Goal: Task Accomplishment & Management: Manage account settings

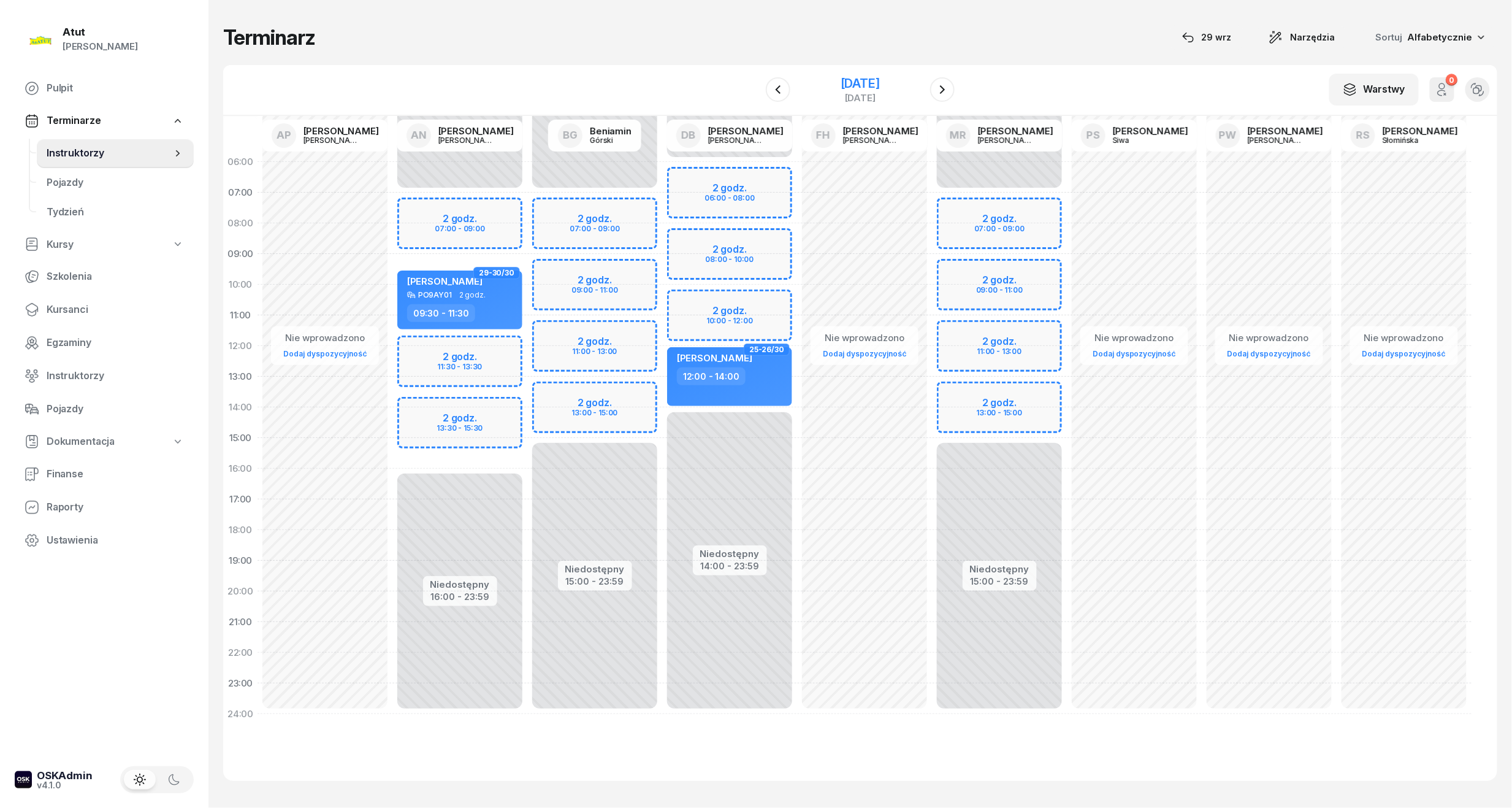
drag, startPoint x: 863, startPoint y: 79, endPoint x: 897, endPoint y: 86, distance: 34.7
click at [863, 79] on div "11 grudnia 2025" at bounding box center [860, 83] width 39 height 13
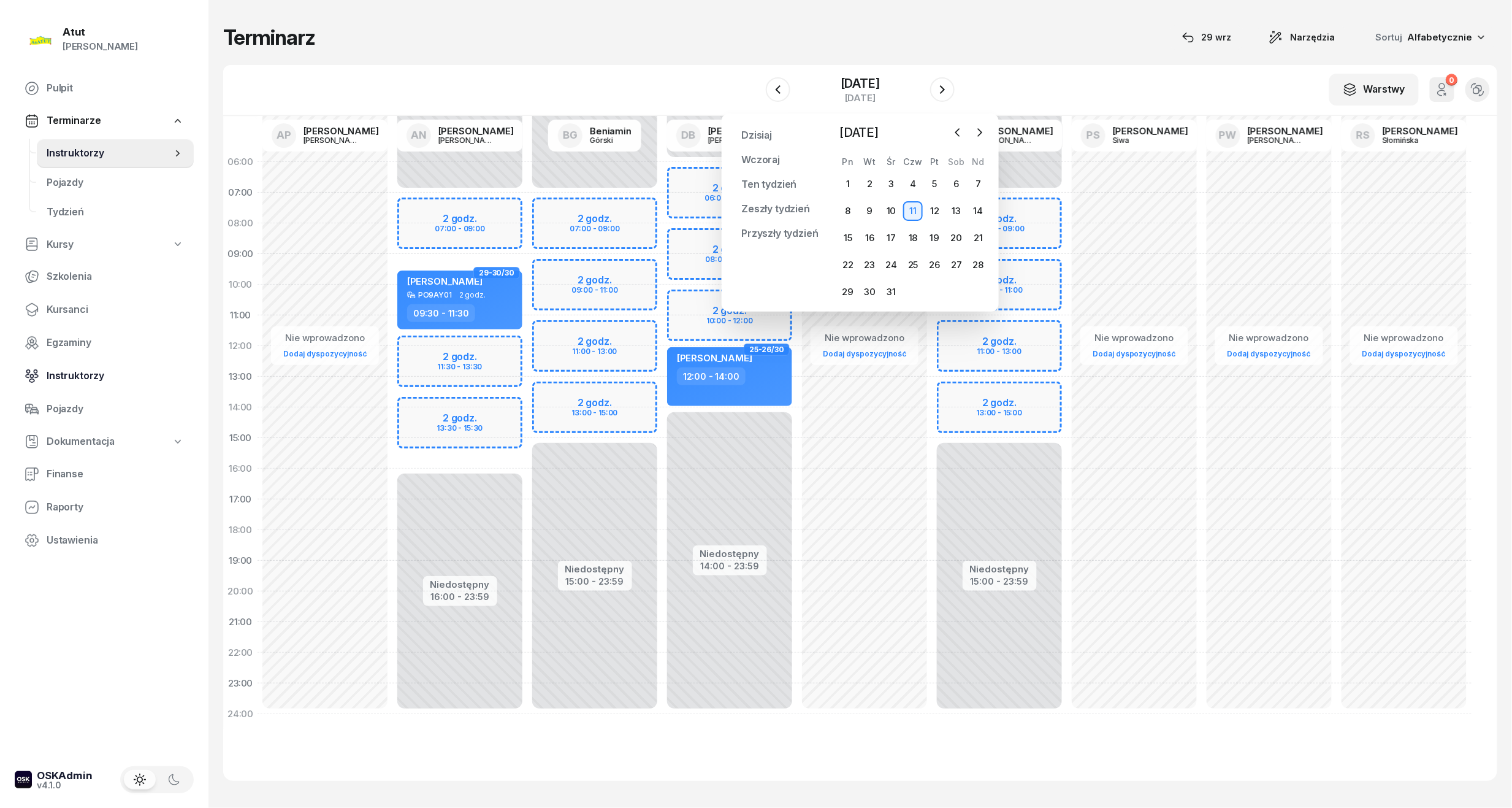
drag, startPoint x: 49, startPoint y: 374, endPoint x: 83, endPoint y: 374, distance: 34.0
click at [50, 374] on span "Instruktorzy" at bounding box center [116, 376] width 137 height 16
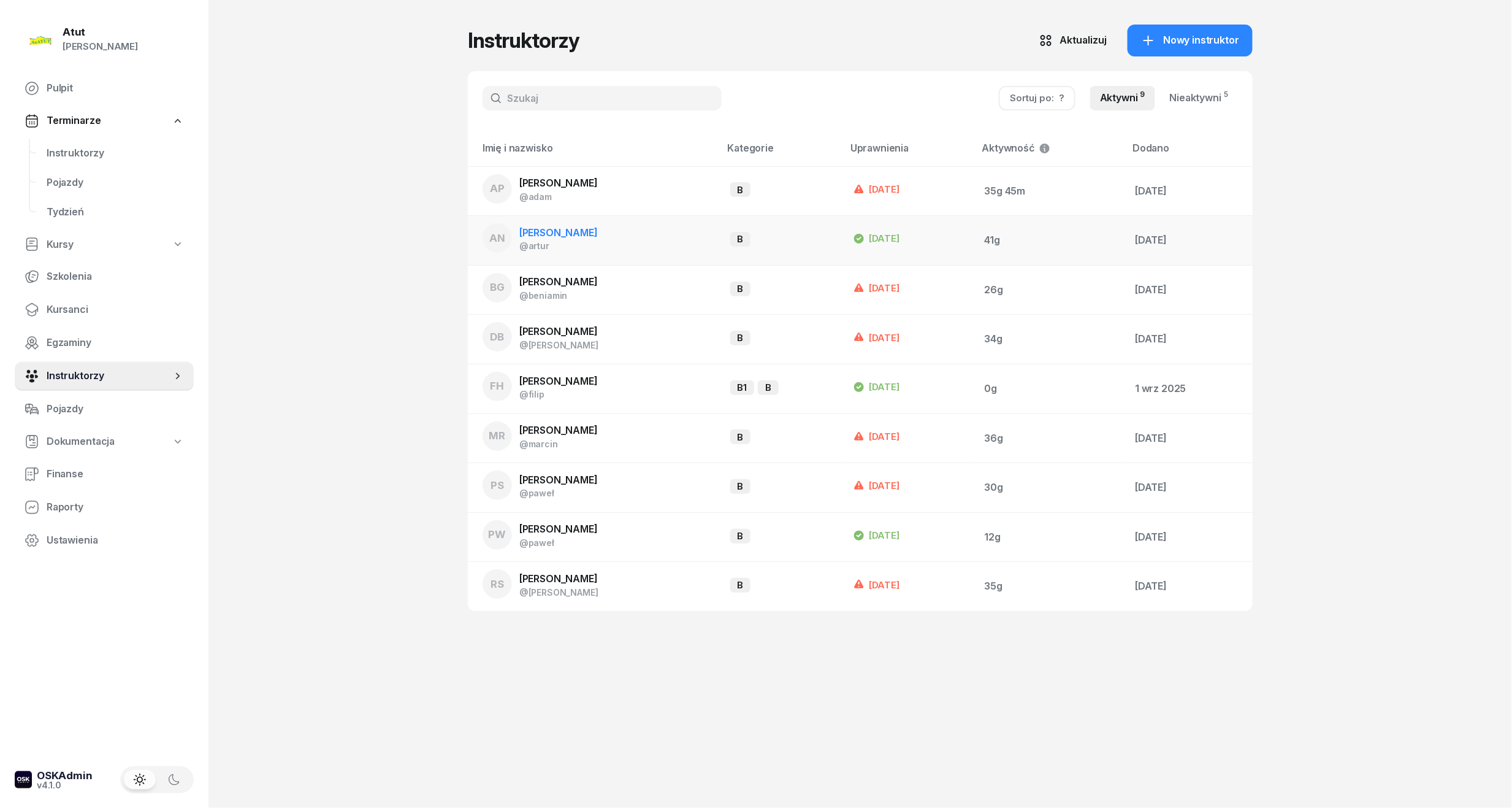
click at [569, 227] on span "[PERSON_NAME]" at bounding box center [558, 232] width 79 height 13
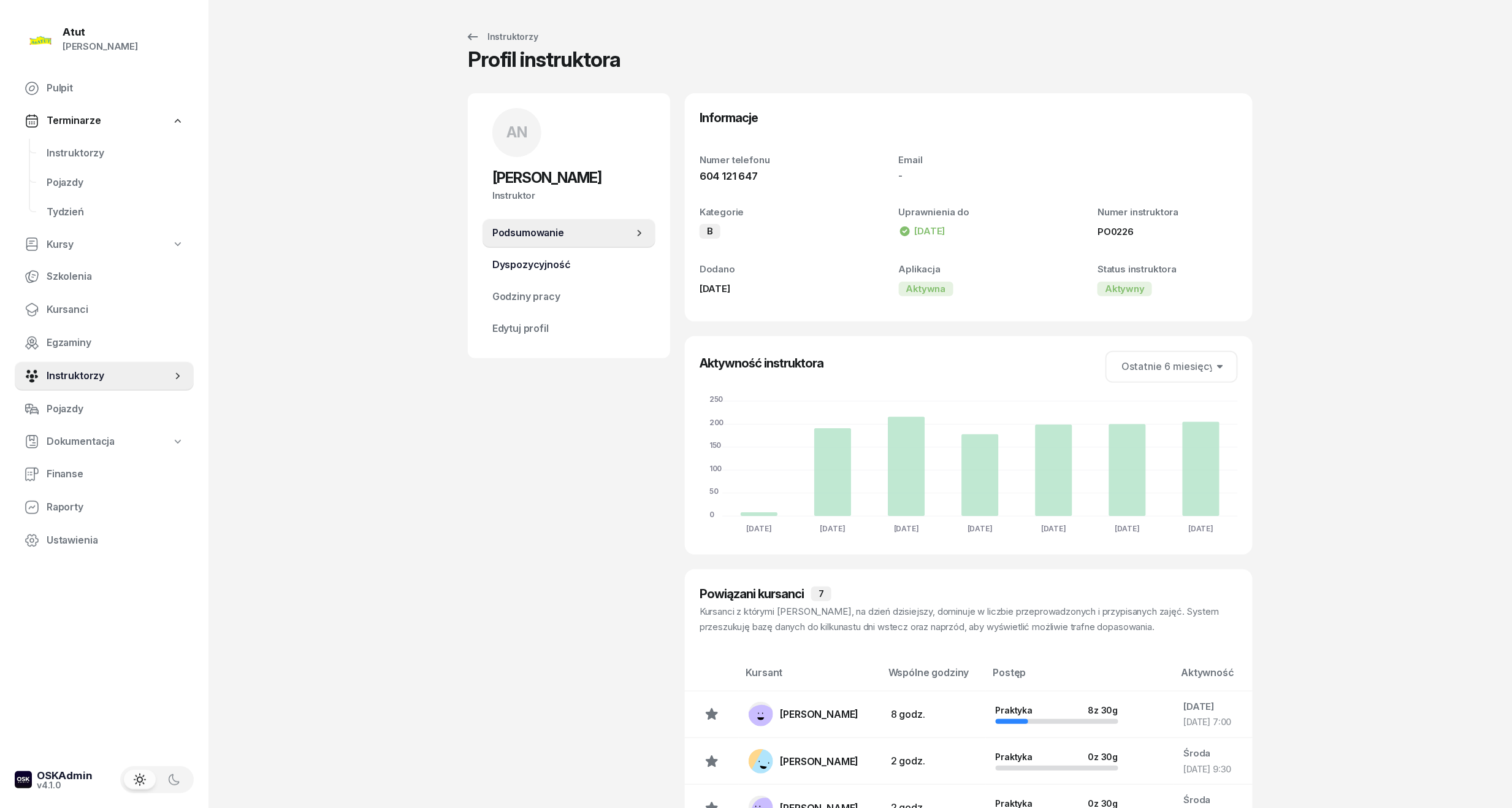
click at [504, 263] on span "Dyspozycyjność" at bounding box center [569, 265] width 153 height 16
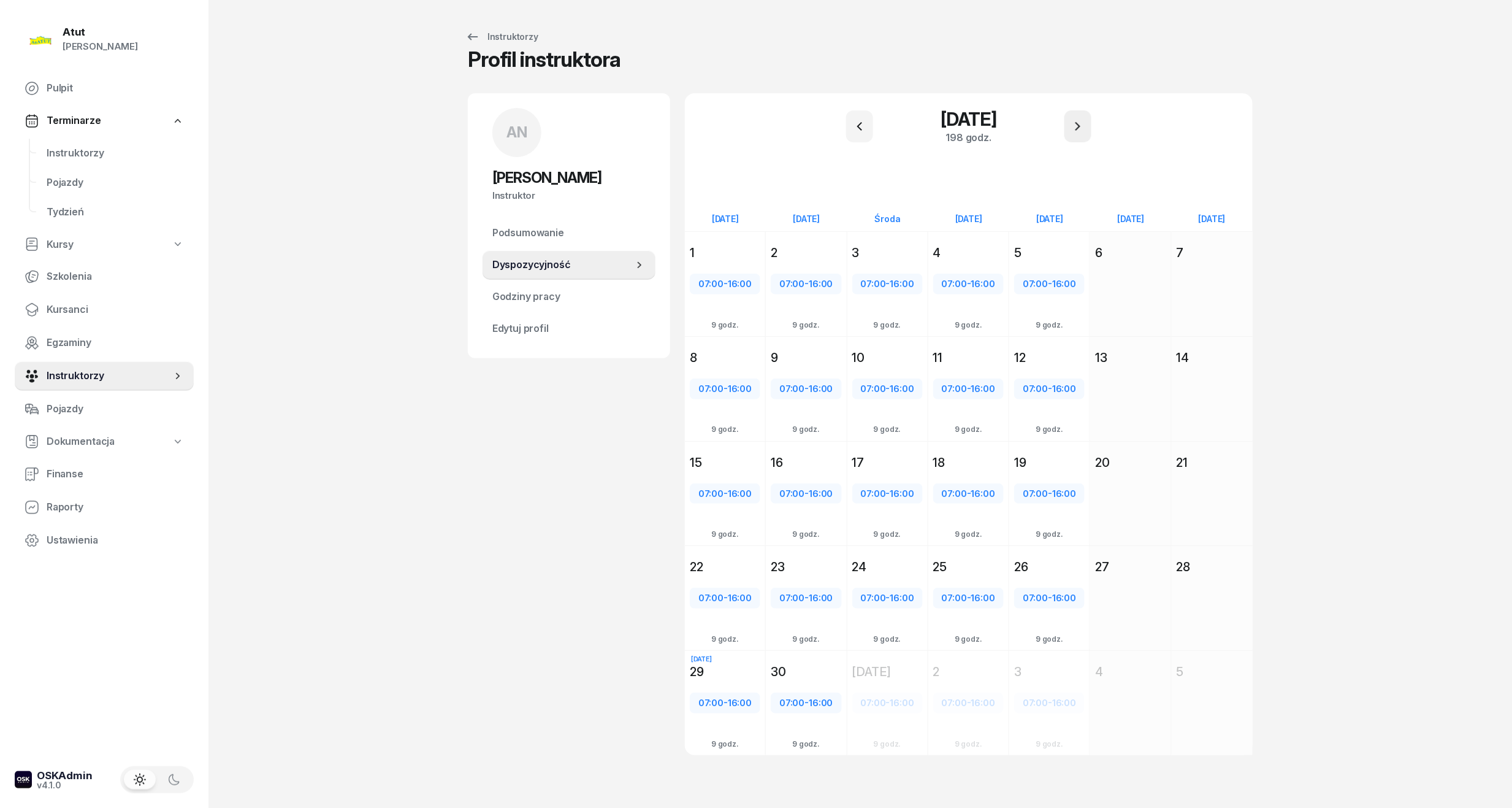
click at [1073, 131] on icon "button" at bounding box center [1078, 126] width 15 height 15
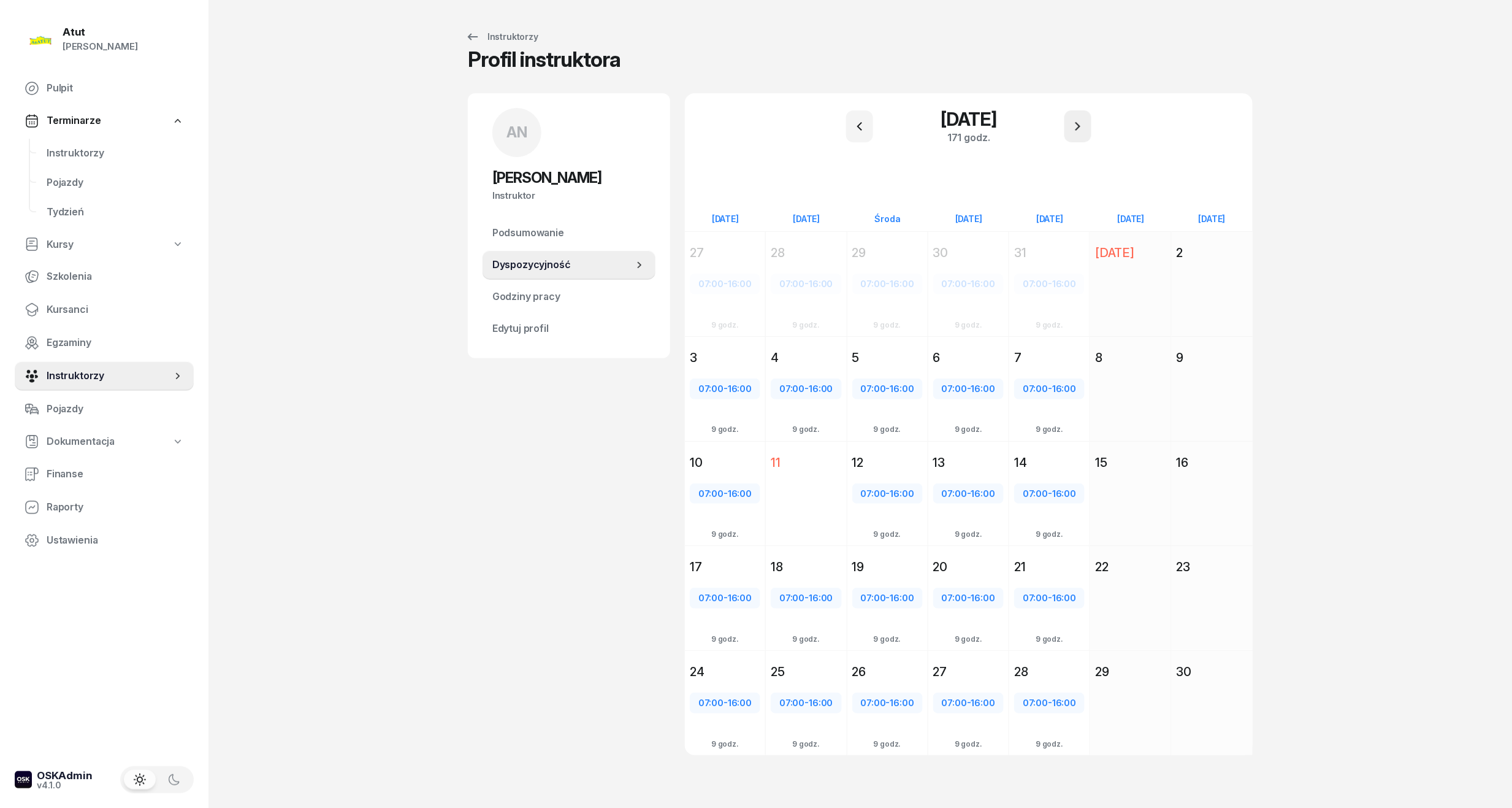
click at [1073, 131] on icon "button" at bounding box center [1078, 126] width 15 height 15
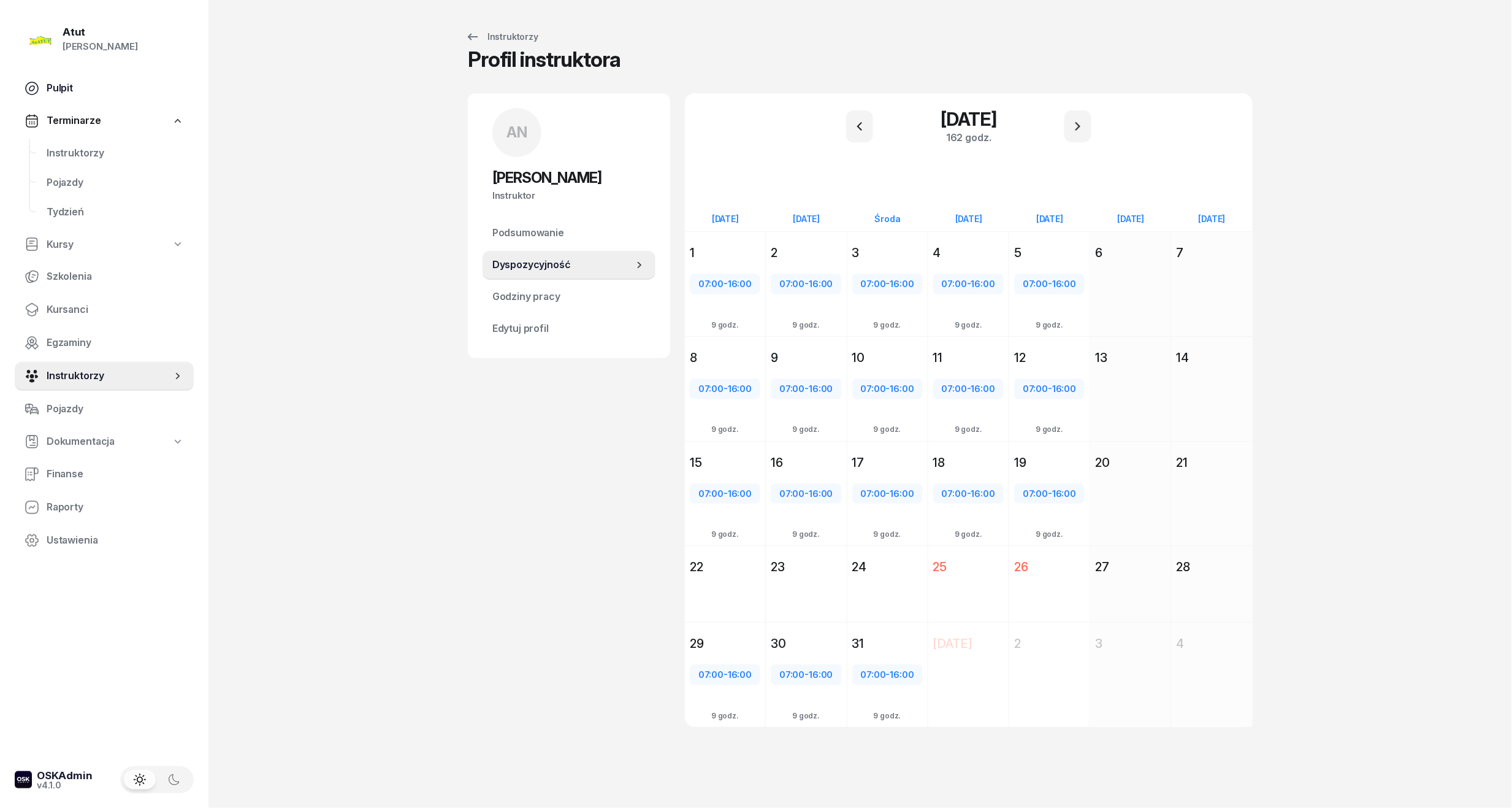
drag, startPoint x: 59, startPoint y: 82, endPoint x: 56, endPoint y: 97, distance: 15.3
click at [57, 82] on span "Pulpit" at bounding box center [116, 89] width 137 height 16
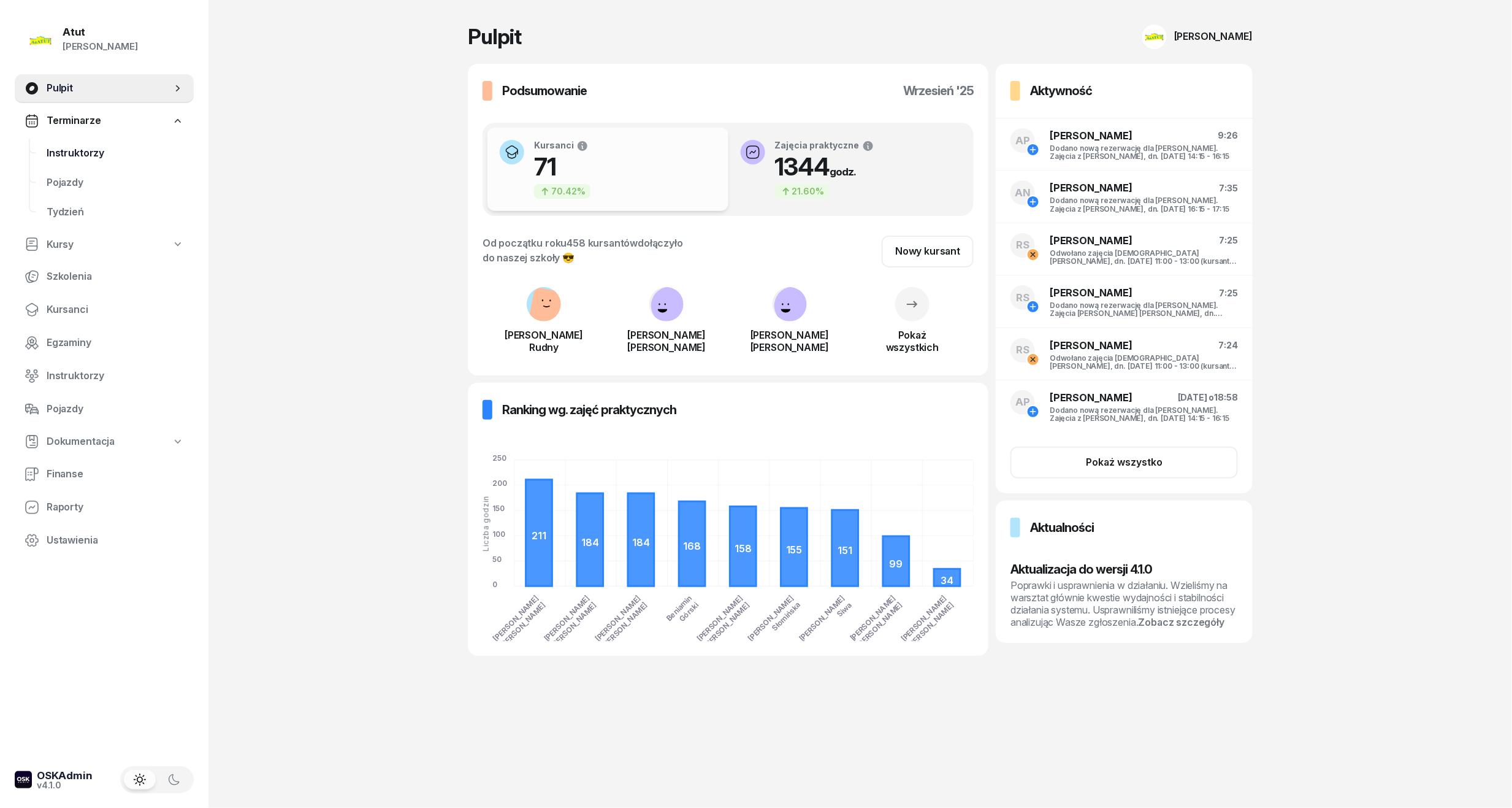
click at [79, 143] on link "Instruktorzy" at bounding box center [116, 153] width 157 height 30
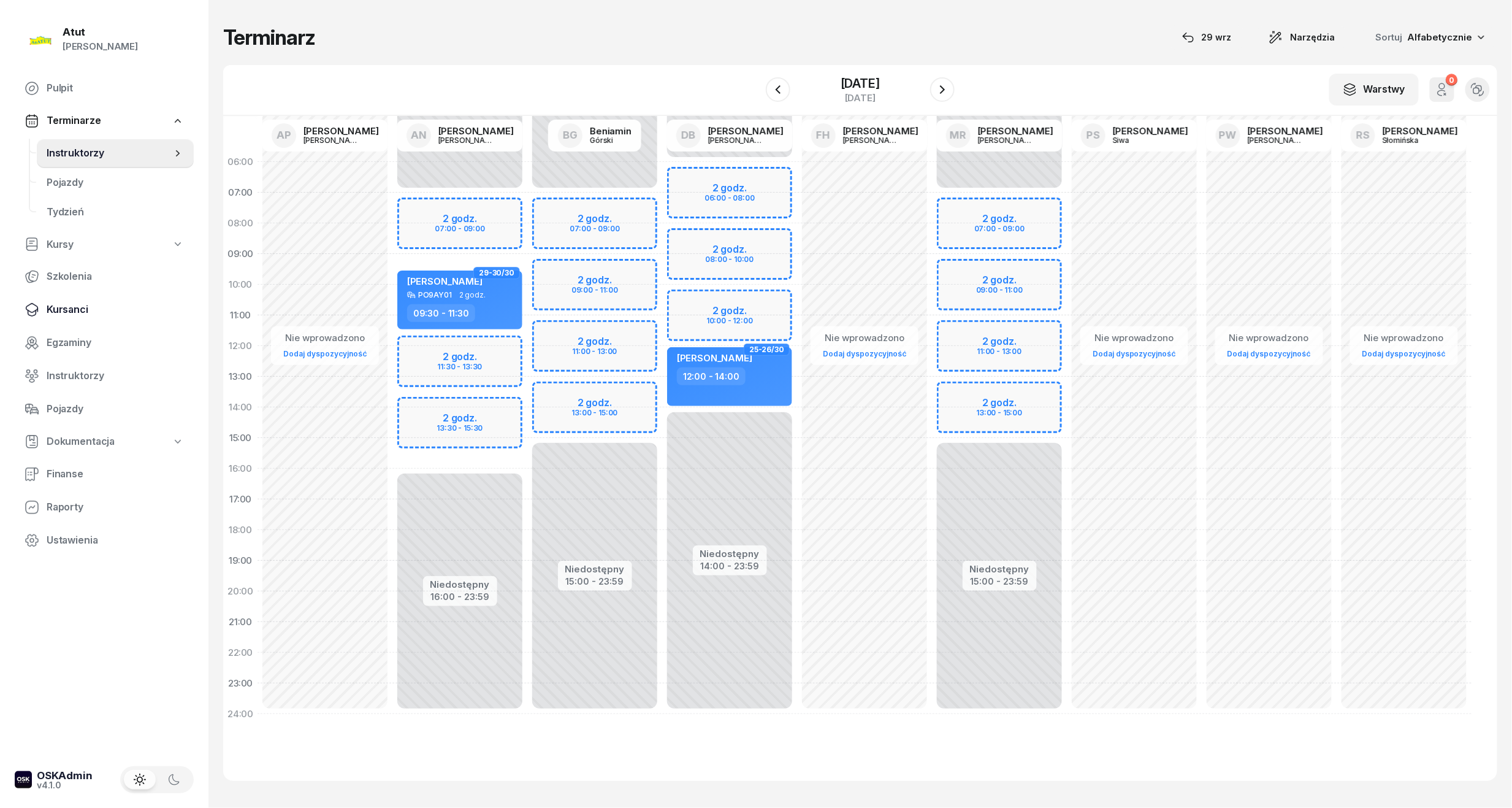
click at [82, 310] on span "Kursanci" at bounding box center [116, 309] width 137 height 16
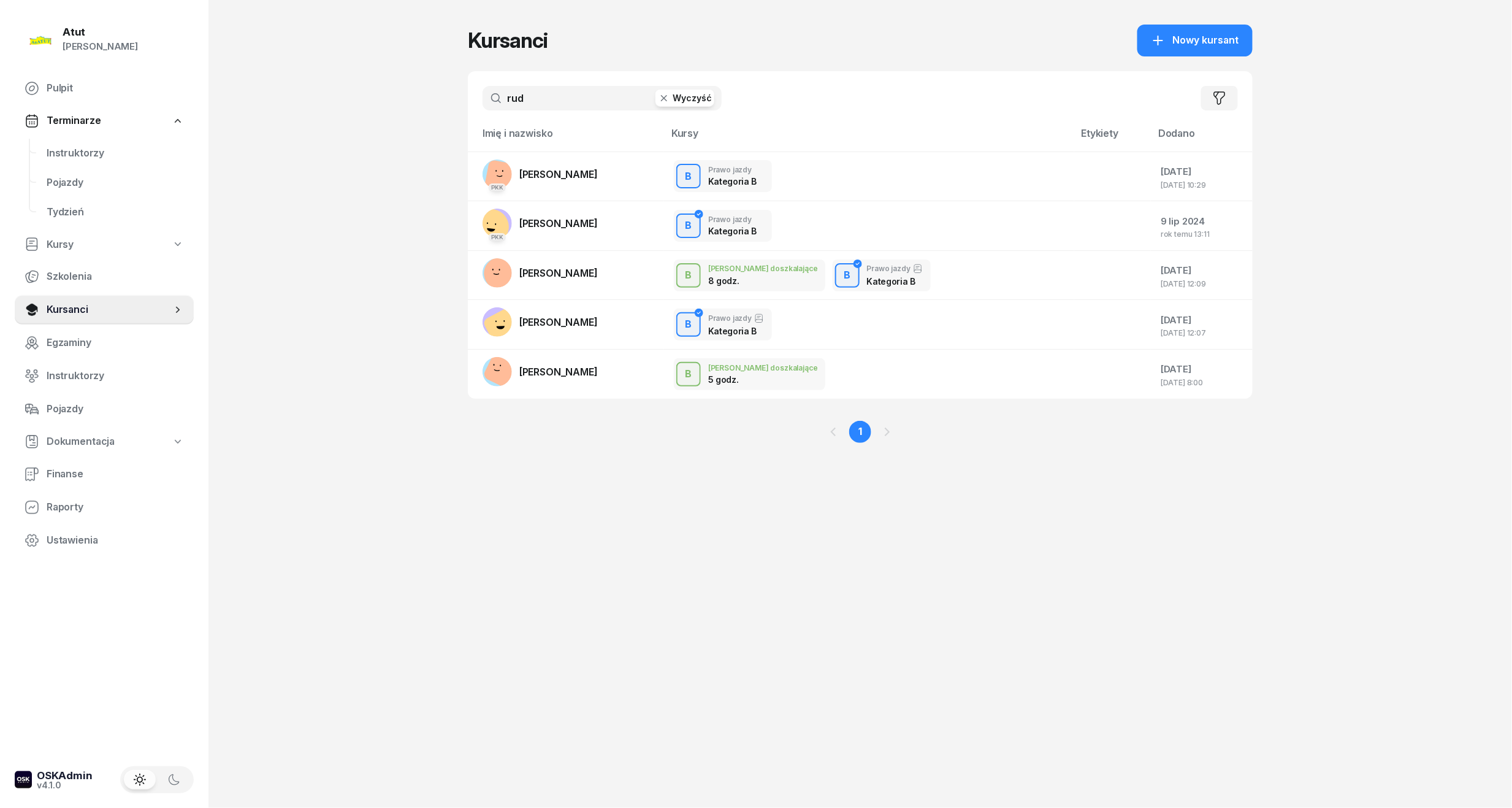
drag, startPoint x: 463, startPoint y: 101, endPoint x: -5, endPoint y: 130, distance: 468.9
click at [0, 130] on html "Paulina Atut Paulina Lis Pulpit Terminarze Instruktorzy Pojazdy Tydzień Kursy S…" at bounding box center [756, 404] width 1512 height 808
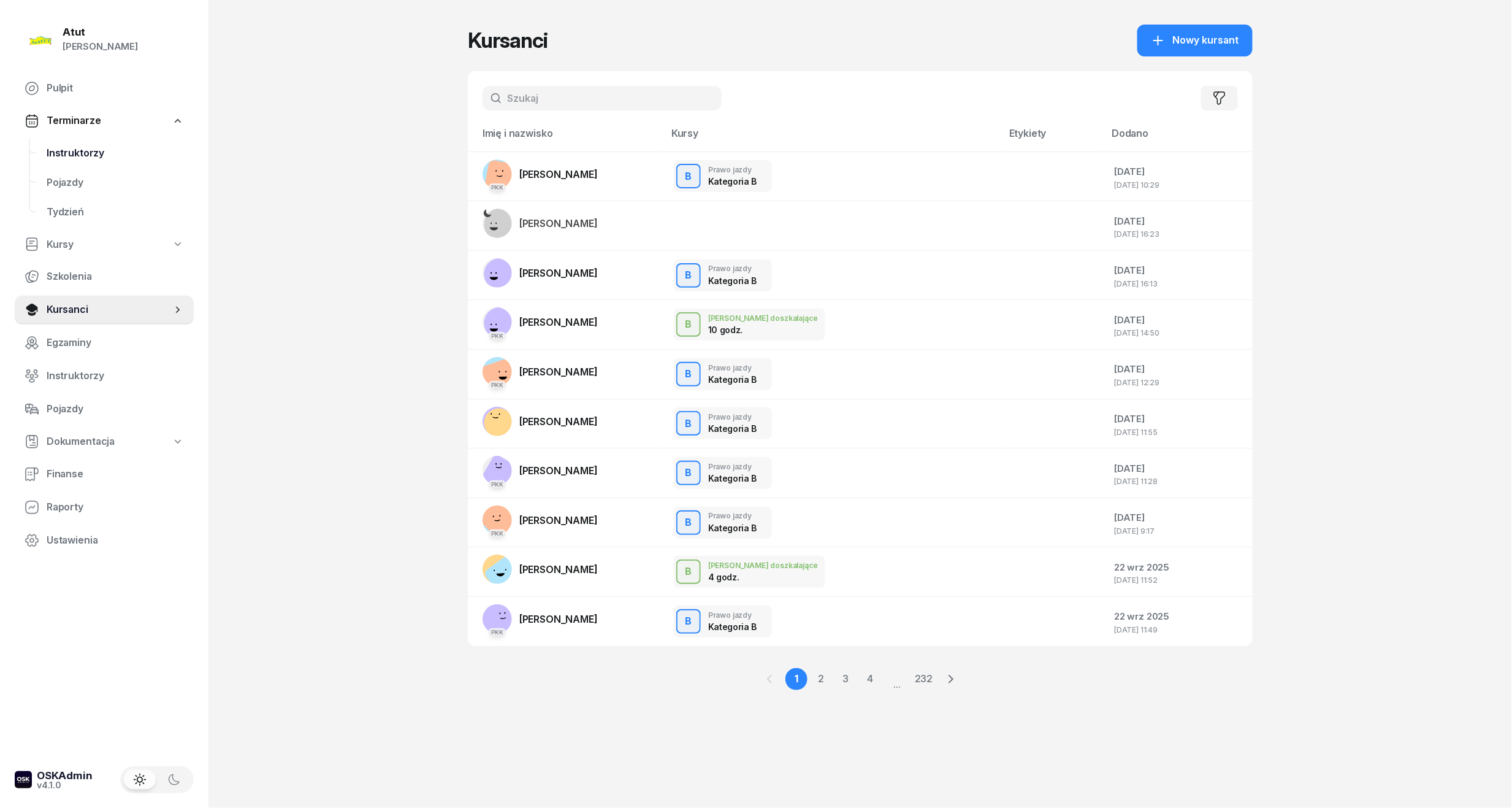
click at [97, 152] on span "Instruktorzy" at bounding box center [116, 153] width 137 height 16
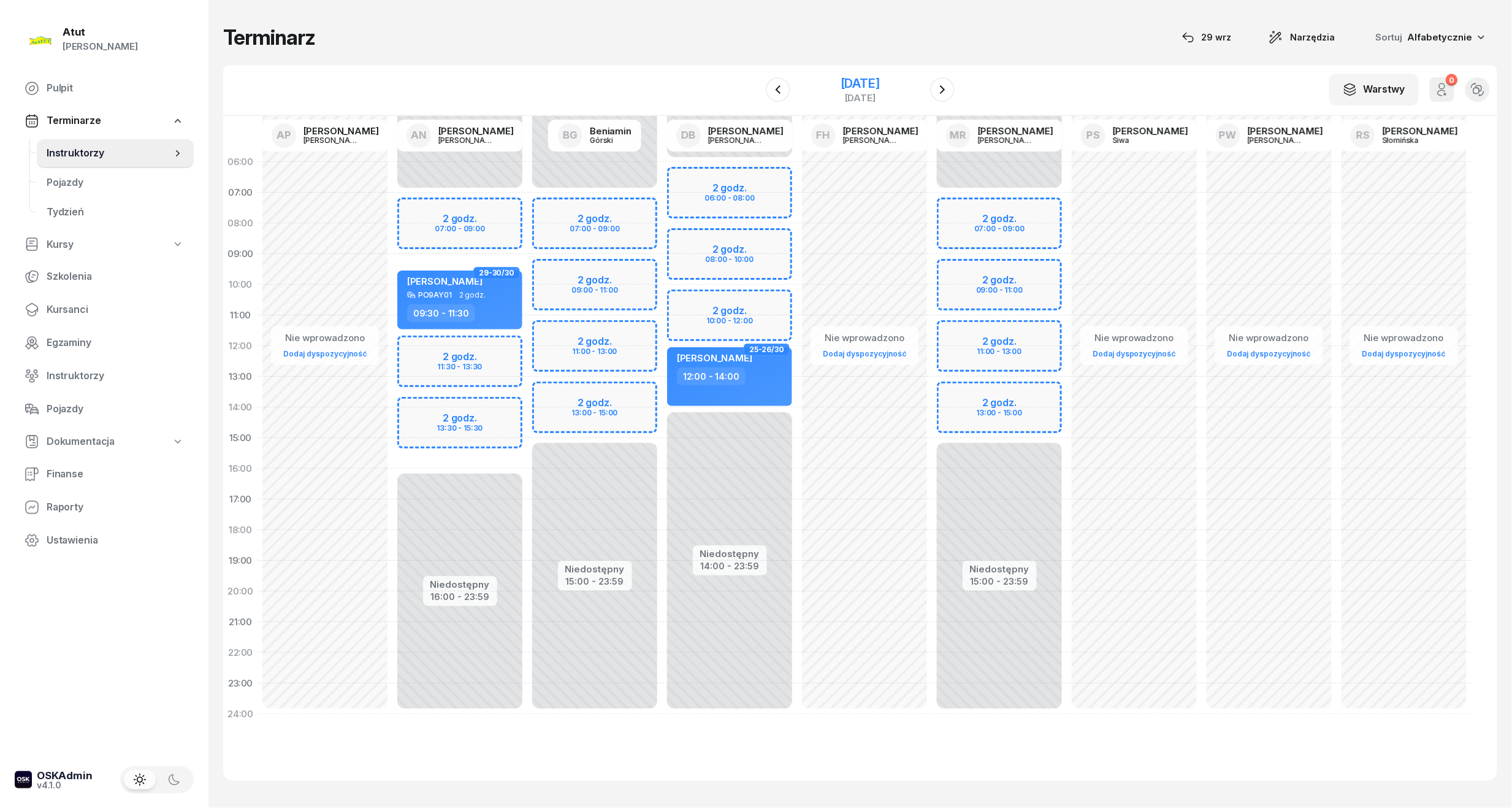
click at [851, 83] on div "[DATE]" at bounding box center [860, 83] width 39 height 13
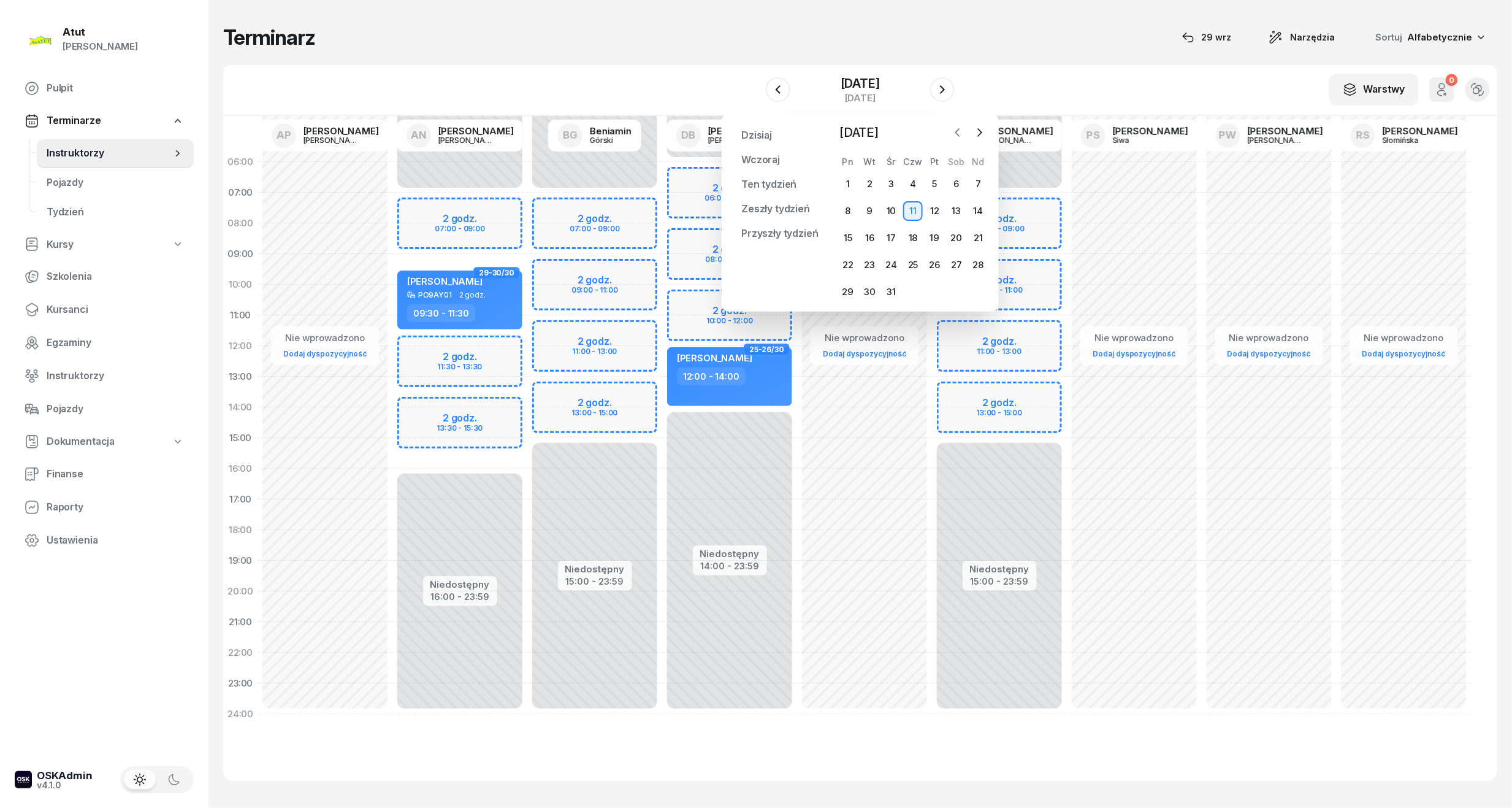
click at [954, 136] on icon "button" at bounding box center [958, 132] width 13 height 13
click at [958, 139] on button "button" at bounding box center [958, 132] width 19 height 19
click at [956, 133] on icon "button" at bounding box center [958, 132] width 4 height 7
click at [847, 290] on div "29" at bounding box center [848, 292] width 20 height 20
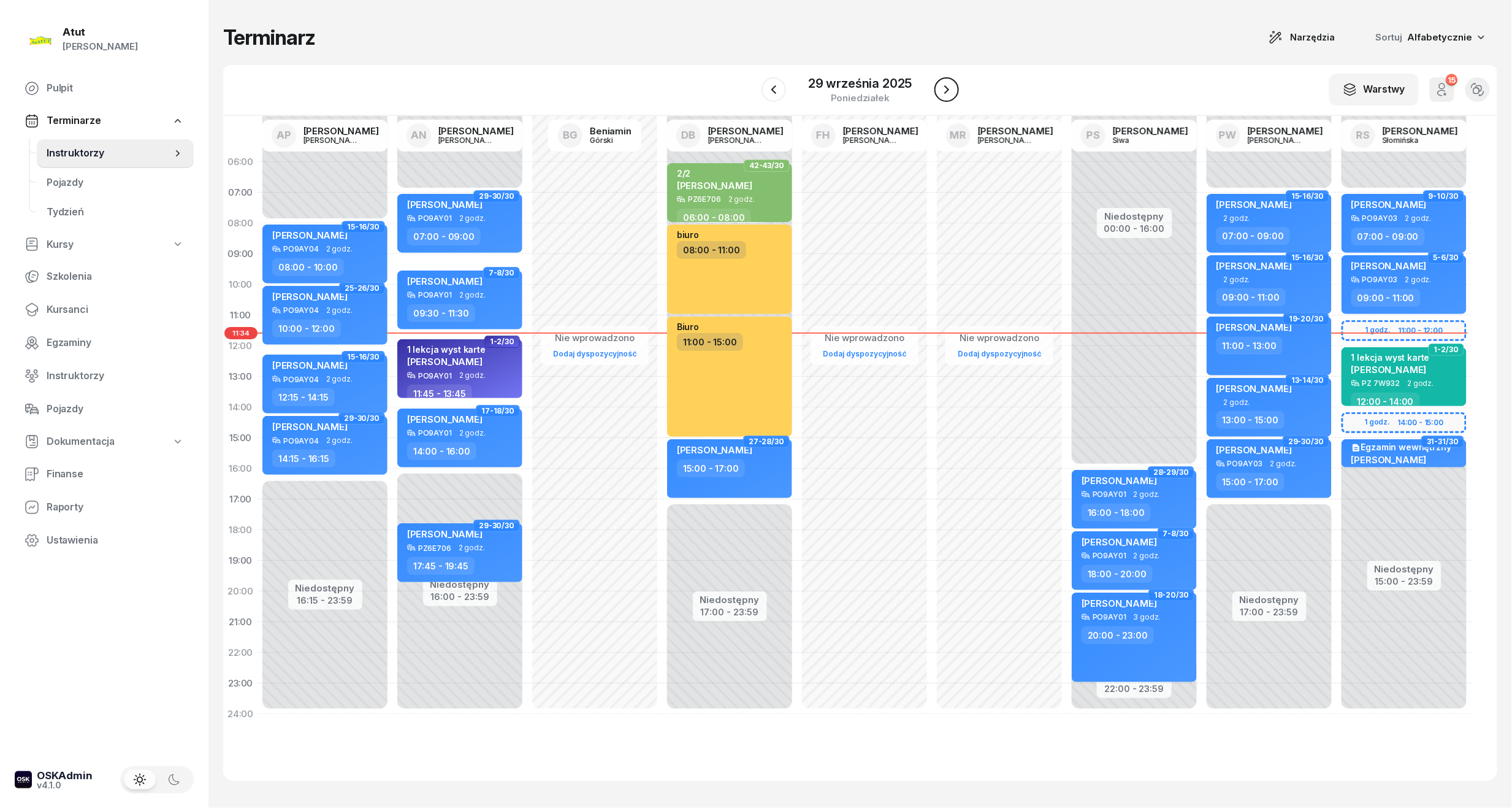
click at [944, 87] on icon "button" at bounding box center [946, 89] width 15 height 15
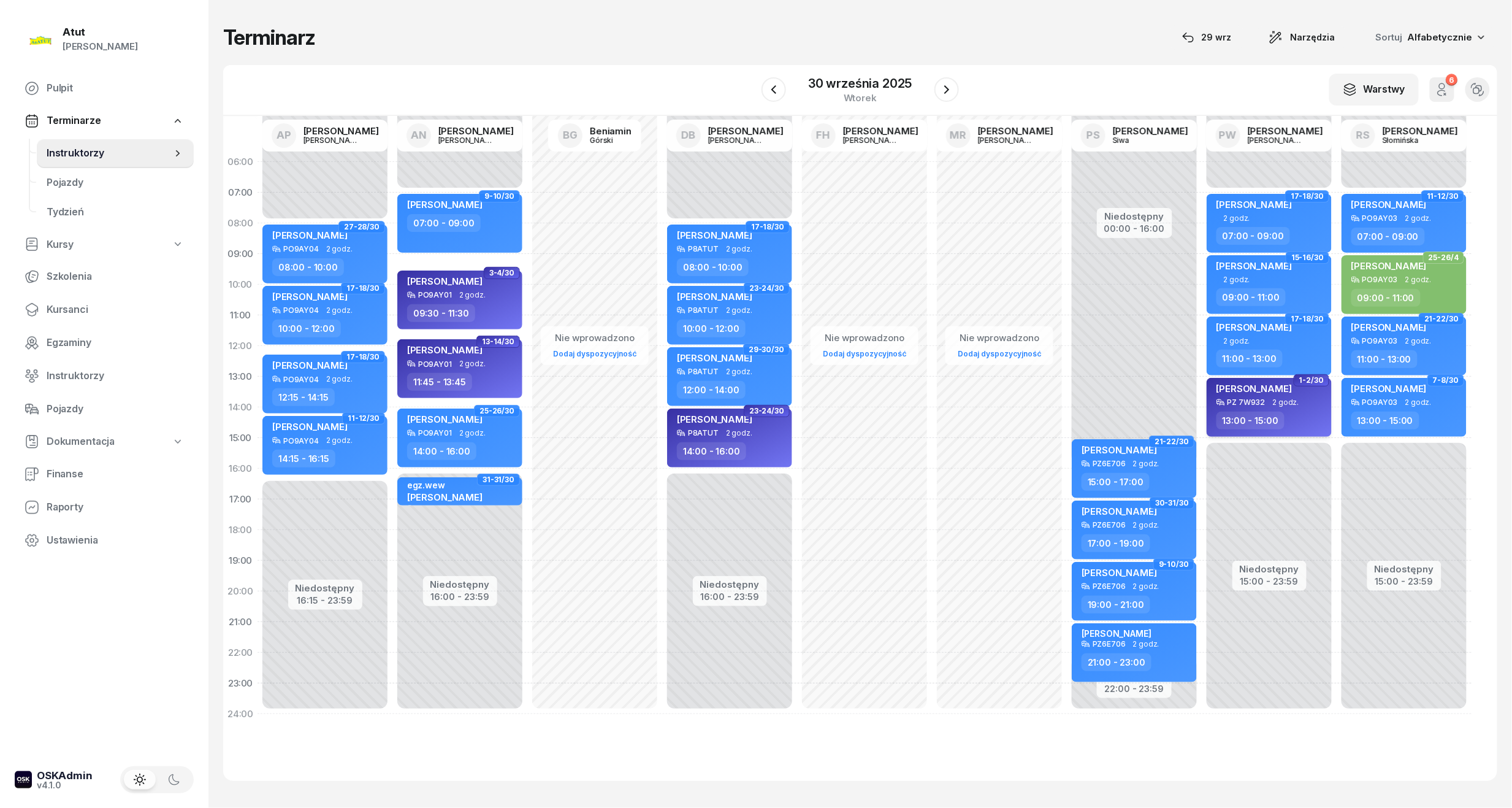
click at [1273, 405] on span "2 godz." at bounding box center [1286, 402] width 26 height 9
select select "13"
select select "15"
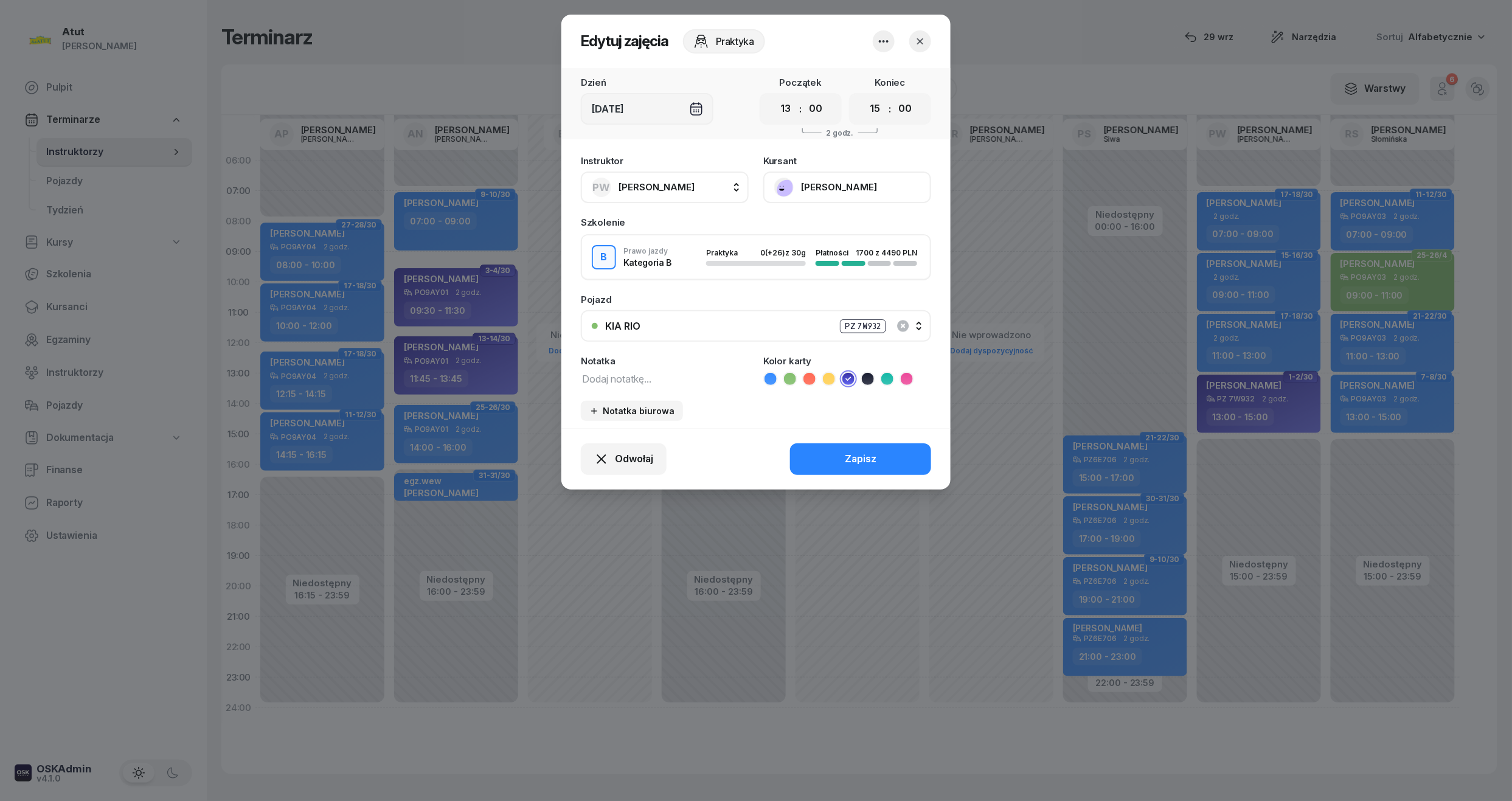
click at [833, 187] on button "[PERSON_NAME]" at bounding box center [847, 187] width 168 height 31
click at [828, 232] on div "Otwórz profil" at bounding box center [802, 229] width 59 height 16
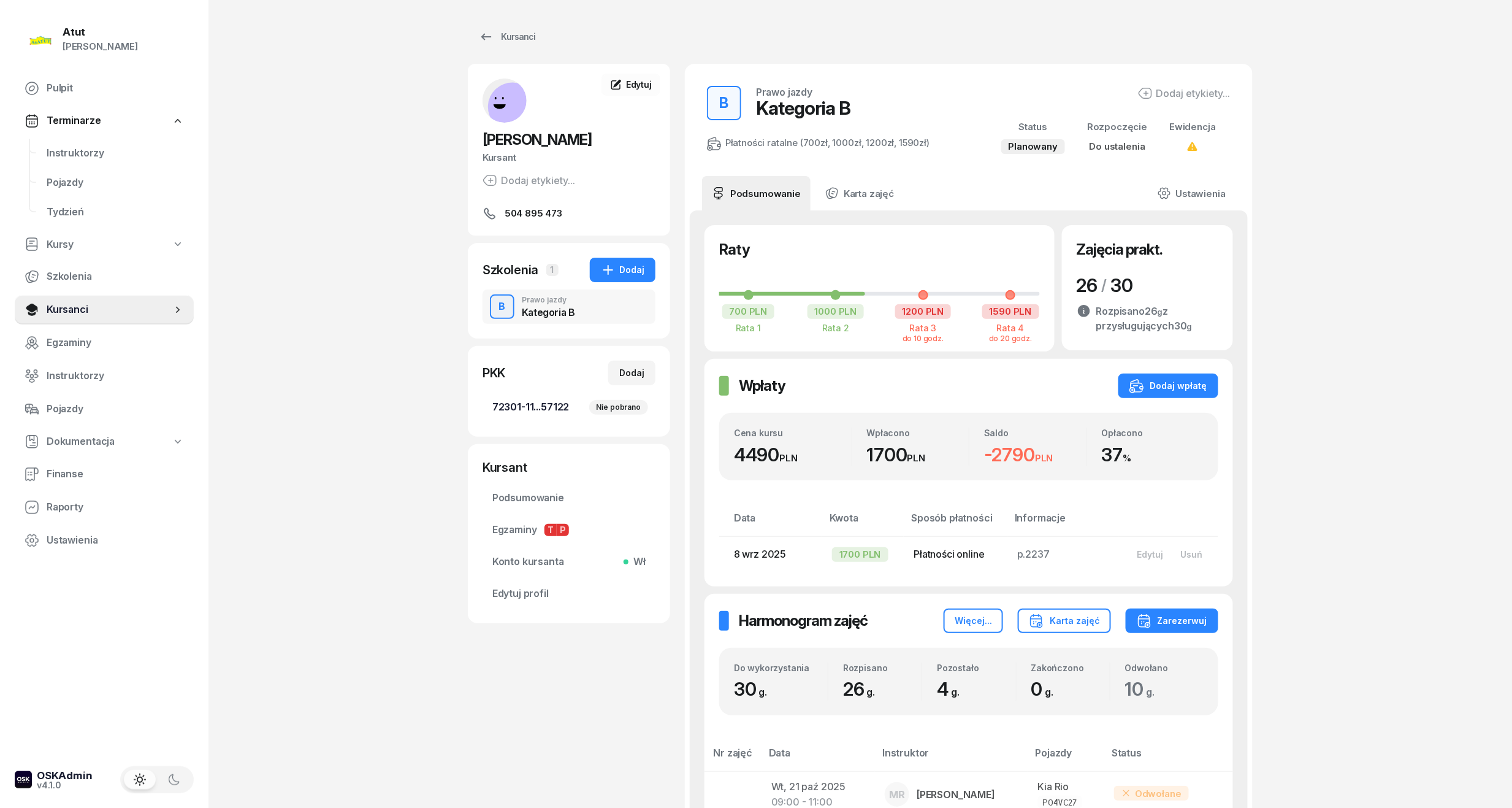
click at [535, 406] on span "72301-11...57122 Nie pobrano" at bounding box center [569, 407] width 153 height 16
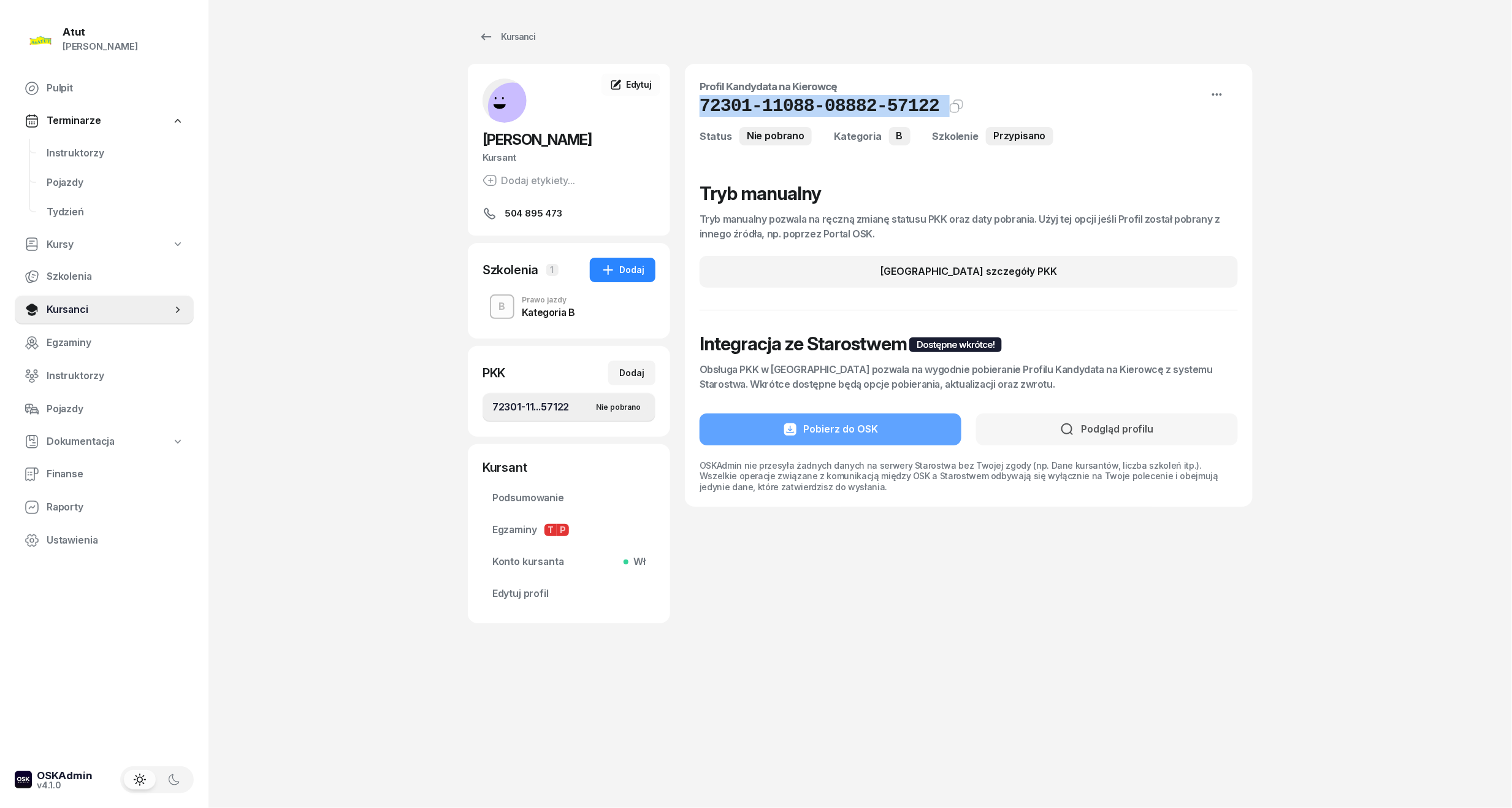
drag, startPoint x: 926, startPoint y: 99, endPoint x: 693, endPoint y: 110, distance: 233.3
click at [693, 110] on div "Profil Kandydata na Kierowcę 72301-11088-08882-57122 Kat.B Status Nie pobrano K…" at bounding box center [968, 285] width 568 height 443
copy div "72301-11088-08882-57122 Kat.B"
drag, startPoint x: 510, startPoint y: 595, endPoint x: 545, endPoint y: 550, distance: 57.0
click at [510, 595] on span "Edytuj profil" at bounding box center [569, 594] width 153 height 16
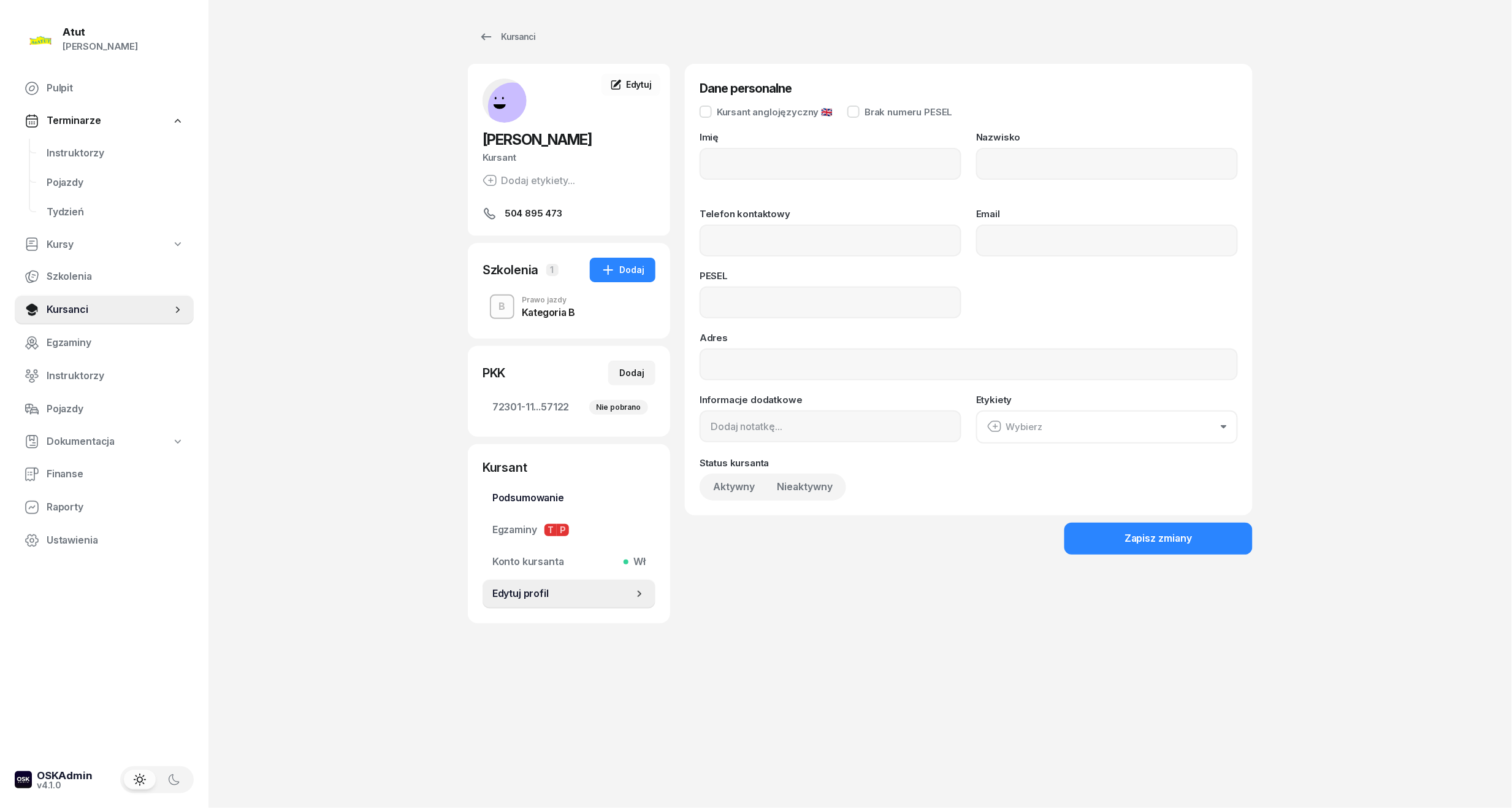
type input "Olaf"
type input "Żakiewicz"
type input "504895473"
type input "05212303899"
type input "504 895 473"
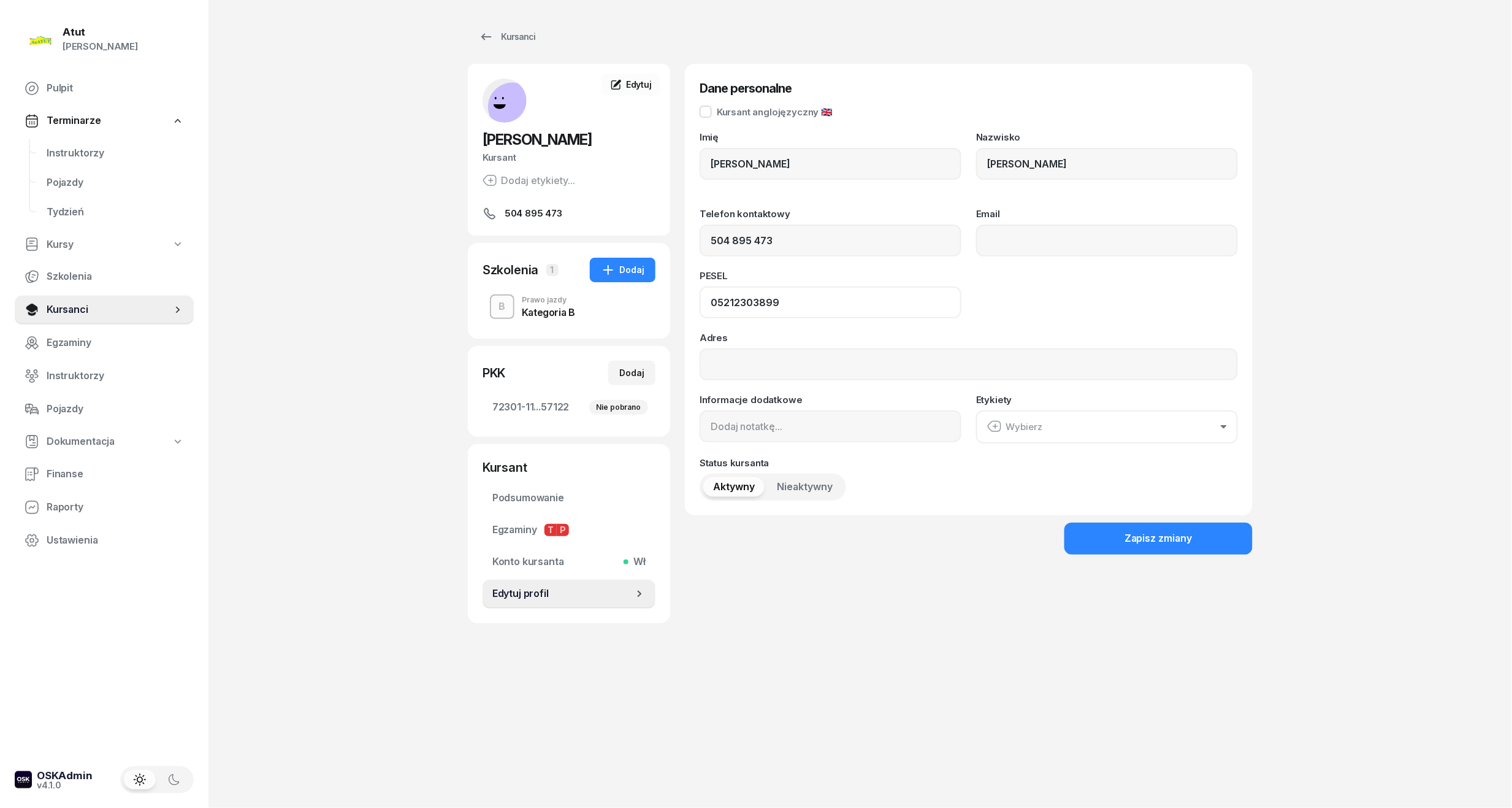
drag, startPoint x: 811, startPoint y: 301, endPoint x: 428, endPoint y: 314, distance: 383.2
click at [428, 314] on div "Atut Paulina Lis Pulpit Terminarze Instruktorzy Pojazdy Tydzień Kursy Szkolenia…" at bounding box center [756, 404] width 1512 height 808
click at [74, 163] on link "Instruktorzy" at bounding box center [116, 153] width 157 height 30
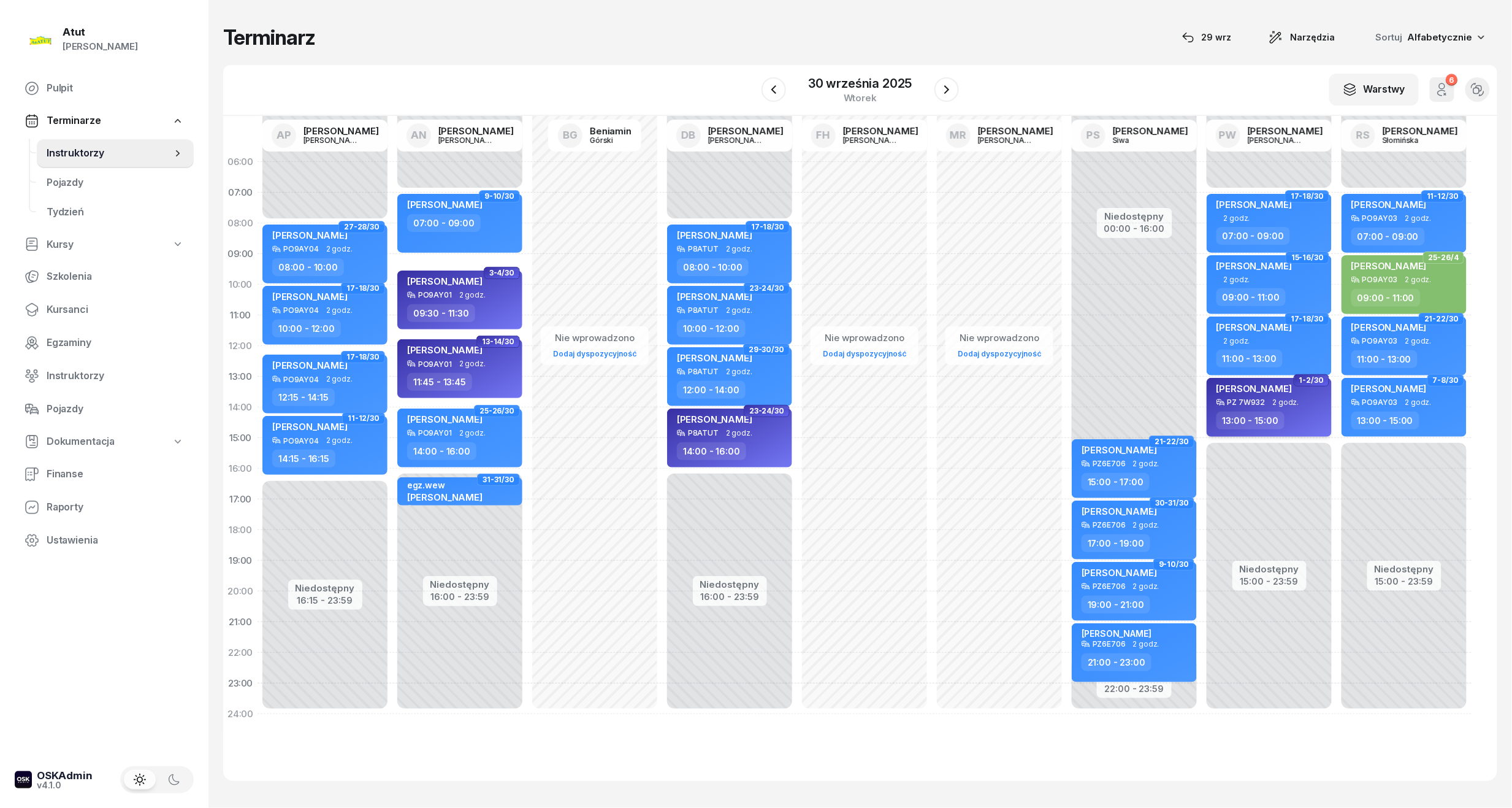
click at [1252, 398] on div "PZ 7W932" at bounding box center [1246, 402] width 38 height 8
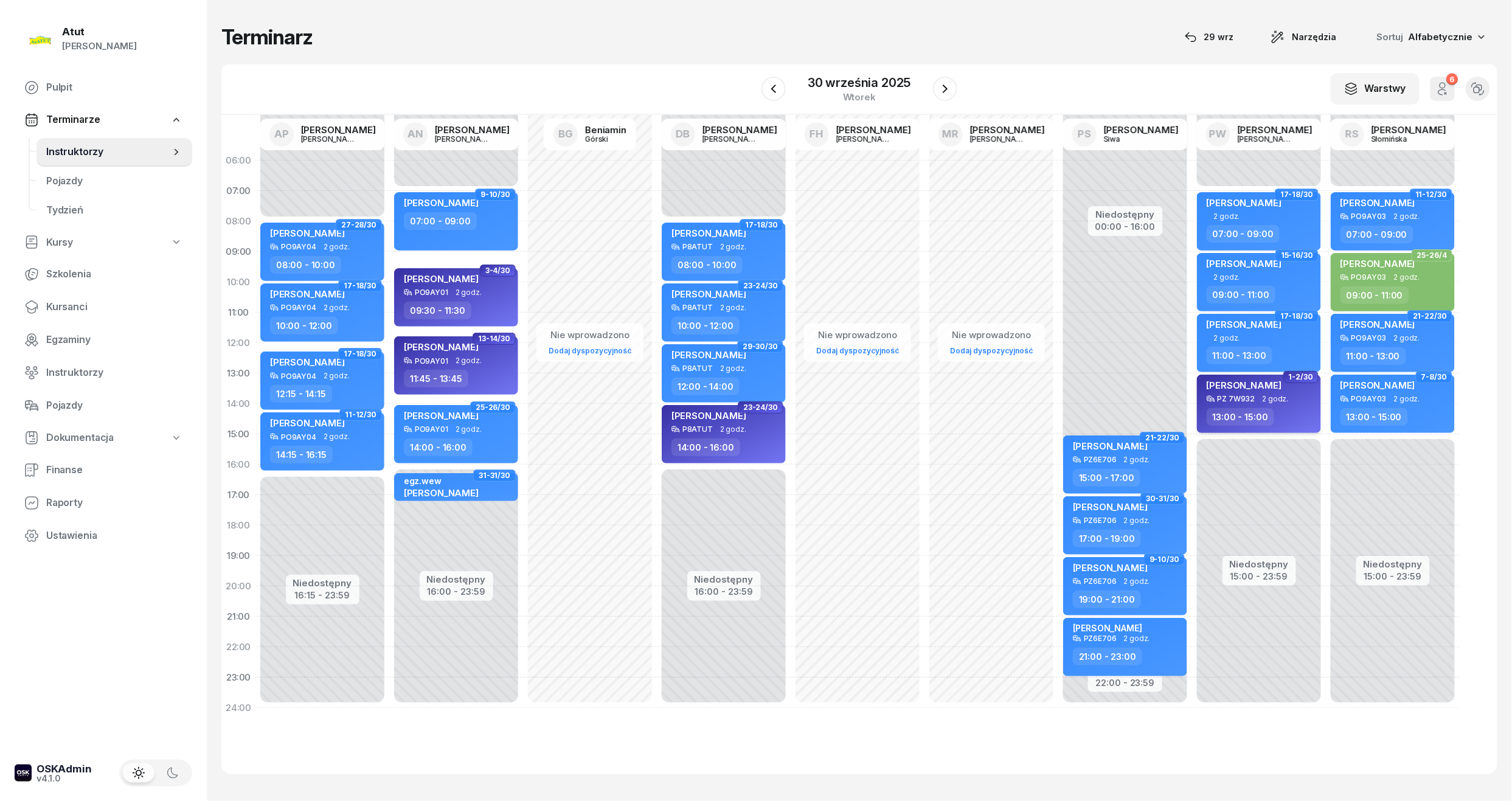
select select "13"
select select "15"
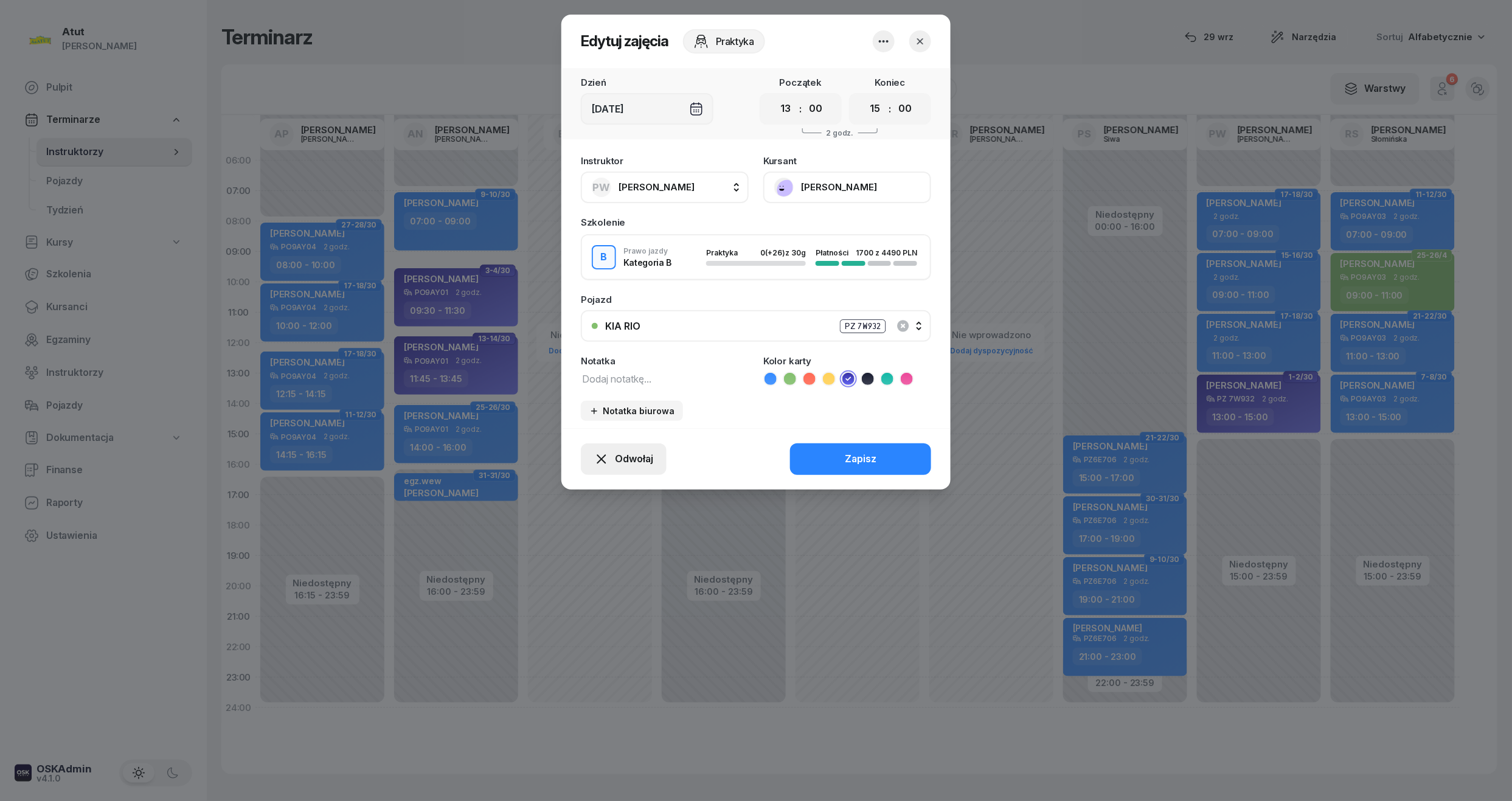
click at [646, 446] on button "Odwołaj" at bounding box center [623, 459] width 86 height 31
click at [575, 363] on link "My odwołaliśmy" at bounding box center [617, 355] width 161 height 30
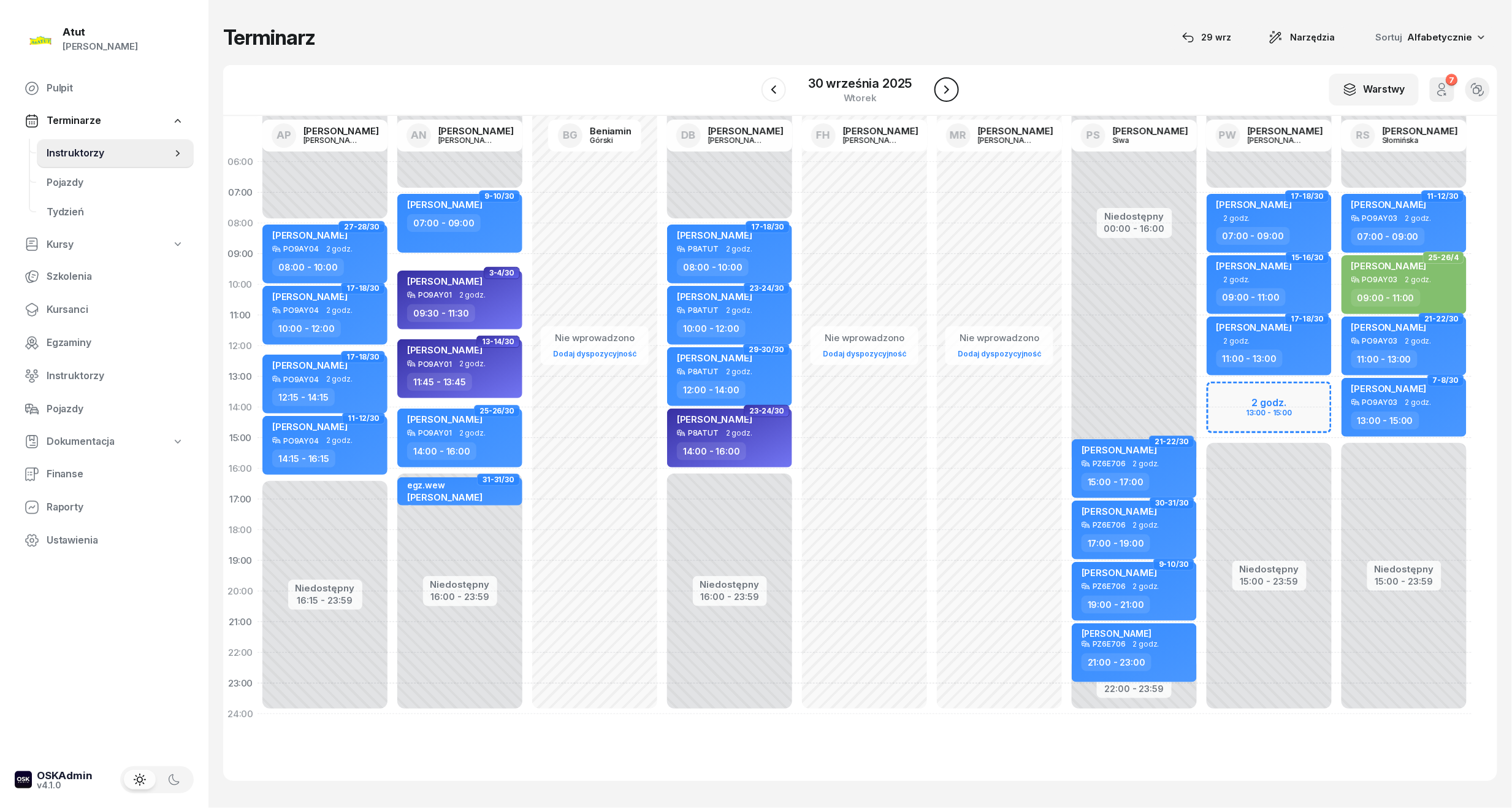
click at [942, 95] on icon "button" at bounding box center [946, 89] width 15 height 15
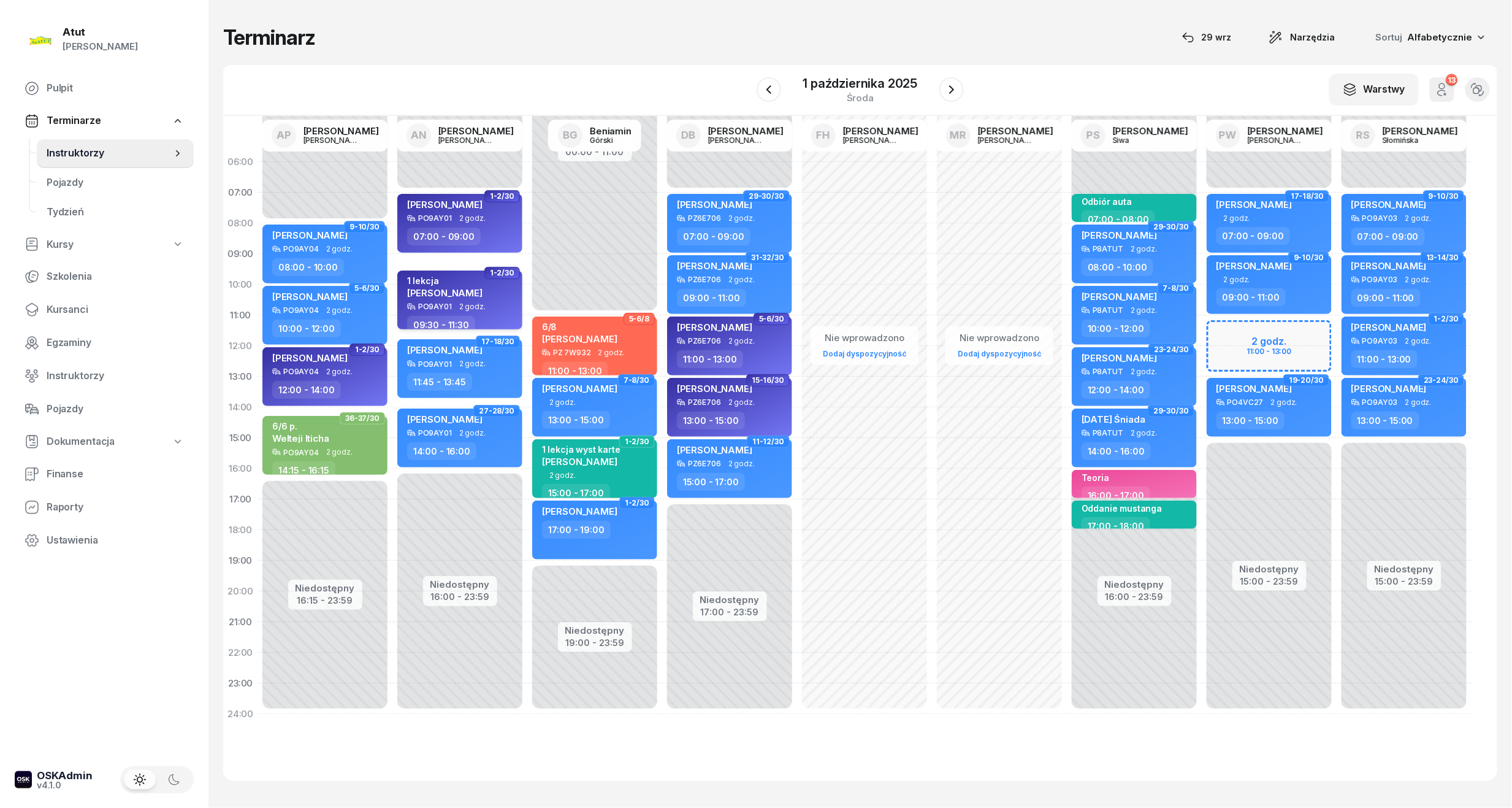
click at [488, 285] on div "1 lekcja Mikołaj Juskowiak" at bounding box center [461, 289] width 108 height 27
select select "09"
select select "30"
select select "11"
select select "30"
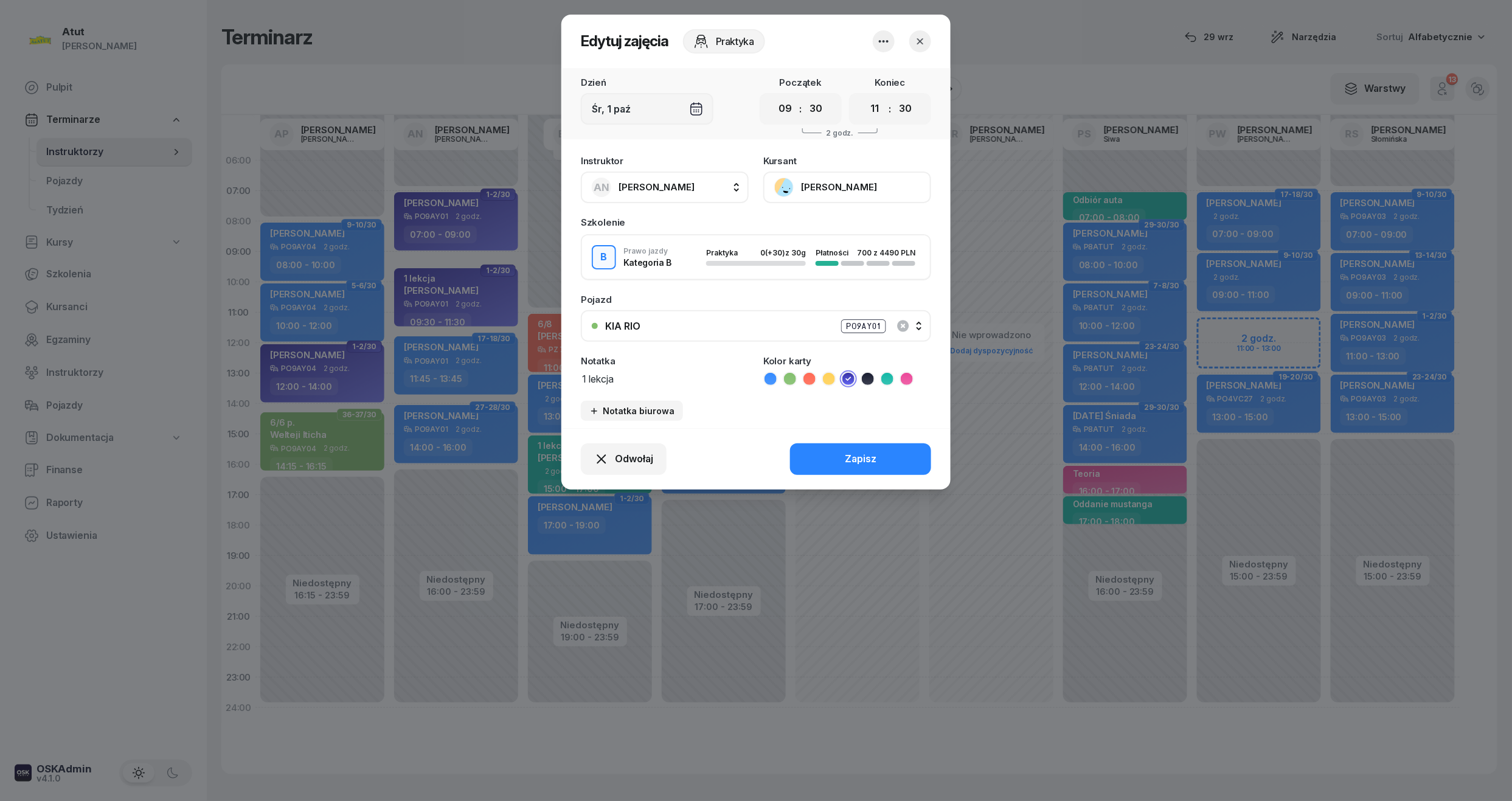
click at [824, 184] on button "[PERSON_NAME]" at bounding box center [847, 187] width 168 height 31
click at [805, 221] on div "Otwórz profil" at bounding box center [802, 229] width 59 height 16
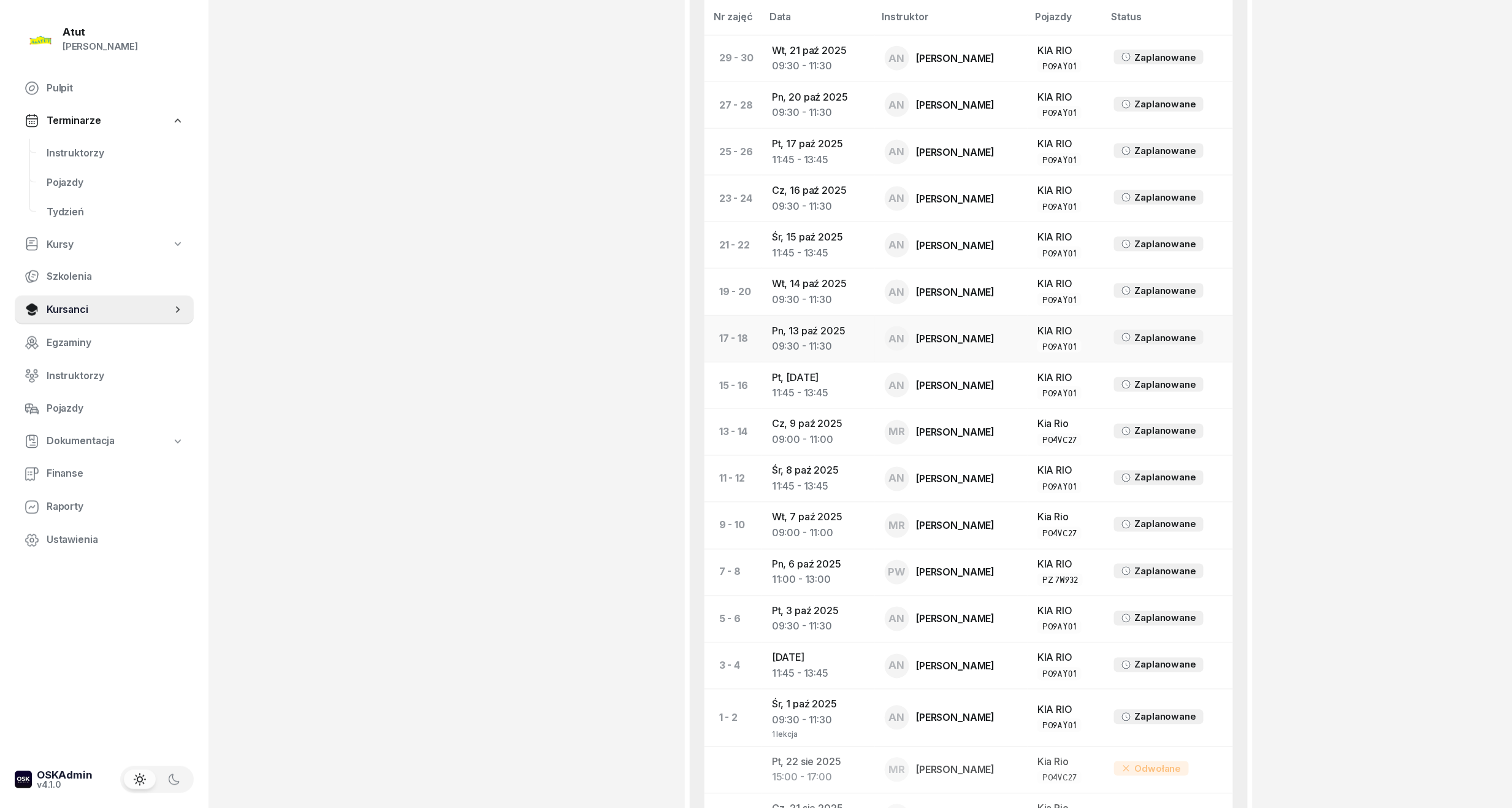
scroll to position [491, 0]
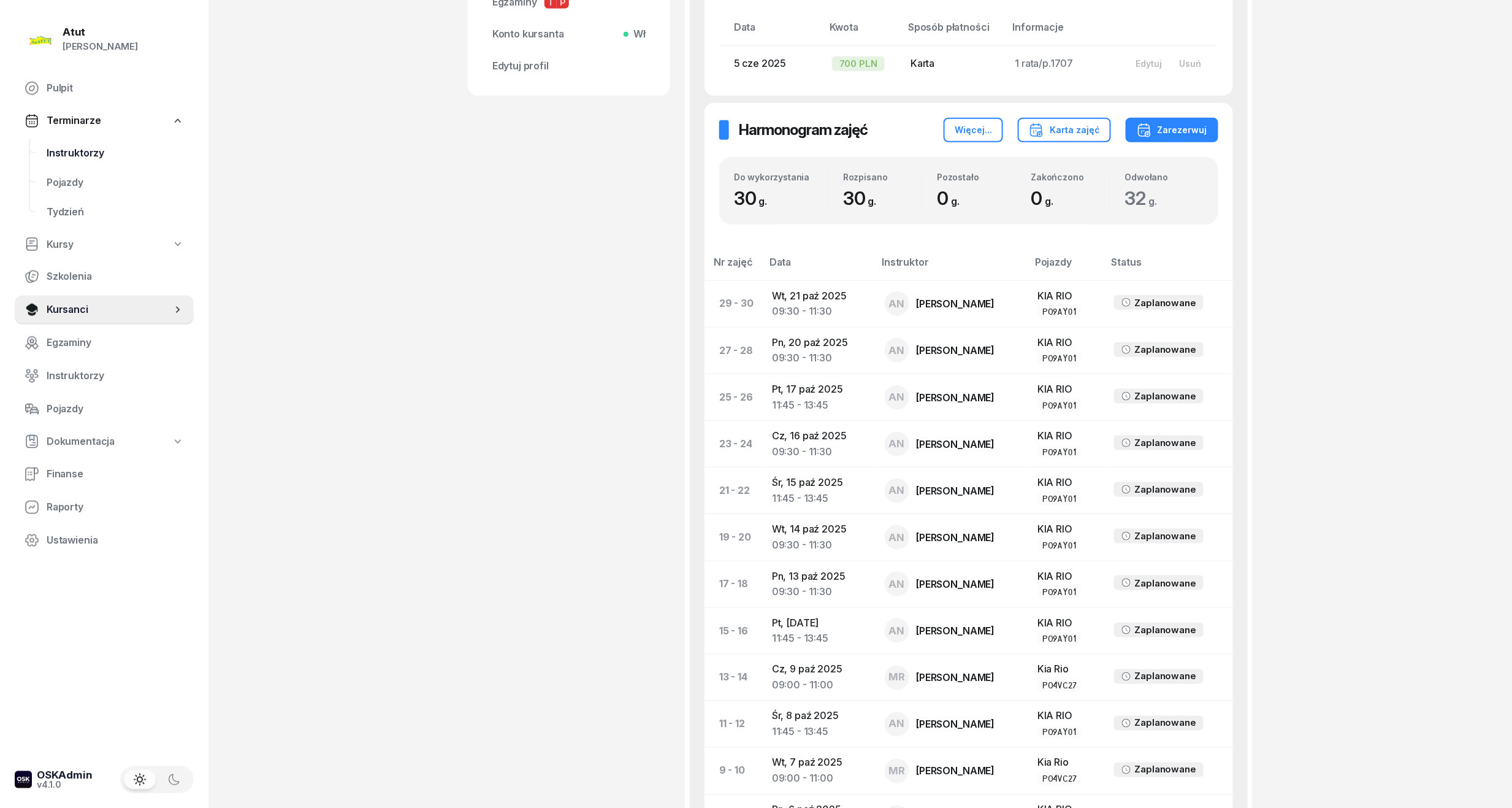
click at [59, 145] on span "Instruktorzy" at bounding box center [116, 153] width 137 height 16
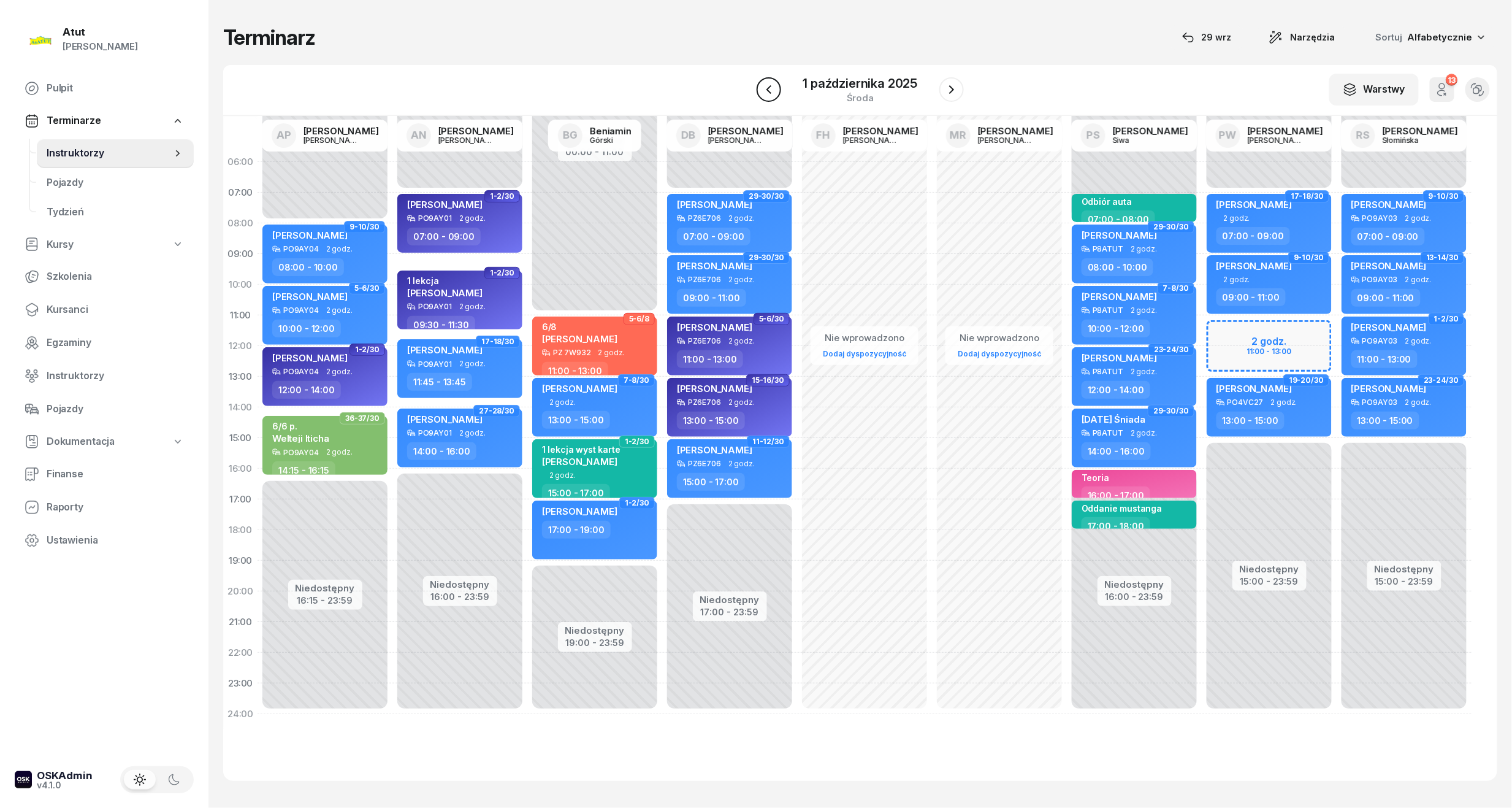
click at [760, 92] on button "button" at bounding box center [769, 89] width 24 height 24
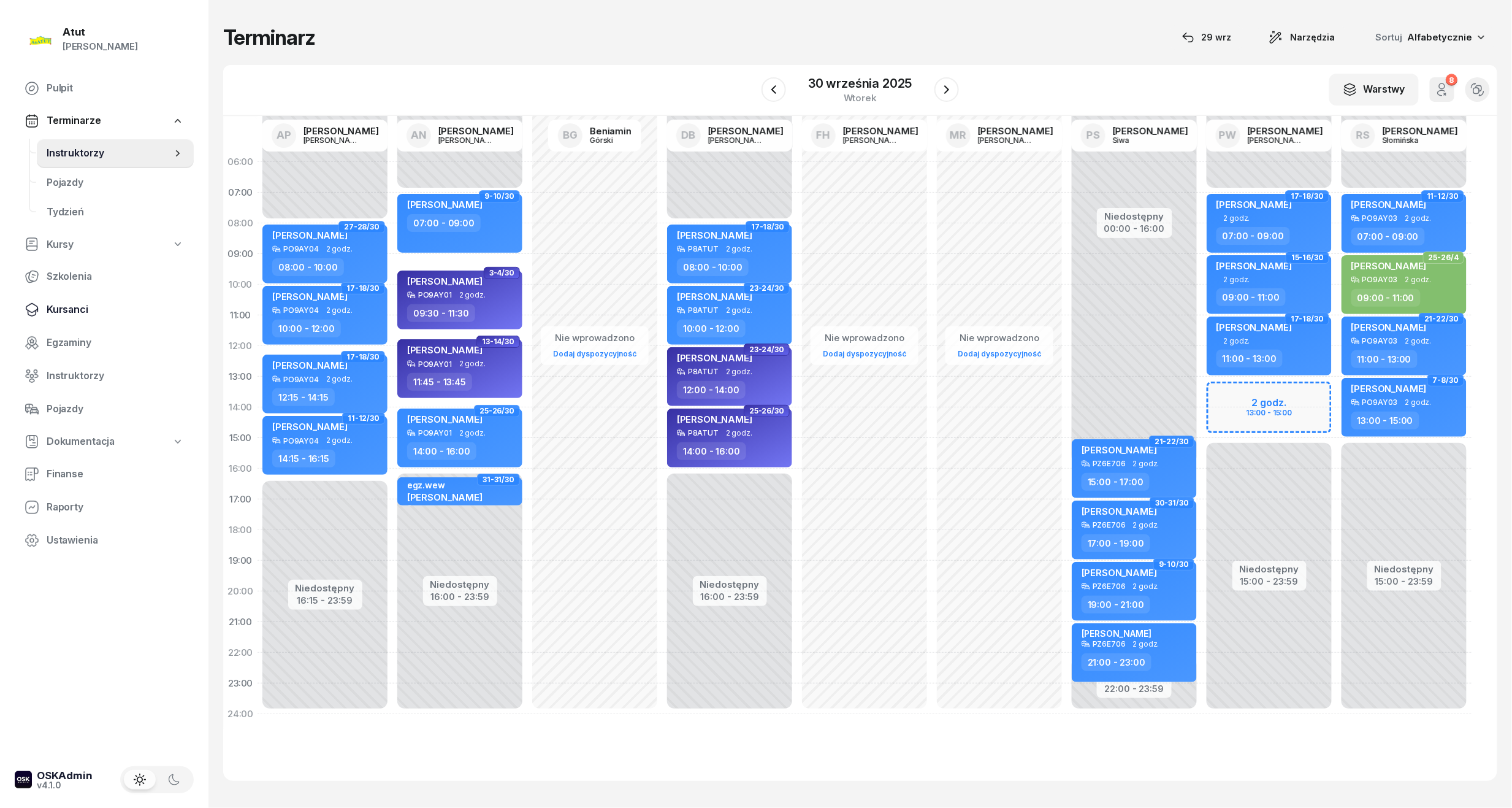
click at [77, 309] on span "Kursanci" at bounding box center [116, 309] width 137 height 16
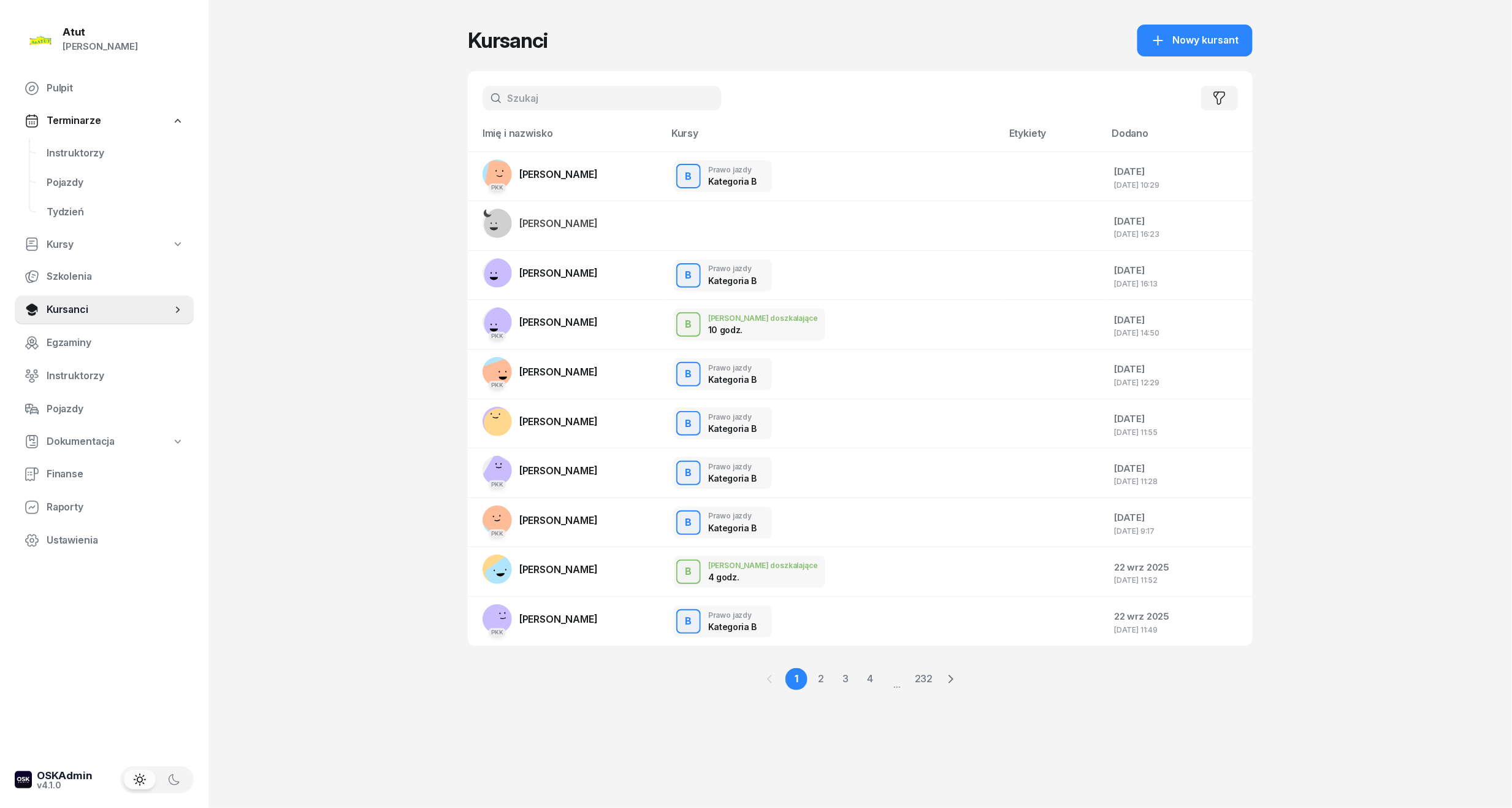
click at [553, 97] on input "text" at bounding box center [602, 98] width 239 height 24
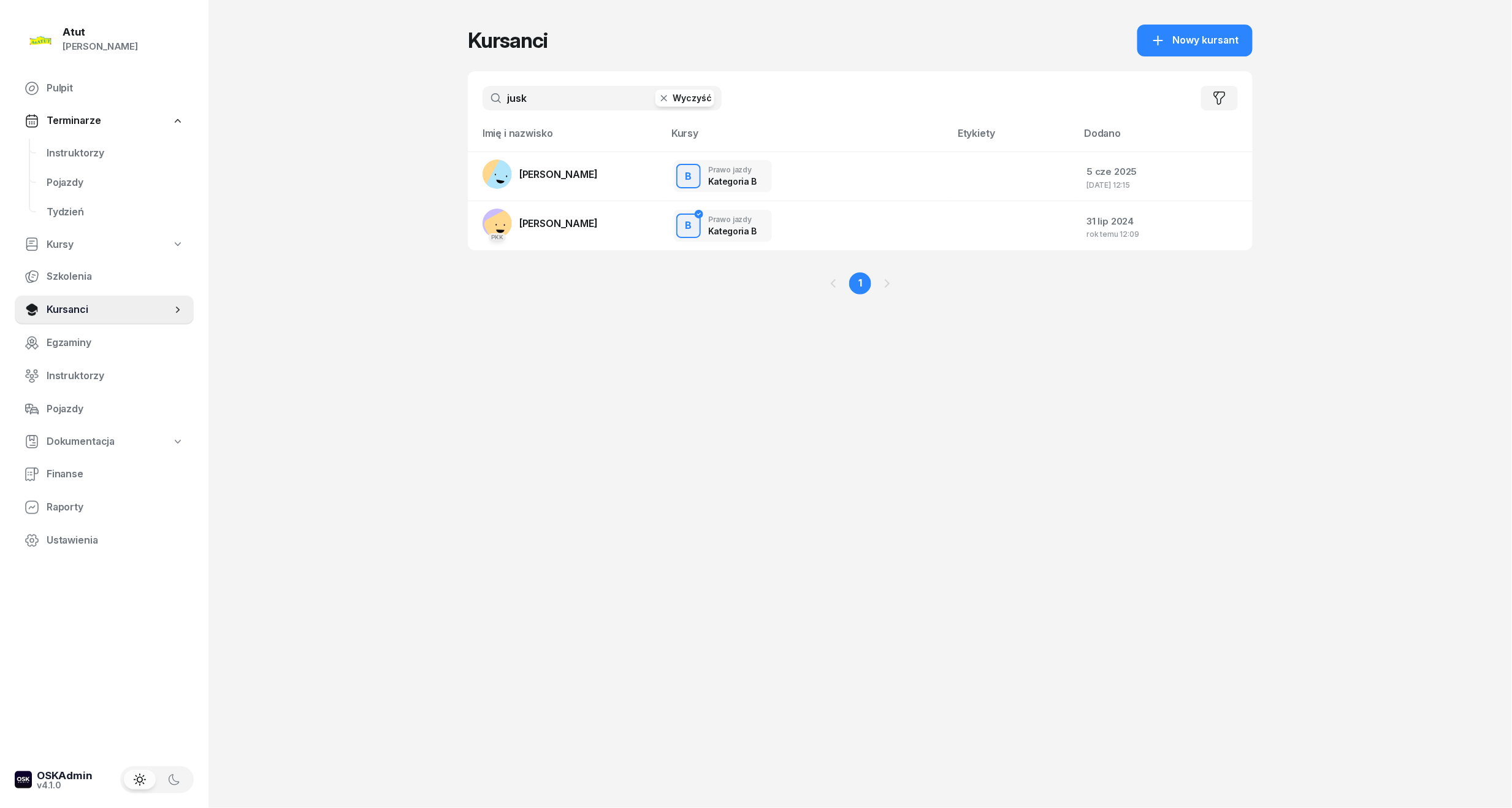
type input "jusk"
click at [498, 380] on div "Kursanci Nowy kursant jusk Wyczyść Filtruj Imię i nazwisko Kursy Etykiety Dodan…" at bounding box center [860, 404] width 785 height 808
click at [590, 177] on span "[PERSON_NAME]" at bounding box center [558, 174] width 79 height 13
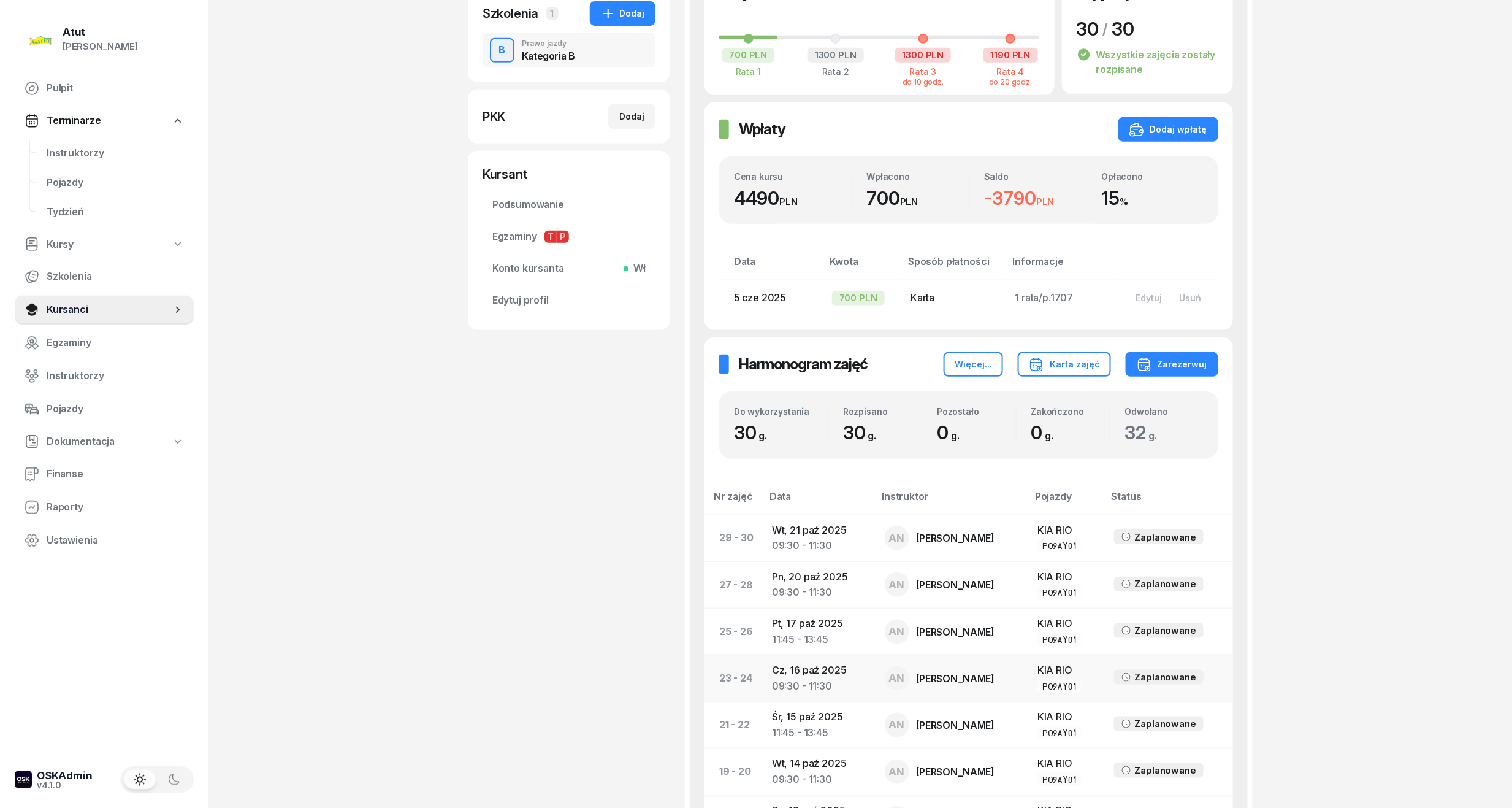
scroll to position [81, 0]
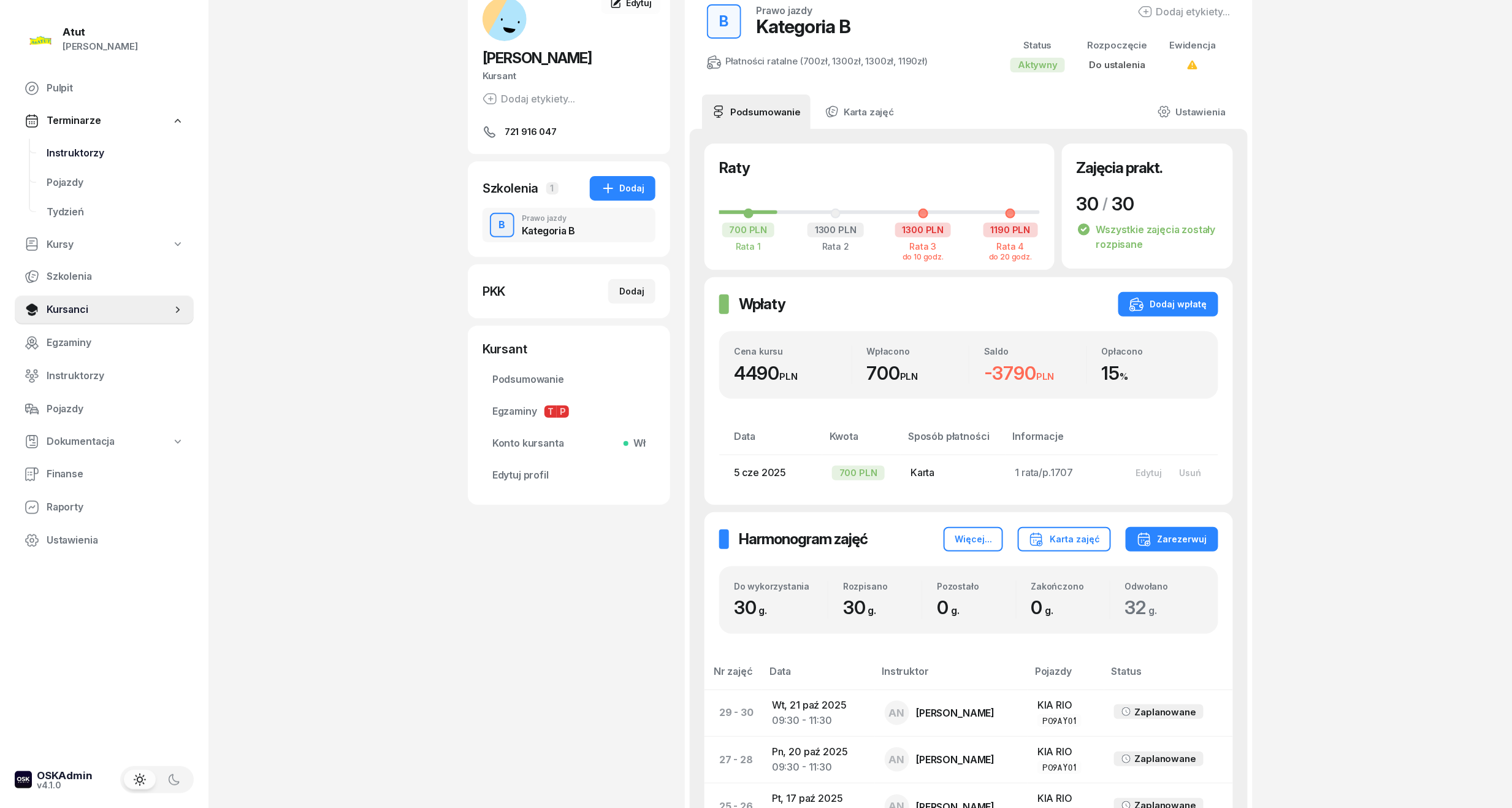
click at [67, 158] on span "Instruktorzy" at bounding box center [116, 153] width 137 height 16
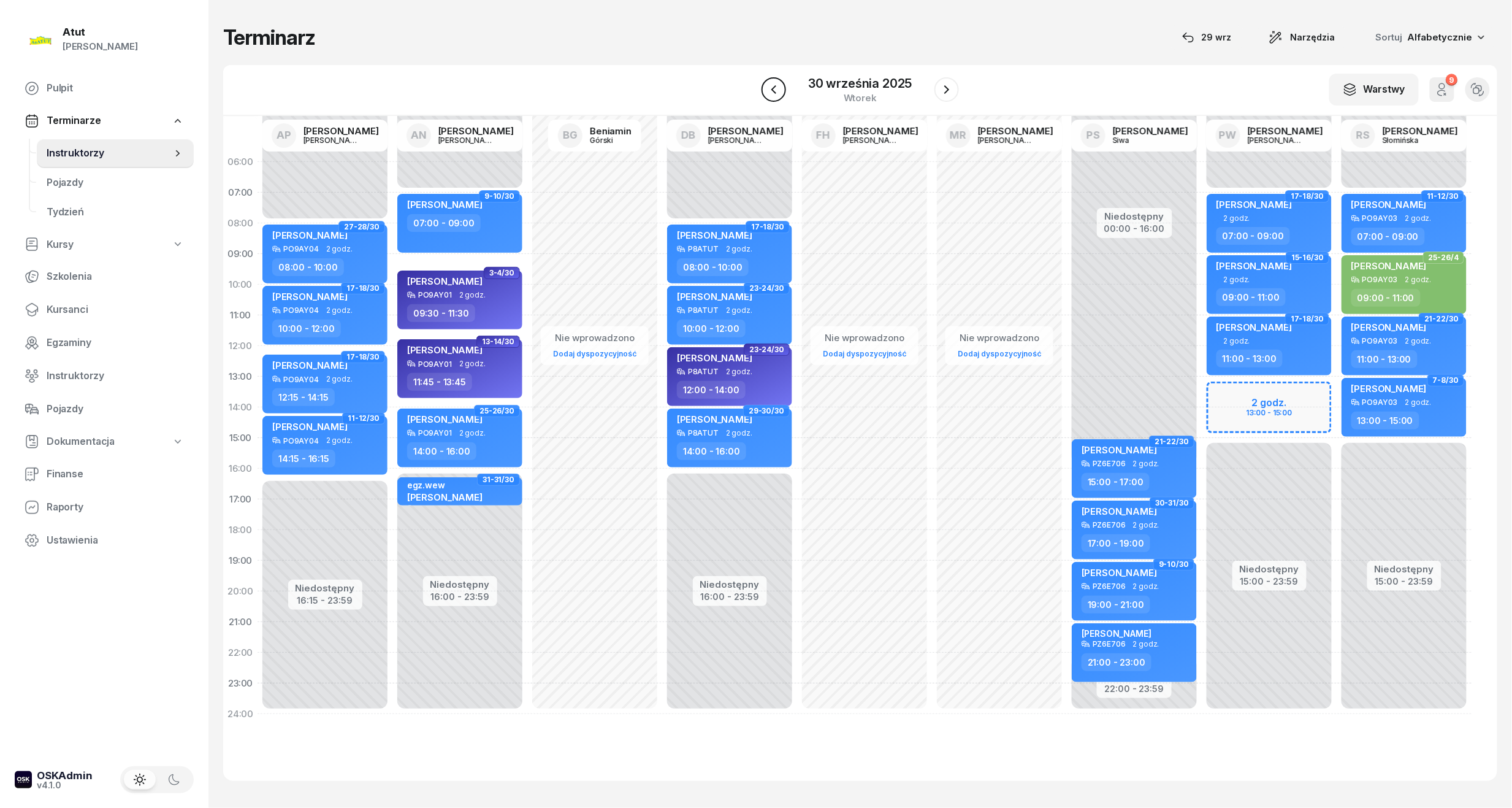
click at [782, 92] on button "button" at bounding box center [773, 89] width 24 height 24
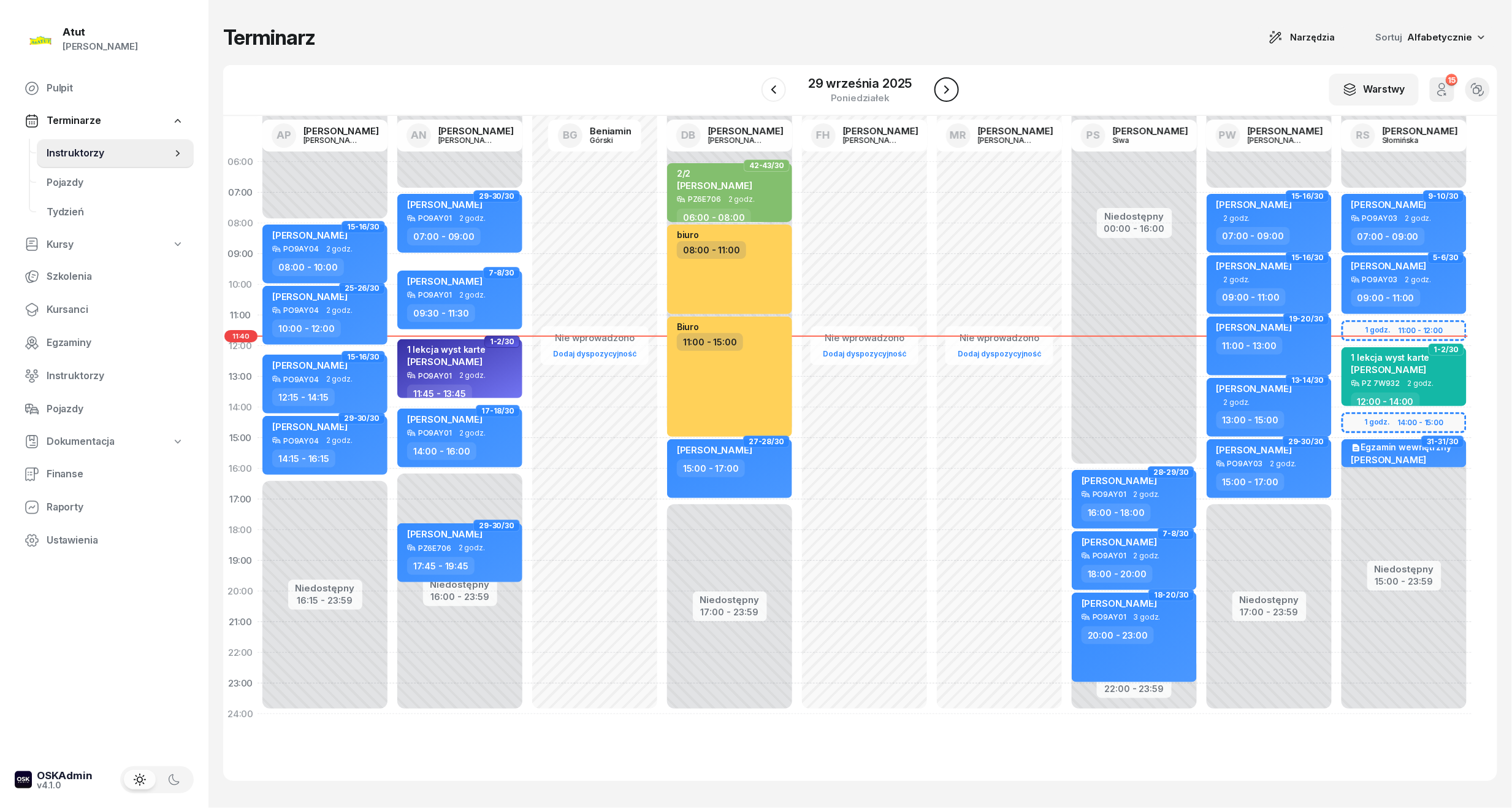
click at [950, 89] on icon "button" at bounding box center [946, 89] width 15 height 15
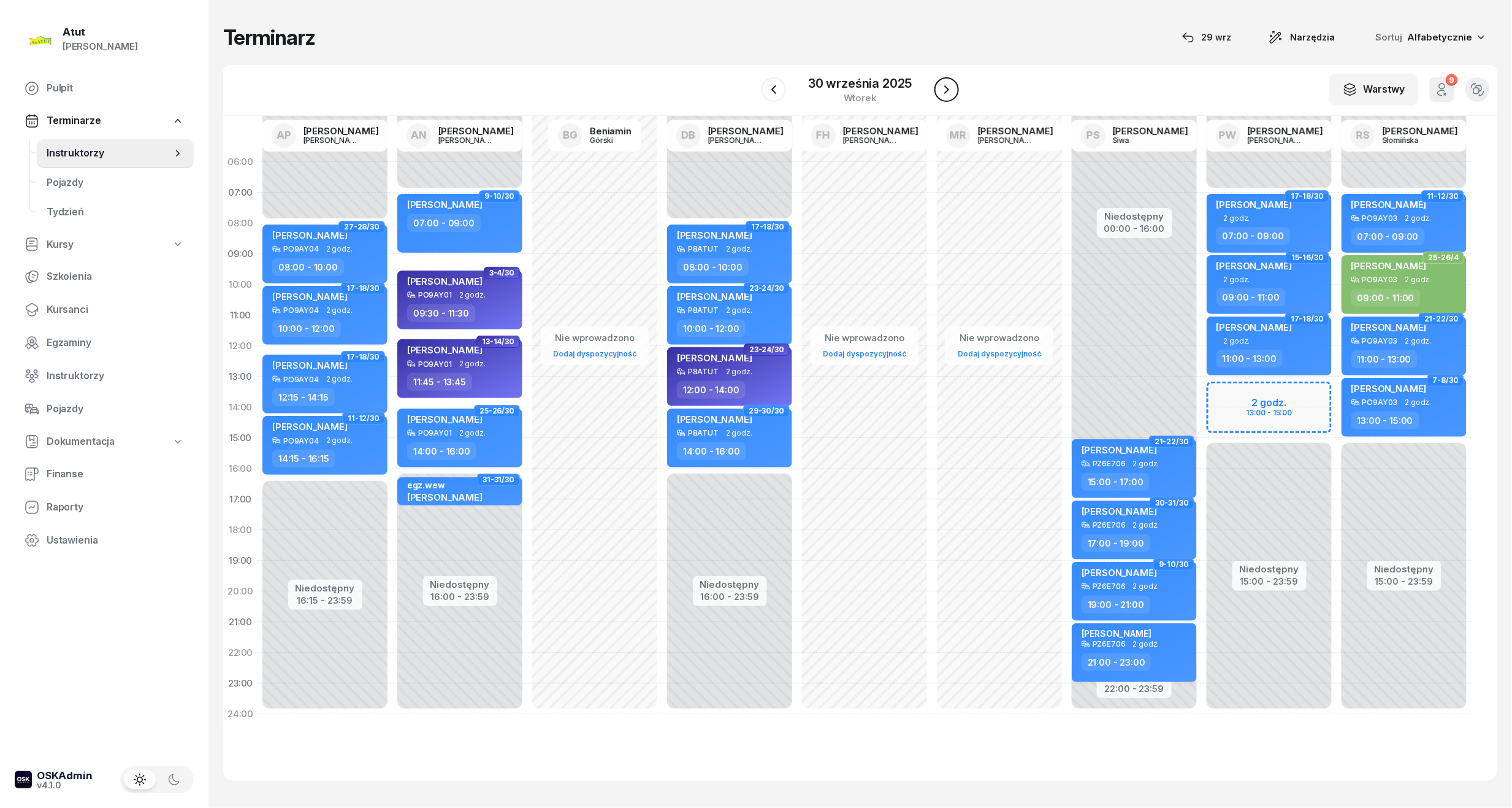
click at [944, 91] on icon "button" at bounding box center [946, 89] width 15 height 15
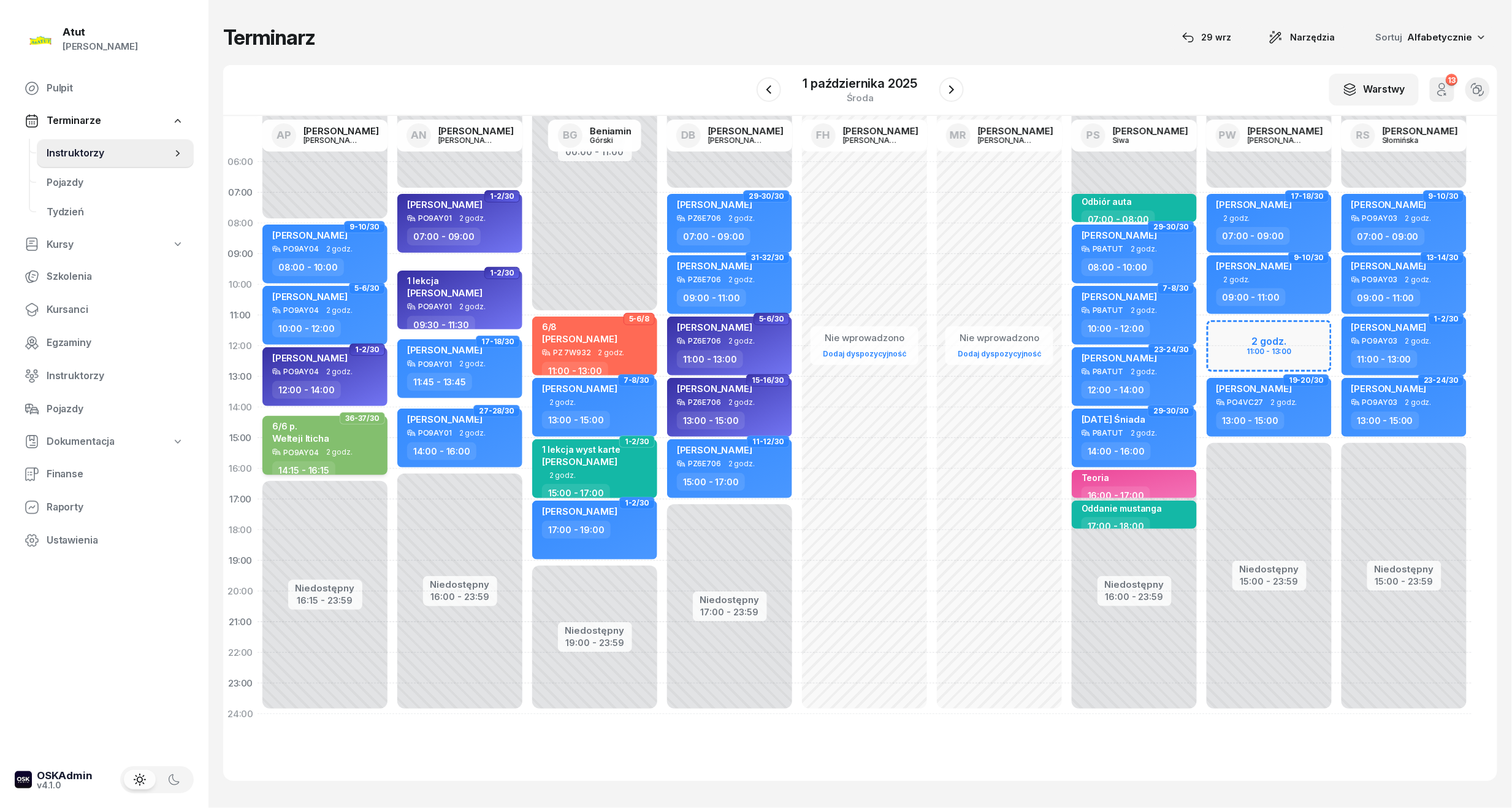
click at [365, 453] on div "PO9AY04 2 godz." at bounding box center [326, 452] width 108 height 9
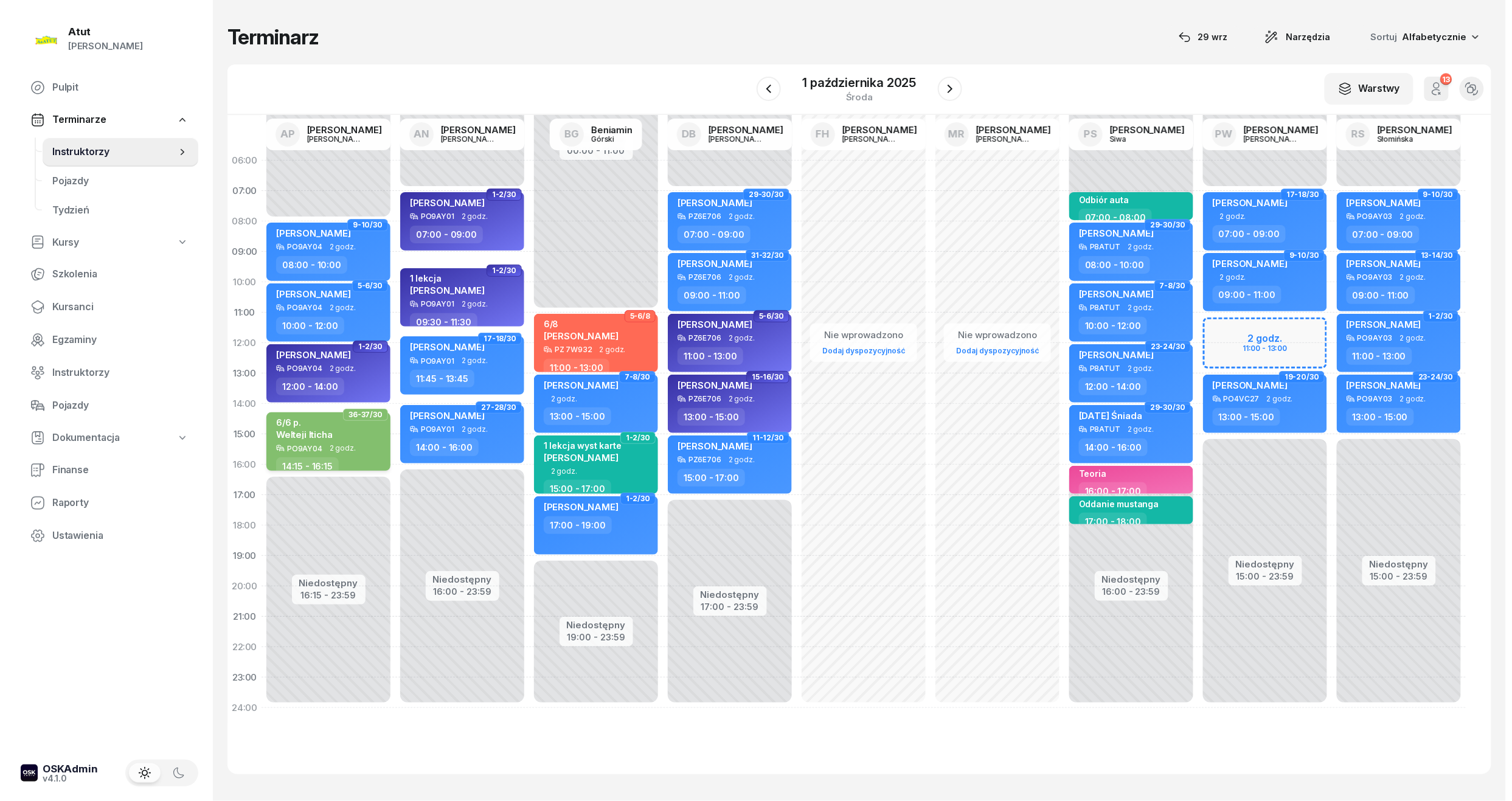
select select "14"
select select "15"
select select "16"
select select "15"
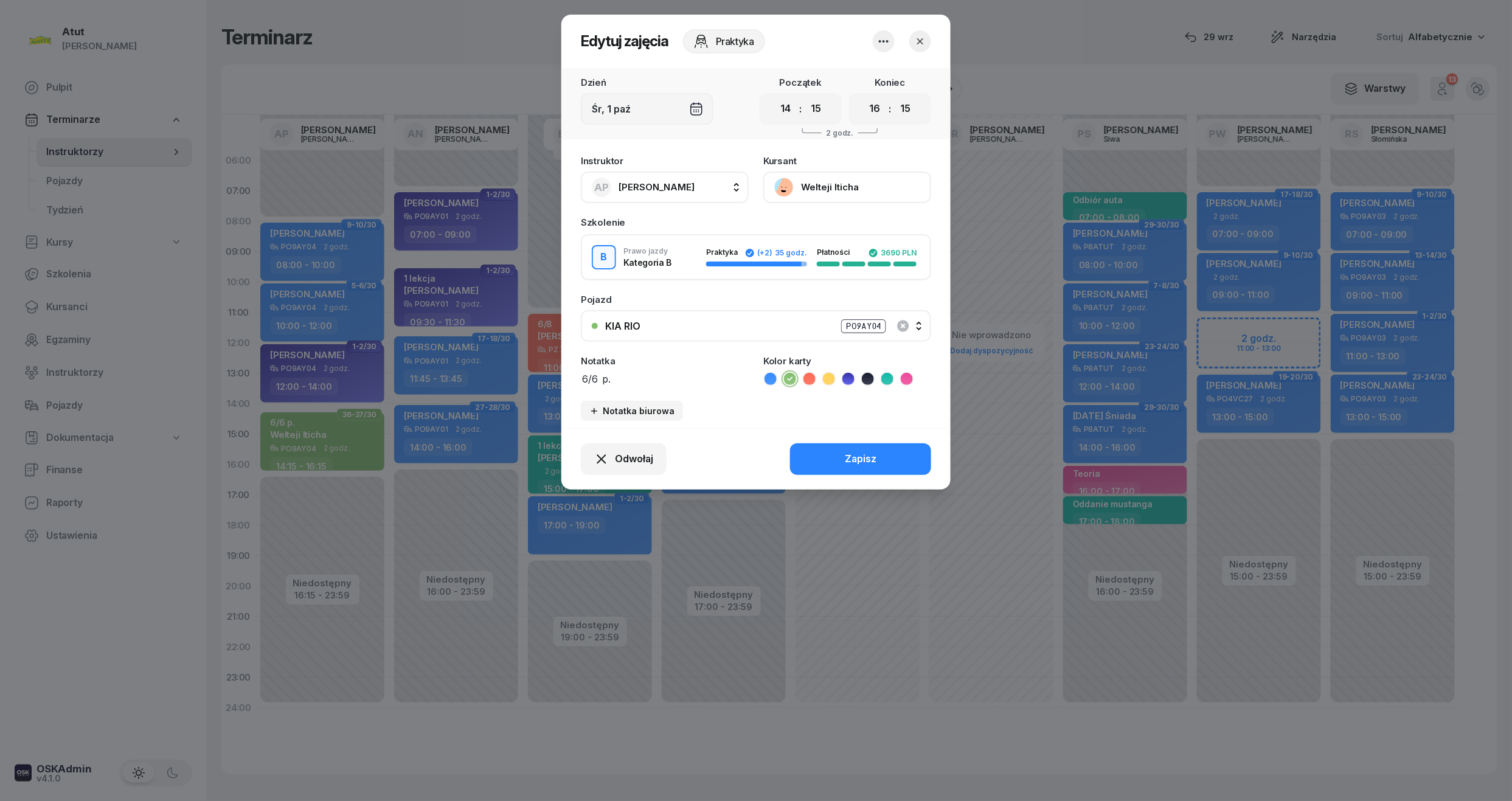
click at [661, 373] on textarea "6/6 p." at bounding box center [665, 378] width 168 height 16
type textarea "6/6 p. MUSI DOPŁACIĆ!!"
click at [833, 458] on button "Zapisz" at bounding box center [860, 459] width 141 height 31
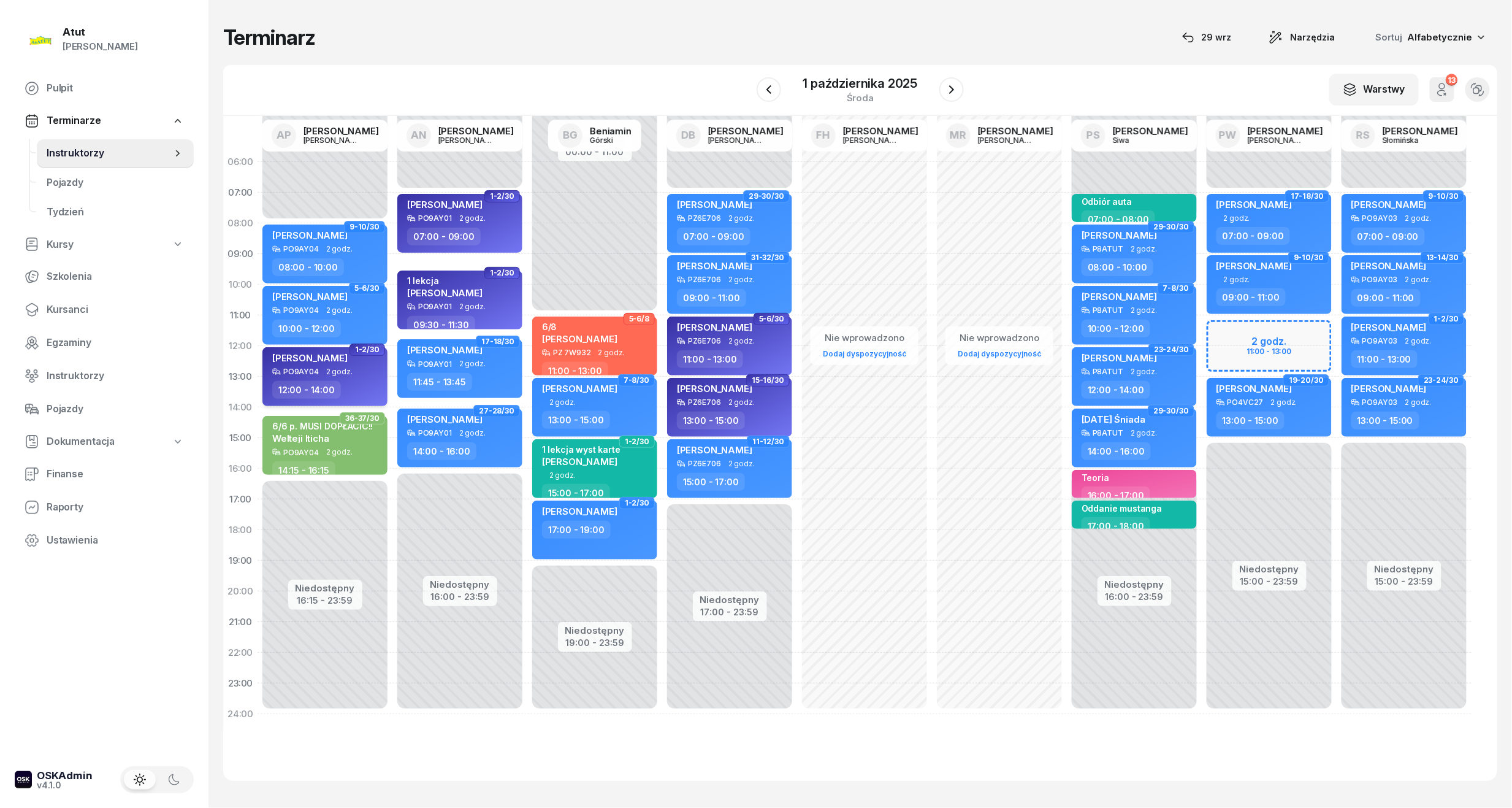
click at [354, 374] on div "PO9AY04 2 godz." at bounding box center [326, 372] width 108 height 9
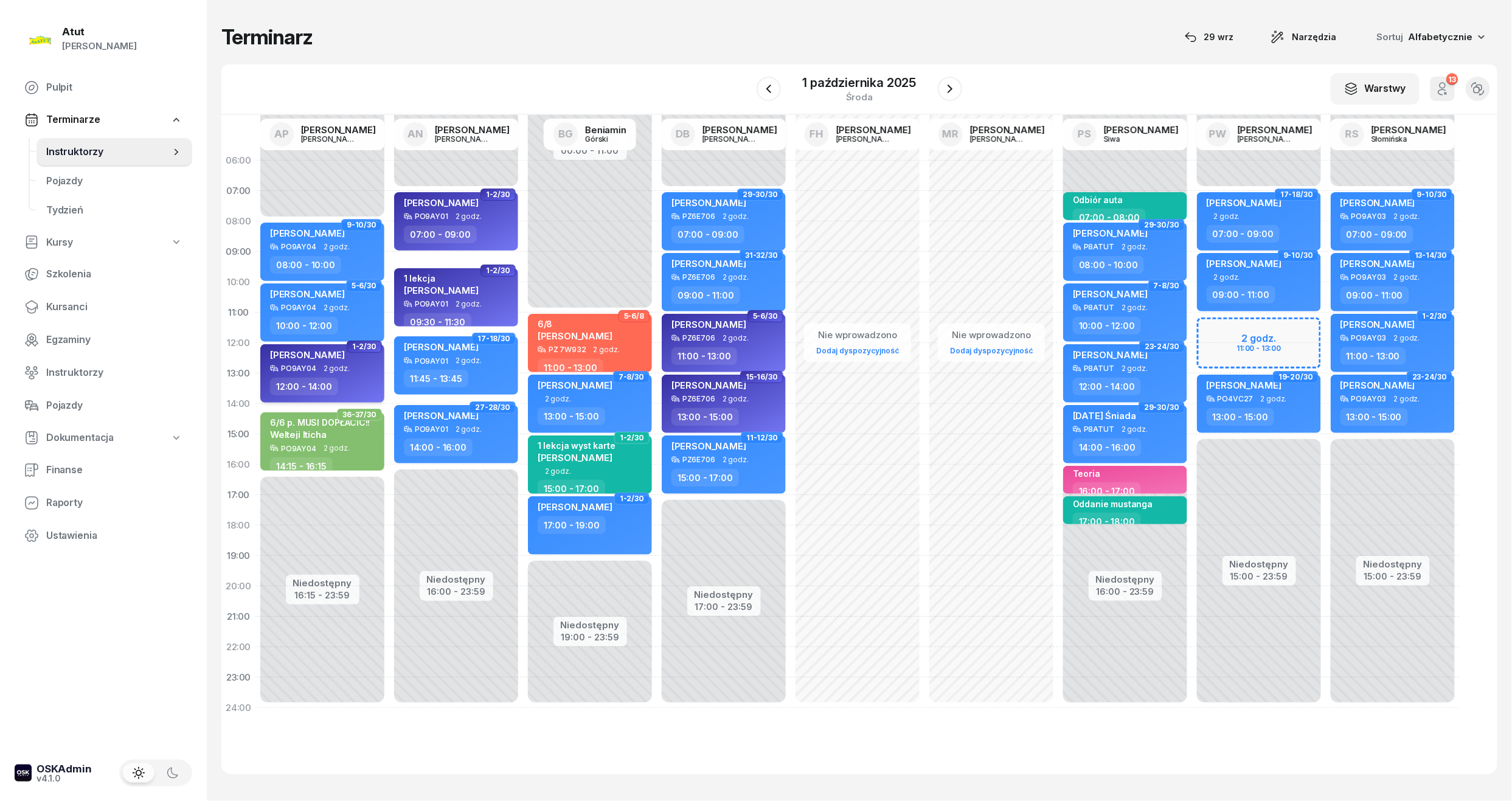
select select "12"
select select "14"
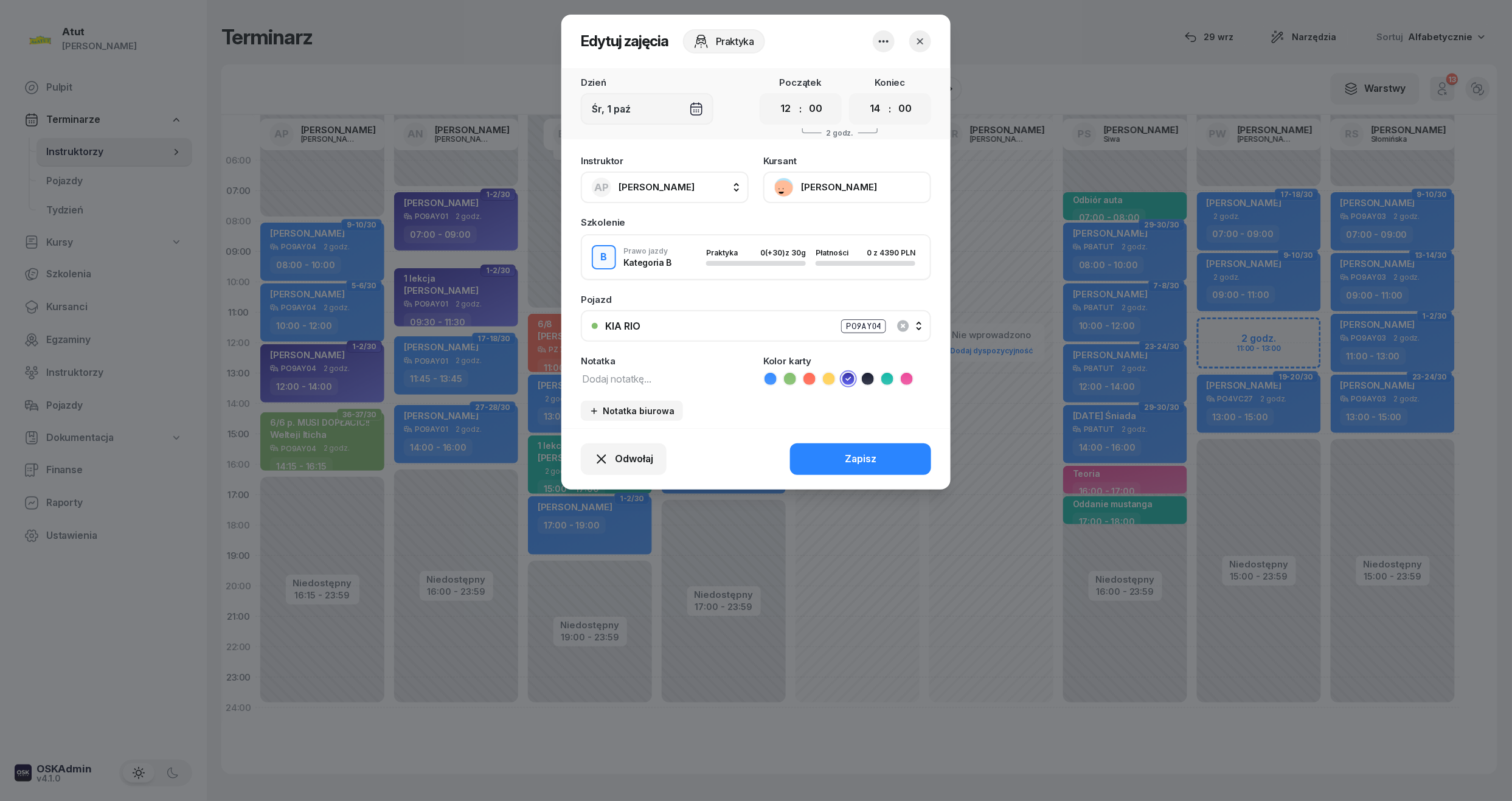
click at [856, 191] on button "[PERSON_NAME]" at bounding box center [847, 187] width 168 height 31
click at [843, 229] on link "Otwórz profil" at bounding box center [845, 229] width 161 height 30
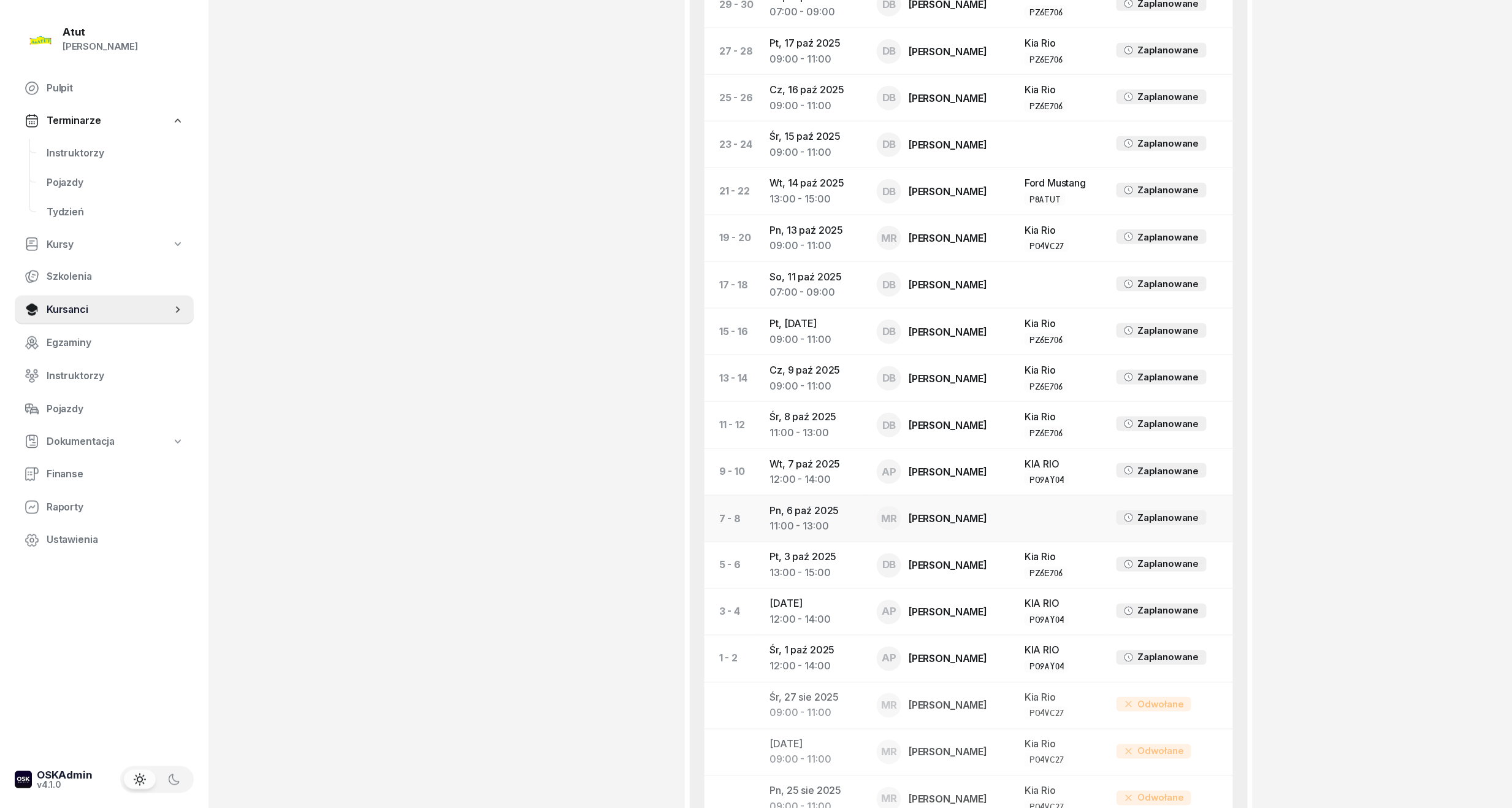
scroll to position [185, 0]
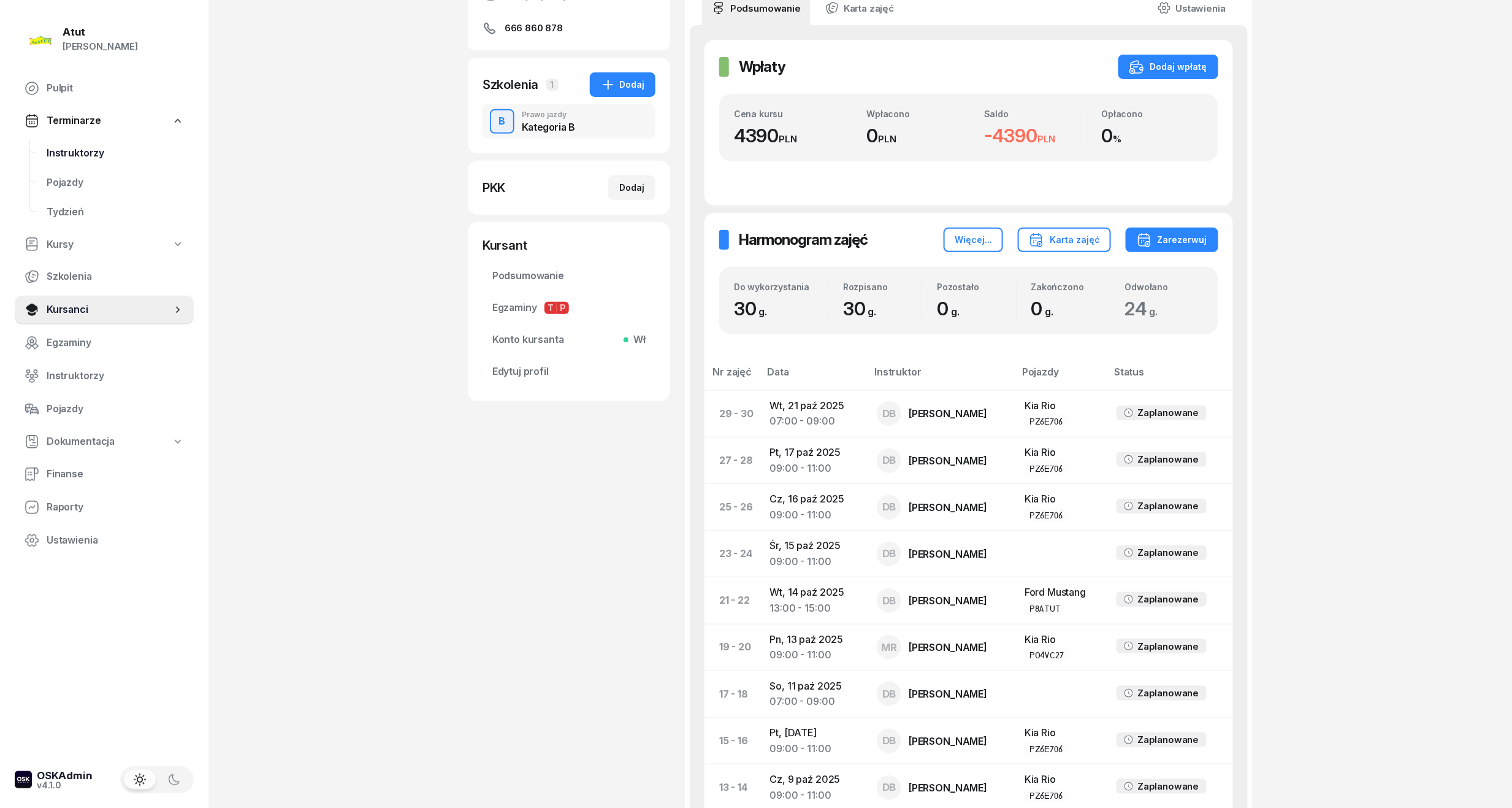
click at [91, 153] on span "Instruktorzy" at bounding box center [116, 153] width 137 height 16
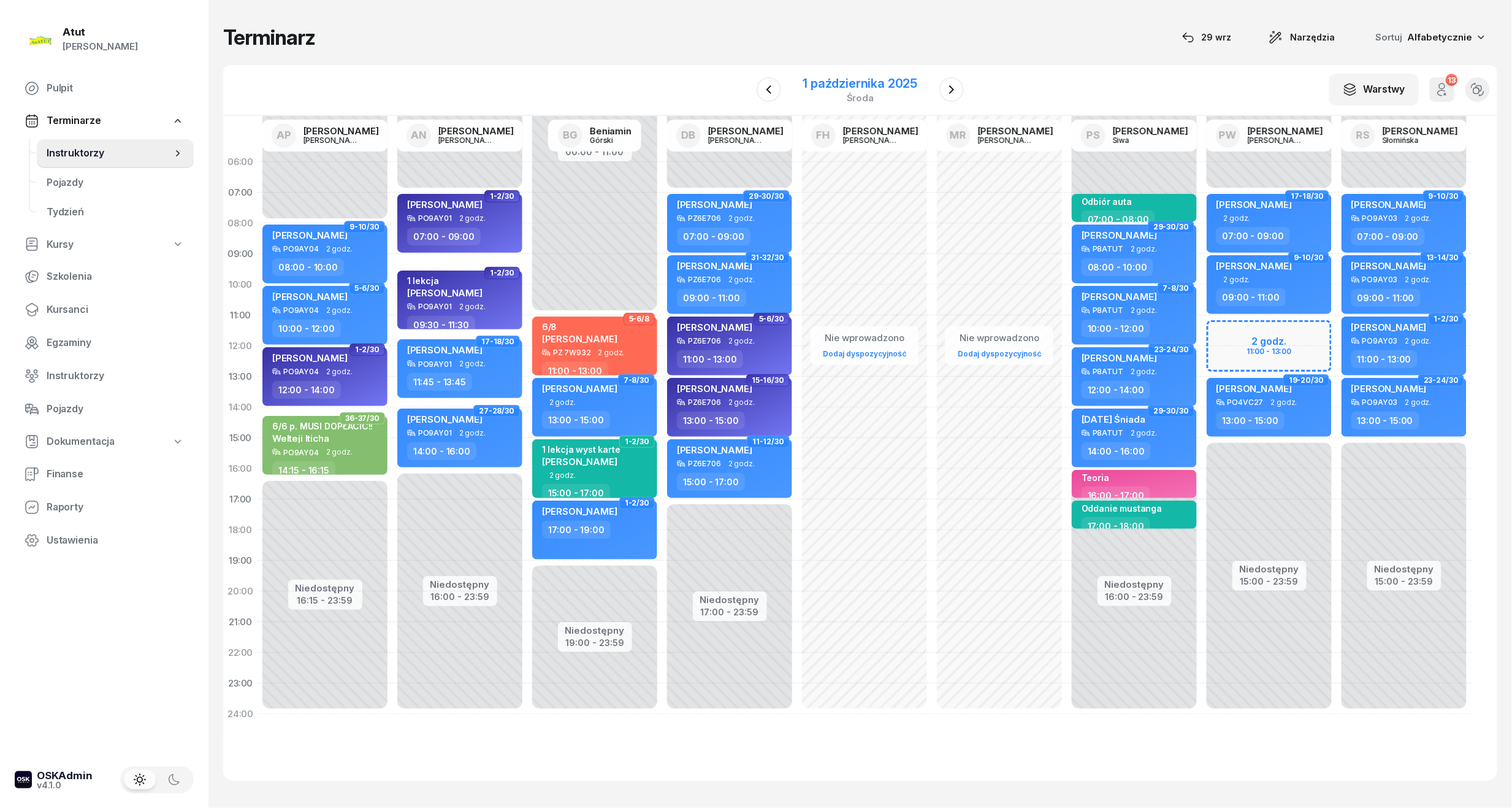
click at [856, 89] on div "1 października 2025" at bounding box center [860, 83] width 115 height 13
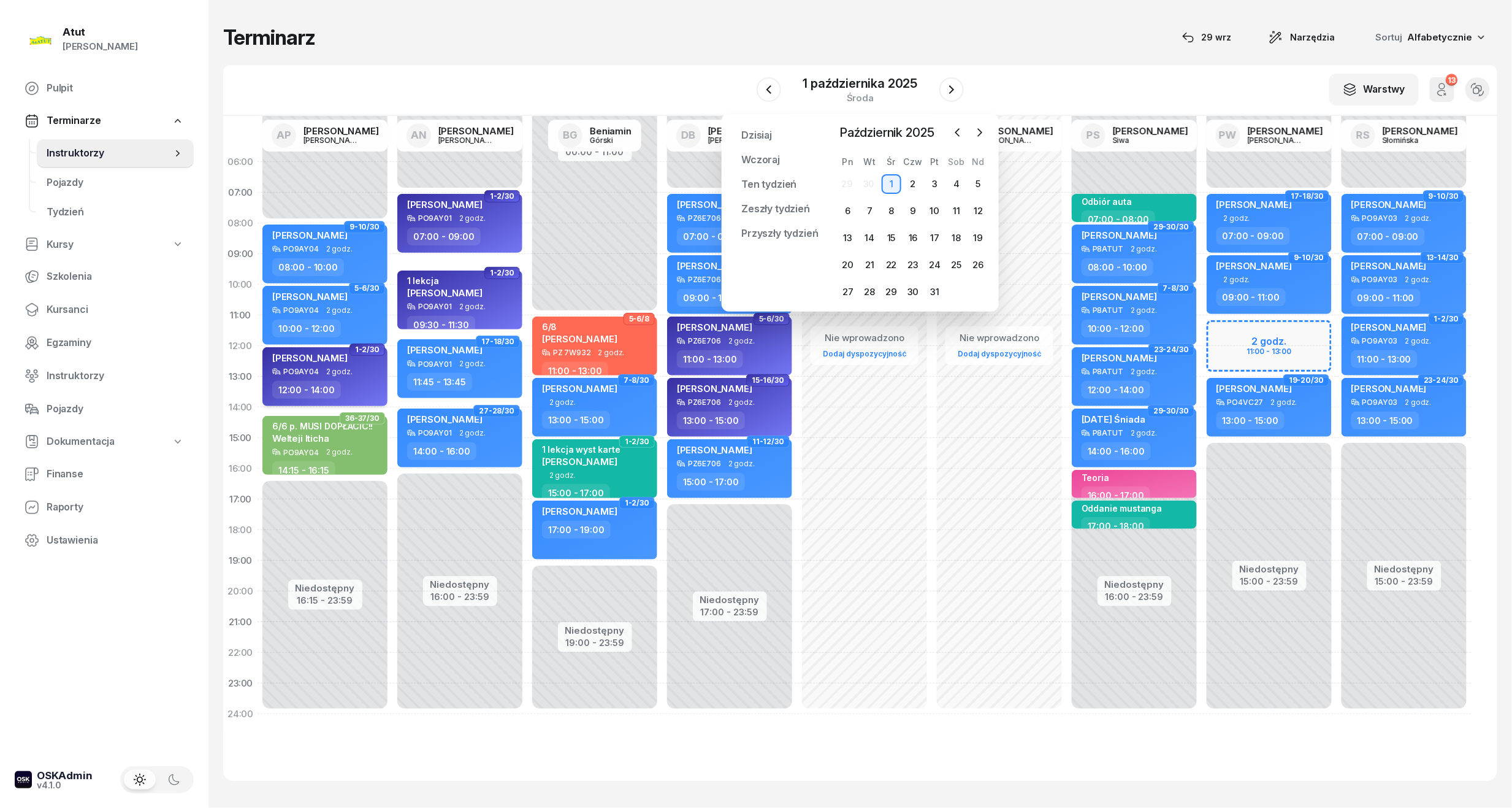
click at [336, 364] on div "[PERSON_NAME]" at bounding box center [326, 360] width 108 height 15
select select "12"
select select "14"
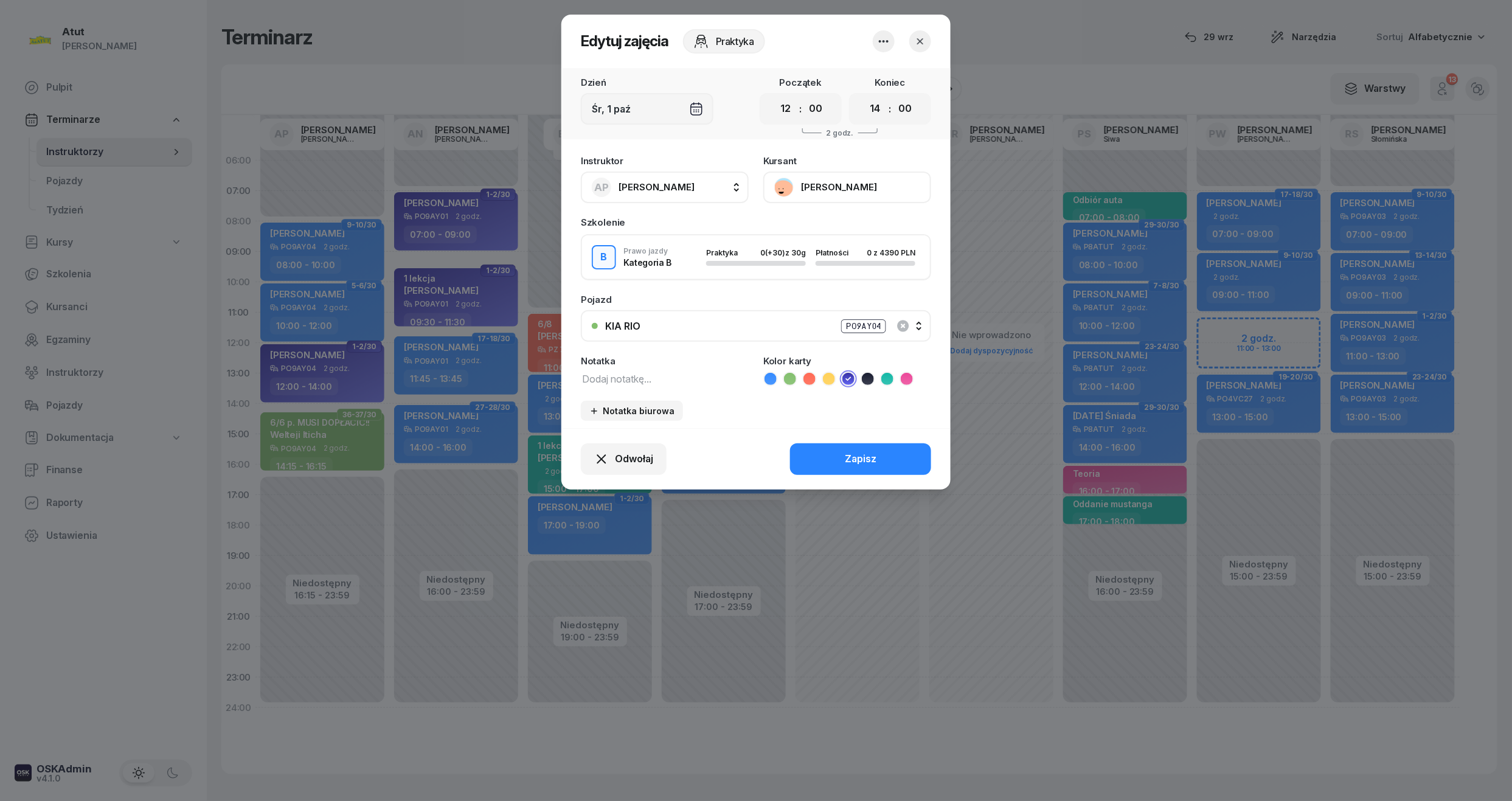
click at [824, 187] on button "[PERSON_NAME]" at bounding box center [847, 187] width 168 height 31
click at [922, 41] on icon "button" at bounding box center [920, 41] width 12 height 12
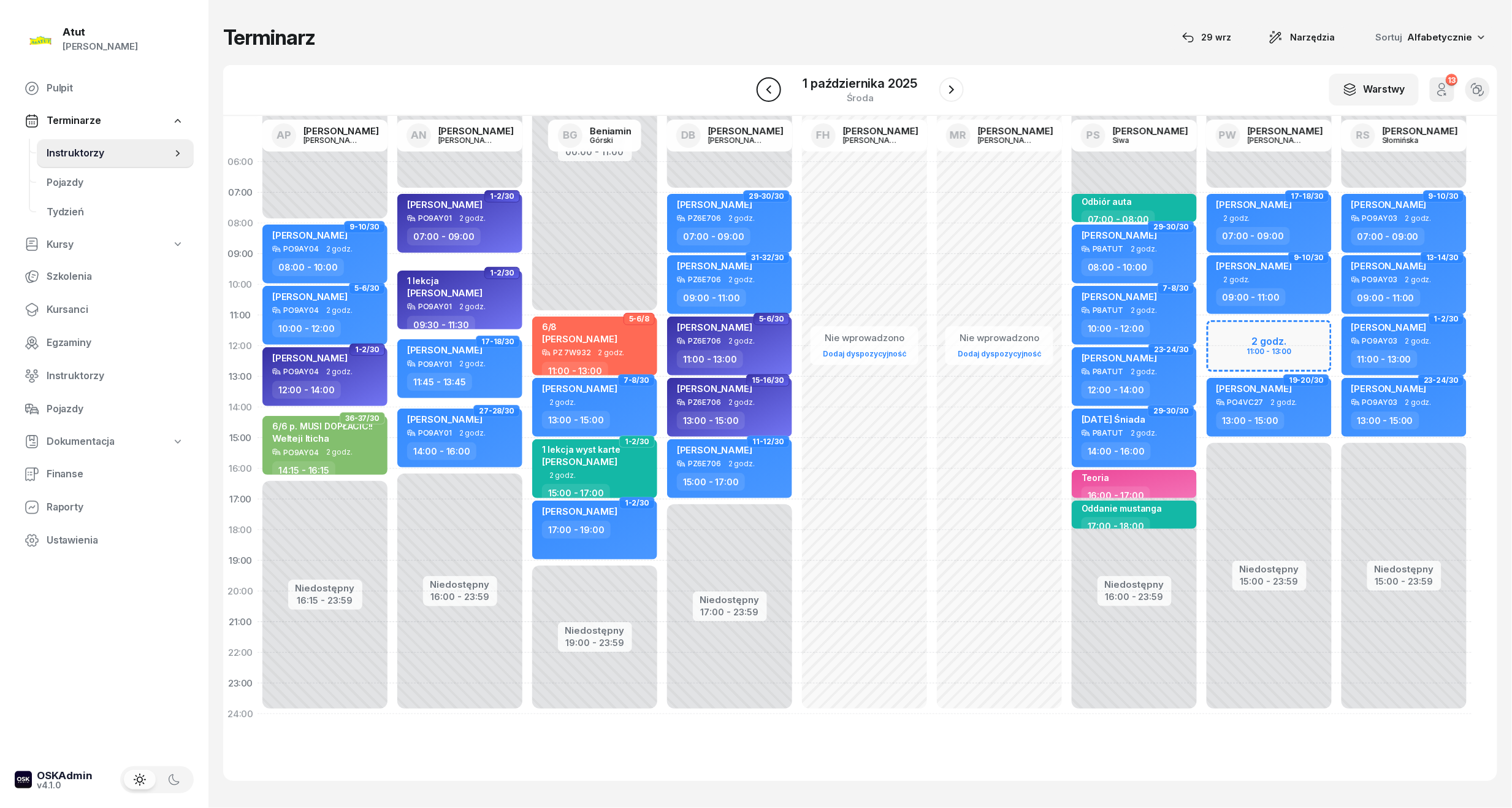
click at [769, 89] on icon "button" at bounding box center [768, 89] width 5 height 9
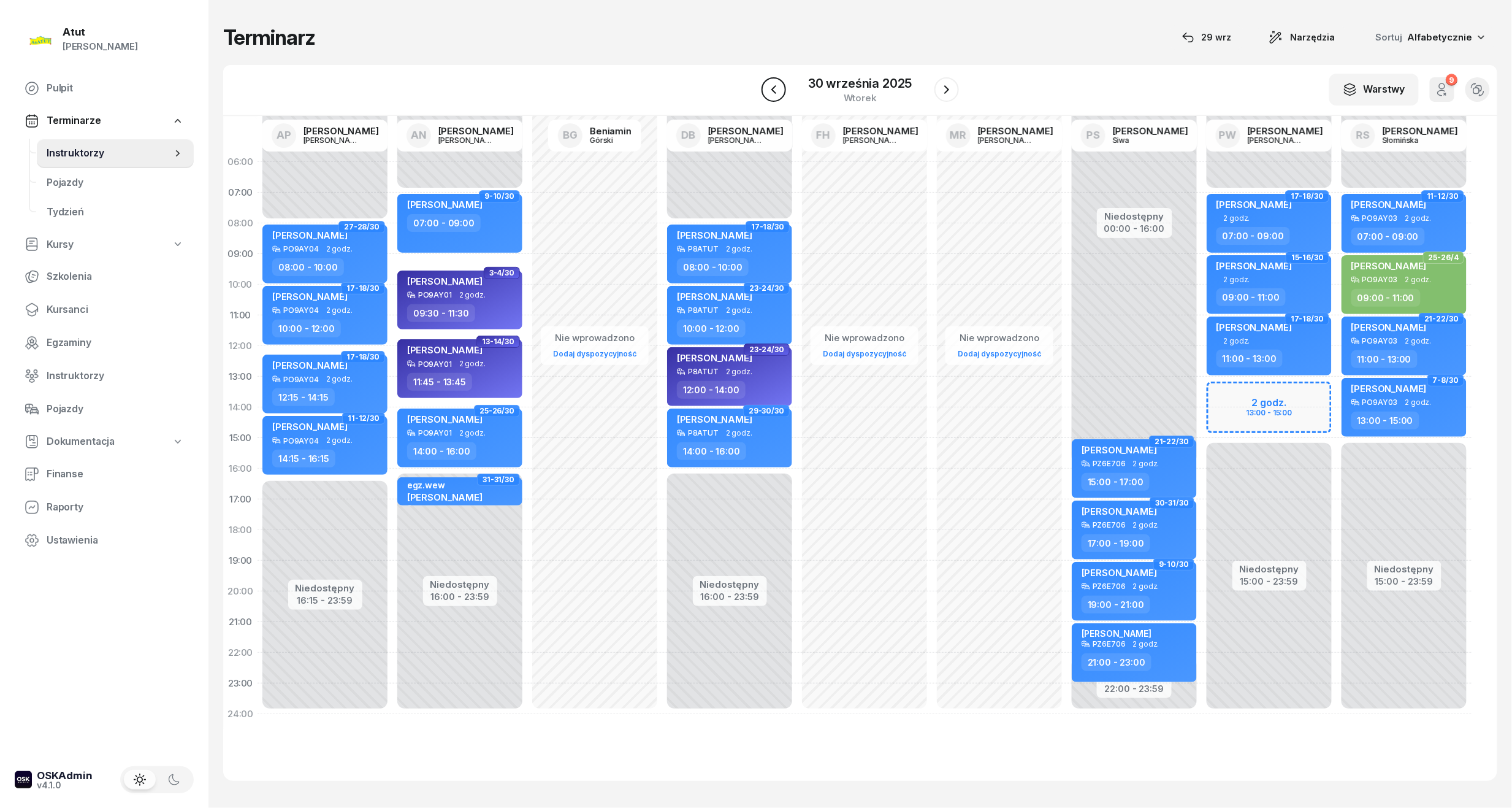
click at [771, 89] on icon "button" at bounding box center [774, 89] width 15 height 15
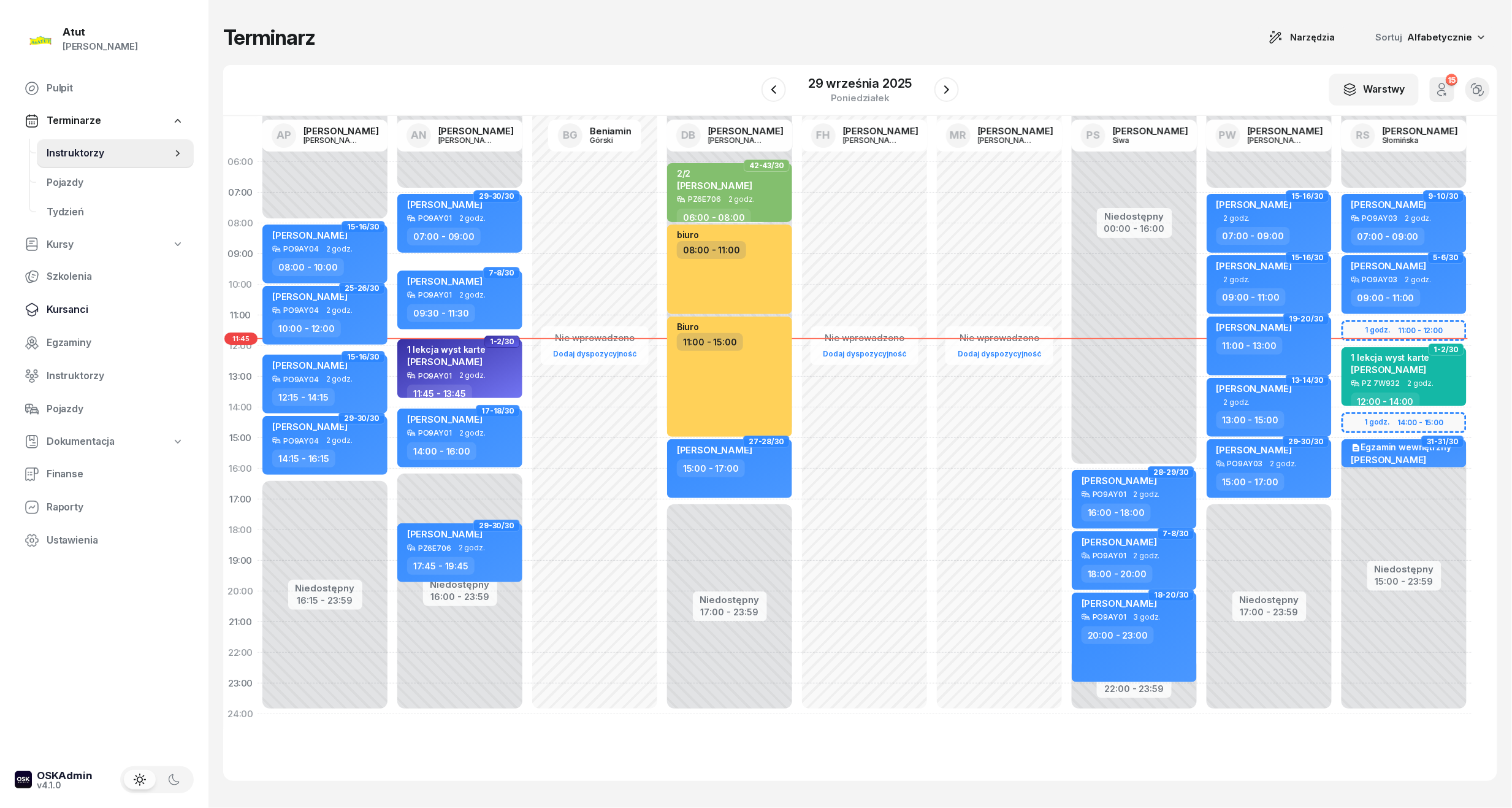
click at [71, 309] on span "Kursanci" at bounding box center [116, 309] width 137 height 16
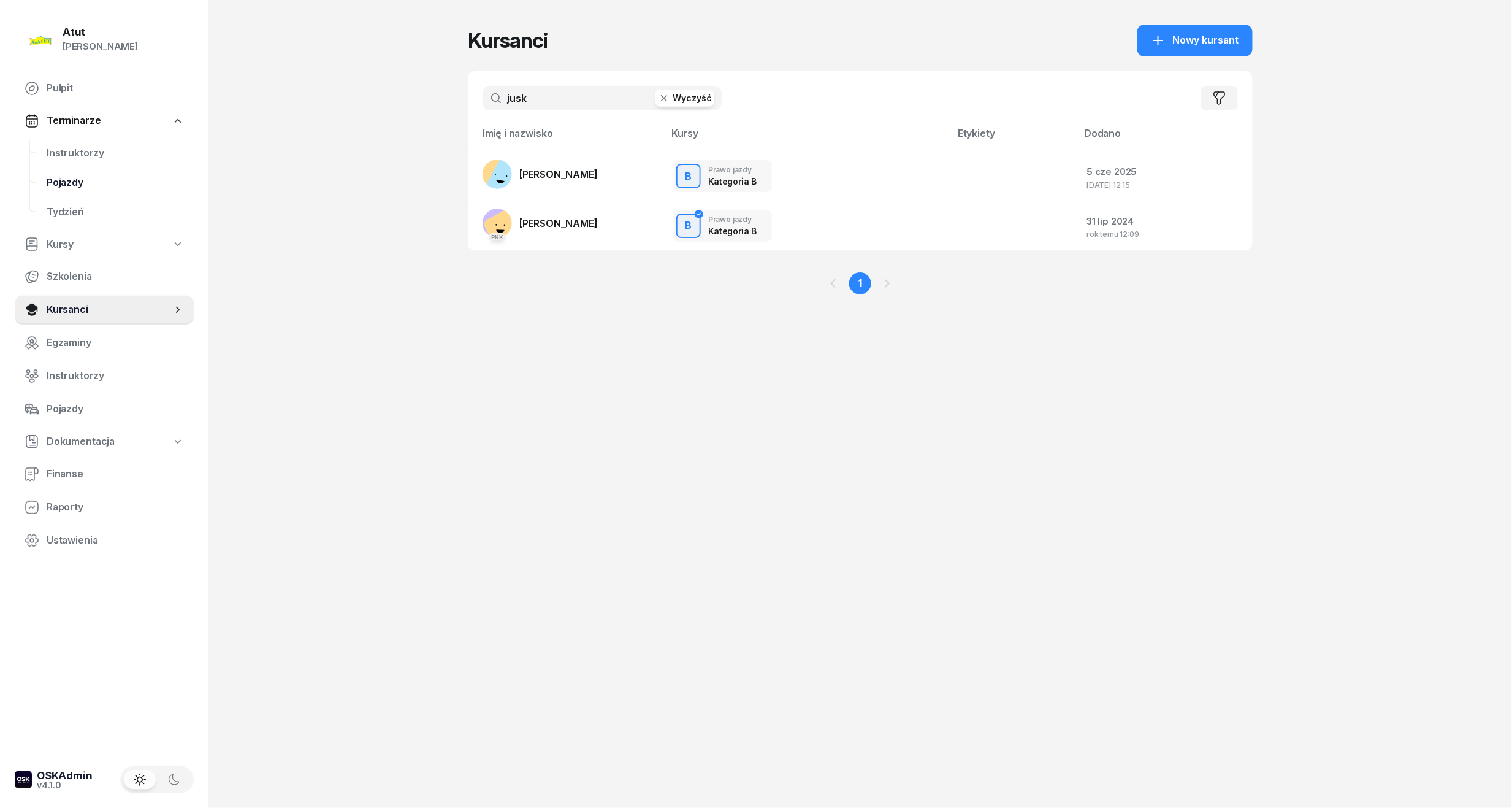
drag, startPoint x: 501, startPoint y: 103, endPoint x: 101, endPoint y: 195, distance: 410.4
click at [101, 195] on div "Atut Paulina Lis Pulpit Terminarze Instruktorzy Pojazdy Tydzień Kursy Szkolenia…" at bounding box center [756, 404] width 1512 height 808
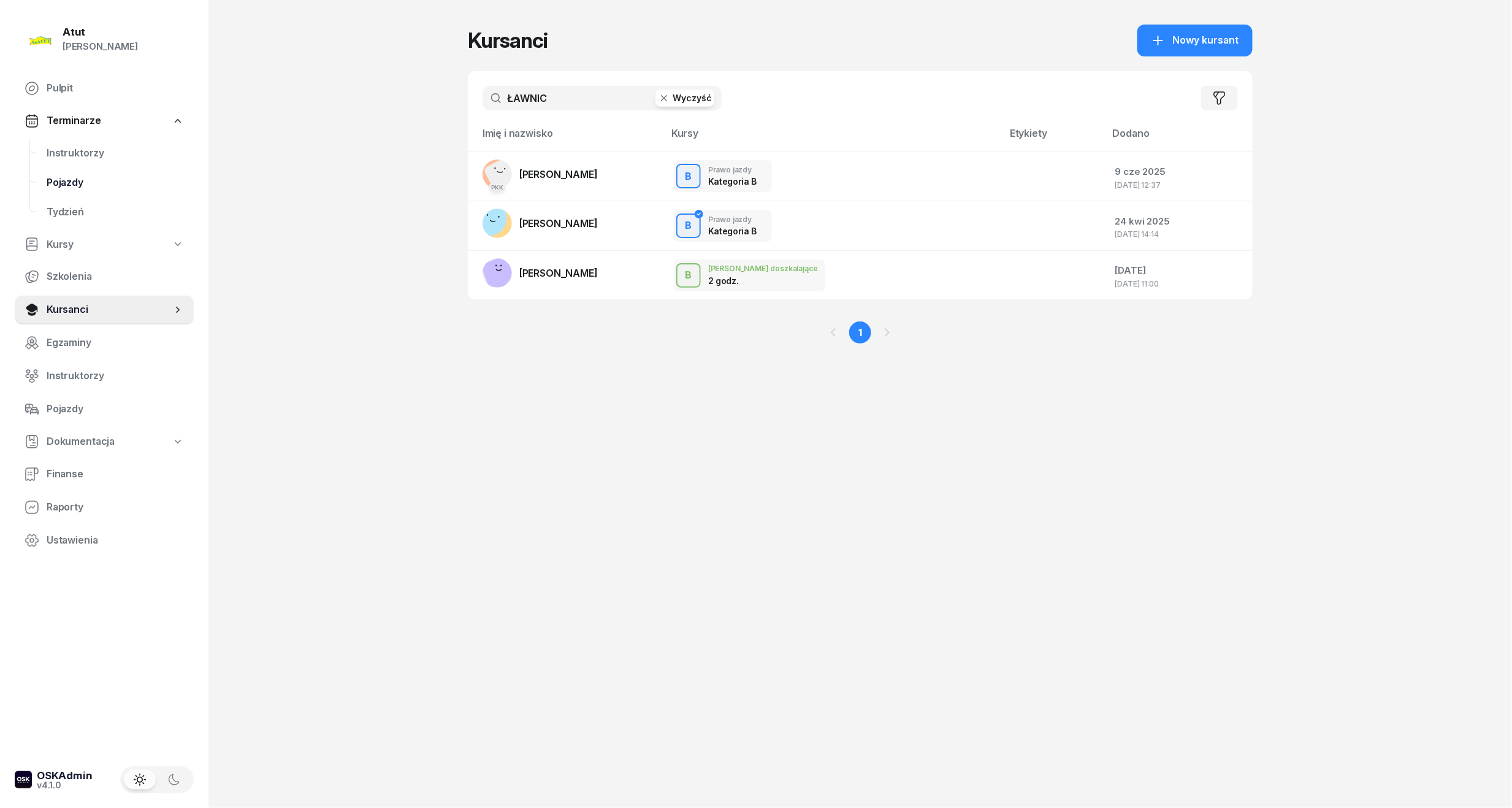
type input "ŁAWNICZ"
click at [582, 163] on link "PKK Natalia Ławniczak" at bounding box center [540, 174] width 115 height 30
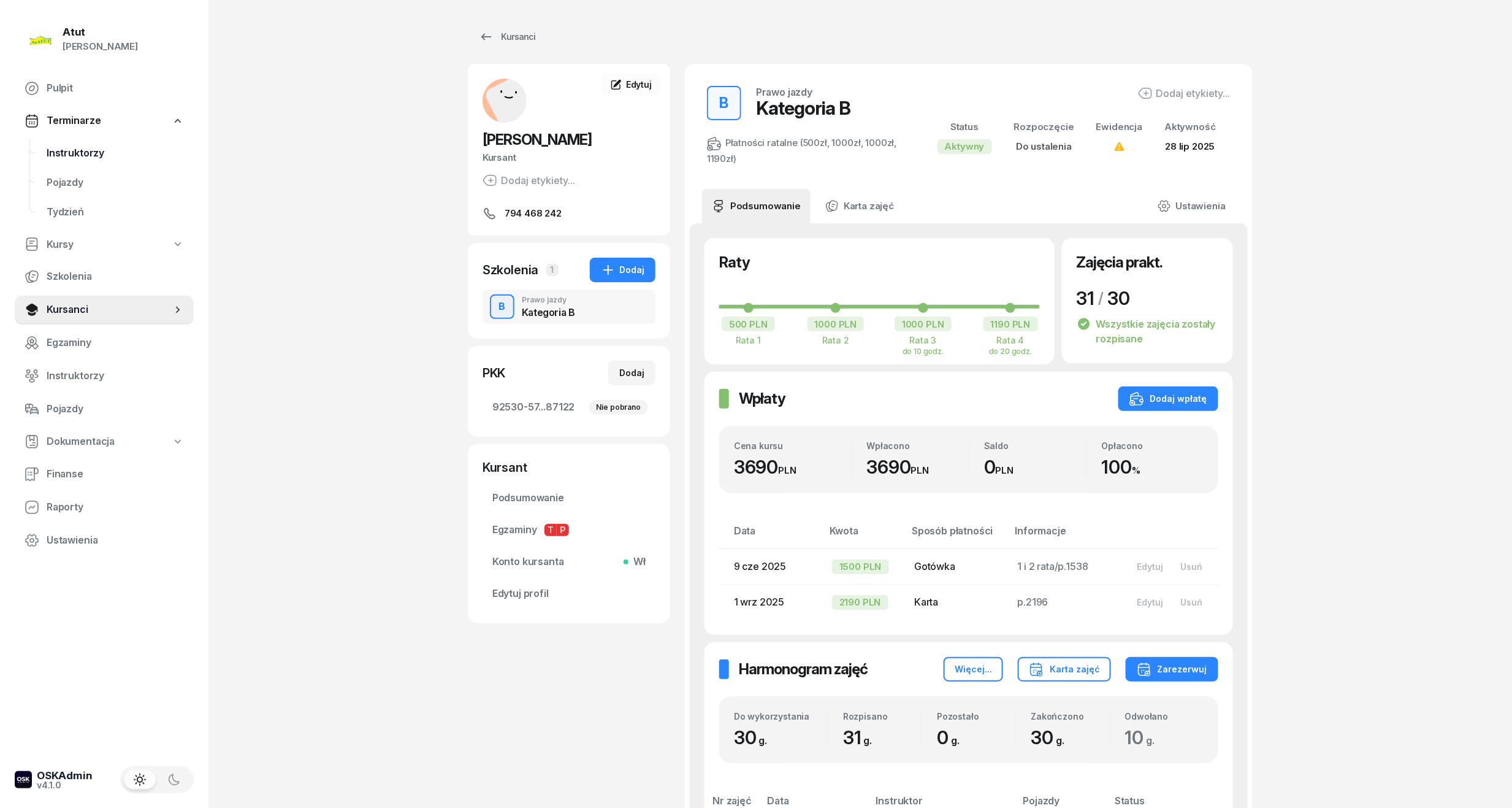
click at [46, 155] on link "Instruktorzy" at bounding box center [116, 153] width 157 height 30
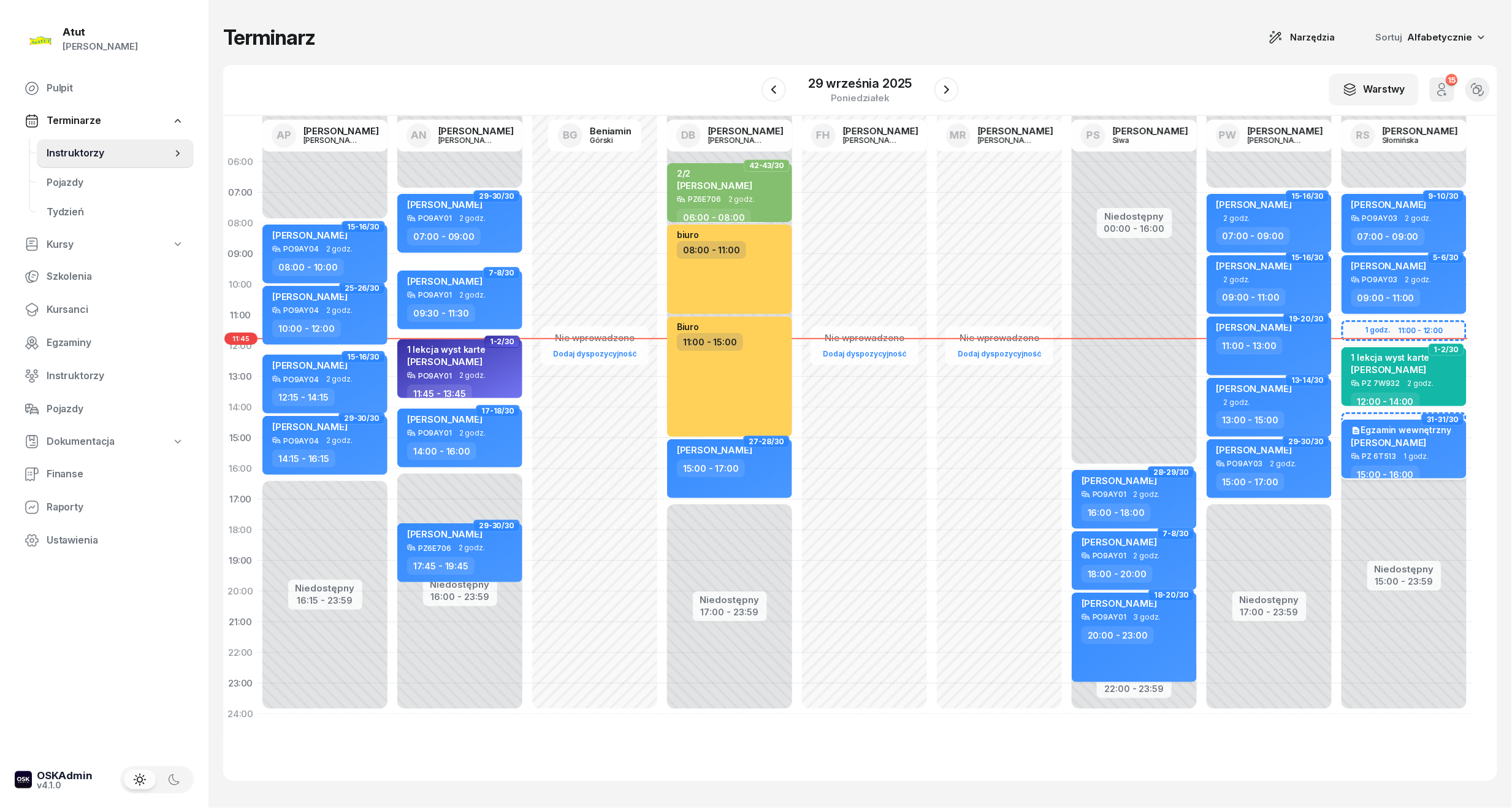
click at [1415, 438] on span "Natalia Ławniczak" at bounding box center [1389, 443] width 75 height 12
select select "15"
select select "16"
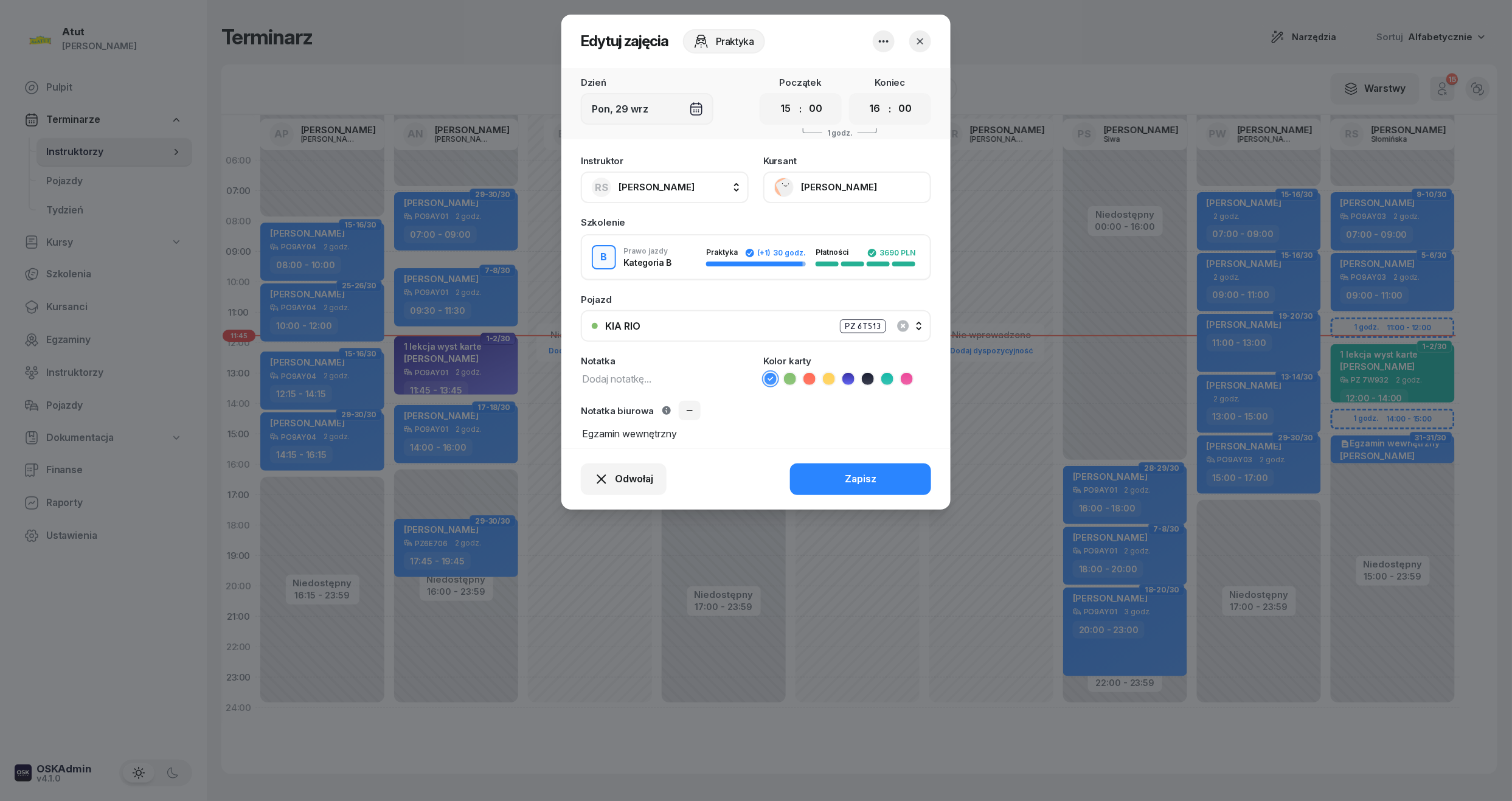
drag, startPoint x: 777, startPoint y: 107, endPoint x: 796, endPoint y: 117, distance: 21.5
click at [777, 107] on select "00 01 02 03 04 05 06 07 08 09 10 11 12 13 14 15 16 17 18 19 20 21 22 23" at bounding box center [785, 109] width 23 height 26
select select "14"
click at [774, 96] on select "00 01 02 03 04 05 06 07 08 09 10 11 12 13 14 15 16 17 18 19 20 21 22 23" at bounding box center [785, 109] width 23 height 26
drag, startPoint x: 879, startPoint y: 113, endPoint x: 878, endPoint y: 123, distance: 10.0
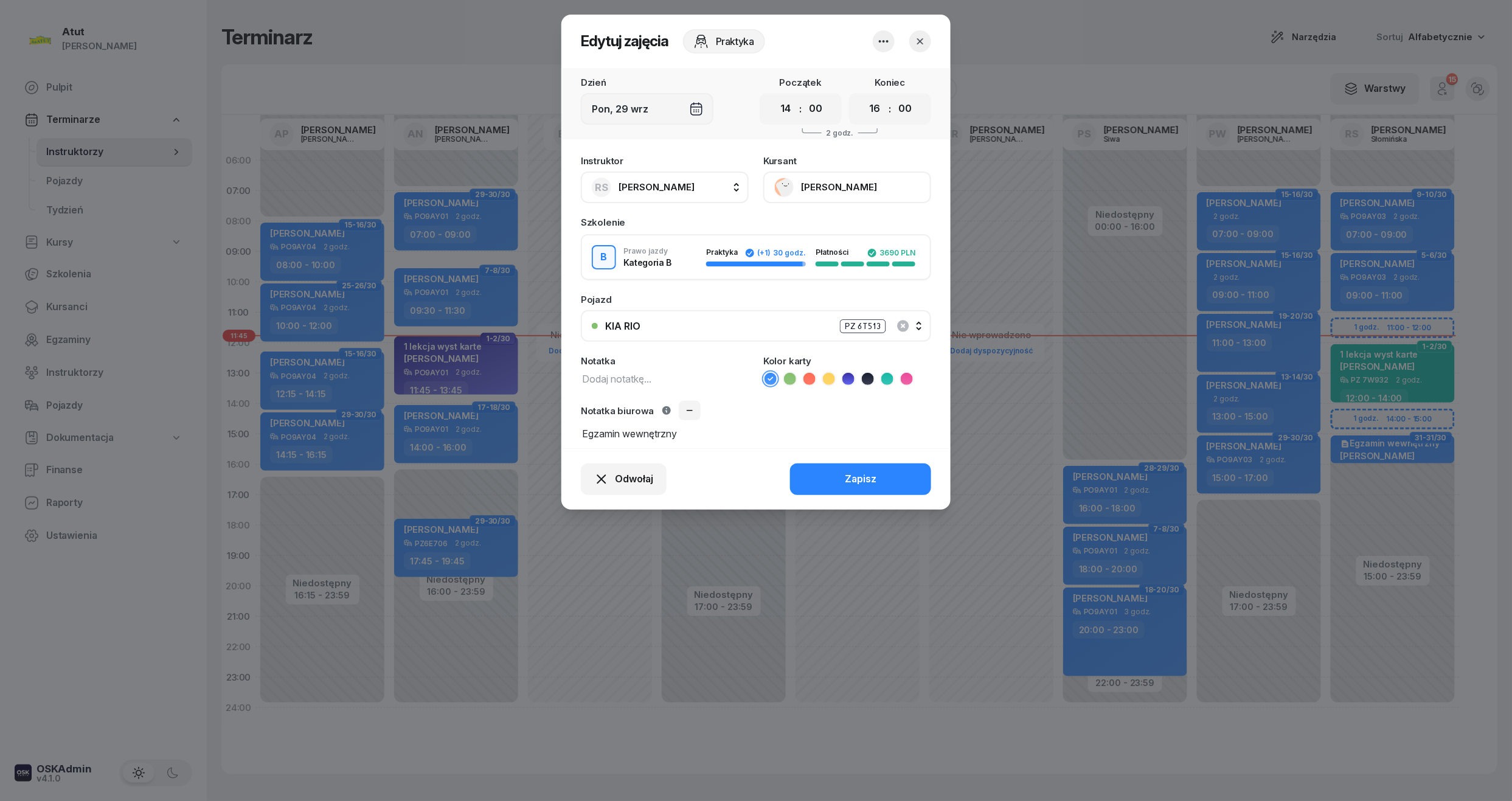
click at [879, 113] on select "00 01 02 03 04 05 06 07 08 09 10 11 12 13 14 15 16 17 18 19 20 21 22 23" at bounding box center [874, 109] width 23 height 26
select select "15"
click at [863, 96] on select "00 01 02 03 04 05 06 07 08 09 10 11 12 13 14 15 16 17 18 19 20 21 22 23" at bounding box center [874, 109] width 23 height 26
click at [906, 476] on button "Zapisz" at bounding box center [860, 479] width 141 height 31
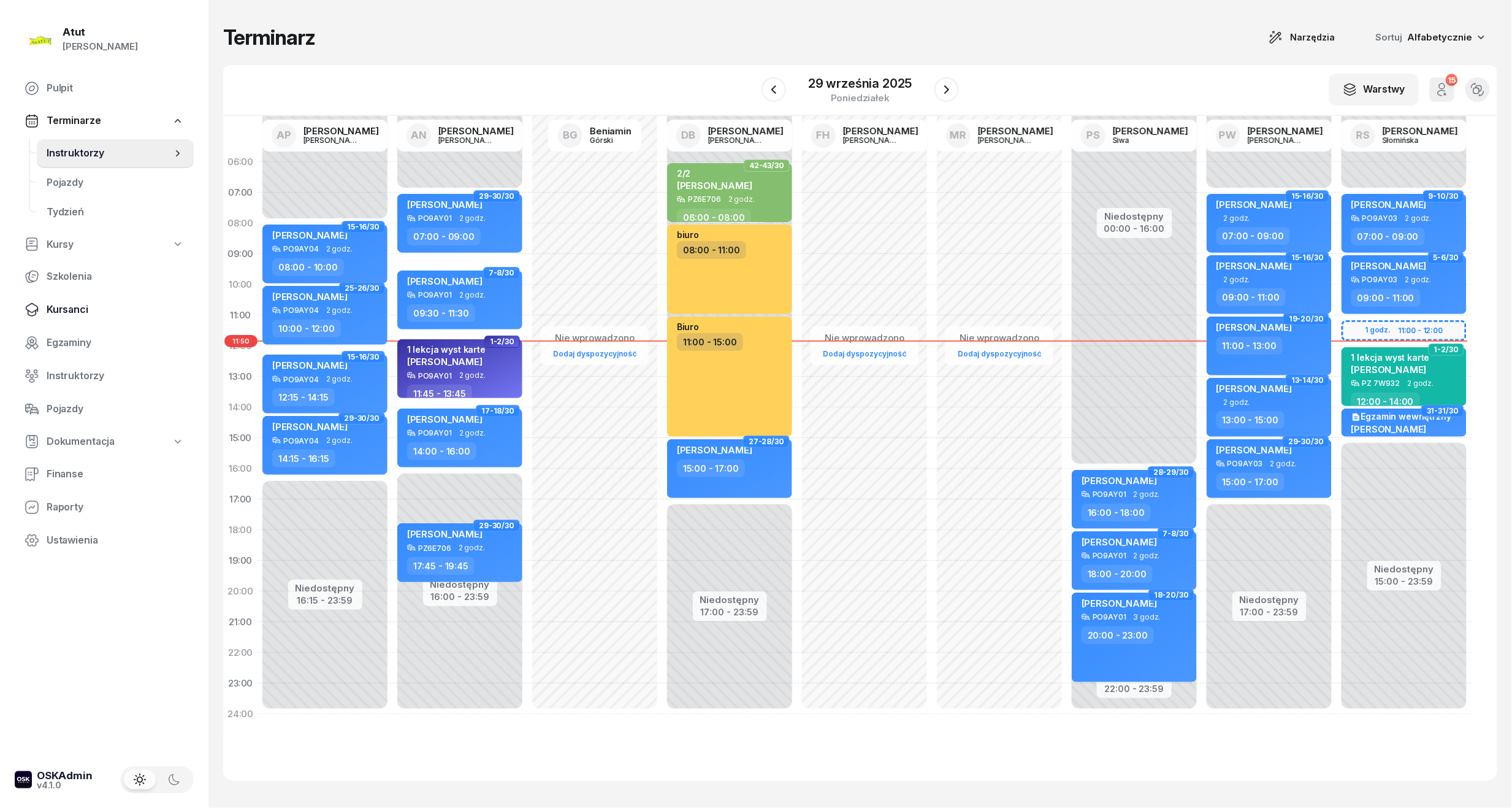
click at [75, 302] on span "Kursanci" at bounding box center [116, 309] width 137 height 16
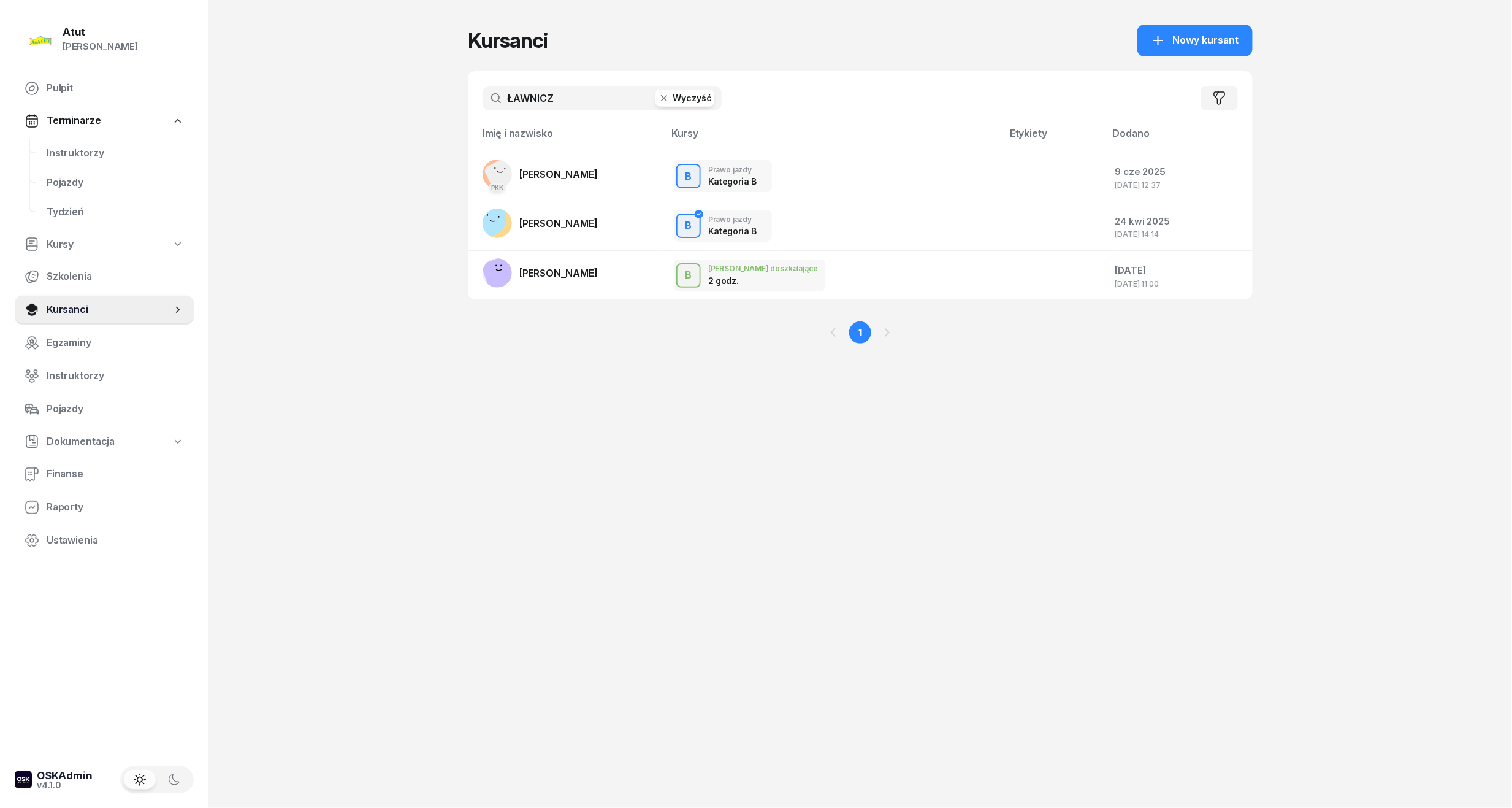
drag, startPoint x: 560, startPoint y: 101, endPoint x: 491, endPoint y: 120, distance: 71.6
click at [491, 120] on div "ŁAWNICZ Wyczyść Filtruj" at bounding box center [860, 99] width 785 height 54
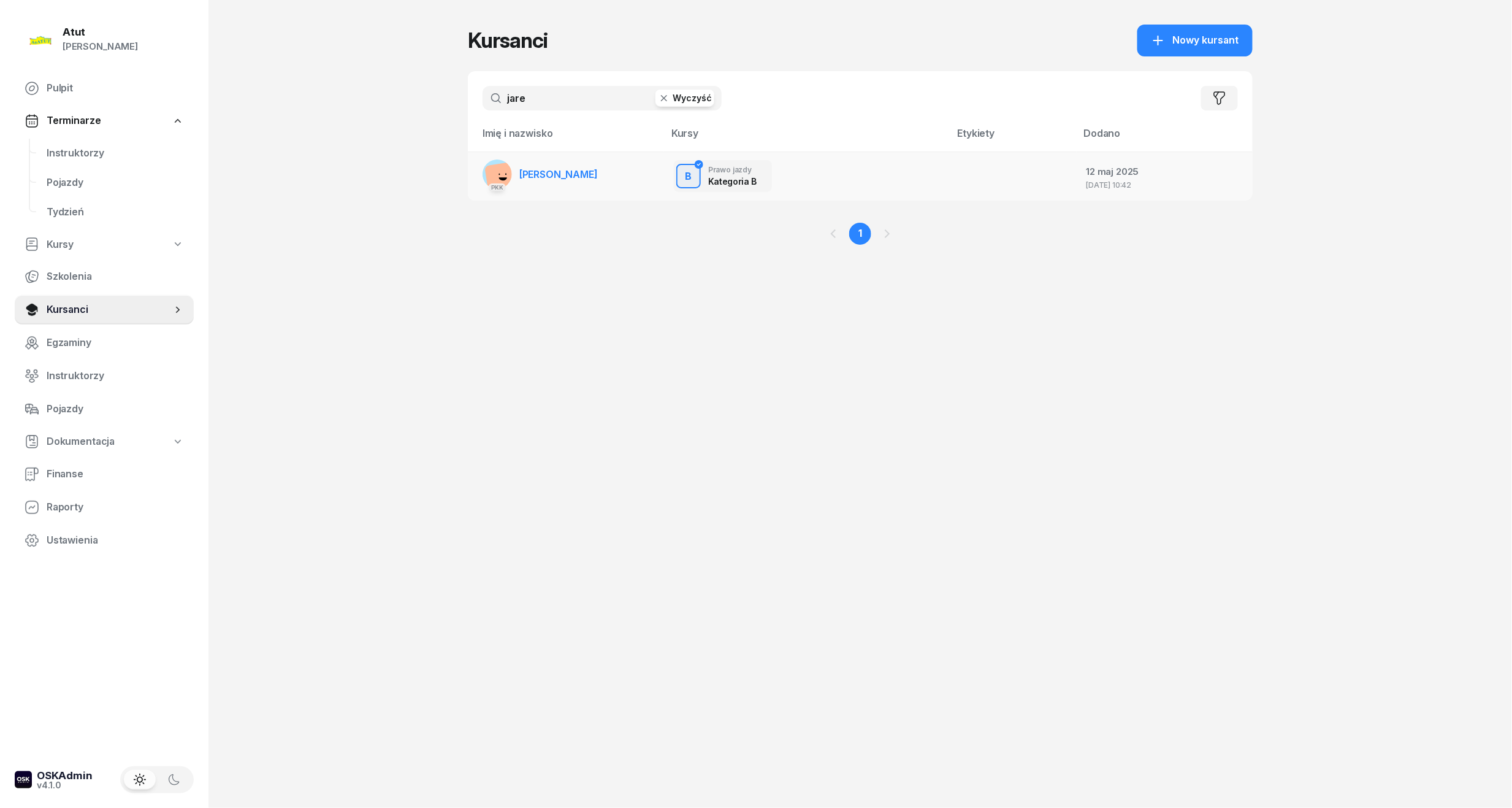
type input "jare"
click at [587, 175] on span "Klaudiusz Jarecki" at bounding box center [558, 174] width 79 height 13
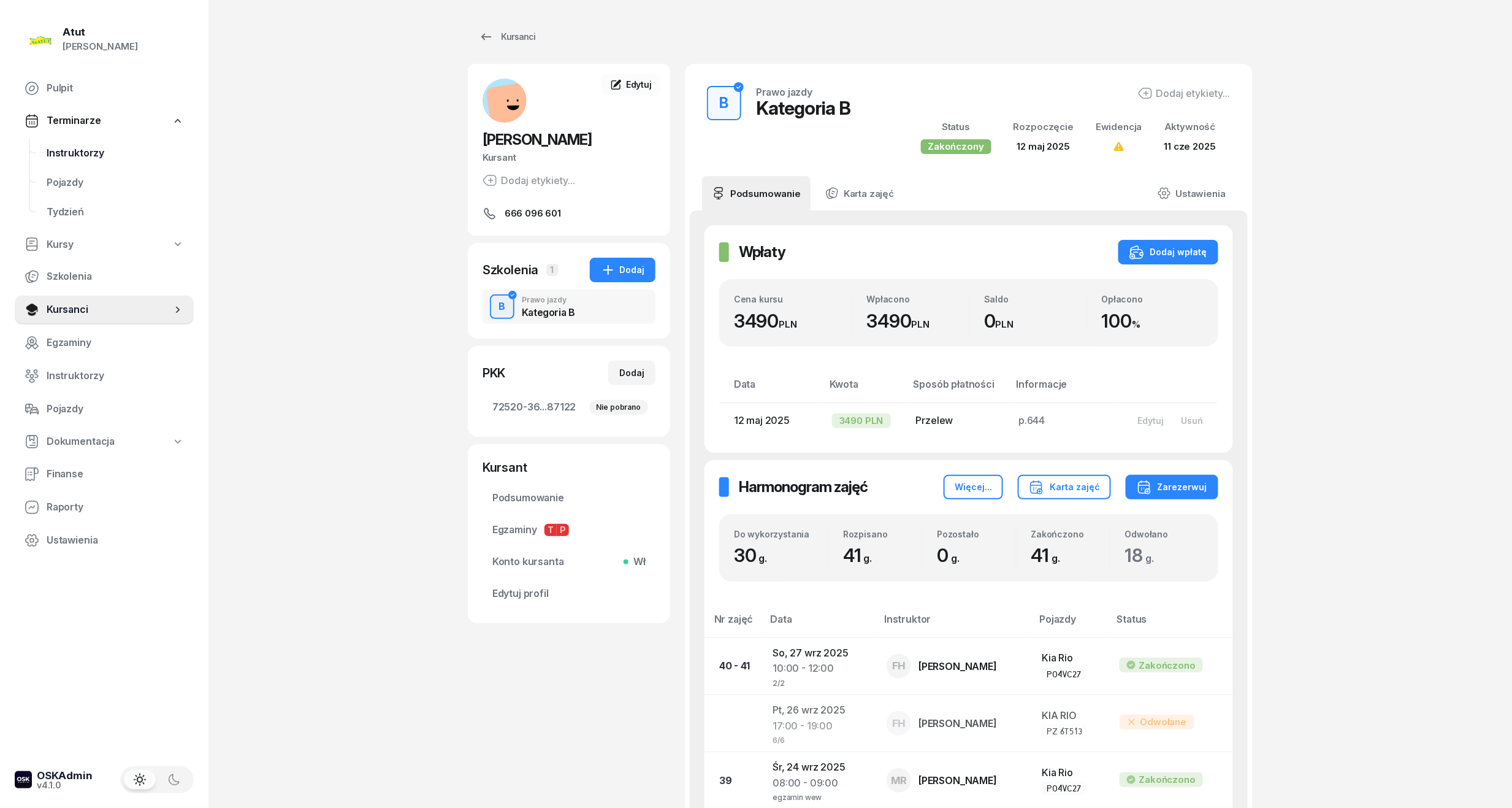
click at [83, 155] on span "Instruktorzy" at bounding box center [116, 153] width 137 height 16
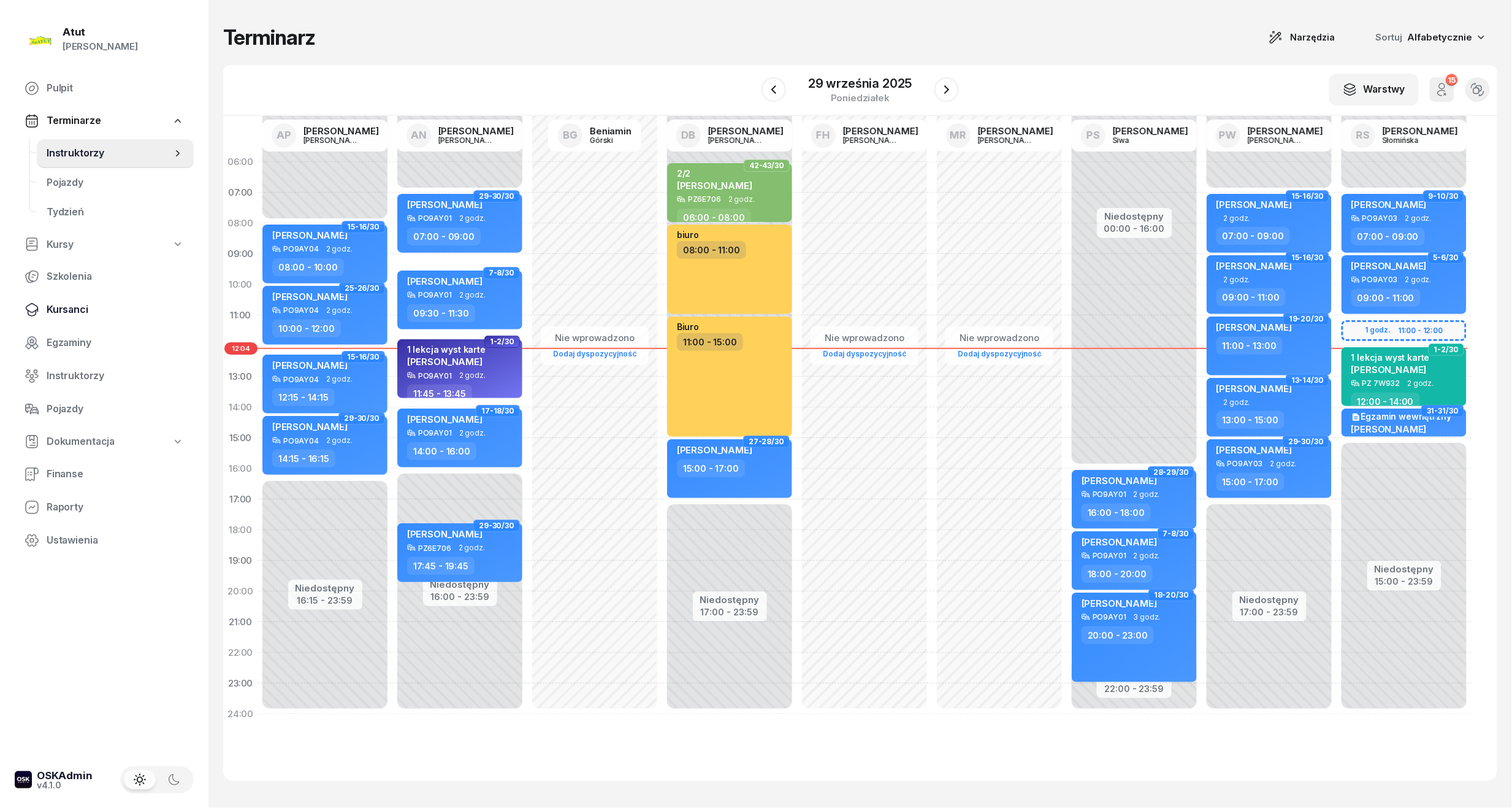
click at [56, 311] on span "Kursanci" at bounding box center [116, 309] width 137 height 16
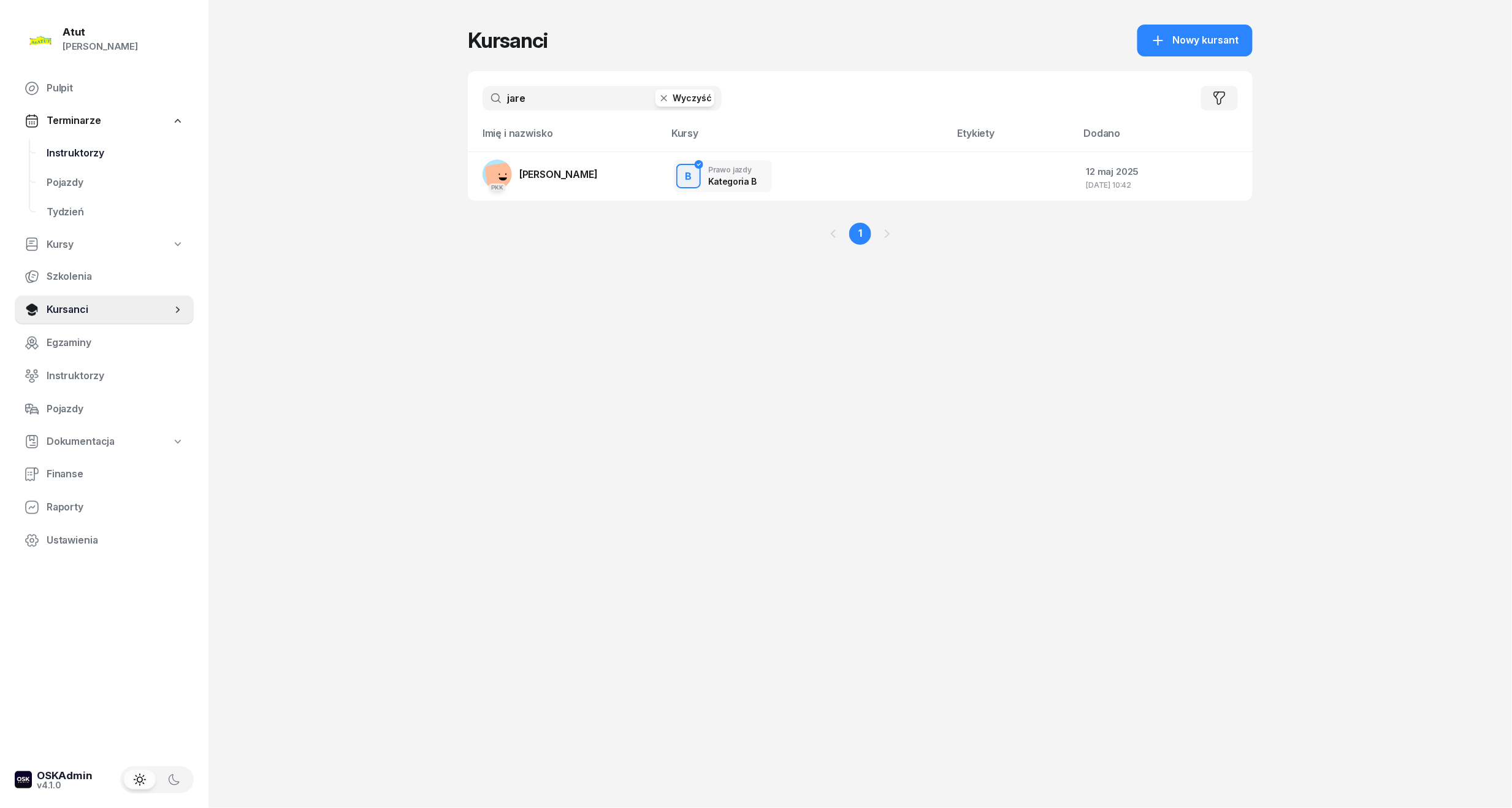
drag, startPoint x: 542, startPoint y: 96, endPoint x: 137, endPoint y: 145, distance: 408.0
click at [139, 145] on div "Atut Paulina Lis Pulpit Terminarze Instruktorzy Pojazdy Tydzień Kursy Szkolenia…" at bounding box center [756, 404] width 1512 height 808
type input "deepak"
click at [569, 168] on span "Deepak Singh" at bounding box center [558, 174] width 79 height 13
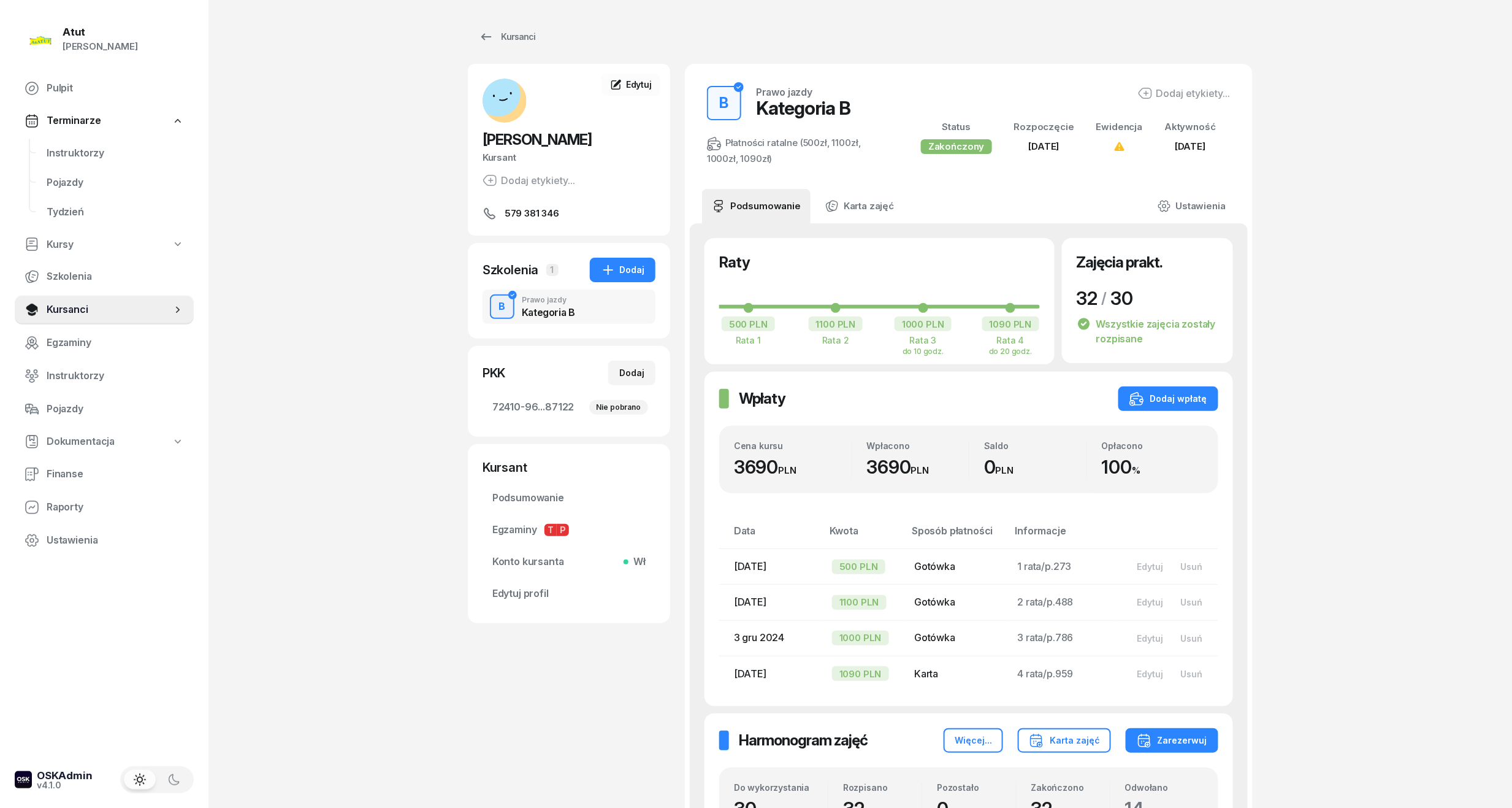
scroll to position [327, 0]
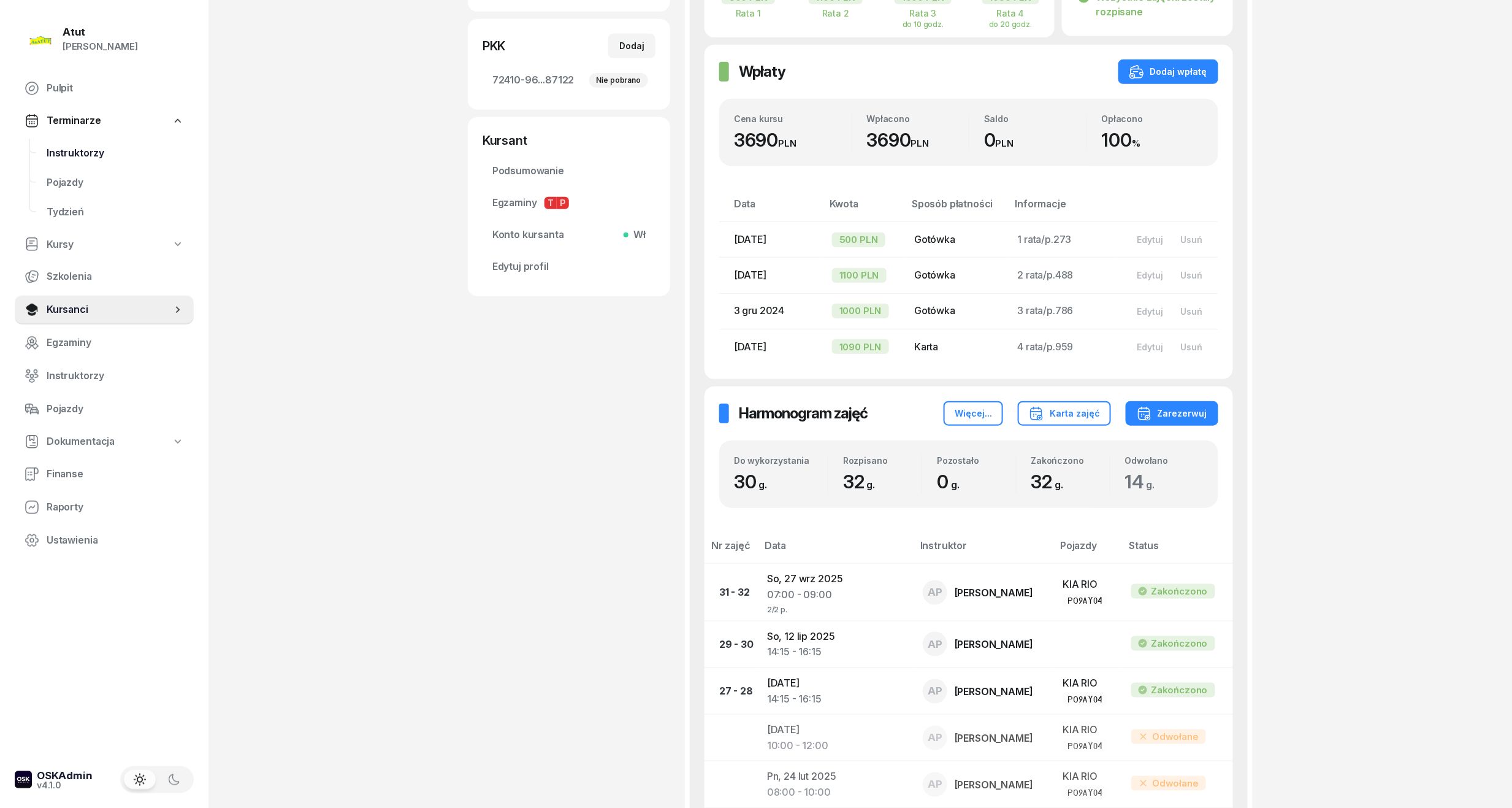
click at [81, 149] on span "Instruktorzy" at bounding box center [116, 153] width 137 height 16
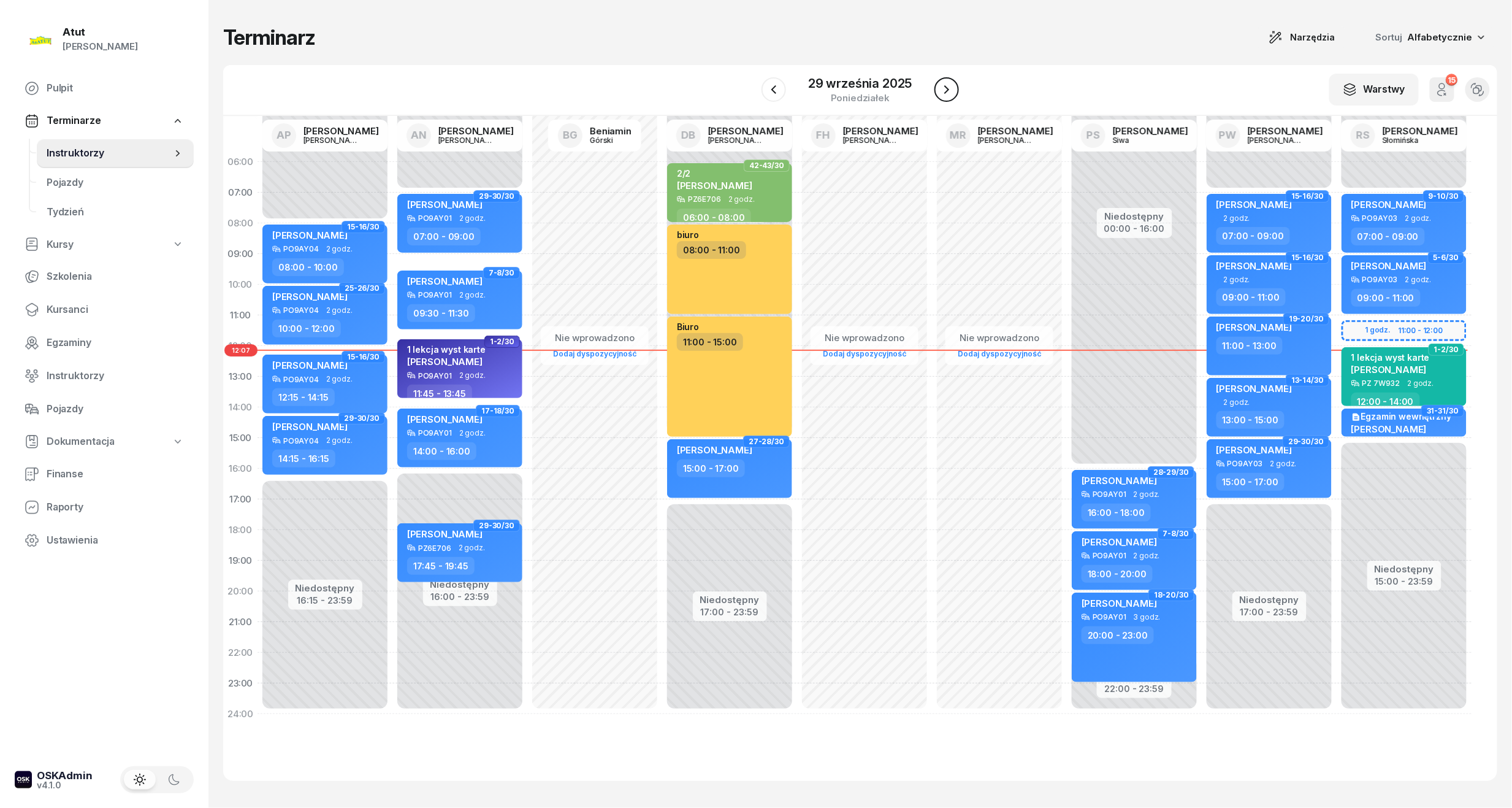
click at [943, 87] on icon "button" at bounding box center [946, 89] width 15 height 15
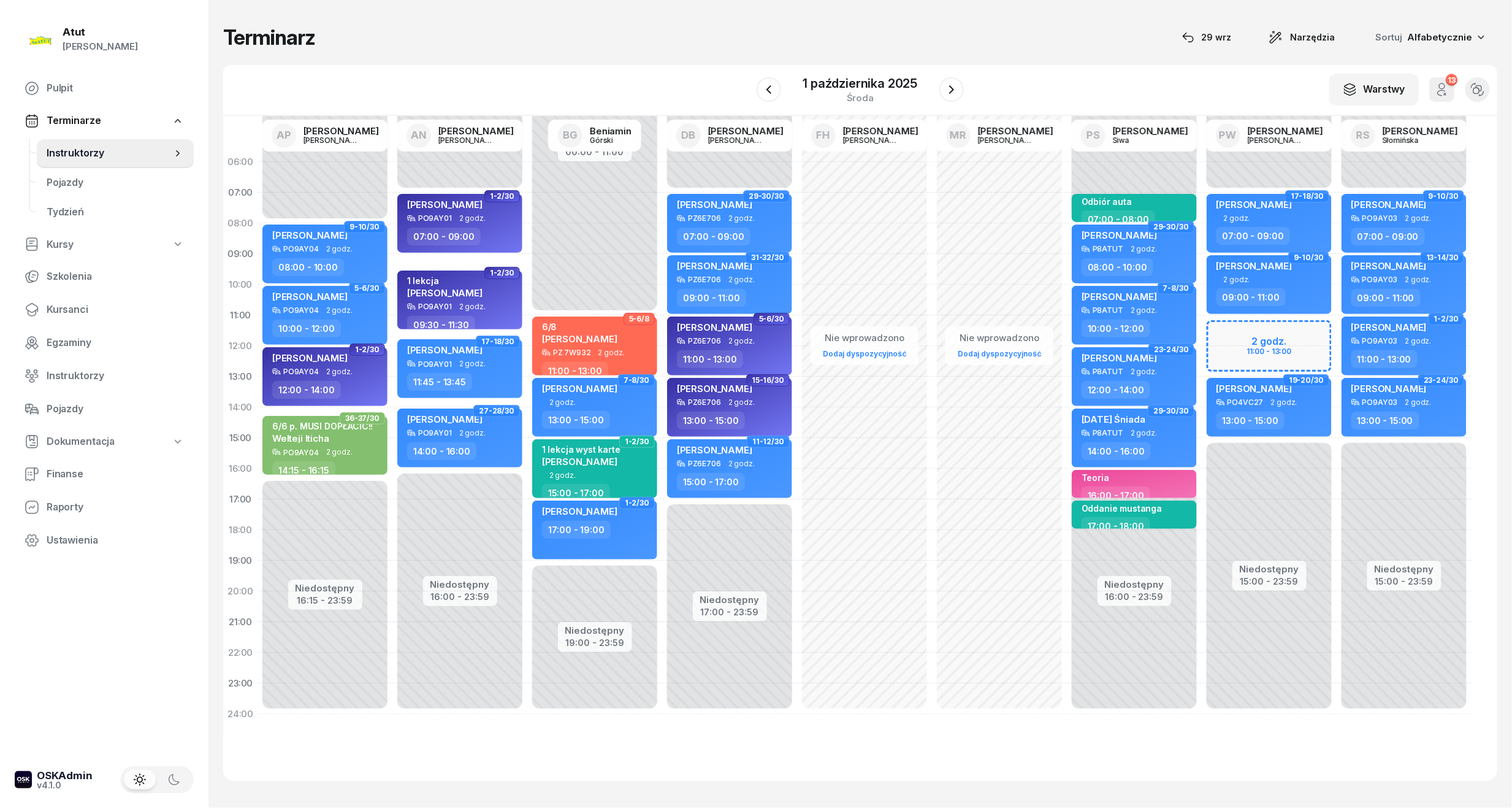
click at [1269, 348] on div "Niedostępny 00:00 - 07:00 Niedostępny 15:00 - 23:59 2 godz. 11:00 - 13:00 17-18…" at bounding box center [1269, 438] width 135 height 583
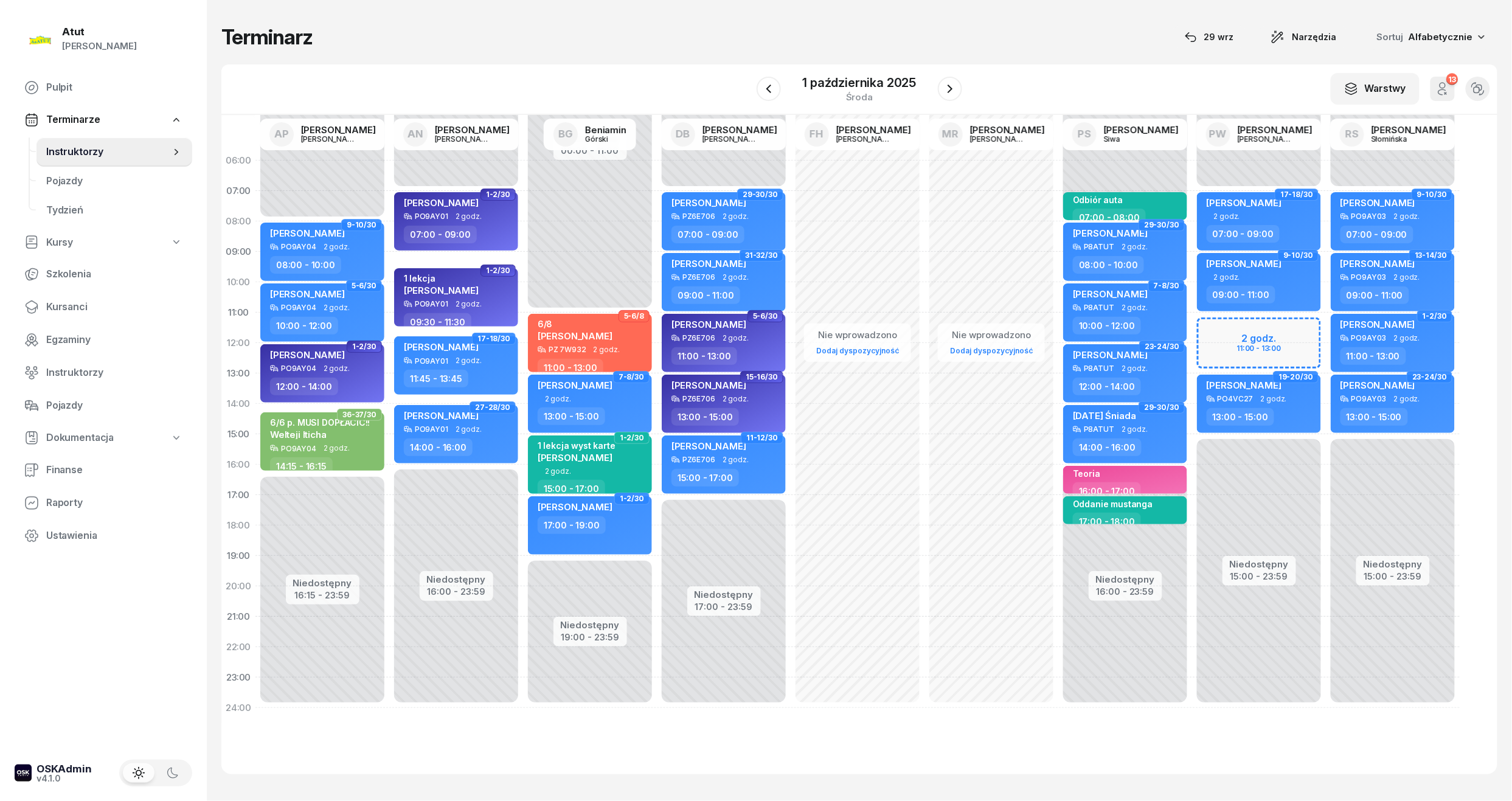
select select "12"
select select "13"
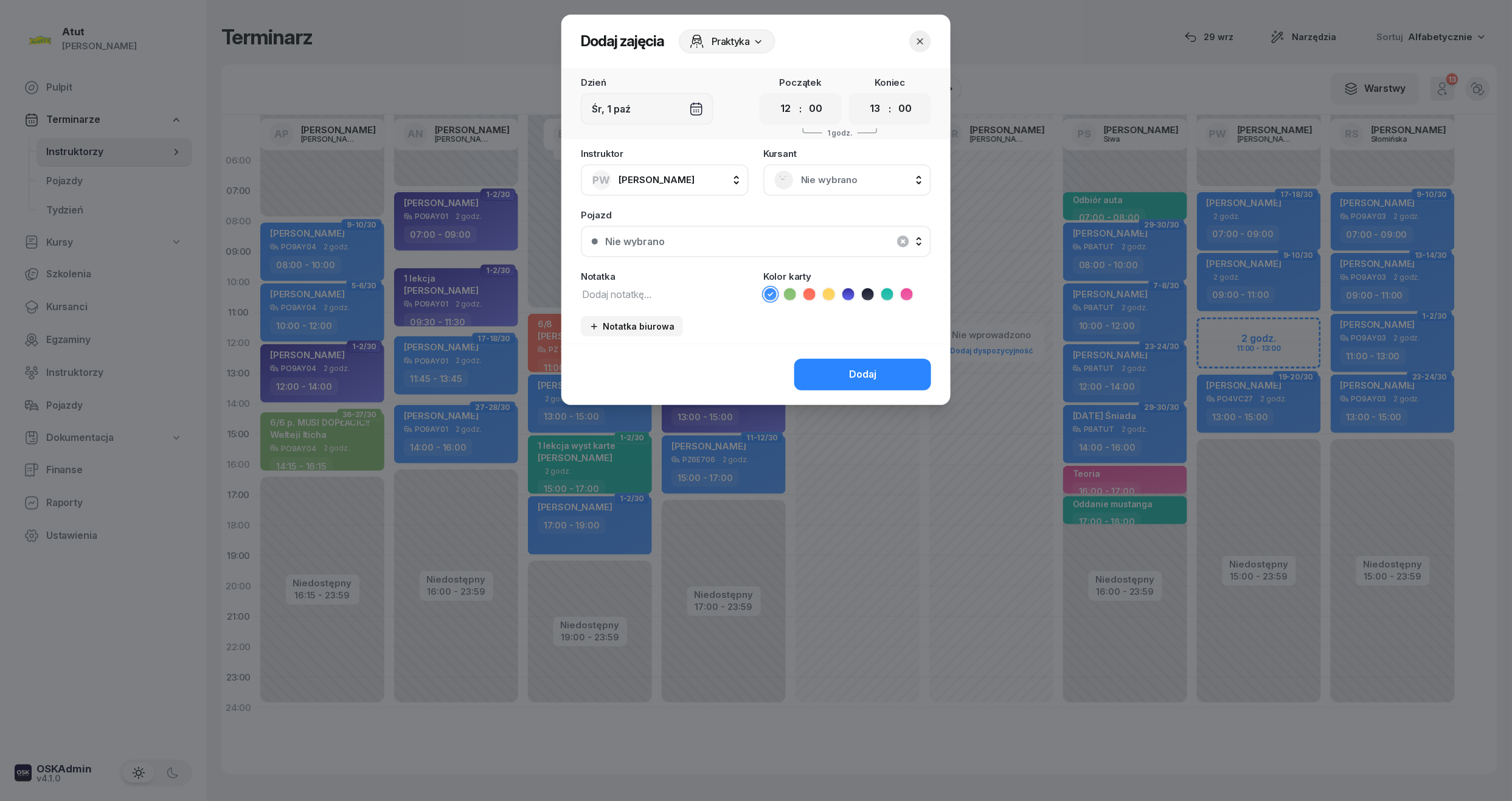
click at [849, 159] on div "Kursant Nie wybrano" at bounding box center [847, 172] width 168 height 47
click at [852, 172] on span "Nie wybrano" at bounding box center [861, 180] width 119 height 16
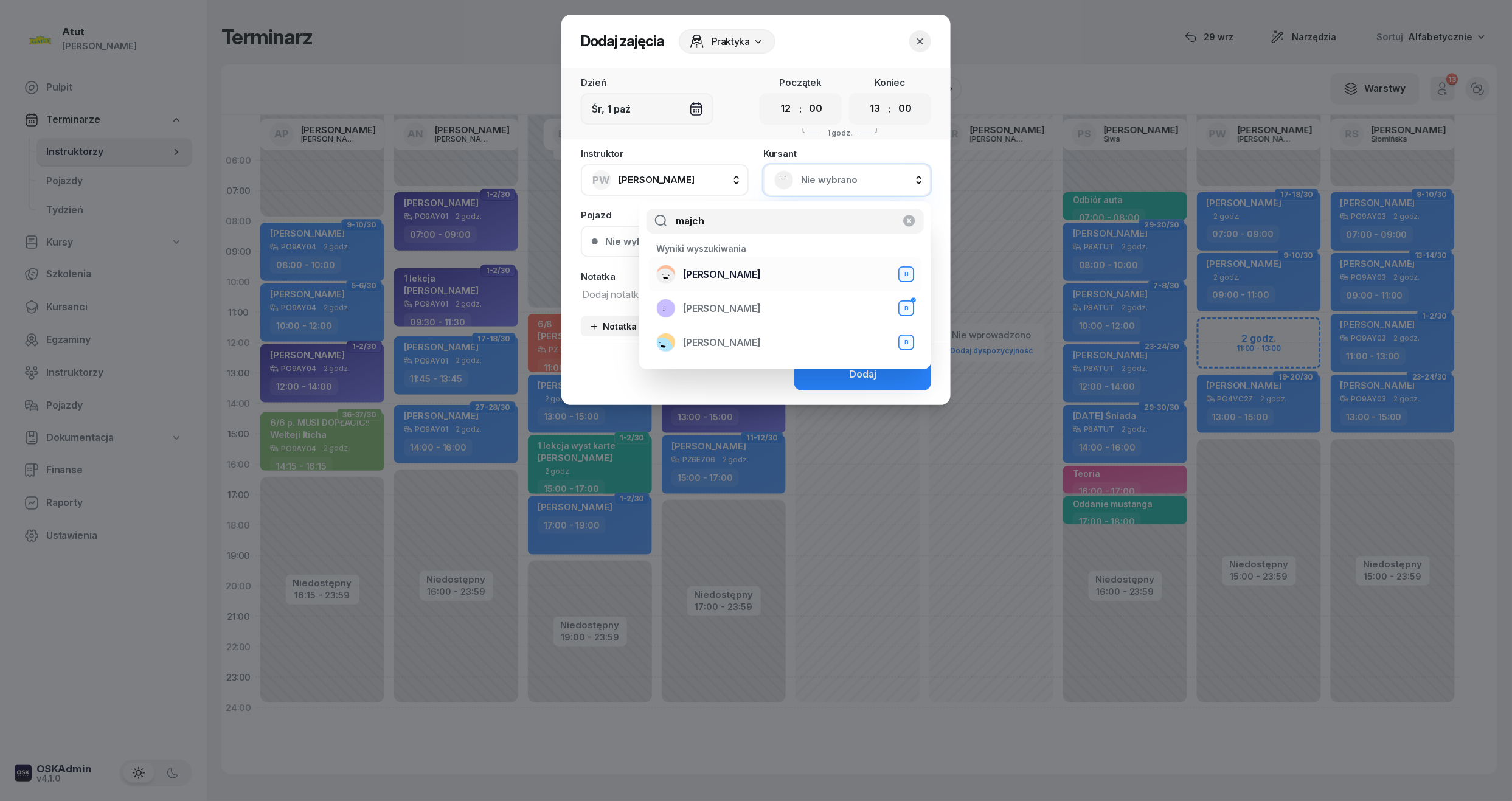
type input "majch"
click at [769, 263] on li "Marianna Majchrzak B" at bounding box center [785, 274] width 273 height 34
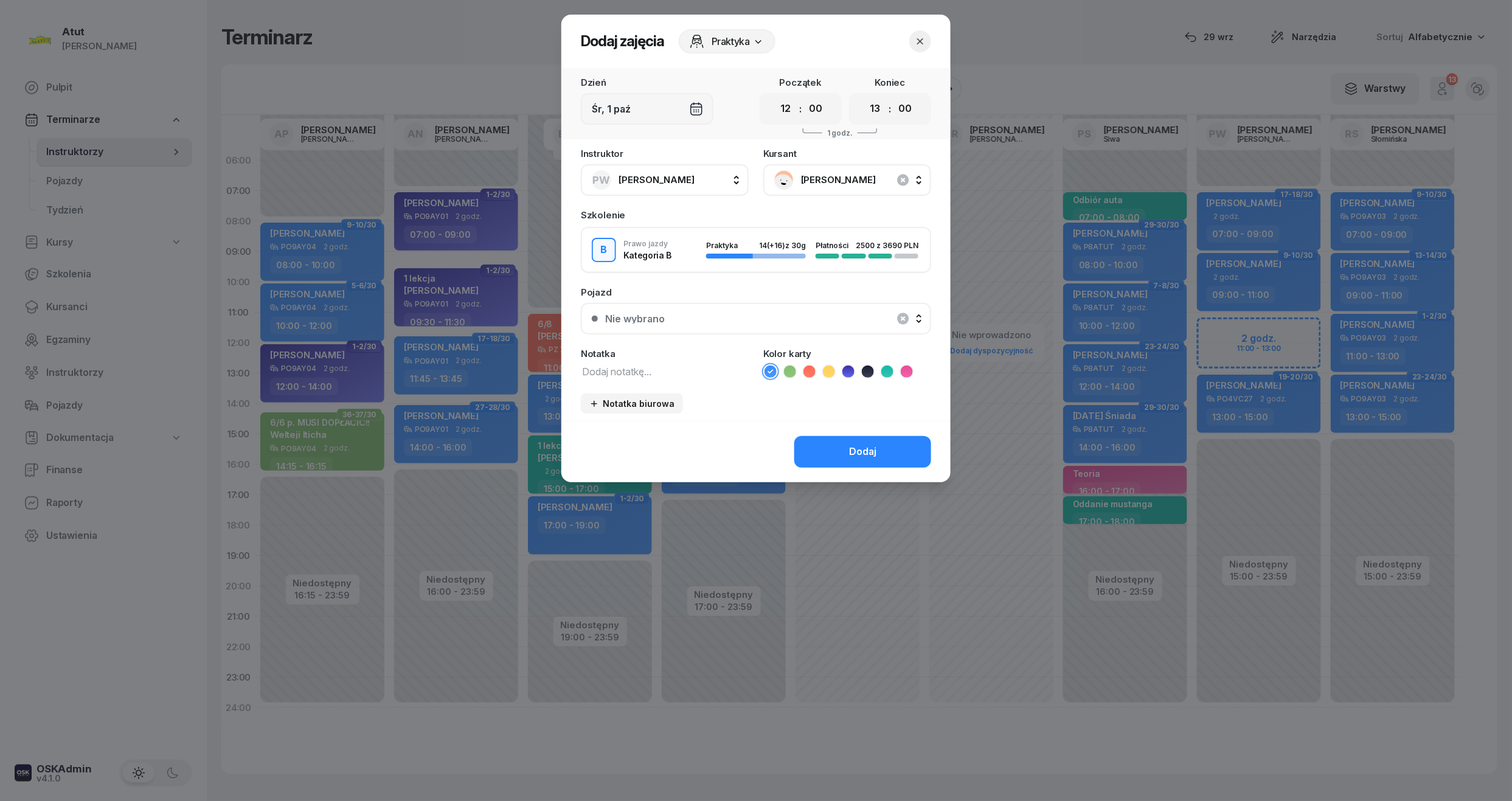
drag, startPoint x: 781, startPoint y: 105, endPoint x: 786, endPoint y: 121, distance: 16.8
click at [781, 105] on select "00 01 02 03 04 05 06 07 08 09 10 11 12 13 14 15 16 17 18 19 20 21 22 23" at bounding box center [785, 109] width 23 height 26
select select "11"
click at [774, 96] on select "00 01 02 03 04 05 06 07 08 09 10 11 12 13 14 15 16 17 18 19 20 21 22 23" at bounding box center [785, 109] width 23 height 26
click at [881, 446] on button "Dodaj" at bounding box center [863, 452] width 137 height 31
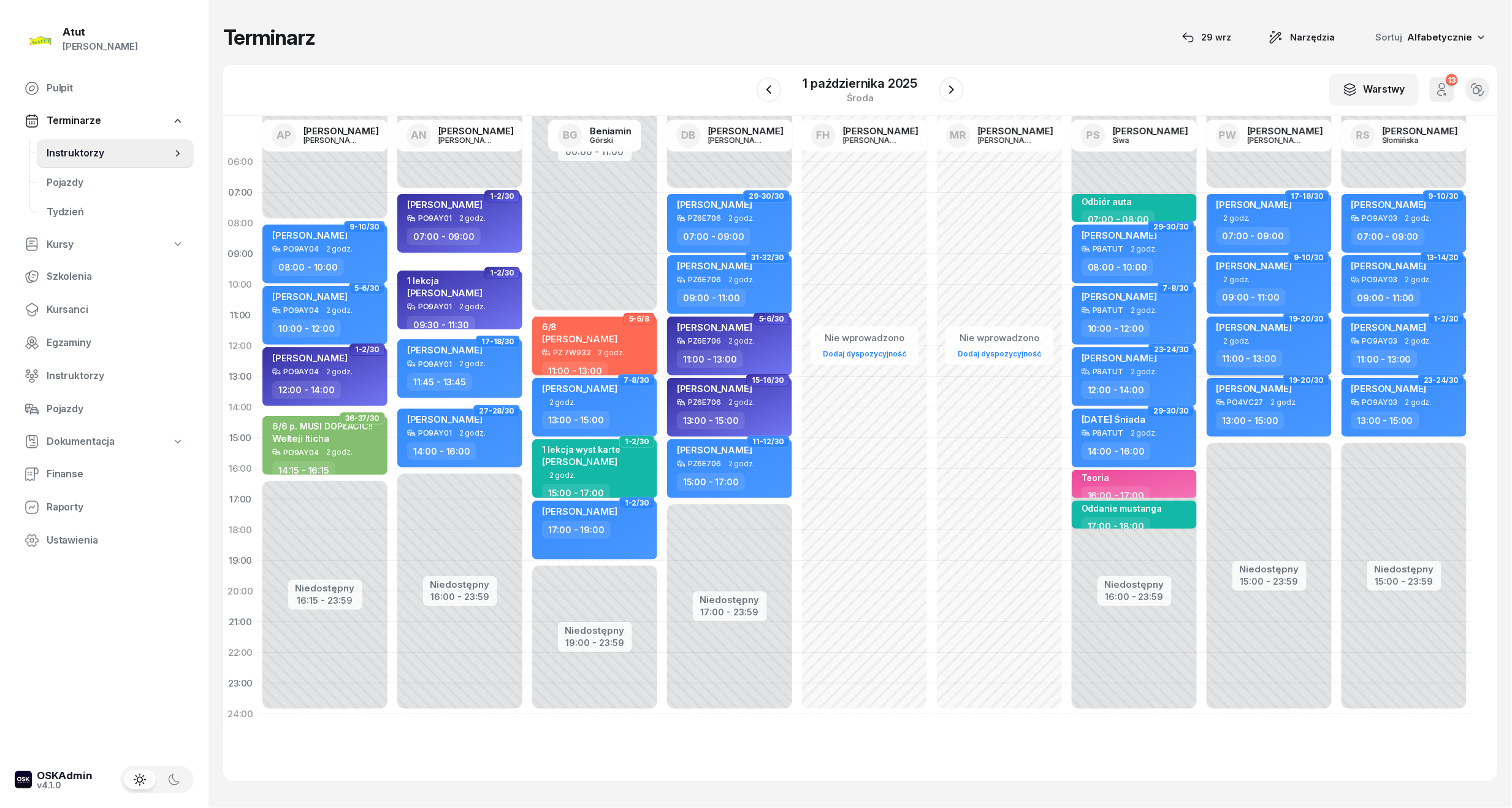
click at [1289, 325] on span "[PERSON_NAME]" at bounding box center [1254, 327] width 75 height 12
select select "11"
select select "13"
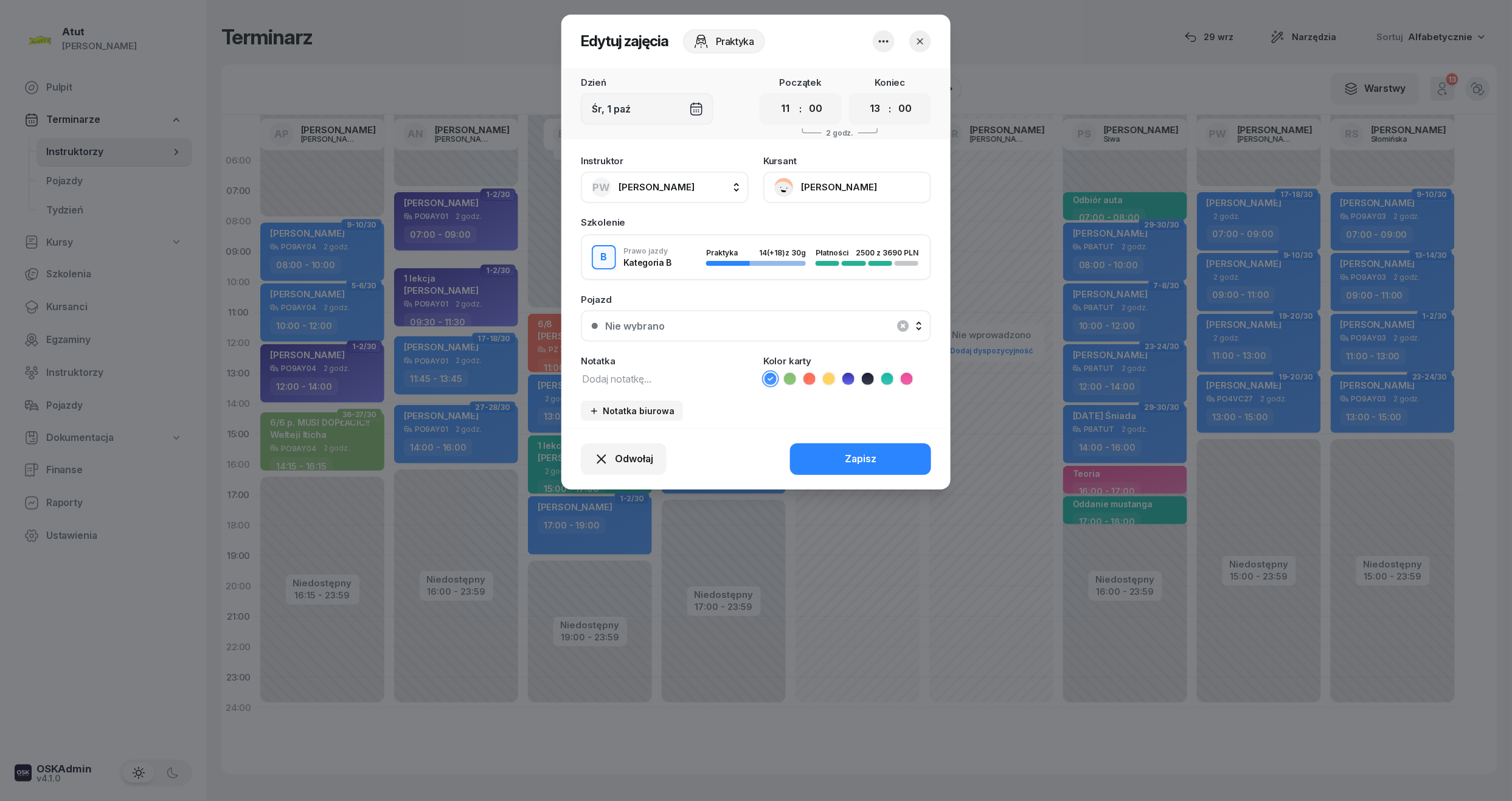
click at [874, 176] on button "[PERSON_NAME]" at bounding box center [847, 187] width 168 height 31
click at [817, 225] on div "Otwórz profil" at bounding box center [802, 229] width 59 height 16
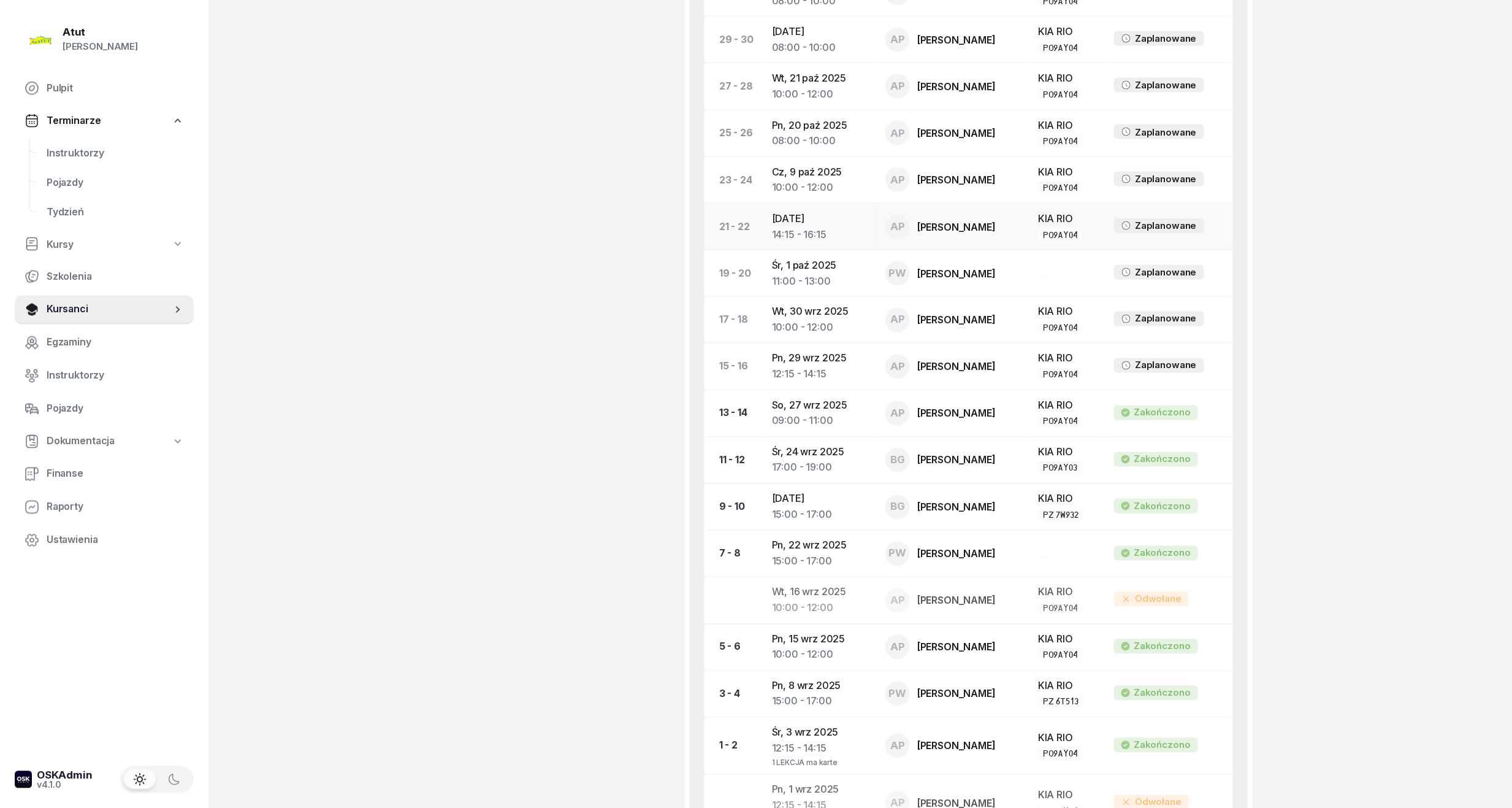
scroll to position [703, 0]
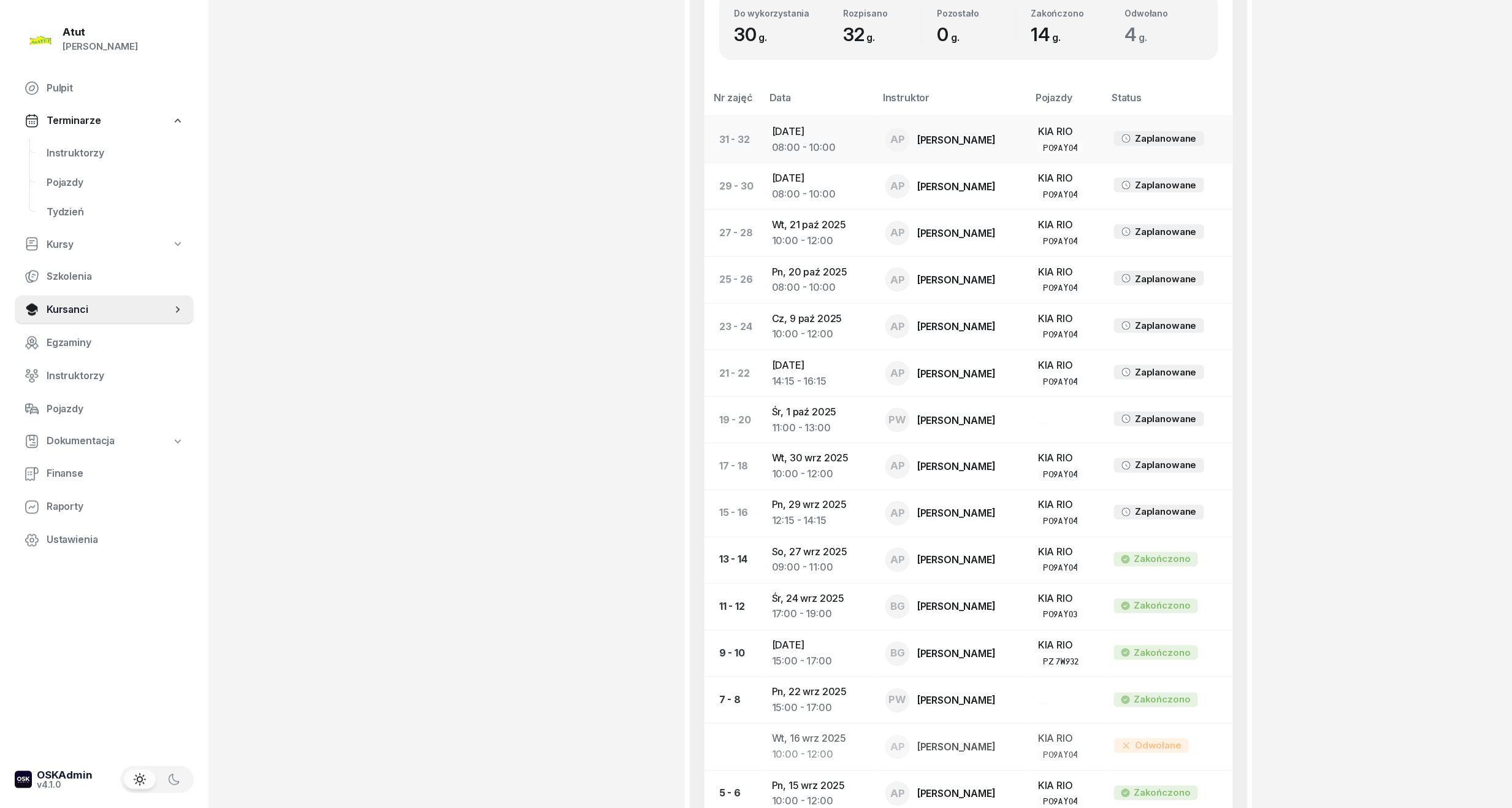
click at [795, 142] on div "08:00 - 10:00" at bounding box center [819, 148] width 94 height 16
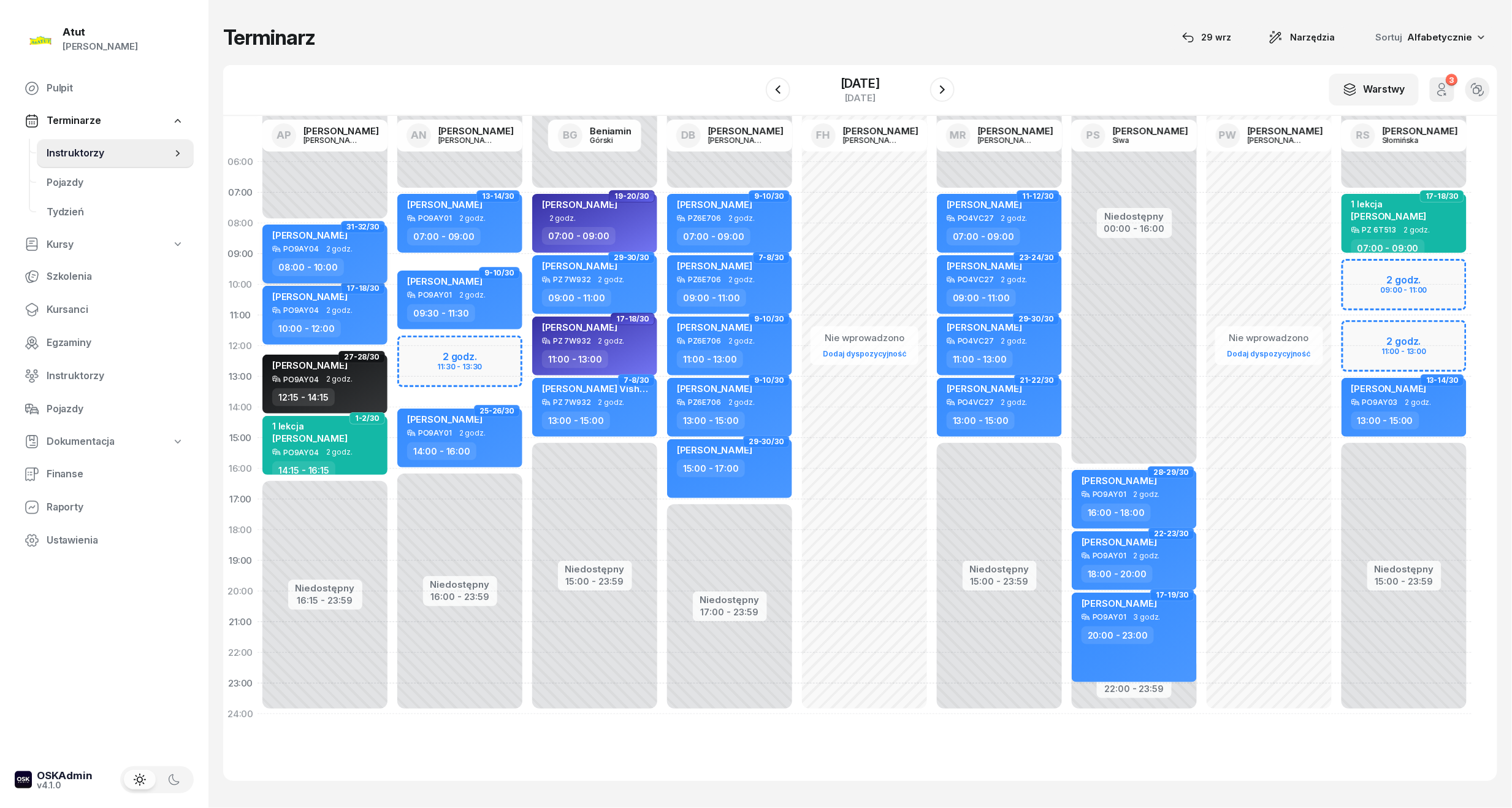
click at [342, 233] on span "[PERSON_NAME]" at bounding box center [310, 235] width 75 height 12
select select "08"
select select "10"
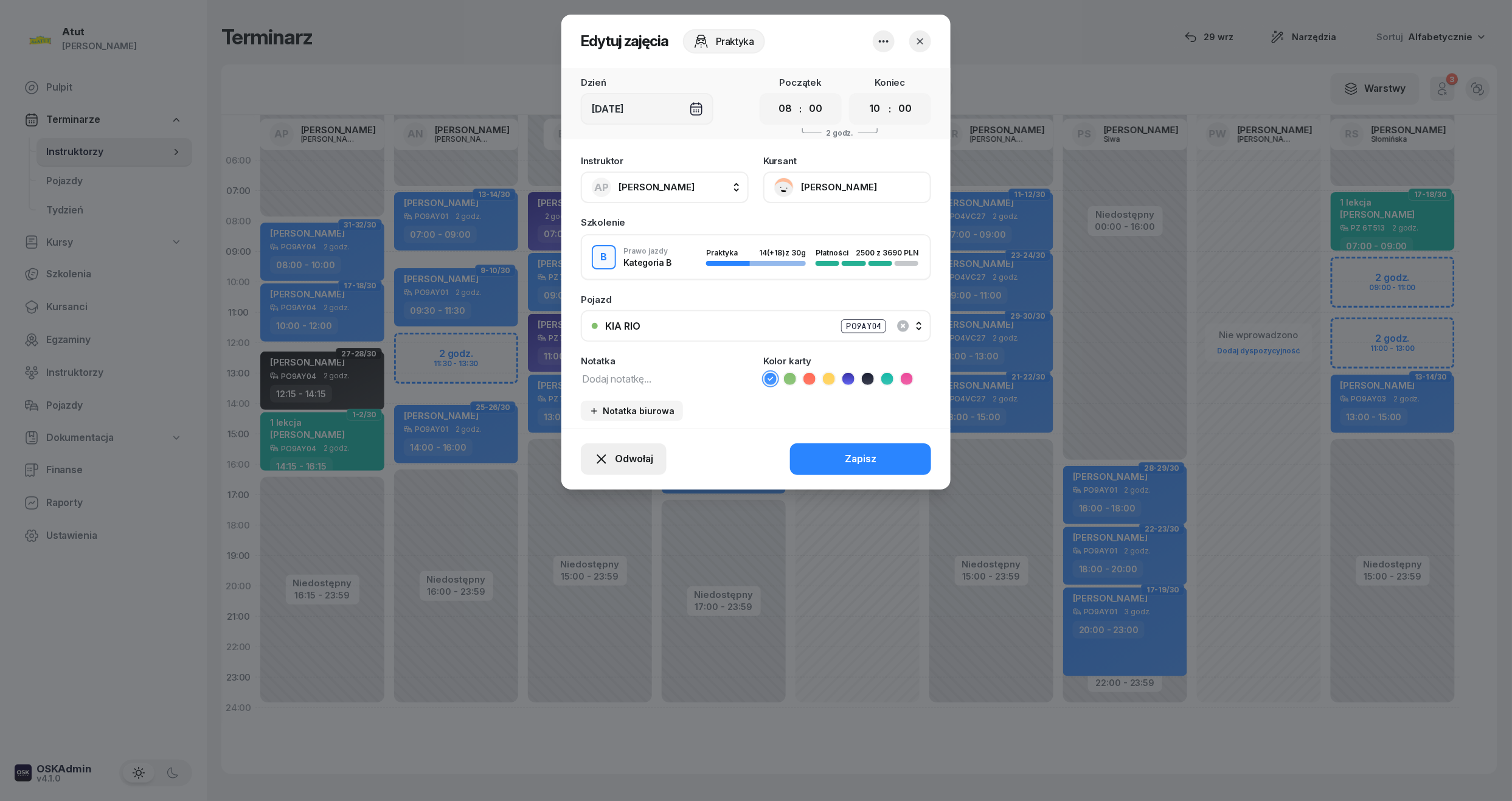
click at [635, 458] on span "Odwołaj" at bounding box center [634, 459] width 38 height 16
click at [621, 343] on link "My odwołaliśmy" at bounding box center [617, 355] width 161 height 30
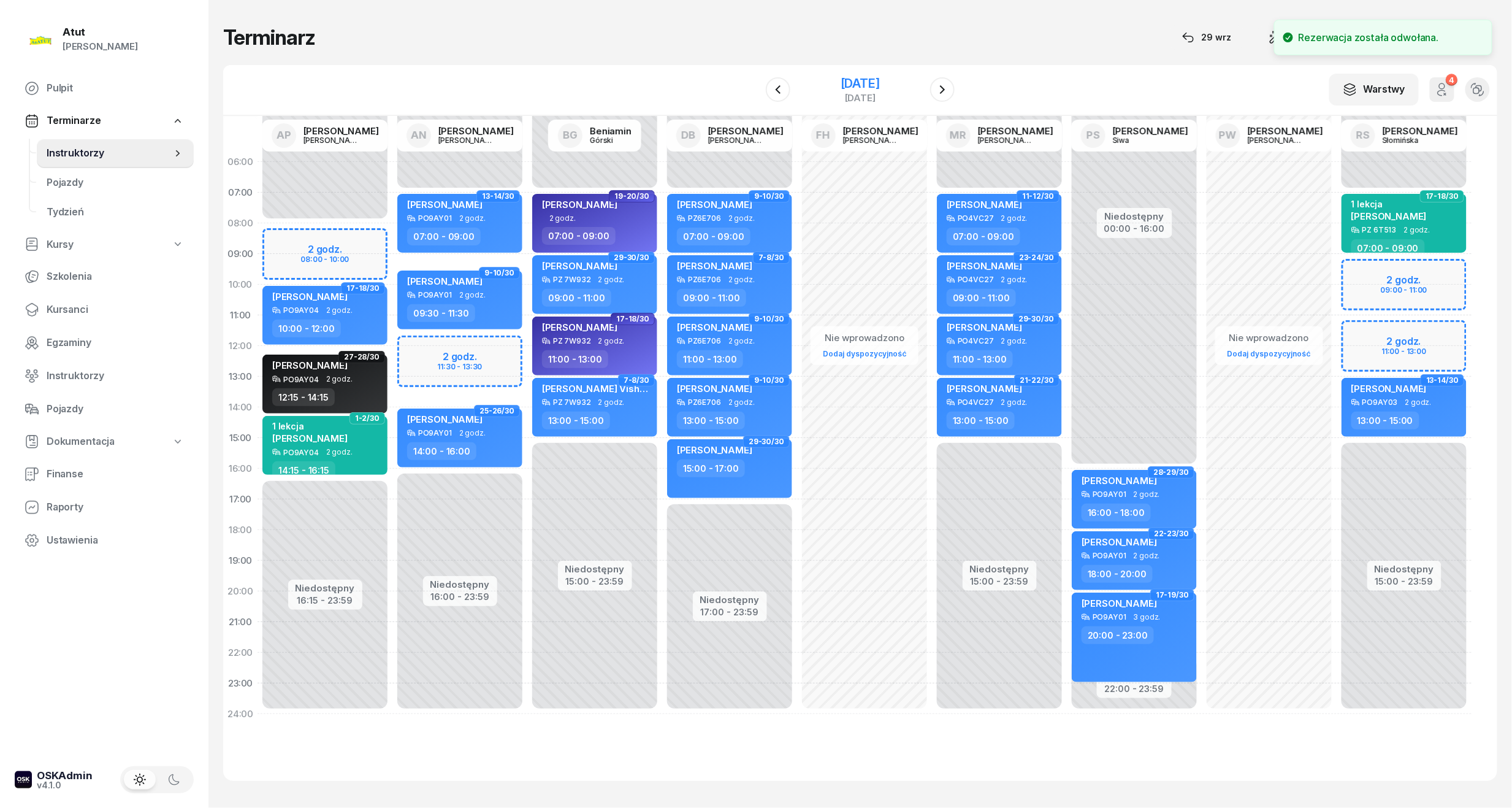
click at [841, 84] on div "30 października 2025" at bounding box center [860, 83] width 39 height 13
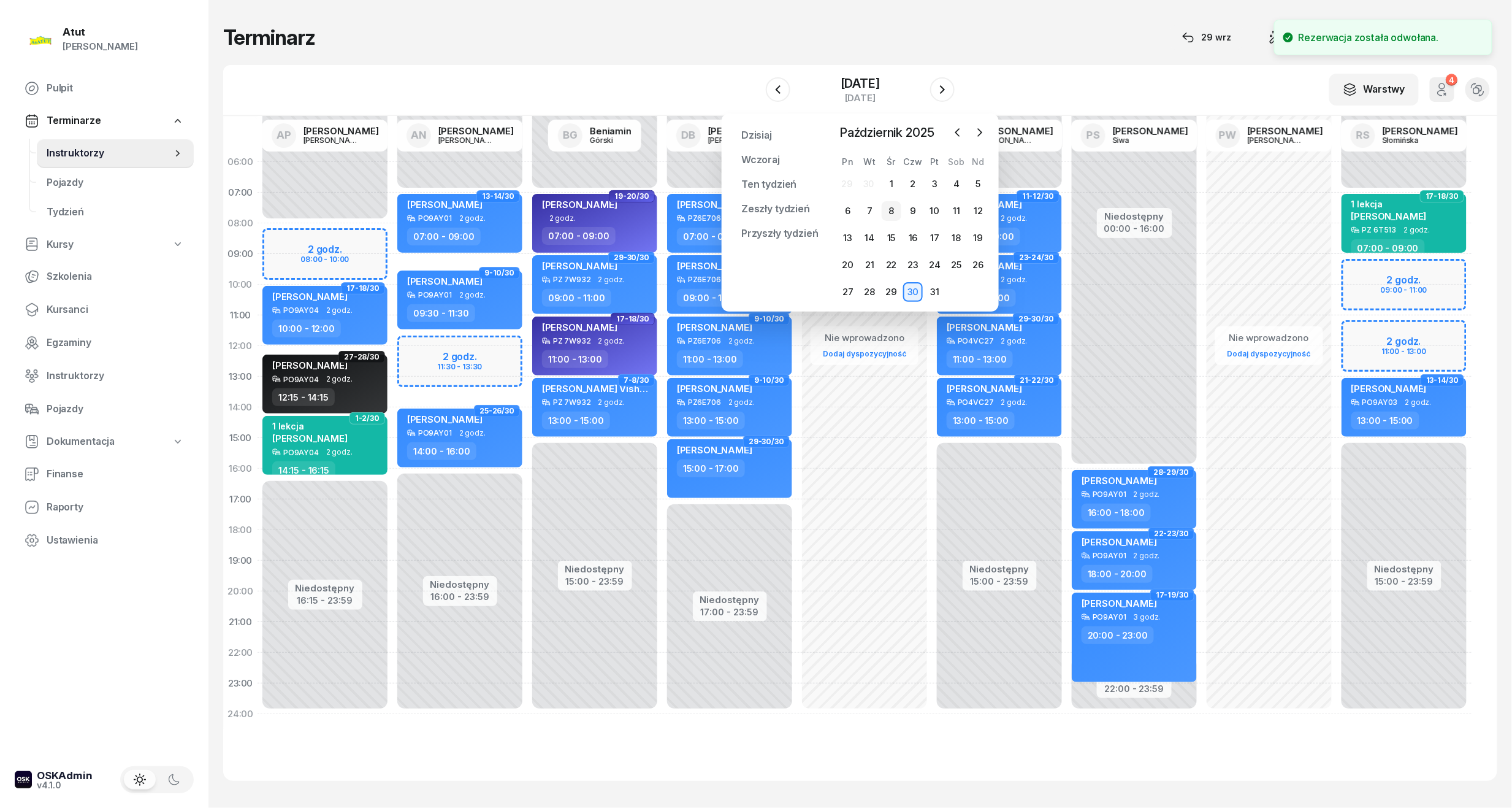
click at [886, 216] on div "8" at bounding box center [891, 211] width 20 height 20
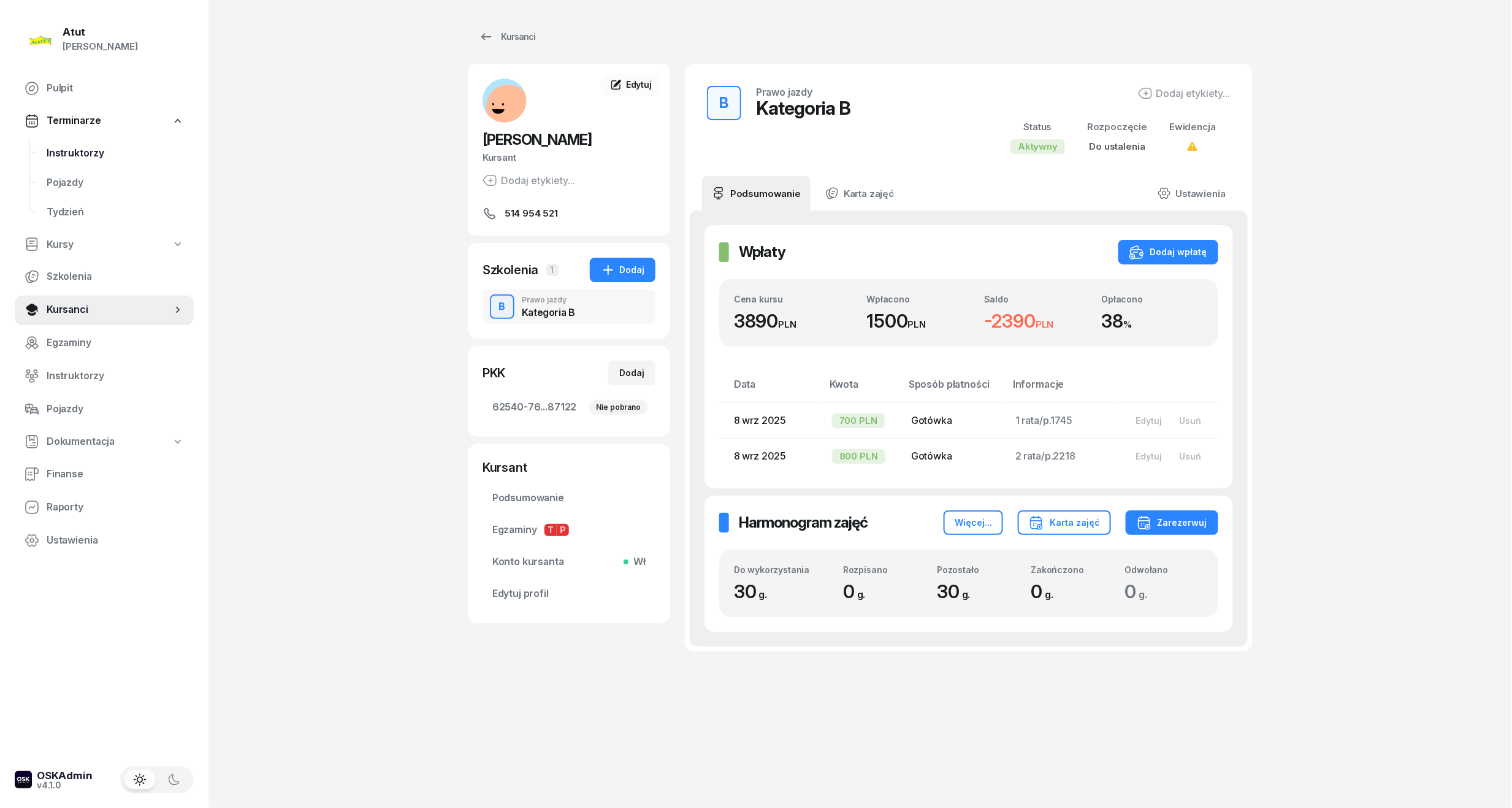
click at [67, 152] on span "Instruktorzy" at bounding box center [116, 153] width 137 height 16
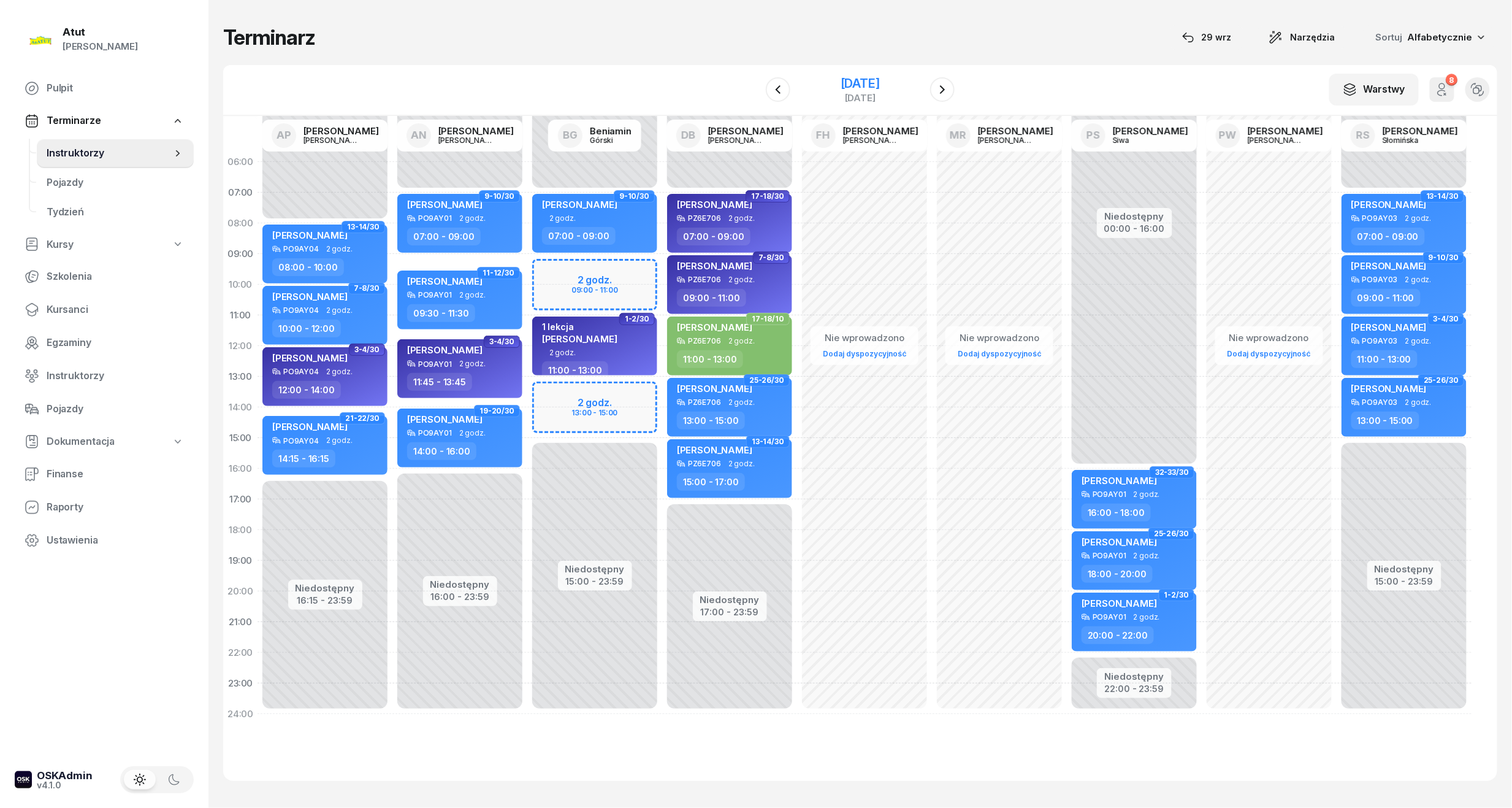
click at [845, 82] on div "[DATE]" at bounding box center [860, 83] width 39 height 13
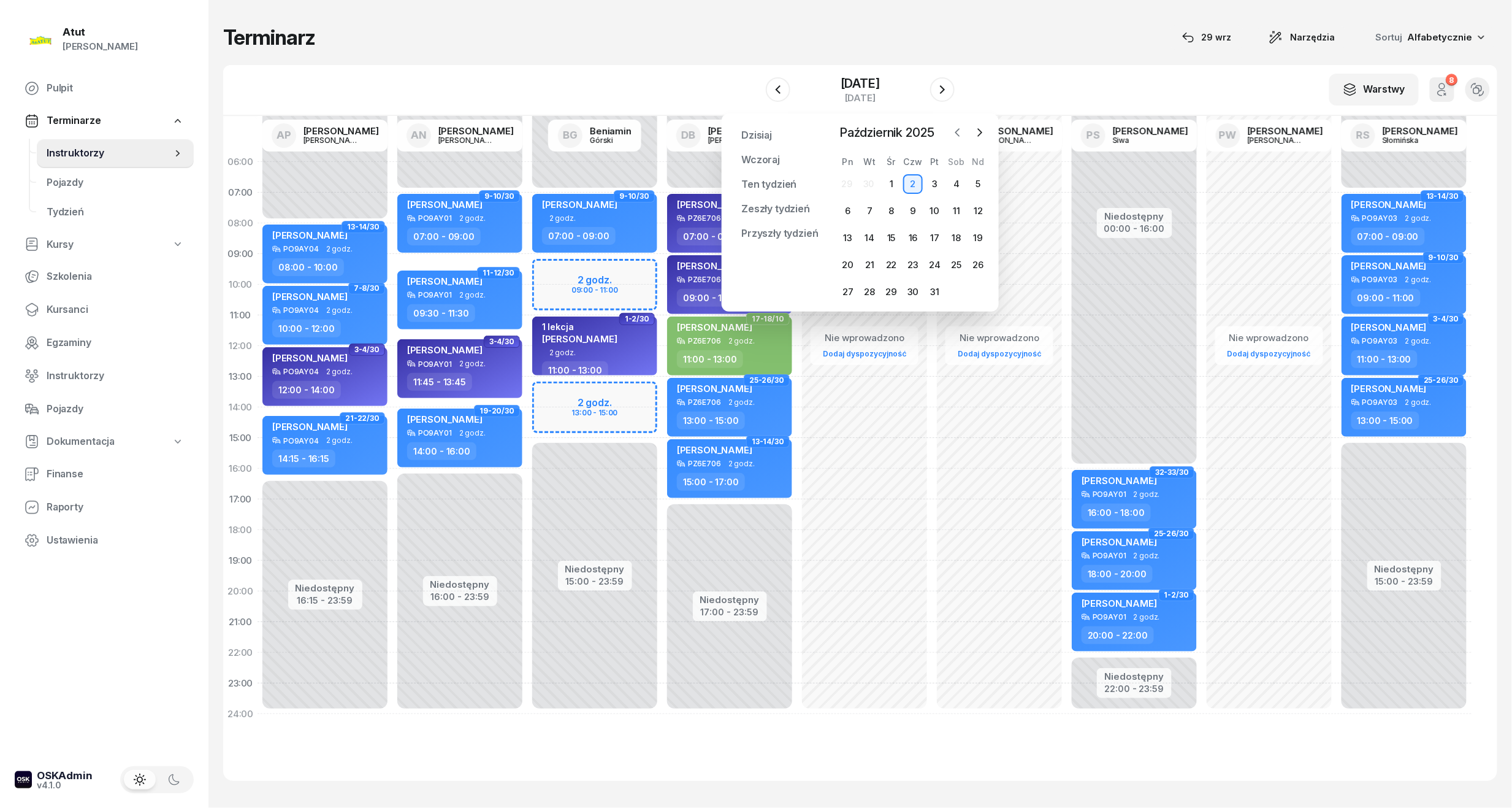
click at [950, 129] on button "button" at bounding box center [958, 132] width 19 height 19
click at [845, 288] on div "29" at bounding box center [848, 292] width 20 height 20
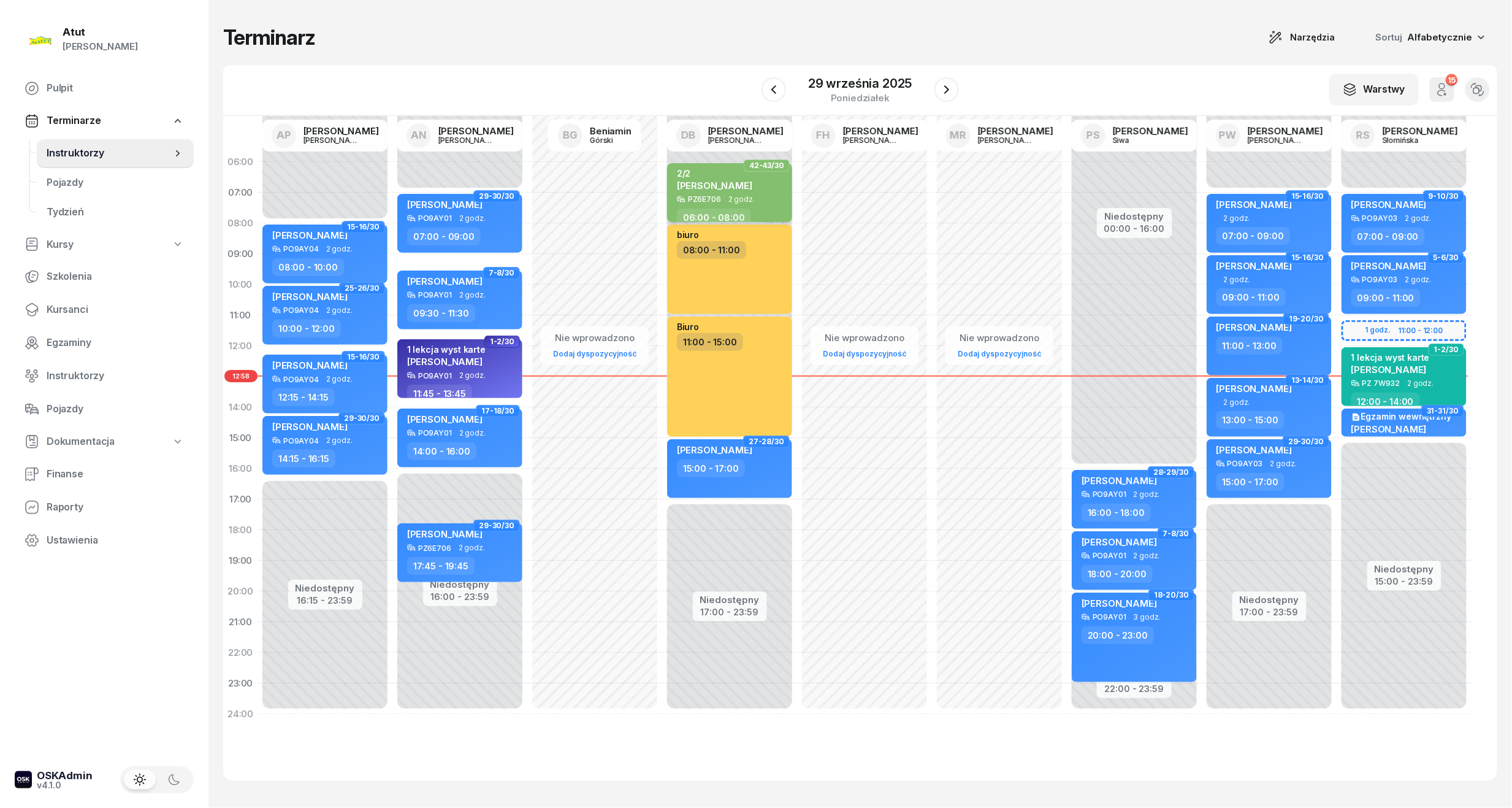
click at [756, 175] on div "2/2 Roza Orekhova" at bounding box center [730, 181] width 108 height 27
select select "06"
select select "08"
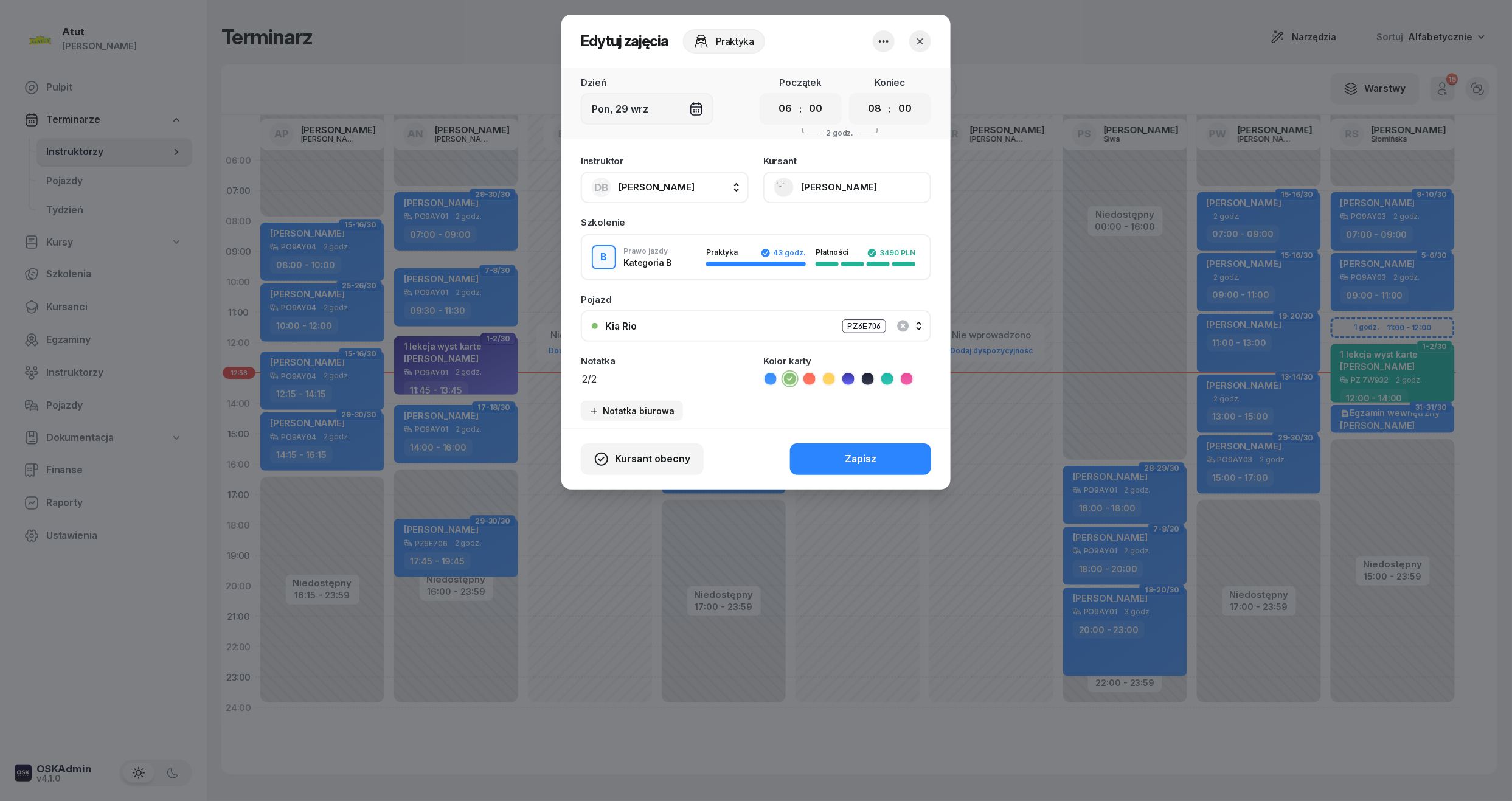
click at [638, 381] on textarea "2/2" at bounding box center [665, 378] width 168 height 16
paste textarea "2259"
type textarea "2/2 p.2259"
click at [889, 454] on button "Zapisz" at bounding box center [860, 459] width 141 height 31
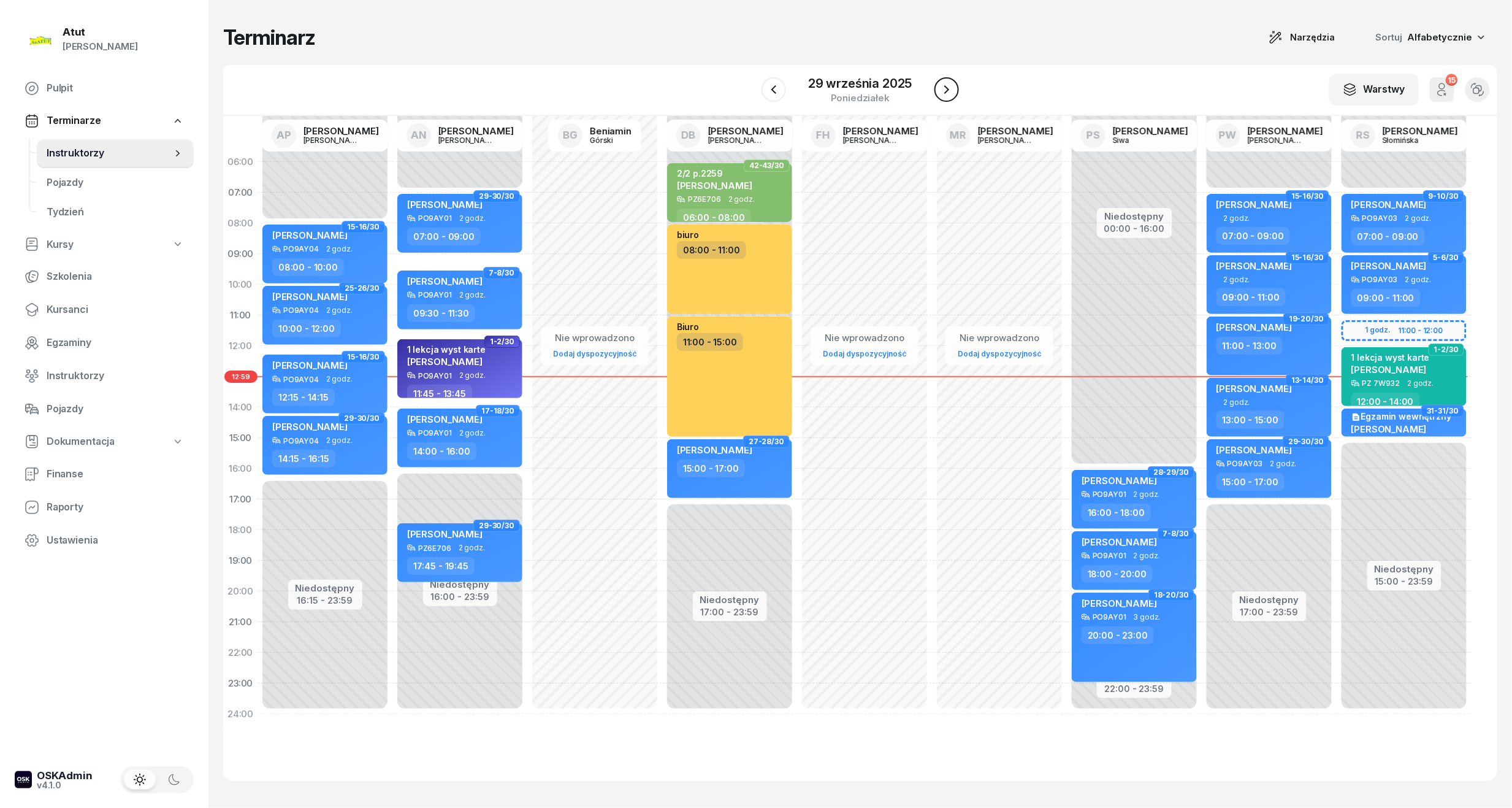
click at [940, 91] on icon "button" at bounding box center [946, 89] width 15 height 15
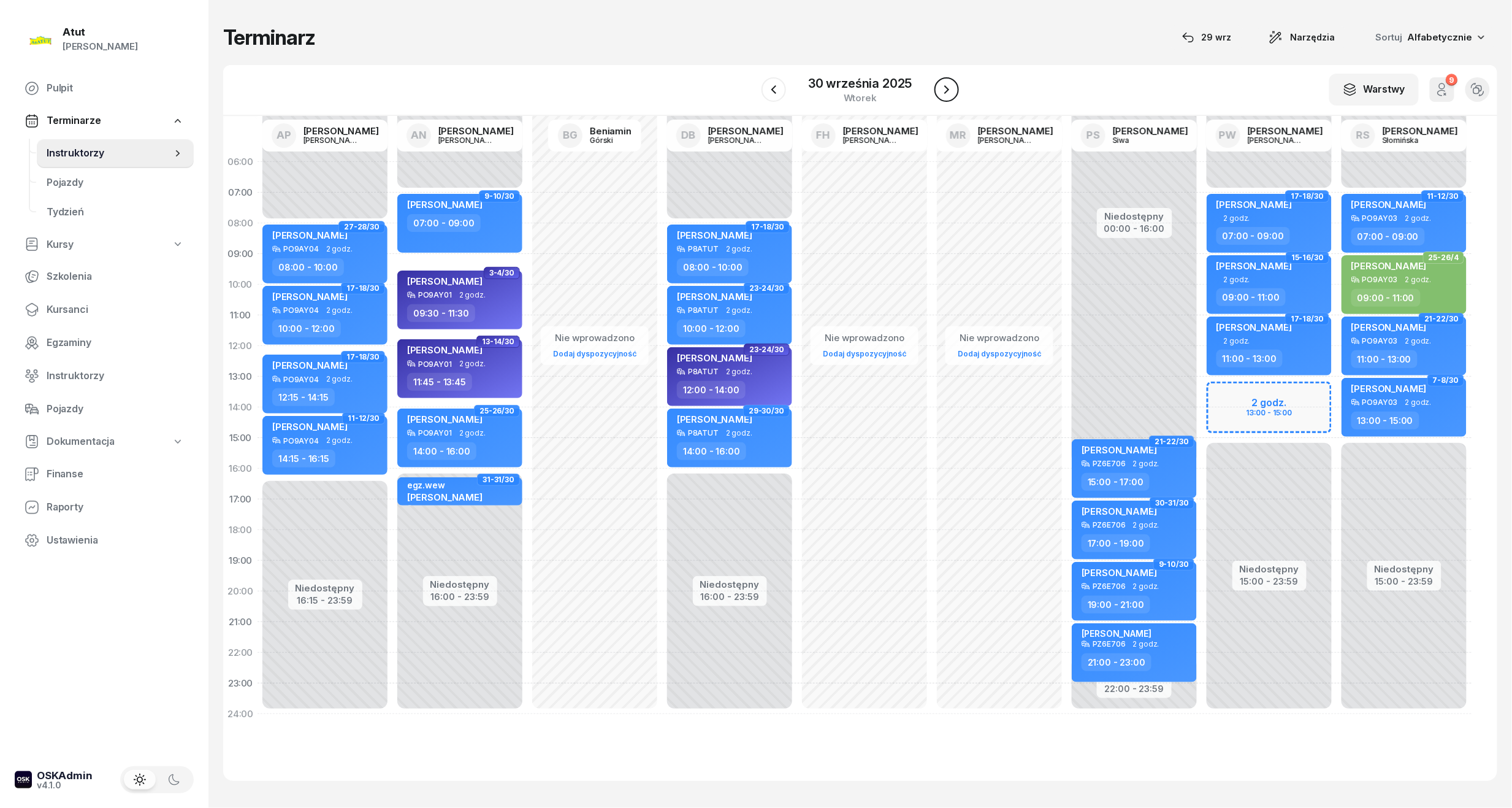
click at [947, 93] on icon "button" at bounding box center [946, 89] width 15 height 15
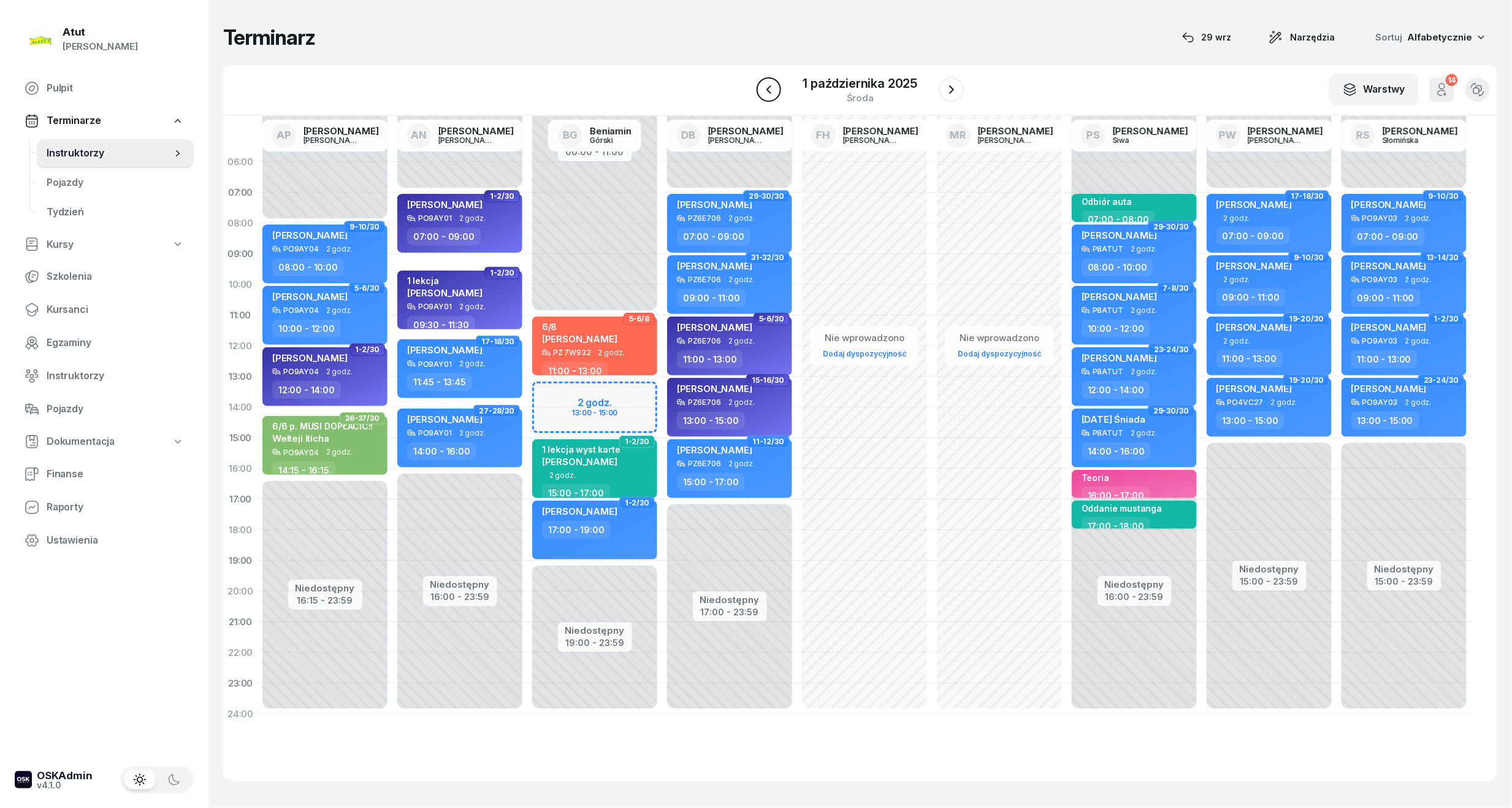
click at [770, 93] on icon "button" at bounding box center [769, 89] width 15 height 15
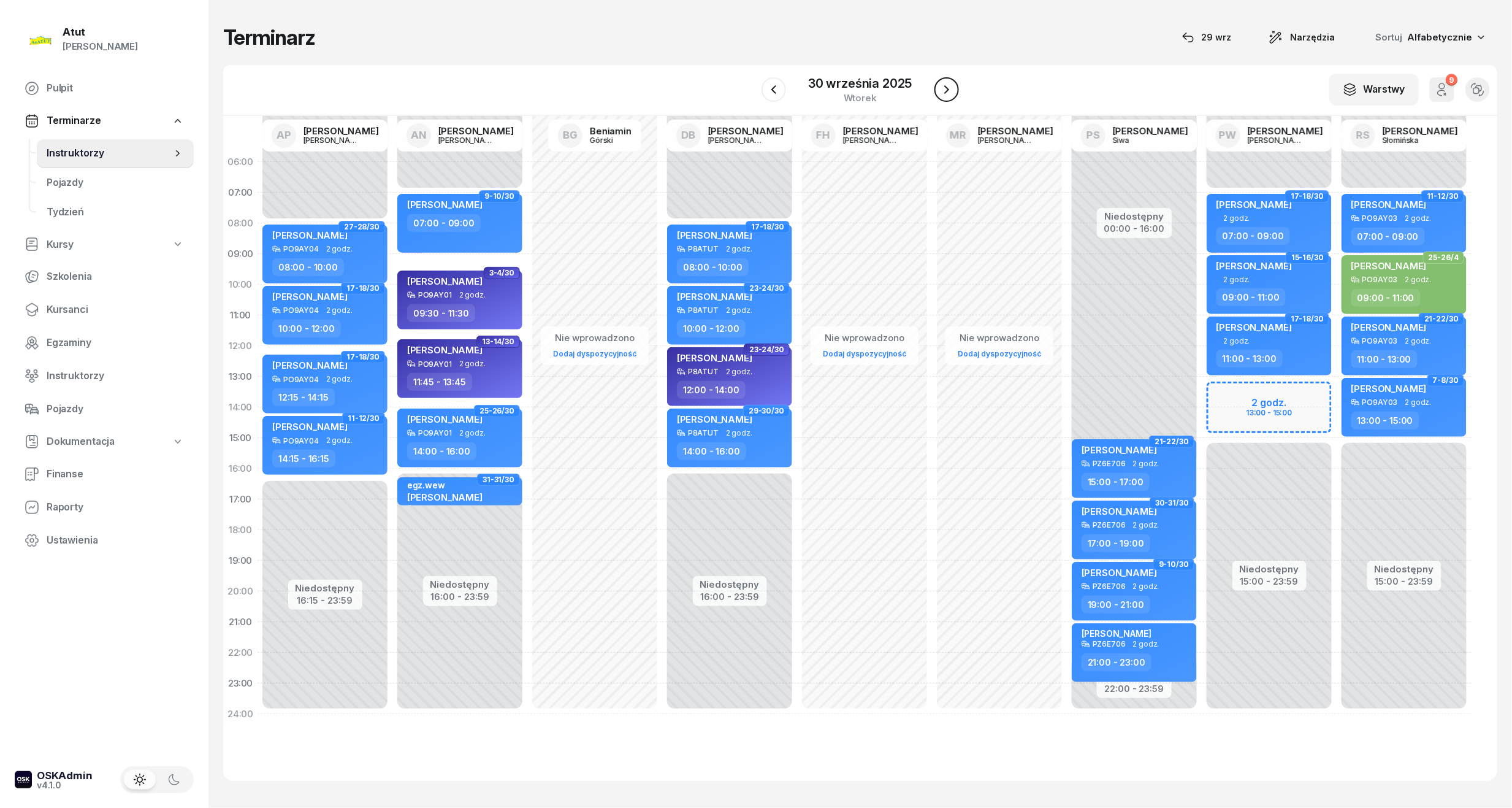
click at [934, 89] on button "button" at bounding box center [946, 89] width 24 height 24
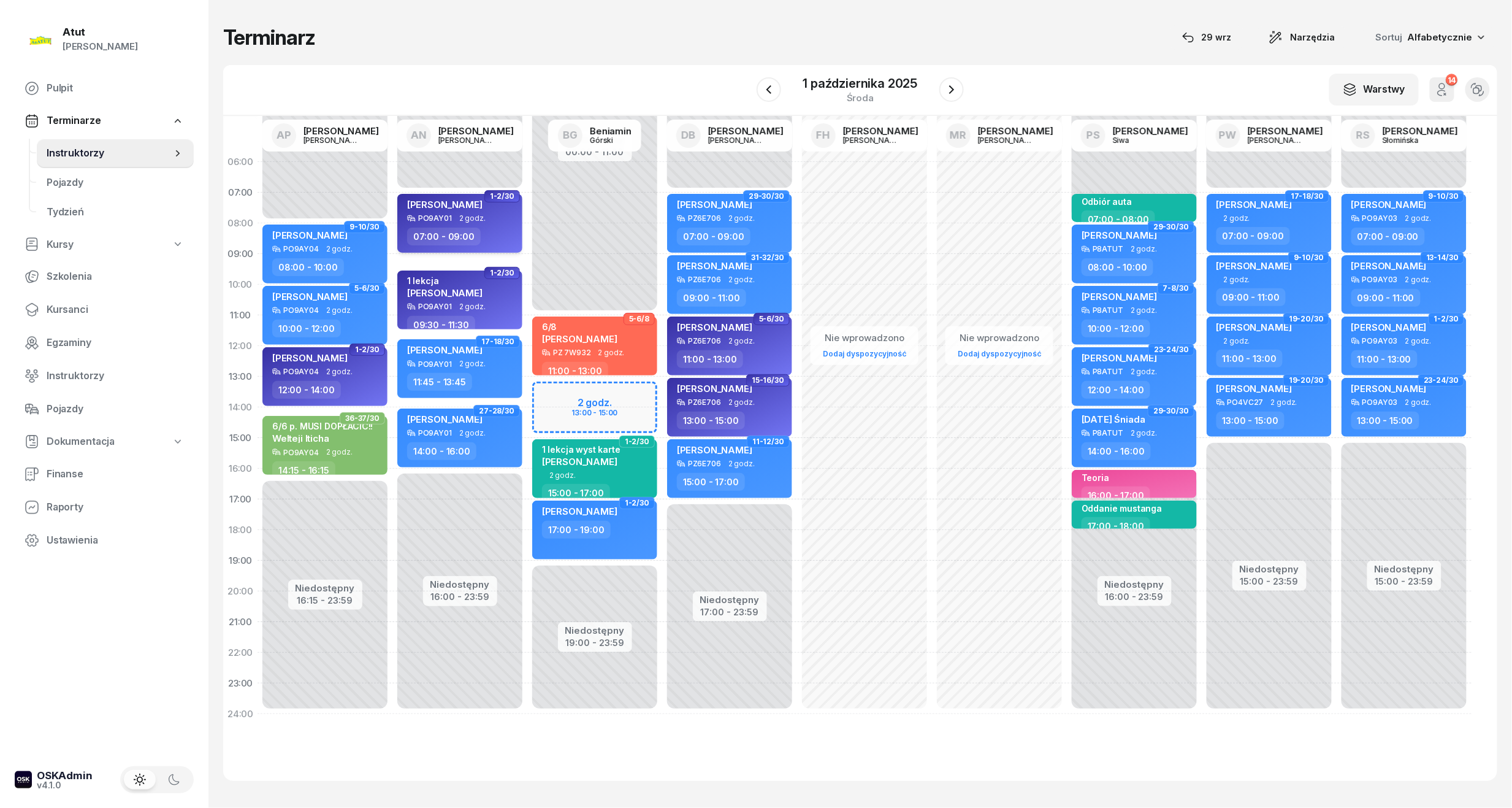
click at [480, 212] on div "[PERSON_NAME]" at bounding box center [461, 206] width 108 height 15
select select "07"
select select "09"
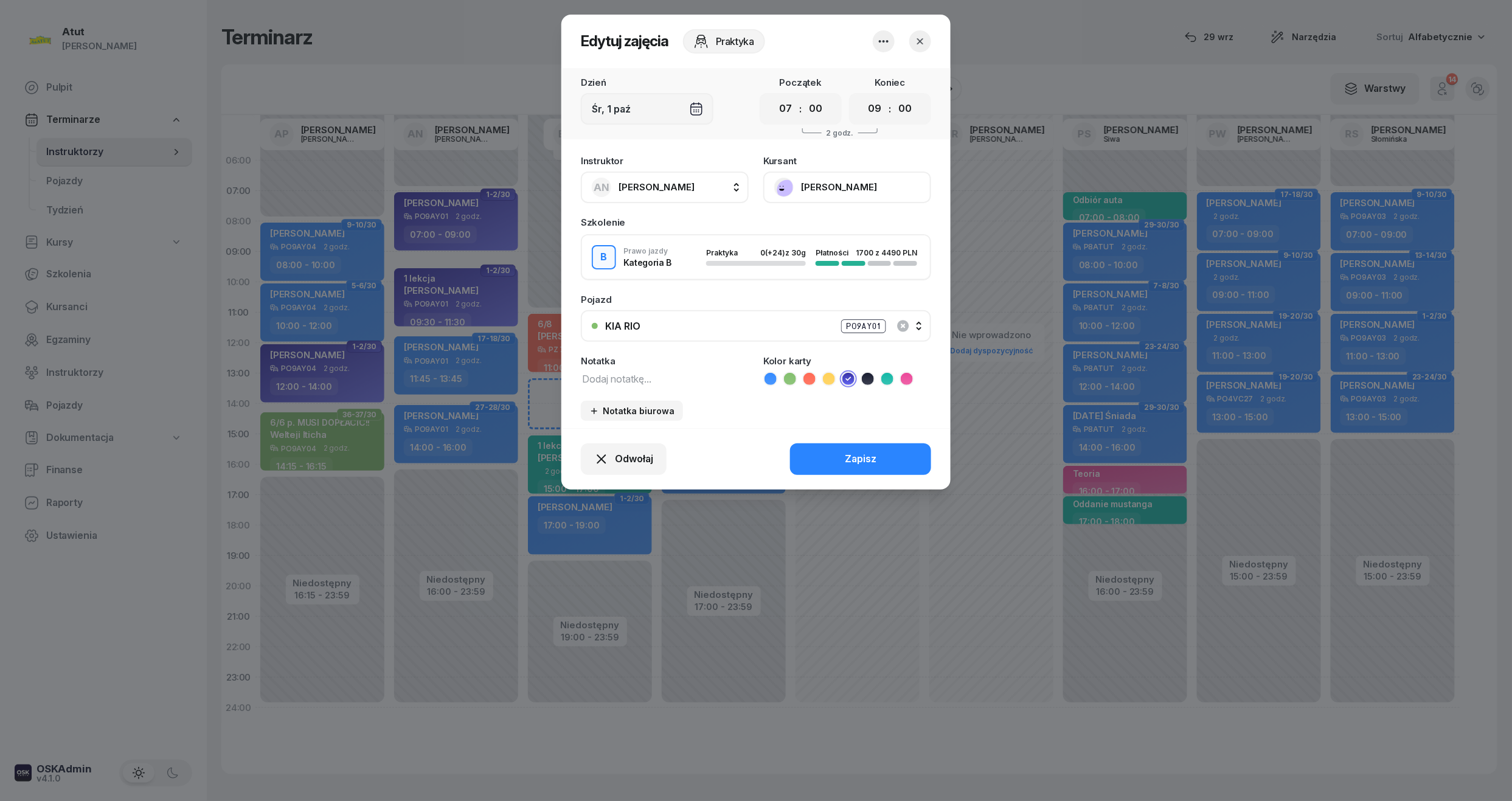
click at [920, 32] on button "button" at bounding box center [920, 41] width 22 height 22
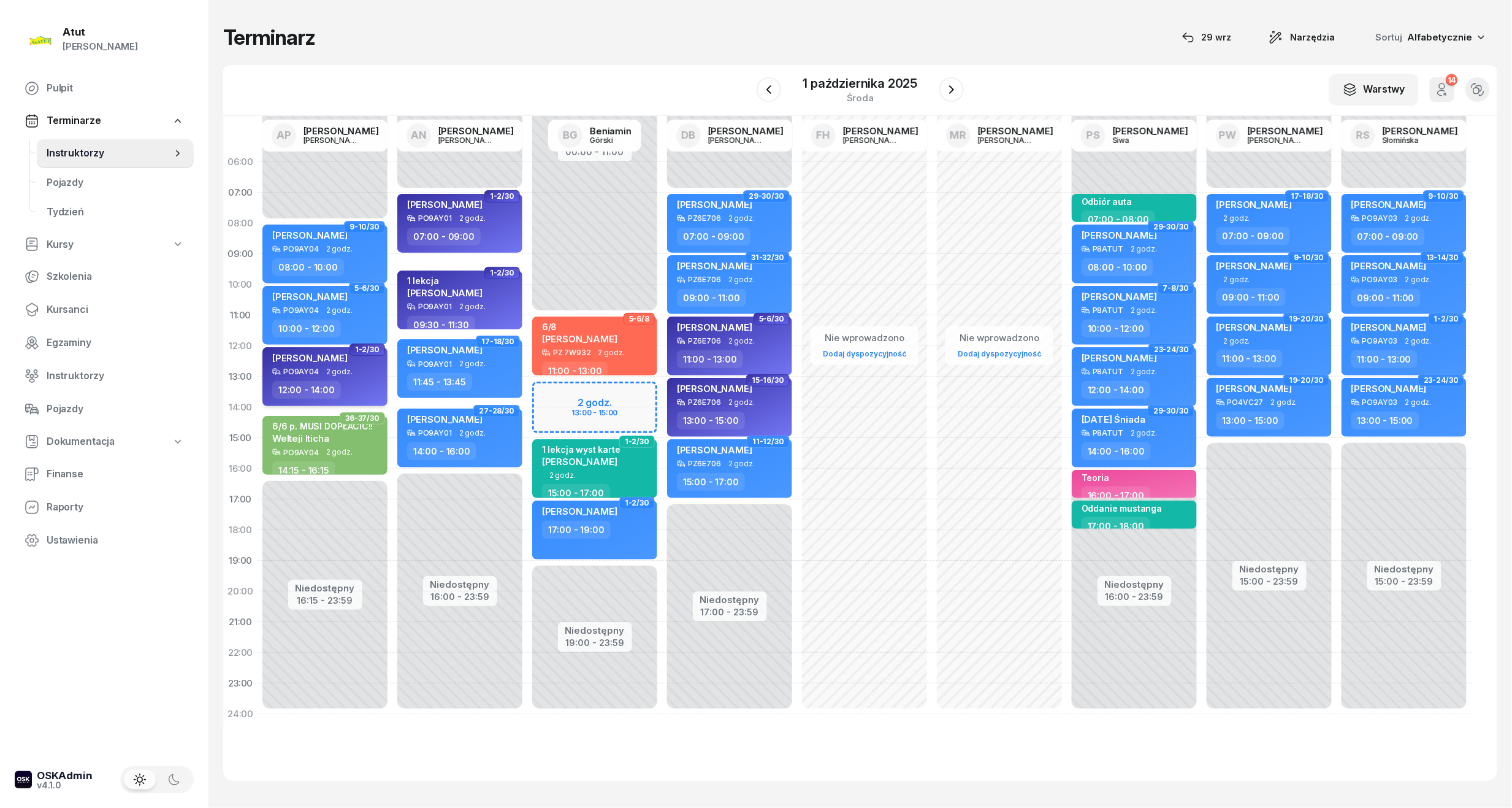
click at [353, 364] on div "[PERSON_NAME]" at bounding box center [326, 360] width 108 height 15
select select "12"
select select "14"
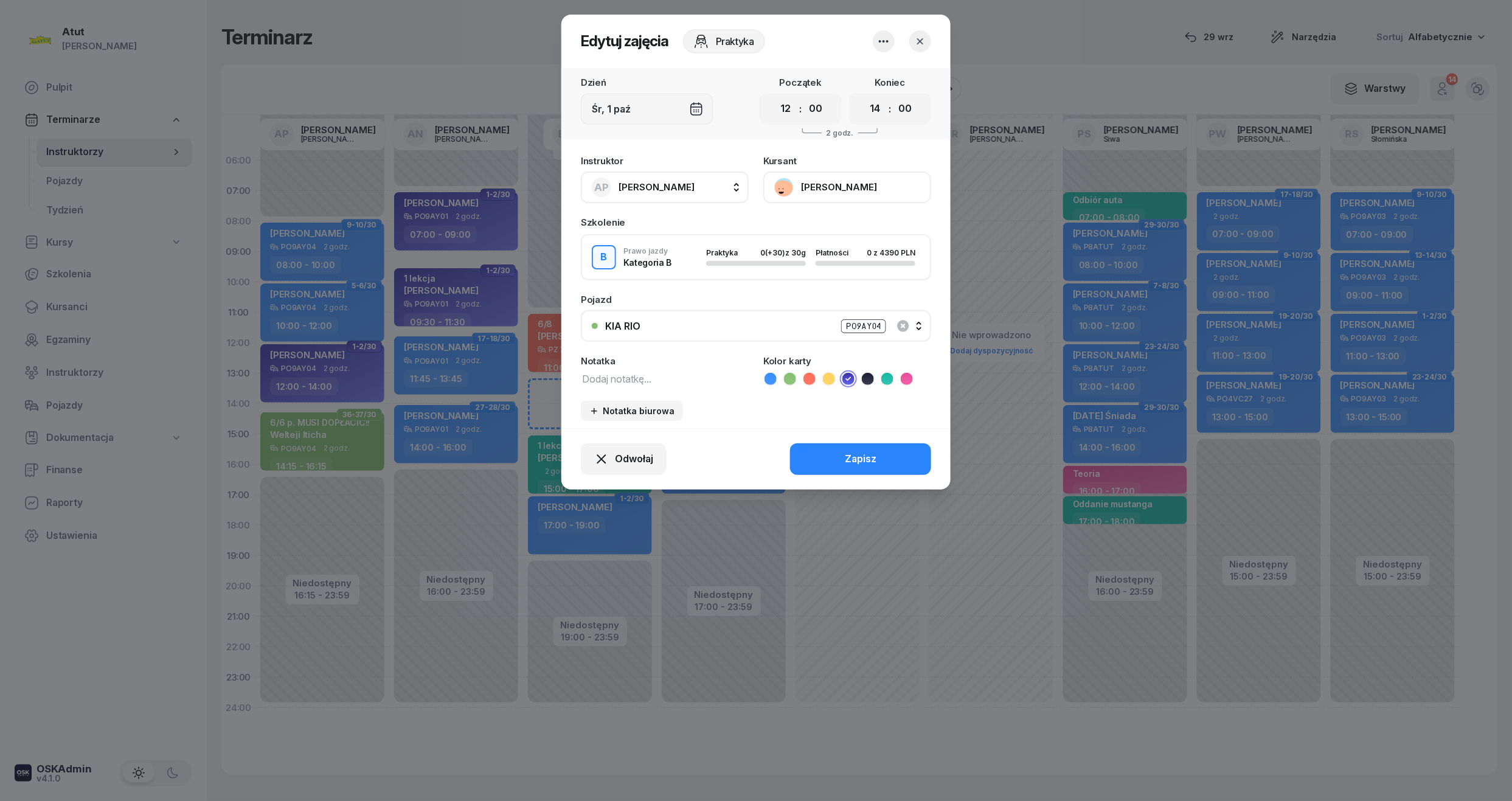
click at [832, 187] on button "[PERSON_NAME]" at bounding box center [847, 187] width 168 height 31
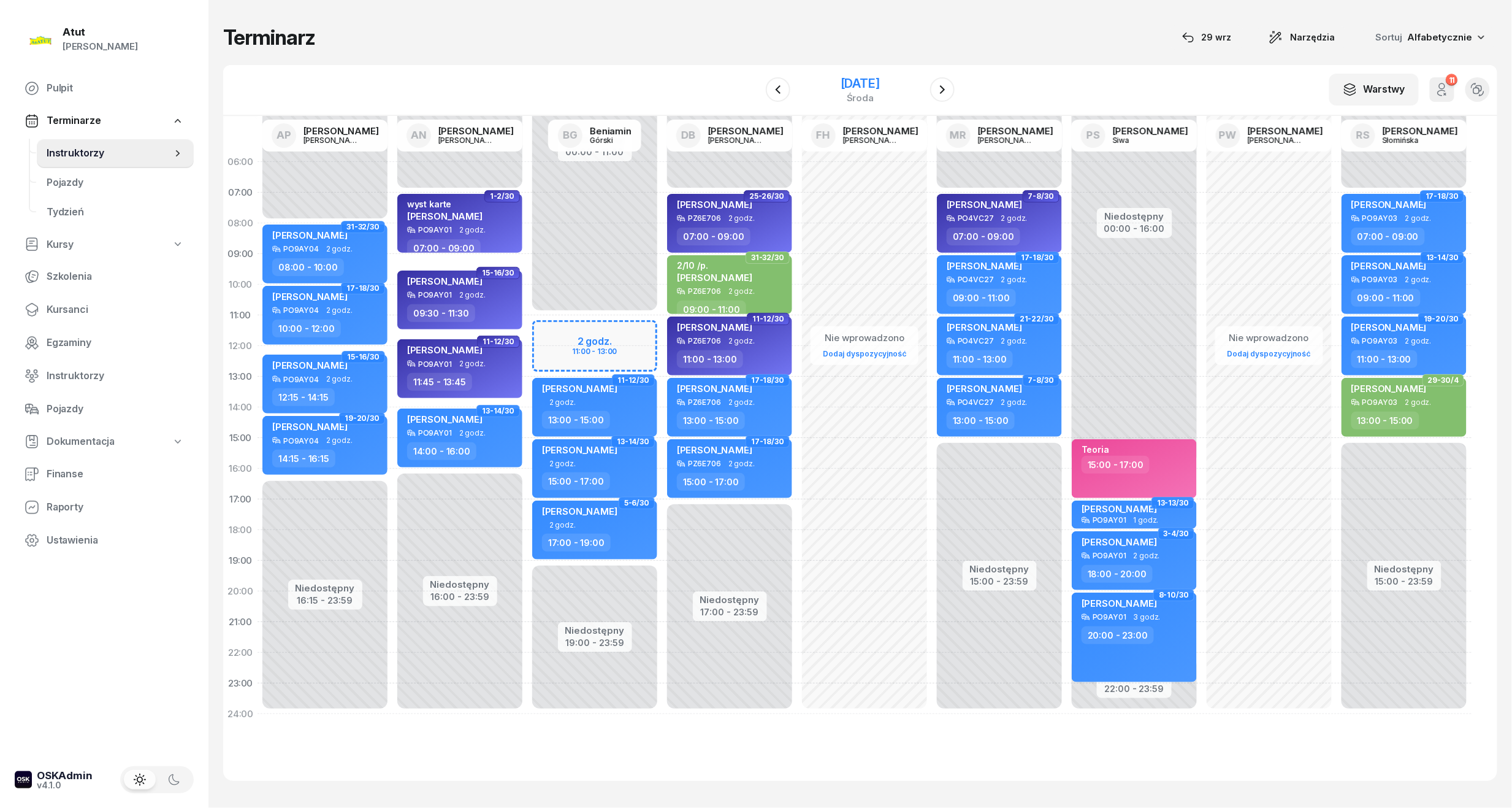
click at [844, 77] on div "[DATE]" at bounding box center [860, 83] width 39 height 13
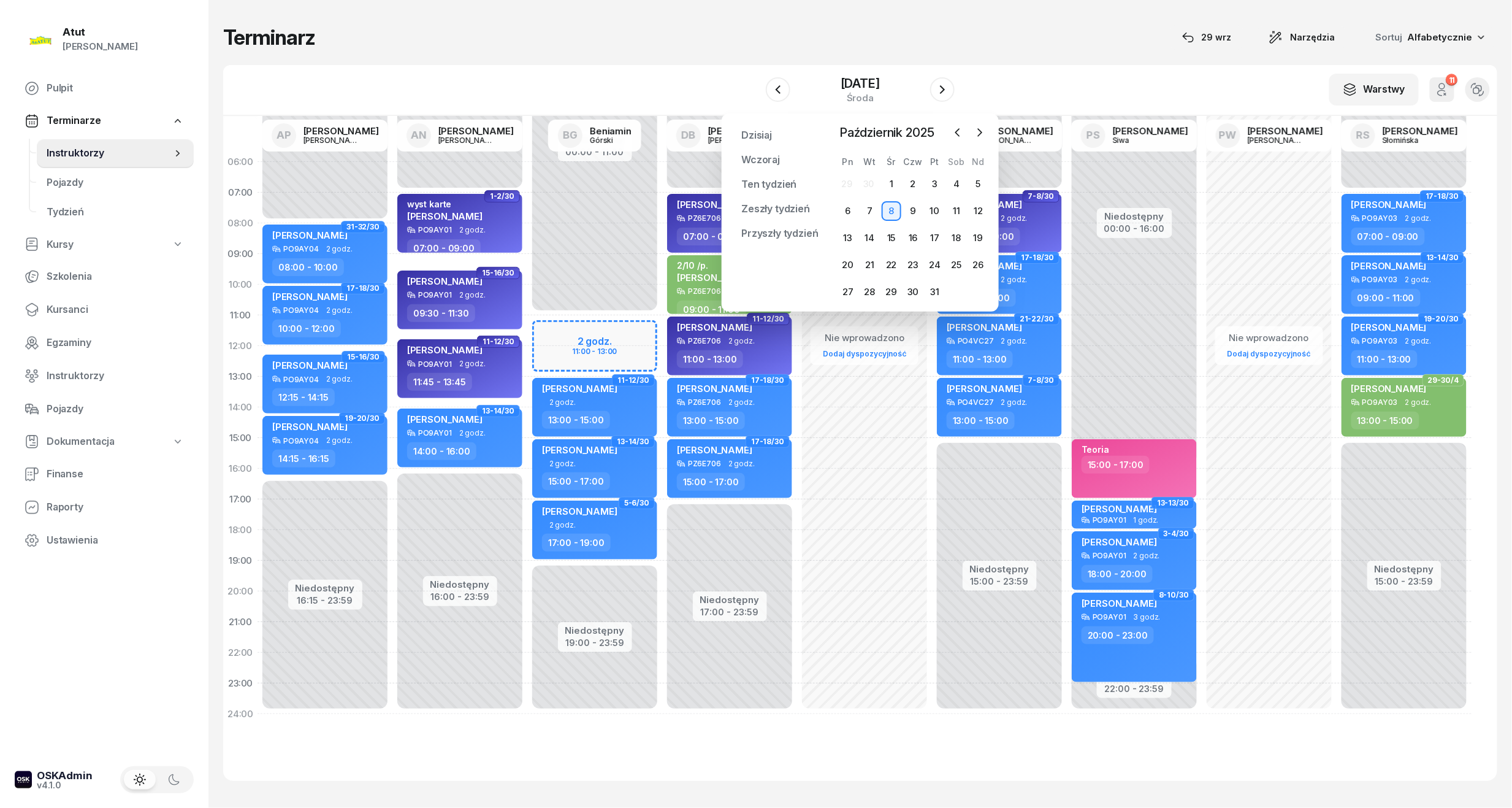
click at [967, 52] on div "Terminarz [DATE] Narzędzia Sortuj Alfabetycznie W Wybierz AP [PERSON_NAME] AN […" at bounding box center [860, 403] width 1274 height 805
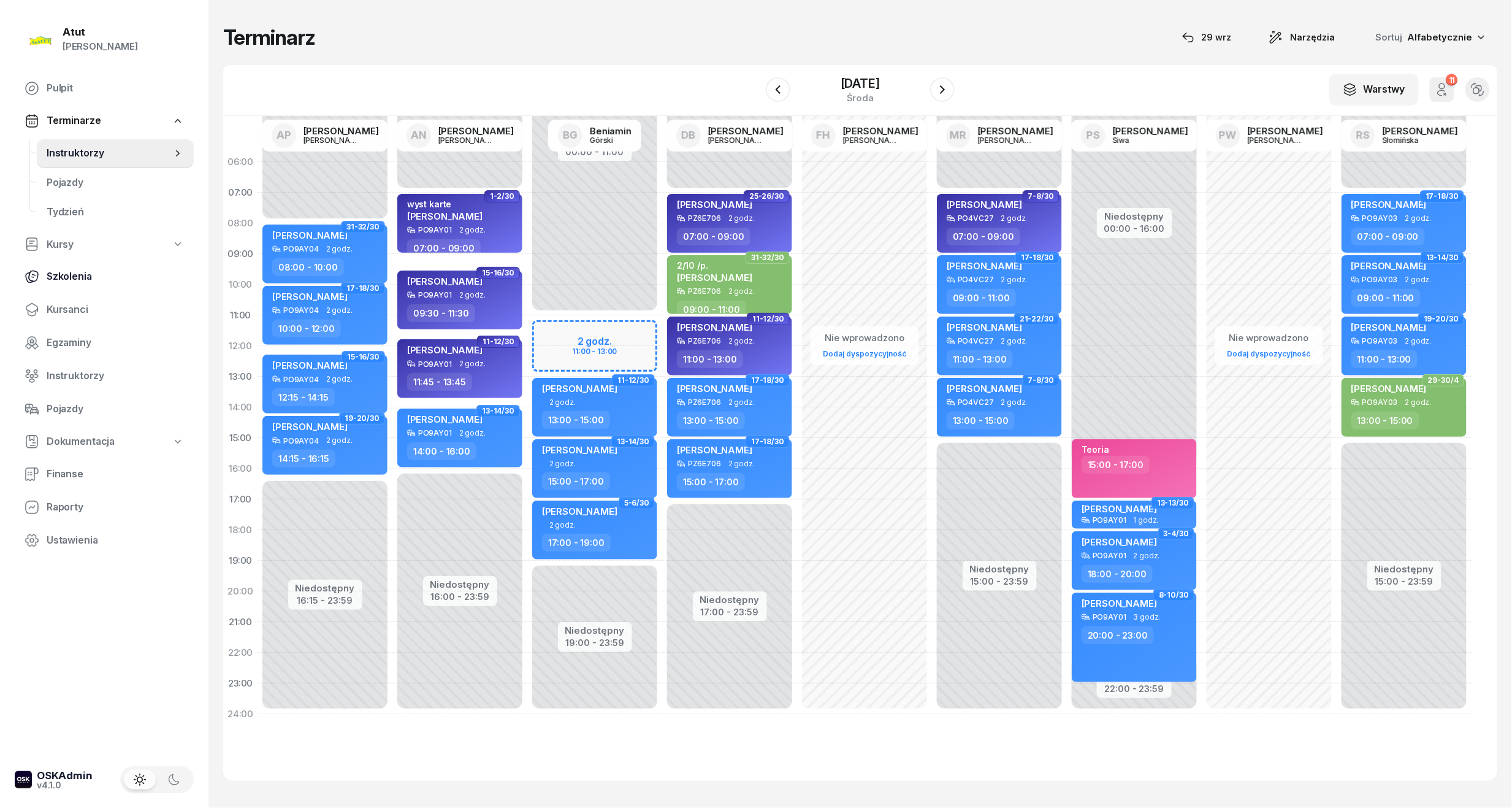
drag, startPoint x: 63, startPoint y: 309, endPoint x: 135, endPoint y: 263, distance: 85.4
click at [63, 308] on span "Kursanci" at bounding box center [116, 309] width 137 height 16
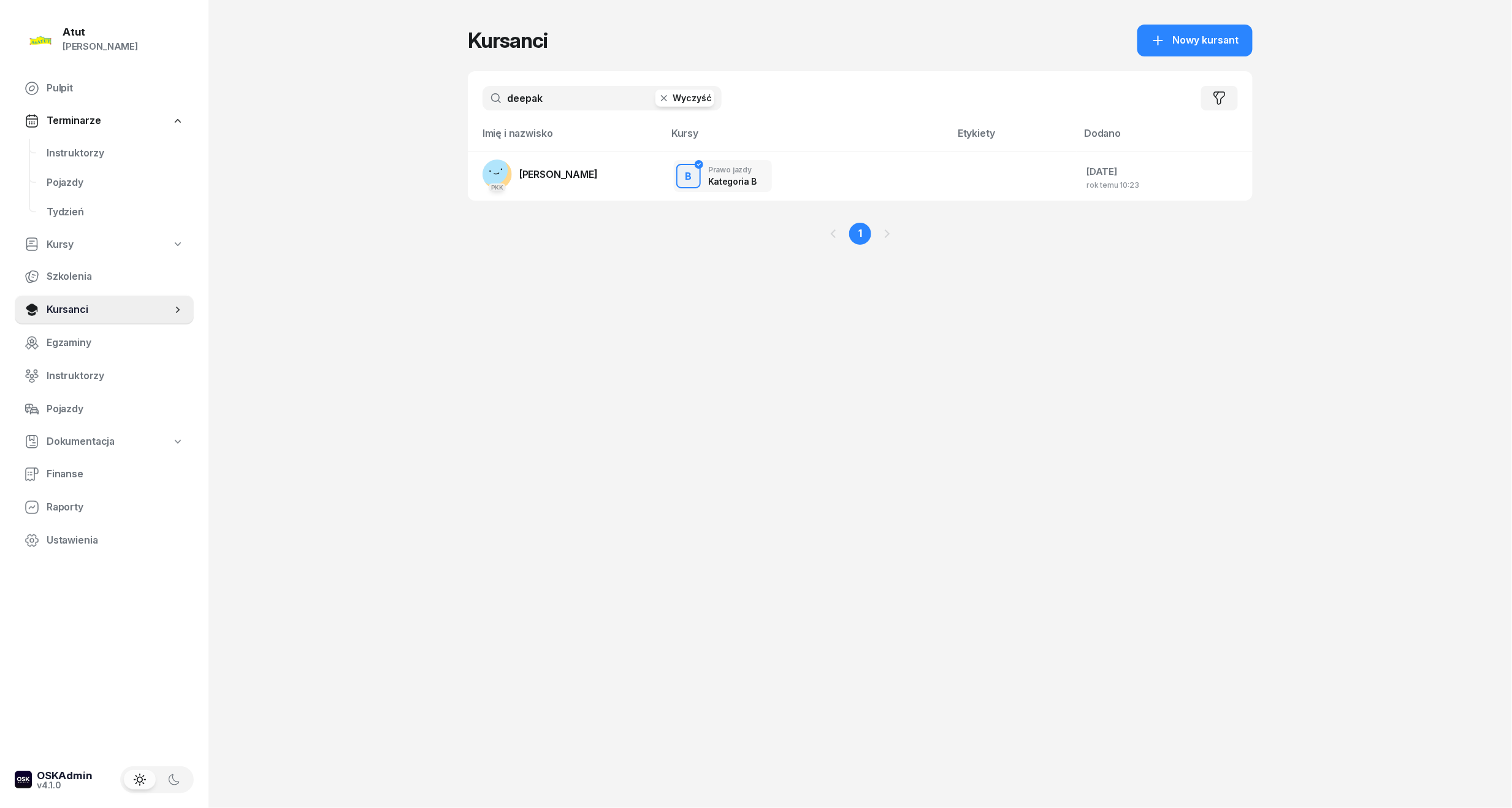
drag, startPoint x: 560, startPoint y: 97, endPoint x: -9, endPoint y: 87, distance: 569.1
click at [0, 87] on html "[PERSON_NAME] [PERSON_NAME] Pulpit Terminarze Instruktorzy Pojazdy Tydzień Kurs…" at bounding box center [756, 404] width 1512 height 808
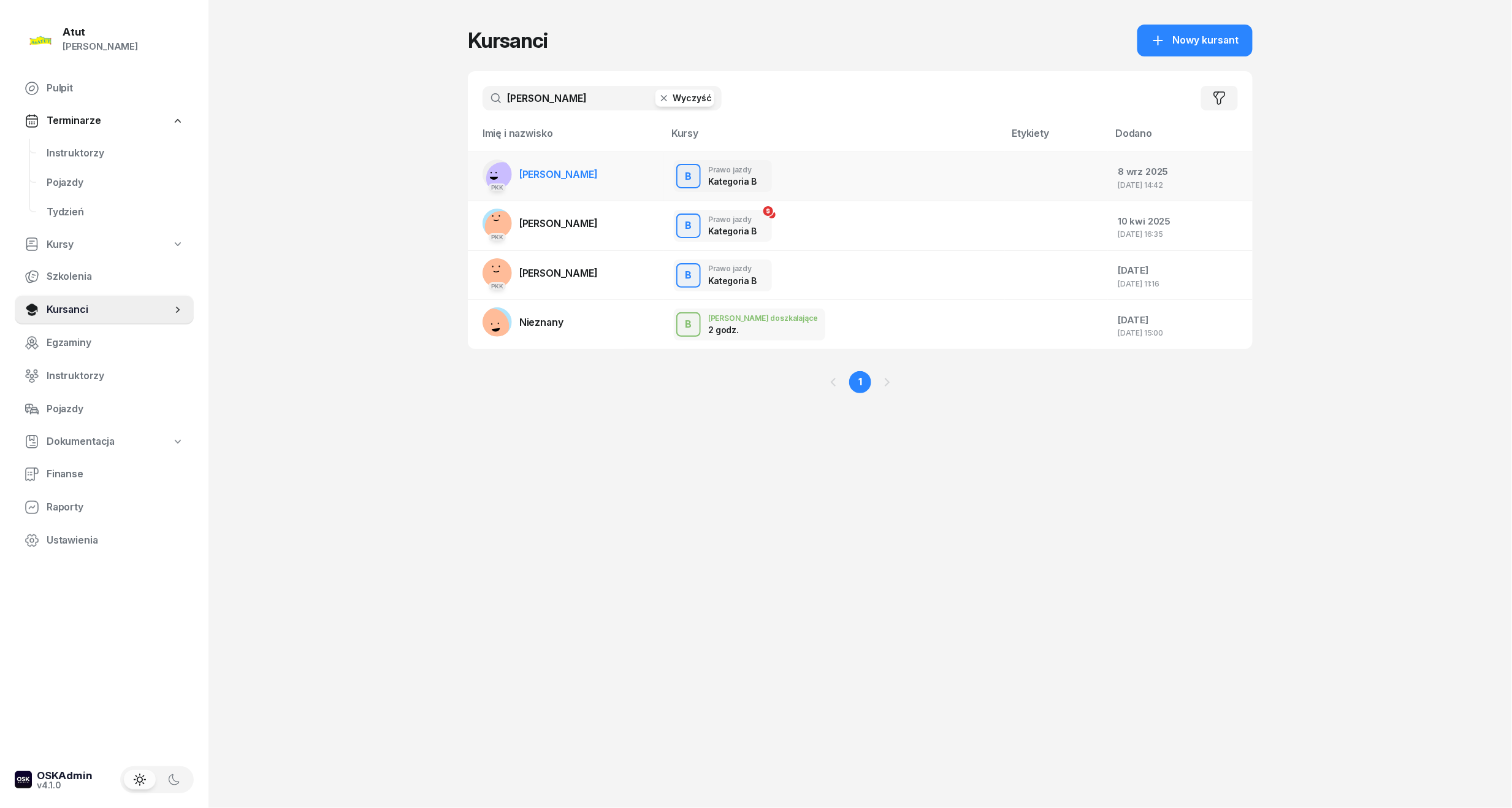
type input "[PERSON_NAME]"
click at [579, 173] on span "[PERSON_NAME]" at bounding box center [558, 174] width 79 height 13
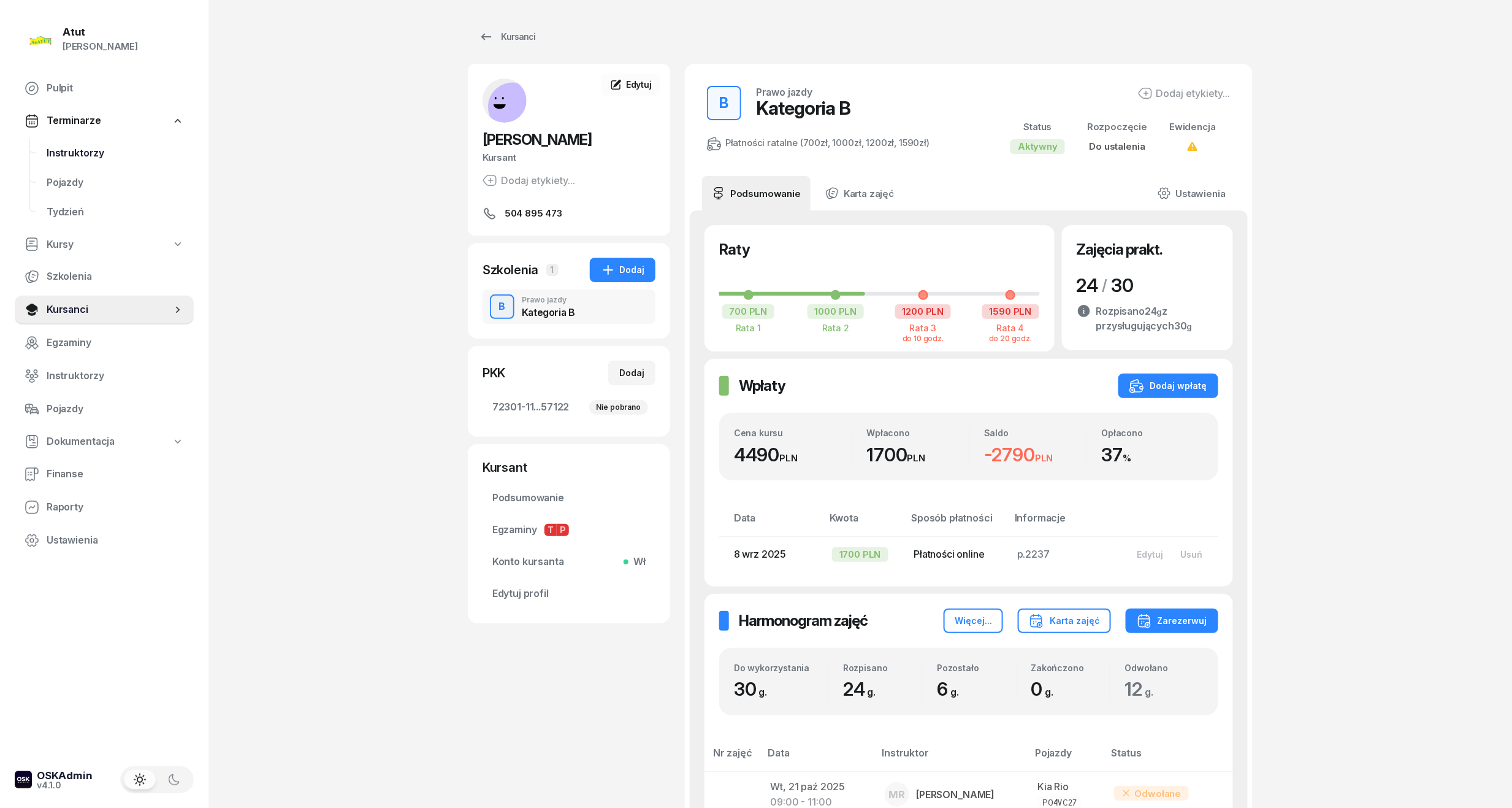
drag, startPoint x: 20, startPoint y: 150, endPoint x: 132, endPoint y: 145, distance: 112.1
click at [20, 150] on div "Instruktorzy Pojazdy Tydzień" at bounding box center [104, 183] width 179 height 89
click at [101, 149] on span "Instruktorzy" at bounding box center [116, 153] width 137 height 16
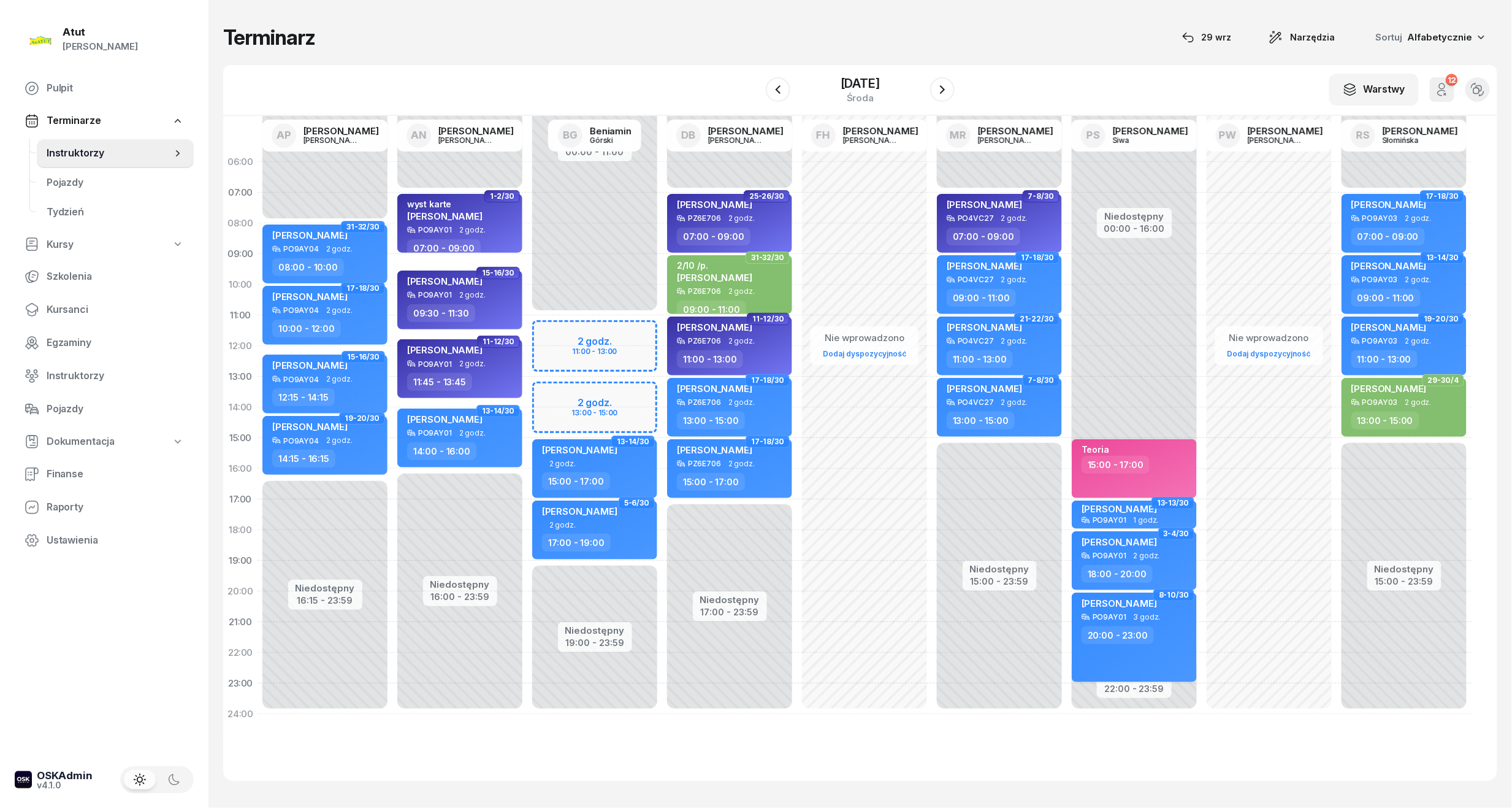
drag, startPoint x: 62, startPoint y: 308, endPoint x: 264, endPoint y: 209, distance: 225.0
click at [62, 308] on span "Kursanci" at bounding box center [116, 309] width 137 height 16
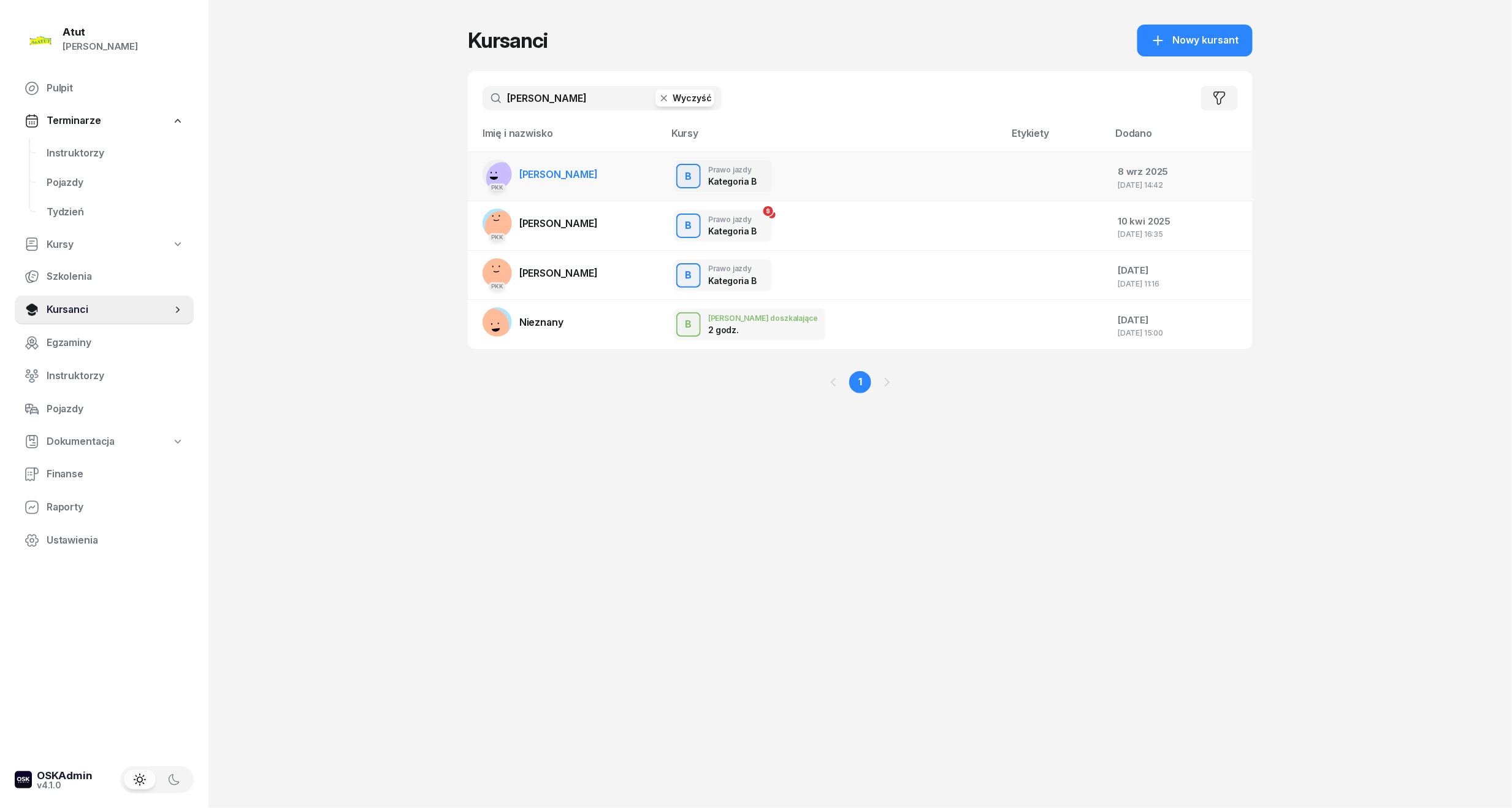
click at [543, 169] on span "[PERSON_NAME]" at bounding box center [558, 174] width 79 height 13
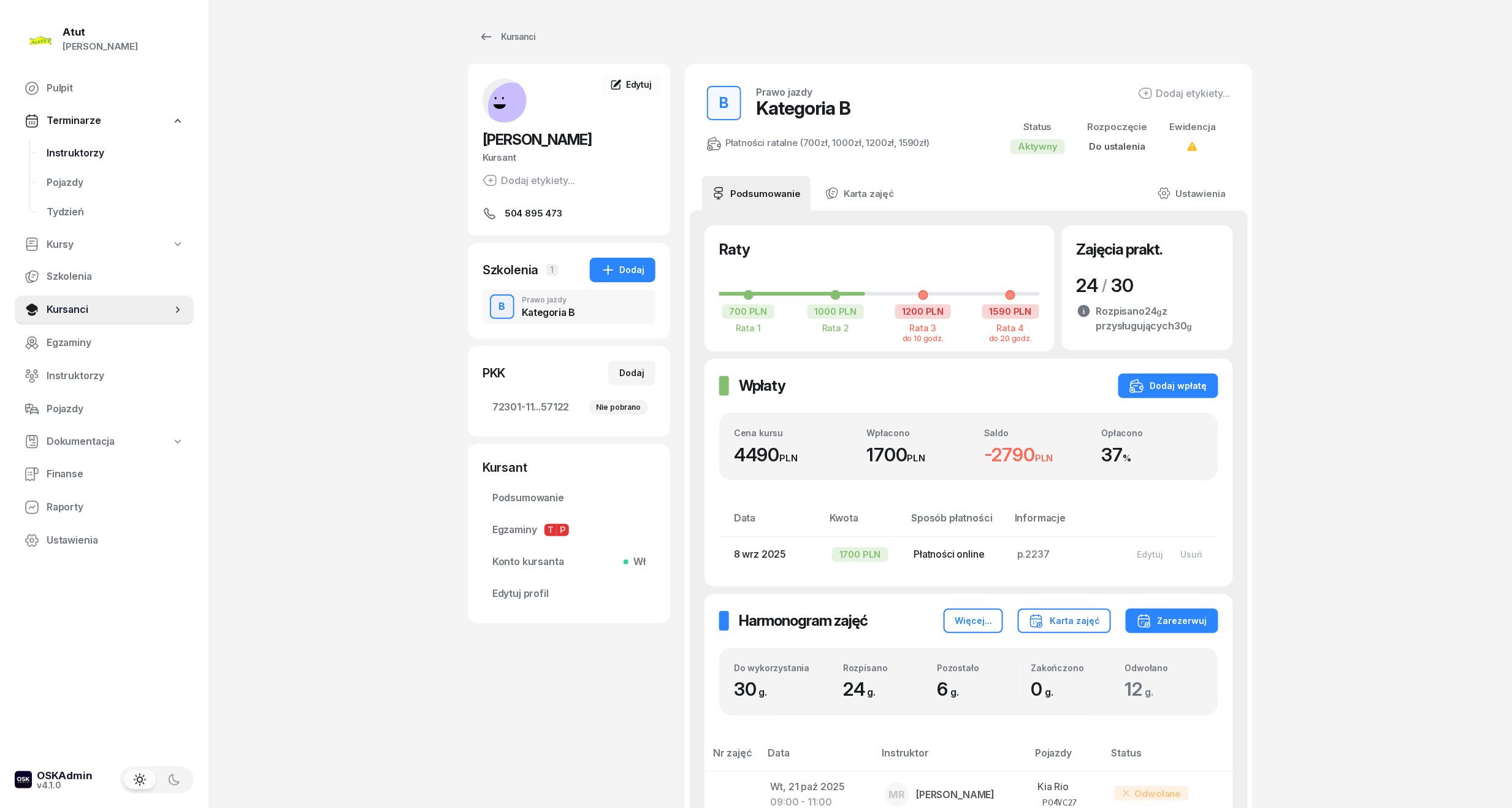
click at [96, 158] on span "Instruktorzy" at bounding box center [116, 153] width 137 height 16
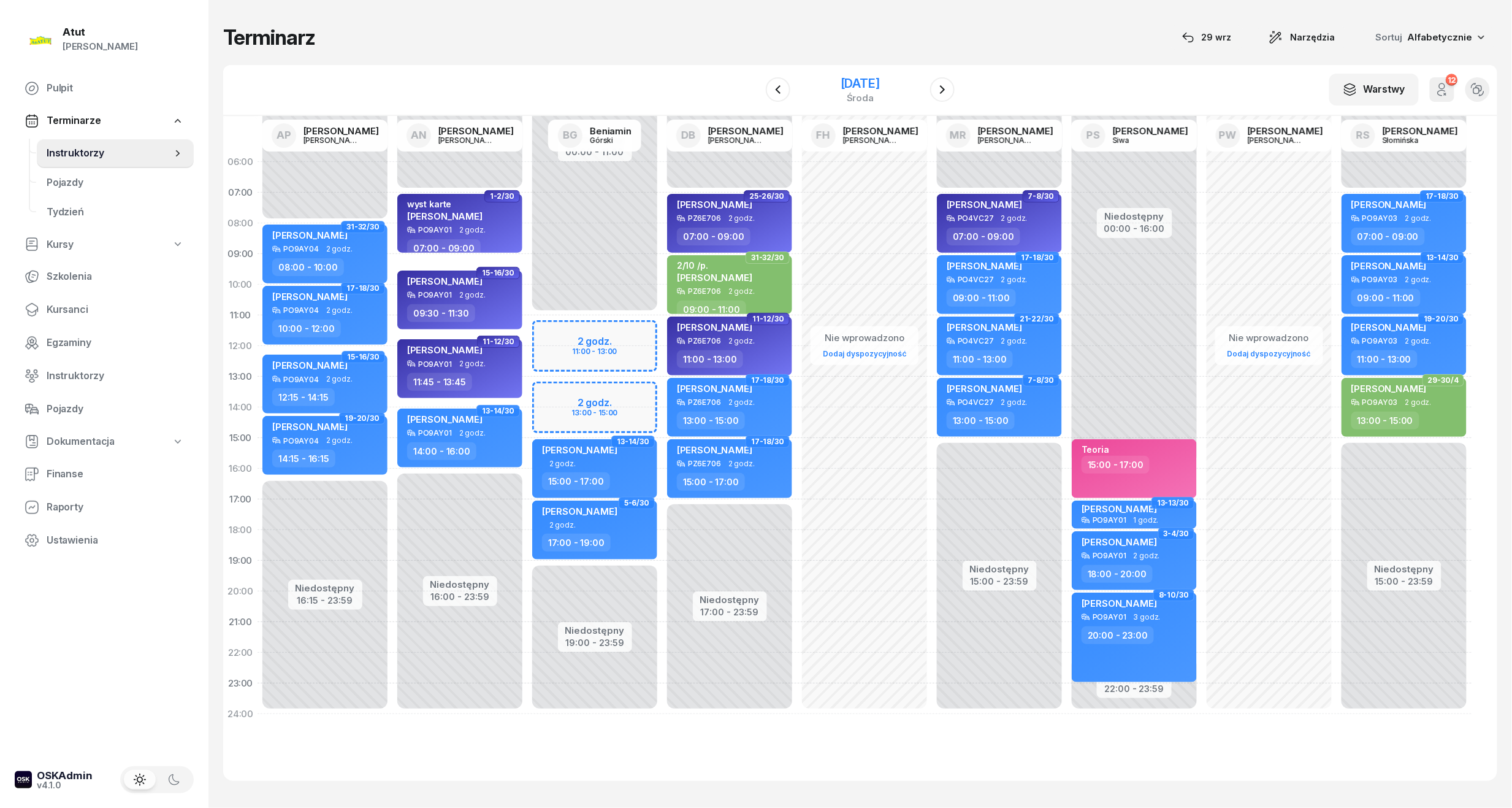
click at [862, 89] on div "[DATE]" at bounding box center [860, 83] width 39 height 13
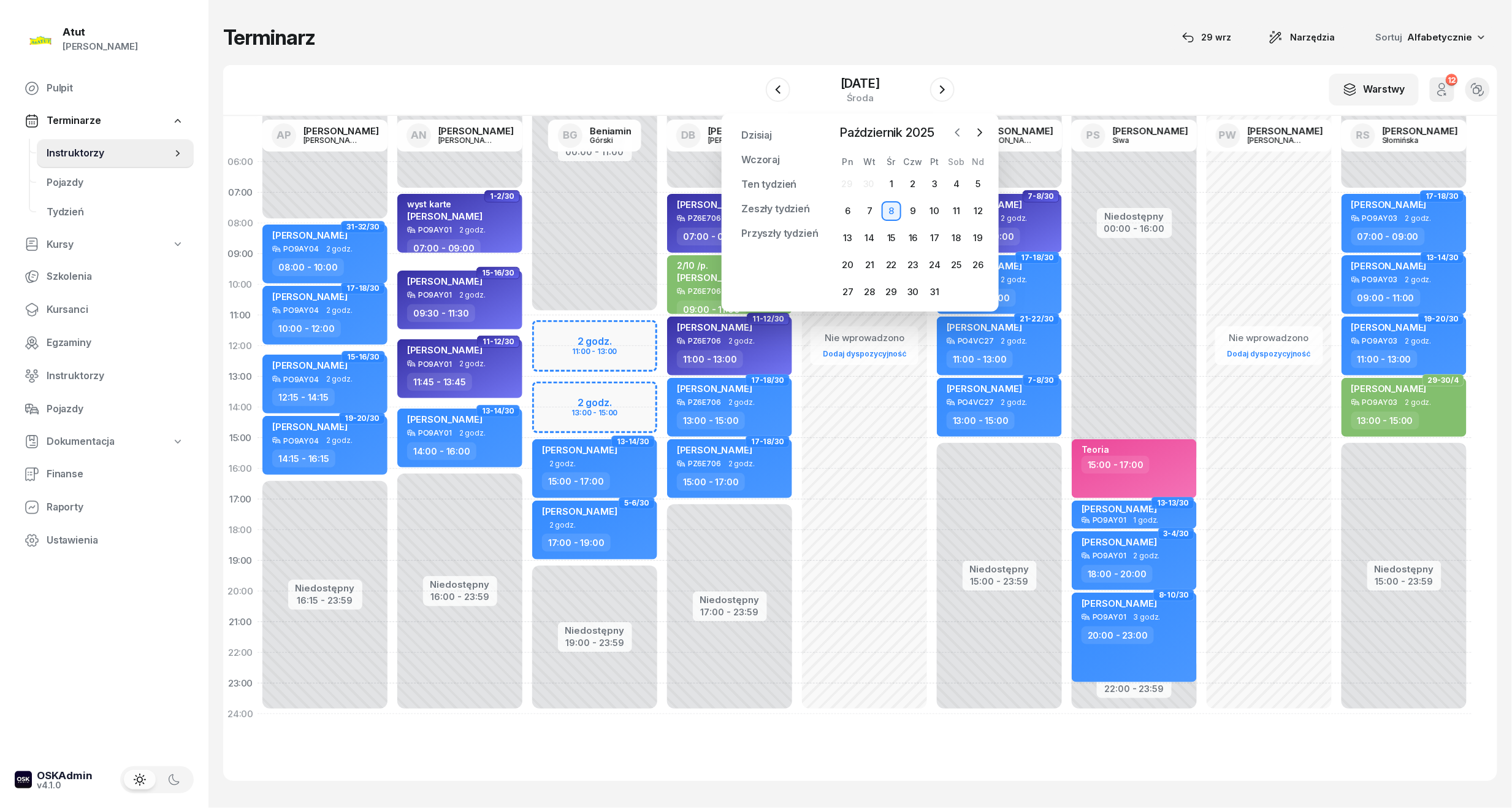
drag, startPoint x: 950, startPoint y: 121, endPoint x: 955, endPoint y: 125, distance: 6.4
click at [950, 123] on div "[DATE] [DATE] Ten tydzień Zeszły tydzień Przyszły tydzień Przypnij [DATE] [DATE…" at bounding box center [860, 213] width 277 height 198
click at [956, 125] on button "button" at bounding box center [958, 132] width 19 height 19
click at [989, 135] on div "[DATE] [DATE] Ten tydzień Zeszły tydzień Przyszły tydzień Przypnij [DATE] [DATE…" at bounding box center [860, 213] width 277 height 198
click at [969, 128] on div at bounding box center [968, 132] width 40 height 19
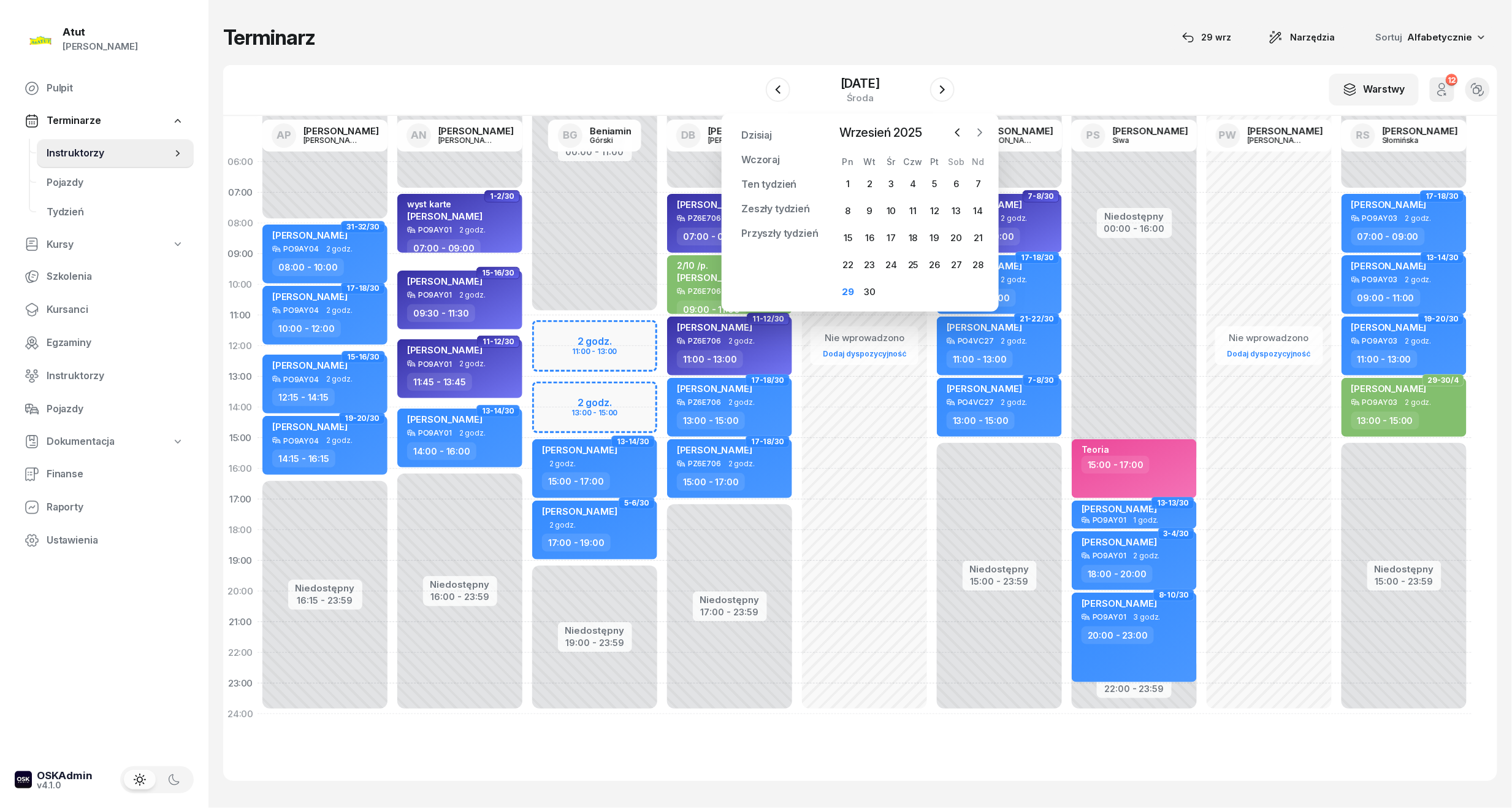
click at [983, 129] on icon "button" at bounding box center [979, 132] width 13 height 13
click at [864, 208] on div "7" at bounding box center [870, 211] width 20 height 20
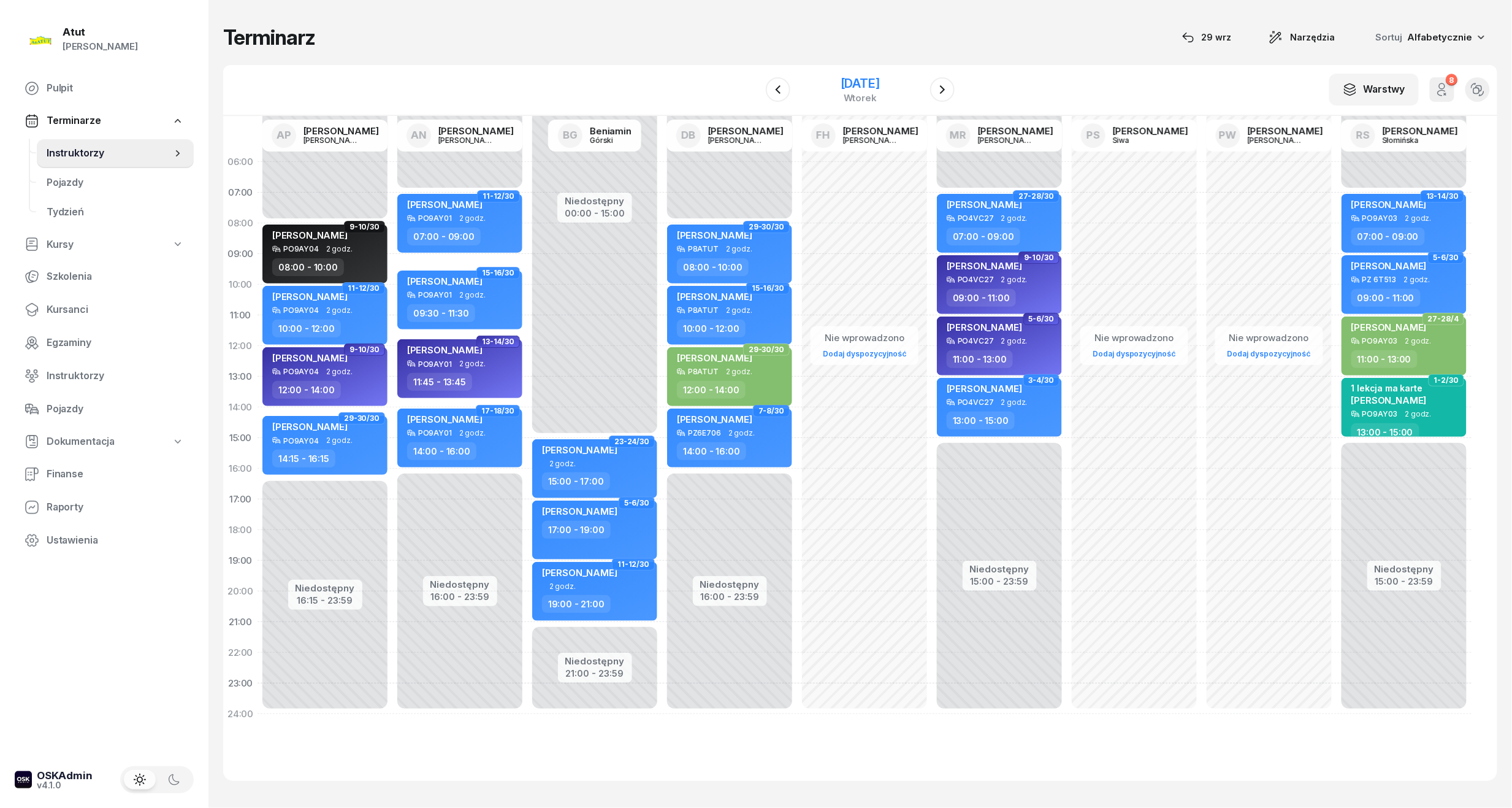
click at [841, 83] on div "[DATE]" at bounding box center [860, 83] width 39 height 13
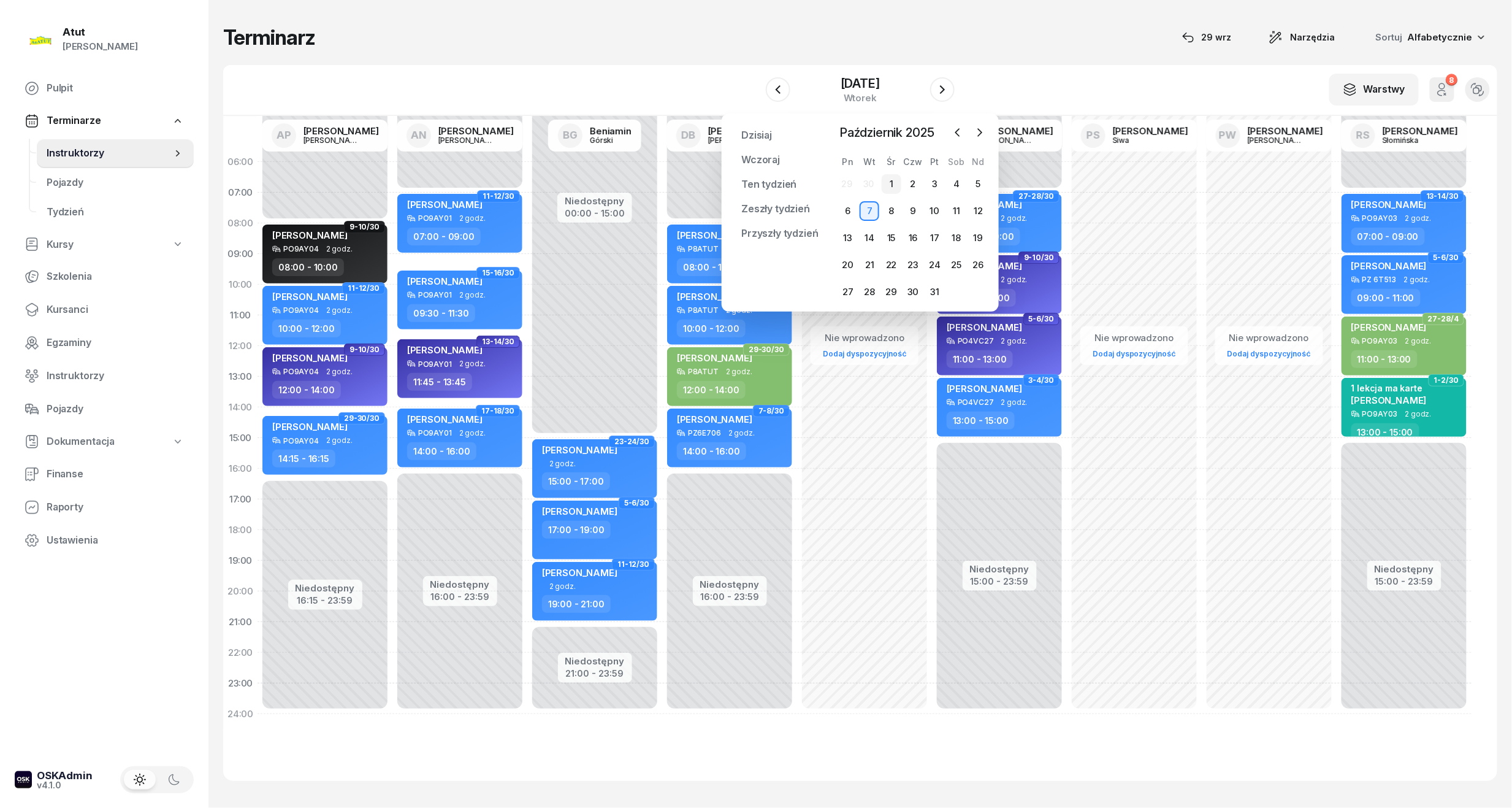
click at [896, 181] on div "1" at bounding box center [891, 184] width 20 height 20
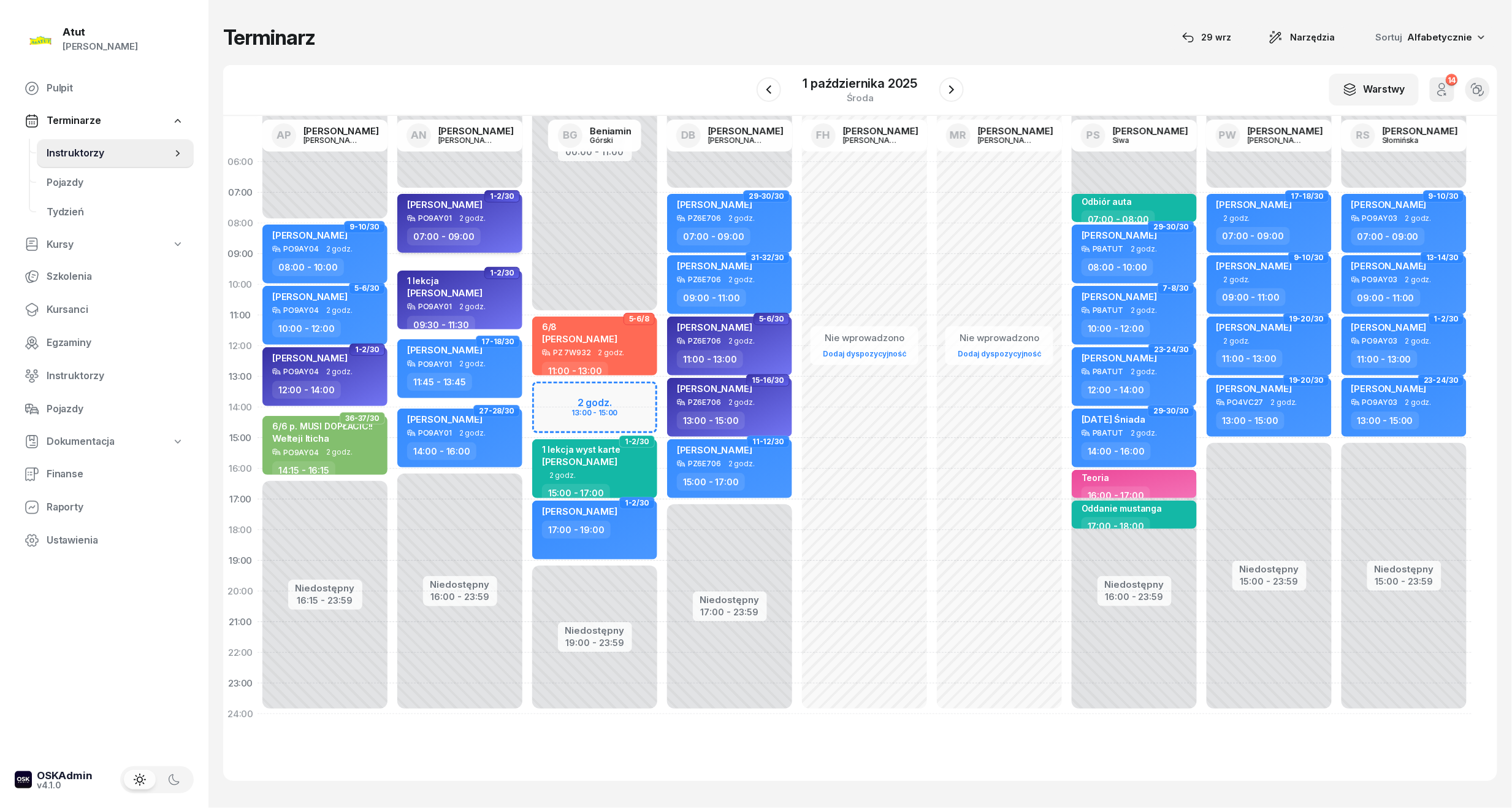
click at [440, 212] on div "[PERSON_NAME]" at bounding box center [445, 206] width 75 height 15
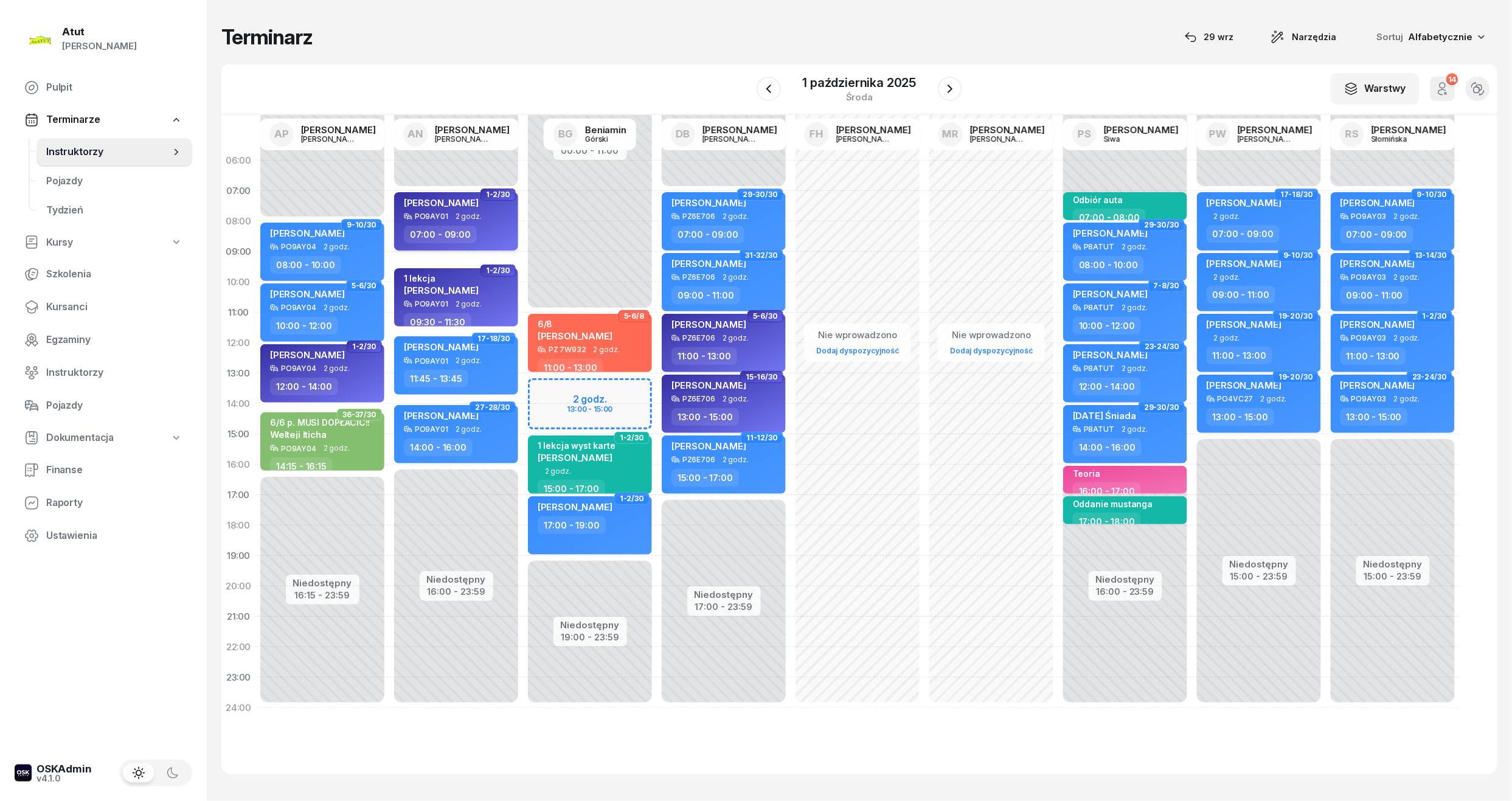
select select "07"
select select "09"
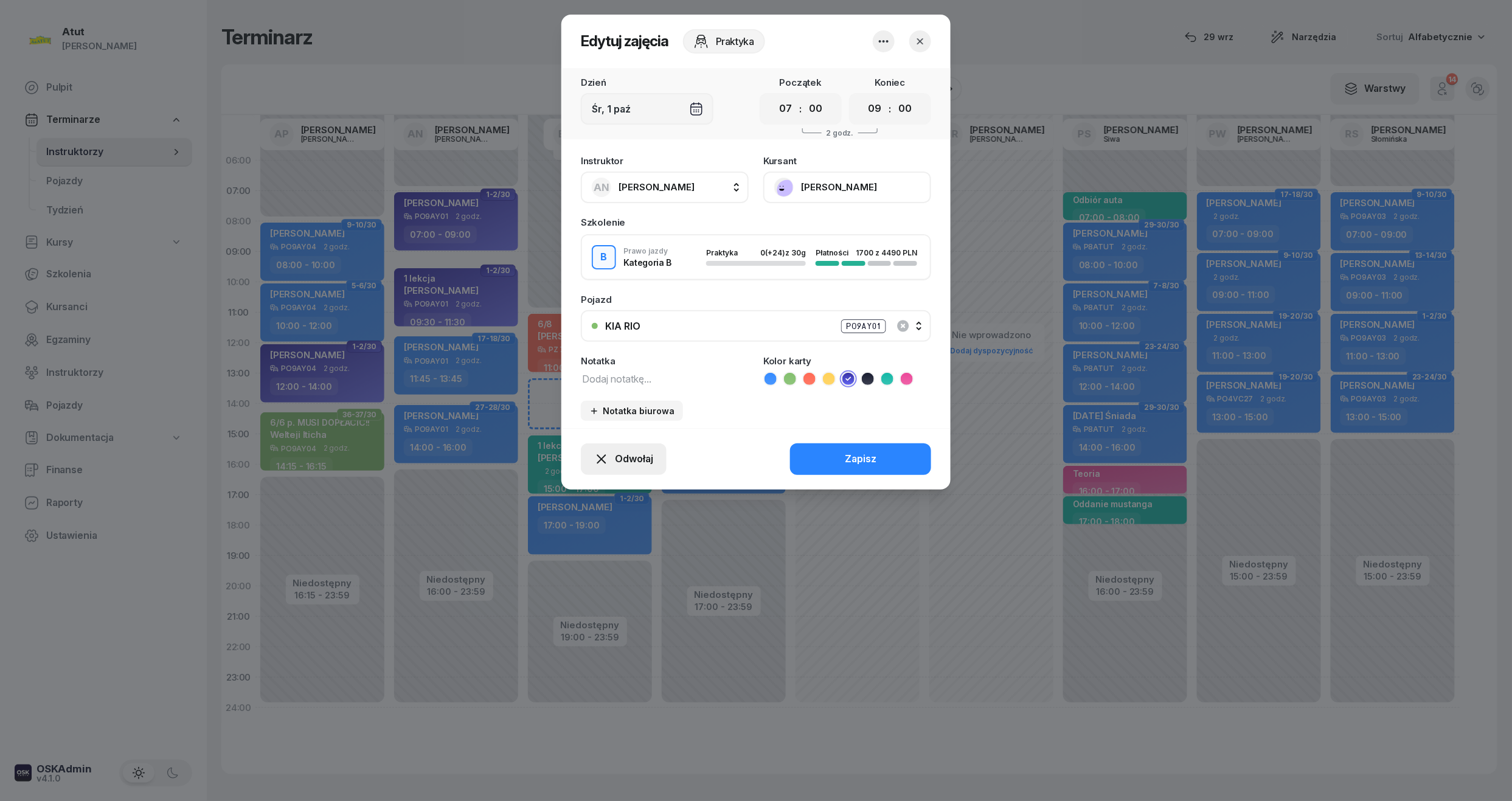
click at [621, 456] on span "Odwołaj" at bounding box center [634, 459] width 38 height 16
click at [609, 347] on div "My odwołaliśmy" at bounding box center [603, 355] width 73 height 16
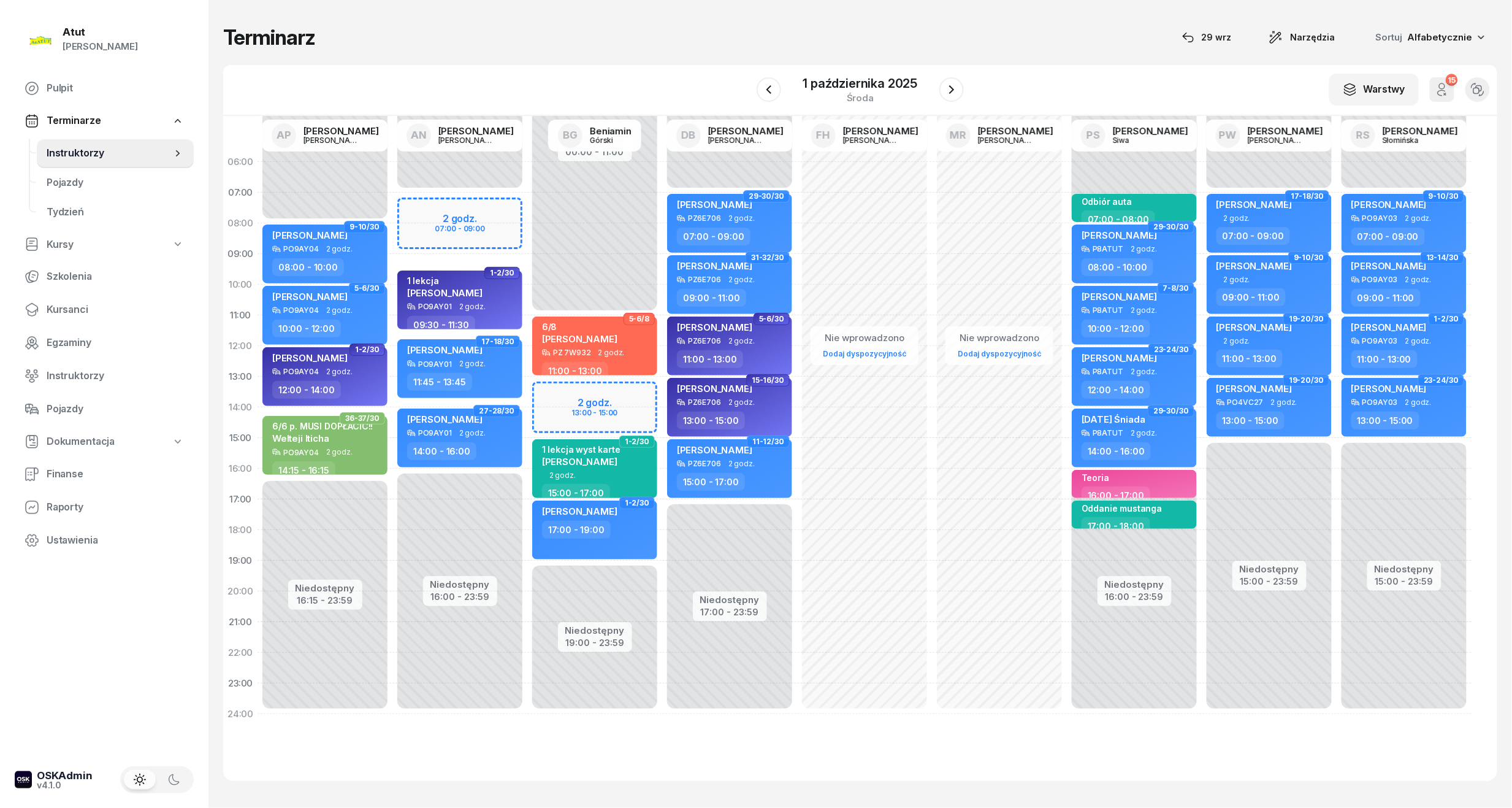
drag, startPoint x: 67, startPoint y: 298, endPoint x: 211, endPoint y: 126, distance: 224.3
click at [67, 298] on link "Kursanci" at bounding box center [104, 309] width 179 height 30
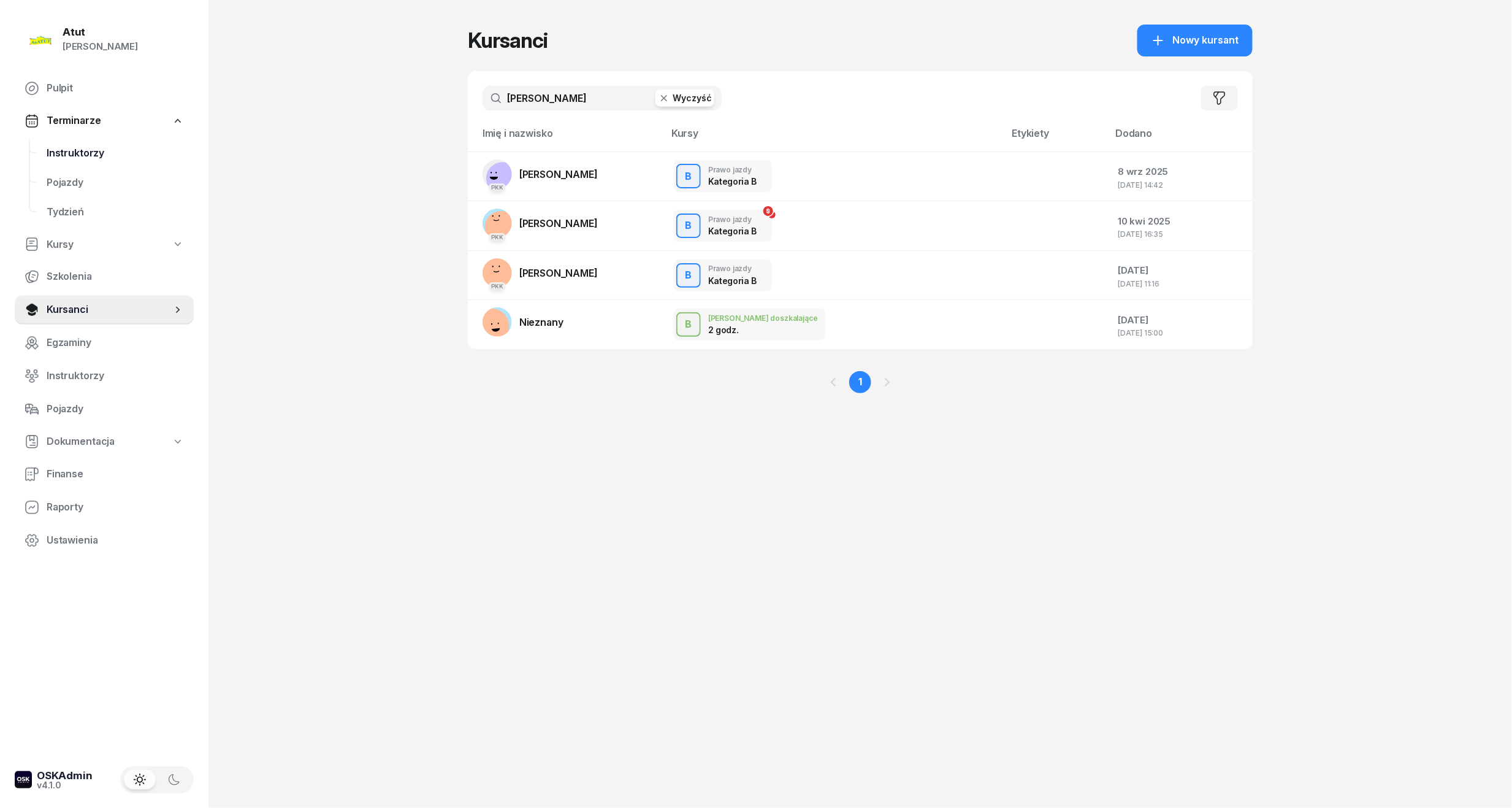
click at [81, 149] on span "Instruktorzy" at bounding box center [116, 153] width 137 height 16
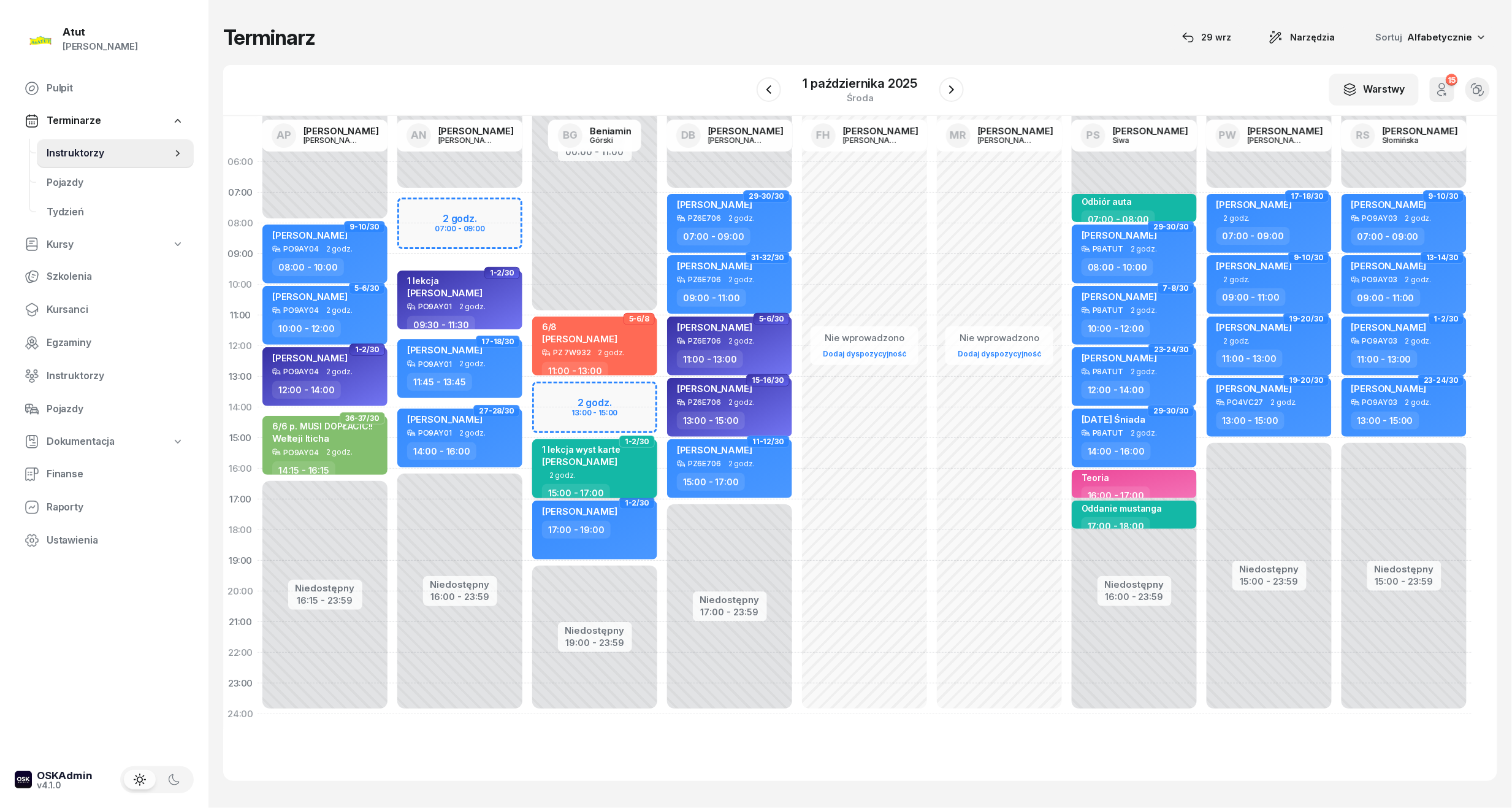
click at [638, 465] on div "1 lekcja wyst karte [PERSON_NAME]" at bounding box center [595, 458] width 108 height 27
select select "15"
select select "17"
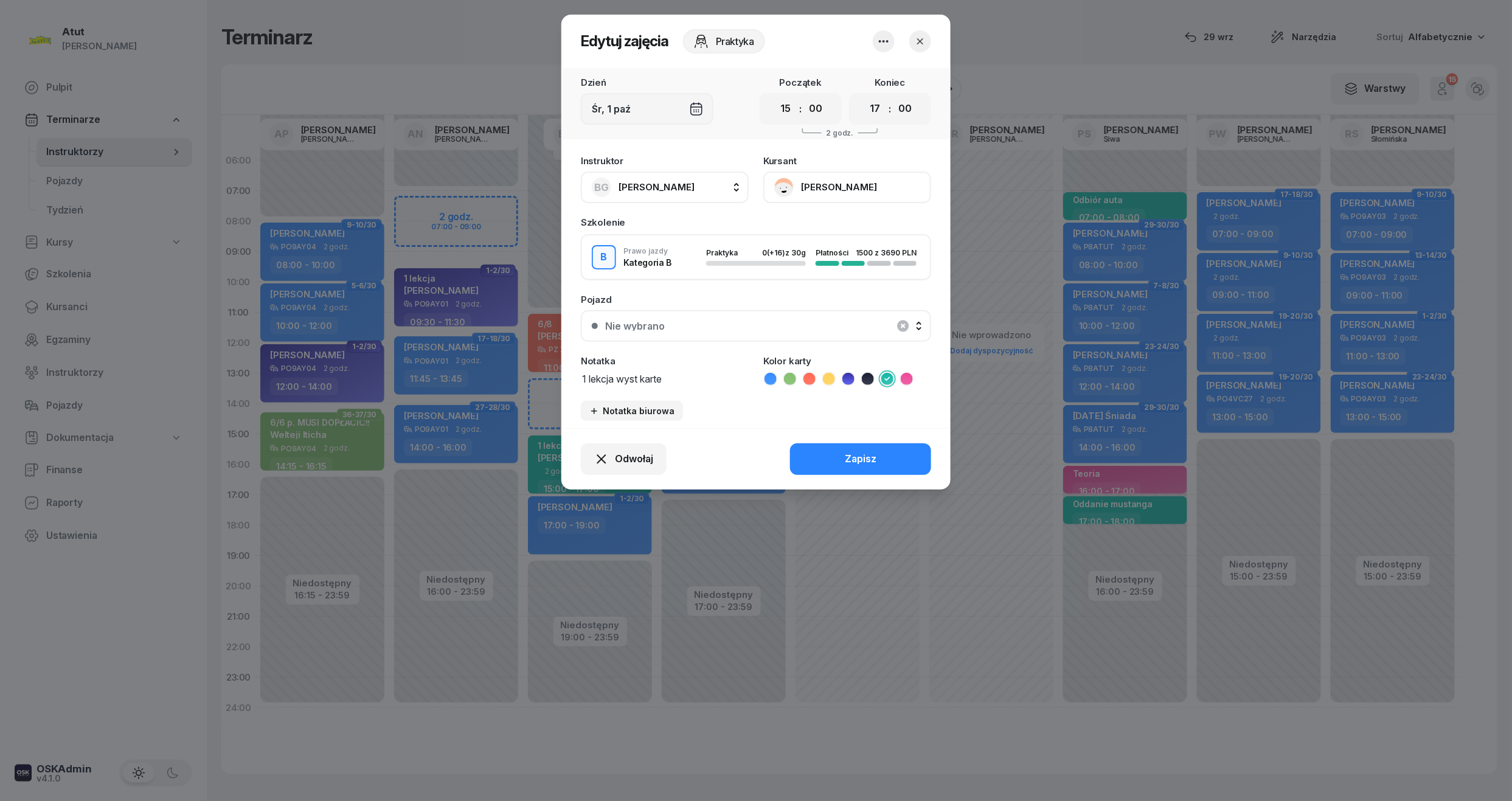
click at [811, 187] on button "[PERSON_NAME]" at bounding box center [847, 187] width 168 height 31
click at [811, 222] on div "Otwórz profil" at bounding box center [802, 229] width 59 height 16
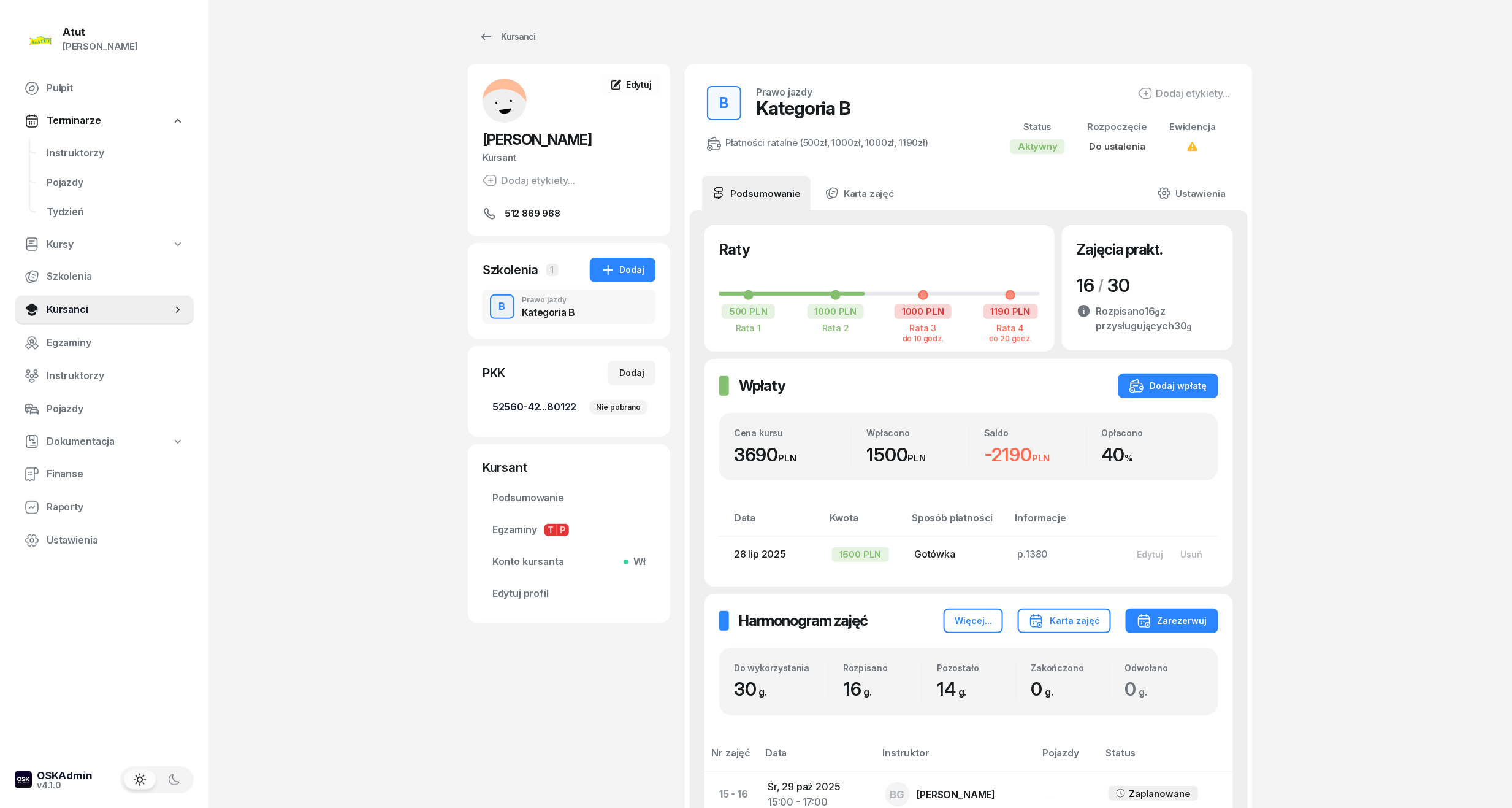
click at [530, 413] on span "52560-42...80122 Nie pobrano" at bounding box center [569, 407] width 153 height 16
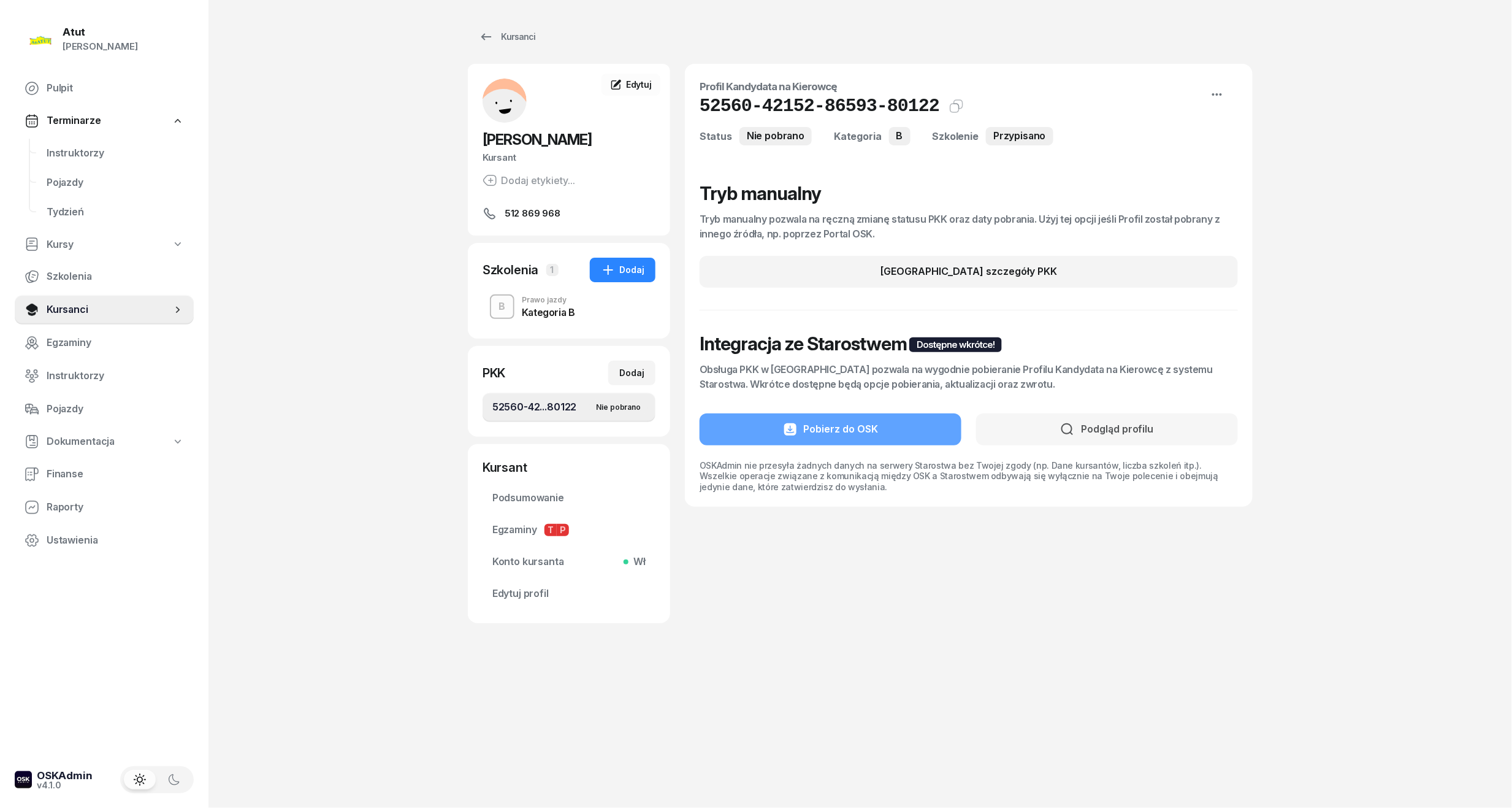
drag, startPoint x: 930, startPoint y: 101, endPoint x: 761, endPoint y: 109, distance: 169.2
click at [761, 109] on div "52560-42152-86593-80122 Kat.B" at bounding box center [969, 106] width 539 height 22
drag, startPoint x: 923, startPoint y: 104, endPoint x: 695, endPoint y: 108, distance: 228.0
click at [695, 108] on div "Profil Kandydata na Kierowcę 52560-42152-86593-80122 Kat.B Status Nie pobrano K…" at bounding box center [968, 285] width 568 height 443
copy div "52560-42152-86593-80122 Kat.B"
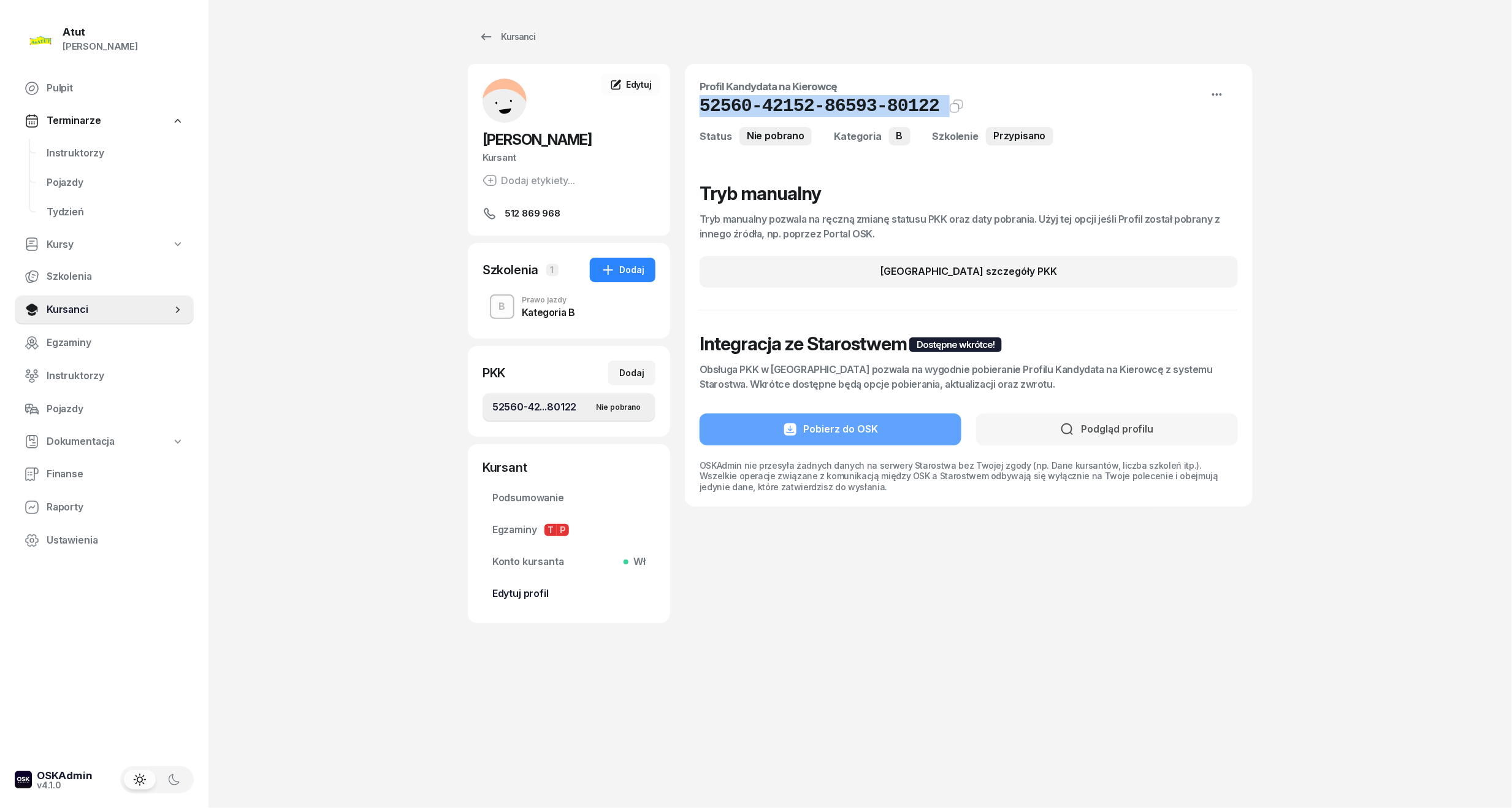
click at [525, 587] on span "Edytuj profil" at bounding box center [569, 594] width 153 height 16
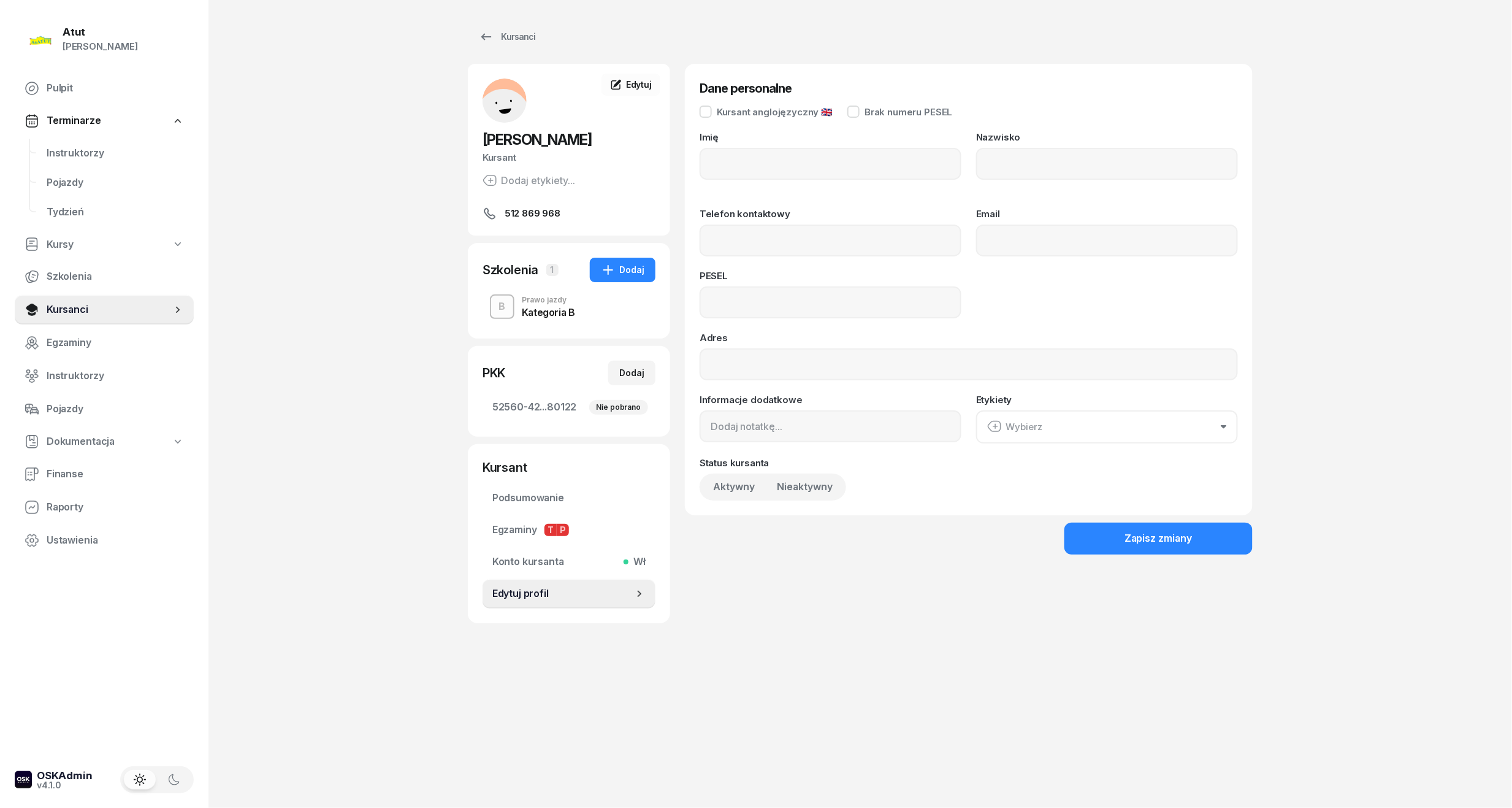
type input "Kamil"
type input "Matelski"
type input "512869968"
type input "07230208635"
drag, startPoint x: 841, startPoint y: 309, endPoint x: 404, endPoint y: 310, distance: 437.0
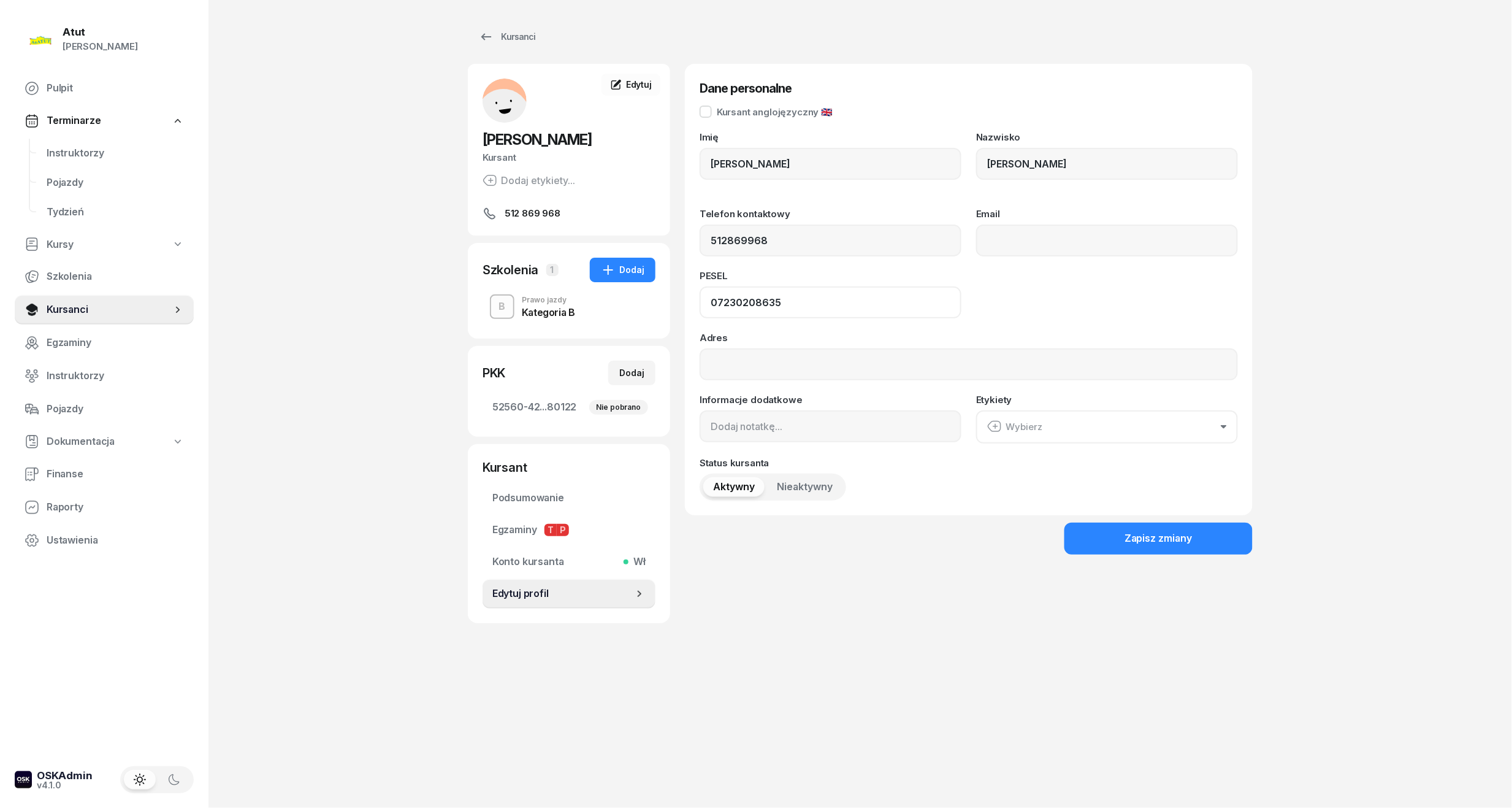
click at [414, 310] on div "Atut Paulina Lis Pulpit Terminarze Instruktorzy Pojazdy Tydzień Kursy Szkolenia…" at bounding box center [756, 404] width 1512 height 808
click at [81, 160] on link "Instruktorzy" at bounding box center [116, 153] width 157 height 30
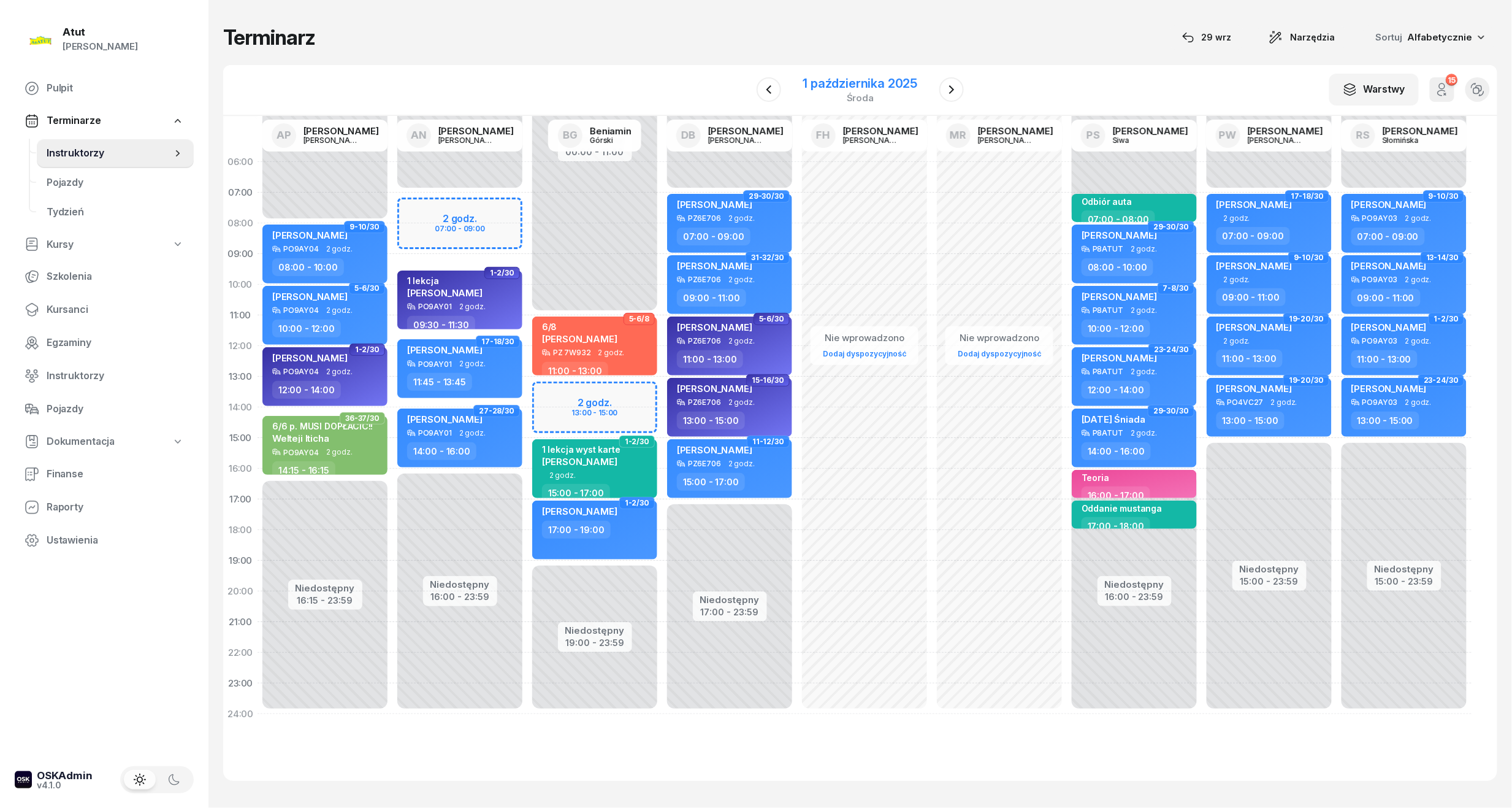
click at [888, 80] on div "1 października 2025" at bounding box center [860, 83] width 115 height 13
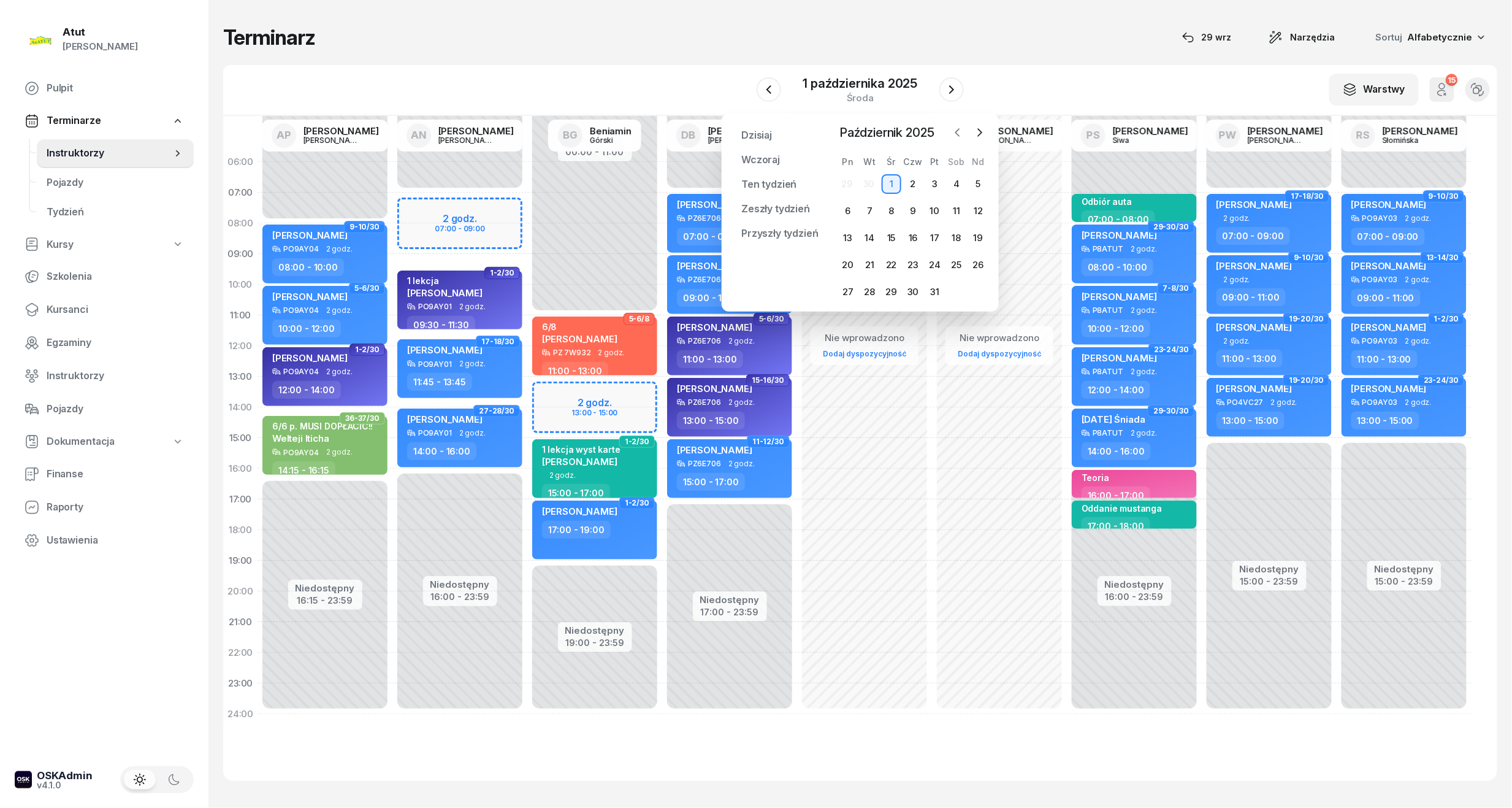
click at [955, 132] on icon "button" at bounding box center [958, 132] width 13 height 13
click at [849, 282] on div "29" at bounding box center [848, 292] width 20 height 20
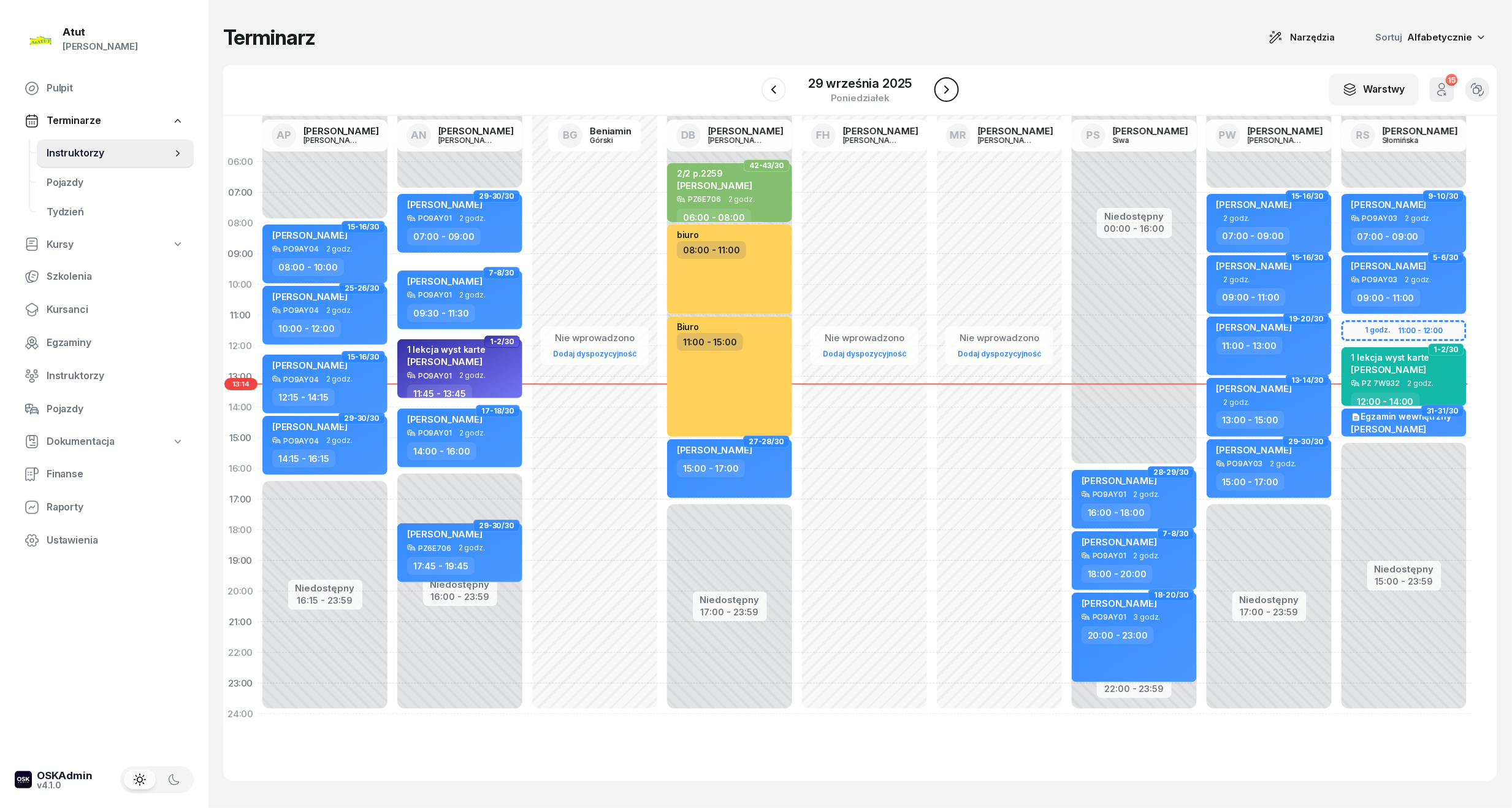
click at [939, 86] on icon "button" at bounding box center [946, 89] width 15 height 15
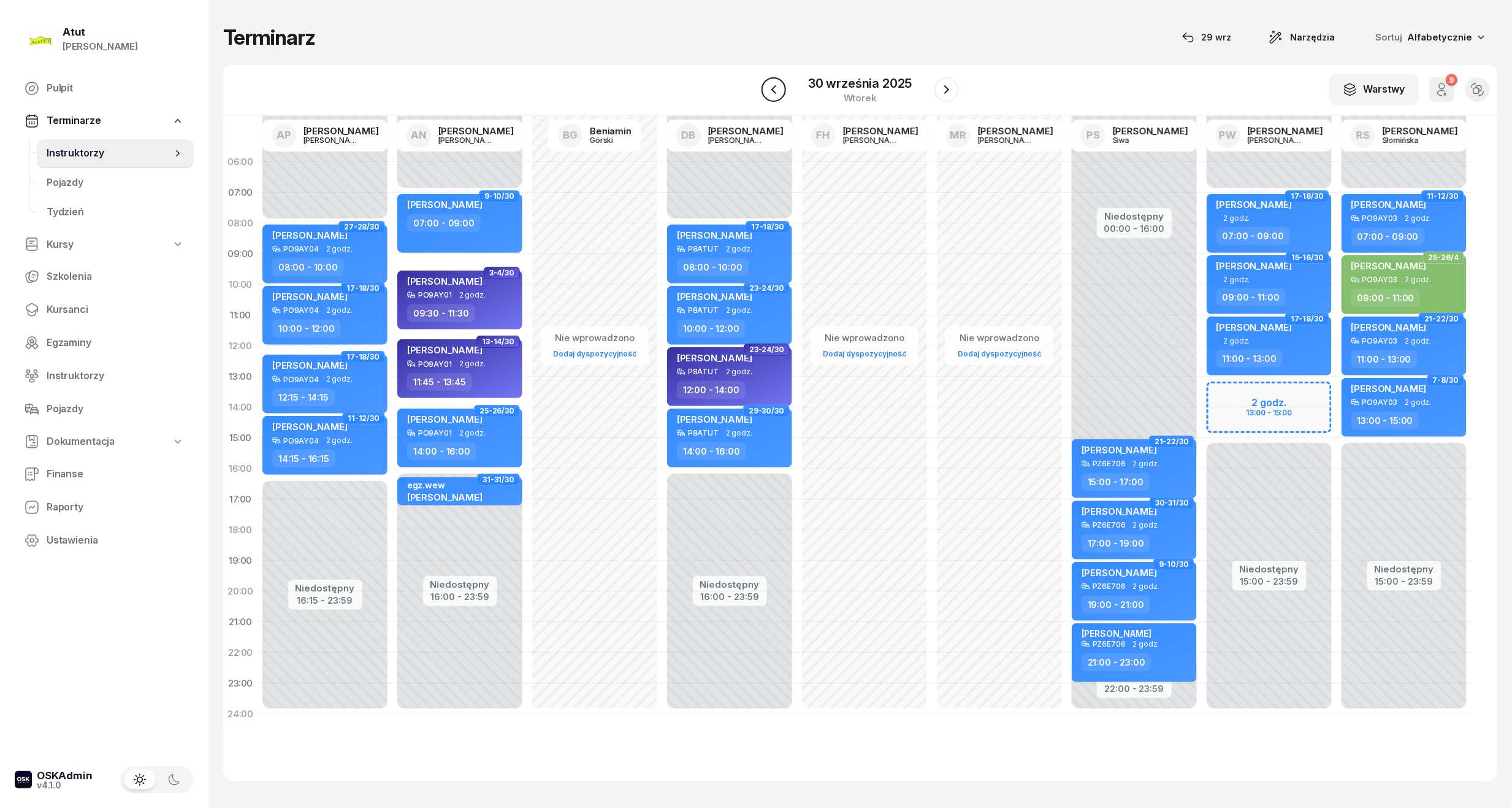
click at [768, 86] on icon "button" at bounding box center [774, 89] width 15 height 15
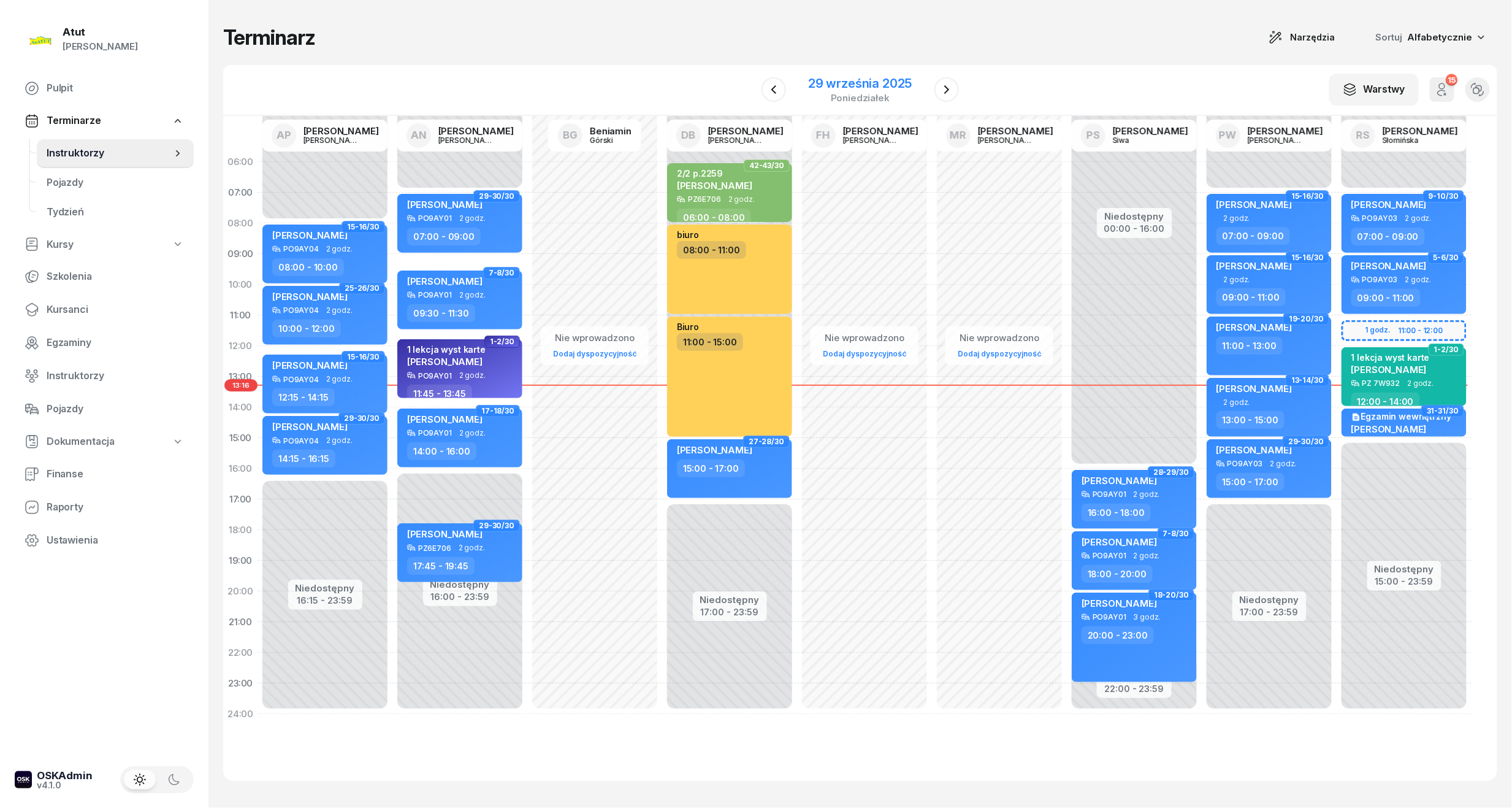
click at [849, 79] on div "29 września 2025" at bounding box center [860, 83] width 104 height 13
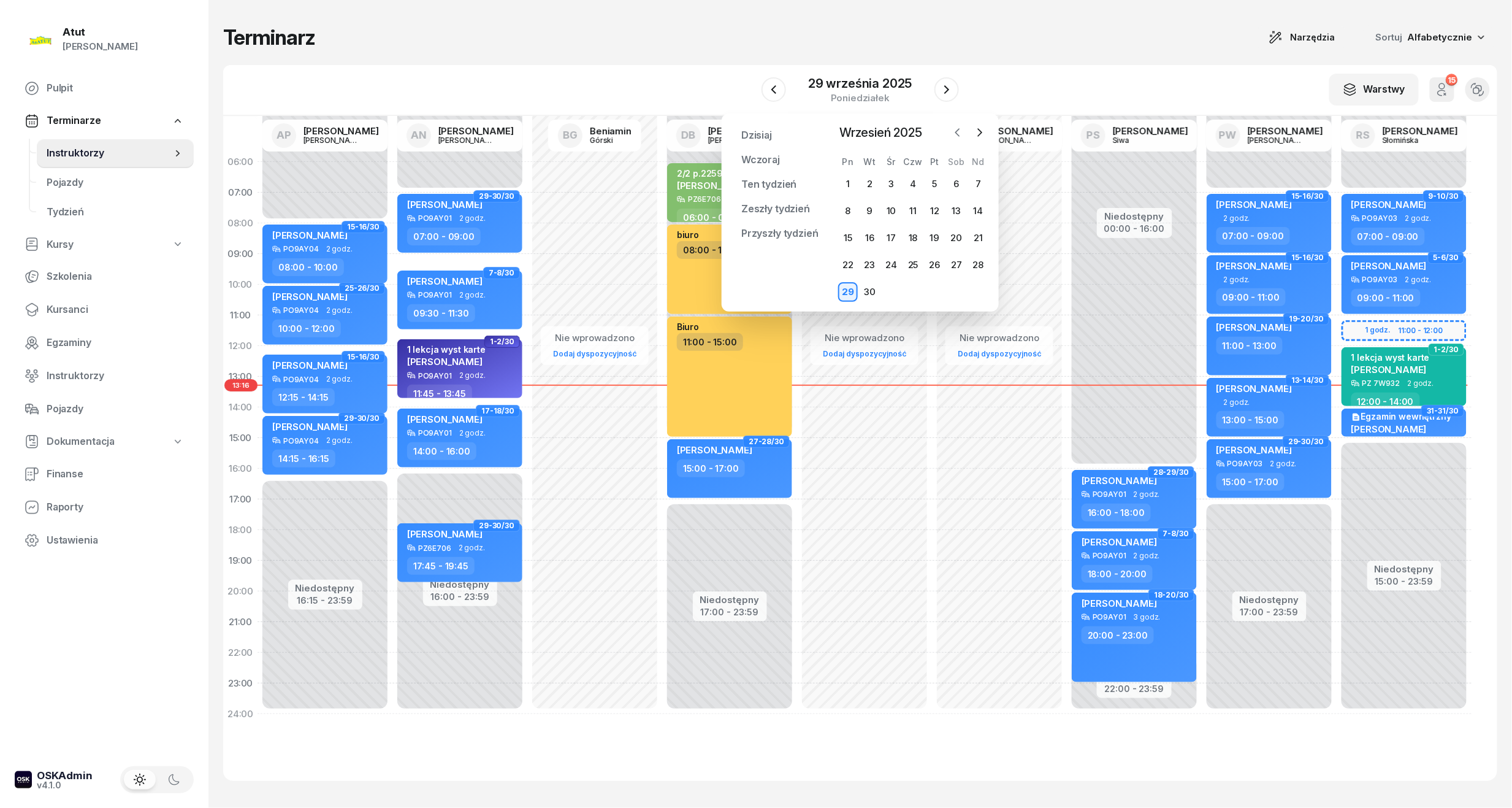
click at [956, 132] on icon "button" at bounding box center [958, 132] width 4 height 7
click at [981, 131] on icon "button" at bounding box center [979, 132] width 13 height 13
click at [867, 290] on div "30" at bounding box center [870, 292] width 20 height 20
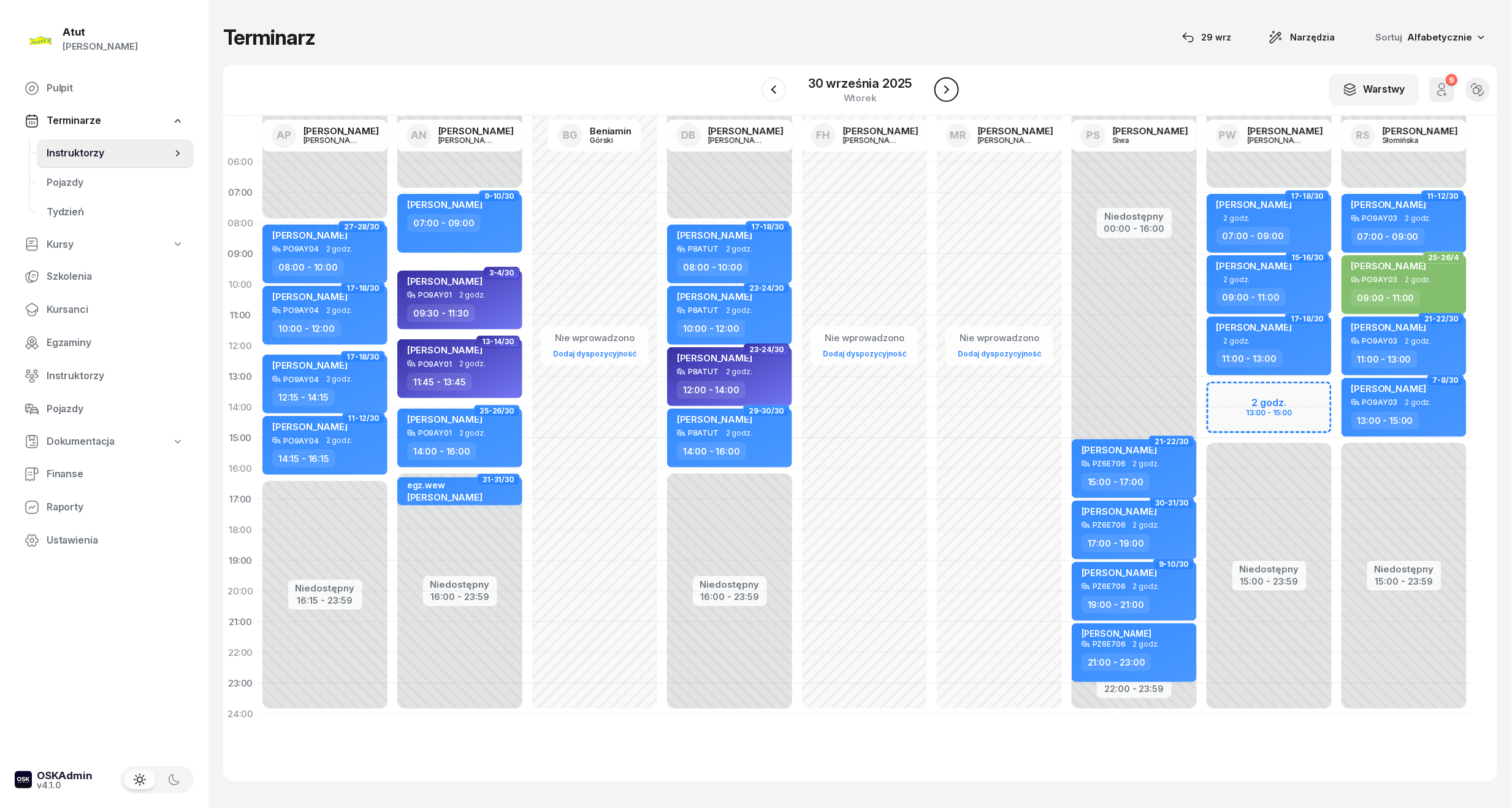
click at [938, 83] on button "button" at bounding box center [946, 89] width 24 height 24
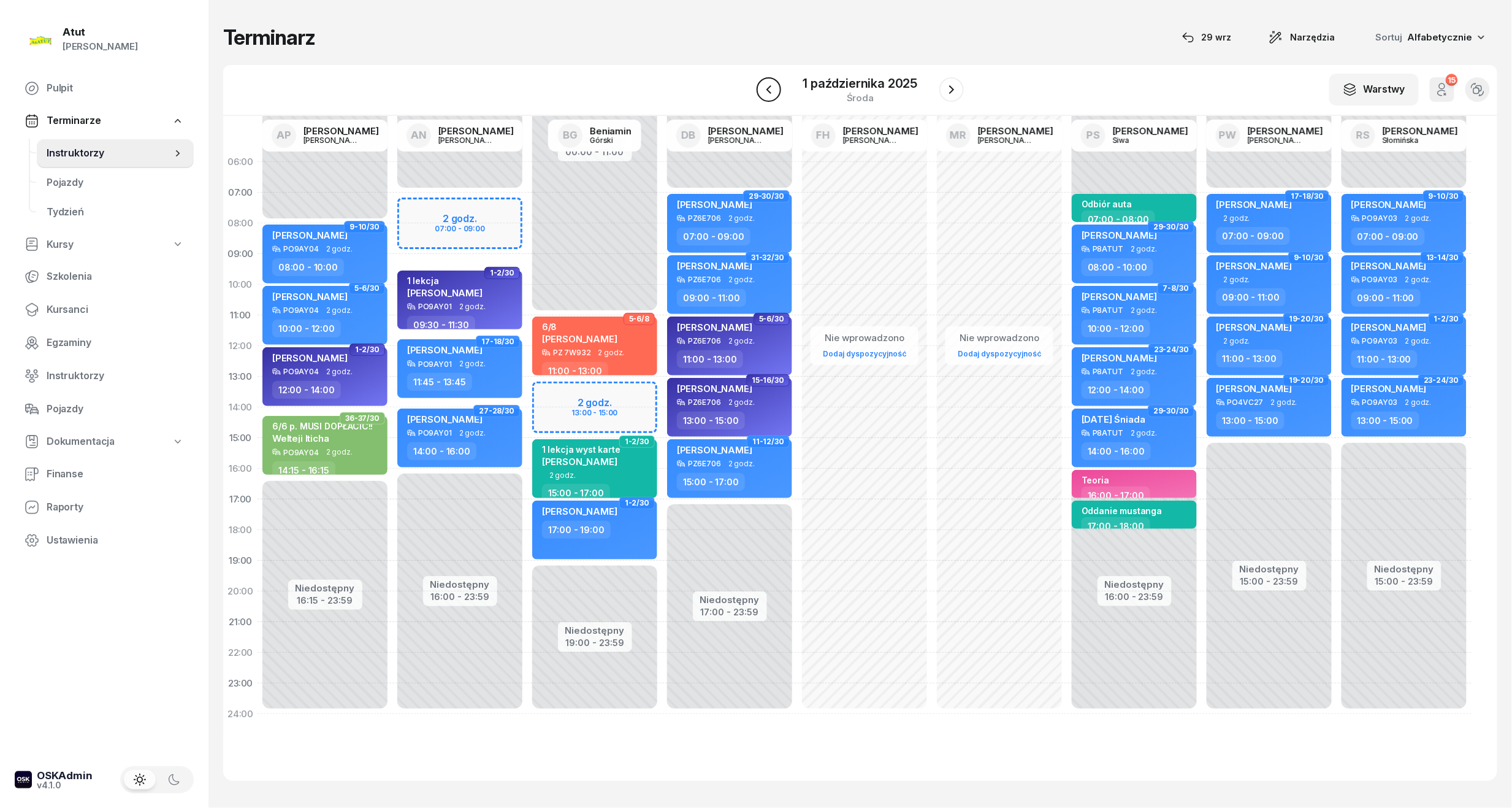
click at [761, 91] on icon "button" at bounding box center [769, 89] width 15 height 15
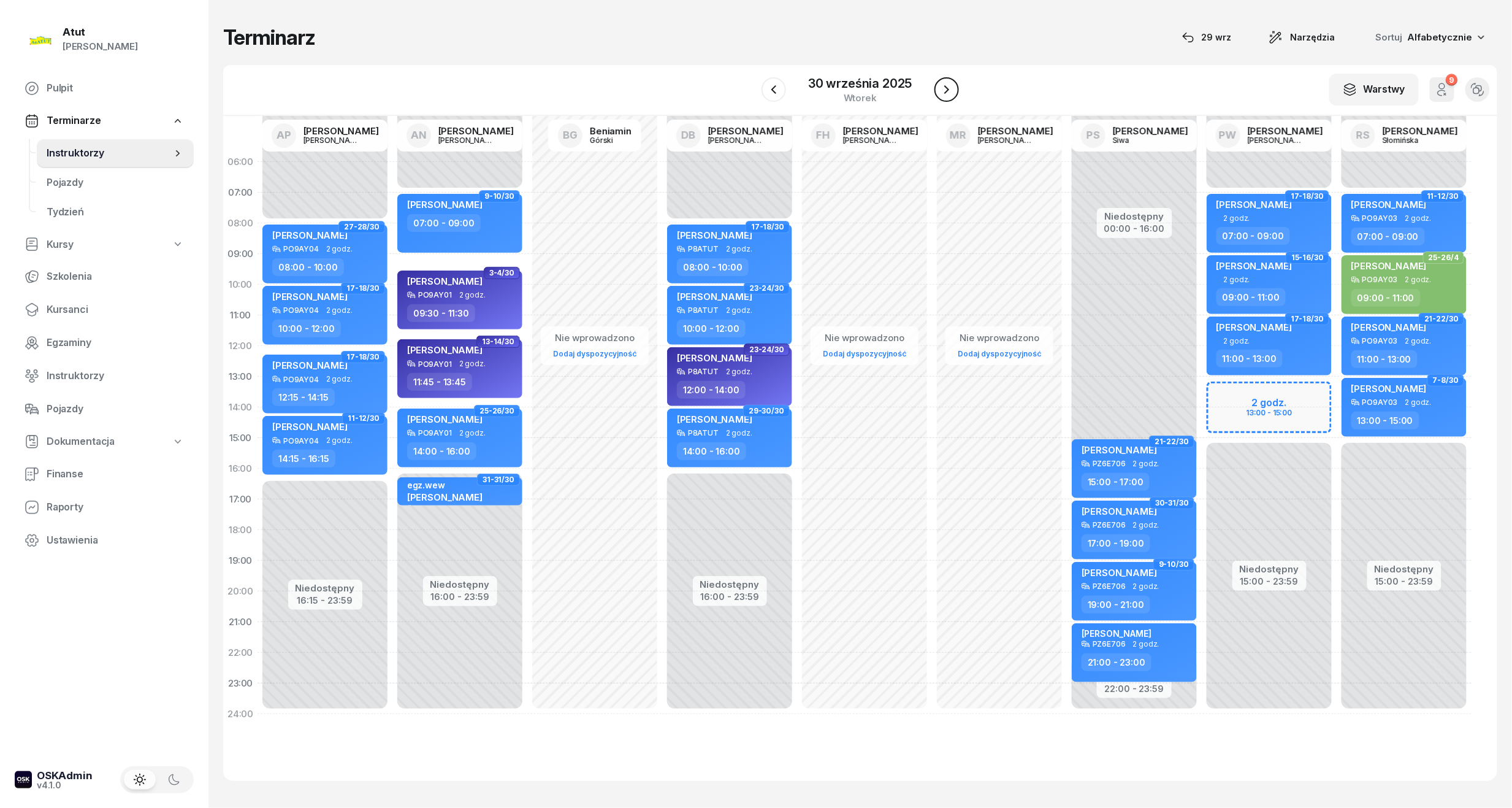
click at [950, 85] on icon "button" at bounding box center [946, 89] width 15 height 15
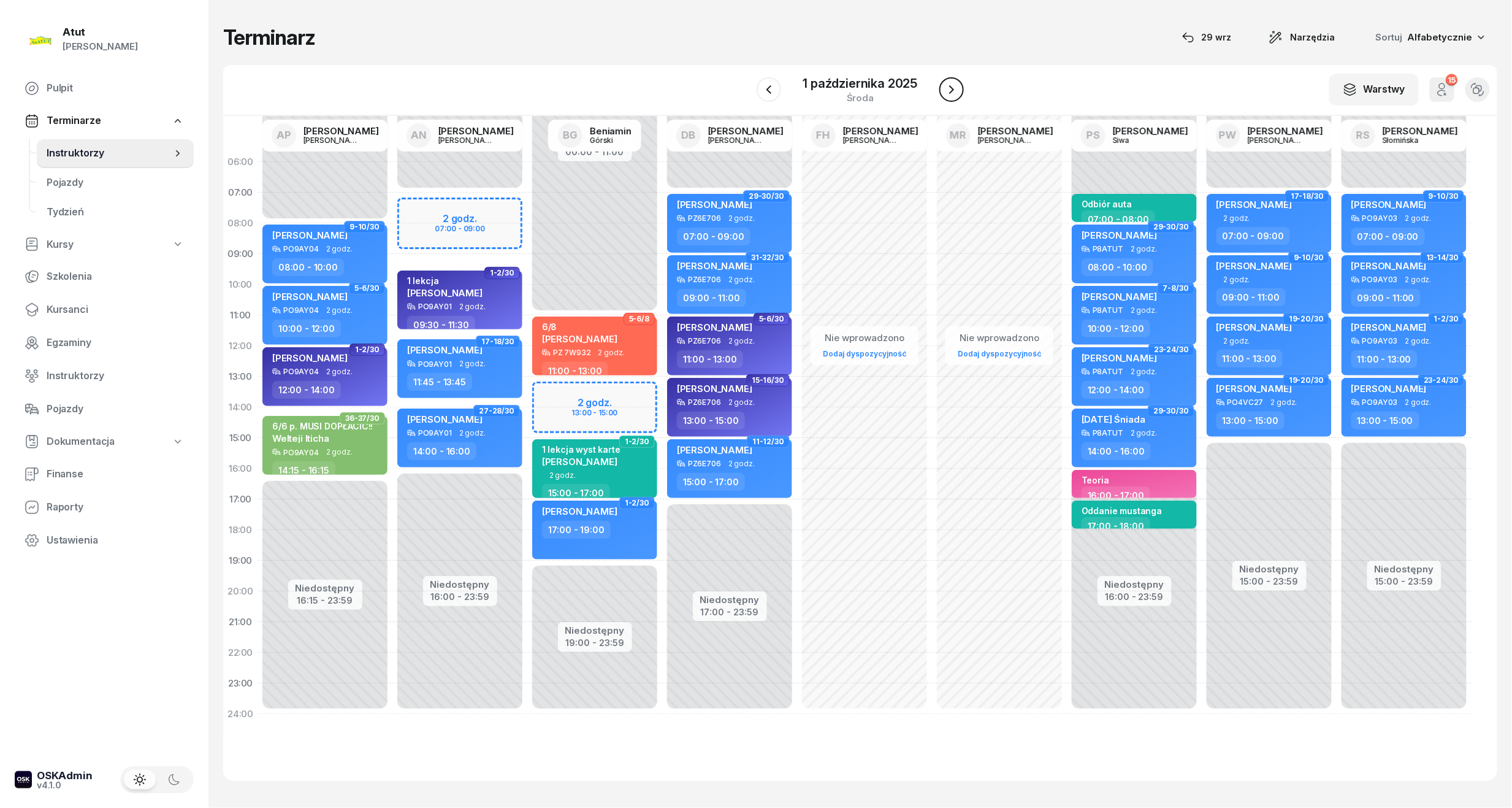
click at [958, 94] on icon "button" at bounding box center [952, 89] width 15 height 15
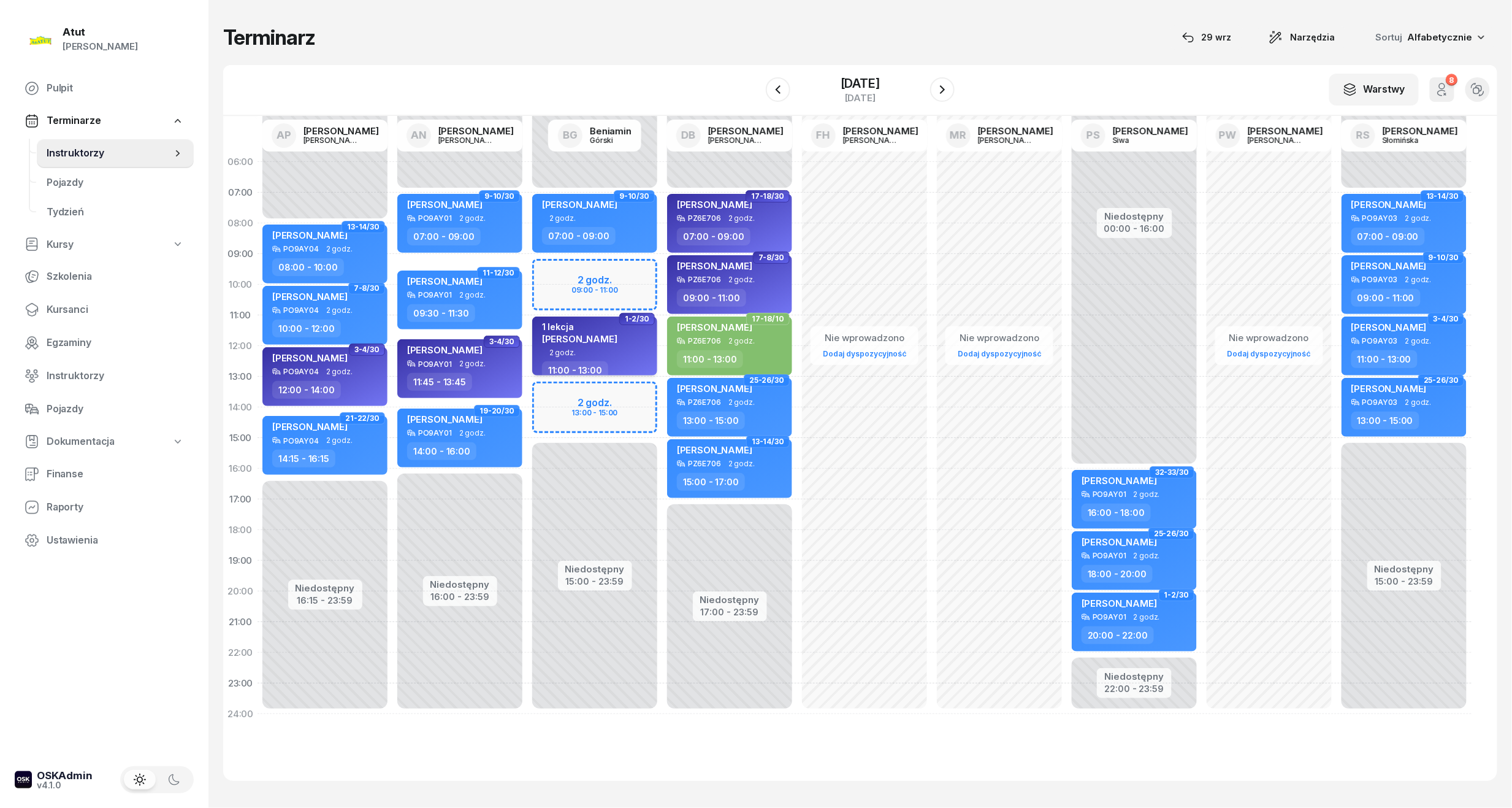
click at [607, 346] on div "1 lekcja Olga Spławska" at bounding box center [595, 335] width 108 height 27
select select "11"
select select "13"
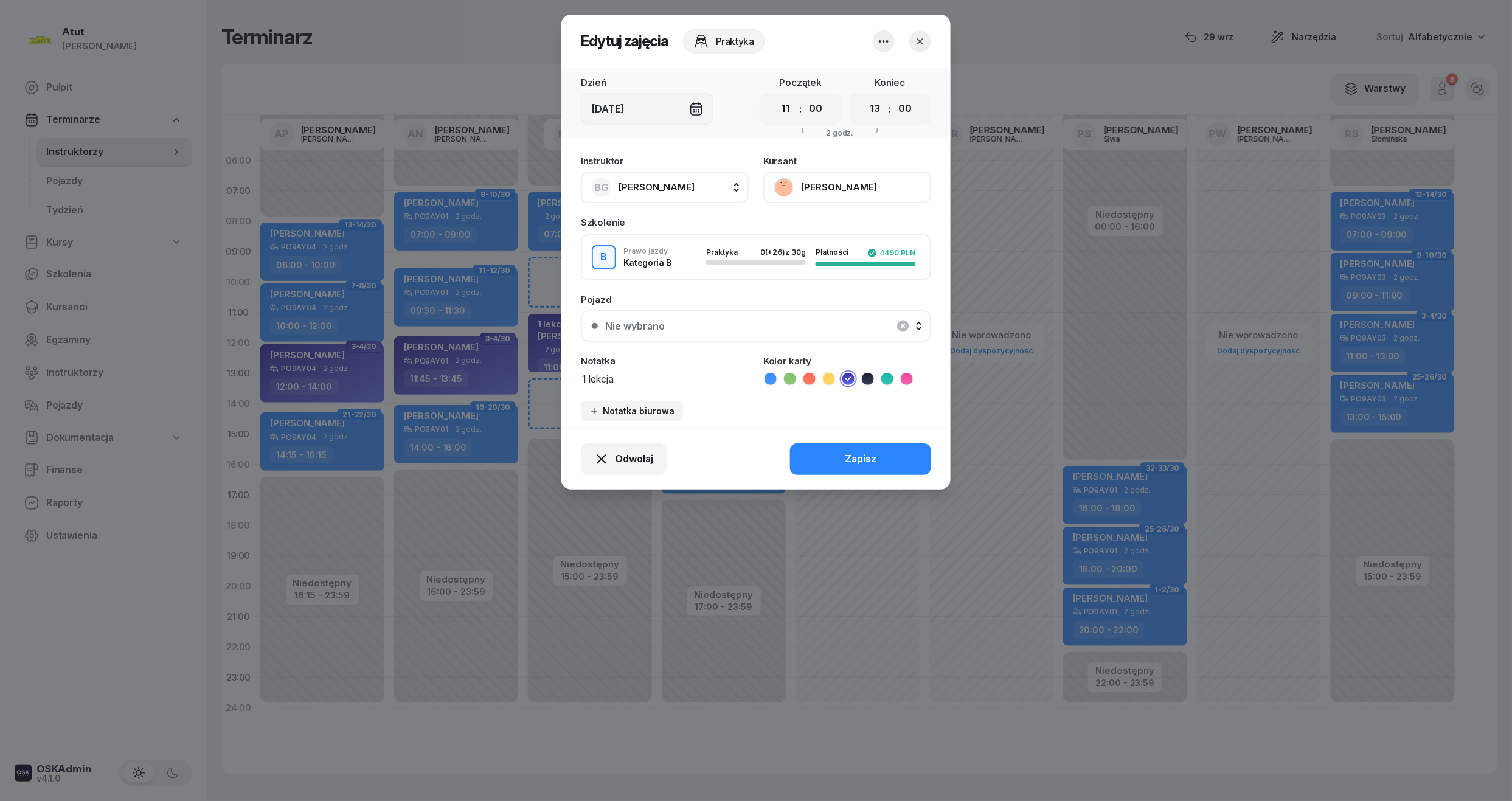
click at [828, 182] on button "Olga Spławska" at bounding box center [847, 187] width 168 height 31
click at [834, 223] on link "Otwórz profil" at bounding box center [845, 229] width 161 height 30
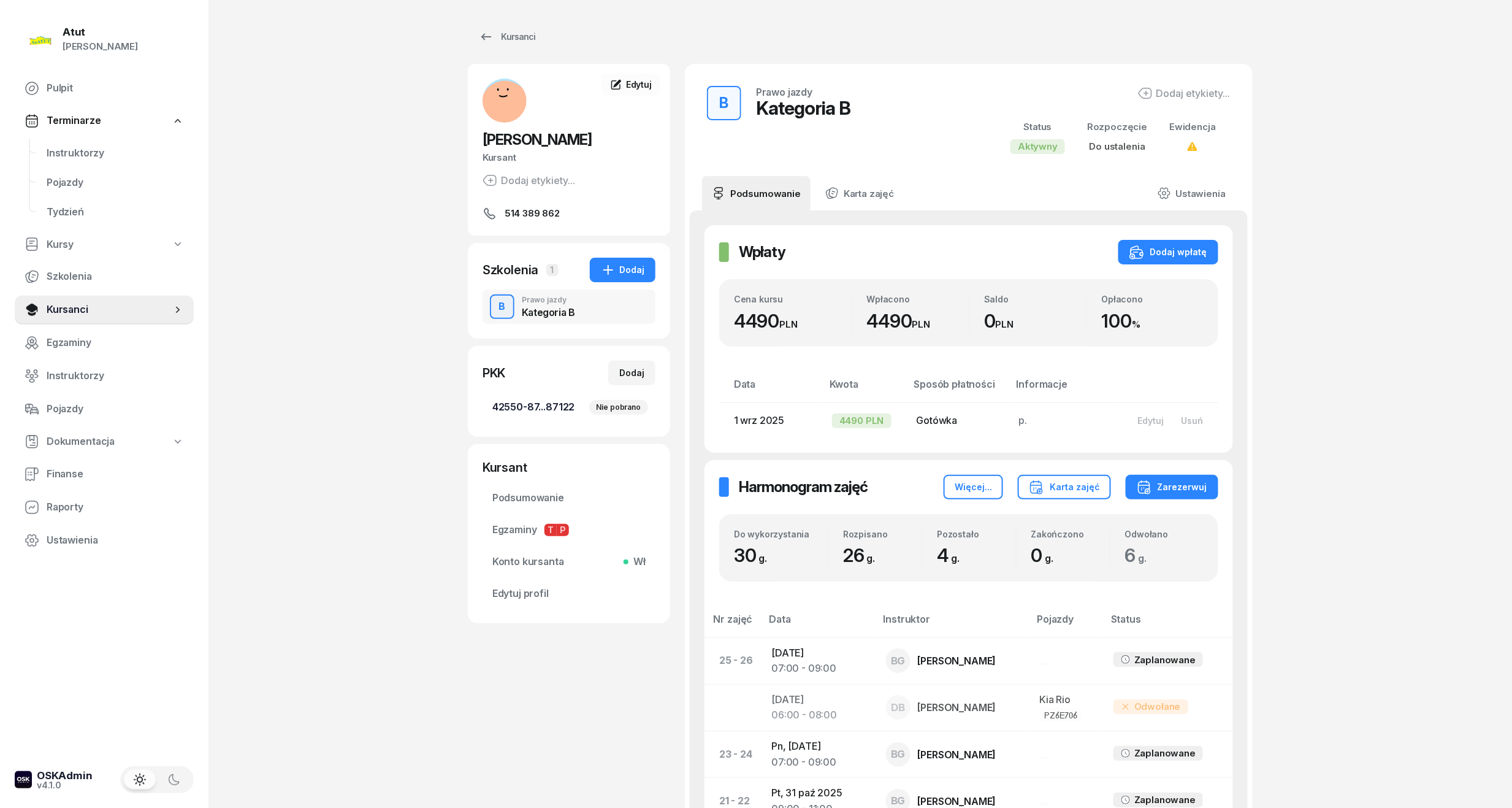
click at [522, 405] on span "42550-87...87122 Nie pobrano" at bounding box center [569, 407] width 153 height 16
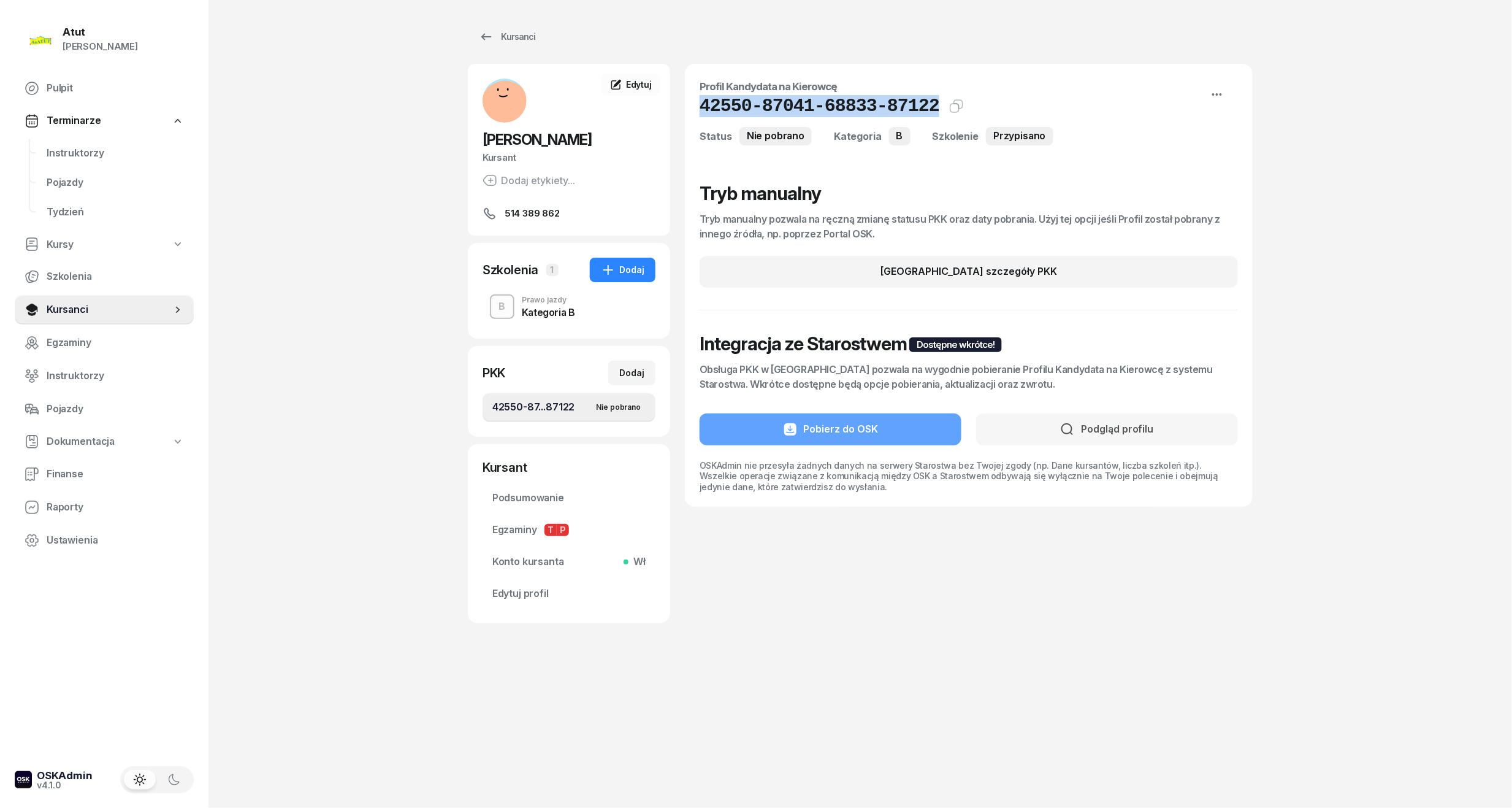
drag, startPoint x: 921, startPoint y: 106, endPoint x: 678, endPoint y: 108, distance: 243.0
click at [678, 108] on div "Olga Spławska Kursant Dodaj etykiety... 514 389 862 OS Olga Spławska Kursant Ed…" at bounding box center [860, 343] width 785 height 559
copy h1 "42550-87041-68833-87122"
click at [540, 589] on span "Edytuj profil" at bounding box center [569, 594] width 153 height 16
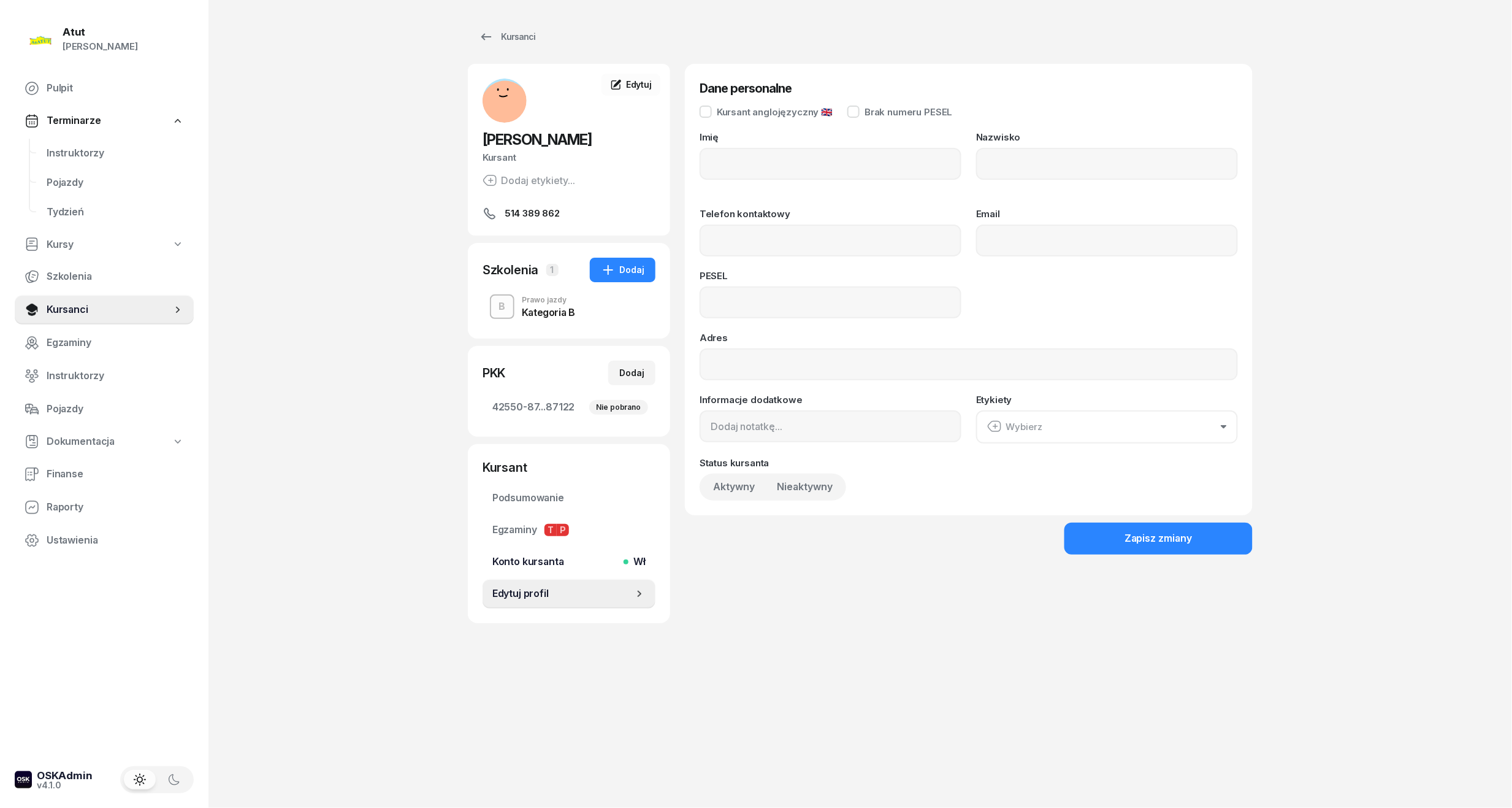
type input "Olga"
type input "Spławska"
type input "514389862"
type input "07300600222"
drag, startPoint x: 648, startPoint y: 307, endPoint x: 525, endPoint y: 317, distance: 123.4
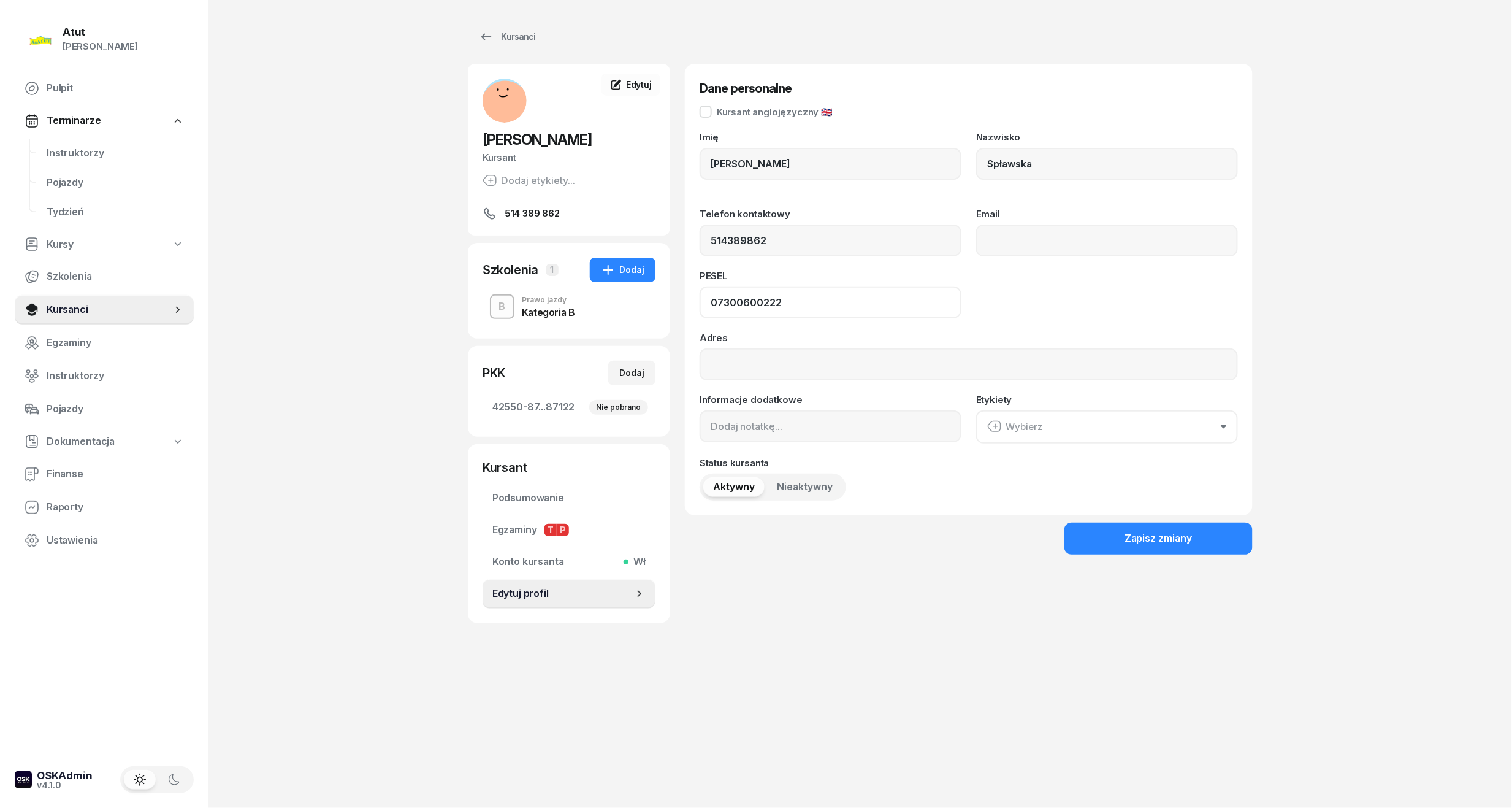
click at [525, 317] on div "Olga Spławska Kursant Dodaj etykiety... 514 389 862 OS Olga Spławska Kursant Ed…" at bounding box center [860, 343] width 785 height 559
drag, startPoint x: 72, startPoint y: 155, endPoint x: 96, endPoint y: 155, distance: 24.0
click at [72, 155] on span "Instruktorzy" at bounding box center [116, 153] width 137 height 16
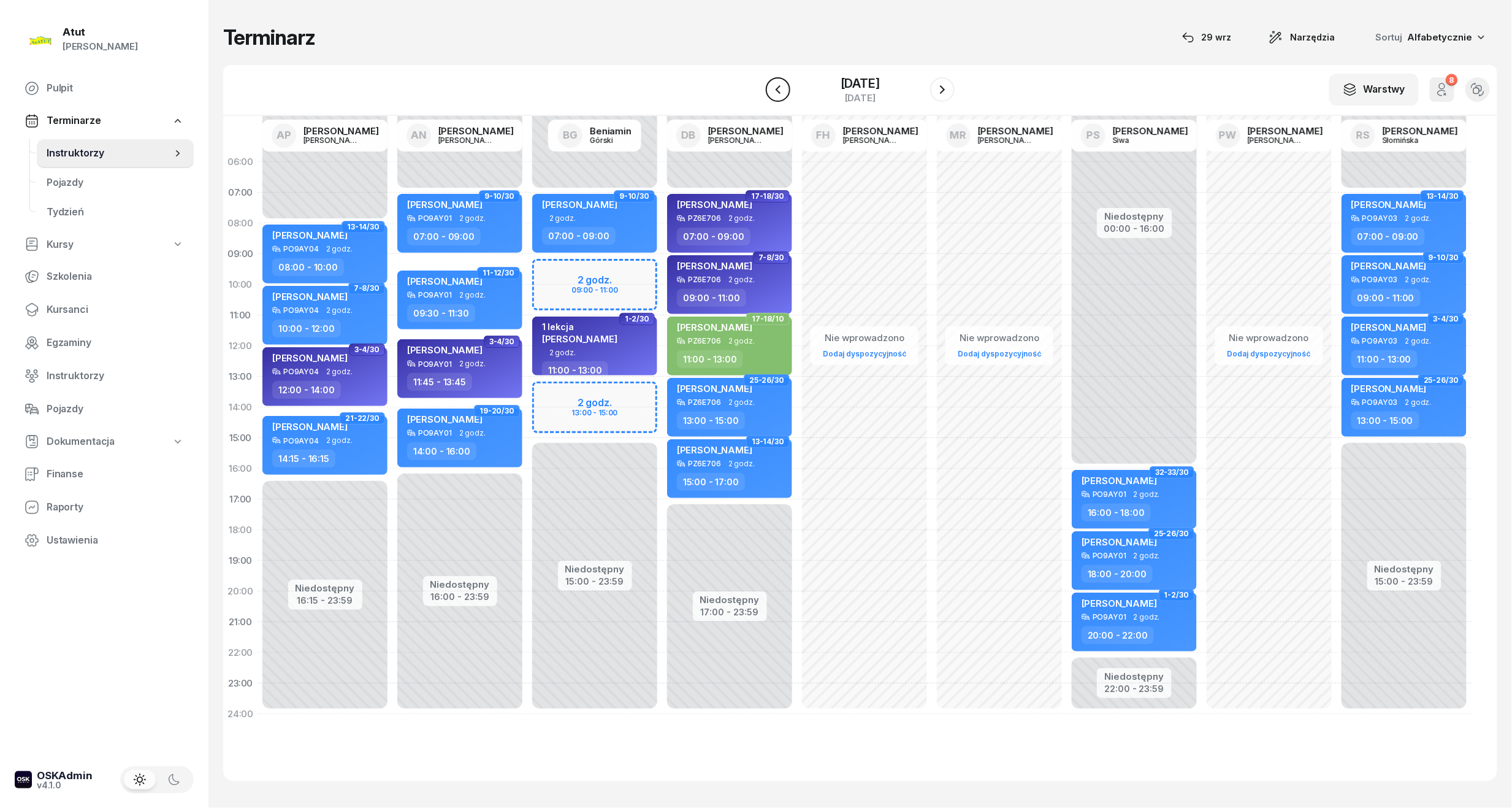
click at [775, 89] on icon "button" at bounding box center [778, 89] width 15 height 15
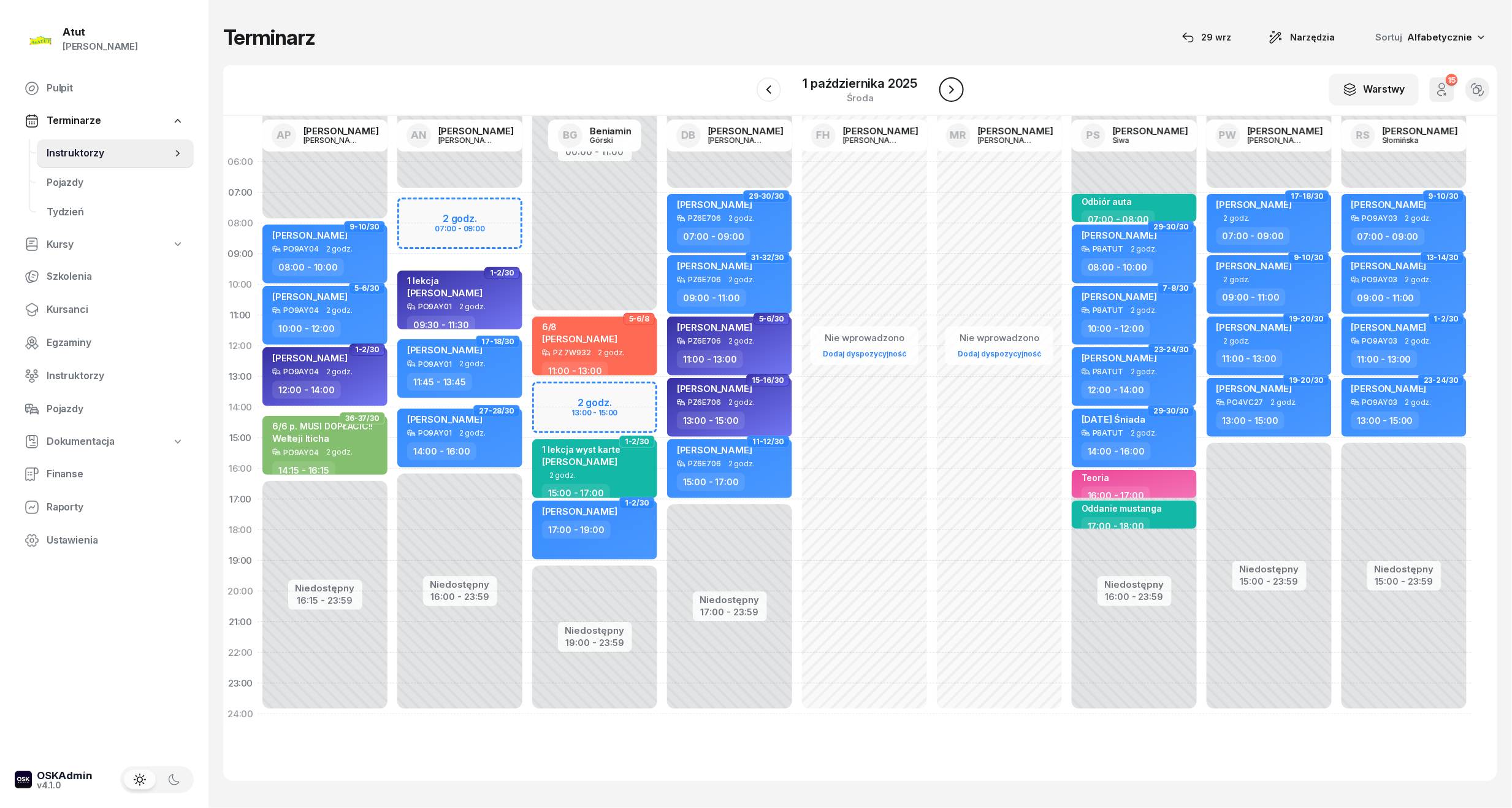
click at [956, 85] on icon "button" at bounding box center [952, 89] width 15 height 15
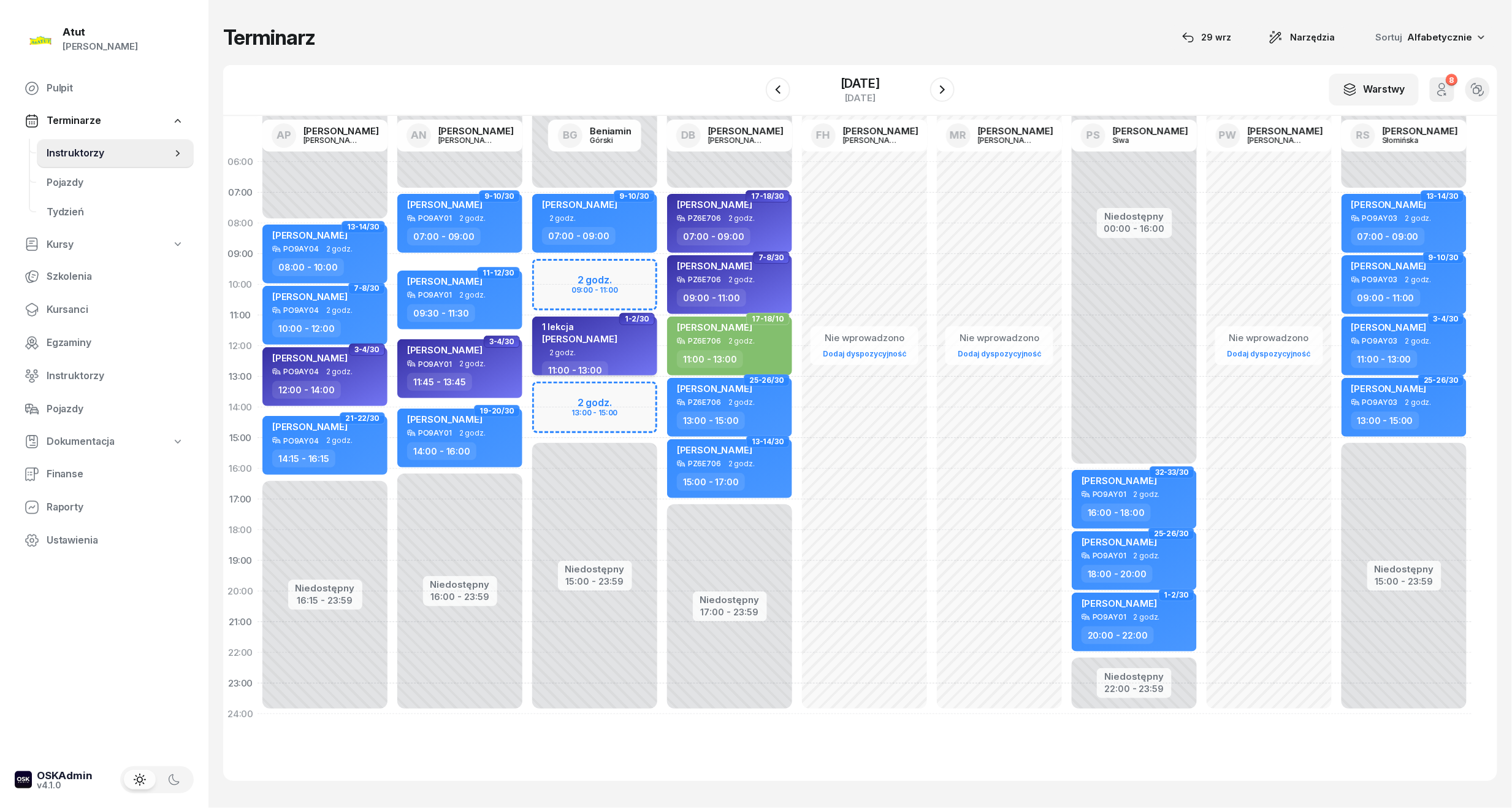
click at [617, 343] on div "1 lekcja Olga Spławska" at bounding box center [595, 335] width 108 height 27
select select "11"
select select "13"
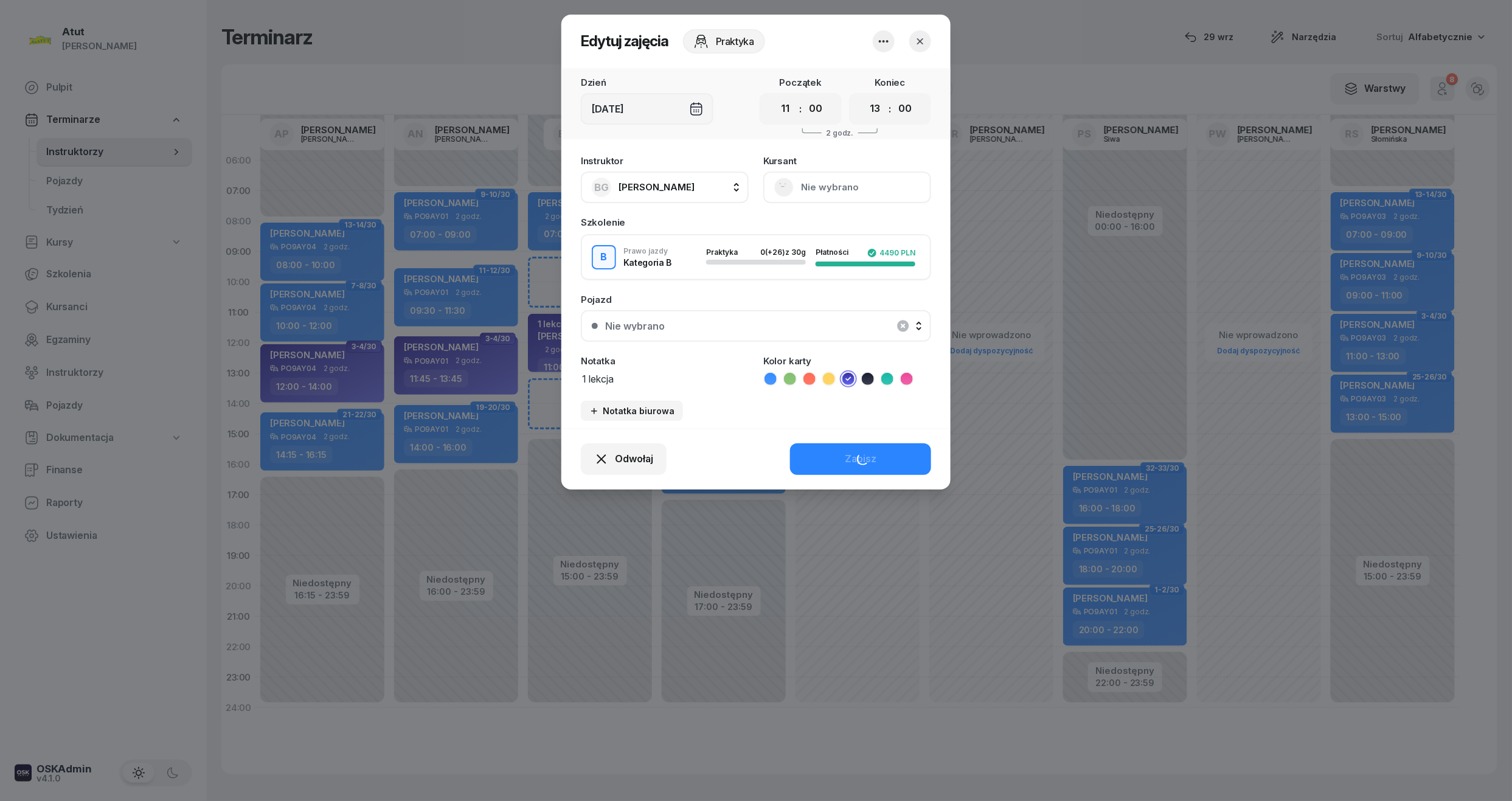
click at [877, 178] on button "Nie wybrano" at bounding box center [847, 187] width 168 height 31
click at [805, 244] on div "514 389 862" at bounding box center [845, 255] width 161 height 24
click at [805, 232] on div "Otwórz profil" at bounding box center [802, 229] width 59 height 16
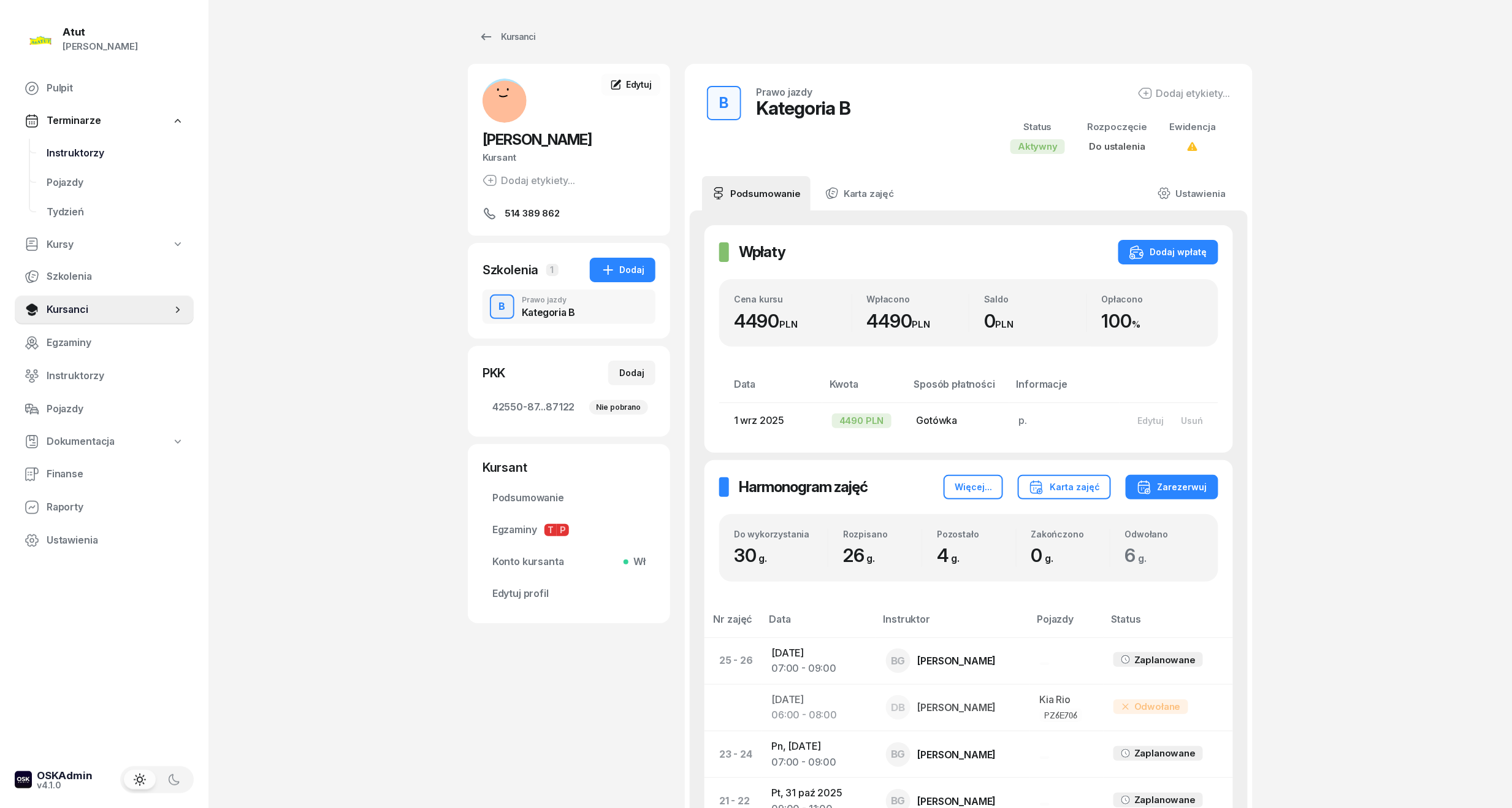
click at [96, 151] on span "Instruktorzy" at bounding box center [116, 153] width 137 height 16
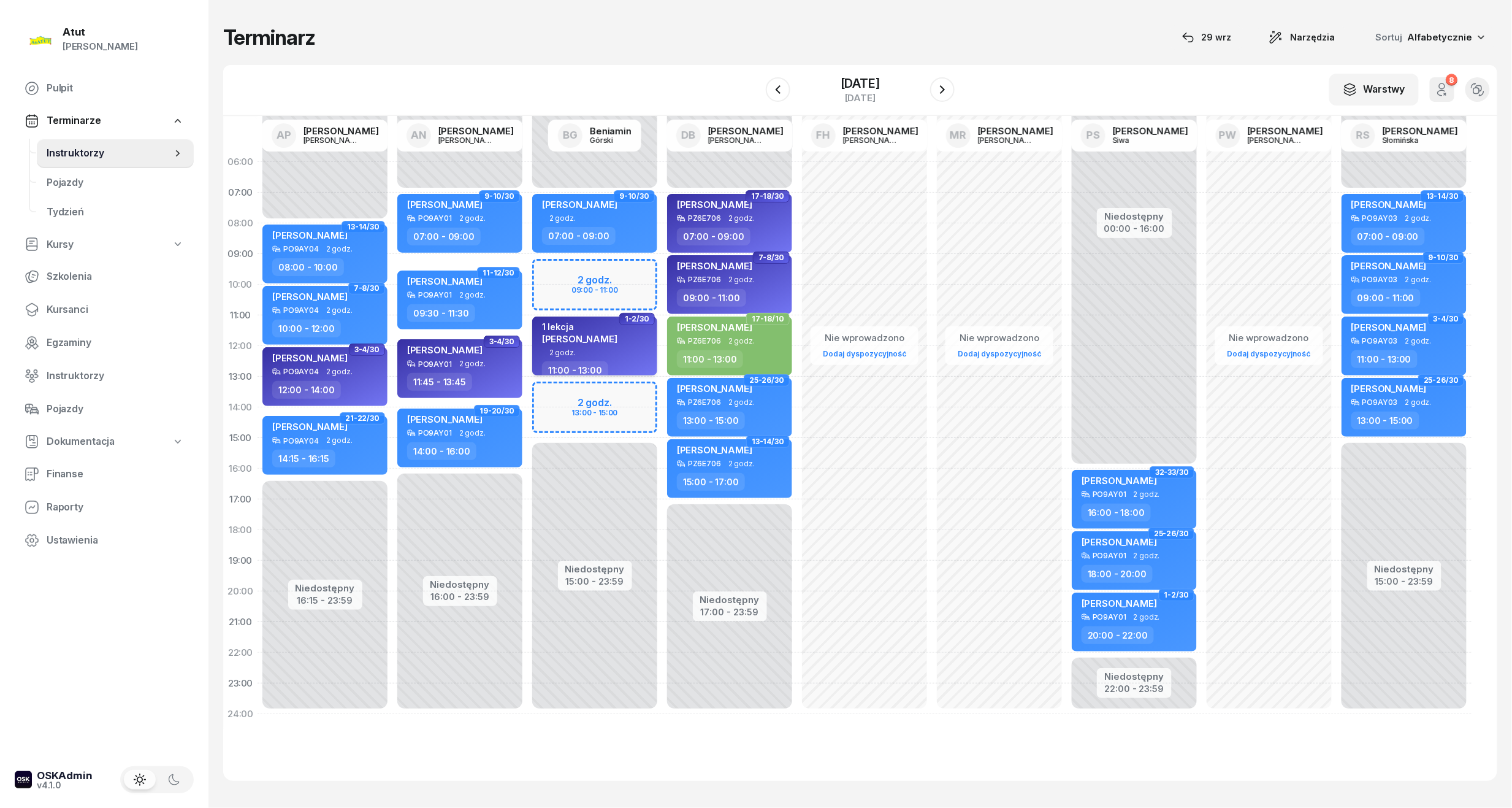
click at [590, 327] on div "1 lekcja" at bounding box center [580, 327] width 75 height 11
select select "11"
select select "13"
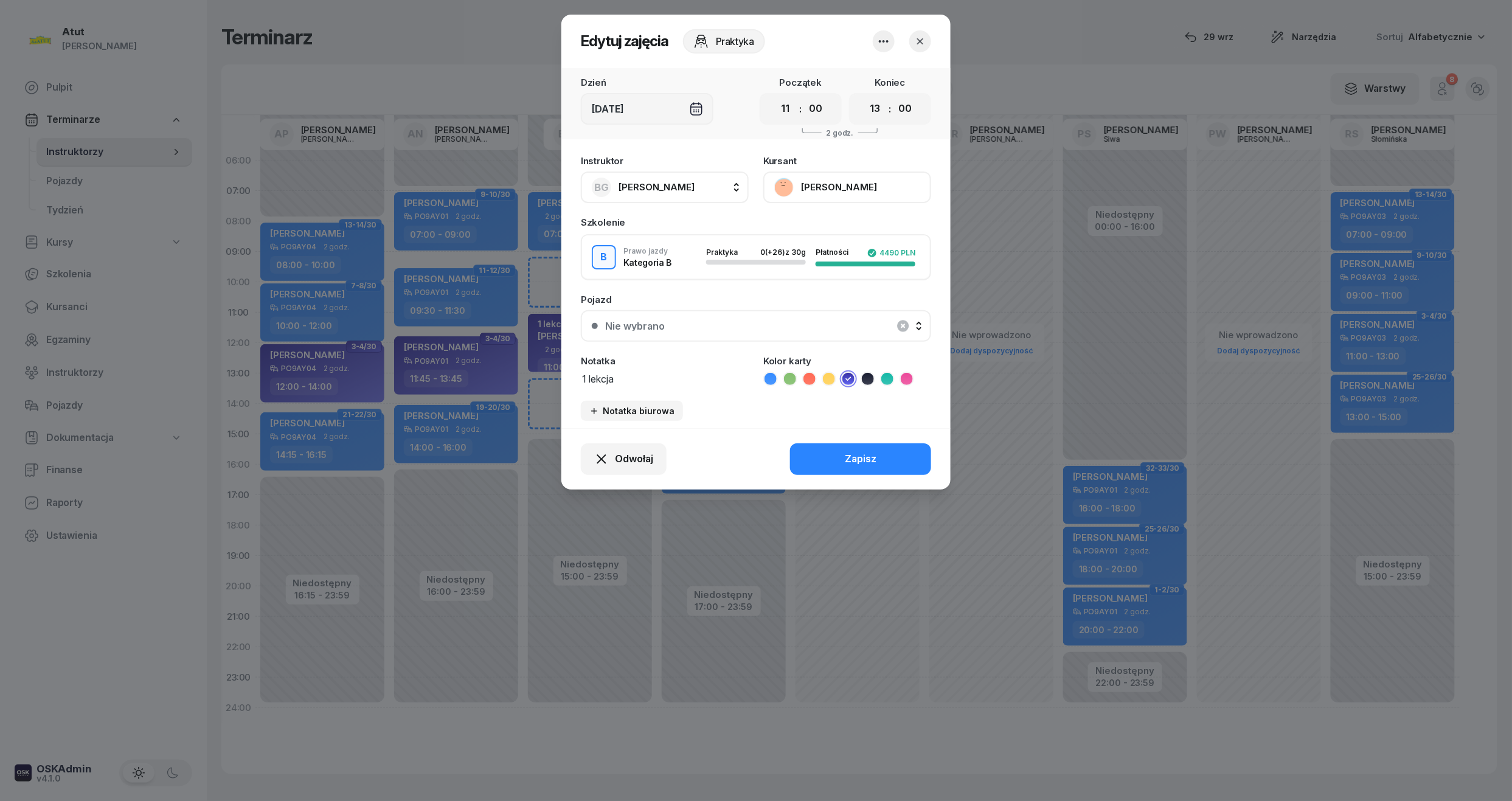
click at [856, 176] on button "Olga Spławska" at bounding box center [847, 187] width 168 height 31
click at [923, 43] on icon "button" at bounding box center [920, 41] width 12 height 12
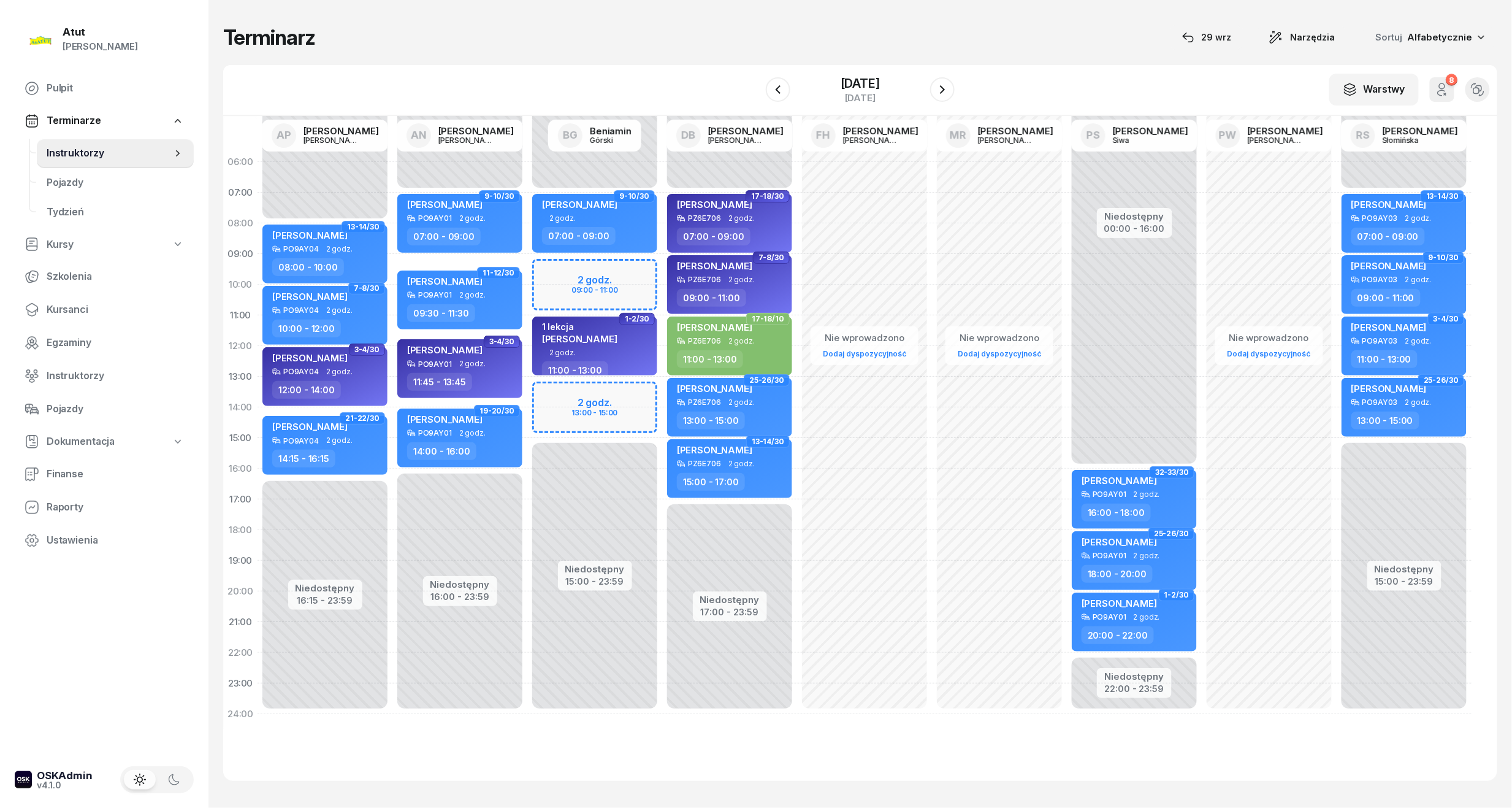
drag, startPoint x: 763, startPoint y: 86, endPoint x: 761, endPoint y: 157, distance: 71.0
click at [771, 86] on icon "button" at bounding box center [778, 89] width 15 height 15
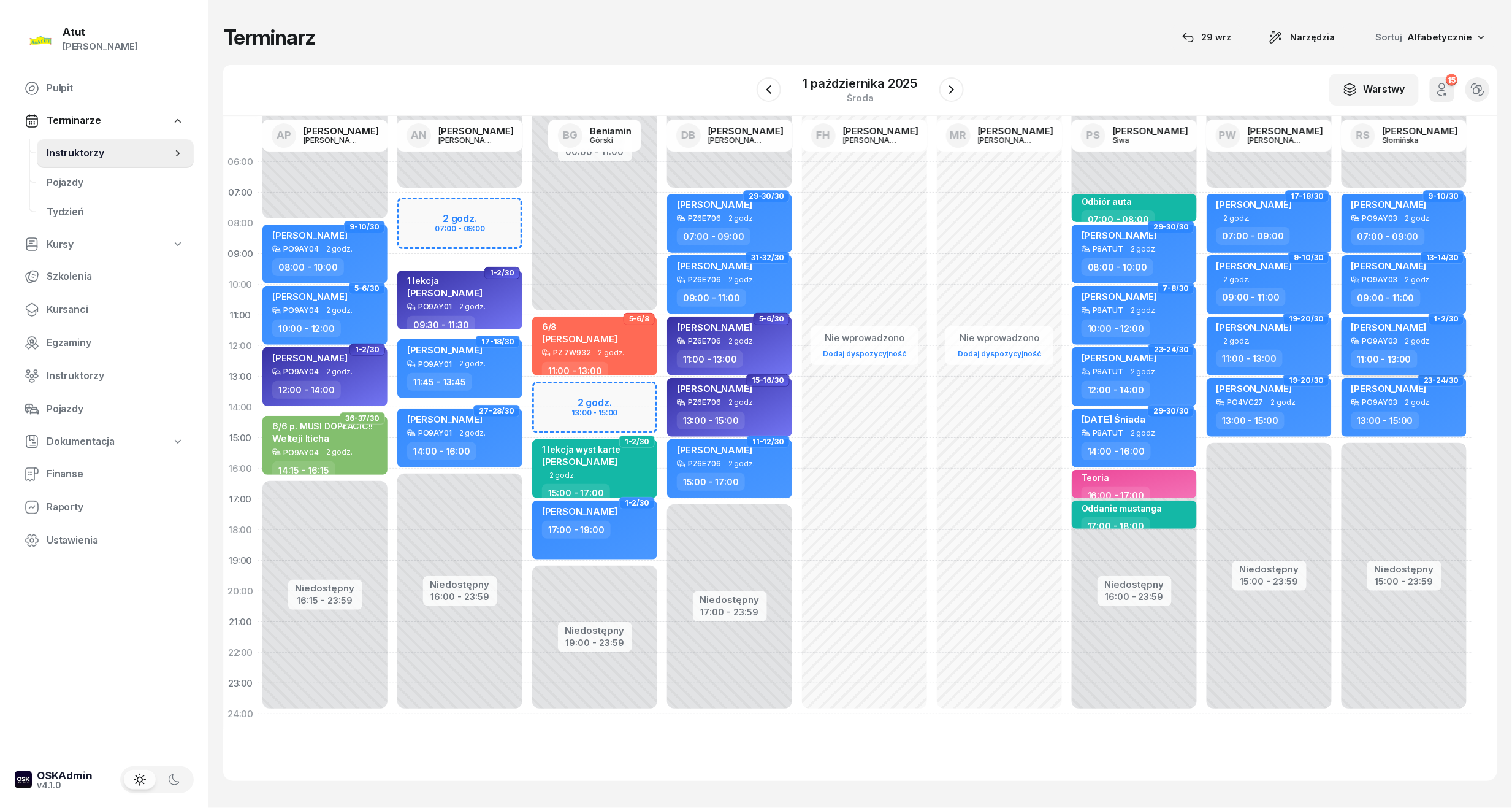
click at [1379, 344] on div "PO9AY03" at bounding box center [1380, 341] width 36 height 8
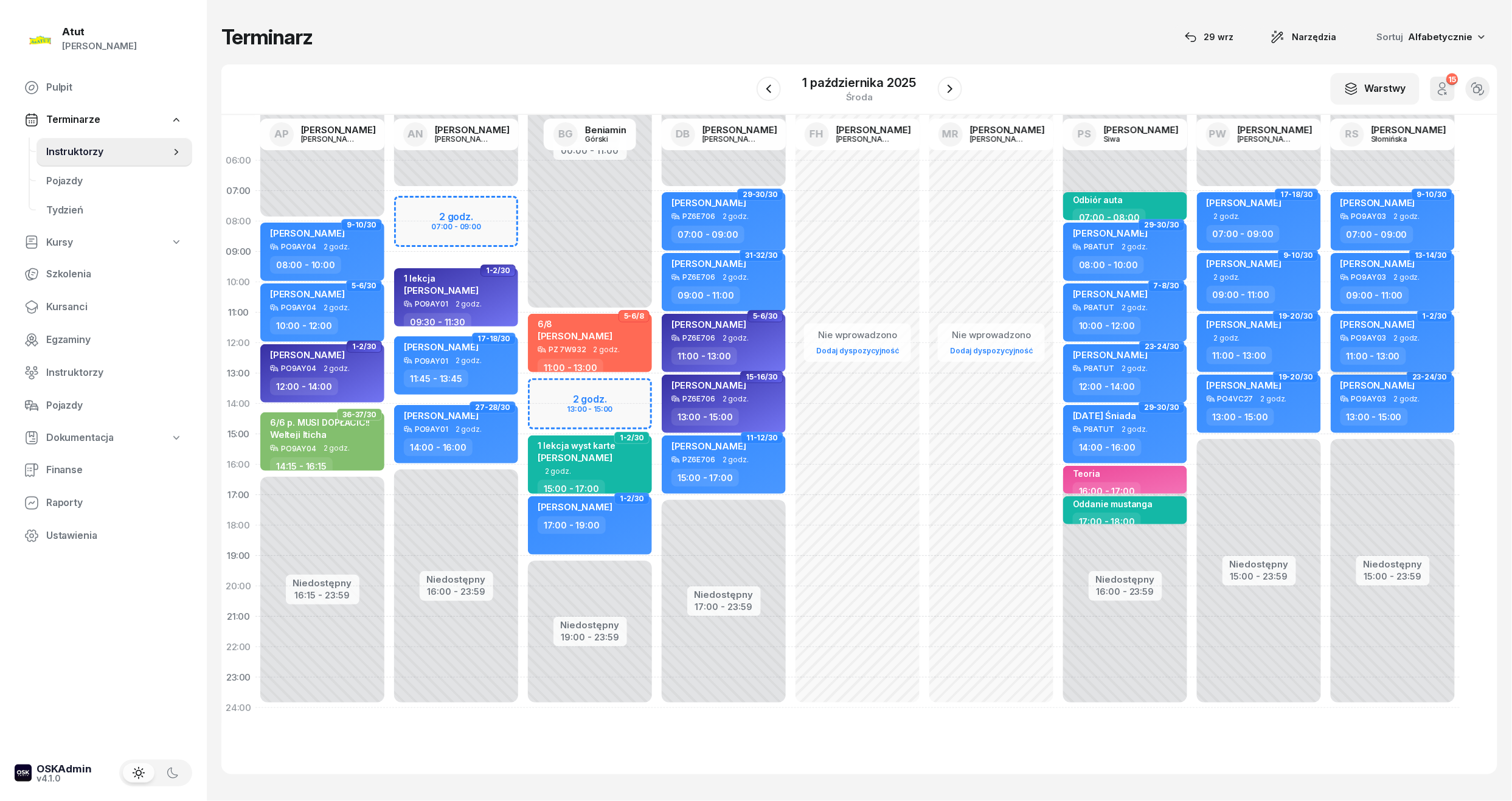
select select "11"
select select "13"
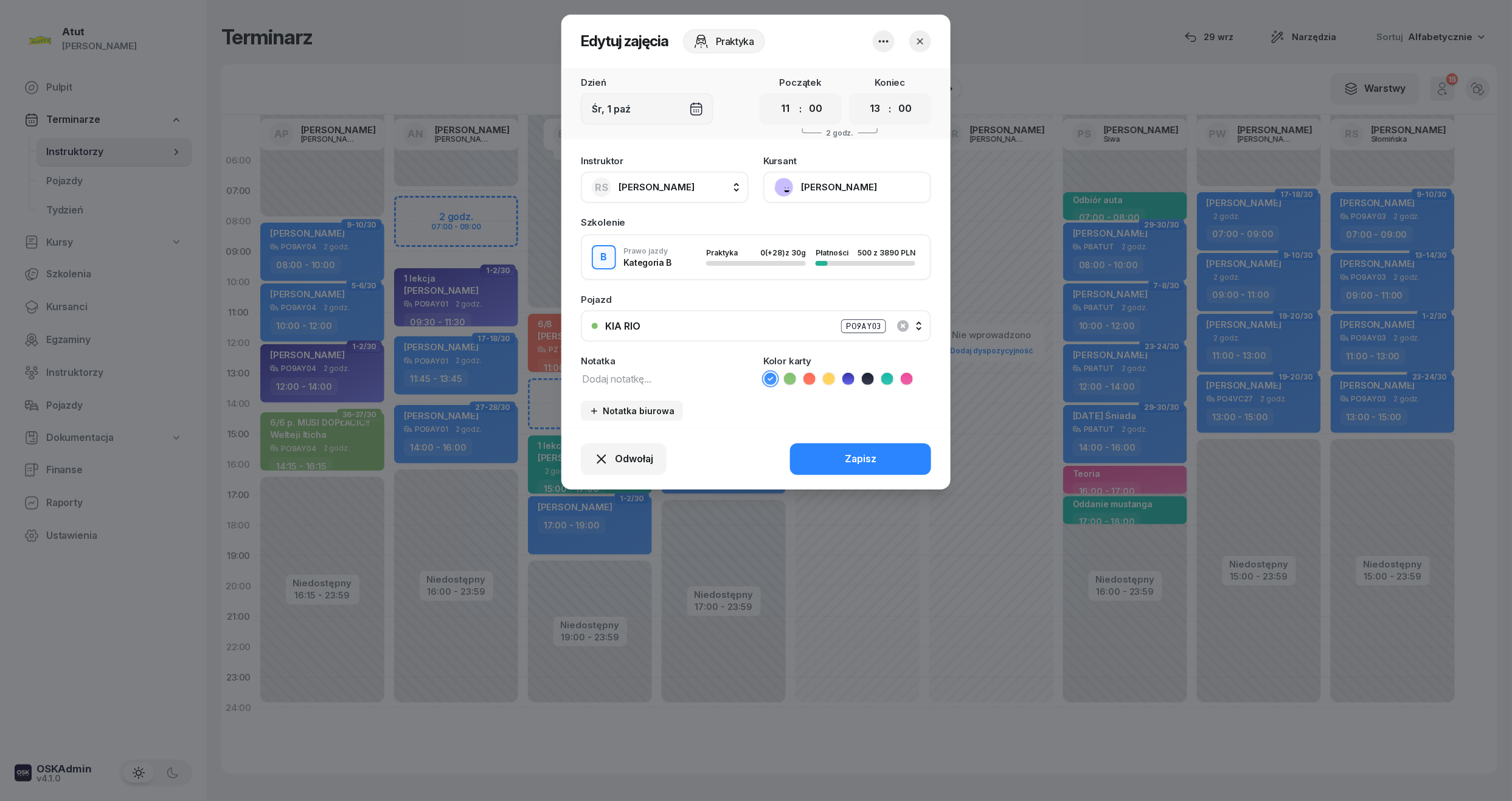
click at [887, 377] on icon at bounding box center [887, 378] width 5 height 4
click at [619, 372] on textarea at bounding box center [665, 378] width 168 height 16
type textarea "1 lekcja"
click at [825, 439] on div "Odwołaj Zapisz" at bounding box center [756, 459] width 389 height 62
click at [929, 446] on button "Zapisz" at bounding box center [860, 459] width 141 height 31
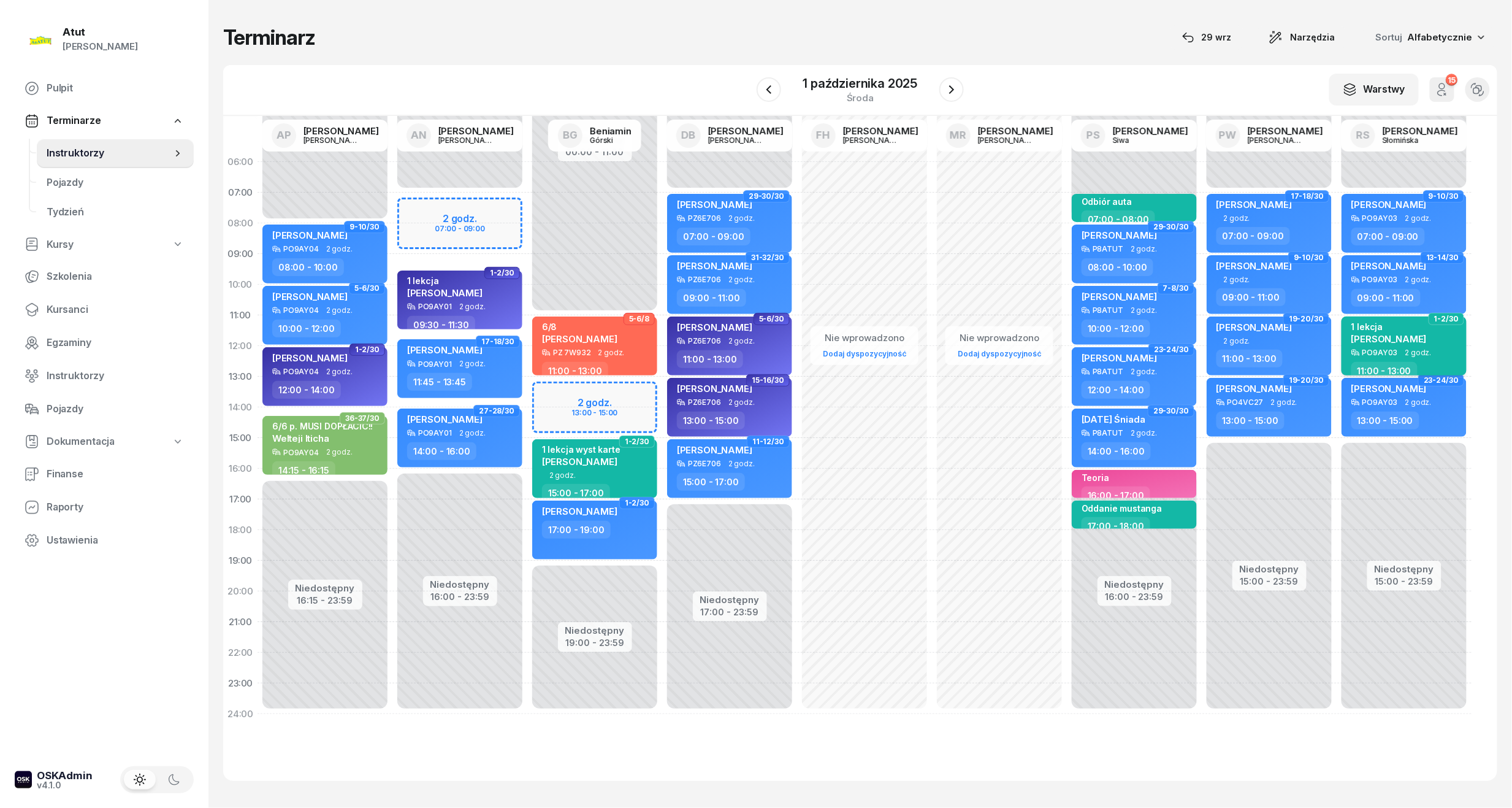
click at [1394, 339] on span "[PERSON_NAME]" at bounding box center [1389, 339] width 75 height 12
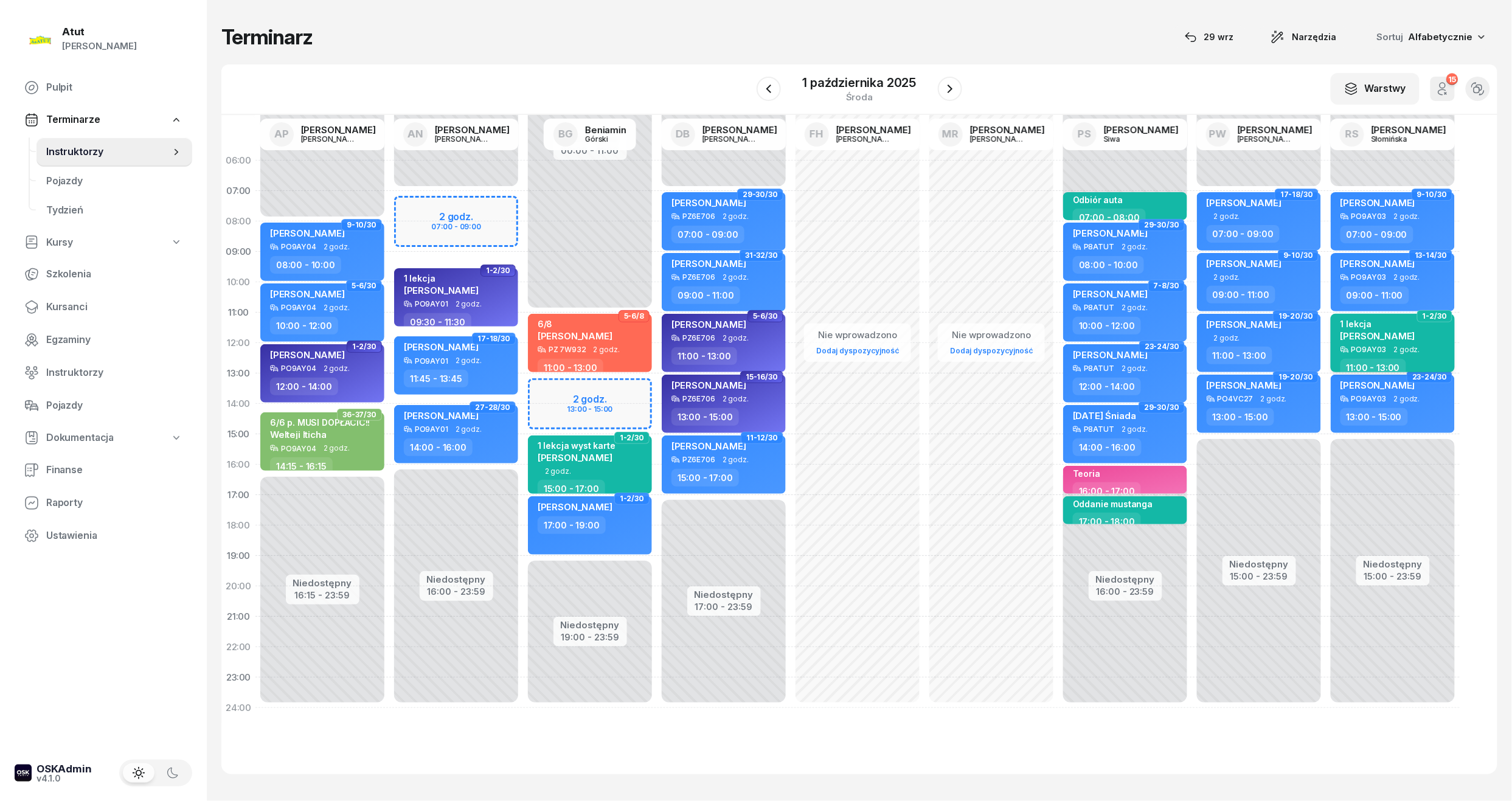
select select "11"
select select "13"
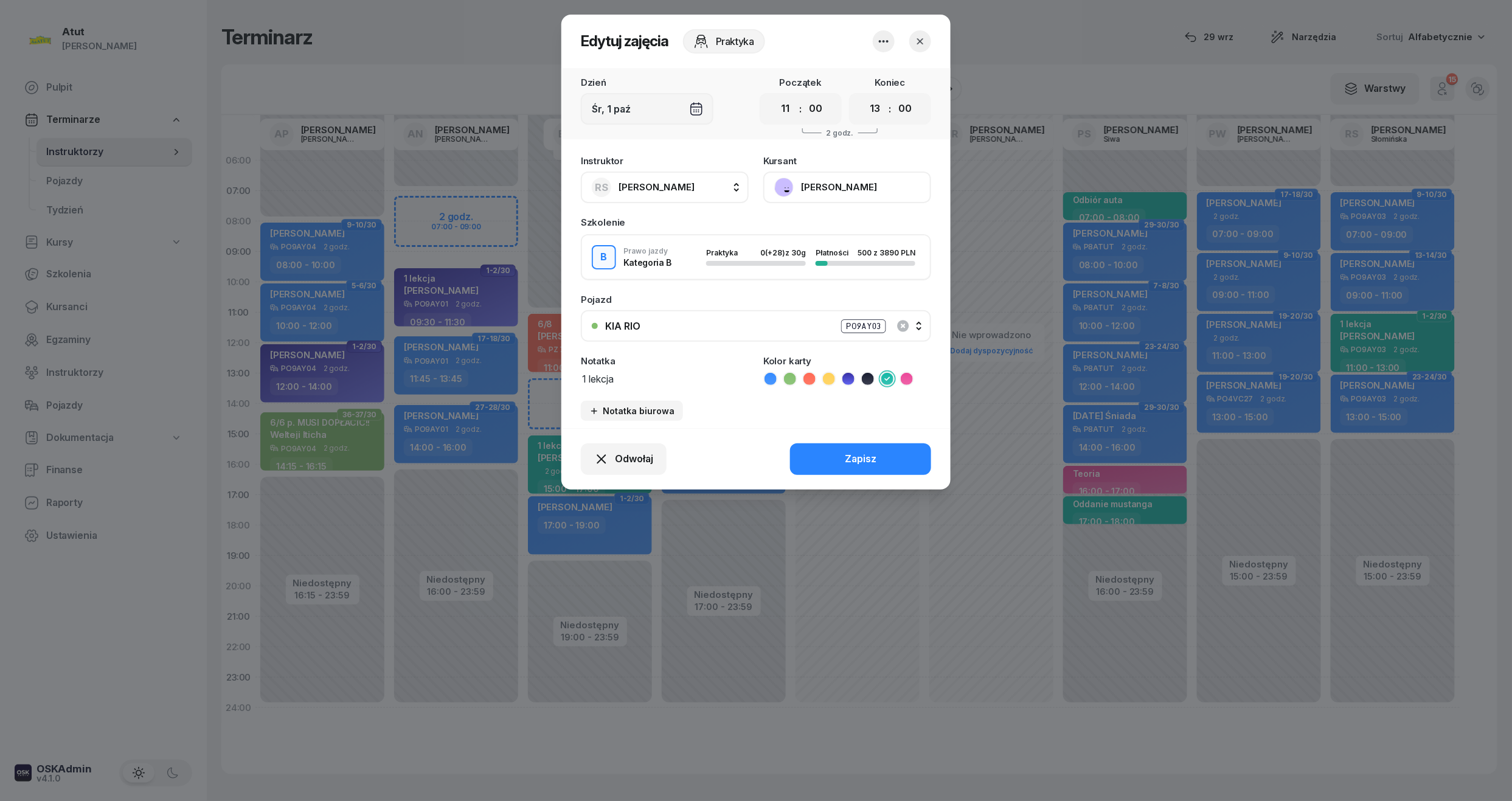
click at [874, 178] on button "[PERSON_NAME]" at bounding box center [847, 187] width 168 height 31
click at [840, 229] on link "Otwórz profil" at bounding box center [845, 229] width 161 height 30
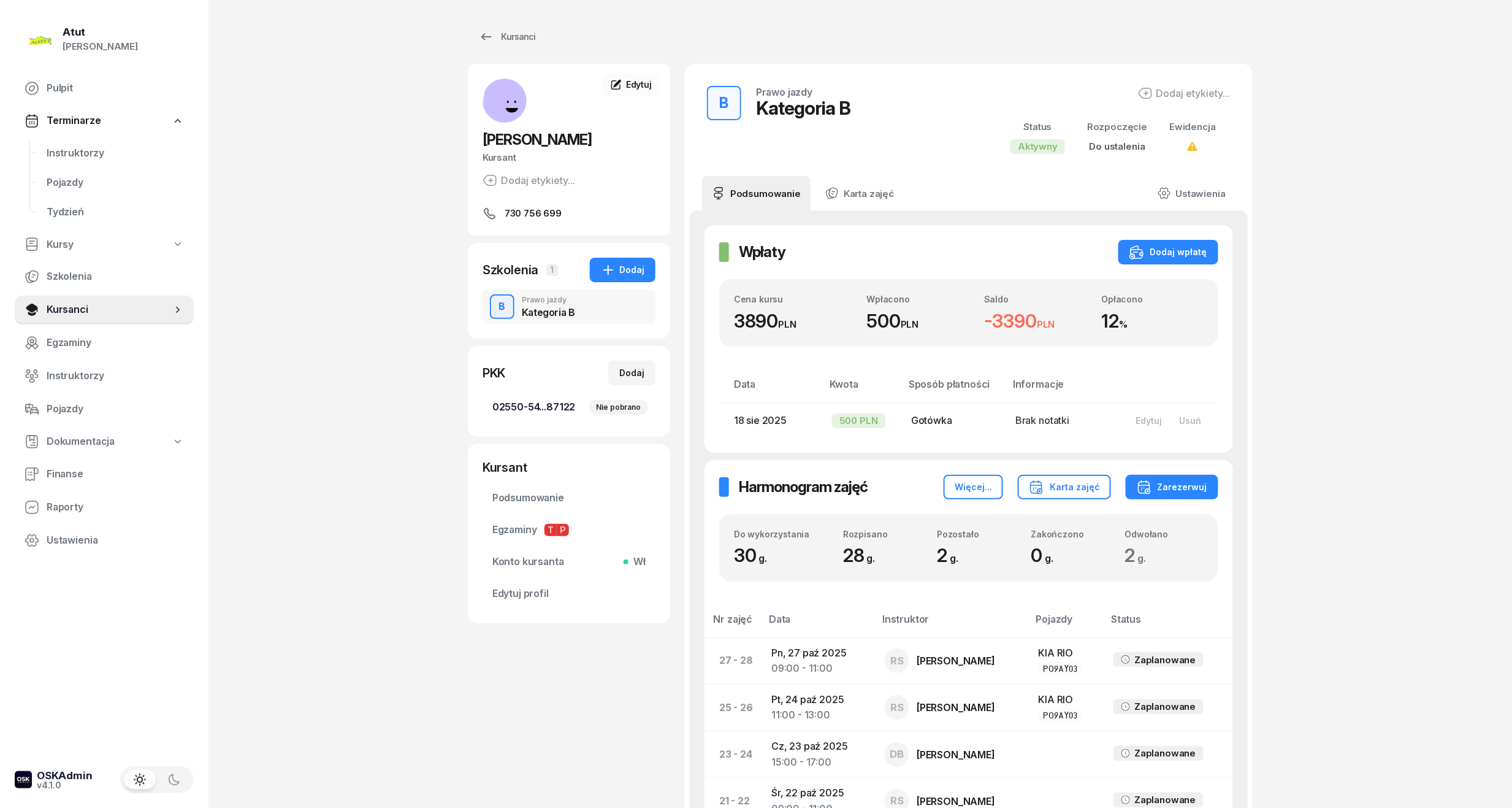
click at [527, 411] on span "02550-54...87122 Nie pobrano" at bounding box center [569, 407] width 153 height 16
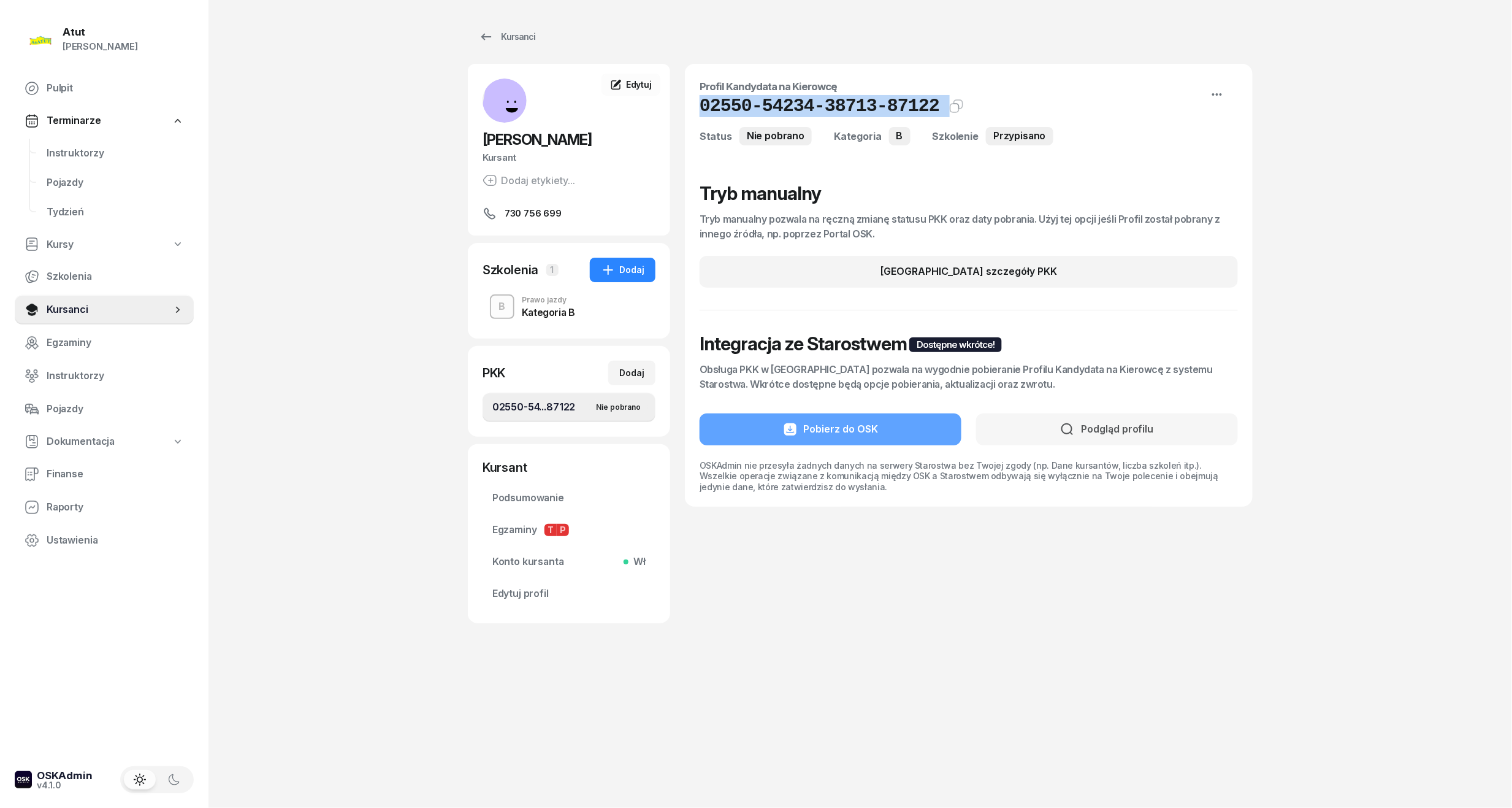
drag, startPoint x: 925, startPoint y: 112, endPoint x: 700, endPoint y: 99, distance: 225.4
click at [700, 99] on div "02550-54234-38713-87122 Kat.B" at bounding box center [969, 106] width 539 height 22
copy div "02550-54234-38713-87122 Kat.B"
drag, startPoint x: 535, startPoint y: 585, endPoint x: 548, endPoint y: 560, distance: 28.2
click at [535, 585] on link "Edytuj profil" at bounding box center [569, 594] width 173 height 30
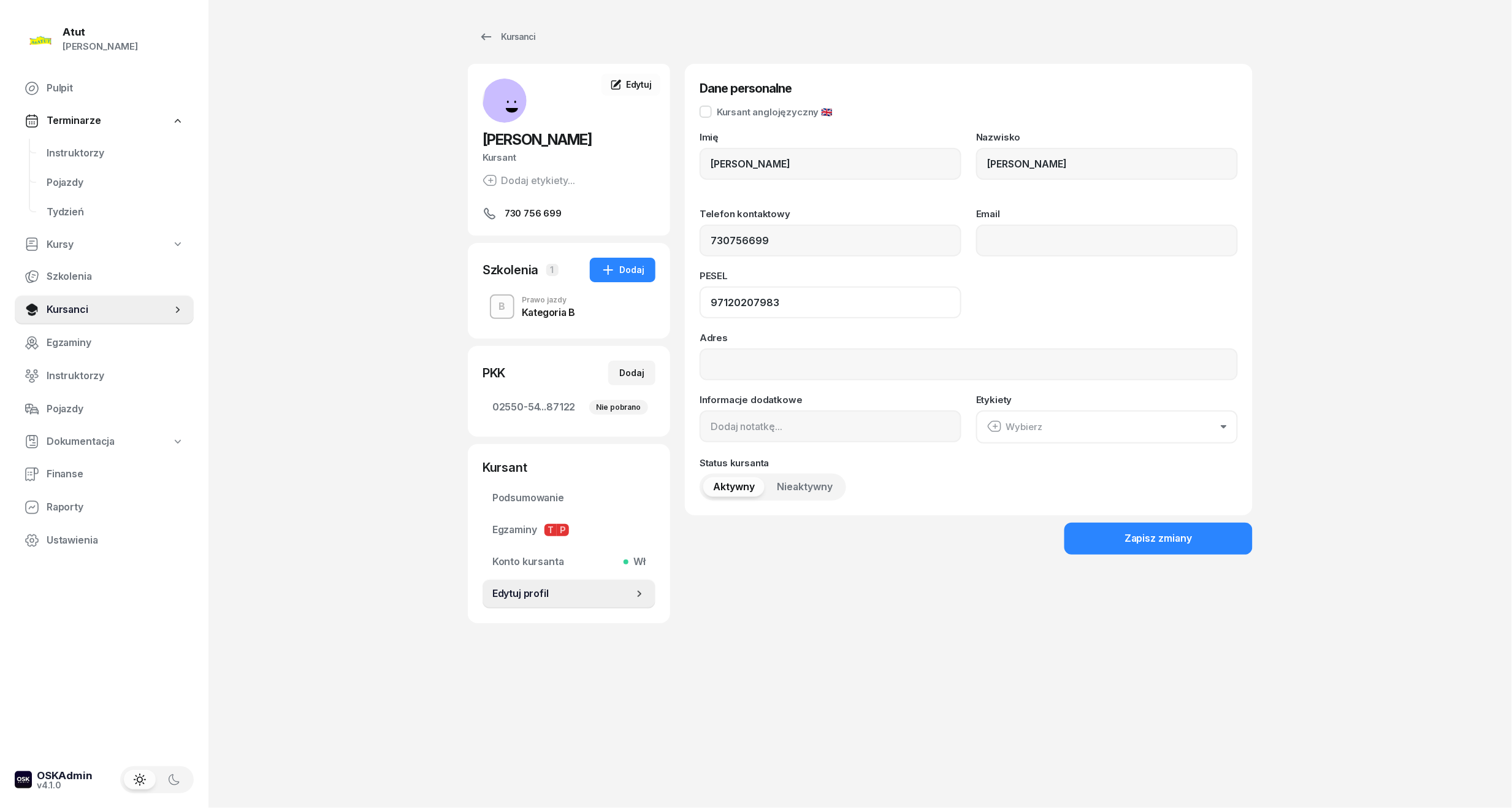
drag, startPoint x: 793, startPoint y: 307, endPoint x: 344, endPoint y: 311, distance: 449.0
click at [344, 311] on div "Atut Paulina Lis Pulpit Terminarze Instruktorzy Pojazdy Tydzień Kursy Szkolenia…" at bounding box center [756, 404] width 1512 height 808
click at [50, 145] on span "Instruktorzy" at bounding box center [116, 153] width 137 height 16
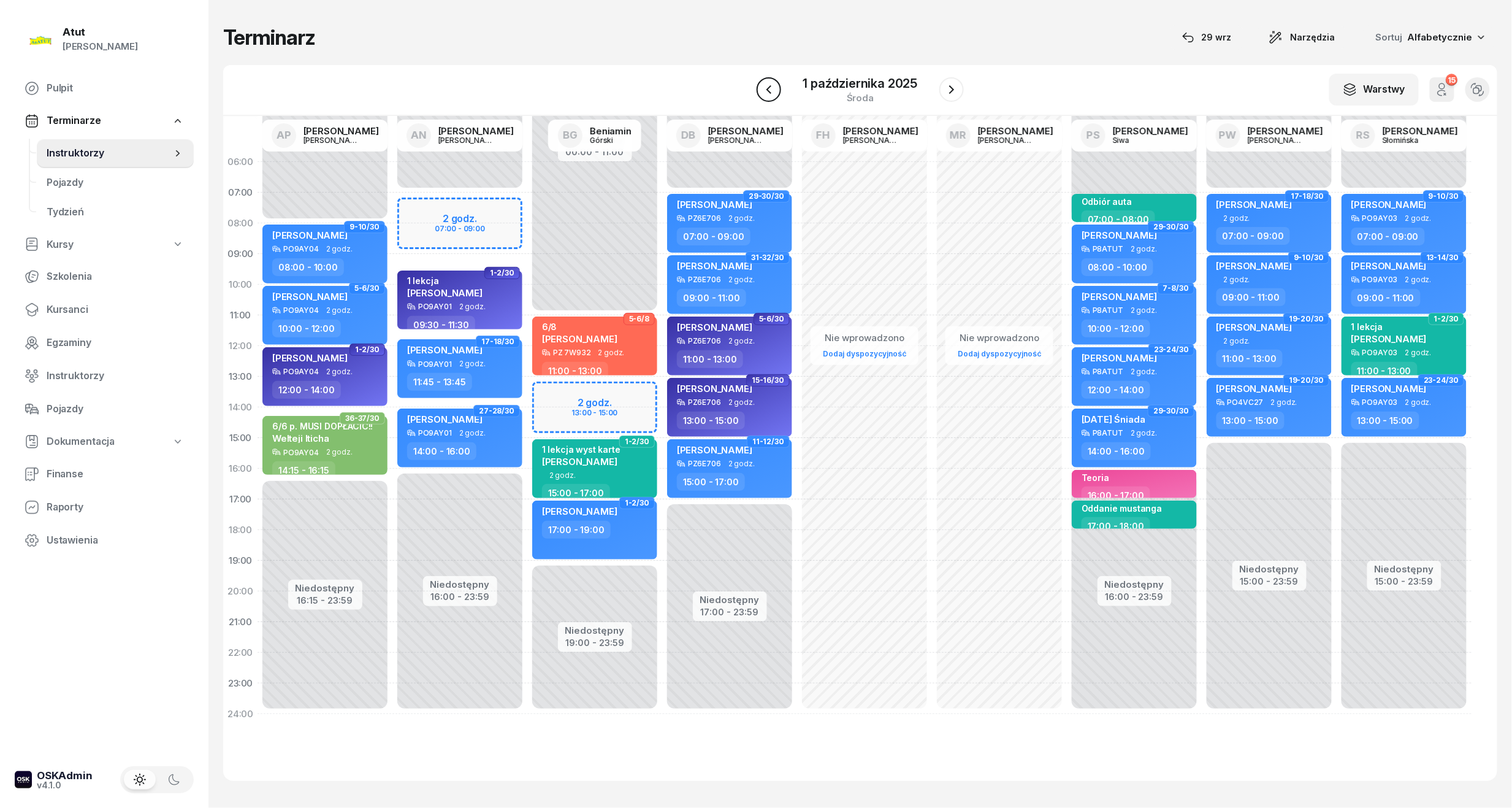
click at [776, 85] on button "button" at bounding box center [769, 89] width 24 height 24
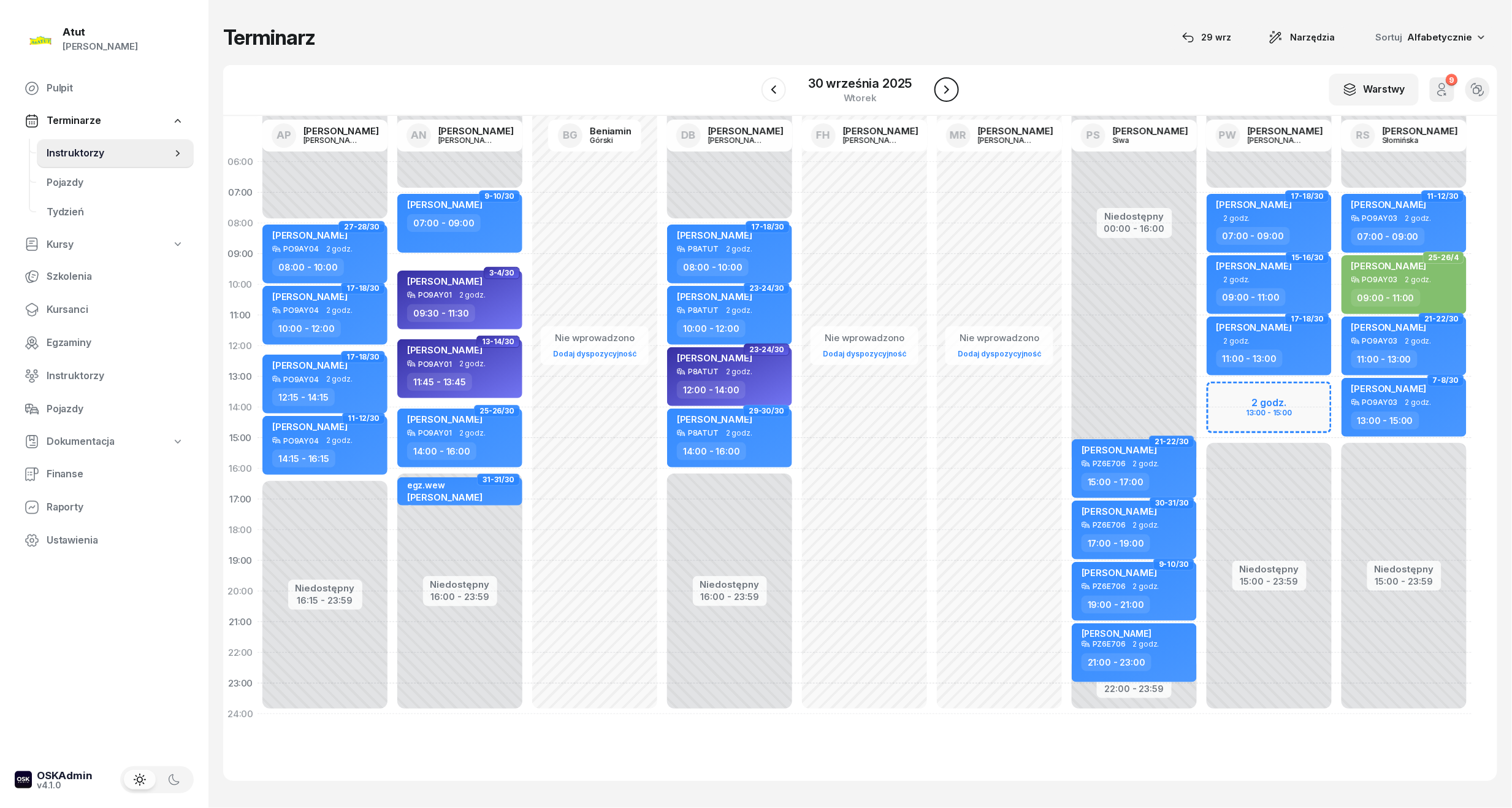
click at [947, 91] on icon "button" at bounding box center [946, 89] width 5 height 9
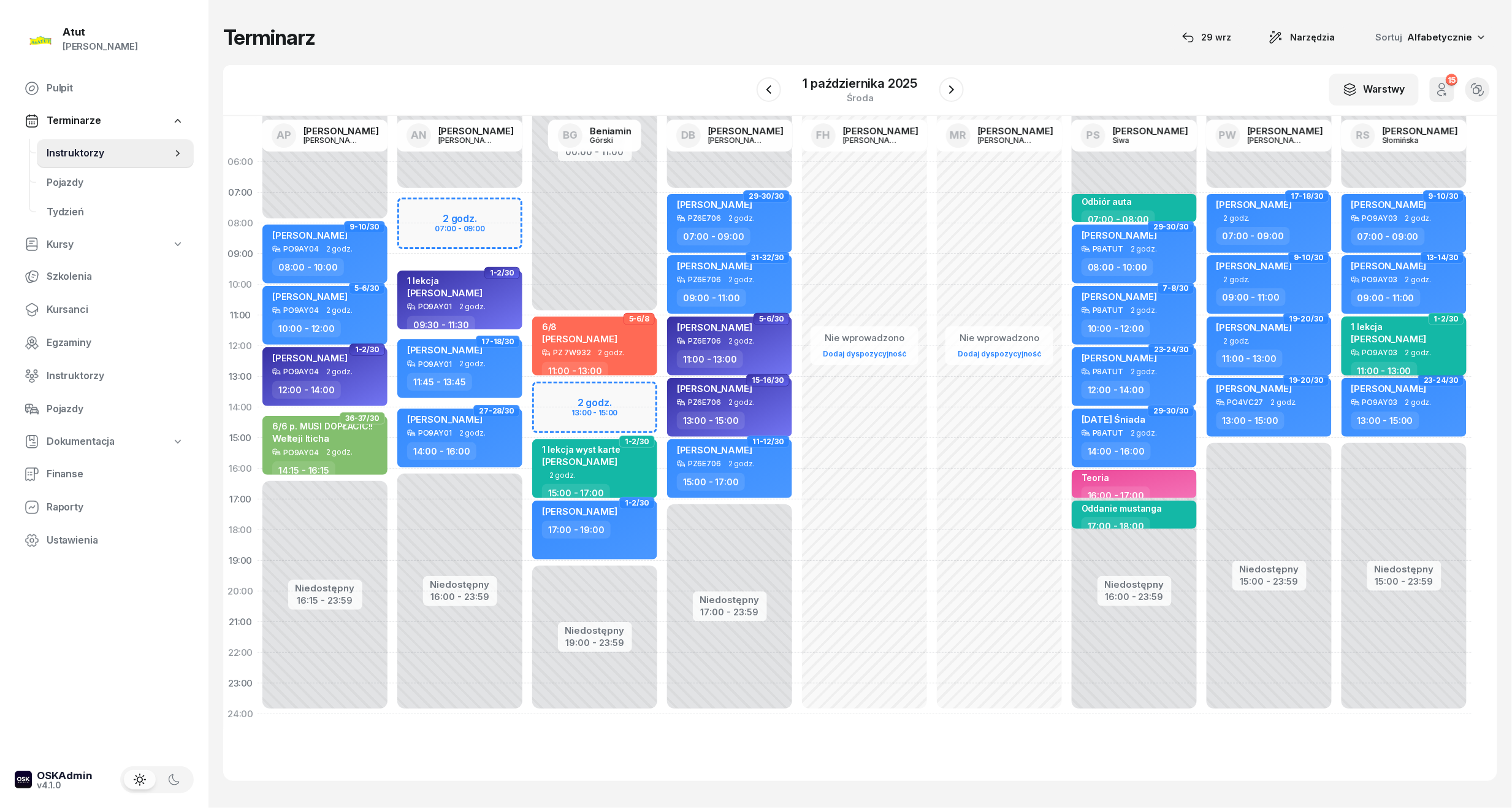
click at [1429, 352] on div "PO9AY03 2 godz." at bounding box center [1405, 352] width 108 height 9
select select "11"
select select "13"
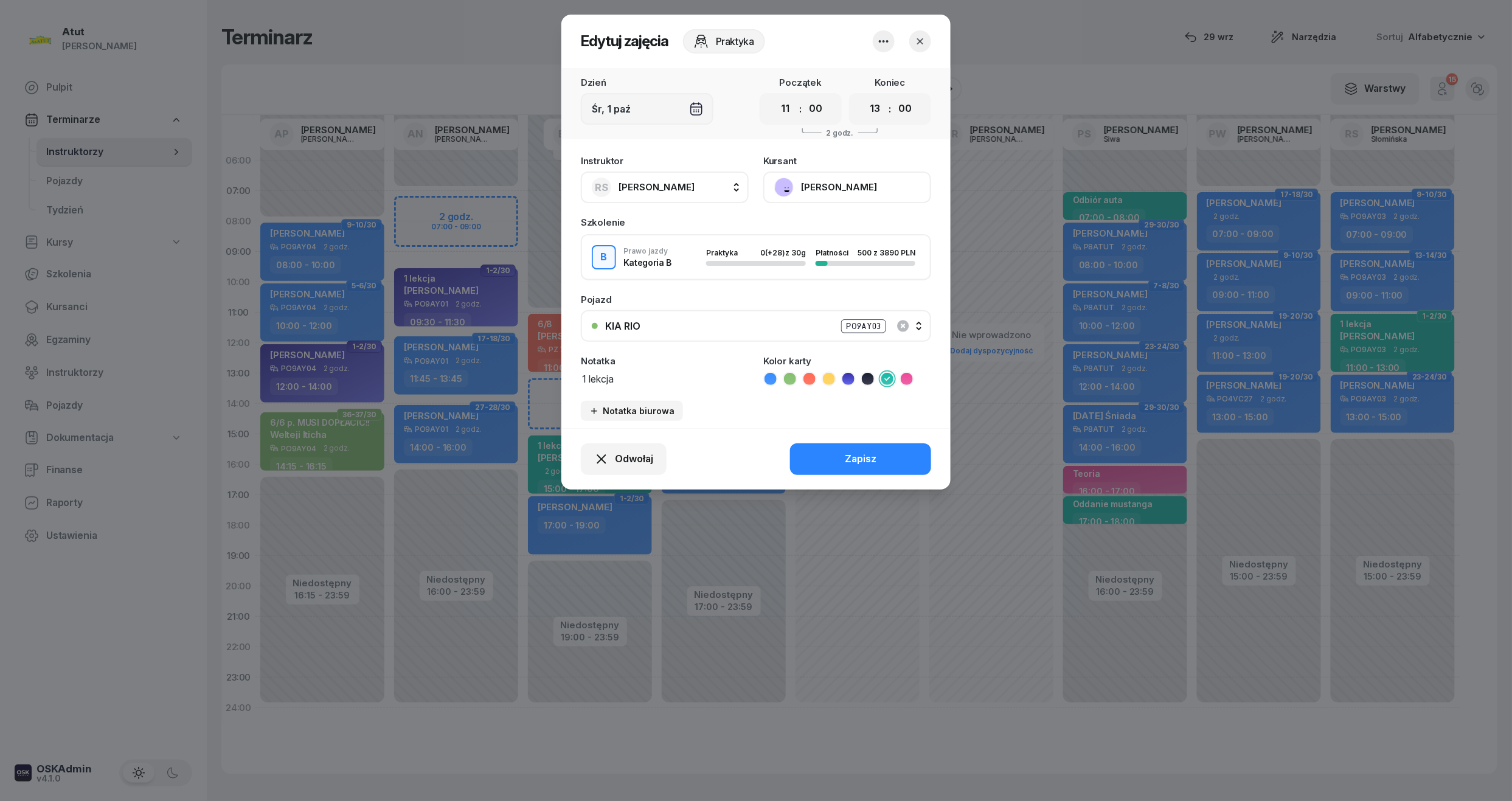
click at [843, 176] on button "[PERSON_NAME]" at bounding box center [847, 187] width 168 height 31
click at [854, 229] on link "Otwórz profil" at bounding box center [845, 229] width 161 height 30
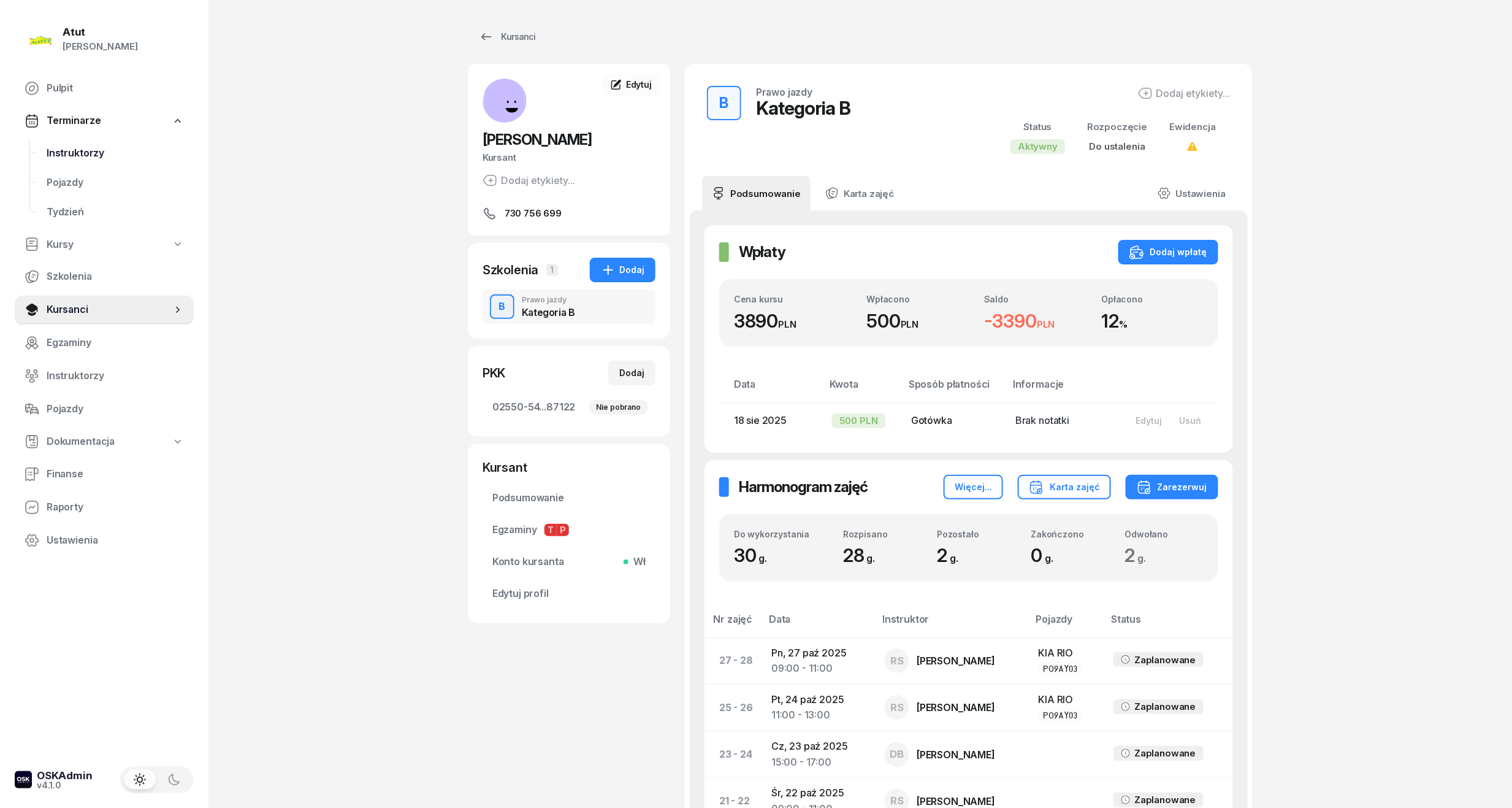
click at [98, 153] on span "Instruktorzy" at bounding box center [116, 153] width 137 height 16
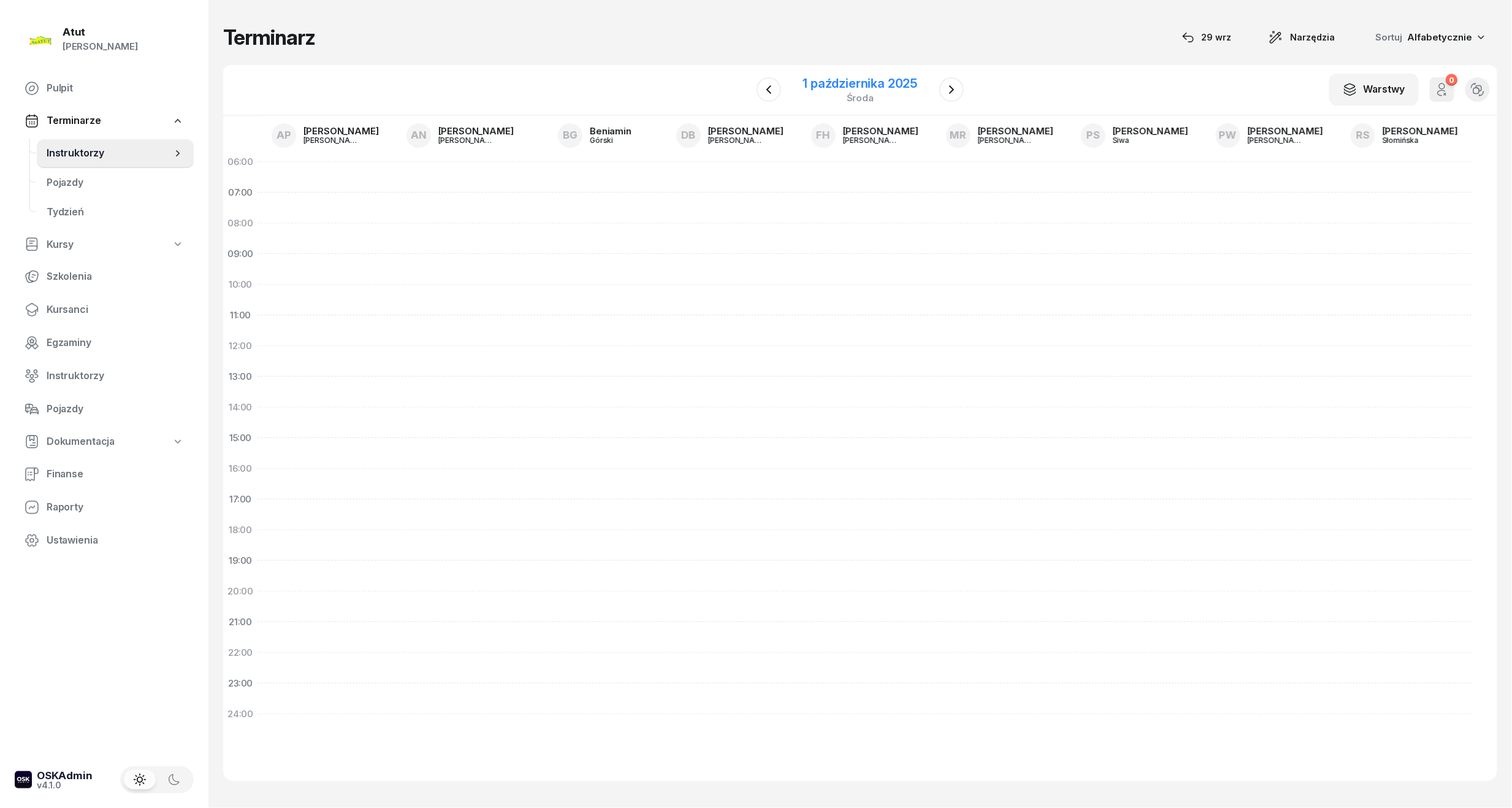
click at [851, 77] on div "1 października 2025" at bounding box center [860, 83] width 115 height 13
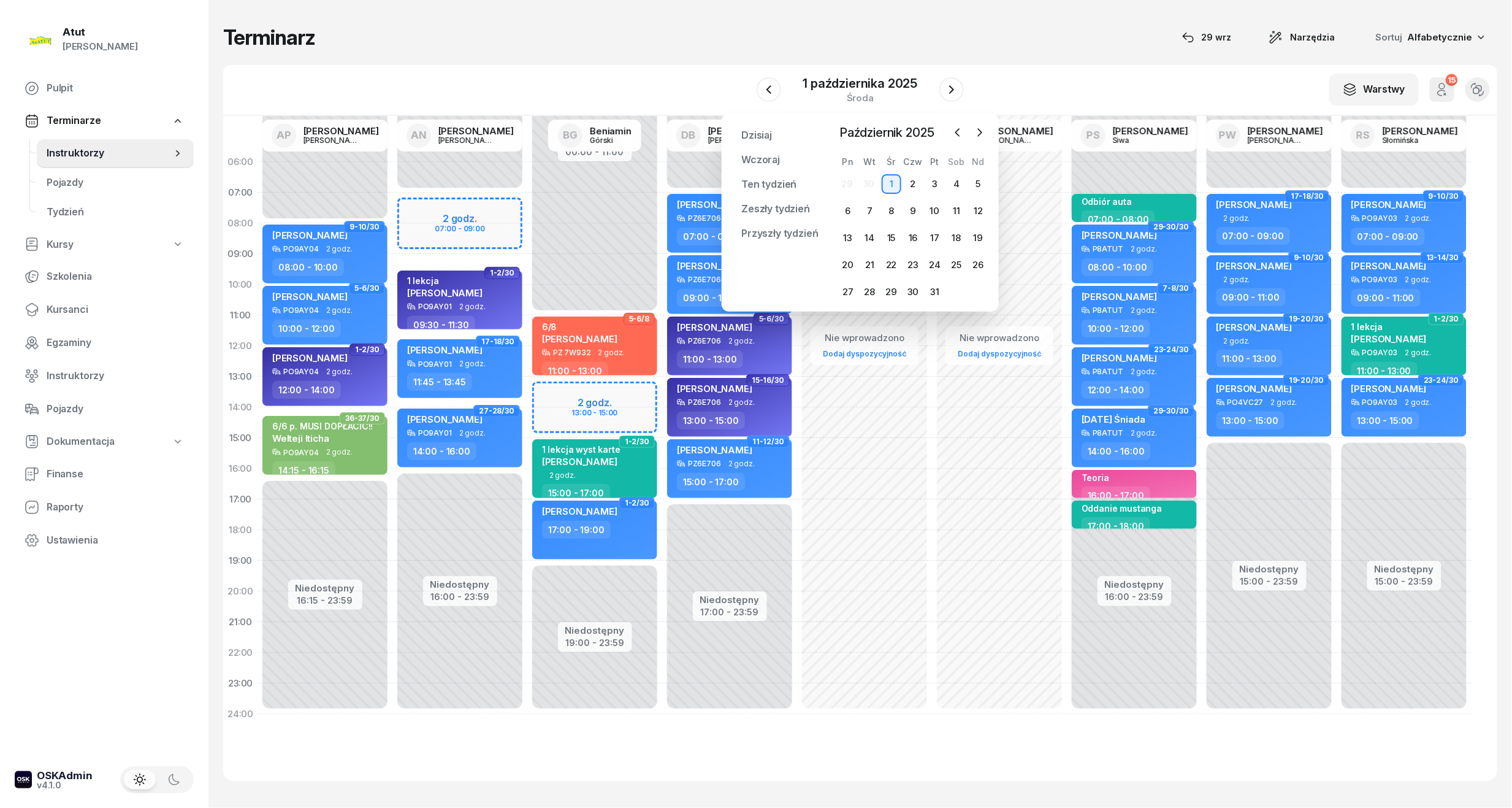
click at [579, 408] on div "Niedostępny 00:00 - 11:00 Niedostępny 19:00 - 23:59 2 godz. 13:00 - 15:00 5-6/8…" at bounding box center [595, 438] width 135 height 583
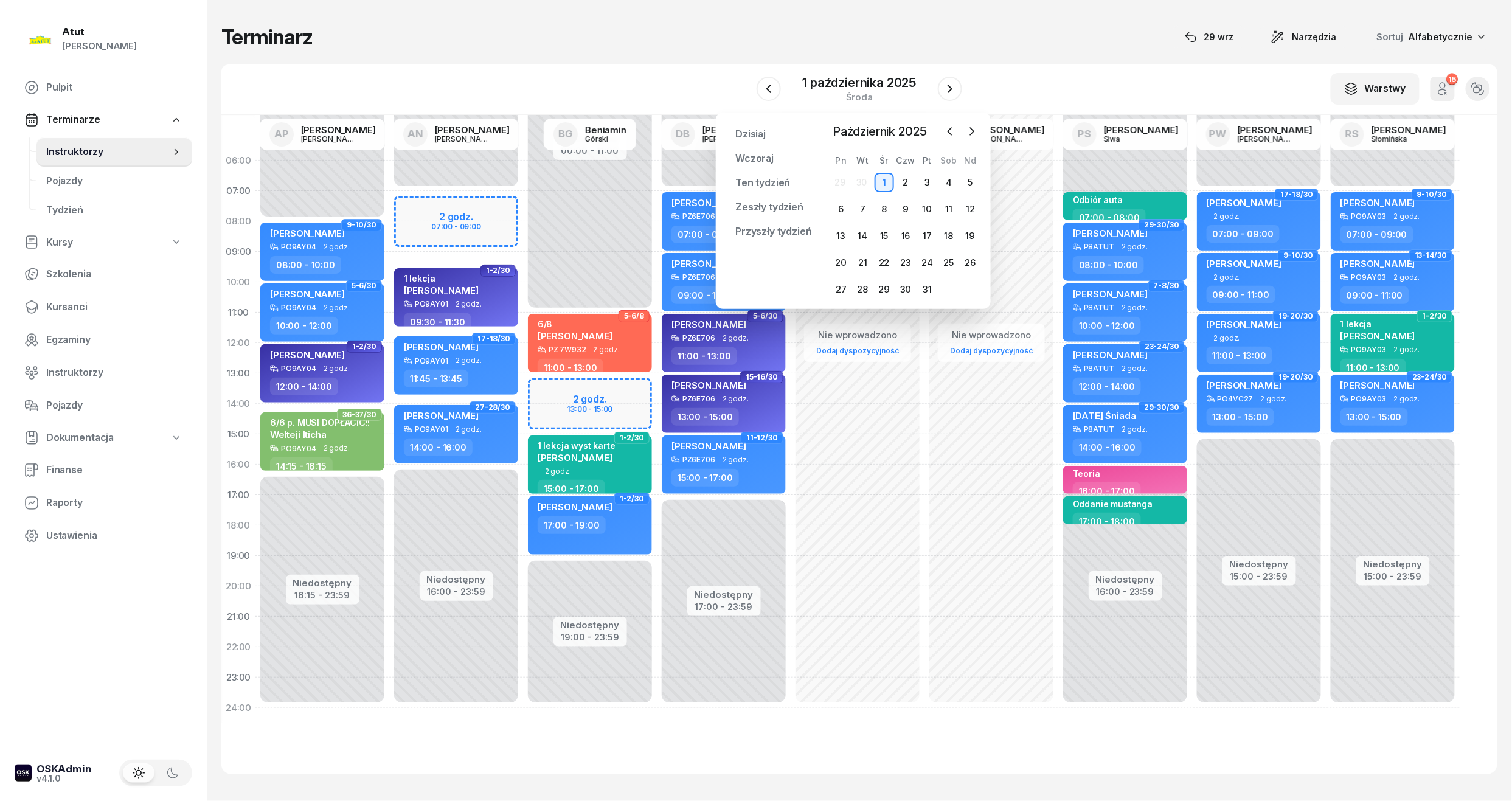
select select "14"
select select "15"
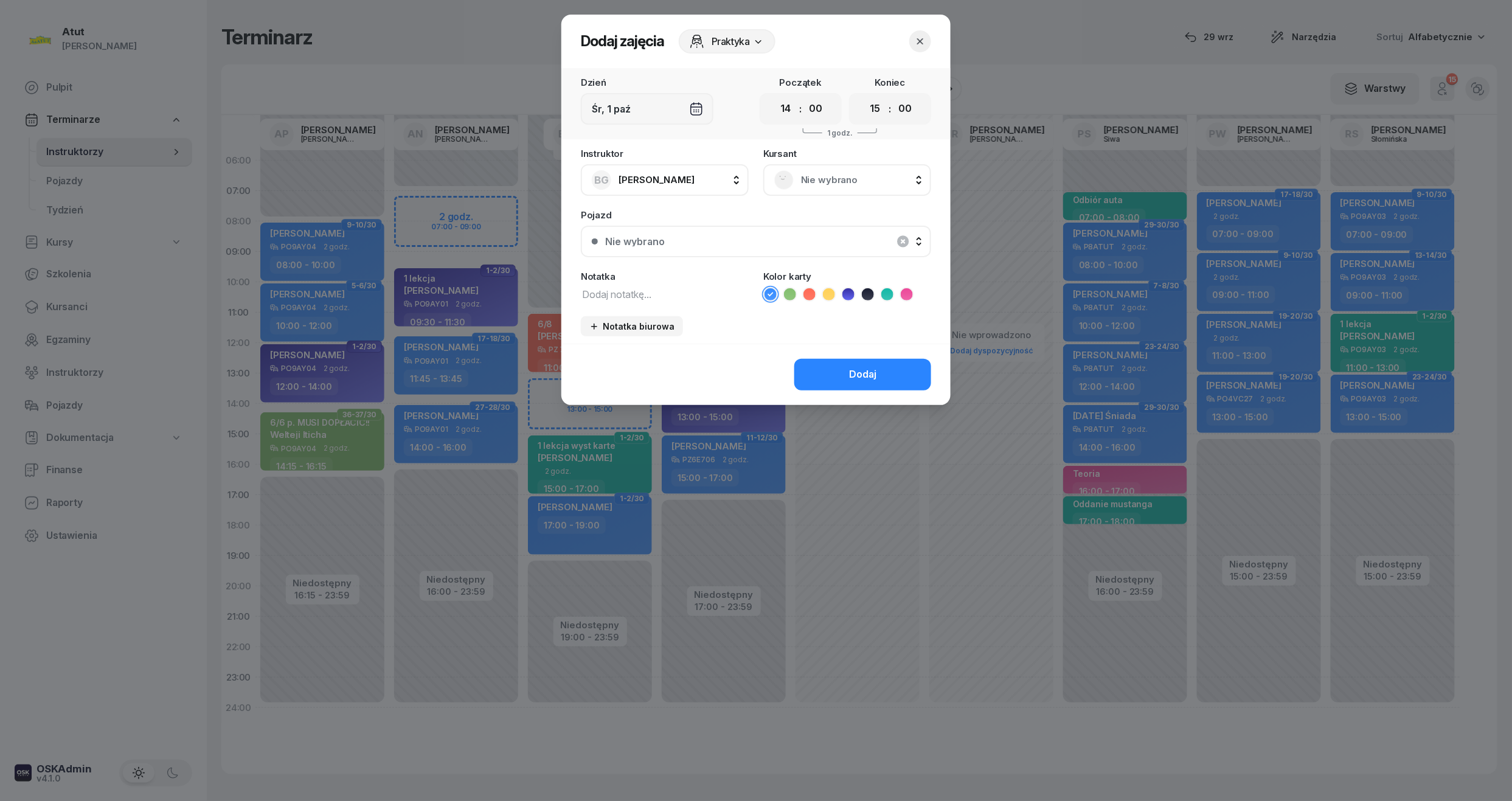
click at [838, 172] on span "Nie wybrano" at bounding box center [861, 180] width 119 height 16
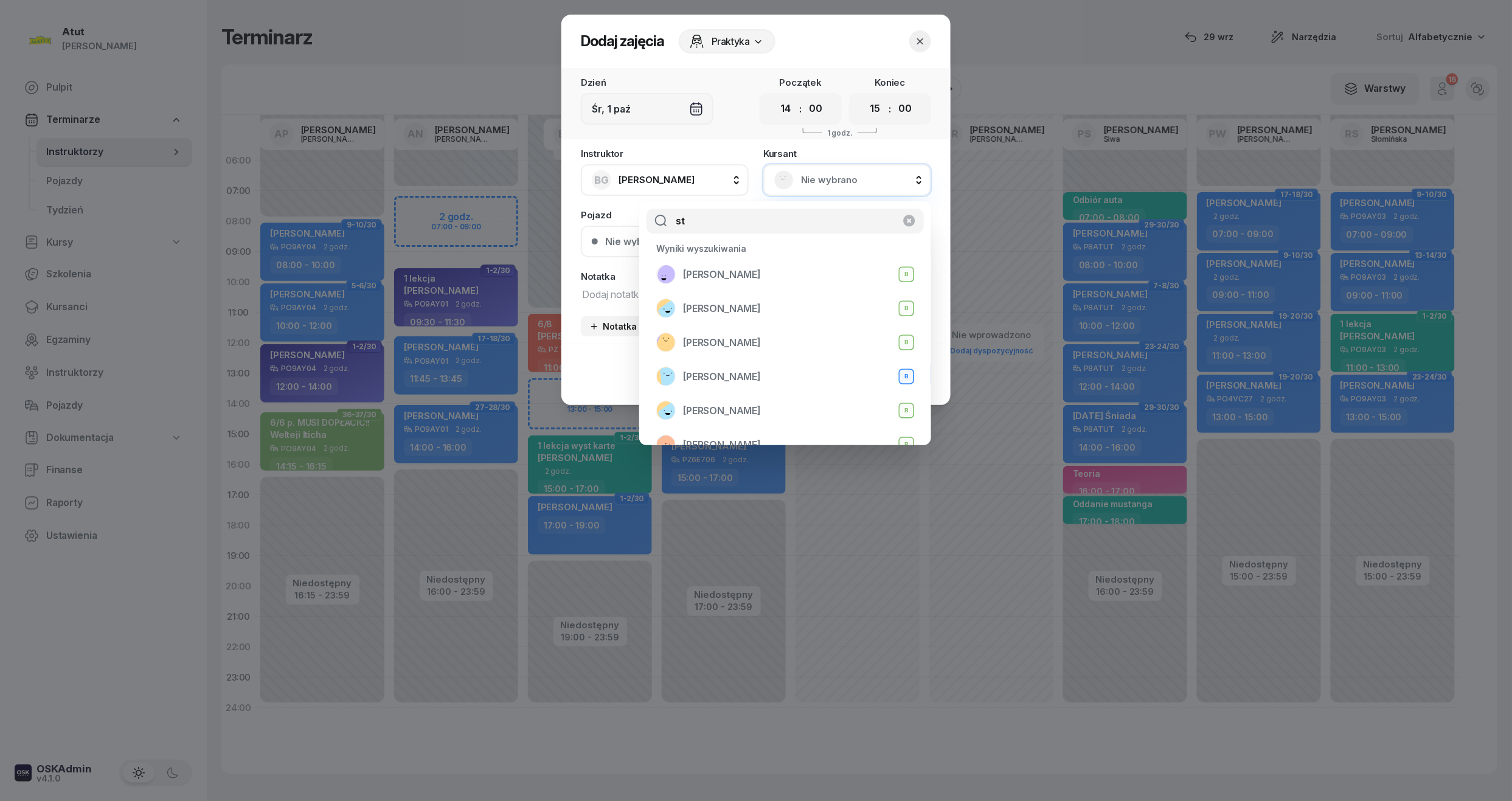
type input "s"
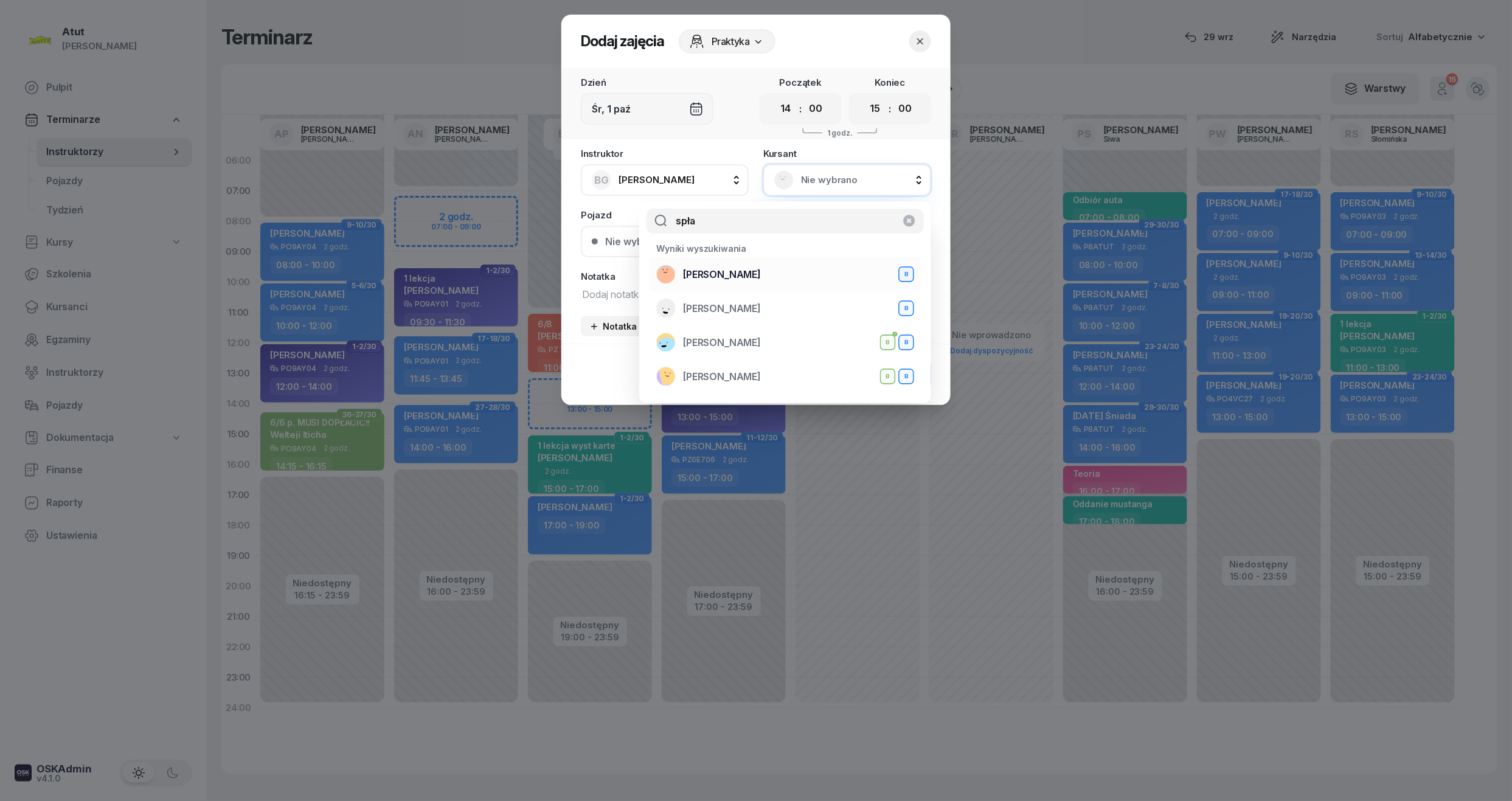
type input "spła"
click at [754, 267] on div "Olga Spławska B" at bounding box center [785, 275] width 258 height 20
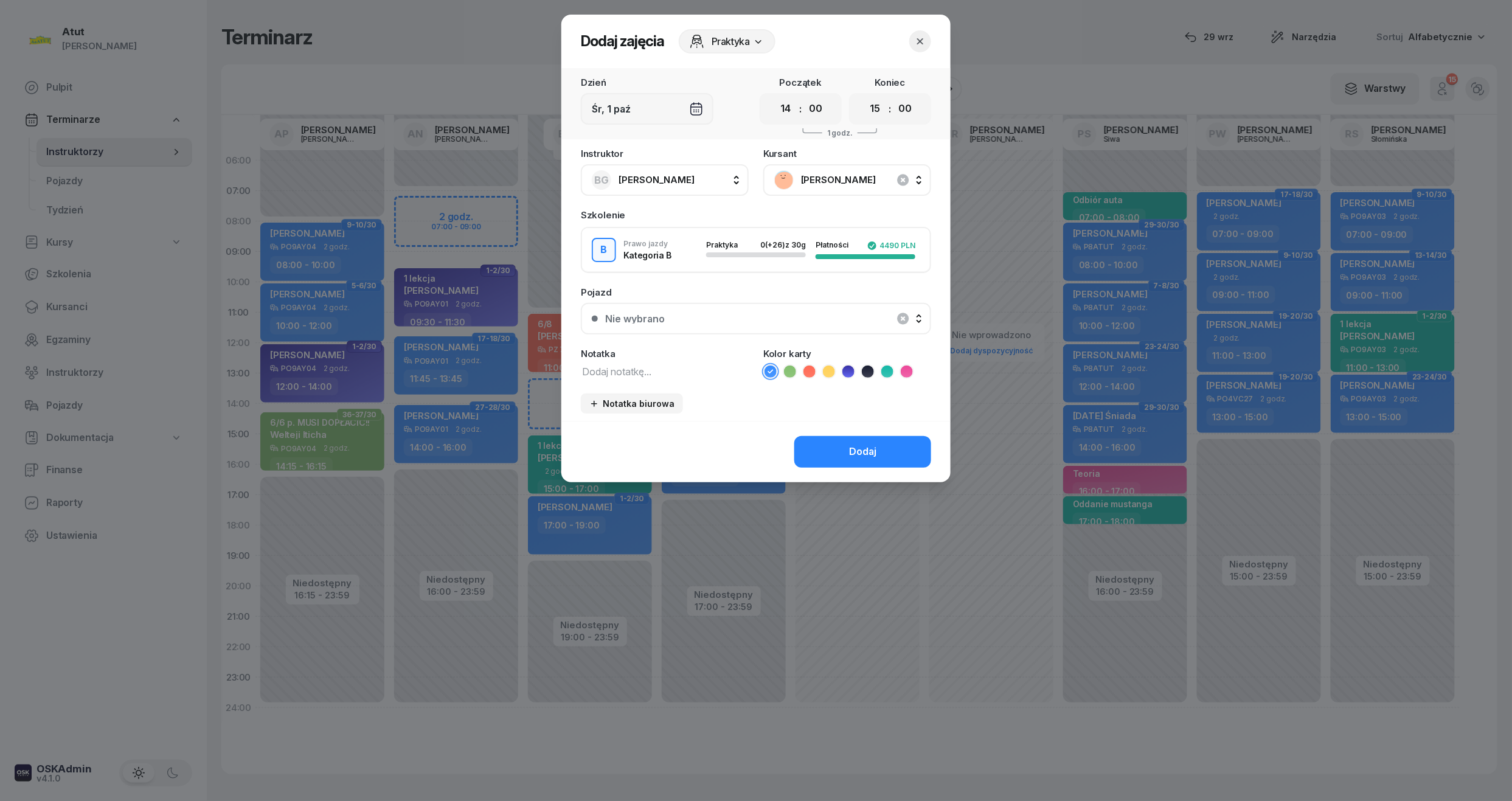
click at [844, 367] on icon at bounding box center [848, 372] width 12 height 12
click at [653, 315] on div "Nie wybrano" at bounding box center [634, 319] width 60 height 10
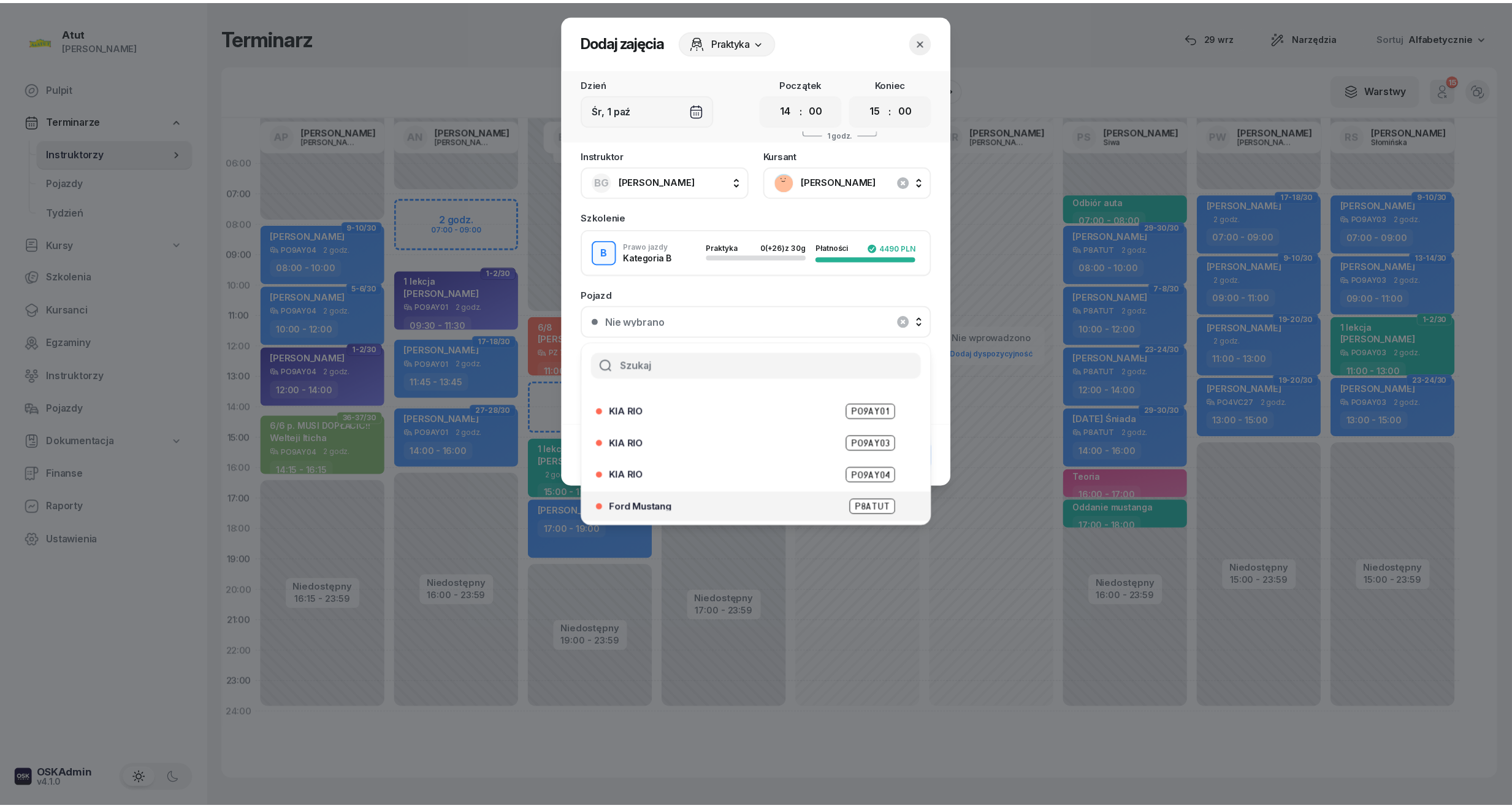
scroll to position [152, 0]
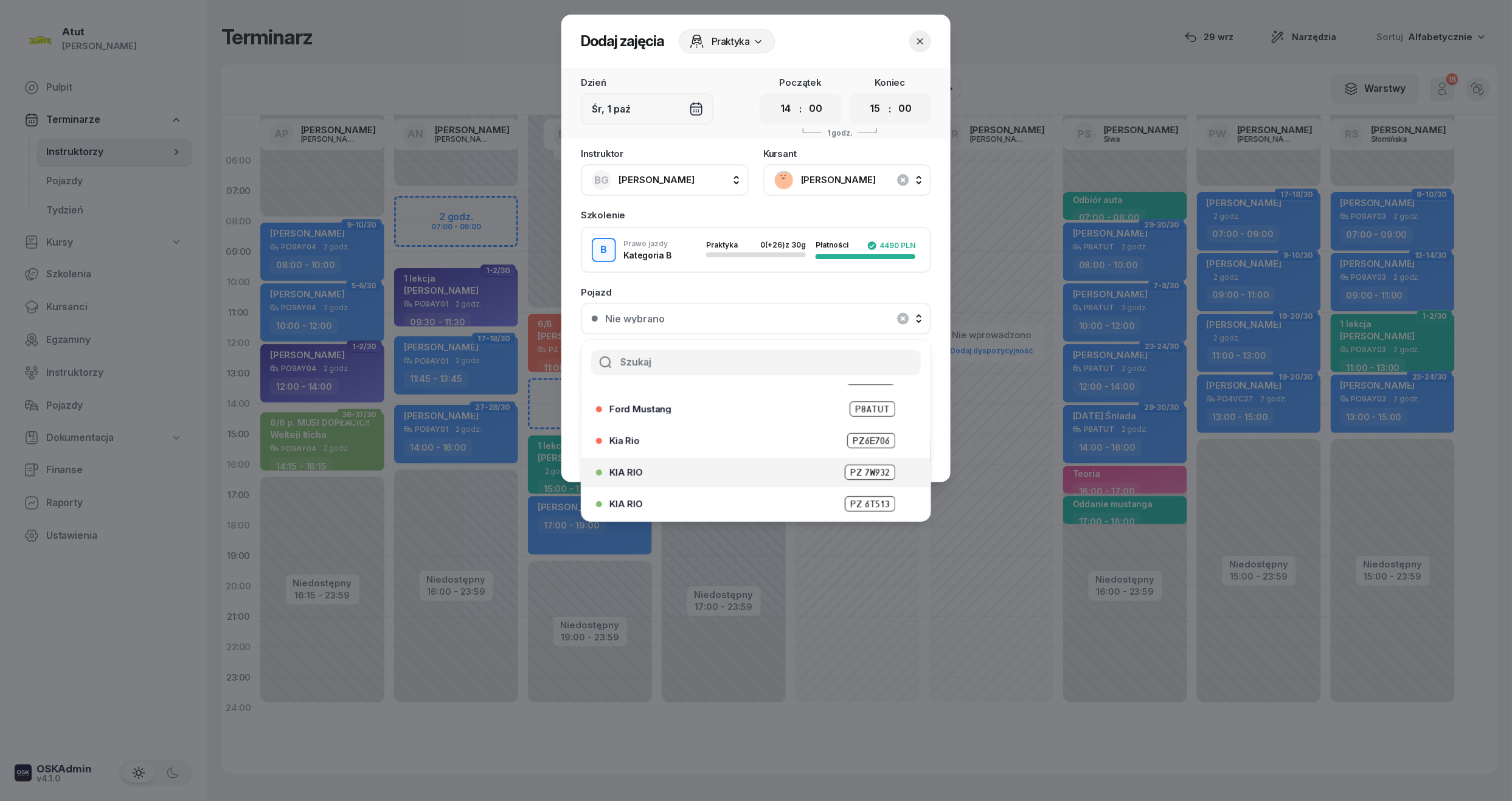
click at [849, 473] on span "PZ 7W932" at bounding box center [870, 472] width 50 height 15
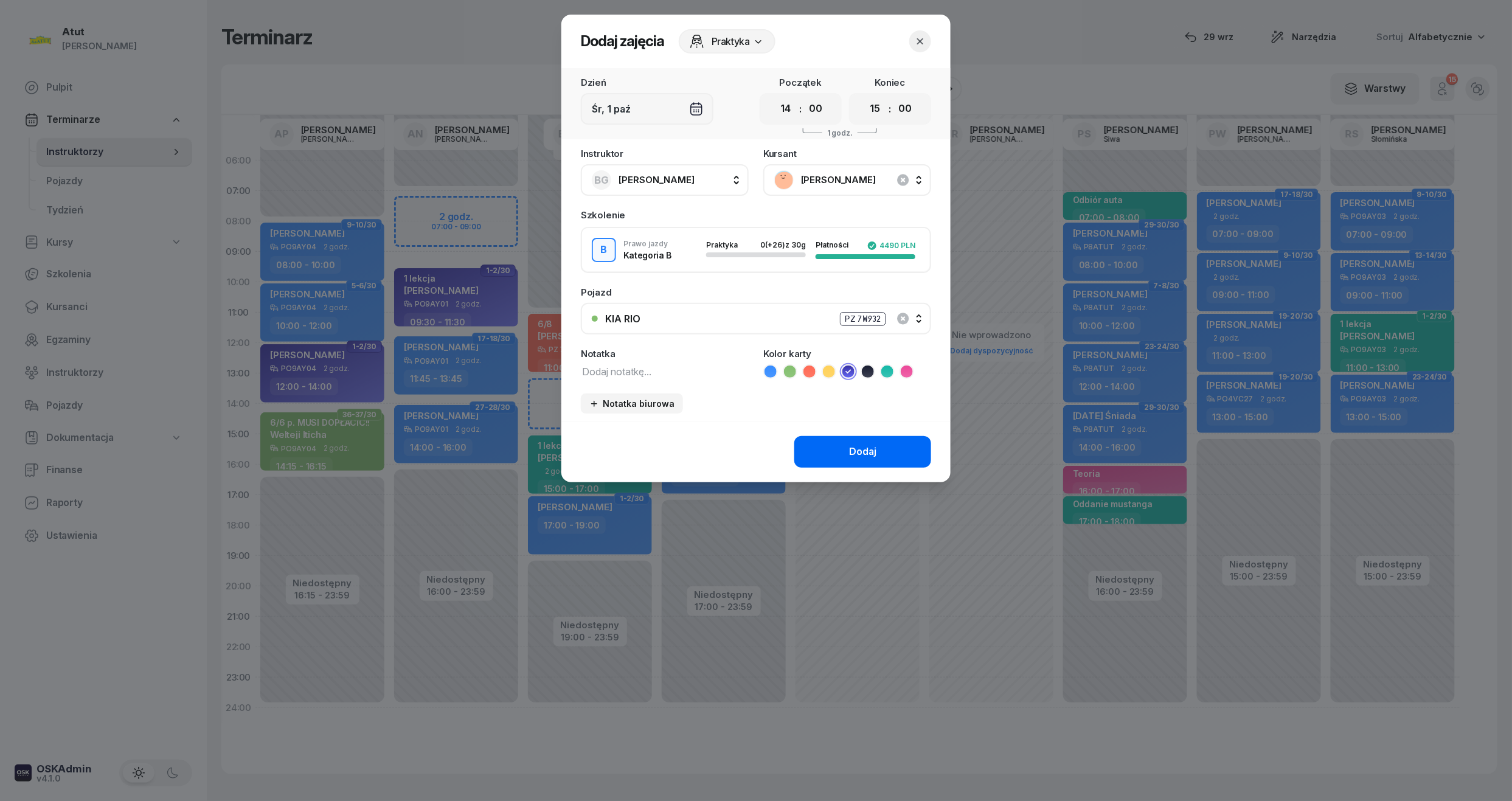
click at [869, 456] on div "Dodaj" at bounding box center [863, 452] width 28 height 16
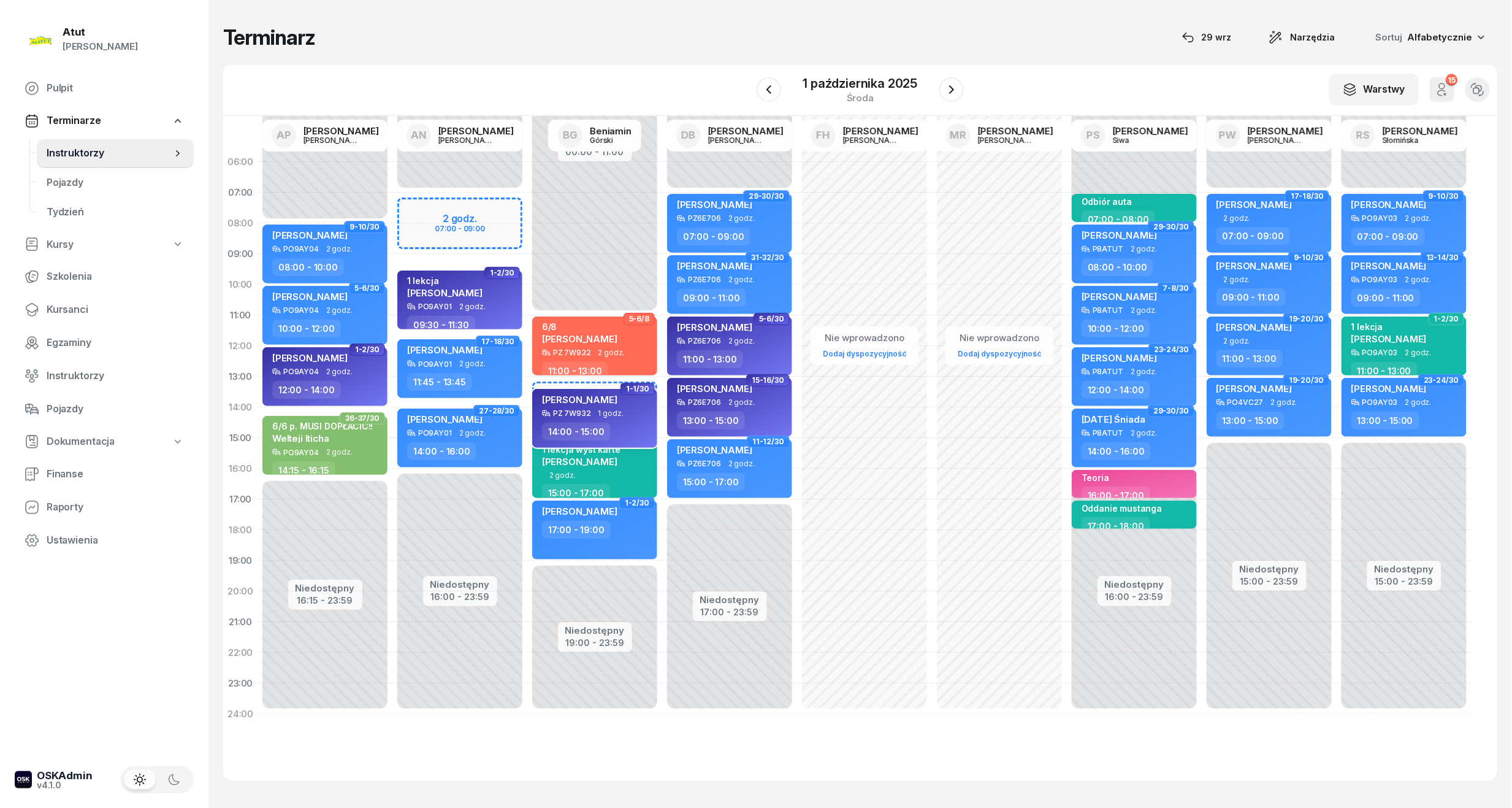
click at [566, 401] on div "Olga Spławska" at bounding box center [580, 401] width 75 height 15
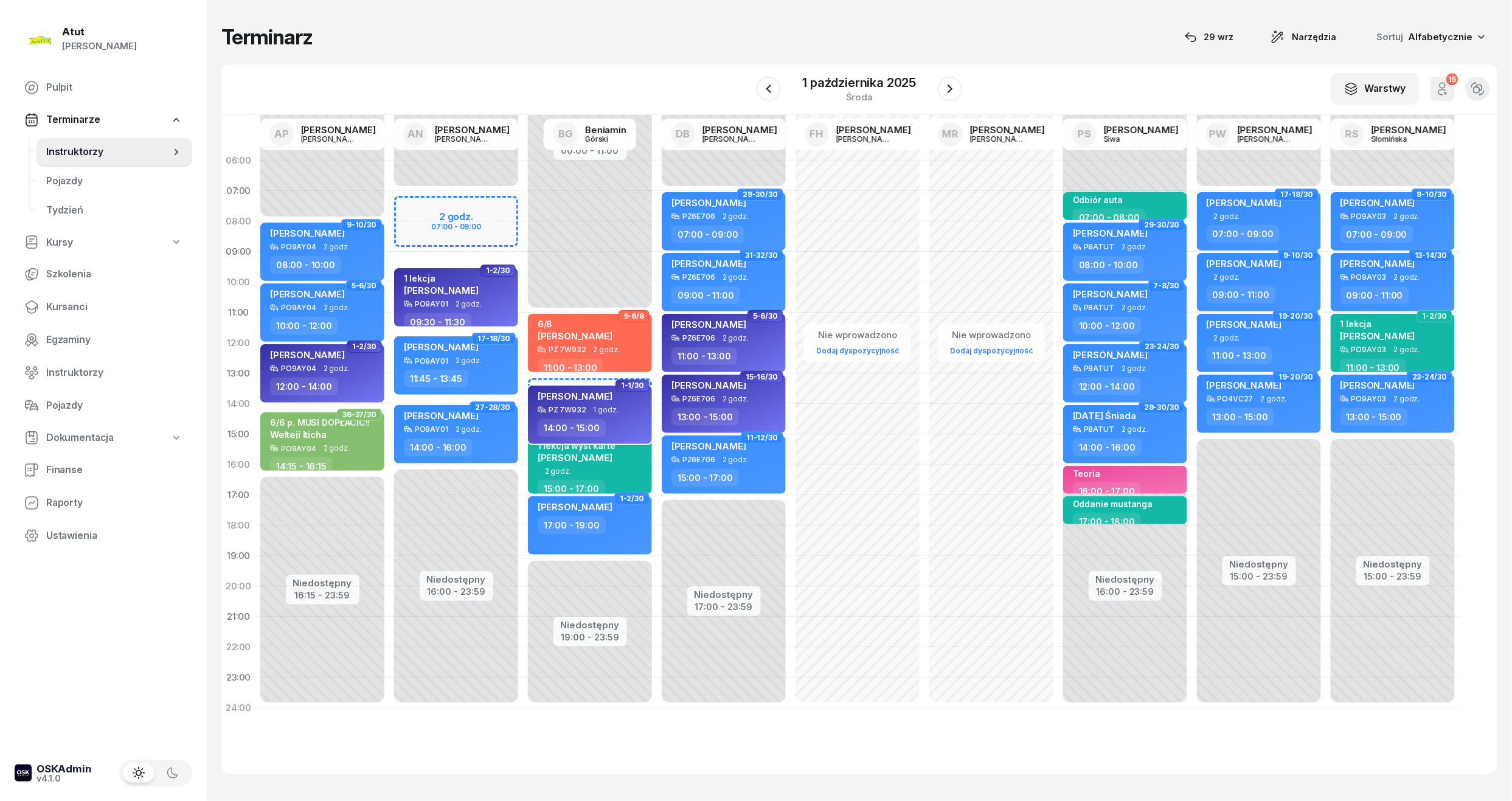
select select "14"
select select "15"
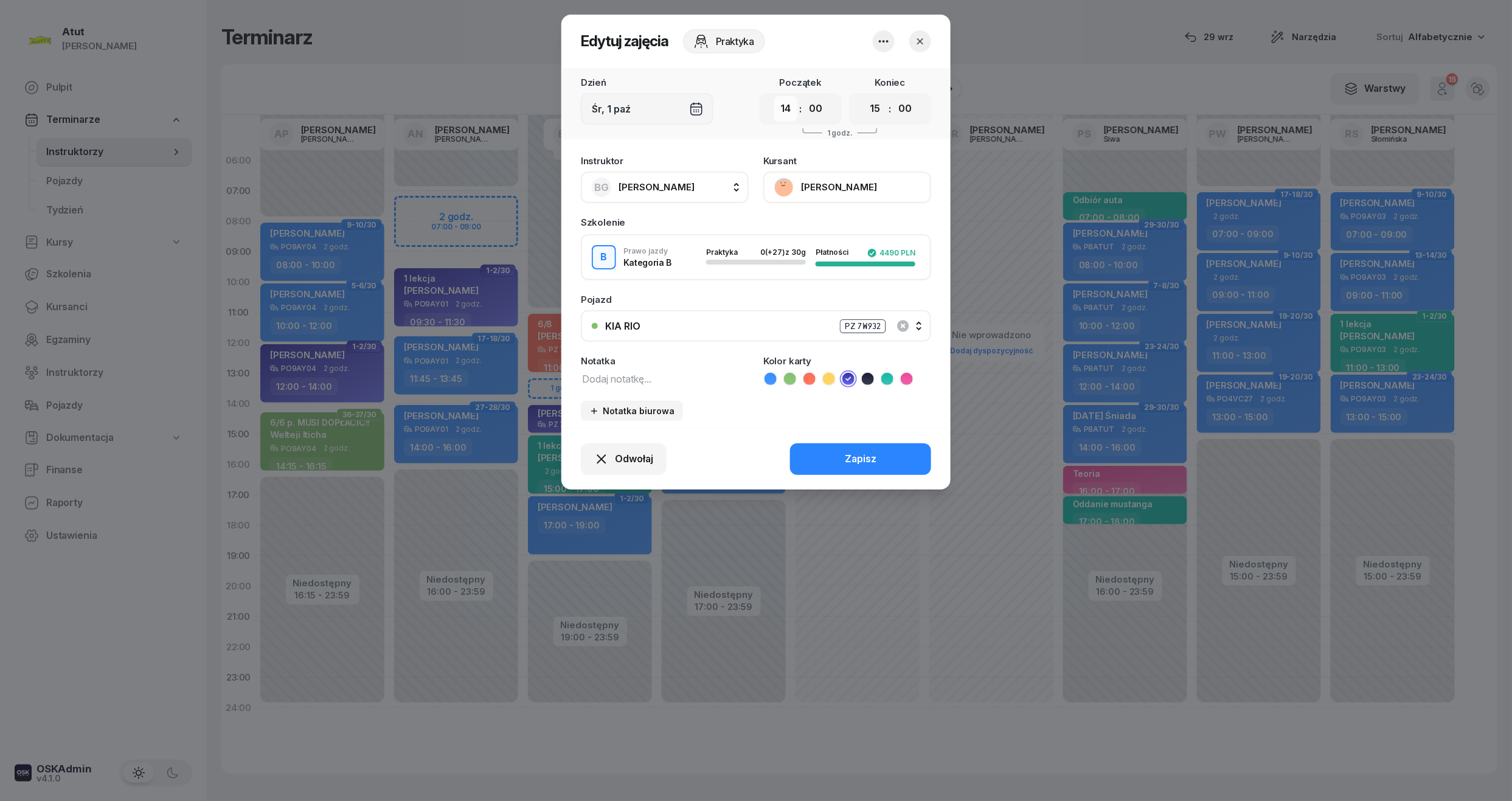
click at [779, 108] on select "00 01 02 03 04 05 06 07 08 09 10 11 12 13 14 15 16 17 18 19 20 21 22 23" at bounding box center [785, 109] width 23 height 26
select select "13"
click at [774, 96] on select "00 01 02 03 04 05 06 07 08 09 10 11 12 13 14 15 16 17 18 19 20 21 22 23" at bounding box center [785, 109] width 23 height 26
click at [925, 453] on button "Zapisz" at bounding box center [860, 459] width 141 height 31
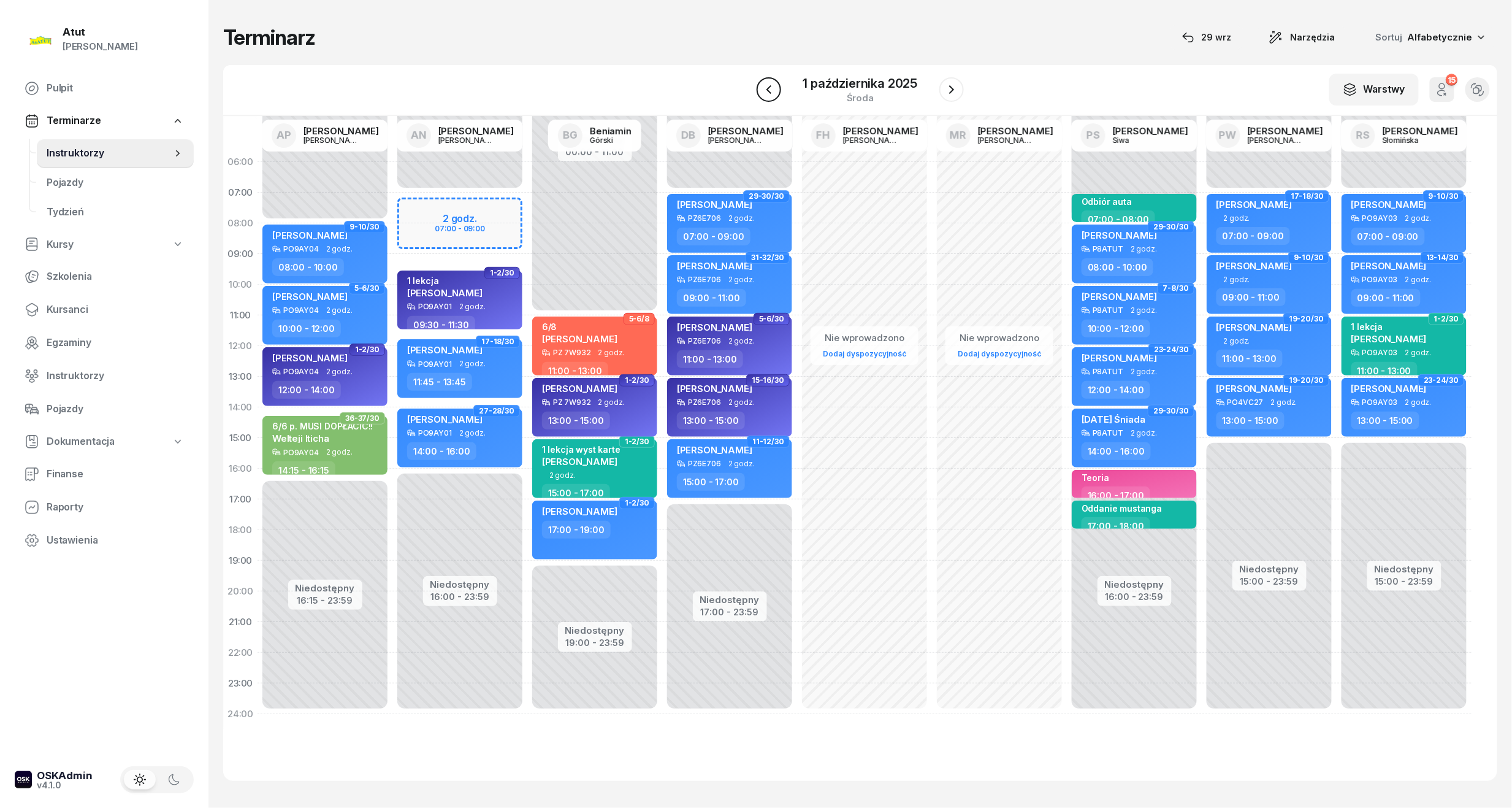
click at [763, 98] on button "button" at bounding box center [769, 89] width 24 height 24
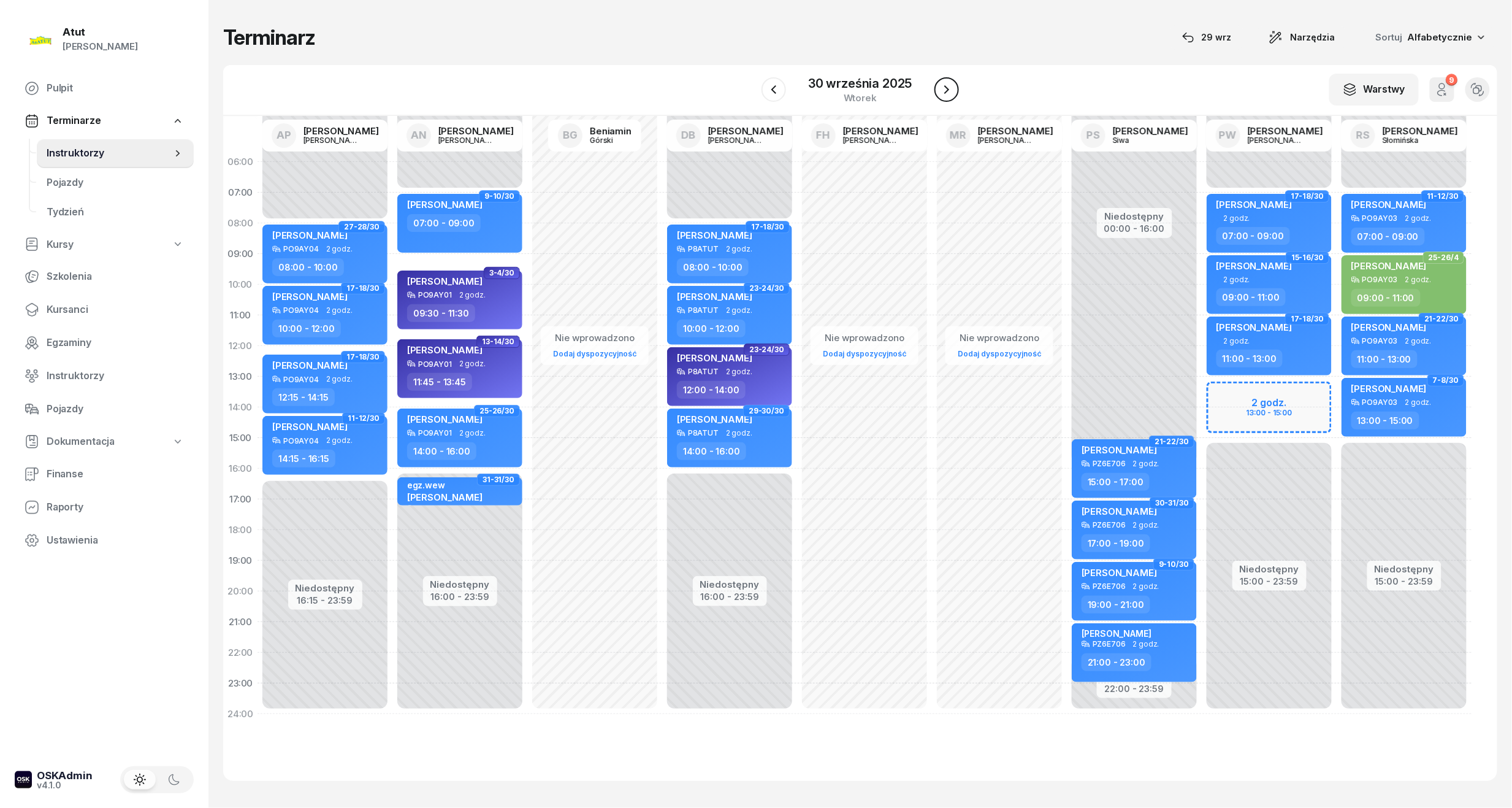
click at [946, 91] on icon "button" at bounding box center [946, 89] width 5 height 9
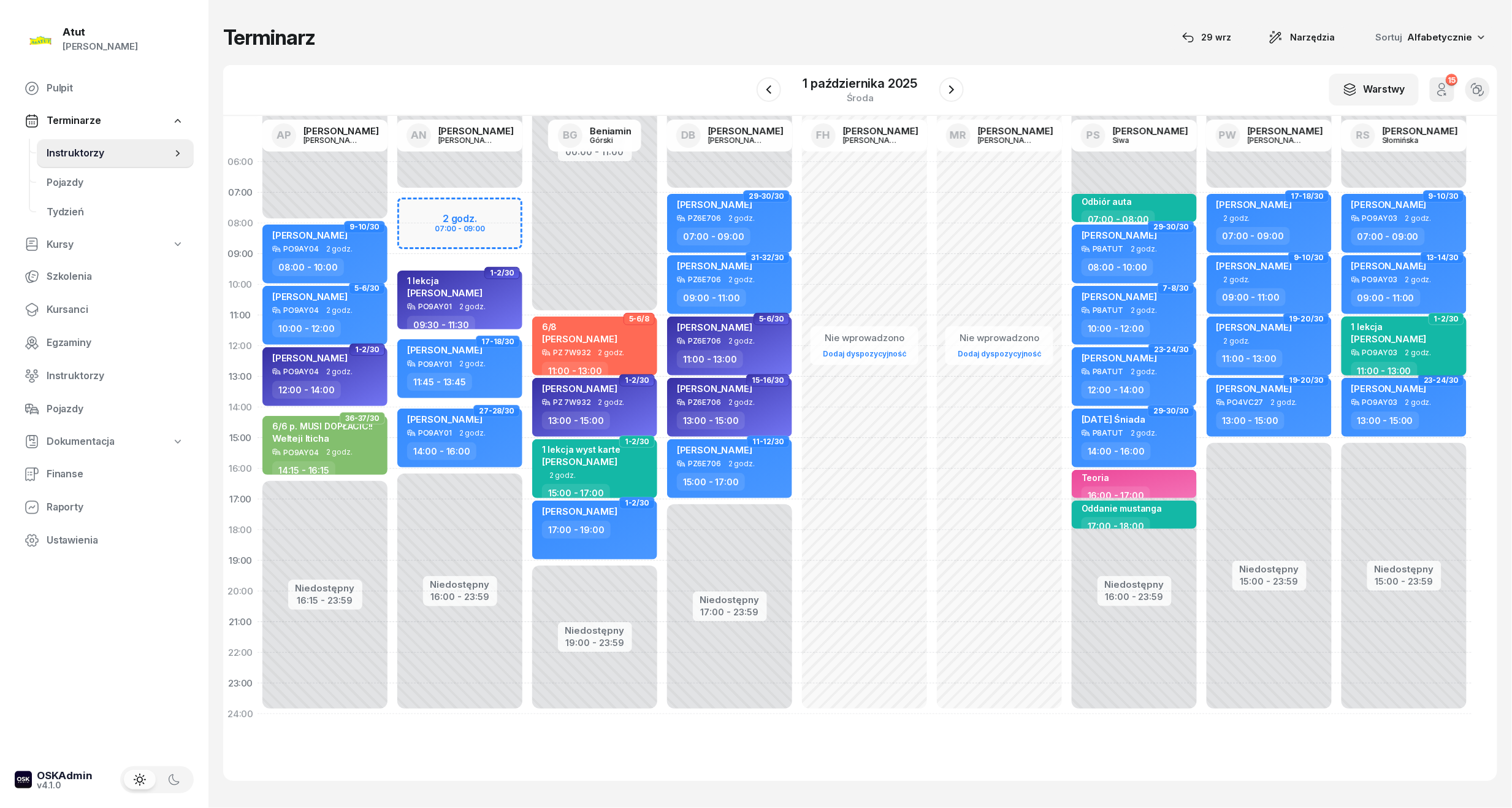
click at [1396, 349] on div "PO9AY03 2 godz." at bounding box center [1405, 352] width 108 height 9
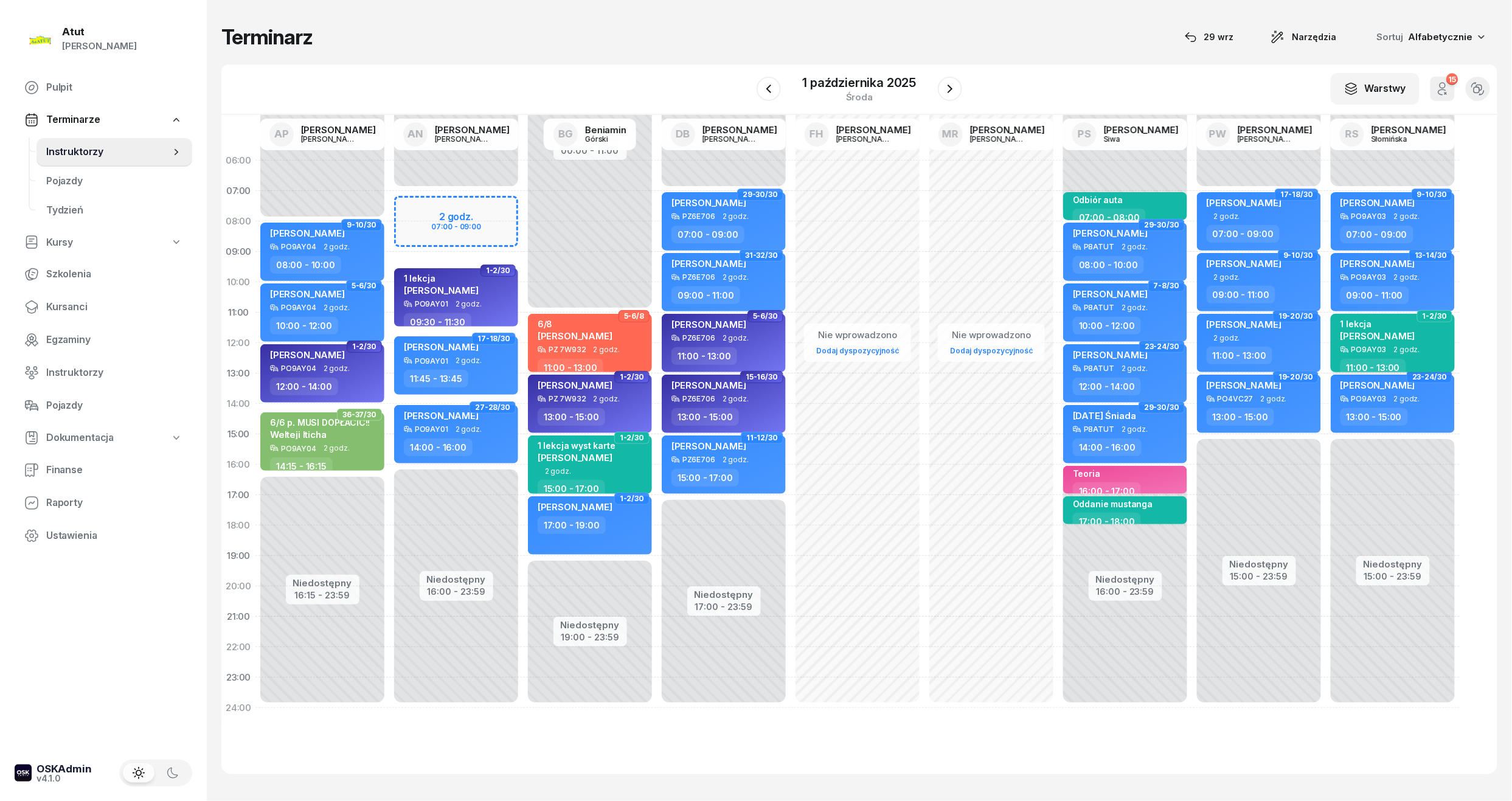
select select "11"
select select "13"
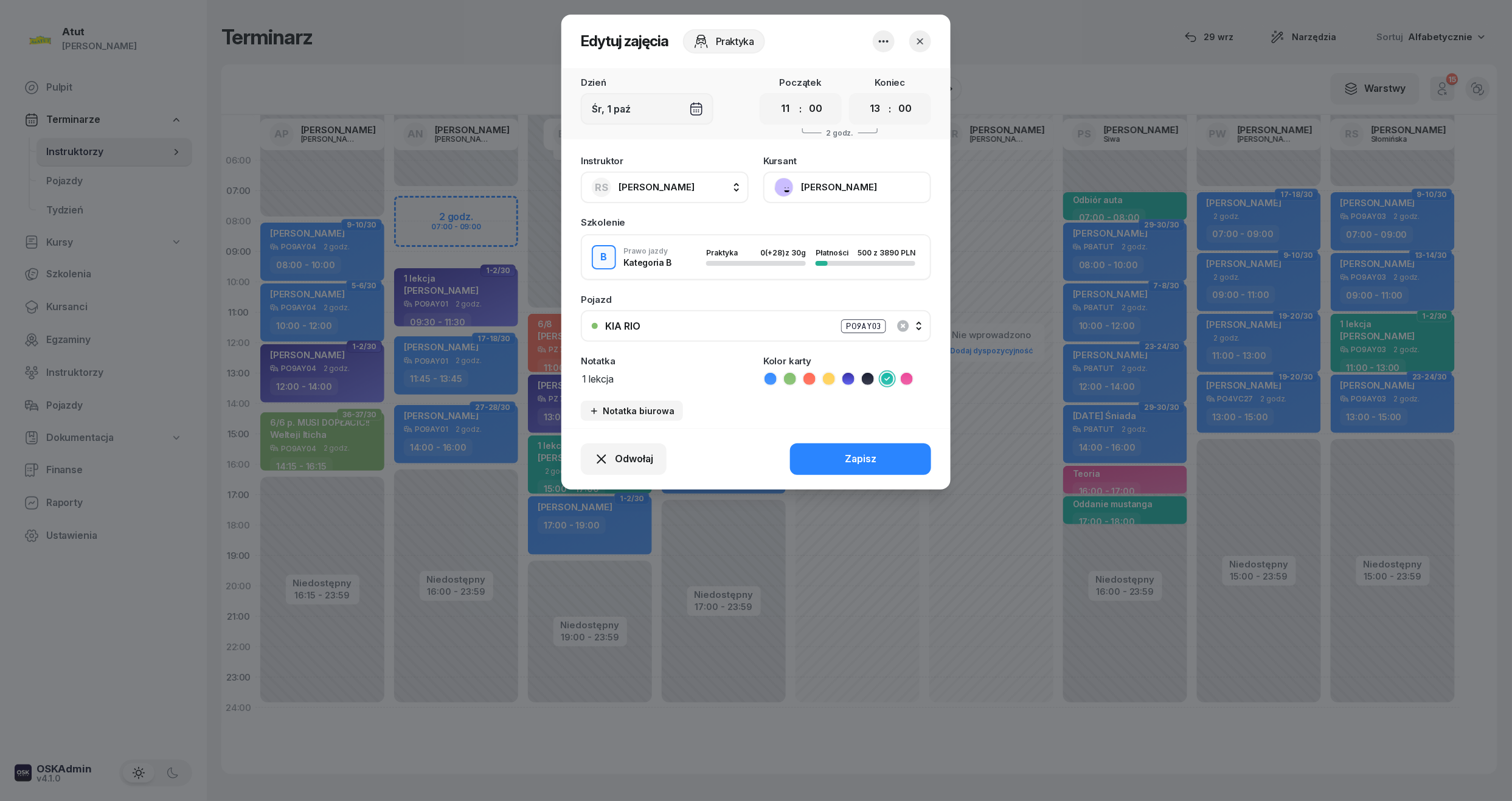
click at [691, 371] on textarea "1 lekcja" at bounding box center [665, 378] width 168 height 16
type textarea "1 lekcja karta w biurze"
click at [811, 456] on button "Zapisz" at bounding box center [860, 459] width 141 height 31
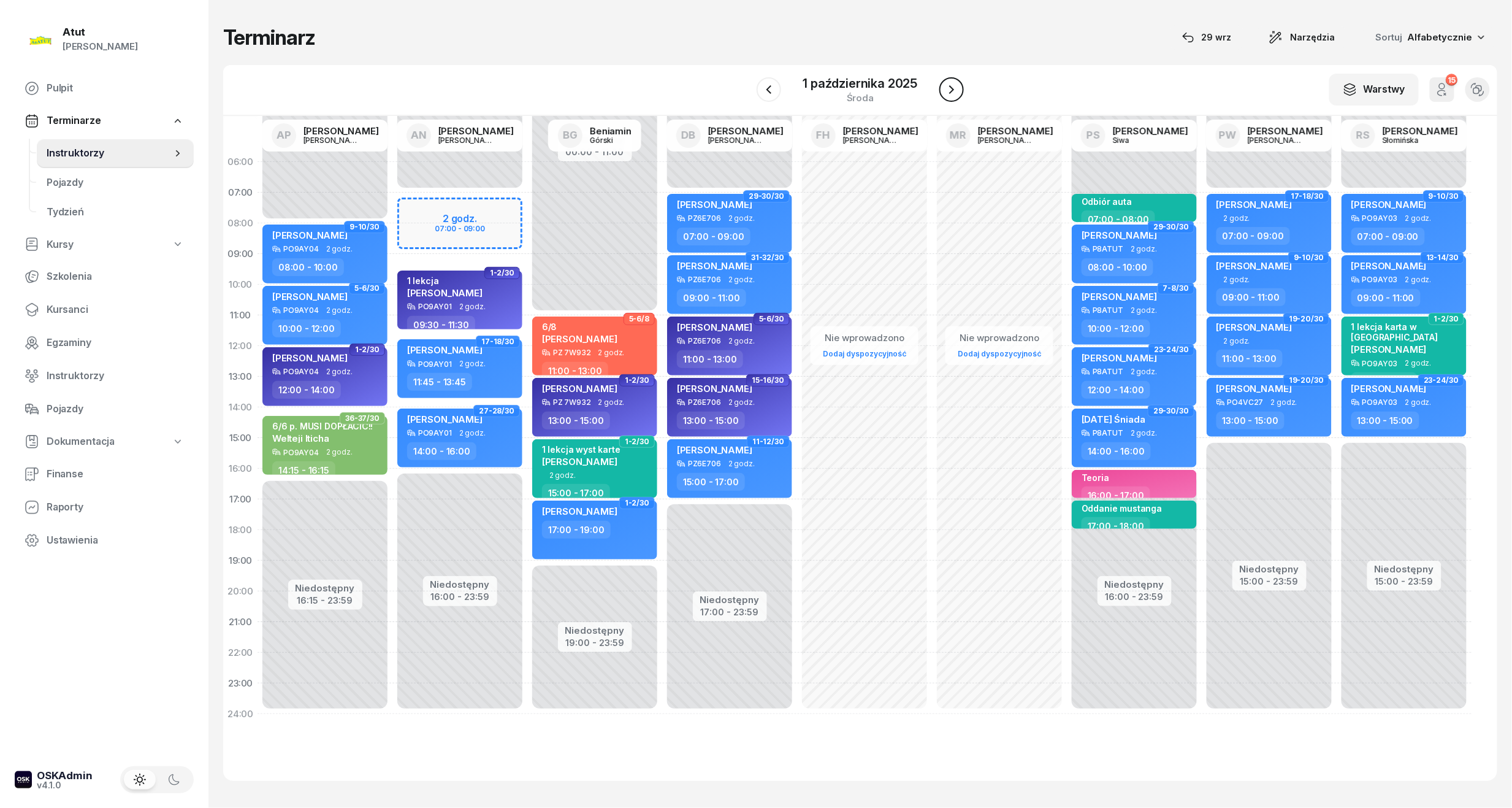
click at [946, 89] on icon "button" at bounding box center [952, 89] width 15 height 15
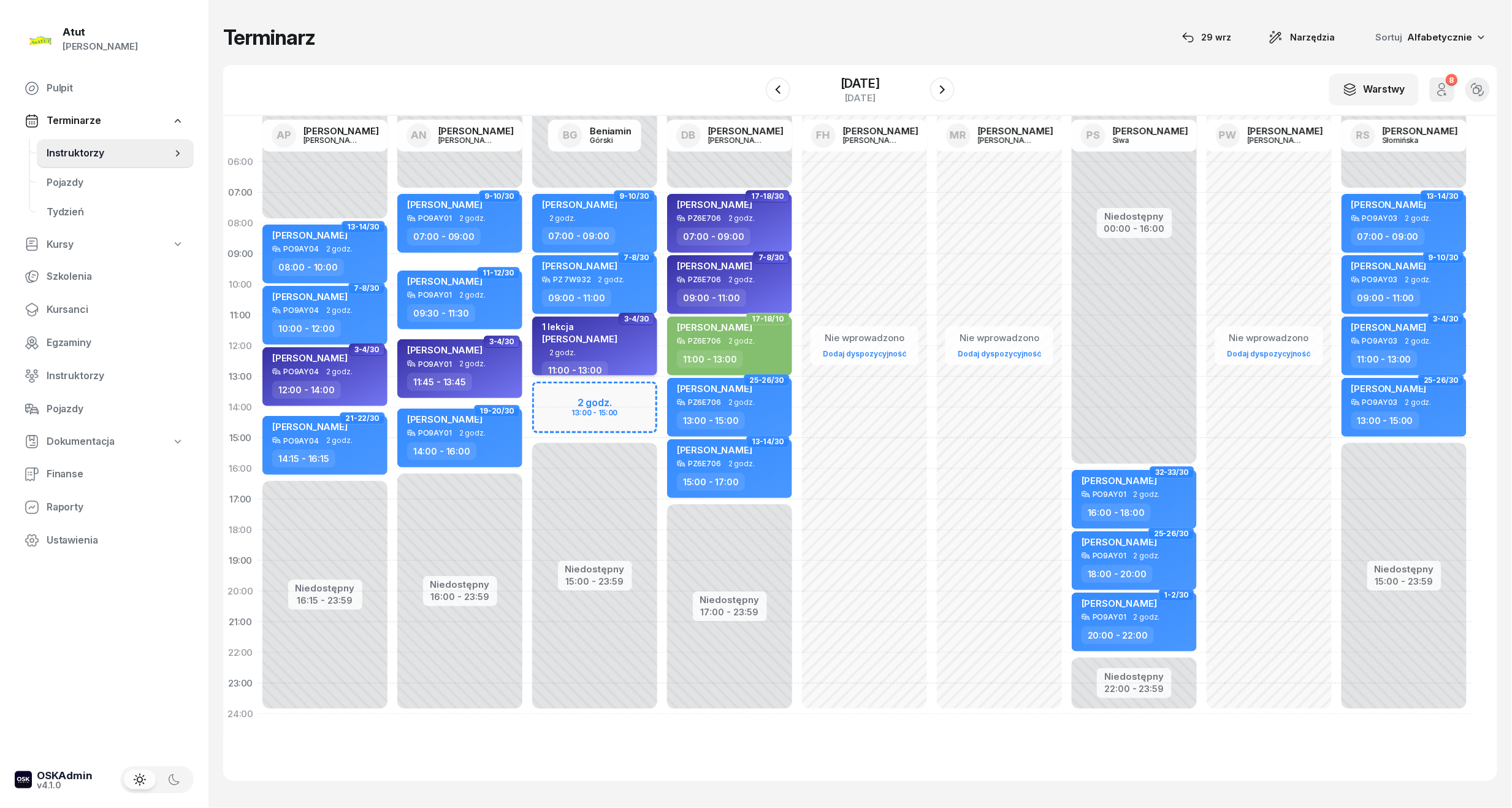
click at [591, 325] on div "1 lekcja" at bounding box center [580, 327] width 75 height 11
select select "11"
select select "13"
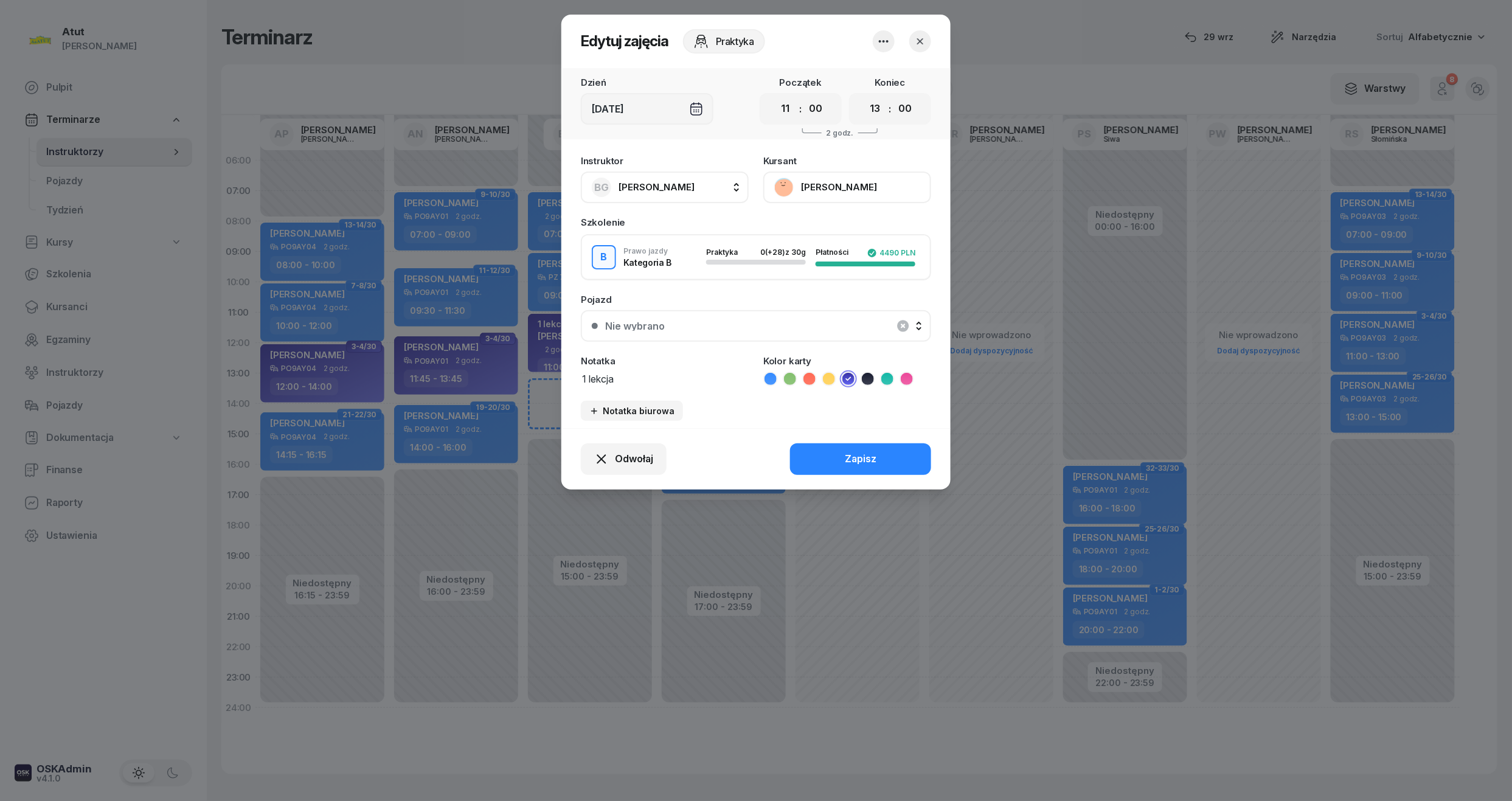
drag, startPoint x: 621, startPoint y: 375, endPoint x: 88, endPoint y: 353, distance: 533.5
click at [87, 365] on div "Edytuj zajęcia Praktyka Dzień Czw, 2 paź Początek 00 01 02 03 04 05 06 07 08 09…" at bounding box center [756, 400] width 1512 height 801
click at [825, 443] on button "Zapisz" at bounding box center [860, 459] width 141 height 31
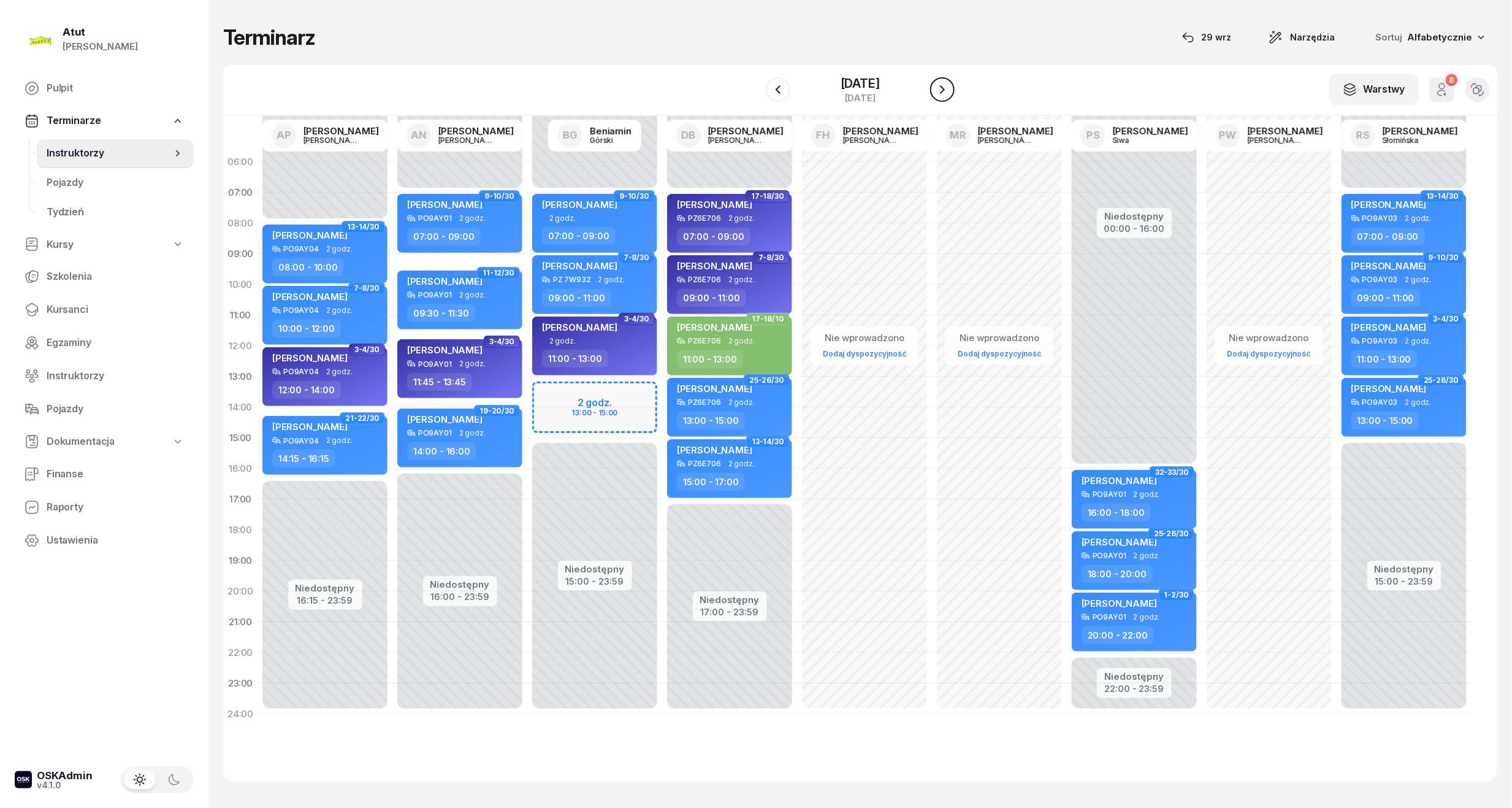
click at [945, 89] on icon "button" at bounding box center [942, 89] width 5 height 9
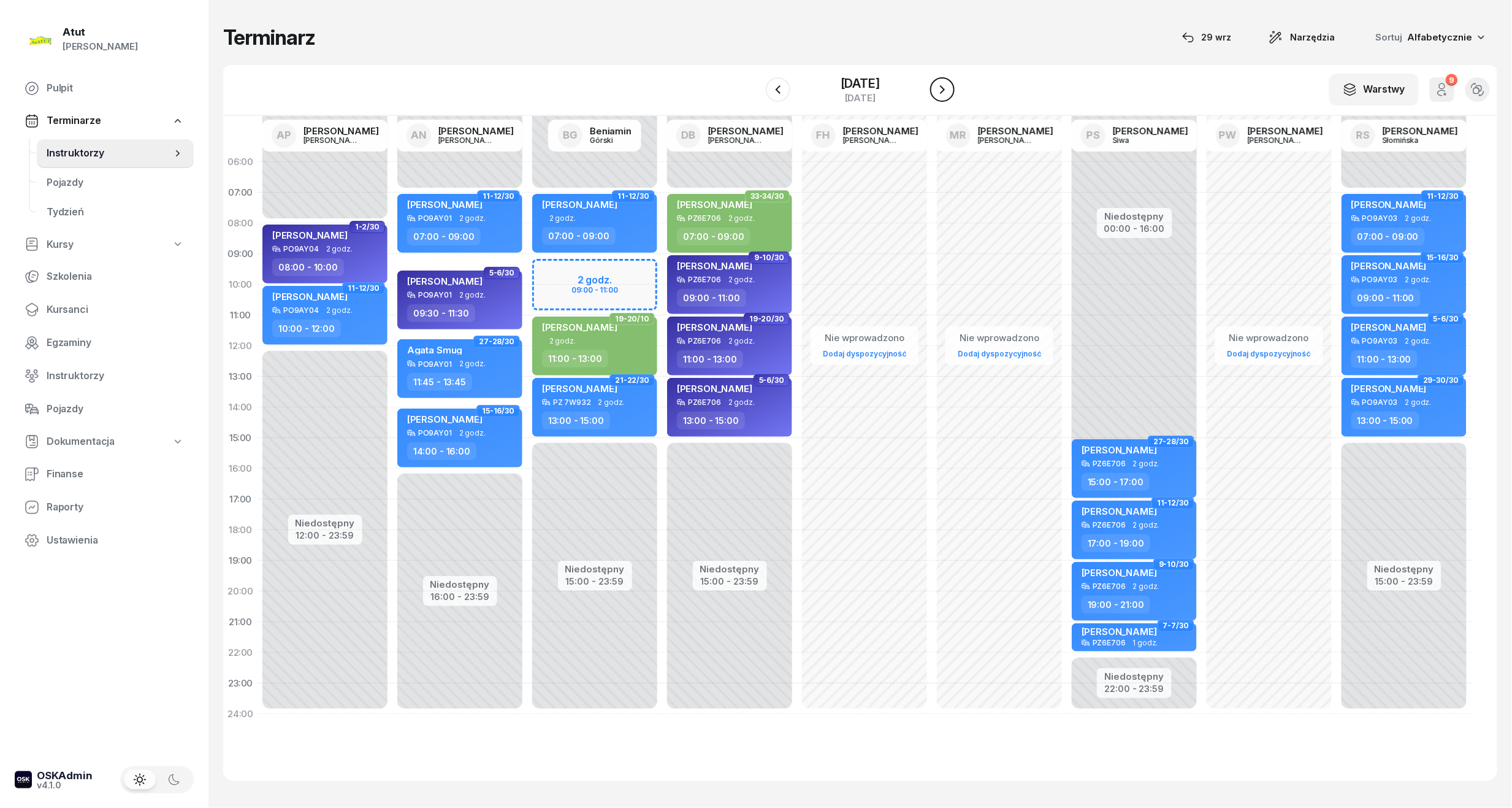
click at [947, 83] on icon "button" at bounding box center [942, 89] width 15 height 15
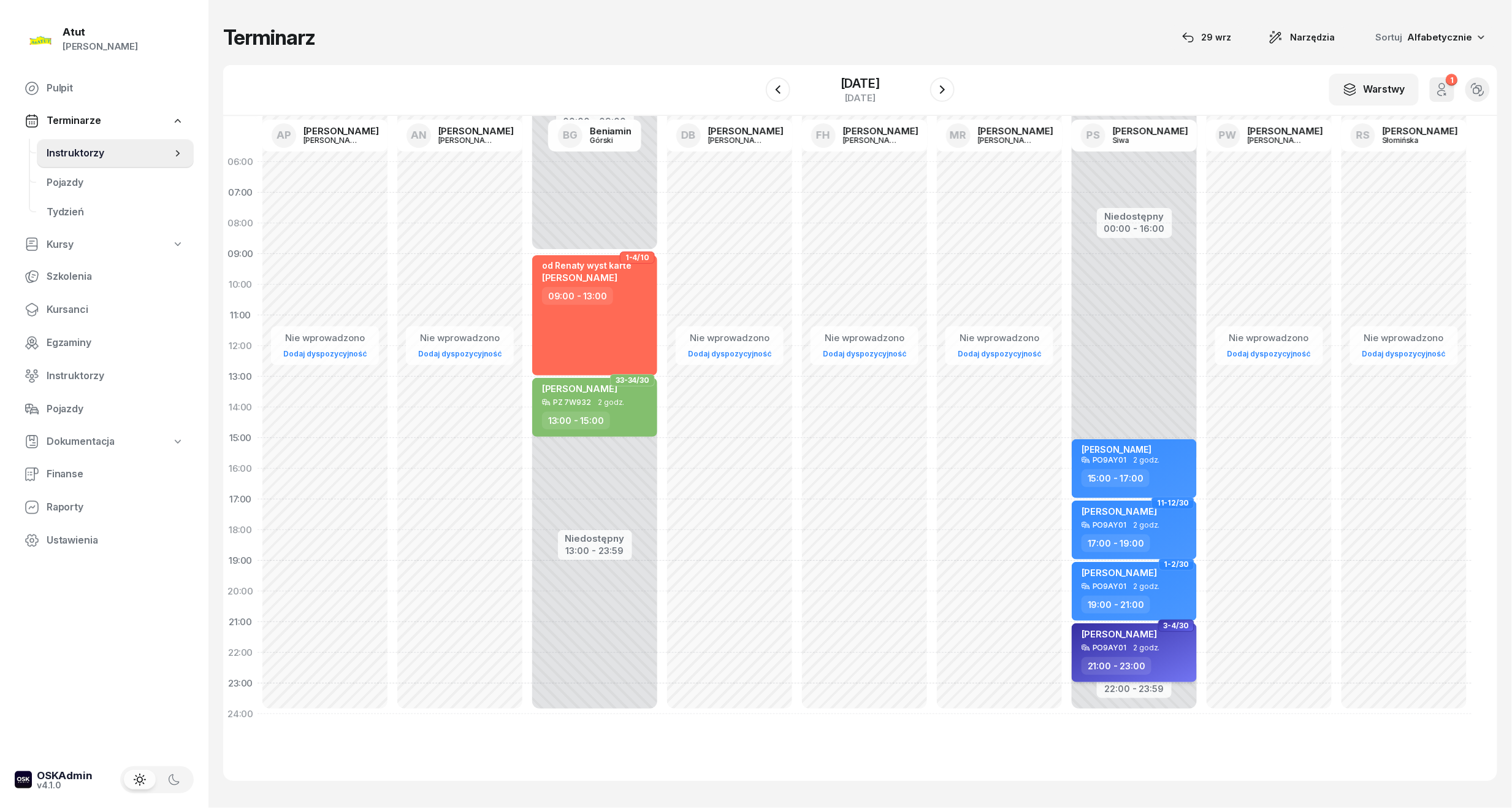
click at [1171, 659] on div "21:00 - 23:00" at bounding box center [1135, 666] width 108 height 18
select select "21"
select select "23"
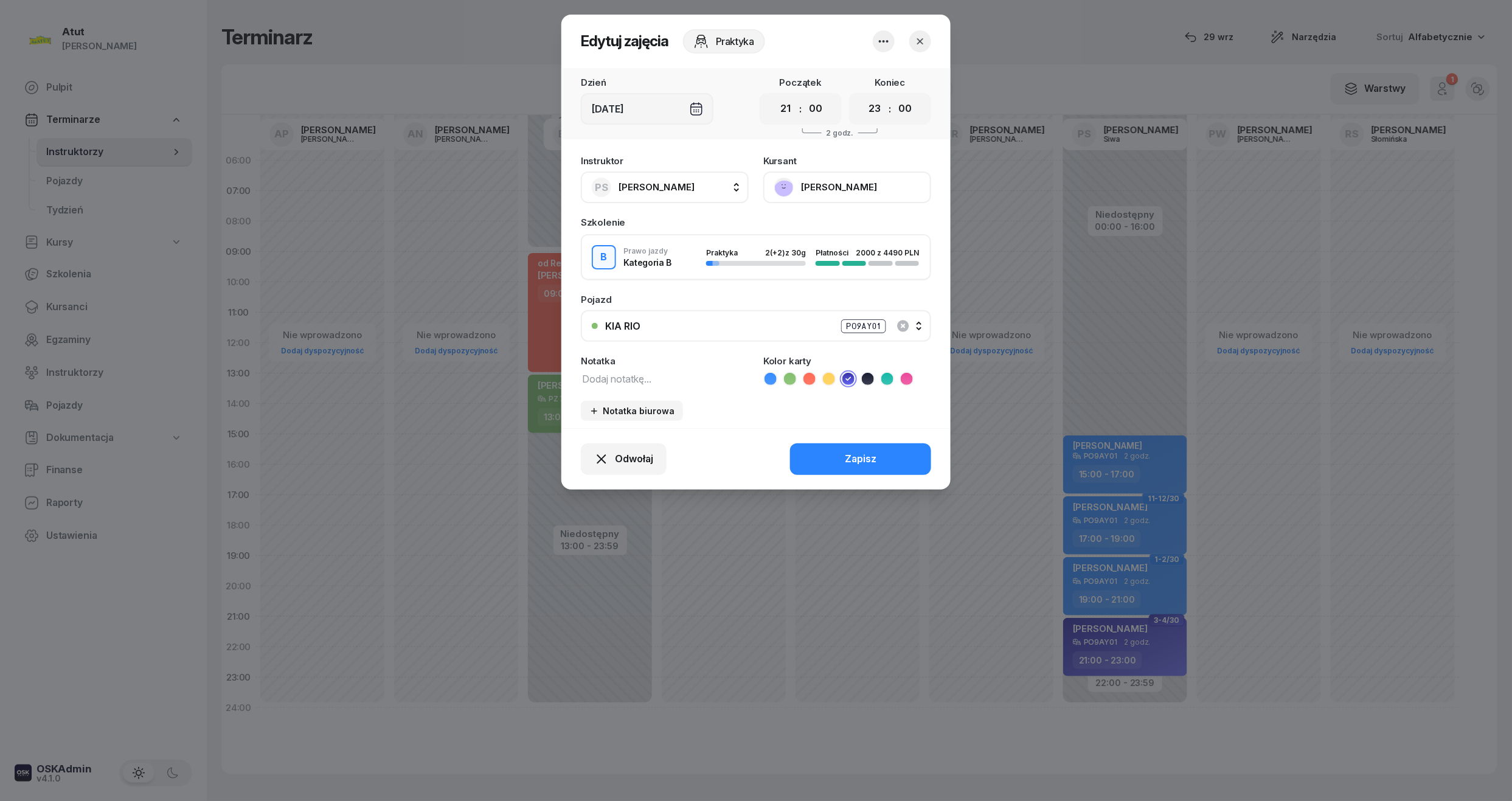
click at [810, 183] on button "Mykhailo Kikelia" at bounding box center [847, 187] width 168 height 31
click at [801, 226] on div "Otwórz profil" at bounding box center [802, 229] width 59 height 16
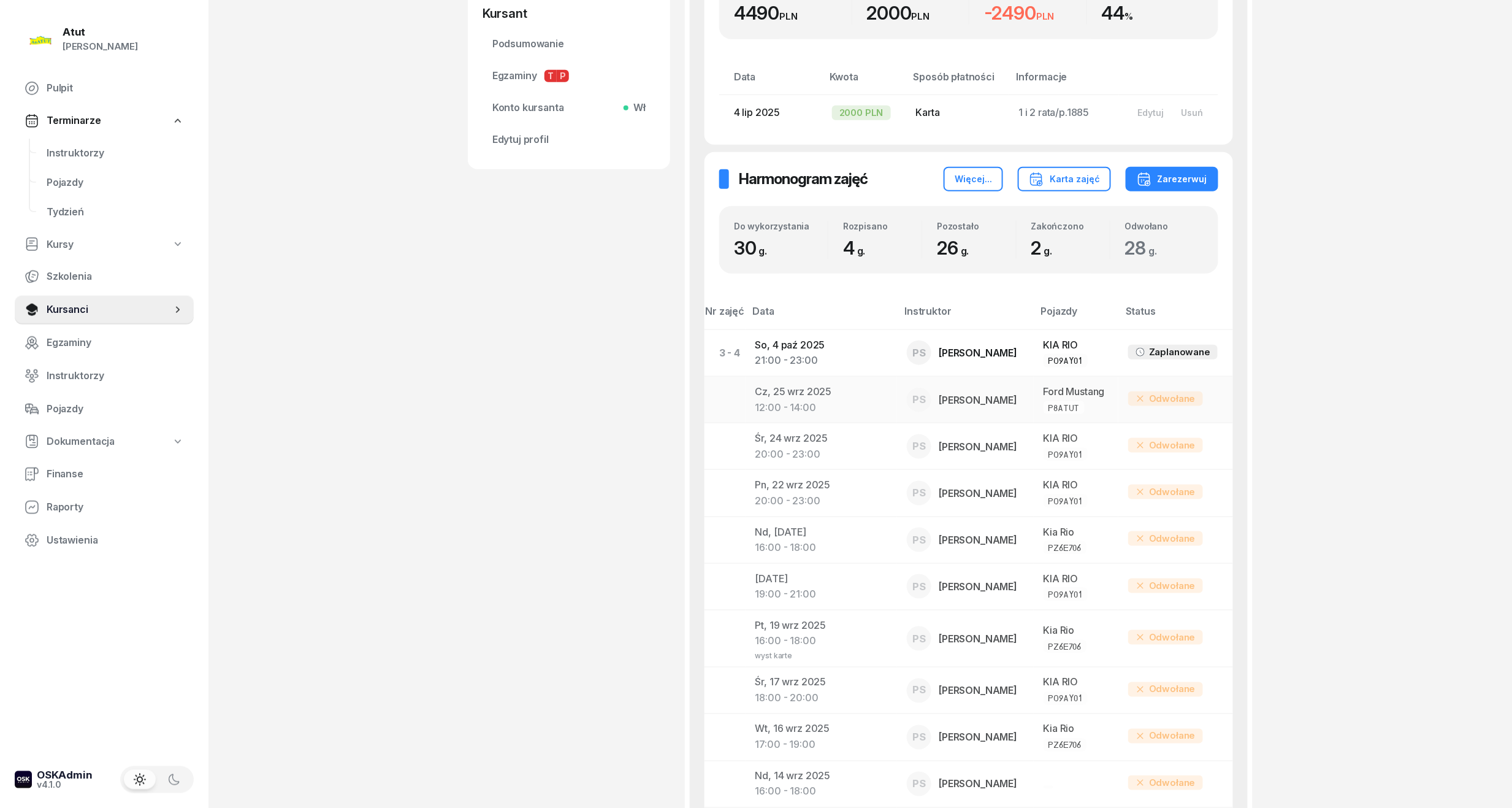
scroll to position [214, 0]
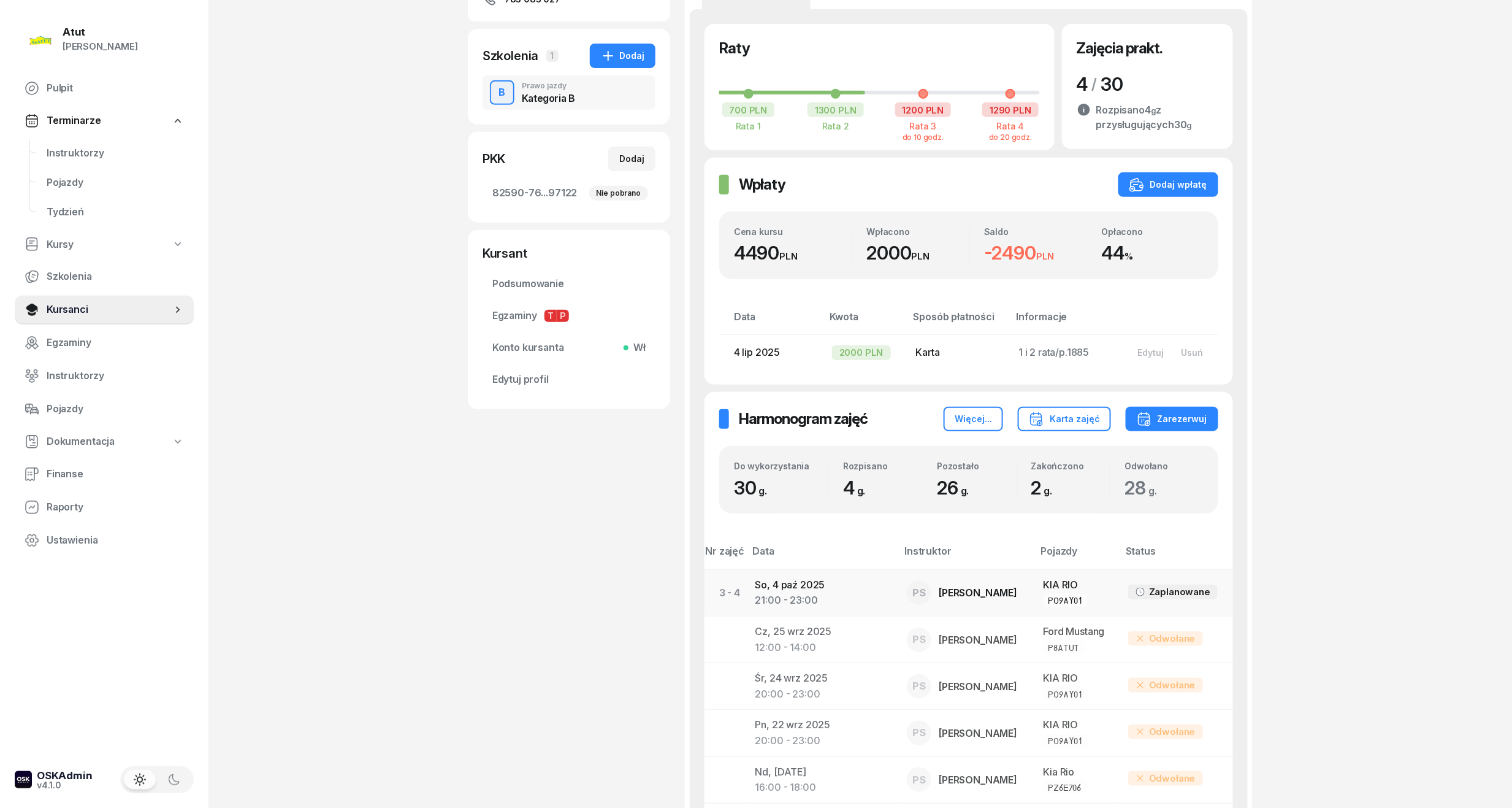
click at [788, 601] on div "21:00 - 23:00" at bounding box center [821, 600] width 132 height 16
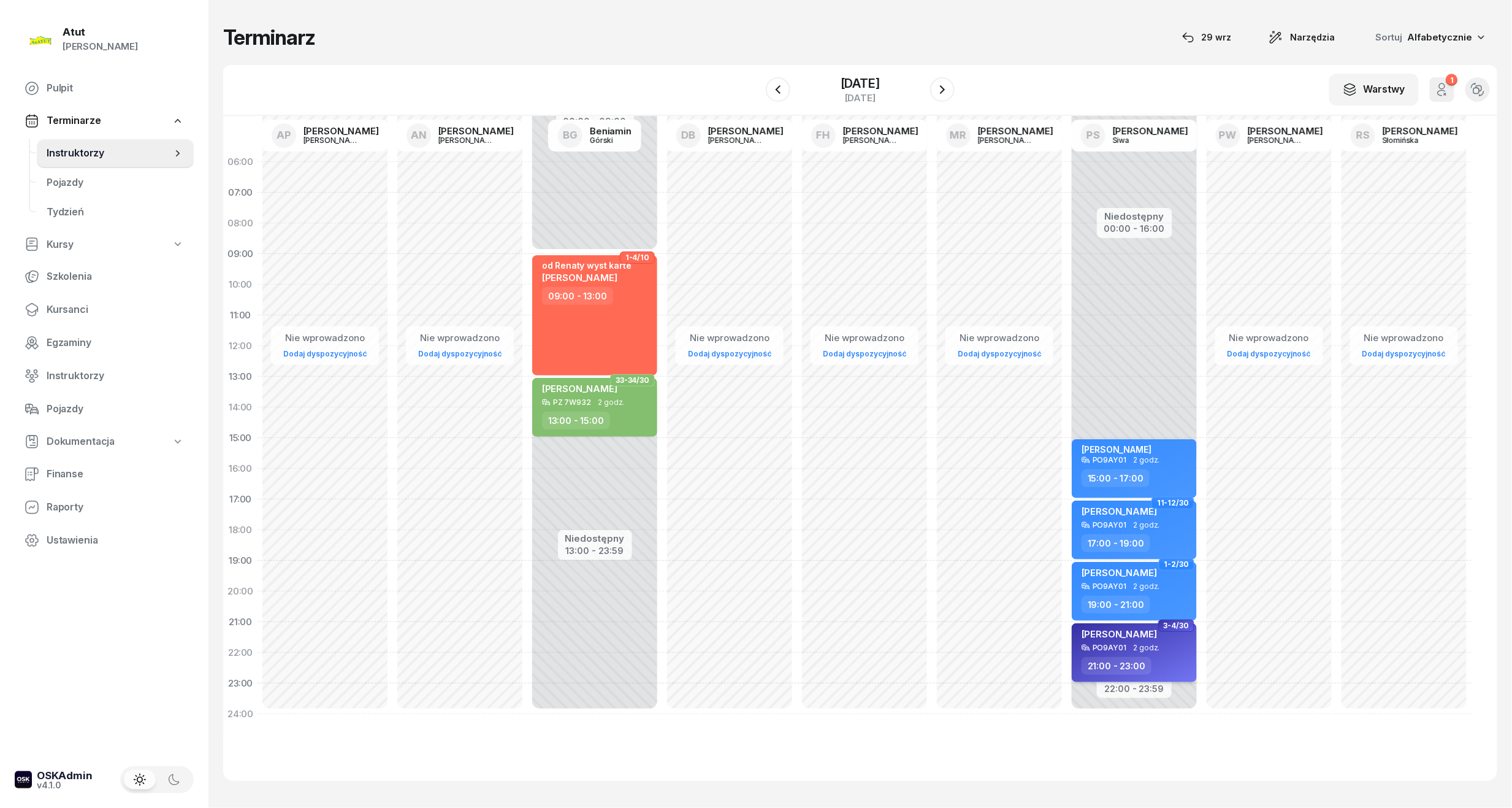
click at [1154, 638] on div "Mykhailo Kikelia" at bounding box center [1135, 635] width 108 height 15
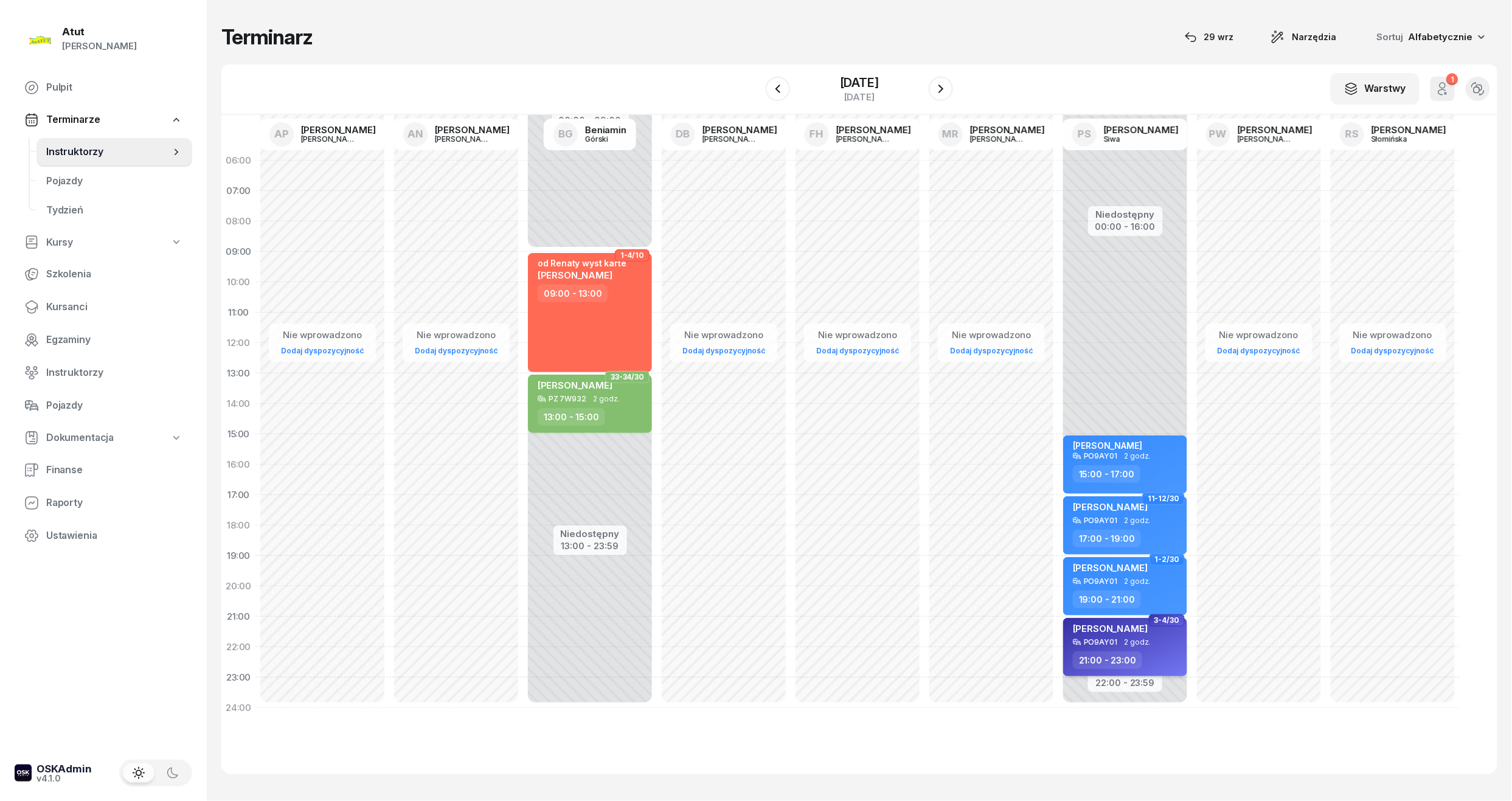
select select "21"
select select "23"
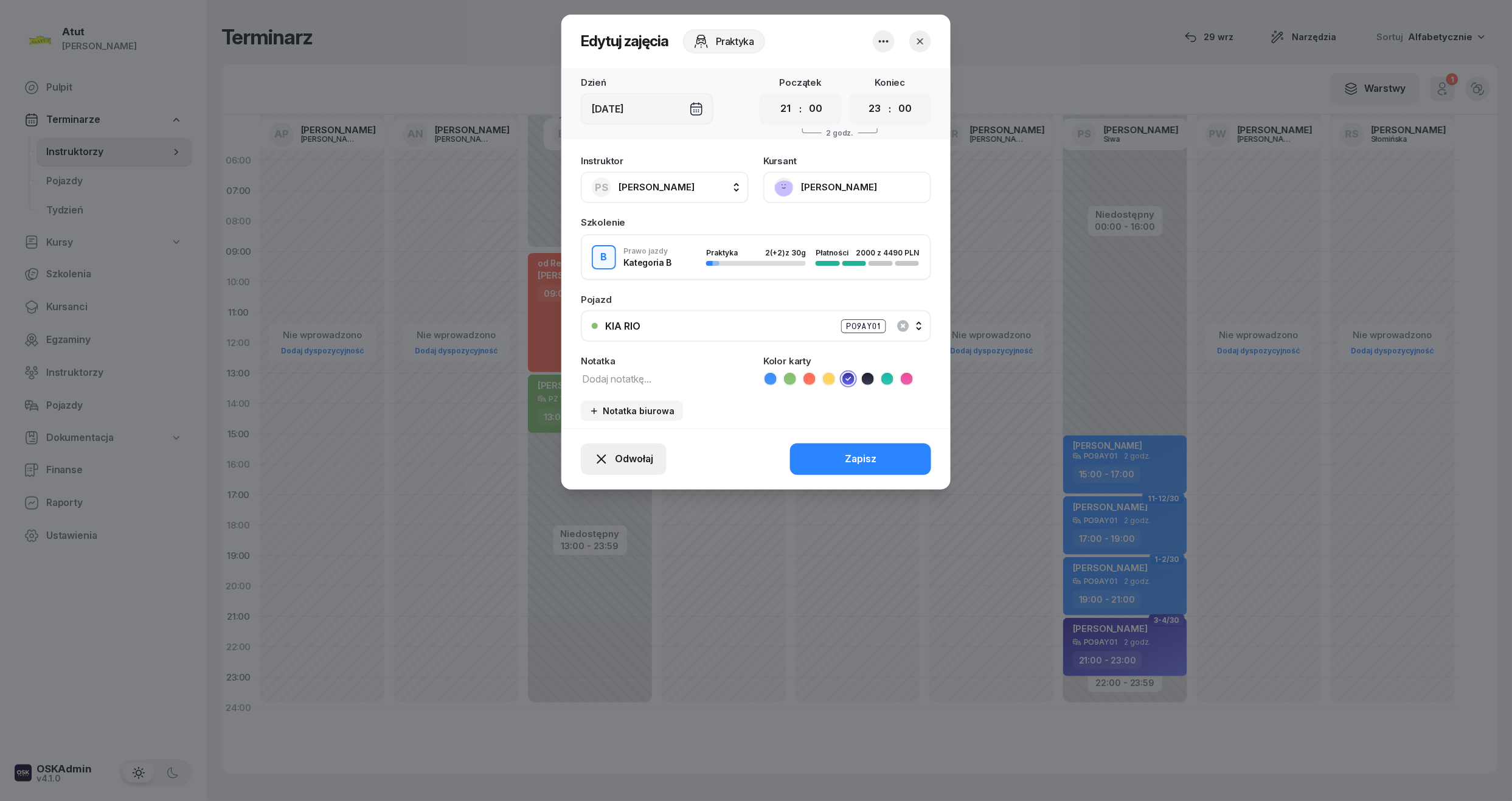
click at [648, 448] on button "Odwołaj" at bounding box center [623, 459] width 86 height 31
click at [603, 358] on div "My odwołaliśmy" at bounding box center [603, 355] width 73 height 16
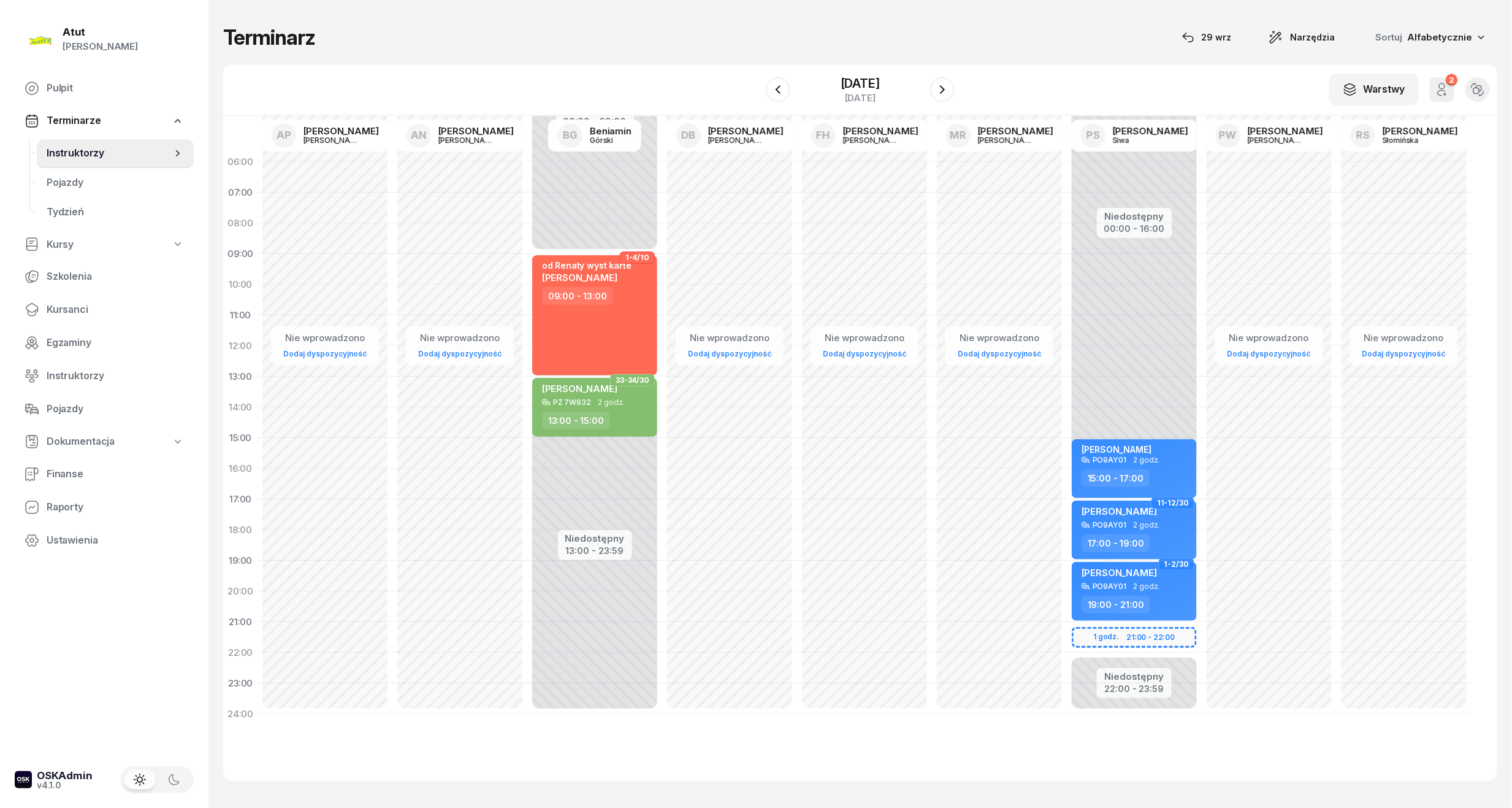
drag, startPoint x: 72, startPoint y: 312, endPoint x: 400, endPoint y: 208, distance: 344.1
click at [73, 312] on span "Kursanci" at bounding box center [116, 309] width 137 height 16
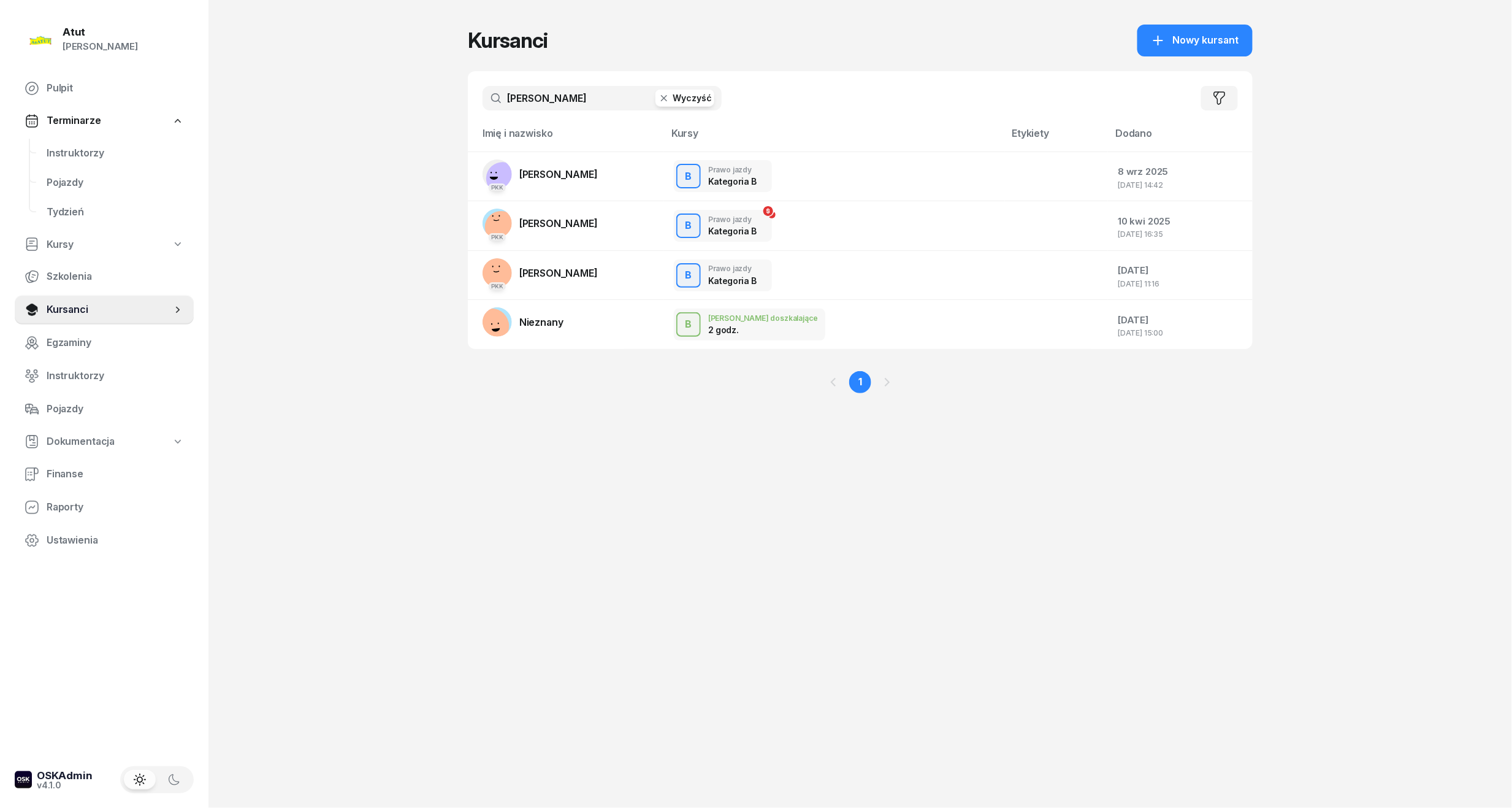
drag, startPoint x: 599, startPoint y: 101, endPoint x: 225, endPoint y: 136, distance: 375.6
click at [225, 136] on div "Atut Paulina Lis Pulpit Terminarze Instruktorzy Pojazdy Tydzień Kursy Szkolenia…" at bounding box center [756, 404] width 1512 height 808
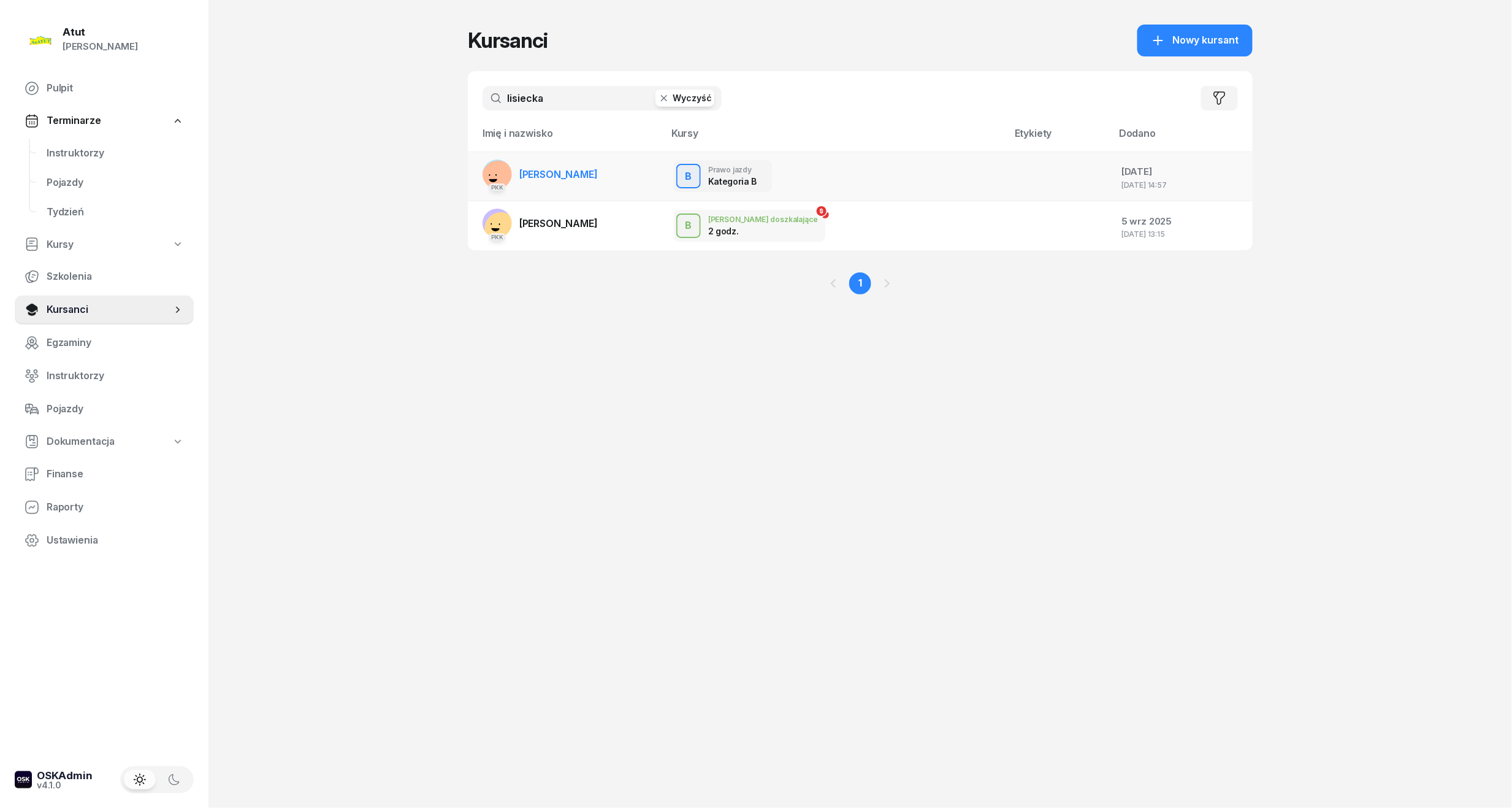
type input "lisiecka"
click at [579, 173] on span "Weronika Lisiecka" at bounding box center [558, 174] width 79 height 13
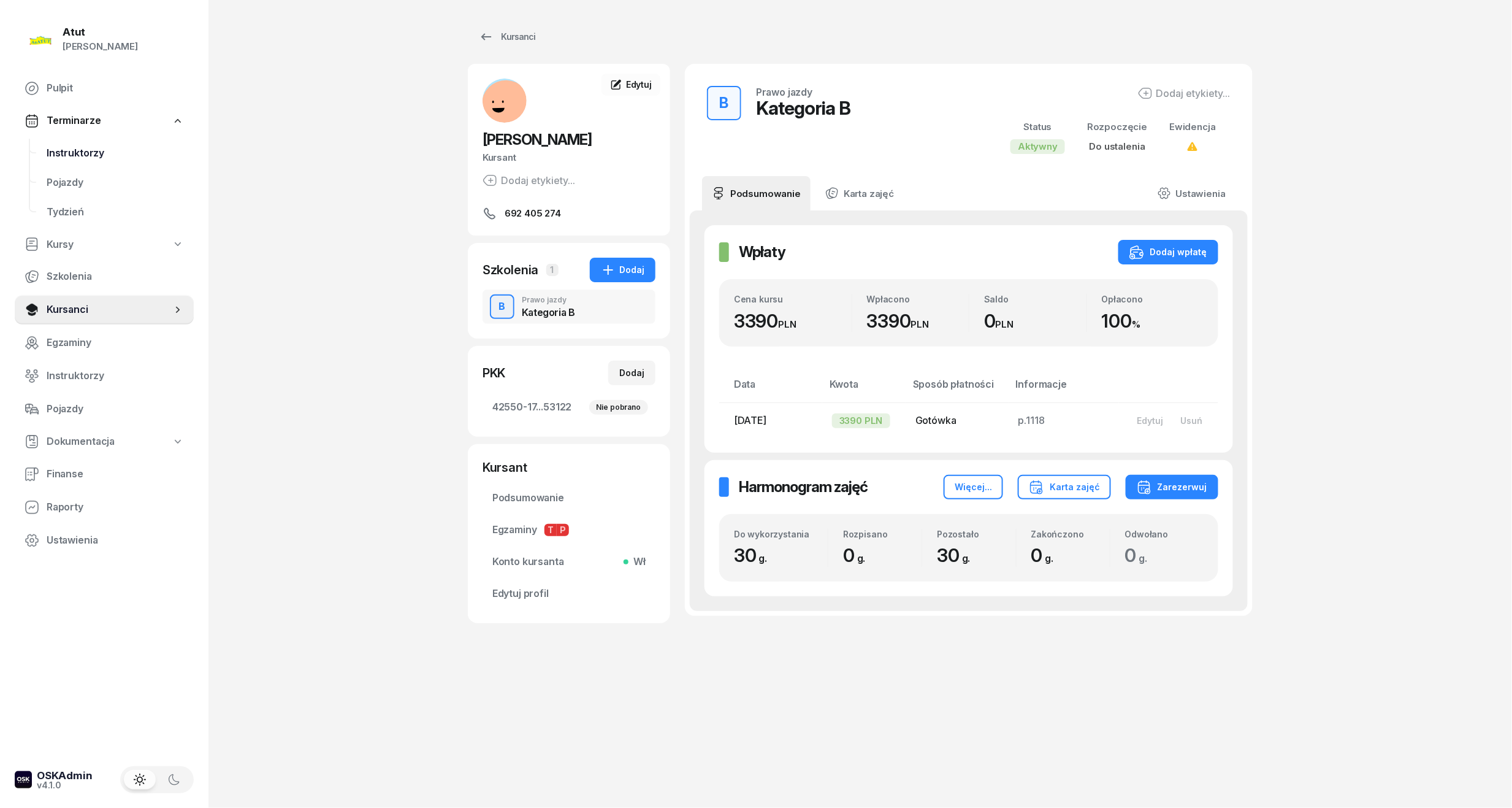
click at [94, 153] on span "Instruktorzy" at bounding box center [116, 153] width 137 height 16
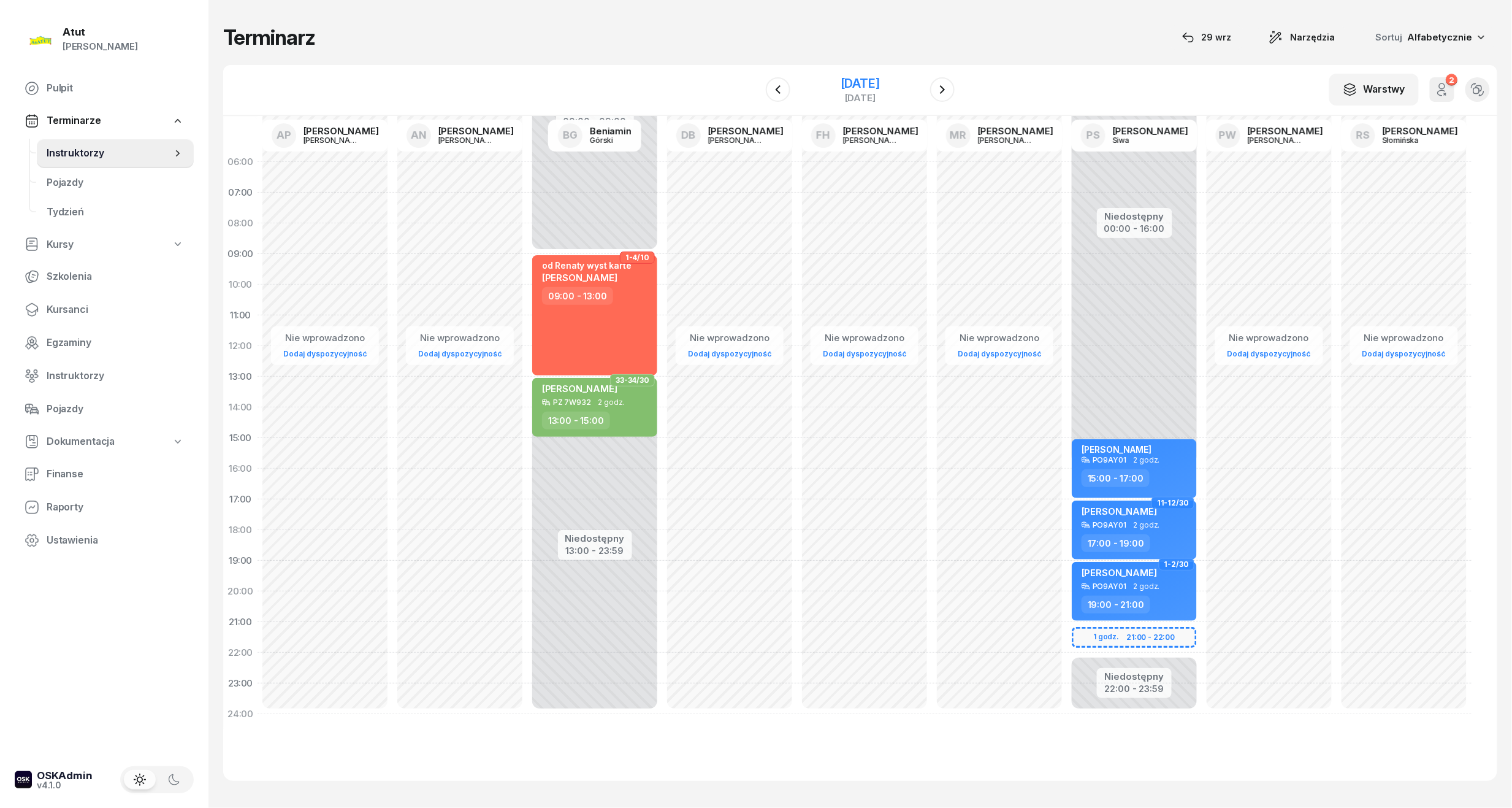
click at [877, 89] on div "4 października 2025" at bounding box center [860, 83] width 39 height 13
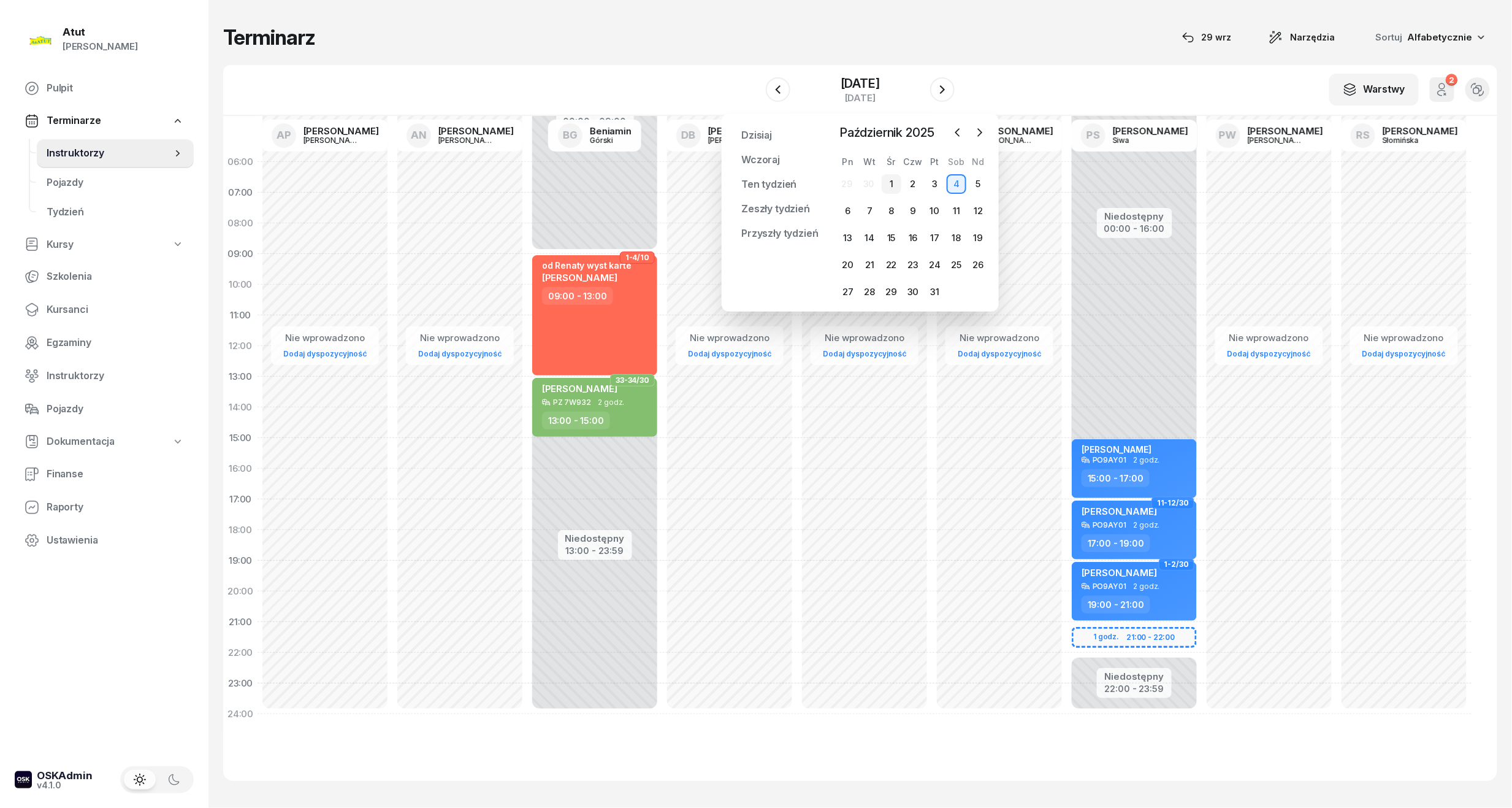
click at [896, 178] on div "1" at bounding box center [891, 184] width 20 height 20
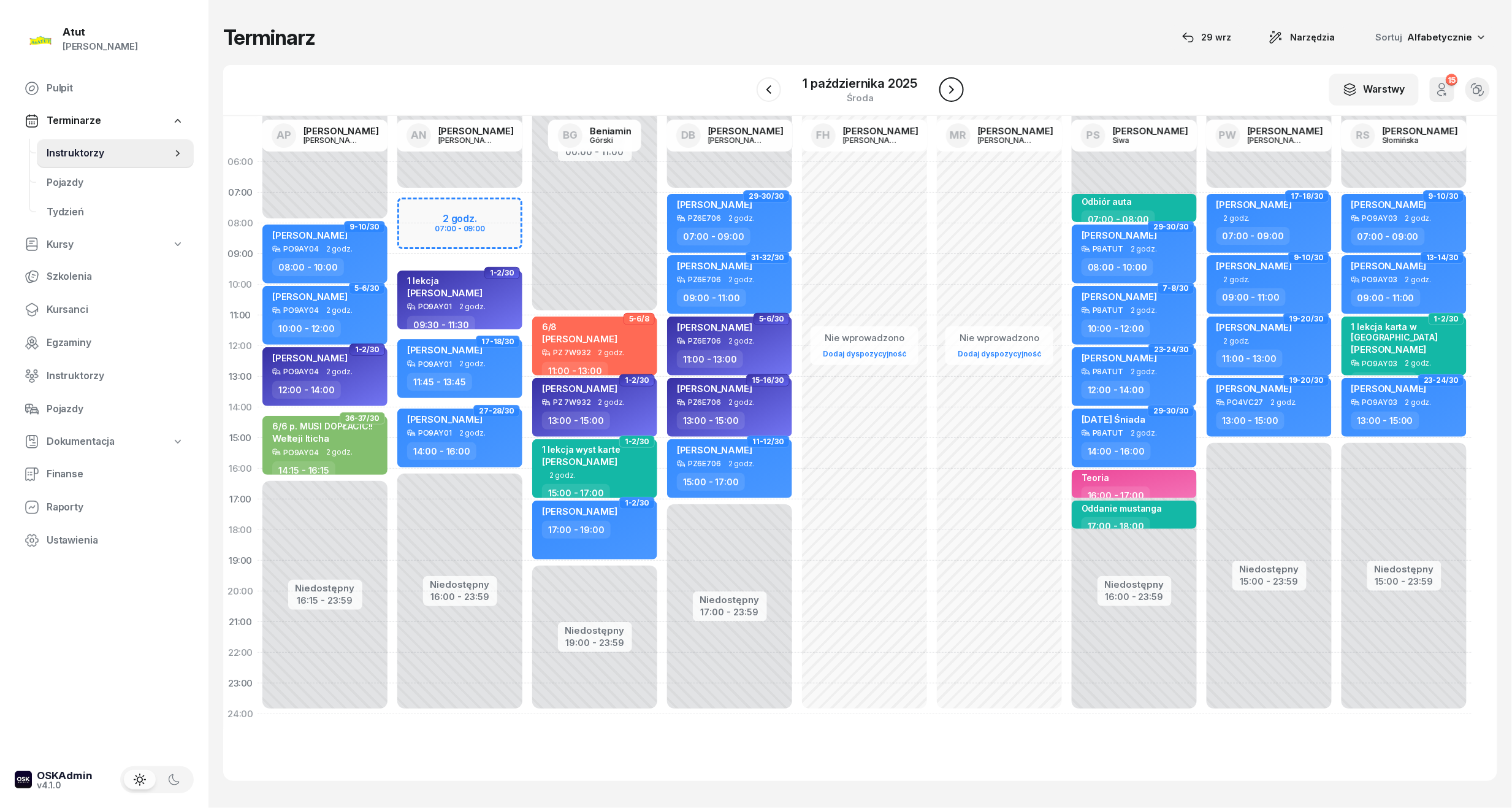
click at [943, 87] on button "button" at bounding box center [951, 89] width 24 height 24
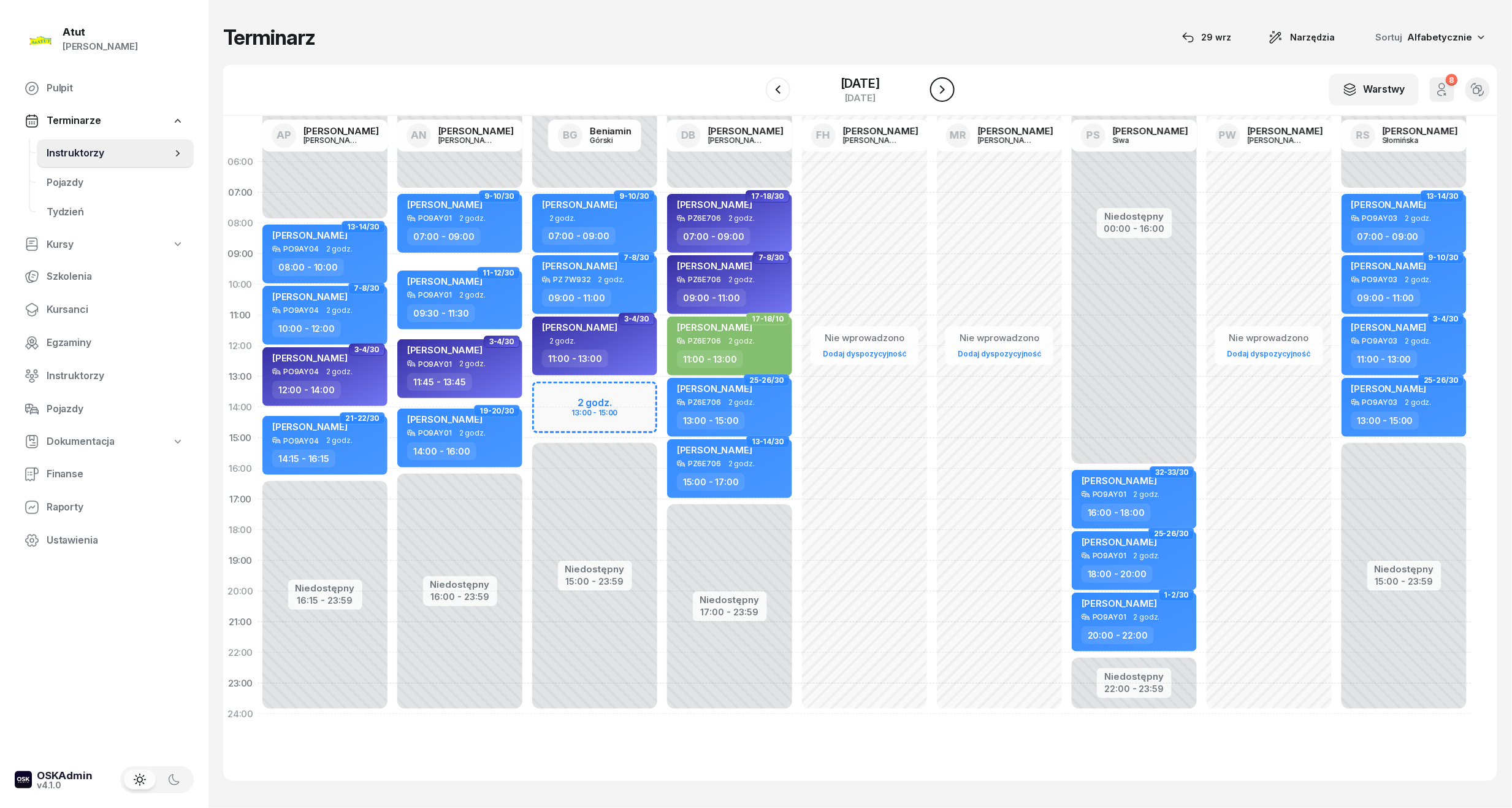
click at [944, 87] on button "button" at bounding box center [942, 89] width 24 height 24
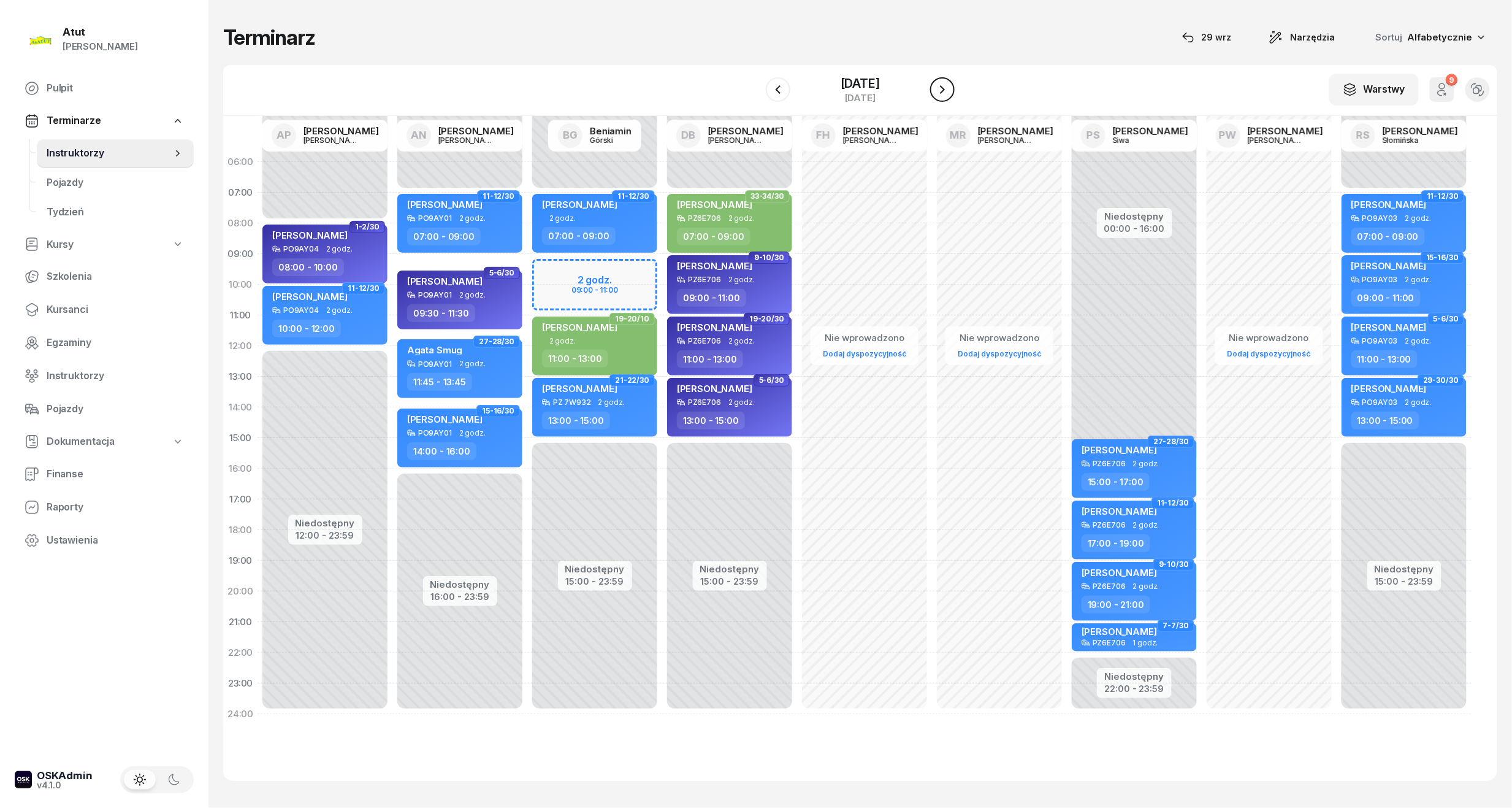
click at [944, 87] on button "button" at bounding box center [942, 89] width 24 height 24
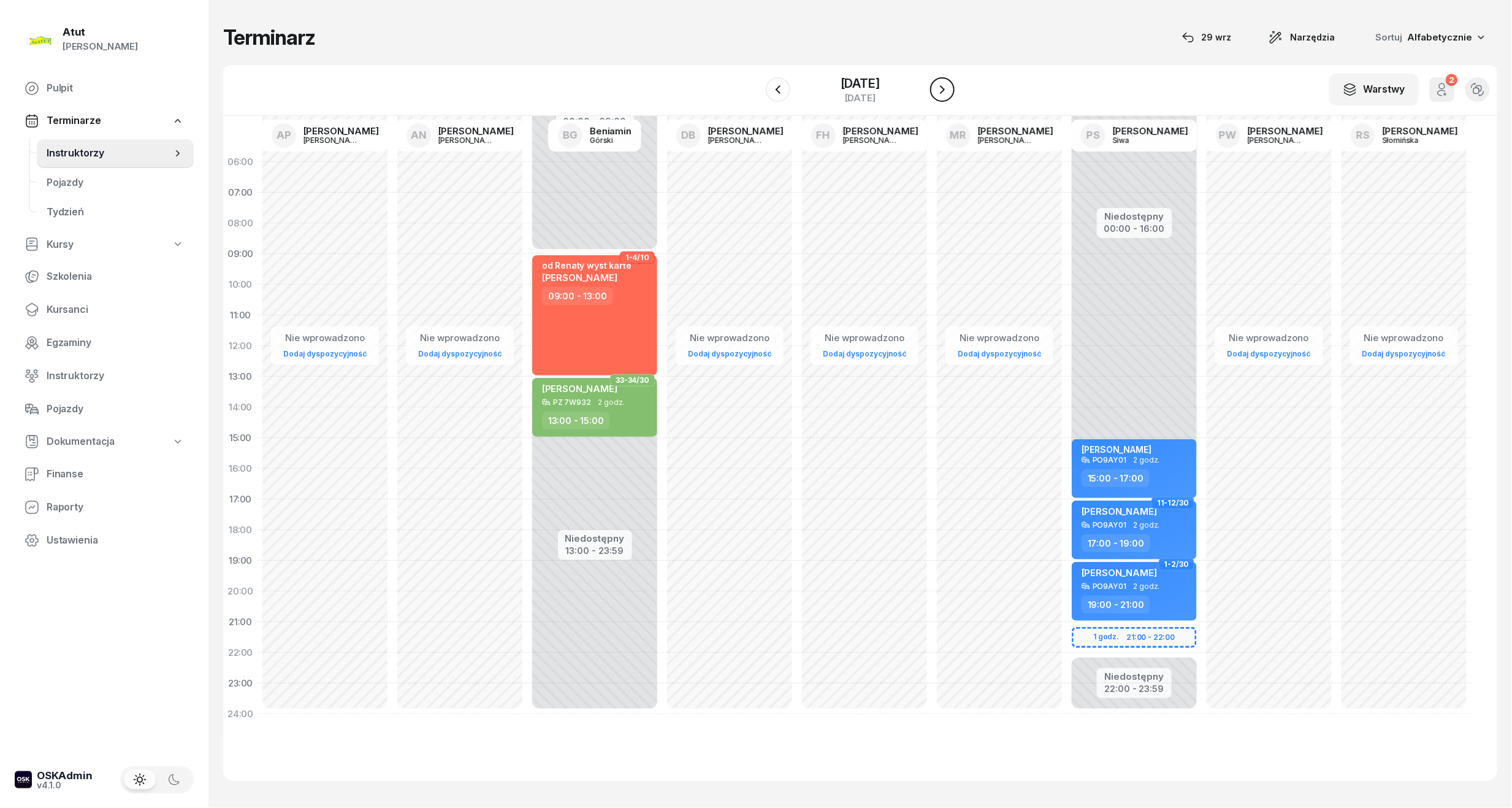
click at [944, 87] on button "button" at bounding box center [942, 89] width 24 height 24
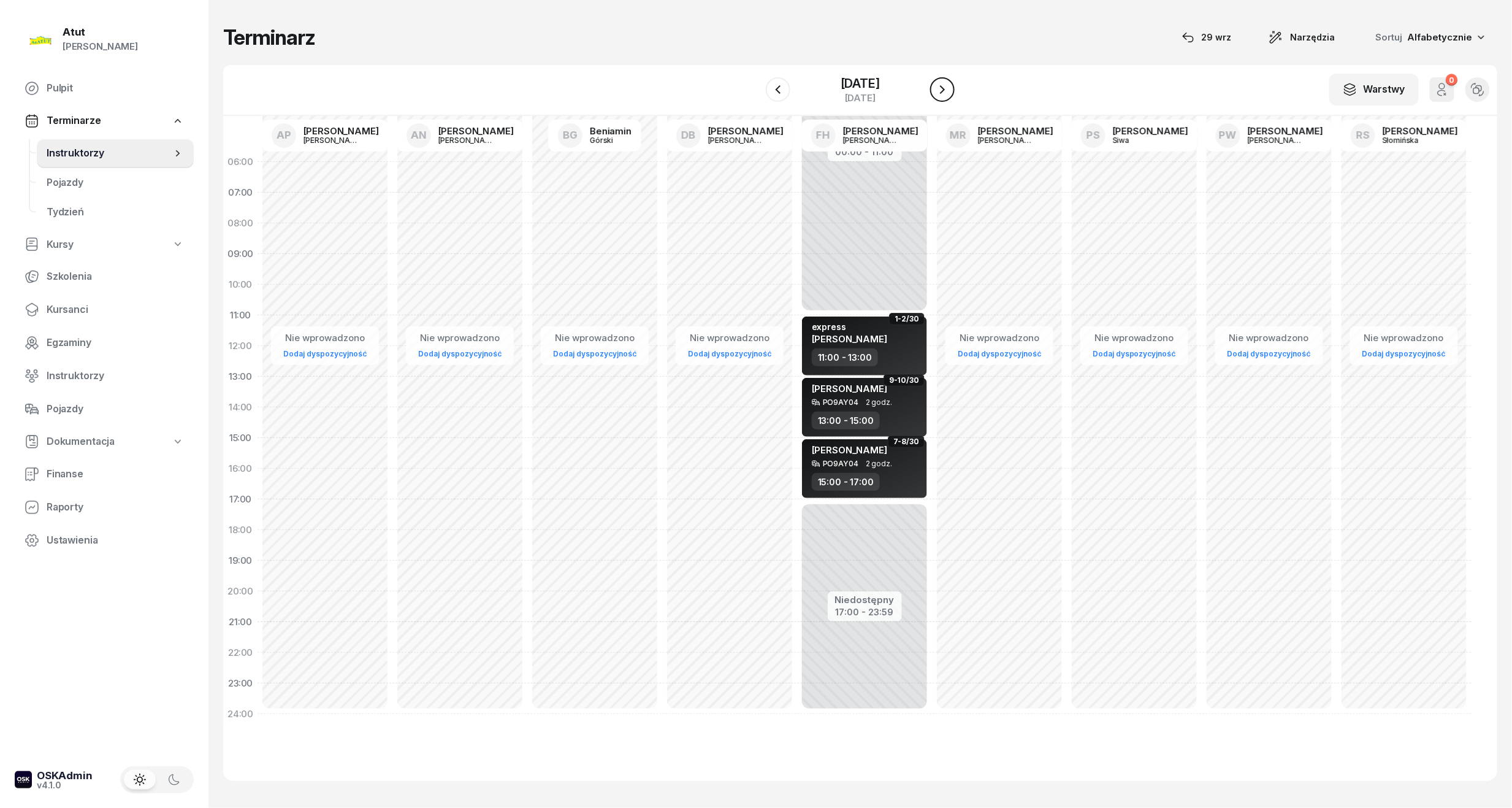
click at [944, 87] on button "button" at bounding box center [942, 89] width 24 height 24
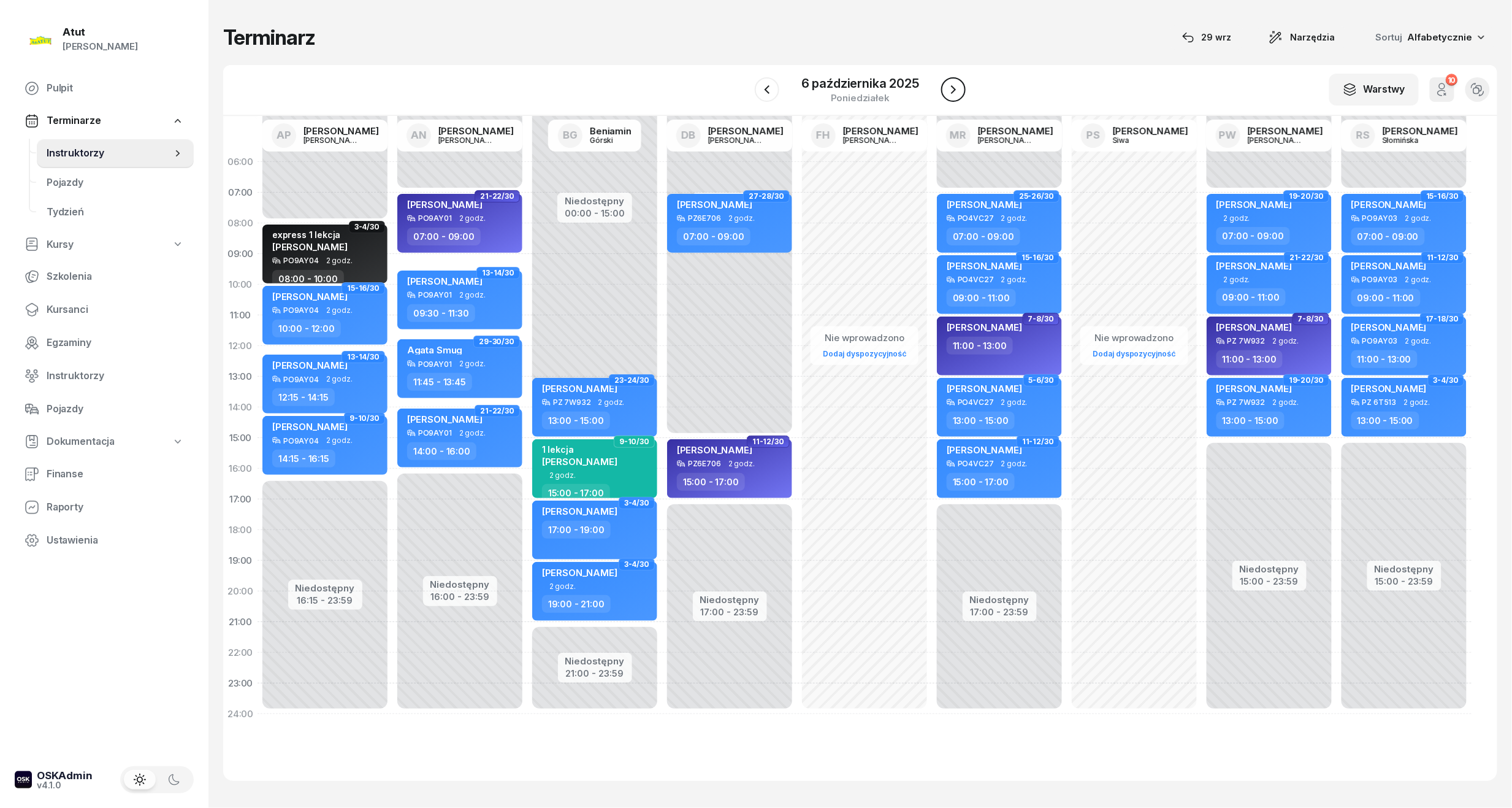
click at [944, 87] on button "button" at bounding box center [953, 89] width 24 height 24
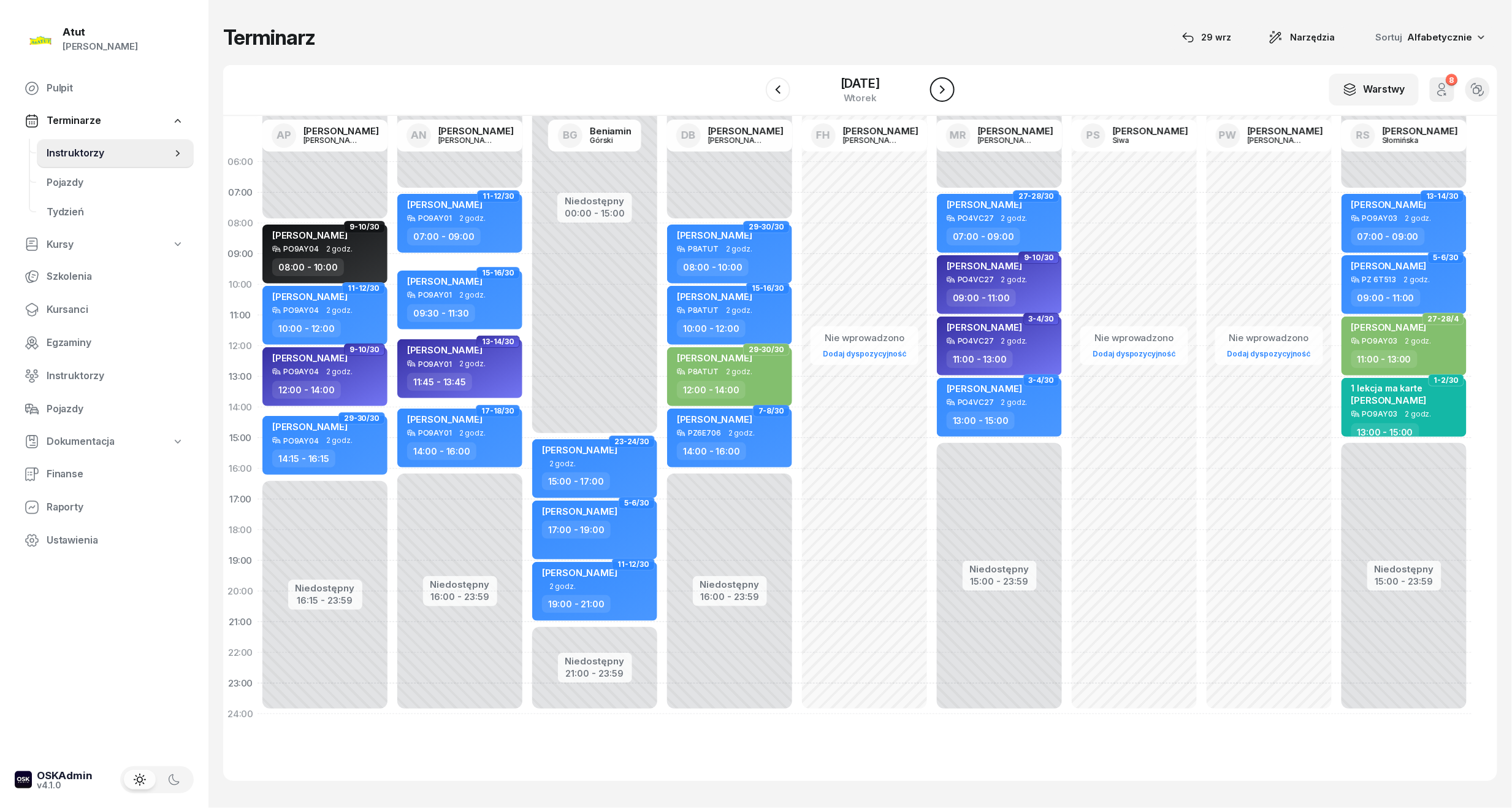
click at [949, 87] on icon "button" at bounding box center [942, 89] width 15 height 15
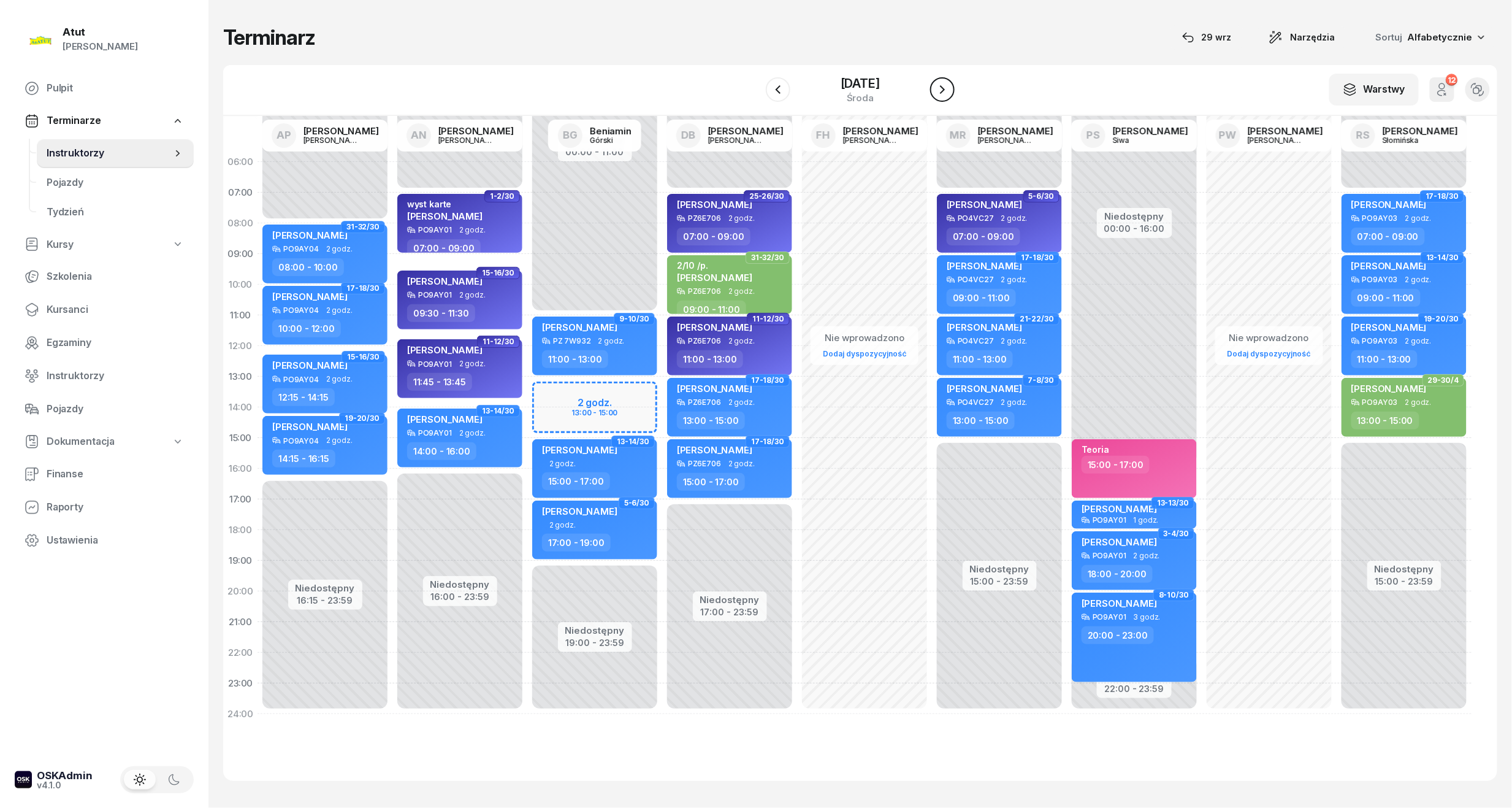
click at [949, 87] on icon "button" at bounding box center [942, 89] width 15 height 15
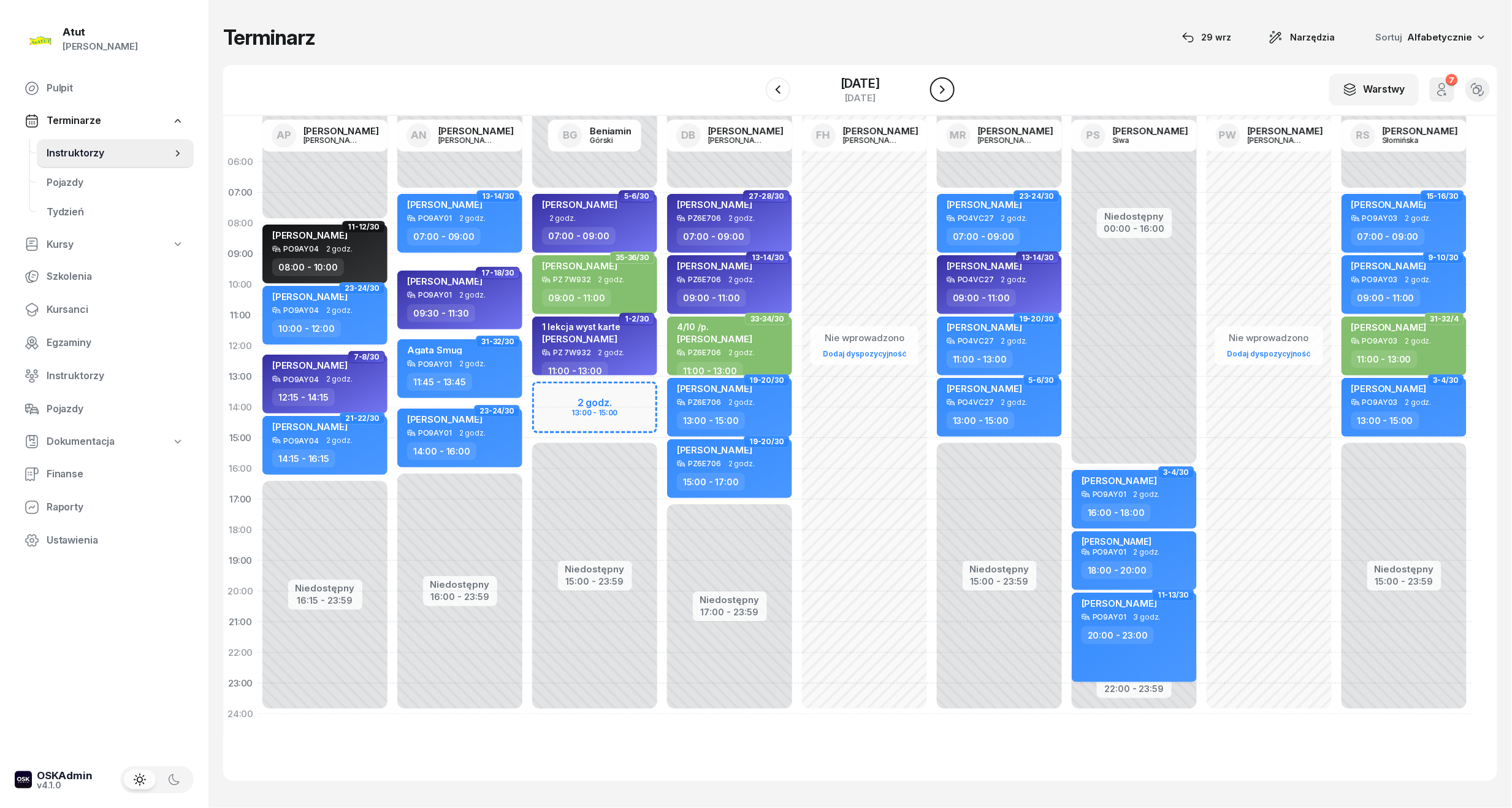
click at [949, 87] on icon "button" at bounding box center [942, 89] width 15 height 15
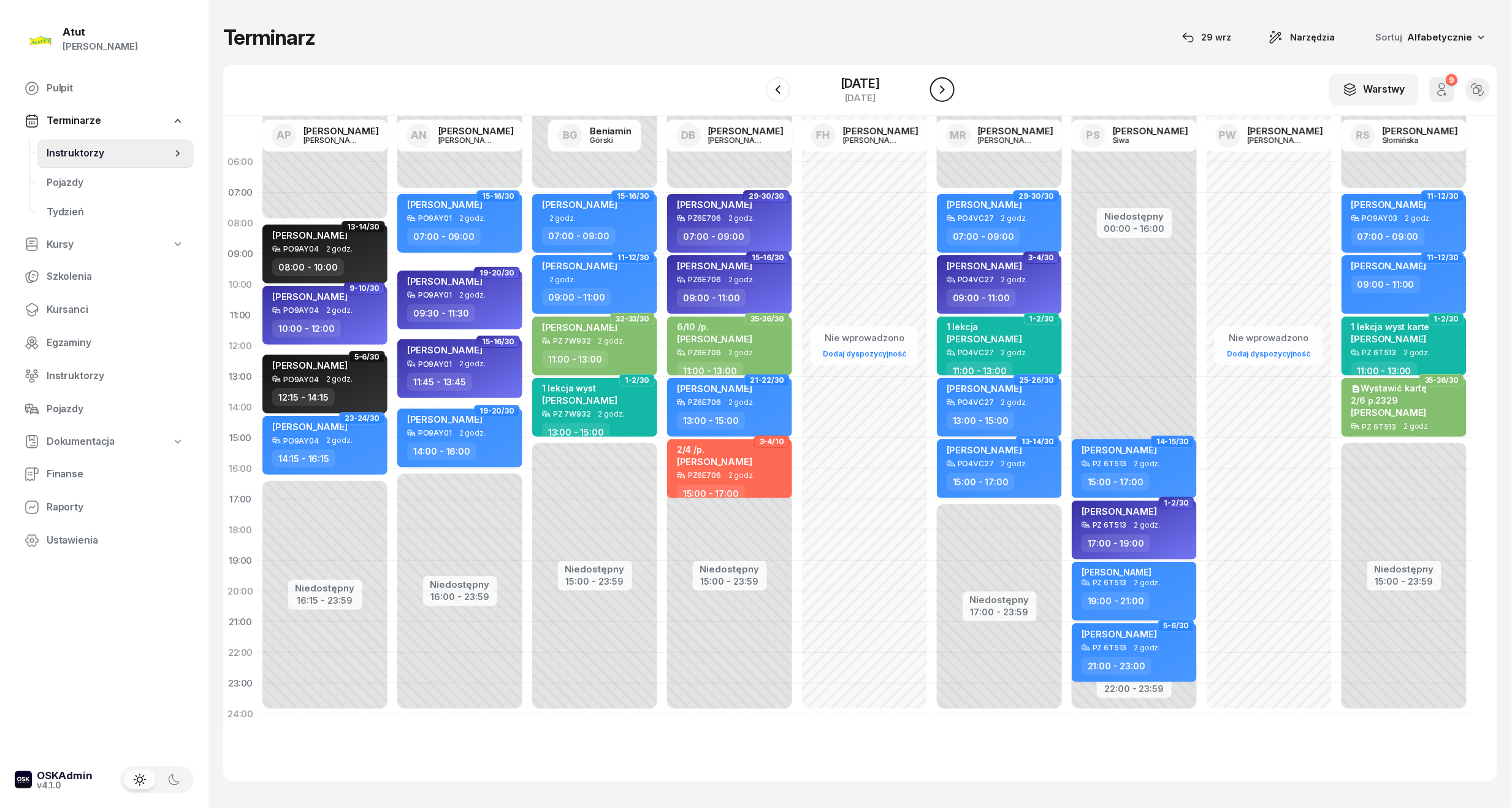
click at [949, 87] on icon "button" at bounding box center [942, 89] width 15 height 15
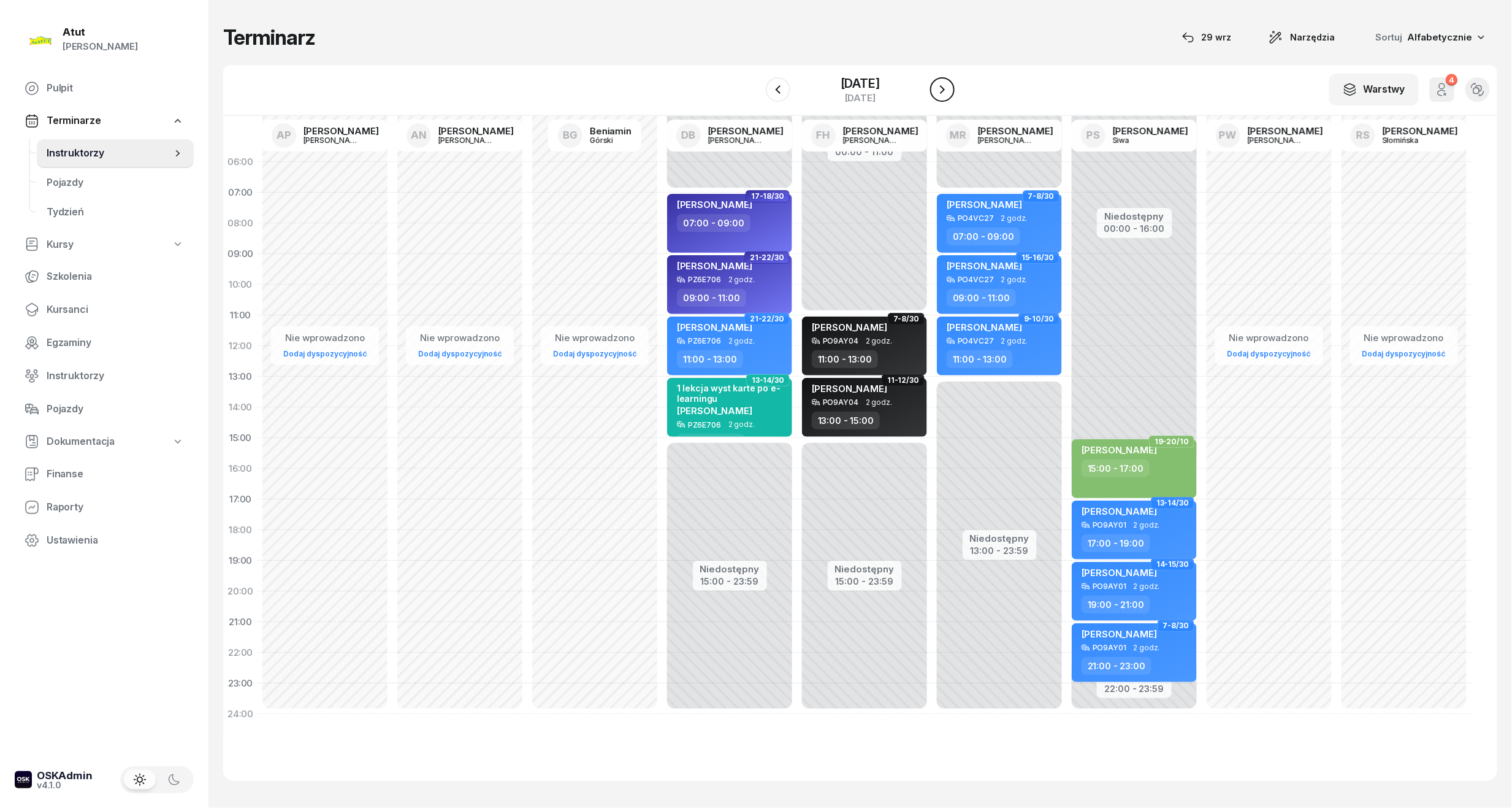
click at [949, 87] on icon "button" at bounding box center [942, 89] width 15 height 15
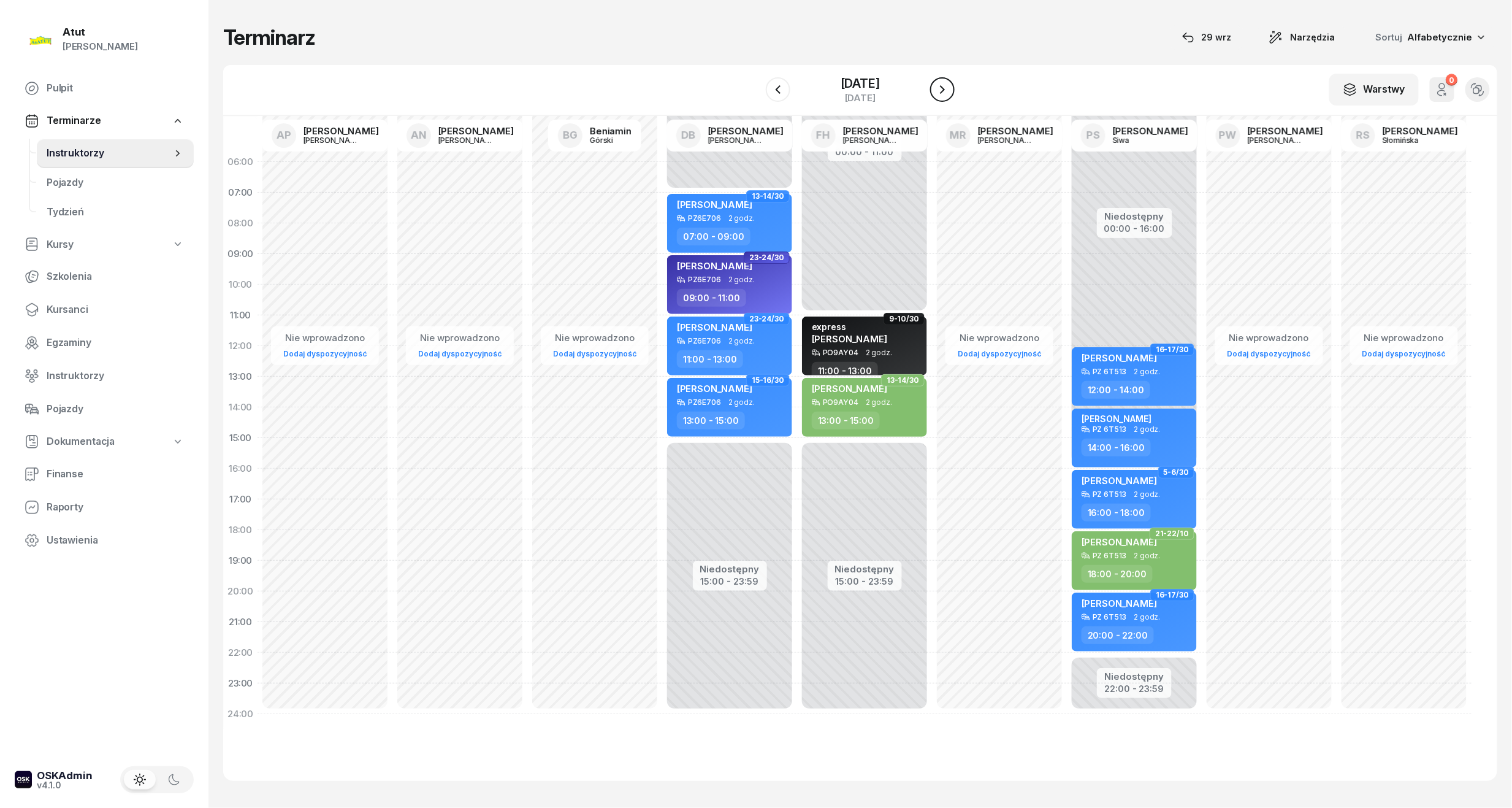
click at [949, 87] on icon "button" at bounding box center [942, 89] width 15 height 15
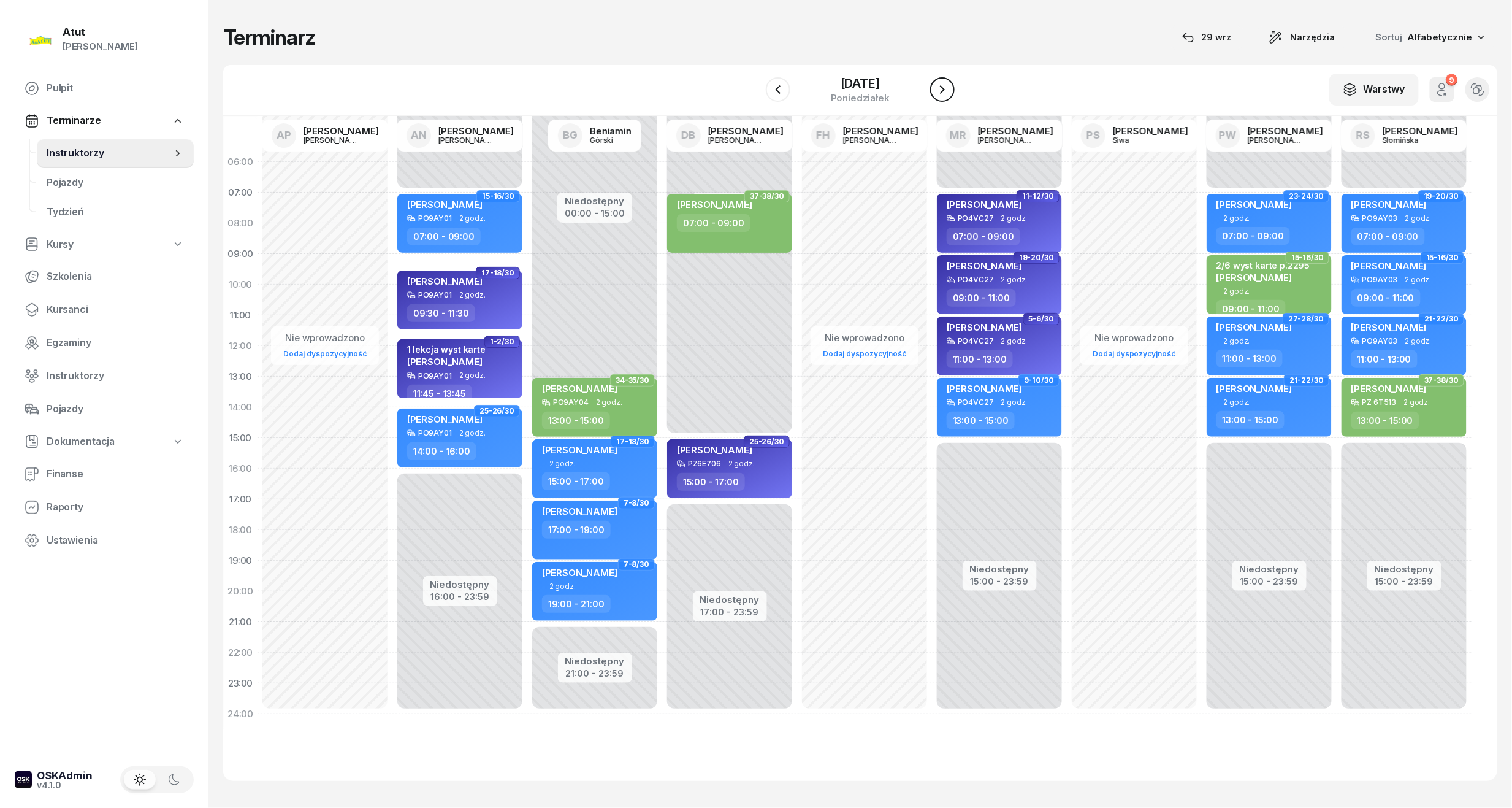
click at [949, 87] on icon "button" at bounding box center [942, 89] width 15 height 15
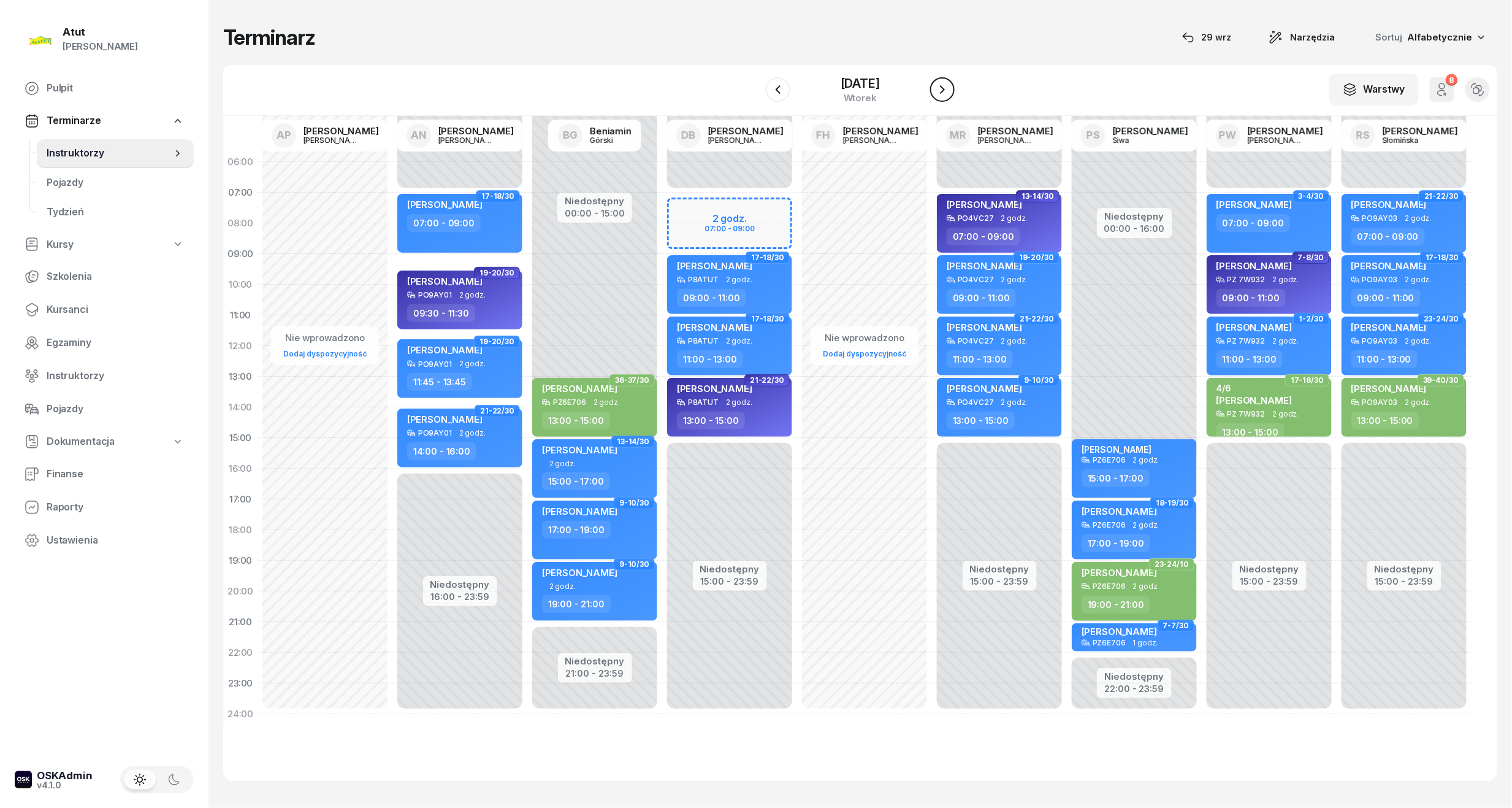
click at [949, 87] on icon "button" at bounding box center [942, 89] width 15 height 15
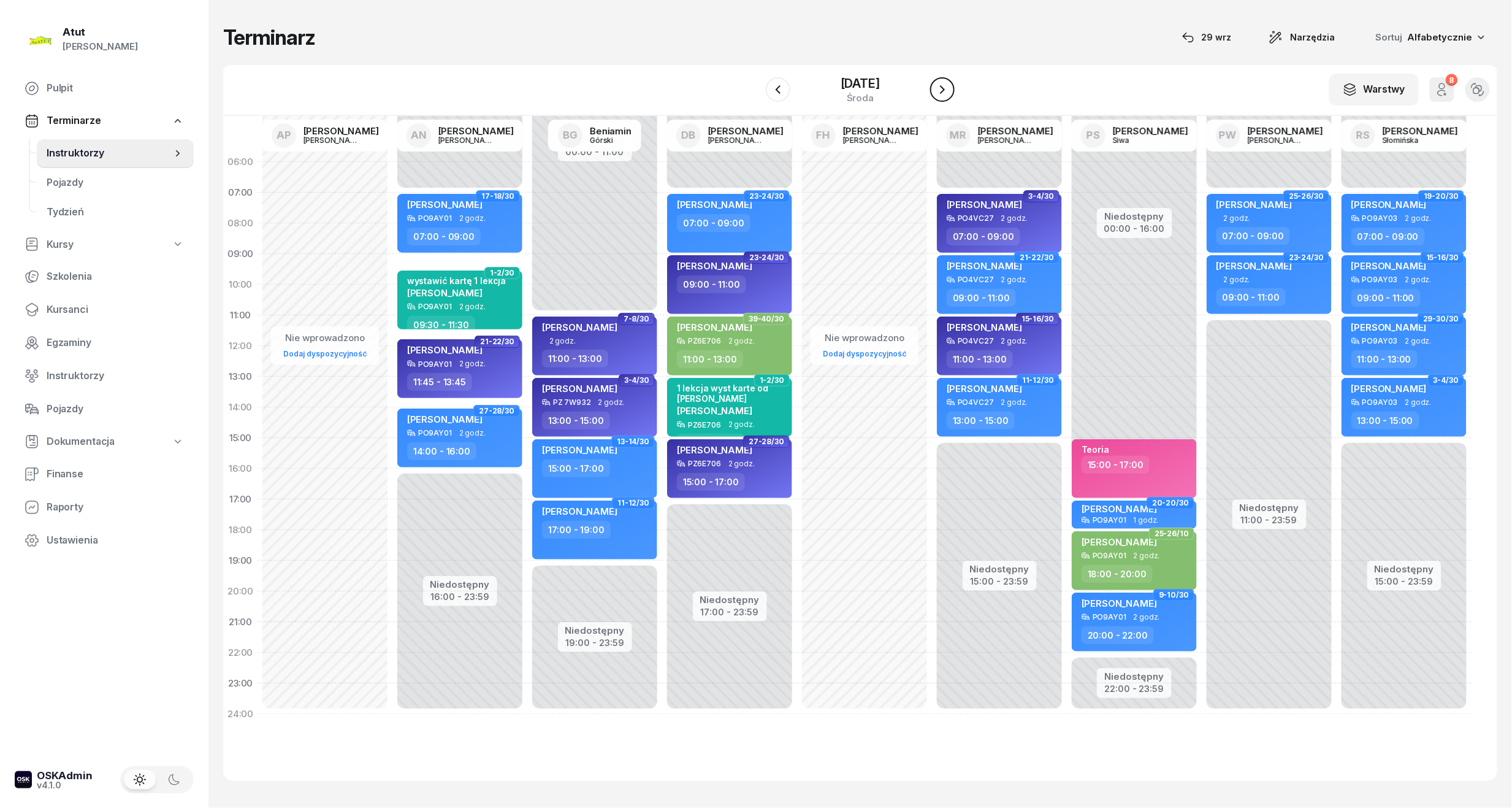
click at [949, 87] on icon "button" at bounding box center [942, 89] width 15 height 15
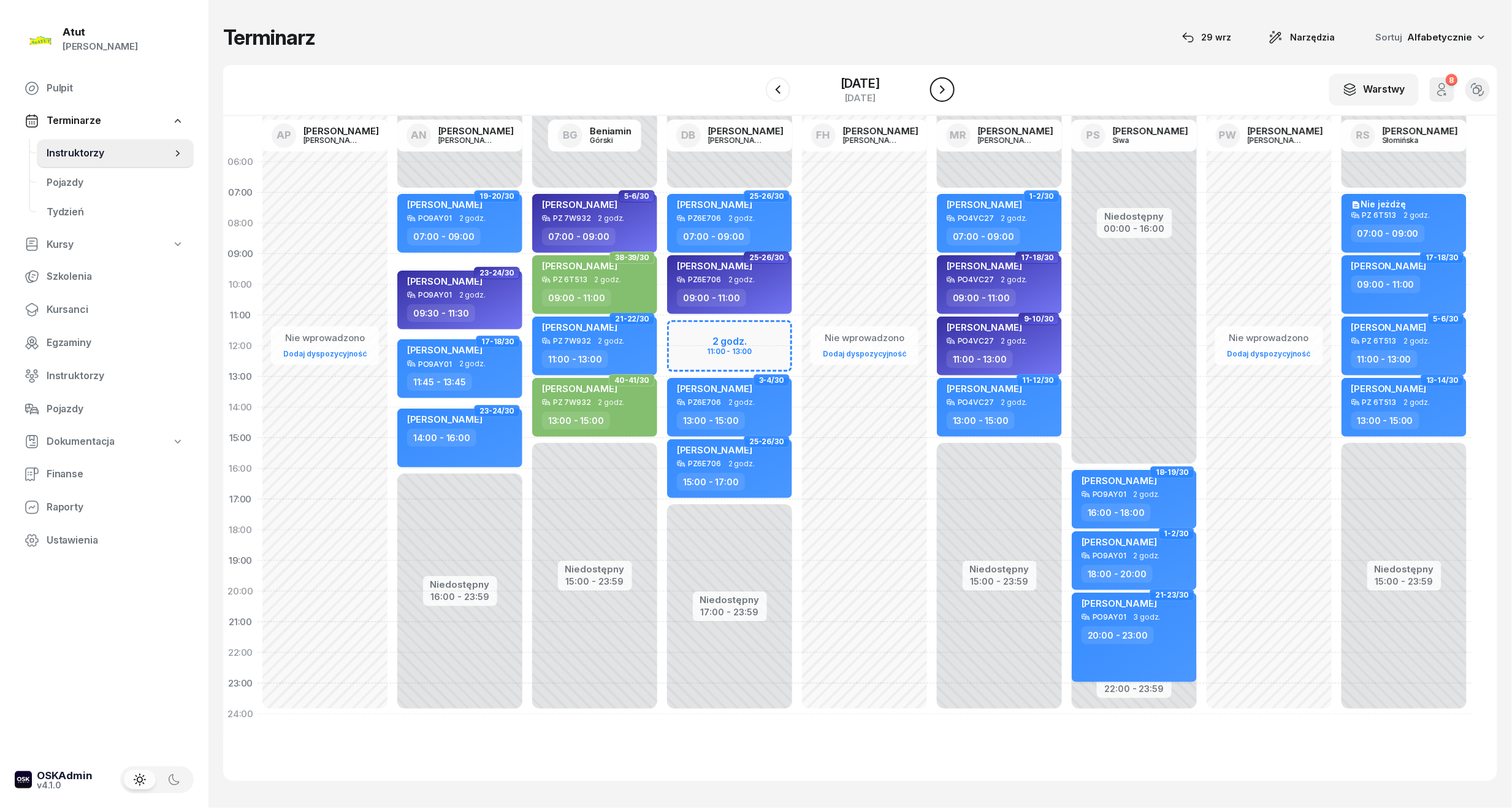
click at [949, 87] on icon "button" at bounding box center [942, 89] width 15 height 15
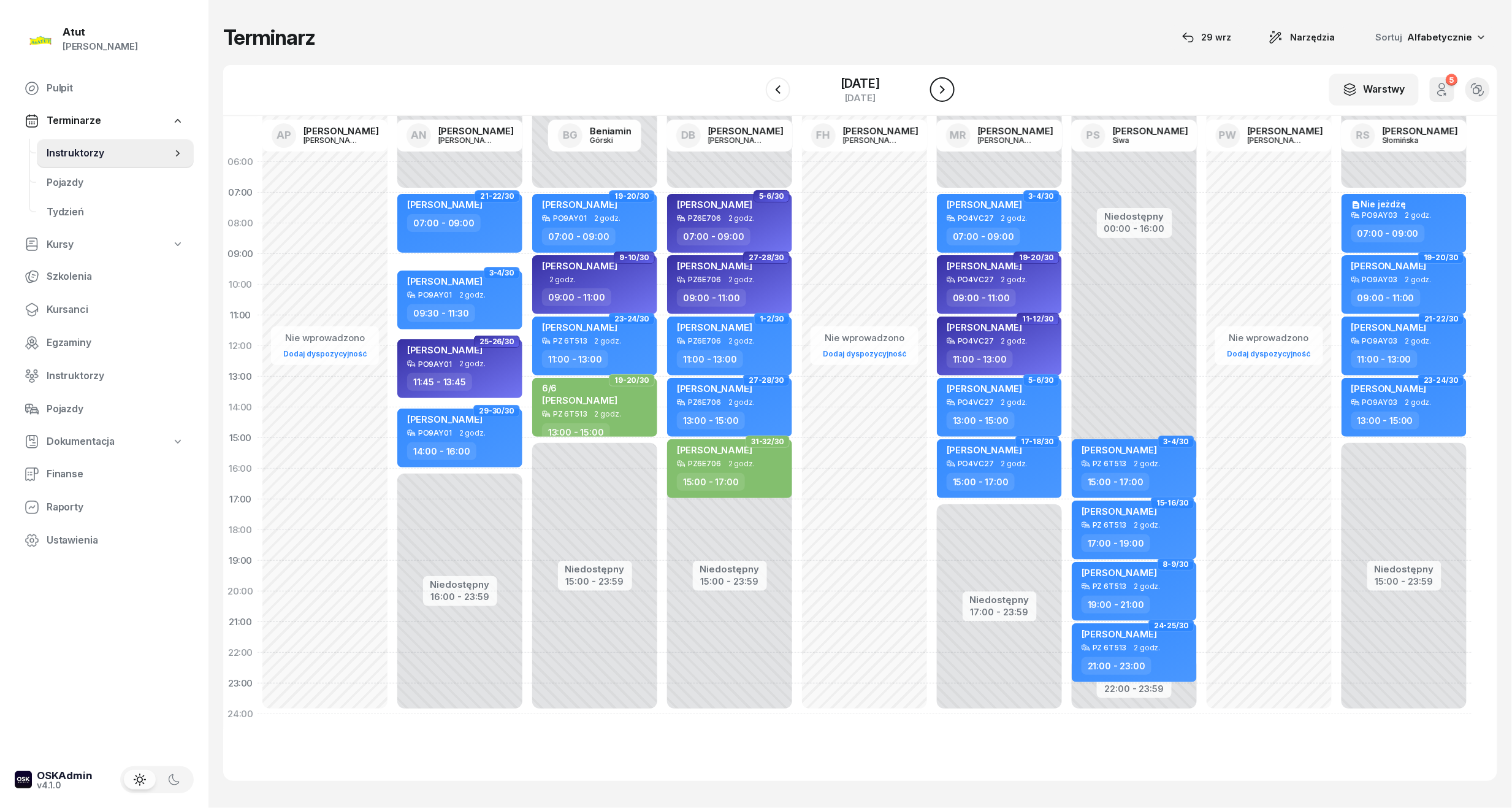
click at [949, 87] on icon "button" at bounding box center [942, 89] width 15 height 15
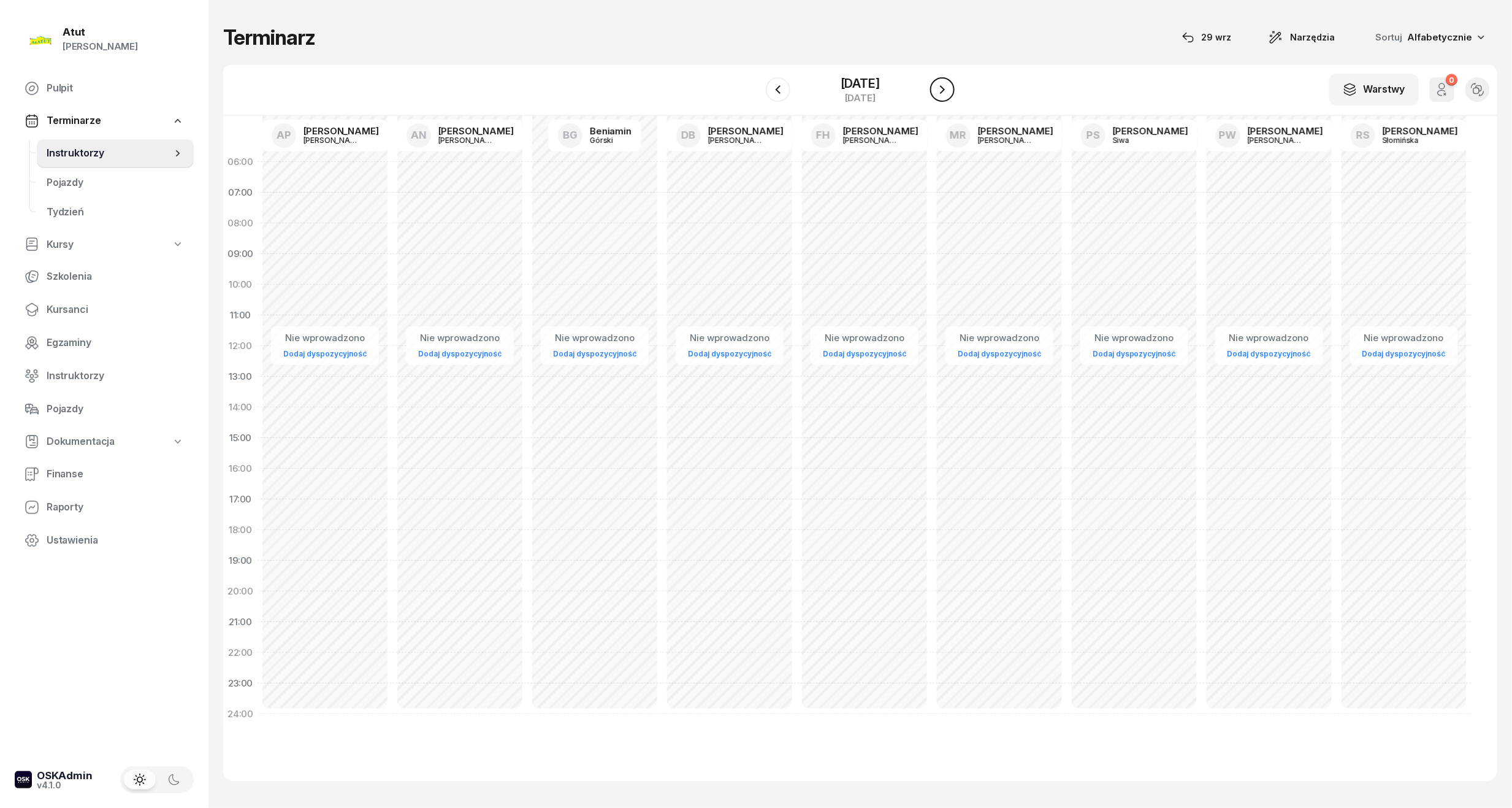
click at [949, 87] on icon "button" at bounding box center [942, 89] width 15 height 15
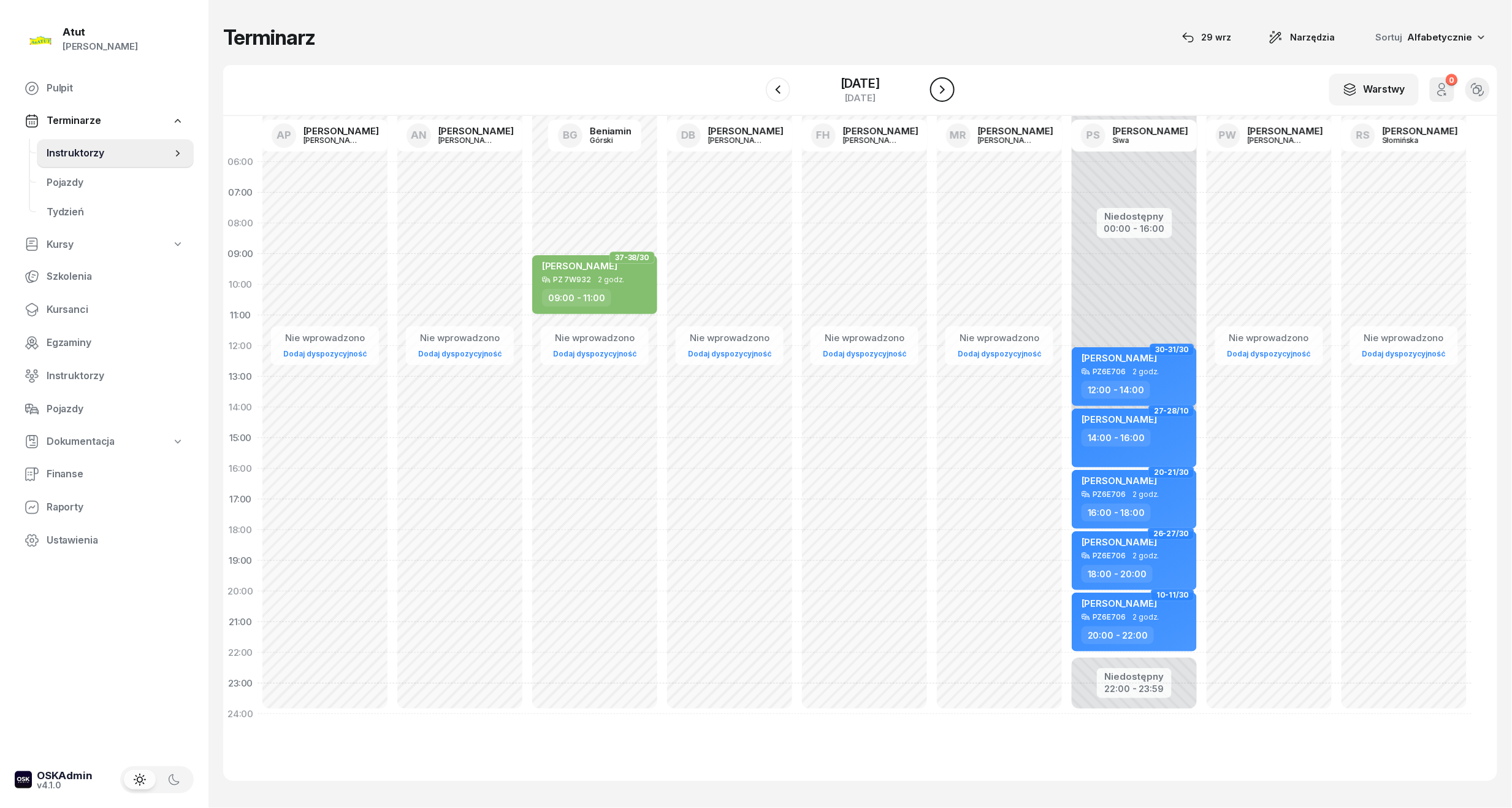
click at [949, 87] on icon "button" at bounding box center [942, 89] width 15 height 15
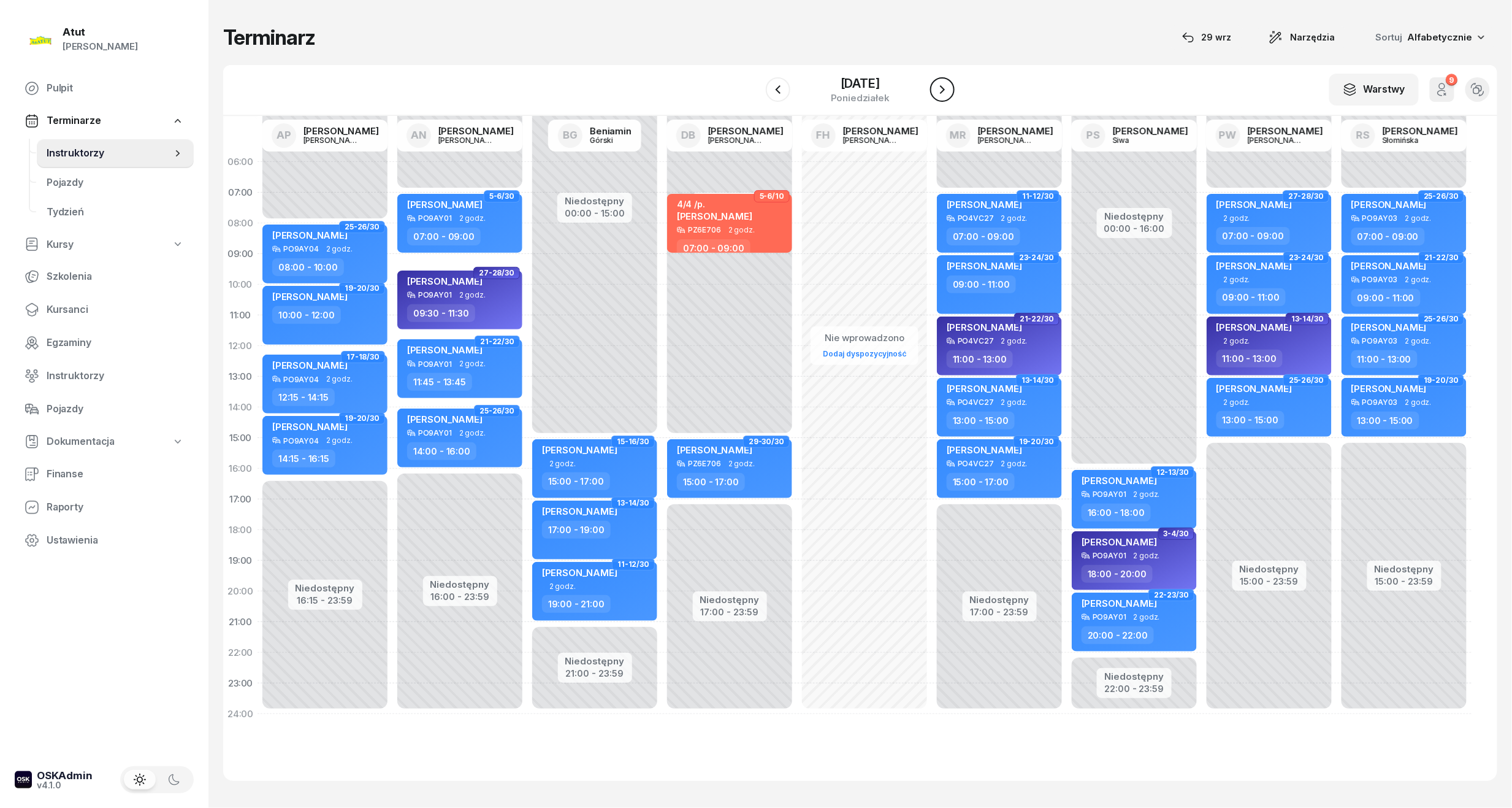
click at [949, 87] on icon "button" at bounding box center [942, 89] width 15 height 15
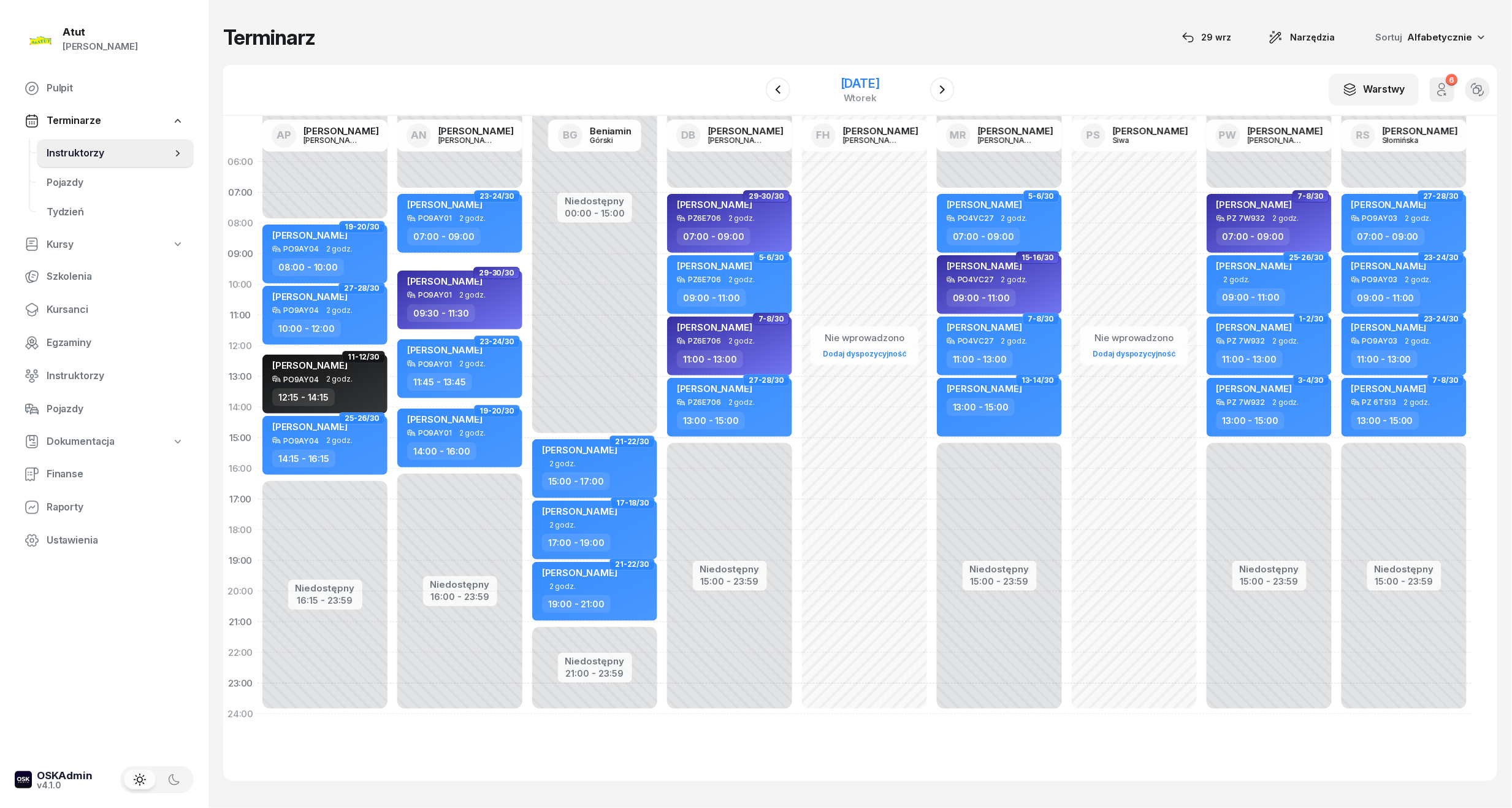
click at [868, 85] on div "21 października 2025" at bounding box center [860, 83] width 39 height 13
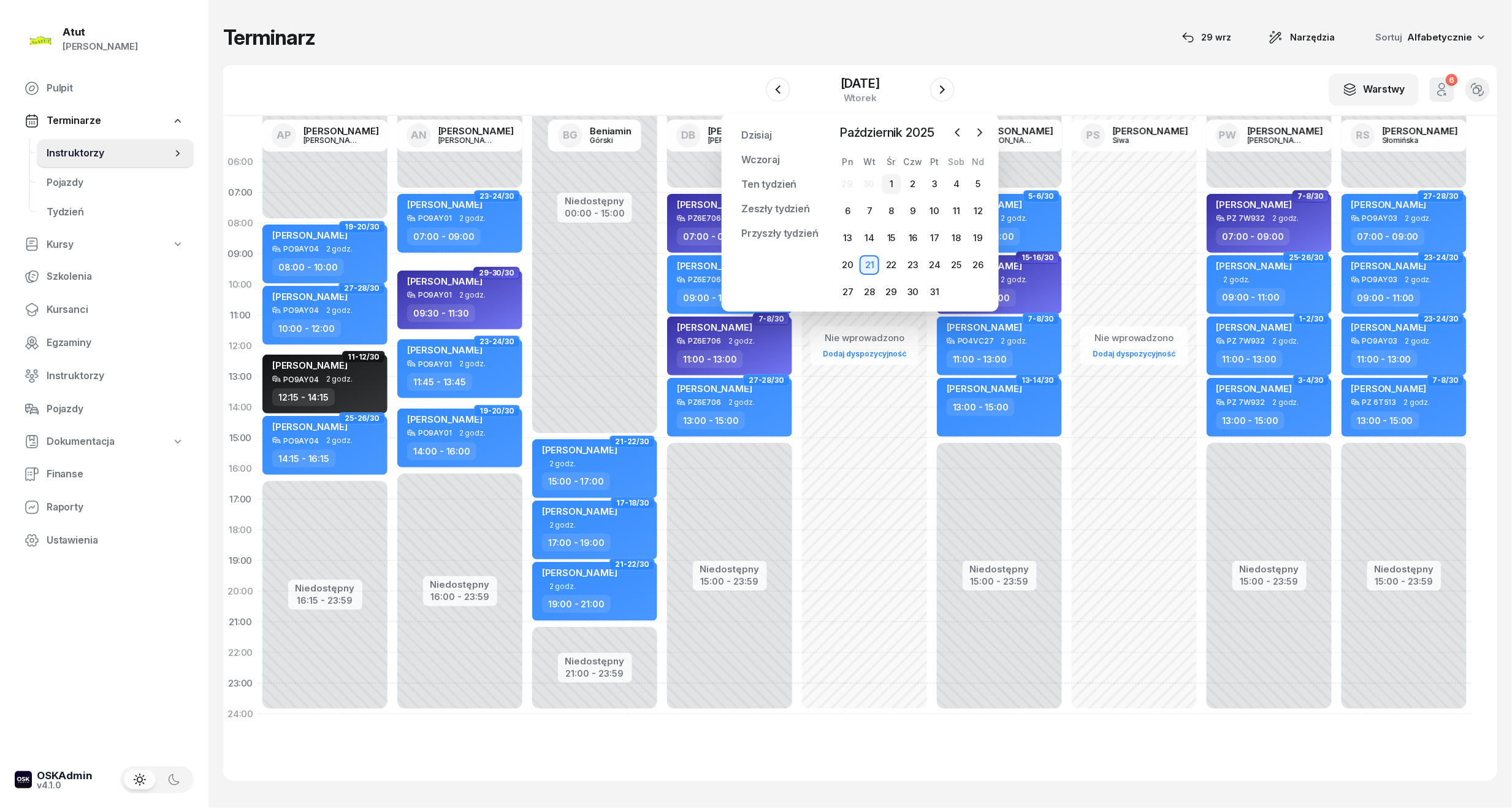
click at [896, 191] on div "1" at bounding box center [891, 184] width 20 height 20
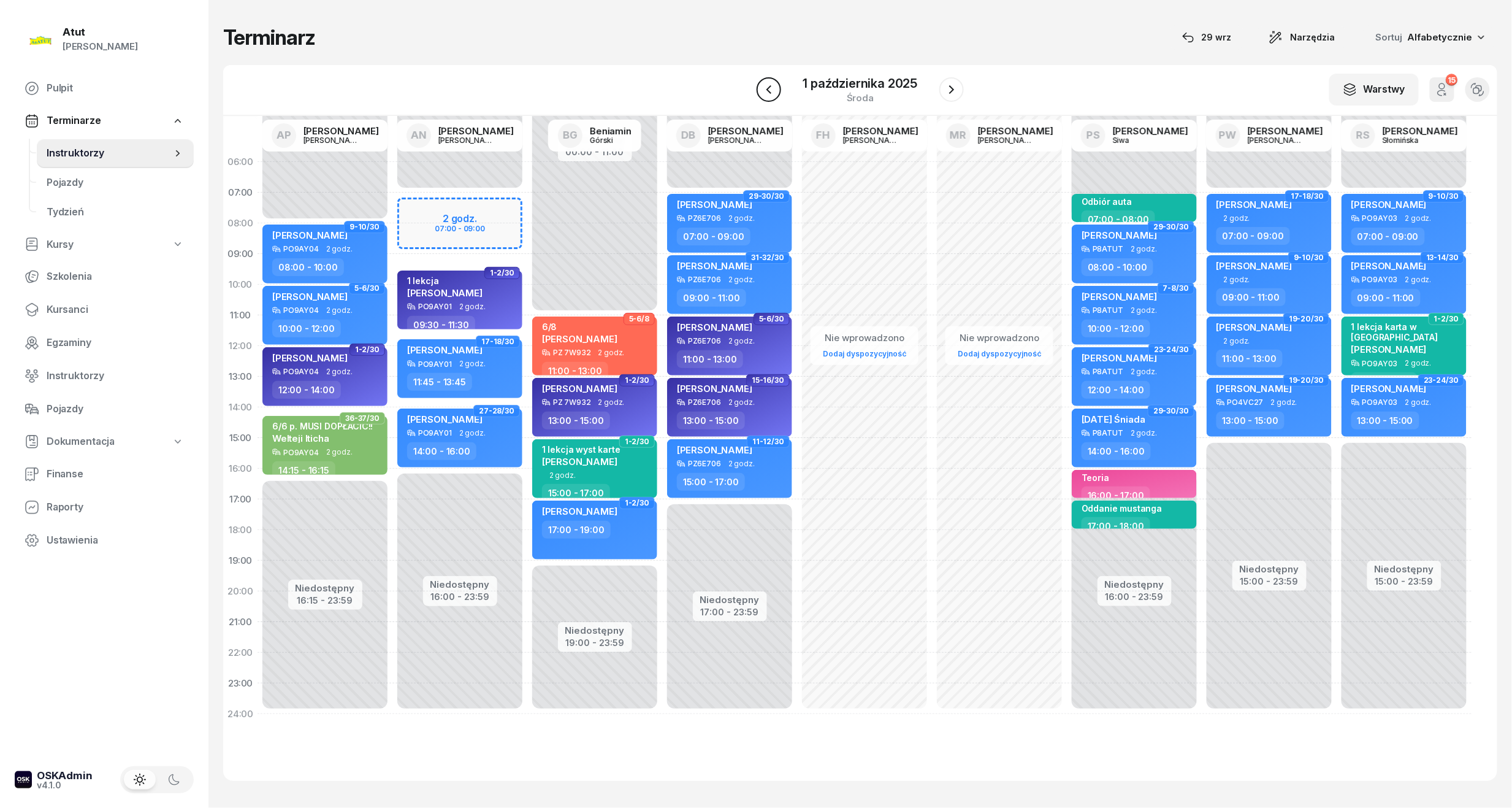
click at [766, 94] on icon "button" at bounding box center [769, 89] width 15 height 15
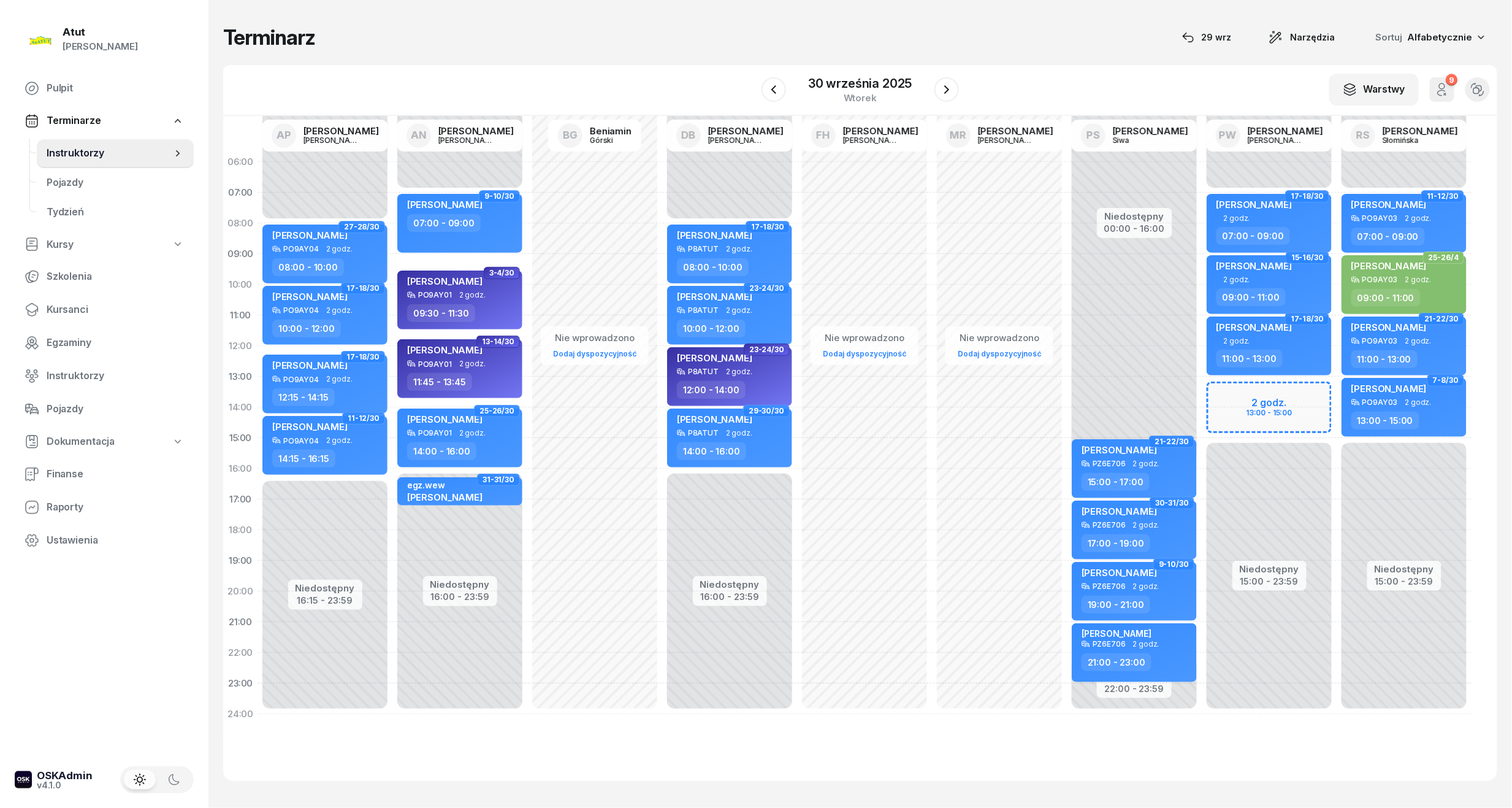
click at [1266, 401] on div "Niedostępny 00:00 - 07:00 Niedostępny 15:00 - 23:59 2 godz. 13:00 - 15:00 15-16…" at bounding box center [1269, 438] width 135 height 583
select select "13"
select select "15"
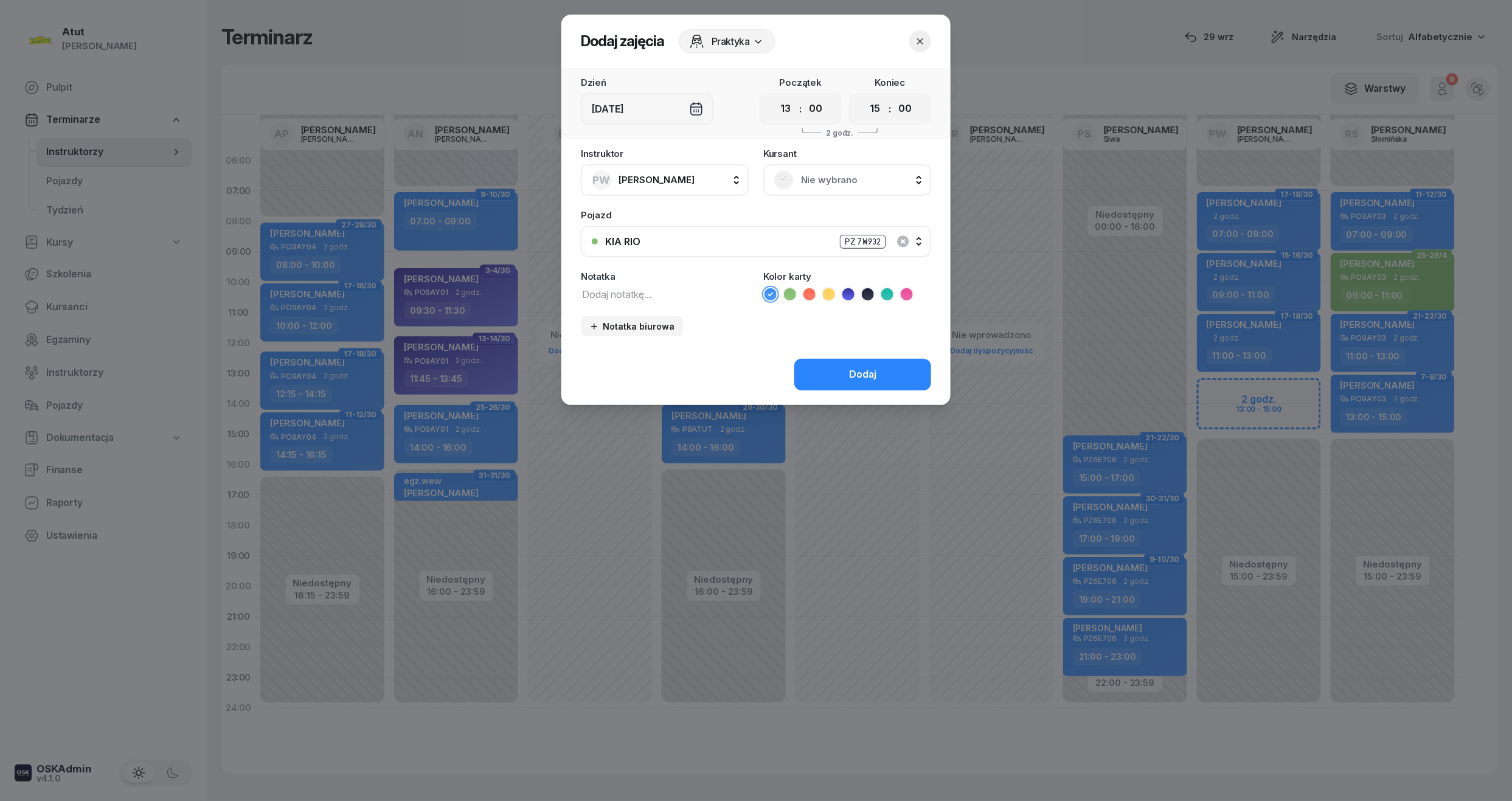
click at [844, 179] on span "Nie wybrano" at bounding box center [861, 180] width 119 height 16
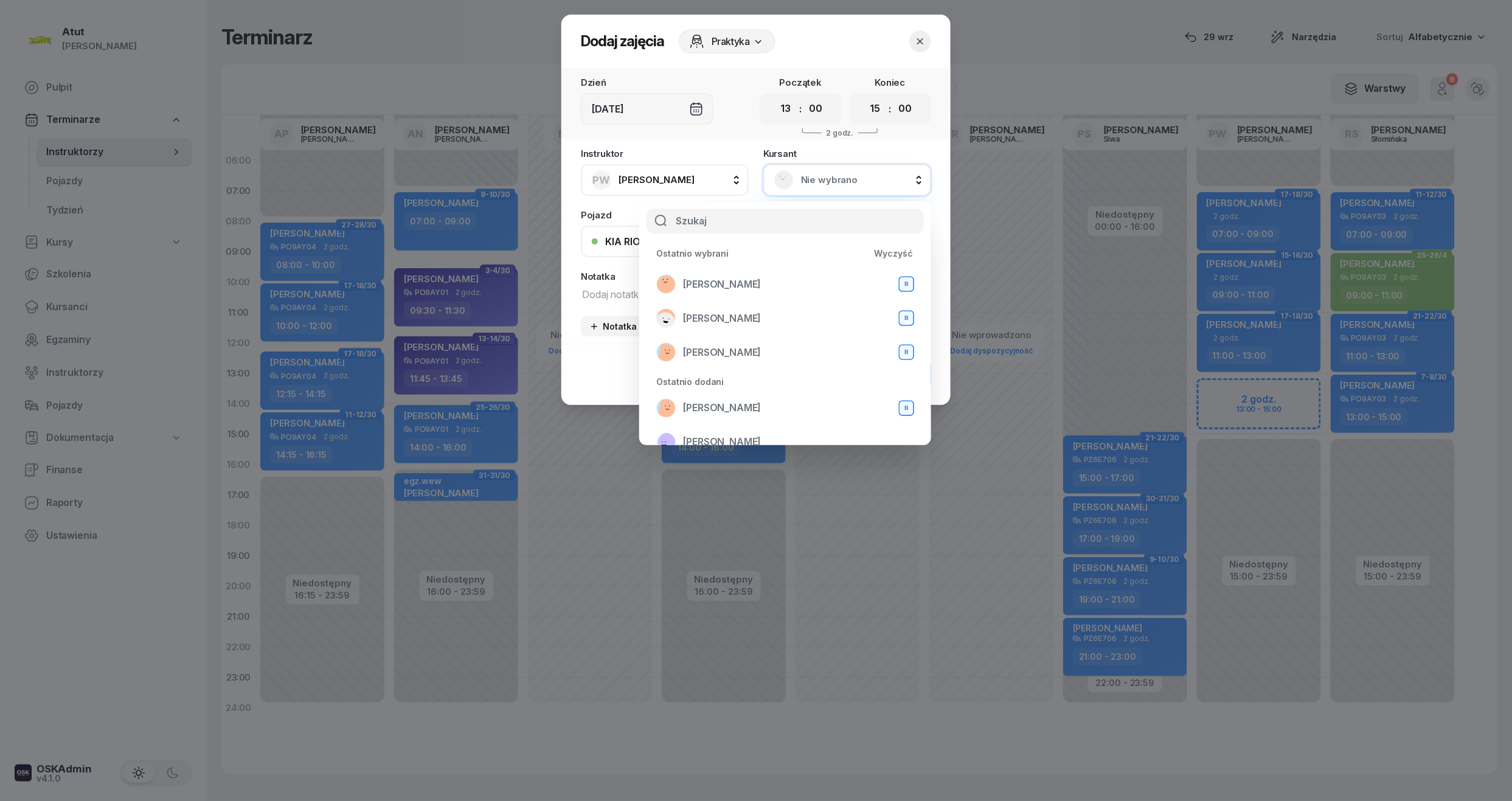
click at [925, 41] on icon "button" at bounding box center [920, 41] width 12 height 12
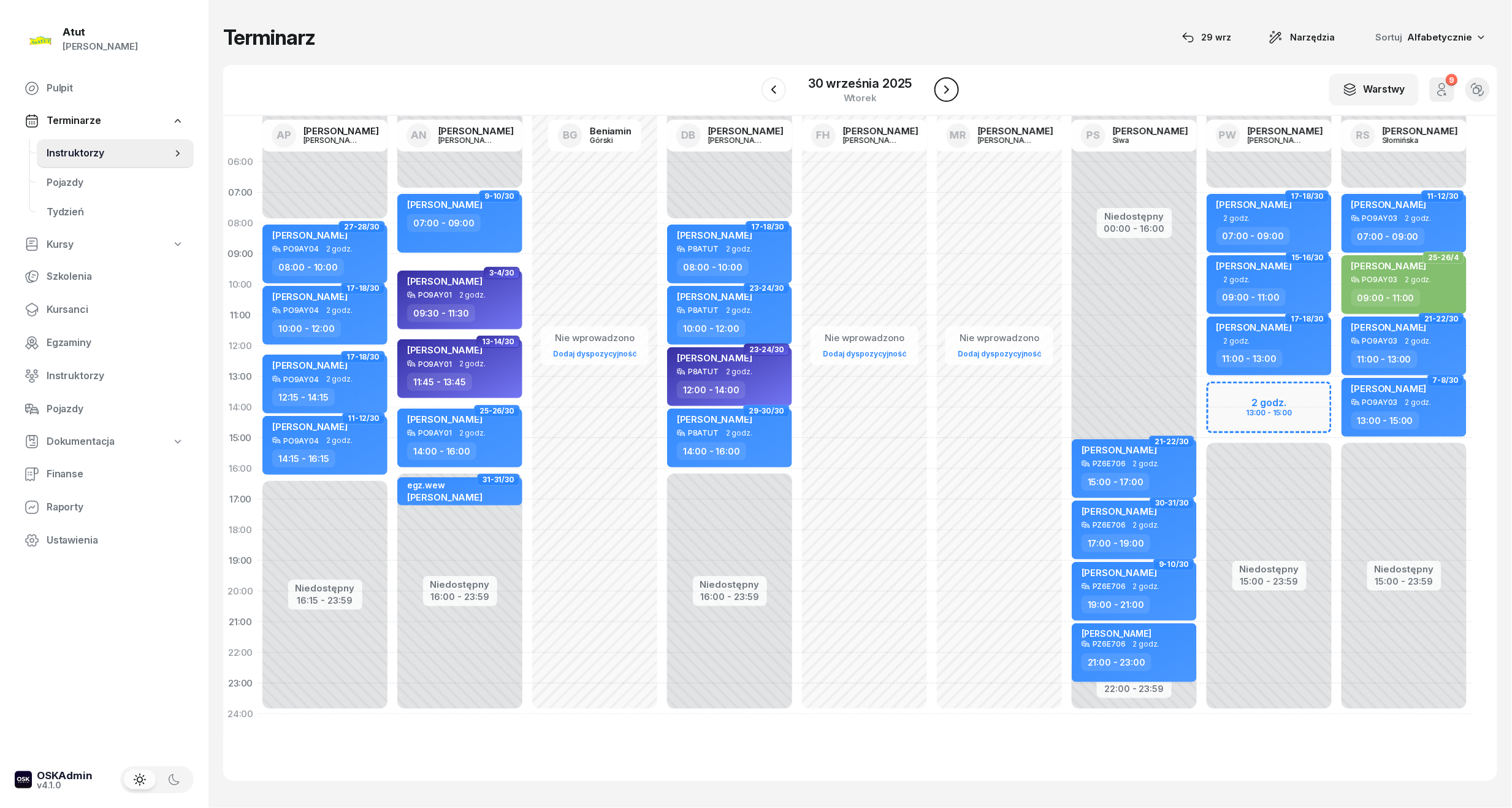
click at [934, 89] on button "button" at bounding box center [946, 89] width 24 height 24
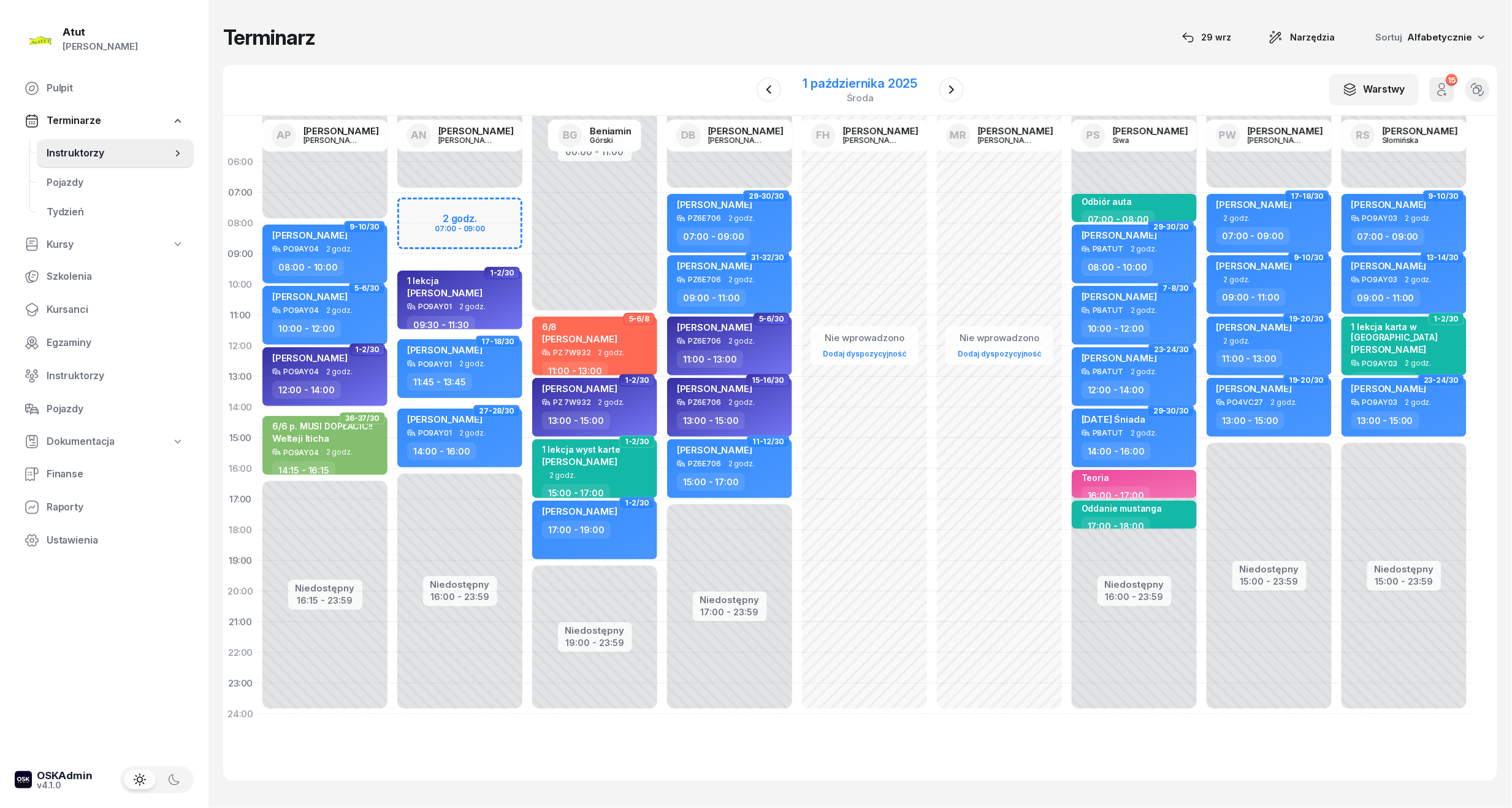
click at [856, 85] on div "1 października 2025" at bounding box center [860, 83] width 115 height 13
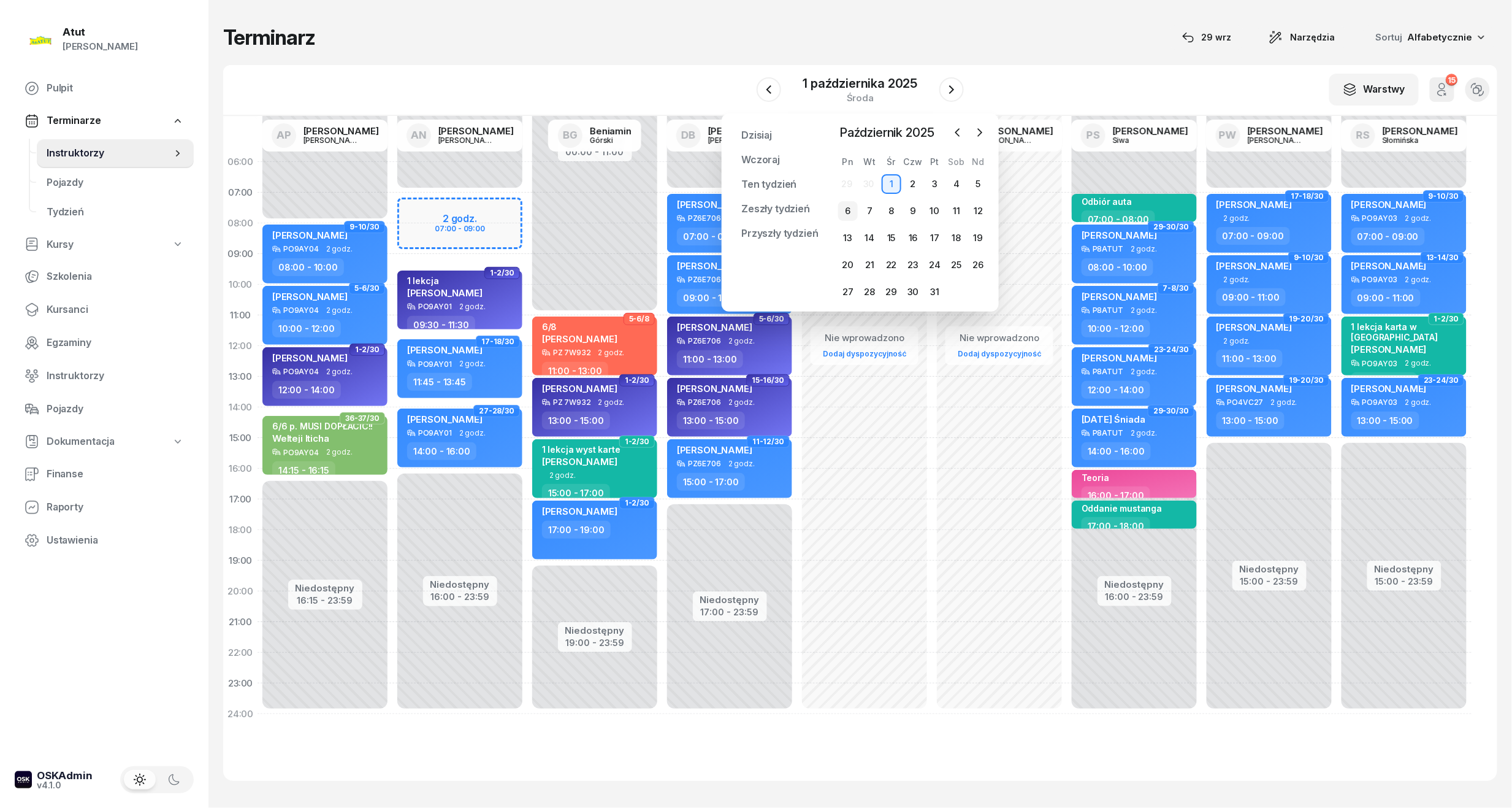
click at [847, 215] on div "6" at bounding box center [848, 211] width 20 height 20
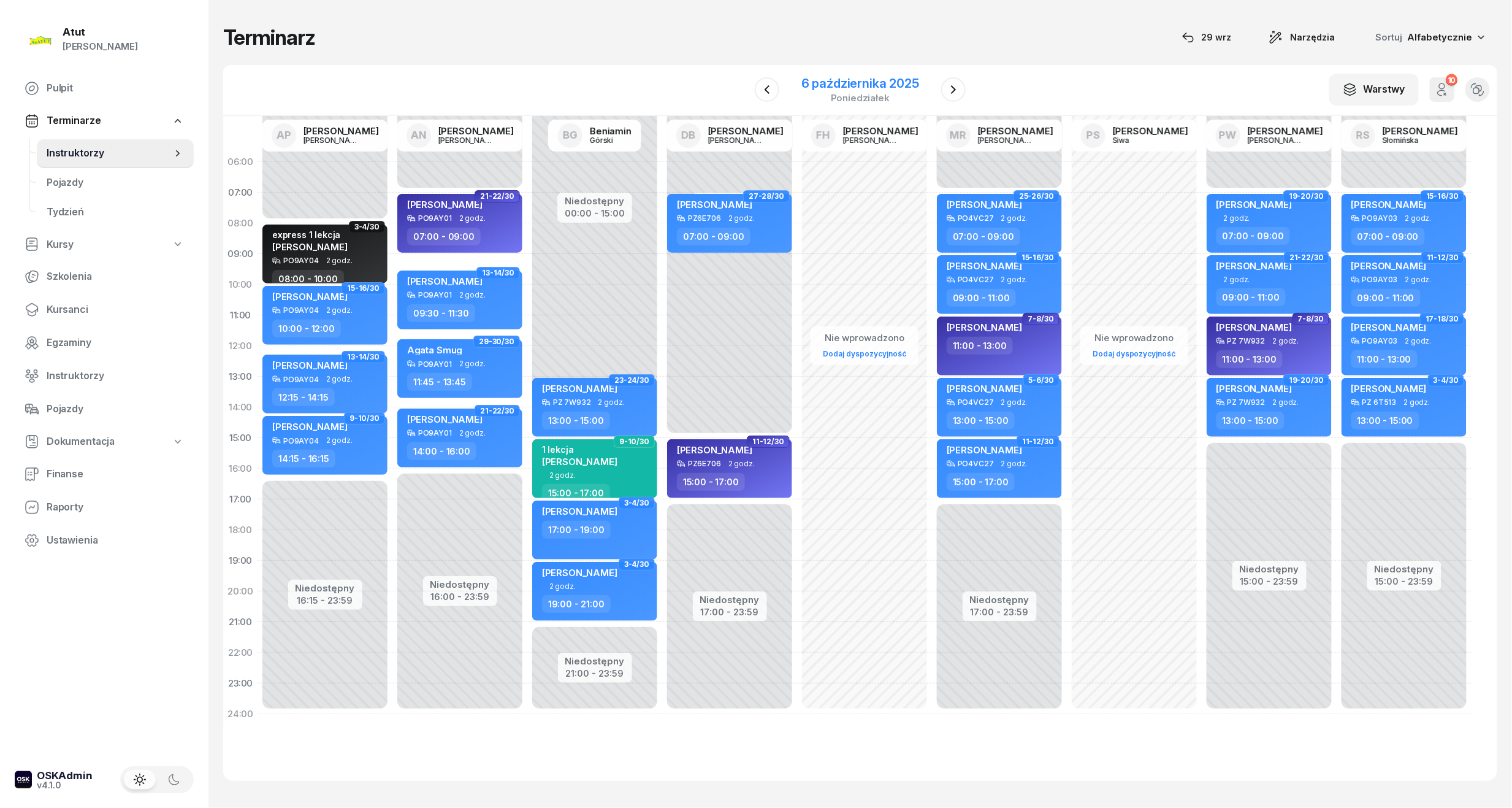
click at [842, 91] on div "6 października 2025 poniedziałek" at bounding box center [860, 90] width 118 height 25
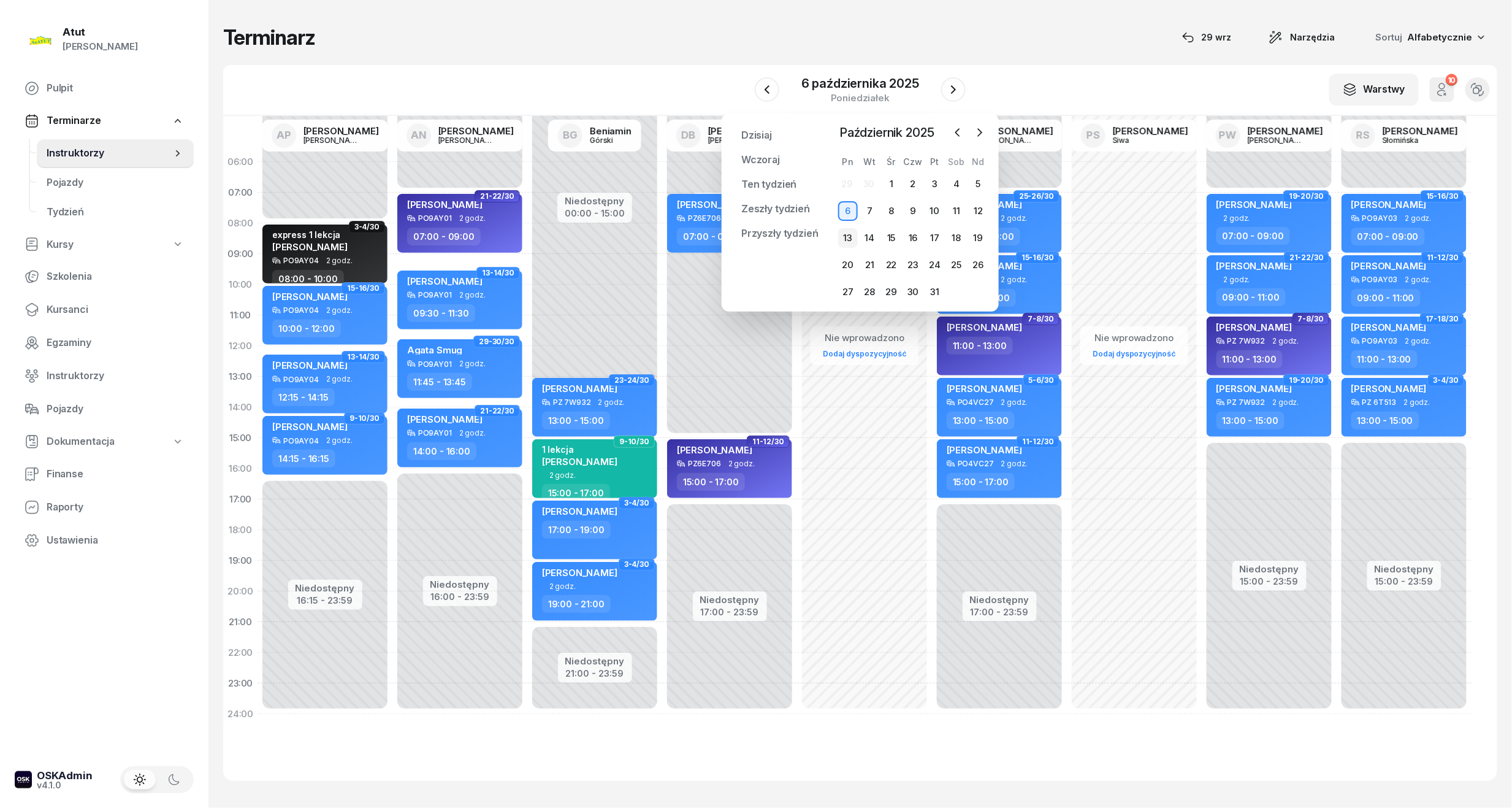
click at [847, 236] on div "13" at bounding box center [848, 238] width 20 height 20
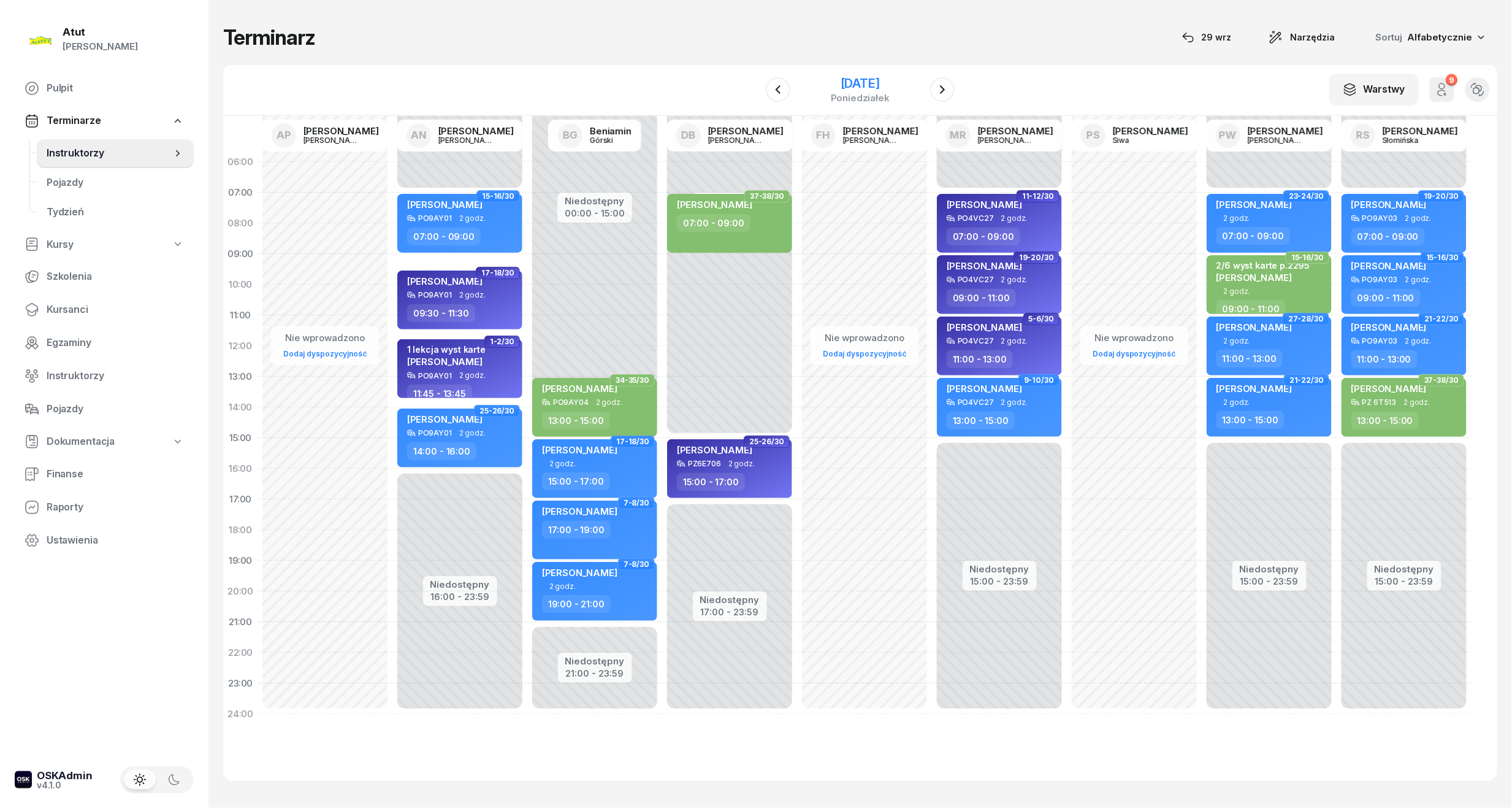
click at [881, 77] on div "13 października 2025" at bounding box center [860, 83] width 59 height 13
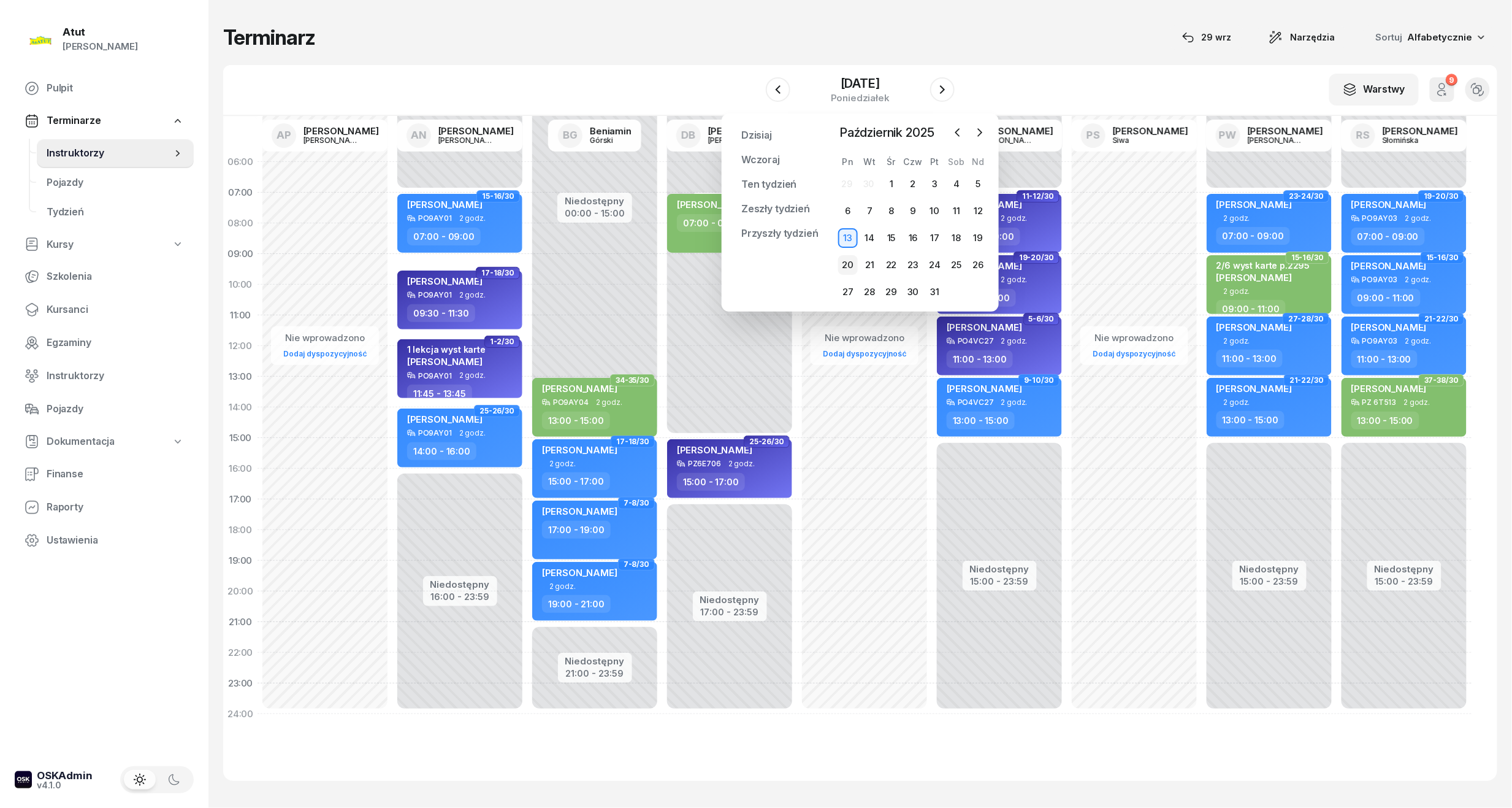
click at [854, 266] on div "20" at bounding box center [848, 265] width 20 height 20
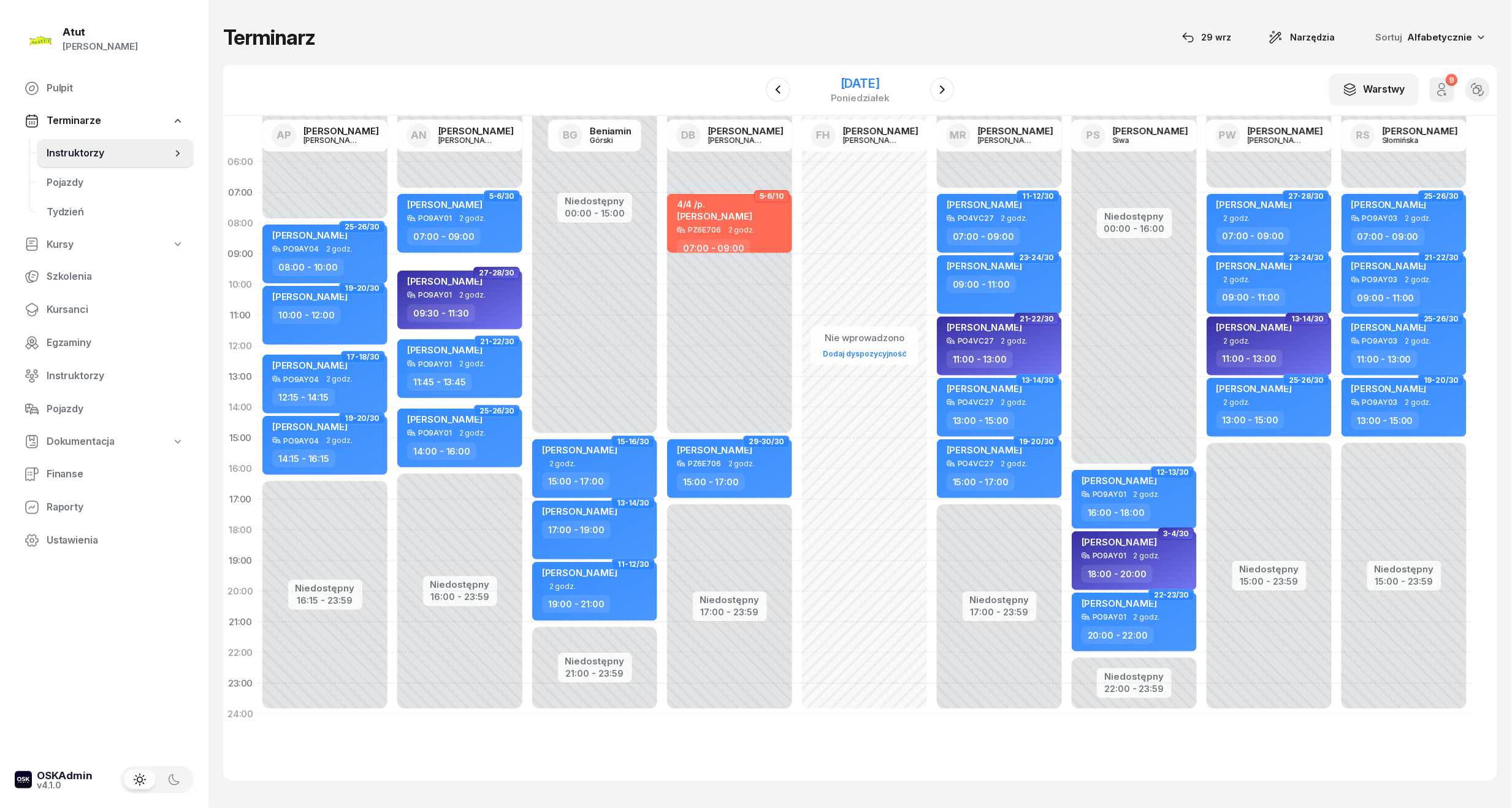
click at [866, 85] on div "20 października 2025" at bounding box center [860, 83] width 59 height 13
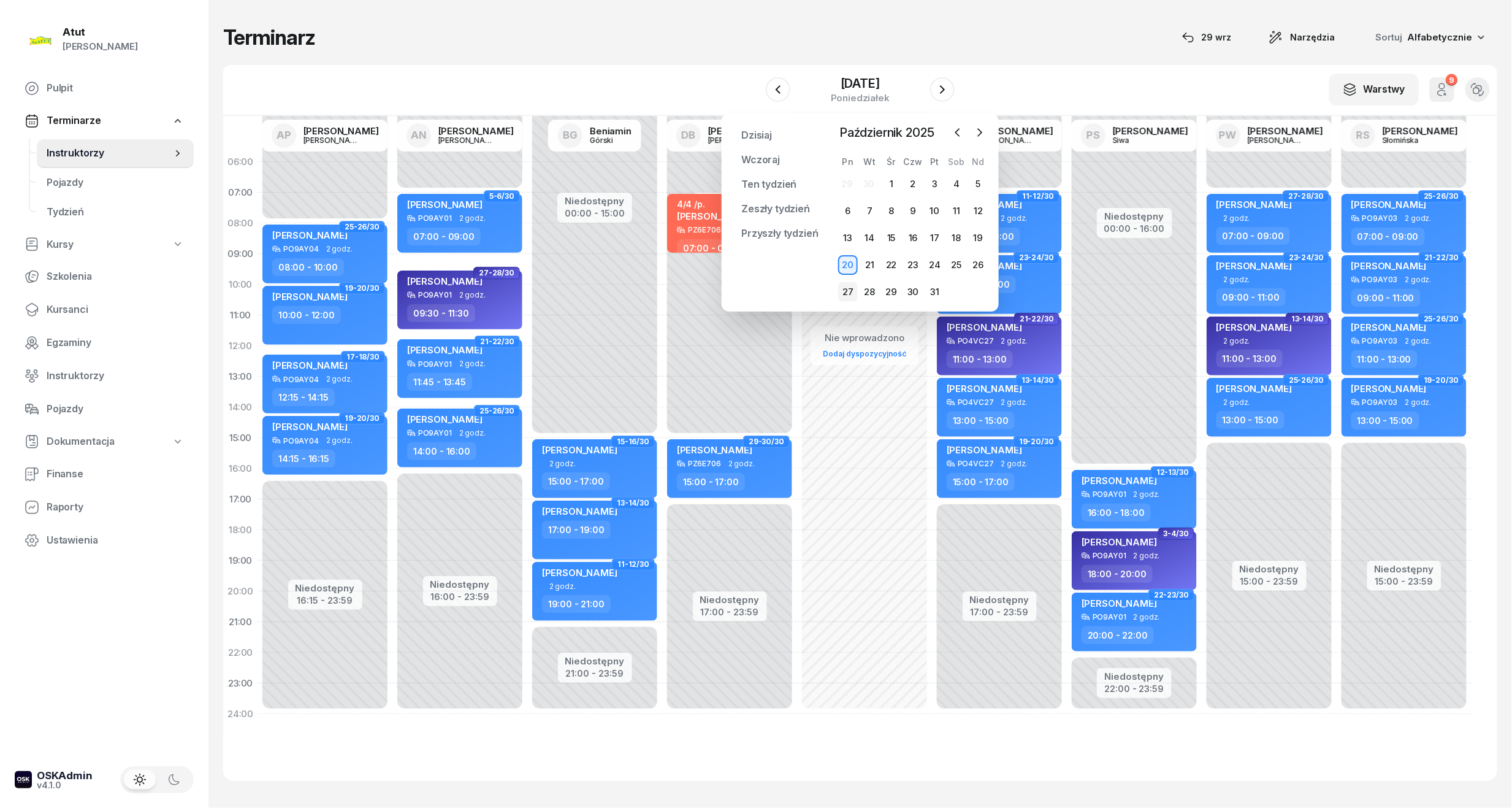
click at [854, 283] on div "27" at bounding box center [848, 292] width 20 height 20
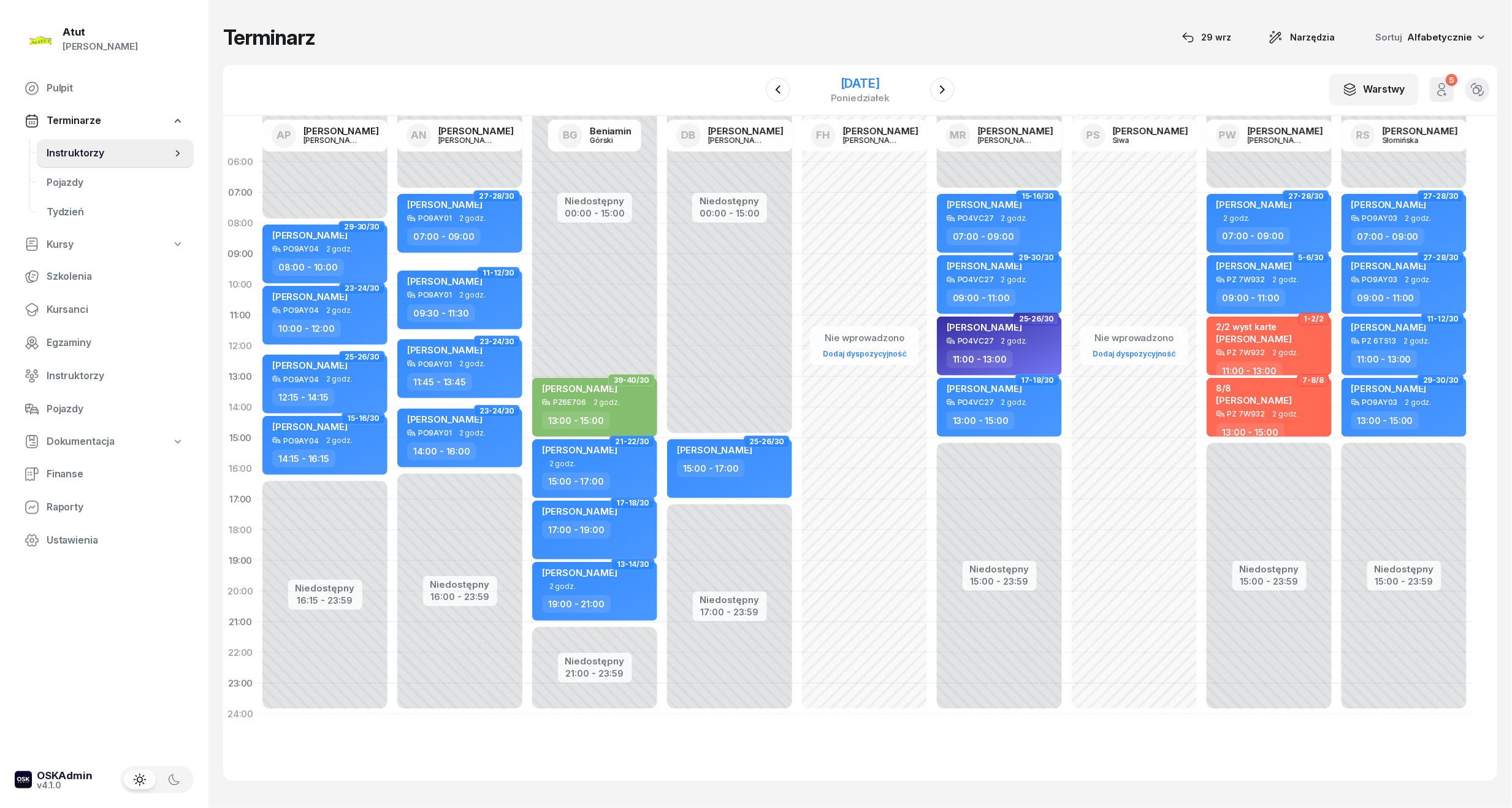
click at [894, 74] on div "27 października 2025 poniedziałek" at bounding box center [860, 89] width 125 height 35
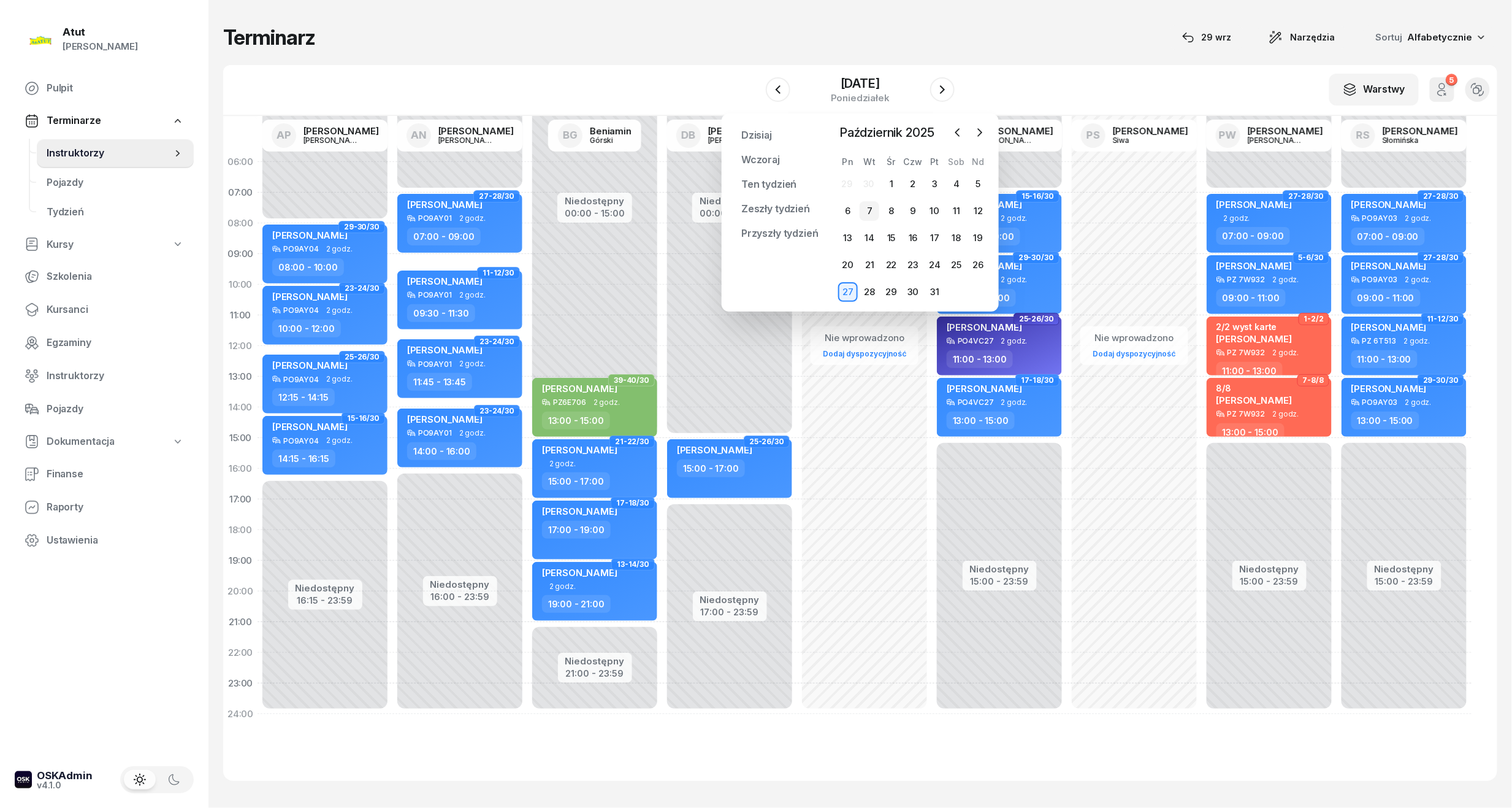
click at [874, 212] on div "7" at bounding box center [870, 211] width 20 height 20
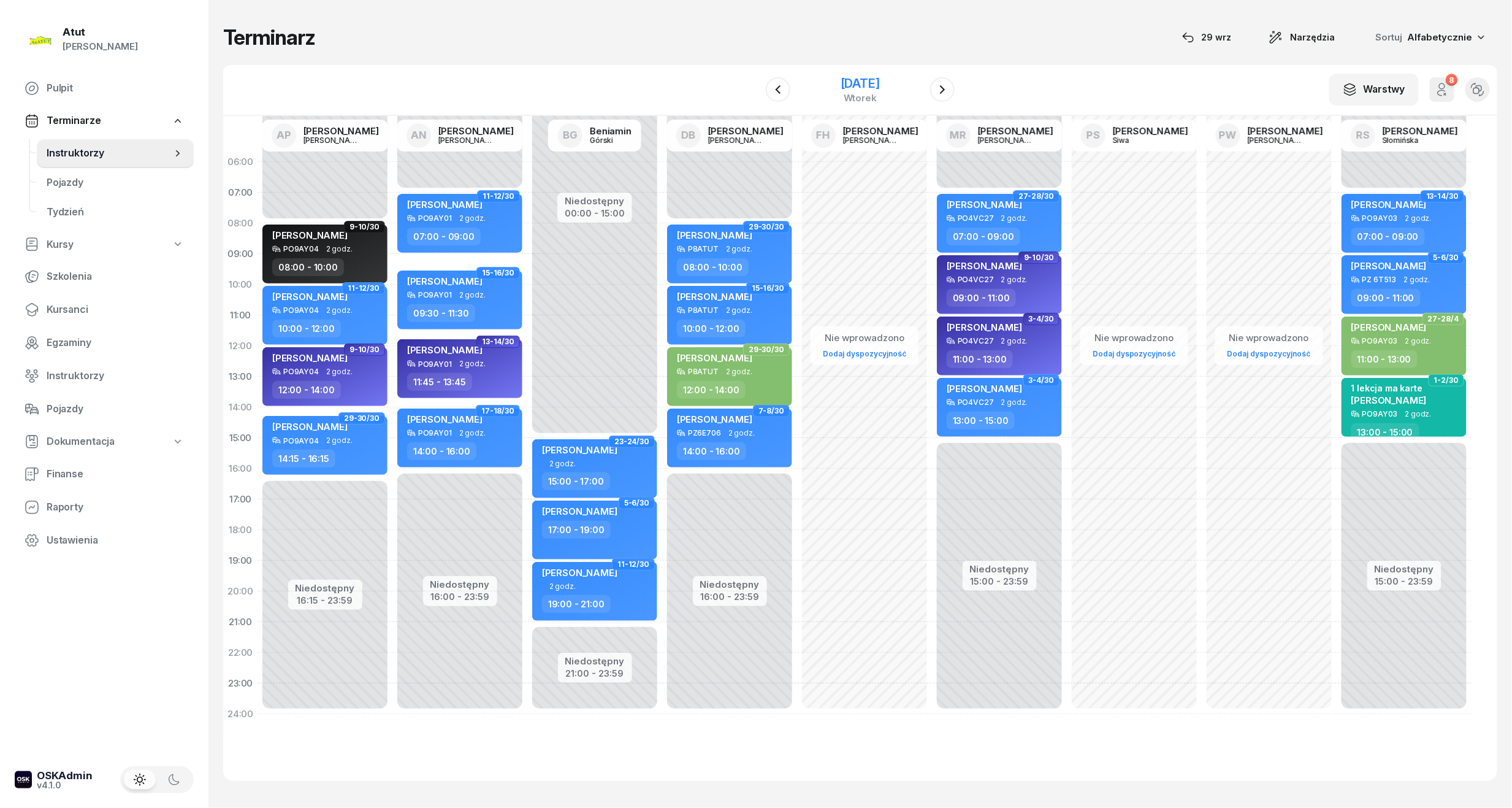
drag, startPoint x: 846, startPoint y: 82, endPoint x: 864, endPoint y: 96, distance: 22.8
click at [846, 82] on div "7 października 2025" at bounding box center [860, 83] width 39 height 13
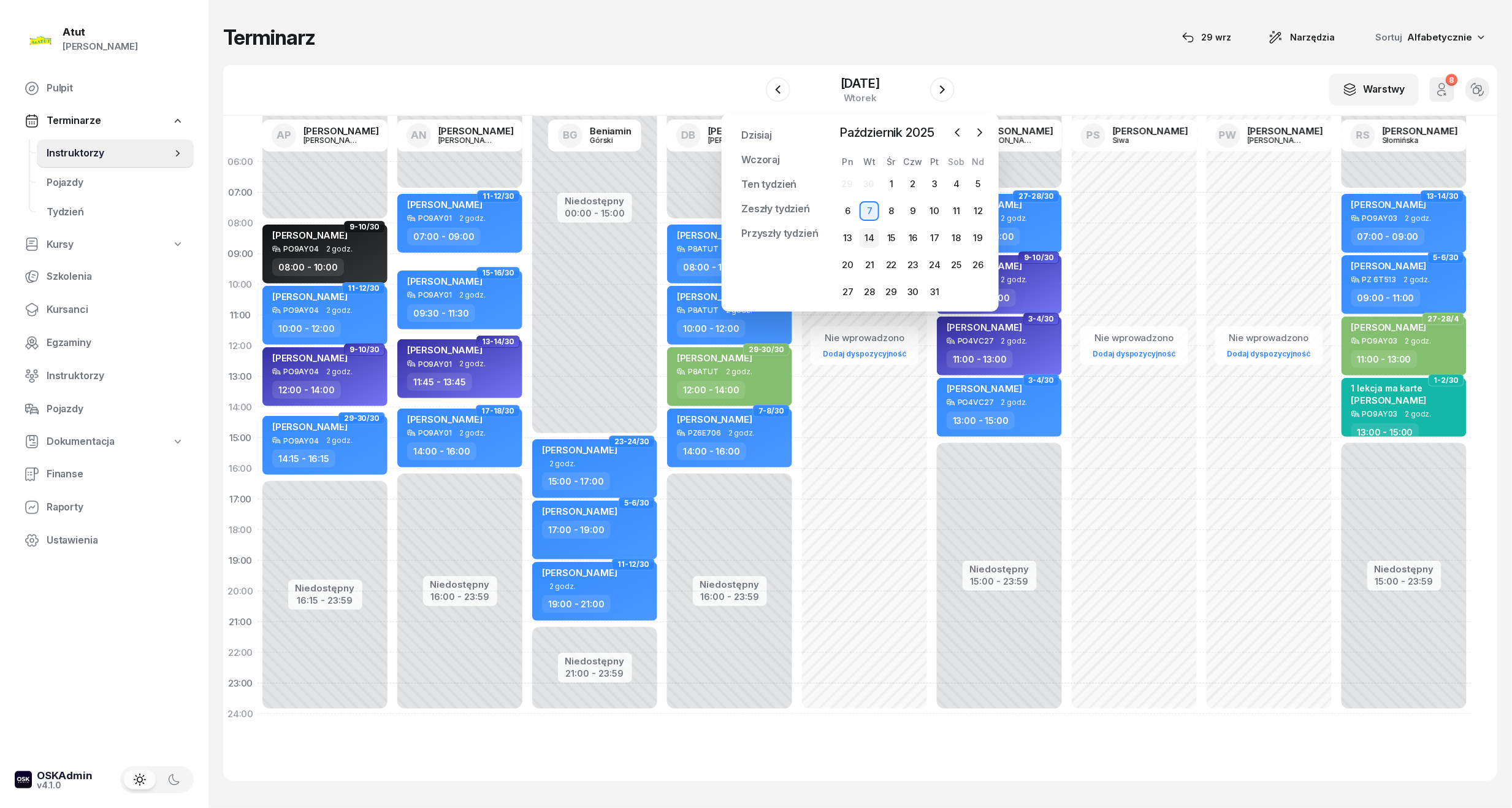
click at [871, 235] on div "14" at bounding box center [870, 238] width 20 height 20
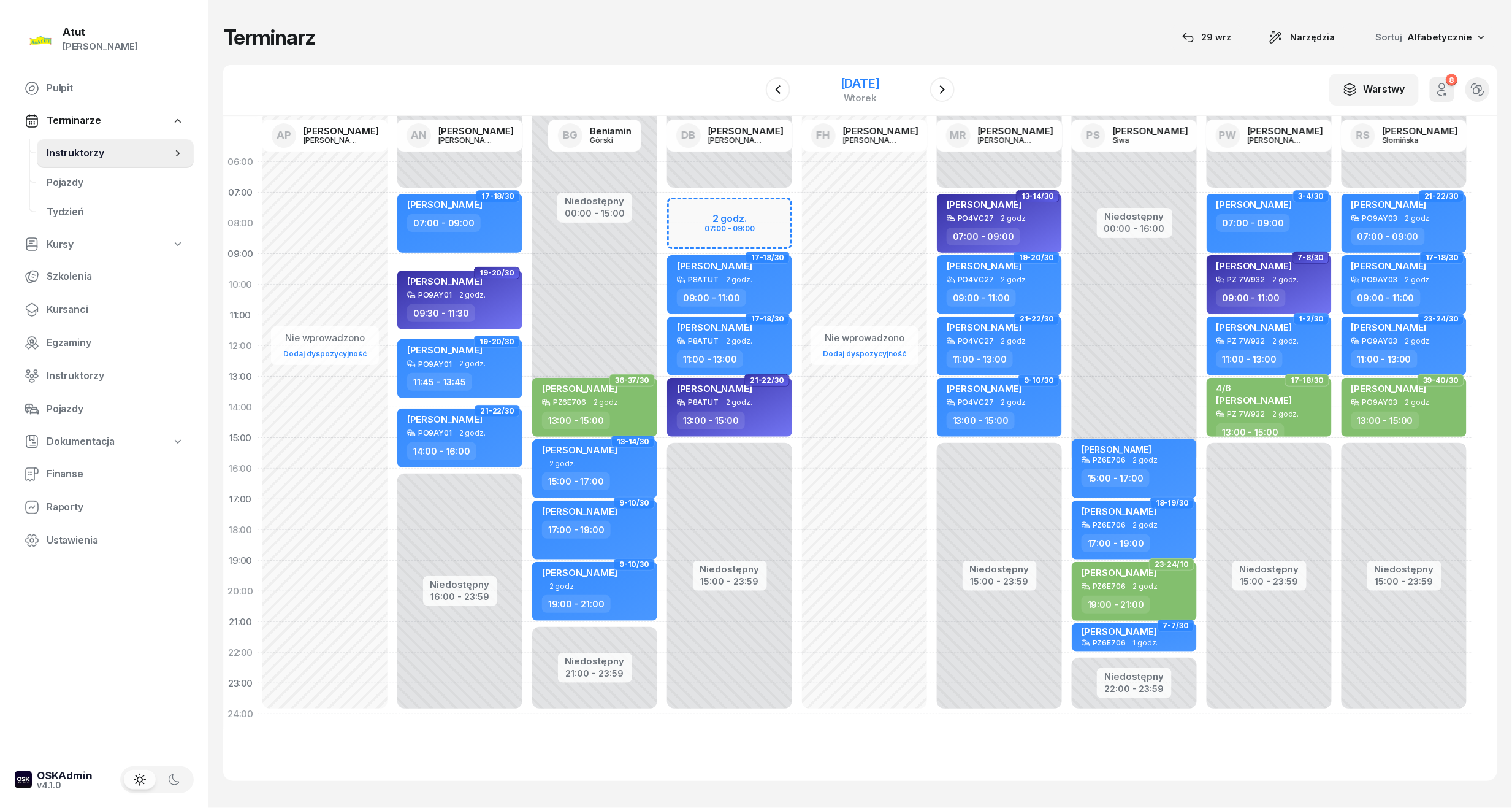
click at [866, 83] on div "14 października 2025" at bounding box center [860, 83] width 39 height 13
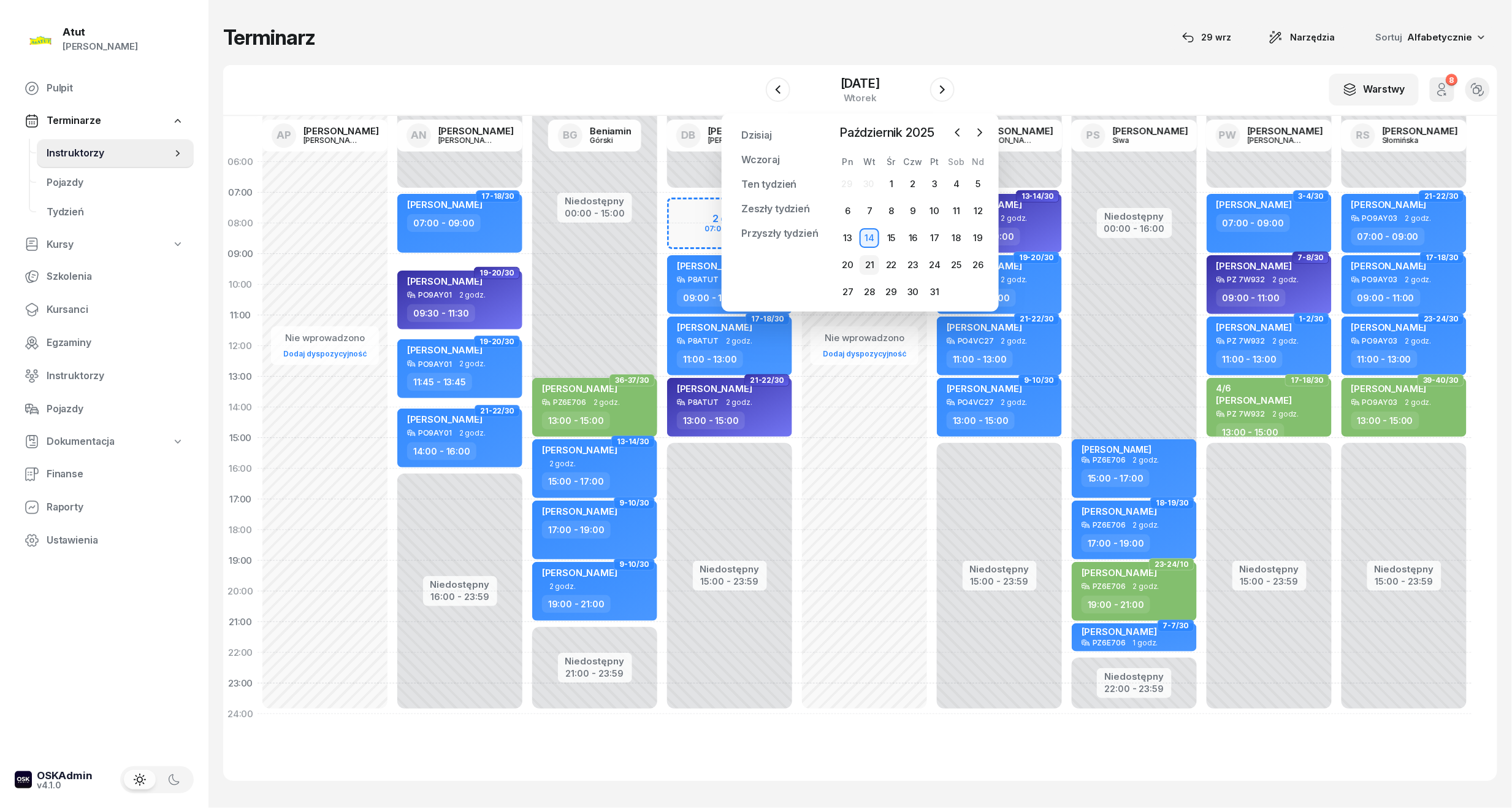
click at [866, 261] on div "21" at bounding box center [870, 265] width 20 height 20
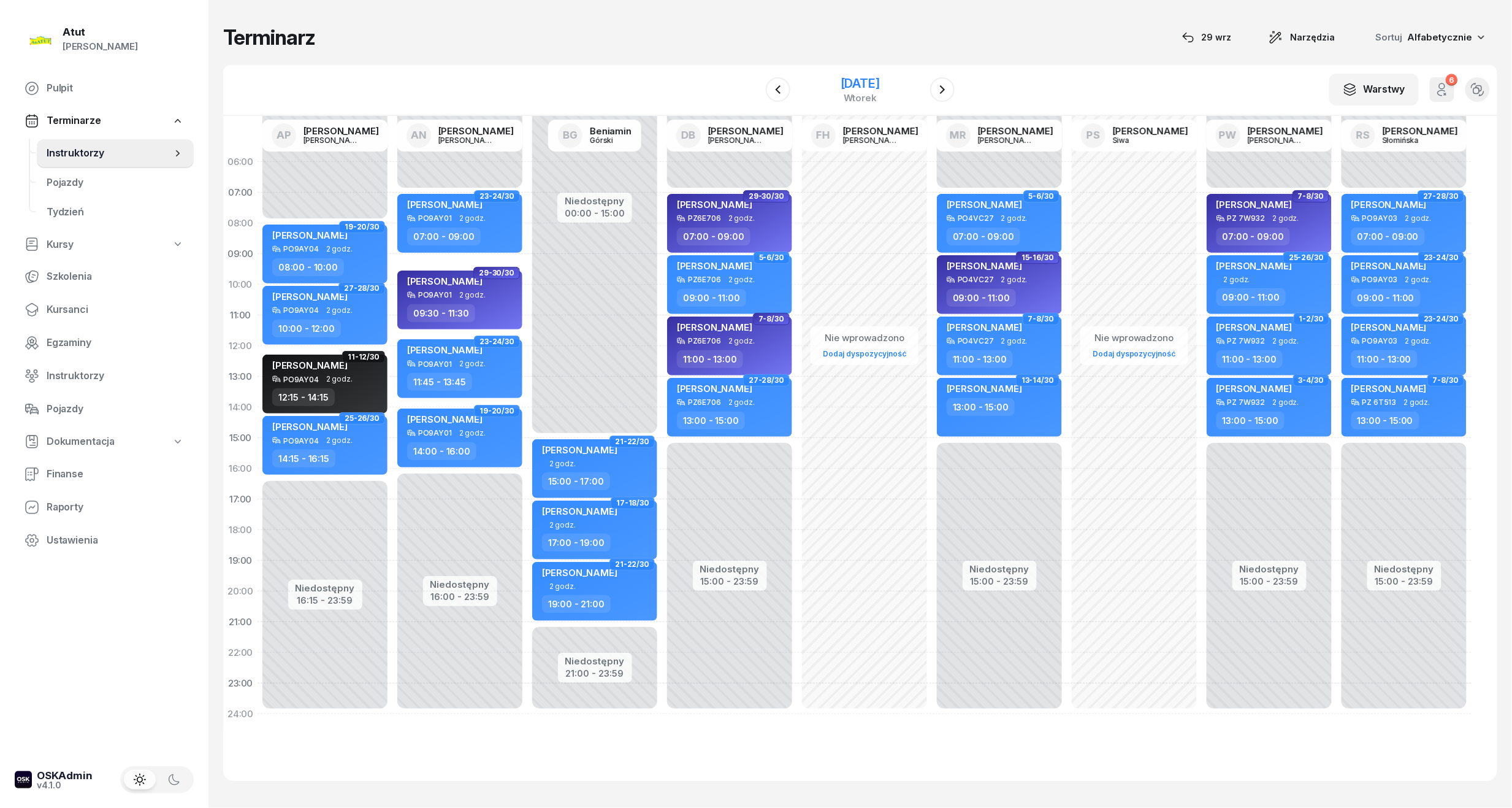
click at [880, 81] on div "21 października 2025" at bounding box center [860, 83] width 39 height 13
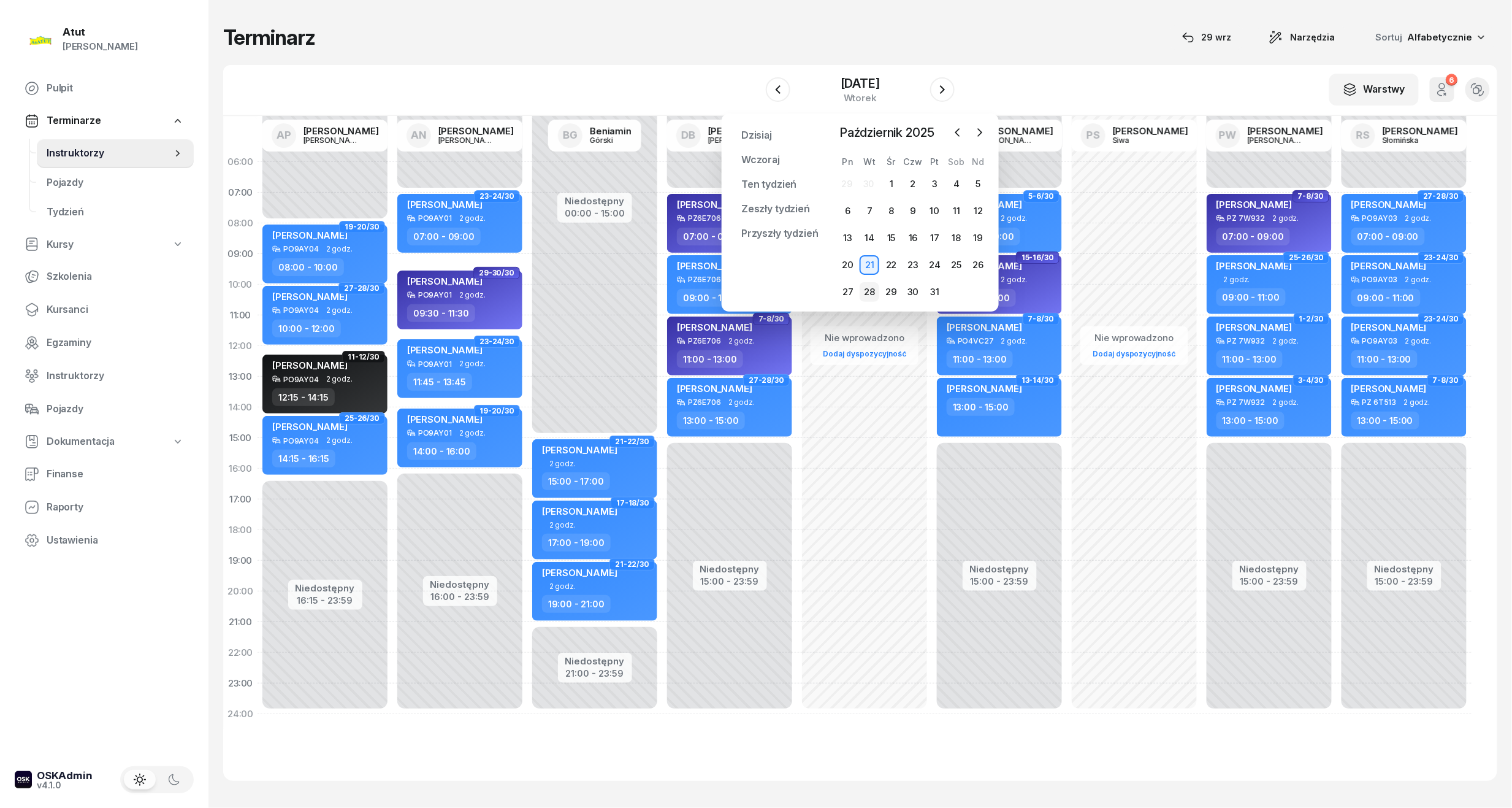
click at [867, 287] on div "28" at bounding box center [870, 292] width 20 height 20
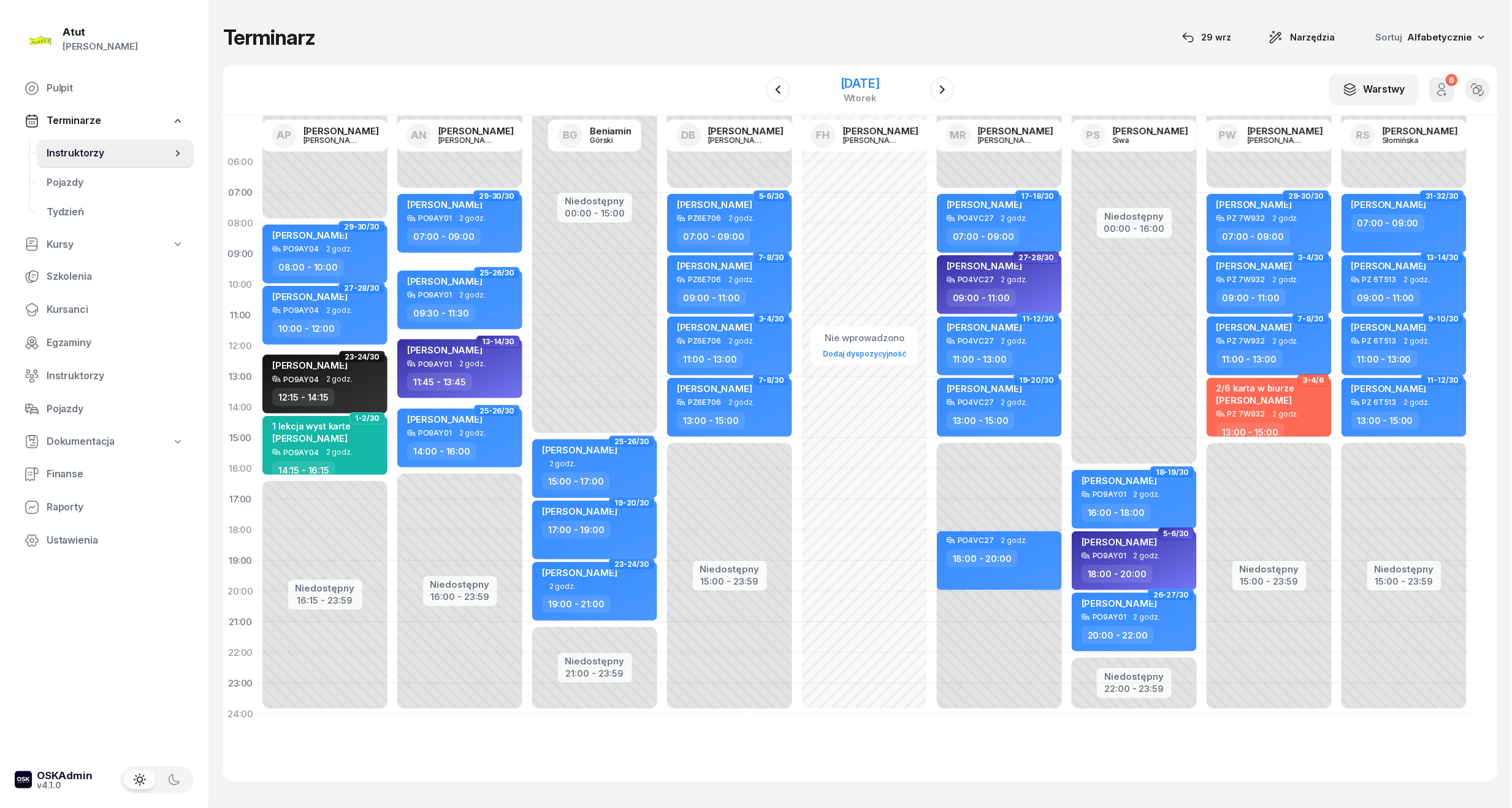
click at [864, 89] on div "28 października 2025" at bounding box center [860, 83] width 39 height 13
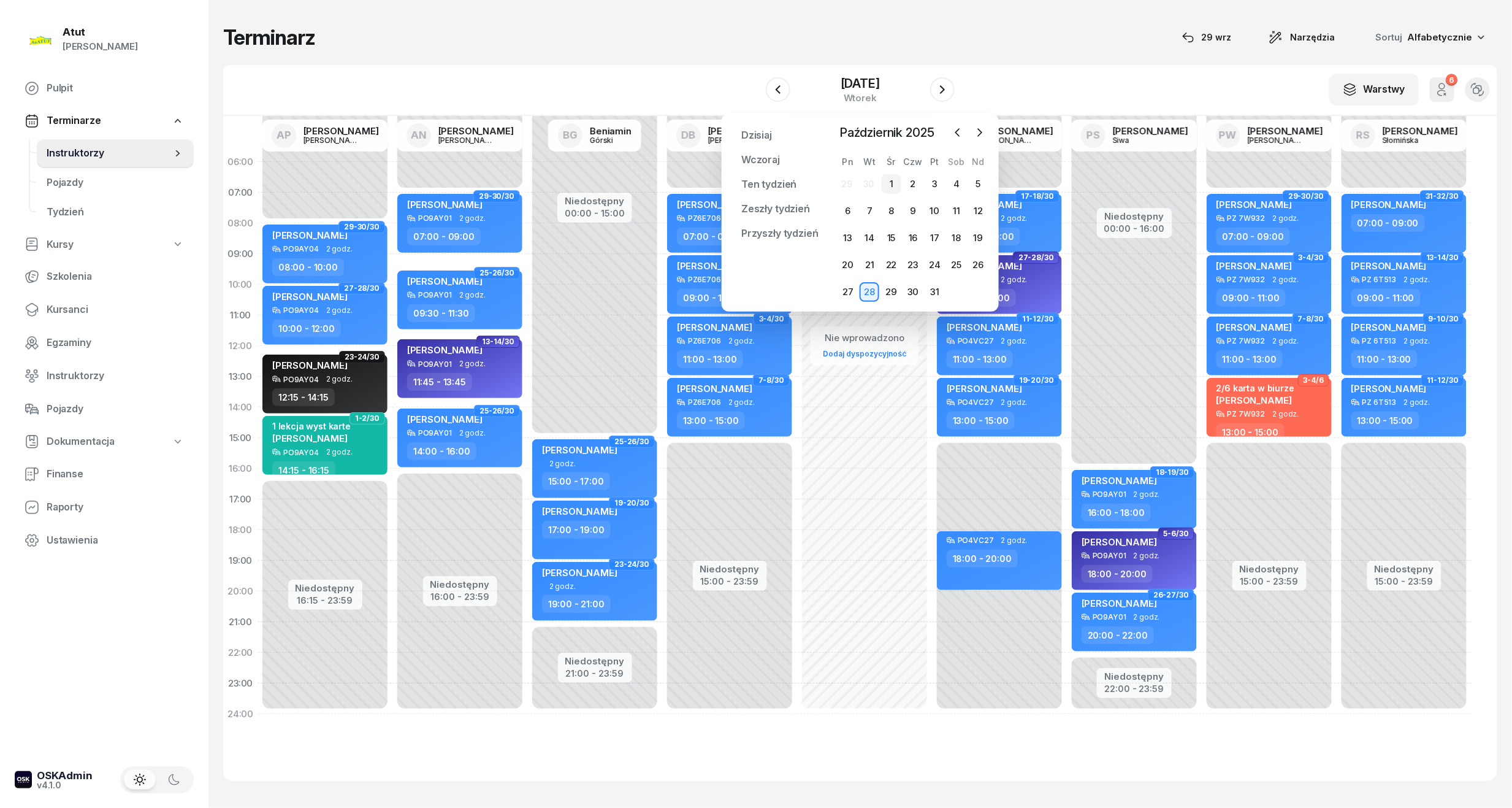
click at [888, 188] on div "1" at bounding box center [891, 184] width 20 height 20
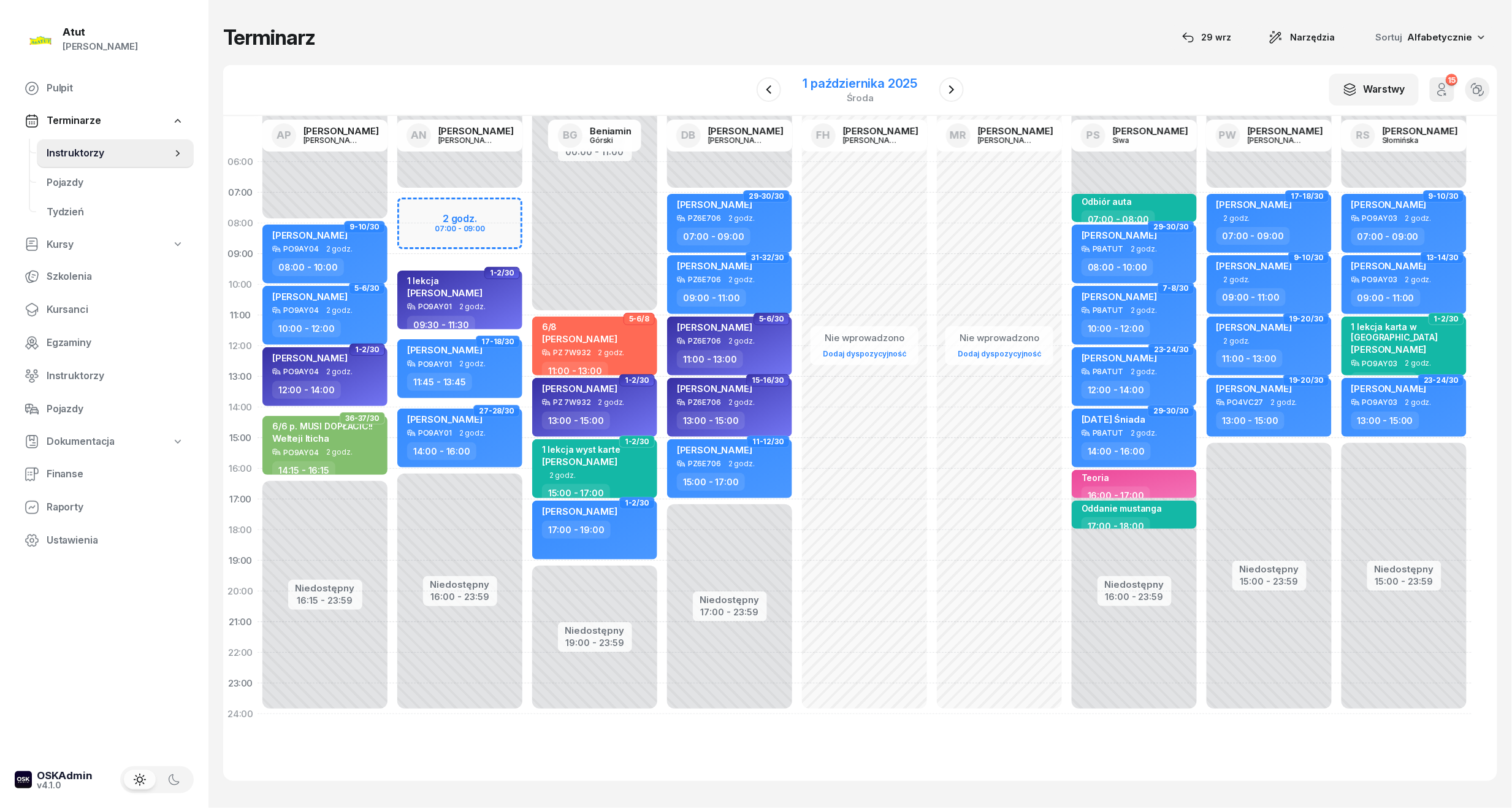
click at [900, 89] on div "1 października 2025" at bounding box center [860, 83] width 115 height 13
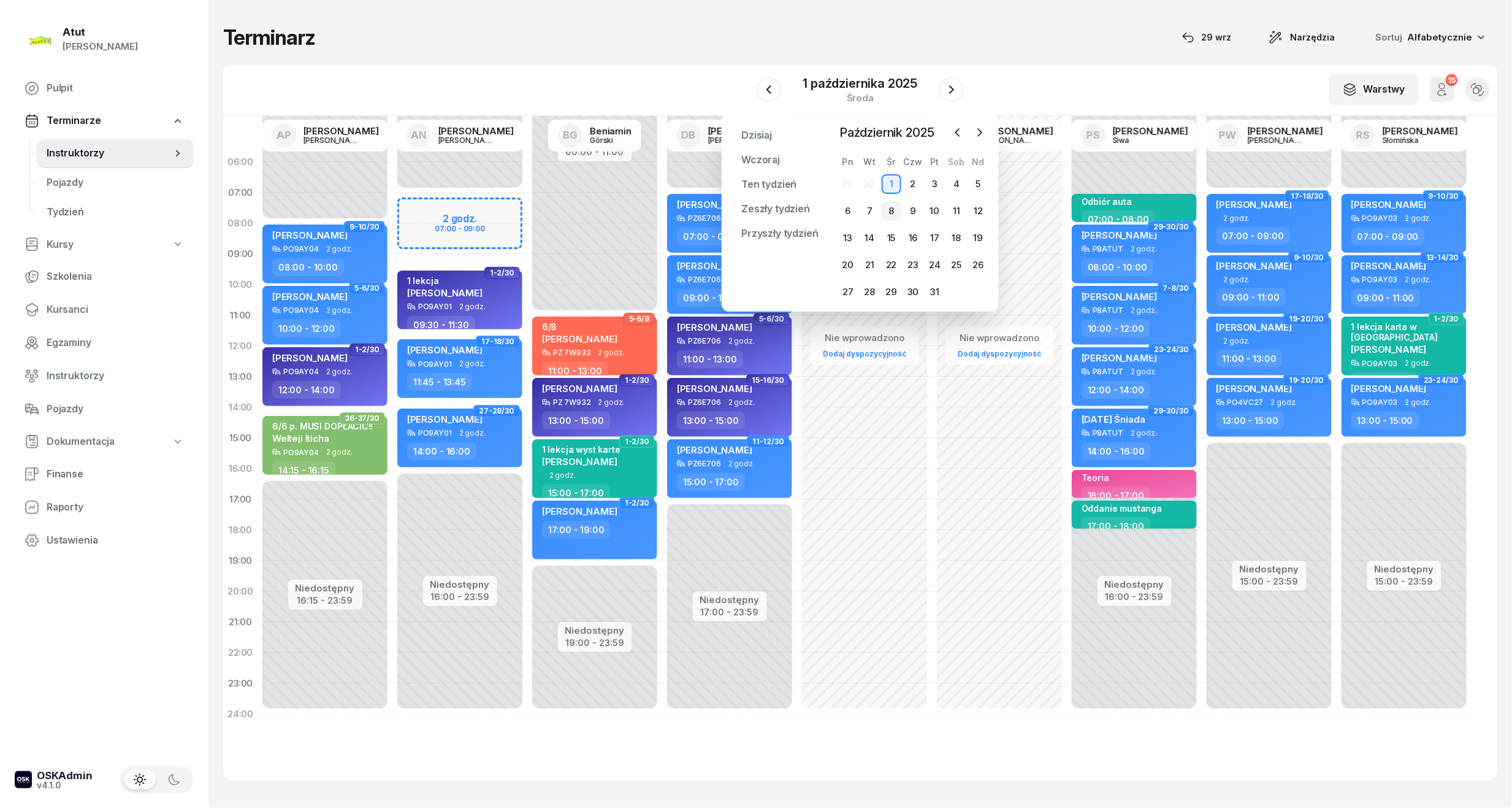
click at [884, 218] on div "8" at bounding box center [891, 211] width 20 height 20
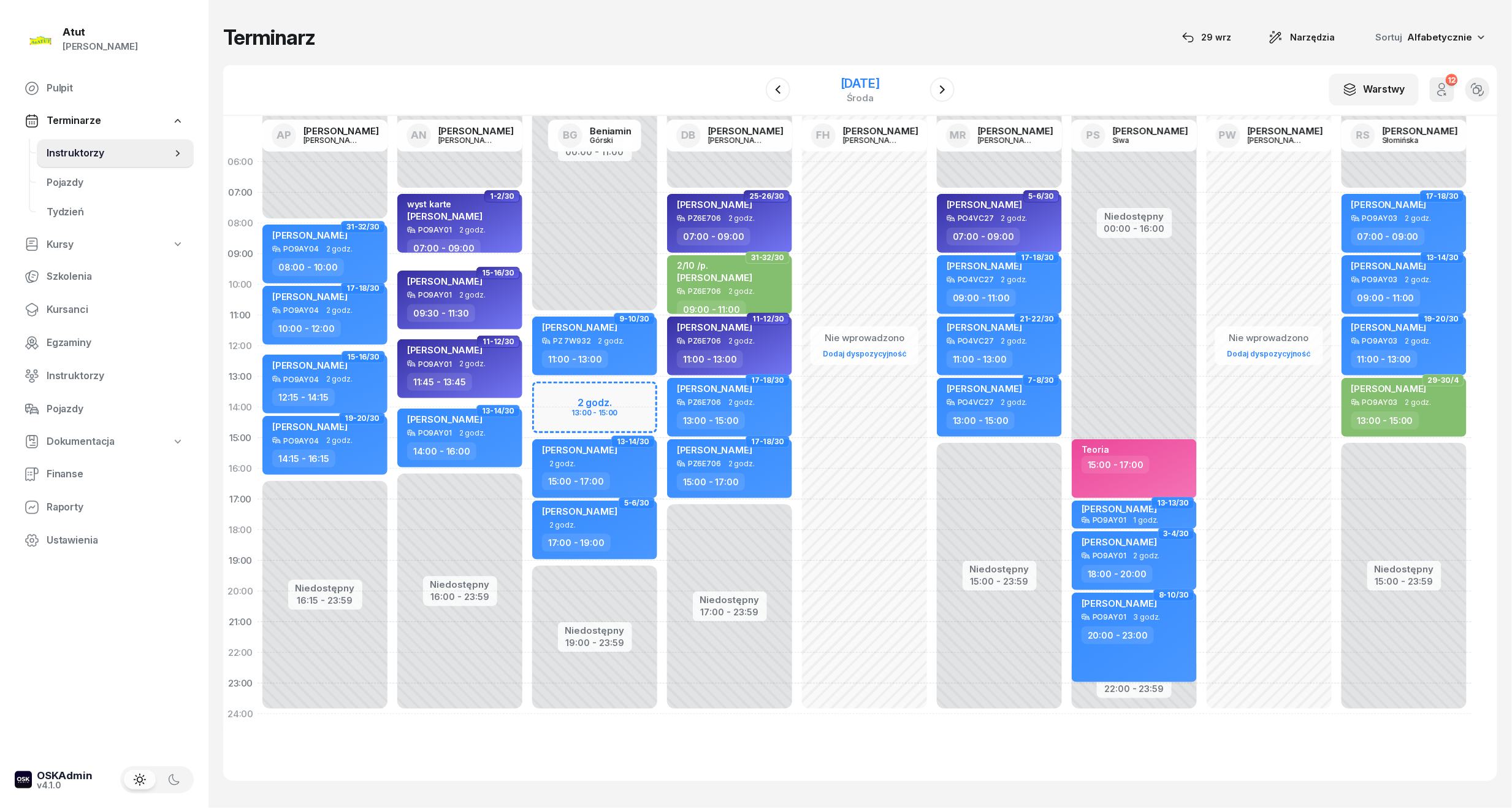
click at [872, 89] on div "8 października 2025" at bounding box center [860, 83] width 39 height 13
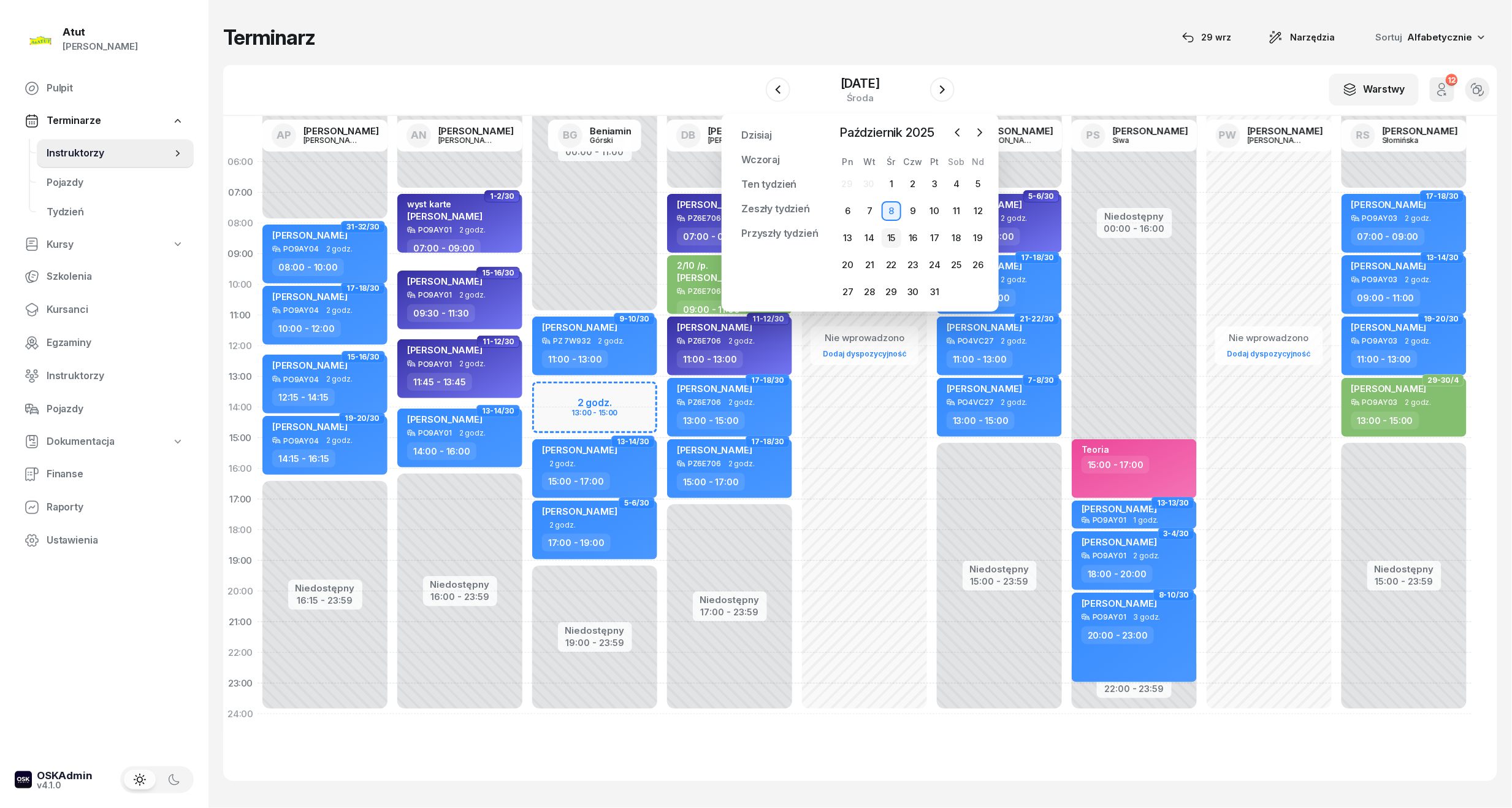
click at [891, 237] on div "15" at bounding box center [891, 238] width 20 height 20
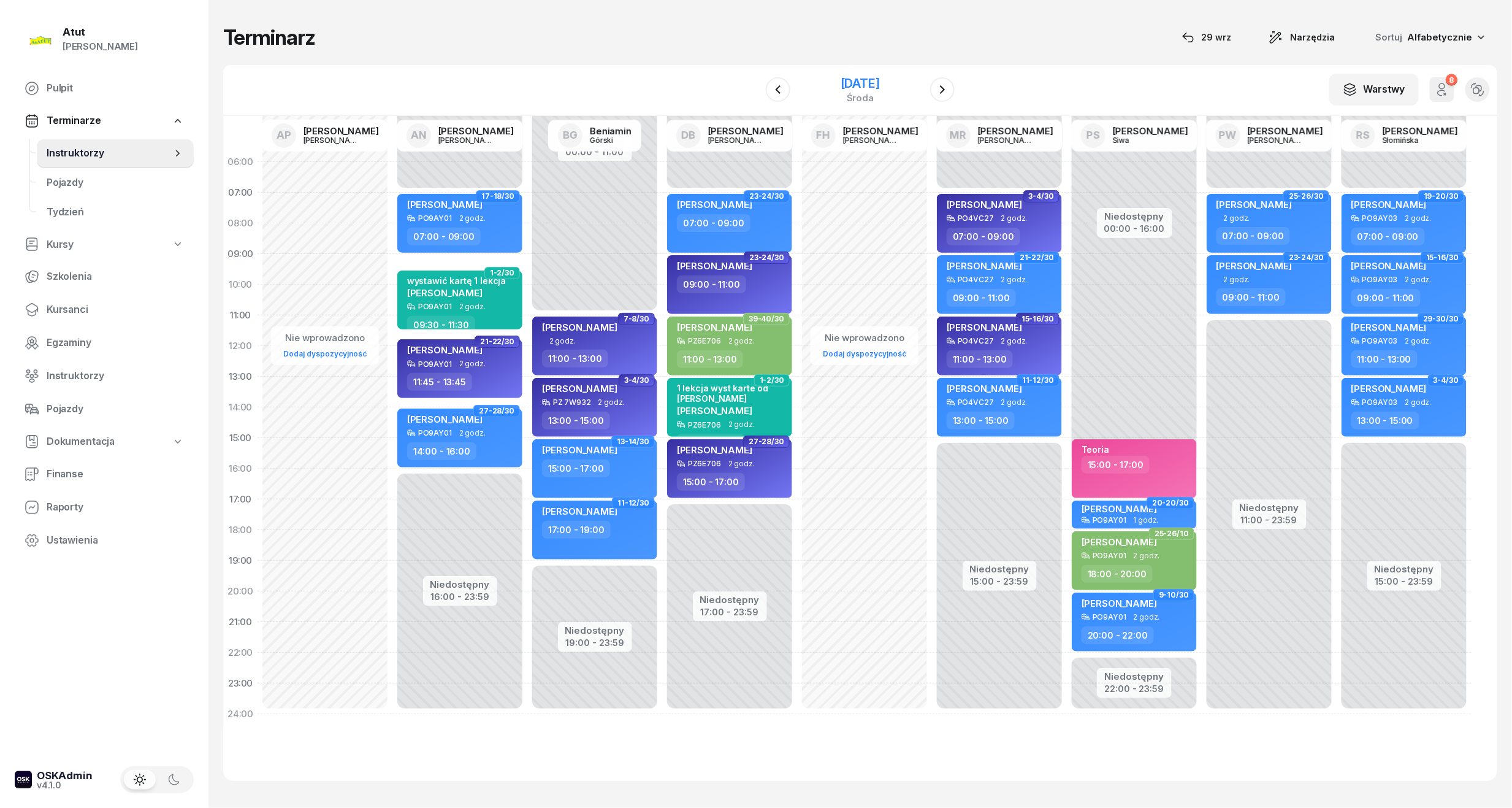
click at [880, 87] on div "15 października 2025" at bounding box center [860, 83] width 39 height 13
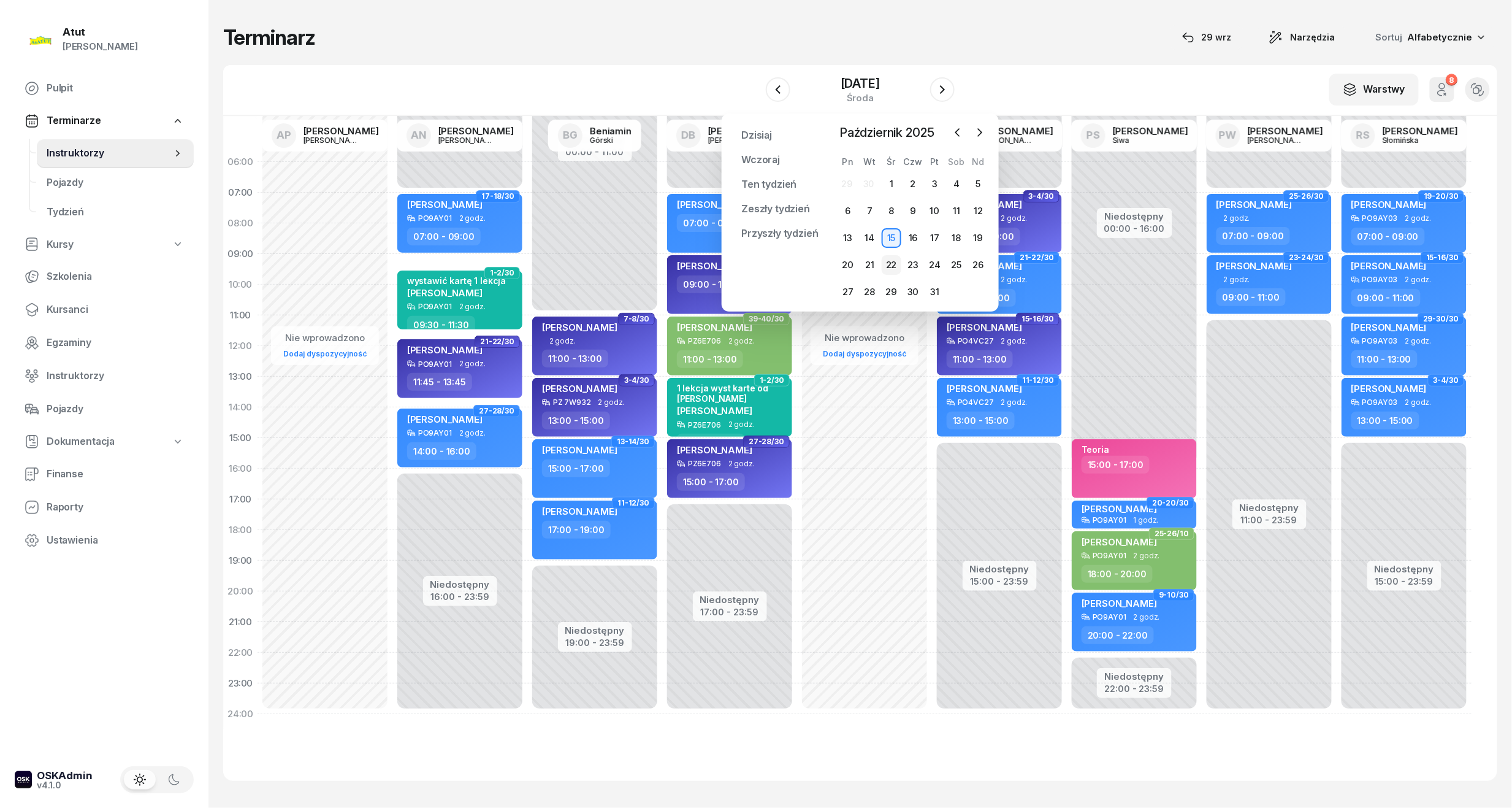
click at [896, 263] on div "22" at bounding box center [891, 265] width 20 height 20
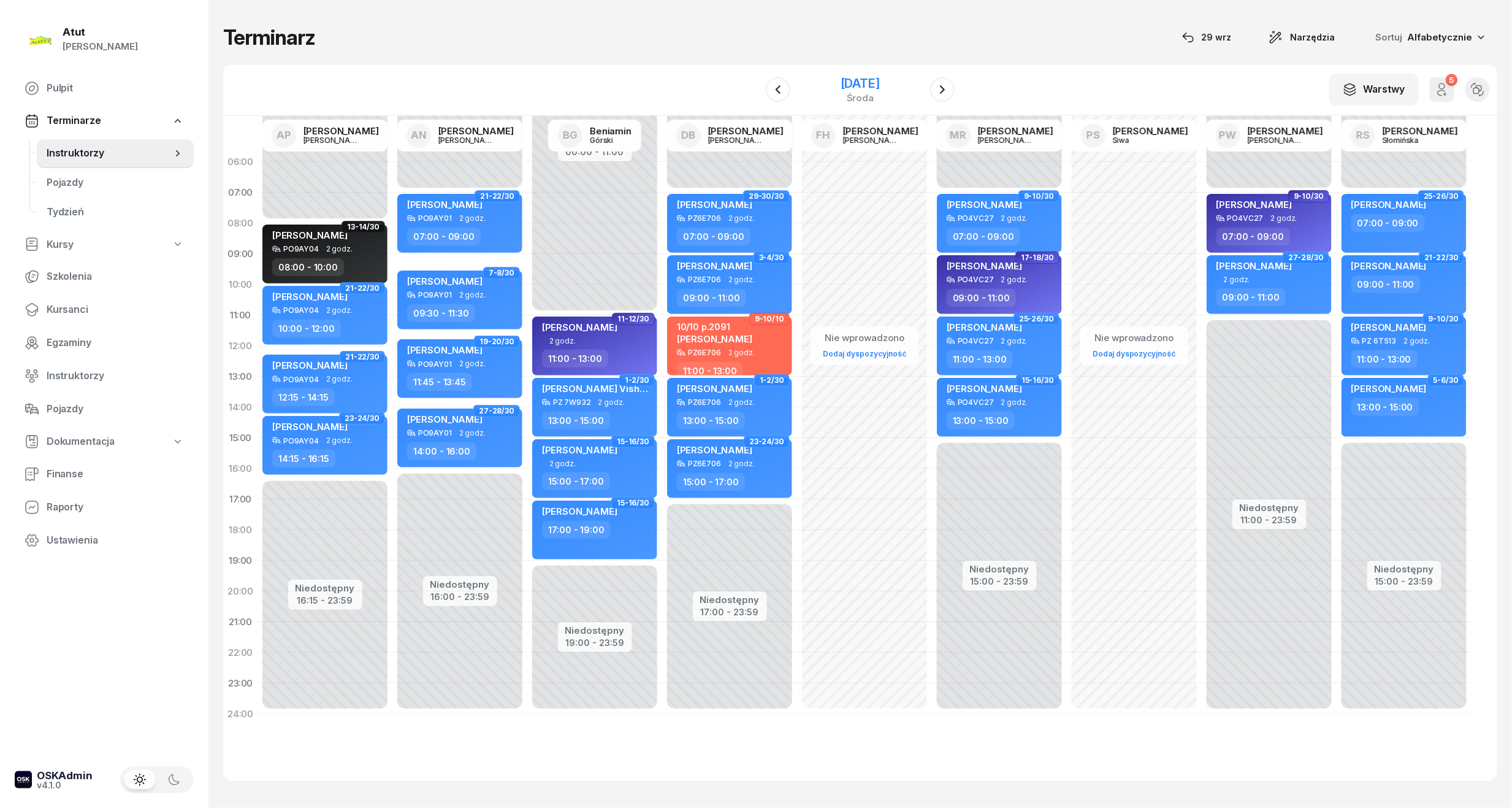
click at [843, 89] on div "22 października 2025" at bounding box center [860, 83] width 39 height 13
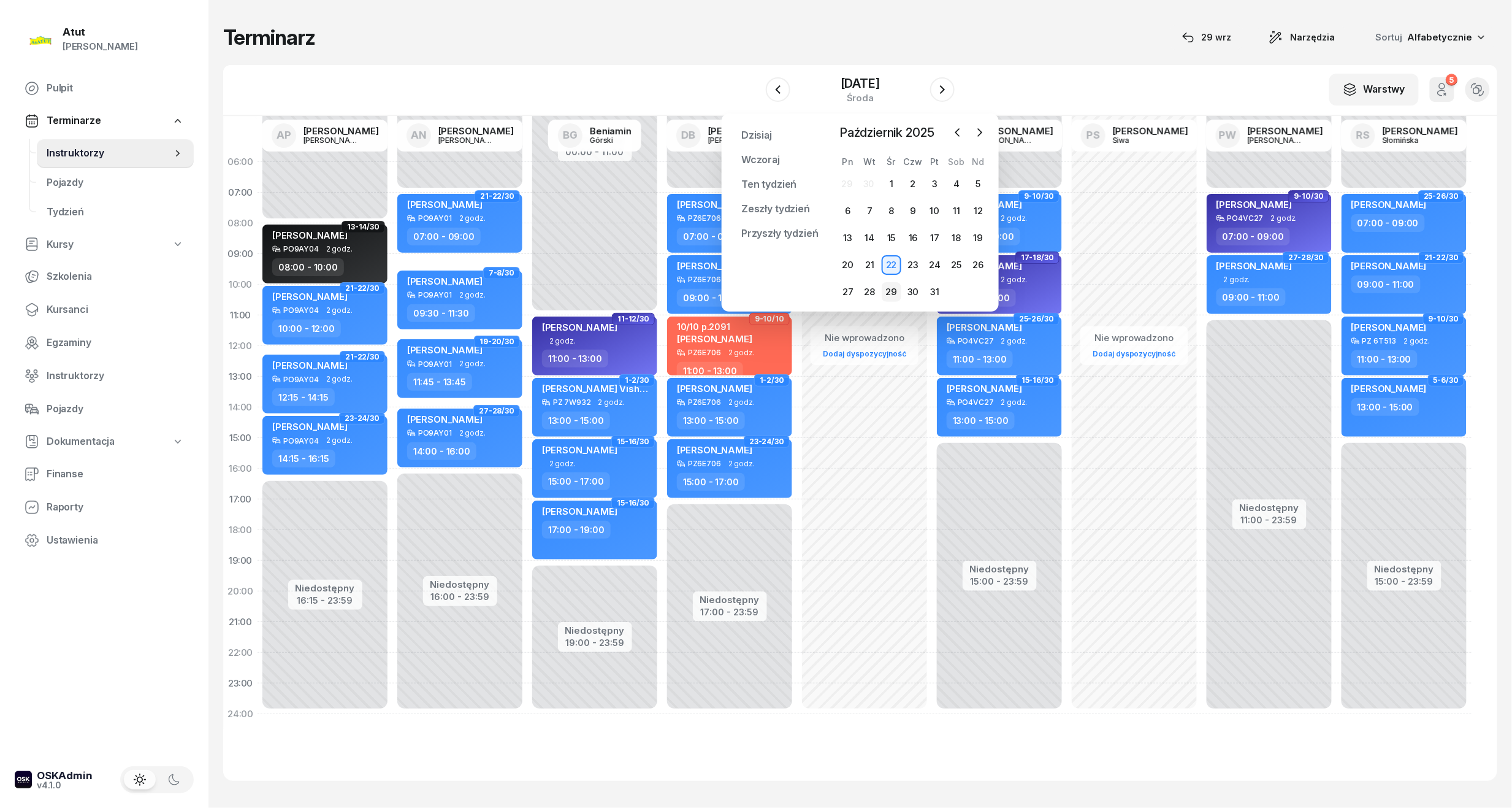
click at [896, 293] on div "29" at bounding box center [891, 292] width 20 height 20
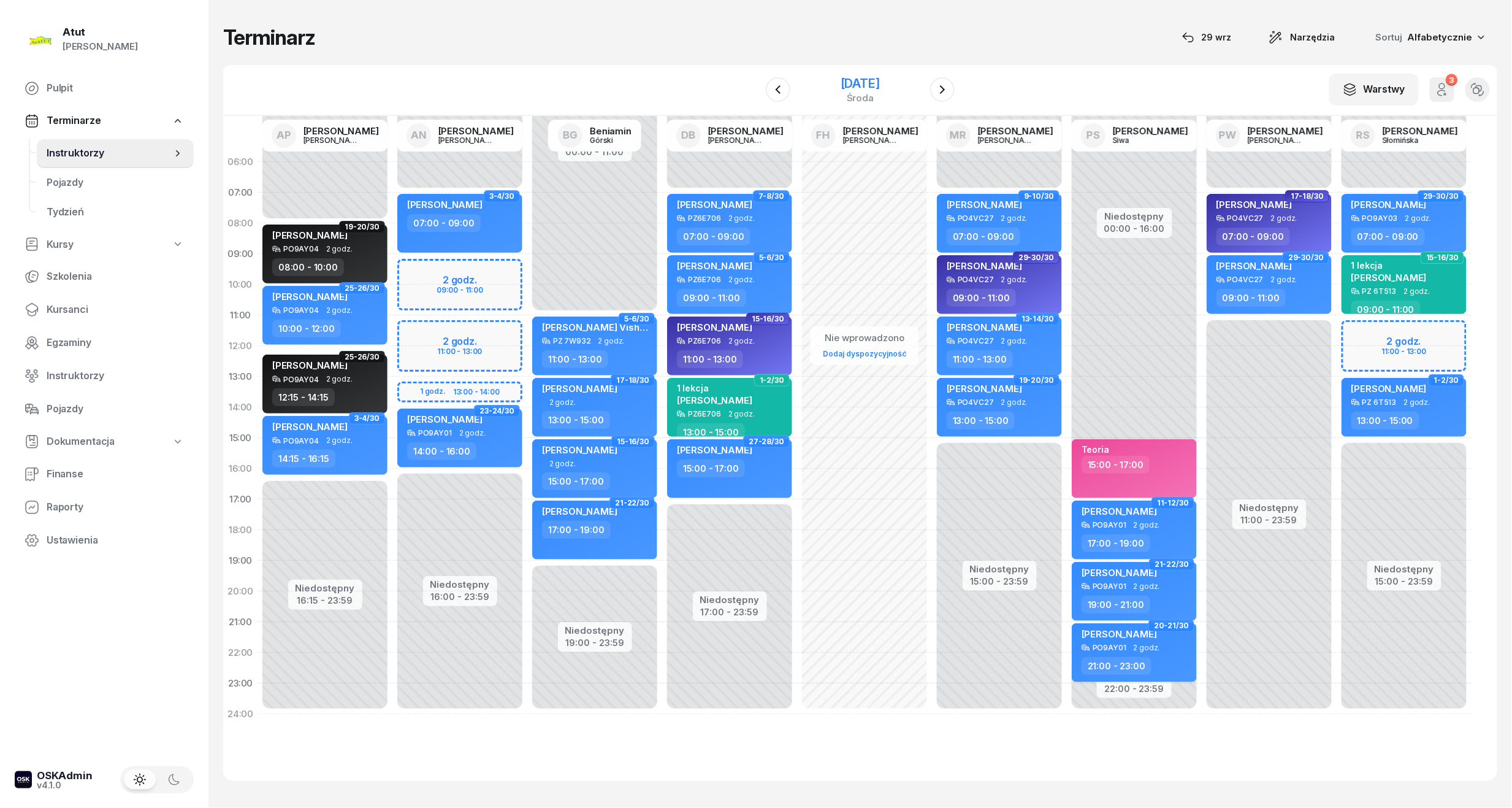
click at [854, 81] on div "29 października 2025" at bounding box center [860, 83] width 39 height 13
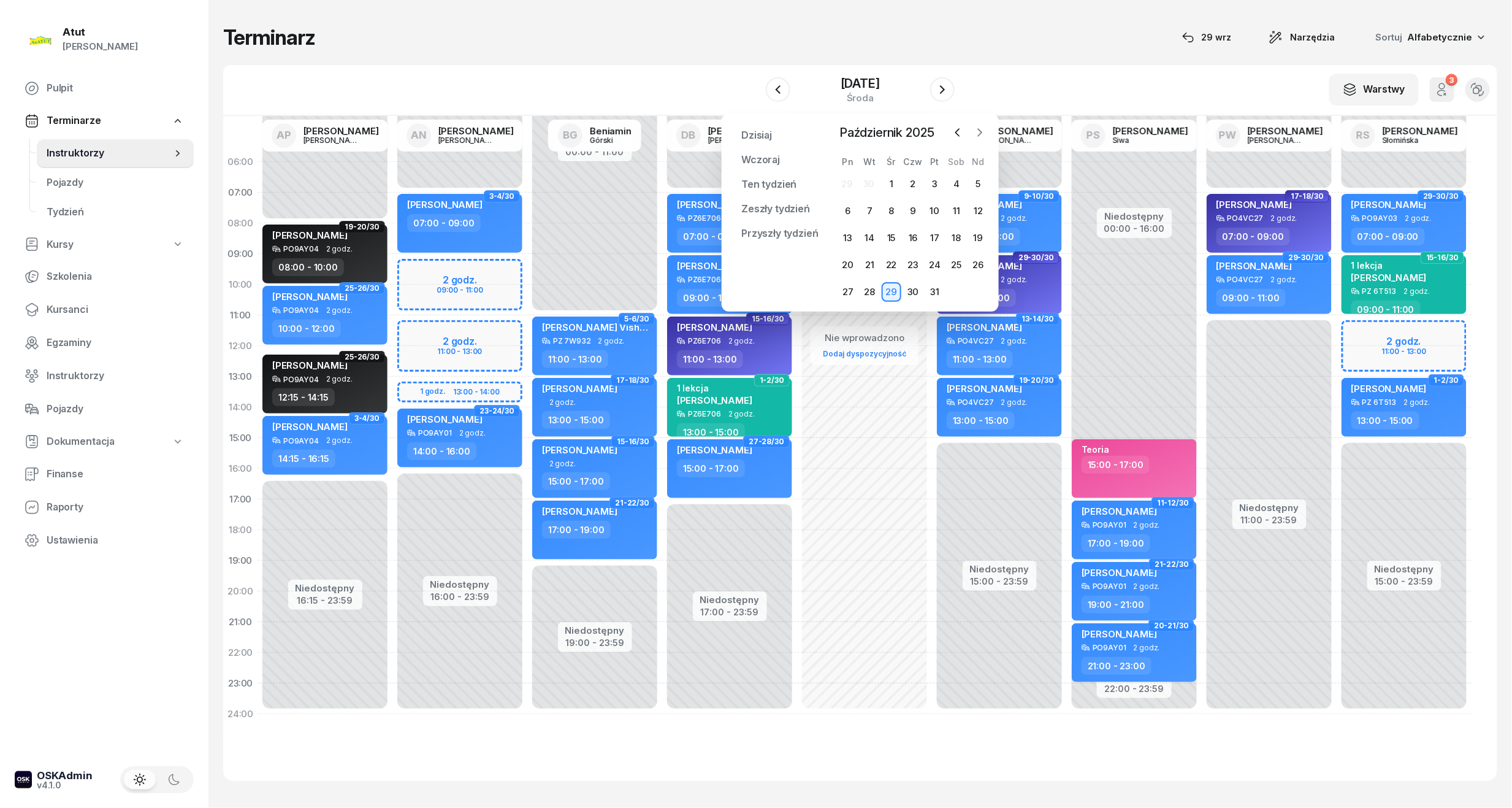
click at [977, 132] on icon "button" at bounding box center [979, 132] width 13 height 13
click at [845, 208] on div "3" at bounding box center [848, 211] width 20 height 20
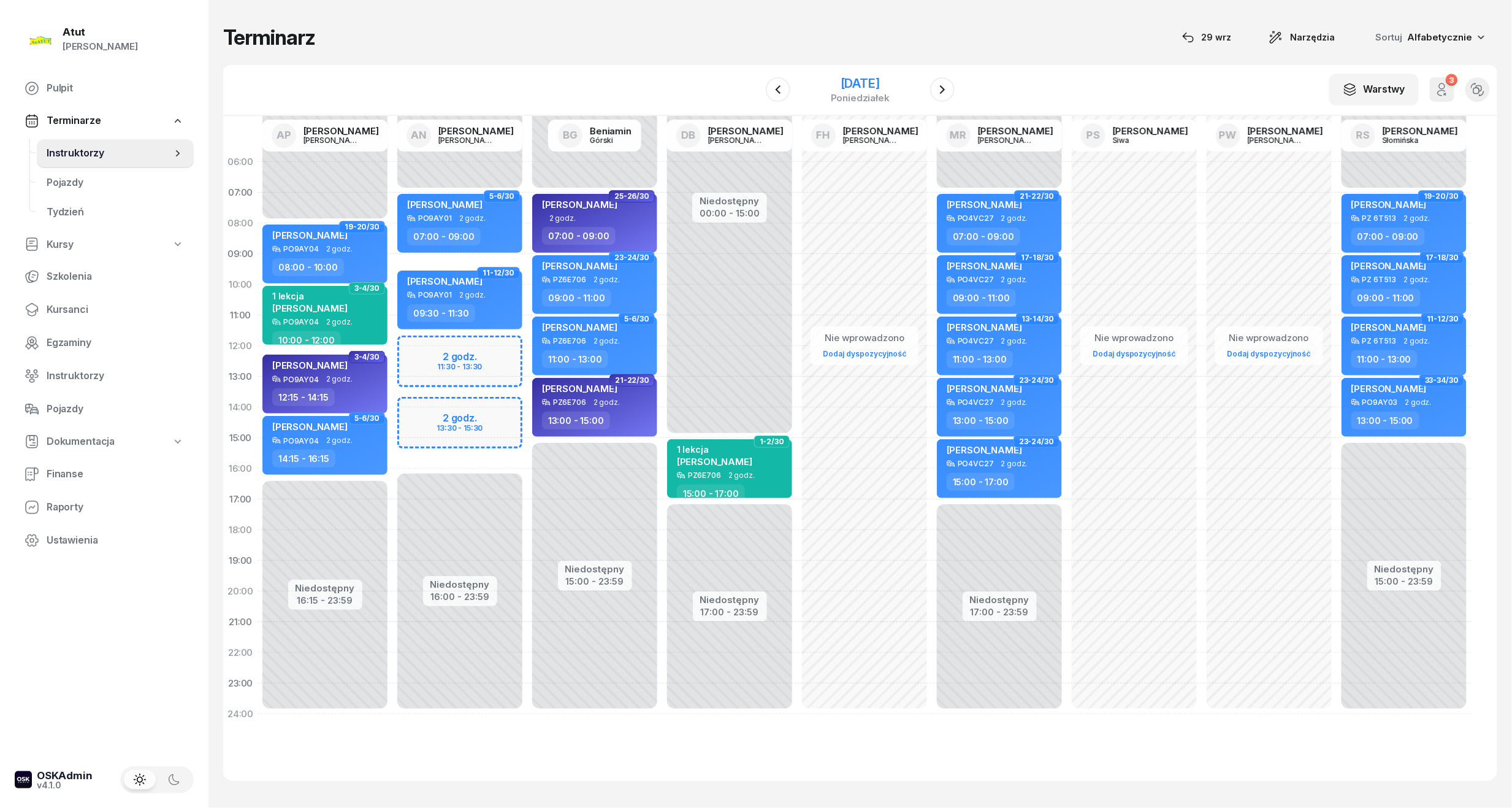
click at [879, 84] on div "3 listopada 2025" at bounding box center [860, 83] width 59 height 13
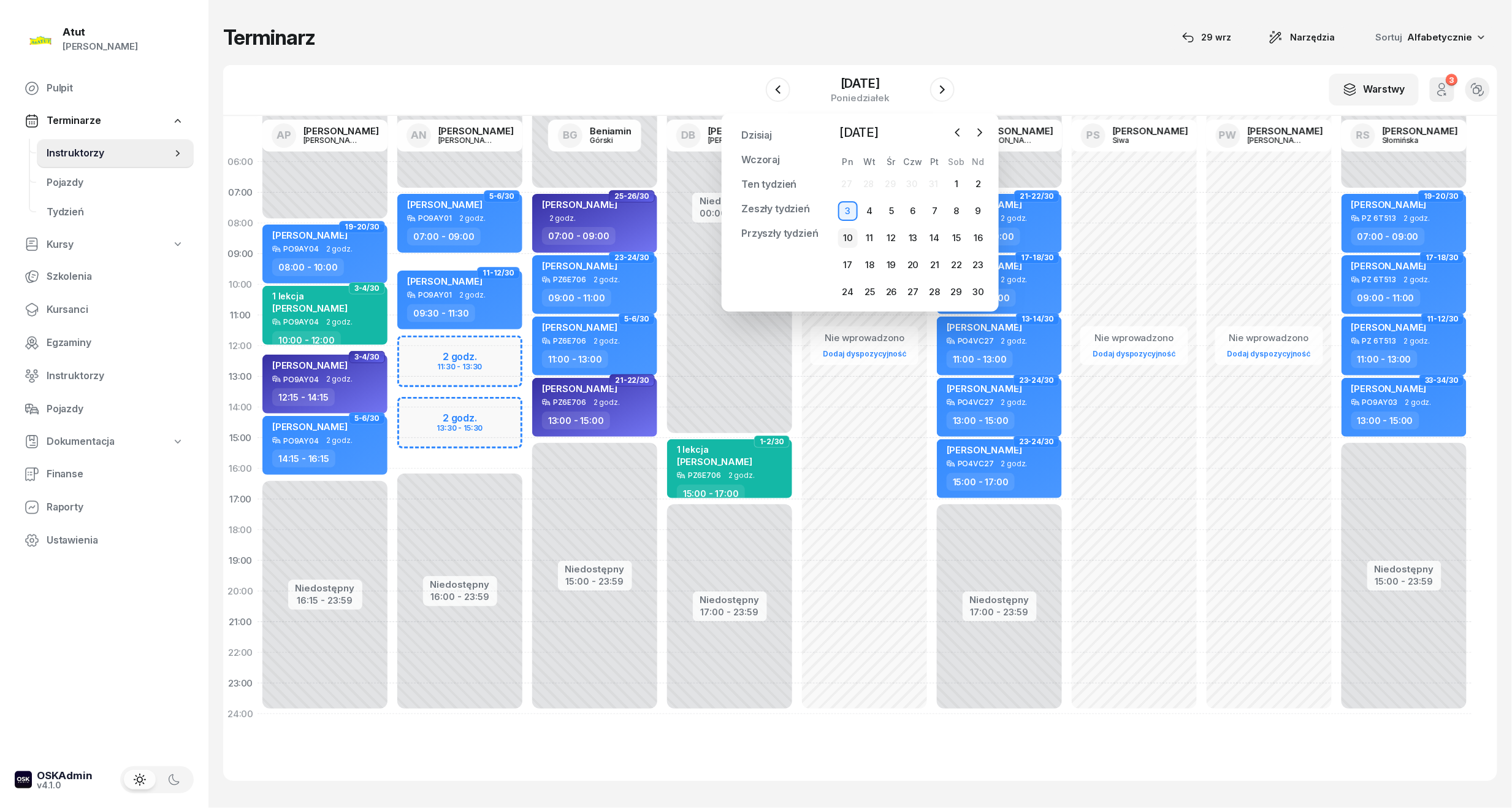
click at [852, 233] on div "10" at bounding box center [848, 238] width 20 height 20
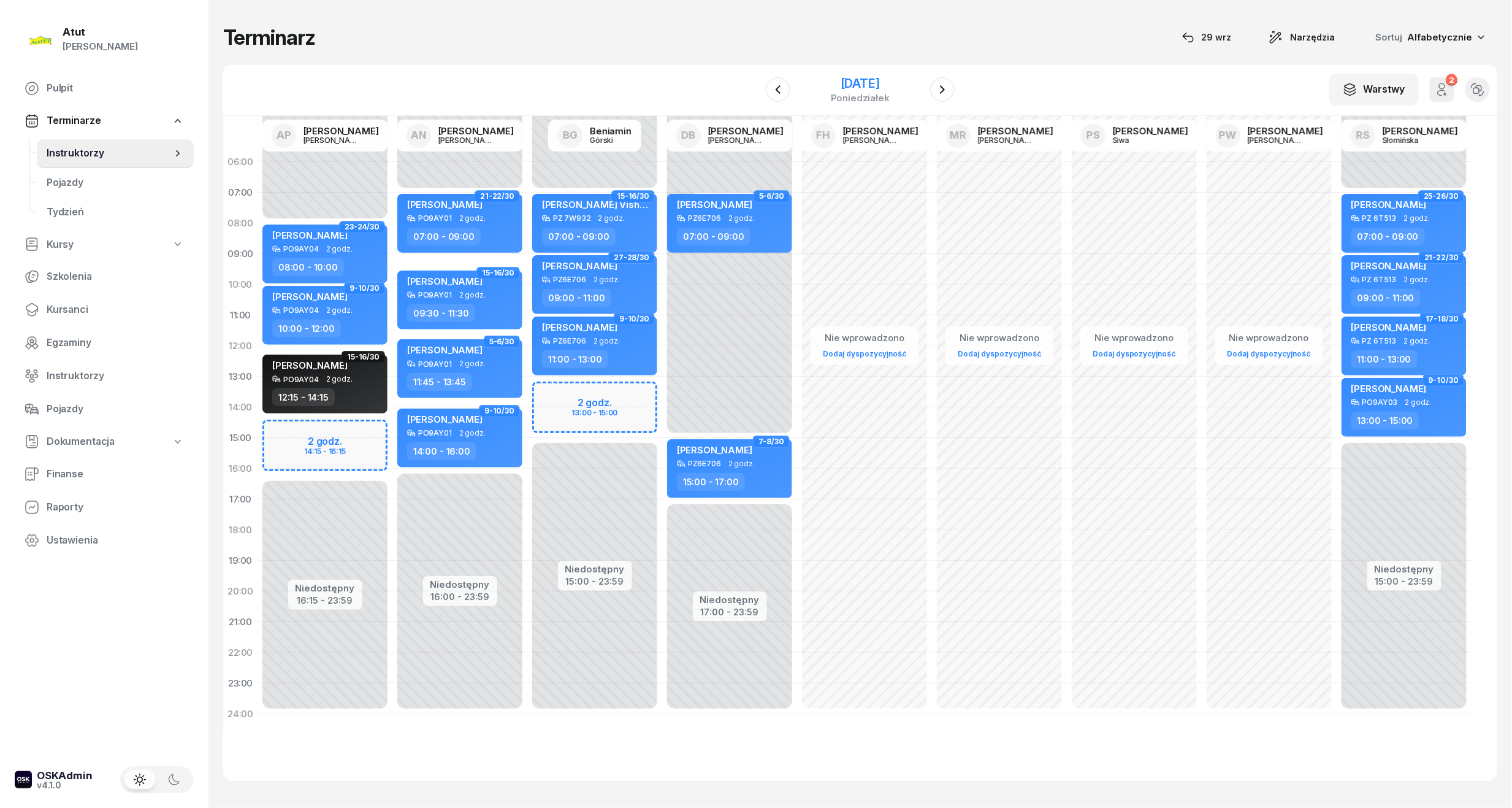
click at [845, 93] on div "poniedziałek" at bounding box center [860, 98] width 59 height 9
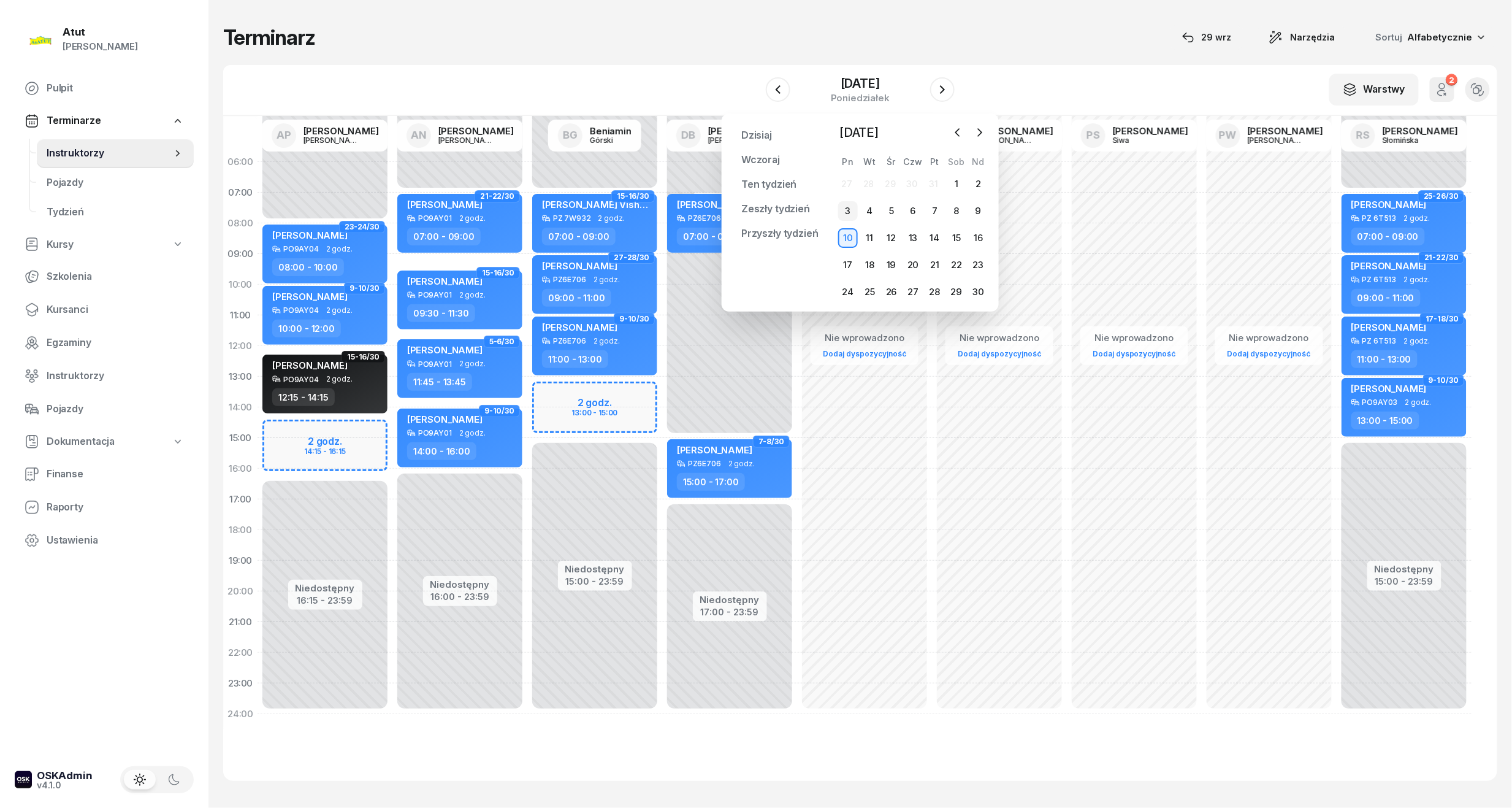
click at [849, 207] on div "3" at bounding box center [848, 211] width 20 height 20
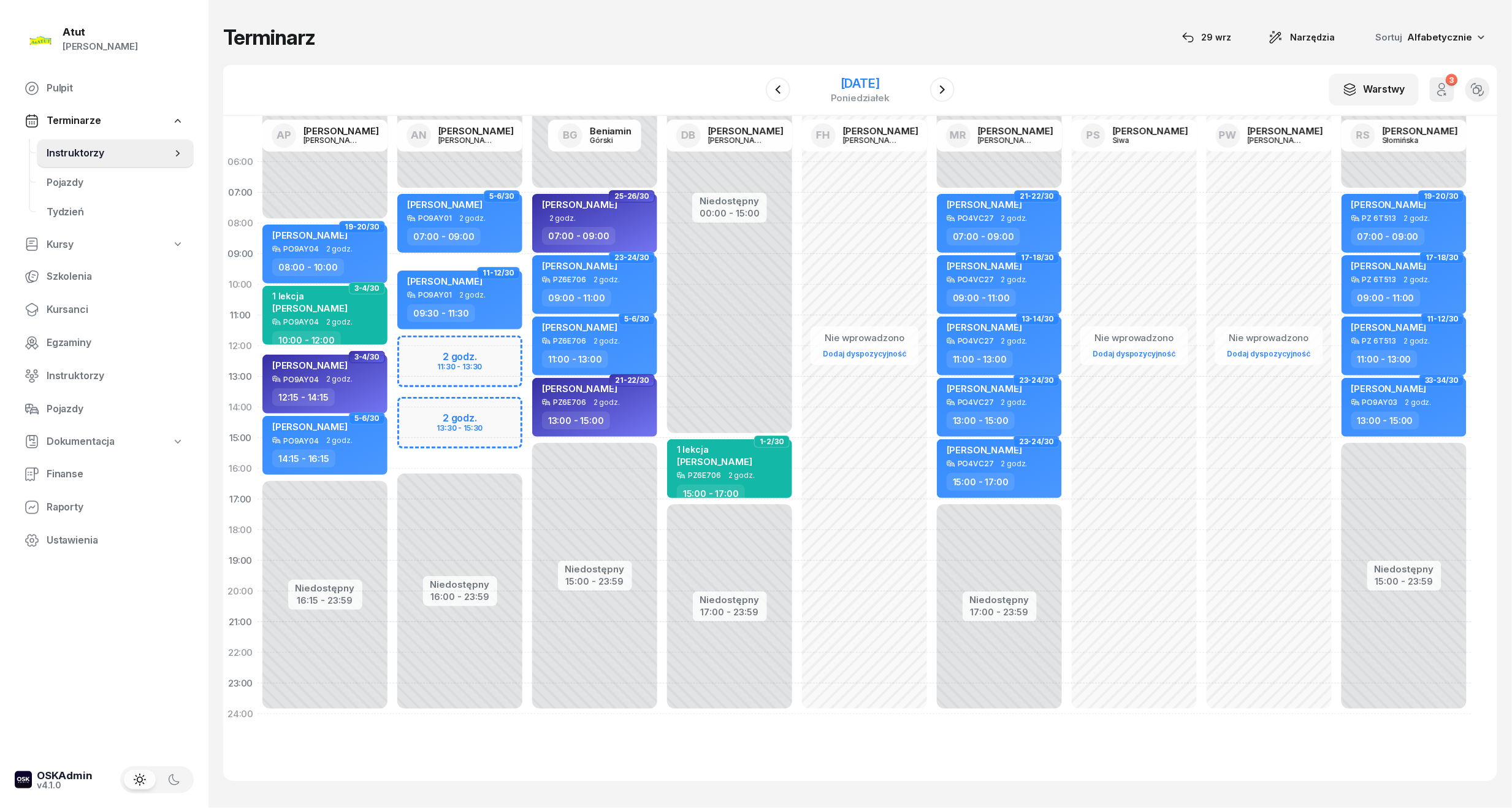
click at [872, 84] on div "3 listopada 2025" at bounding box center [860, 83] width 59 height 13
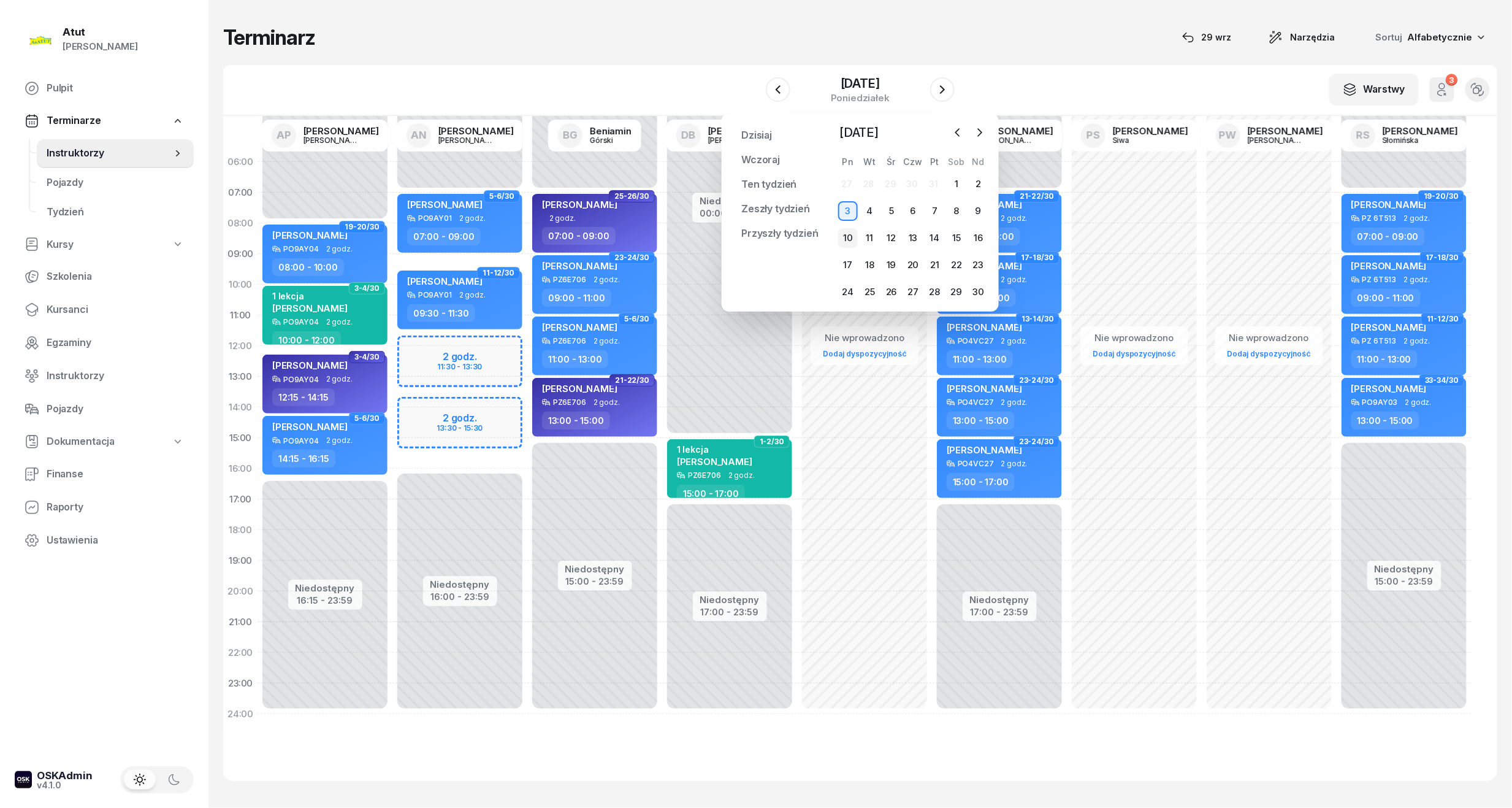
click at [847, 242] on div "10" at bounding box center [848, 238] width 20 height 20
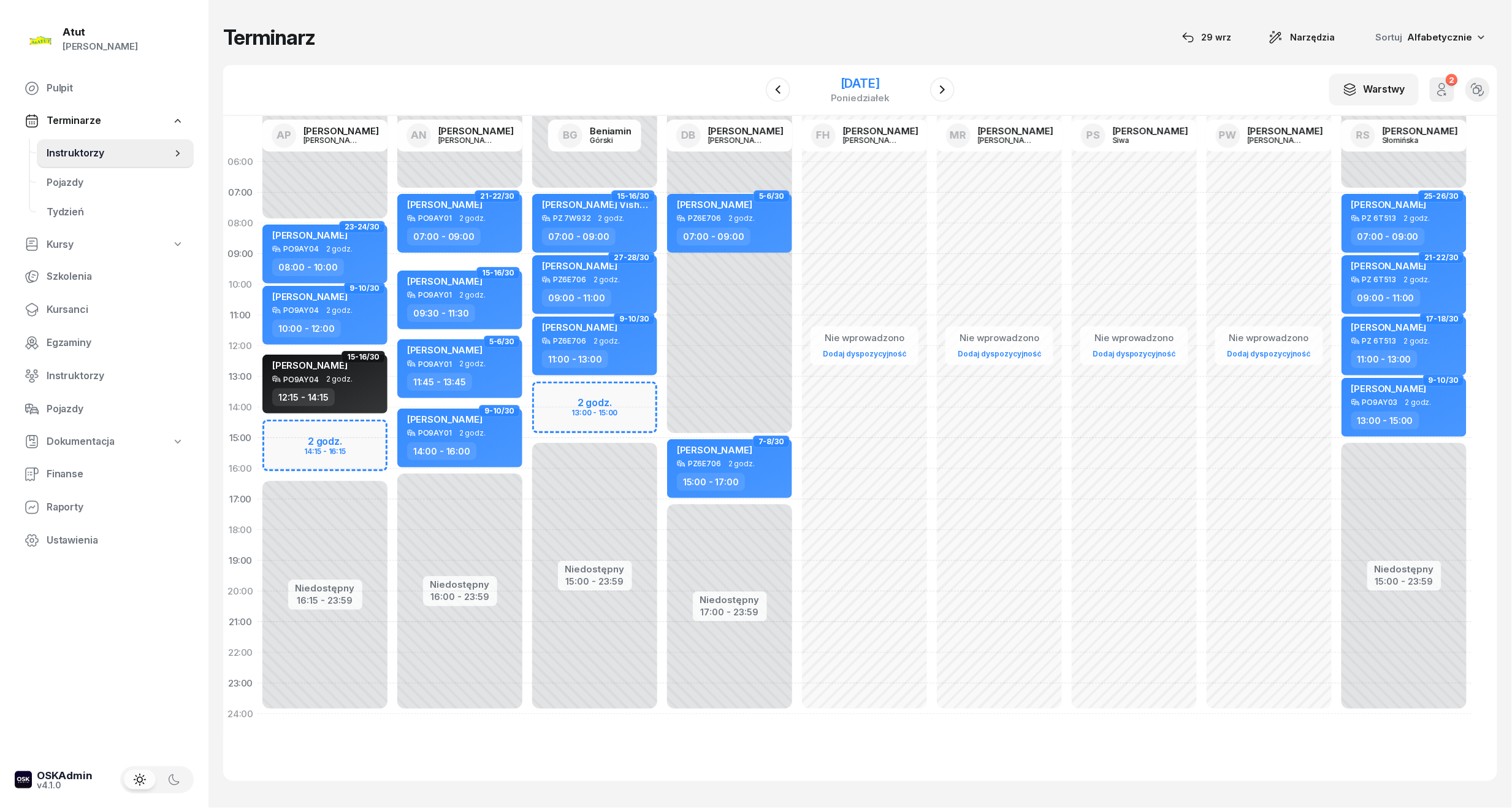
click at [886, 82] on div "10 listopada 2025" at bounding box center [860, 83] width 59 height 13
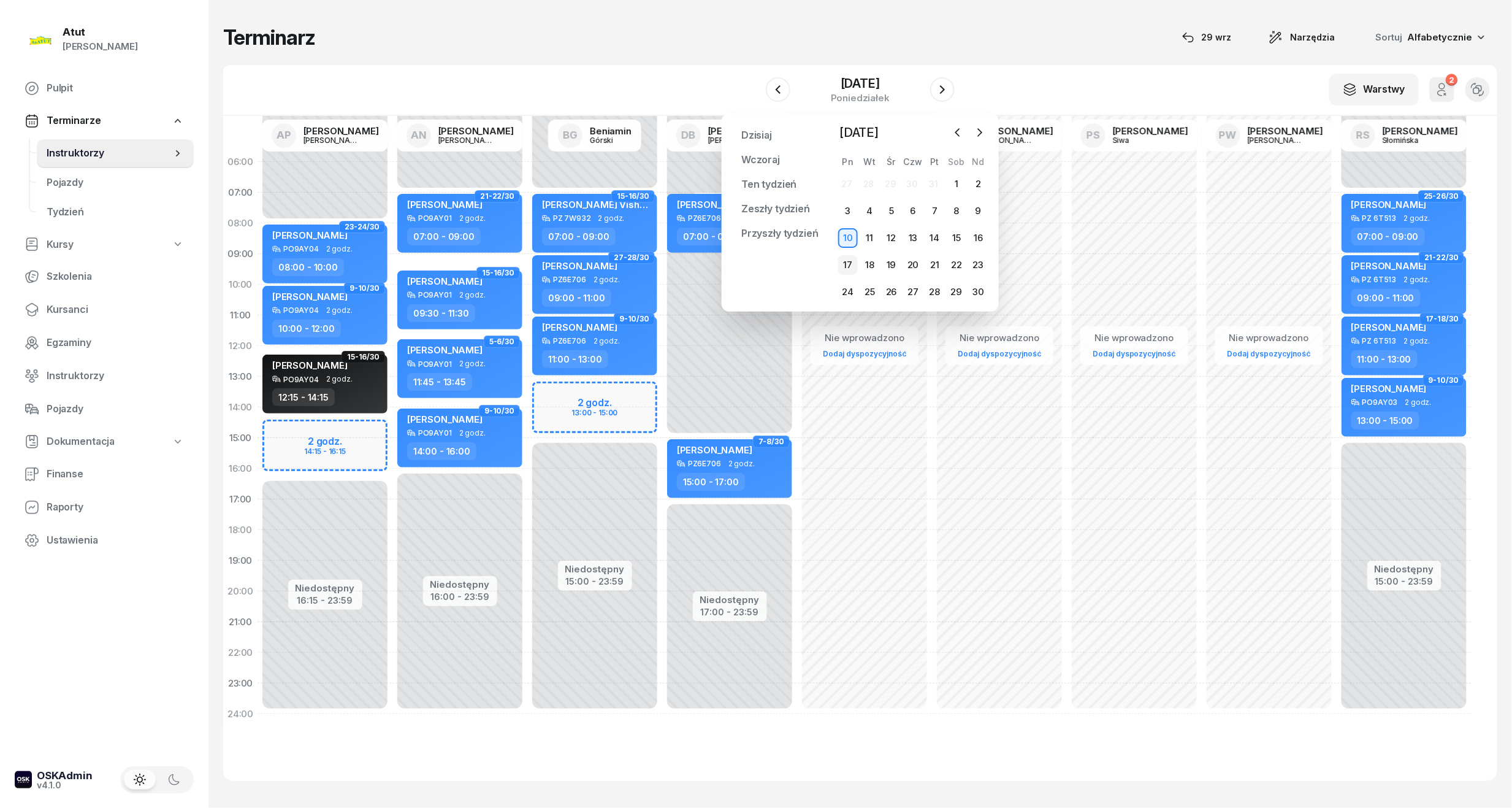
click at [854, 266] on div "17" at bounding box center [848, 265] width 20 height 20
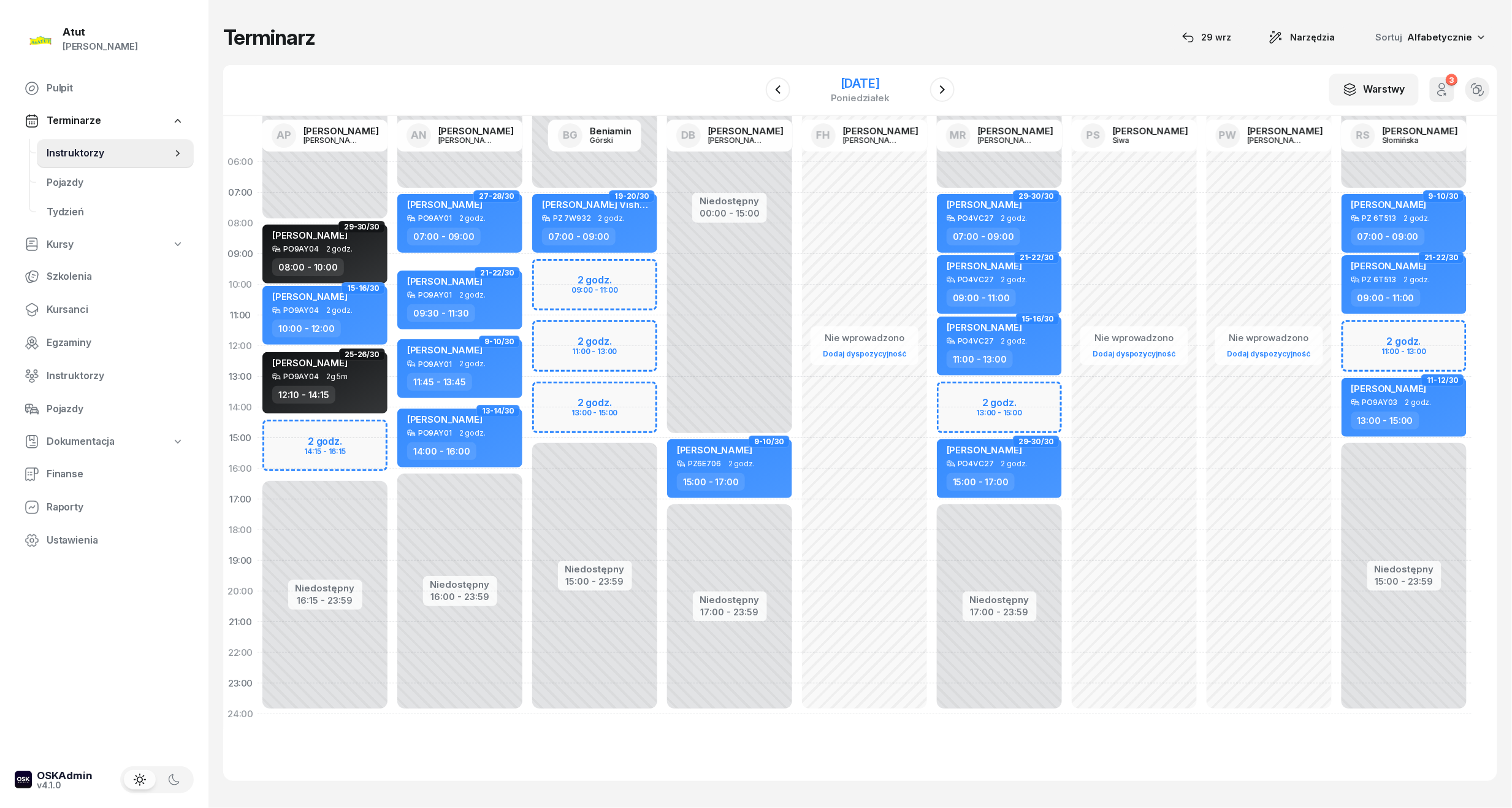
click at [845, 79] on div "17 listopada 2025" at bounding box center [860, 83] width 59 height 13
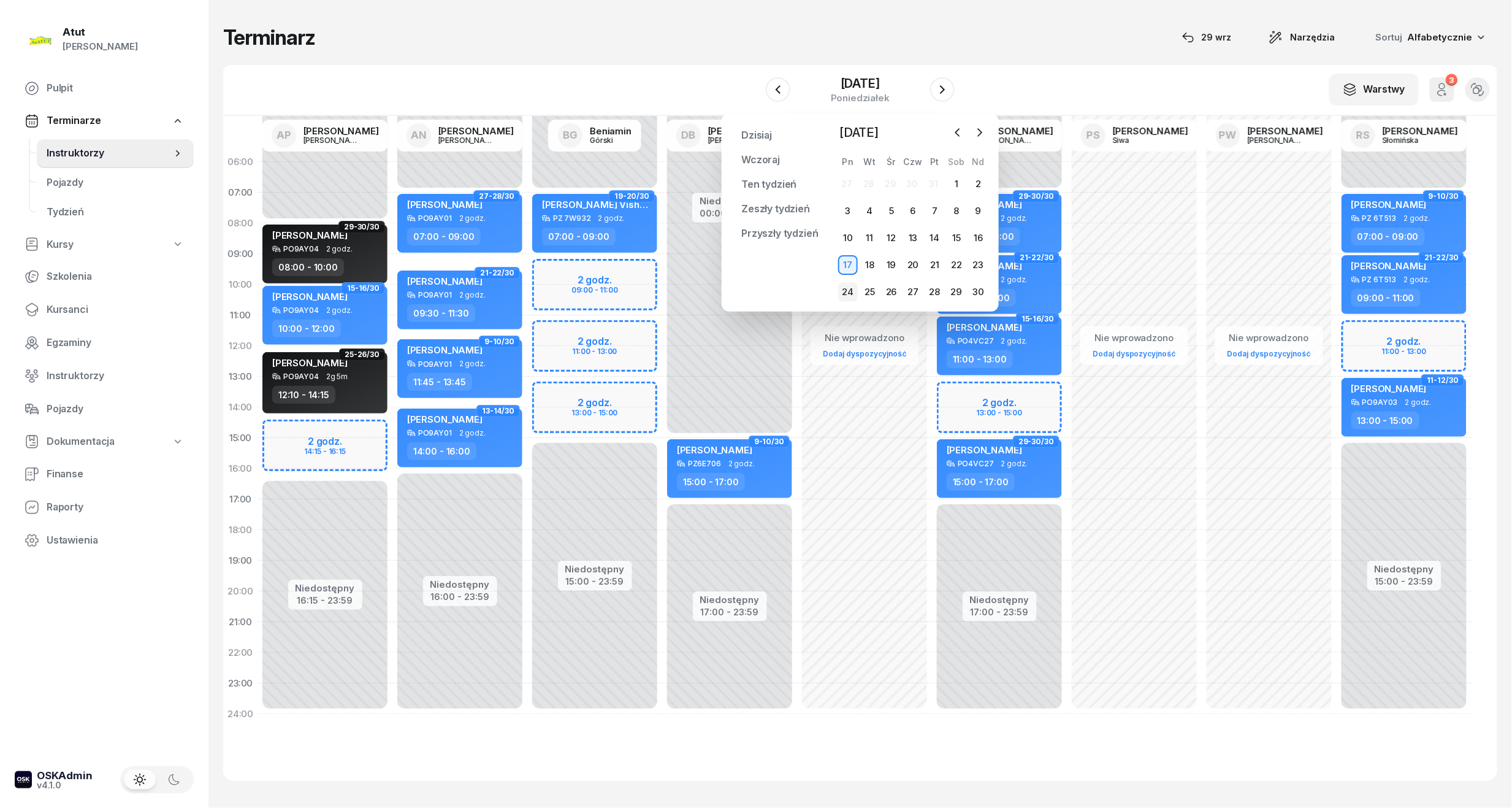
click at [849, 290] on div "24" at bounding box center [848, 292] width 20 height 20
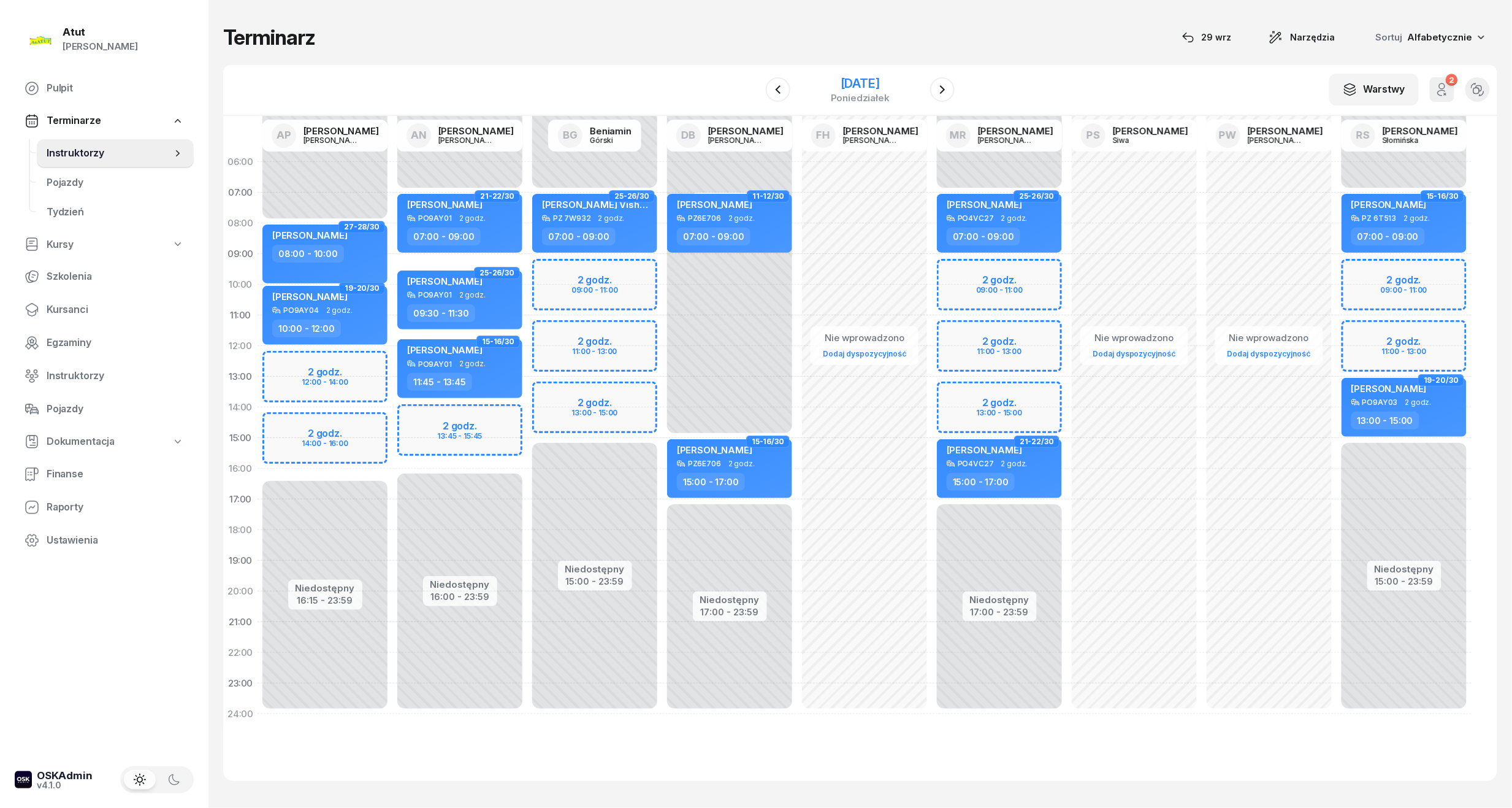
click at [835, 86] on div "24 listopada 2025" at bounding box center [860, 83] width 59 height 13
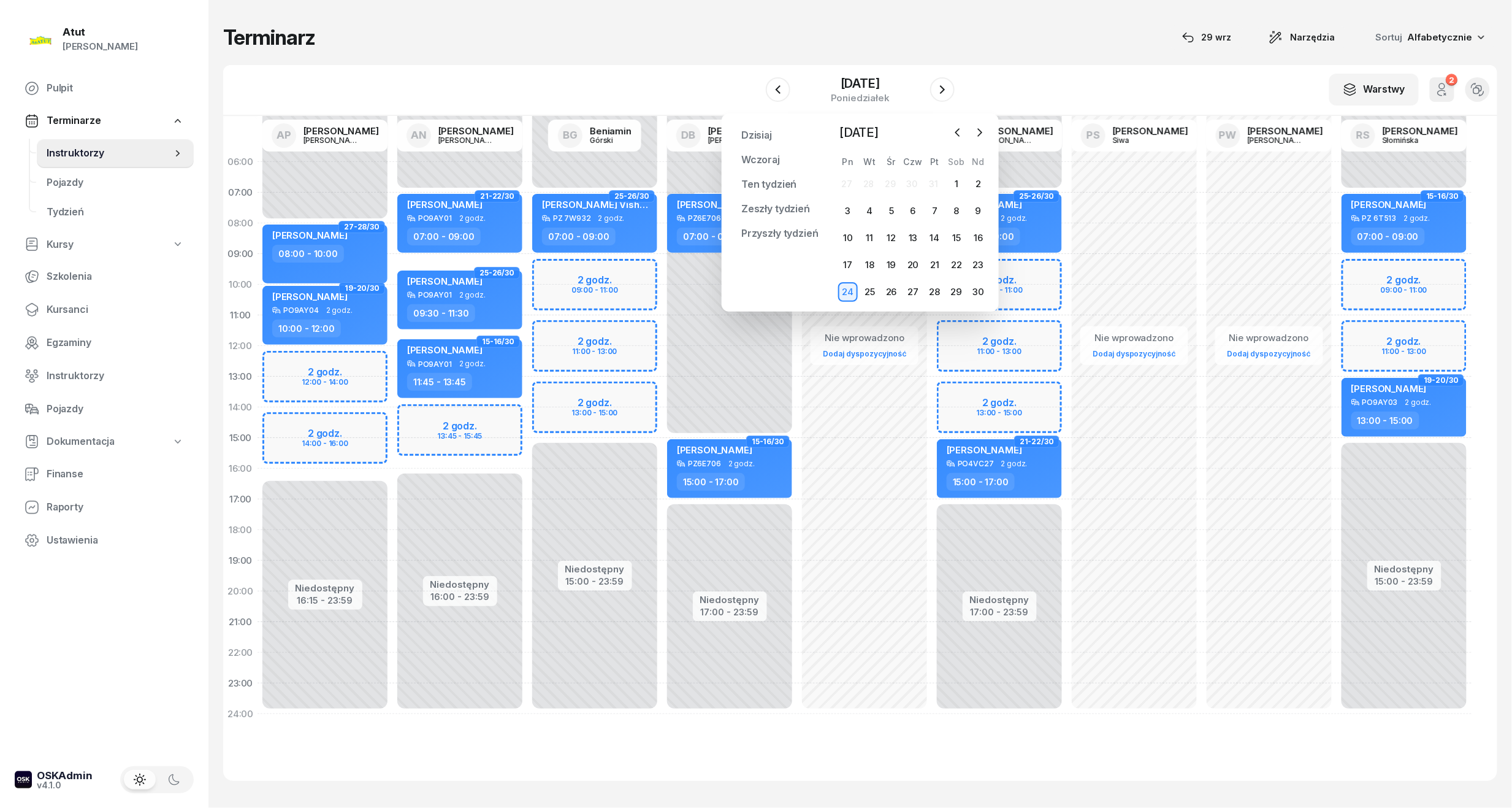
click at [869, 200] on div "27 28 29 30 31 1 2 3 4 5 6 7 8 9 10 11 12 13 14 15 16 17 18 19 20 21 22 23 24 2…" at bounding box center [913, 237] width 152 height 128
click at [870, 214] on div "4" at bounding box center [870, 211] width 20 height 20
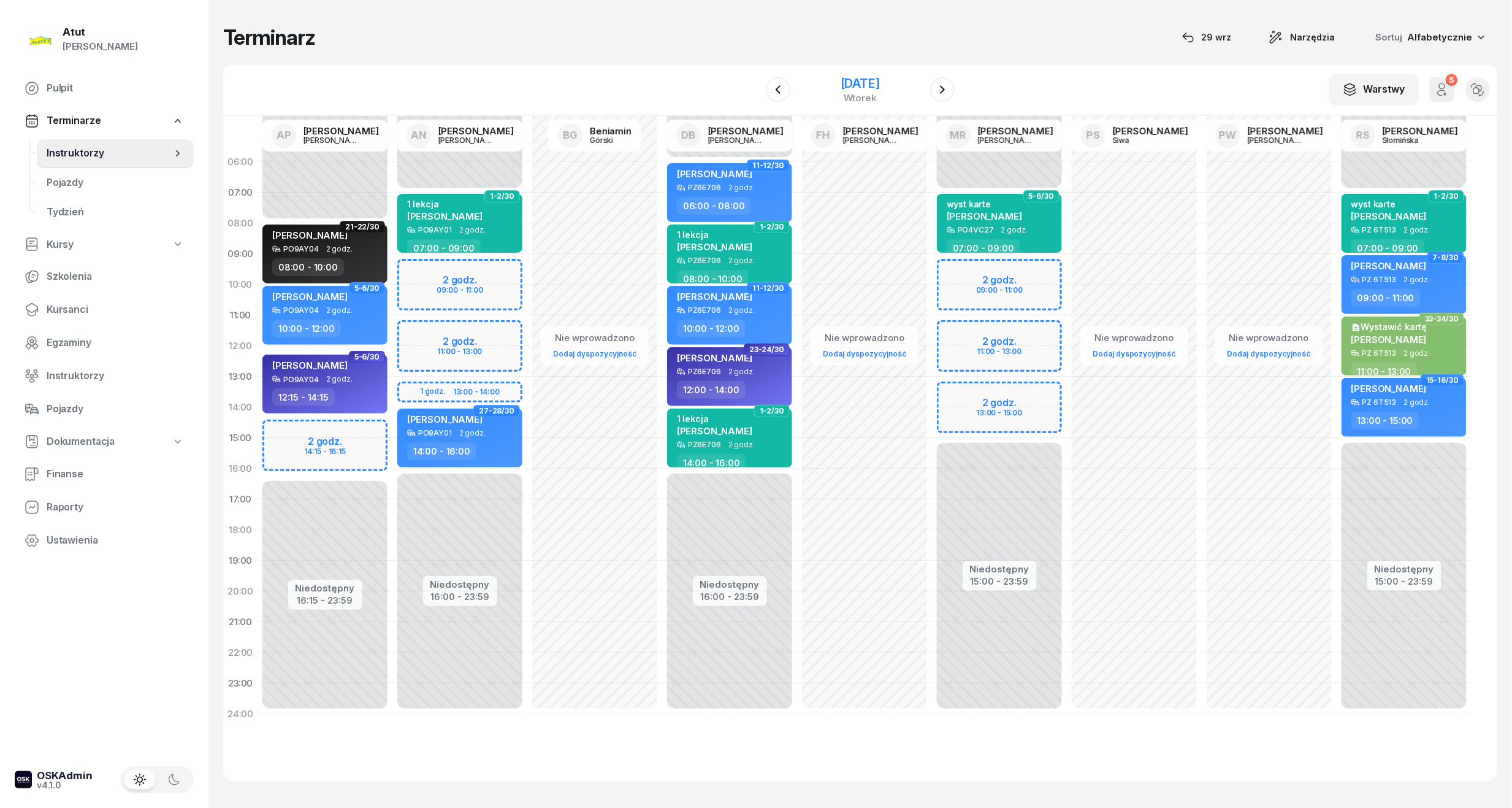
click at [841, 95] on div "wtorek" at bounding box center [860, 98] width 39 height 9
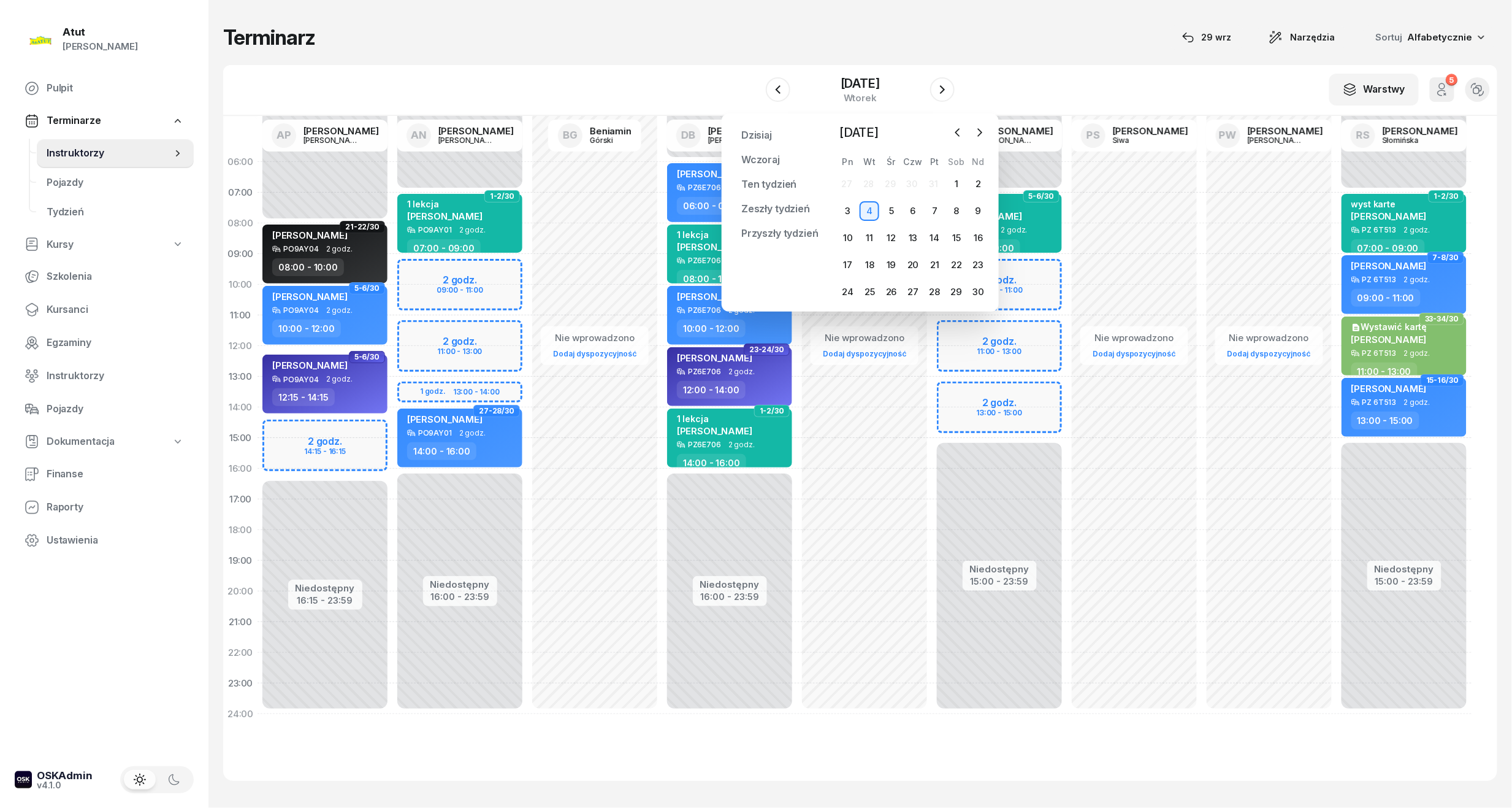
click at [474, 288] on div "Niedostępny 00:00 - 07:00 Niedostępny 16:00 - 23:59 2 godz. 09:00 - 11:00 2 god…" at bounding box center [460, 438] width 135 height 583
select select "10"
select select "11"
select select "45"
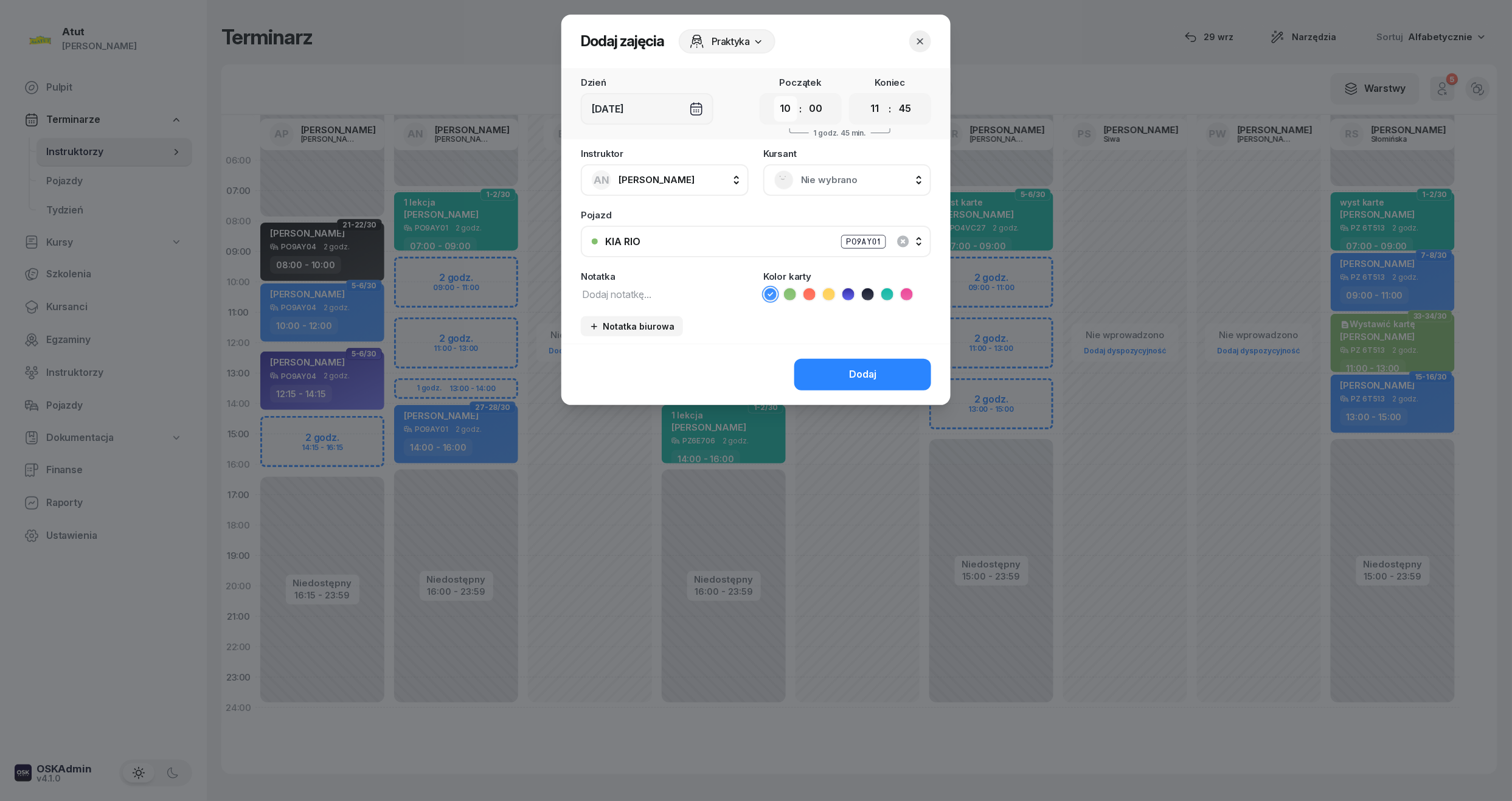
click at [793, 106] on select "00 01 02 03 04 05 06 07 08 09 10 11 12 13 14 15 16 17 18 19 20 21 22 23" at bounding box center [785, 109] width 23 height 26
select select "09"
click at [774, 96] on select "00 01 02 03 04 05 06 07 08 09 10 11 12 13 14 15 16 17 18 19 20 21 22 23" at bounding box center [785, 109] width 23 height 26
drag, startPoint x: 815, startPoint y: 107, endPoint x: 825, endPoint y: 117, distance: 14.1
click at [815, 107] on select "00 05 10 15 20 25 30 35 40 45 50 55" at bounding box center [815, 109] width 23 height 26
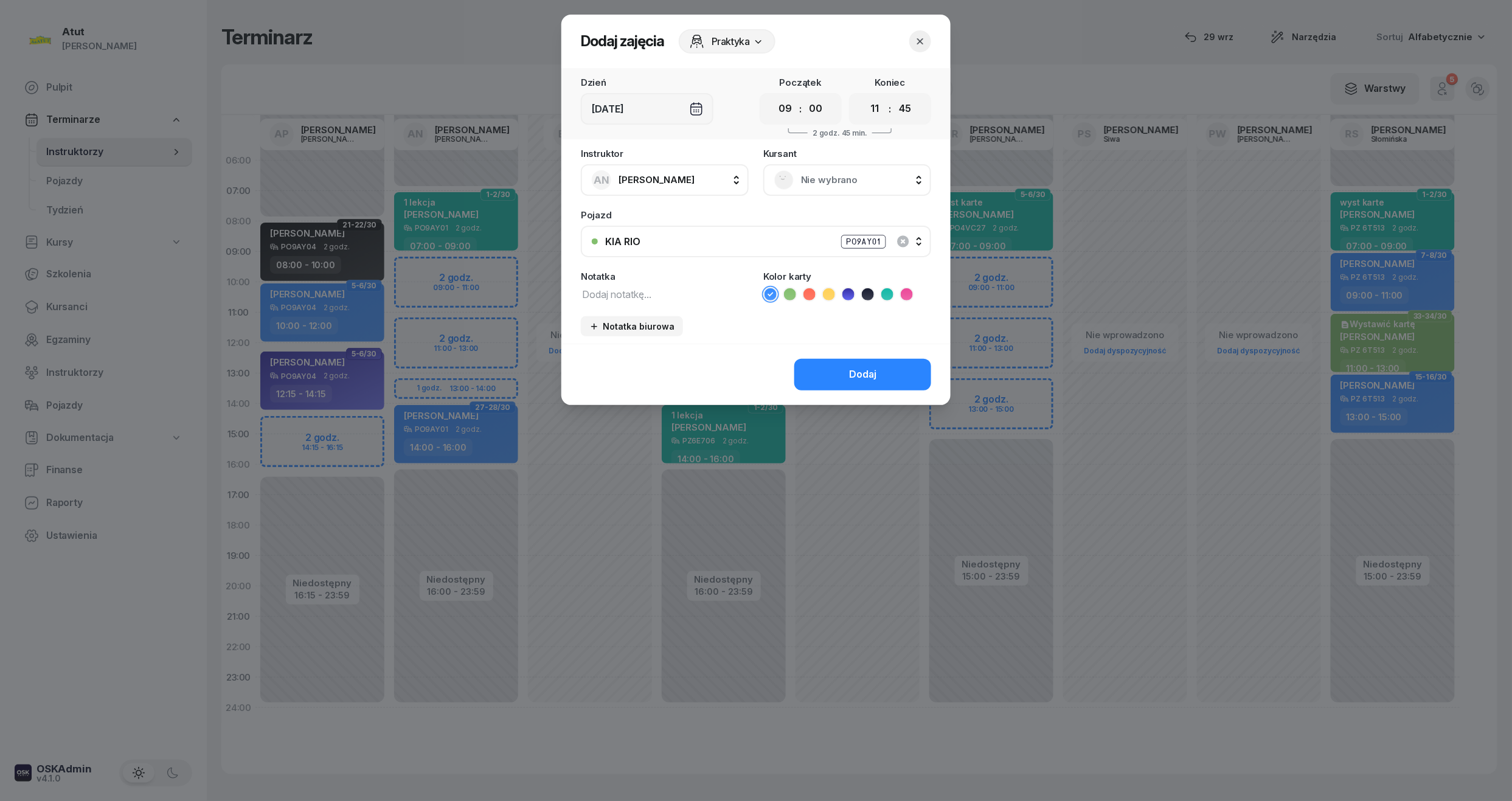
select select "30"
click at [805, 96] on select "00 05 10 15 20 25 30 35 40 45 50 55" at bounding box center [815, 109] width 23 height 26
click at [912, 107] on select "00 05 10 15 20 25 30 35 40 45 50 55" at bounding box center [904, 109] width 23 height 26
select select "30"
click at [894, 96] on select "00 05 10 15 20 25 30 35 40 45 50 55" at bounding box center [904, 109] width 23 height 26
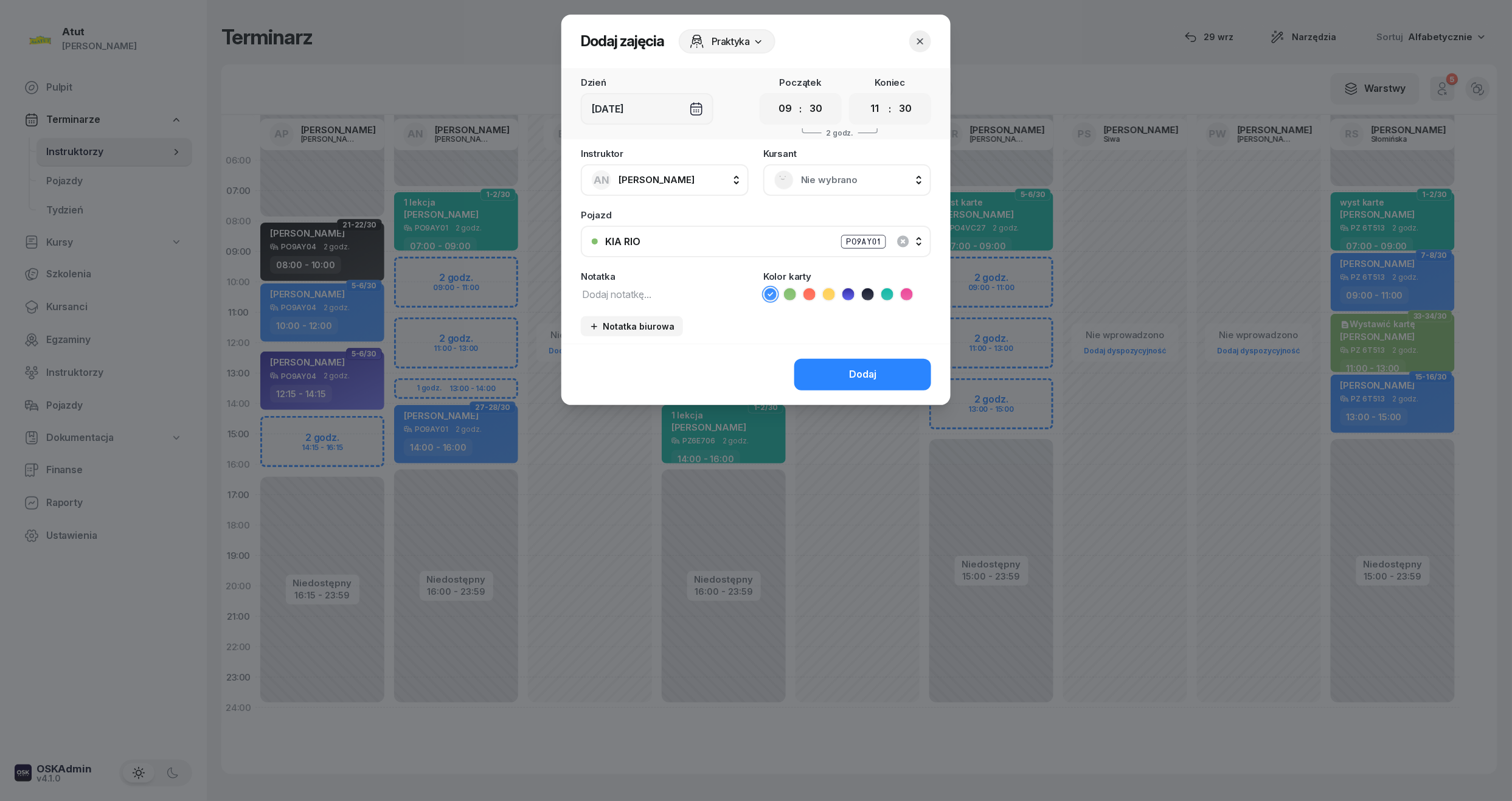
click at [859, 186] on span "Nie wybrano" at bounding box center [861, 180] width 119 height 16
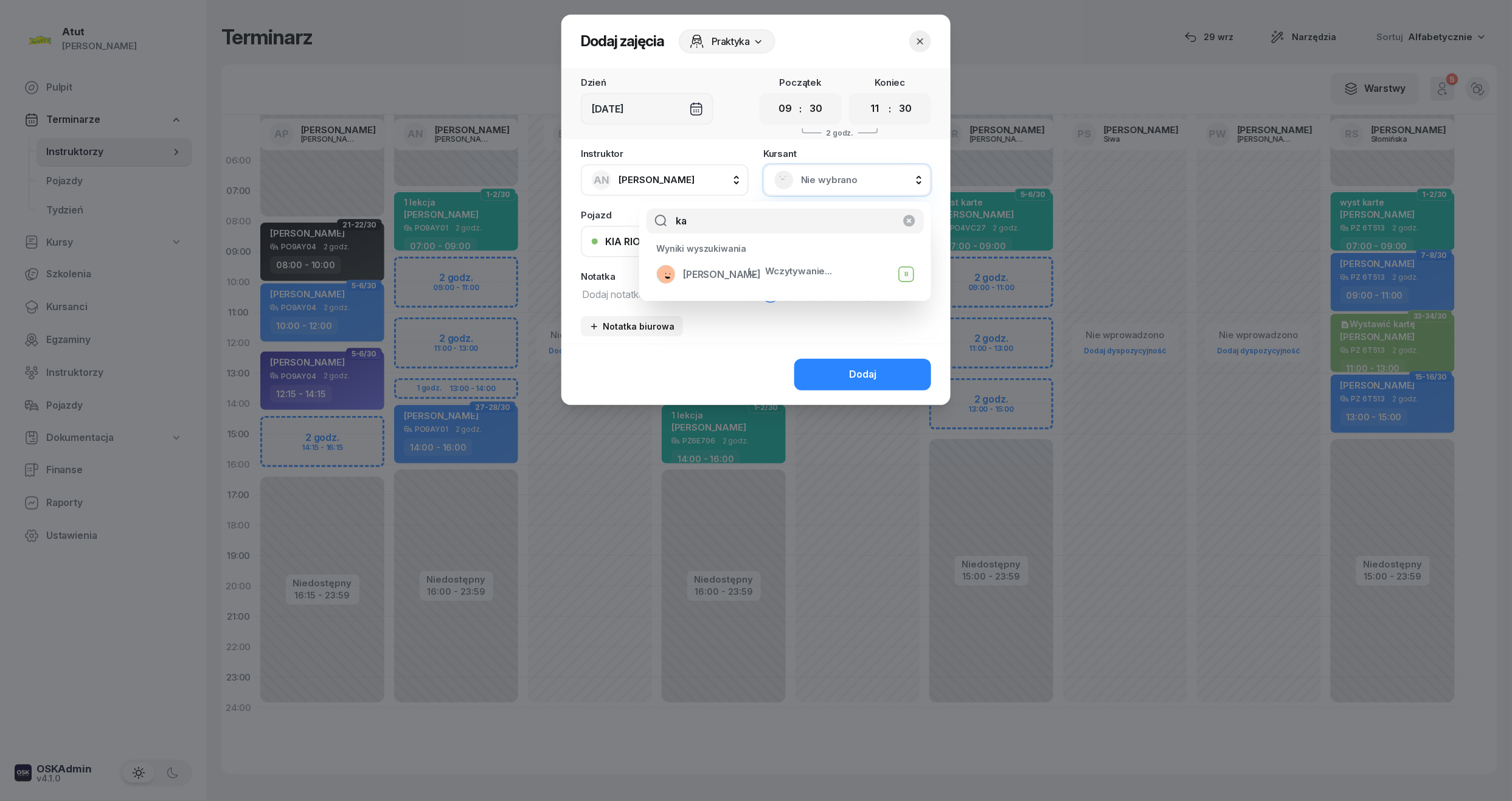
type input "k"
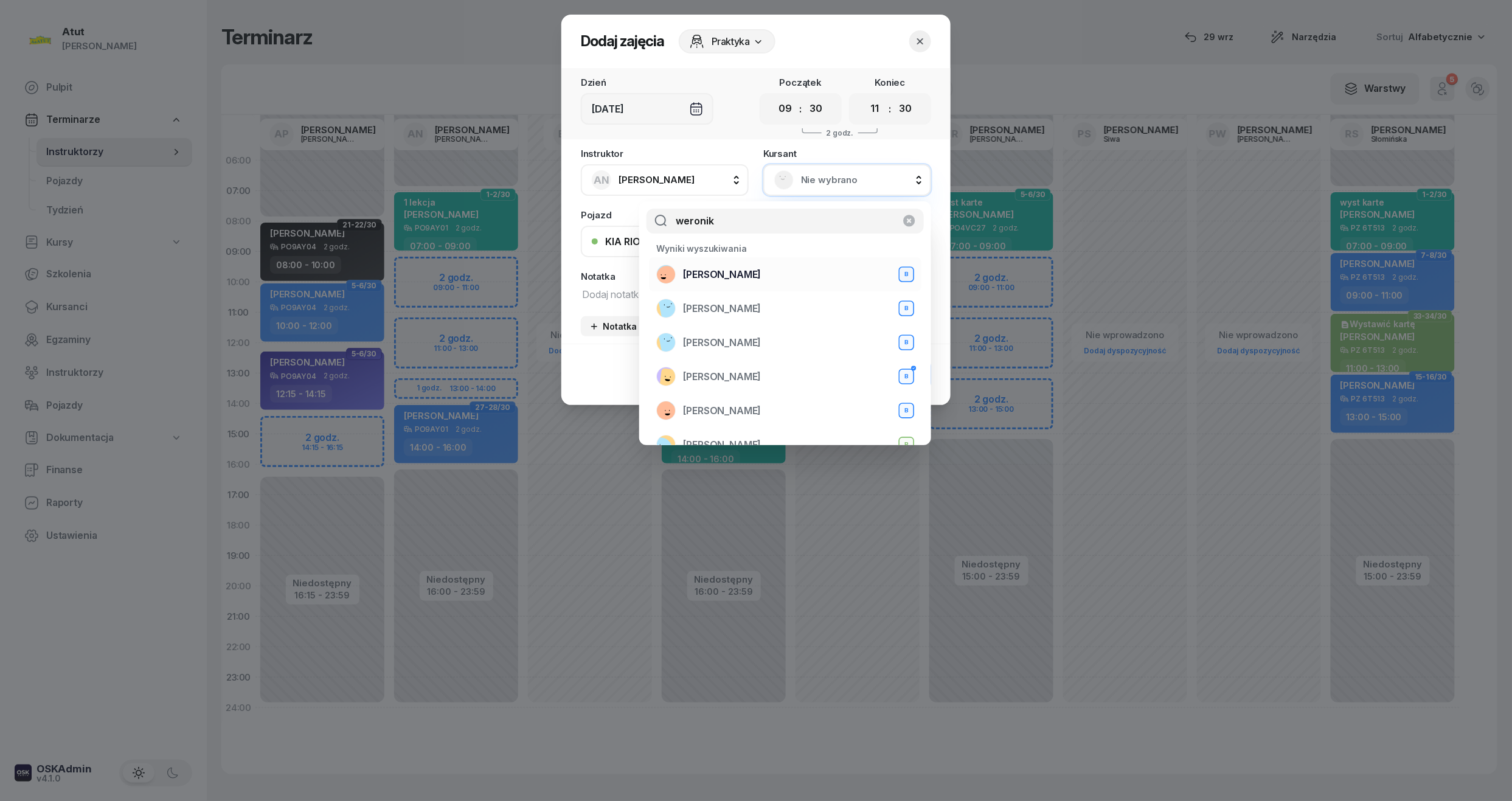
type input "weronik"
click at [769, 269] on div "Weronika Lisiecka B" at bounding box center [785, 275] width 258 height 20
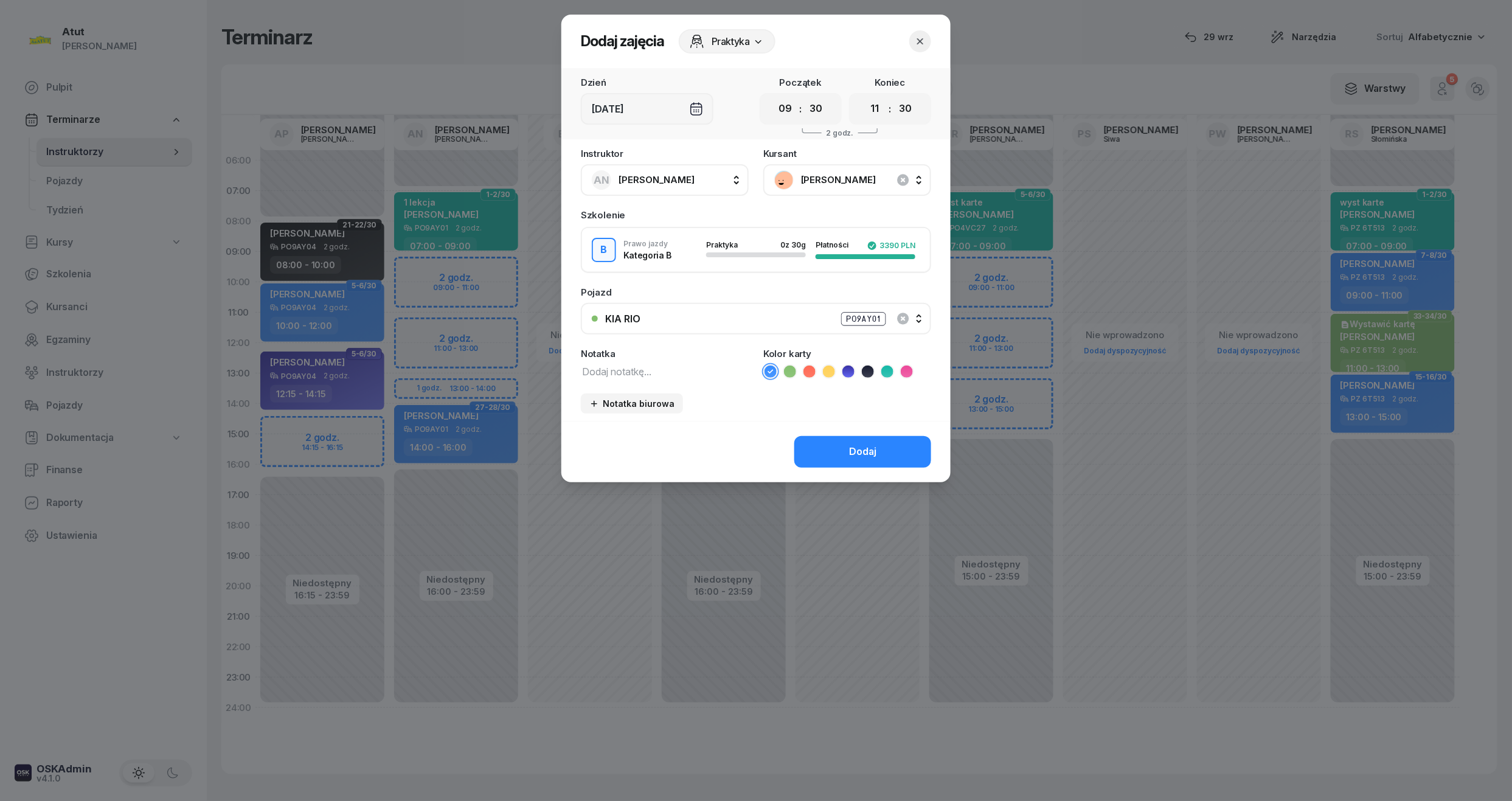
click at [894, 367] on li at bounding box center [887, 372] width 14 height 14
click at [701, 354] on div "Notatka" at bounding box center [665, 354] width 168 height 9
click at [696, 363] on textarea at bounding box center [665, 371] width 168 height 16
type textarea "1 lekcja wyst karte"
click at [830, 451] on button "Dodaj" at bounding box center [863, 452] width 137 height 31
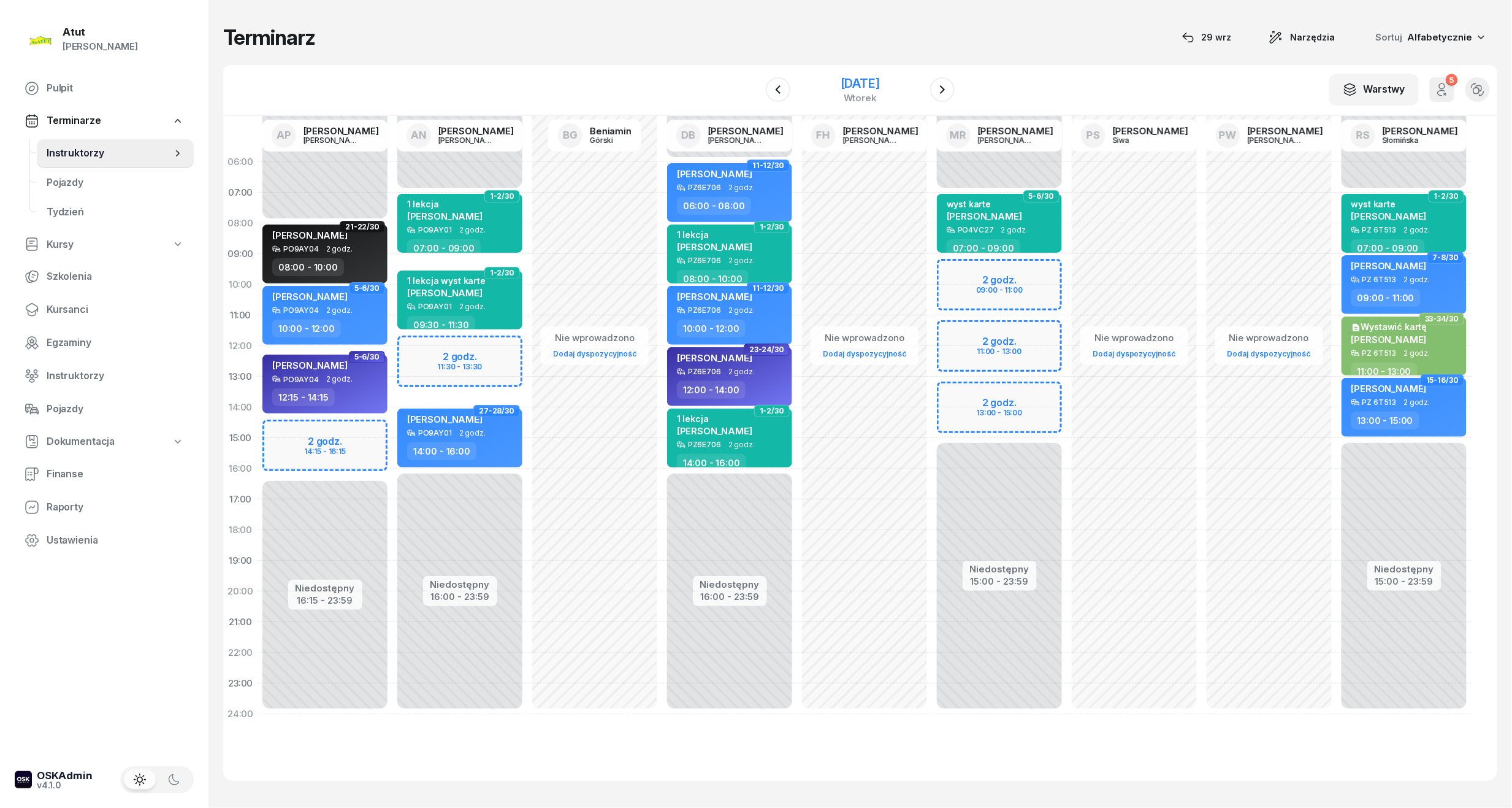
click at [864, 79] on div "4 listopada 2025" at bounding box center [860, 83] width 39 height 13
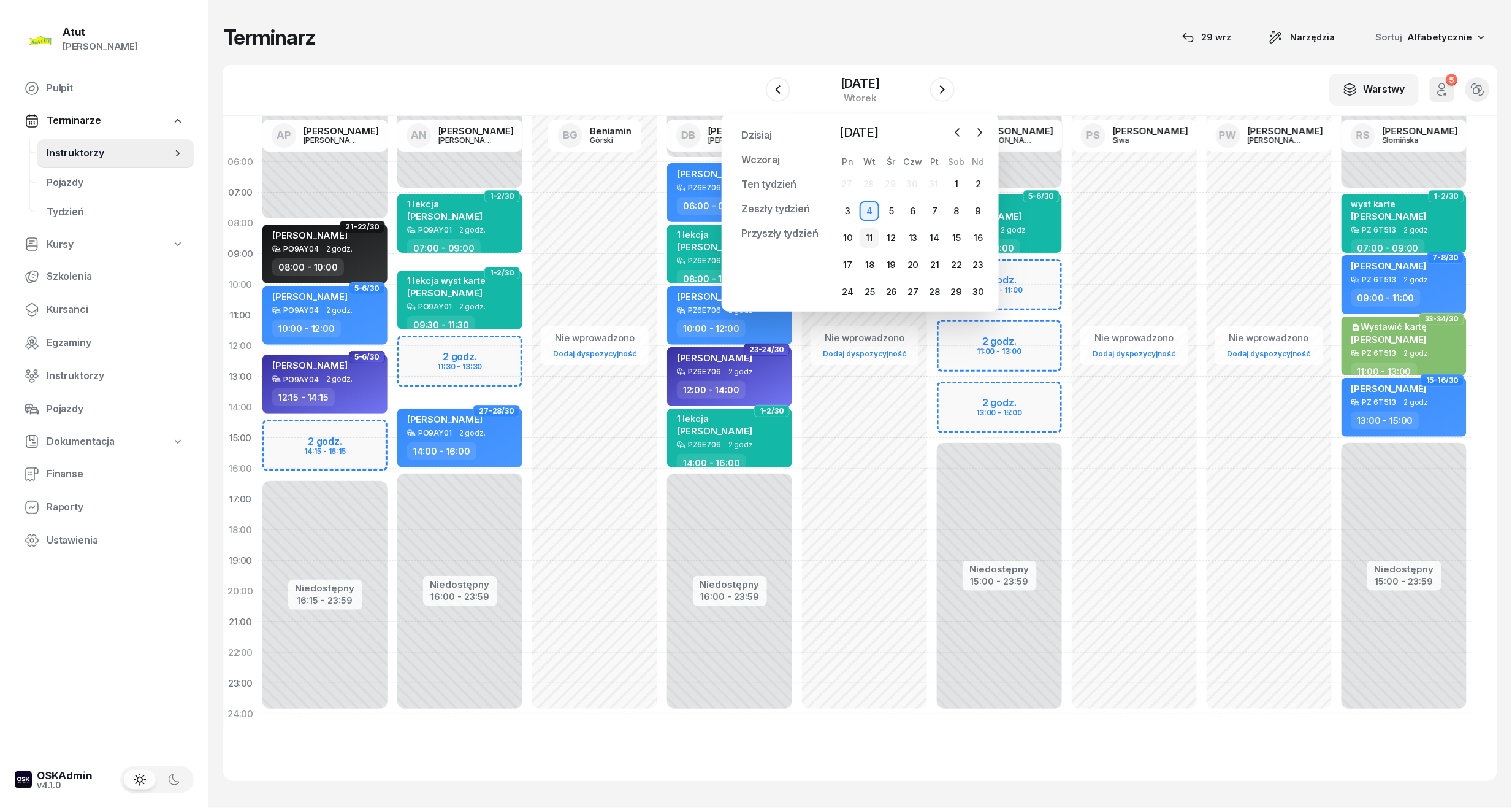
click at [869, 233] on div "11" at bounding box center [870, 238] width 20 height 20
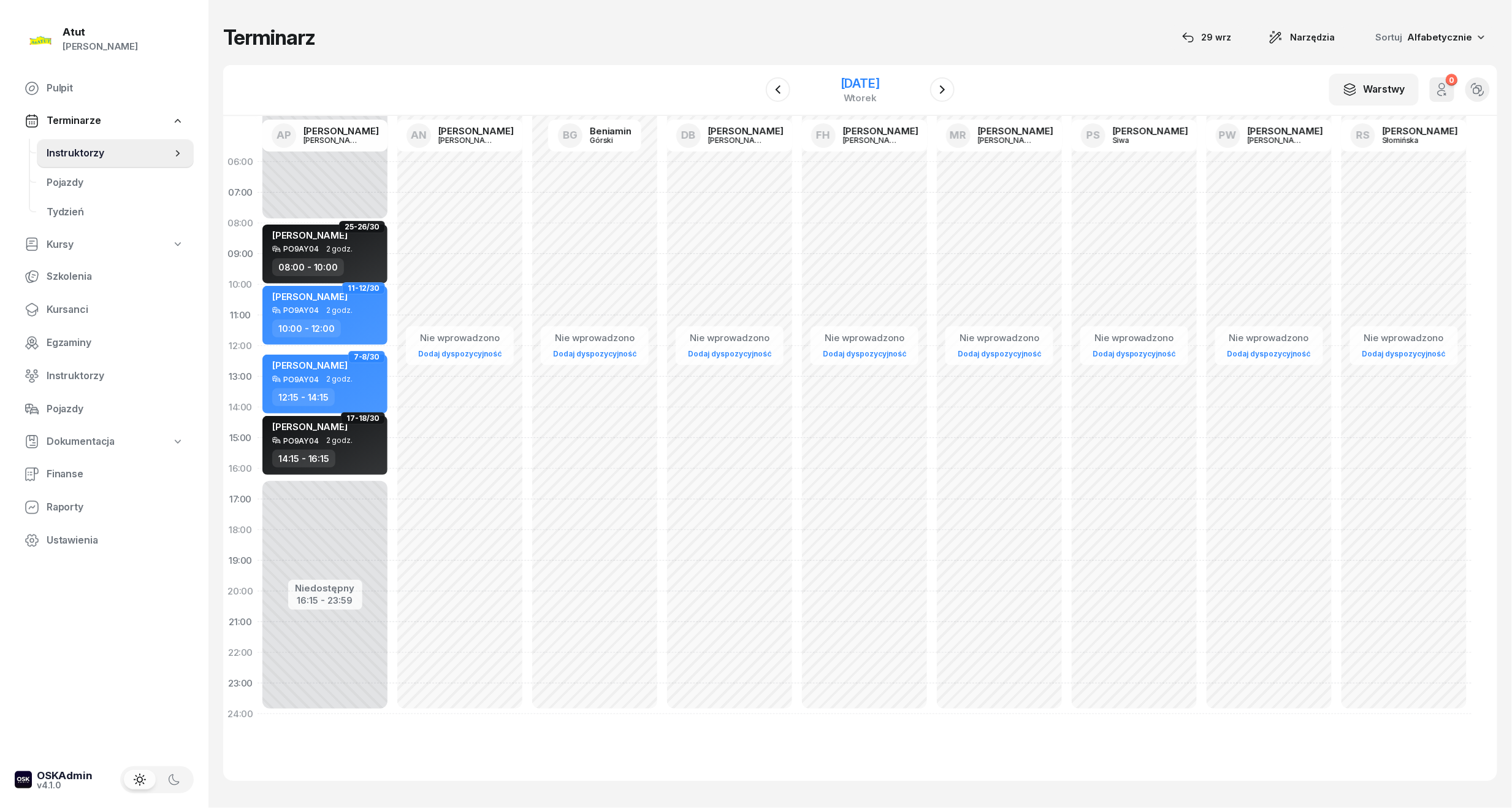
click at [876, 83] on div "11 listopada 2025" at bounding box center [860, 83] width 39 height 13
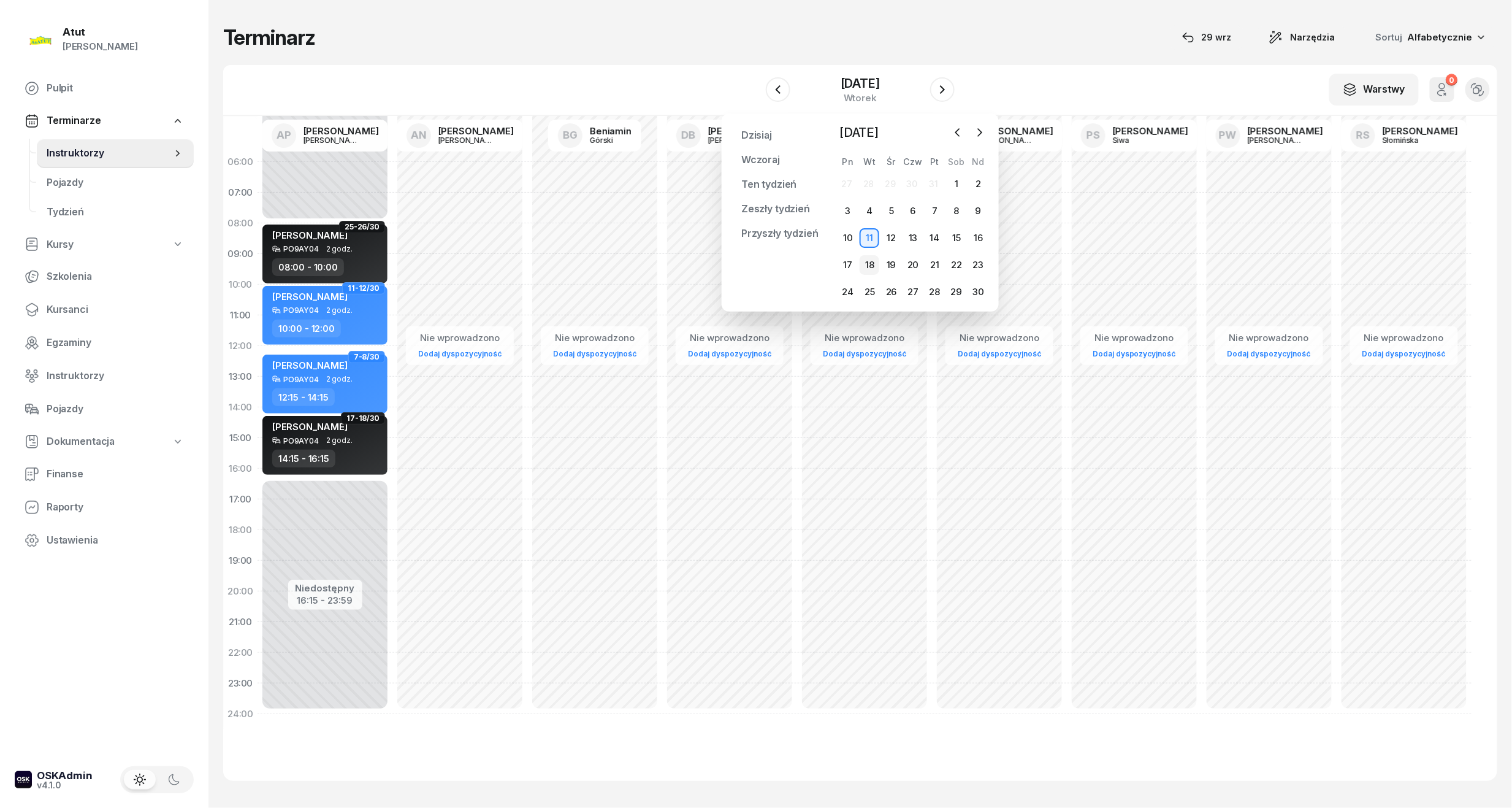
click at [870, 261] on div "18" at bounding box center [870, 265] width 20 height 20
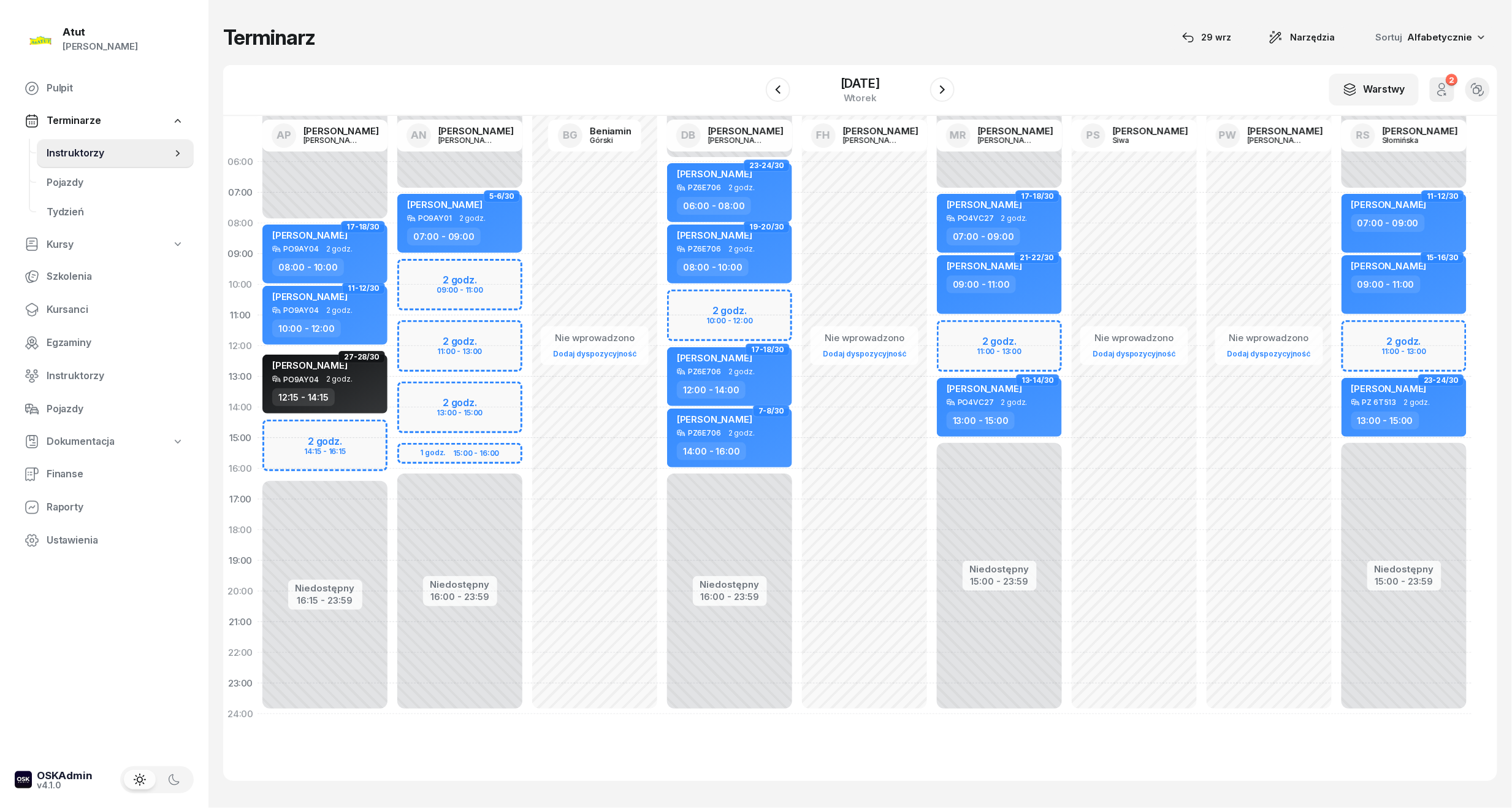
click at [498, 290] on div "Niedostępny 00:00 - 07:00 Niedostępny 16:00 - 23:59 2 godz. 09:00 - 11:00 2 god…" at bounding box center [460, 438] width 135 height 583
select select "10"
select select "12"
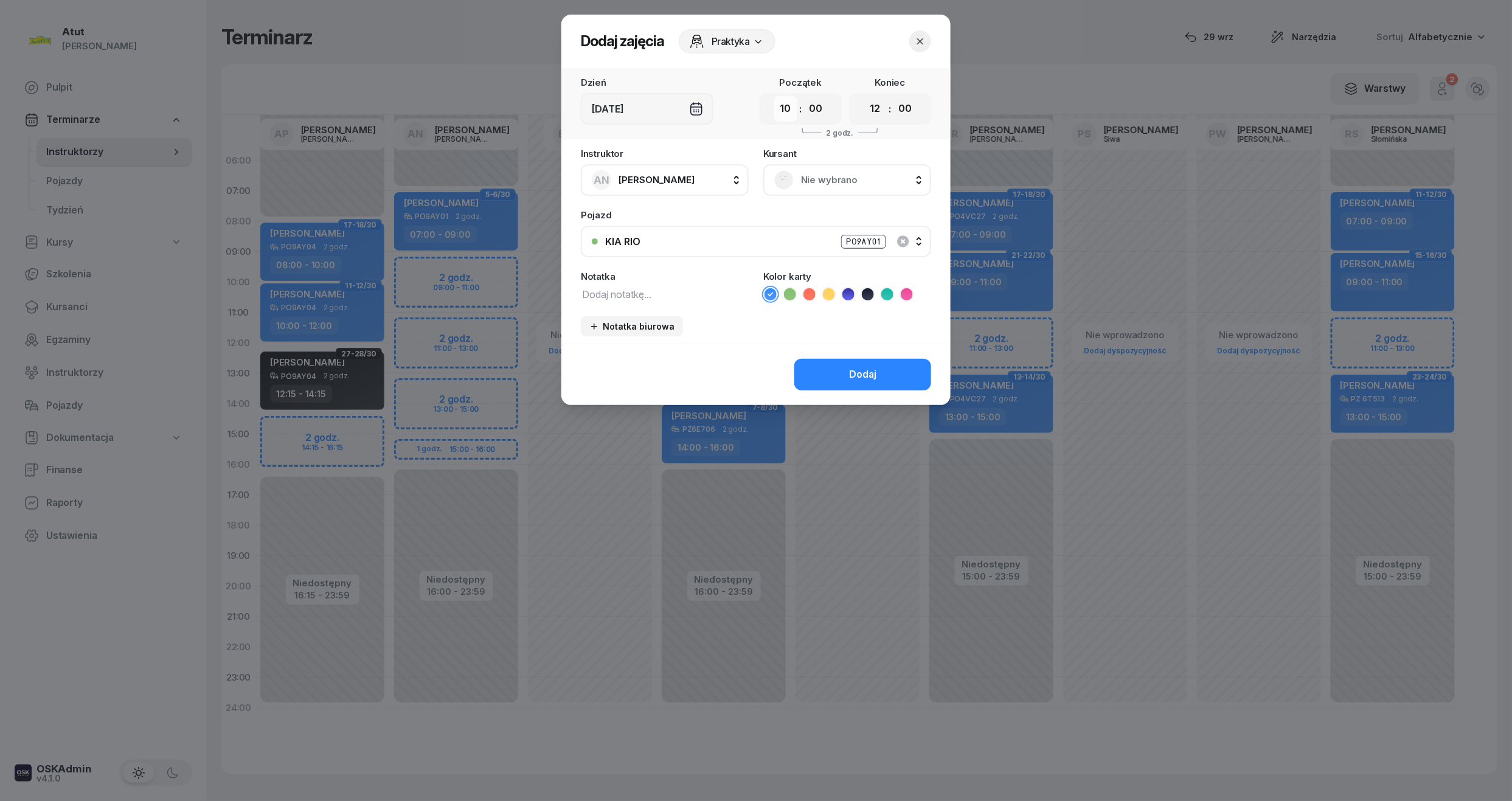
click at [779, 110] on select "00 01 02 03 04 05 06 07 08 09 10 11 12 13 14 15 16 17 18 19 20 21 22 23" at bounding box center [785, 109] width 23 height 26
select select "09"
click at [774, 96] on select "00 01 02 03 04 05 06 07 08 09 10 11 12 13 14 15 16 17 18 19 20 21 22 23" at bounding box center [785, 109] width 23 height 26
click at [818, 120] on select "00 05 10 15 20 25 30 35 40 45 50 55" at bounding box center [815, 109] width 23 height 26
select select "30"
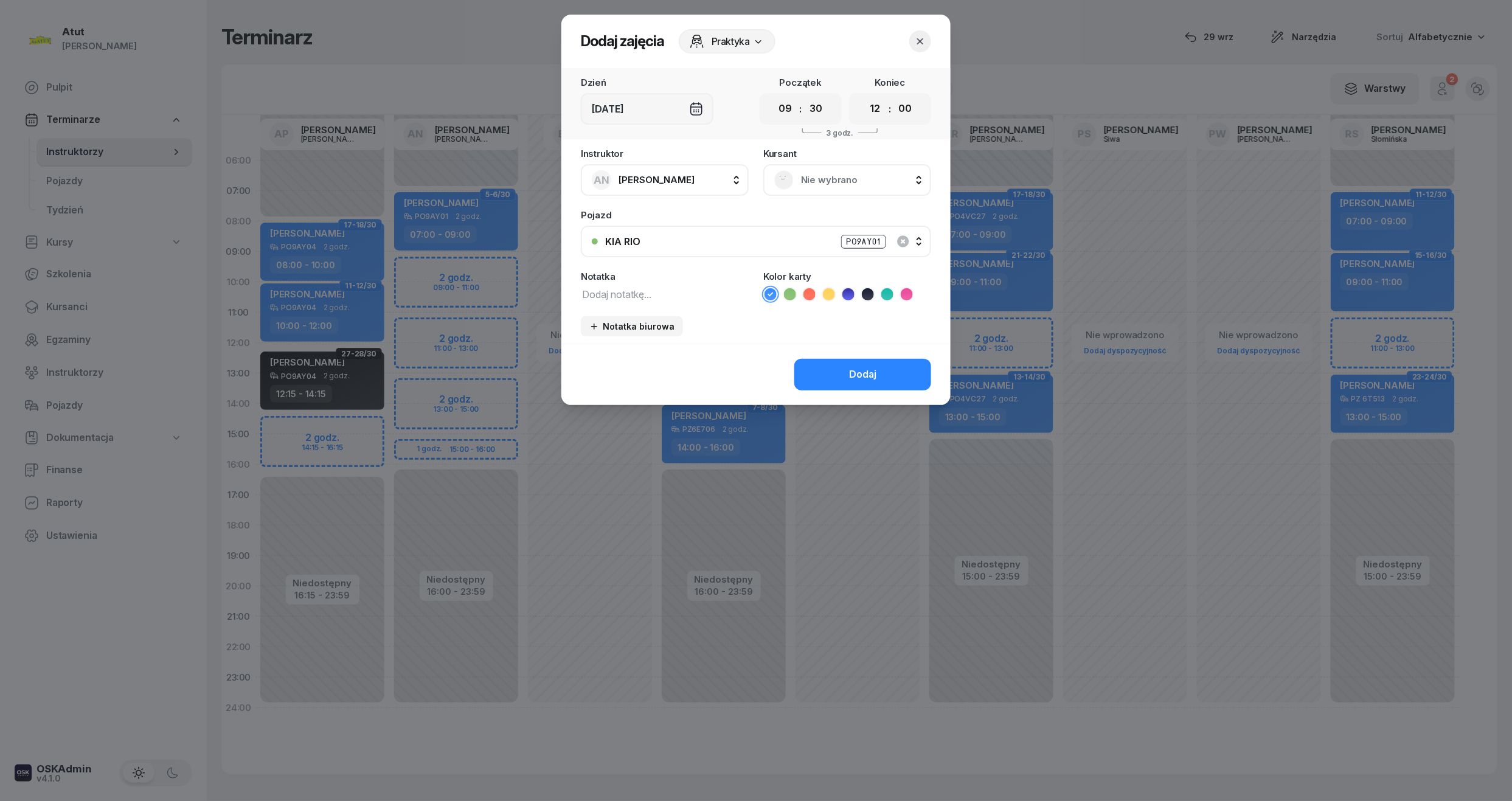
click at [805, 96] on select "00 05 10 15 20 25 30 35 40 45 50 55" at bounding box center [815, 109] width 23 height 26
click at [874, 105] on select "00 01 02 03 04 05 06 07 08 09 10 11 12 13 14 15 16 17 18 19 20 21 22 23" at bounding box center [874, 109] width 23 height 26
select select "11"
click at [863, 96] on select "00 01 02 03 04 05 06 07 08 09 10 11 12 13 14 15 16 17 18 19 20 21 22 23" at bounding box center [874, 109] width 23 height 26
drag, startPoint x: 903, startPoint y: 109, endPoint x: 934, endPoint y: 138, distance: 42.4
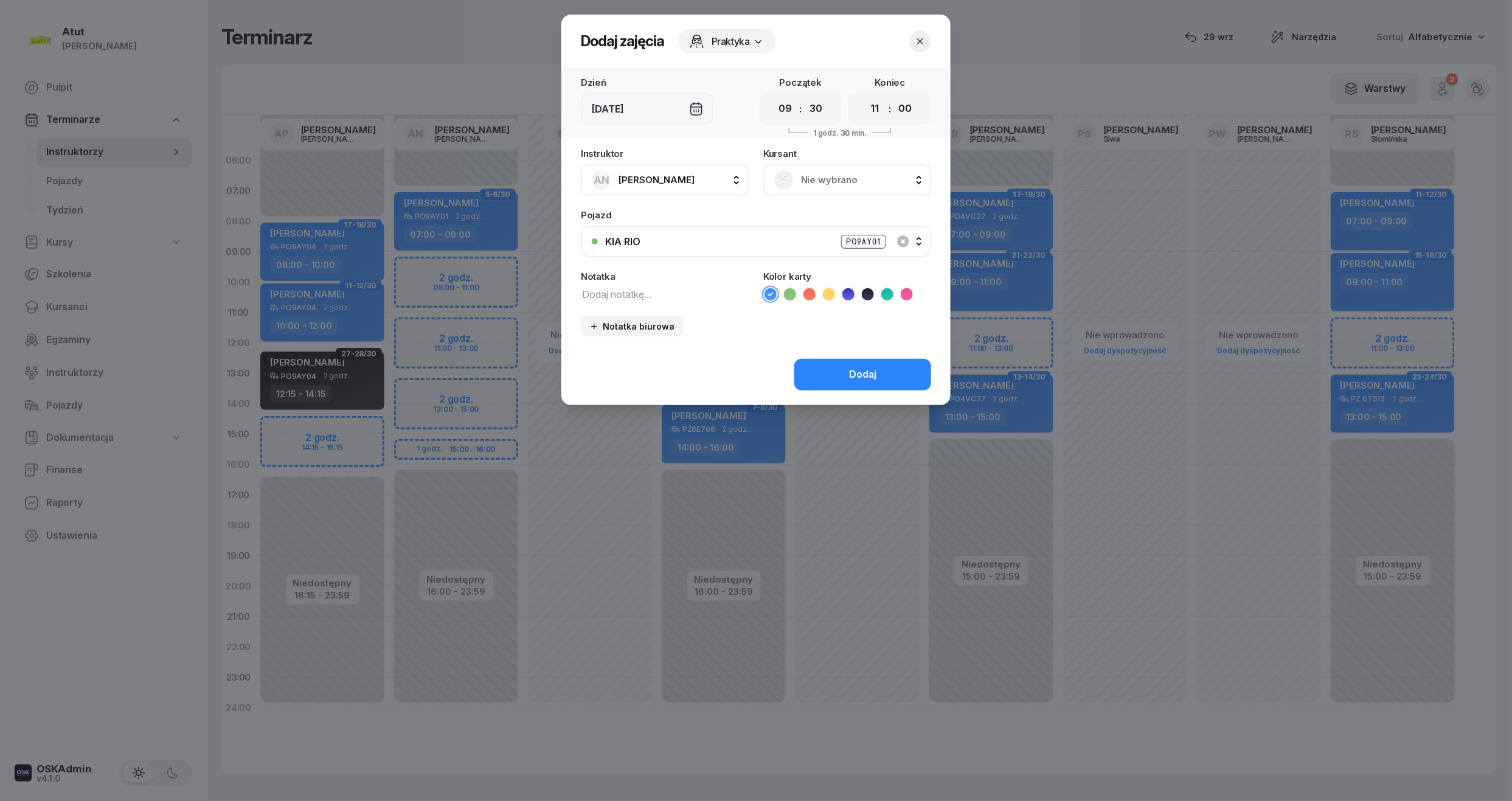
click at [903, 109] on select "00 05 10 15 20 25 30 35 40 45 50 55" at bounding box center [904, 109] width 23 height 26
select select "30"
click at [894, 96] on select "00 05 10 15 20 25 30 35 40 45 50 55" at bounding box center [904, 109] width 23 height 26
click at [840, 171] on div "Nie wybrano" at bounding box center [847, 180] width 168 height 31
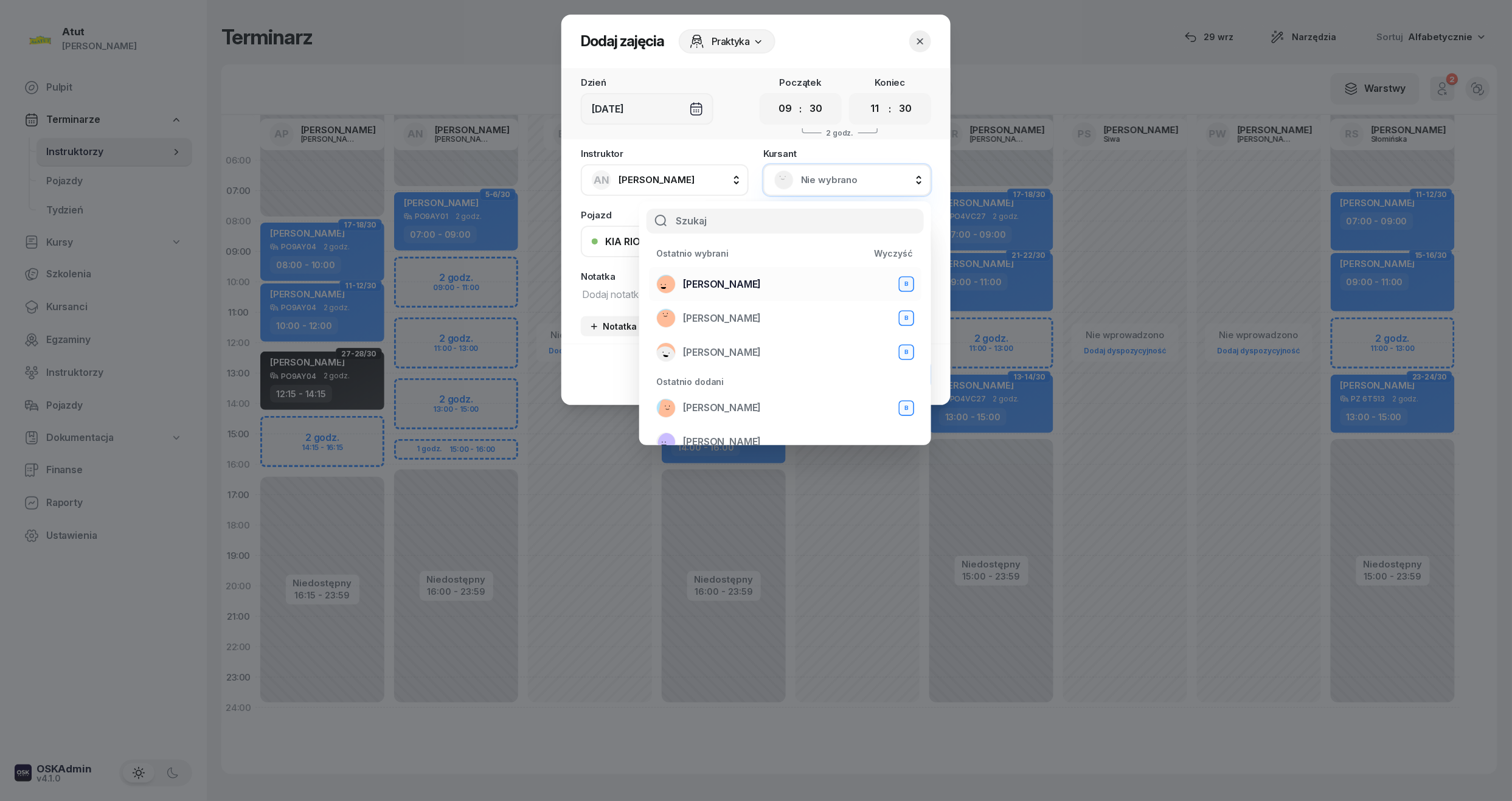
click at [753, 278] on span "Weronika Lisiecka" at bounding box center [722, 284] width 78 height 16
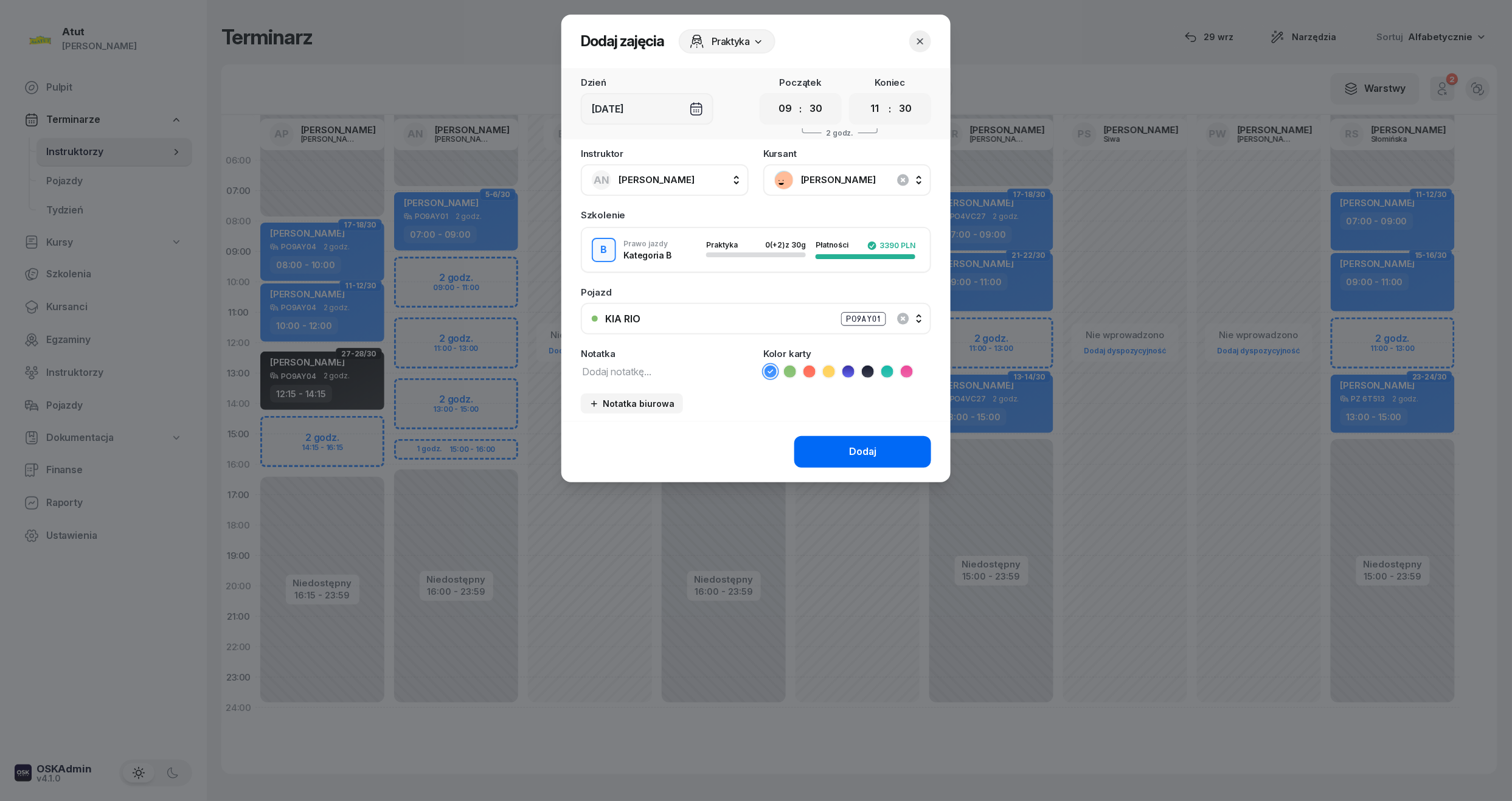
click at [830, 452] on button "Dodaj" at bounding box center [863, 452] width 137 height 31
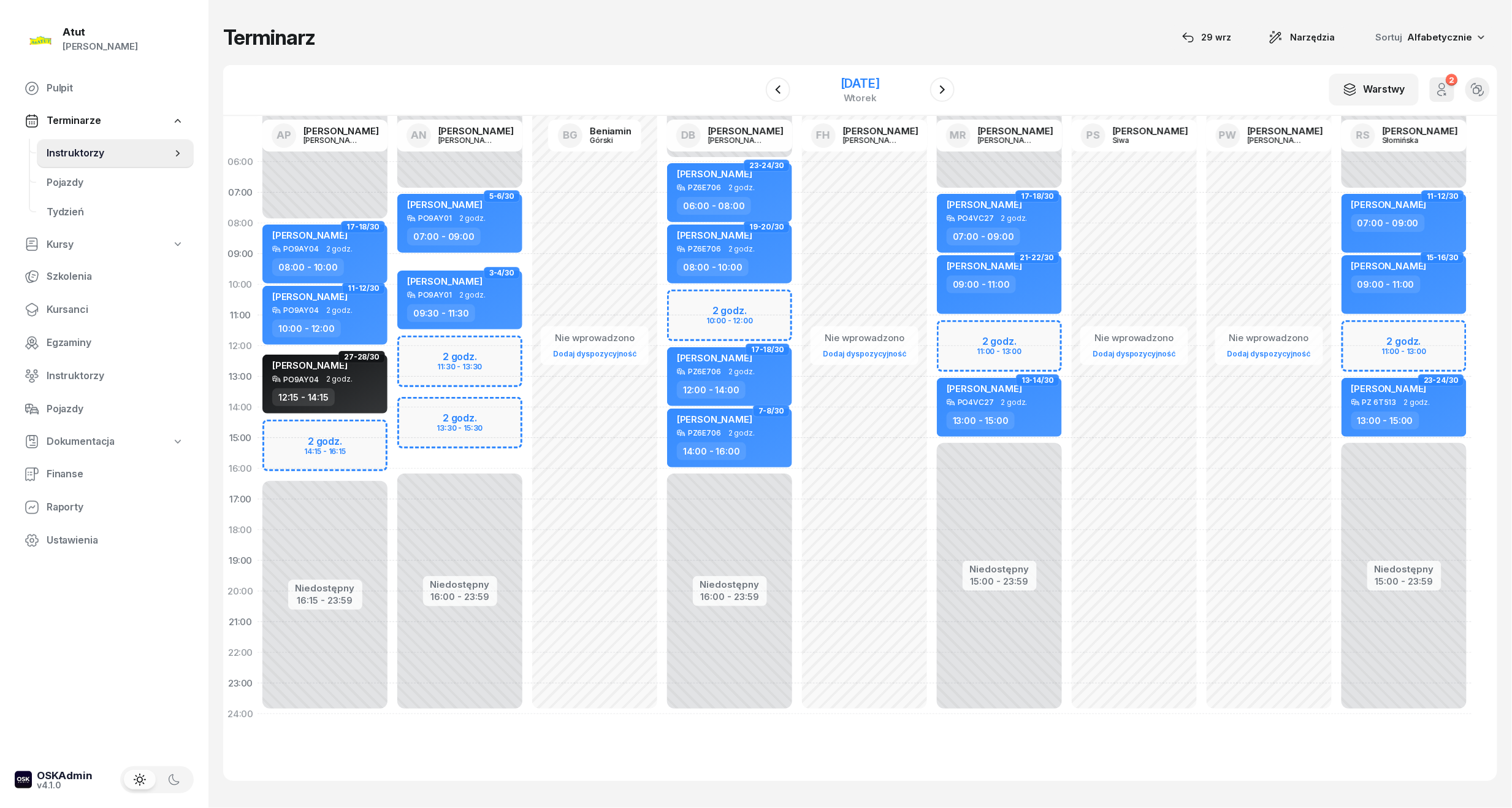
drag, startPoint x: 841, startPoint y: 80, endPoint x: 820, endPoint y: 101, distance: 29.7
click at [841, 80] on div "18 listopada 2025" at bounding box center [860, 83] width 39 height 13
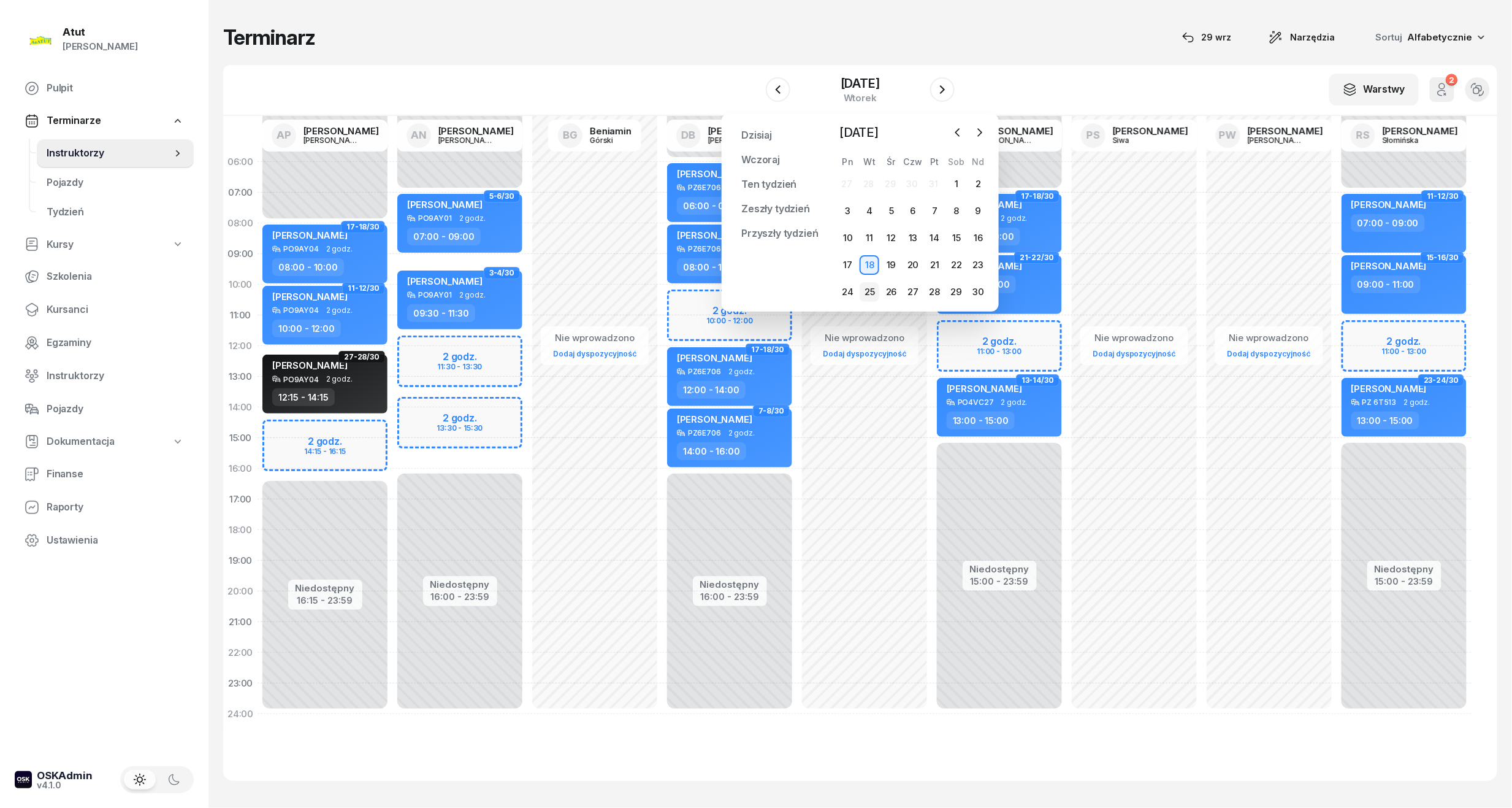
click at [874, 293] on div "25" at bounding box center [870, 292] width 20 height 20
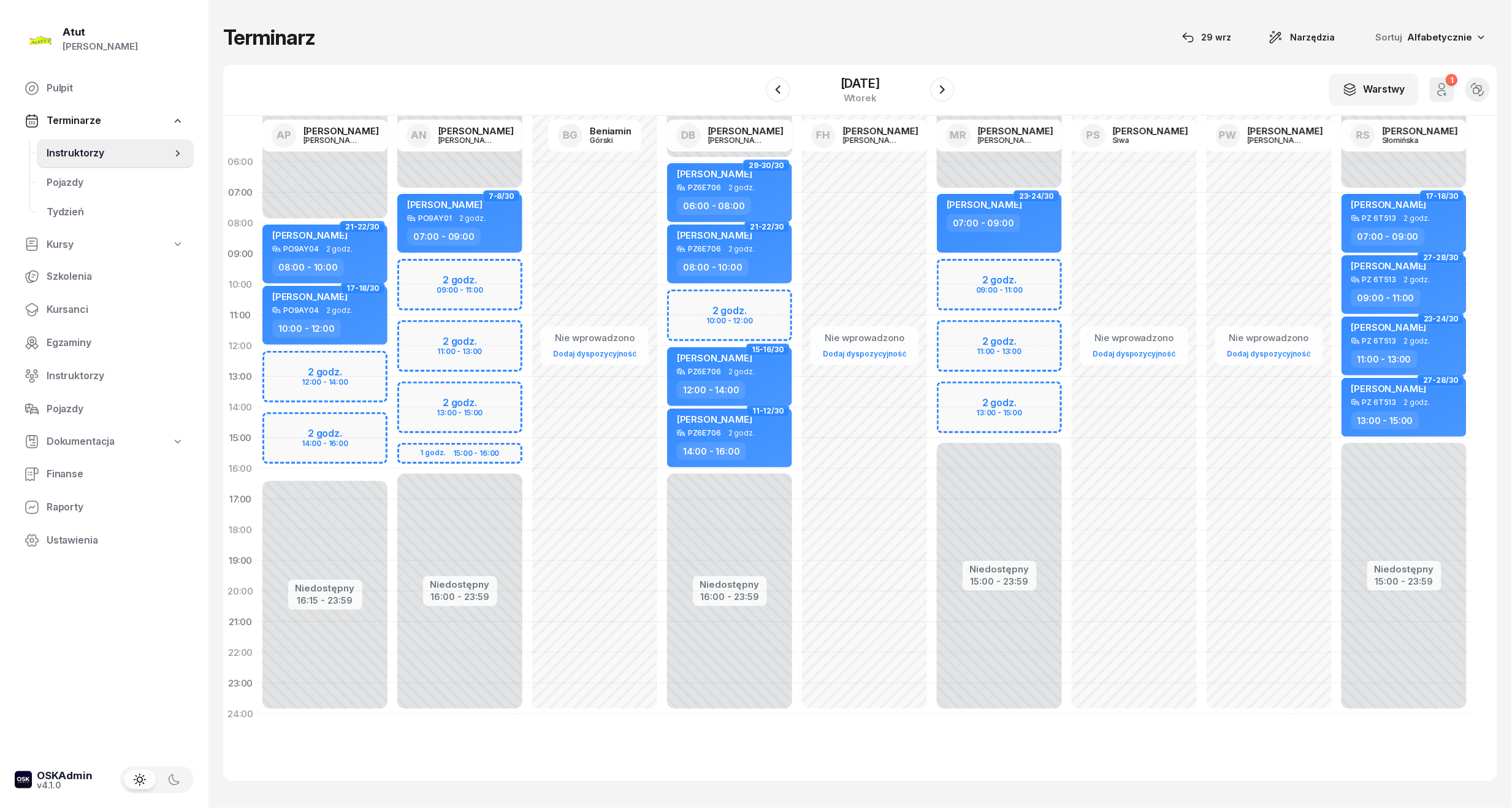
click at [469, 268] on div "Niedostępny 00:00 - 07:00 Niedostępny 16:00 - 23:59 2 godz. 09:00 - 11:00 2 god…" at bounding box center [460, 438] width 135 height 583
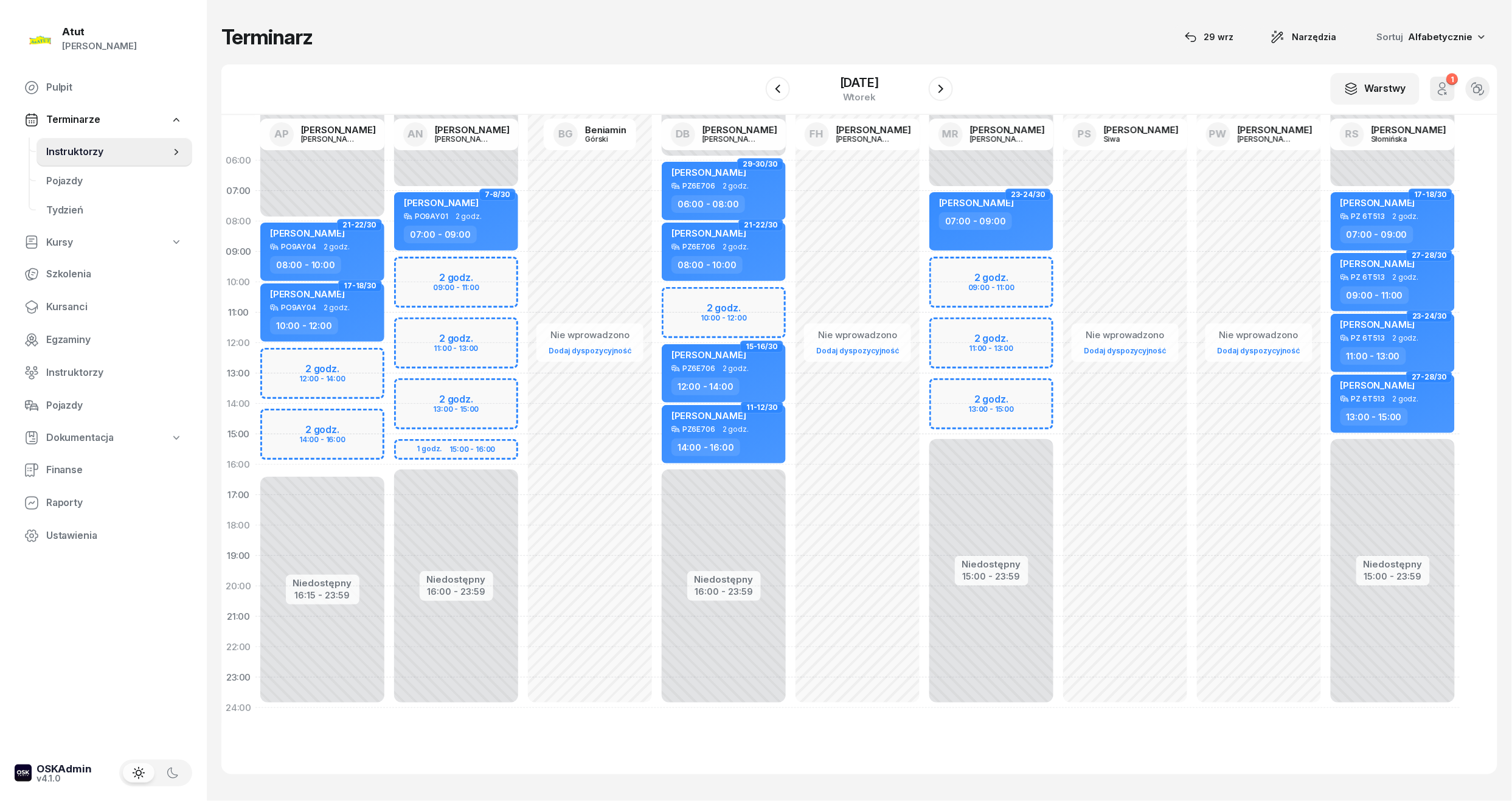
select select "09"
select select "11"
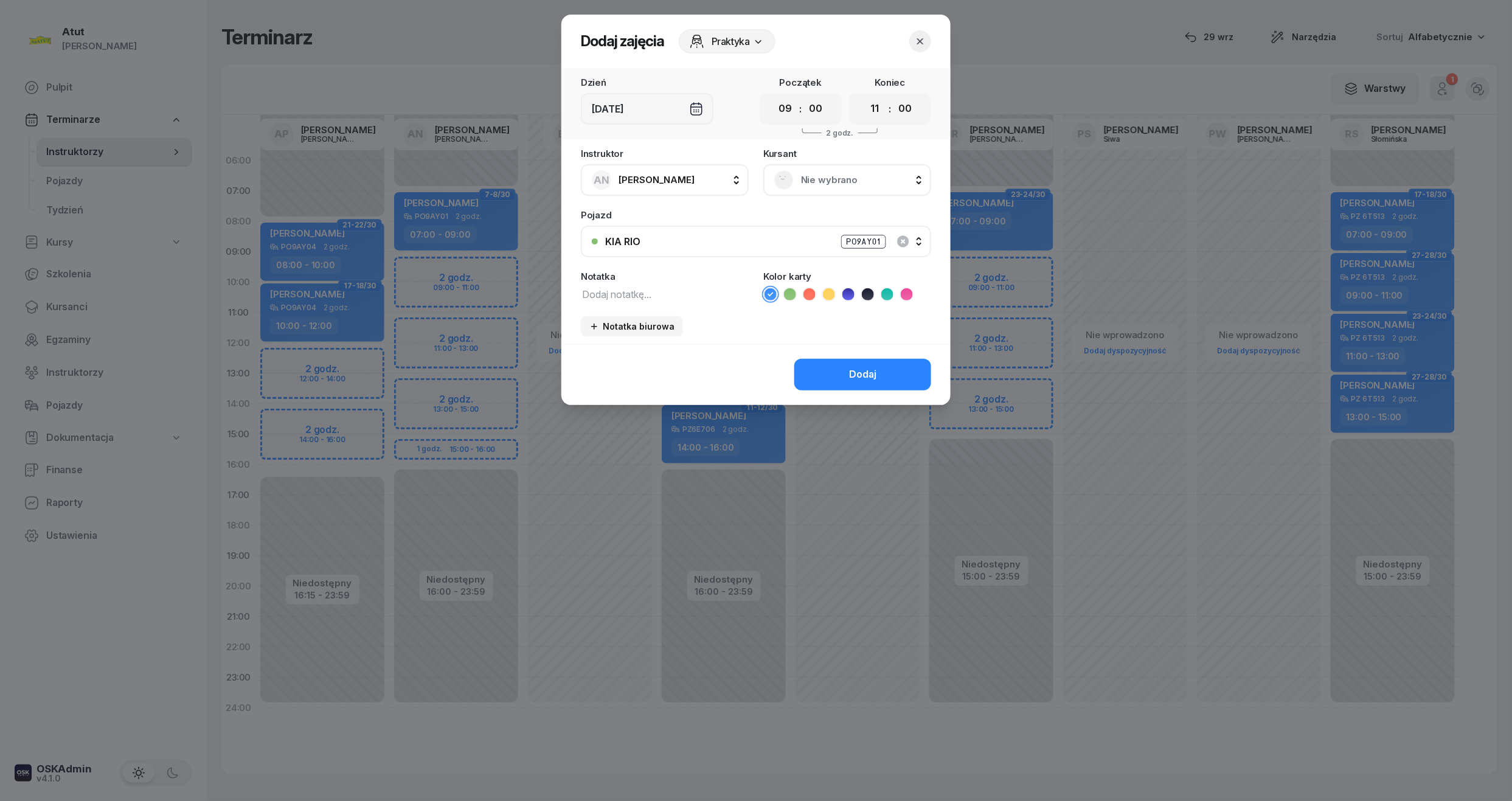
click at [842, 168] on div "Nie wybrano" at bounding box center [847, 180] width 168 height 31
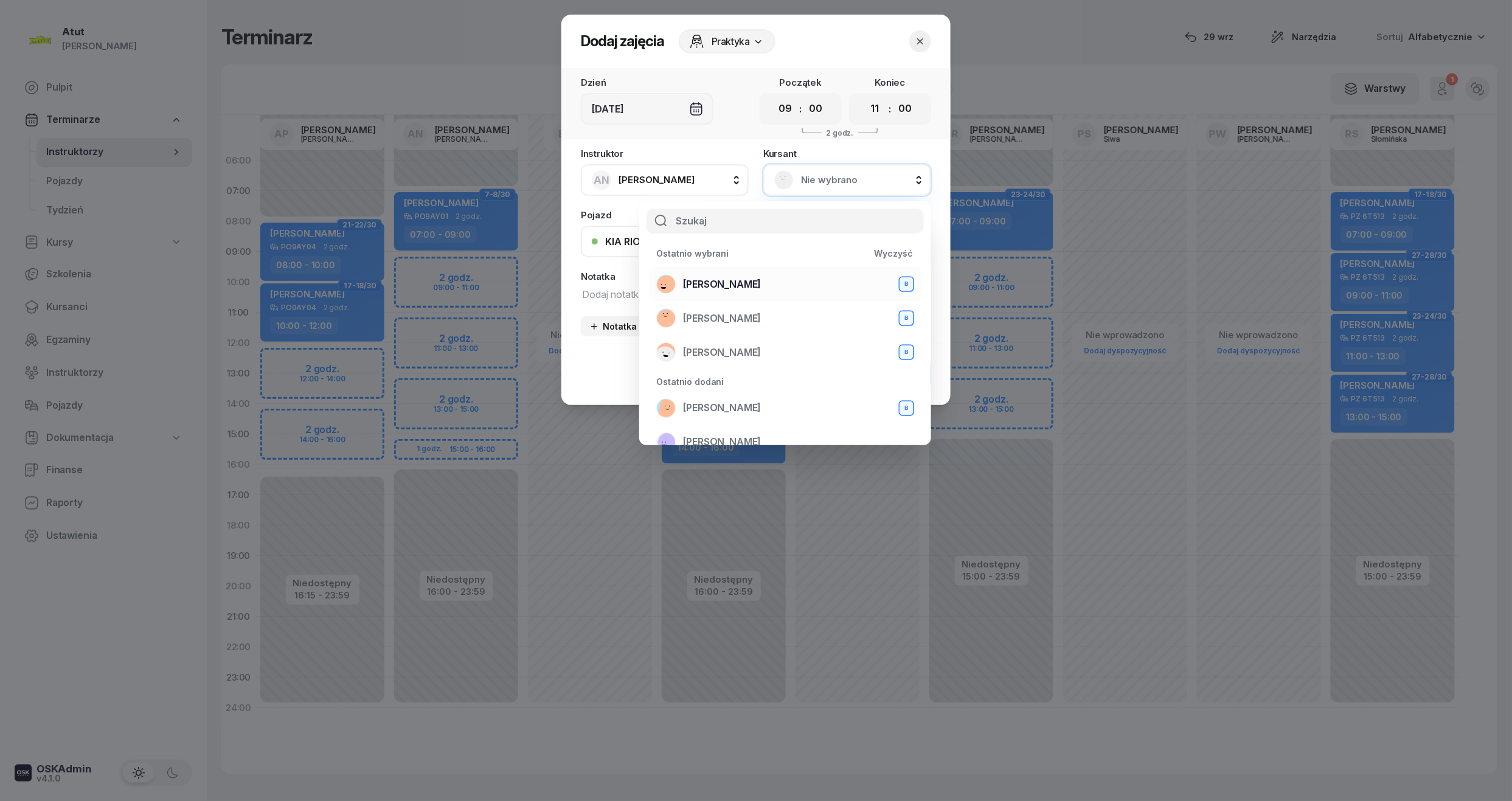
click at [754, 280] on span "Weronika Lisiecka" at bounding box center [722, 284] width 78 height 16
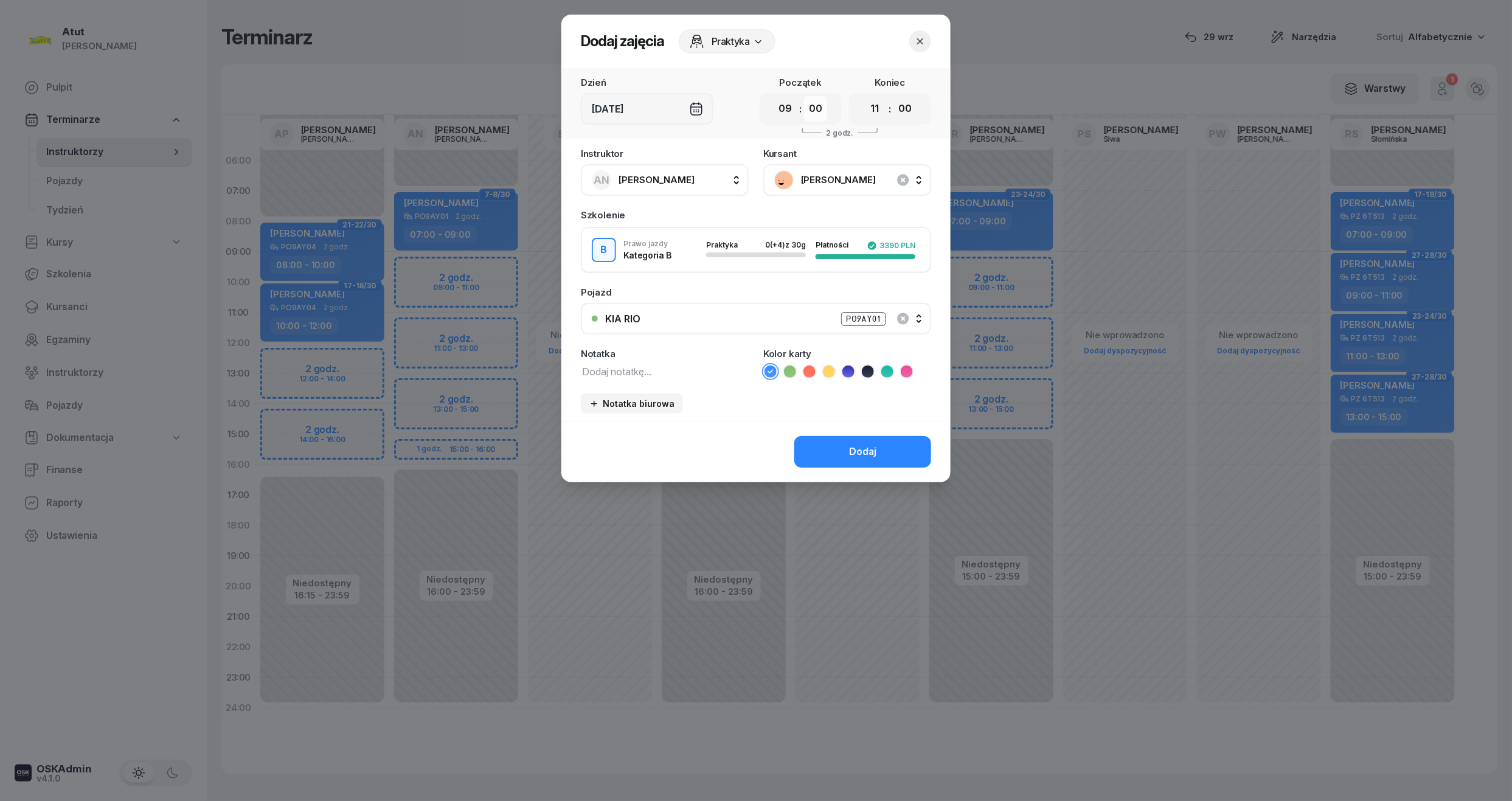
click at [813, 117] on select "00 05 10 15 20 25 30 35 40 45 50 55" at bounding box center [815, 109] width 23 height 26
select select "30"
click at [805, 96] on select "00 05 10 15 20 25 30 35 40 45 50 55" at bounding box center [815, 109] width 23 height 26
click at [900, 115] on select "00 05 10 15 20 25 30 35 40 45 50 55" at bounding box center [904, 109] width 23 height 26
select select "30"
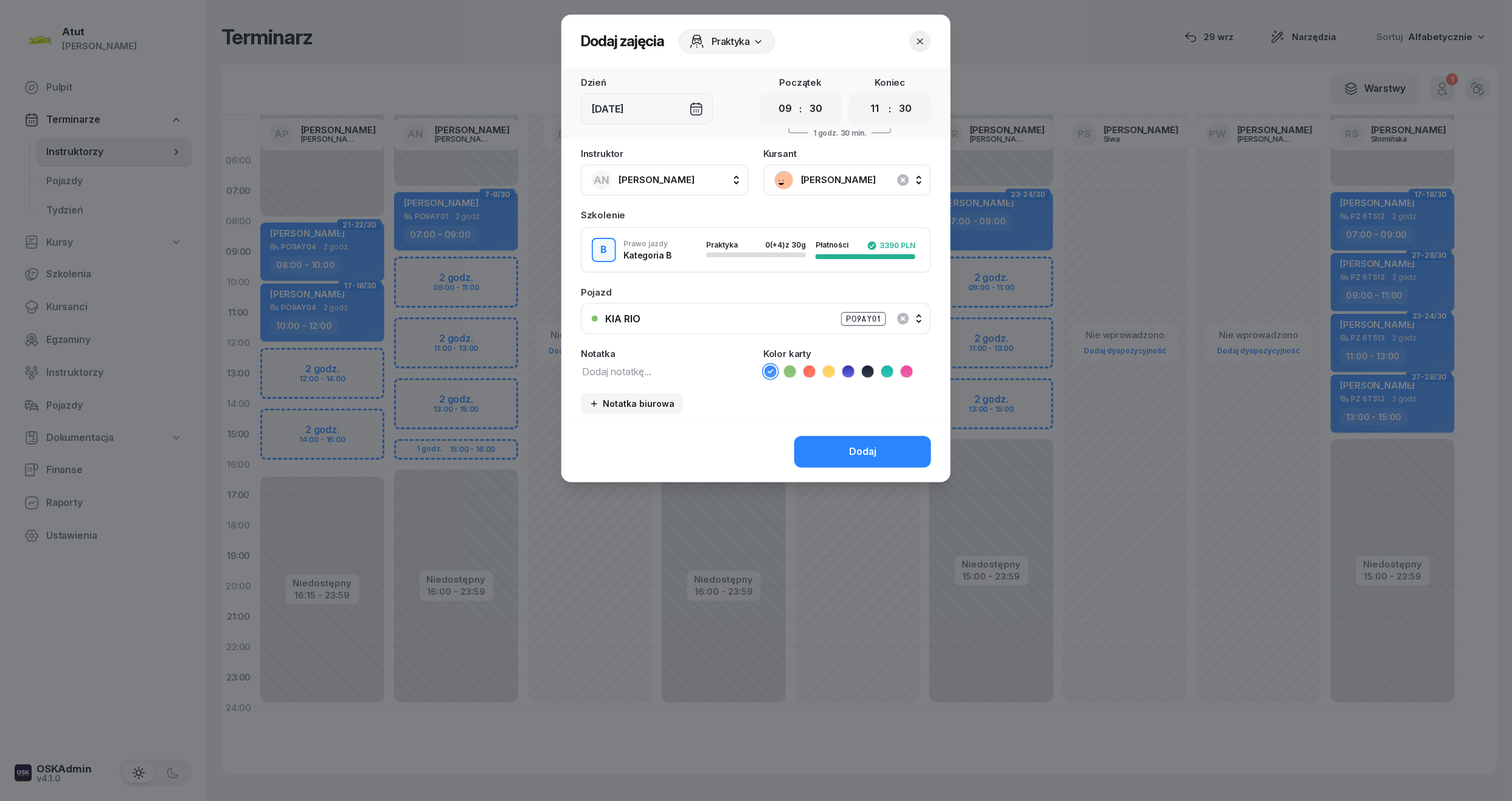
click at [894, 96] on select "00 05 10 15 20 25 30 35 40 45 50 55" at bounding box center [904, 109] width 23 height 26
click at [880, 448] on button "Dodaj" at bounding box center [863, 452] width 137 height 31
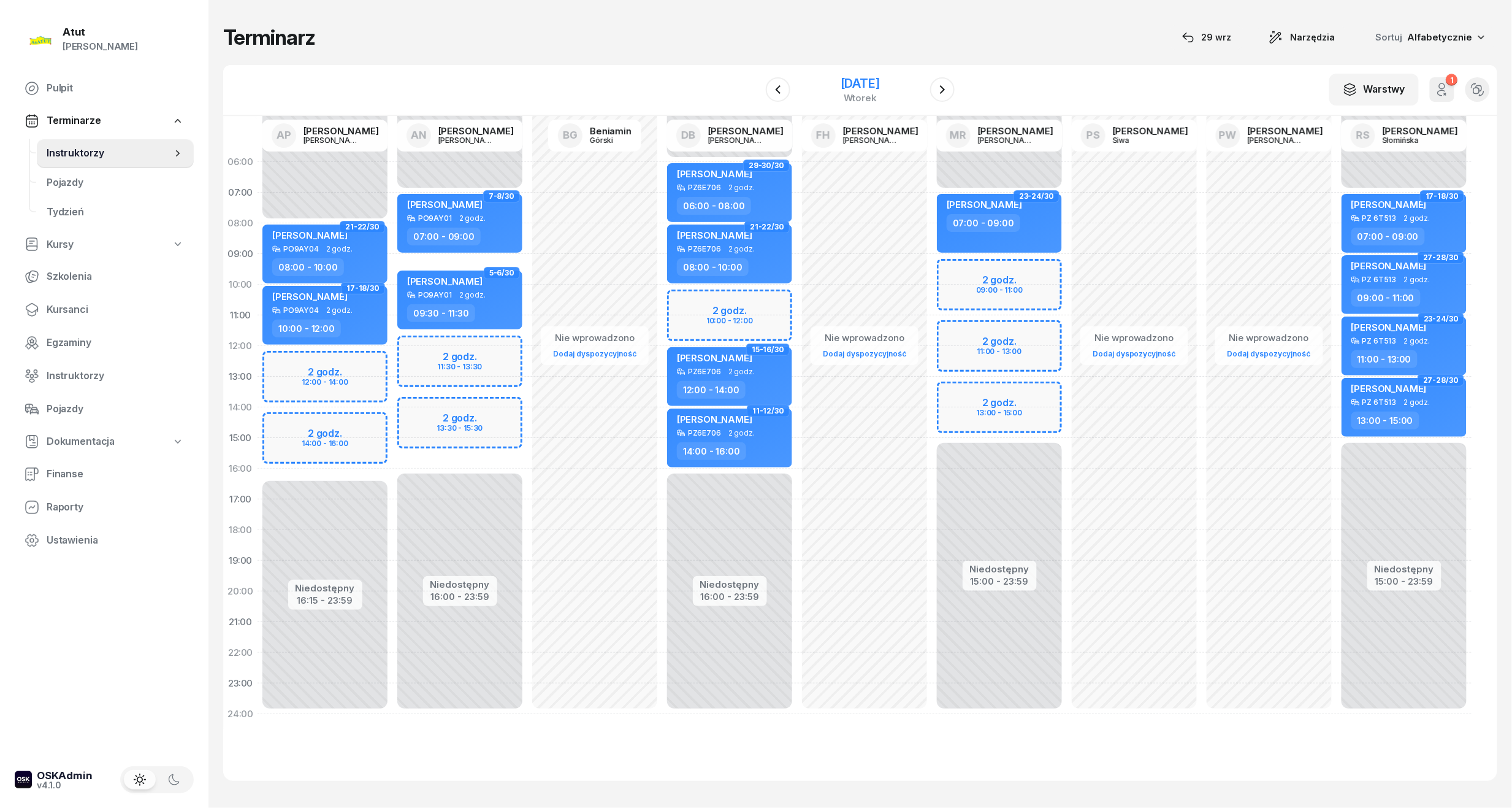
click at [862, 77] on div "25 listopada 2025" at bounding box center [860, 83] width 39 height 13
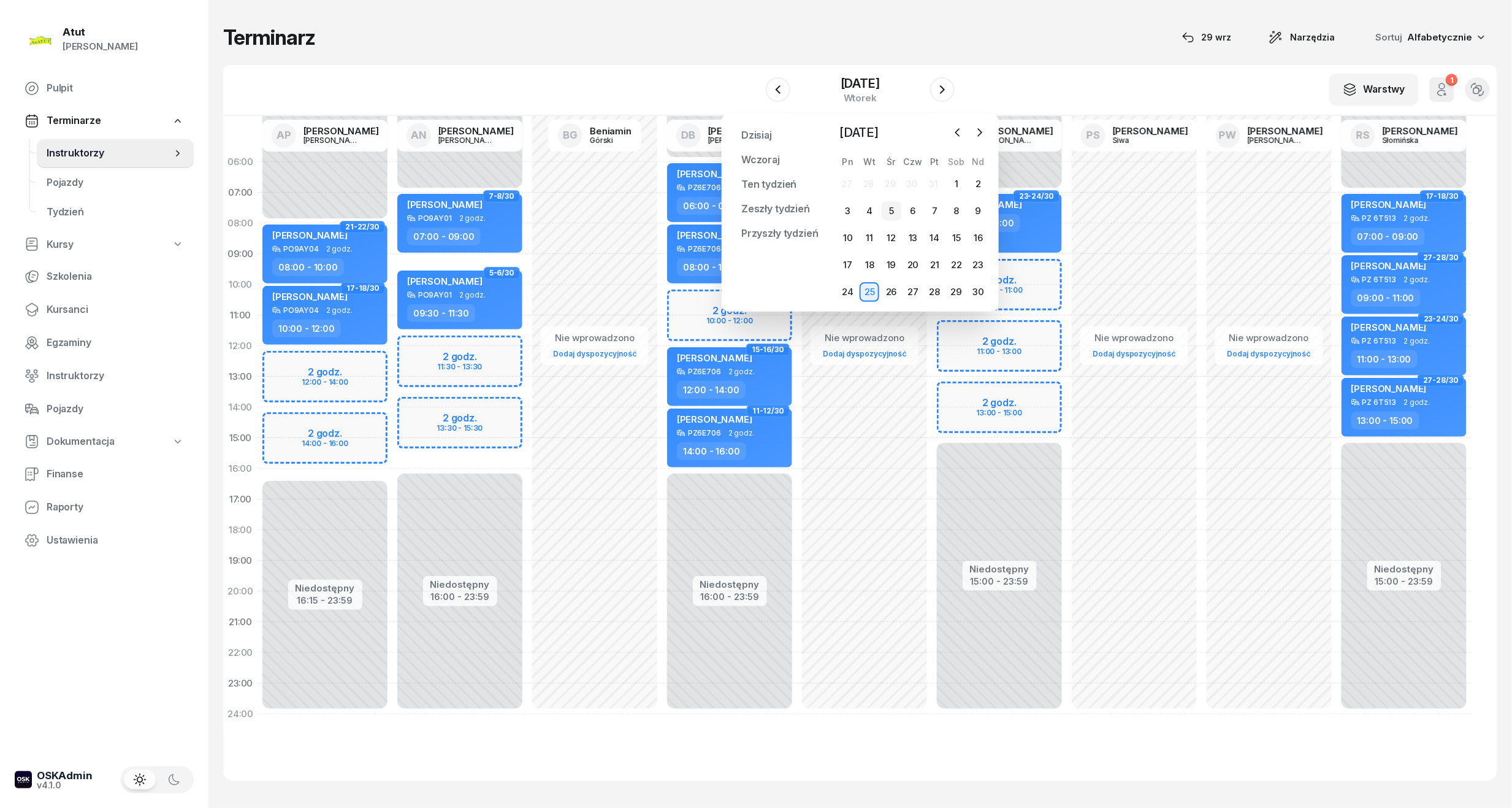
click at [894, 211] on div "5" at bounding box center [891, 211] width 20 height 20
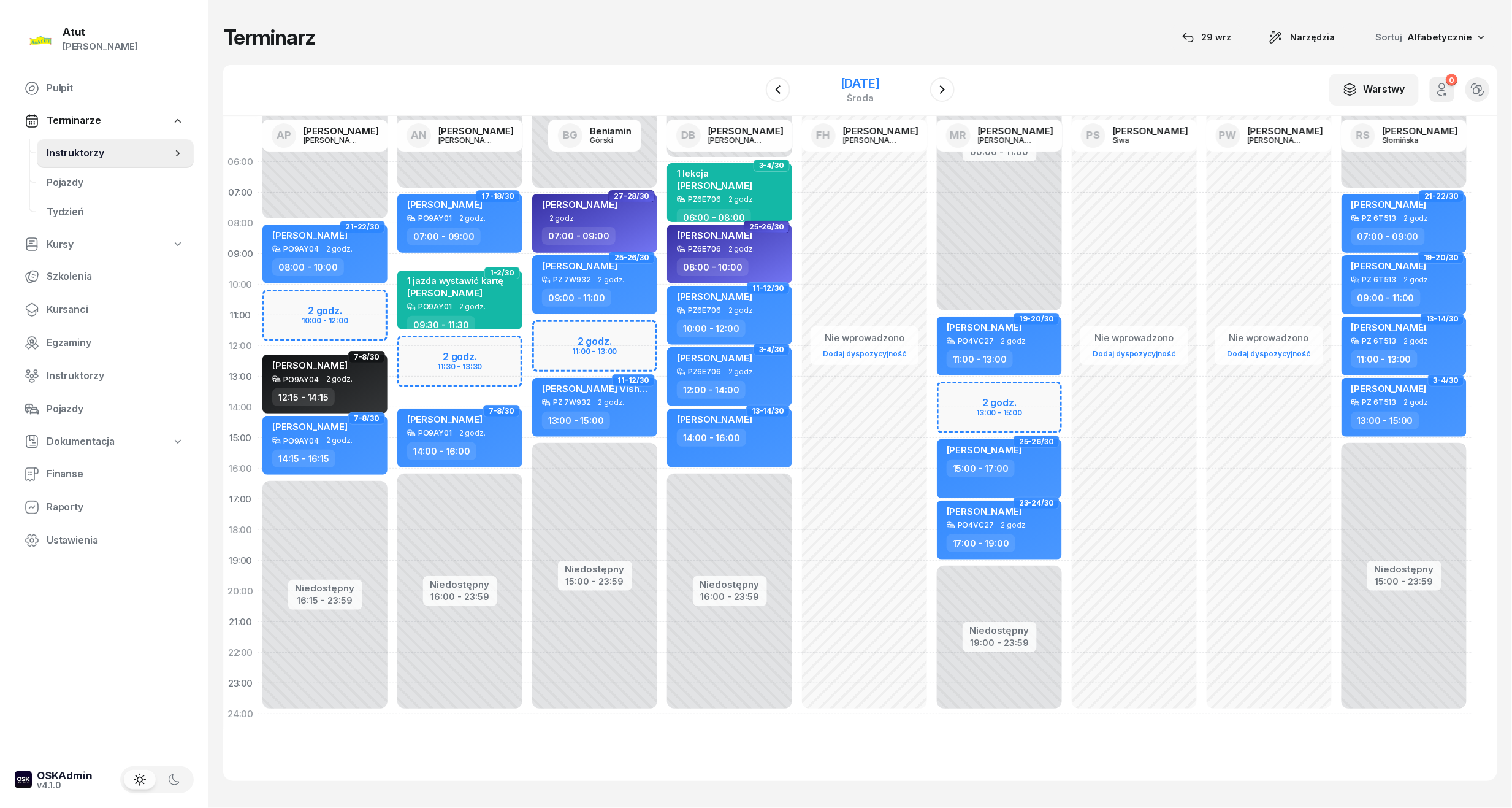
click at [841, 77] on div "5 listopada 2025" at bounding box center [860, 83] width 39 height 13
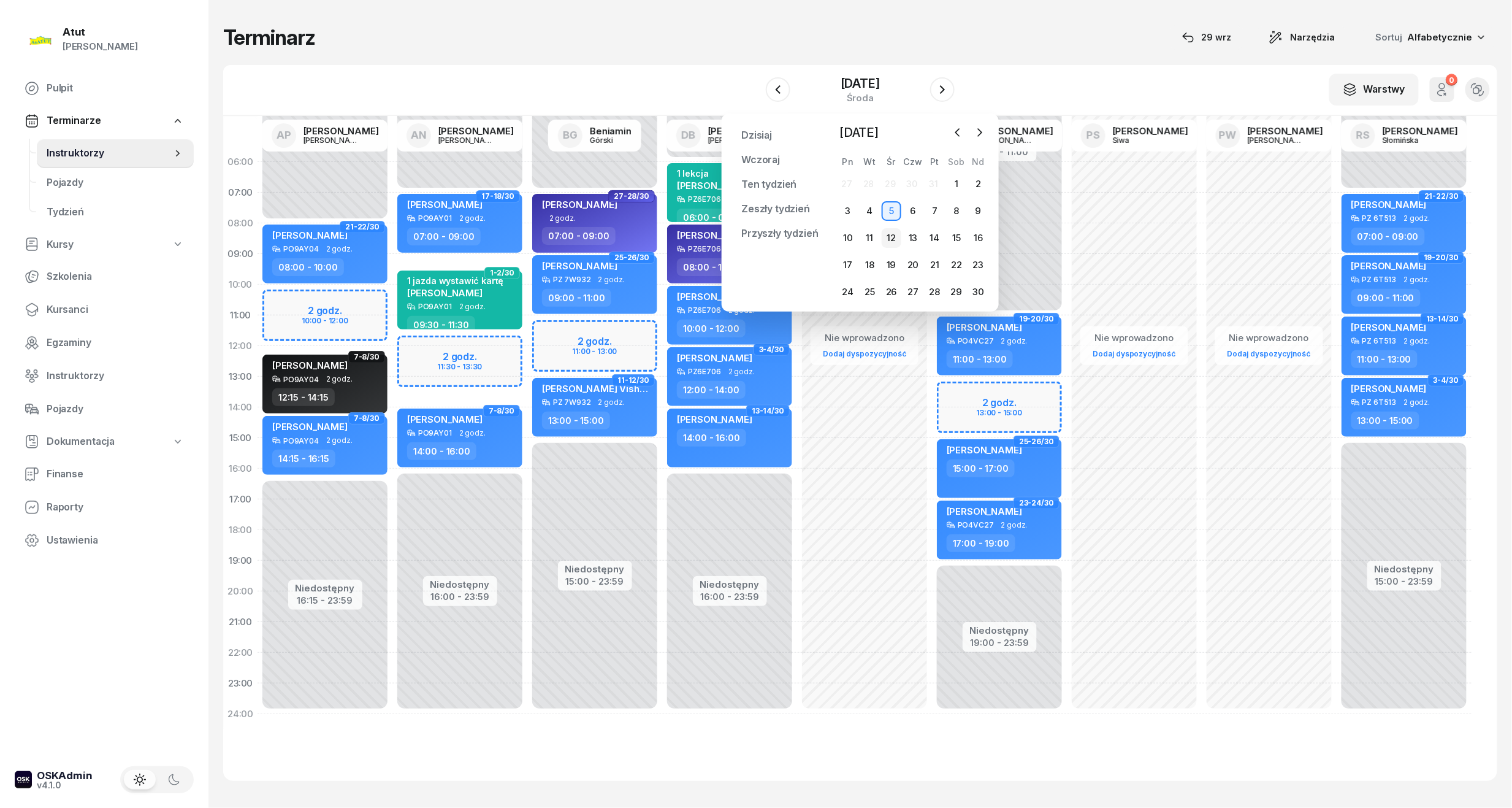
click at [891, 233] on div "12" at bounding box center [891, 238] width 20 height 20
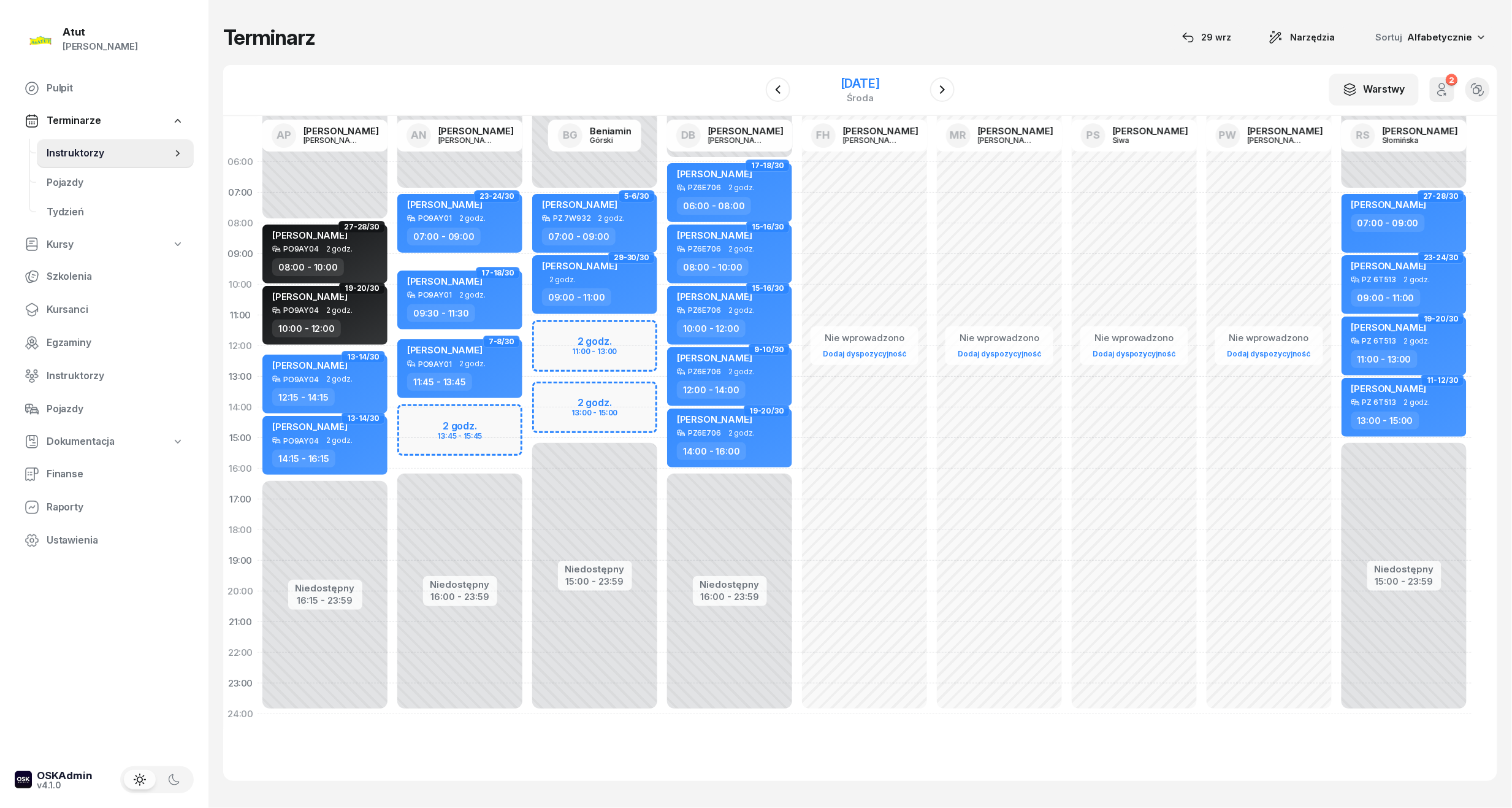
click at [837, 73] on div "12 listopada 2025 środa" at bounding box center [860, 89] width 125 height 35
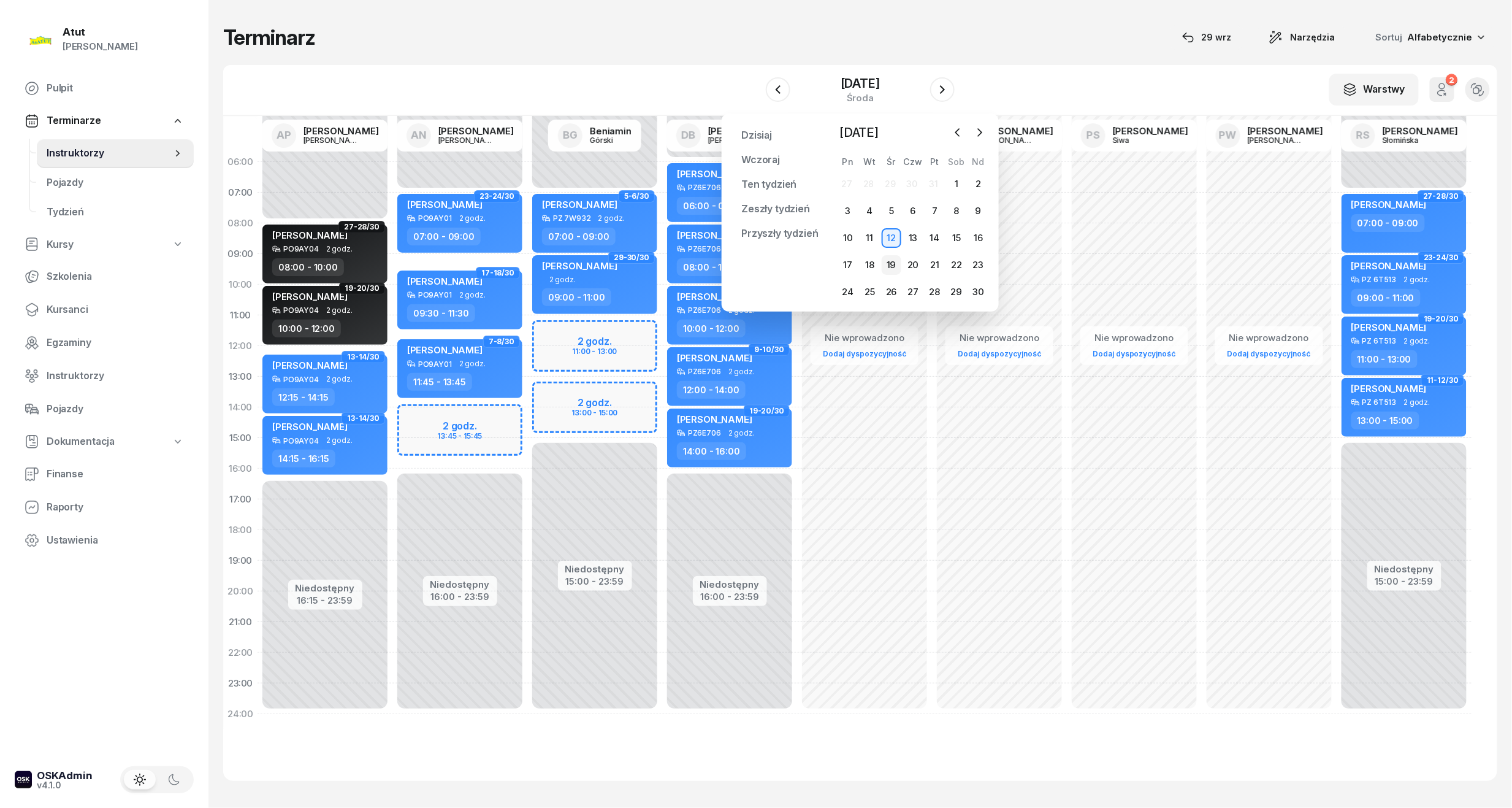
click at [896, 274] on div "19" at bounding box center [891, 265] width 20 height 20
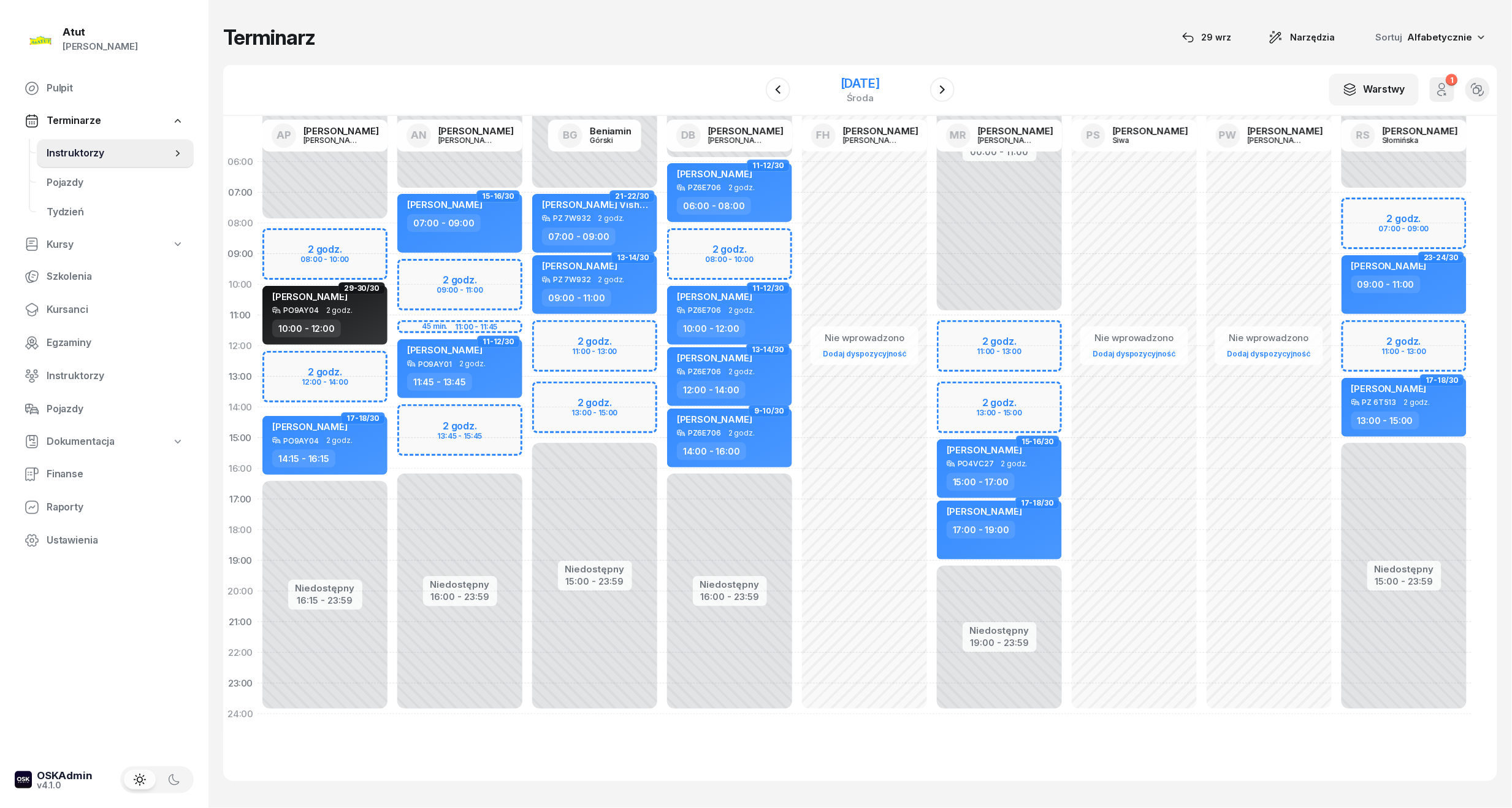
click at [873, 73] on div "19 listopada 2025 środa" at bounding box center [860, 89] width 125 height 35
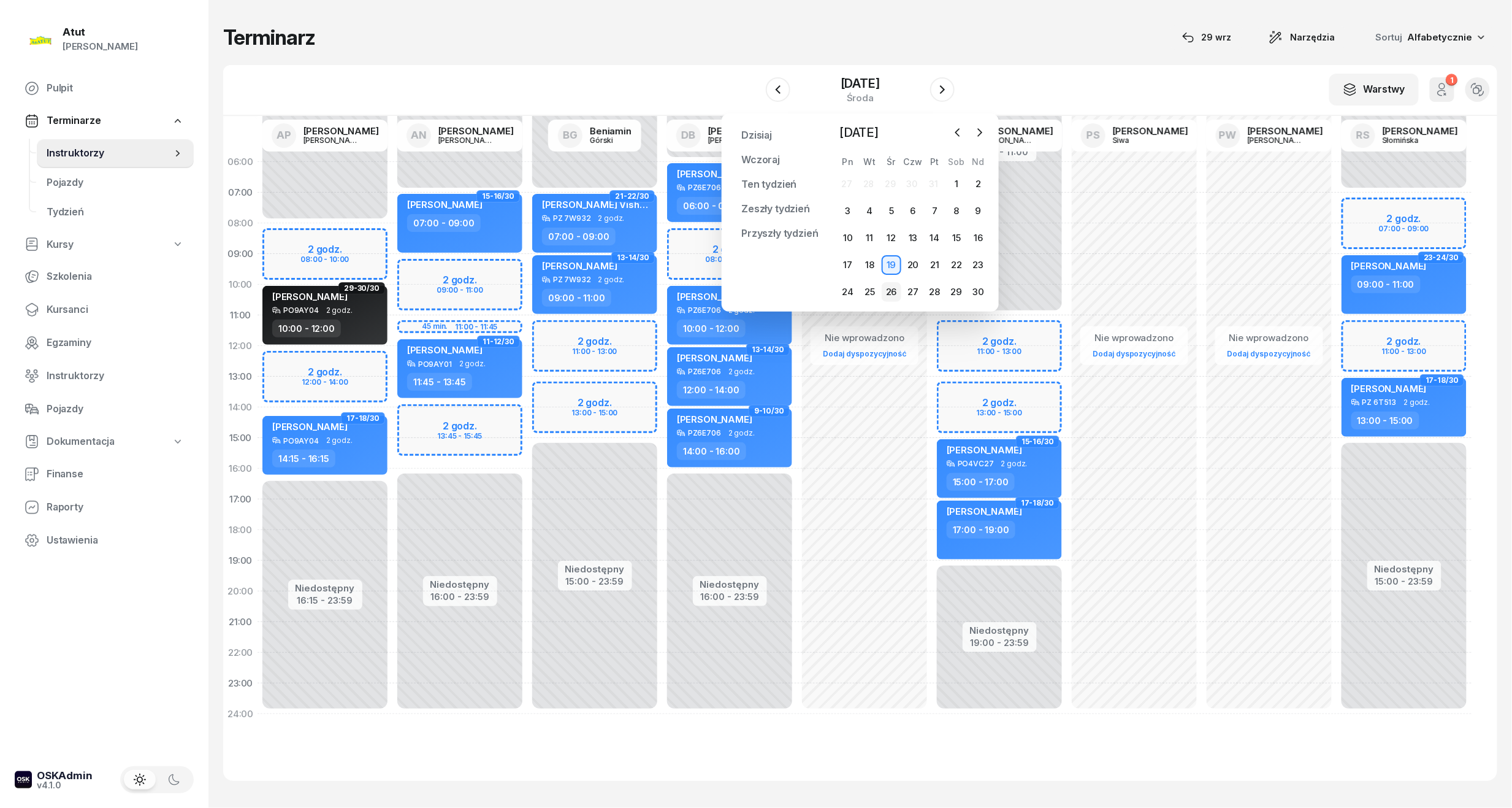
click at [884, 290] on div "26" at bounding box center [891, 292] width 20 height 20
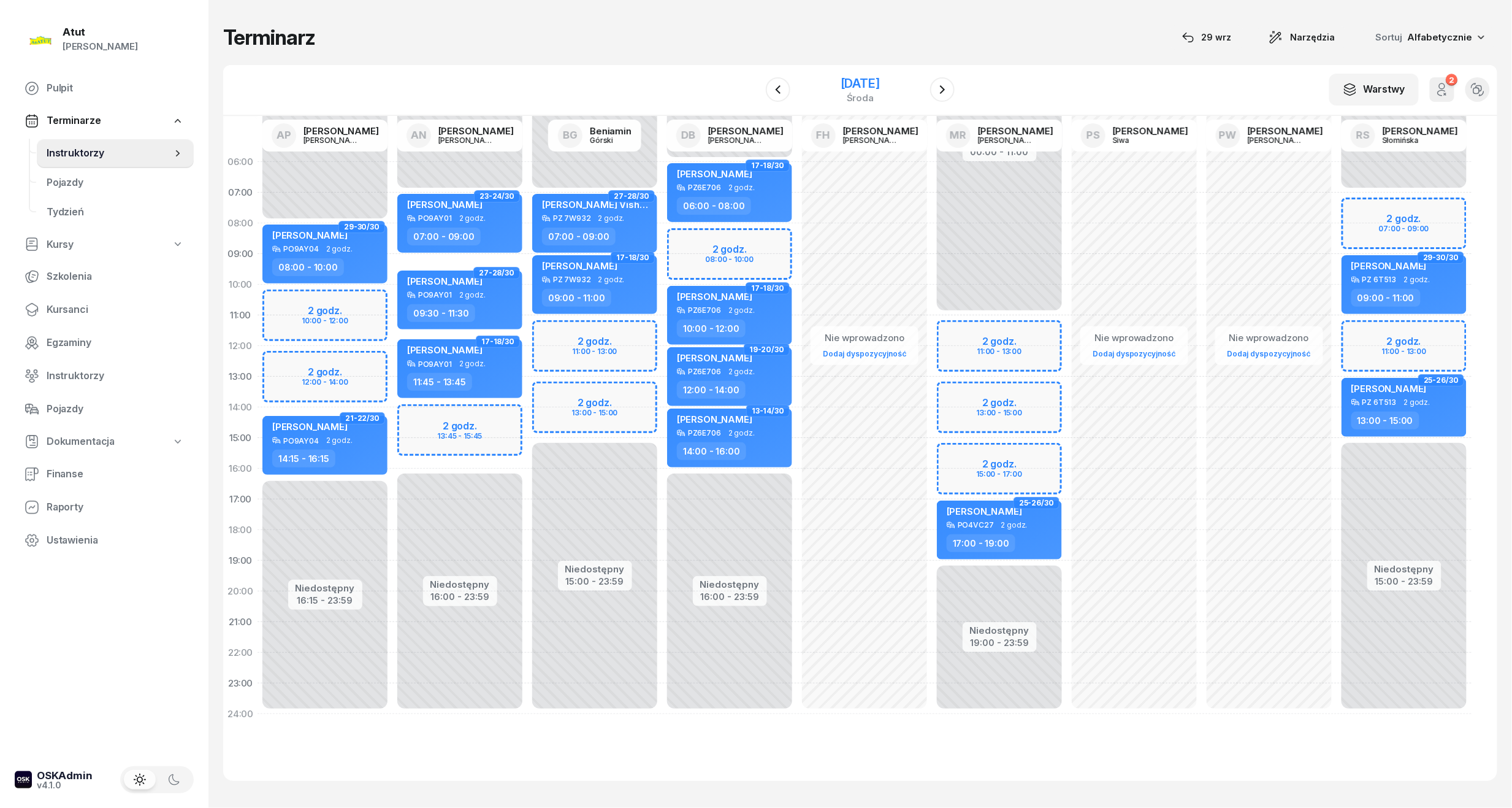
click at [867, 89] on div "26 listopada 2025" at bounding box center [860, 83] width 39 height 13
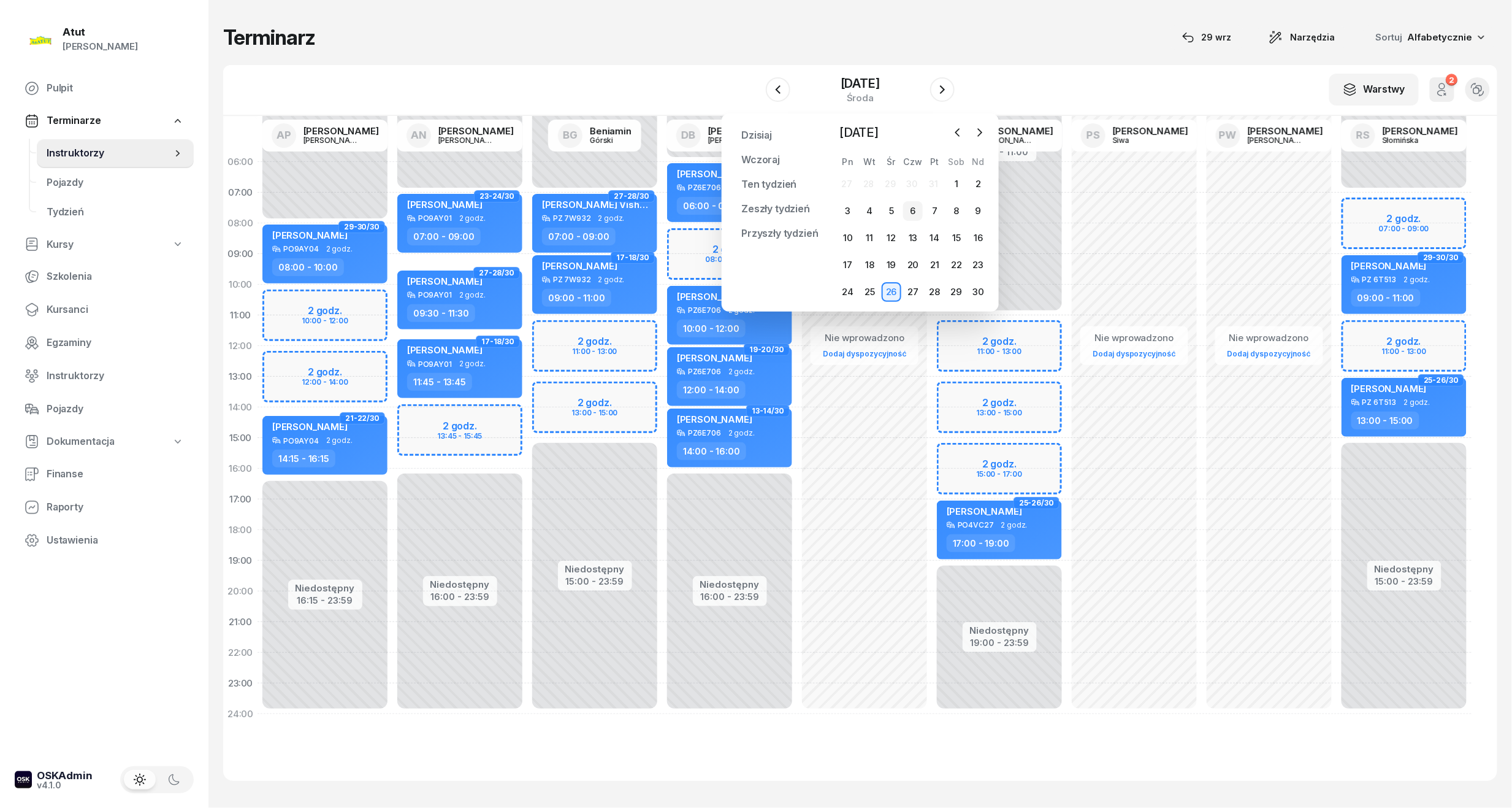
click at [913, 204] on div "6" at bounding box center [913, 211] width 20 height 20
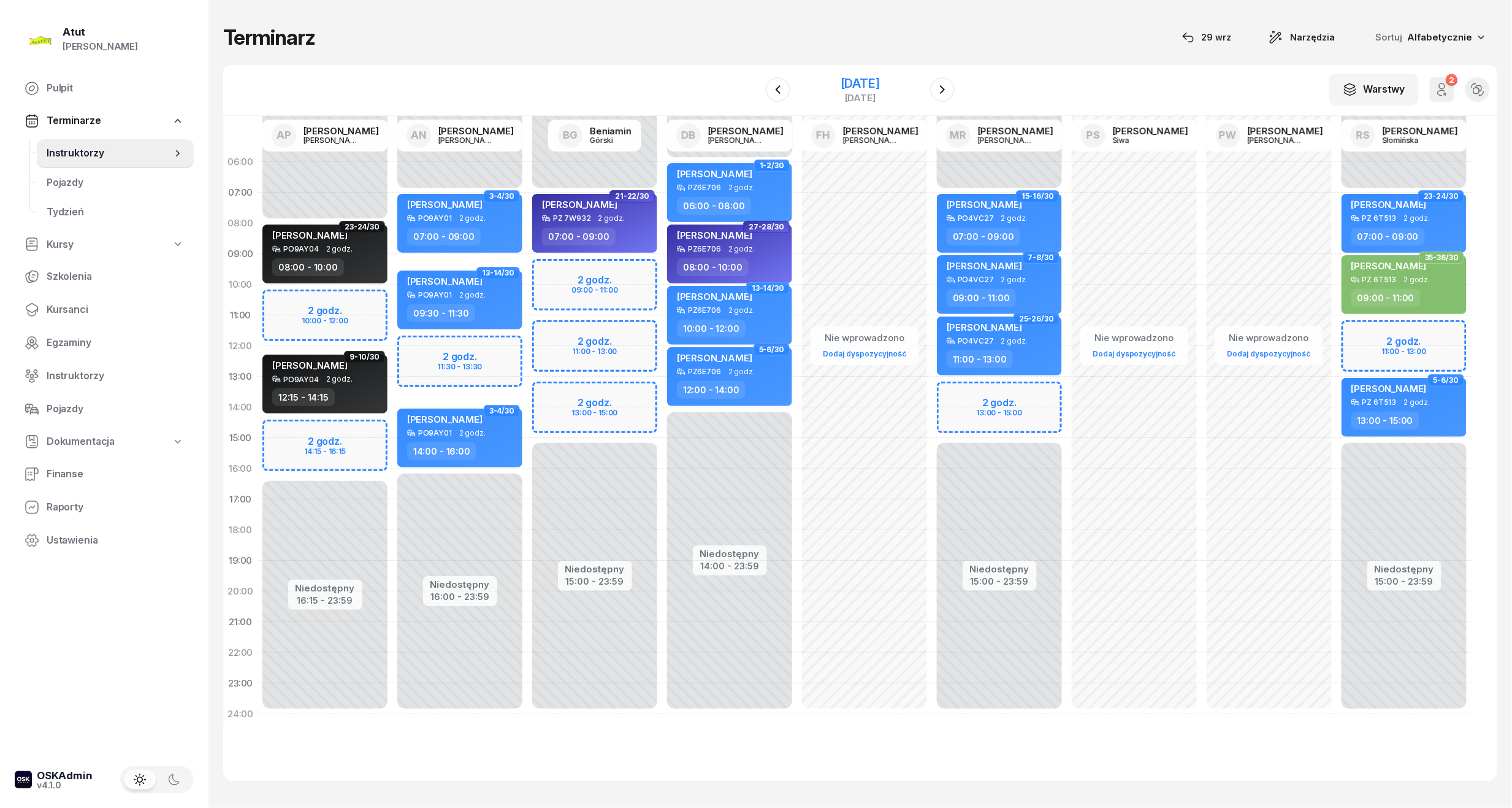
click at [867, 79] on div "6 listopada 2025" at bounding box center [860, 83] width 39 height 13
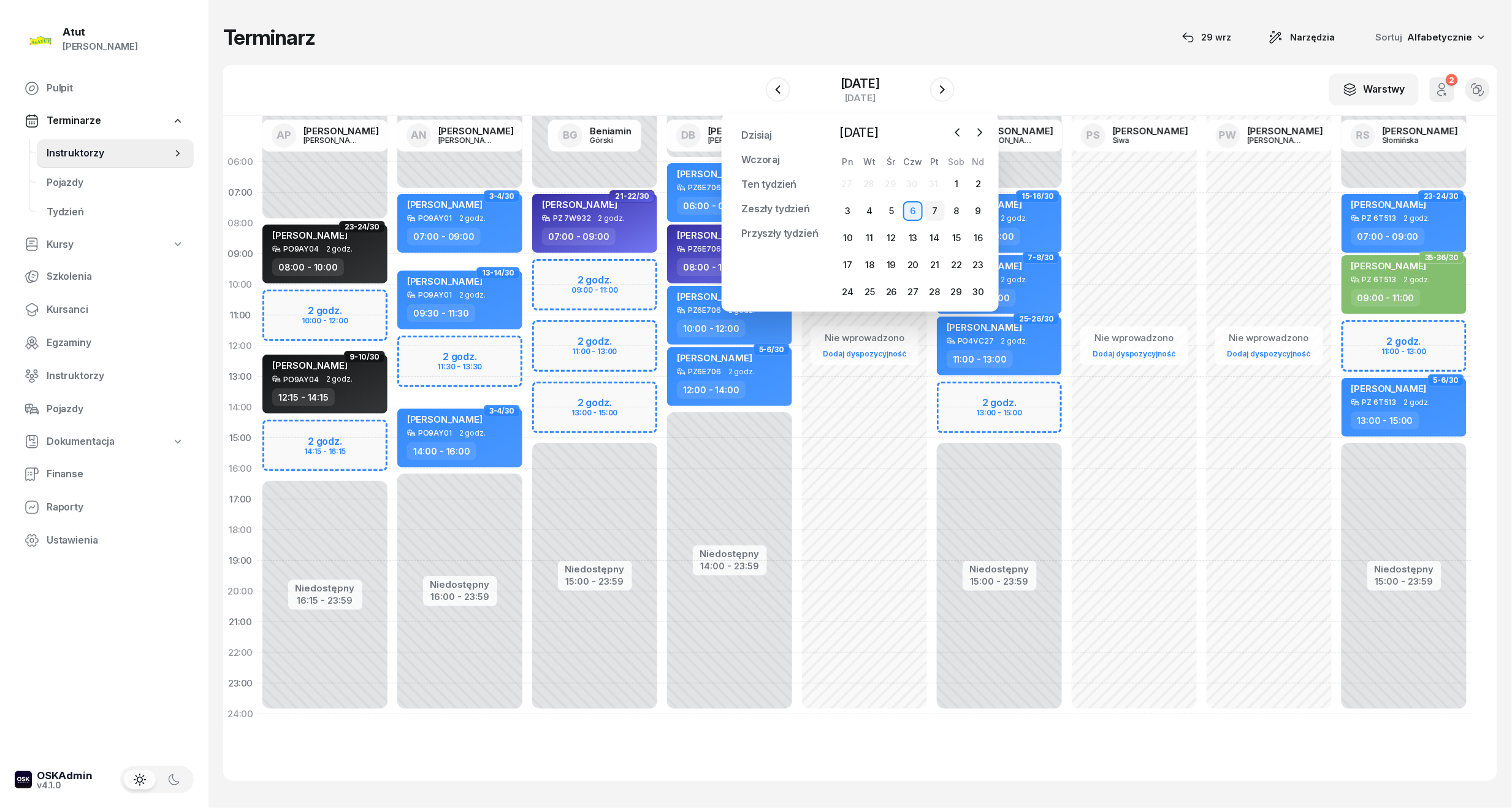
click at [935, 212] on div "7" at bounding box center [935, 211] width 20 height 20
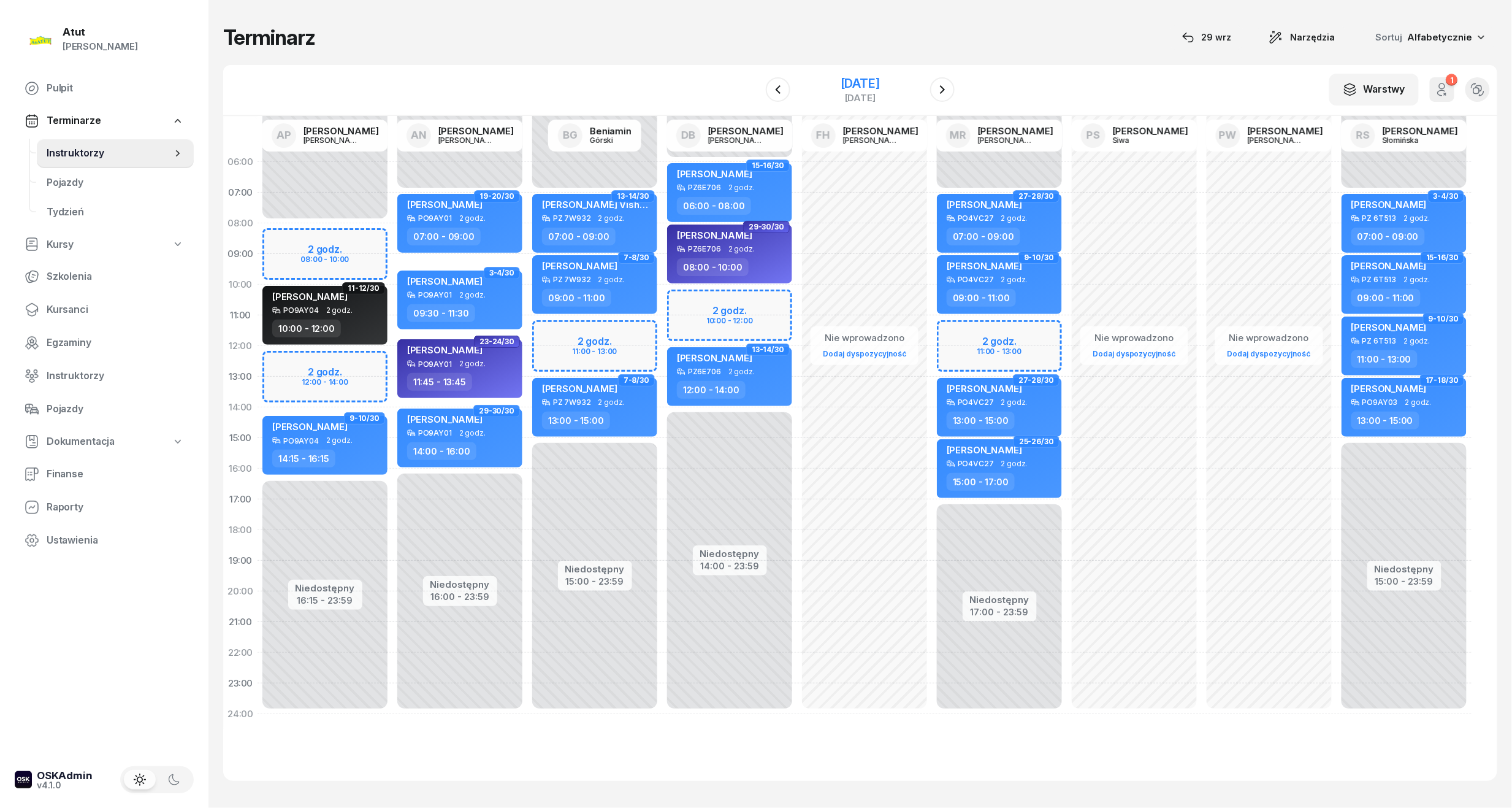
click at [870, 85] on div "7 listopada 2025" at bounding box center [860, 83] width 39 height 13
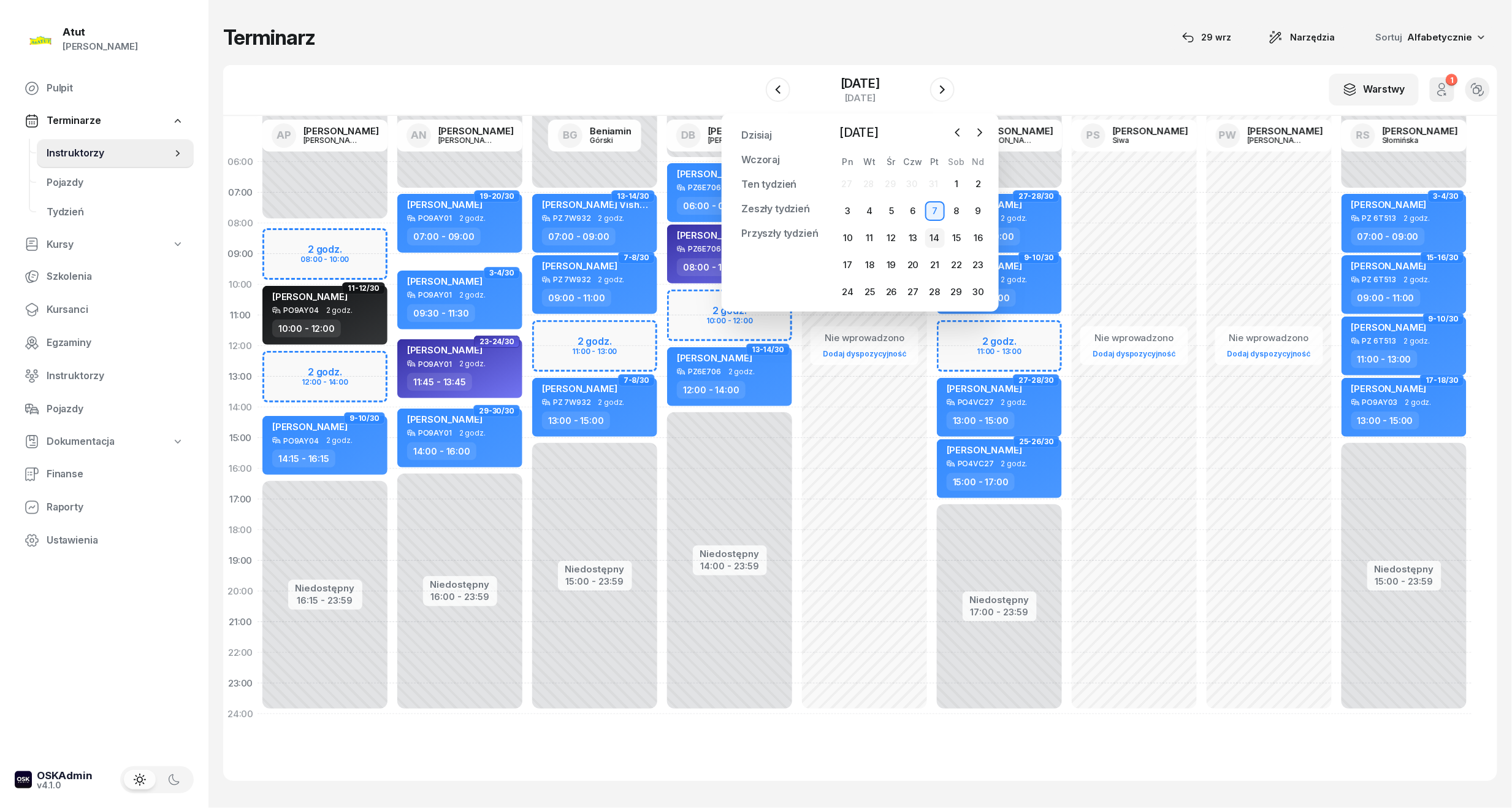
click at [932, 239] on div "14" at bounding box center [935, 238] width 20 height 20
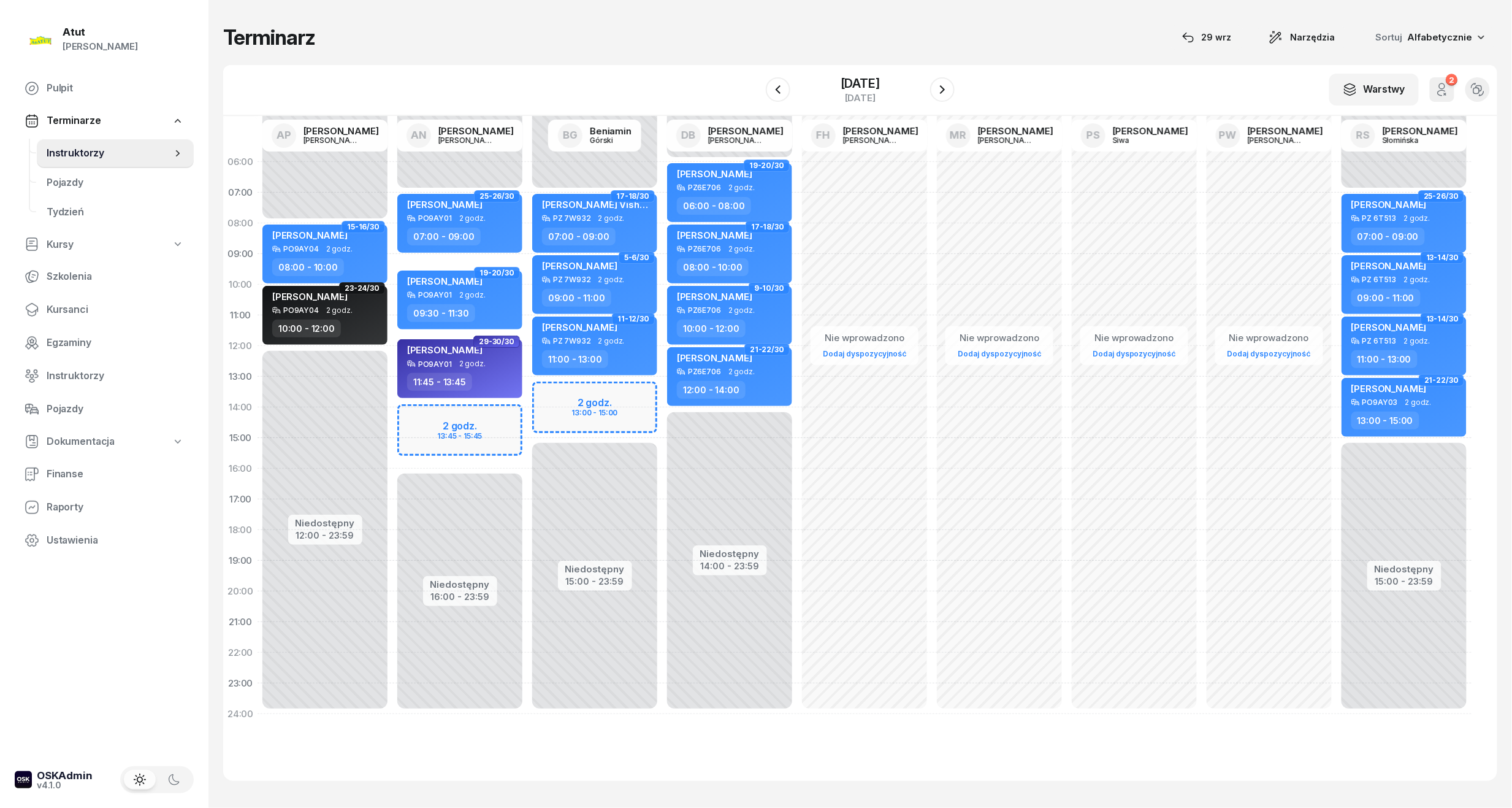
click at [484, 422] on div "Niedostępny 00:00 - 07:00 Niedostępny 16:00 - 23:59 2 godz. 13:45 - 15:45 25-26…" at bounding box center [460, 438] width 135 height 583
select select "14"
select select "16"
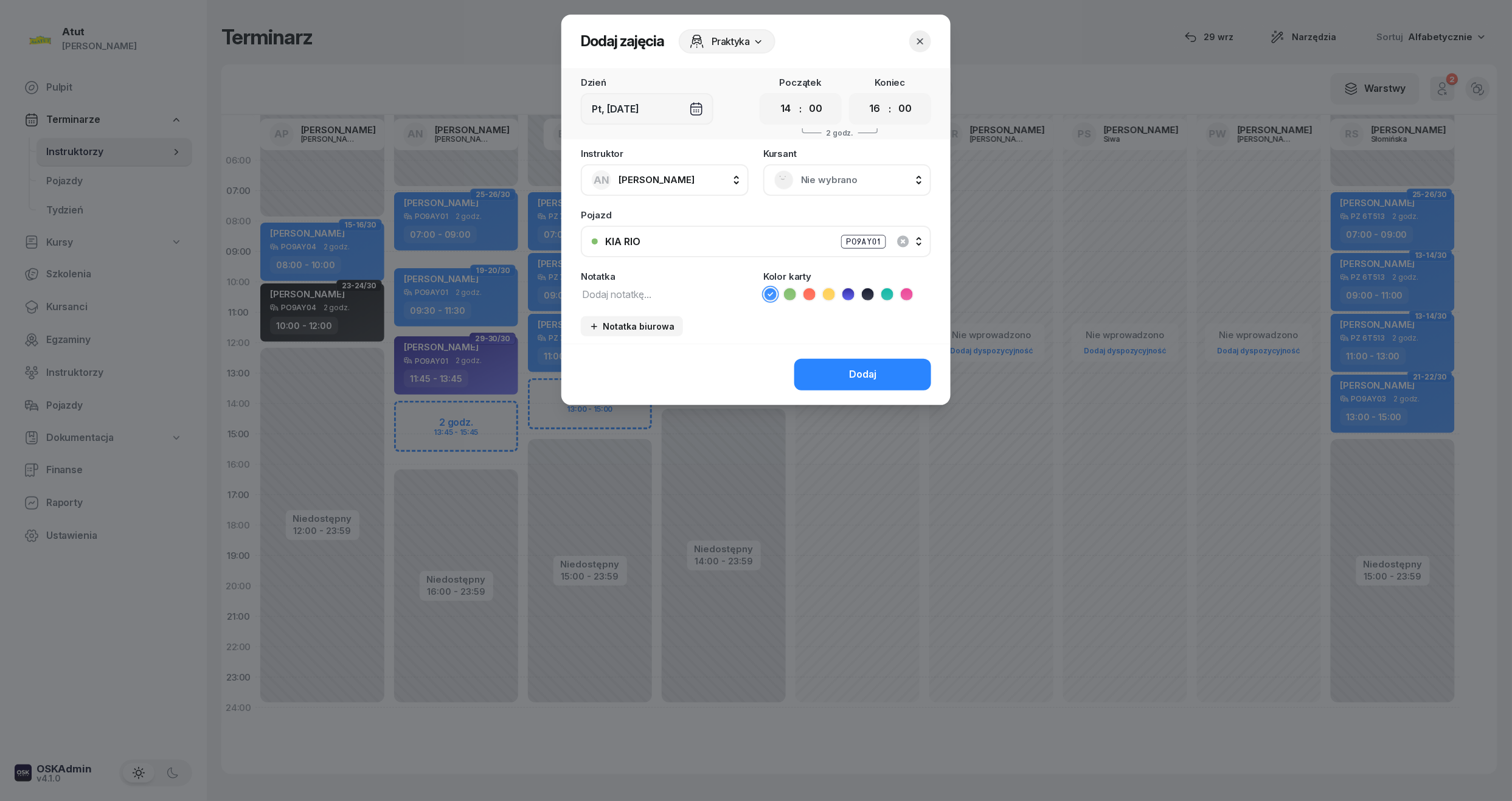
click at [832, 181] on span "Nie wybrano" at bounding box center [861, 180] width 119 height 16
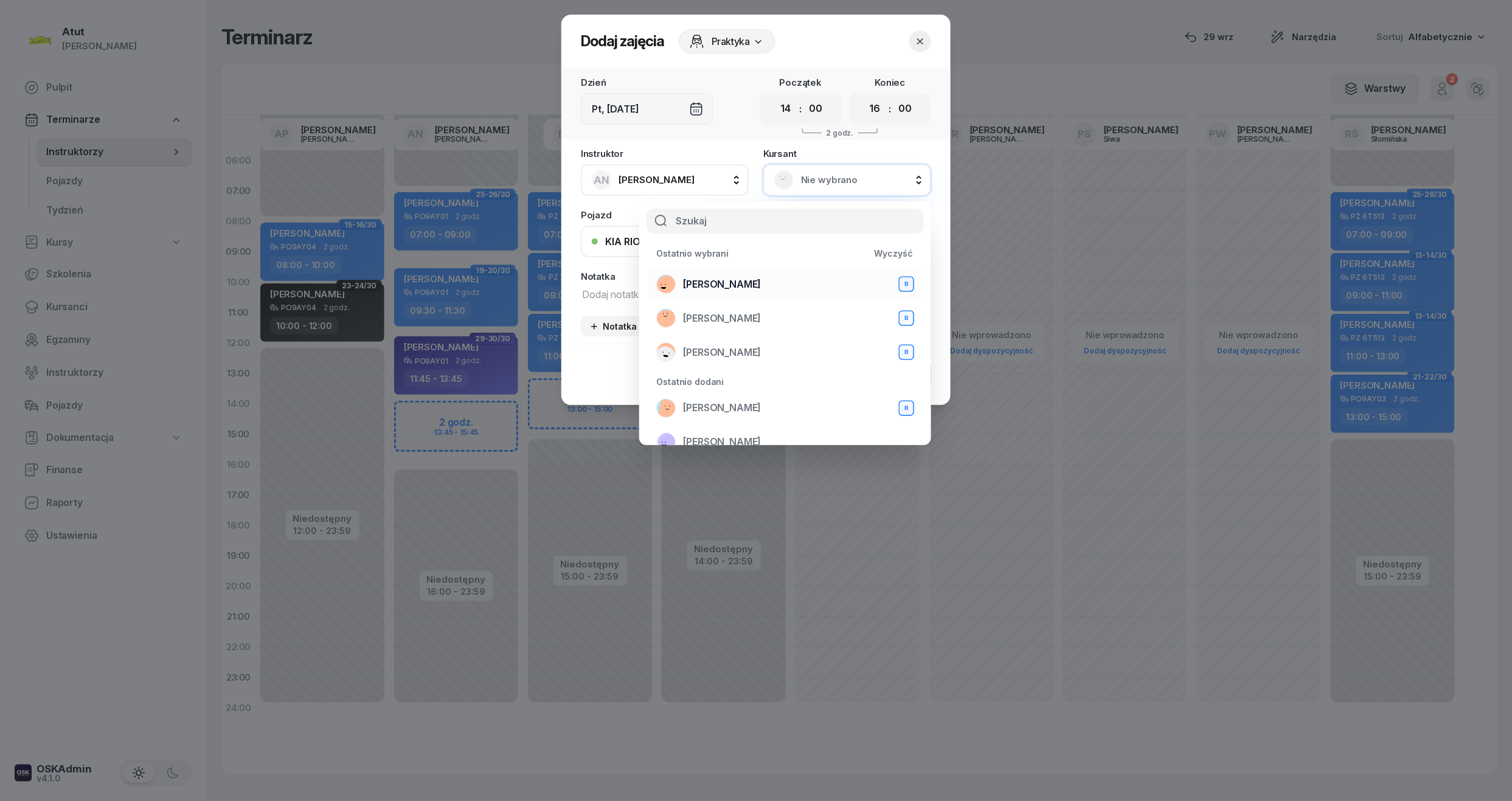
click at [706, 278] on span "Weronika Lisiecka" at bounding box center [722, 284] width 78 height 16
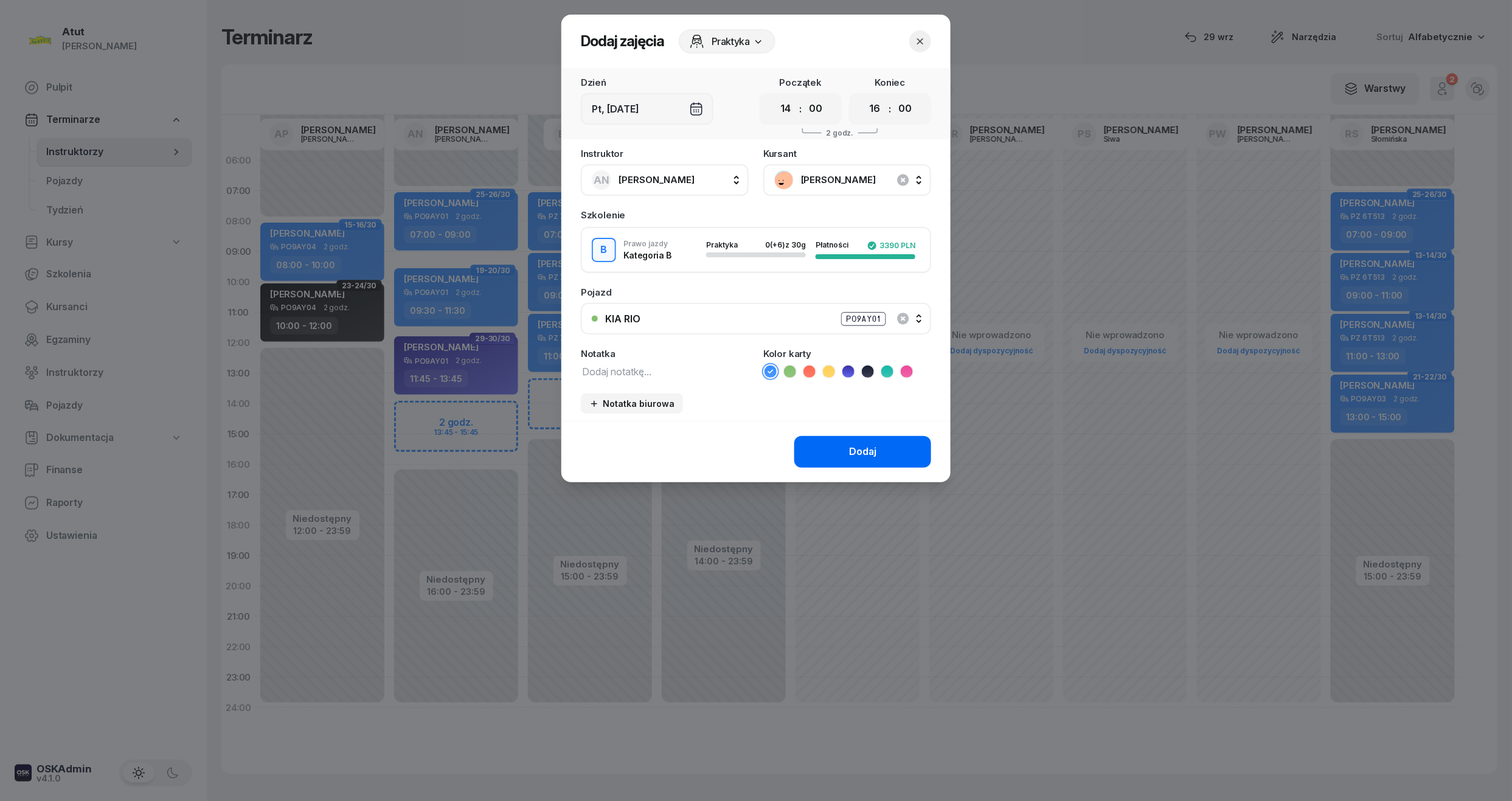
click at [850, 450] on div "Dodaj" at bounding box center [863, 452] width 28 height 16
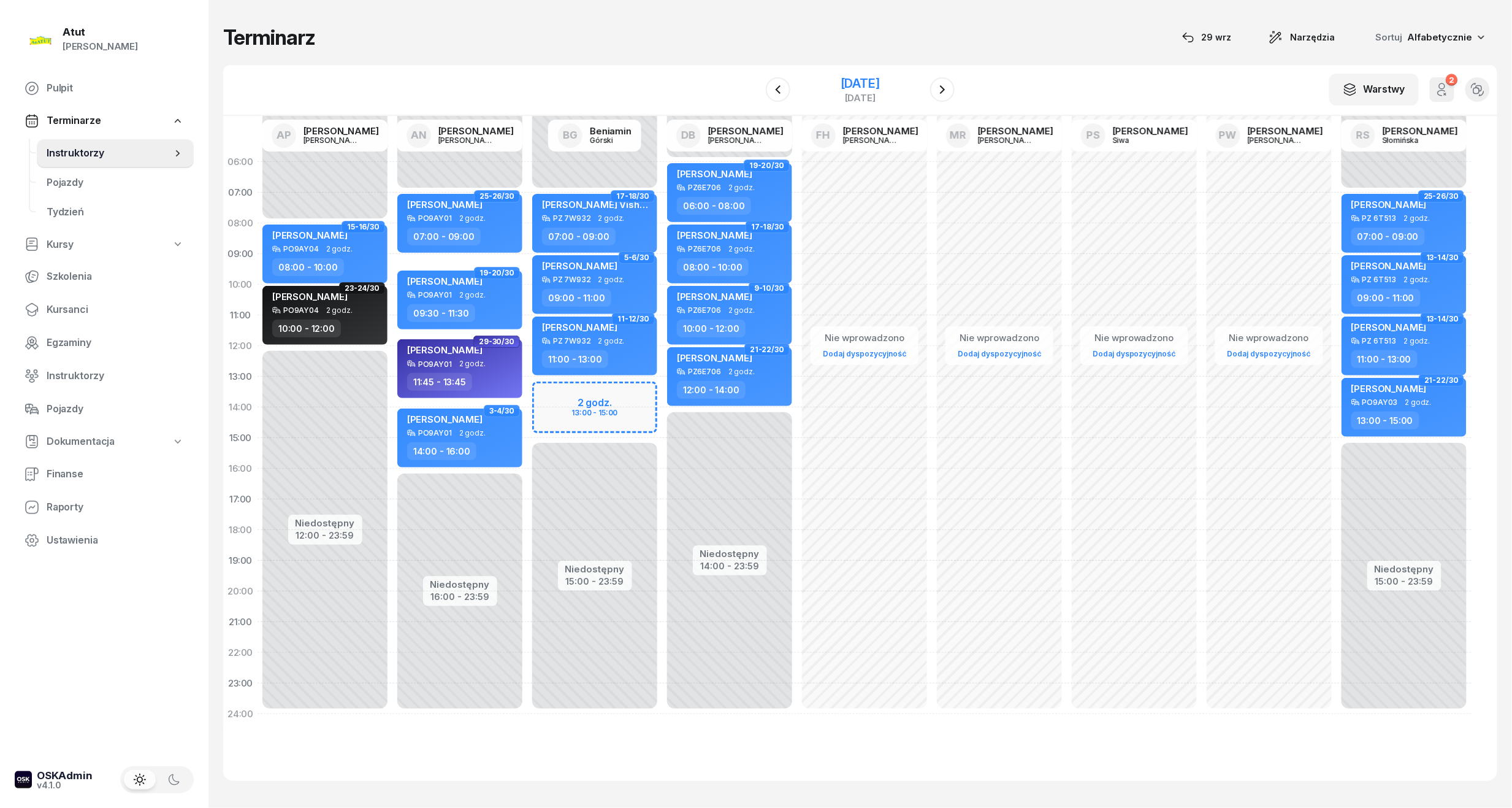
click at [851, 87] on div "14 listopada 2025" at bounding box center [860, 83] width 39 height 13
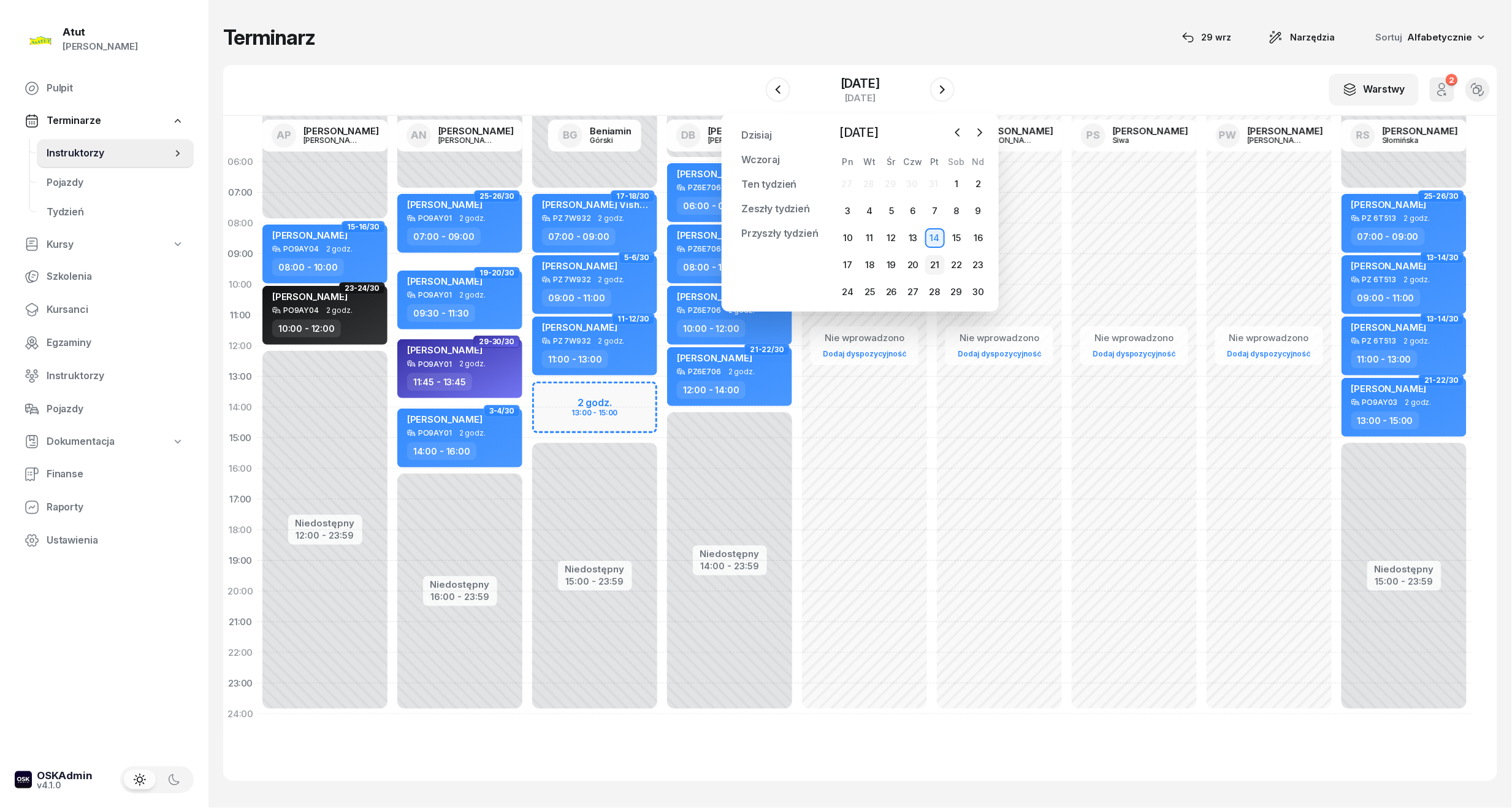
click at [935, 263] on div "21" at bounding box center [935, 265] width 20 height 20
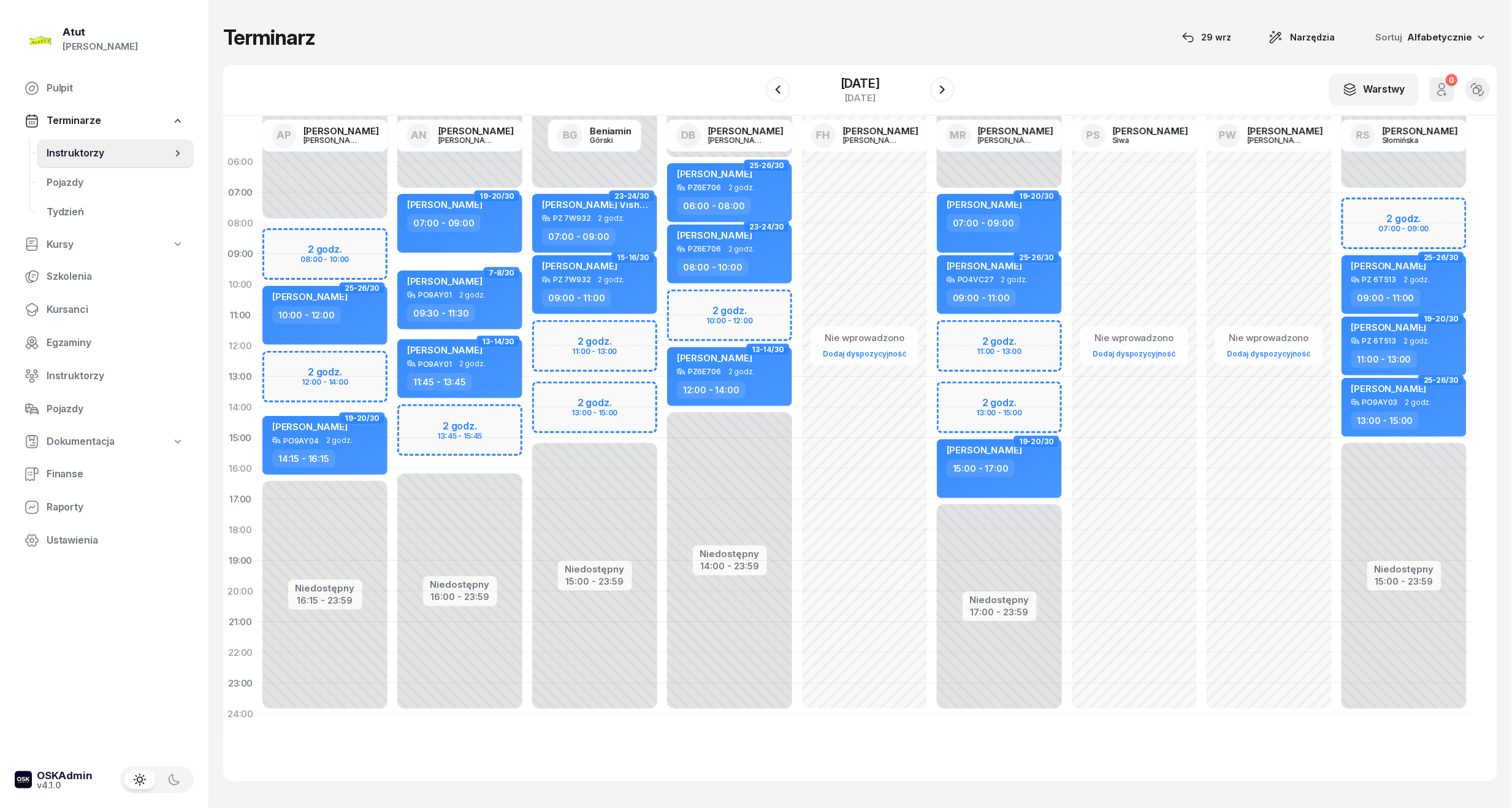
click at [444, 435] on div "Niedostępny 00:00 - 07:00 Niedostępny 16:00 - 23:59 2 godz. 13:45 - 15:45 19-20…" at bounding box center [460, 438] width 135 height 583
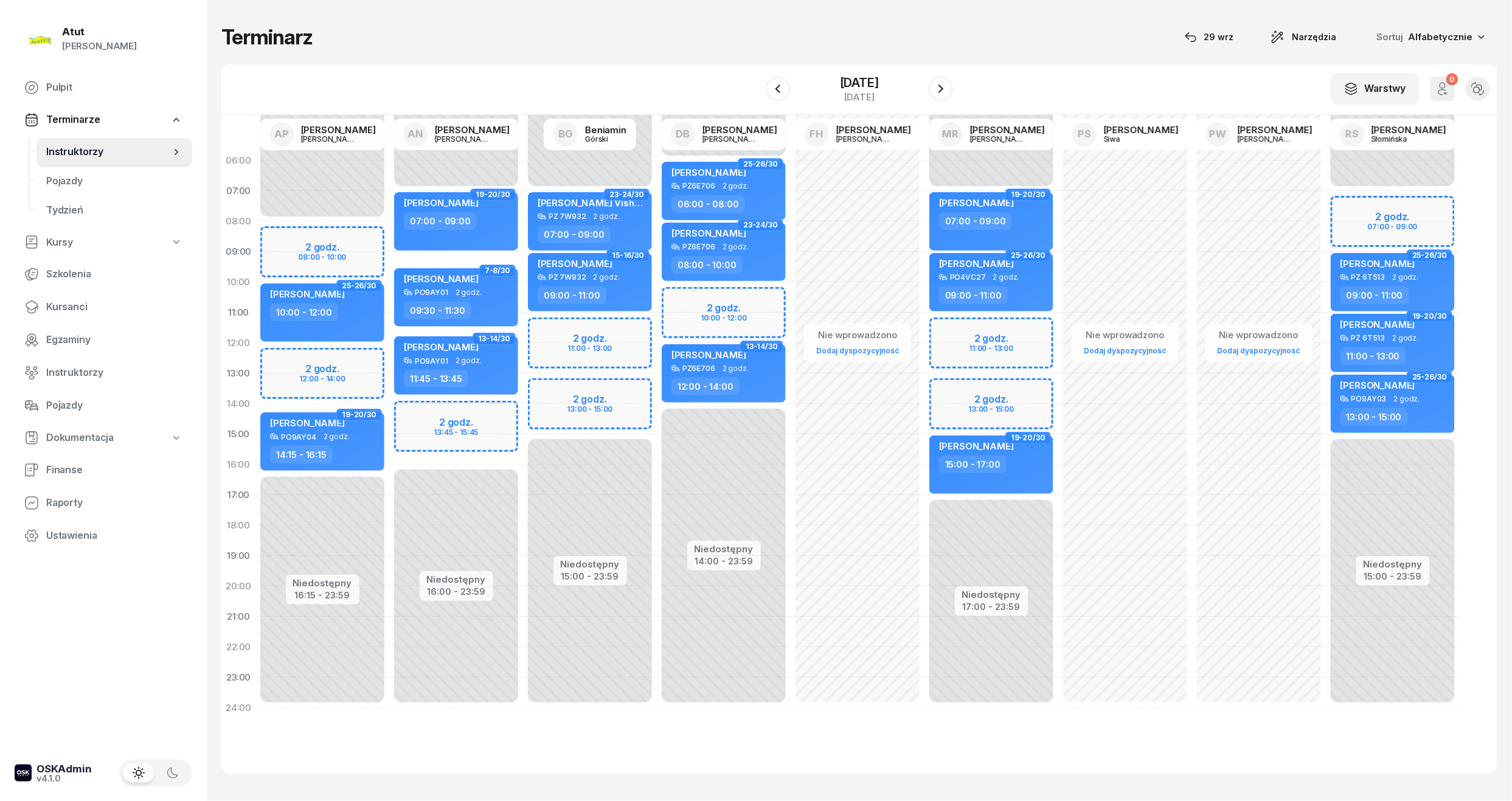
select select "14"
select select "16"
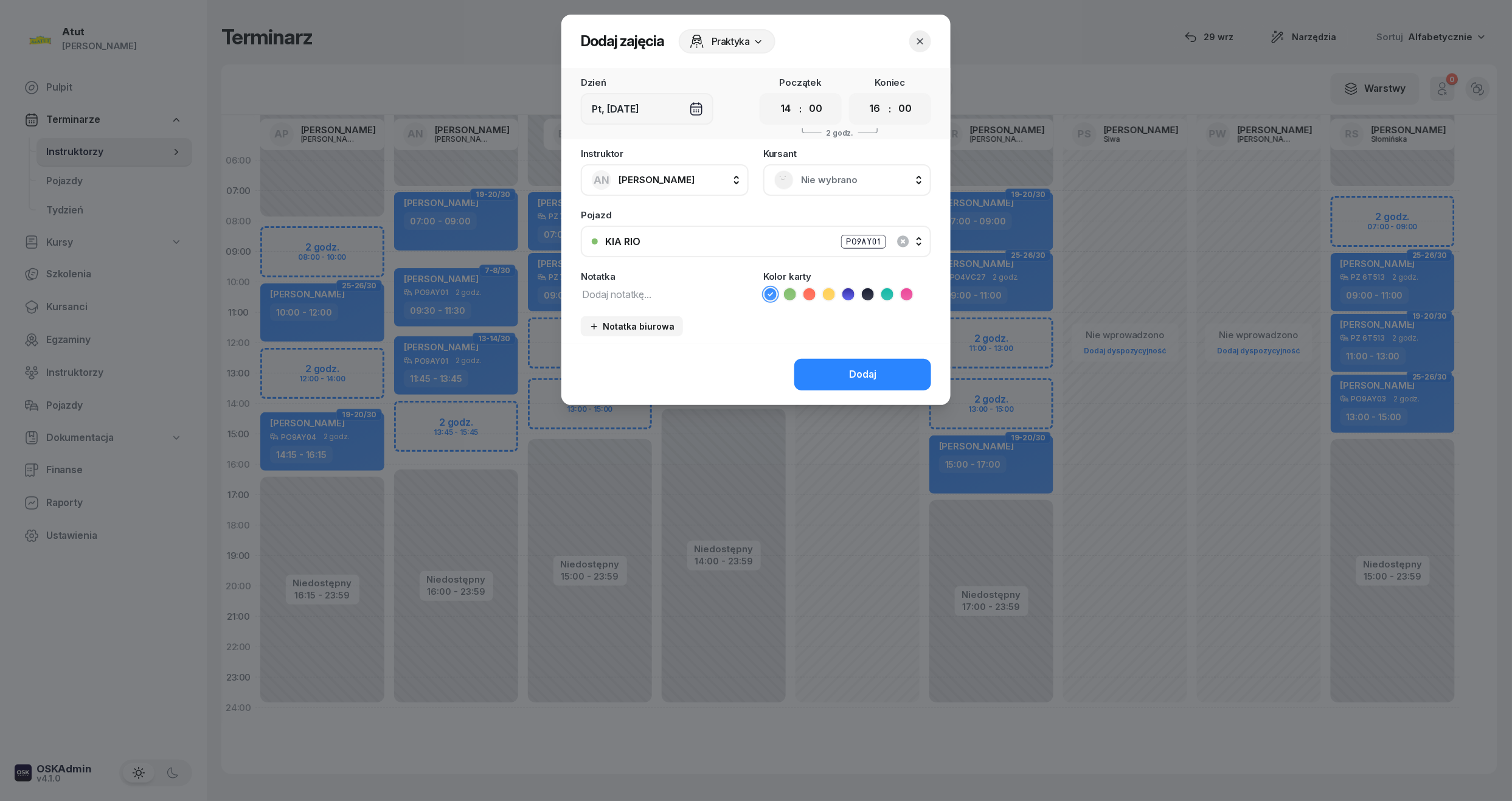
click at [867, 170] on div "Nie wybrano" at bounding box center [847, 180] width 146 height 20
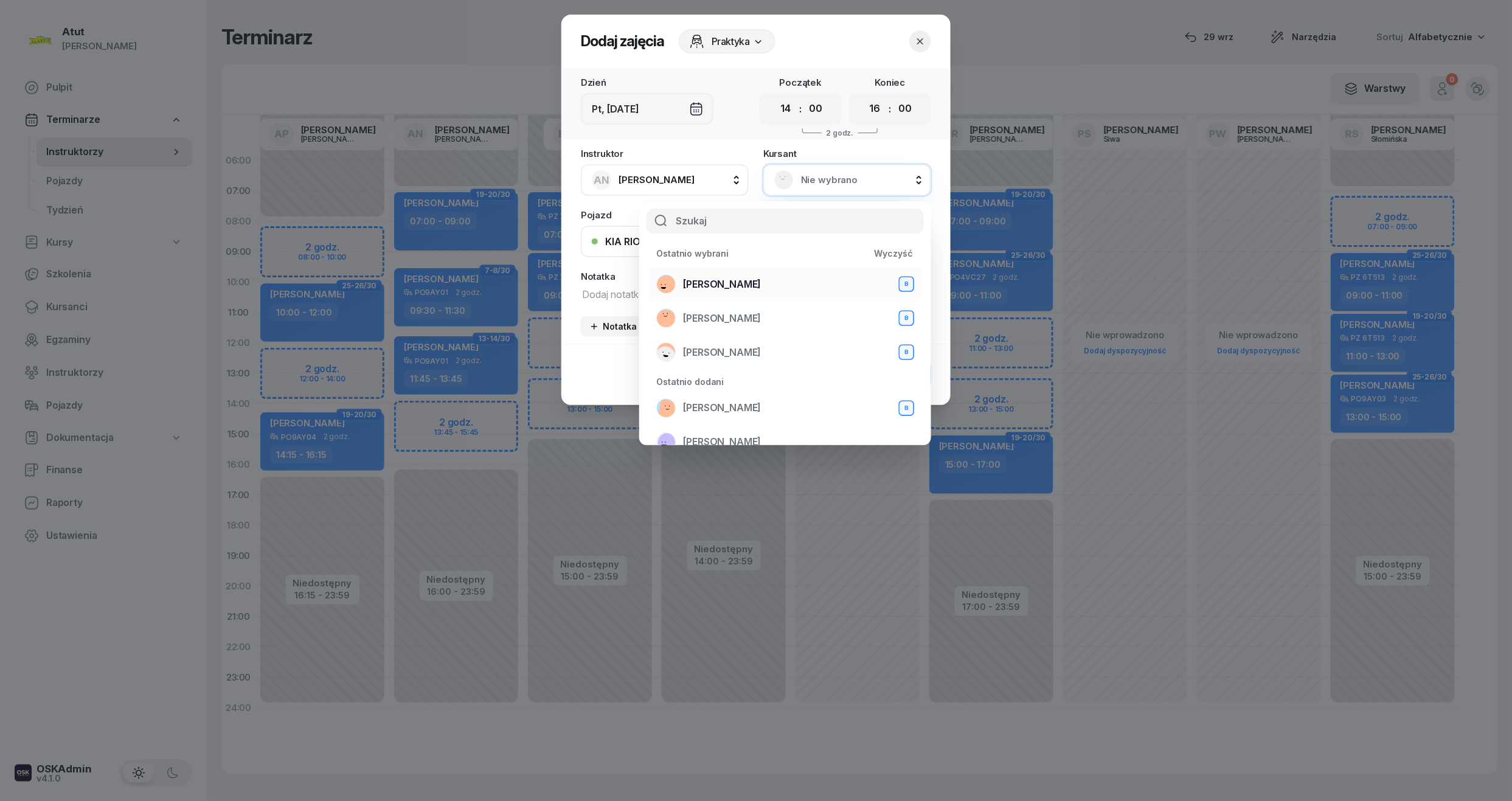
click at [725, 285] on span "Weronika Lisiecka" at bounding box center [722, 284] width 78 height 16
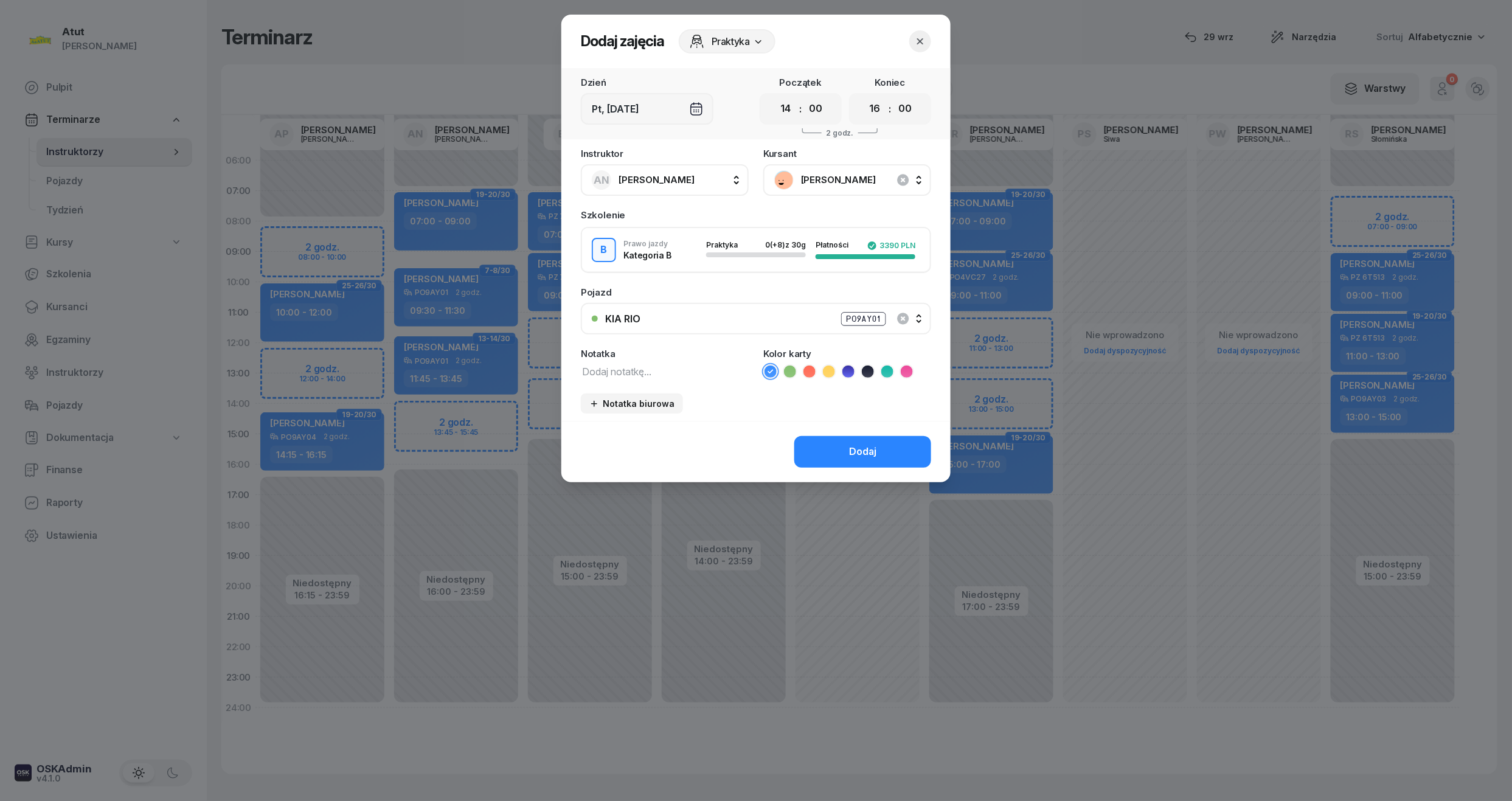
click at [833, 432] on div "Dodaj" at bounding box center [756, 452] width 389 height 62
click at [833, 448] on button "Dodaj" at bounding box center [863, 452] width 137 height 31
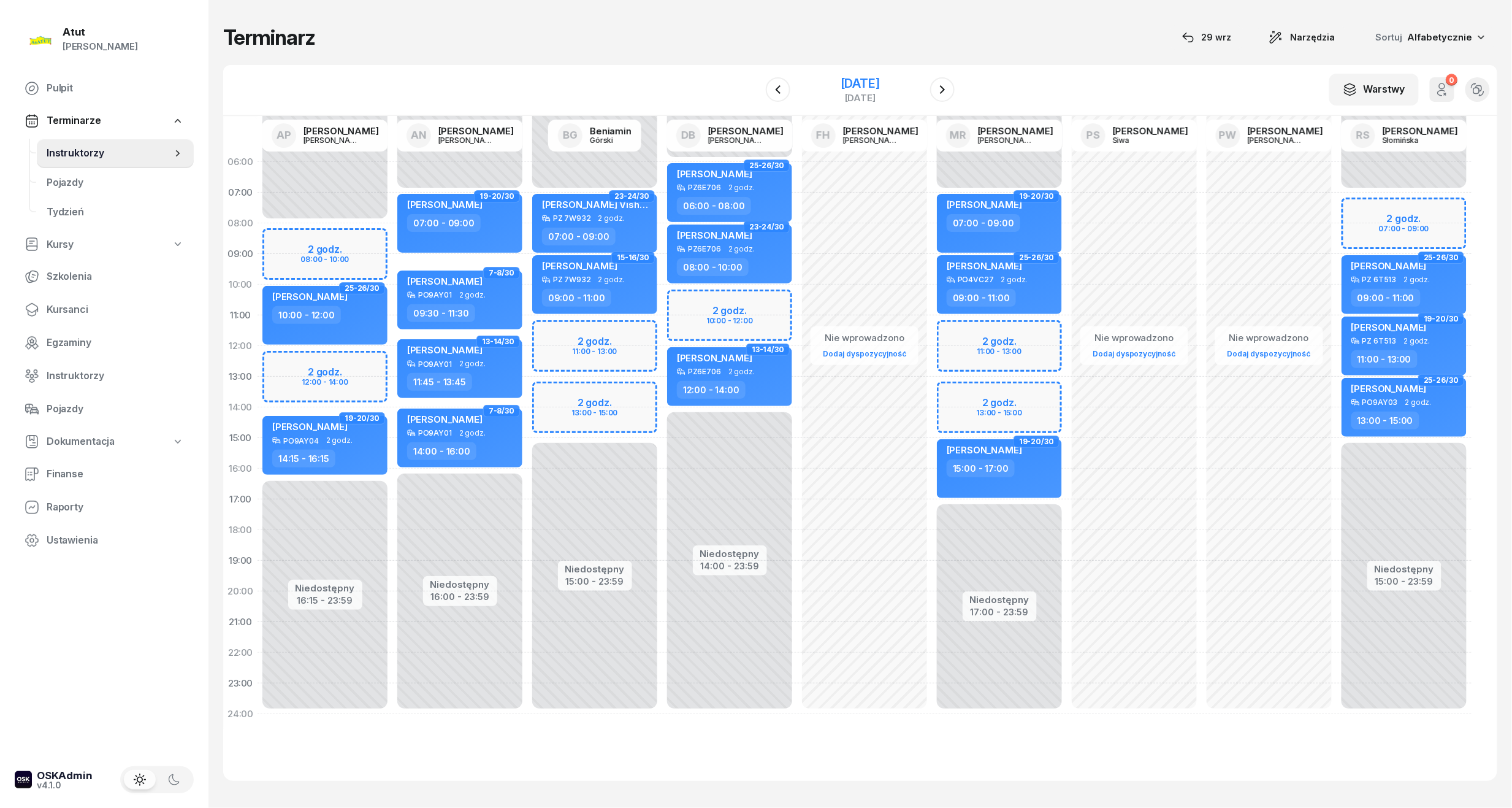
drag, startPoint x: 868, startPoint y: 85, endPoint x: 884, endPoint y: 103, distance: 24.1
click at [868, 85] on div "21 listopada 2025" at bounding box center [860, 83] width 39 height 13
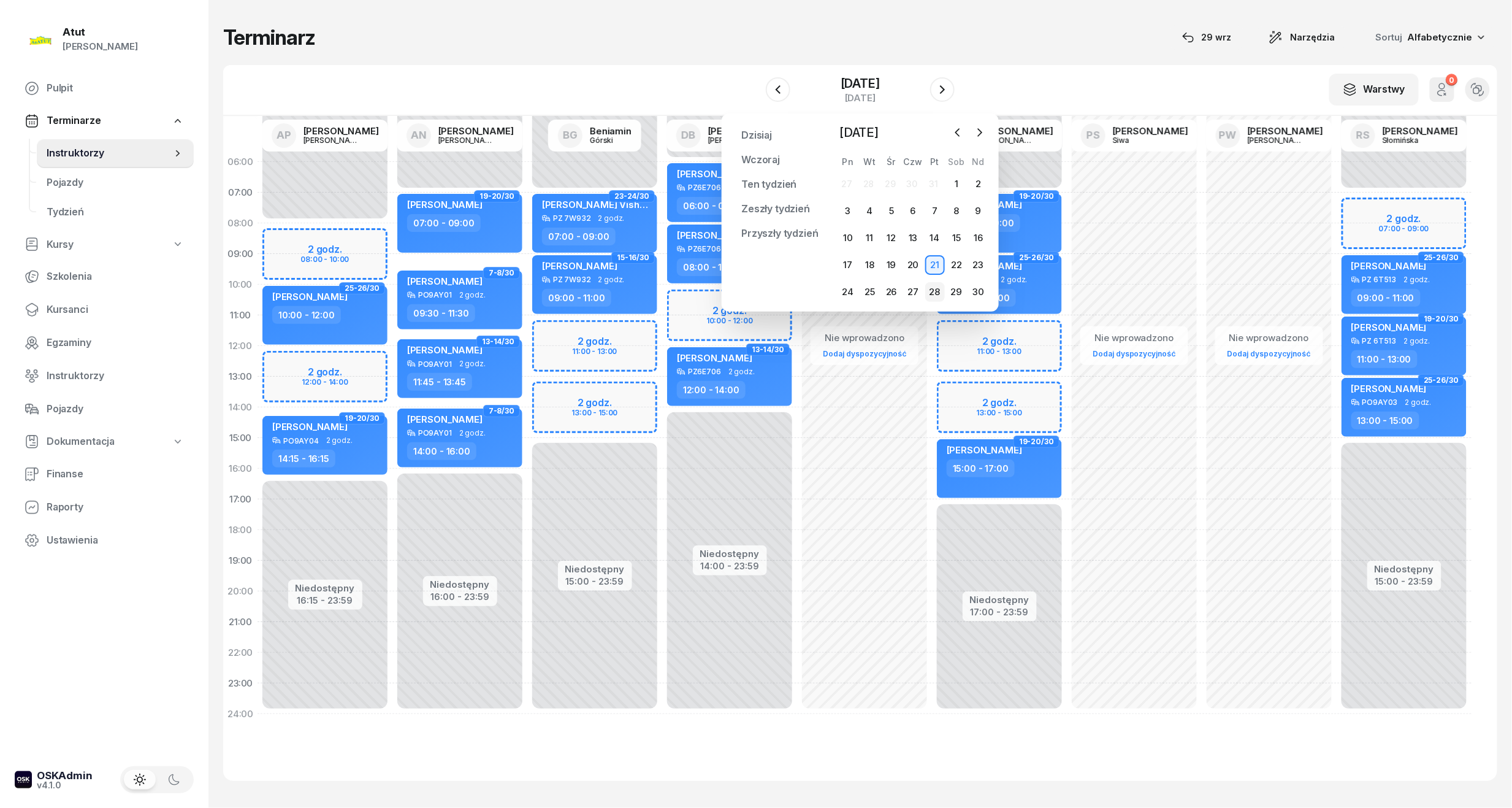
drag, startPoint x: 927, startPoint y: 291, endPoint x: 942, endPoint y: 294, distance: 15.3
click at [932, 293] on div "28" at bounding box center [935, 292] width 20 height 20
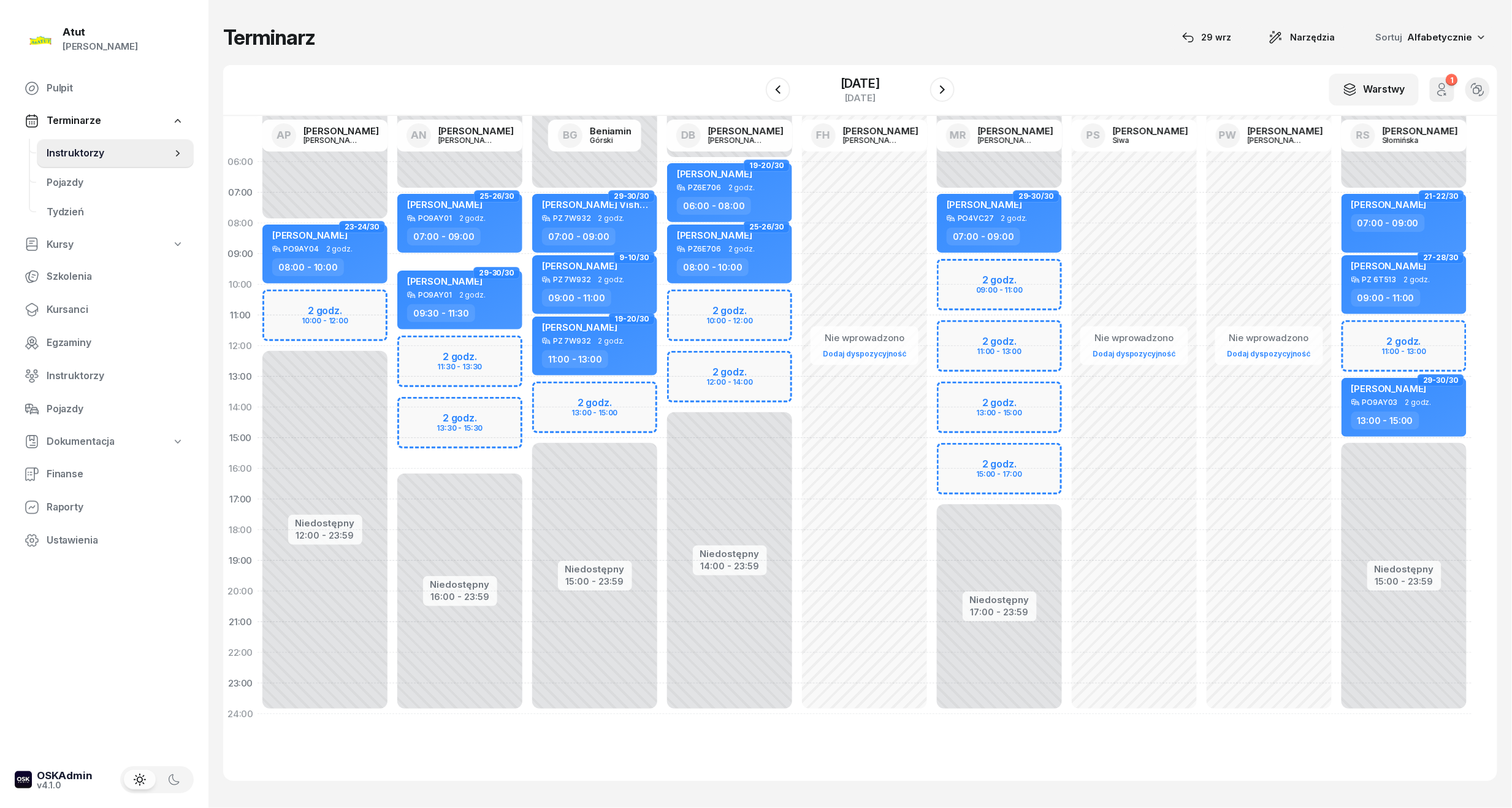
click at [469, 423] on div "Niedostępny 00:00 - 07:00 Niedostępny 16:00 - 23:59 2 godz. 11:30 - 13:30 2 god…" at bounding box center [460, 438] width 135 height 583
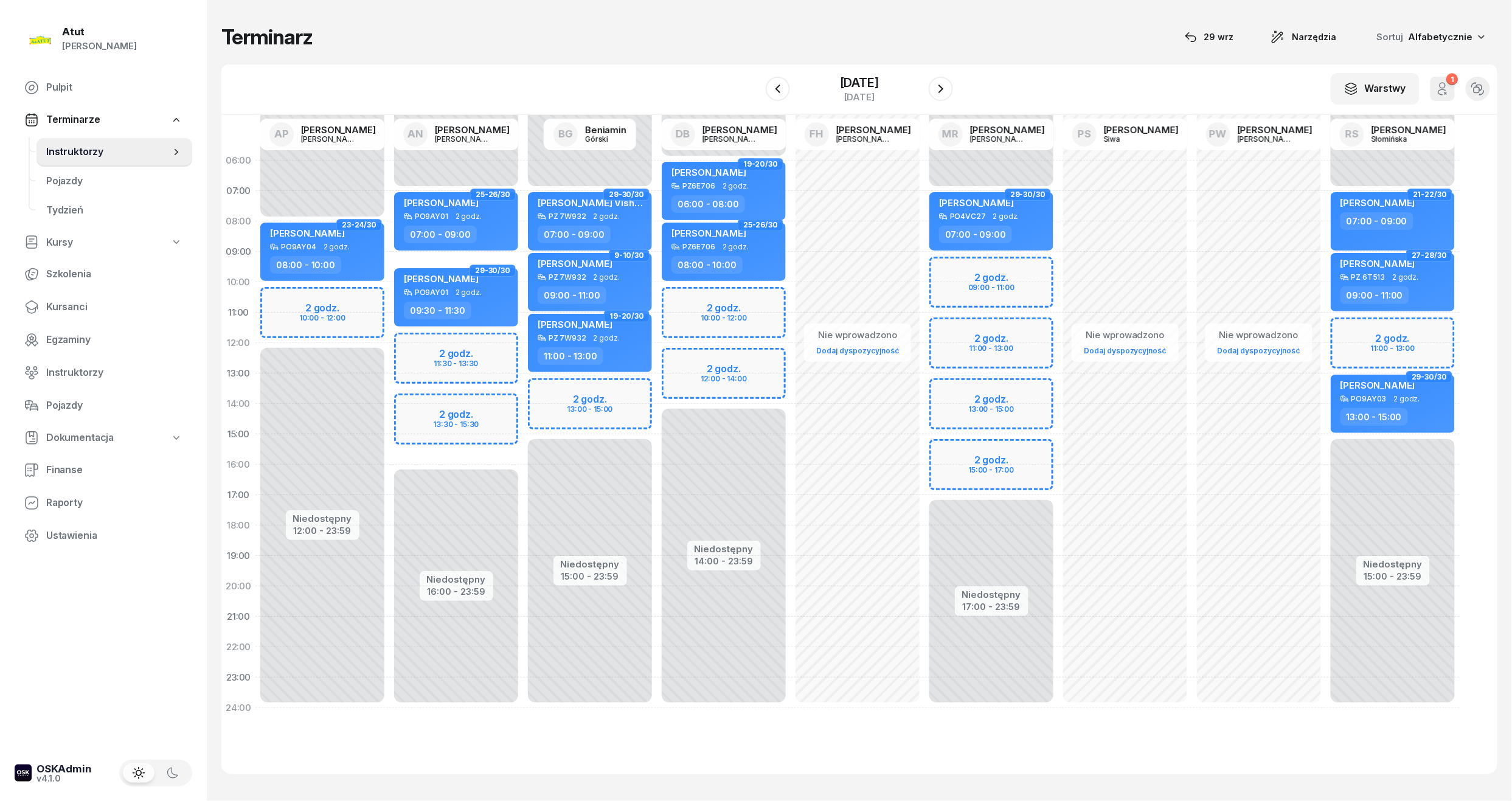
select select "14"
select select "16"
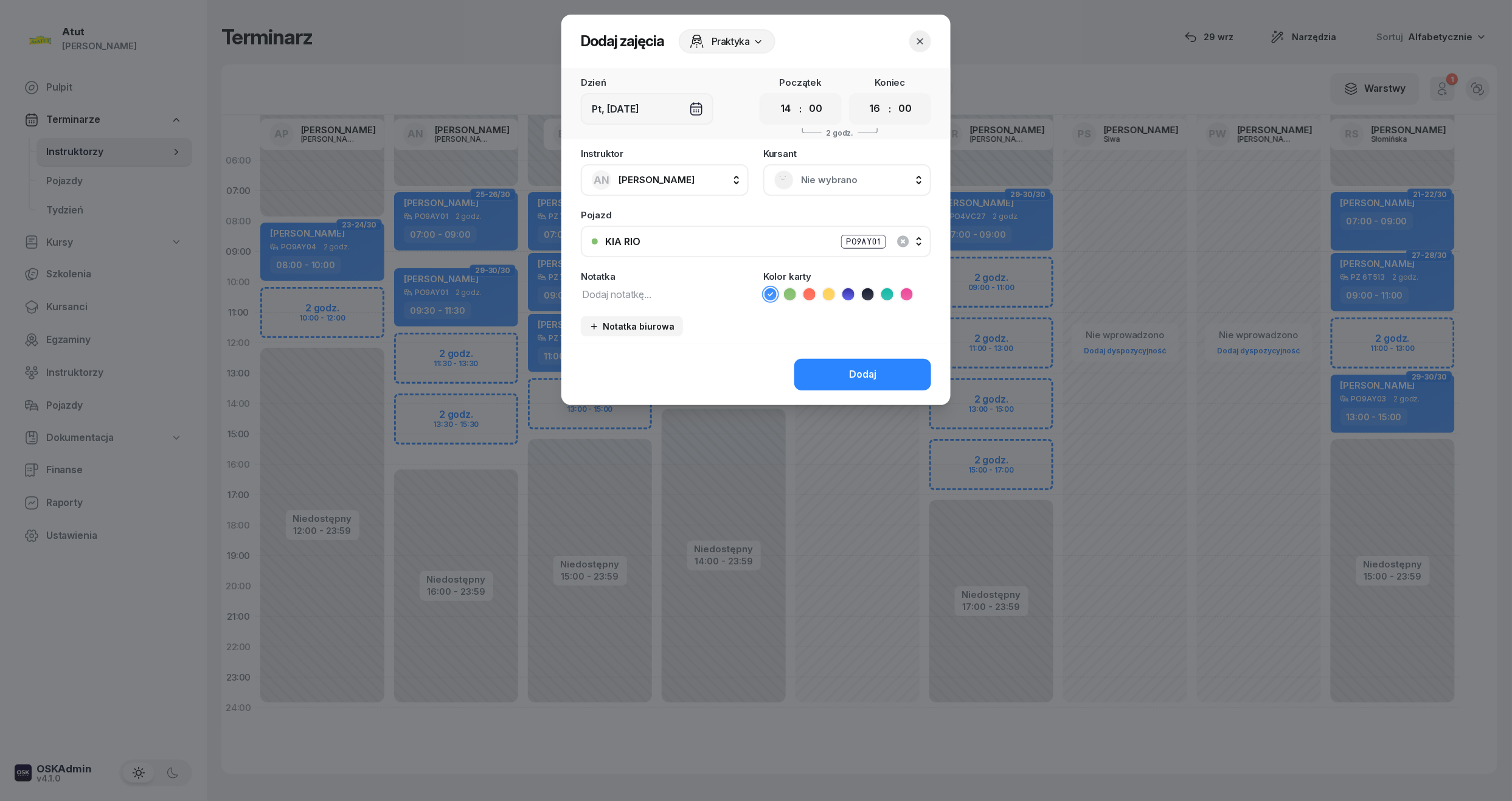
click at [833, 181] on span "Nie wybrano" at bounding box center [861, 180] width 119 height 16
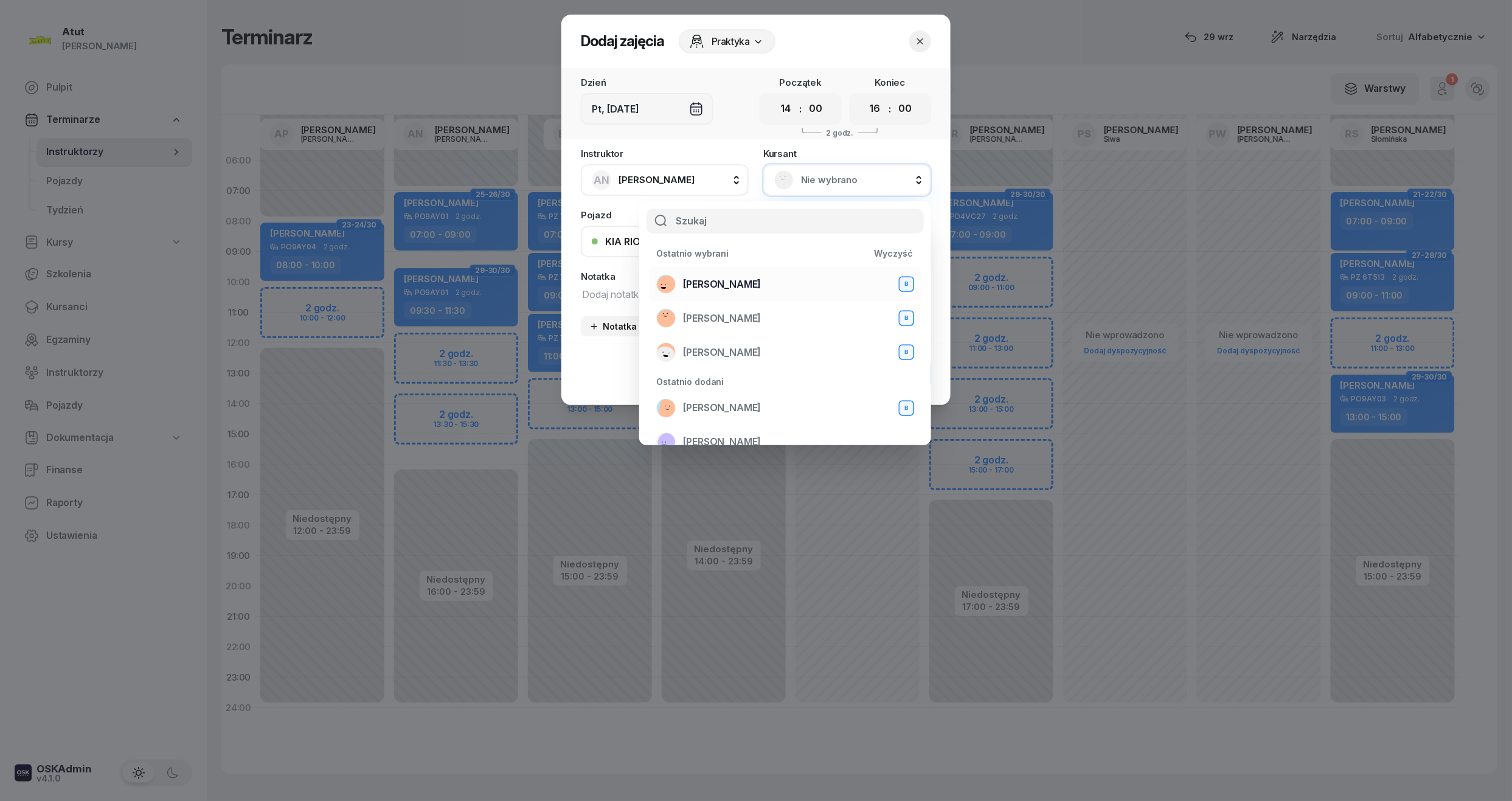
click at [735, 283] on span "Weronika Lisiecka" at bounding box center [722, 284] width 78 height 16
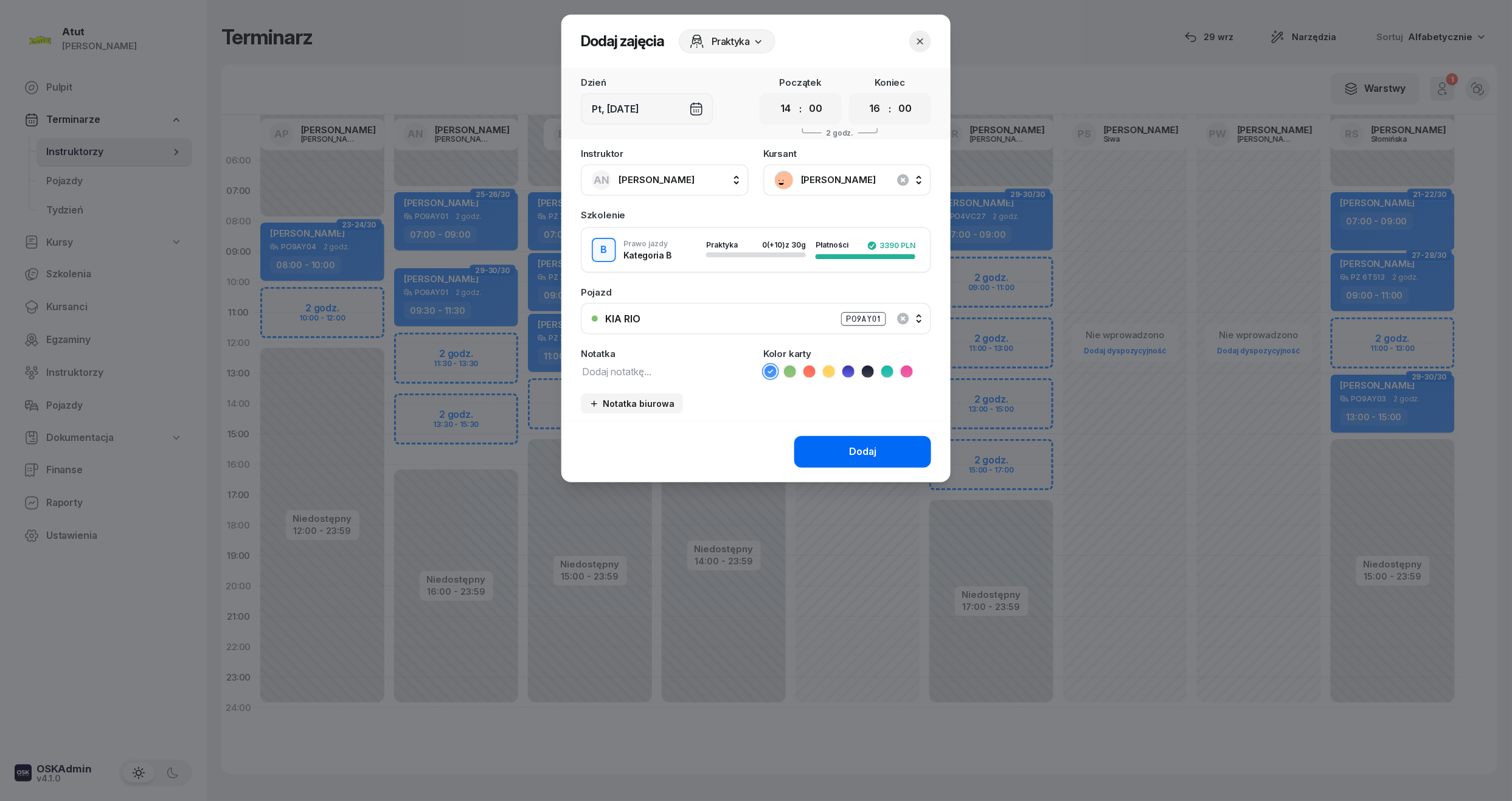
click at [833, 451] on button "Dodaj" at bounding box center [863, 452] width 137 height 31
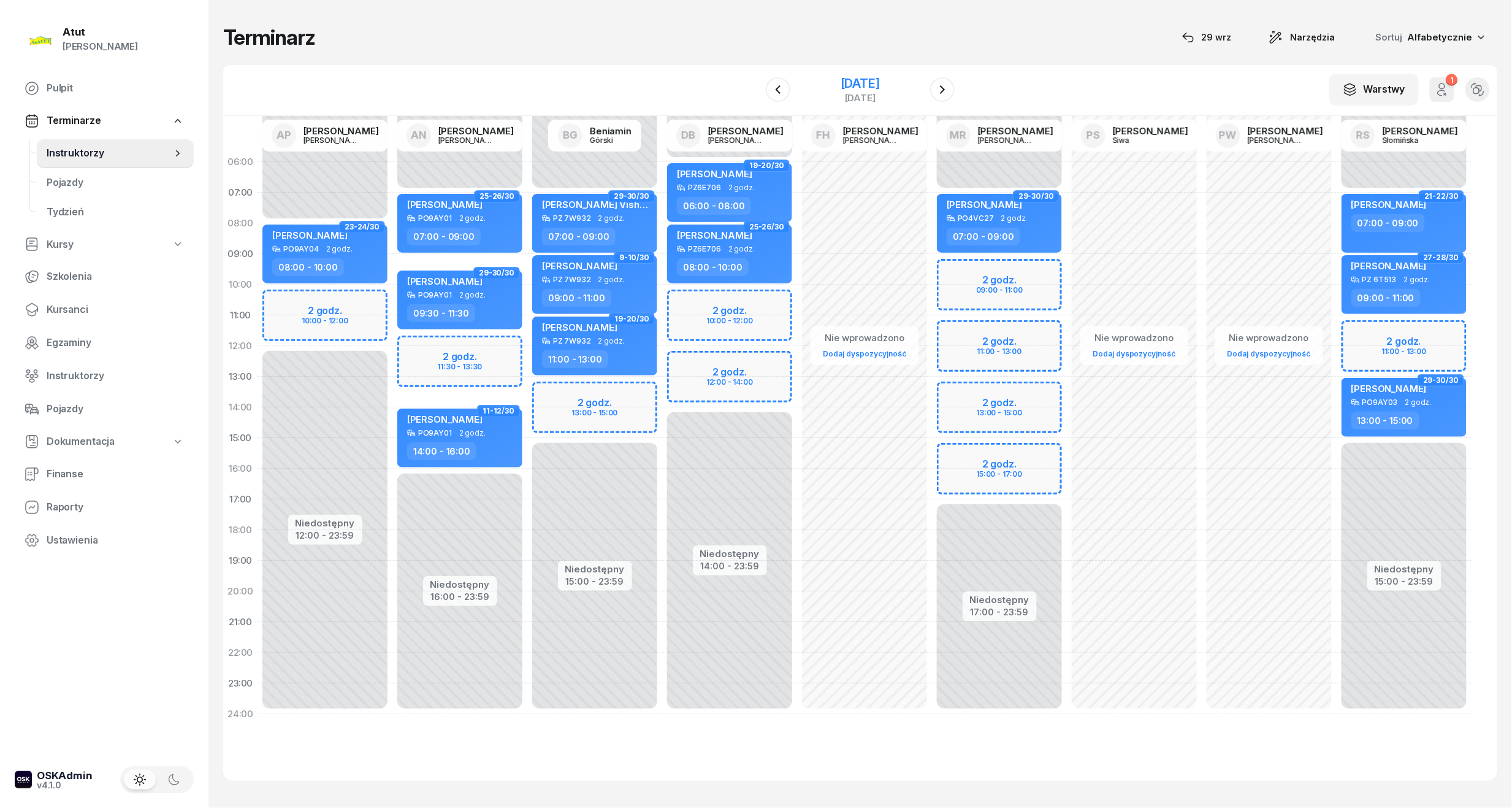
click at [877, 77] on div "28 listopada 2025" at bounding box center [860, 83] width 39 height 13
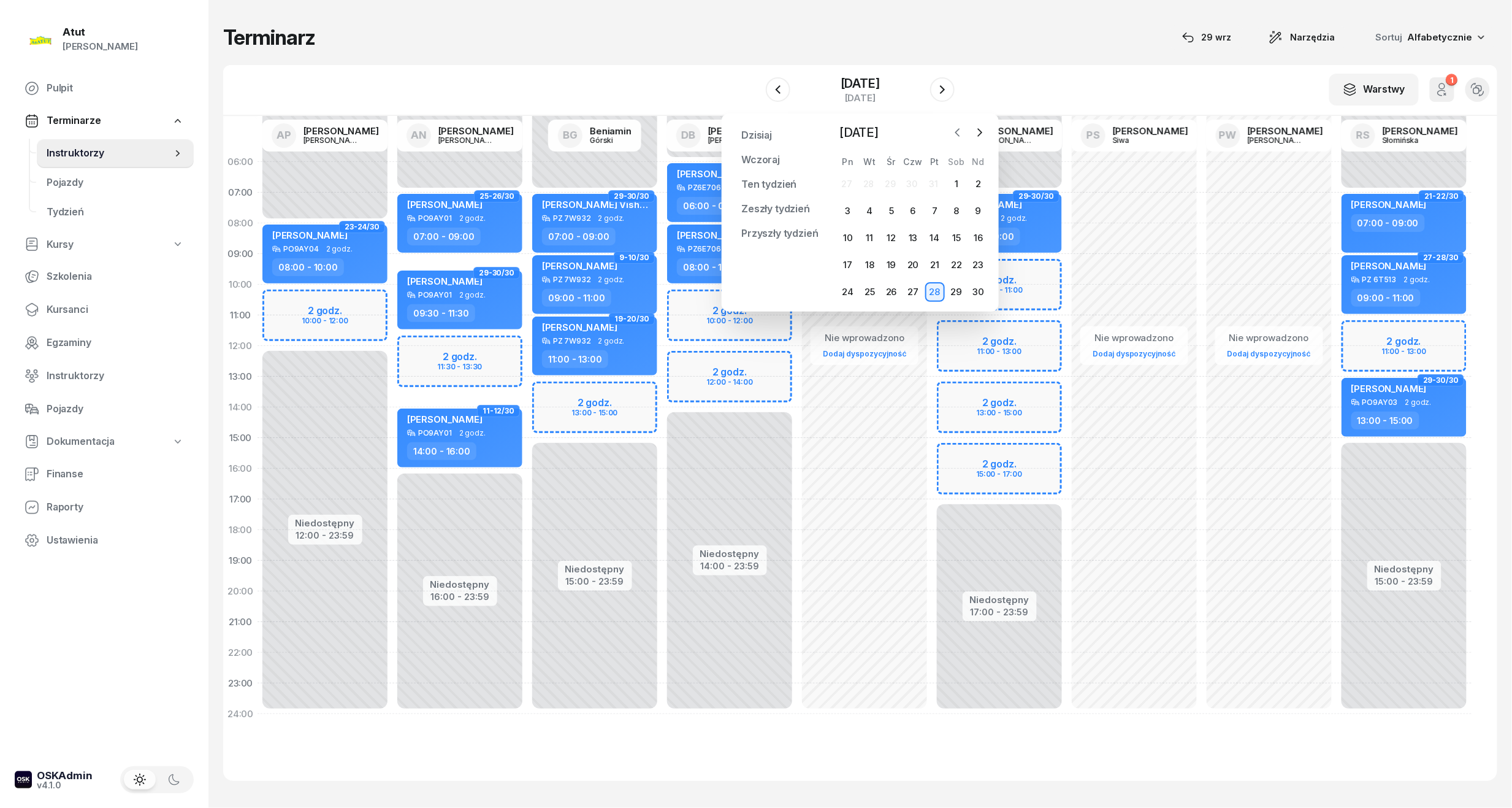
click at [958, 123] on button "button" at bounding box center [958, 132] width 19 height 19
click at [935, 185] on div "3" at bounding box center [935, 184] width 20 height 20
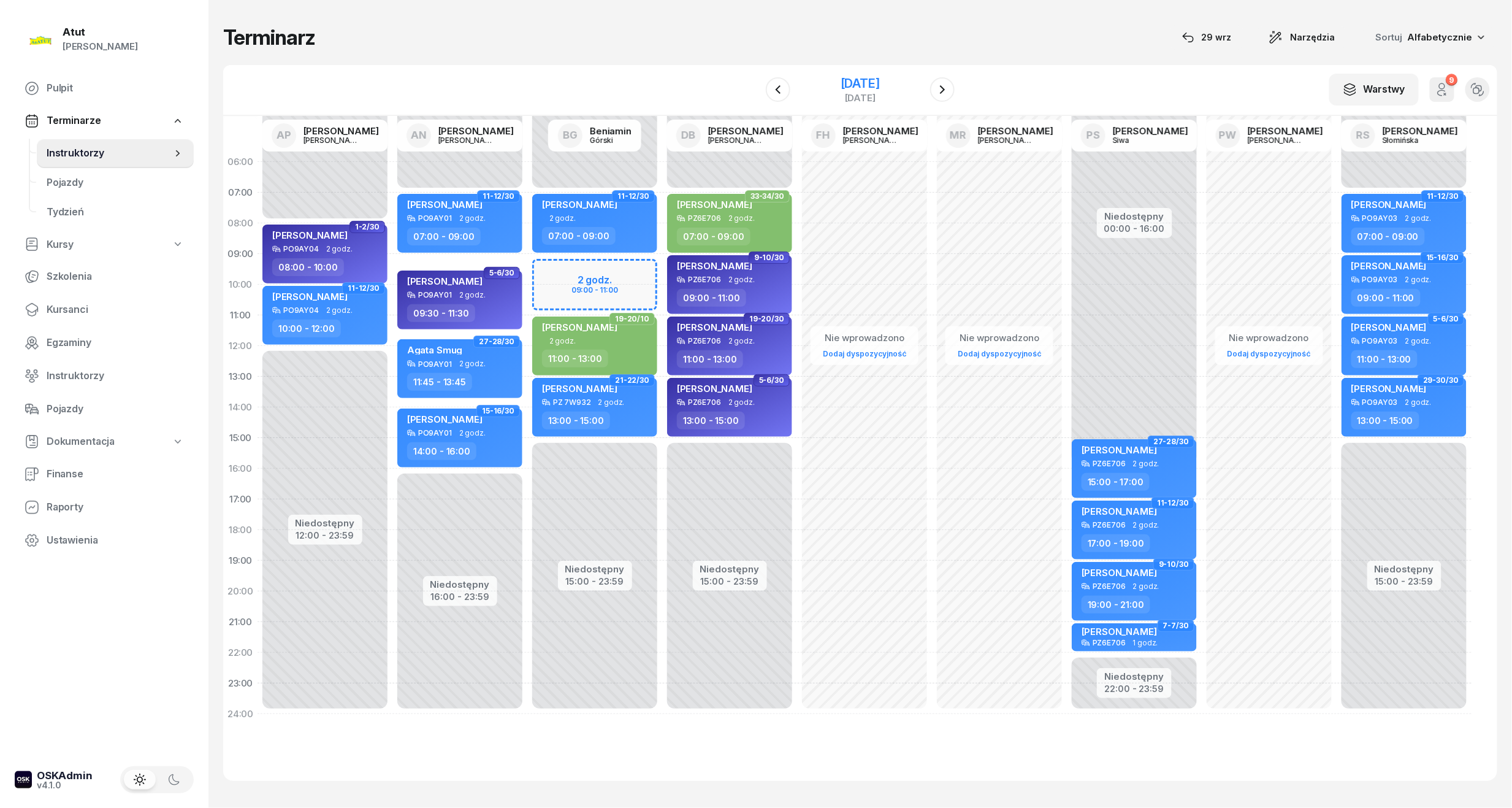
click at [866, 81] on div "3 października 2025" at bounding box center [860, 83] width 39 height 13
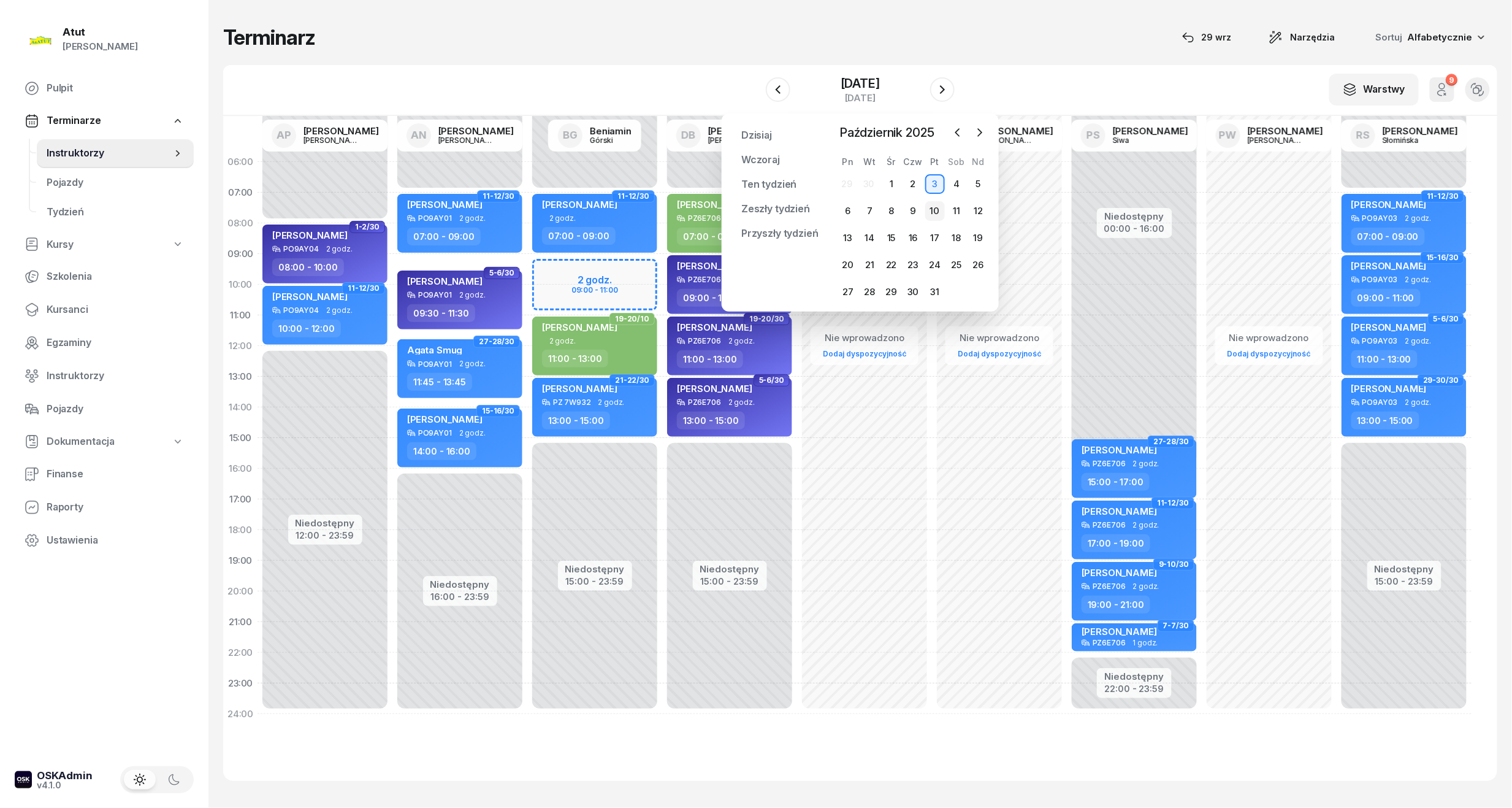
click at [940, 209] on div "10" at bounding box center [935, 211] width 20 height 20
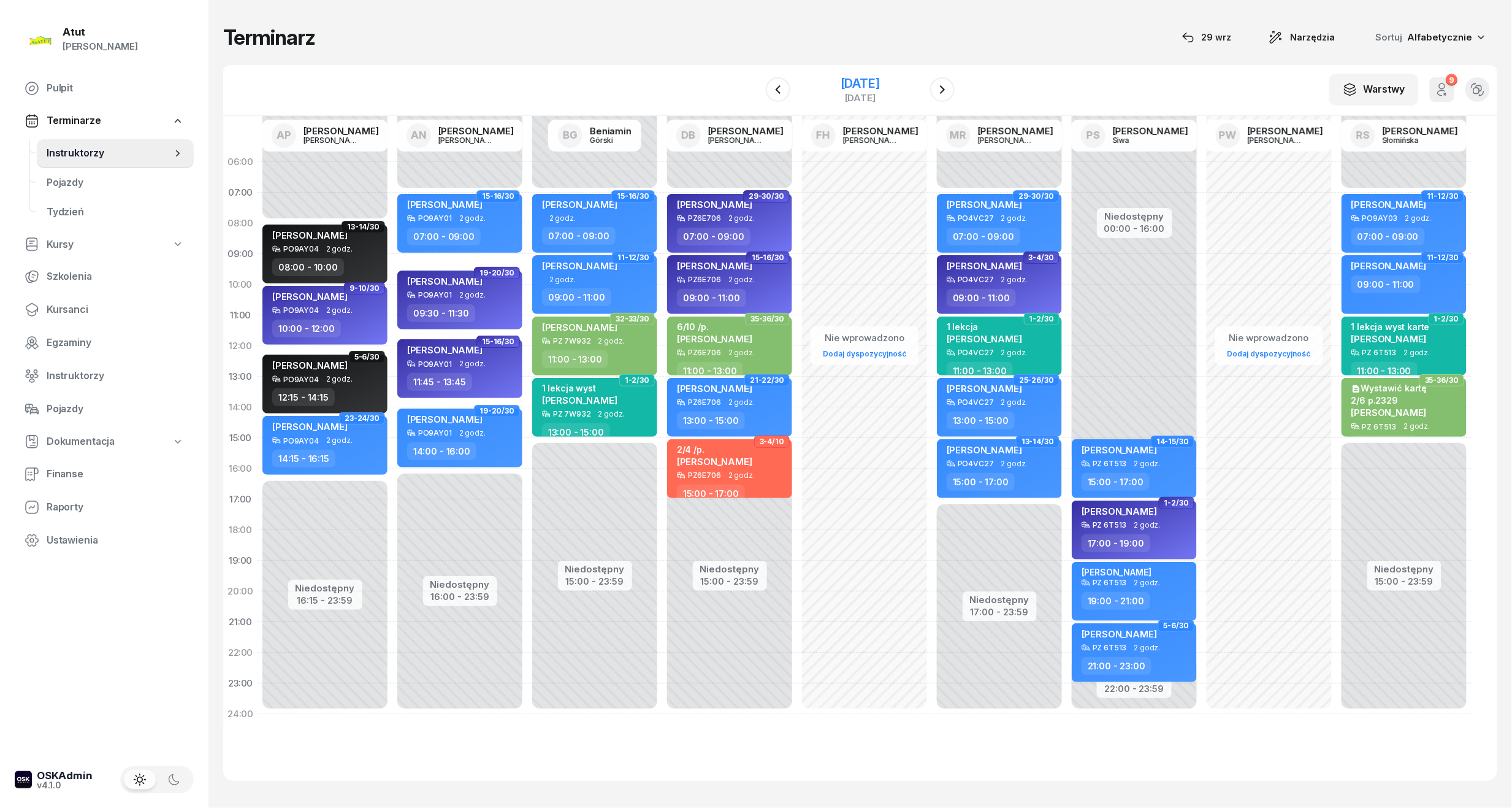
drag, startPoint x: 873, startPoint y: 85, endPoint x: 882, endPoint y: 99, distance: 16.6
click at [873, 85] on div "10 października 2025" at bounding box center [860, 83] width 39 height 13
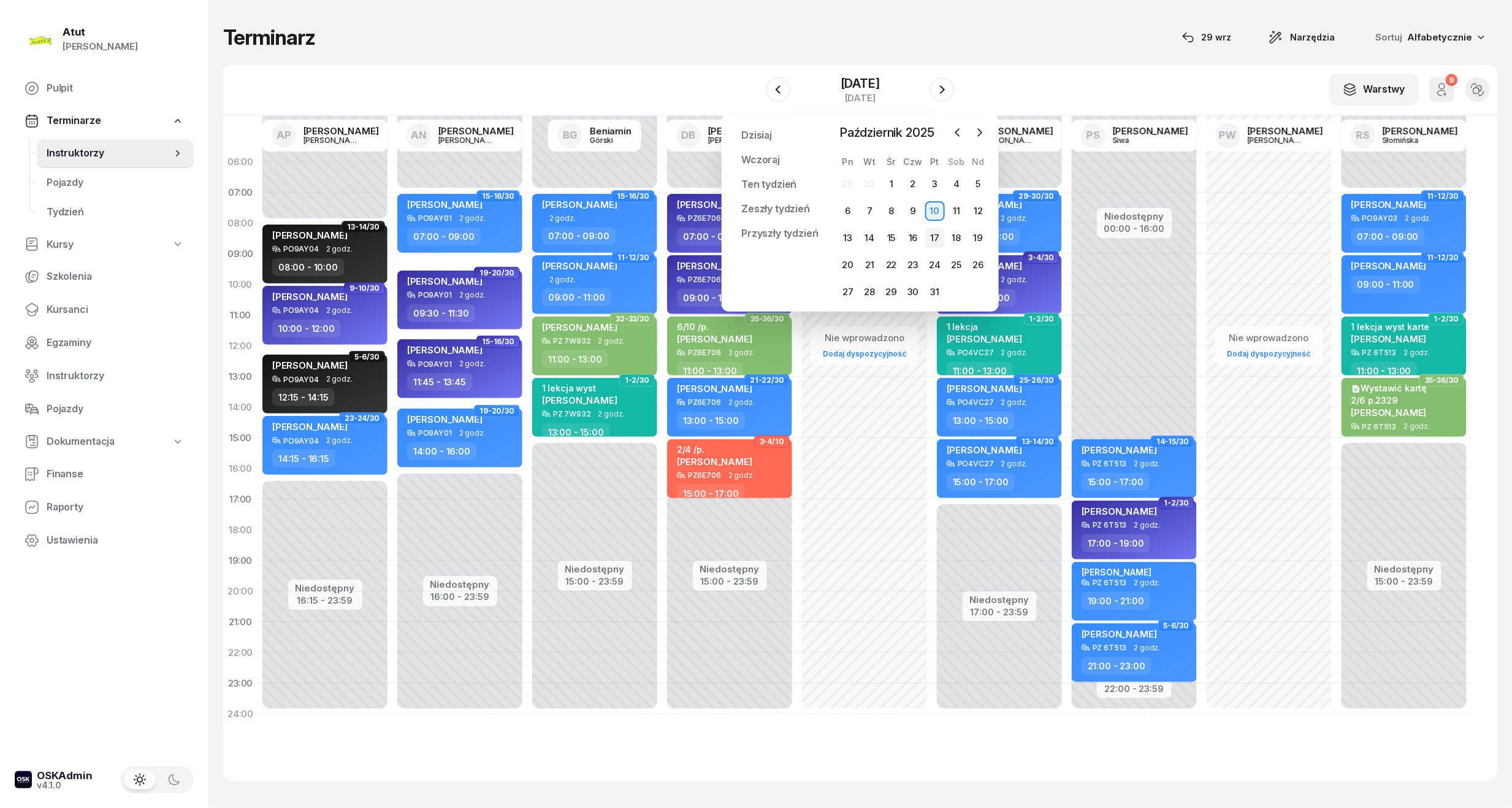
click at [935, 231] on div "17" at bounding box center [935, 238] width 20 height 20
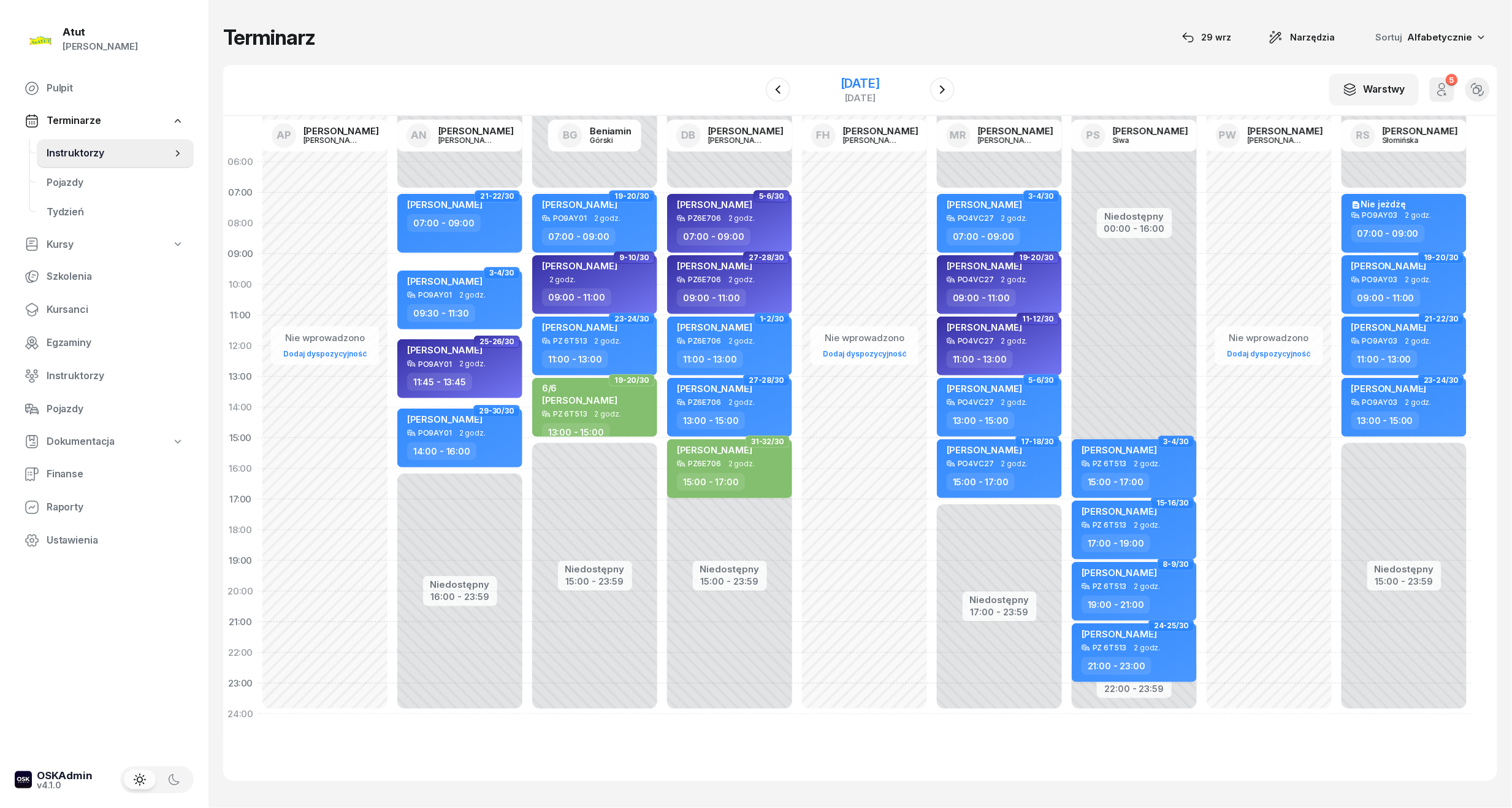
click at [870, 89] on div "17 października 2025" at bounding box center [860, 83] width 39 height 13
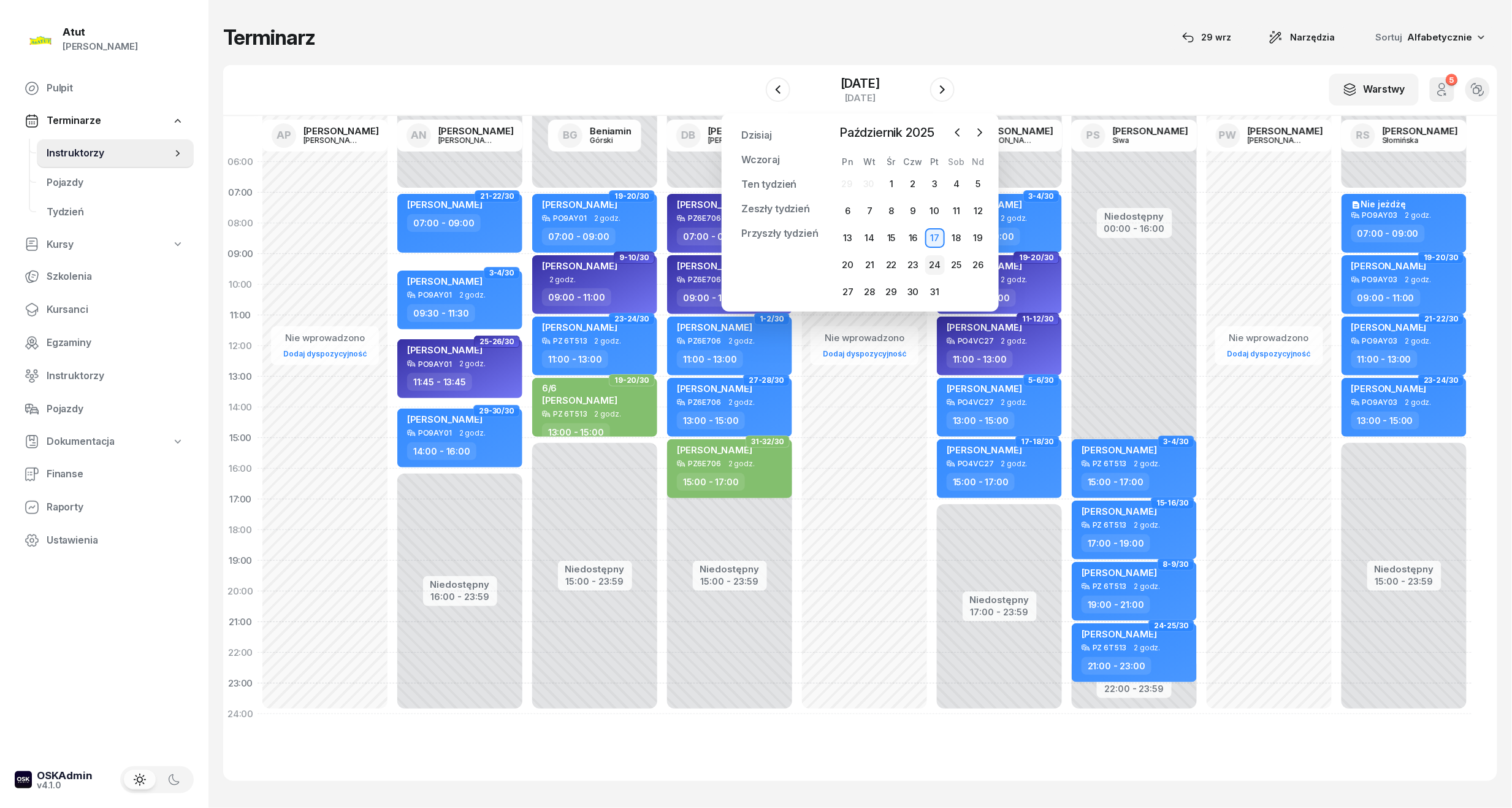
click at [927, 261] on div "24" at bounding box center [935, 265] width 20 height 20
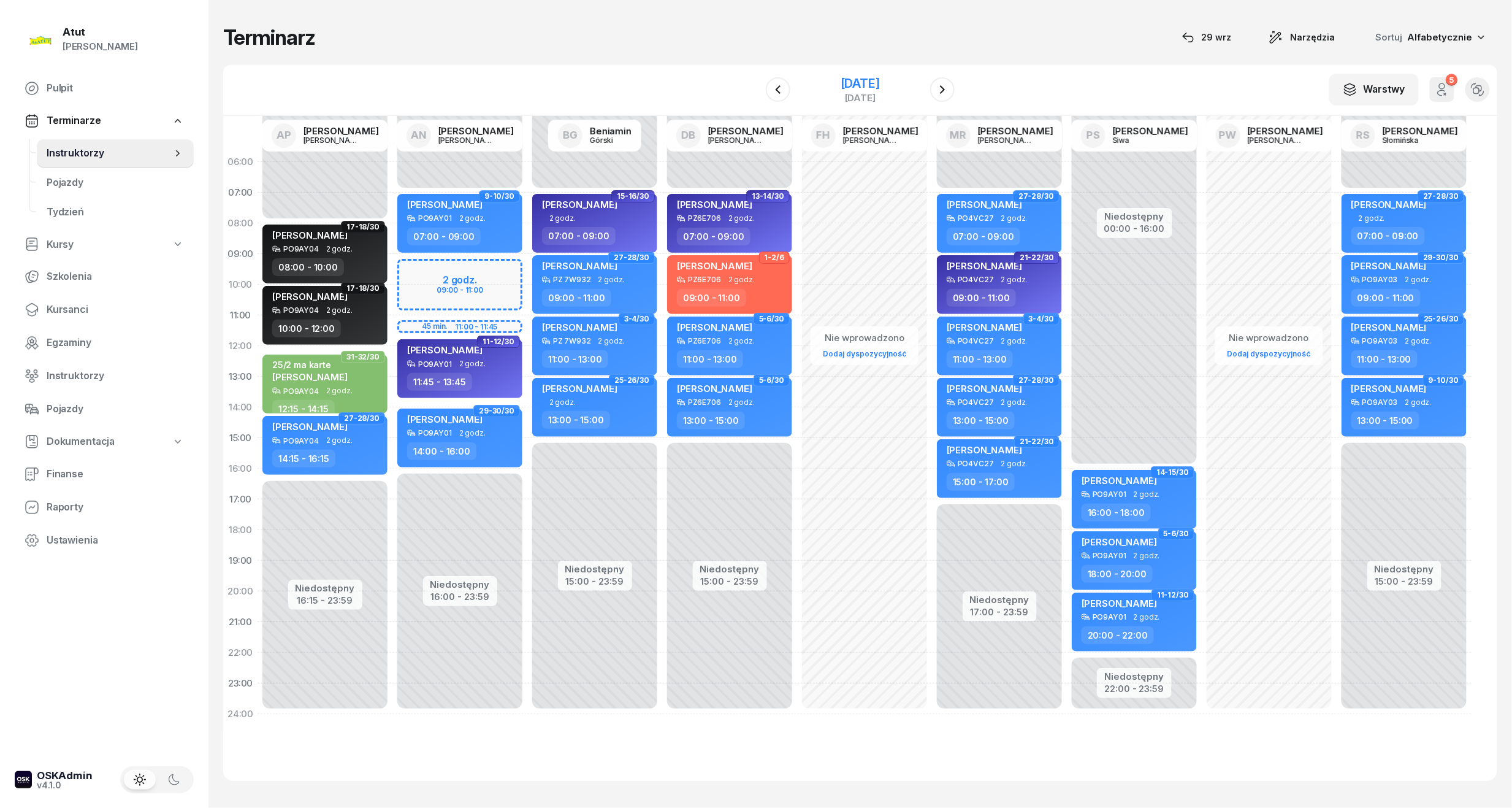
click at [841, 87] on div "24 października 2025" at bounding box center [860, 83] width 39 height 13
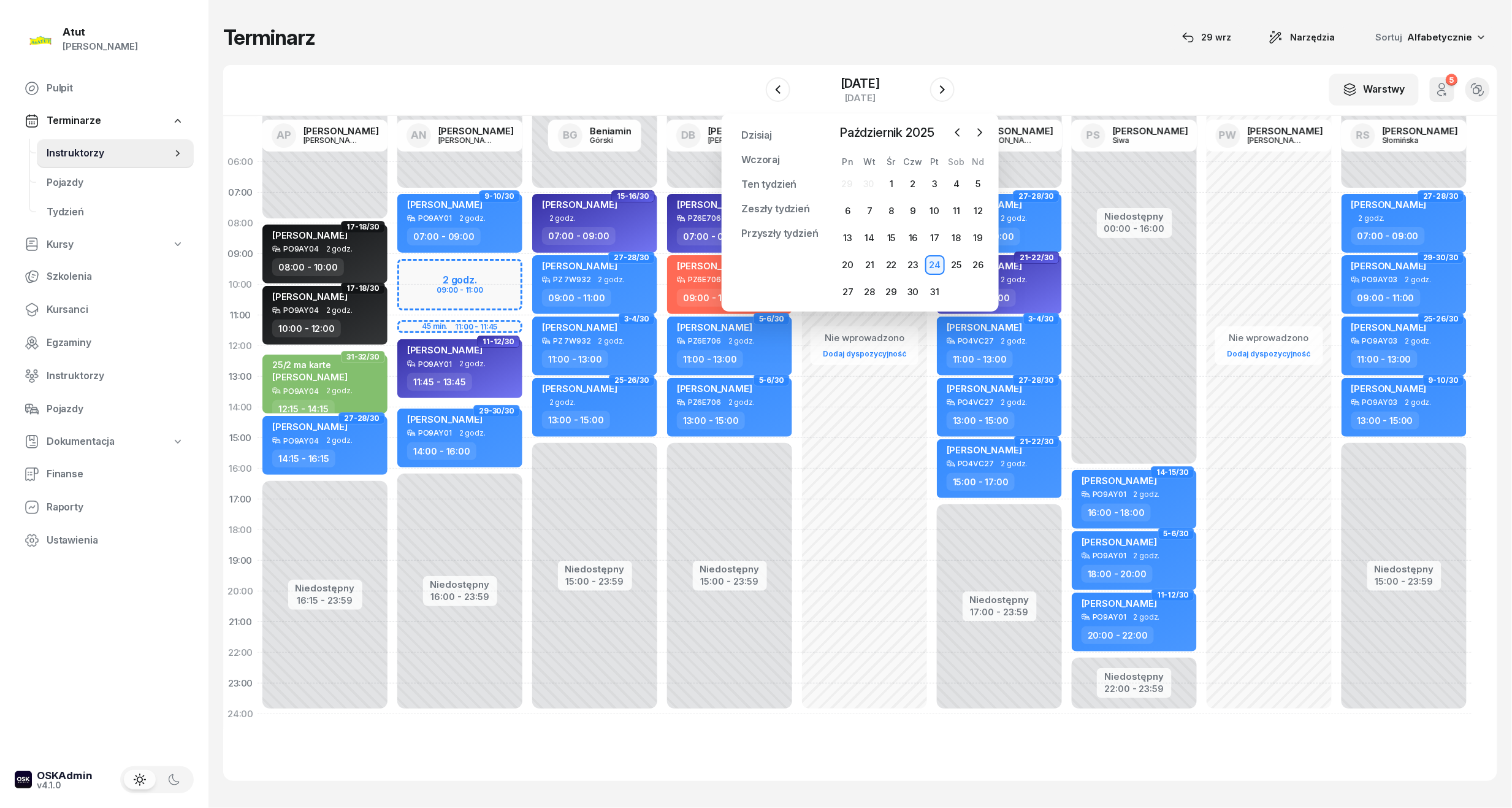
click at [493, 278] on div "Niedostępny 00:00 - 07:00 Niedostępny 16:00 - 23:59 2 godz. 09:00 - 11:00 45 mi…" at bounding box center [460, 438] width 135 height 583
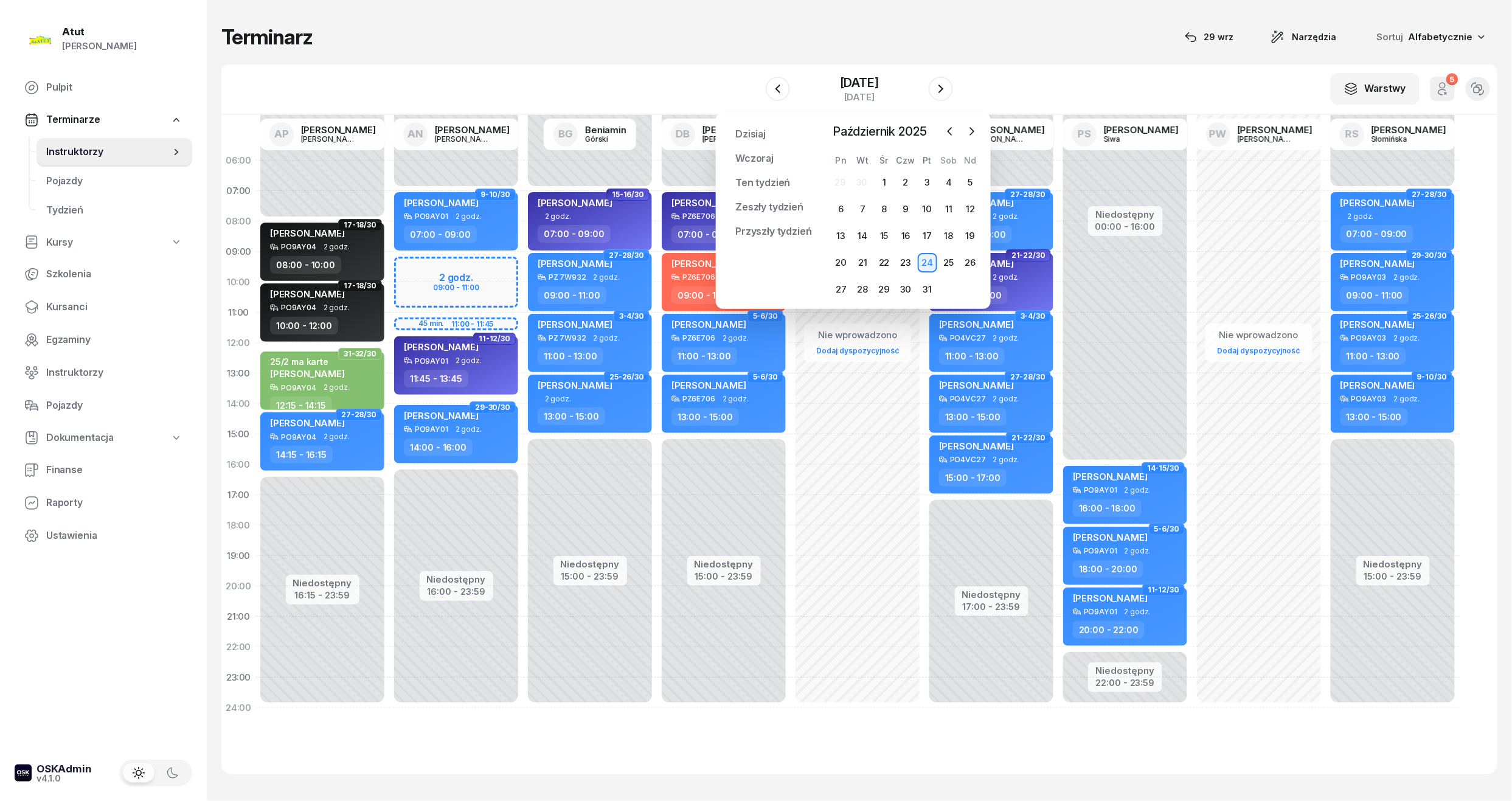
select select "09"
select select "11"
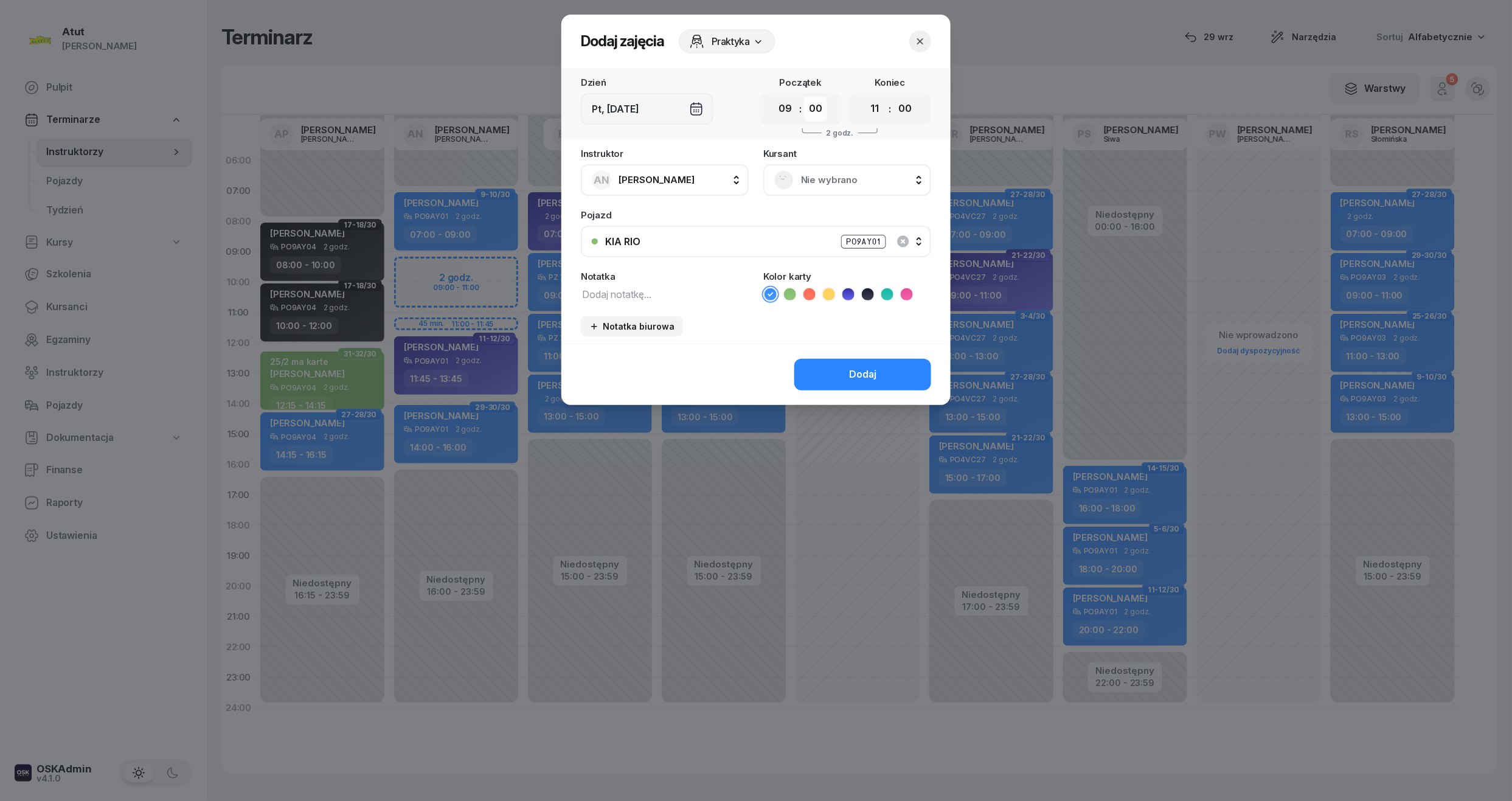
click at [819, 111] on select "00 05 10 15 20 25 30 35 40 45 50 55" at bounding box center [815, 109] width 23 height 26
select select "30"
click at [805, 96] on select "00 05 10 15 20 25 30 35 40 45 50 55" at bounding box center [815, 109] width 23 height 26
click at [899, 100] on select "00 05 10 15 20 25 30 35 40 45 50 55" at bounding box center [904, 109] width 23 height 26
select select "30"
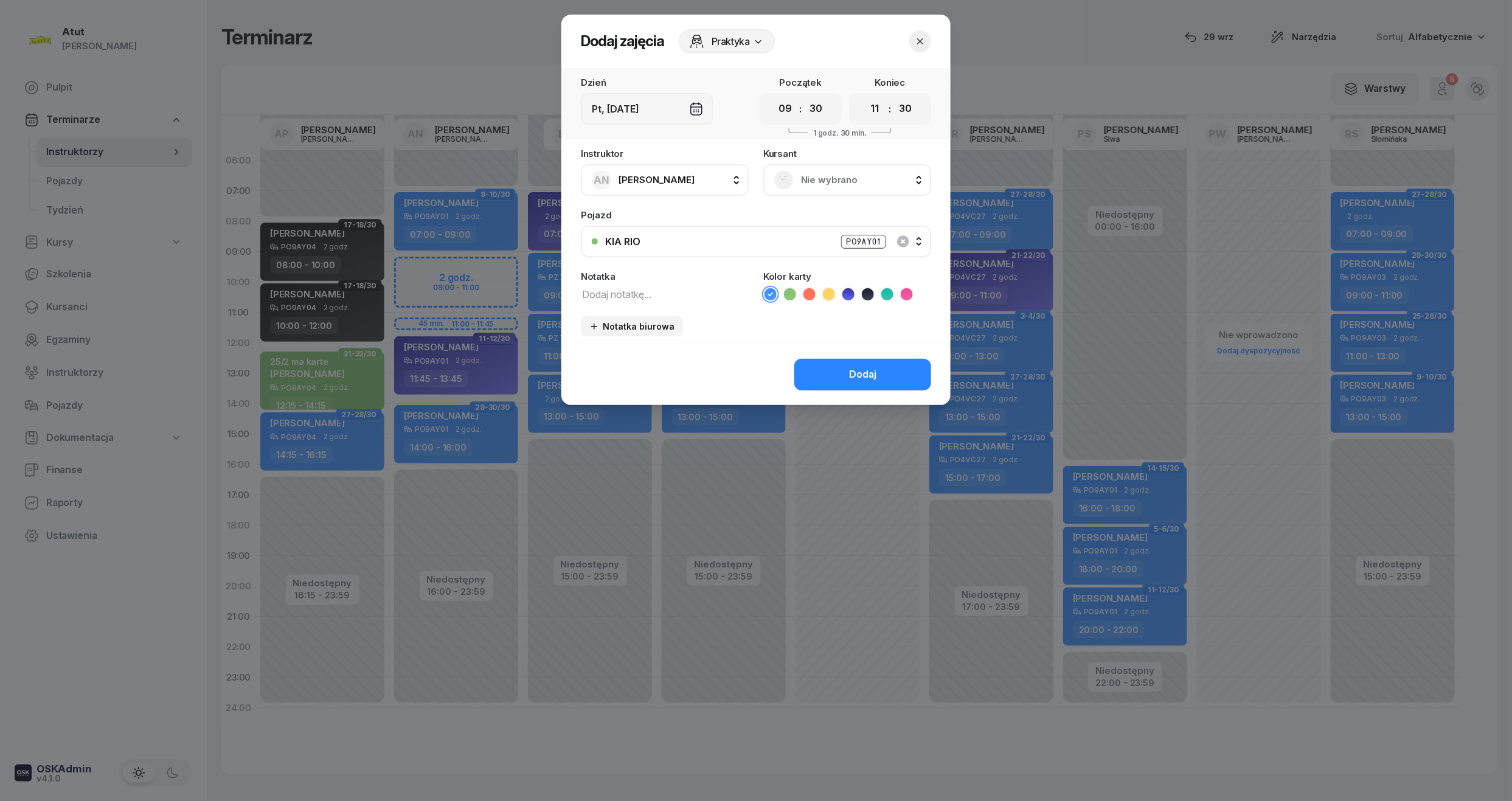
click at [894, 96] on select "00 05 10 15 20 25 30 35 40 45 50 55" at bounding box center [904, 109] width 23 height 26
click at [830, 189] on div "Nie wybrano" at bounding box center [847, 180] width 168 height 31
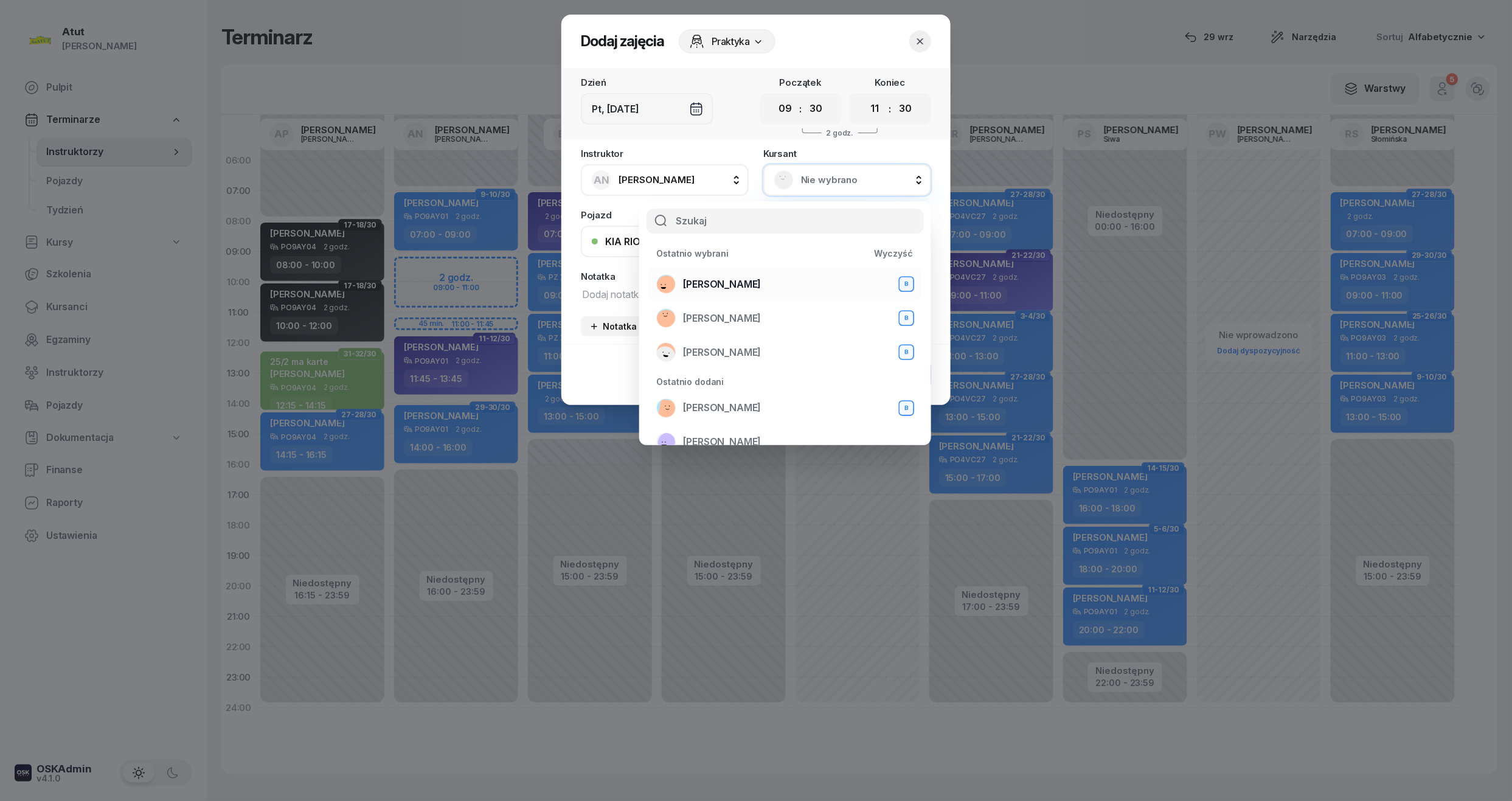
click at [759, 287] on span "Weronika Lisiecka" at bounding box center [722, 284] width 78 height 16
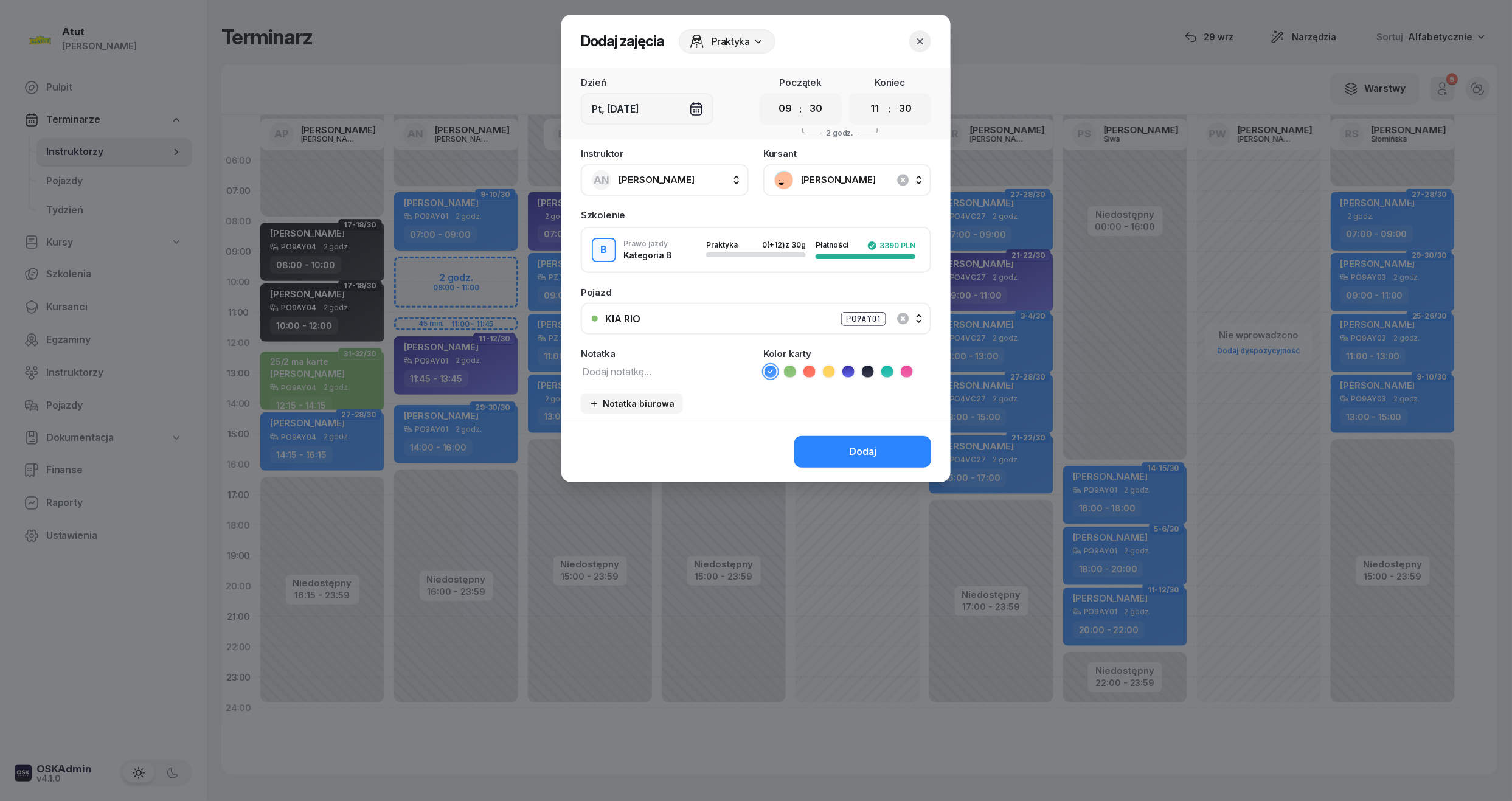
click at [885, 367] on icon at bounding box center [887, 372] width 12 height 12
click at [621, 364] on textarea at bounding box center [665, 371] width 168 height 16
type textarea "1 lekcja wyst karte"
click at [881, 449] on button "Dodaj" at bounding box center [863, 452] width 137 height 31
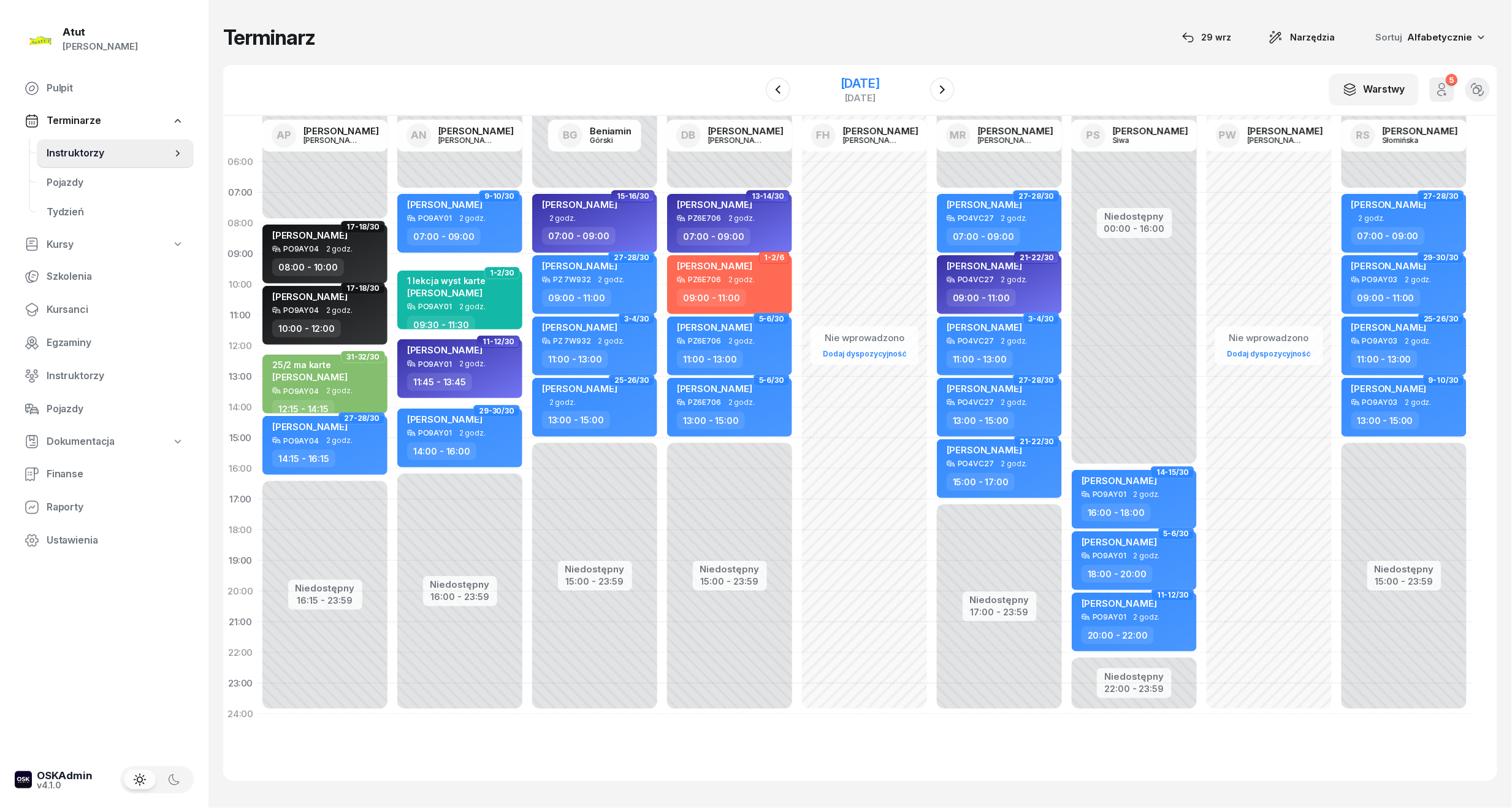
click at [874, 83] on div "24 października 2025" at bounding box center [860, 83] width 39 height 13
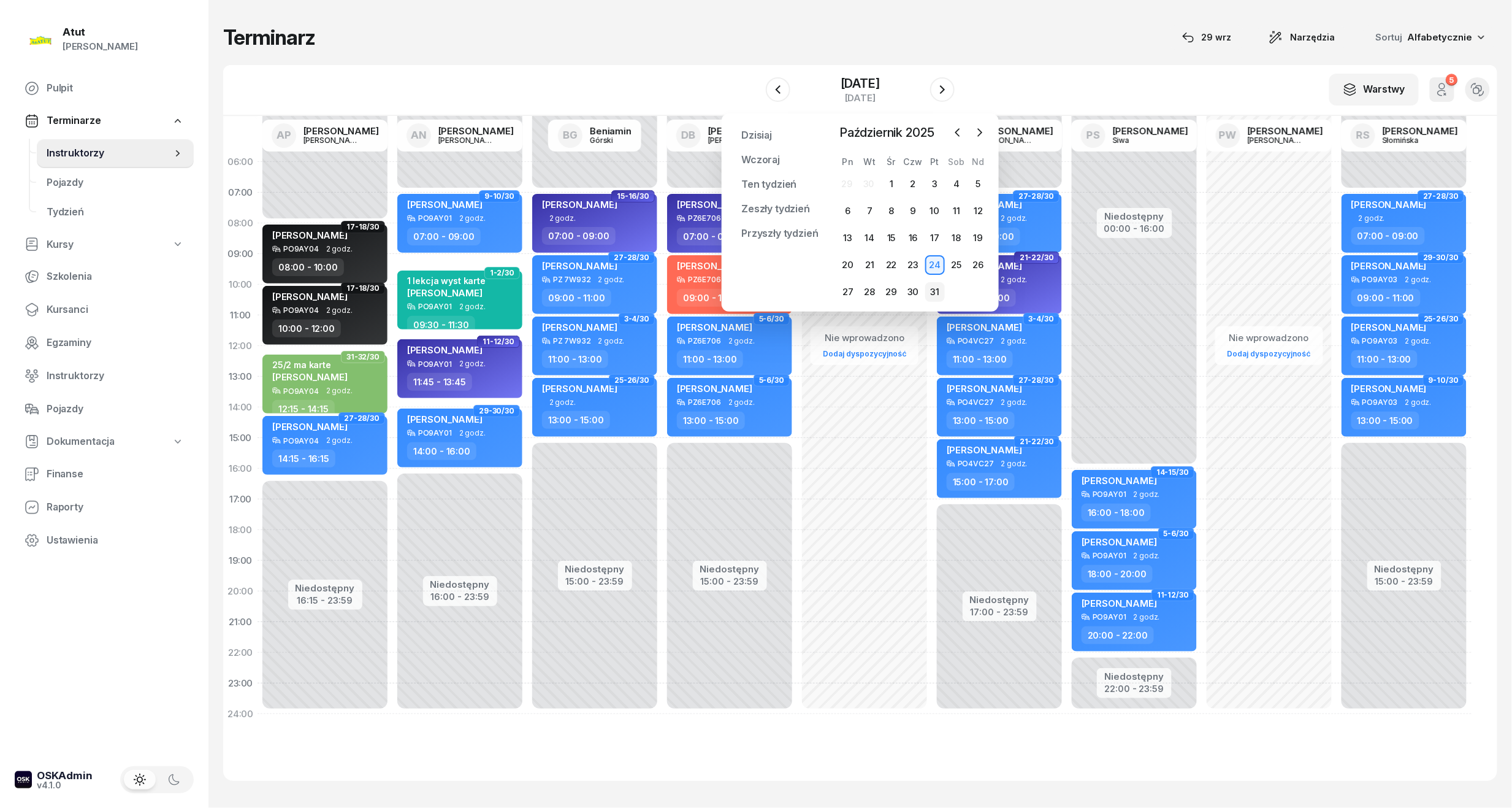
click at [930, 290] on div "31" at bounding box center [935, 292] width 20 height 20
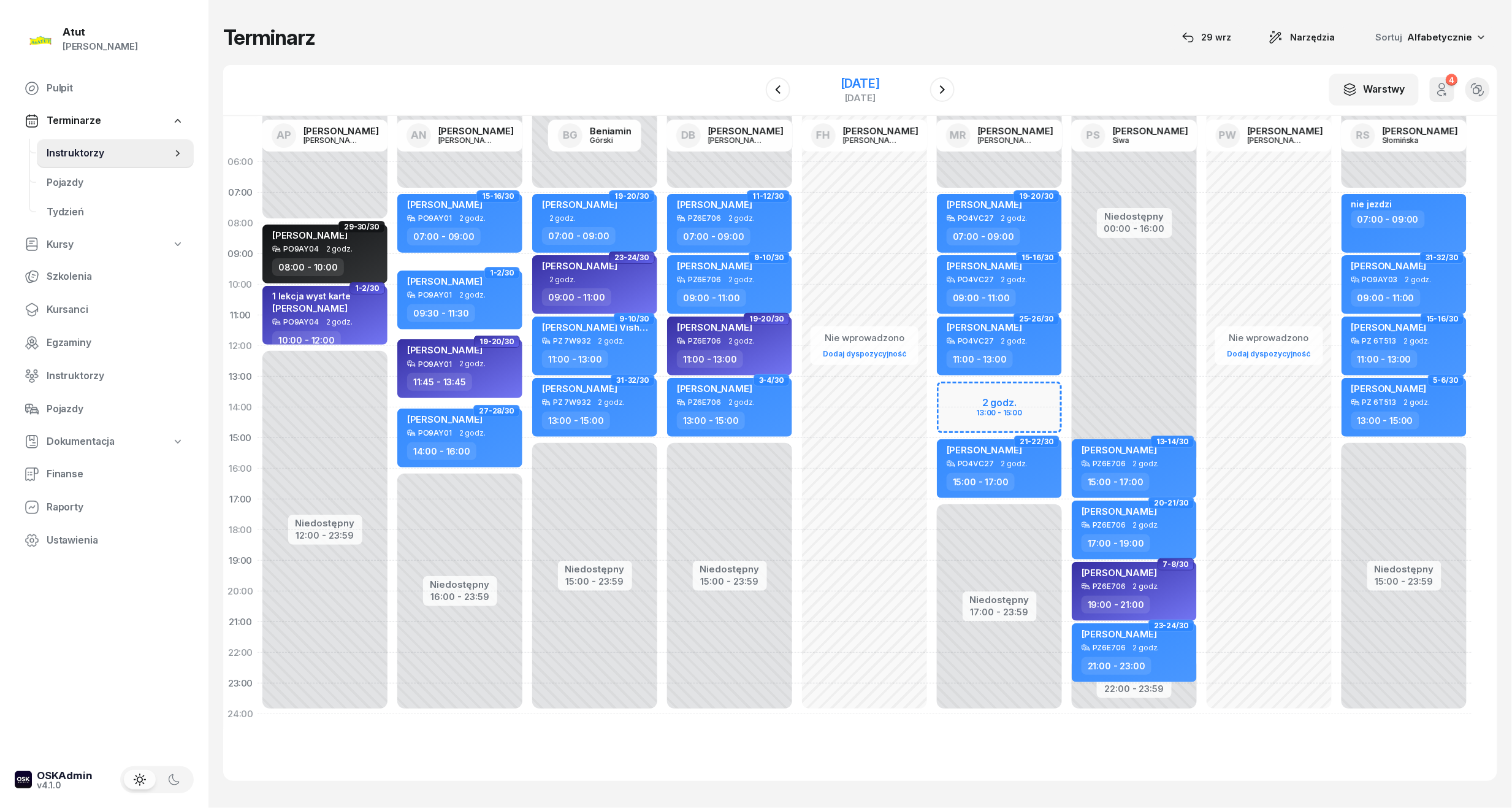
click at [857, 77] on div "31 października 2025" at bounding box center [860, 83] width 39 height 13
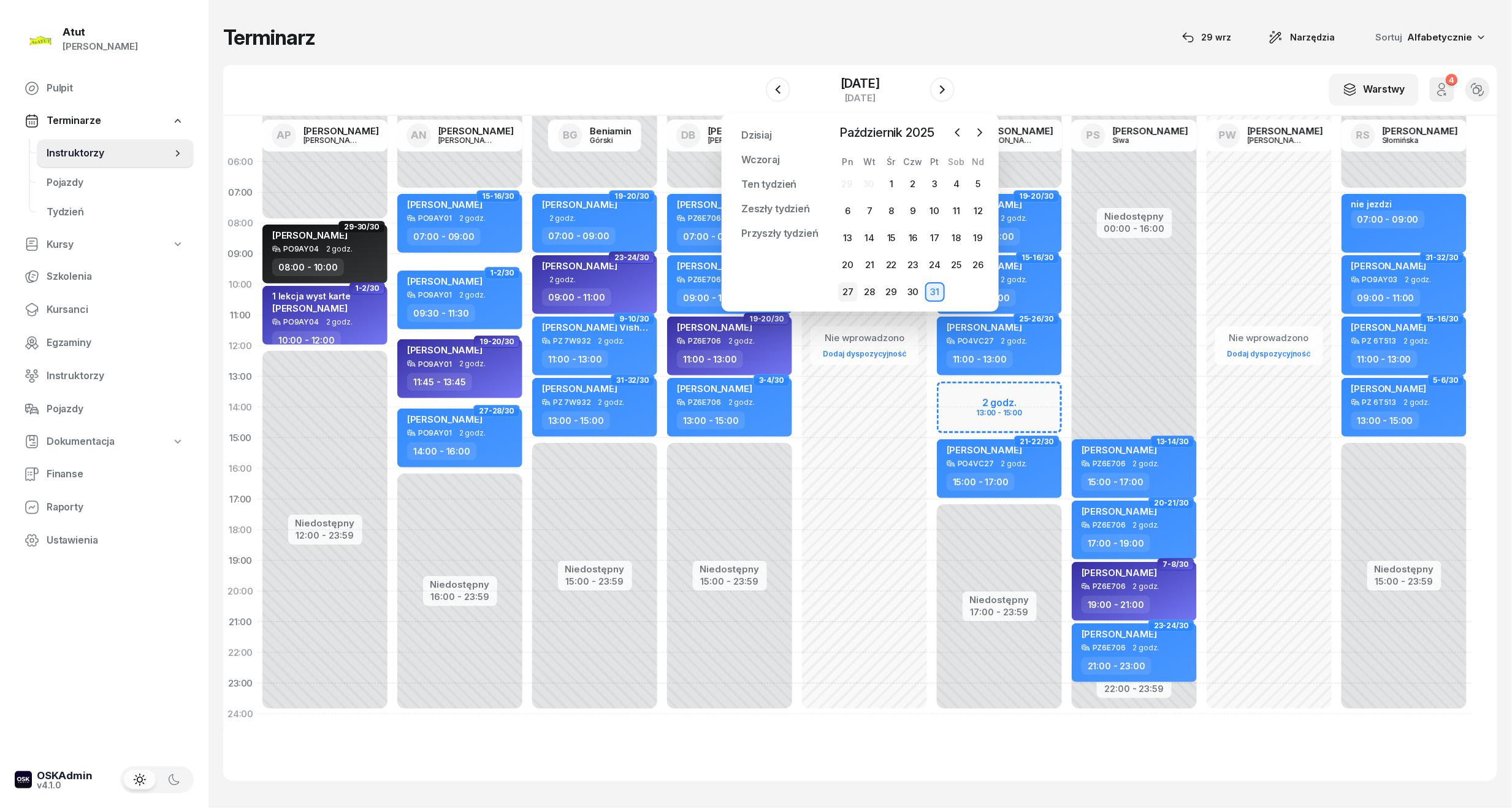
click at [851, 287] on div "27" at bounding box center [848, 292] width 20 height 20
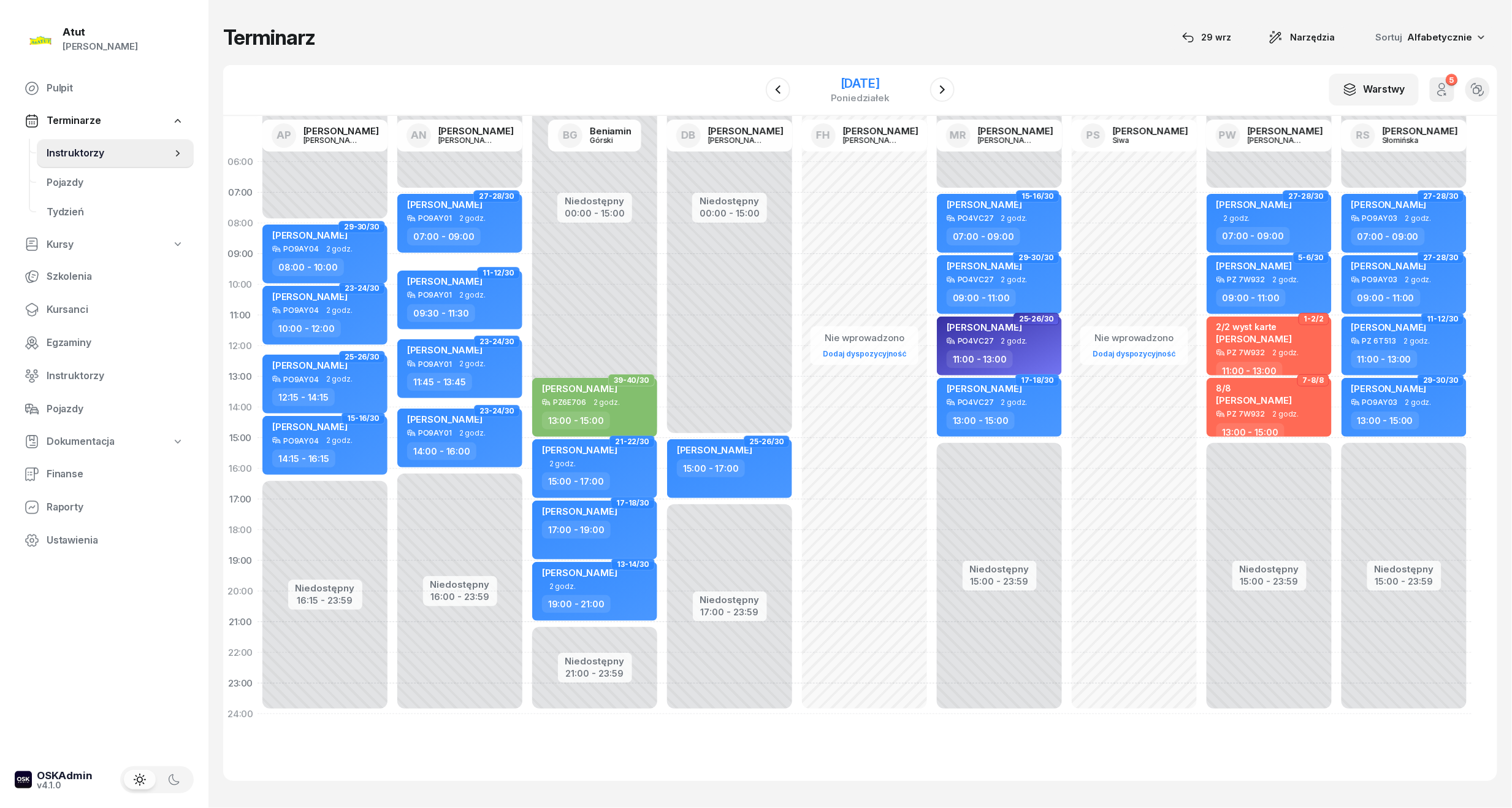
click at [889, 77] on div "27 października 2025" at bounding box center [860, 83] width 59 height 13
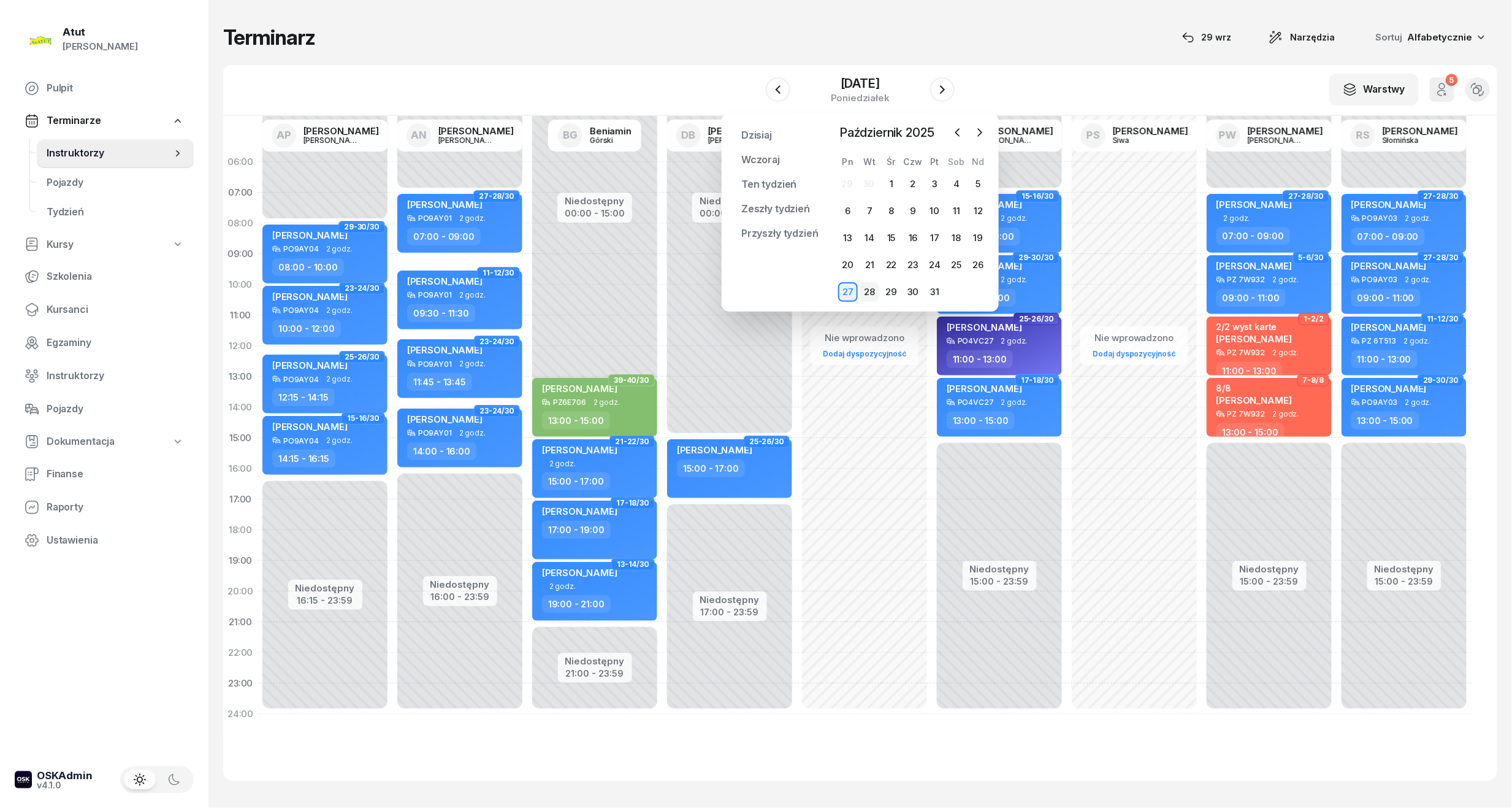
click at [874, 293] on div "28" at bounding box center [870, 292] width 20 height 20
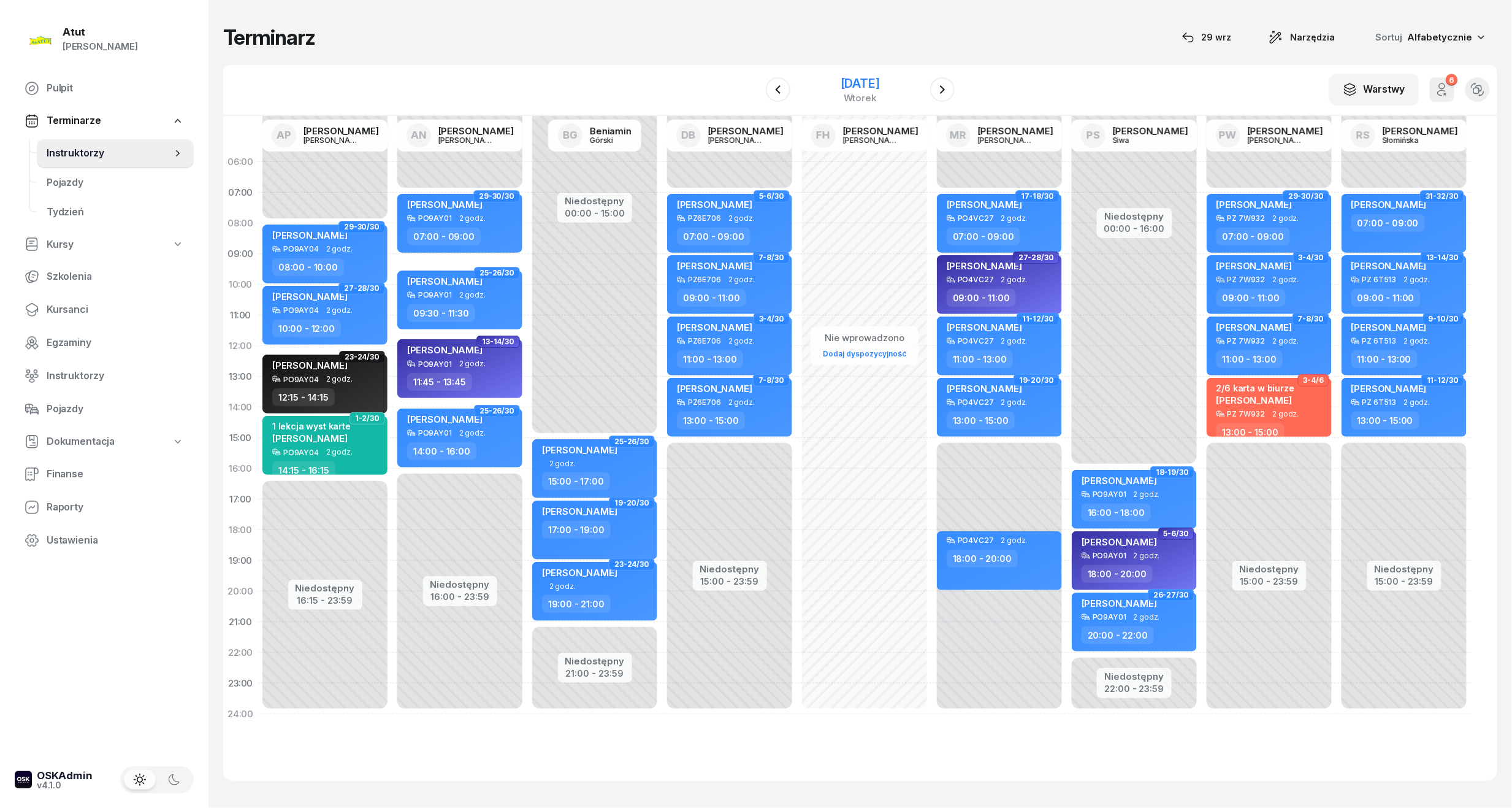
click at [857, 79] on div "28 października 2025" at bounding box center [860, 83] width 39 height 13
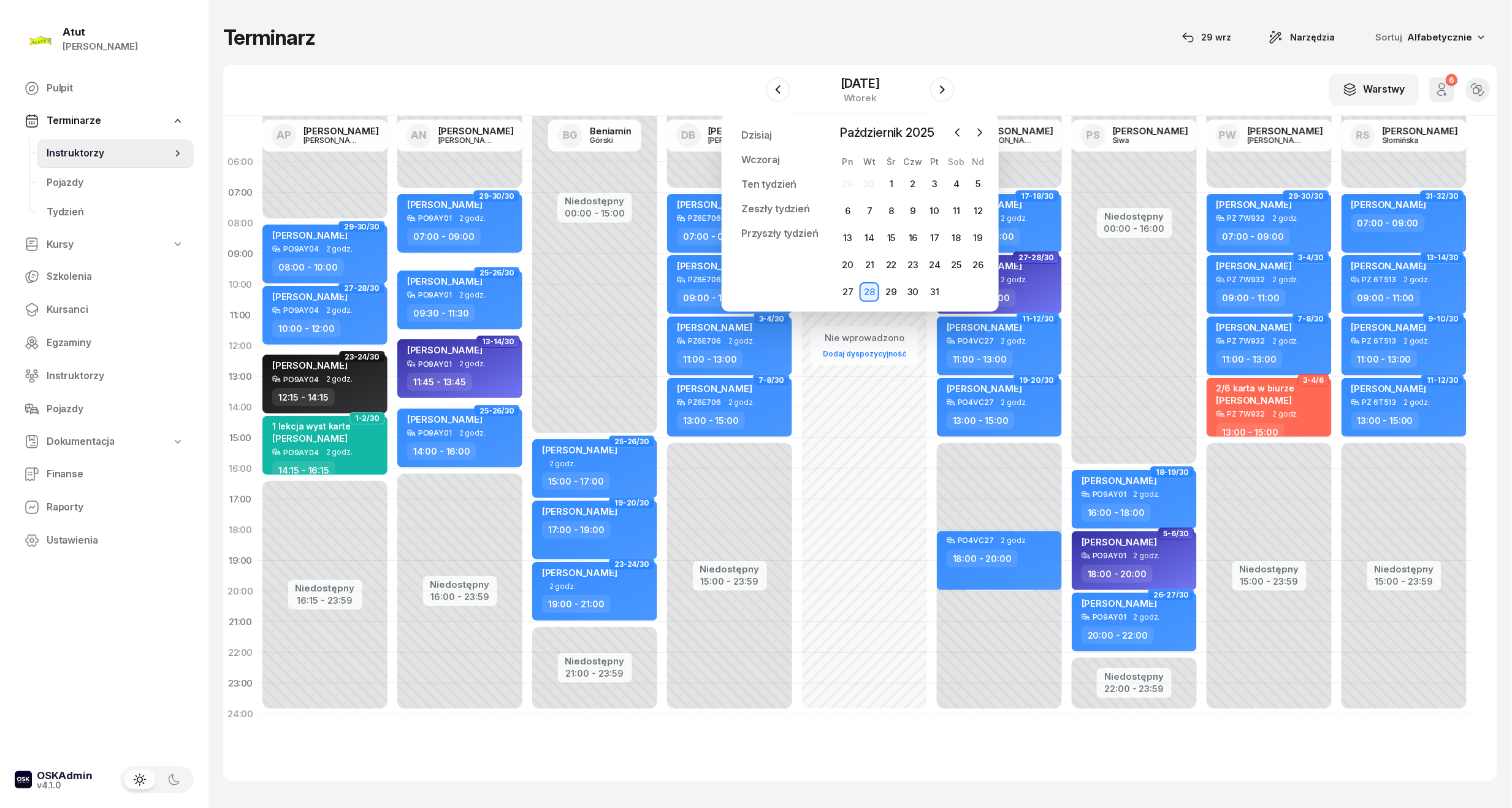
drag, startPoint x: 967, startPoint y: 136, endPoint x: 989, endPoint y: 140, distance: 22.4
click at [969, 136] on div at bounding box center [968, 132] width 40 height 19
click at [977, 128] on icon "button" at bounding box center [979, 132] width 13 height 13
drag, startPoint x: 977, startPoint y: 134, endPoint x: 986, endPoint y: 128, distance: 10.8
click at [976, 136] on icon "button" at bounding box center [979, 132] width 13 height 13
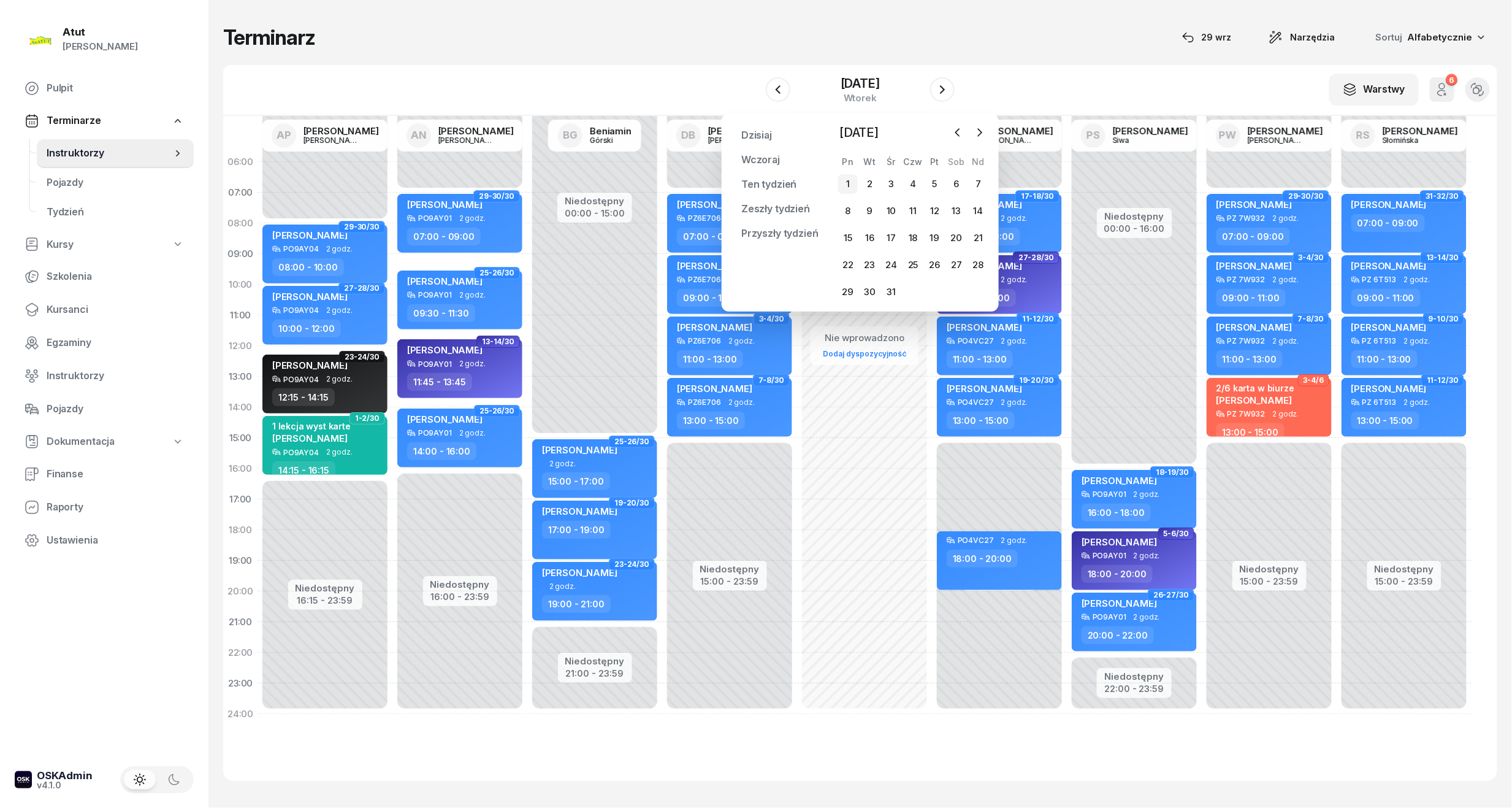
click at [847, 180] on div "1" at bounding box center [848, 184] width 20 height 20
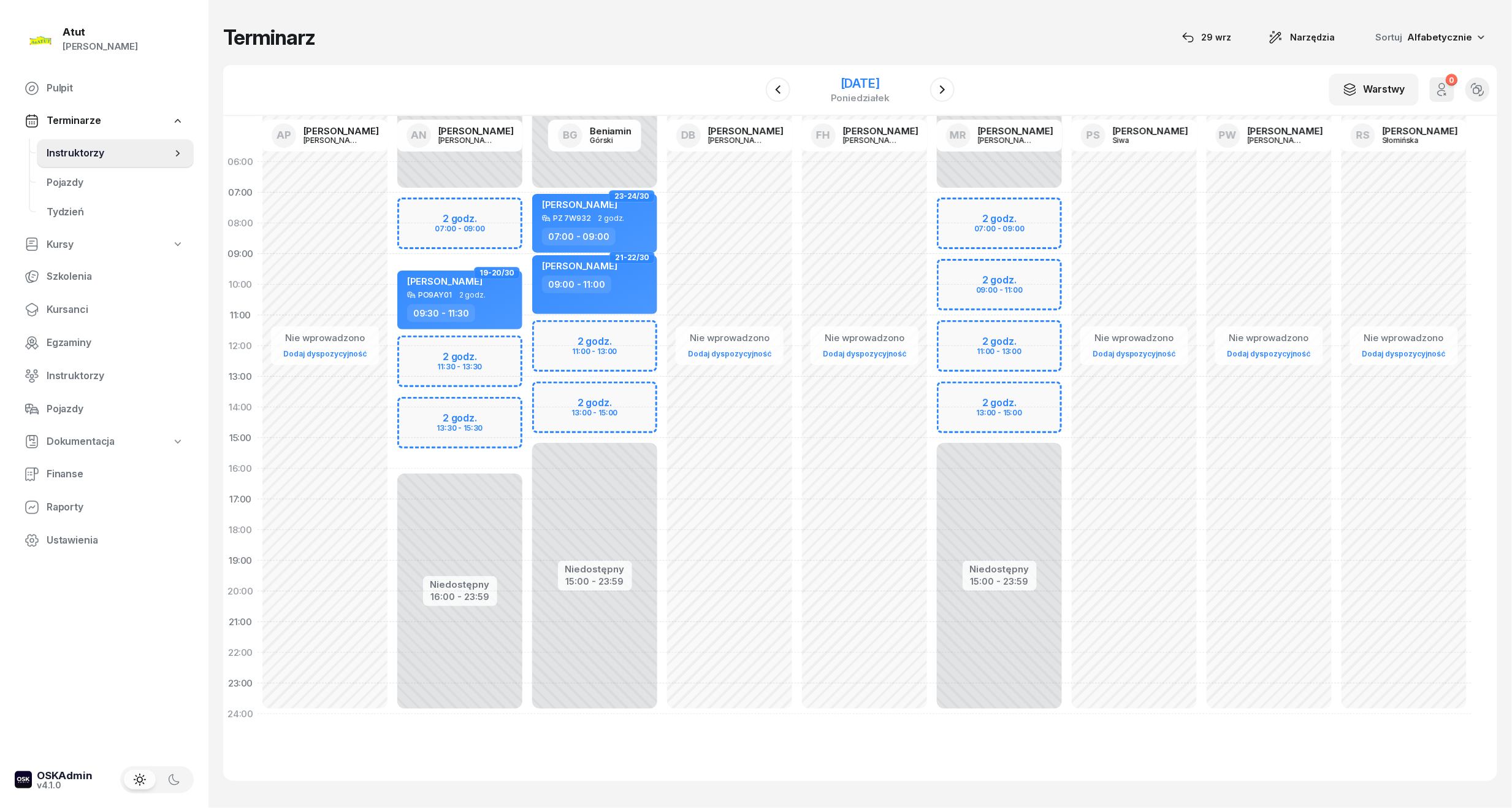
click at [879, 80] on div "1 grudnia 2025" at bounding box center [860, 83] width 59 height 13
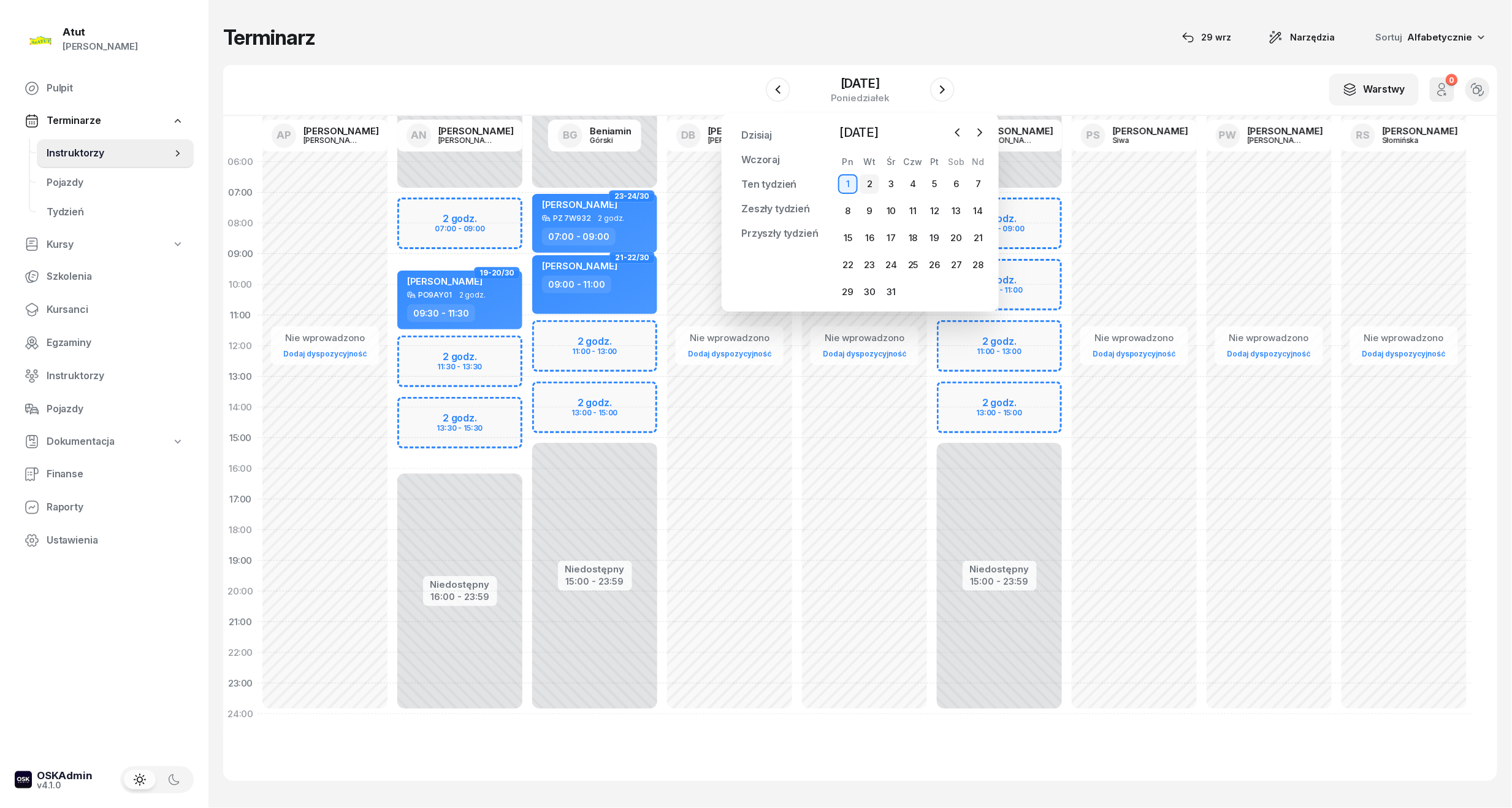
click at [870, 177] on div "2" at bounding box center [870, 184] width 20 height 20
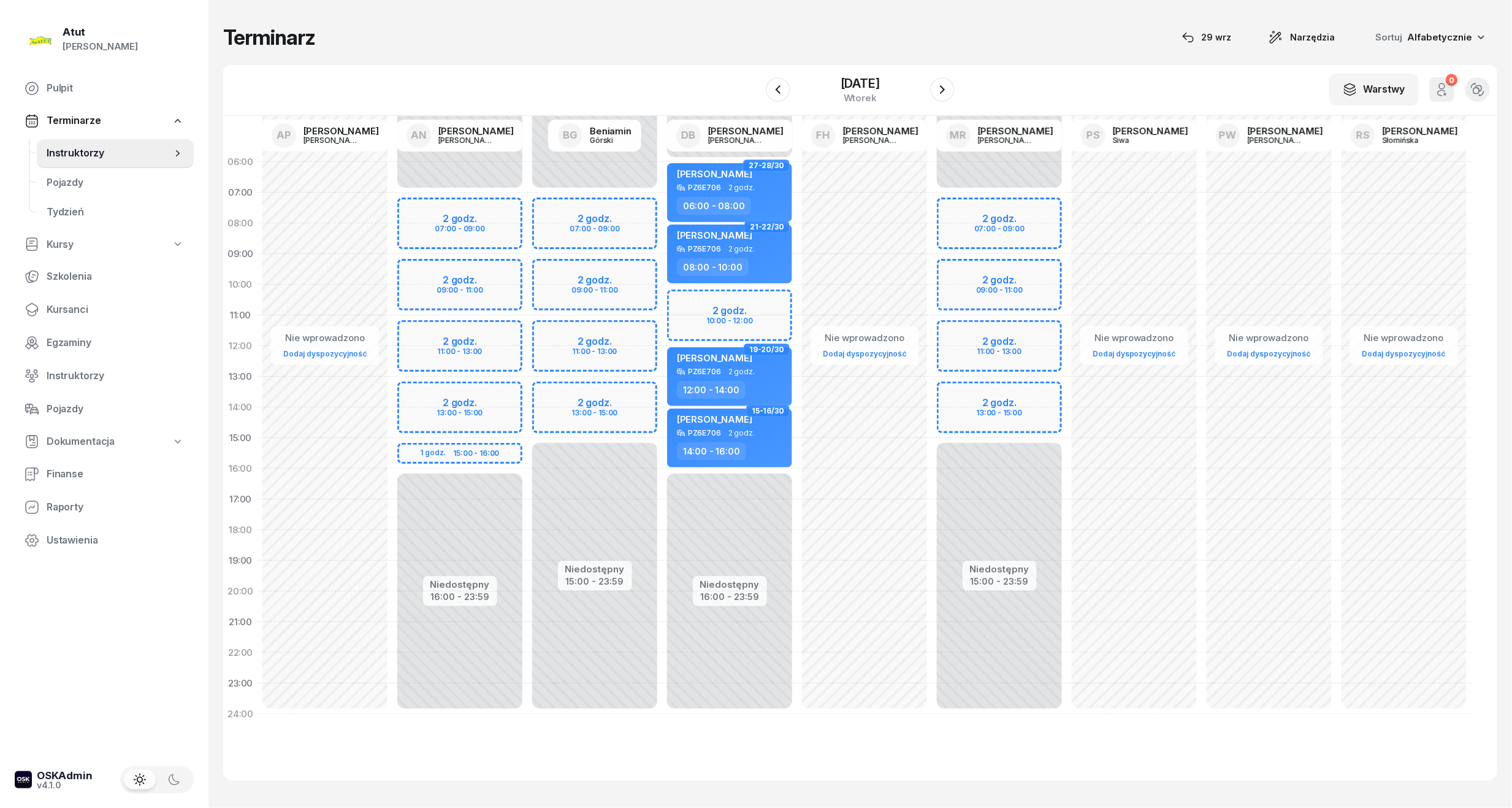
click at [486, 339] on div "Niedostępny 00:00 - 07:00 Niedostępny 16:00 - 23:59 2 godz. 07:00 - 09:00 2 god…" at bounding box center [460, 438] width 135 height 583
select select "11"
select select "13"
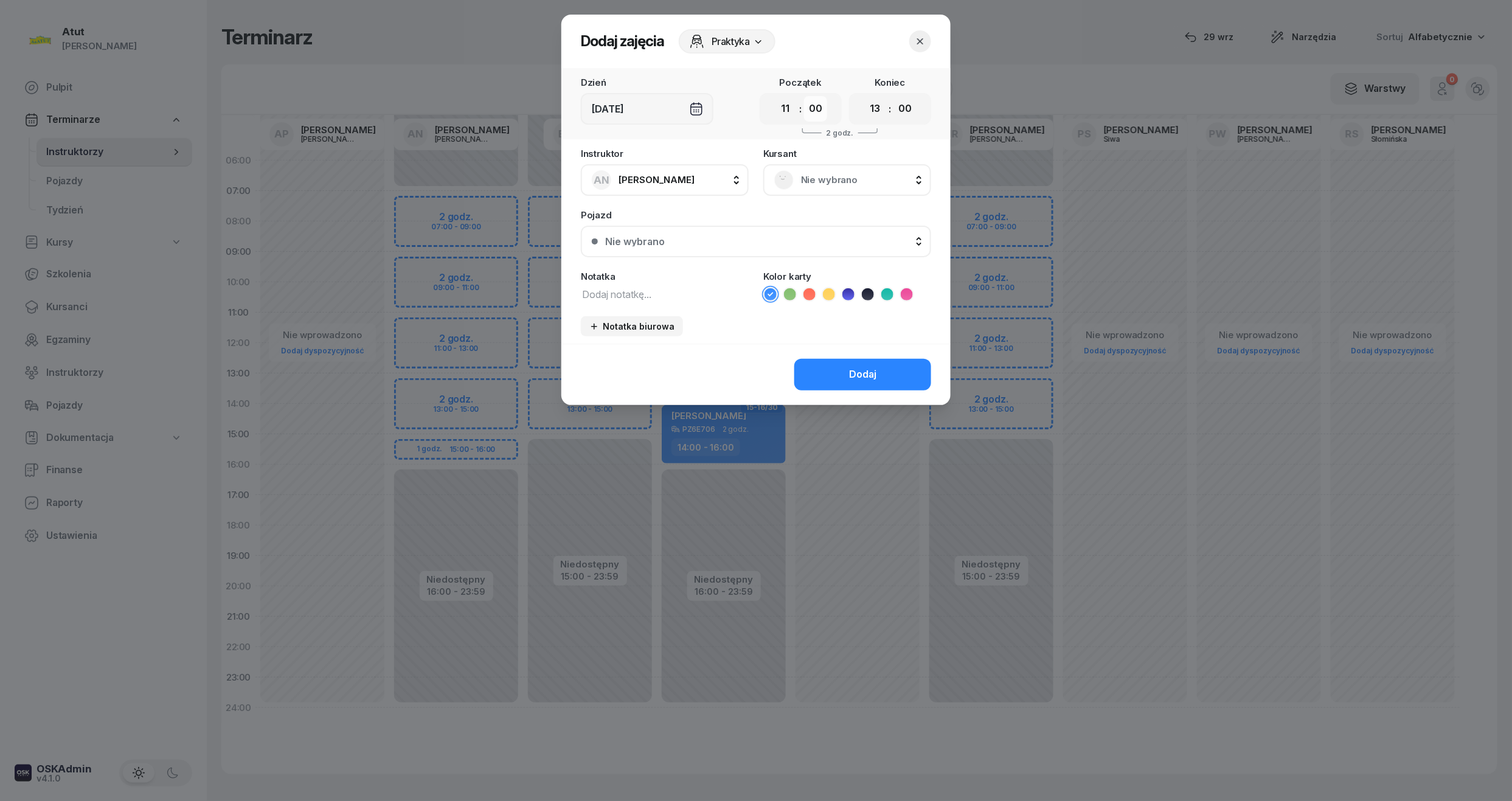
click at [818, 112] on select "00 05 10 15 20 25 30 35 40 45 50 55" at bounding box center [815, 109] width 23 height 26
click at [805, 96] on select "00 05 10 15 20 25 30 35 40 45 50 55" at bounding box center [815, 109] width 23 height 26
click at [825, 107] on select "00 05 10 15 20 25 30 35 40 45 50 55" at bounding box center [815, 109] width 23 height 26
select select "45"
click at [805, 96] on select "00 05 10 15 20 25 30 35 40 45 50 55" at bounding box center [815, 109] width 23 height 26
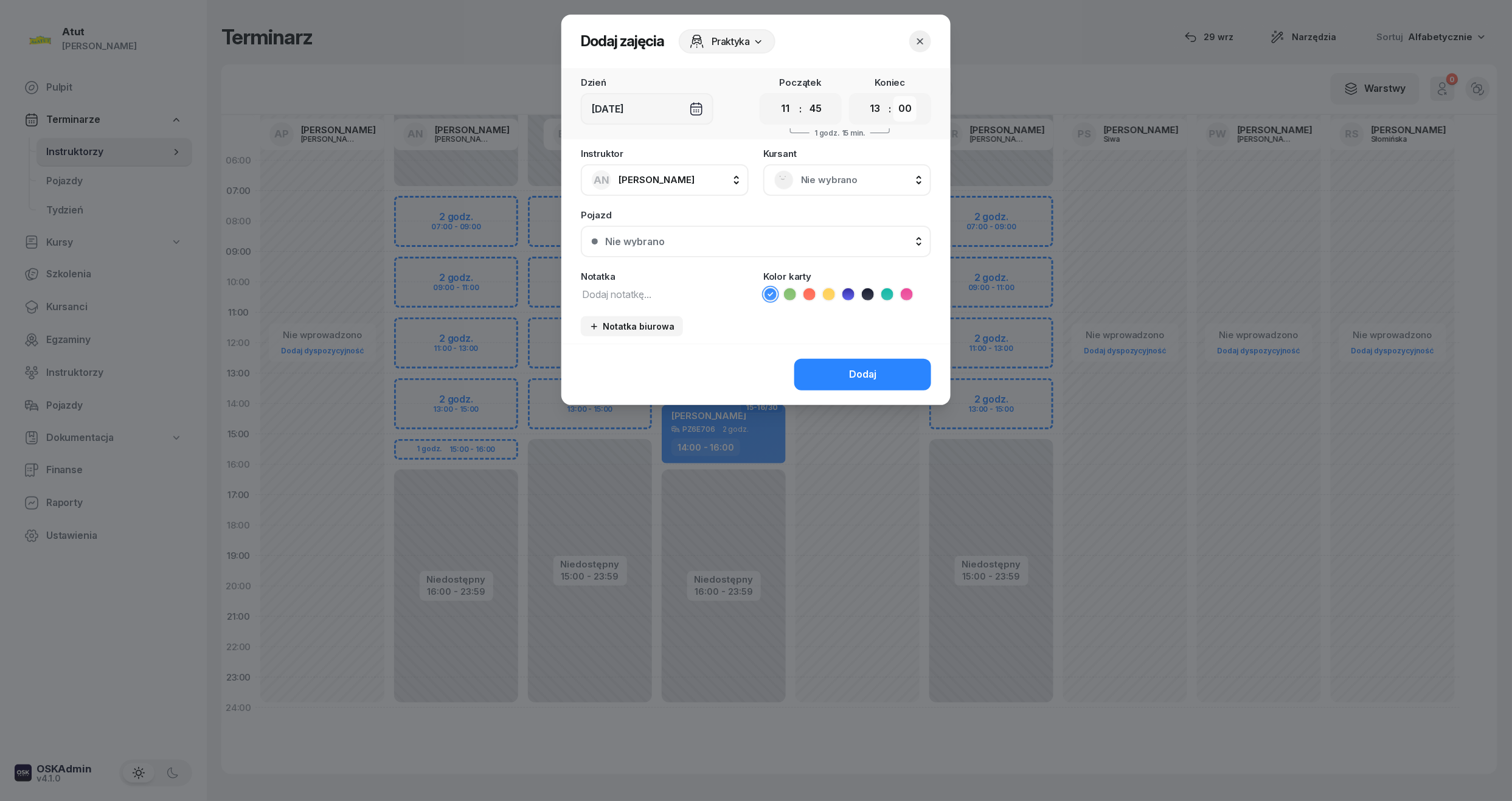
click at [902, 106] on select "00 05 10 15 20 25 30 35 40 45 50 55" at bounding box center [904, 109] width 23 height 26
select select "45"
click at [894, 96] on select "00 05 10 15 20 25 30 35 40 45 50 55" at bounding box center [904, 109] width 23 height 26
click at [838, 173] on span "Nie wybrano" at bounding box center [861, 180] width 119 height 16
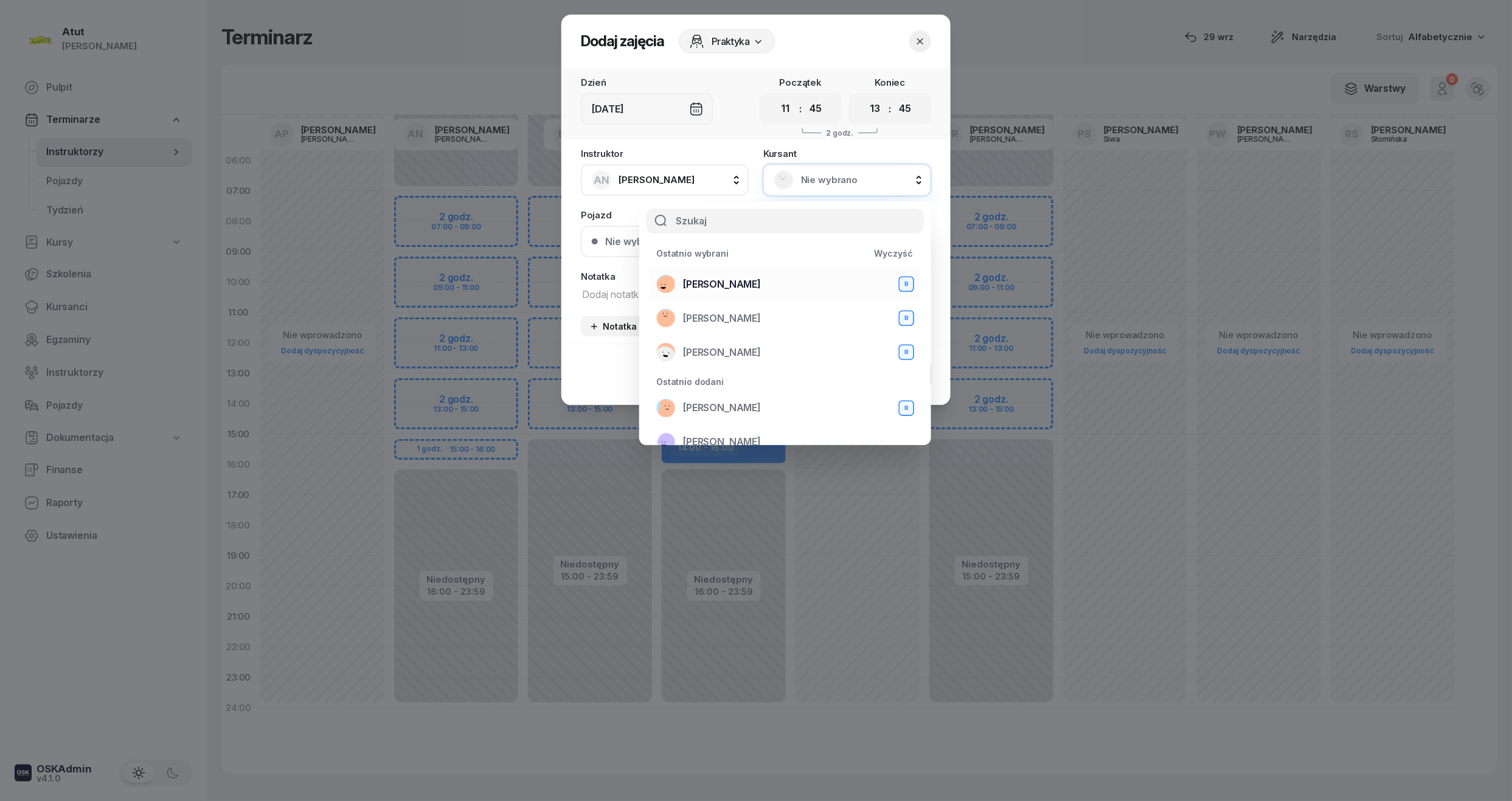
click at [737, 277] on span "Weronika Lisiecka" at bounding box center [722, 284] width 78 height 16
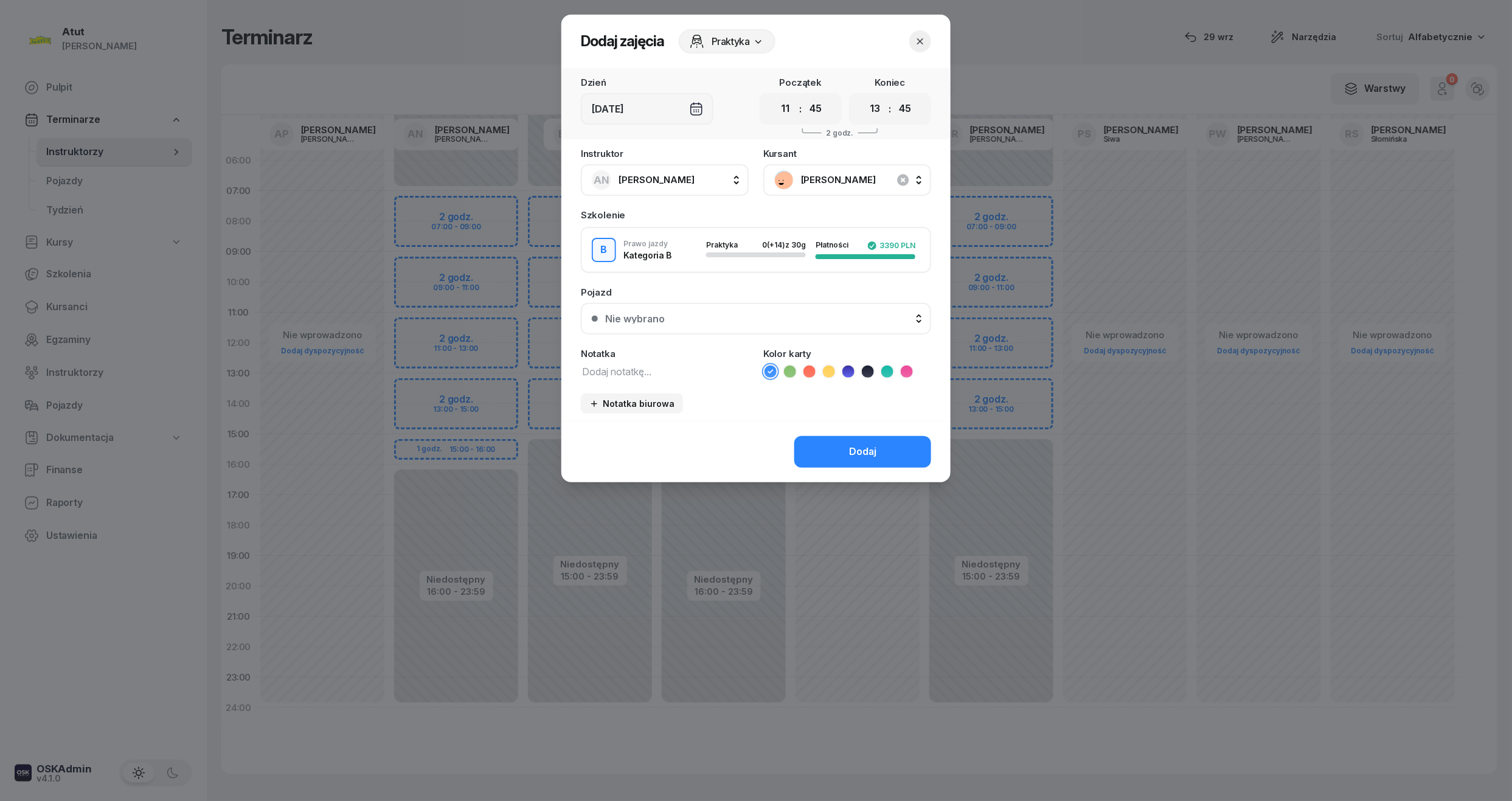
click at [684, 314] on div "Nie wybrano" at bounding box center [762, 319] width 315 height 10
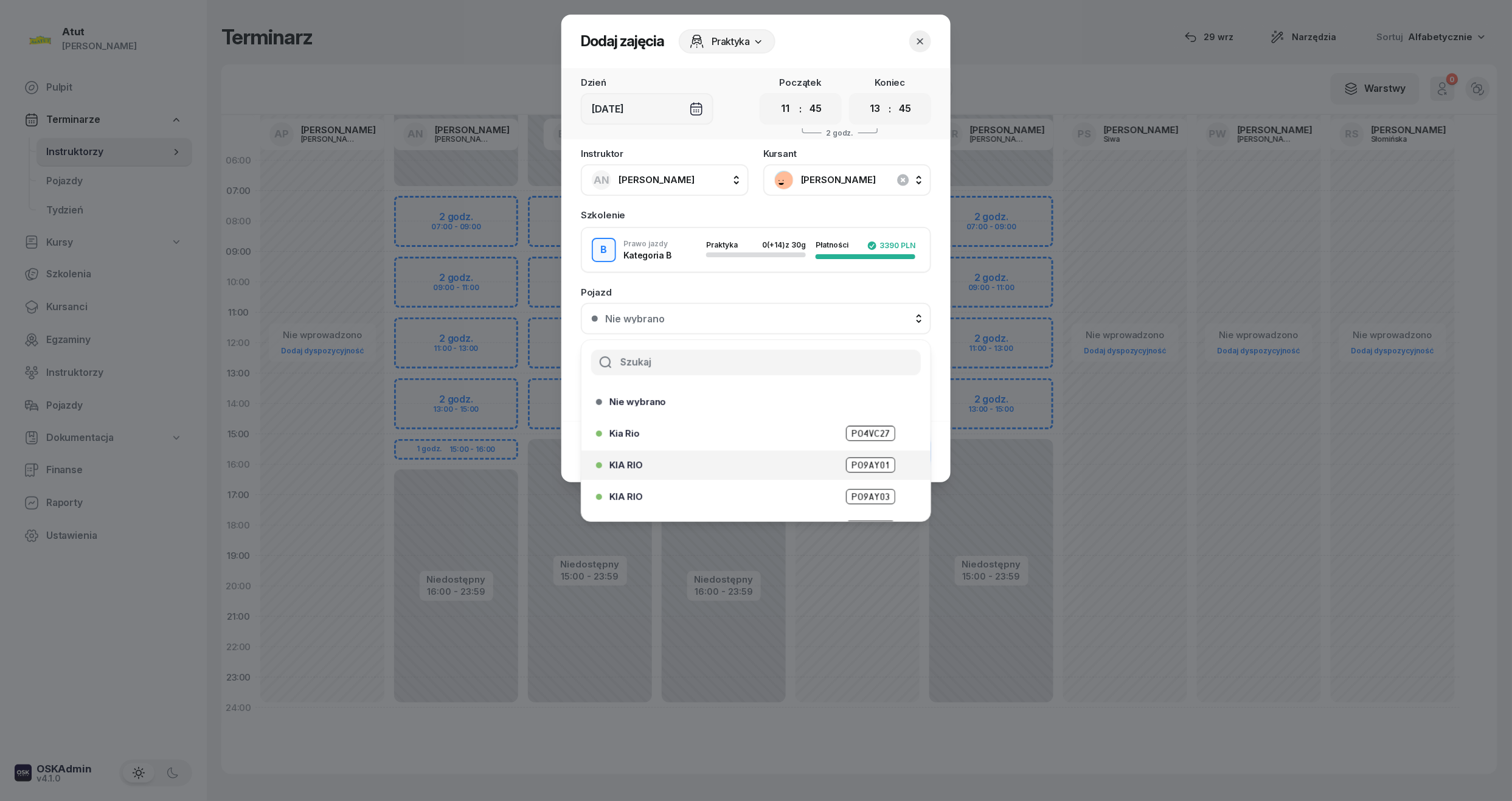
click at [870, 463] on span "PO9AY01" at bounding box center [870, 465] width 49 height 15
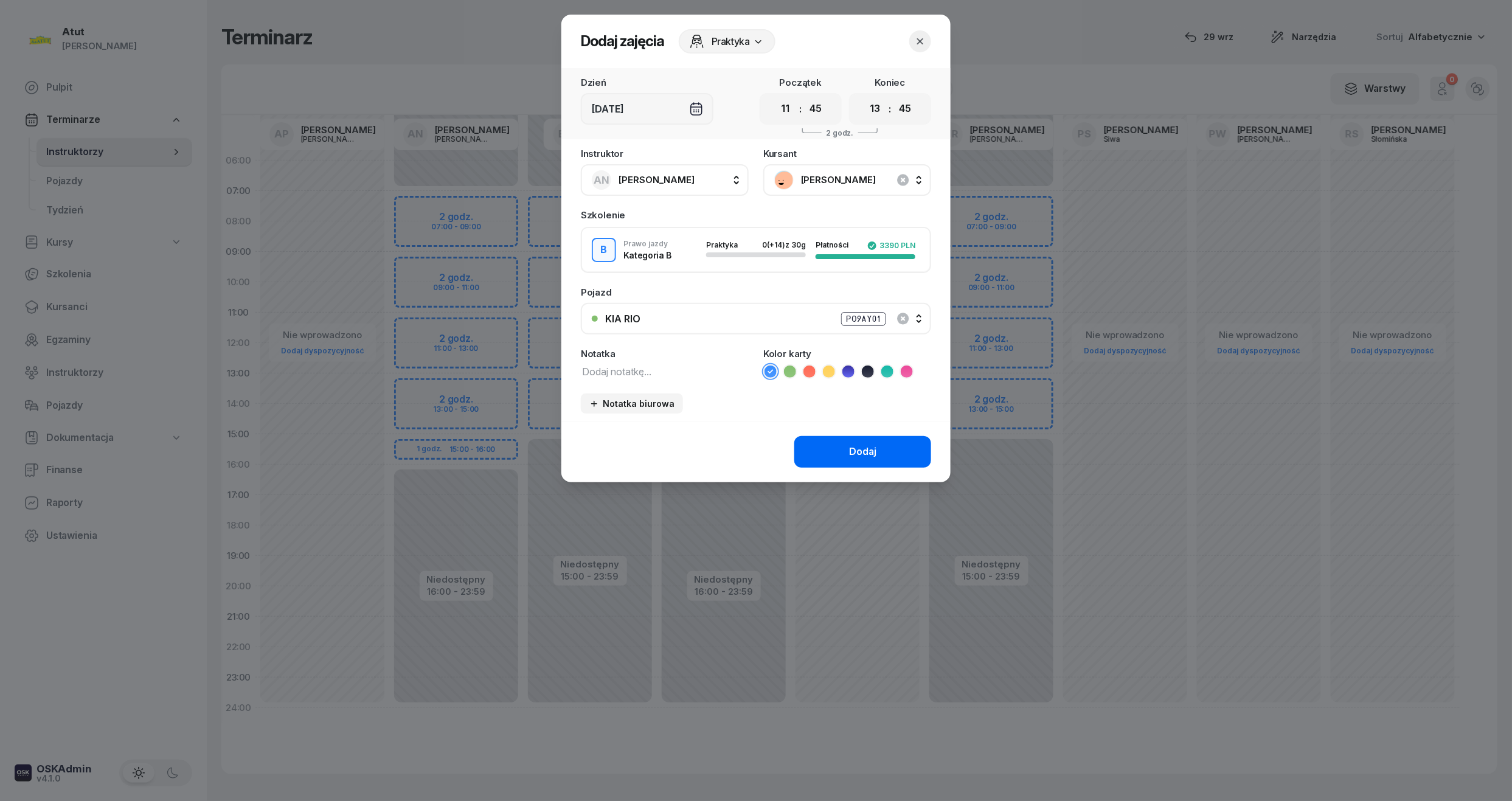
click at [878, 450] on button "Dodaj" at bounding box center [863, 452] width 137 height 31
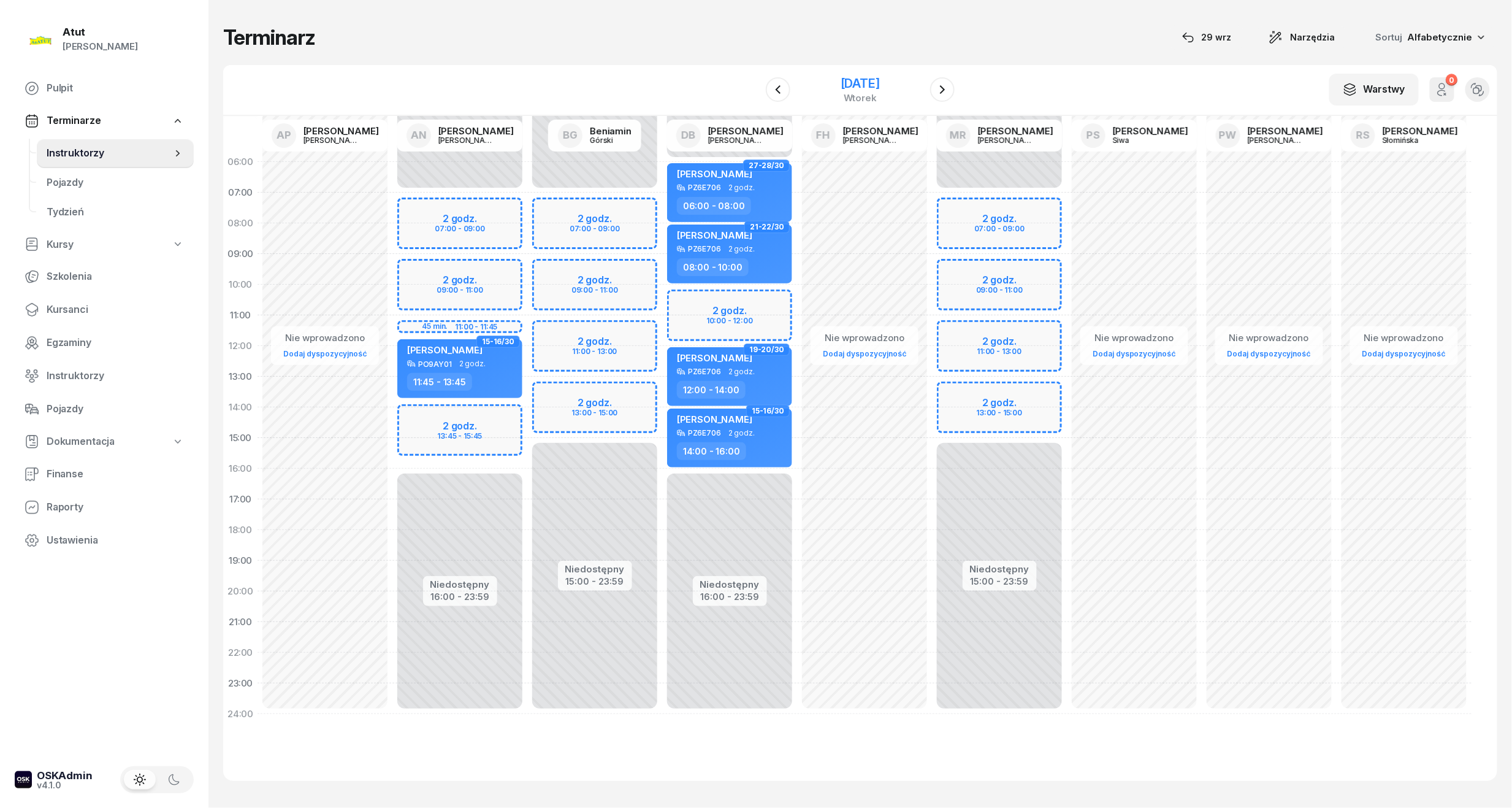
click at [841, 89] on div "2 grudnia 2025" at bounding box center [860, 83] width 39 height 13
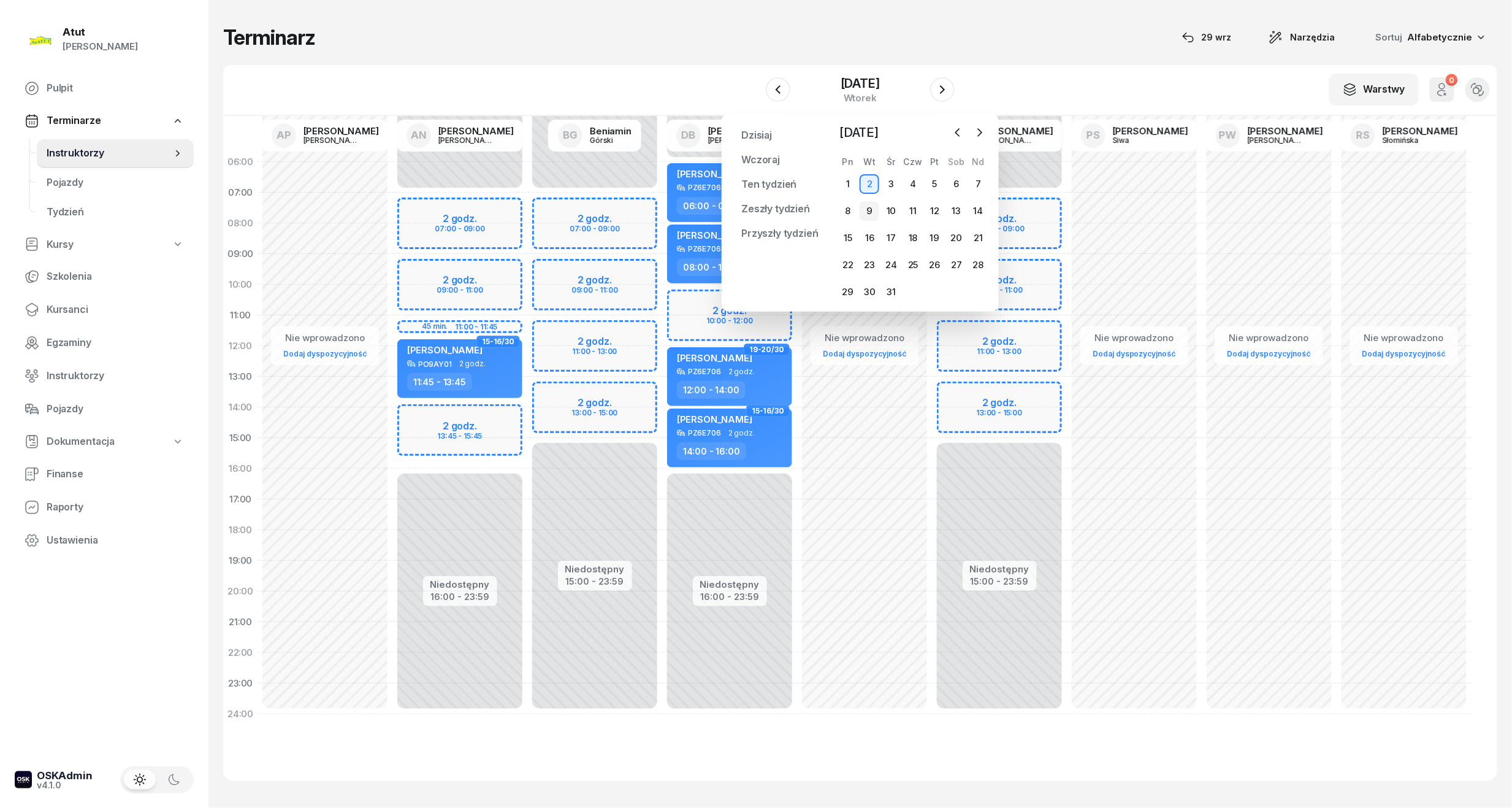
click at [869, 212] on div "9" at bounding box center [870, 211] width 20 height 20
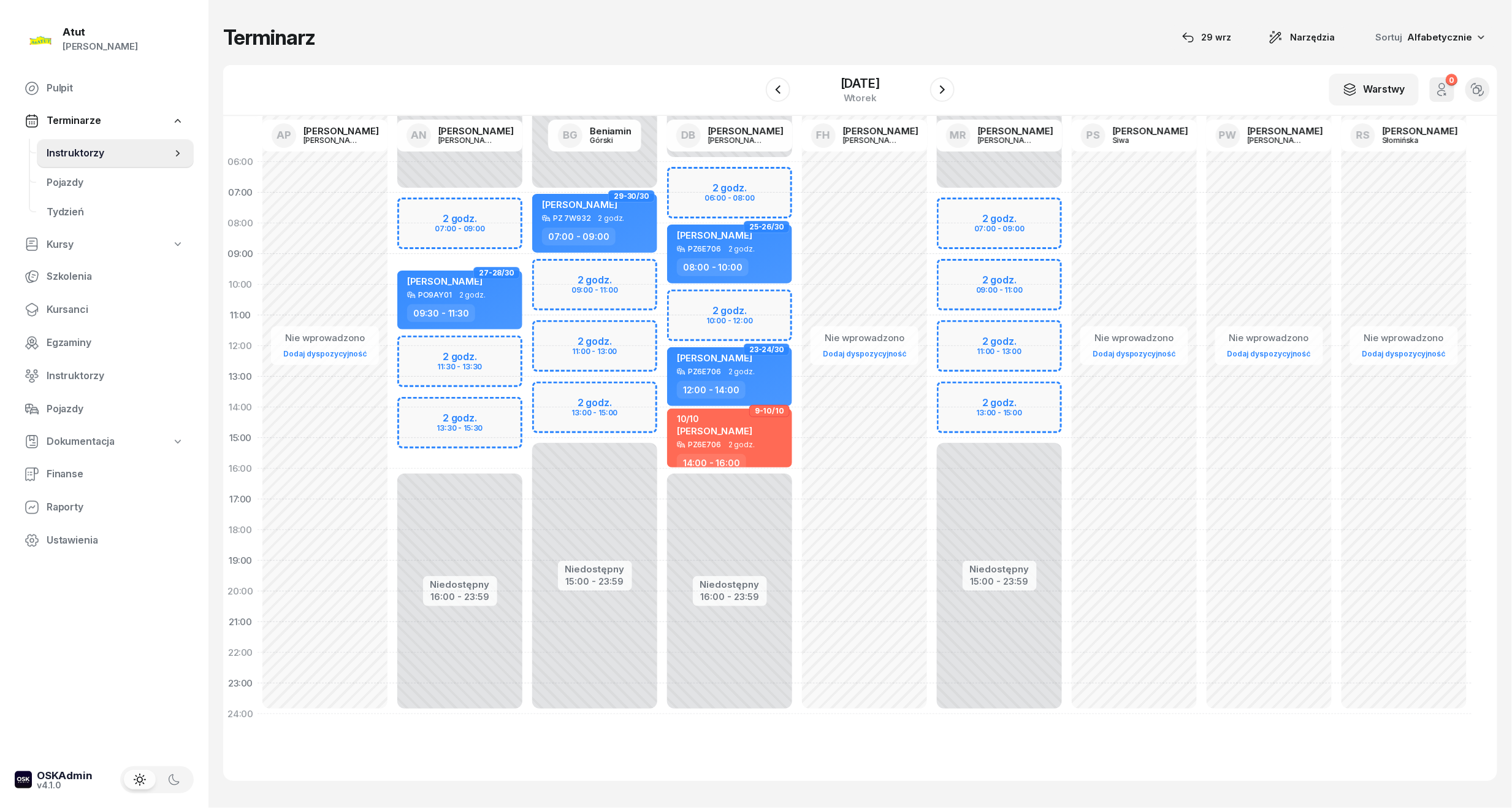
drag, startPoint x: 481, startPoint y: 350, endPoint x: 486, endPoint y: 334, distance: 16.8
click at [482, 339] on div "Niedostępny 00:00 - 07:00 Niedostępny 16:00 - 23:59 2 godz. 07:00 - 09:00 2 god…" at bounding box center [460, 438] width 135 height 583
select select "11"
select select "30"
select select "13"
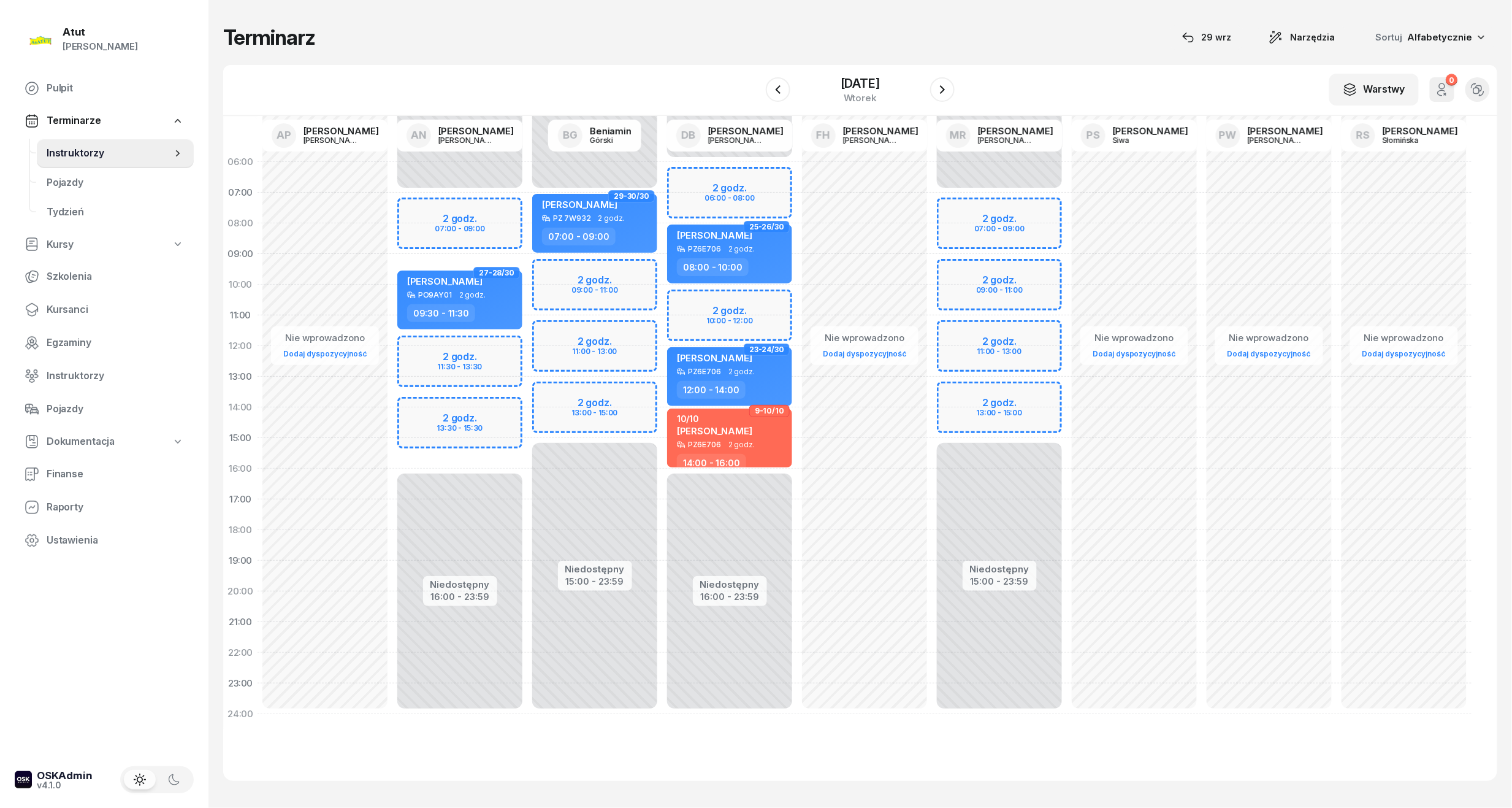
select select "30"
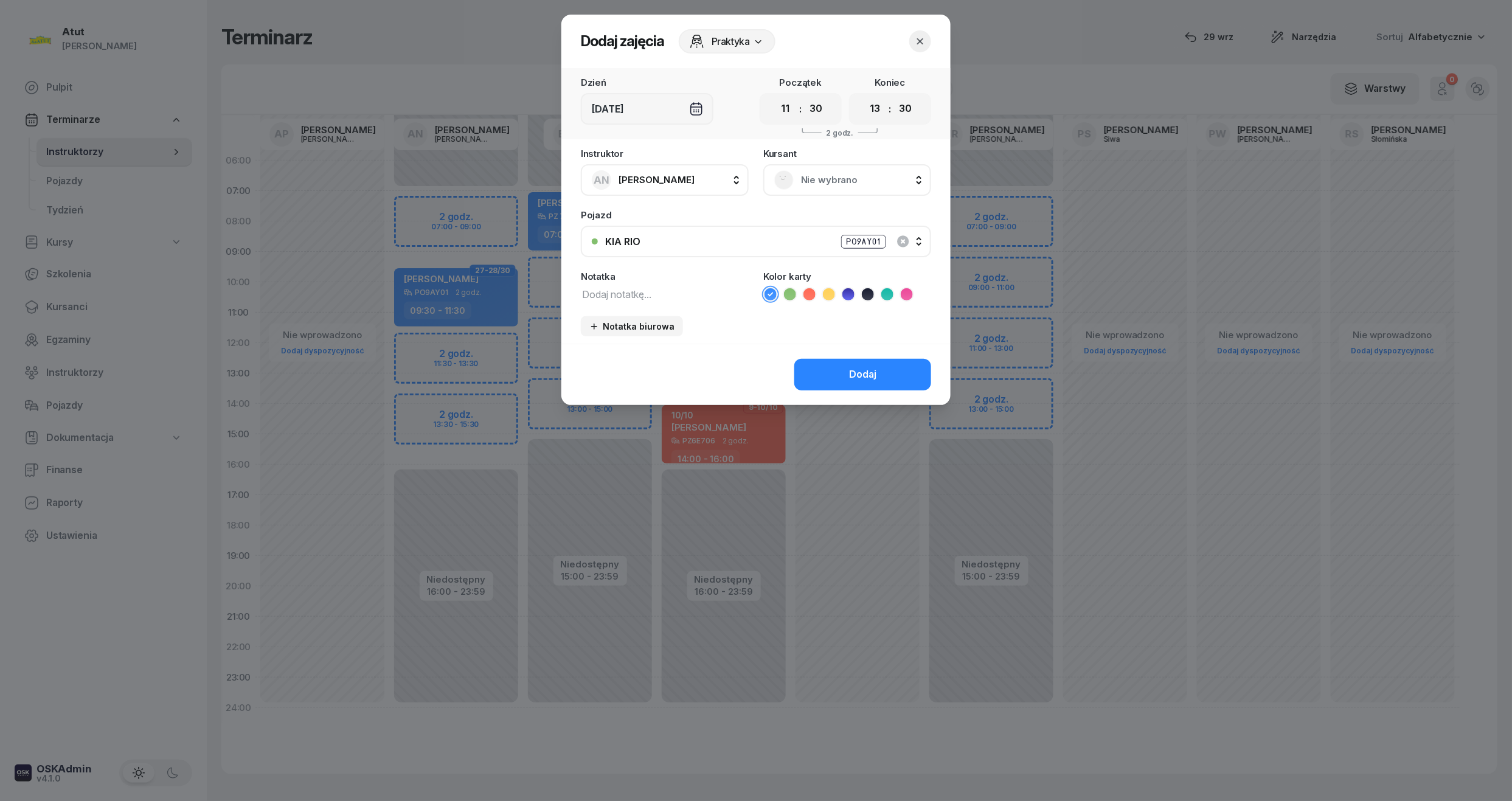
drag, startPoint x: 813, startPoint y: 114, endPoint x: 810, endPoint y: 122, distance: 8.5
click at [813, 114] on select "00 05 10 15 20 25 30 35 40 45 50 55" at bounding box center [815, 109] width 23 height 26
select select "45"
click at [805, 96] on select "00 05 10 15 20 25 30 35 40 45 50 55" at bounding box center [815, 109] width 23 height 26
click at [908, 107] on select "00 05 10 15 20 25 30 35 40 45 50 55" at bounding box center [904, 109] width 23 height 26
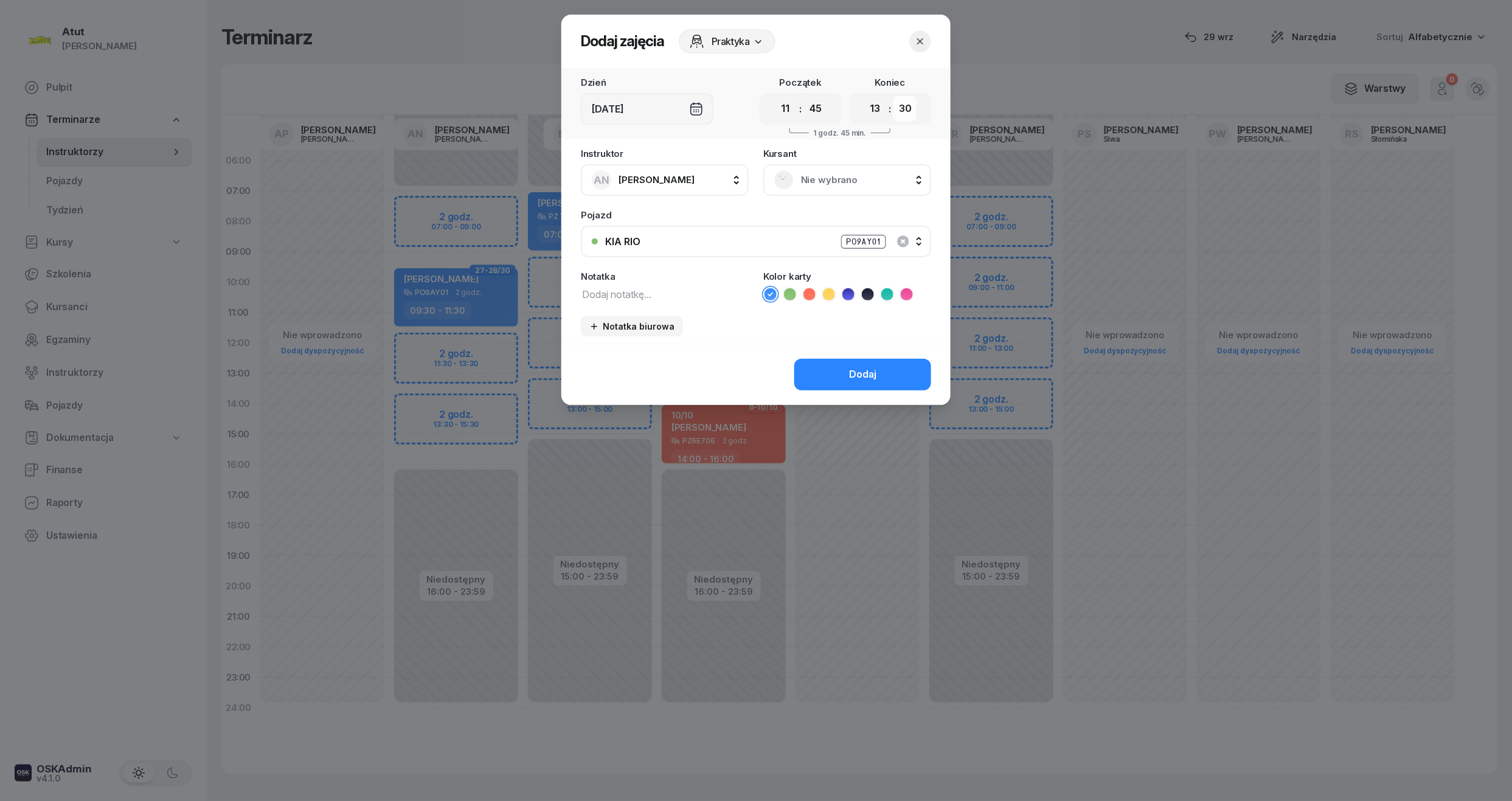
select select "45"
click at [894, 96] on select "00 05 10 15 20 25 30 35 40 45 50 55" at bounding box center [904, 109] width 23 height 26
click at [824, 181] on span "Nie wybrano" at bounding box center [861, 180] width 119 height 16
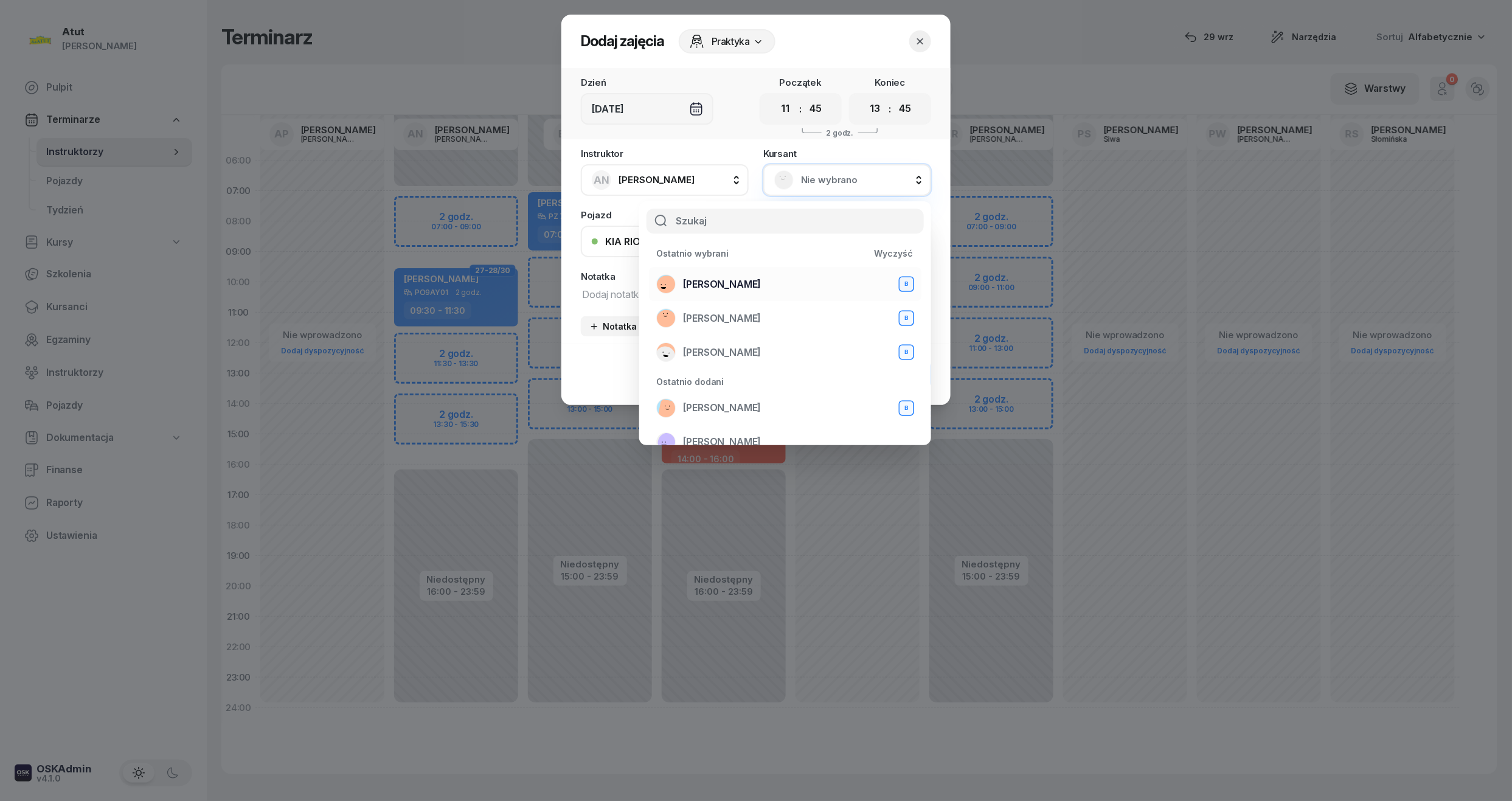
click at [733, 283] on span "Weronika Lisiecka" at bounding box center [722, 284] width 78 height 16
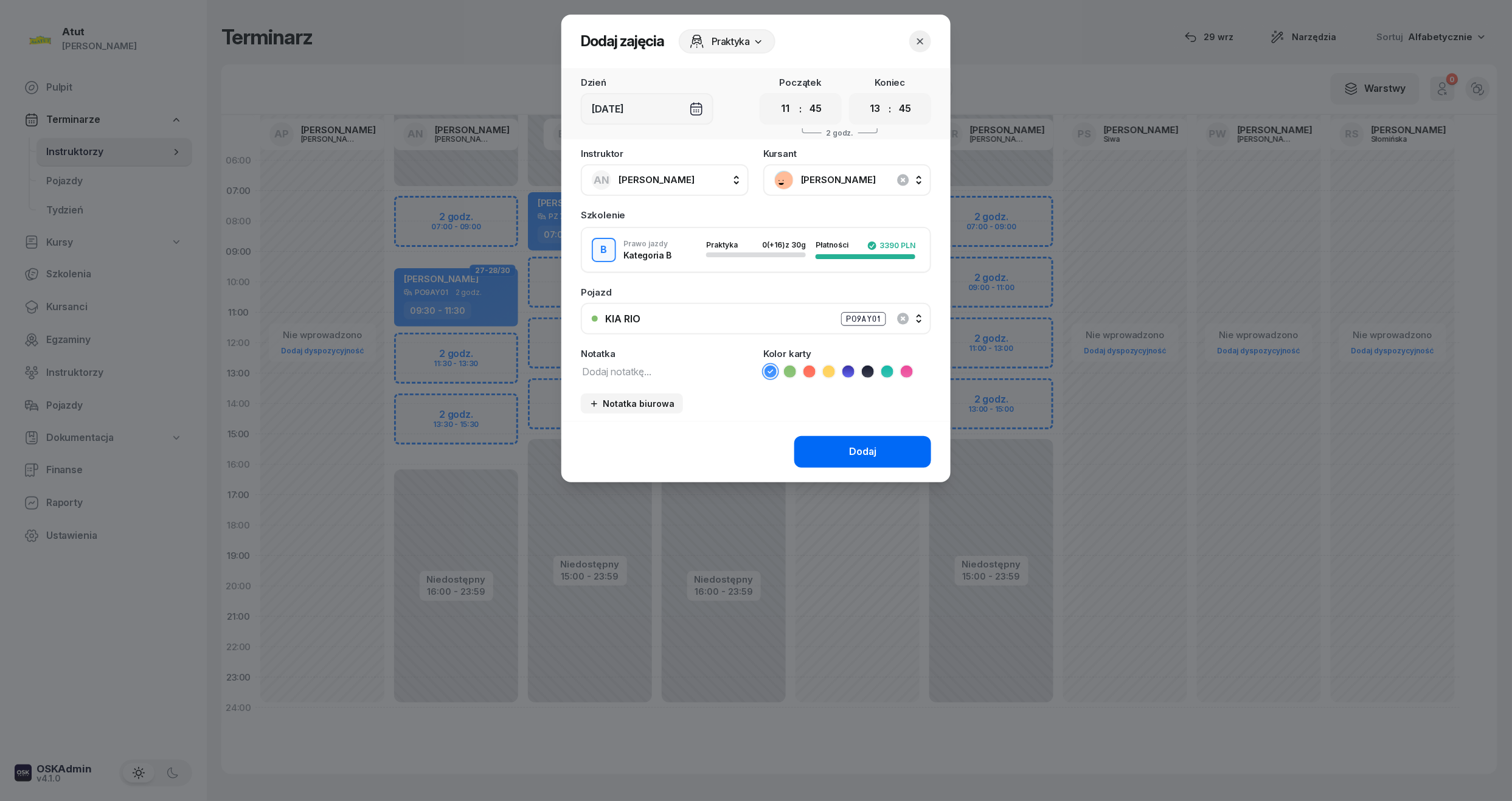
click at [872, 454] on div "Dodaj" at bounding box center [863, 452] width 28 height 16
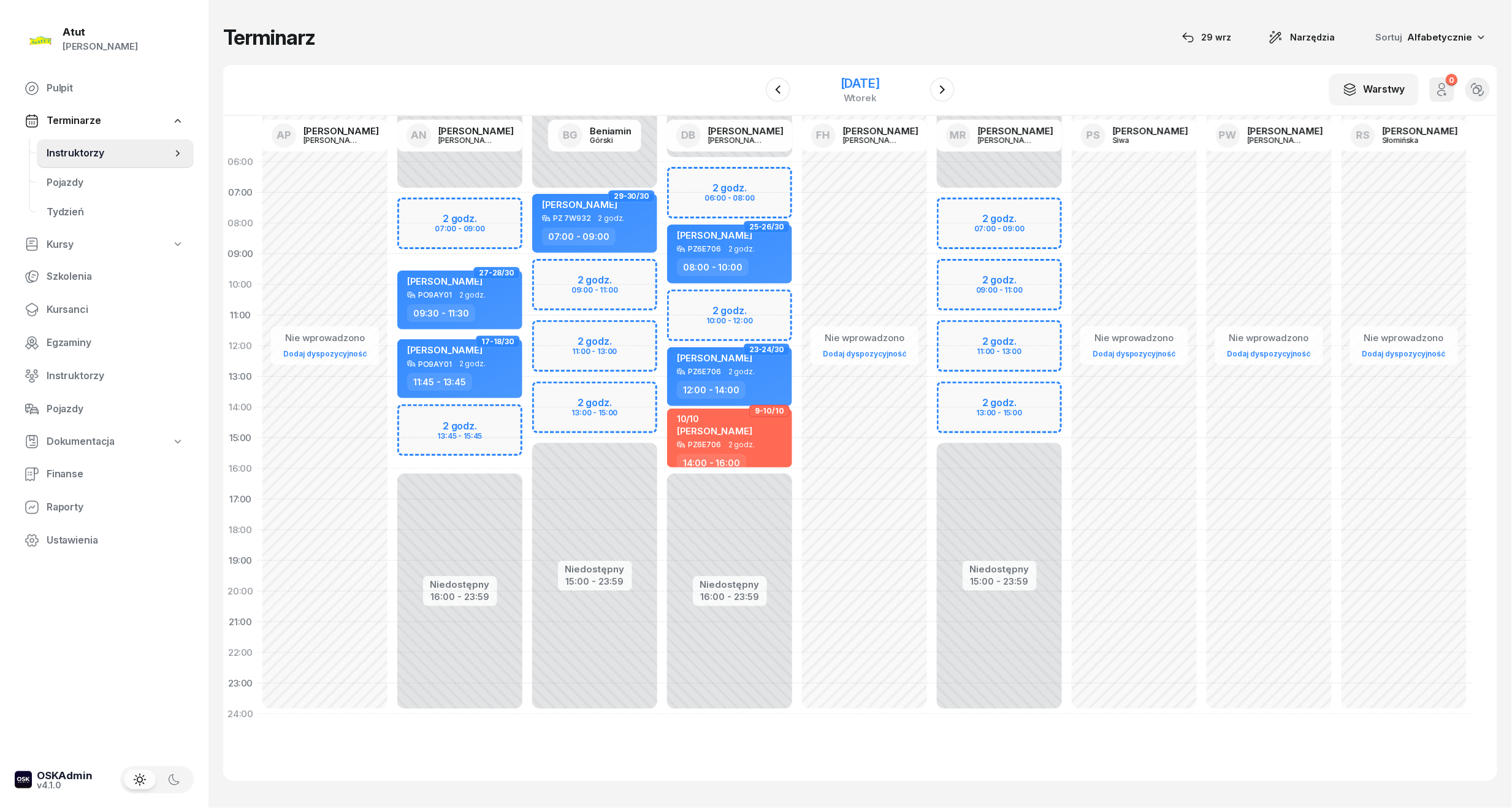
click at [867, 73] on div "9 grudnia 2025 wtorek" at bounding box center [860, 89] width 125 height 35
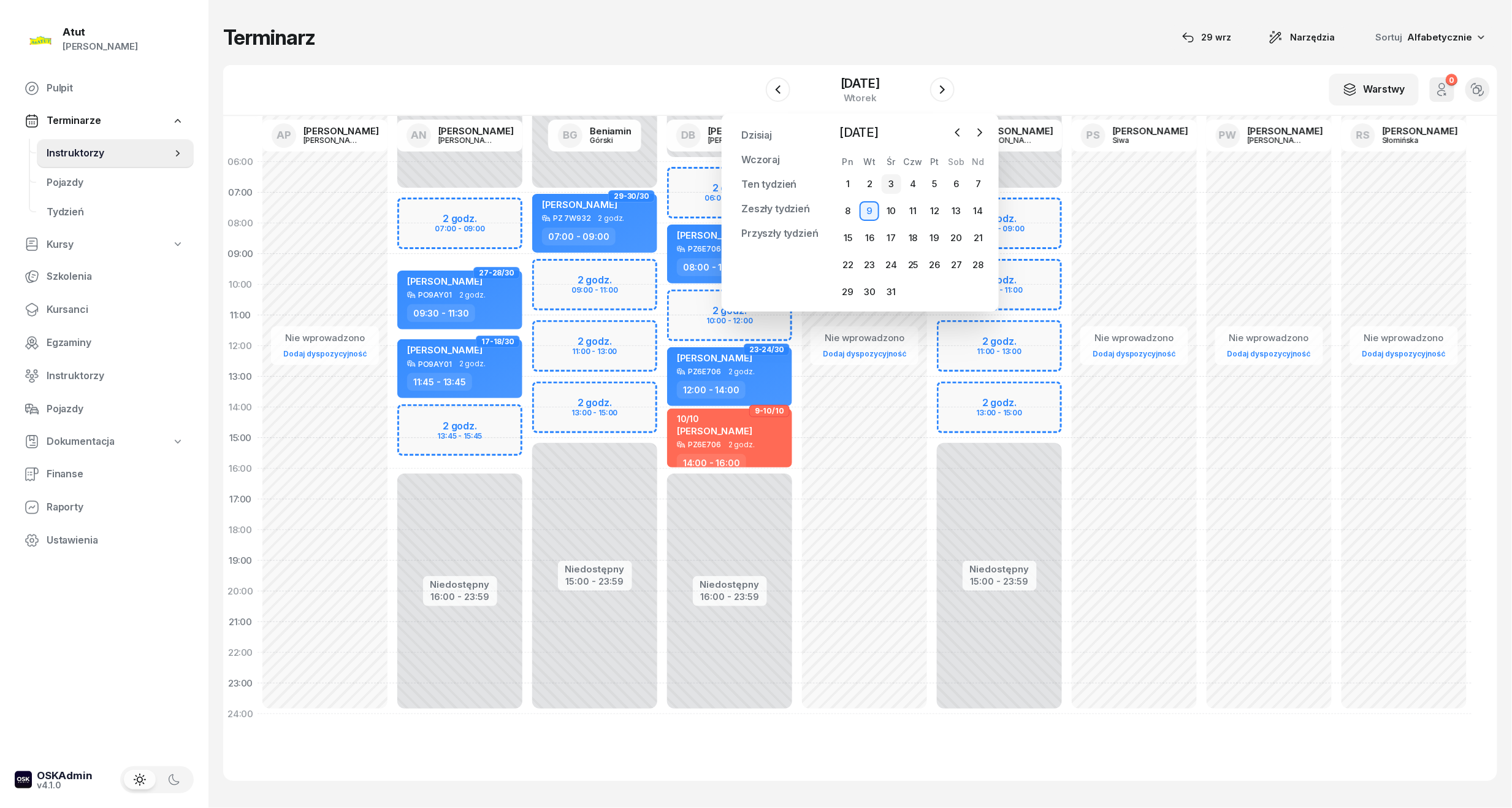
click at [896, 182] on div "3" at bounding box center [891, 184] width 20 height 20
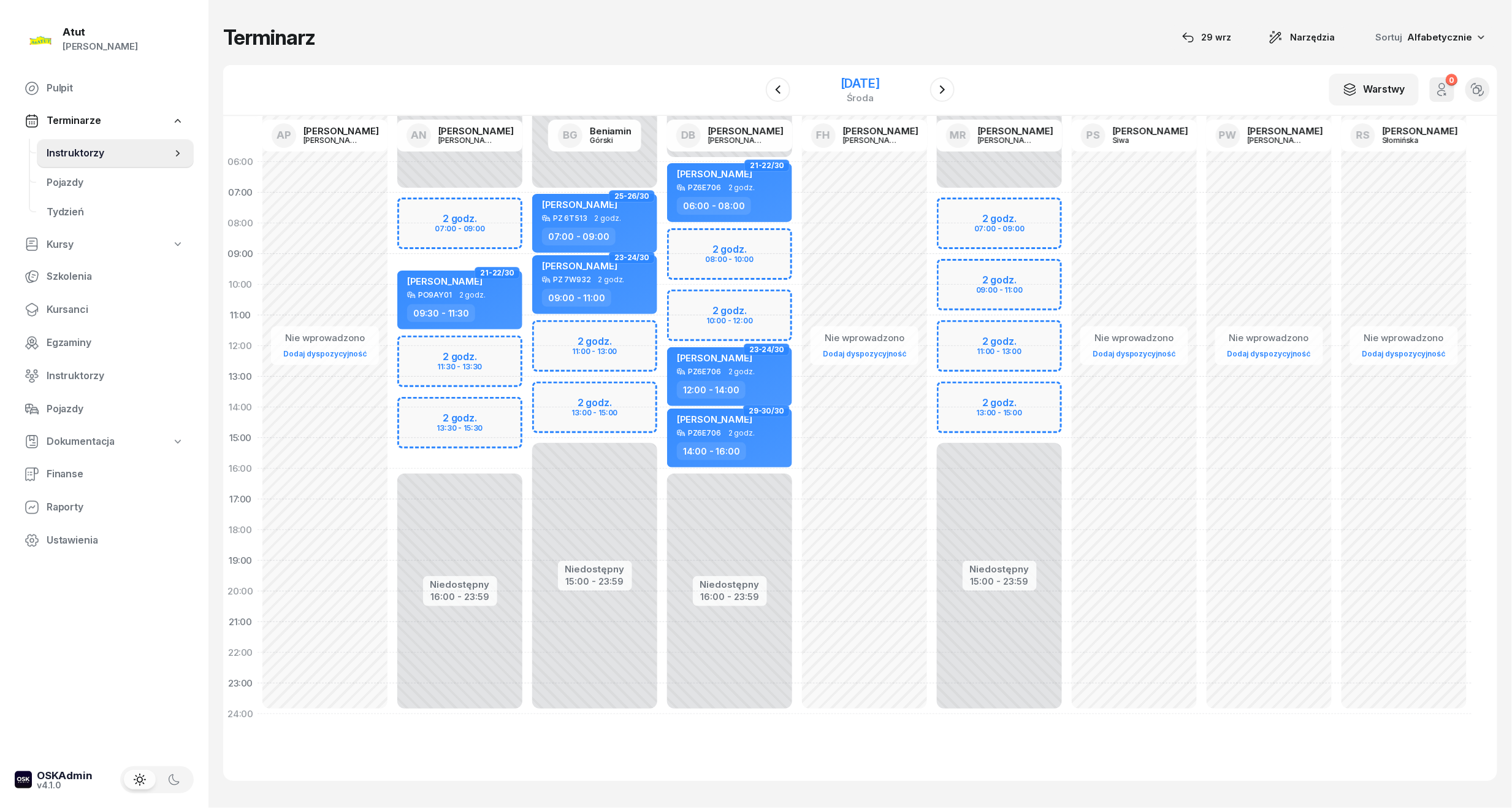
click at [880, 81] on div "3 grudnia 2025" at bounding box center [860, 83] width 39 height 13
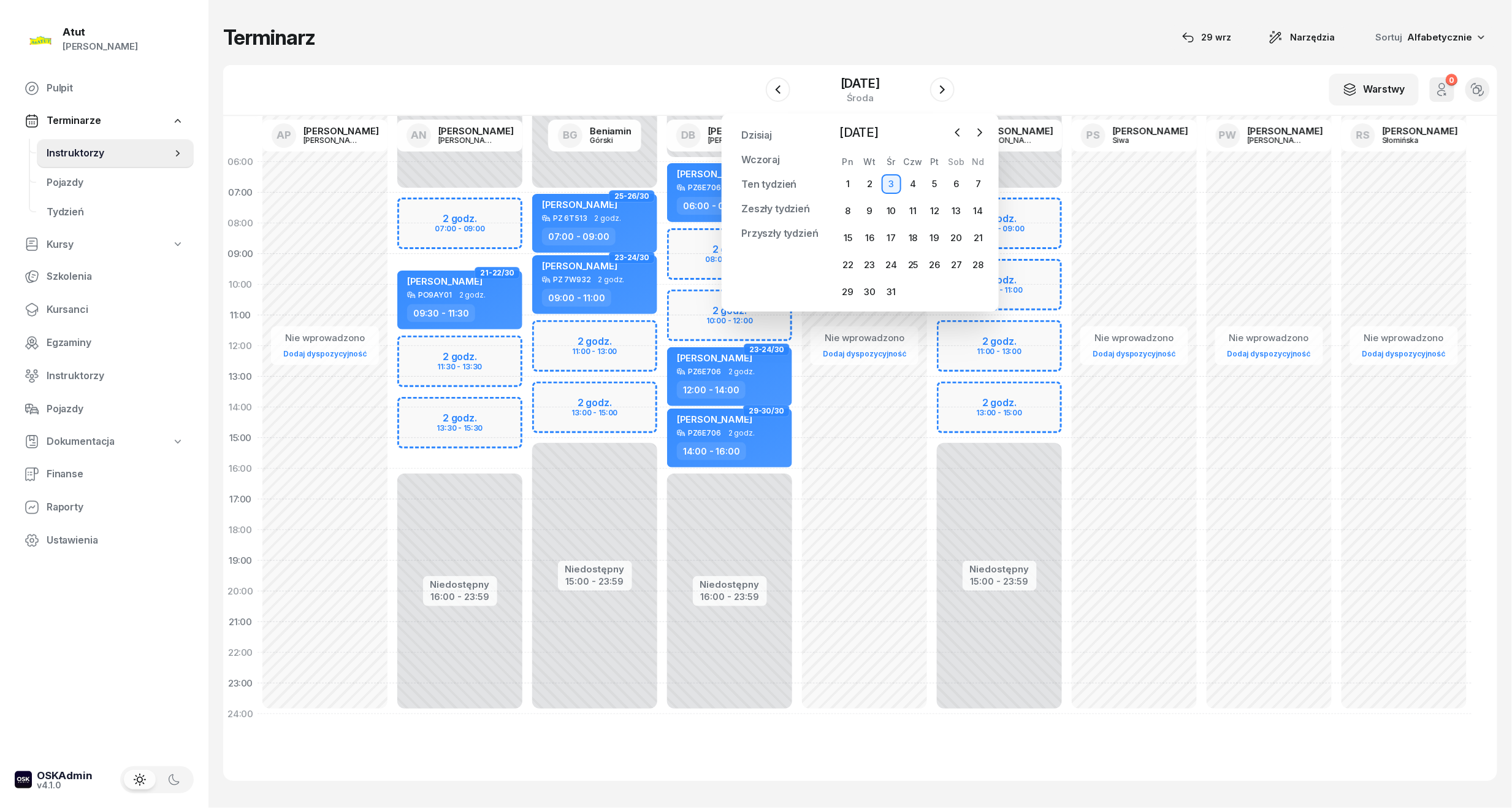
click at [476, 210] on div "Niedostępny 00:00 - 07:00 Niedostępny 16:00 - 23:59 2 godz. 07:00 - 09:00 2 god…" at bounding box center [460, 438] width 135 height 583
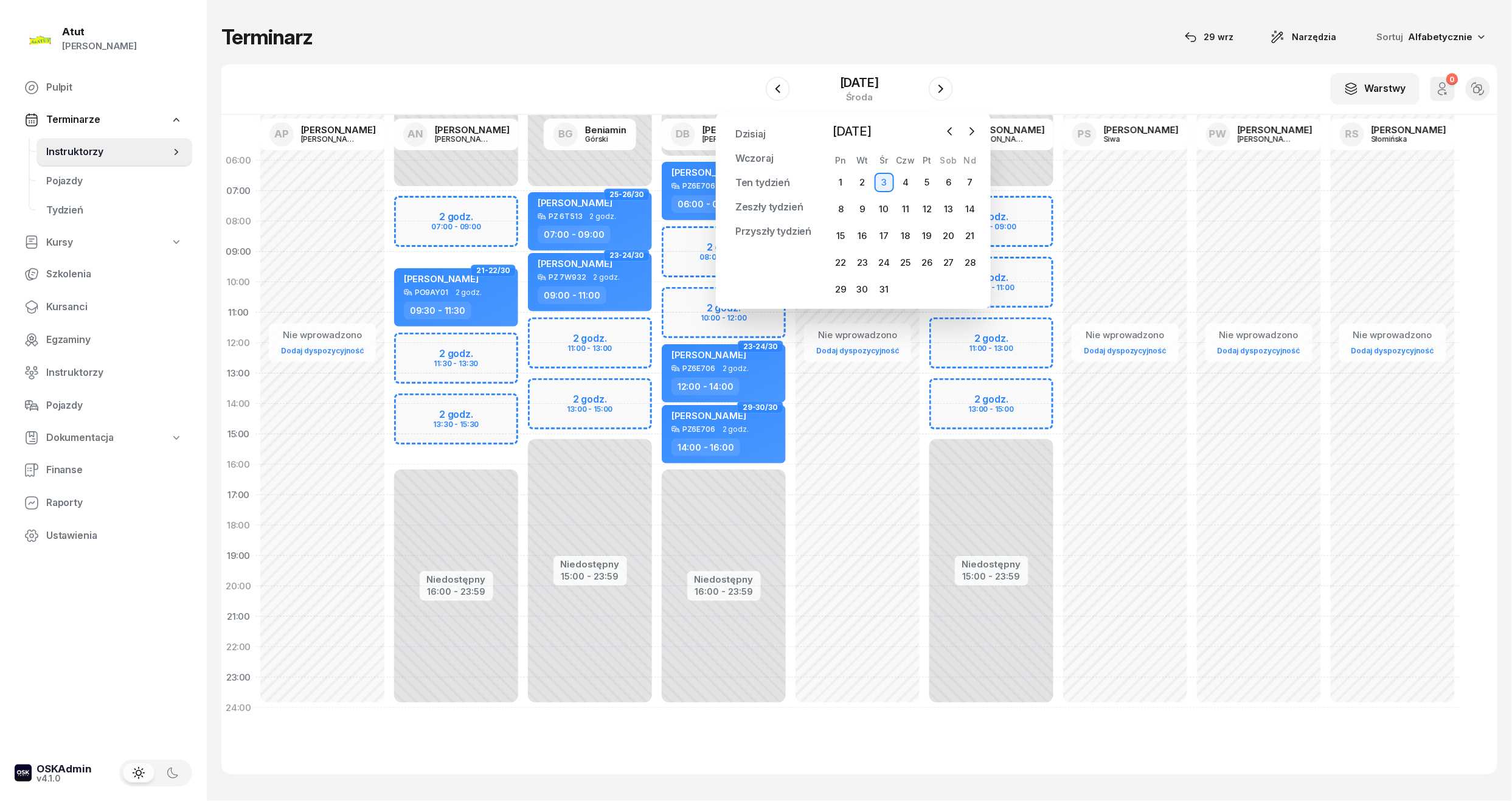
select select "07"
select select "09"
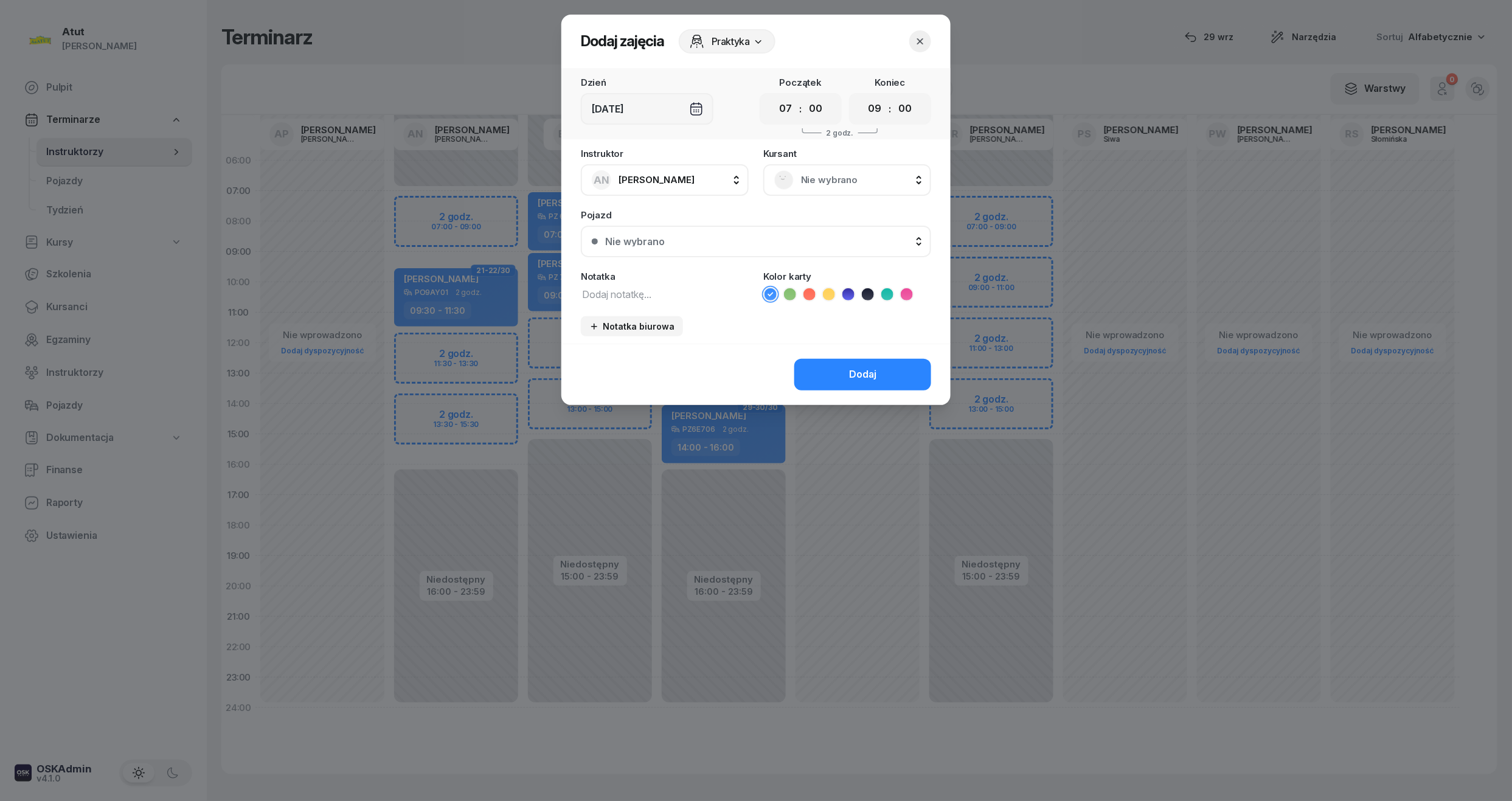
click at [813, 176] on span "Nie wybrano" at bounding box center [861, 180] width 119 height 16
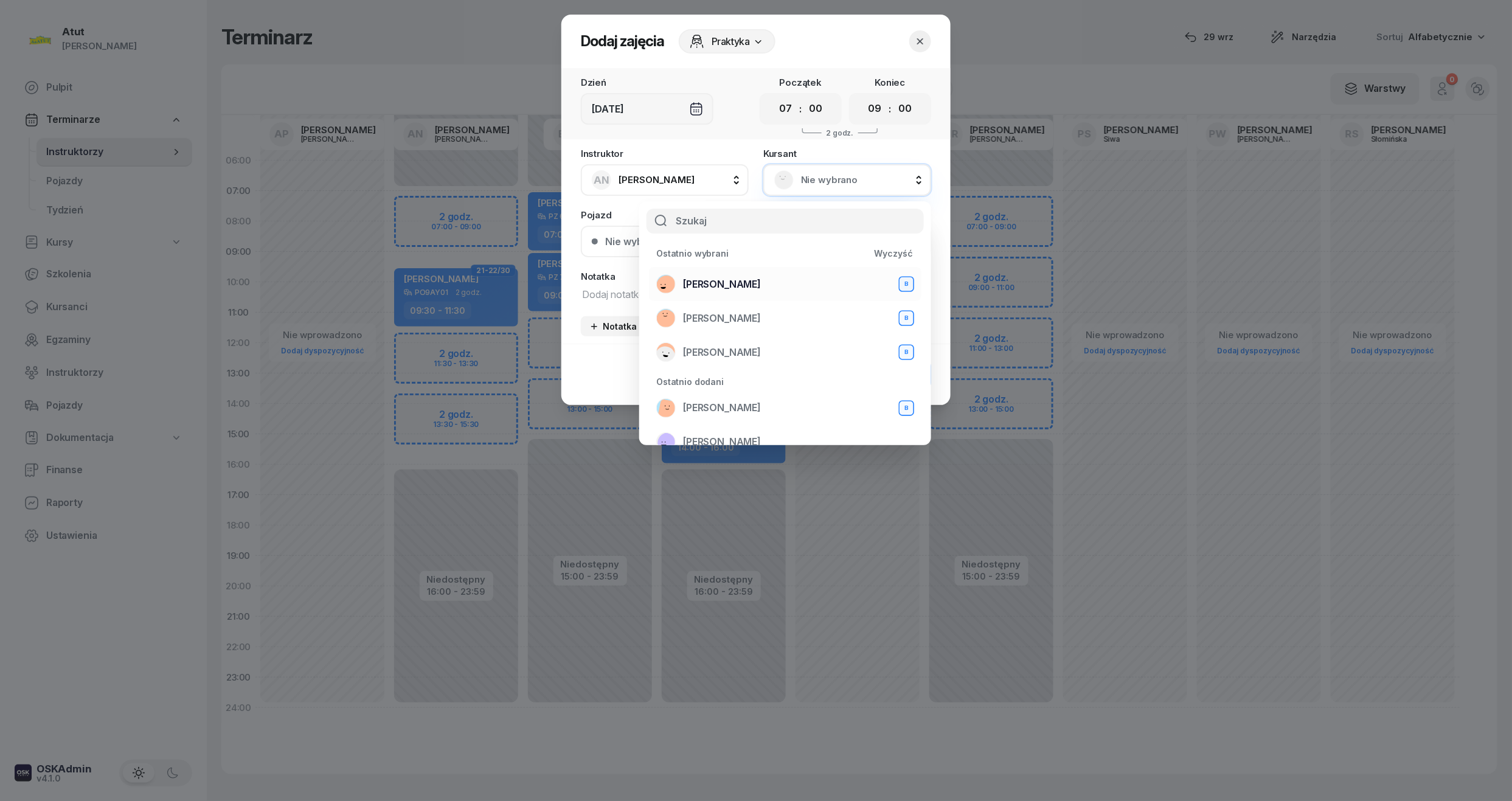
click at [726, 269] on li "Weronika Lisiecka B" at bounding box center [785, 284] width 273 height 34
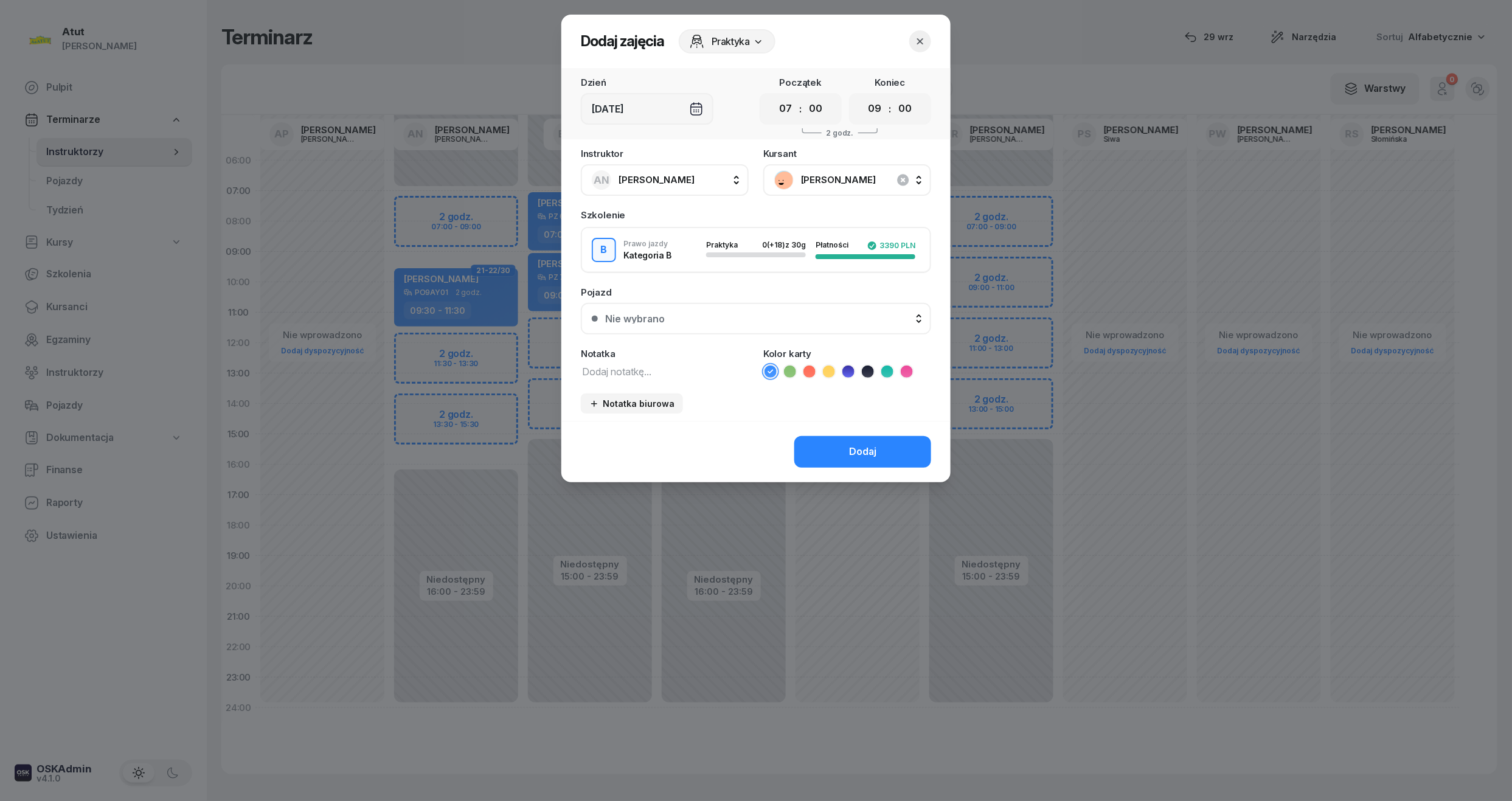
click at [702, 322] on button "Nie wybrano" at bounding box center [756, 319] width 350 height 31
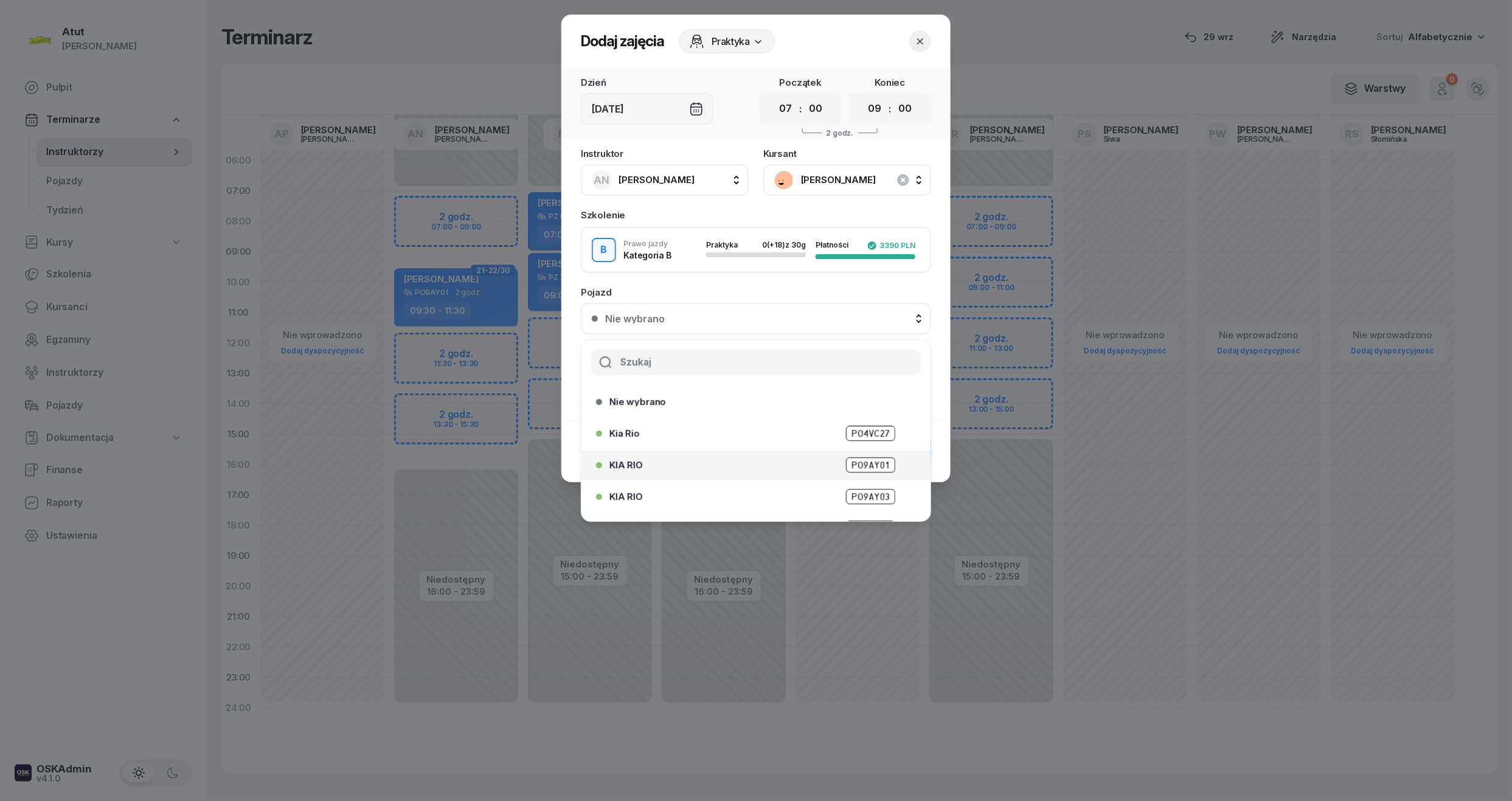
click at [877, 472] on div "KIA RIO PO9AY01" at bounding box center [752, 465] width 313 height 20
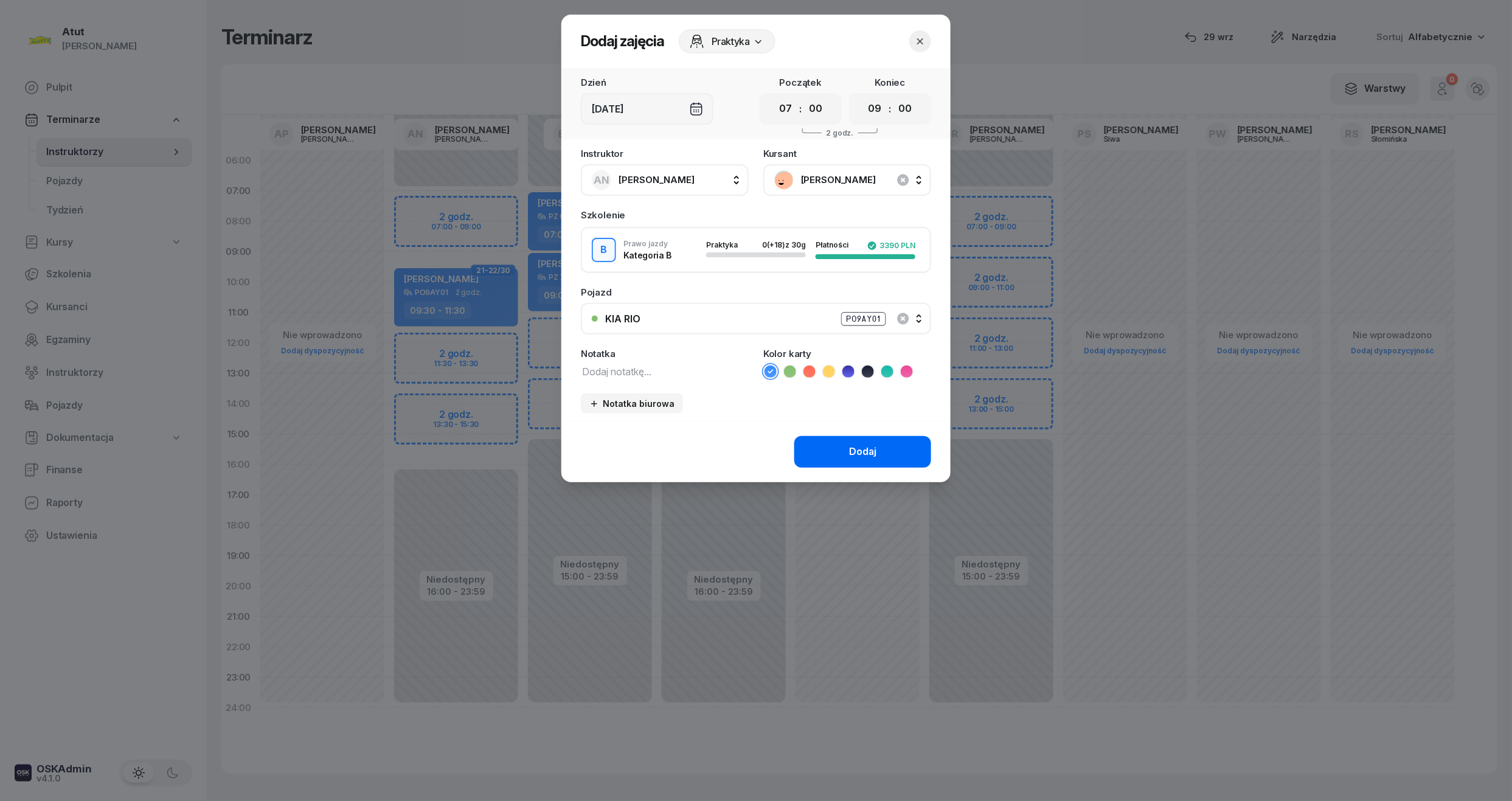
click at [878, 441] on button "Dodaj" at bounding box center [863, 452] width 137 height 31
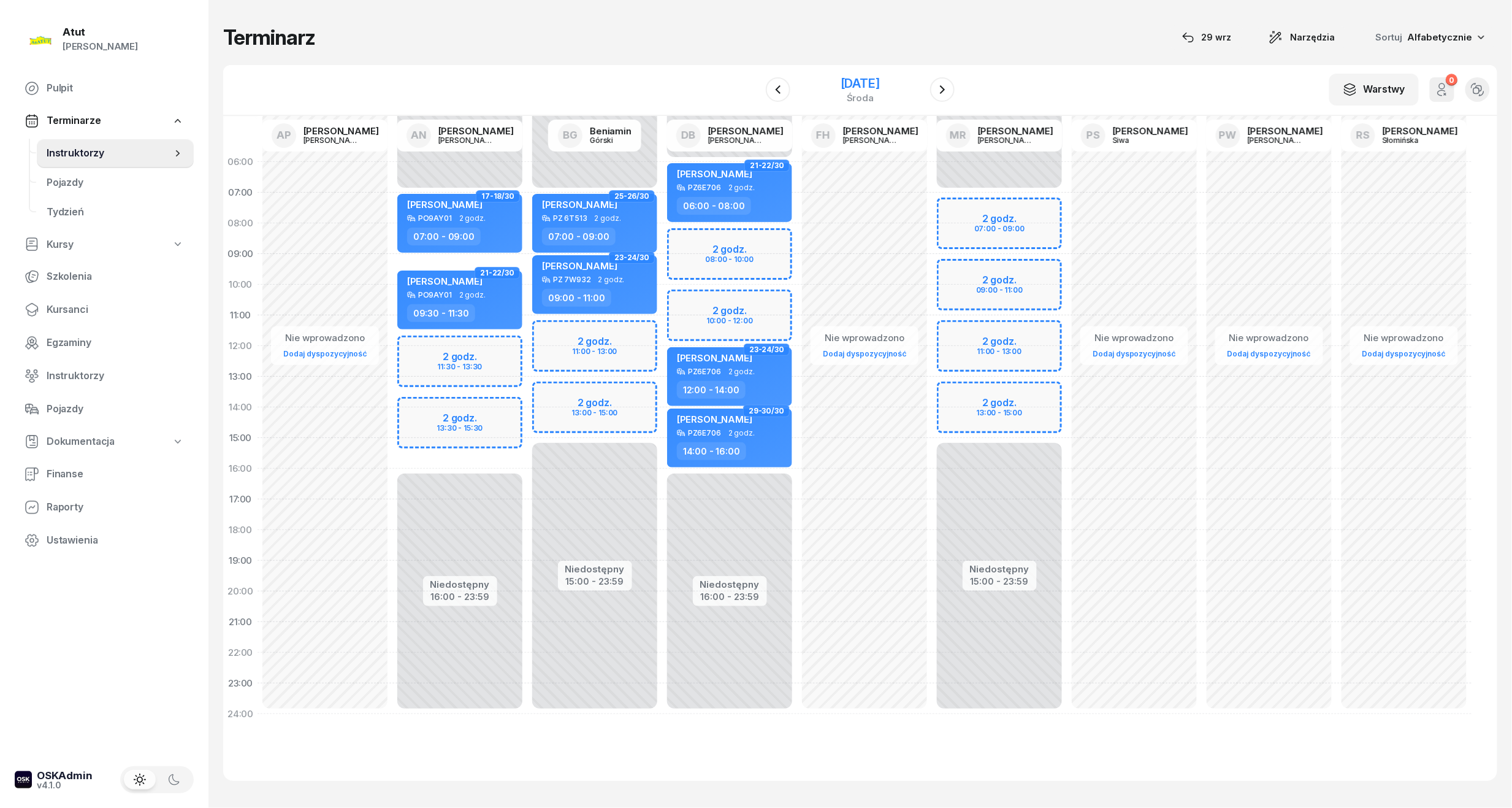
click at [854, 73] on div "3 grudnia 2025 środa" at bounding box center [860, 89] width 125 height 35
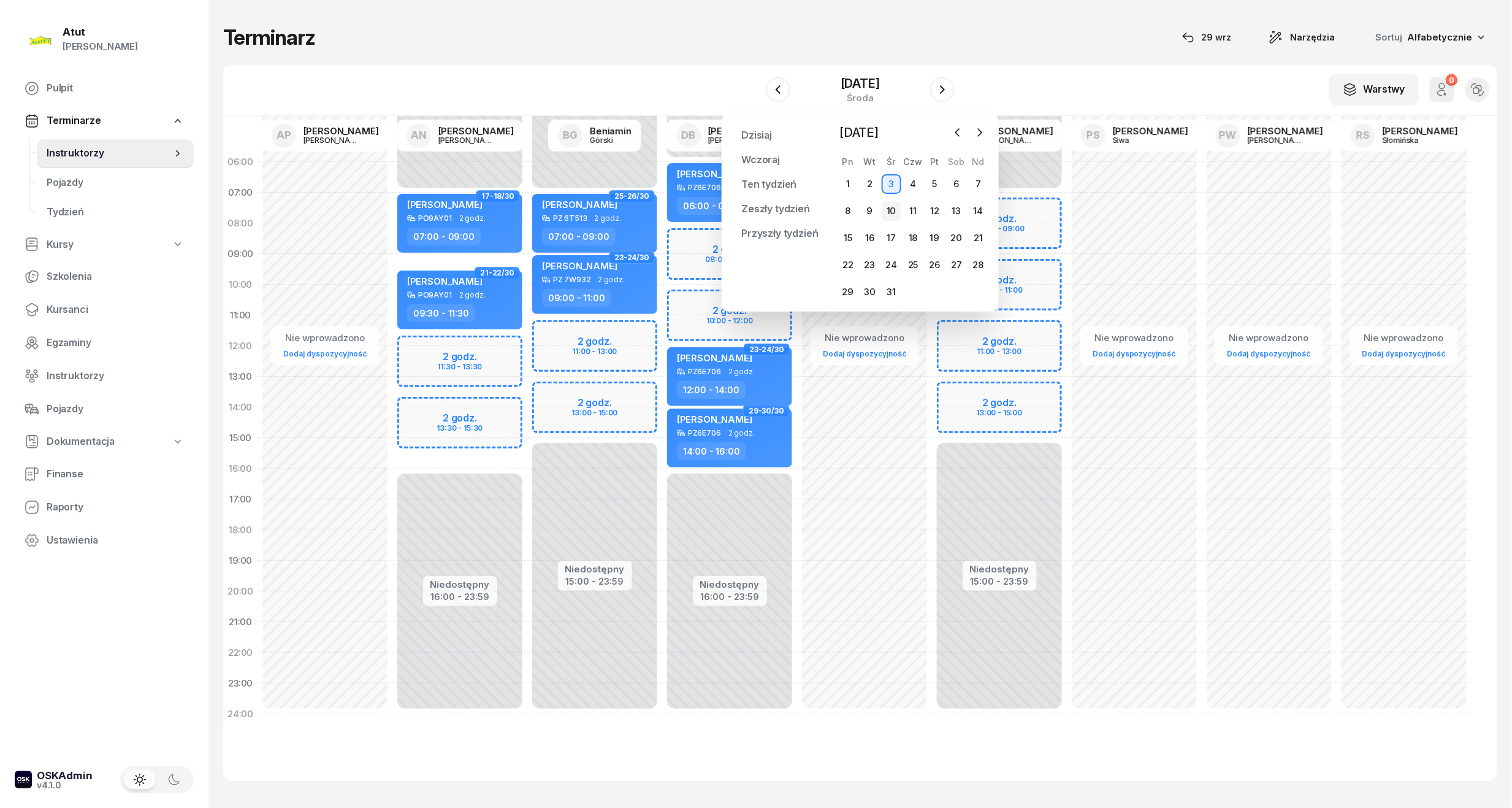
click at [891, 215] on div "10" at bounding box center [891, 211] width 20 height 20
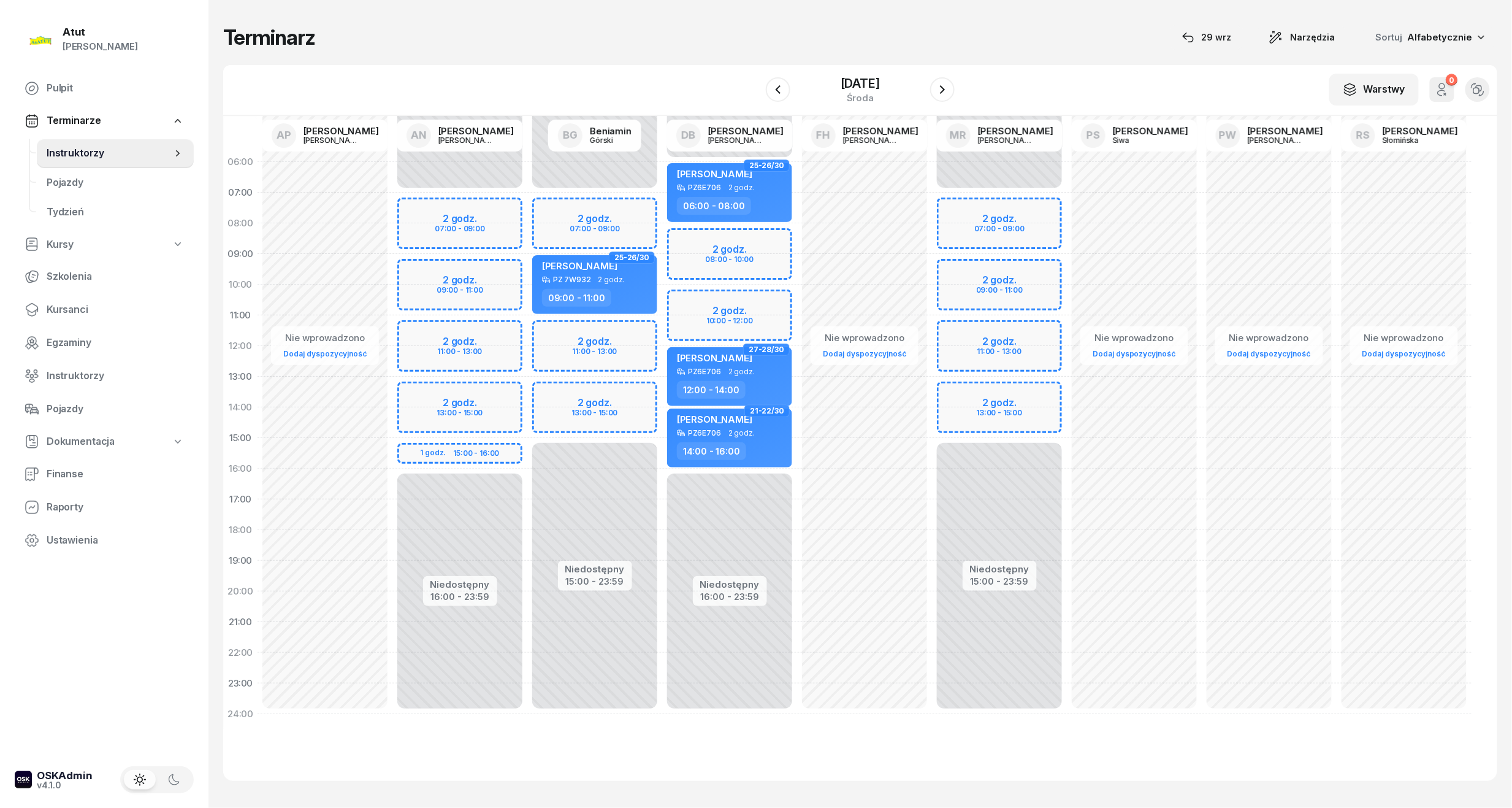
click at [502, 219] on div "Niedostępny 00:00 - 07:00 Niedostępny 16:00 - 23:59 2 godz. 07:00 - 09:00 2 god…" at bounding box center [460, 438] width 135 height 583
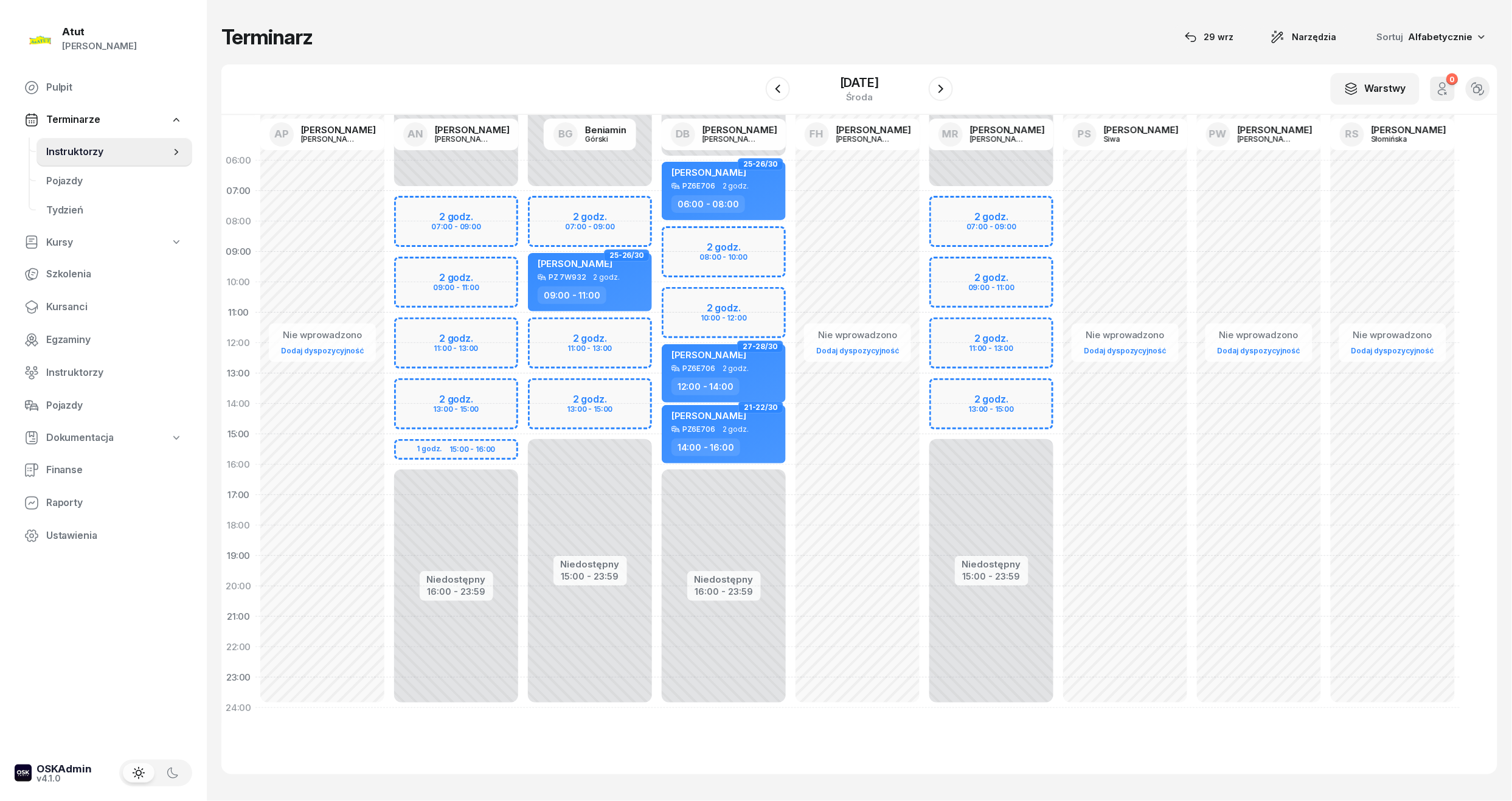
select select "07"
select select "09"
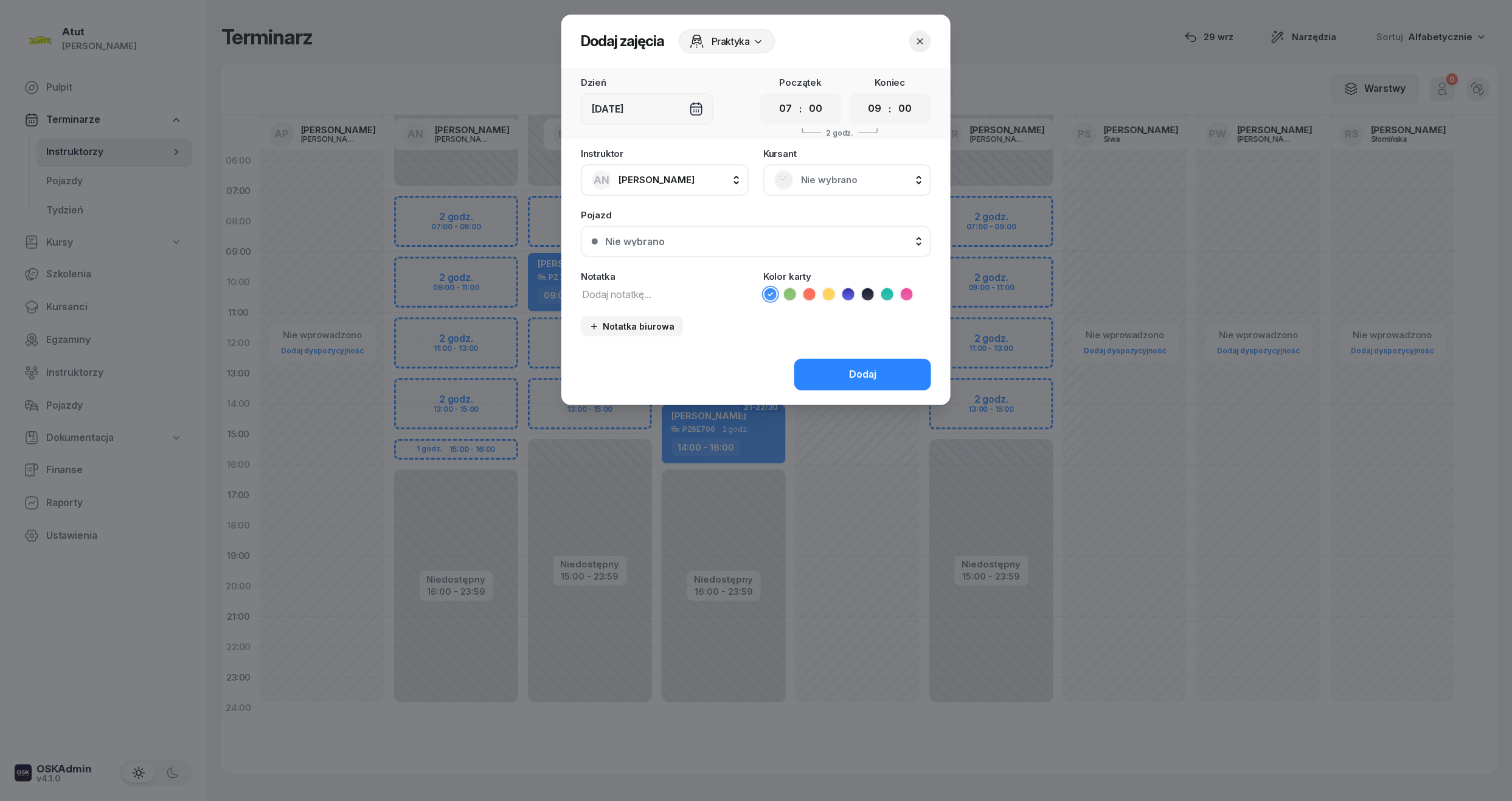
click at [811, 168] on div "Nie wybrano" at bounding box center [847, 180] width 168 height 31
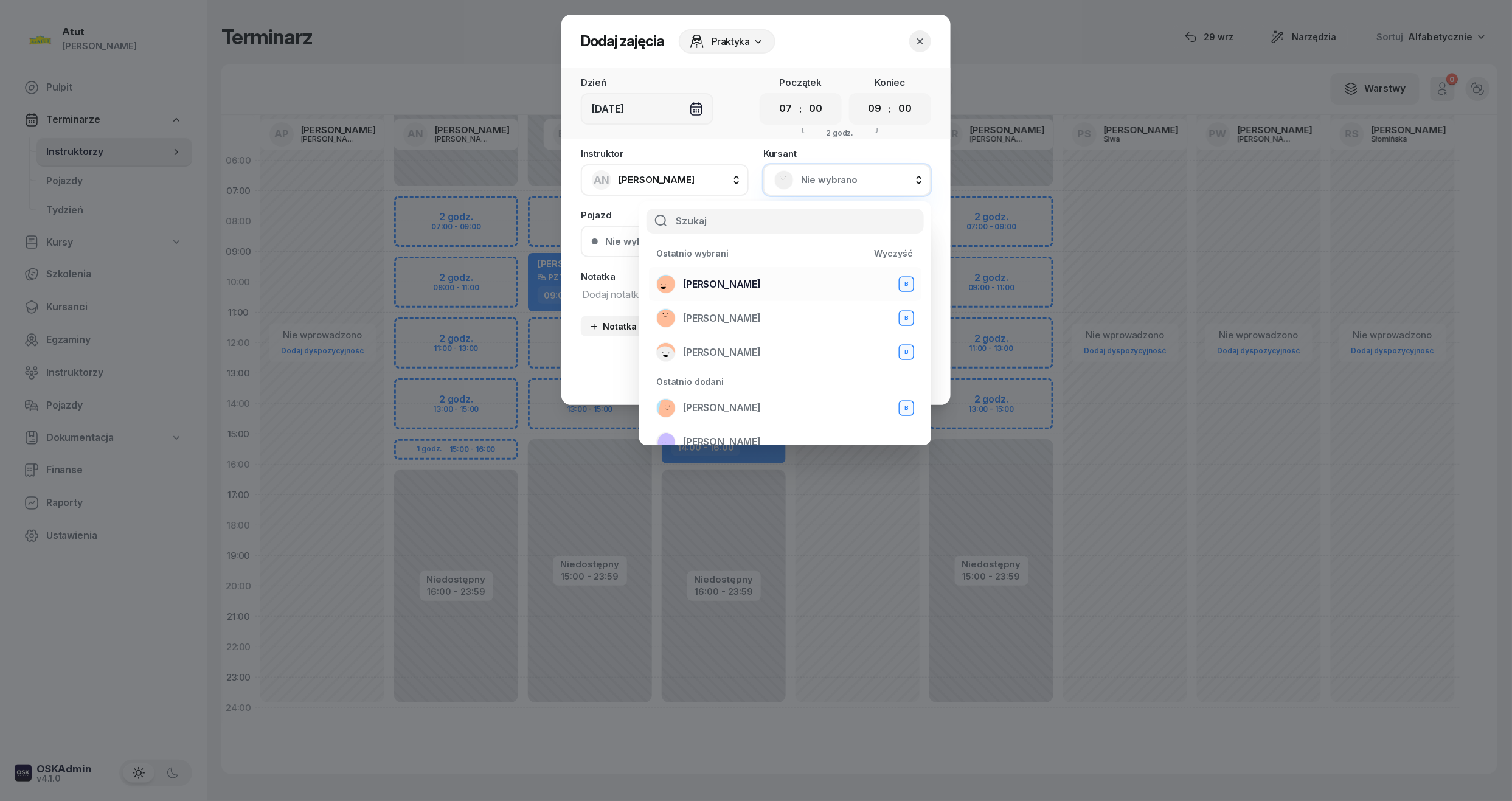
click at [729, 283] on span "Weronika Lisiecka" at bounding box center [722, 284] width 78 height 16
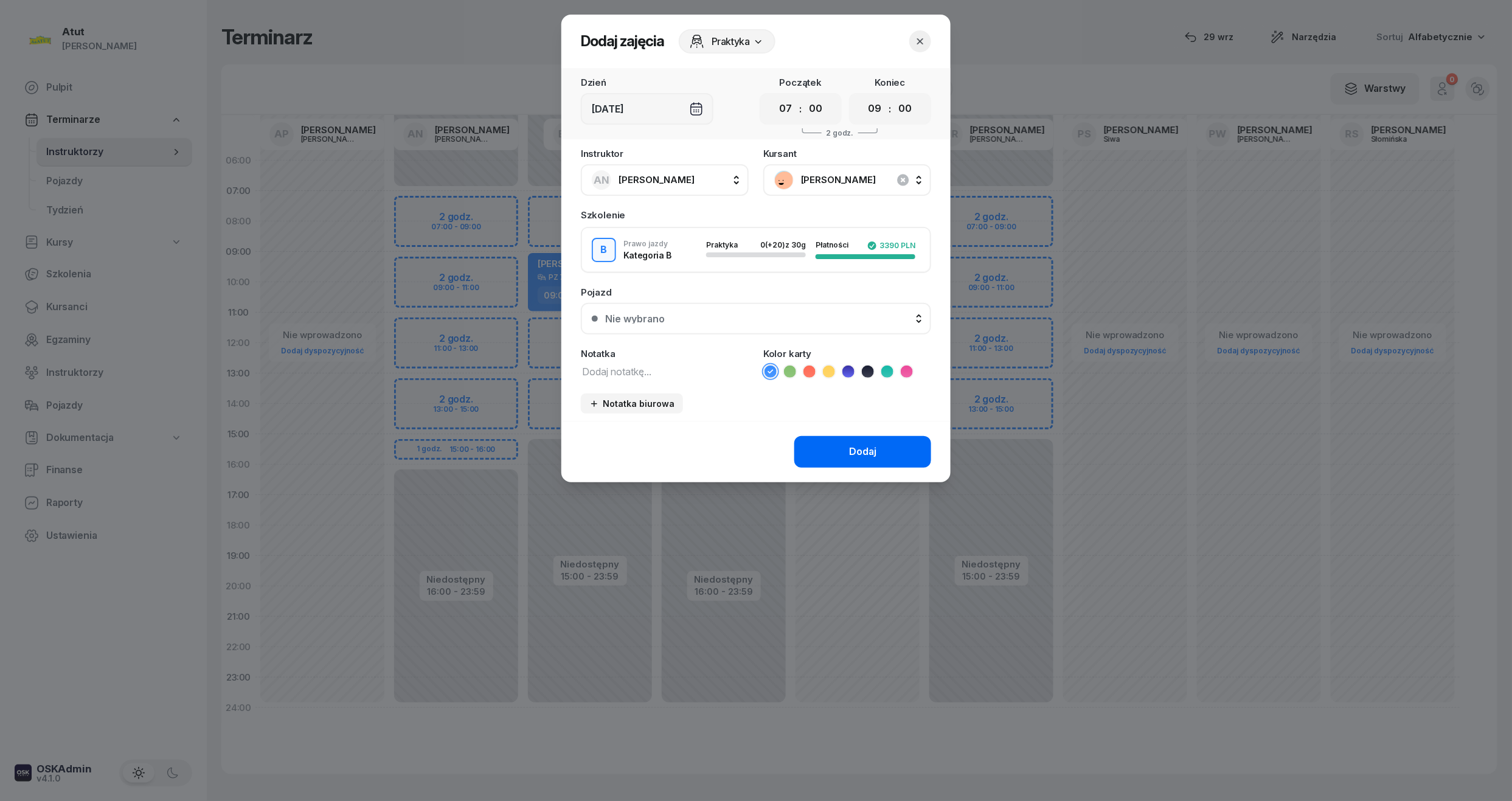
click at [835, 439] on button "Dodaj" at bounding box center [863, 452] width 137 height 31
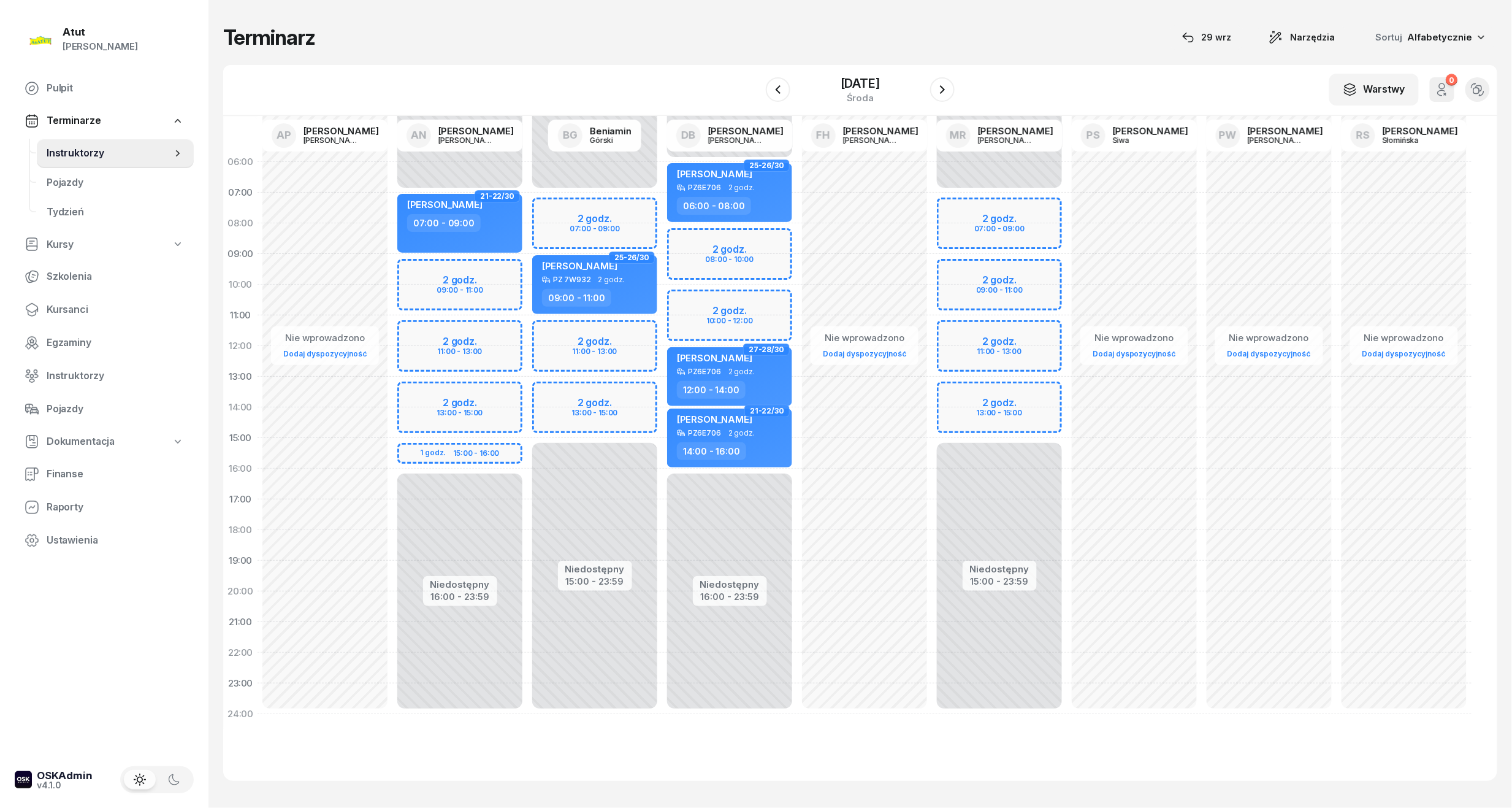
click at [876, 71] on div "W Wybierz AP Adam Pytlak AN Artur Nowakowski BG Beniamin Górski DB Dariusz Bańk…" at bounding box center [860, 90] width 1274 height 51
click at [880, 89] on div "10 grudnia 2025" at bounding box center [860, 83] width 39 height 13
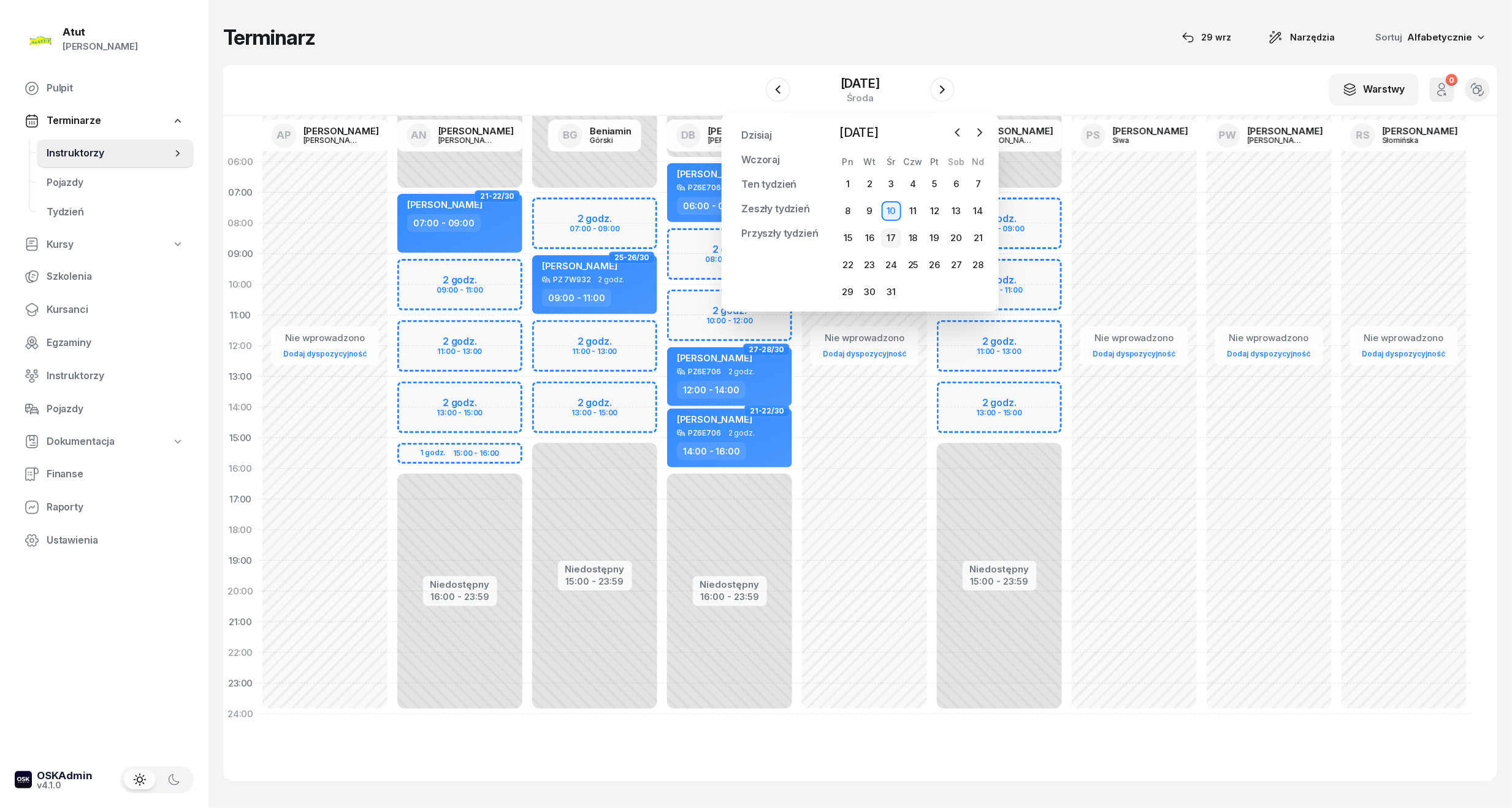
click at [895, 242] on div "17" at bounding box center [891, 238] width 20 height 20
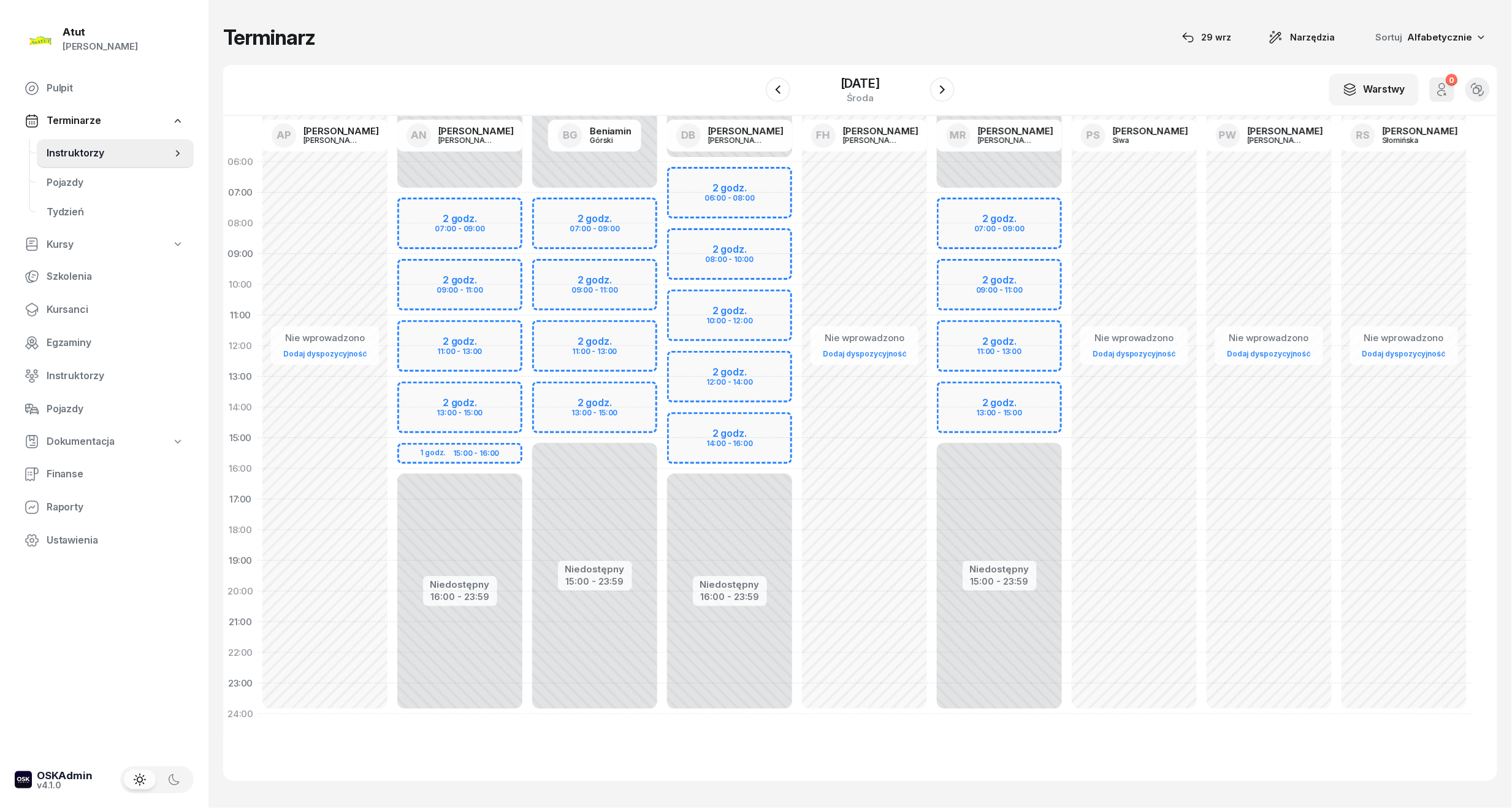
click at [476, 214] on div "Niedostępny 00:00 - 07:00 Niedostępny 16:00 - 23:59 2 godz. 07:00 - 09:00 2 god…" at bounding box center [460, 438] width 135 height 583
select select "07"
select select "09"
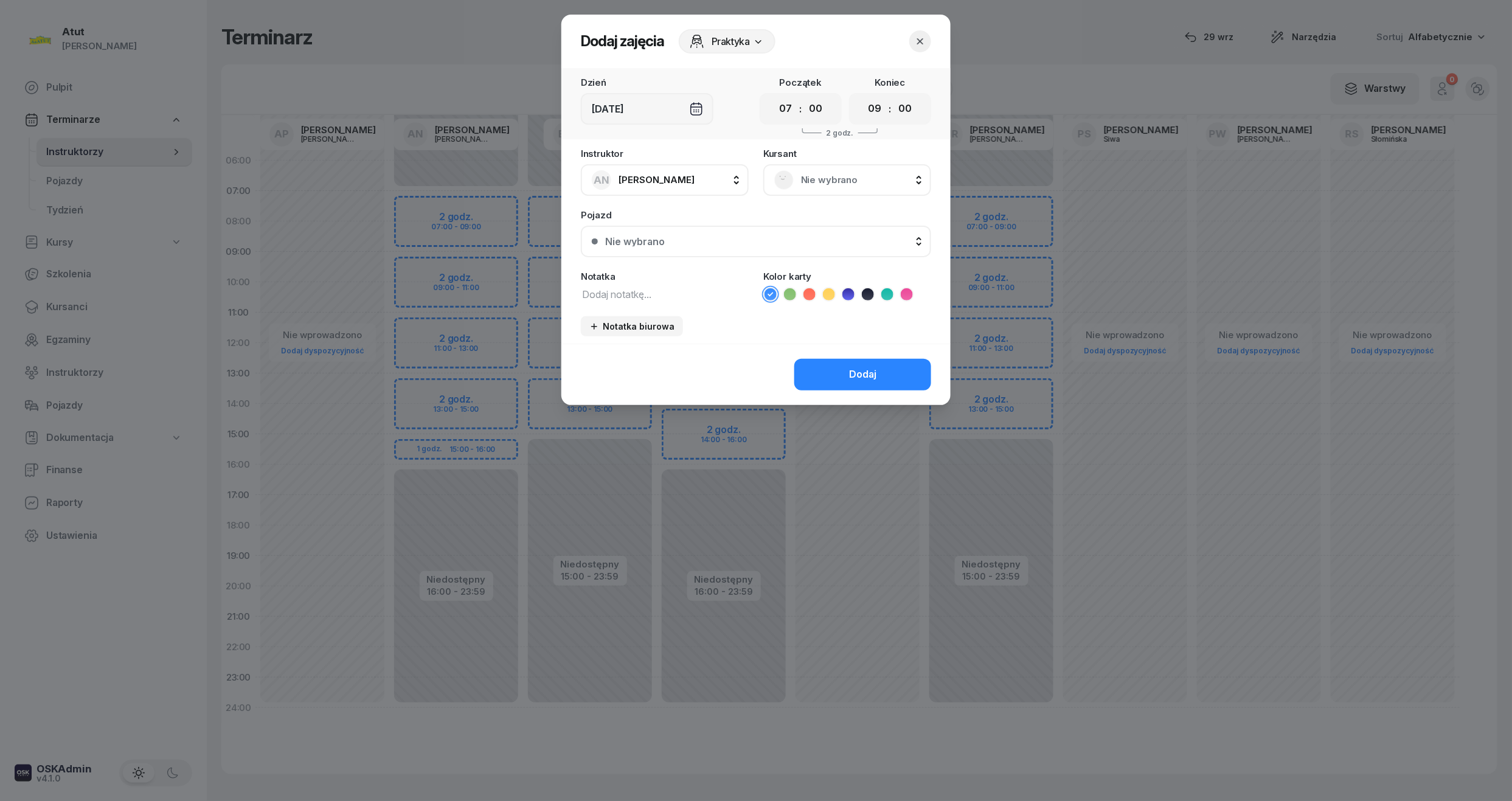
click at [857, 183] on span "Nie wybrano" at bounding box center [861, 180] width 119 height 16
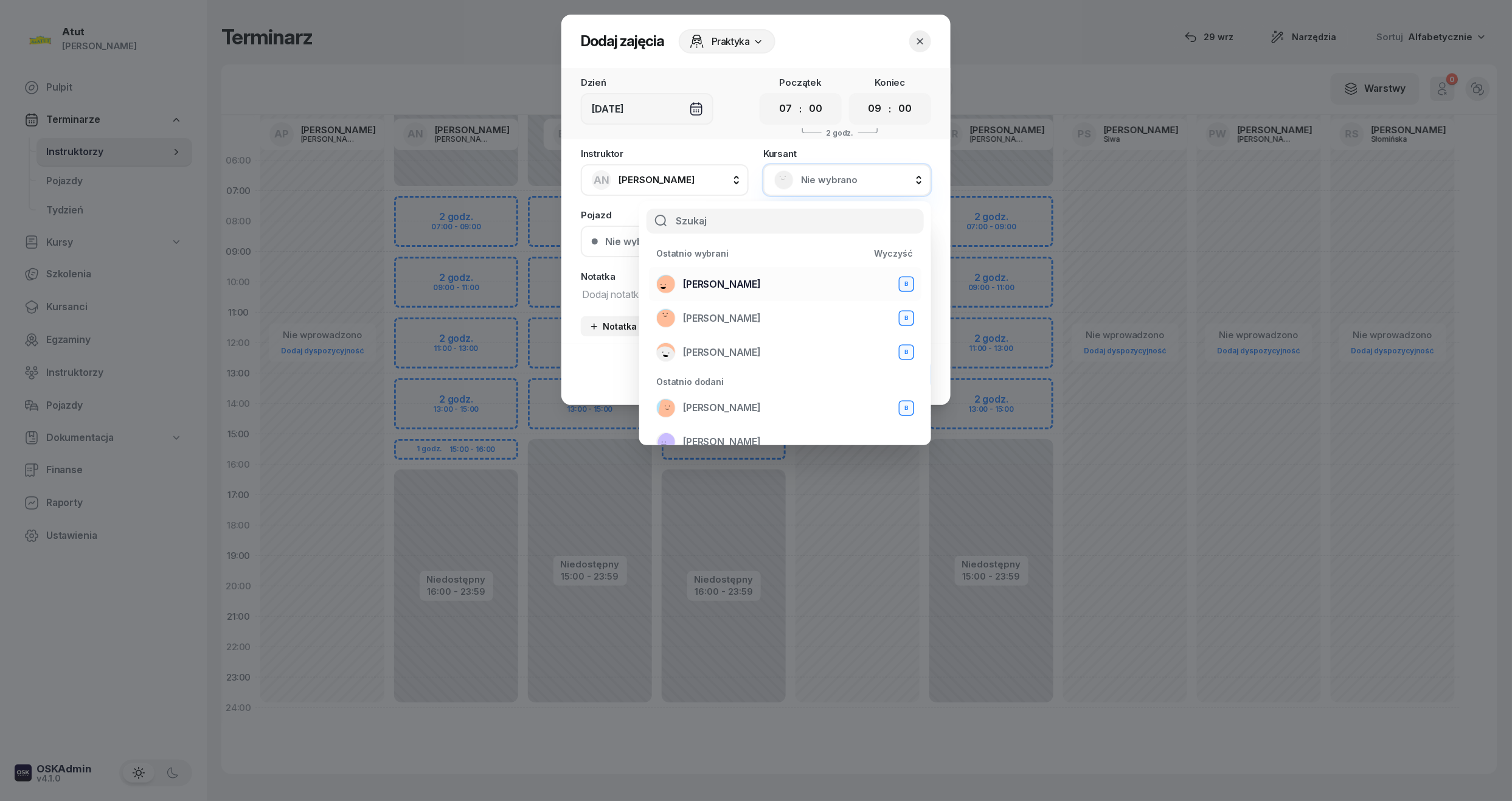
click at [761, 280] on span "Weronika Lisiecka" at bounding box center [722, 284] width 78 height 16
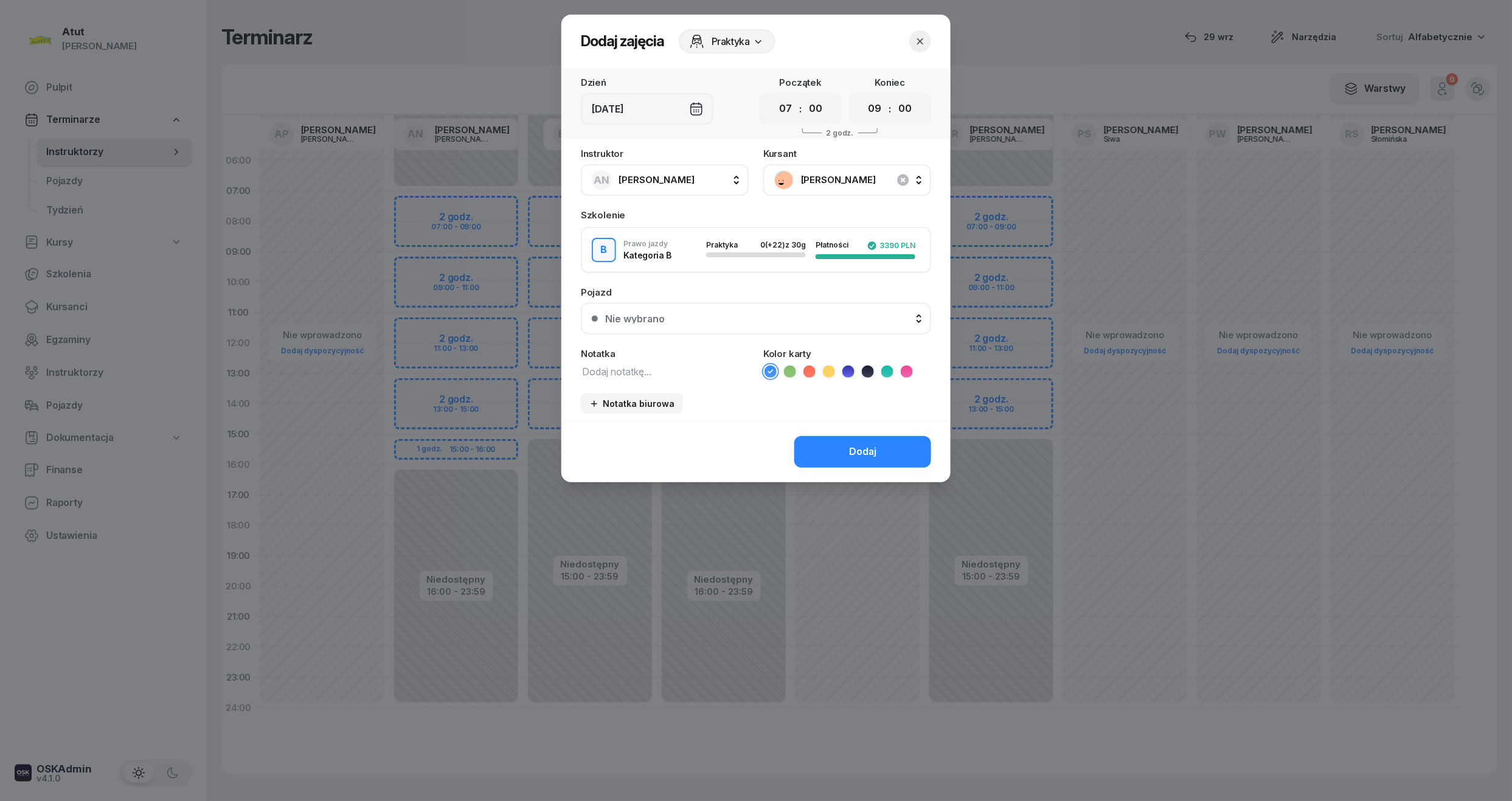
click at [706, 310] on button "Nie wybrano" at bounding box center [756, 319] width 350 height 31
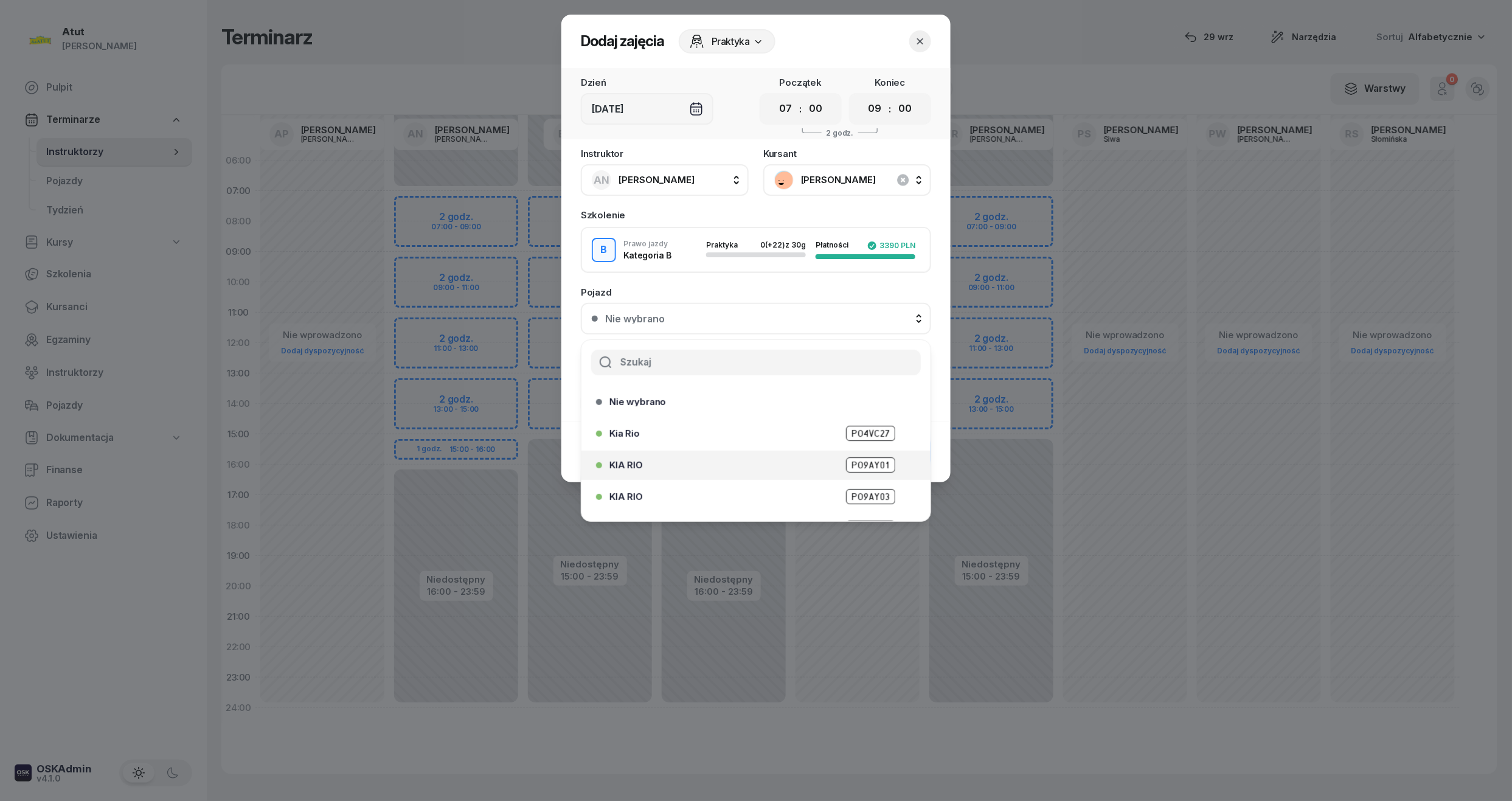
click at [878, 459] on span "PO9AY01" at bounding box center [870, 465] width 49 height 15
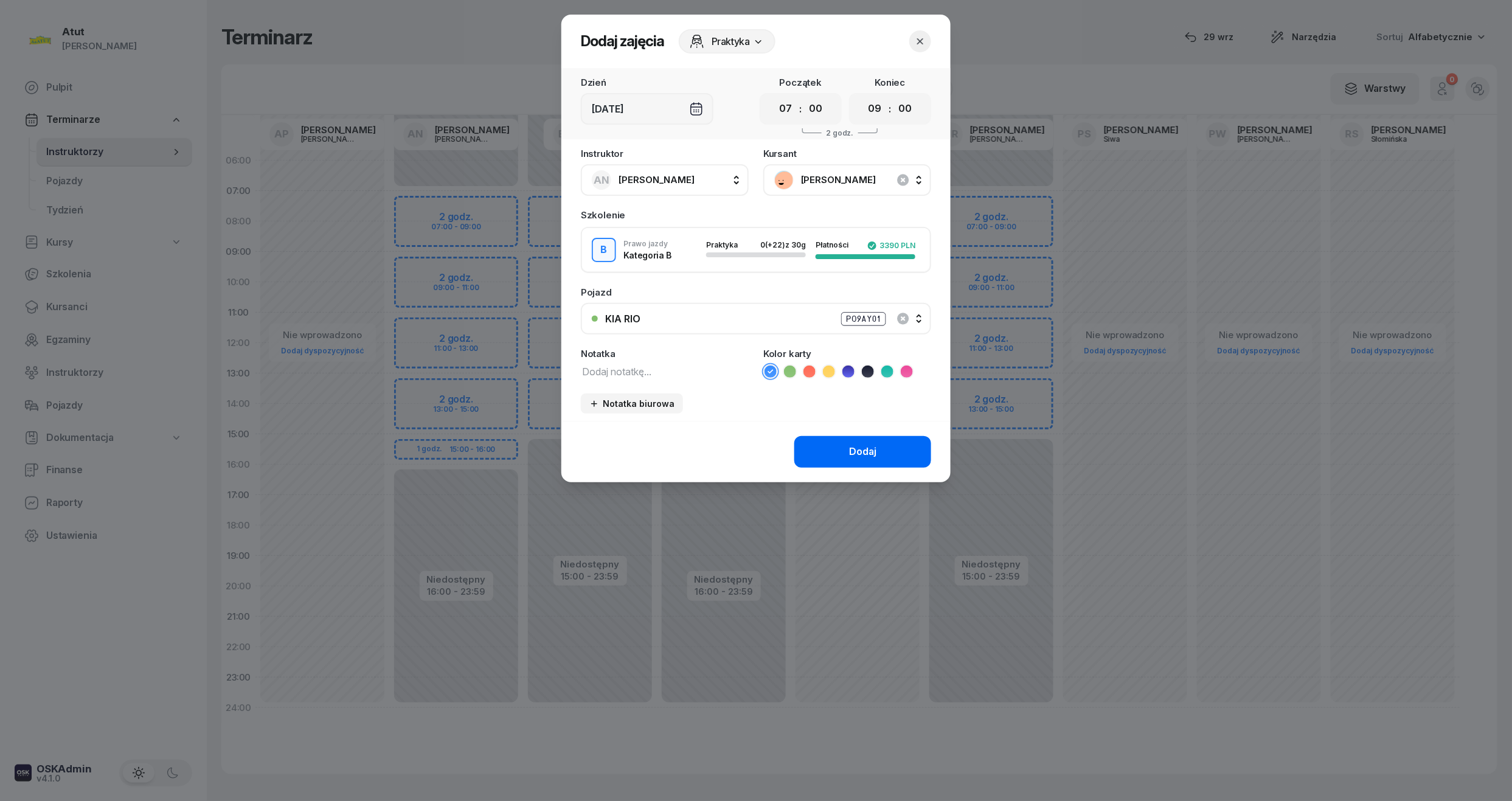
click at [876, 450] on div "Dodaj" at bounding box center [863, 452] width 28 height 16
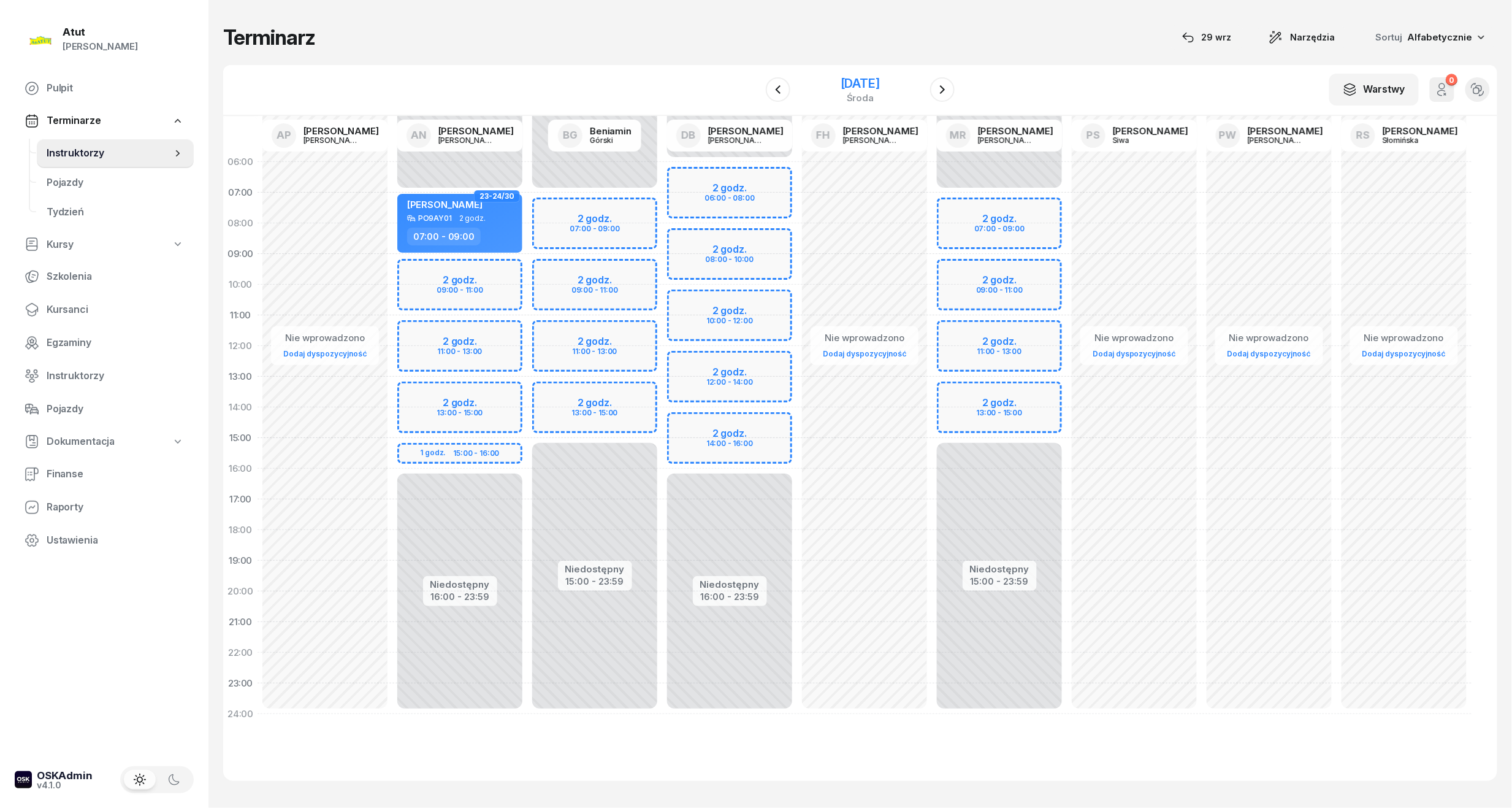
click at [880, 77] on div "17 grudnia 2025" at bounding box center [860, 83] width 39 height 13
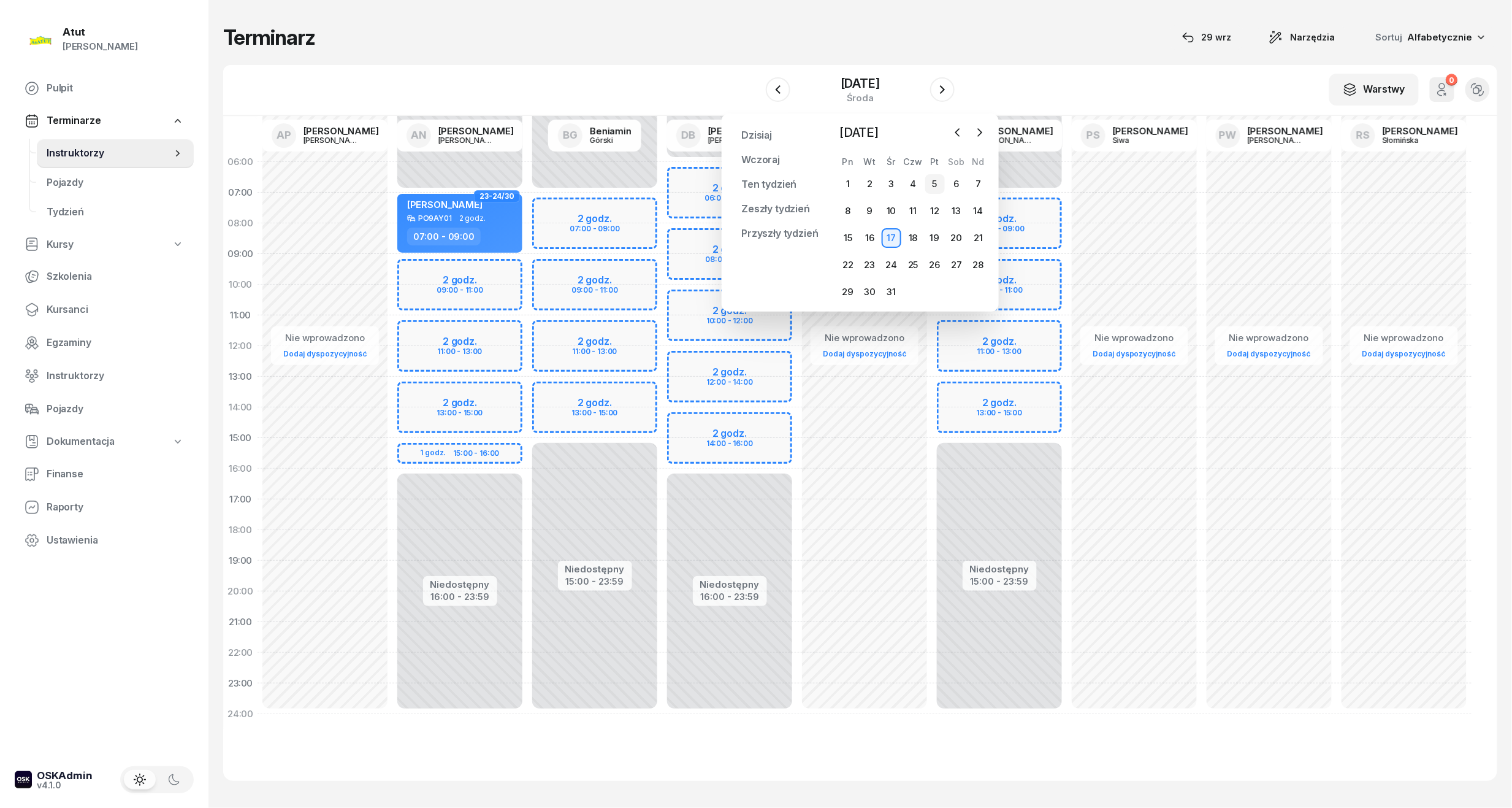
click at [942, 181] on div "5" at bounding box center [935, 184] width 20 height 20
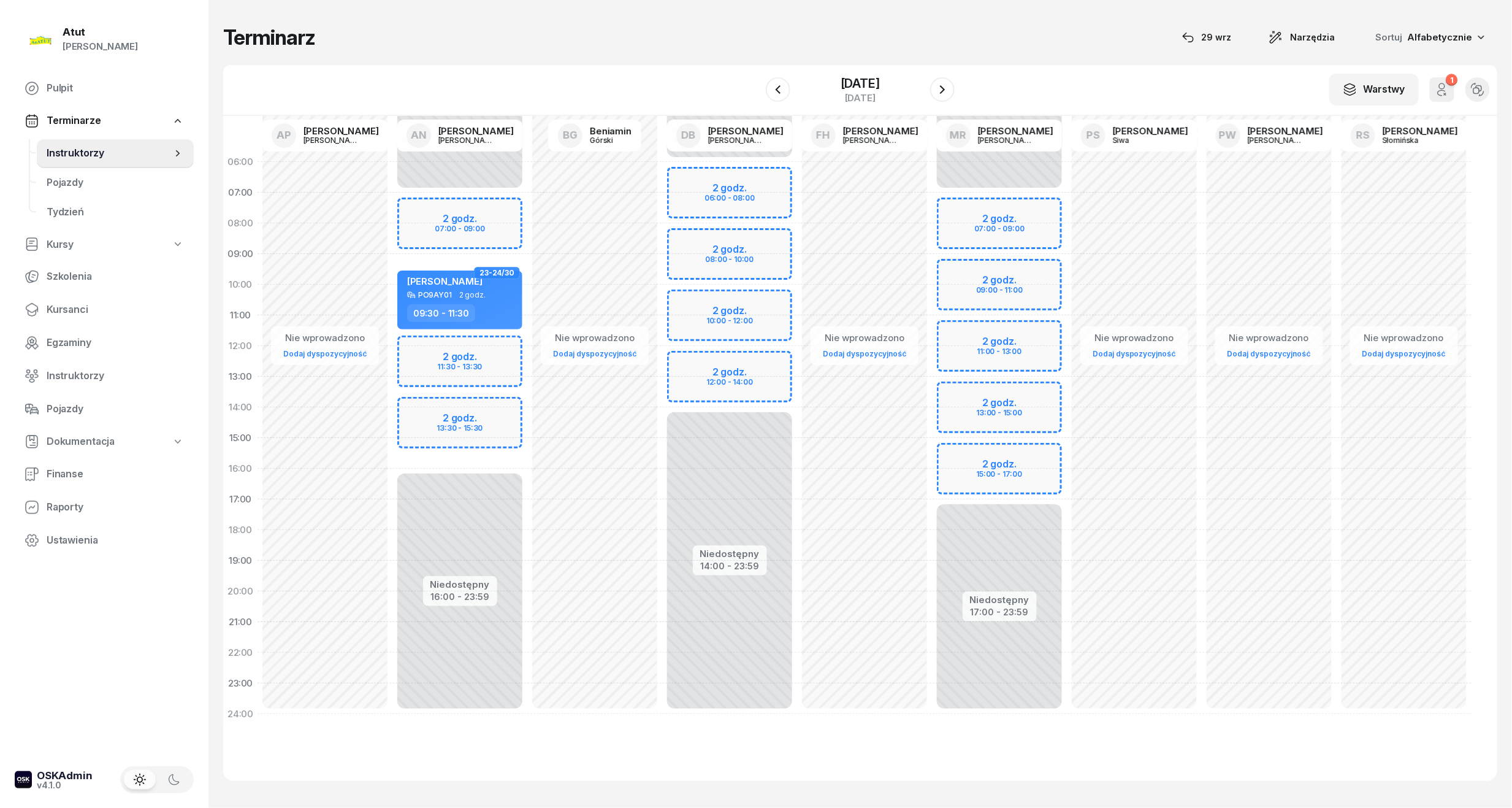
click at [464, 216] on div "Niedostępny 00:00 - 07:00 Niedostępny 16:00 - 23:59 2 godz. 07:00 - 09:00 2 god…" at bounding box center [460, 438] width 135 height 583
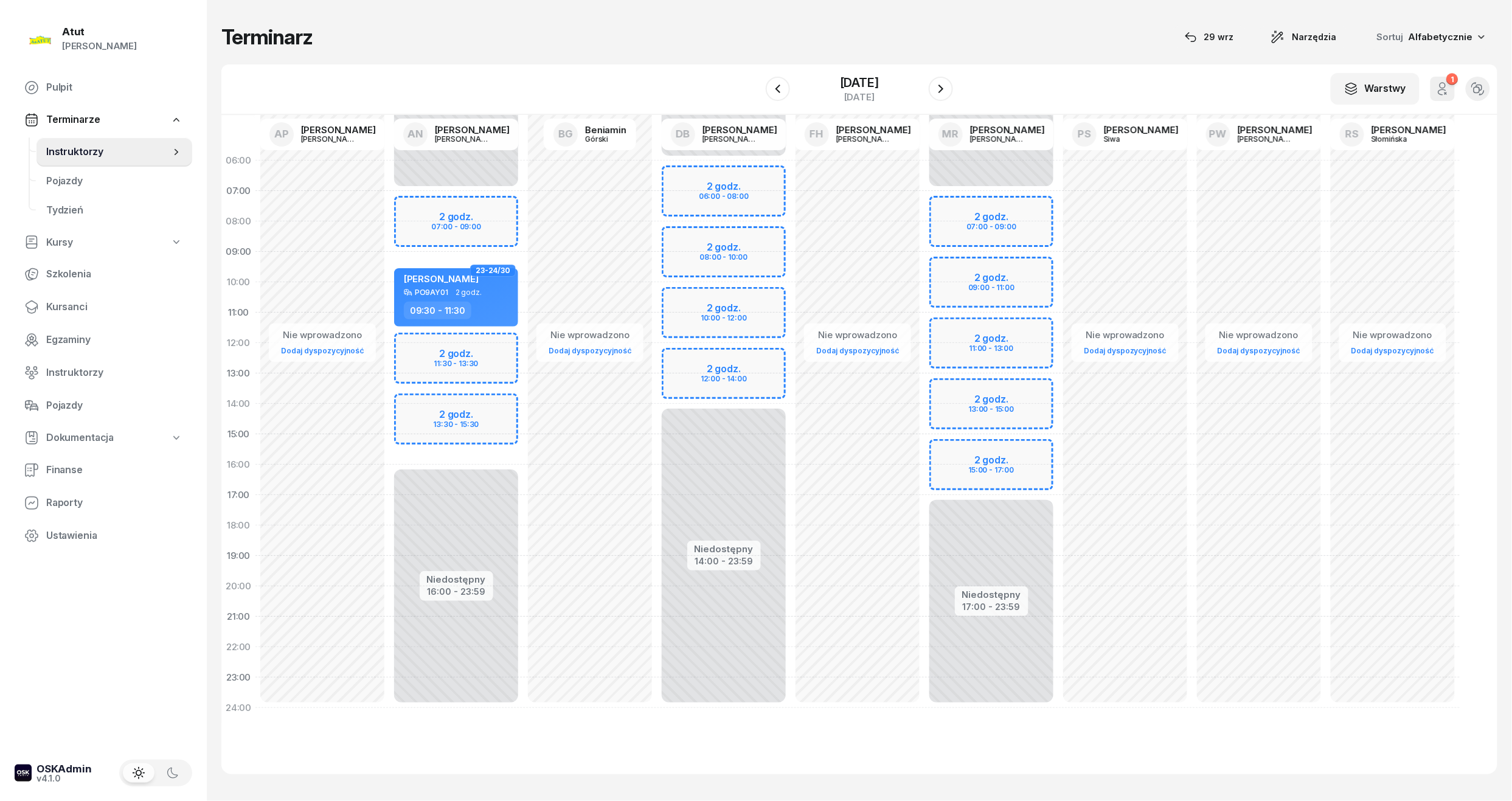
select select "07"
select select "09"
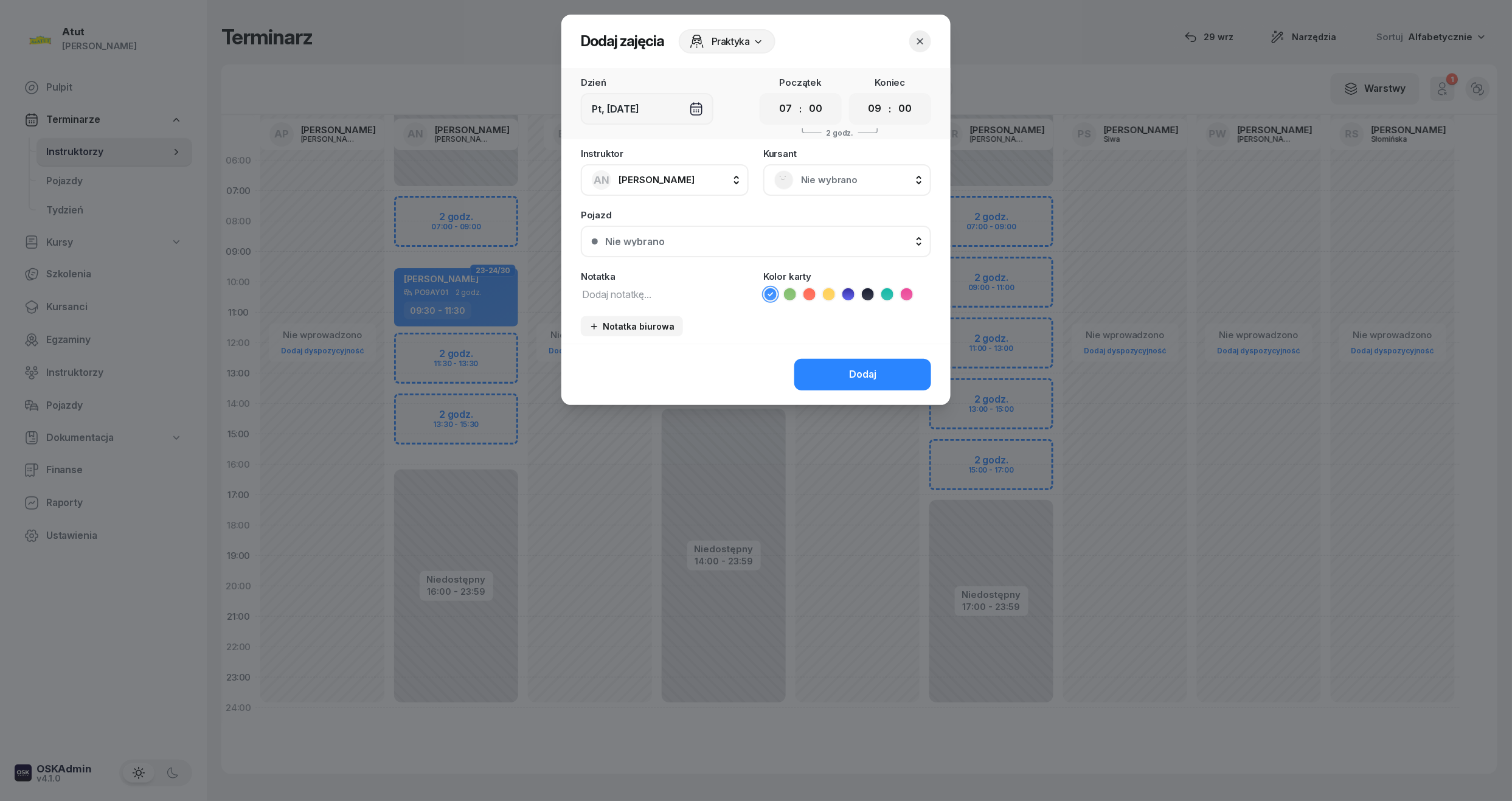
click at [828, 187] on div "Nie wybrano" at bounding box center [847, 180] width 146 height 20
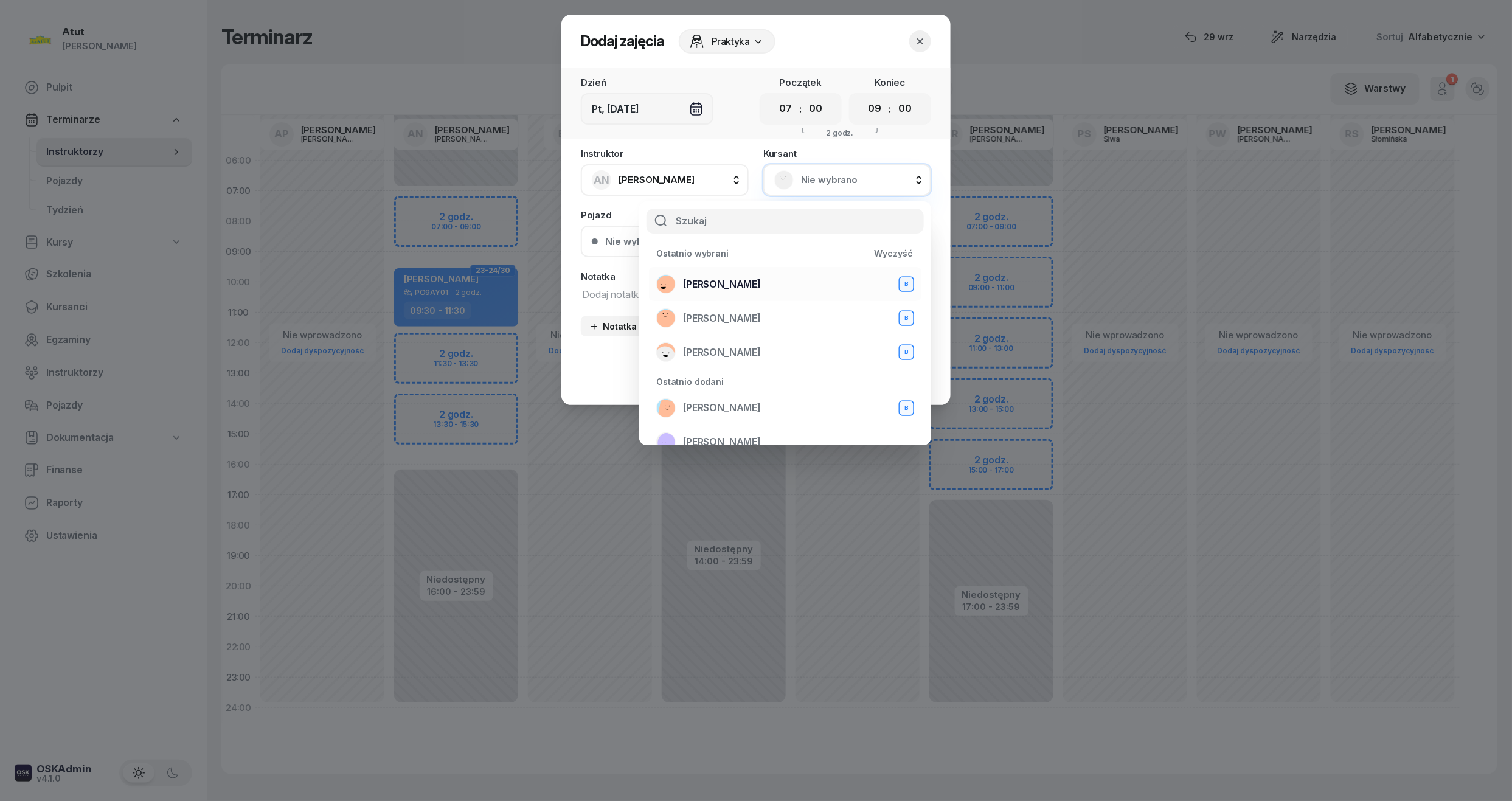
click at [729, 283] on span "Weronika Lisiecka" at bounding box center [722, 284] width 78 height 16
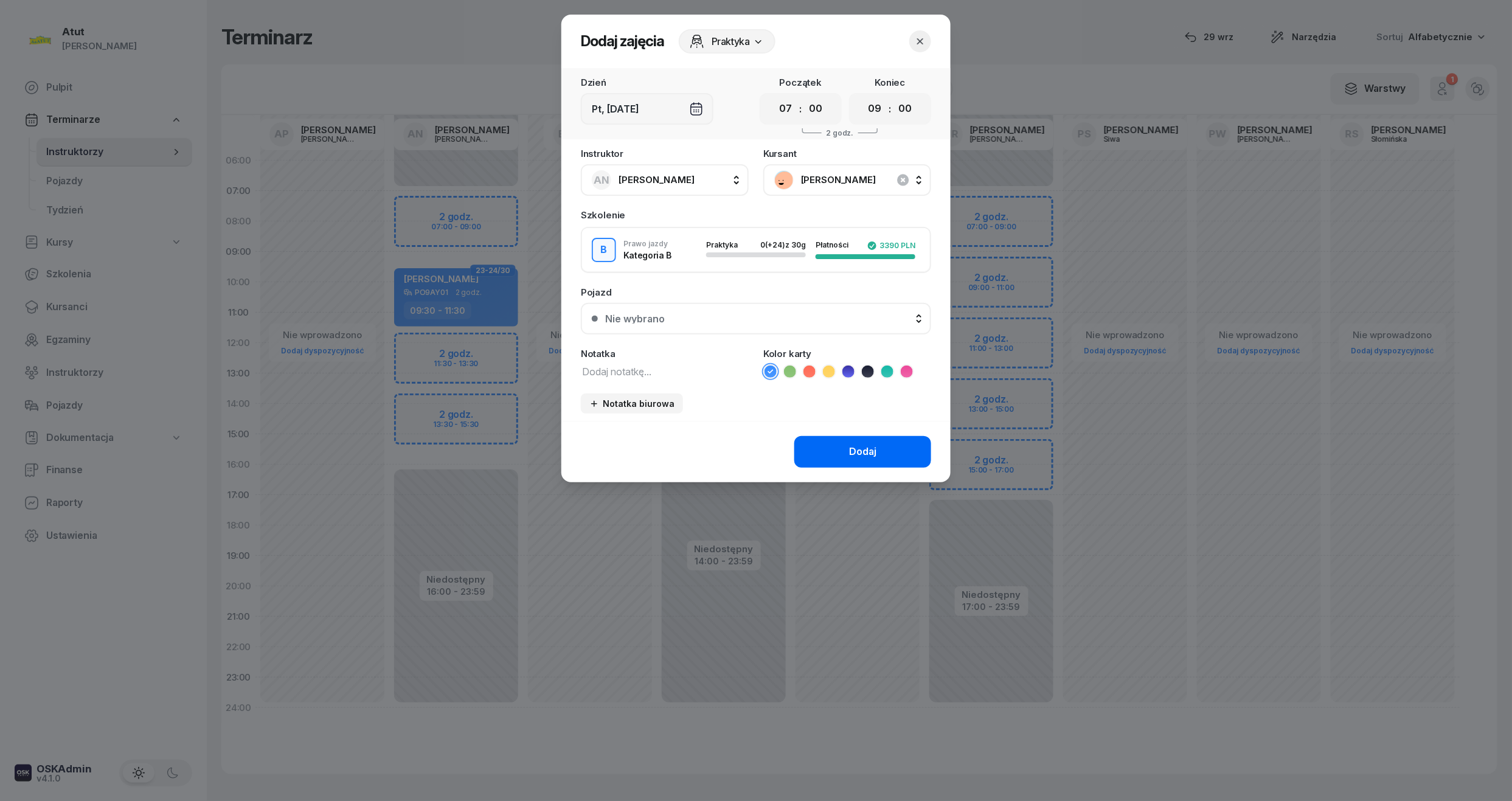
click at [856, 445] on div "Dodaj" at bounding box center [863, 452] width 28 height 16
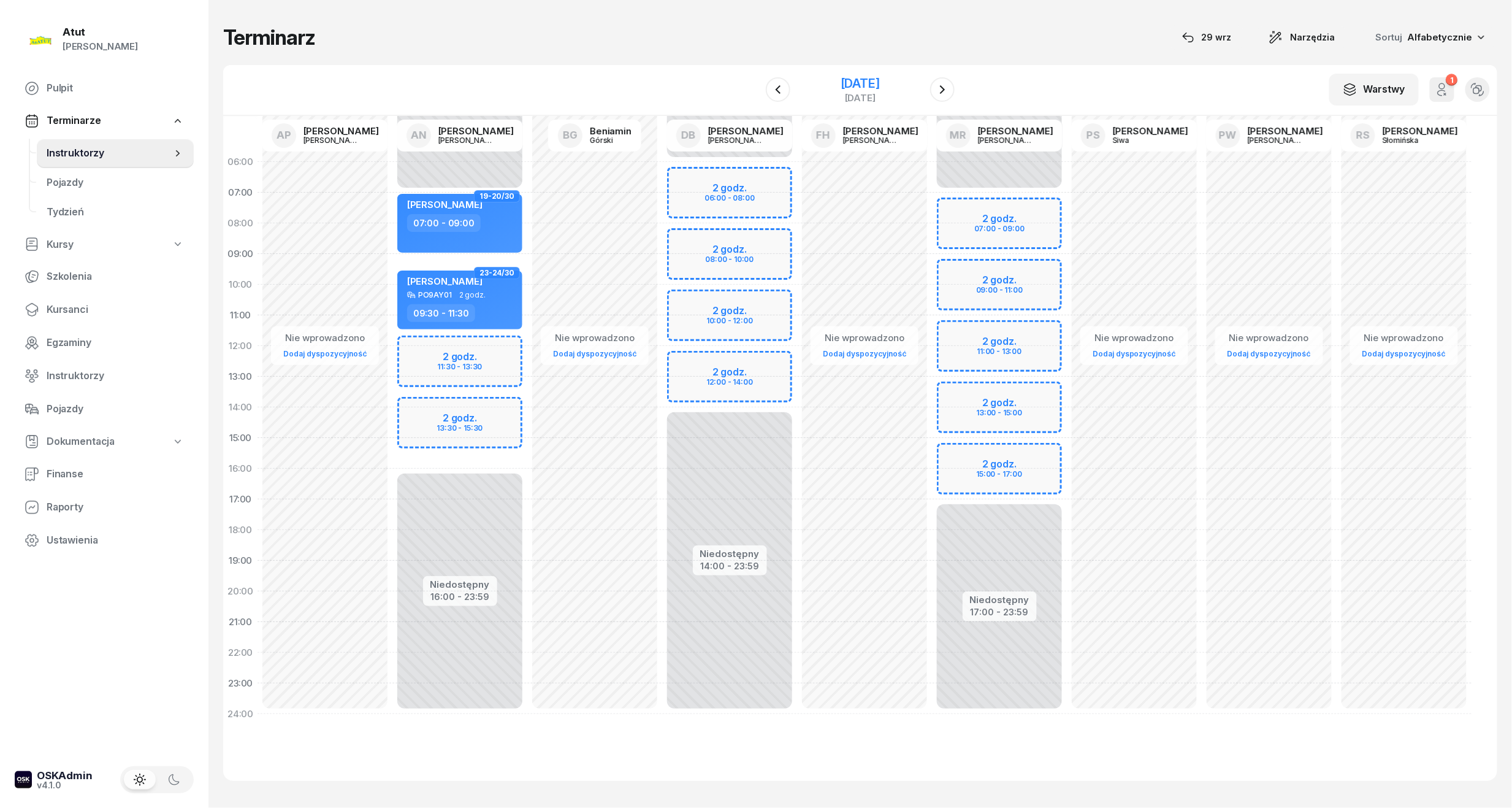
click at [874, 89] on div "5 grudnia 2025" at bounding box center [860, 83] width 39 height 13
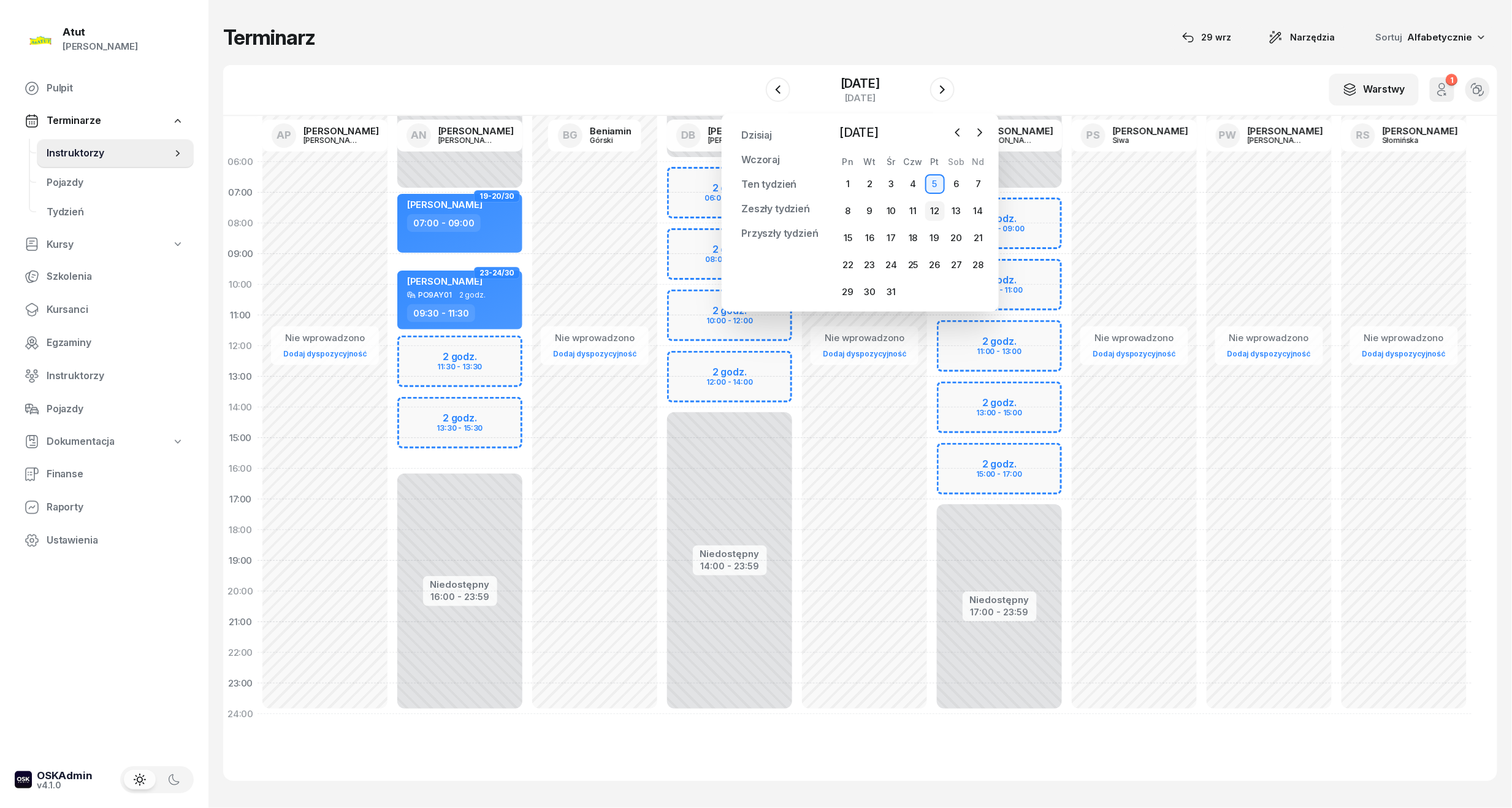
click at [937, 208] on div "12" at bounding box center [935, 211] width 20 height 20
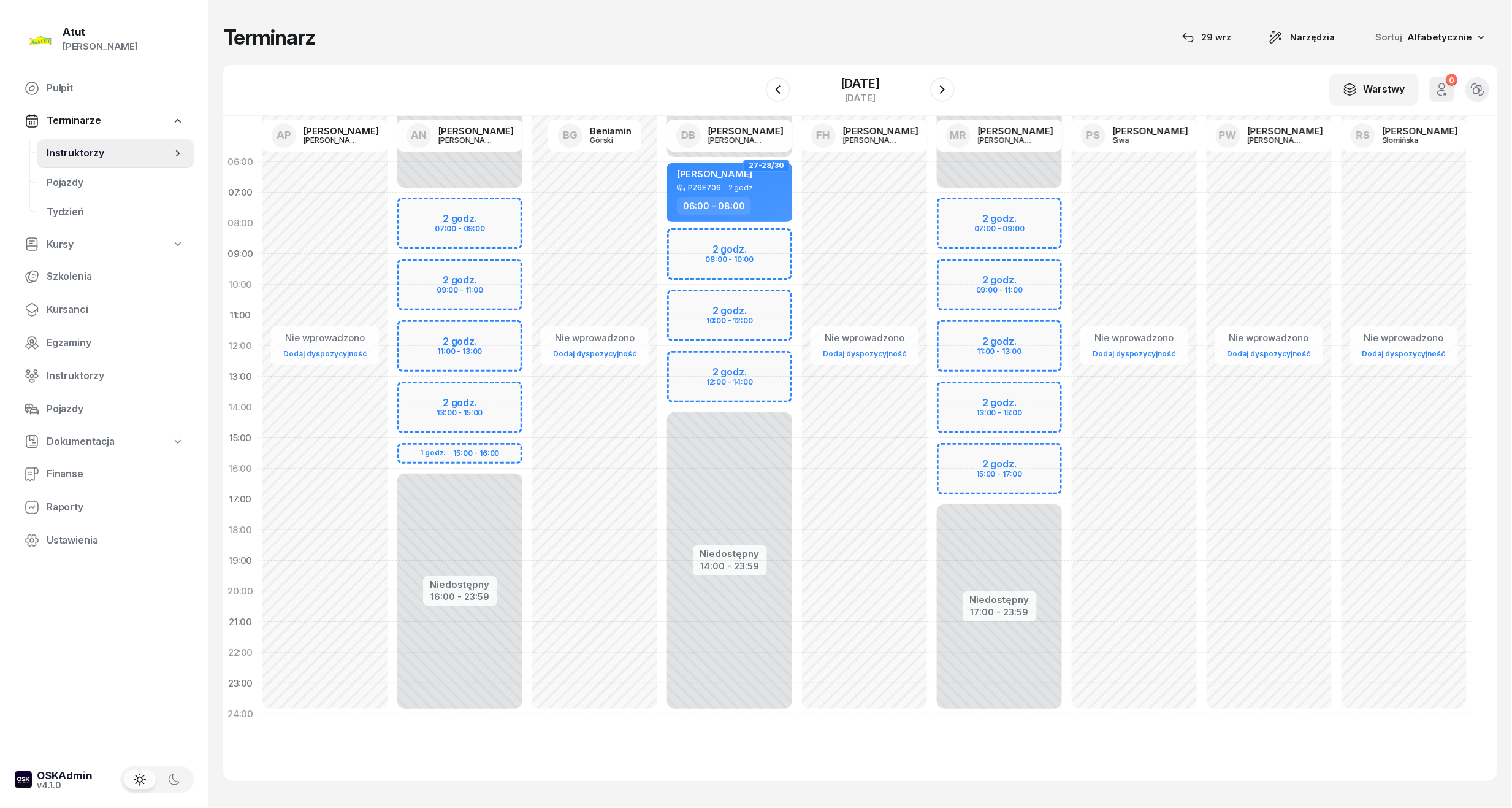
click at [469, 211] on div "Niedostępny 00:00 - 07:00 Niedostępny 16:00 - 23:59 2 godz. 07:00 - 09:00 2 god…" at bounding box center [460, 438] width 135 height 583
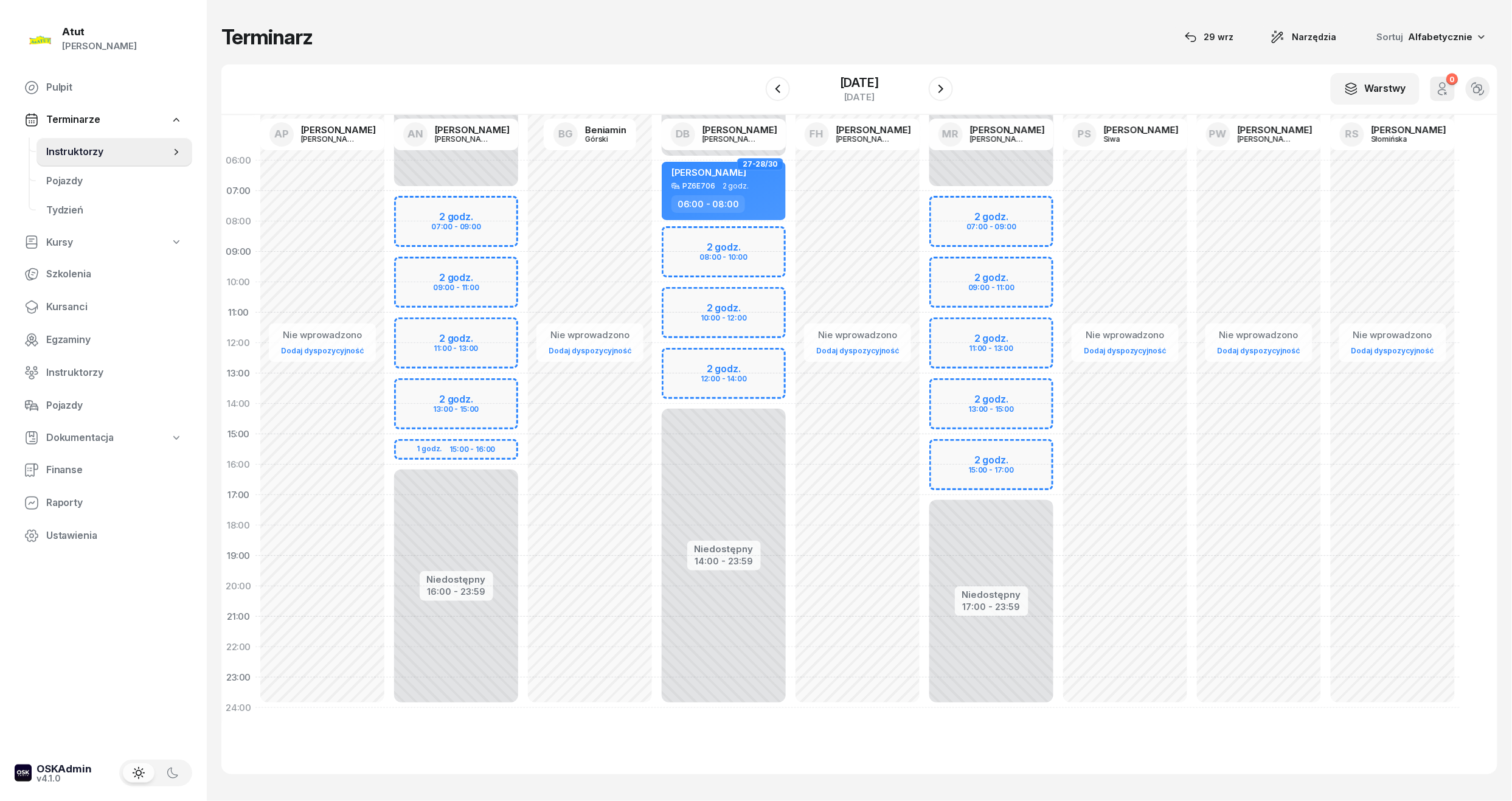
select select "07"
select select "09"
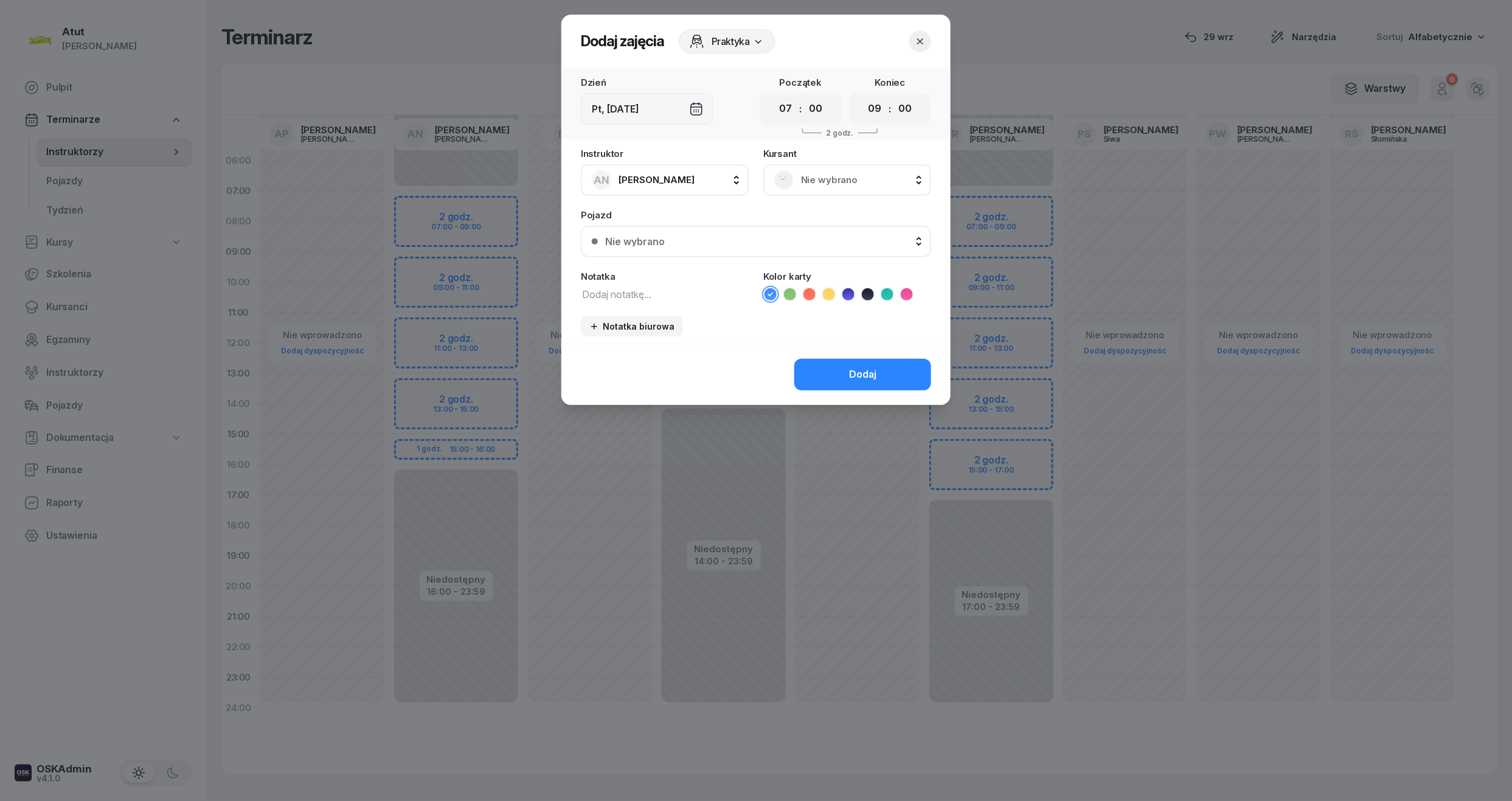
click at [836, 170] on div "Nie wybrano" at bounding box center [847, 180] width 146 height 20
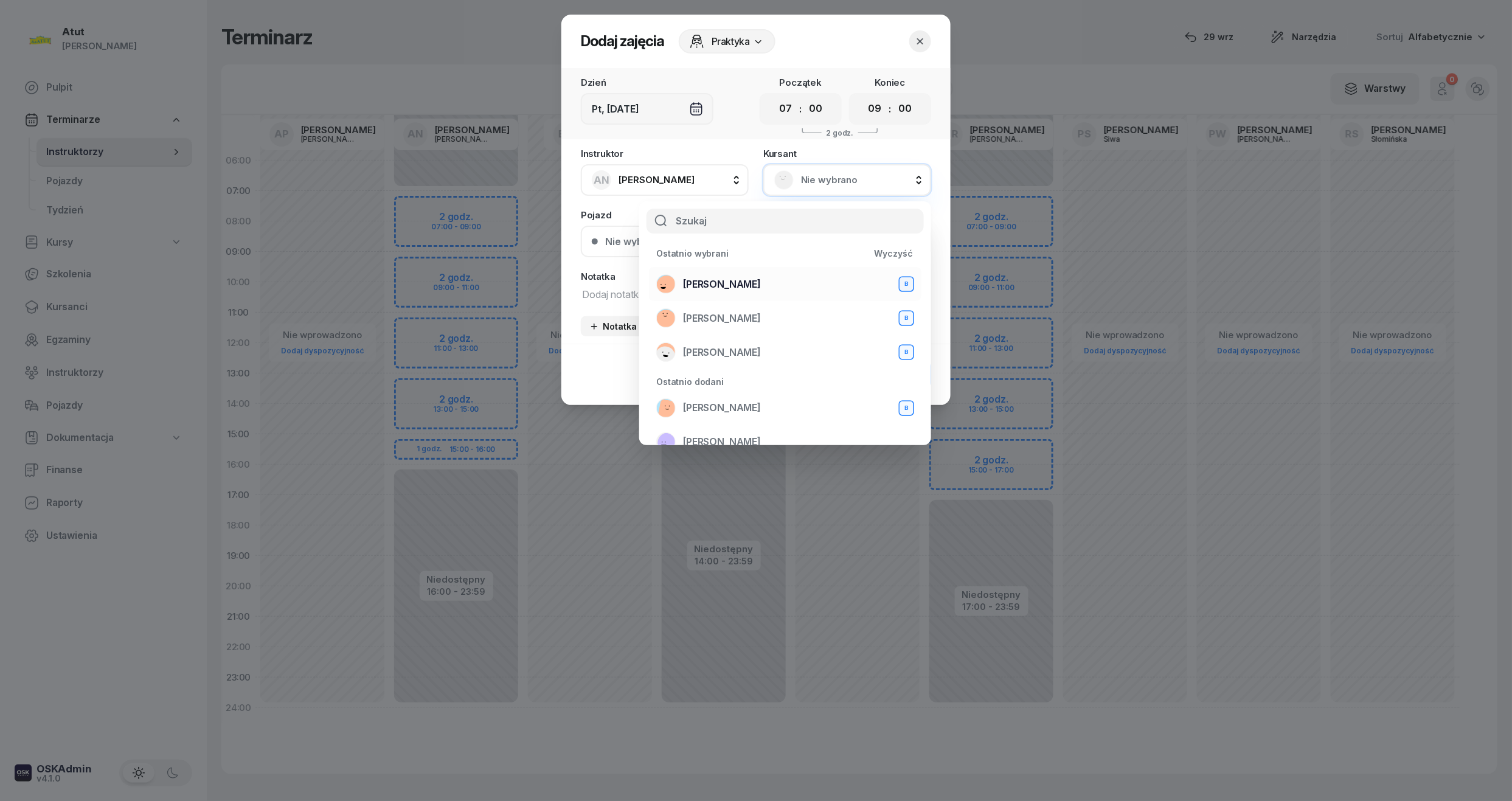
click at [752, 281] on span "Weronika Lisiecka" at bounding box center [722, 284] width 78 height 16
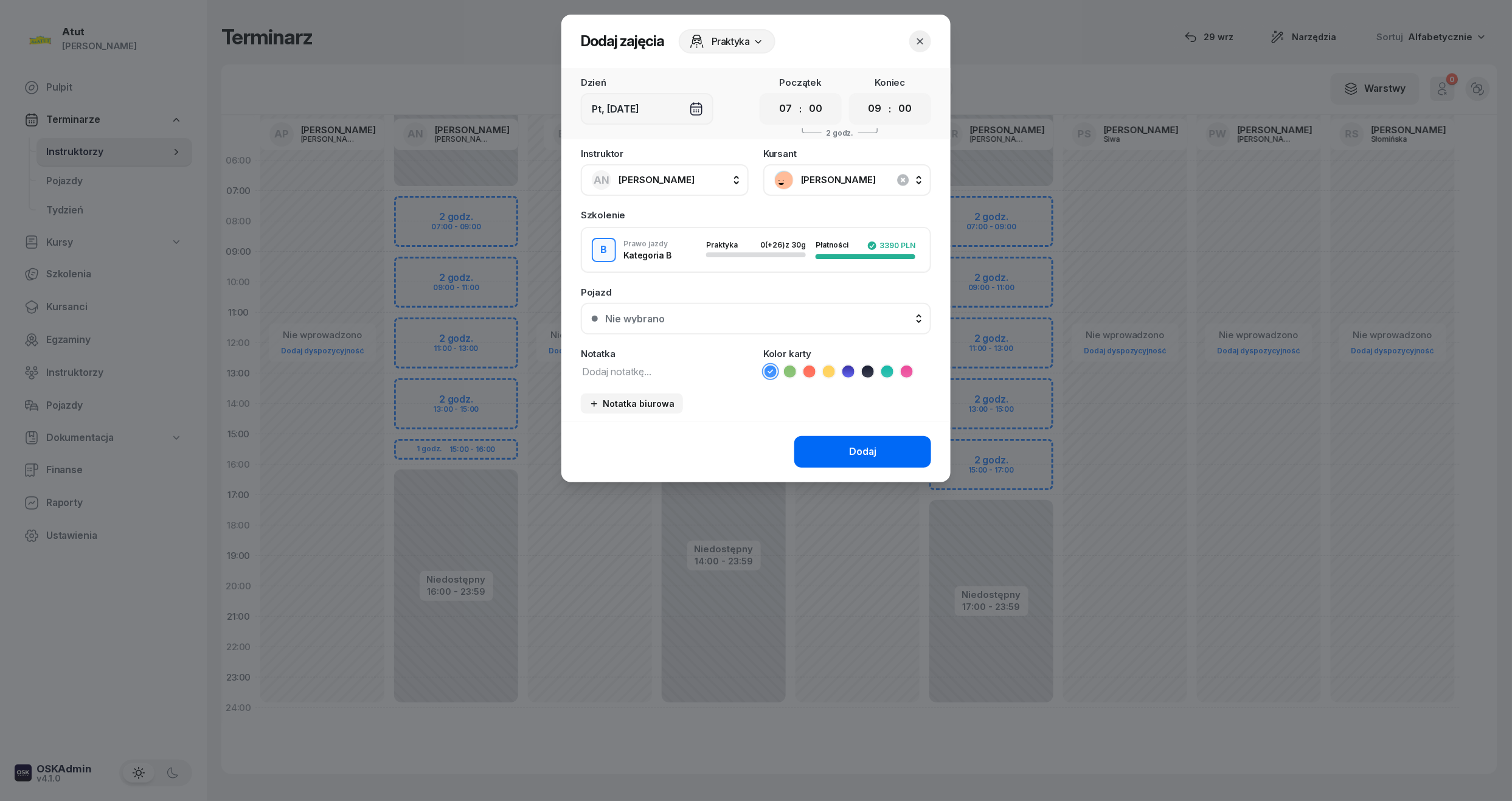
click at [842, 440] on button "Dodaj" at bounding box center [863, 452] width 137 height 31
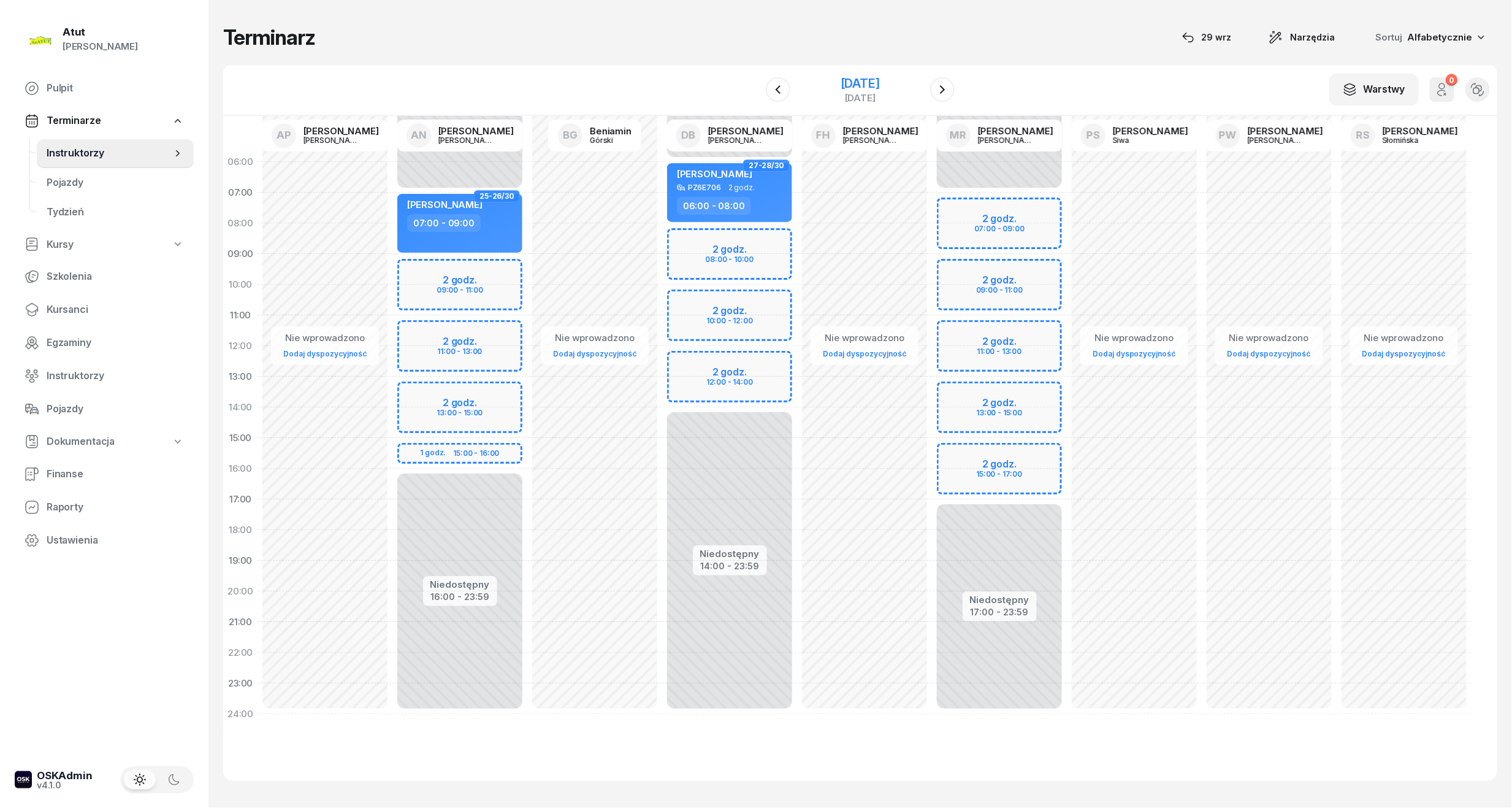
click at [871, 80] on div "12 grudnia 2025" at bounding box center [860, 83] width 39 height 13
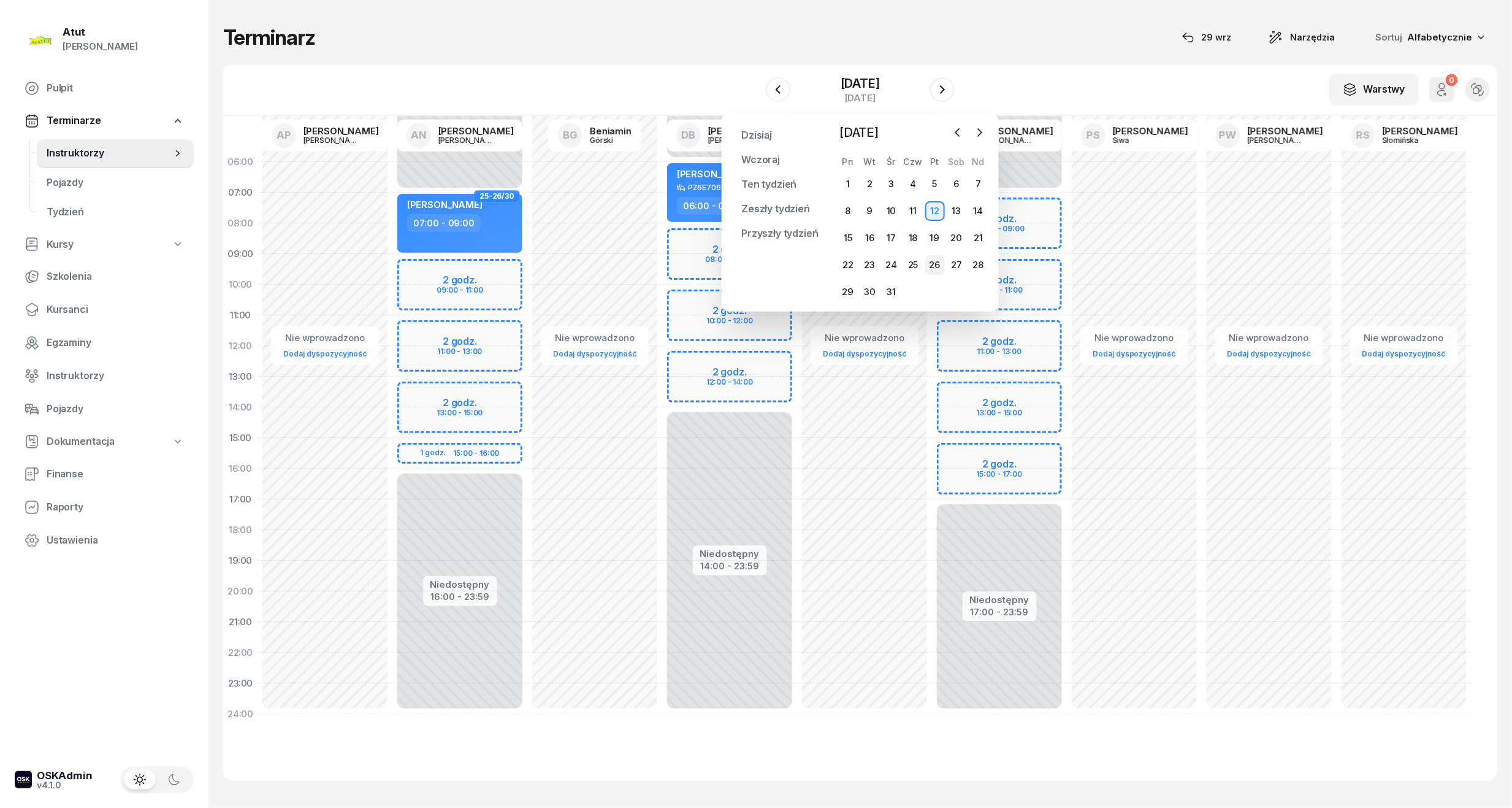
click at [932, 266] on div "26" at bounding box center [935, 265] width 20 height 20
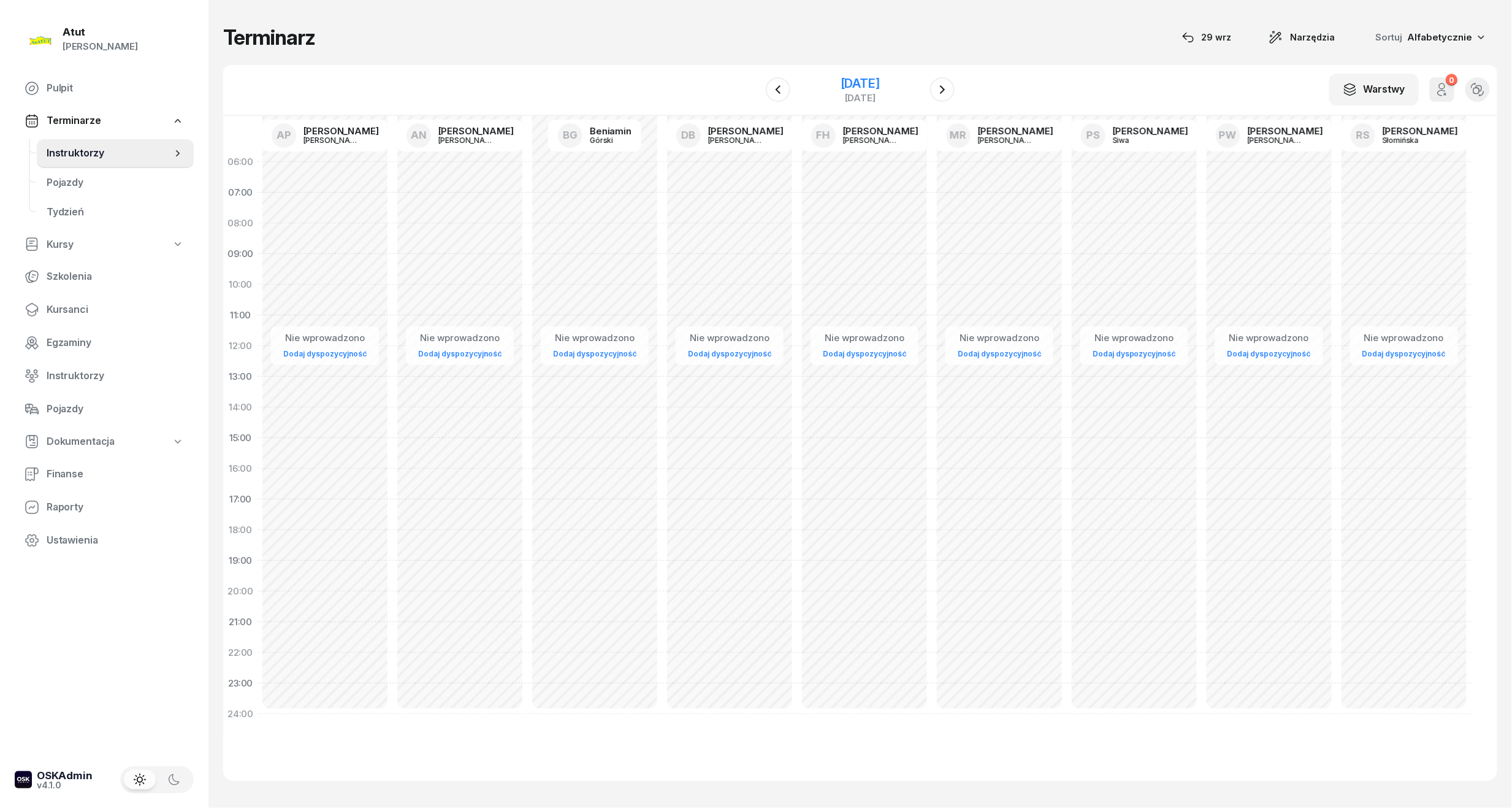
click at [849, 81] on div "26 grudnia 2025" at bounding box center [860, 83] width 39 height 13
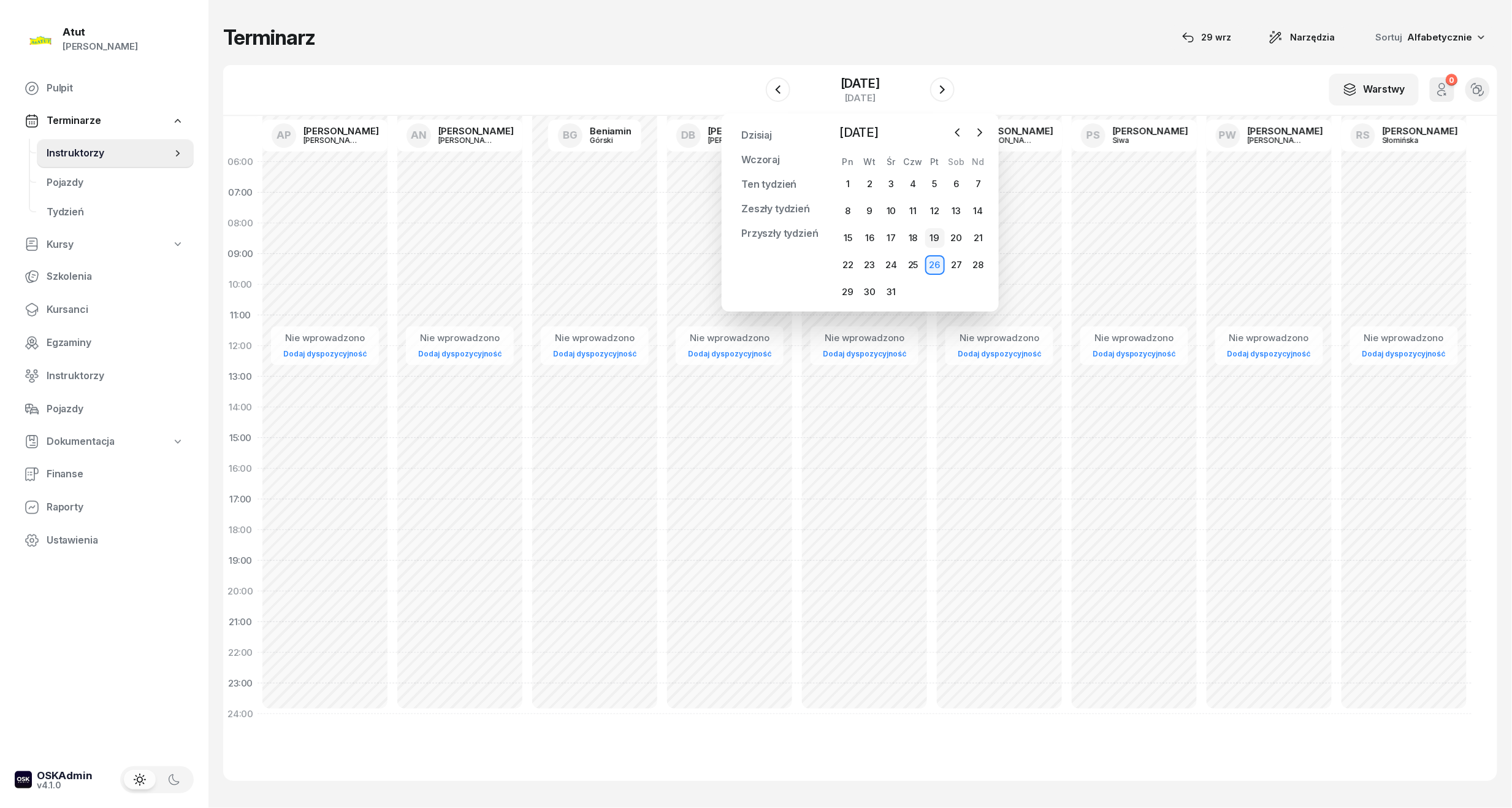
click at [938, 239] on div "19" at bounding box center [935, 238] width 20 height 20
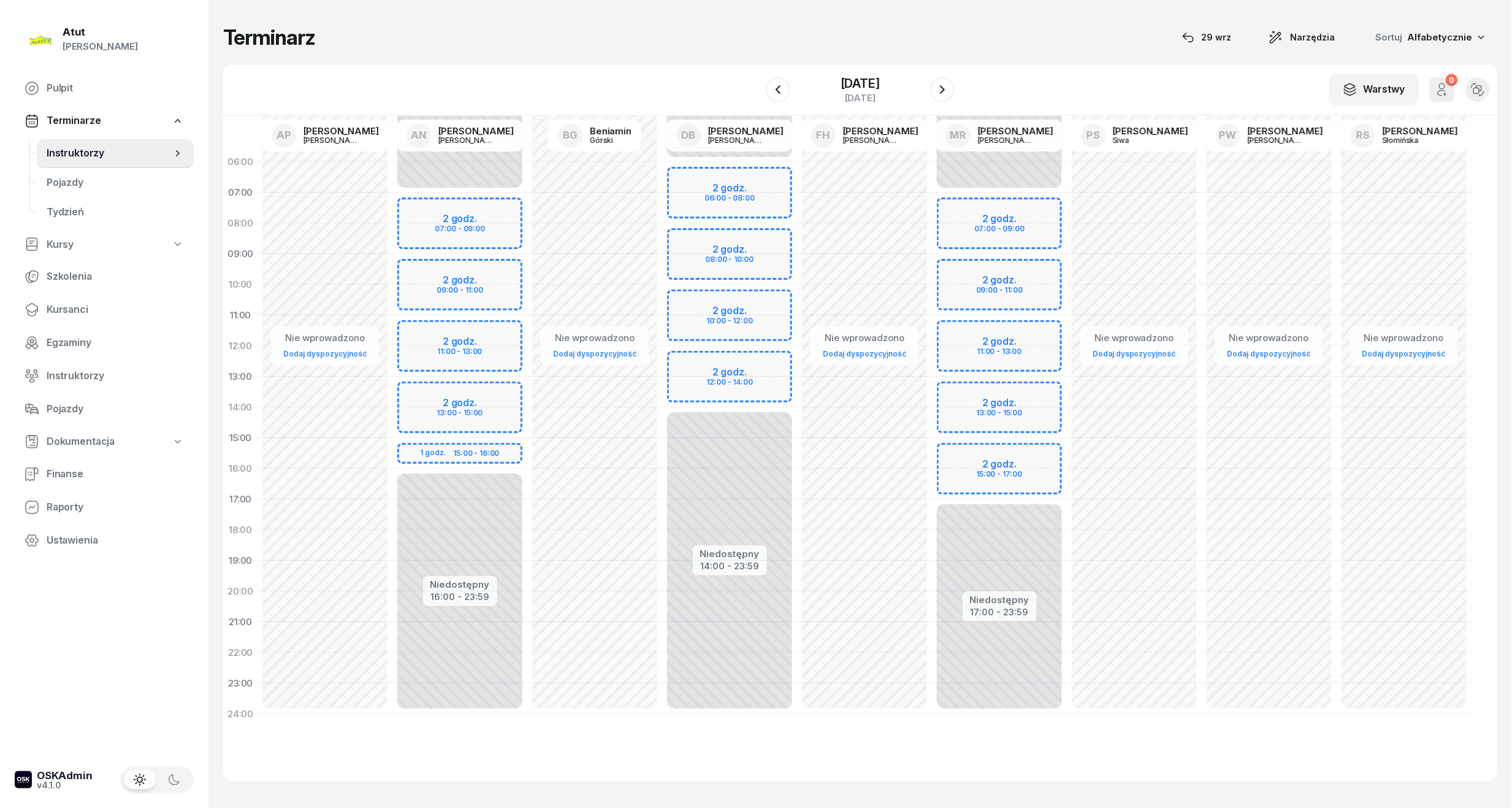
click at [430, 217] on div "Niedostępny 00:00 - 07:00 Niedostępny 16:00 - 23:59 2 godz. 07:00 - 09:00 2 god…" at bounding box center [460, 438] width 135 height 583
select select "07"
select select "09"
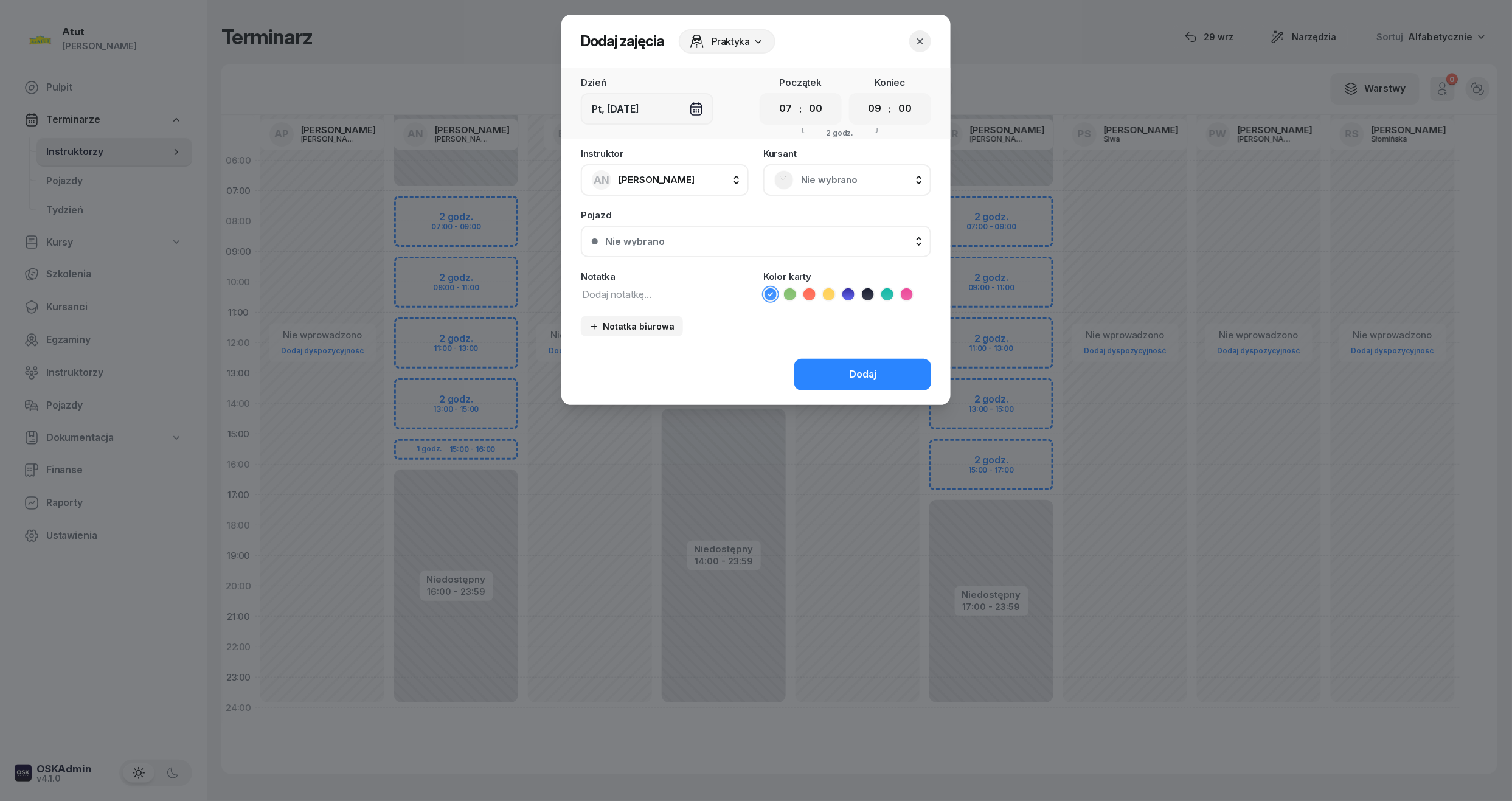
click at [843, 188] on div "Nie wybrano" at bounding box center [847, 180] width 146 height 20
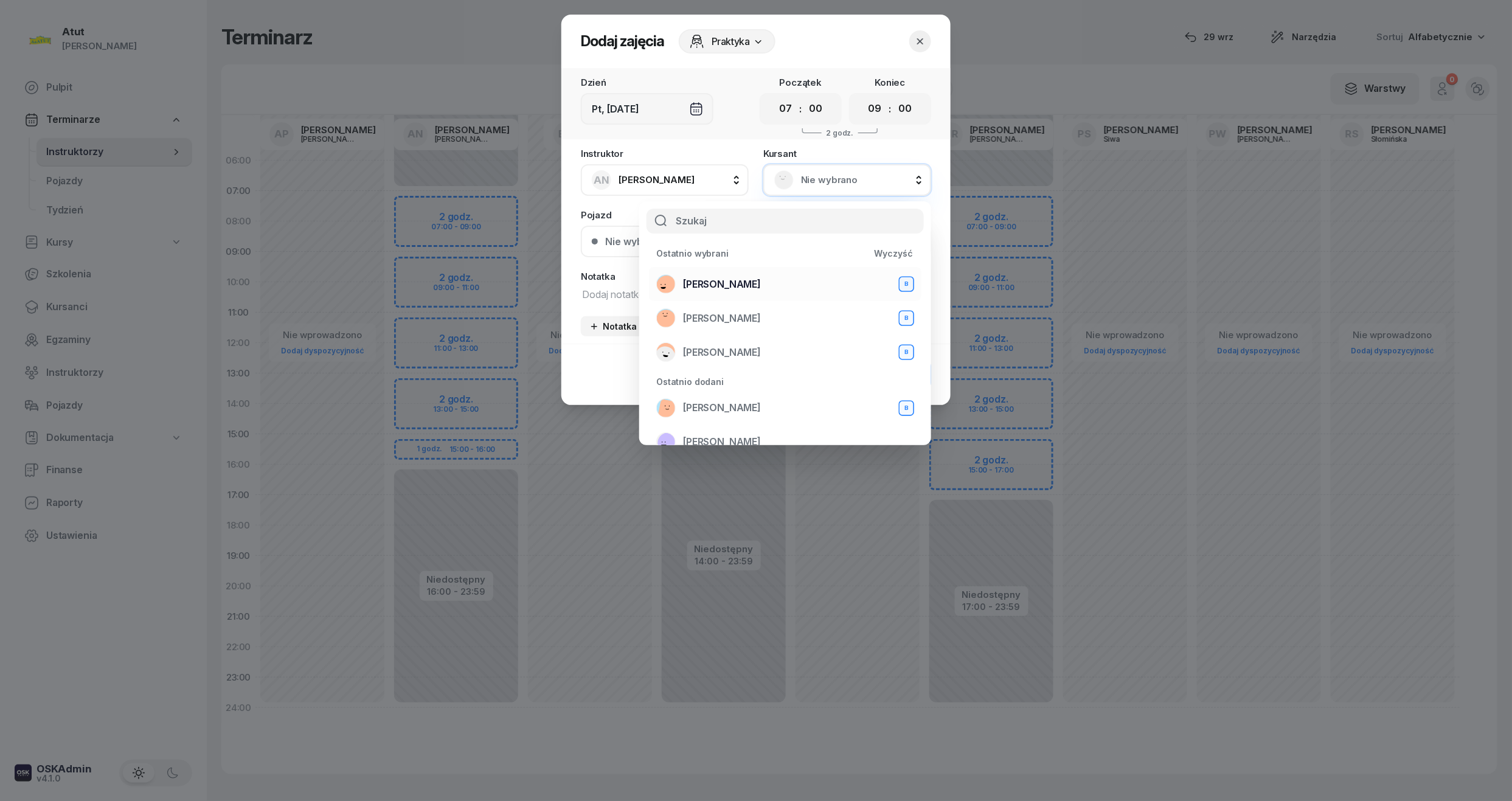
click at [691, 286] on span "Weronika Lisiecka" at bounding box center [722, 284] width 78 height 16
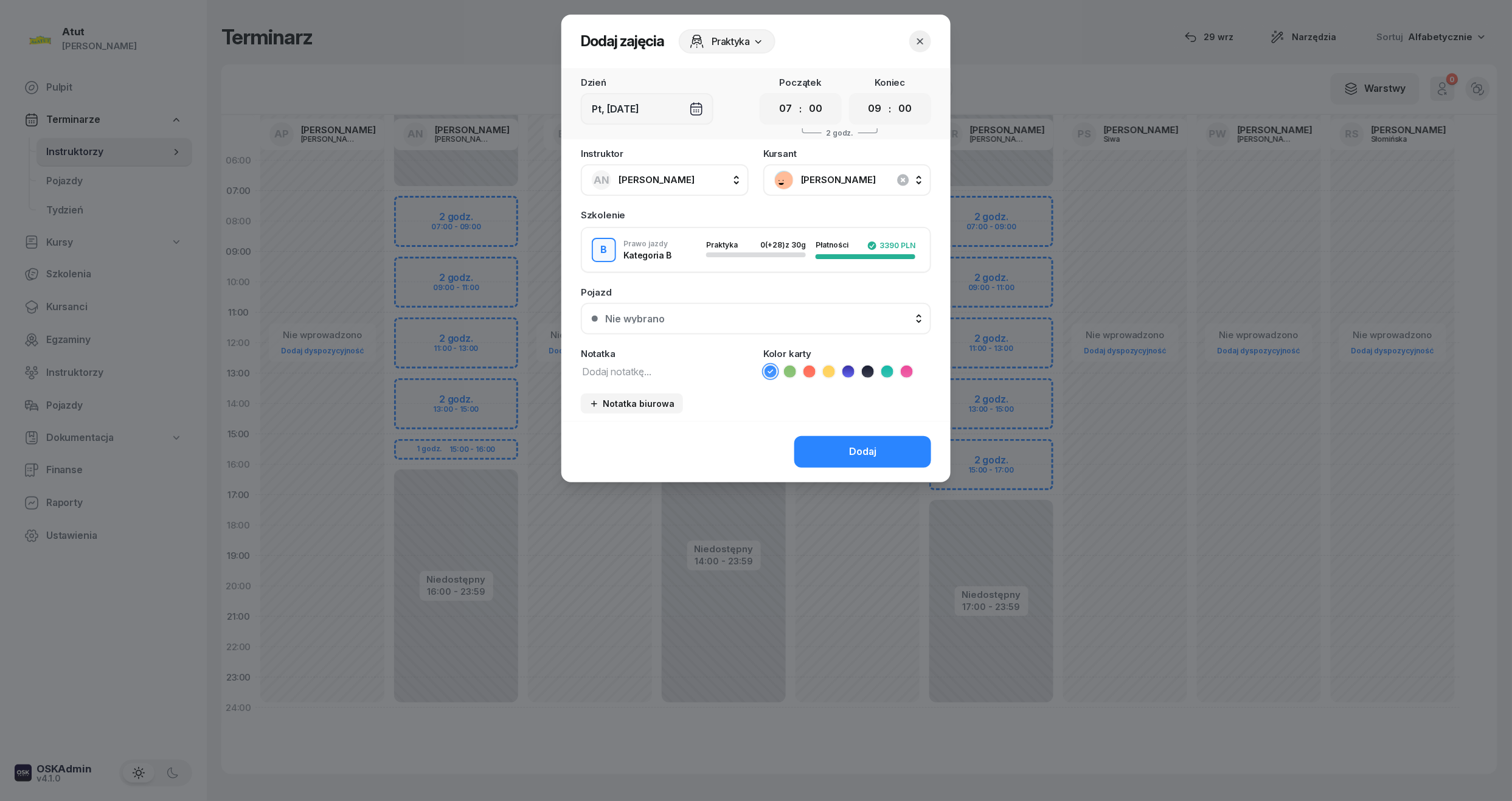
click at [813, 305] on button "Nie wybrano" at bounding box center [756, 319] width 350 height 31
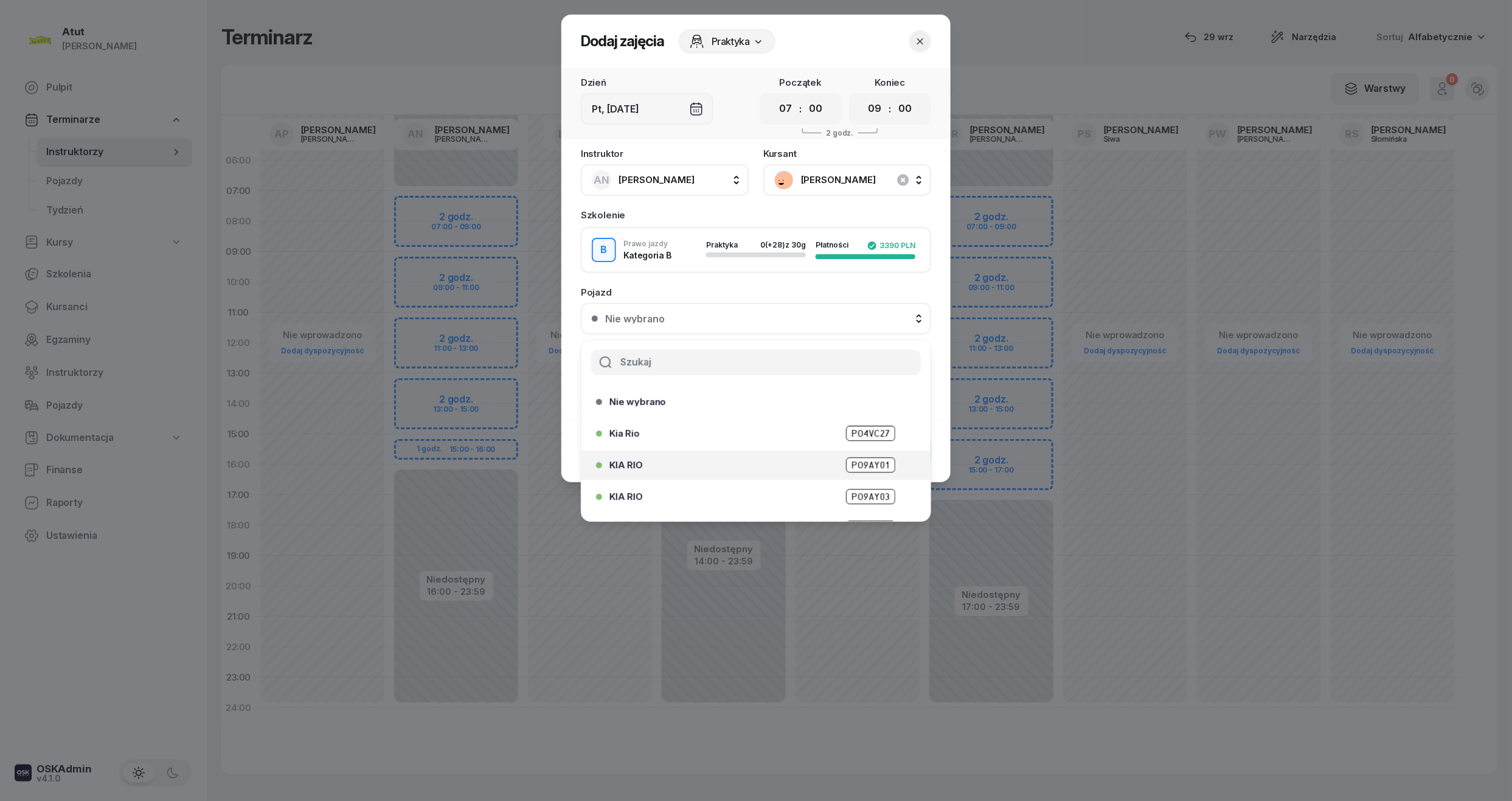
click at [854, 458] on span "PO9AY01" at bounding box center [870, 465] width 49 height 15
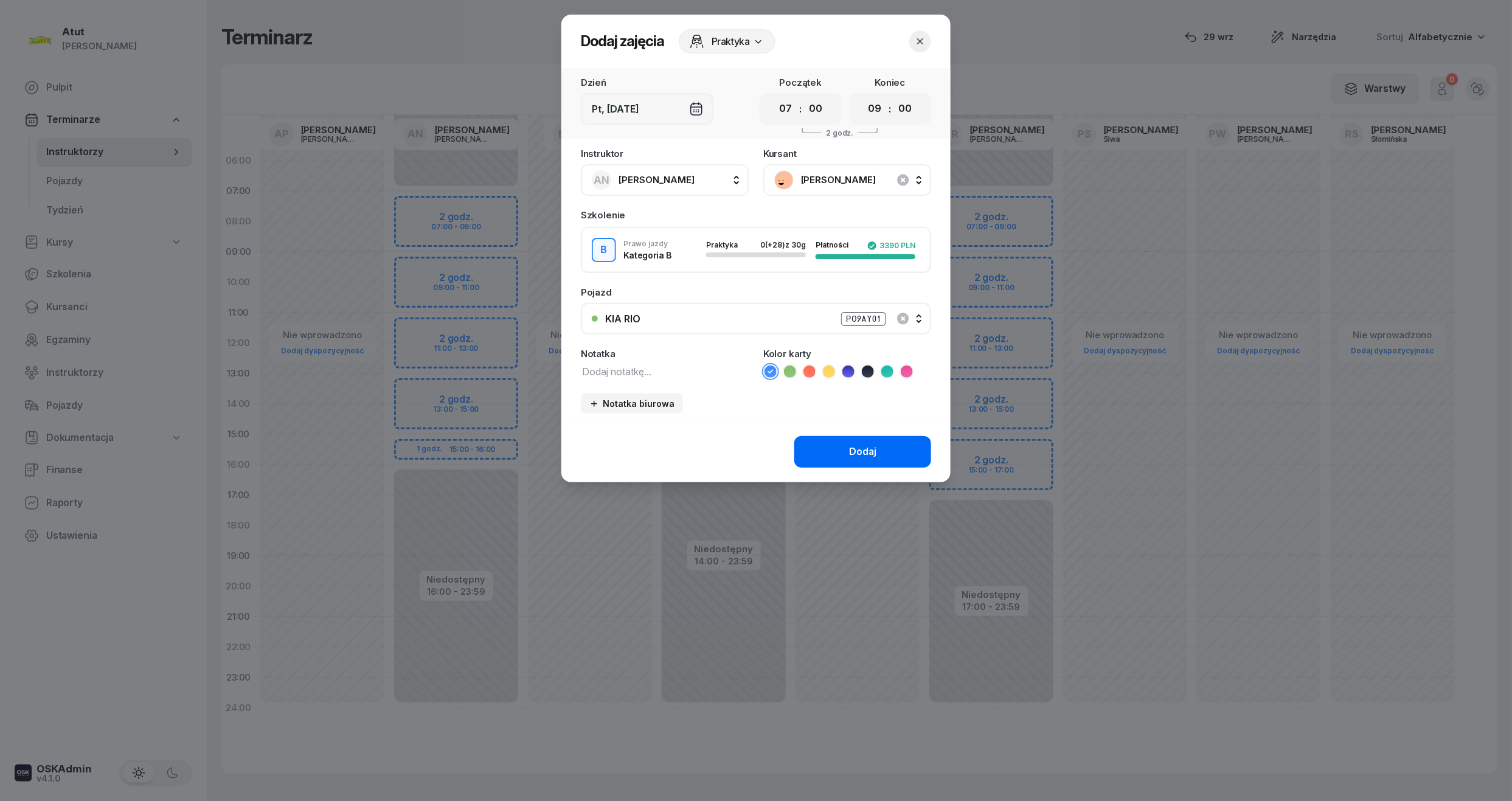
click at [860, 461] on button "Dodaj" at bounding box center [863, 452] width 137 height 31
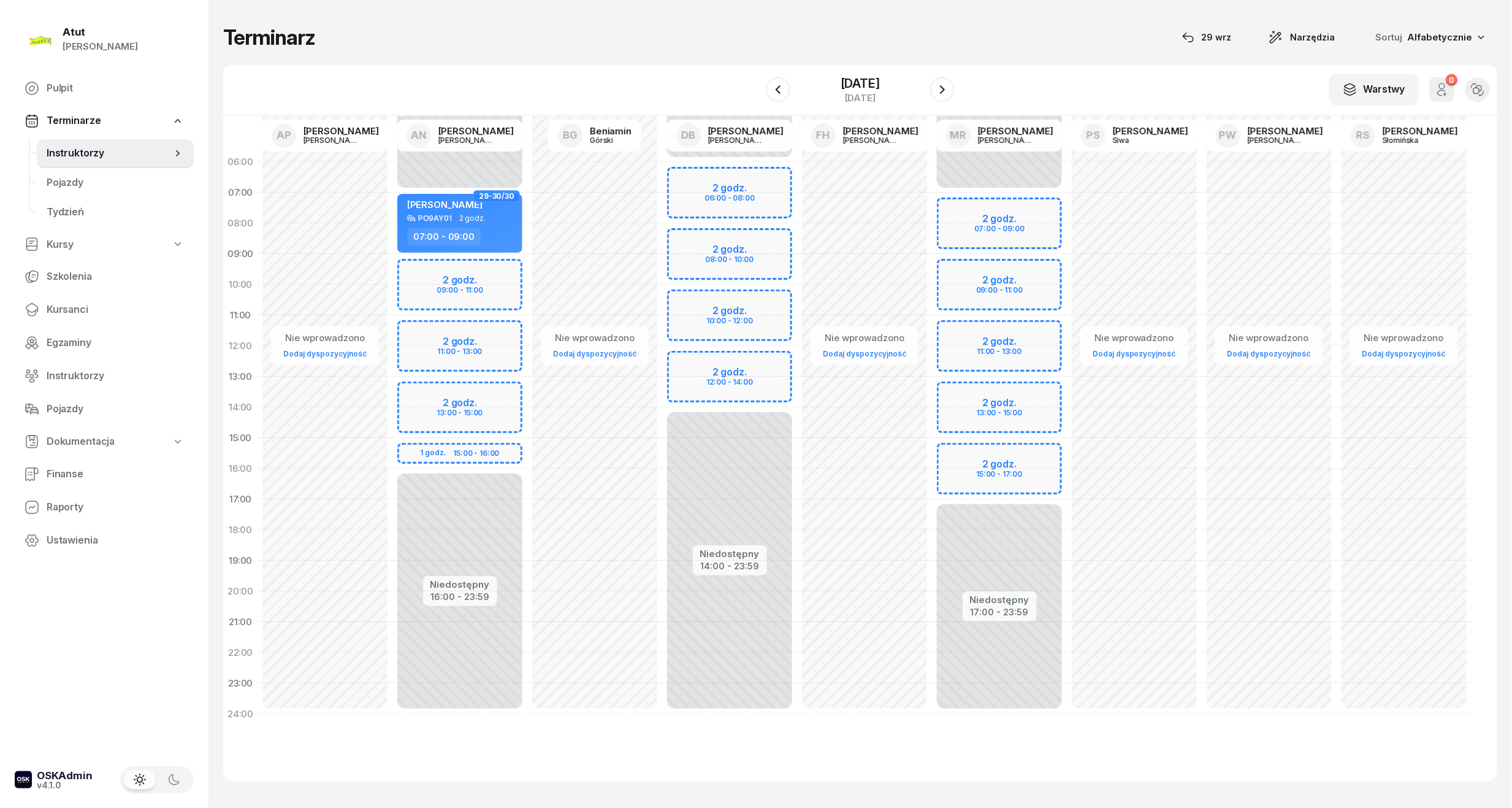
drag, startPoint x: 65, startPoint y: 307, endPoint x: 358, endPoint y: 242, distance: 300.1
click at [65, 307] on span "Kursanci" at bounding box center [116, 309] width 137 height 16
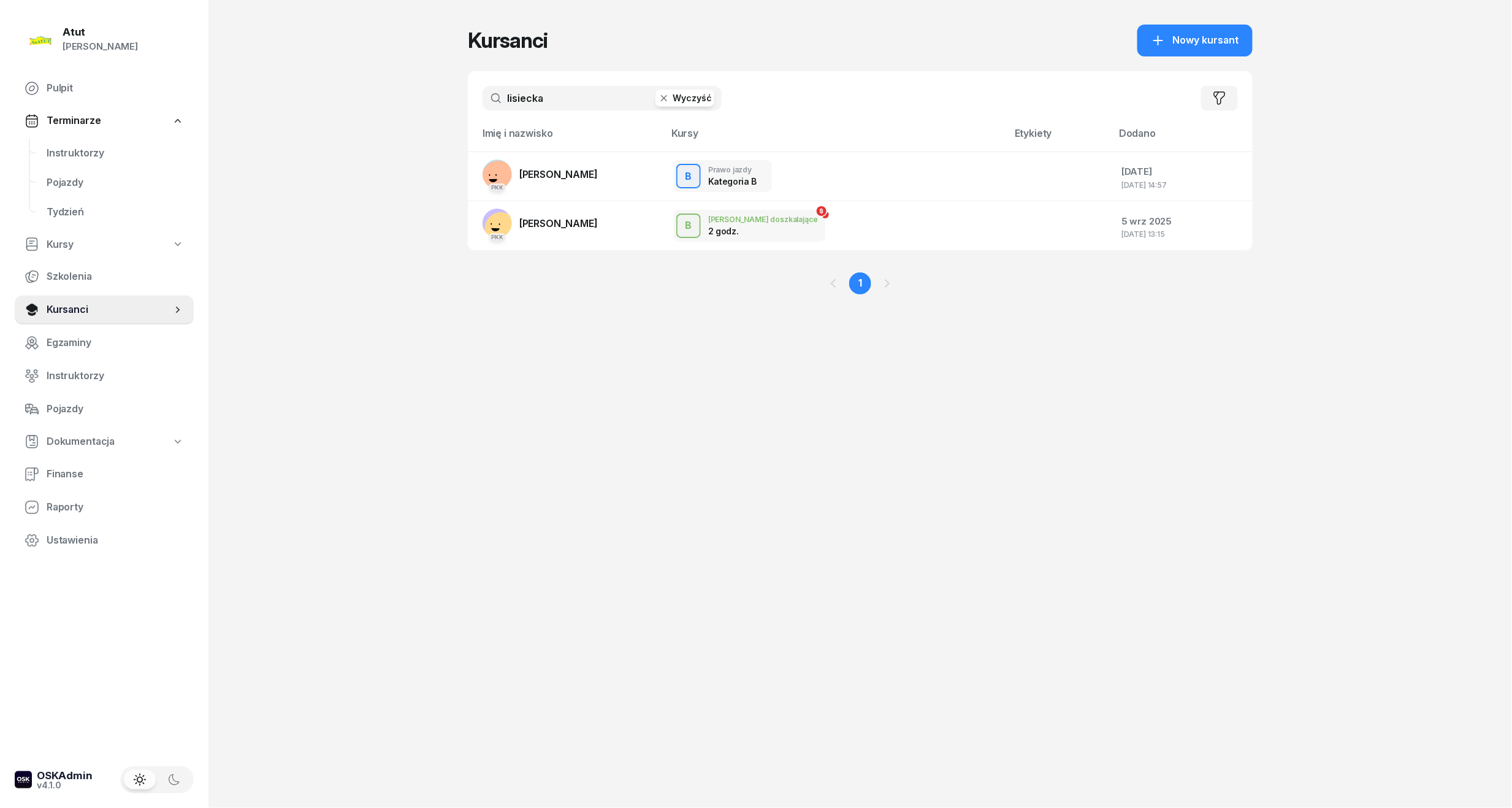
drag, startPoint x: 582, startPoint y: 91, endPoint x: -9, endPoint y: 103, distance: 591.1
click at [0, 103] on html "Paulina Atut Paulina Lis Pulpit Terminarze Instruktorzy Pojazdy Tydzień Kursy S…" at bounding box center [756, 404] width 1512 height 808
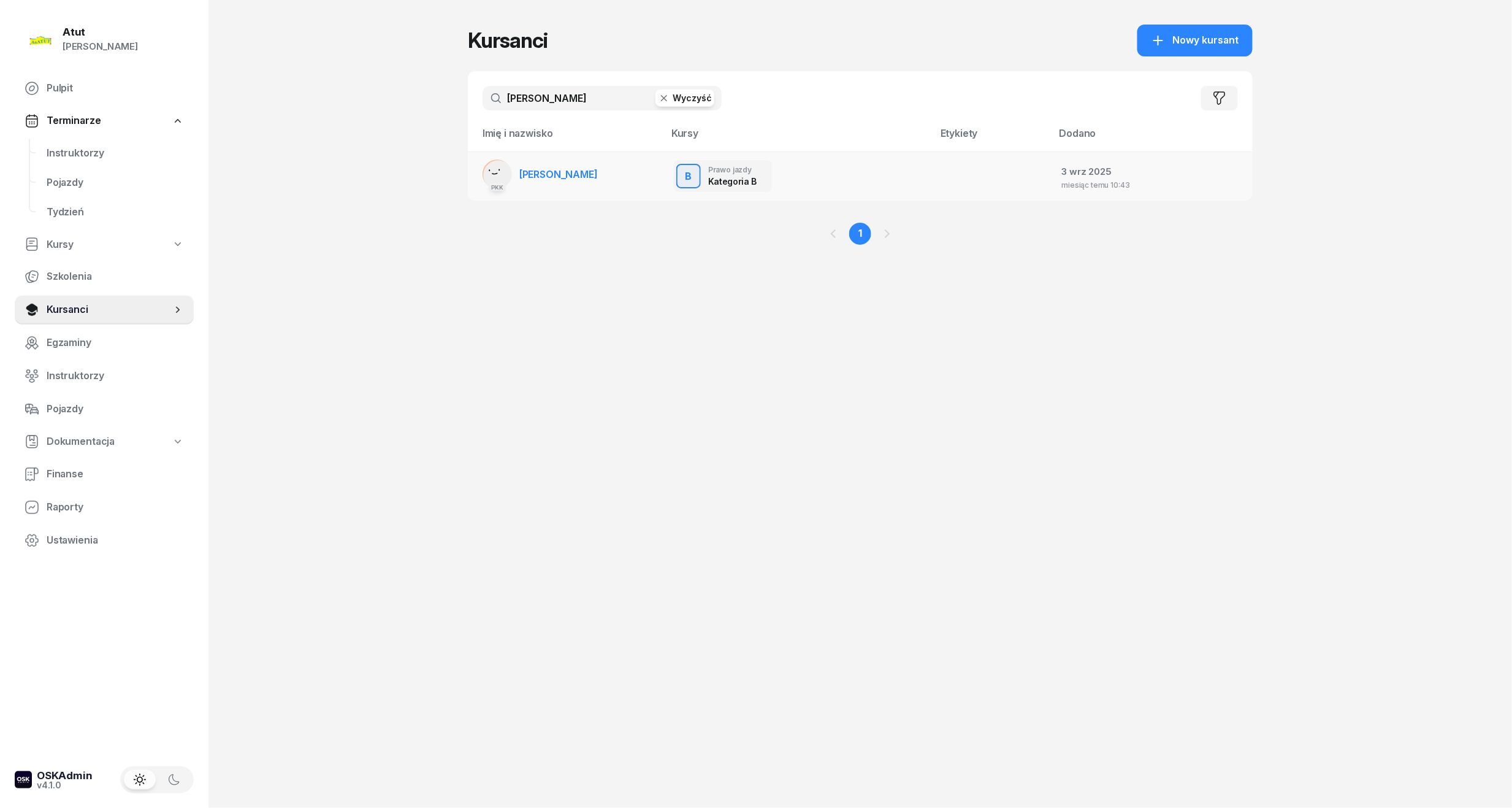
type input "oryna"
click at [532, 166] on link "PKK Oryna Peretiatko" at bounding box center [540, 174] width 115 height 30
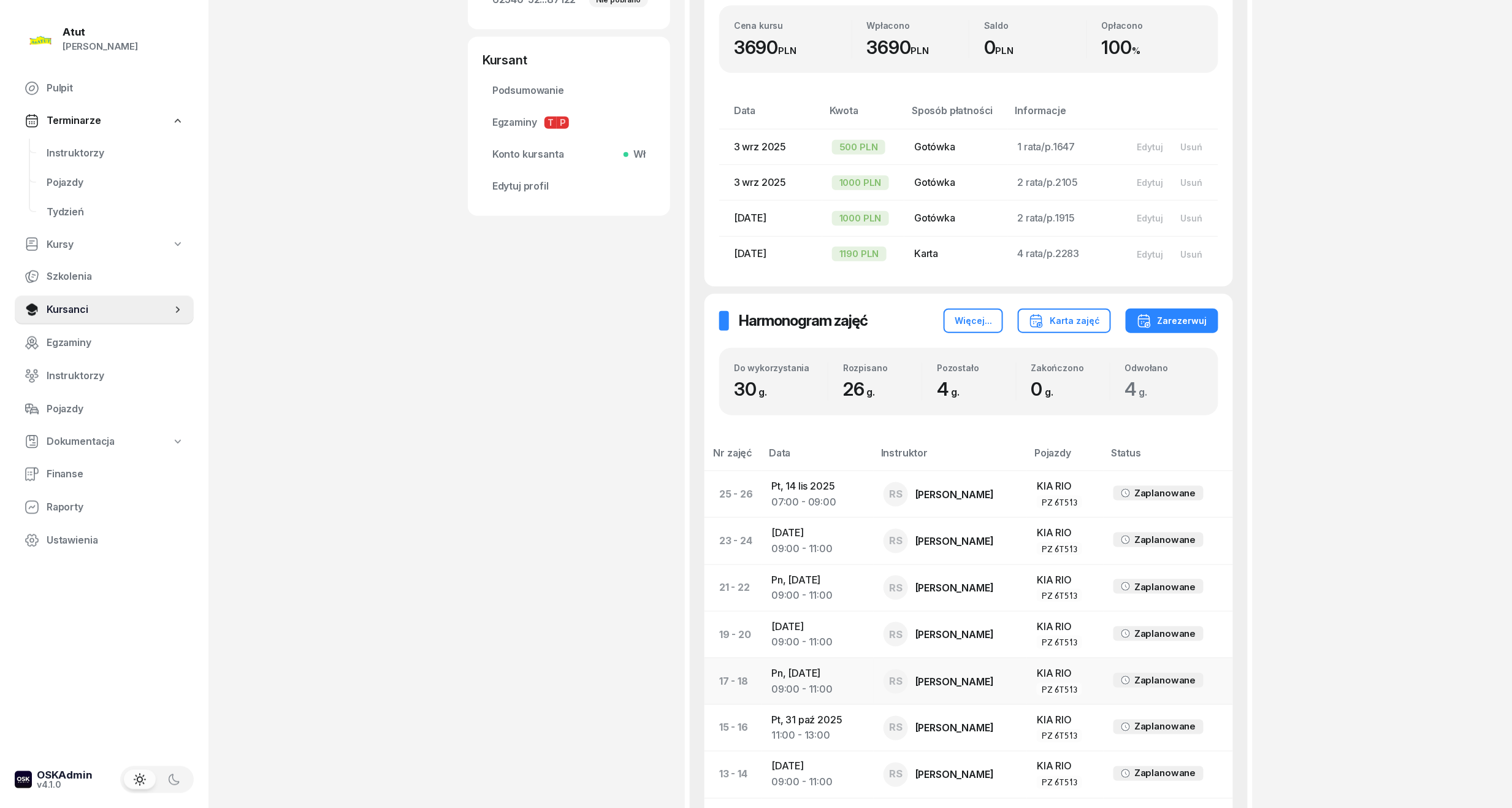
scroll to position [573, 0]
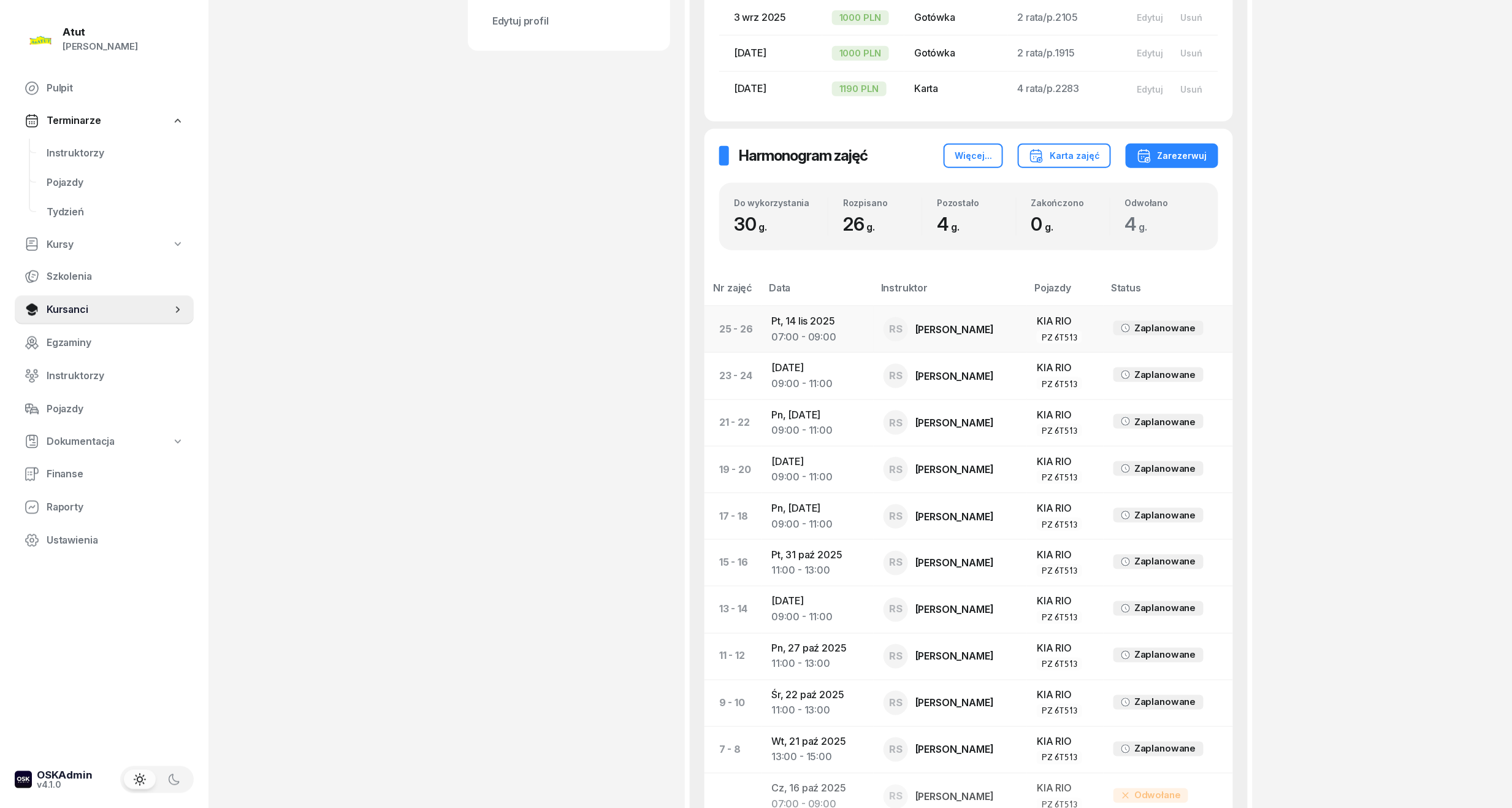
click at [800, 337] on div "07:00 - 09:00" at bounding box center [817, 337] width 93 height 16
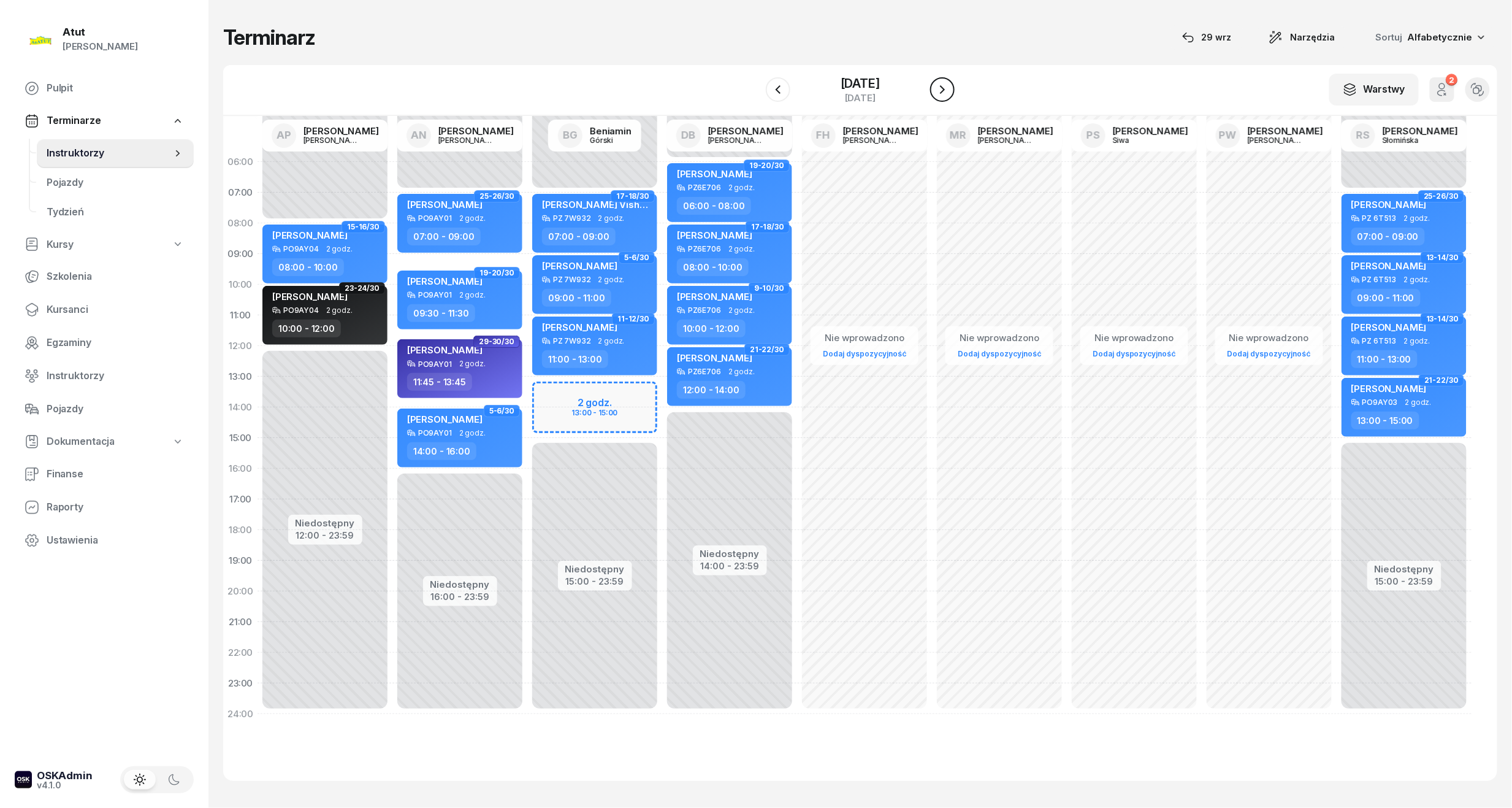
click at [940, 94] on icon "button" at bounding box center [942, 89] width 15 height 15
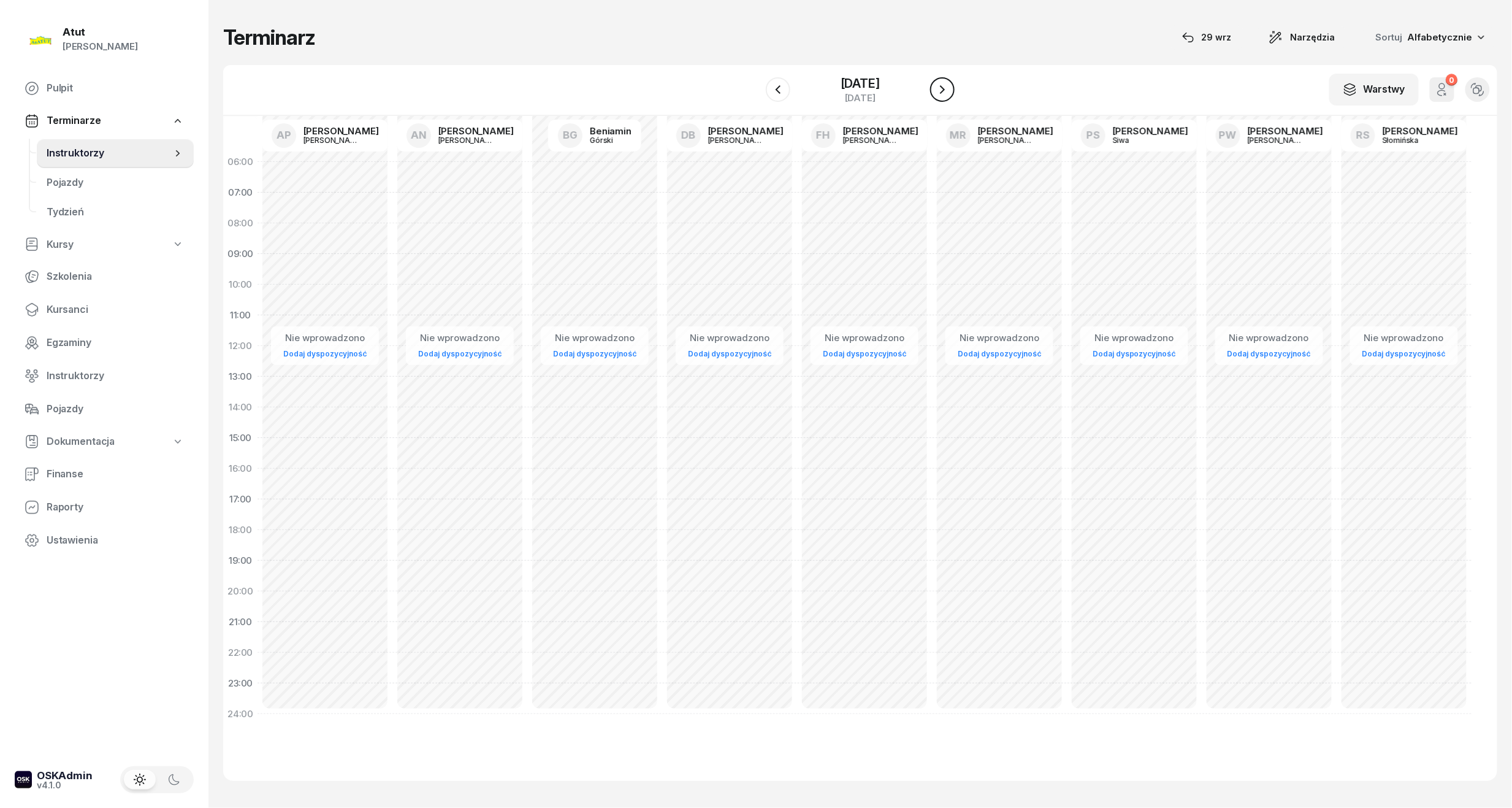
click at [940, 94] on icon "button" at bounding box center [942, 89] width 15 height 15
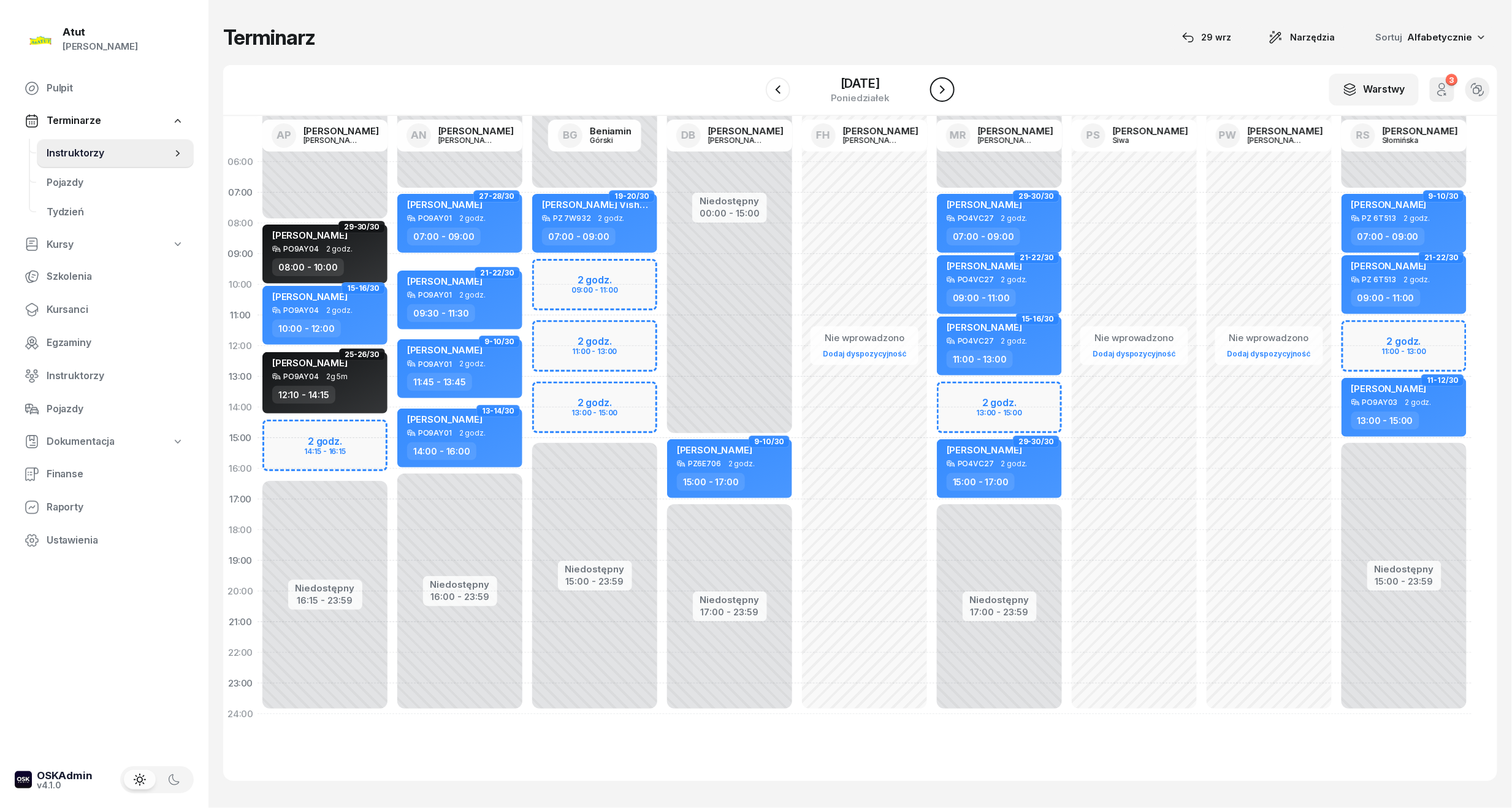
click at [940, 94] on icon "button" at bounding box center [942, 89] width 15 height 15
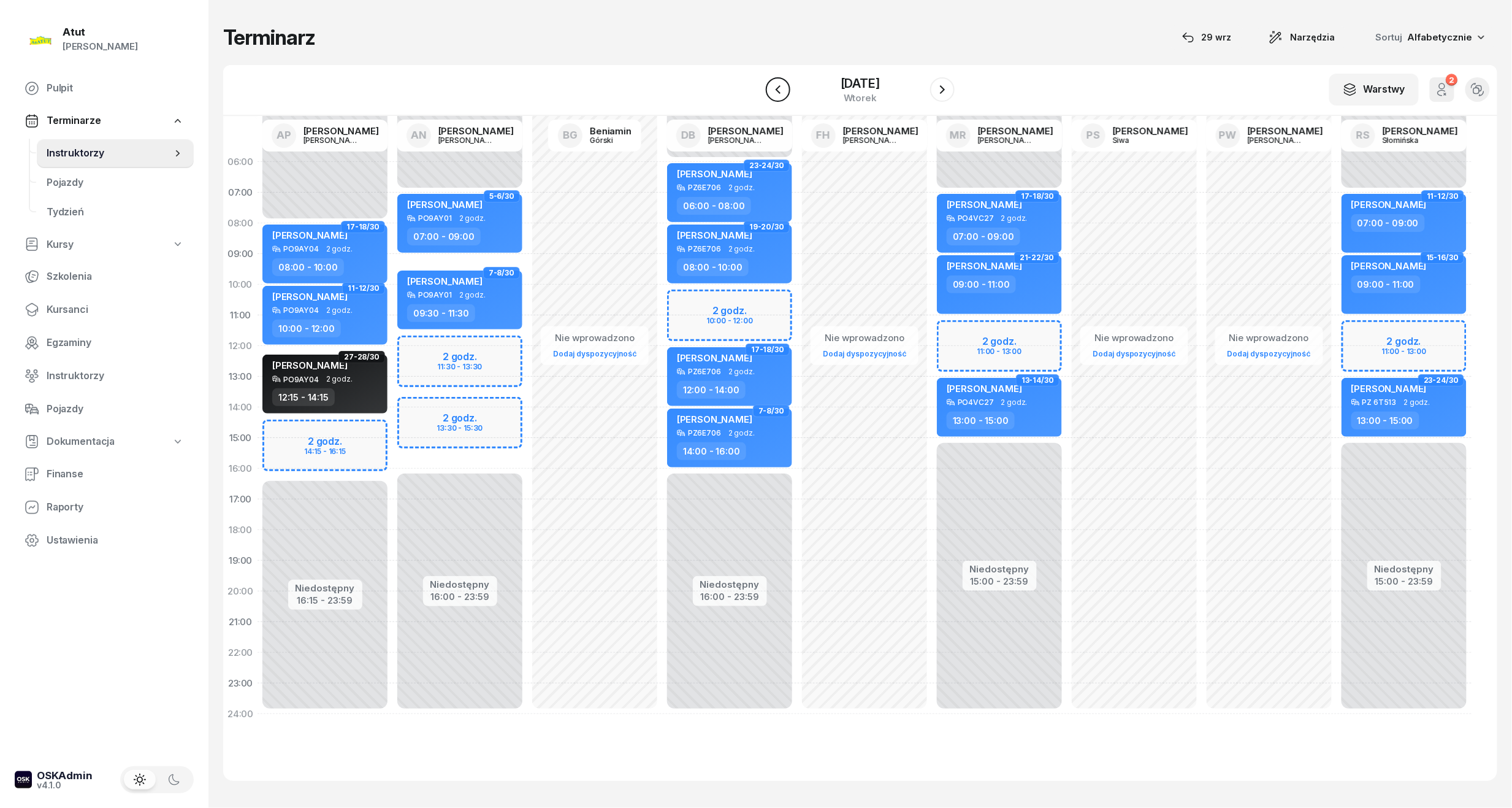
click at [774, 86] on icon "button" at bounding box center [778, 89] width 15 height 15
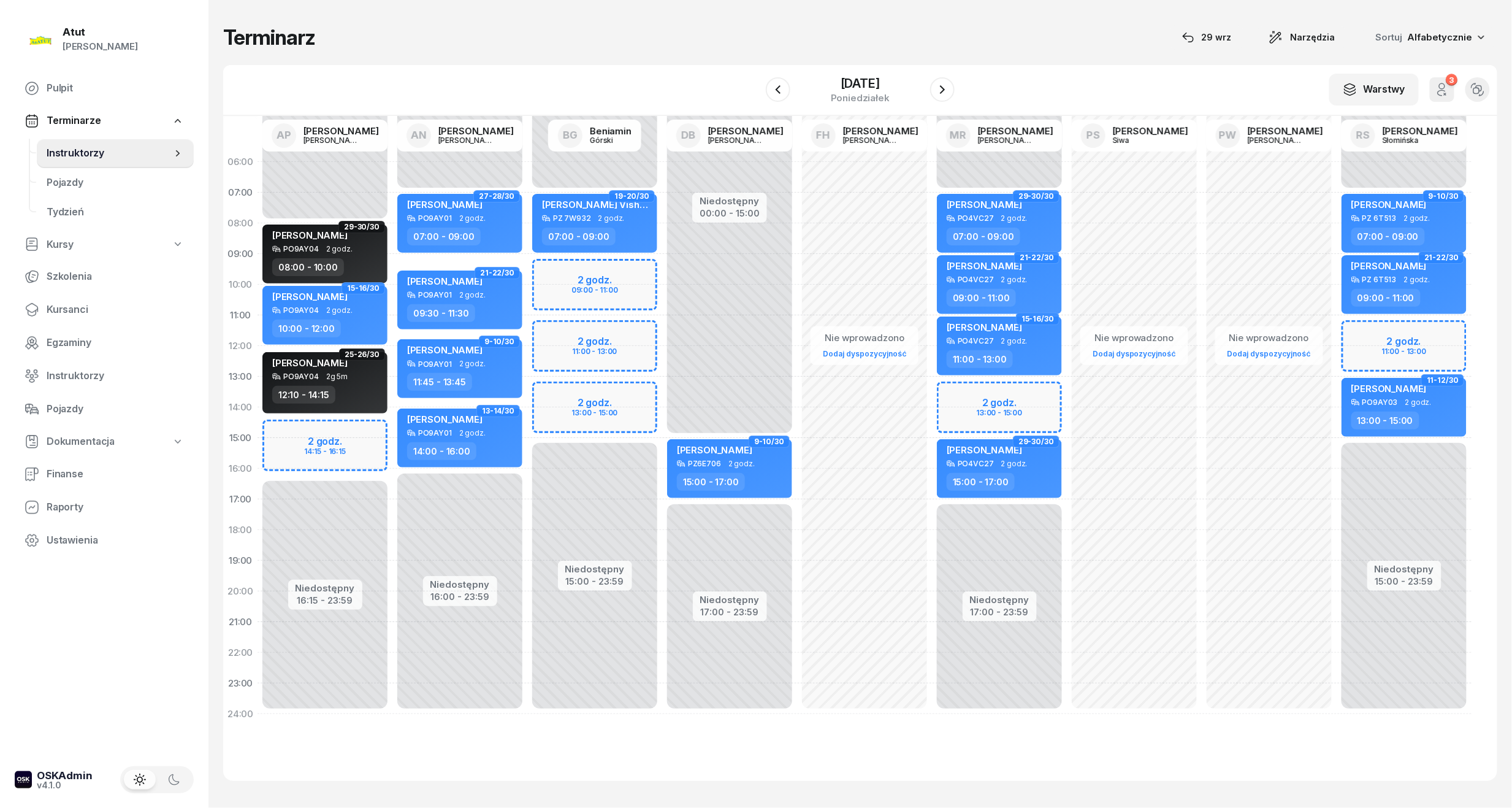
click at [1381, 351] on div "Niedostępny 00:00 - 07:00 Niedostępny 15:00 - 23:59 2 godz. 11:00 - 13:00 31-32…" at bounding box center [1404, 438] width 135 height 583
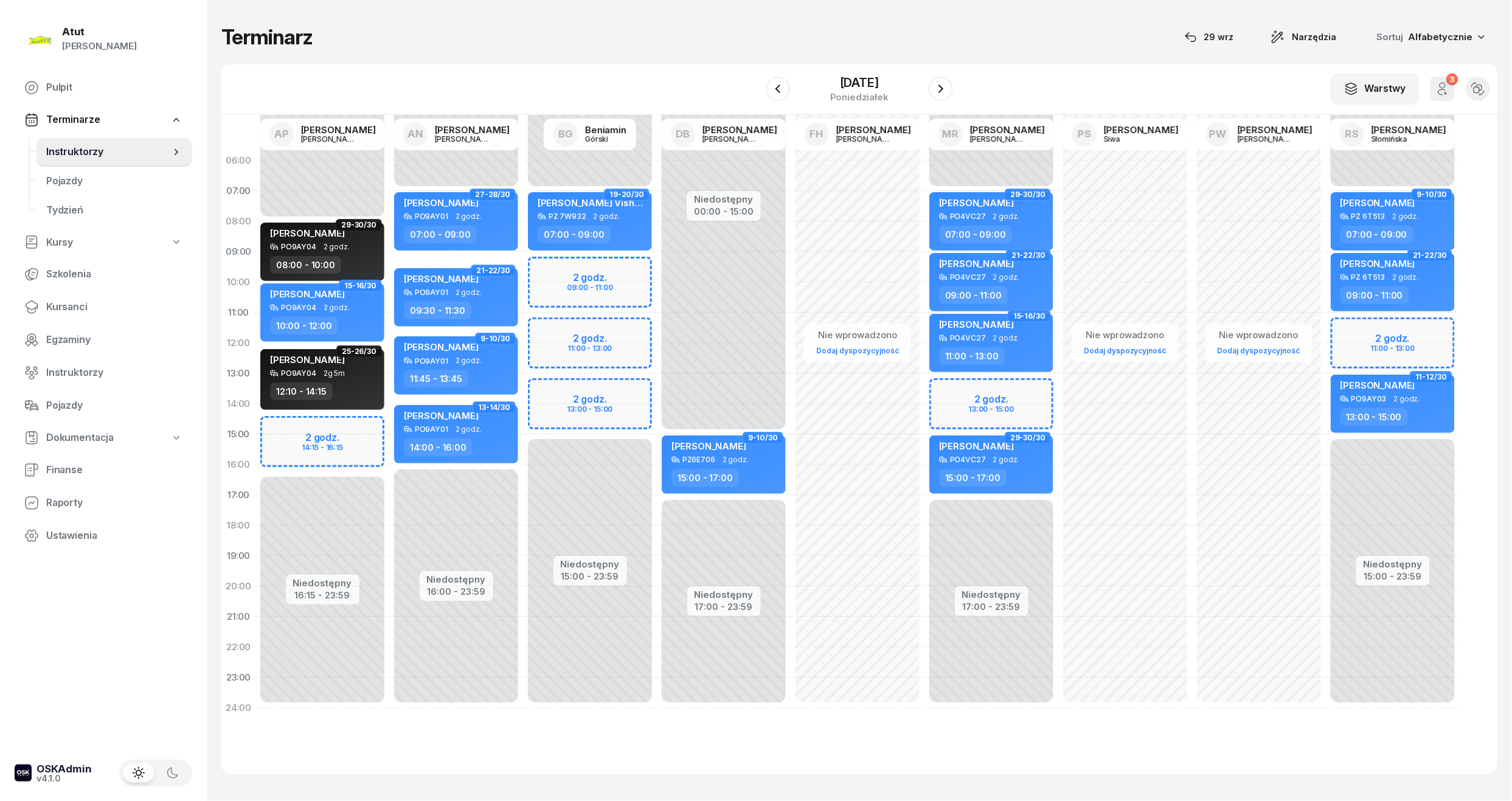
select select "12"
select select "13"
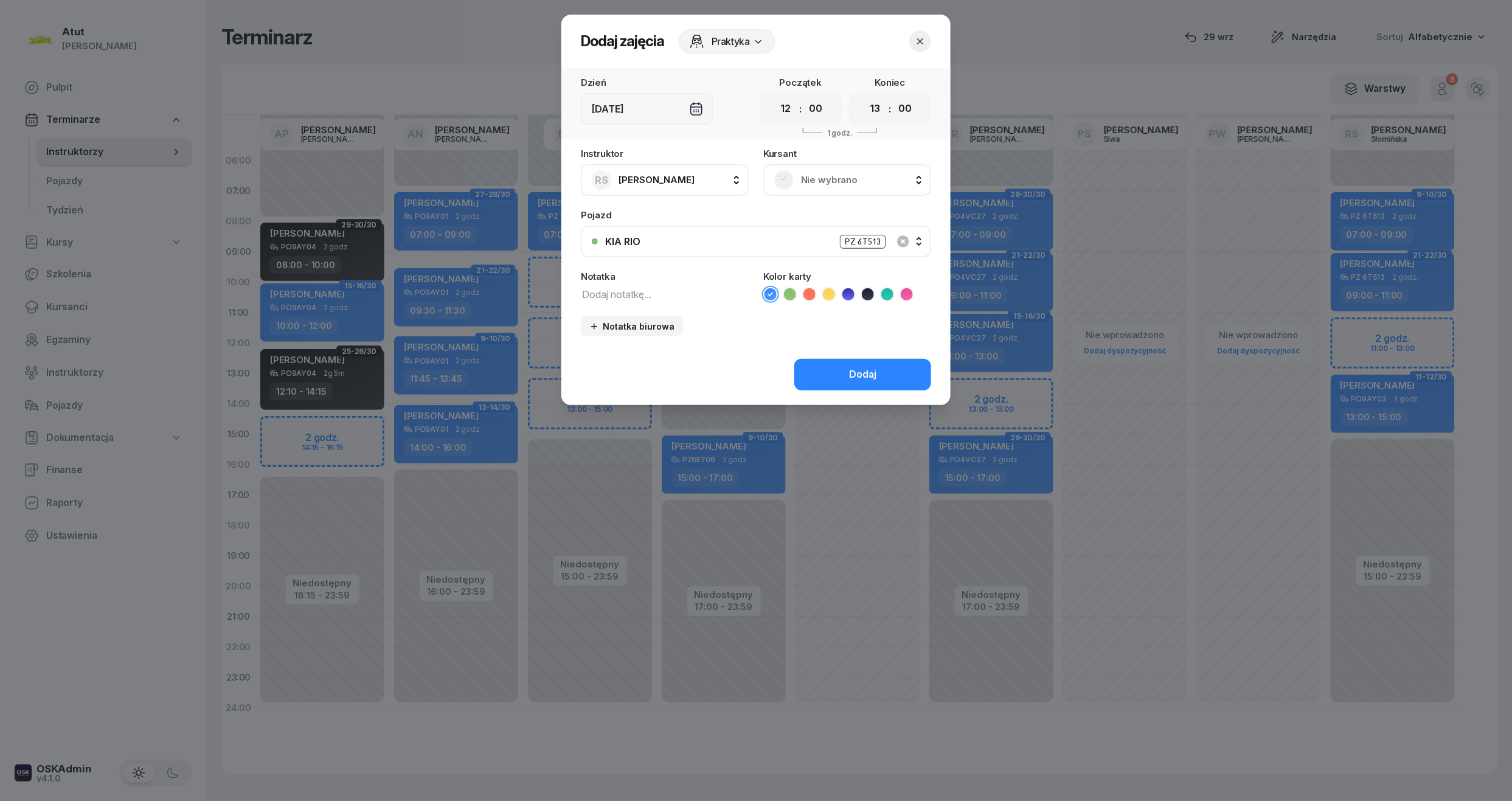
click at [838, 187] on div "Nie wybrano" at bounding box center [847, 180] width 146 height 20
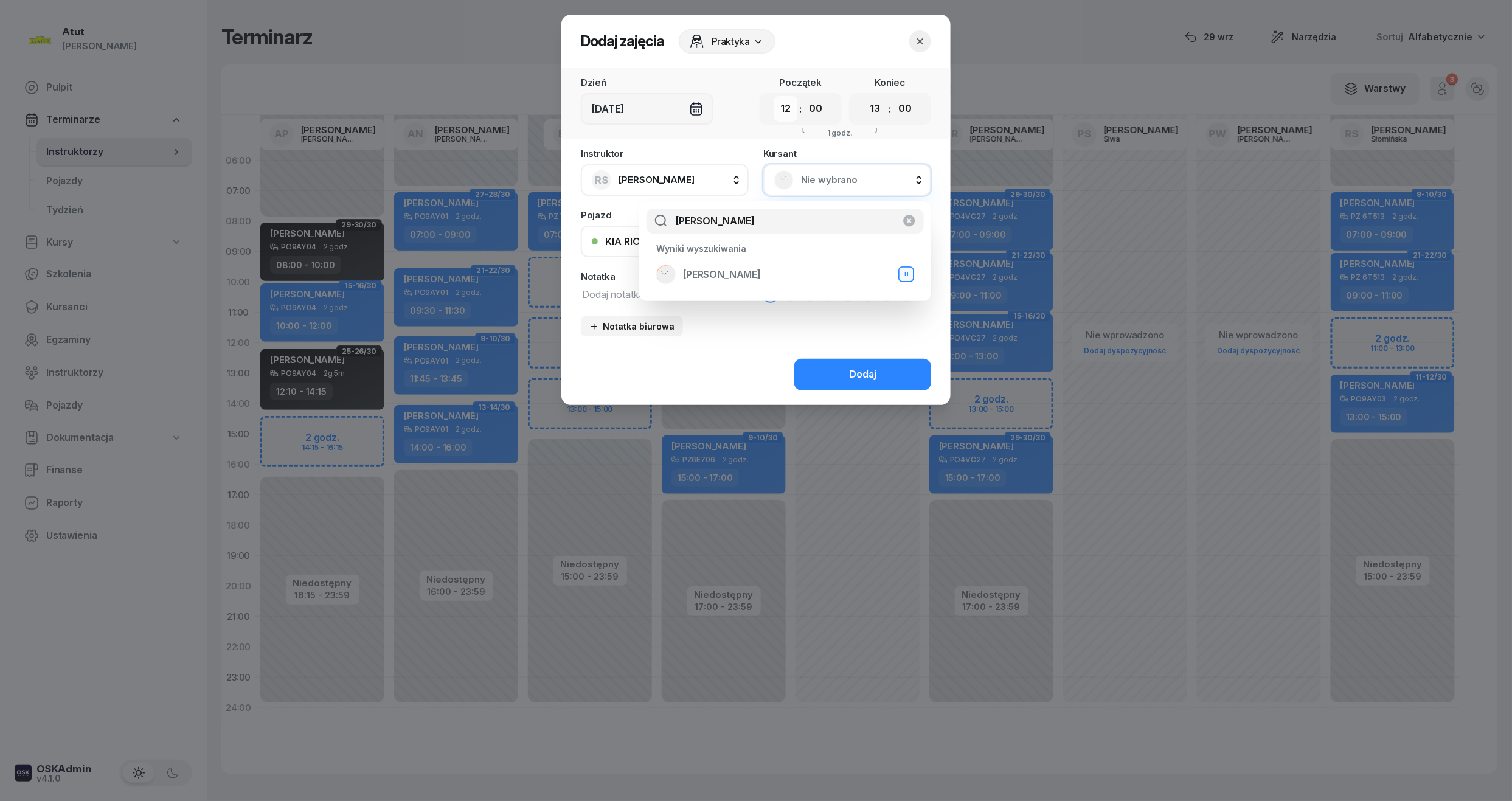
type input "oryna"
click at [796, 111] on select "00 01 02 03 04 05 06 07 08 09 10 11 12 13 14 15 16 17 18 19 20 21 22 23" at bounding box center [785, 109] width 23 height 26
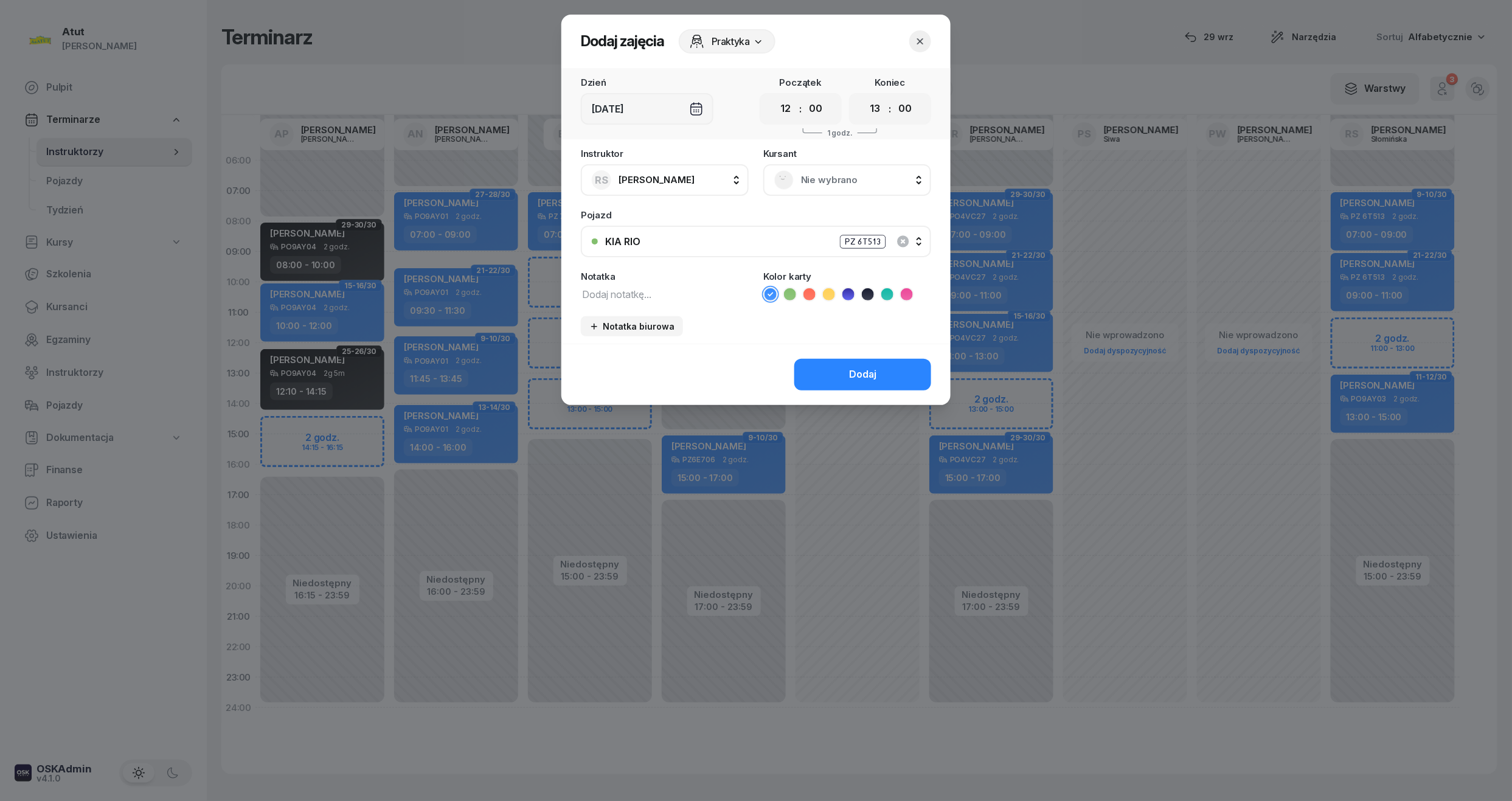
select select "11"
click at [774, 96] on select "00 01 02 03 04 05 06 07 08 09 10 11 12 13 14 15 16 17 18 19 20 21 22 23" at bounding box center [785, 109] width 23 height 26
click at [820, 189] on div "Nie wybrano" at bounding box center [847, 180] width 168 height 31
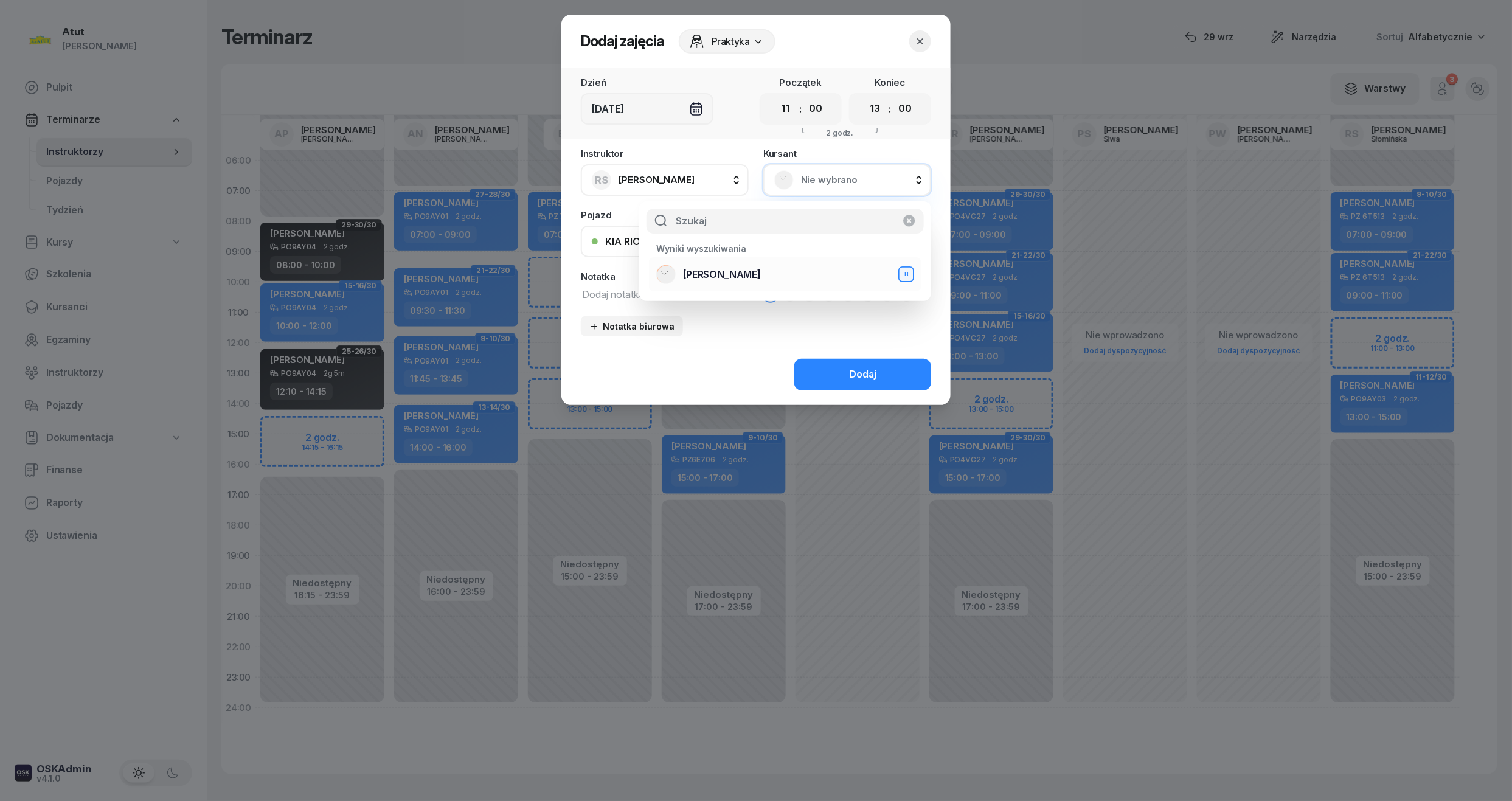
click at [728, 279] on span "Oryna Peretiatko" at bounding box center [722, 275] width 78 height 16
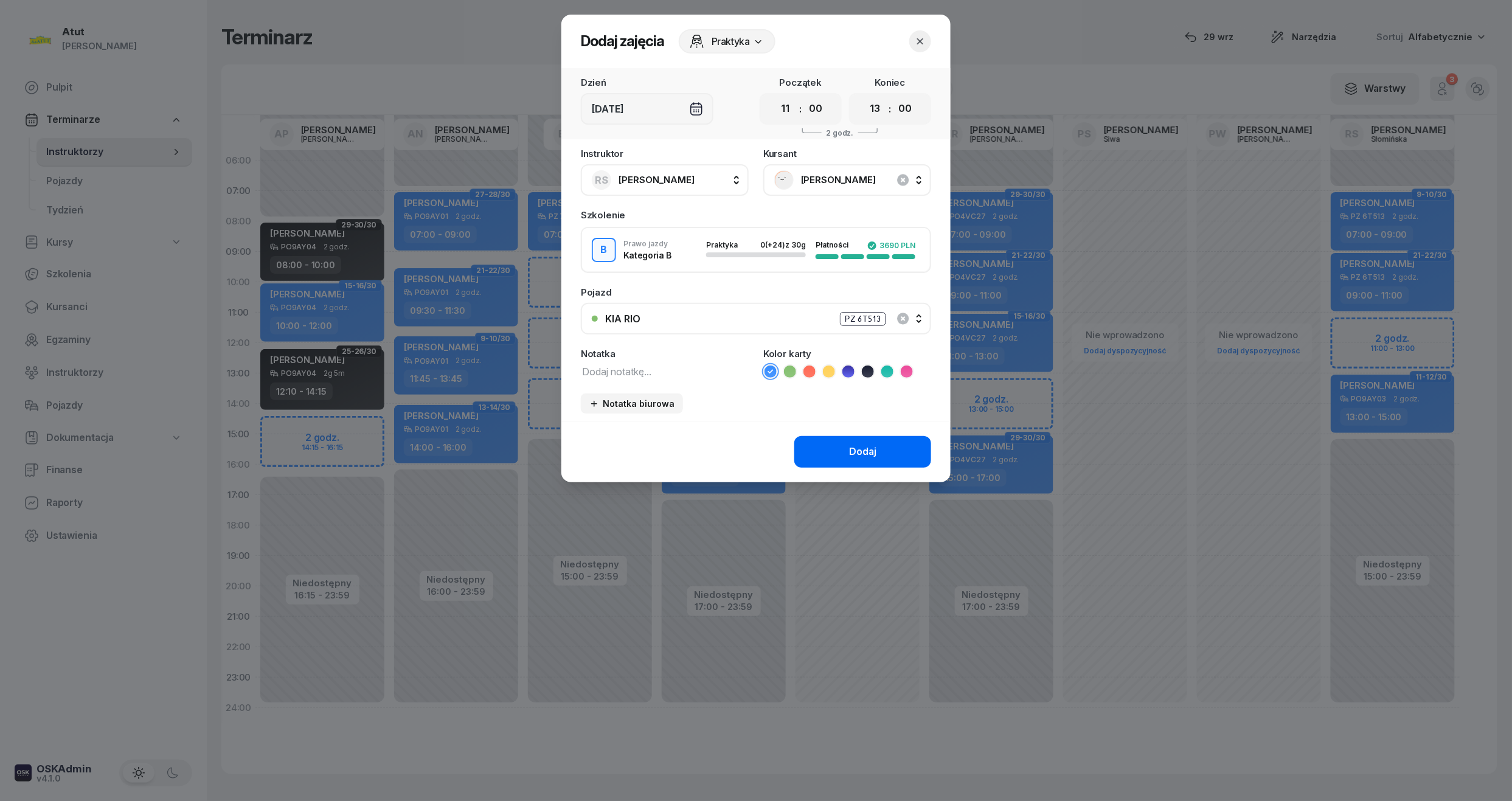
click at [857, 456] on div "Dodaj" at bounding box center [863, 452] width 28 height 16
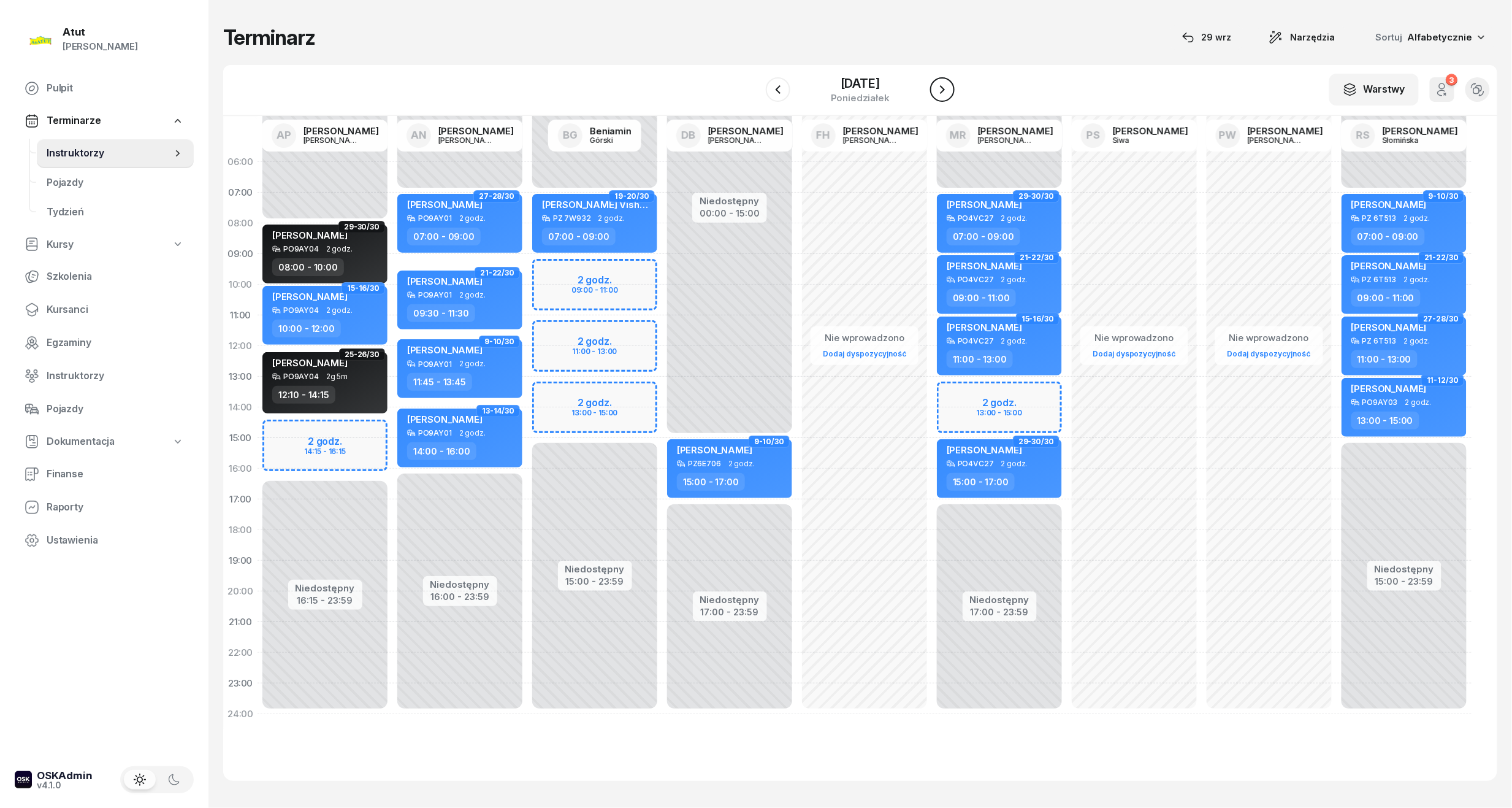
click at [950, 86] on icon "button" at bounding box center [942, 89] width 15 height 15
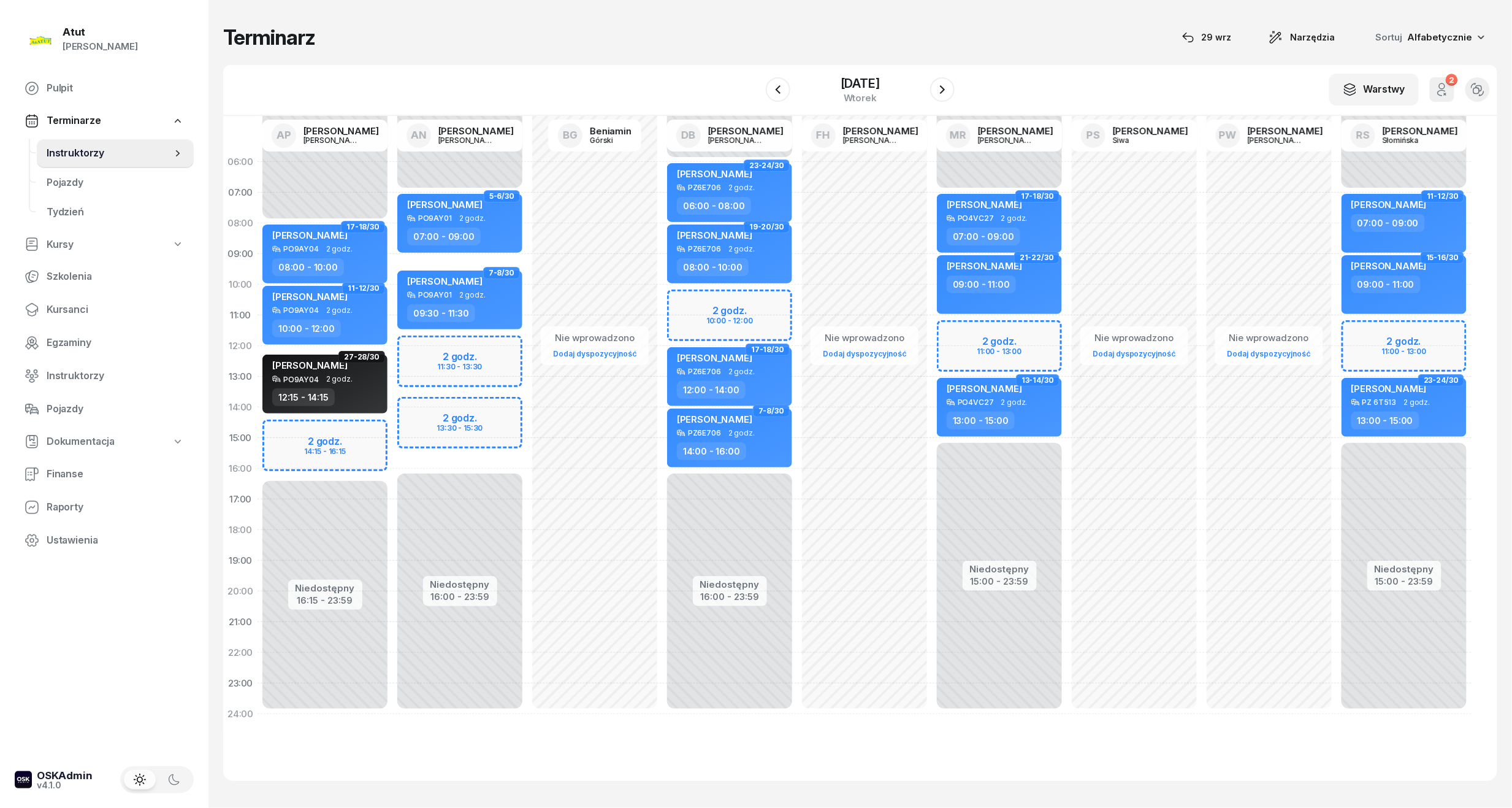
click at [1411, 335] on div "Niedostępny 00:00 - 07:00 Niedostępny 15:00 - 23:59 2 godz. 11:00 - 13:00 11-12…" at bounding box center [1404, 438] width 135 height 583
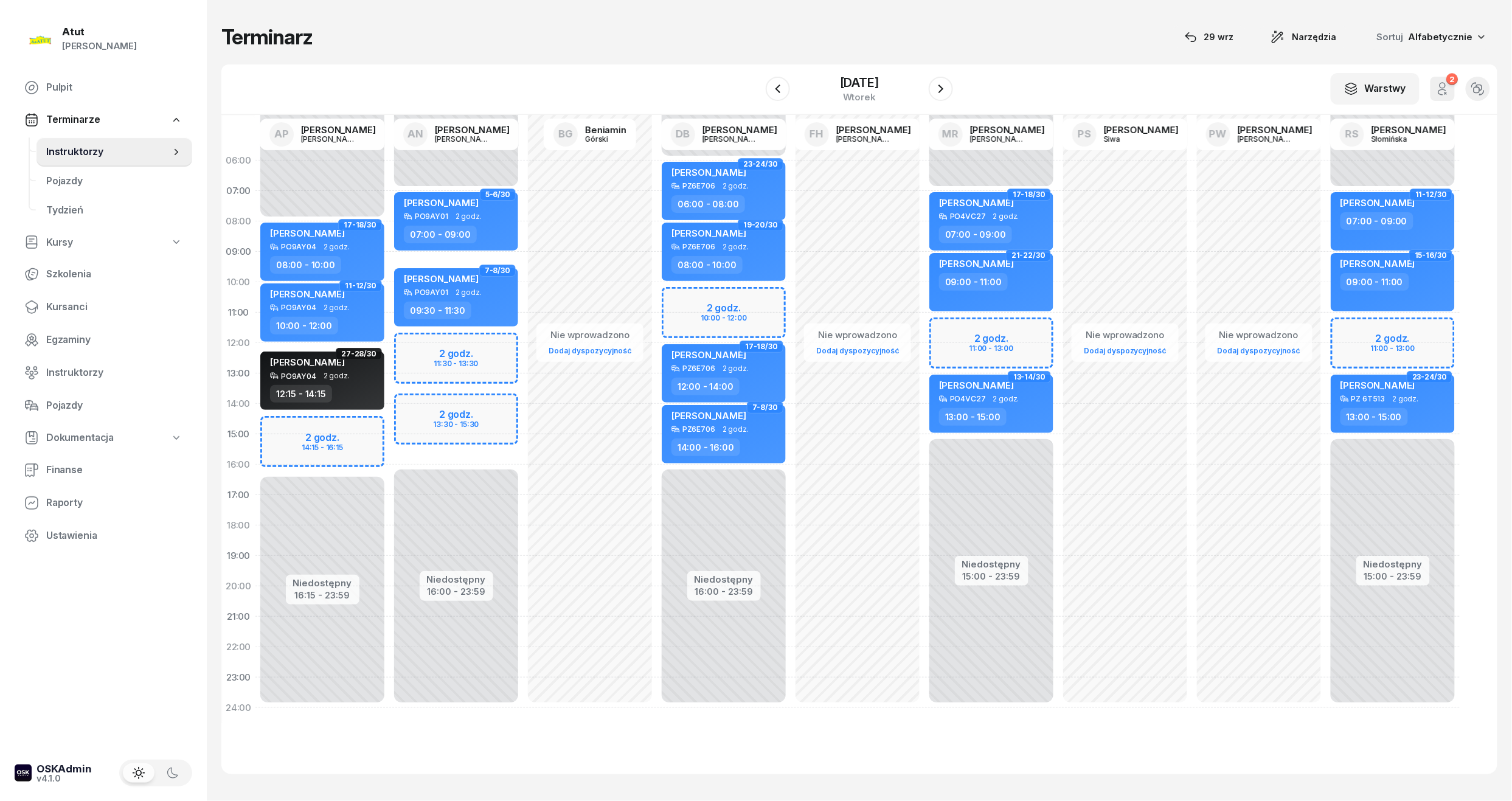
select select "11"
select select "13"
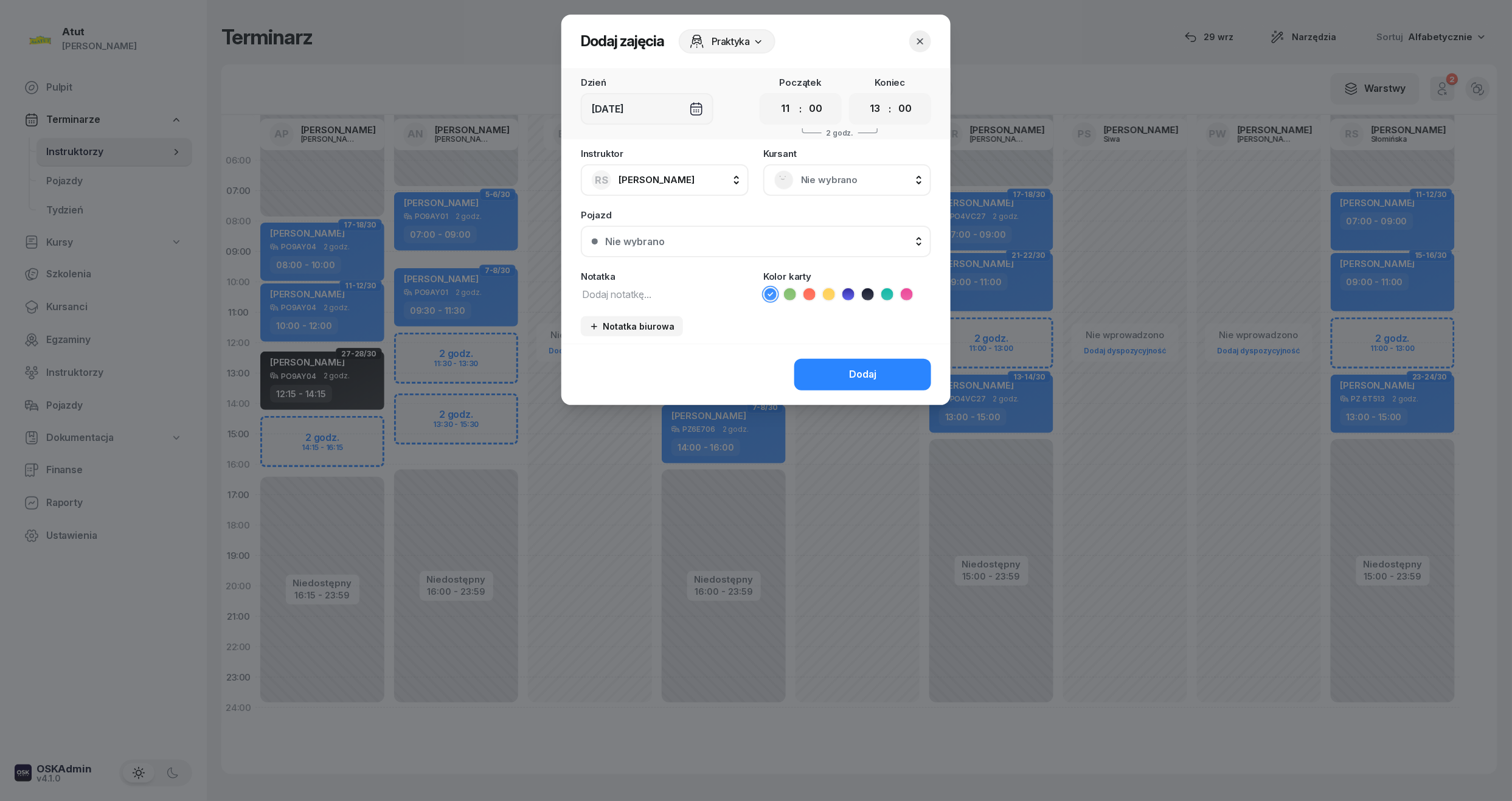
click at [786, 186] on rect at bounding box center [784, 180] width 26 height 26
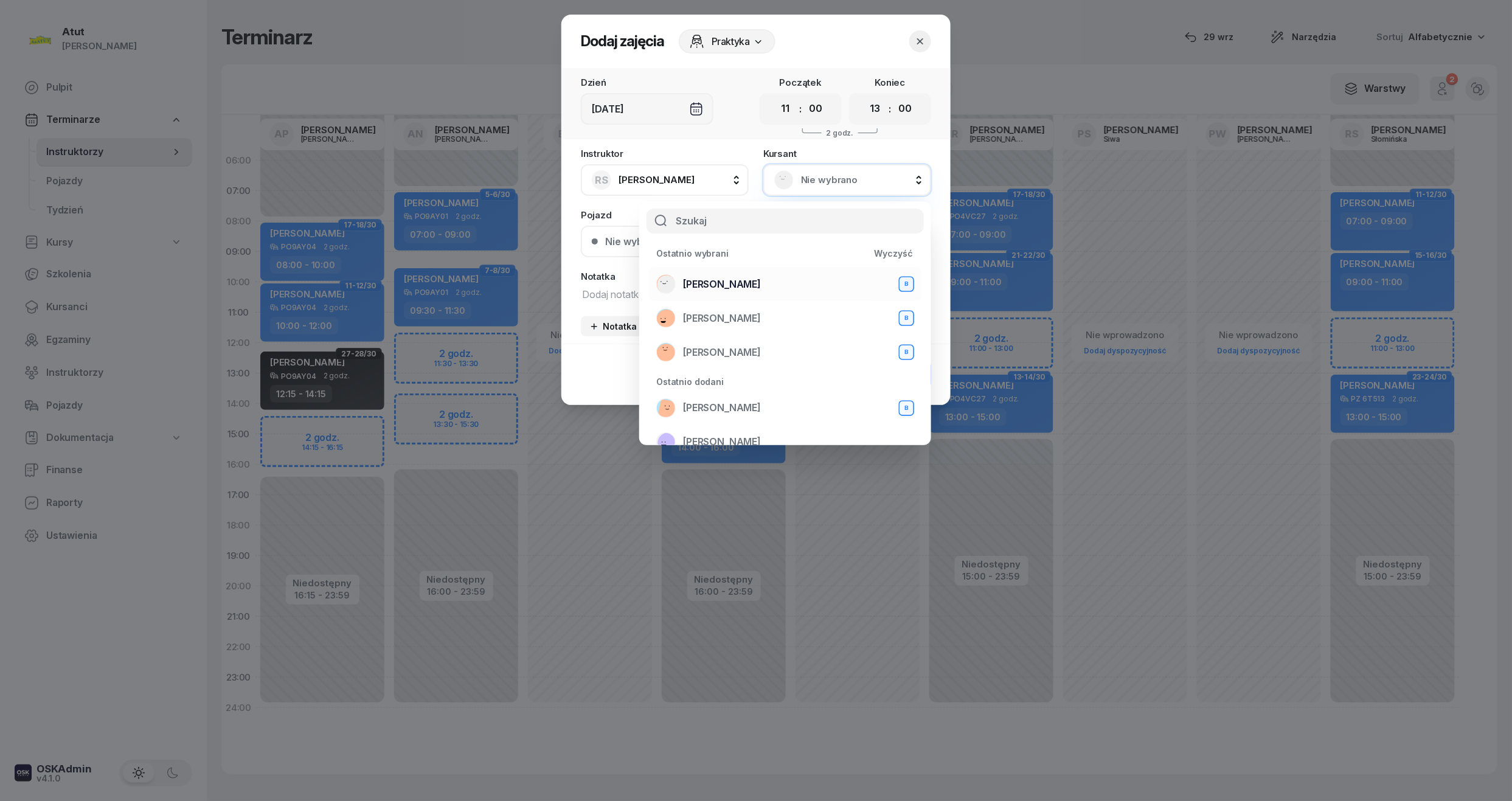
click at [726, 290] on span "Oryna Peretiatko" at bounding box center [722, 284] width 78 height 16
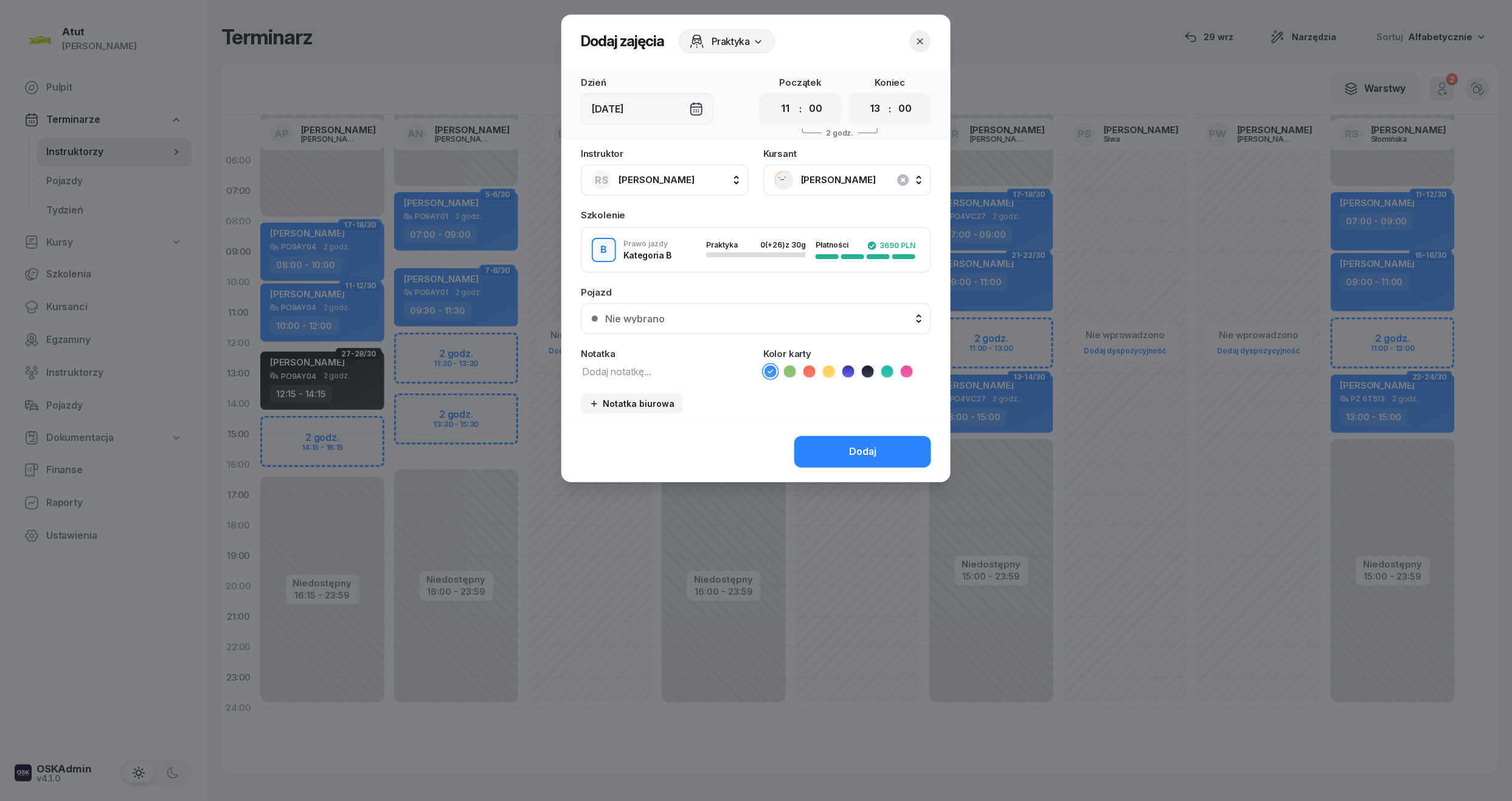
click at [682, 314] on div "Nie wybrano" at bounding box center [762, 319] width 315 height 10
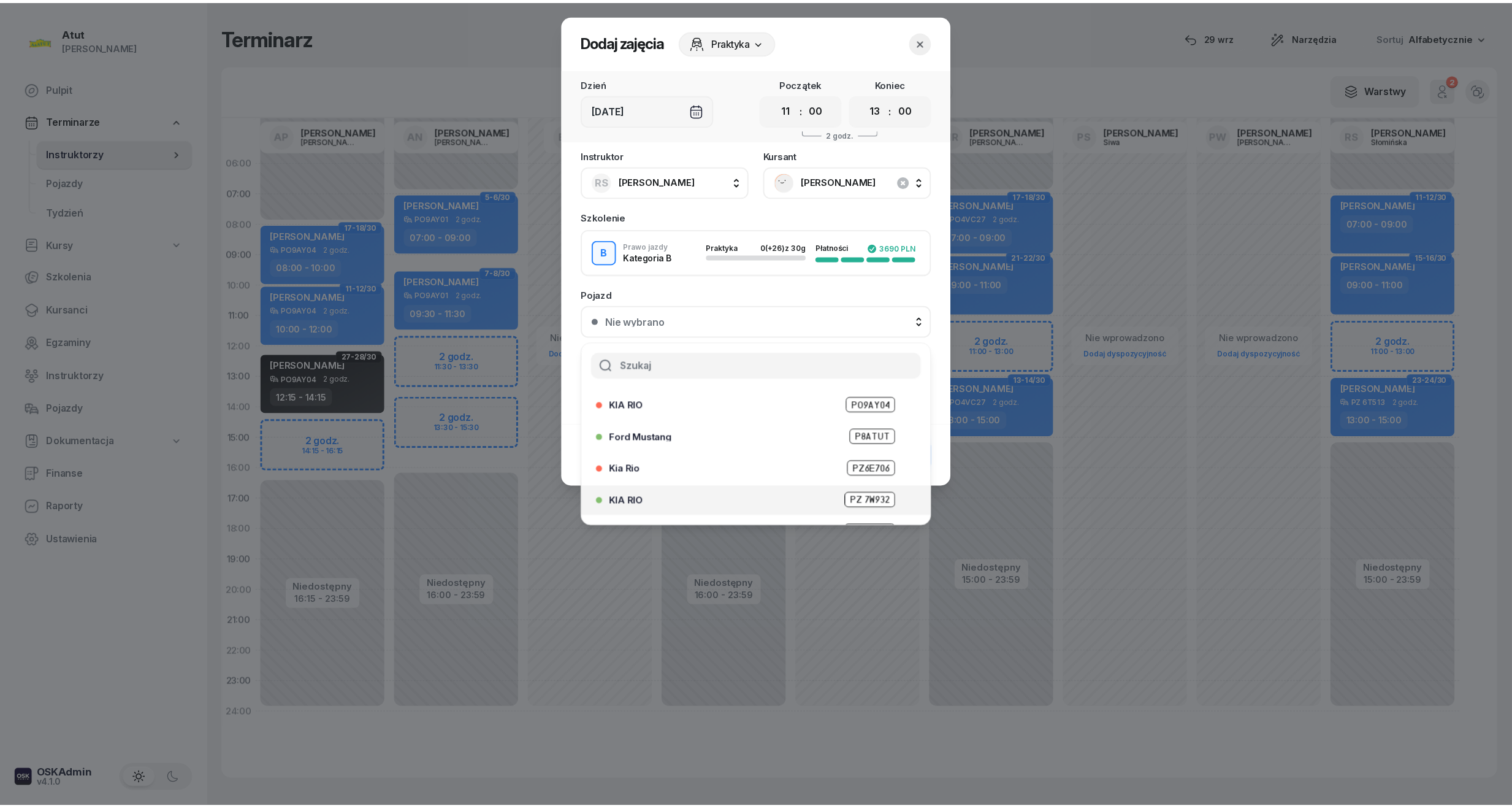
scroll to position [152, 0]
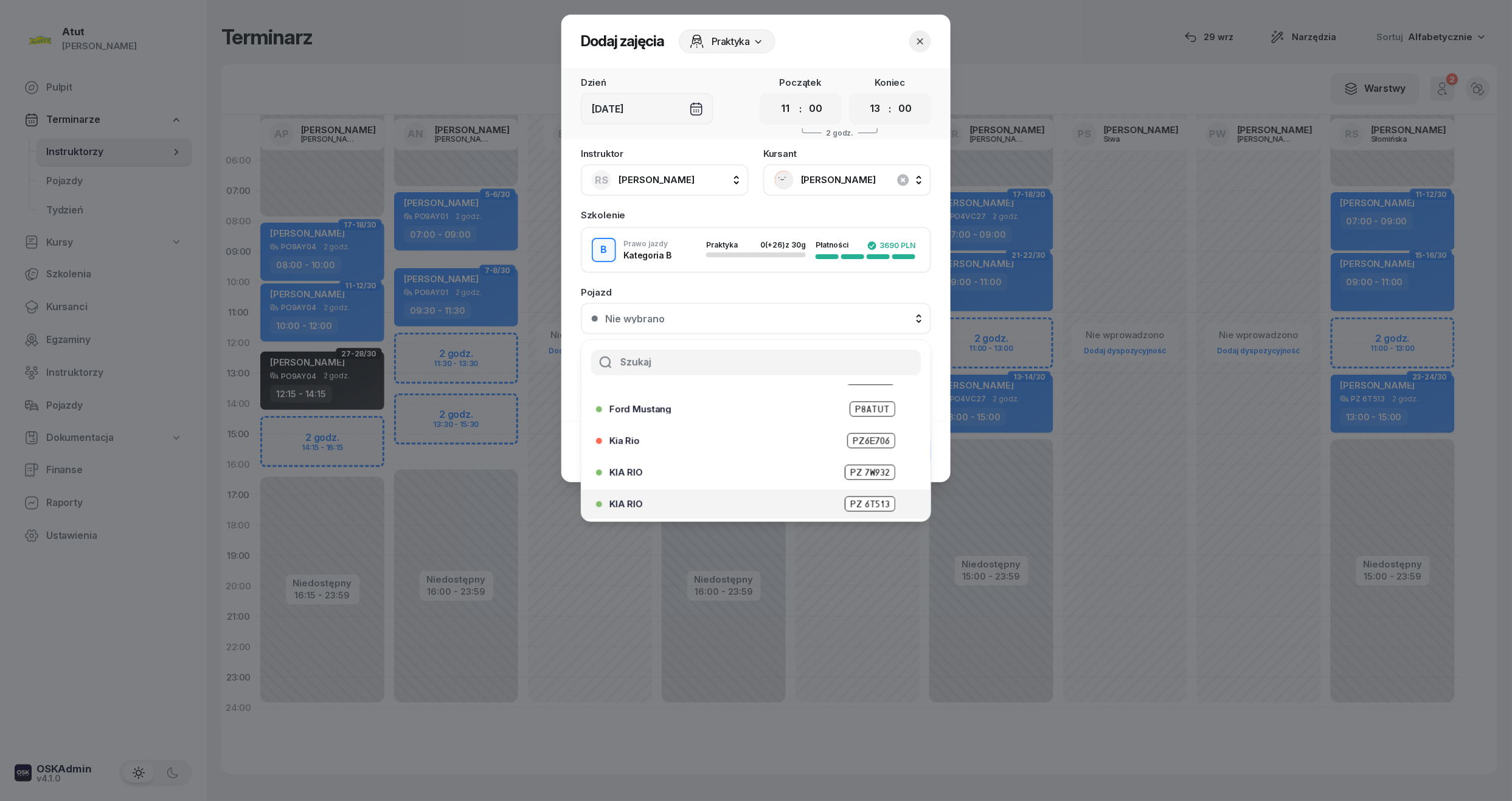
click at [872, 499] on span "PZ 6T513" at bounding box center [870, 503] width 50 height 15
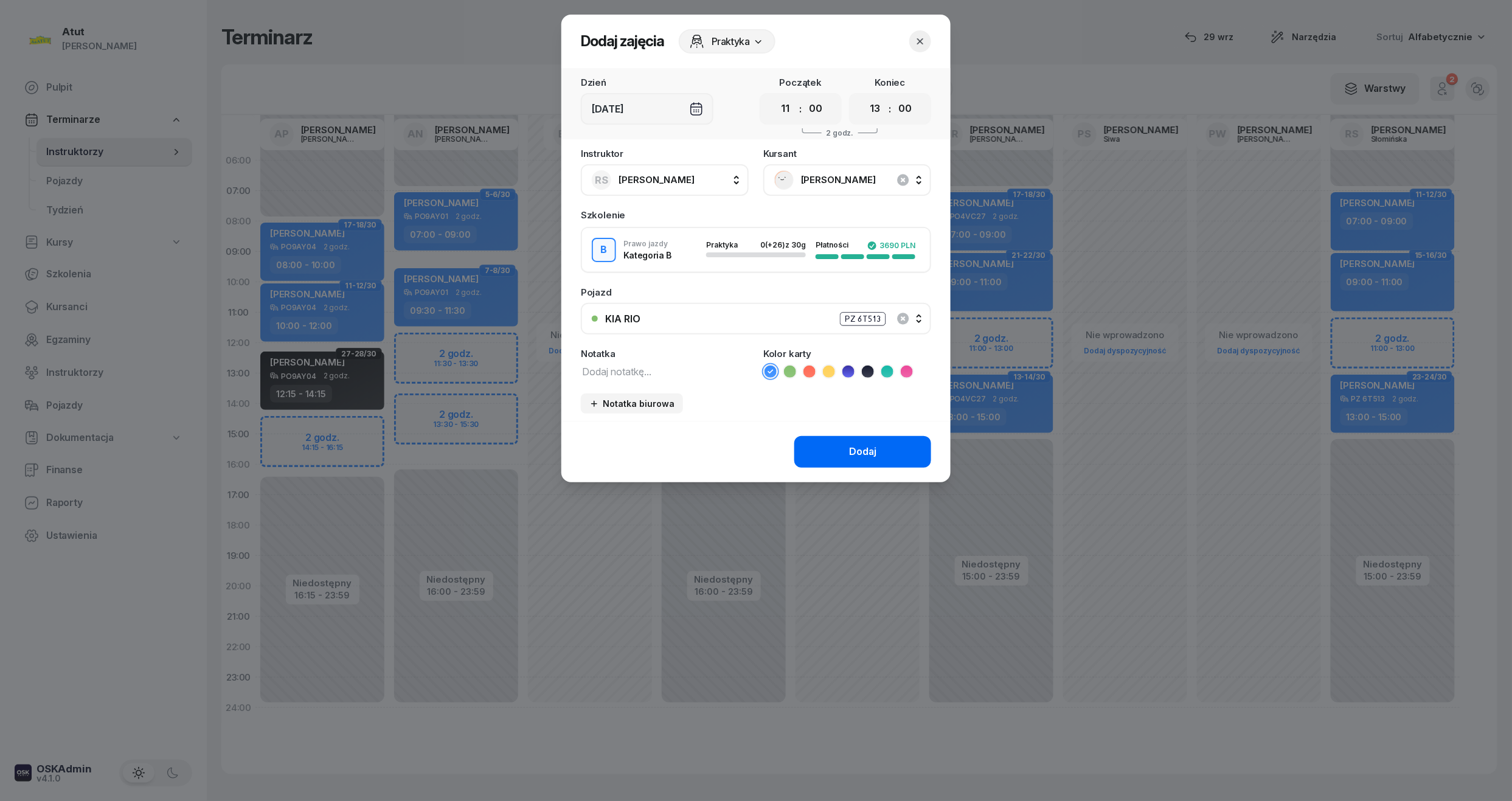
click at [874, 444] on div "Dodaj" at bounding box center [863, 452] width 28 height 16
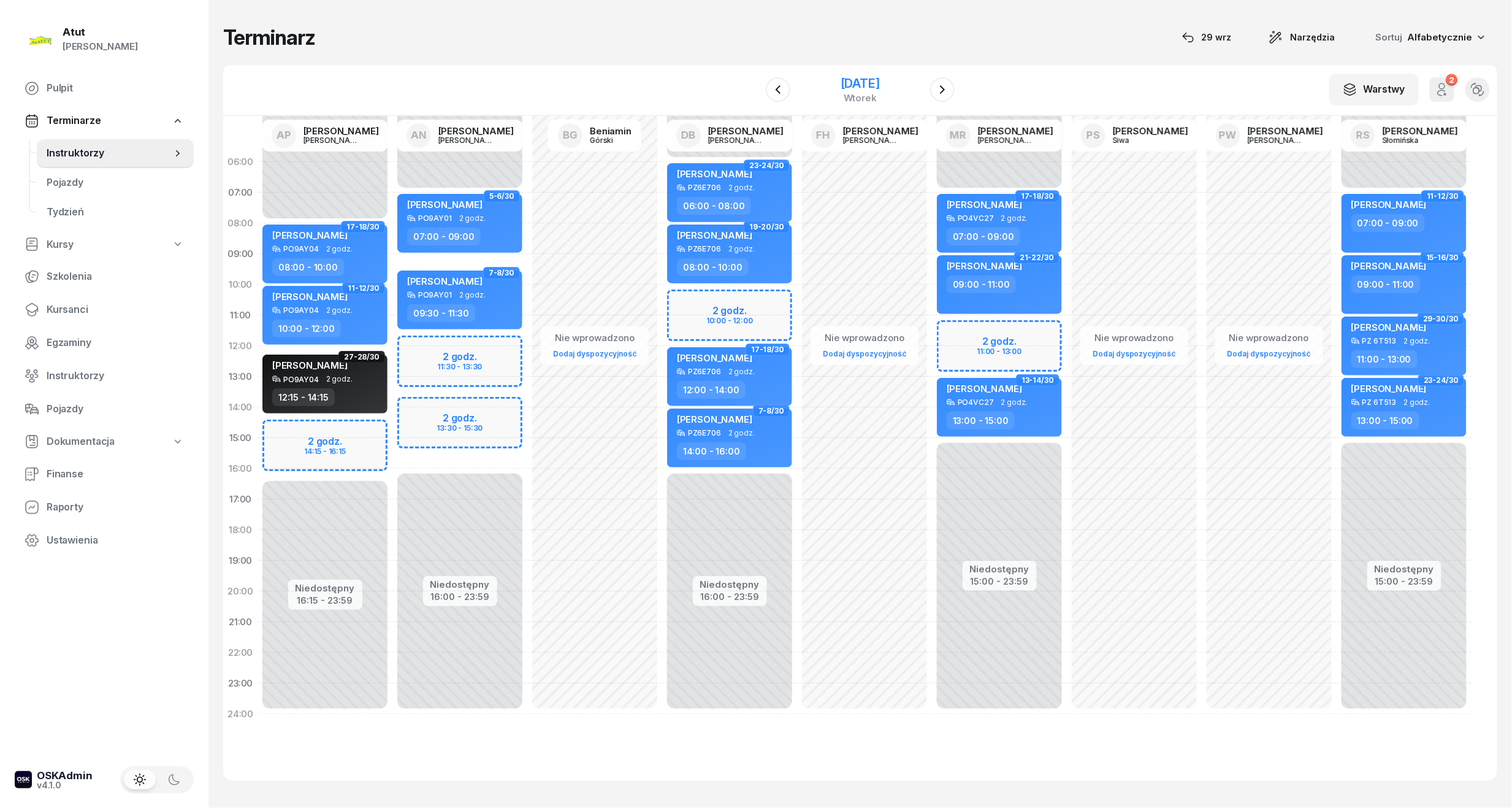
click at [870, 85] on div "18 listopada 2025" at bounding box center [860, 83] width 39 height 13
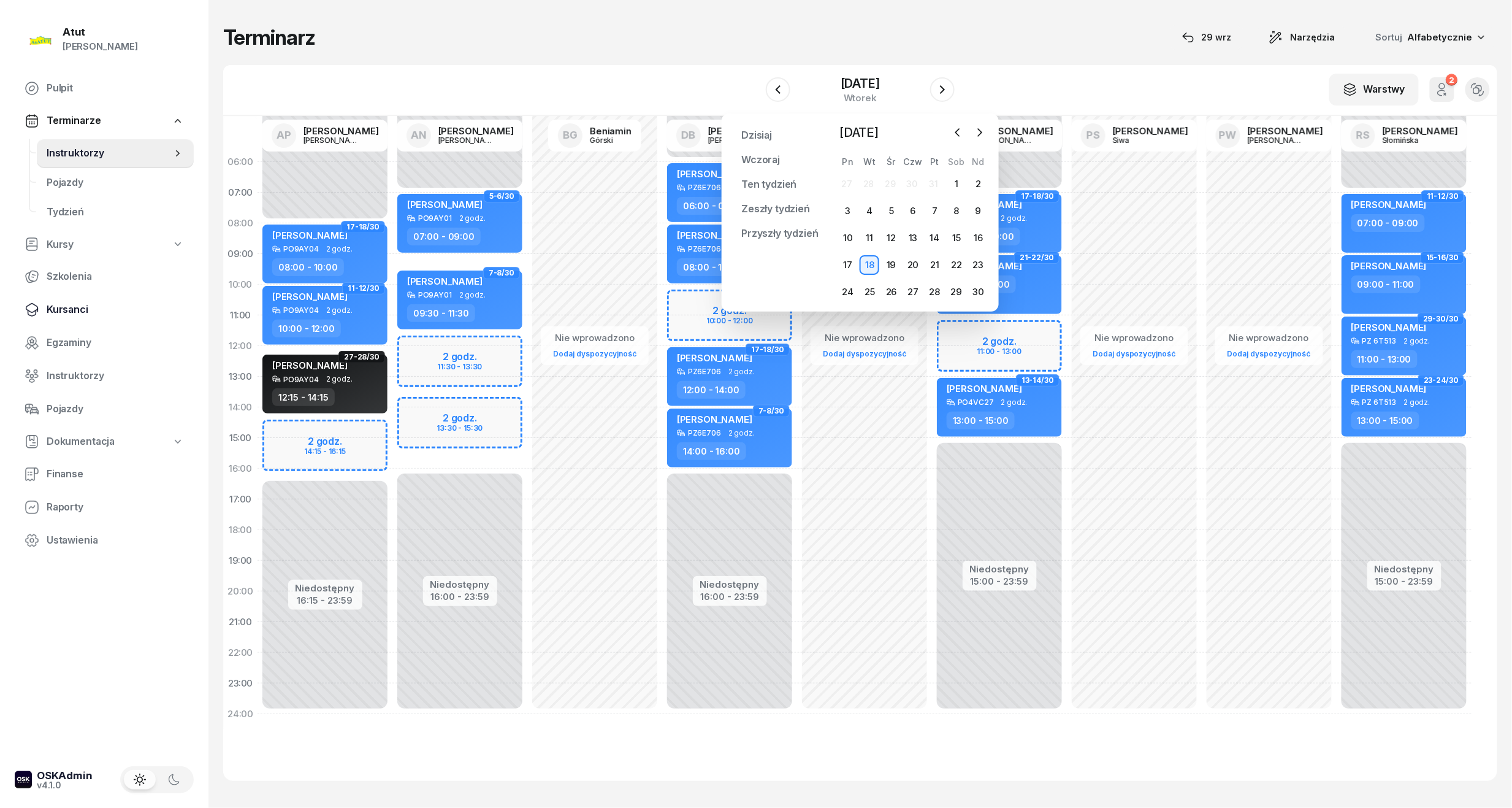
click at [59, 317] on span "Kursanci" at bounding box center [116, 309] width 137 height 16
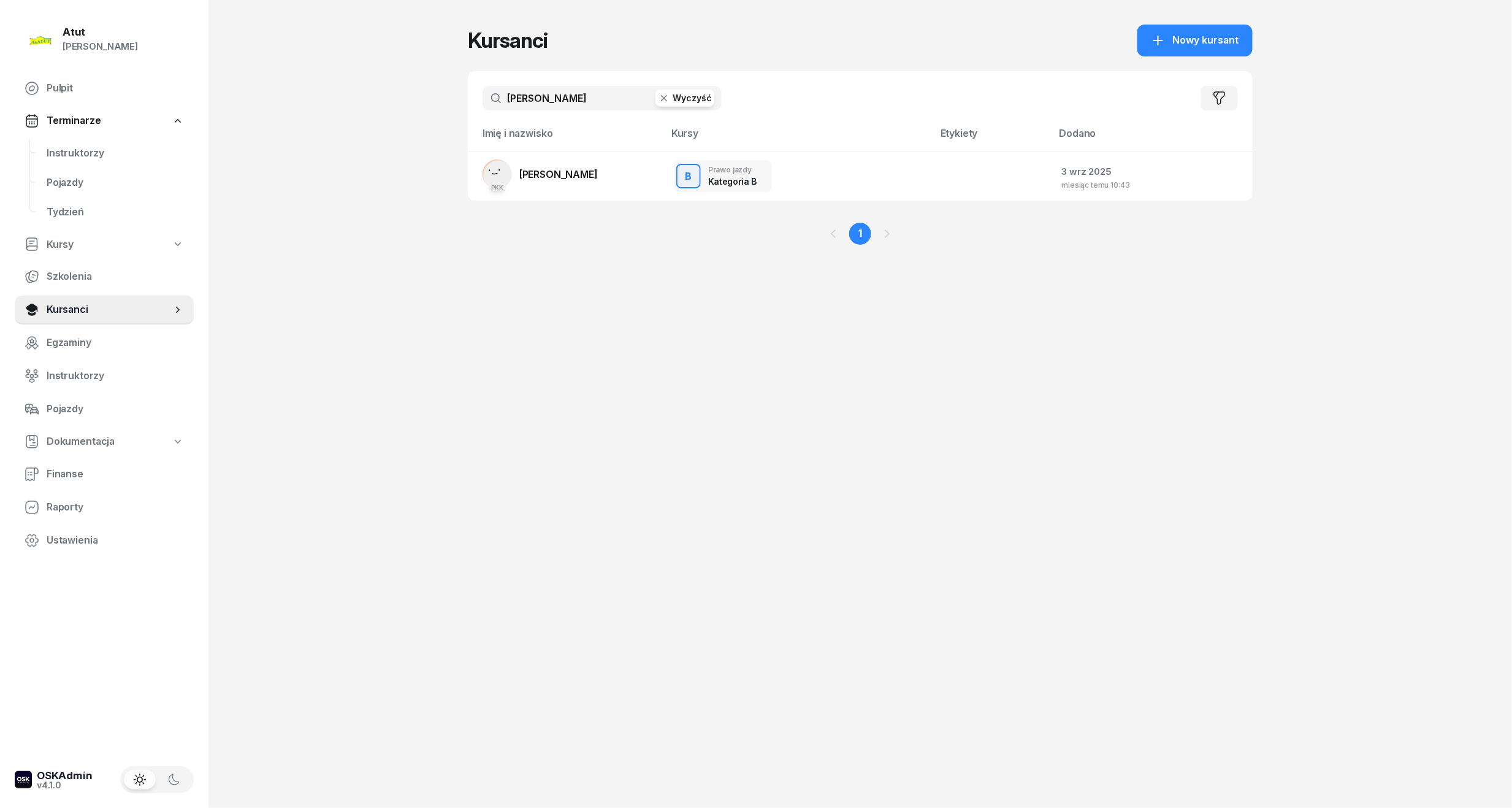
drag, startPoint x: 582, startPoint y: 97, endPoint x: 204, endPoint y: 95, distance: 378.0
click at [204, 95] on div "Atut Paulina Lis Pulpit Terminarze Instruktorzy Pojazdy Tydzień Kursy Szkolenia…" at bounding box center [756, 404] width 1512 height 808
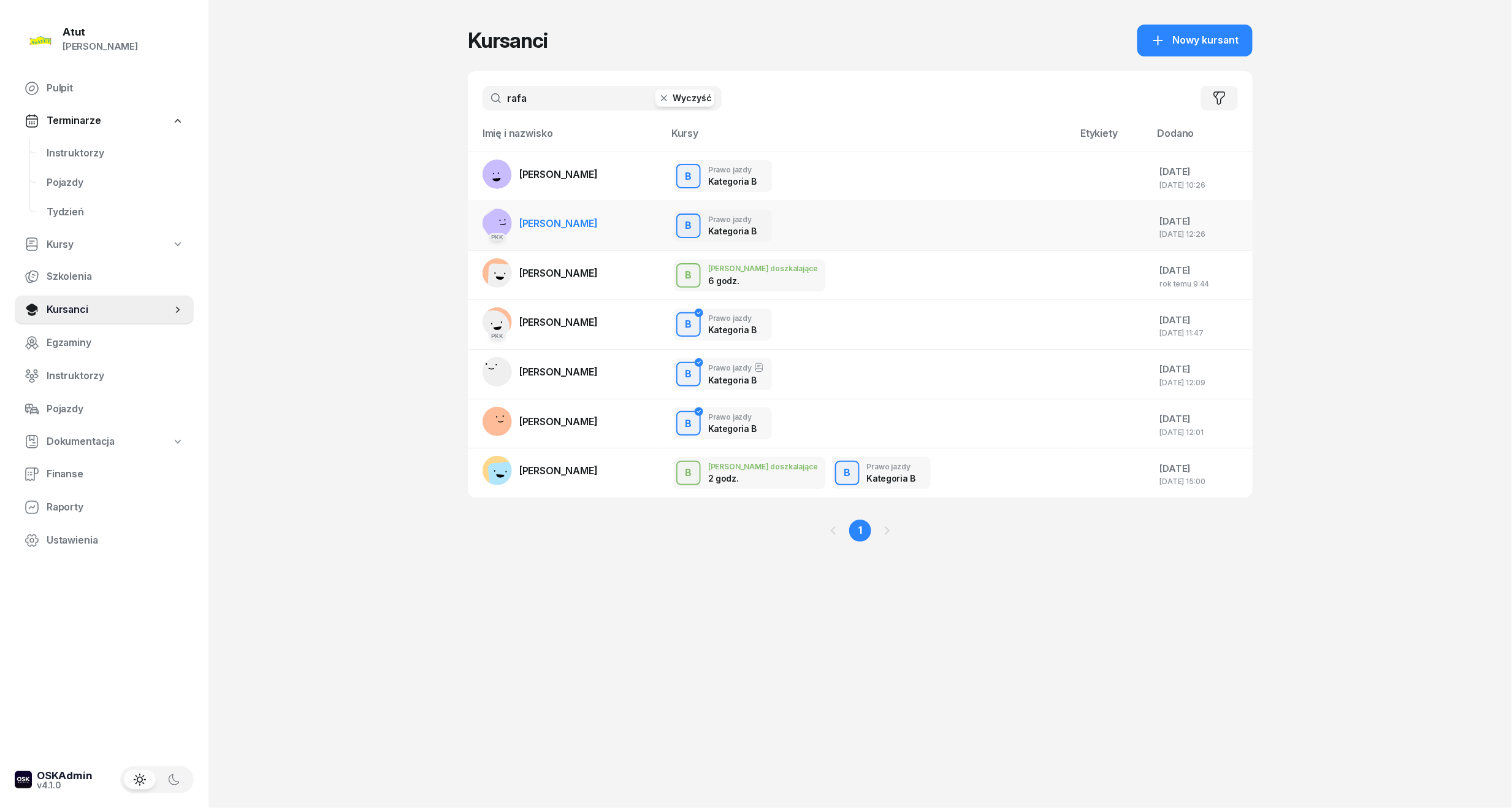
type input "rafa"
click at [565, 215] on link "PKK Rafa Ahmed" at bounding box center [540, 223] width 115 height 30
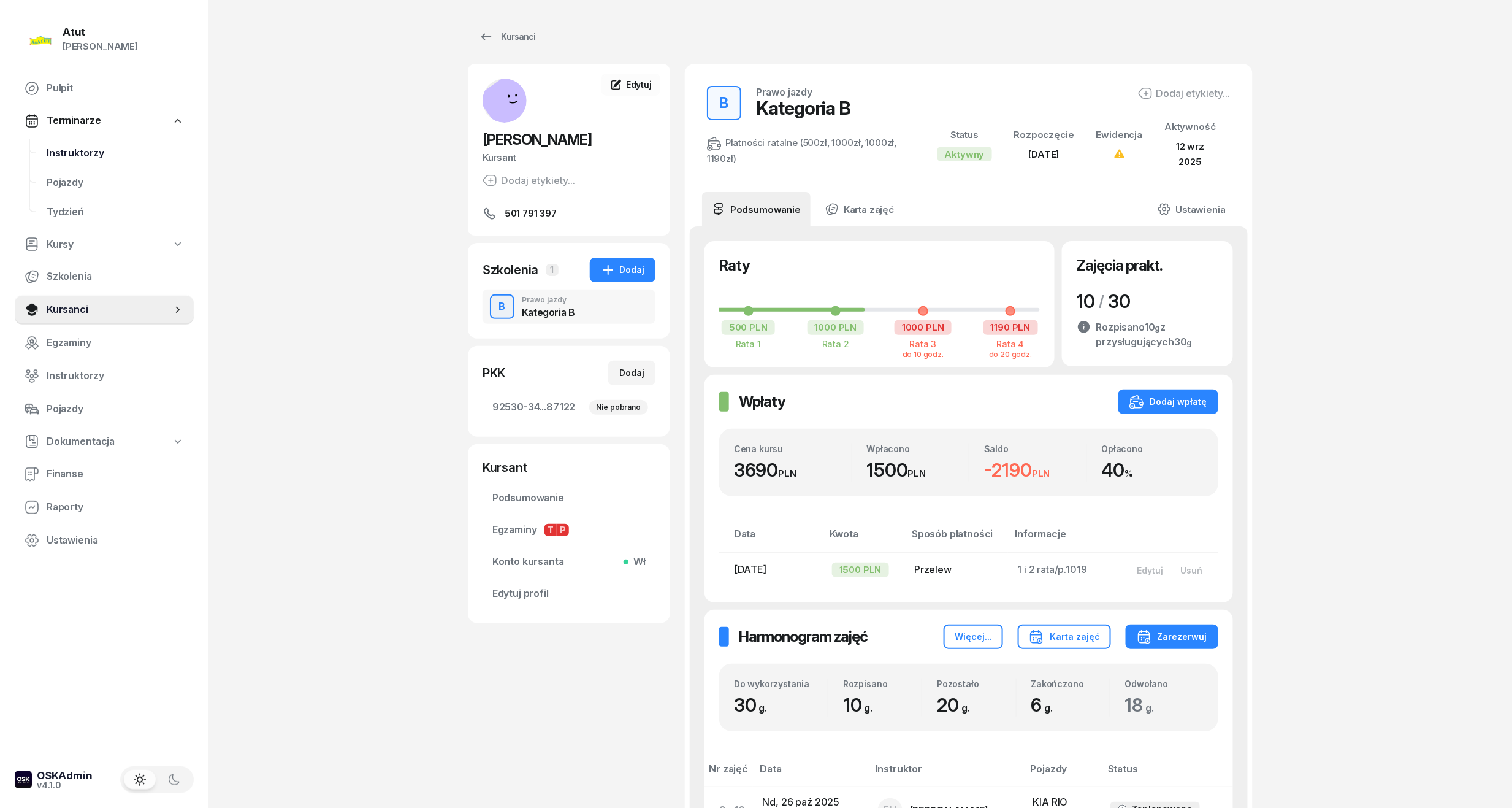
click at [101, 149] on span "Instruktorzy" at bounding box center [116, 153] width 137 height 16
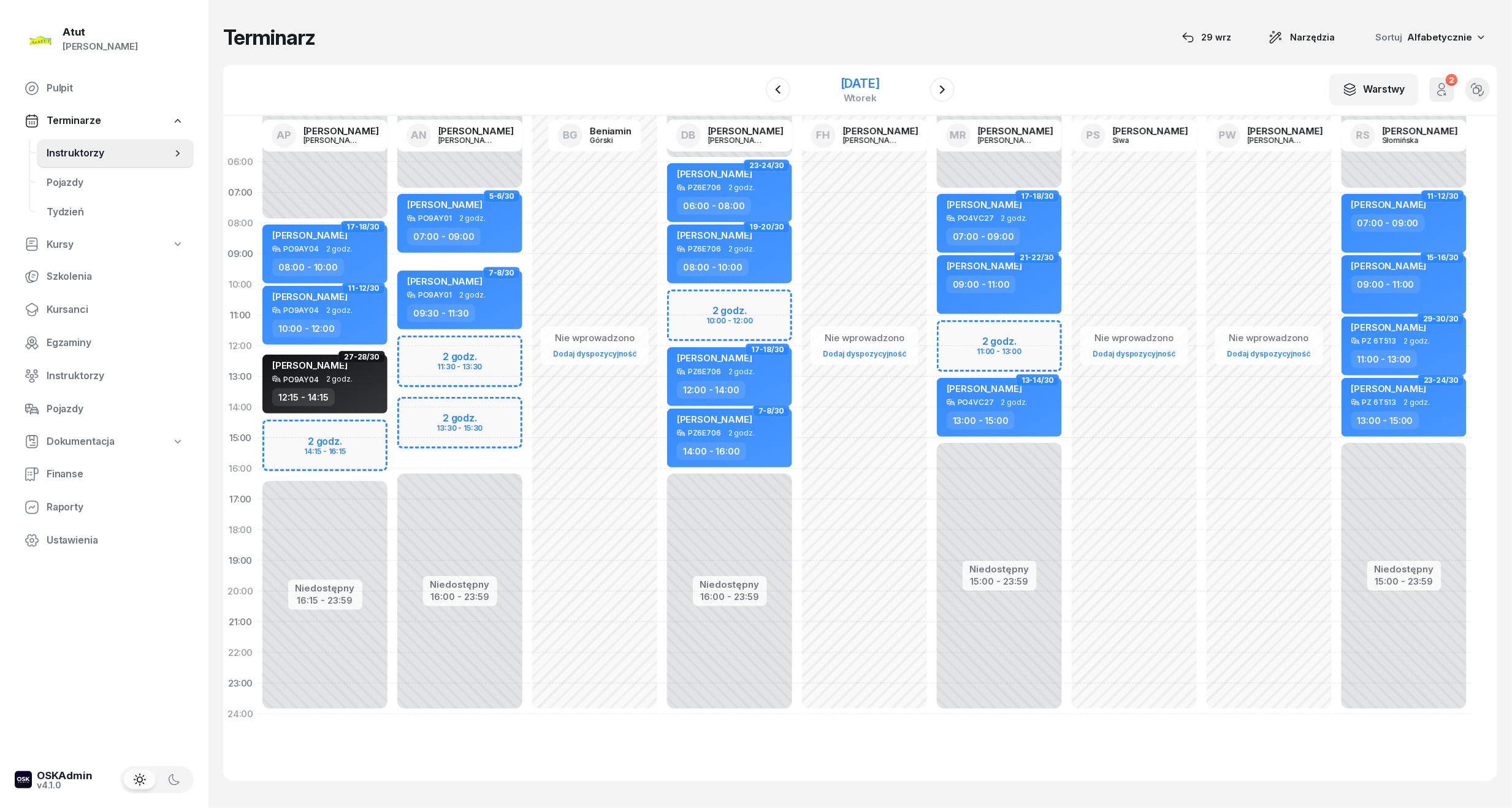
click at [852, 77] on div "18 listopada 2025" at bounding box center [860, 83] width 39 height 13
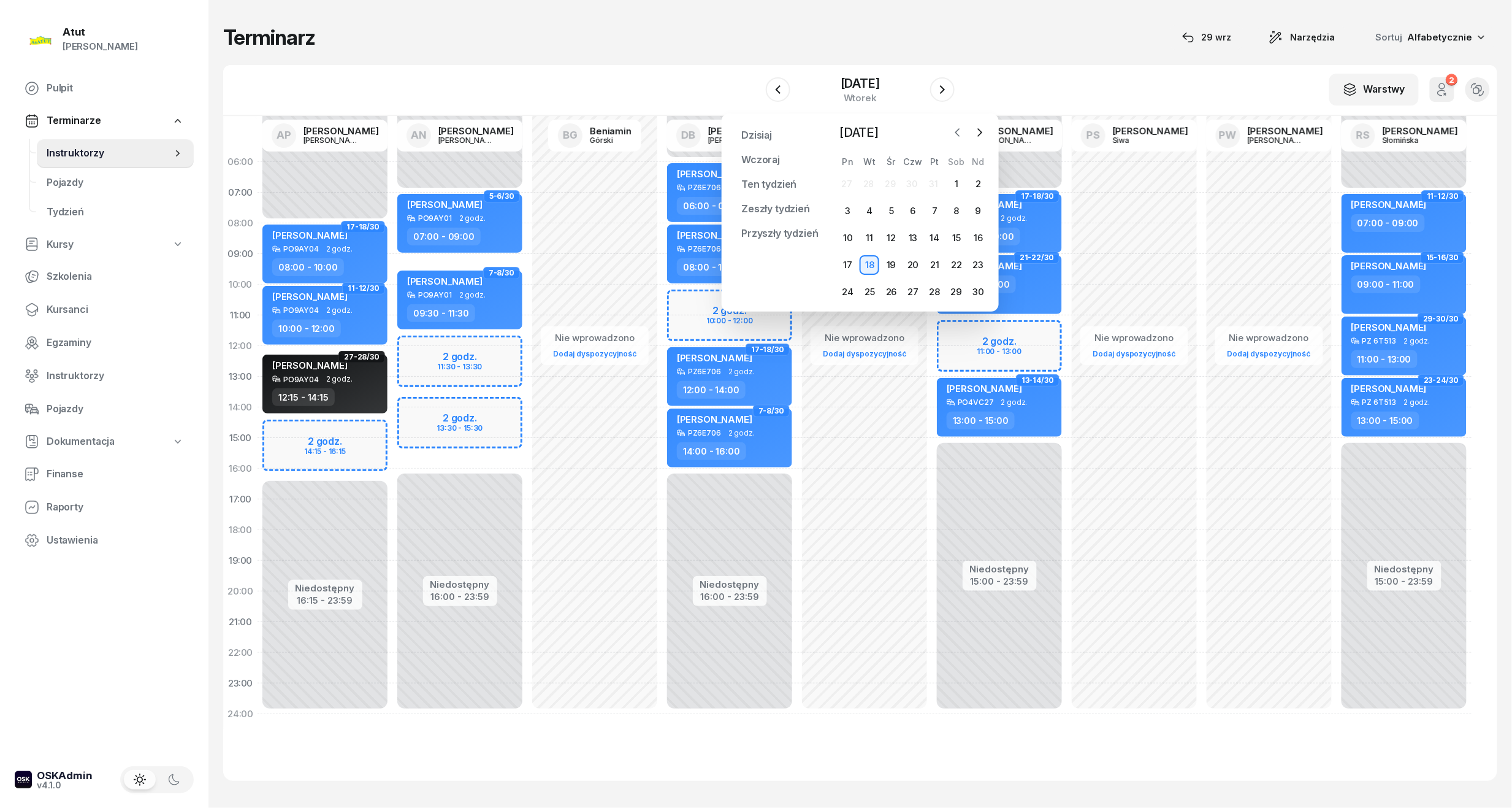
click at [964, 128] on button "button" at bounding box center [958, 132] width 19 height 19
click at [957, 130] on icon "button" at bounding box center [958, 132] width 13 height 13
click at [845, 290] on div "29" at bounding box center [848, 292] width 20 height 20
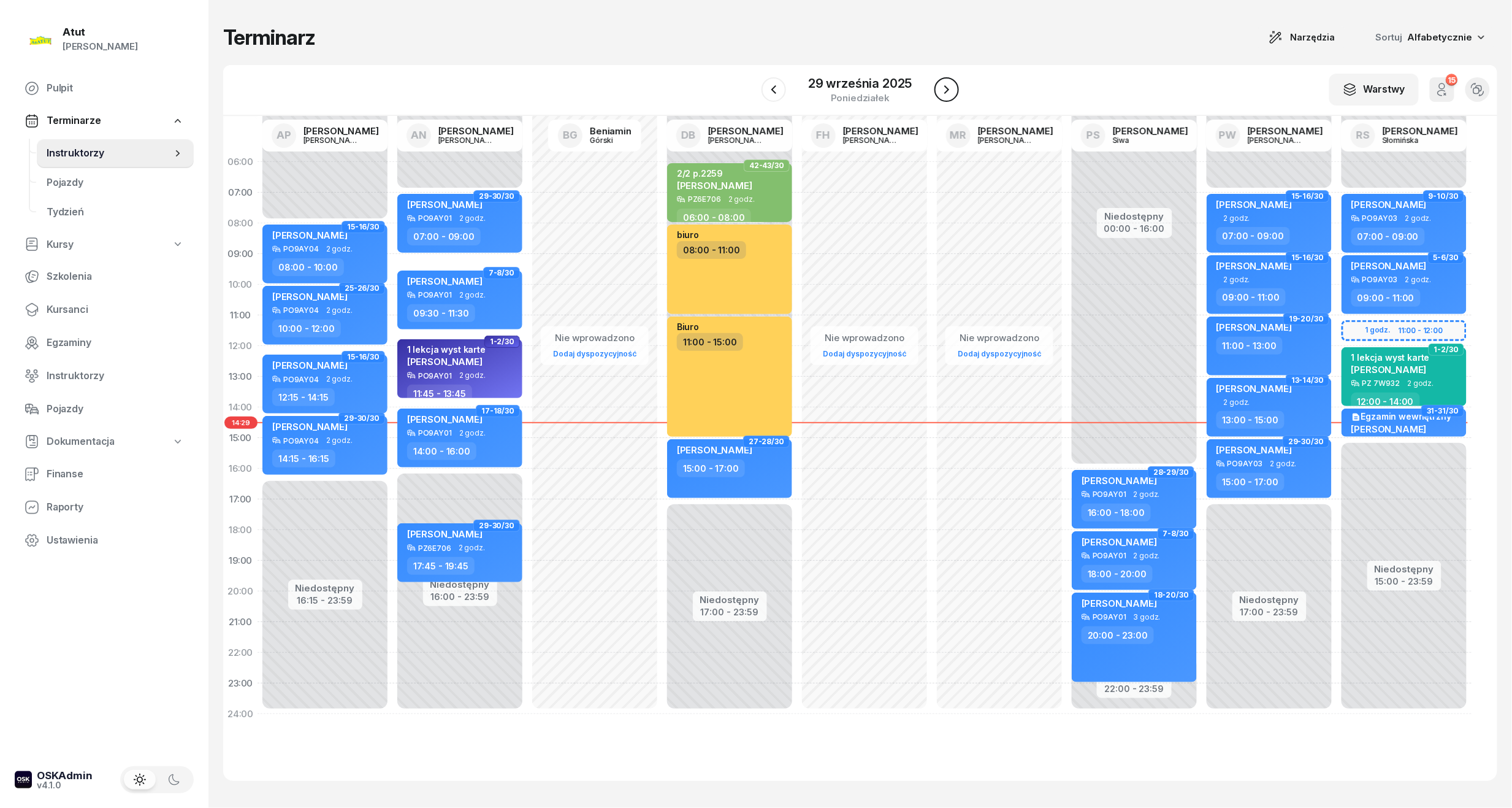
click at [940, 86] on icon "button" at bounding box center [946, 89] width 15 height 15
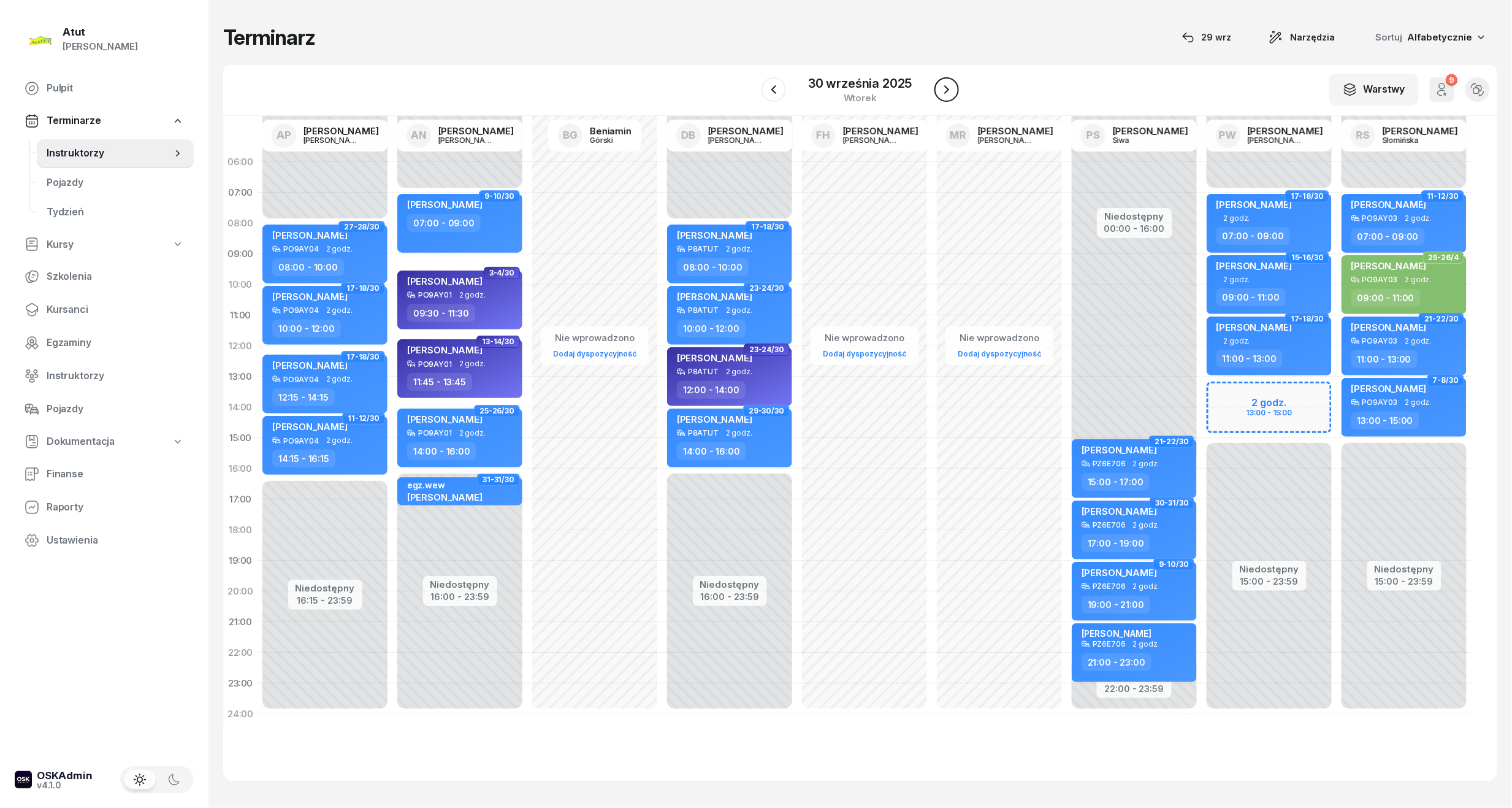
click at [942, 97] on icon "button" at bounding box center [946, 89] width 15 height 15
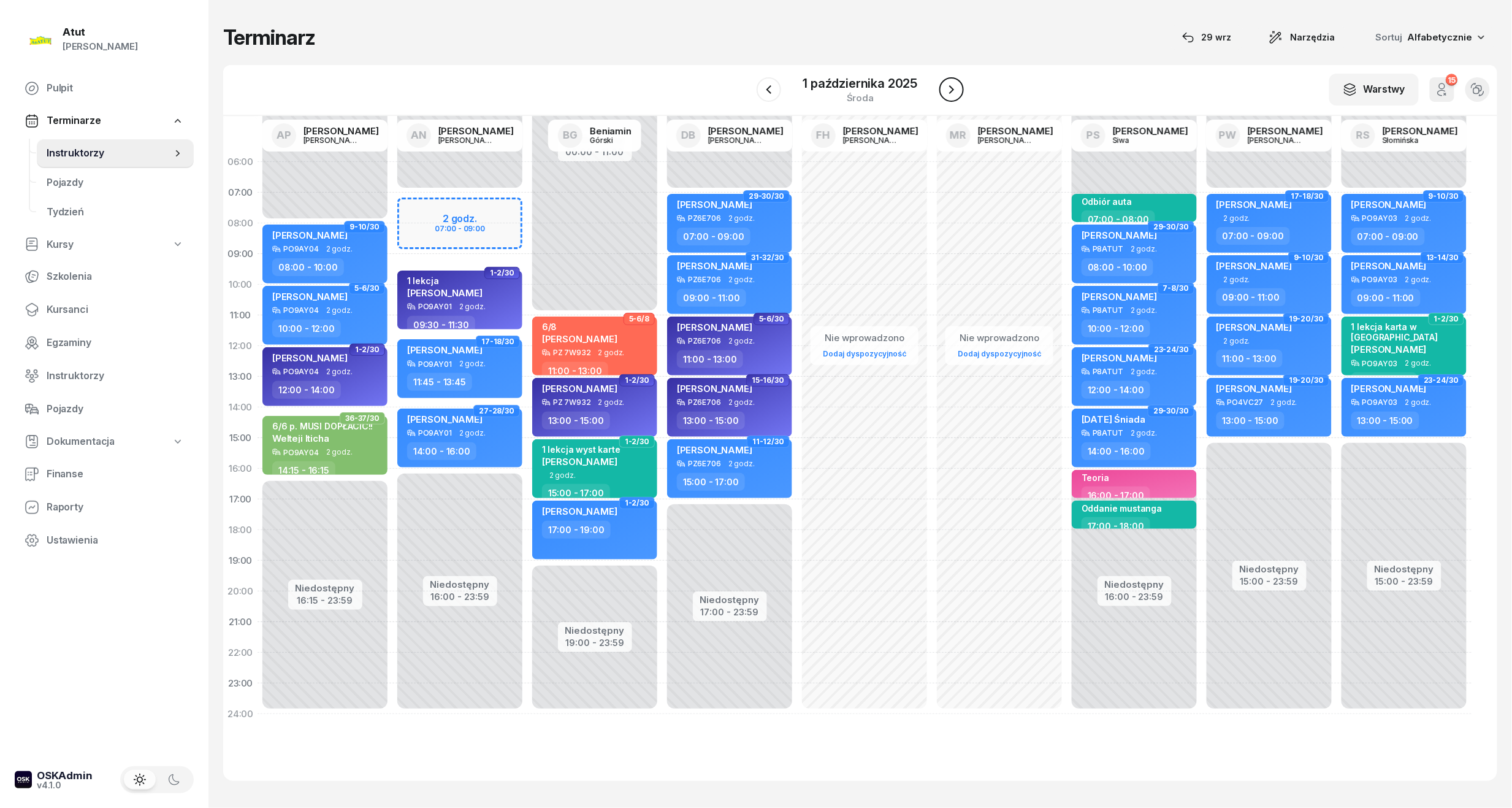
click at [942, 97] on button "button" at bounding box center [951, 89] width 24 height 24
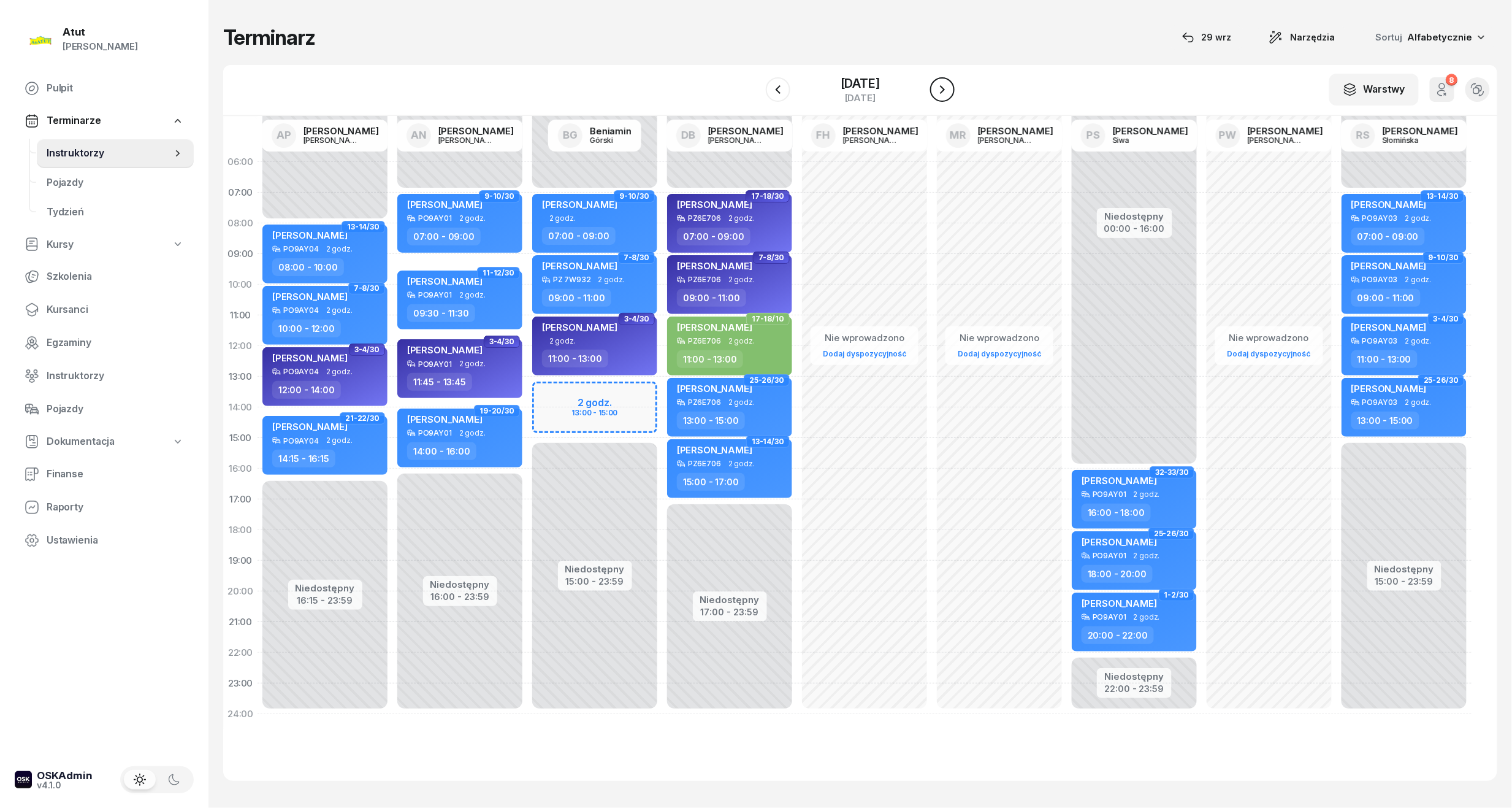
click at [942, 97] on button "button" at bounding box center [942, 89] width 24 height 24
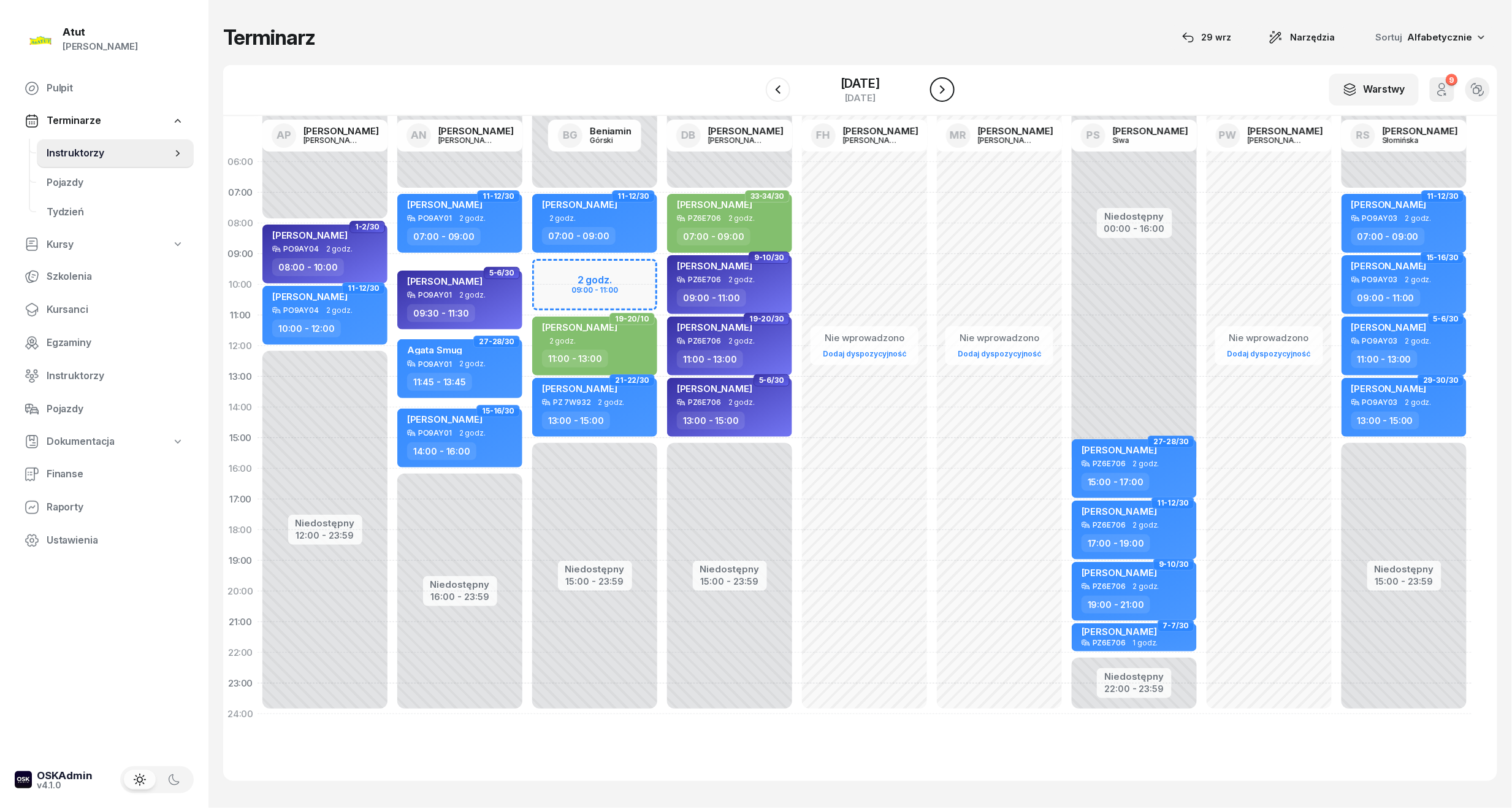
click at [942, 97] on button "button" at bounding box center [942, 89] width 24 height 24
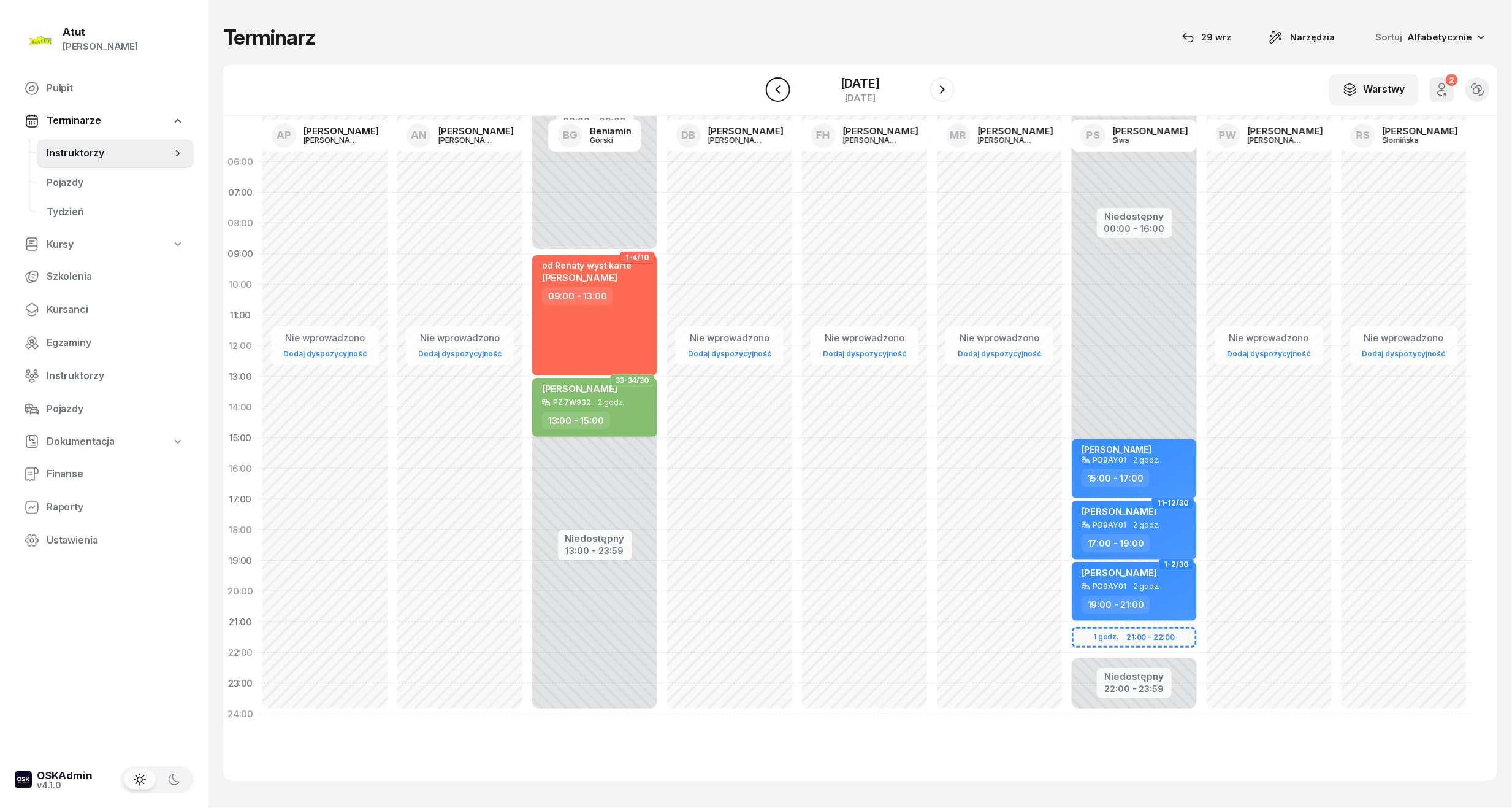
click at [776, 91] on button "button" at bounding box center [778, 89] width 24 height 24
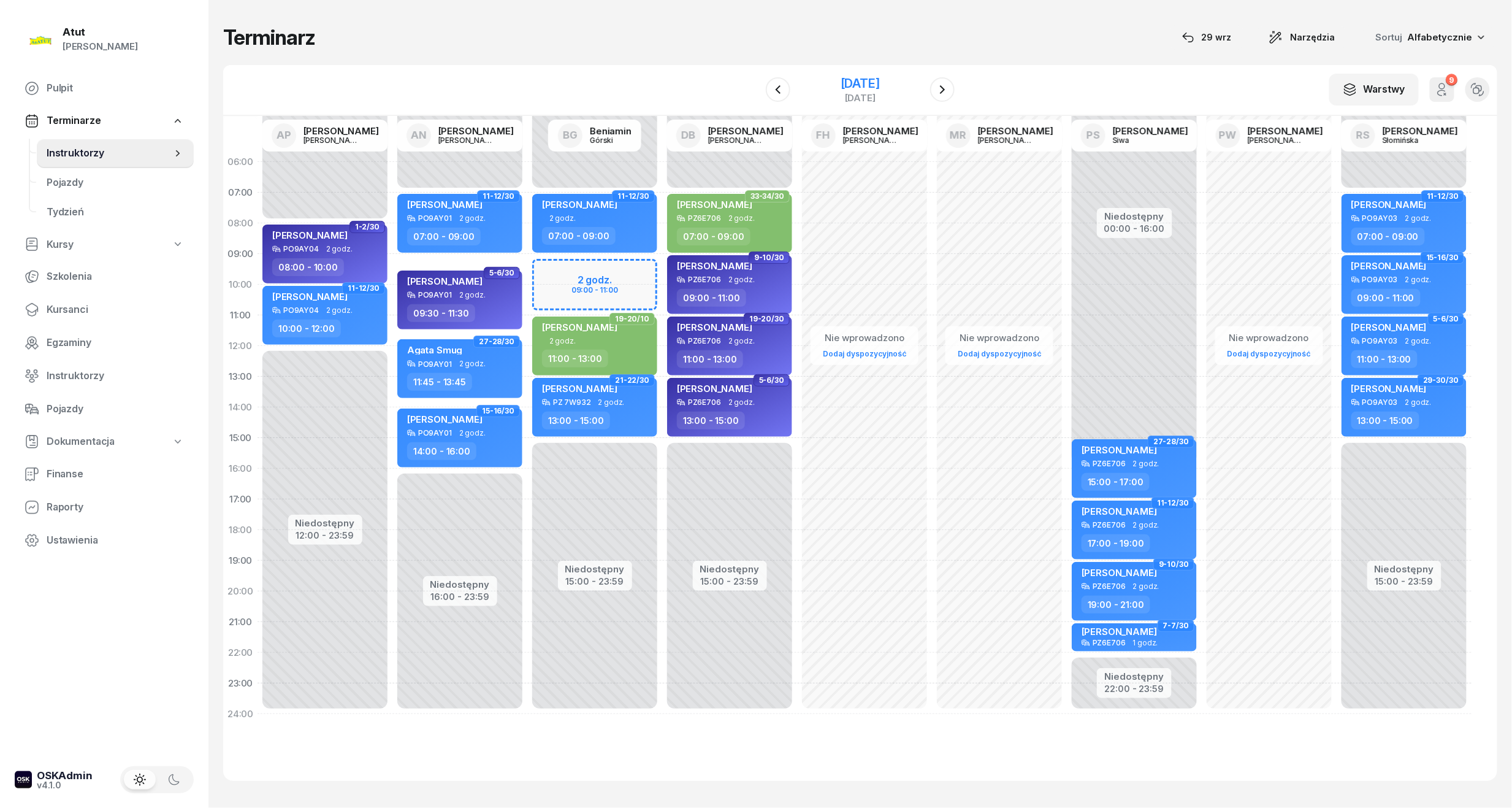
click at [860, 89] on div "3 października 2025" at bounding box center [860, 83] width 39 height 13
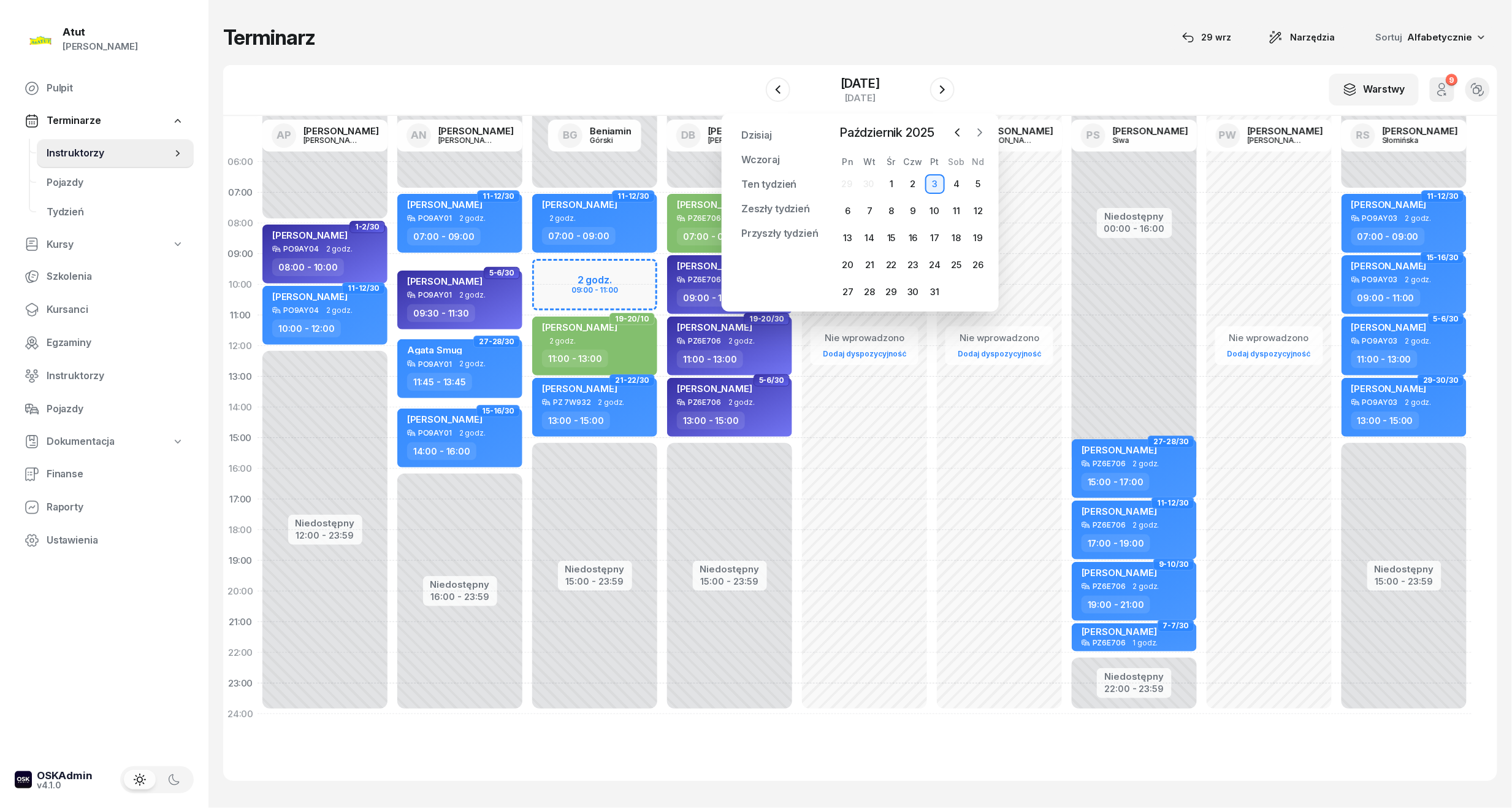
click at [977, 126] on icon "button" at bounding box center [979, 132] width 13 height 13
click at [845, 212] on div "3" at bounding box center [848, 211] width 20 height 20
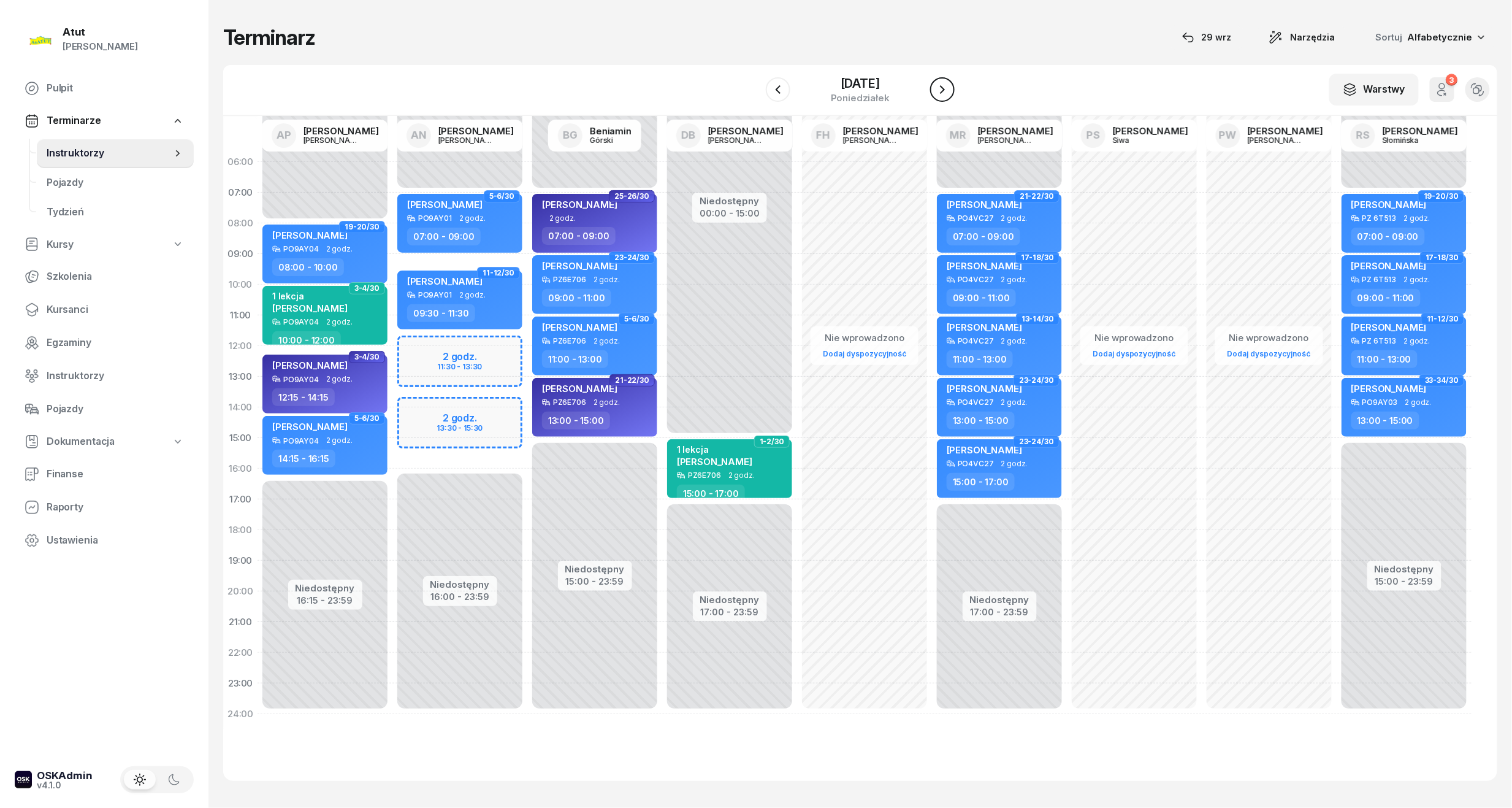
click at [948, 87] on icon "button" at bounding box center [942, 89] width 15 height 15
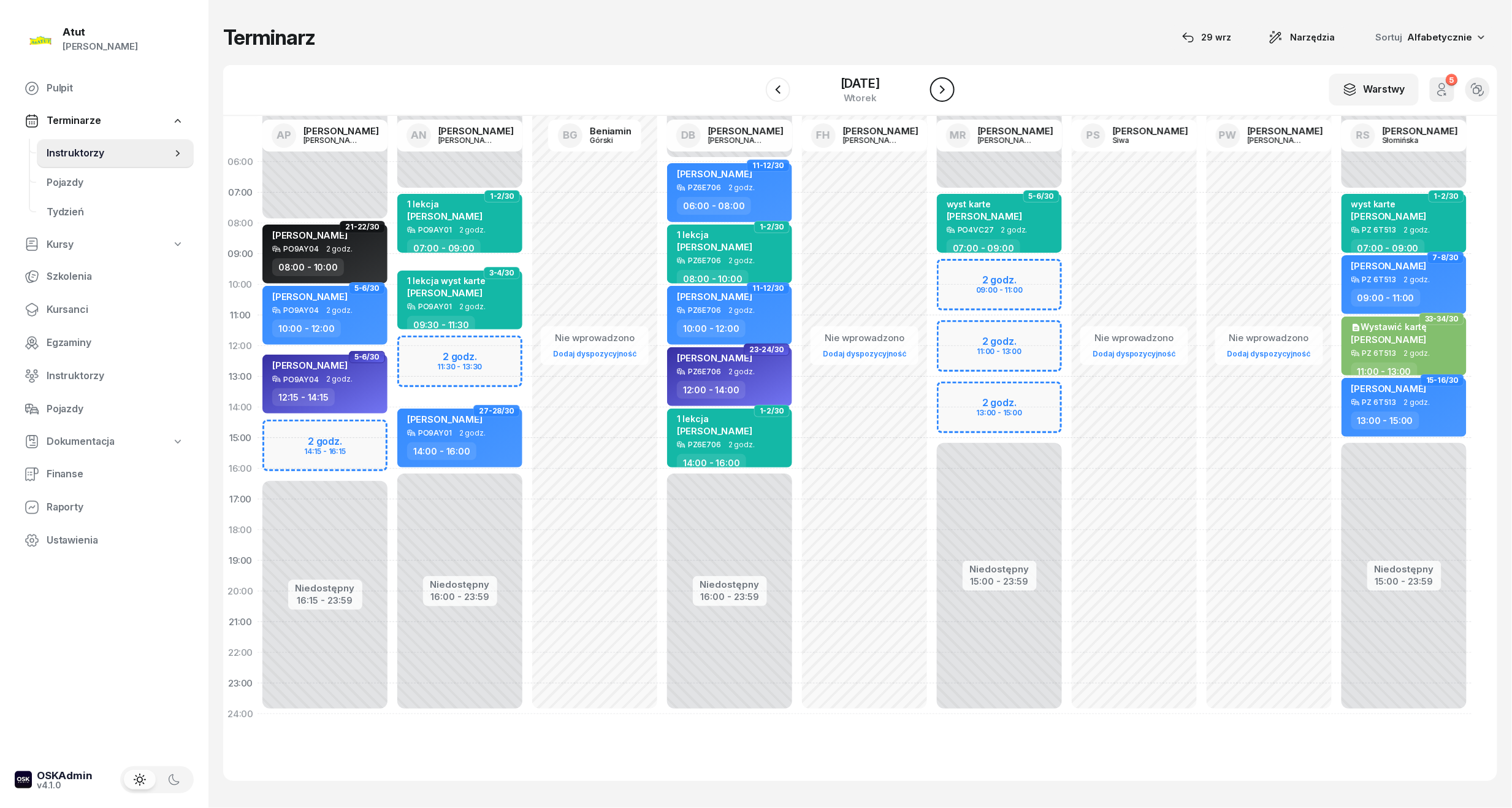
click at [939, 91] on icon "button" at bounding box center [942, 89] width 15 height 15
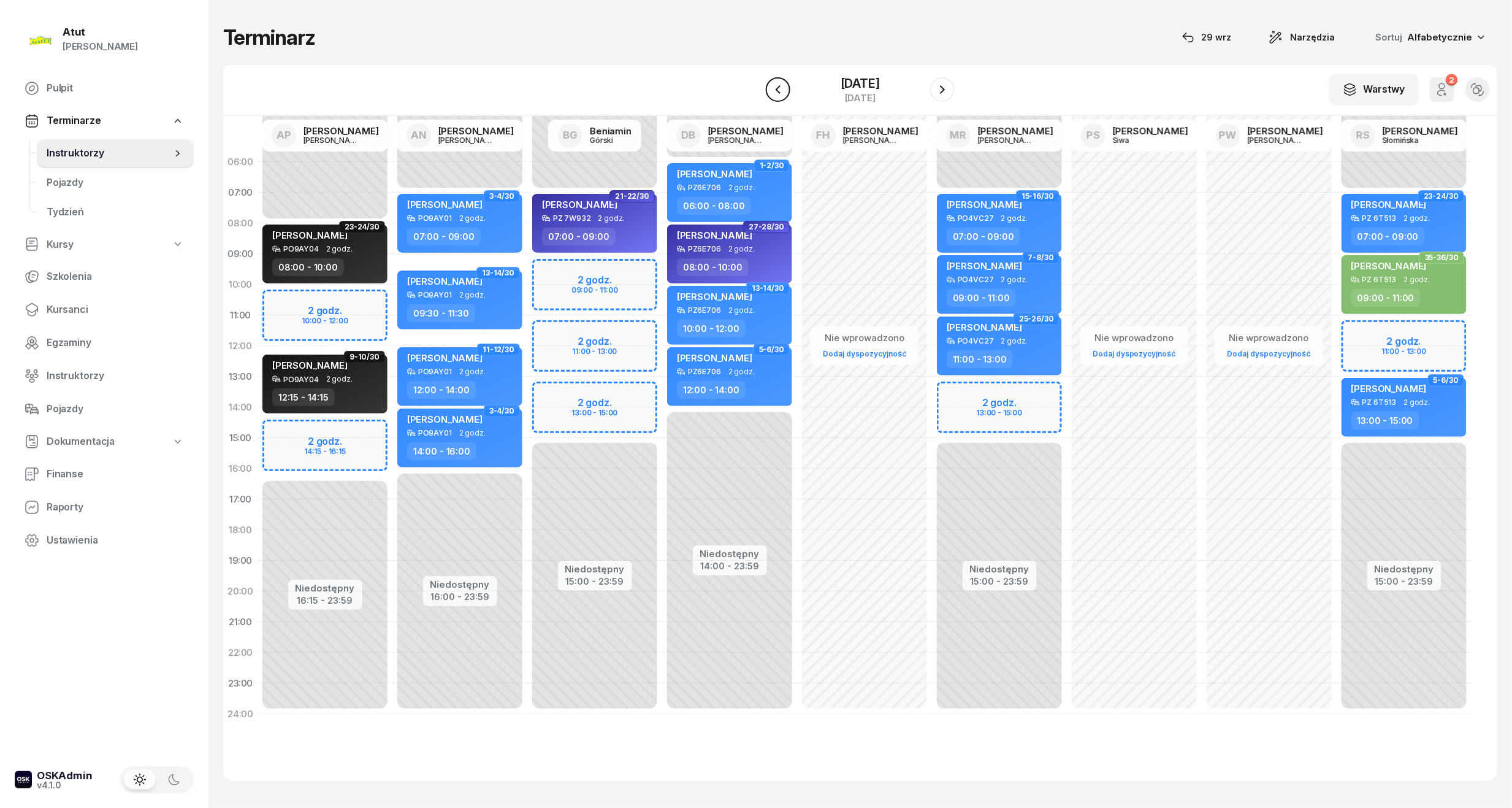
click at [781, 96] on icon "button" at bounding box center [778, 89] width 15 height 15
click at [841, 87] on div "5 listopada 2025" at bounding box center [860, 83] width 39 height 13
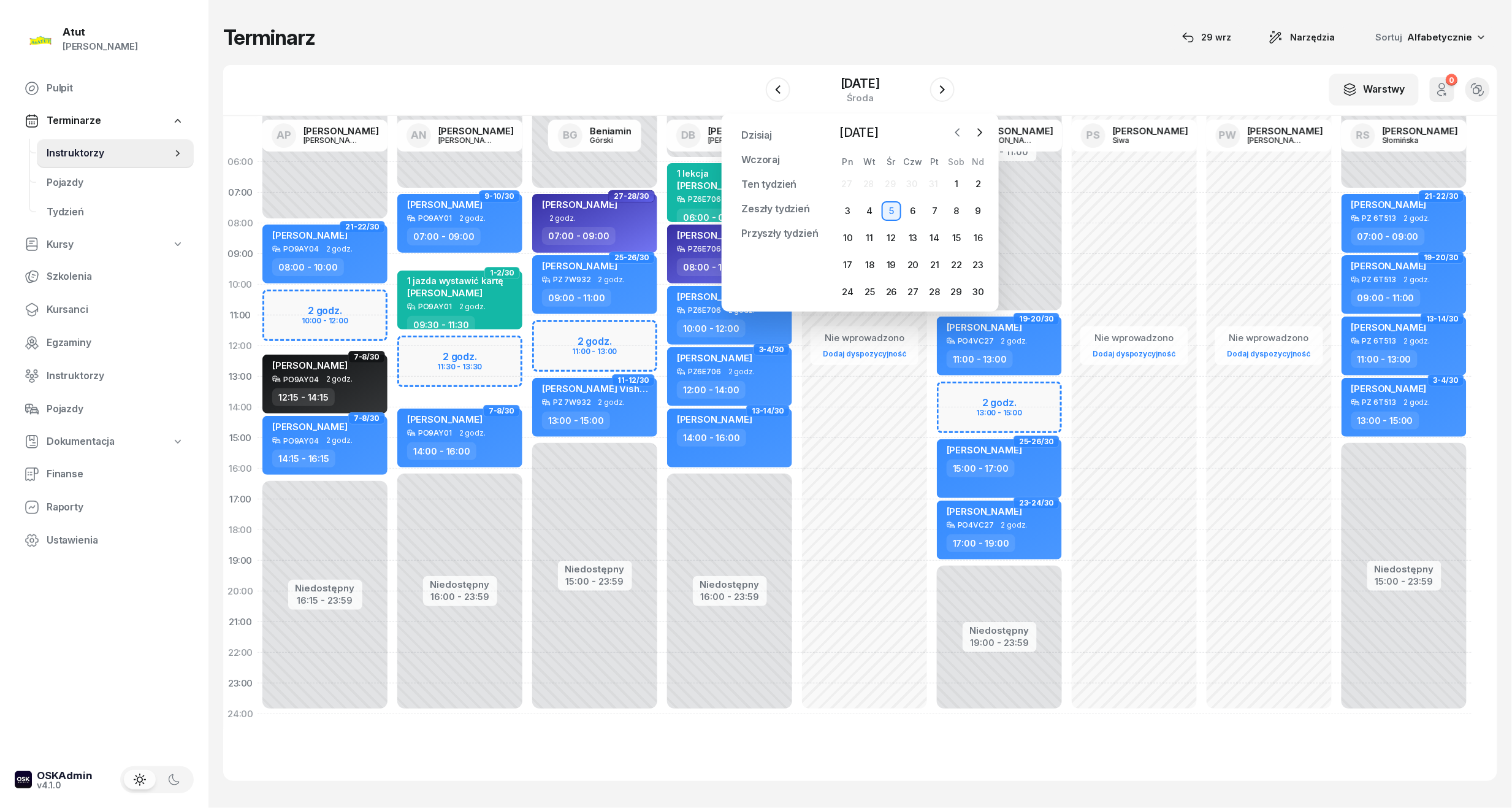
click at [956, 131] on icon "button" at bounding box center [958, 132] width 13 height 13
click at [981, 129] on icon "button" at bounding box center [979, 132] width 13 height 13
click at [894, 185] on div "1" at bounding box center [891, 184] width 20 height 20
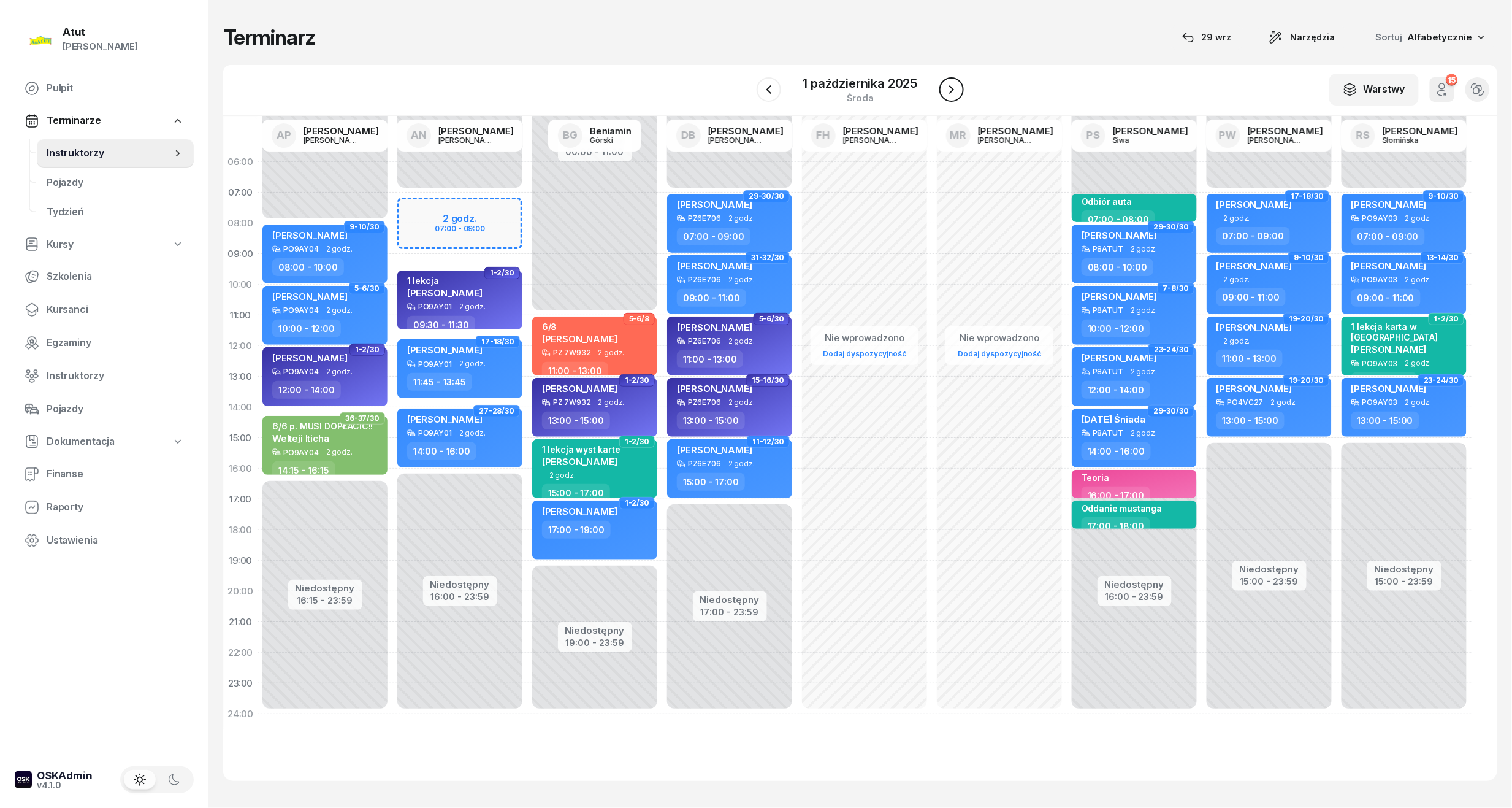
click at [959, 86] on icon "button" at bounding box center [952, 89] width 15 height 15
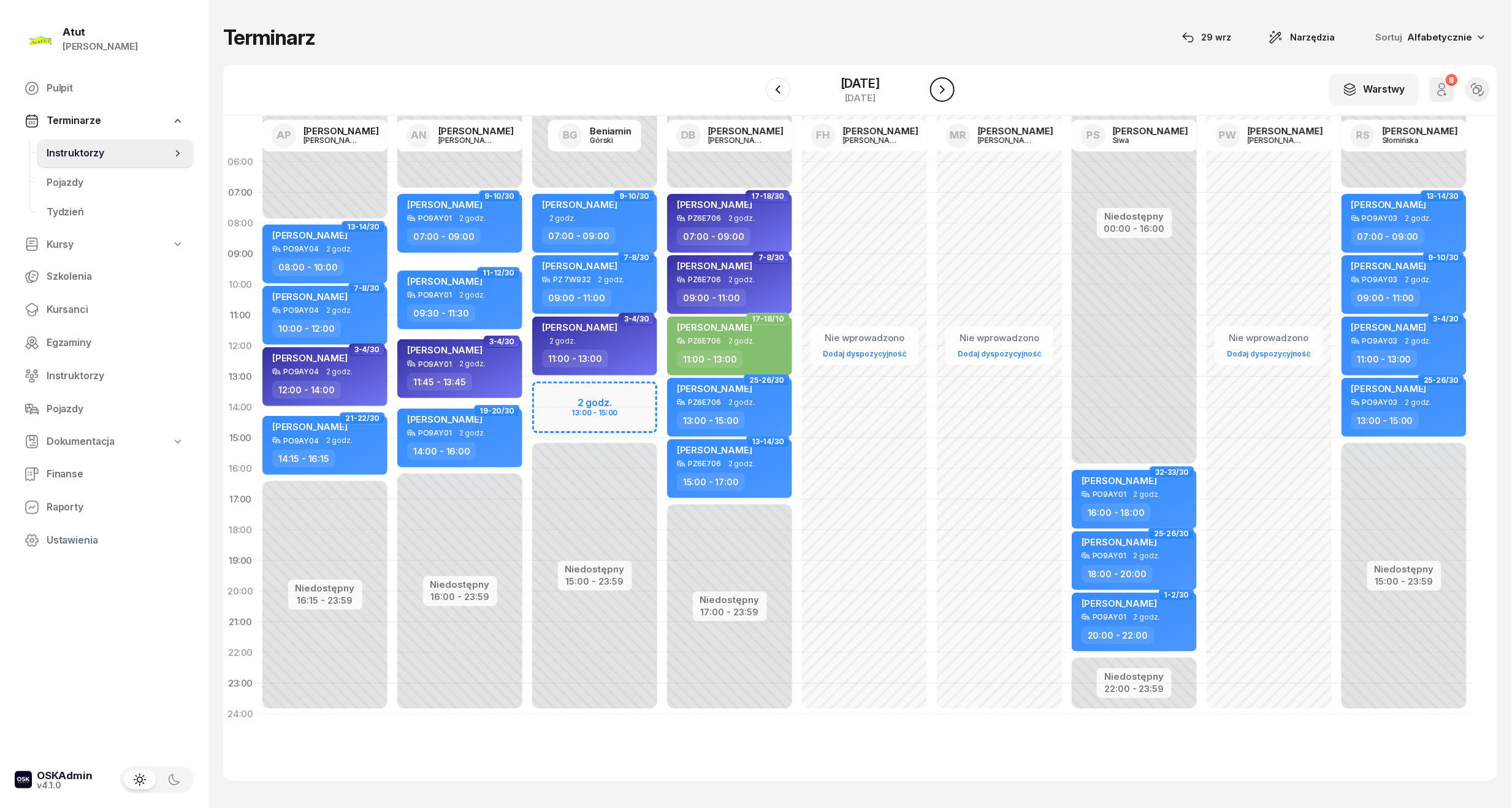
click at [950, 86] on icon "button" at bounding box center [942, 89] width 15 height 15
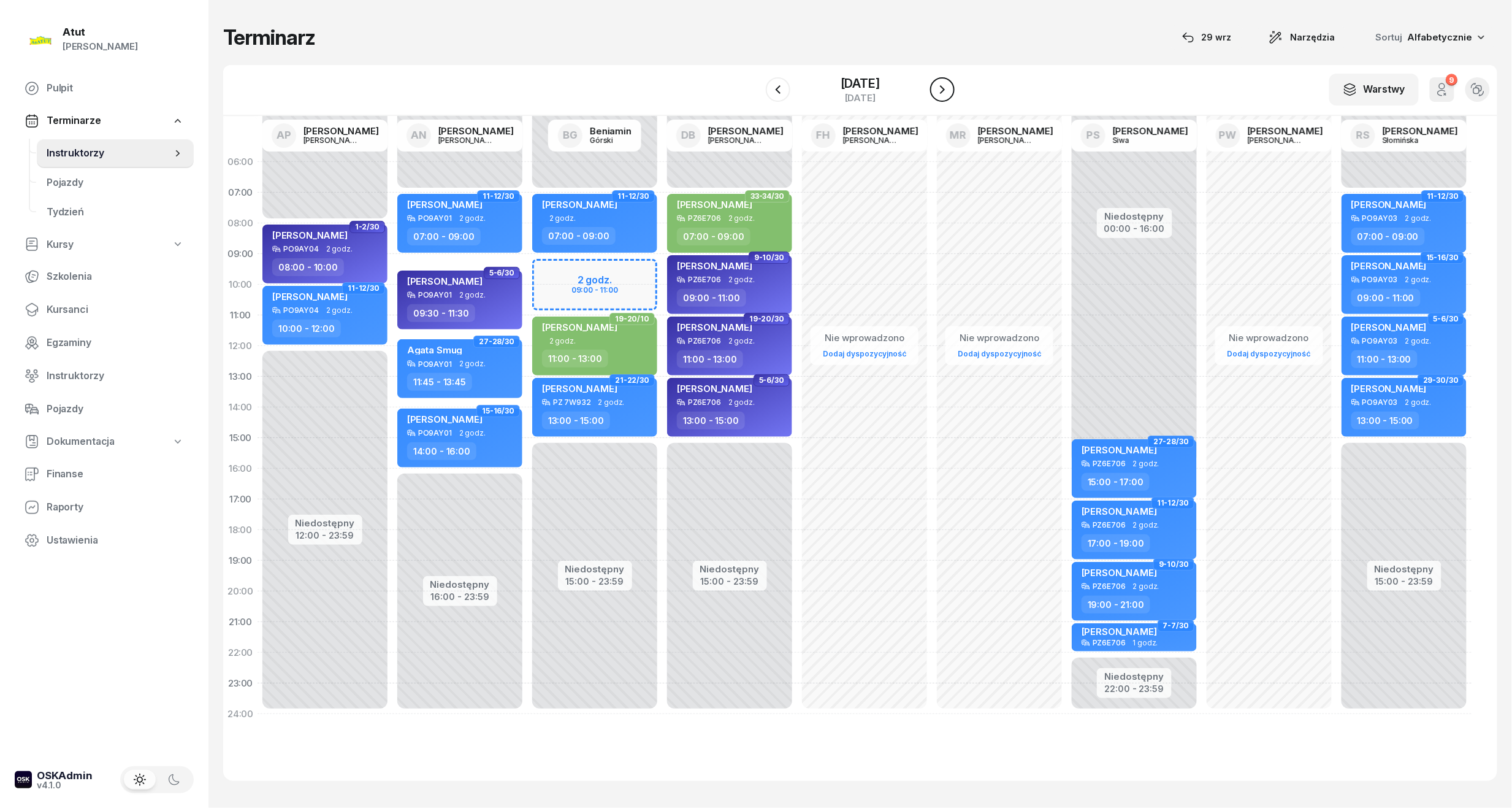
click at [947, 87] on icon "button" at bounding box center [942, 89] width 15 height 15
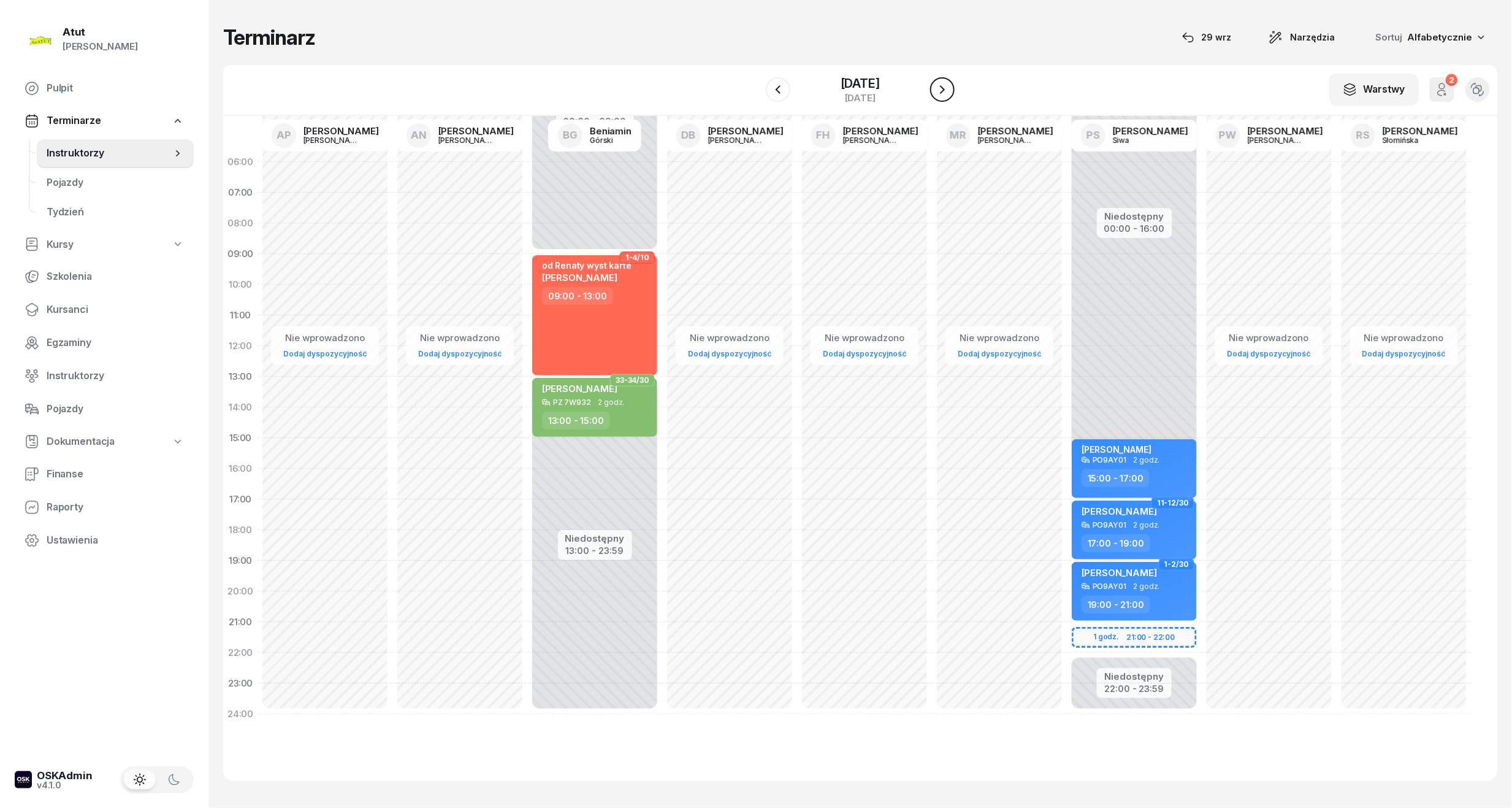
click at [950, 83] on icon "button" at bounding box center [942, 89] width 15 height 15
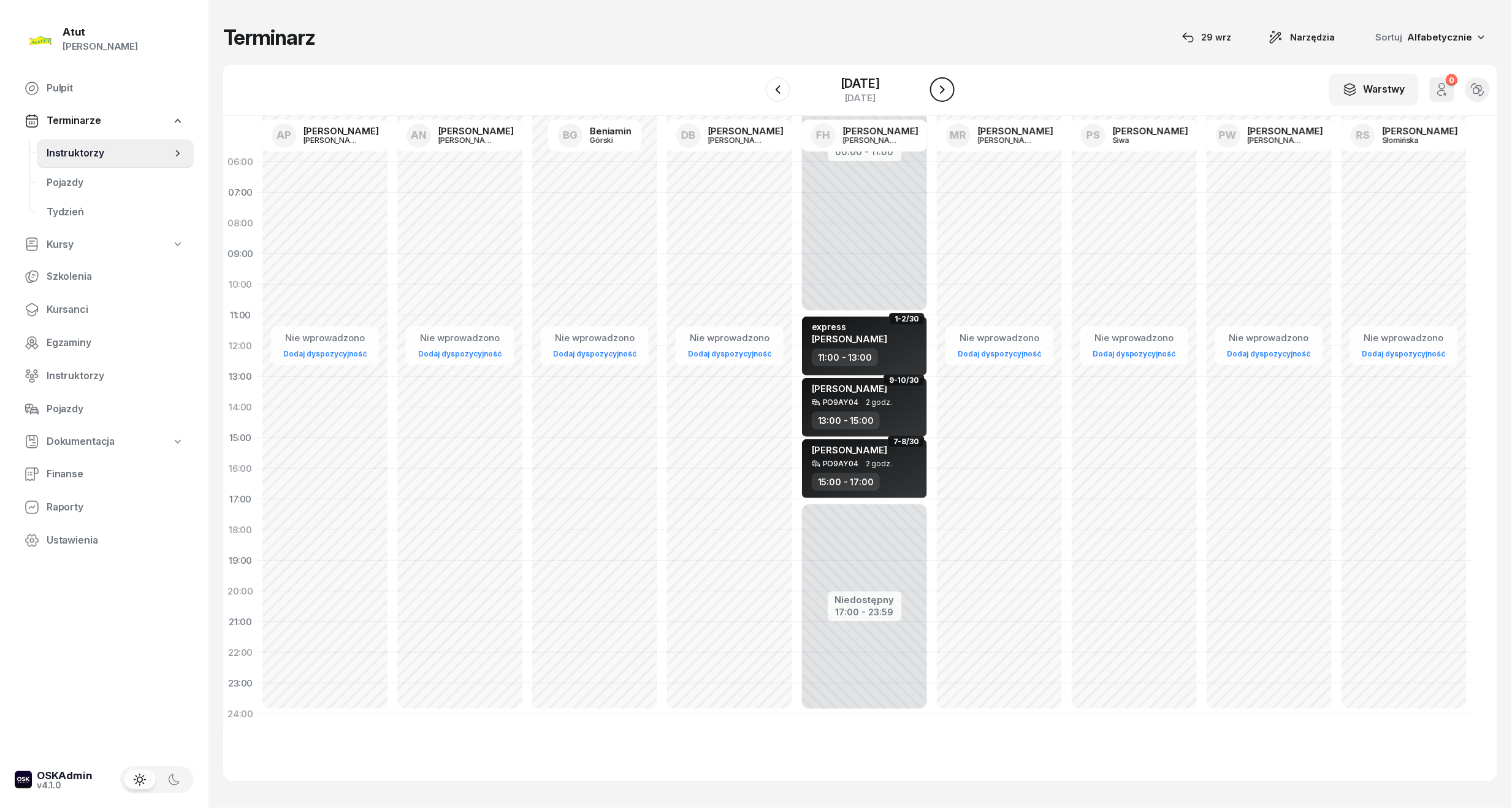
click at [950, 84] on icon "button" at bounding box center [942, 89] width 15 height 15
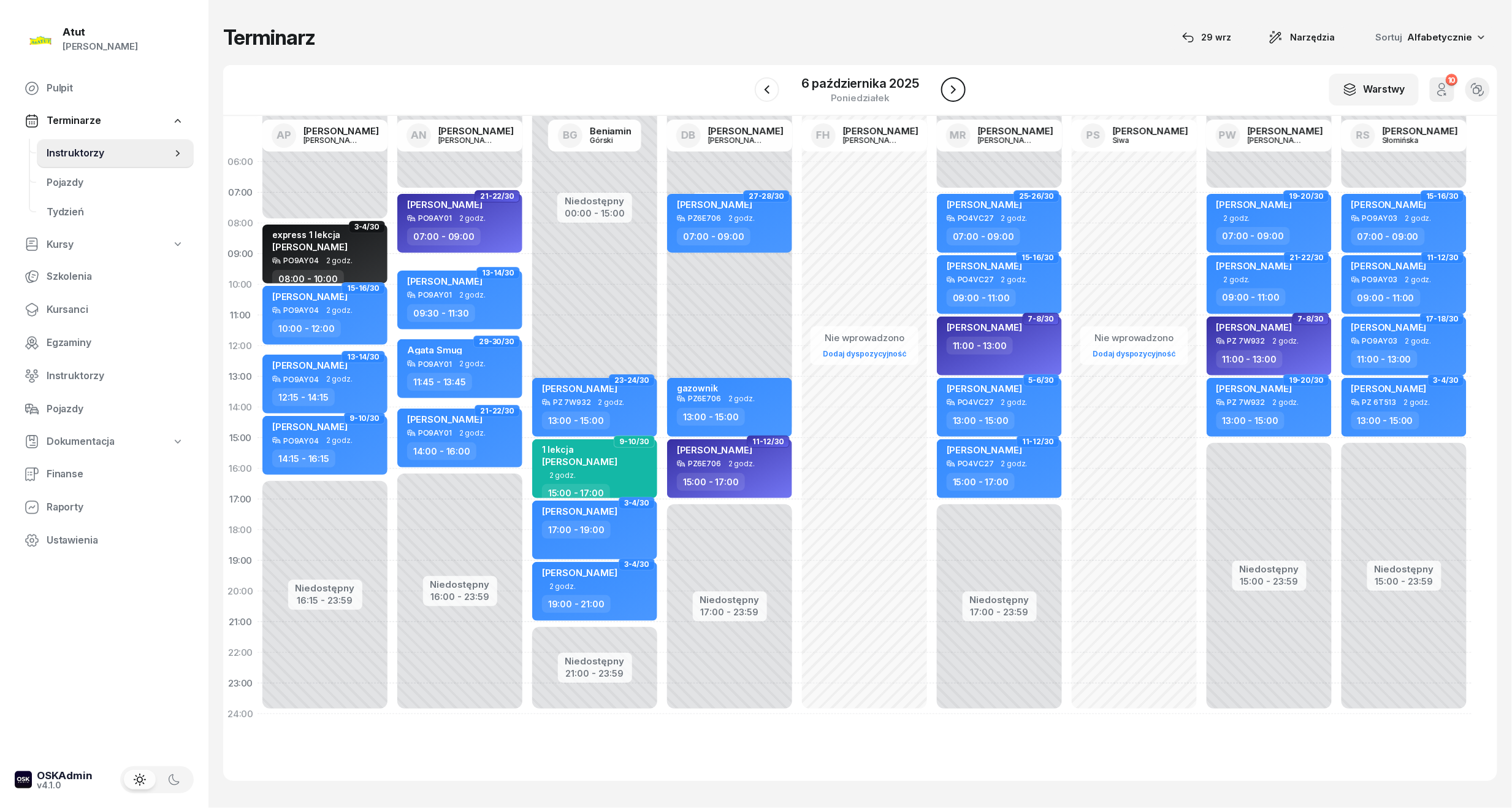
click at [952, 84] on icon "button" at bounding box center [954, 89] width 15 height 15
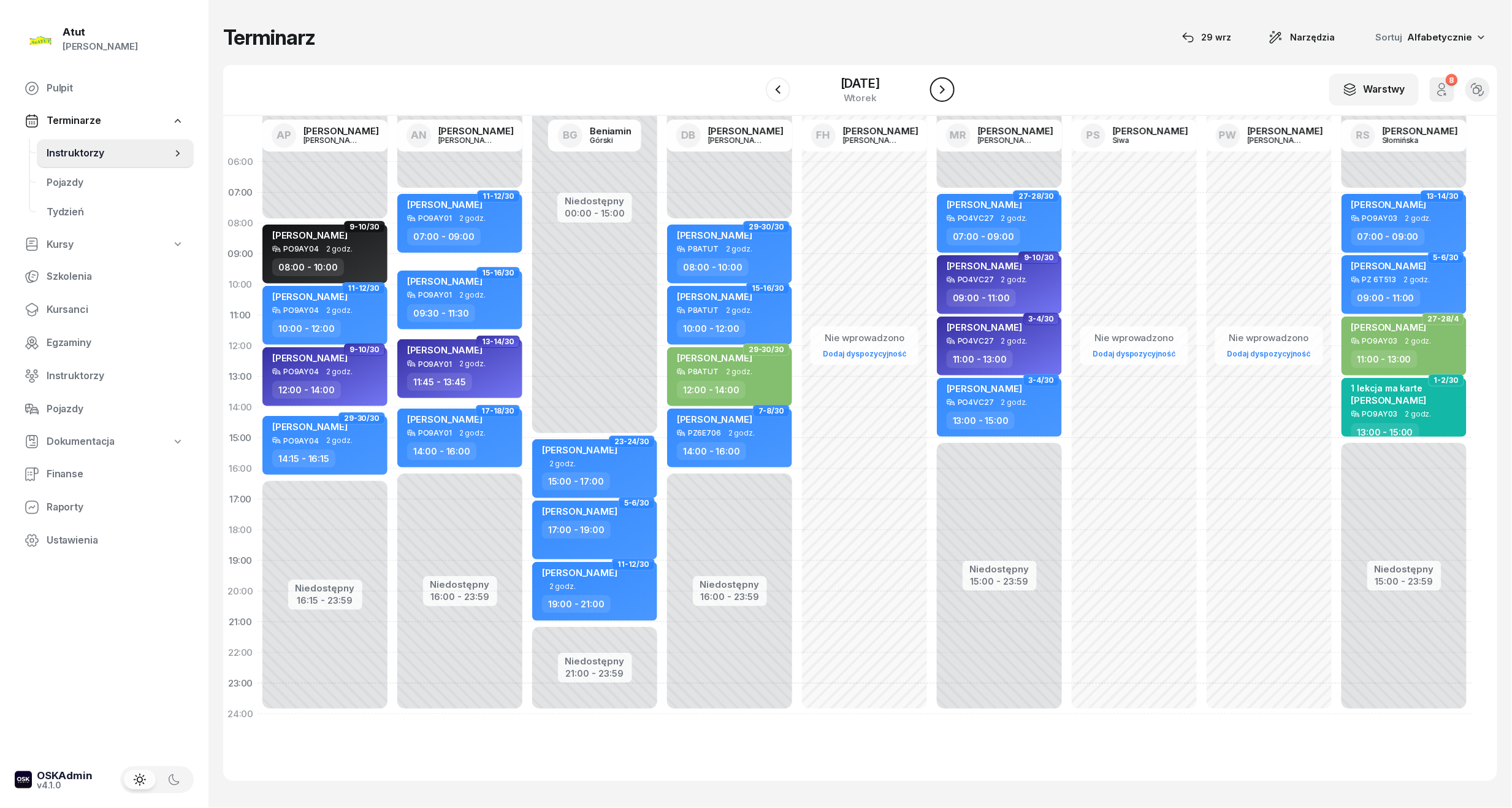
click at [950, 84] on icon "button" at bounding box center [942, 89] width 15 height 15
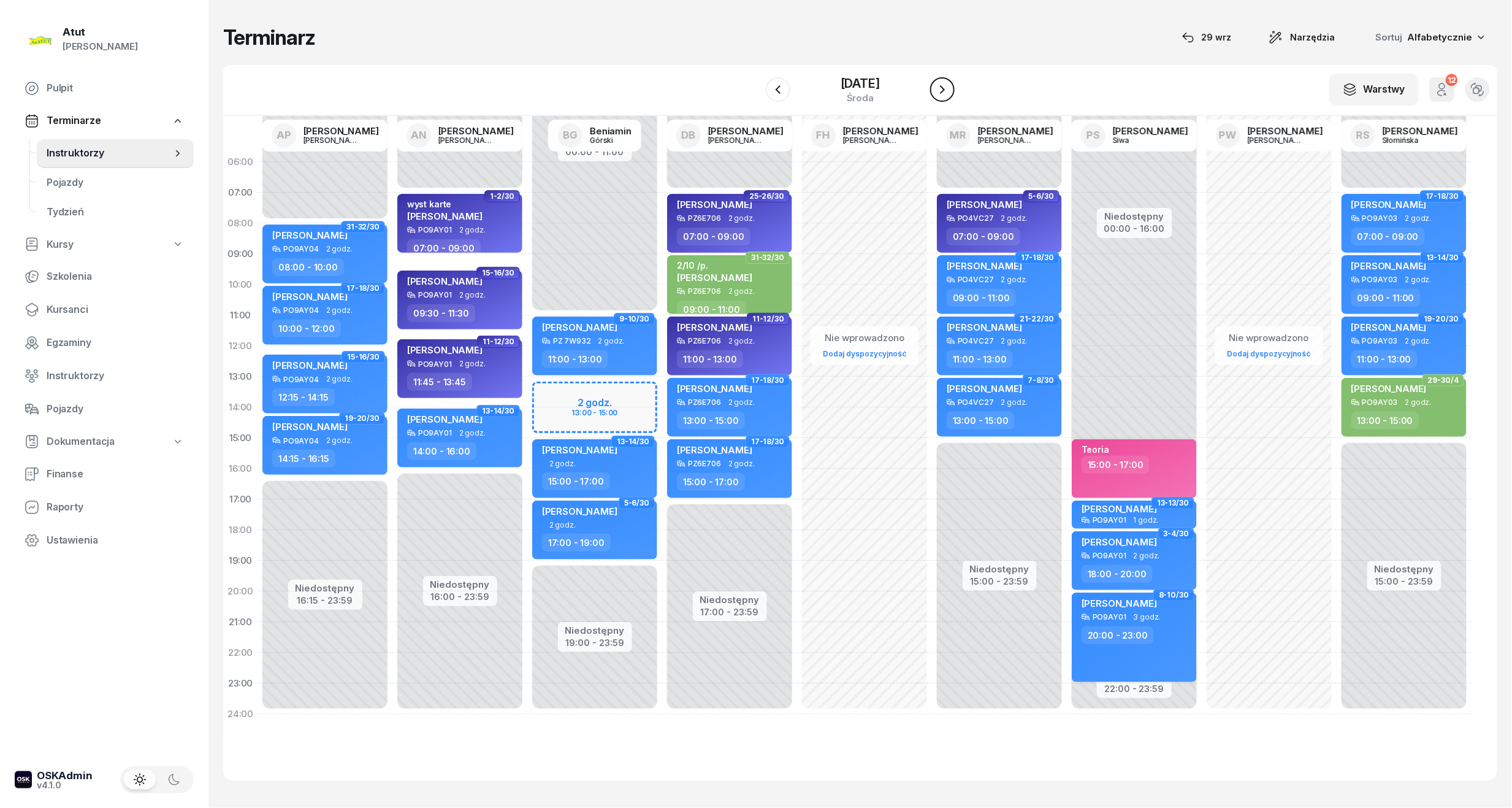
click at [950, 84] on icon "button" at bounding box center [942, 89] width 15 height 15
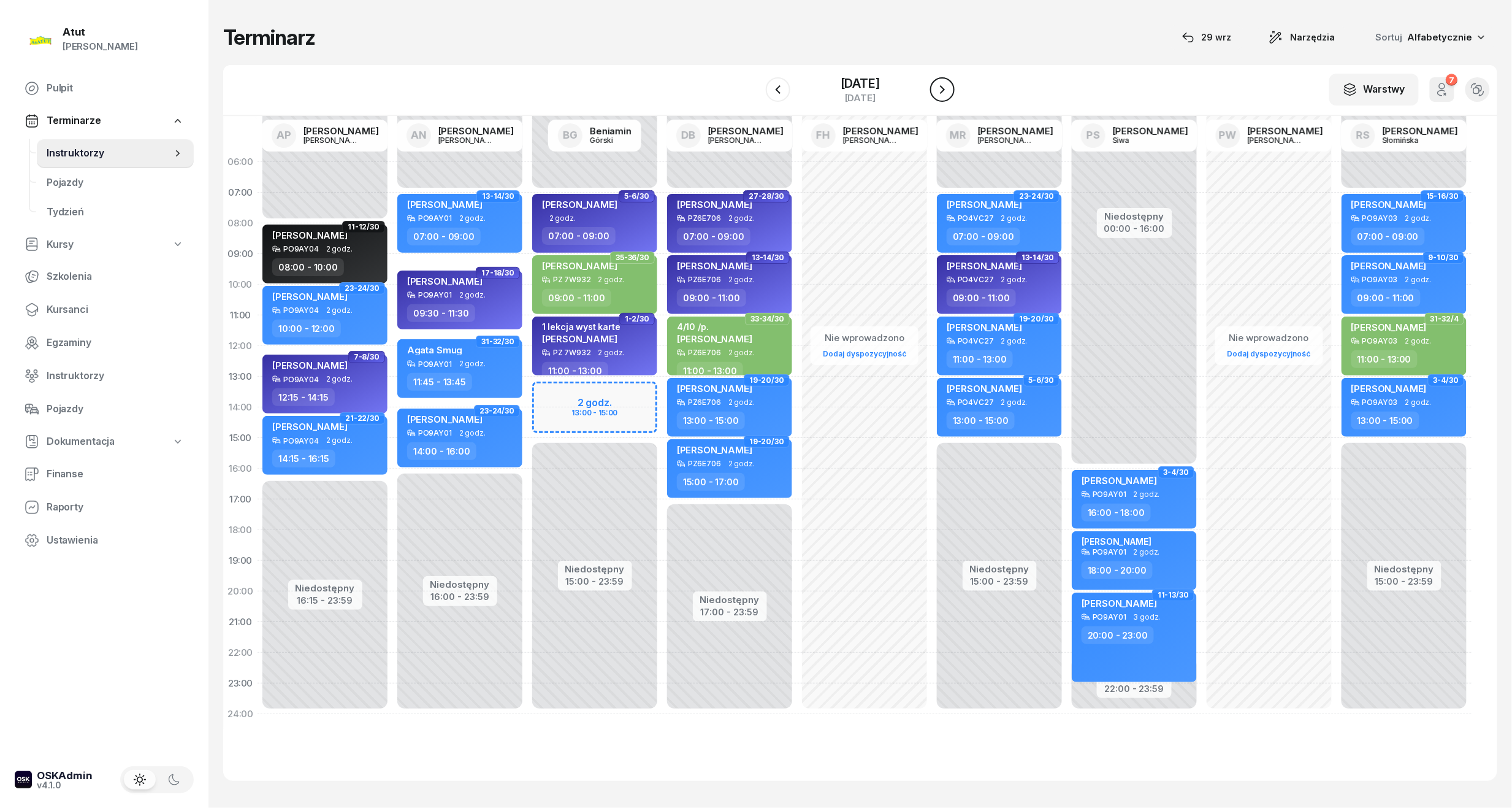
click at [950, 84] on icon "button" at bounding box center [942, 89] width 15 height 15
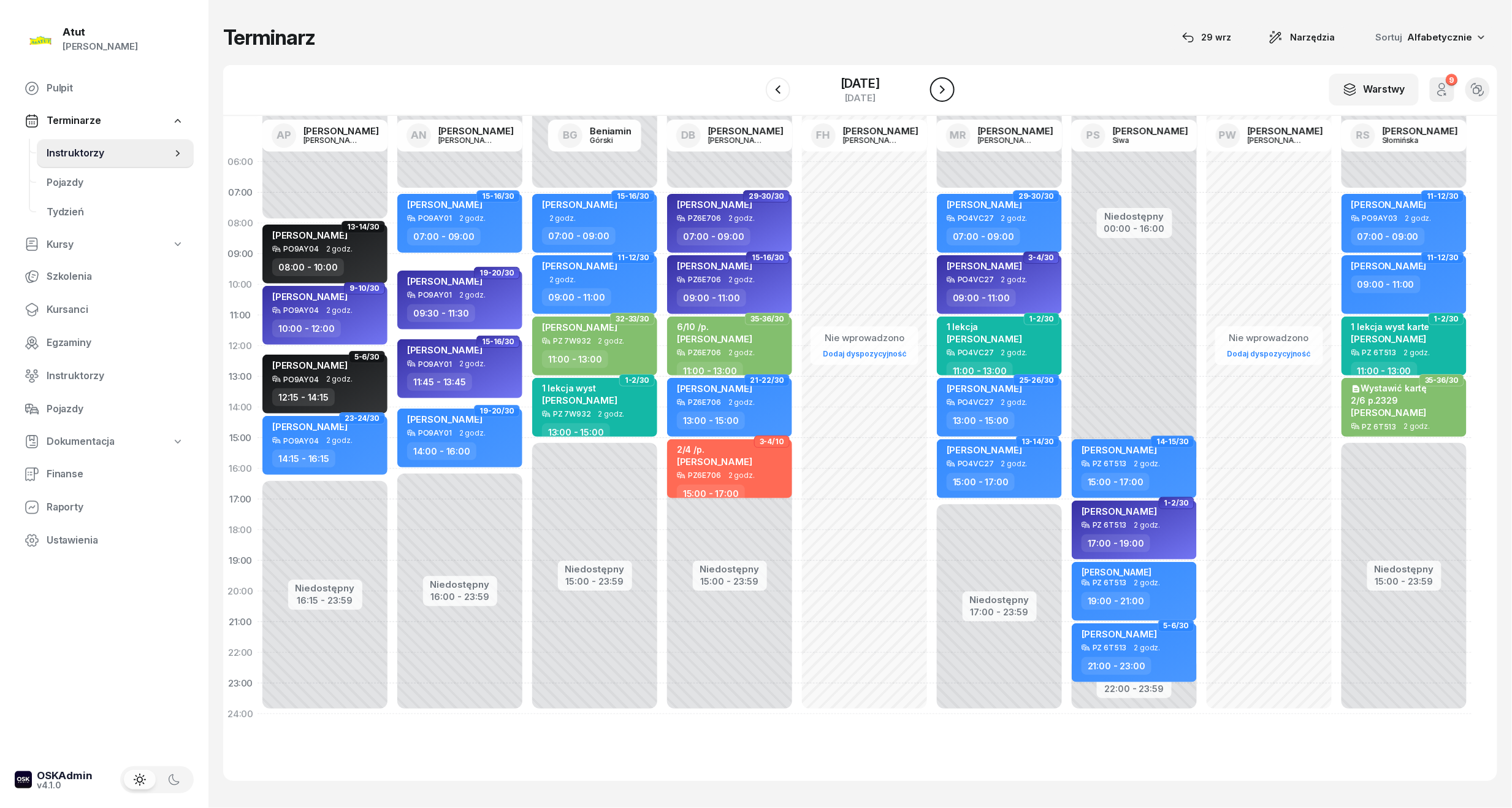
click at [950, 84] on icon "button" at bounding box center [942, 89] width 15 height 15
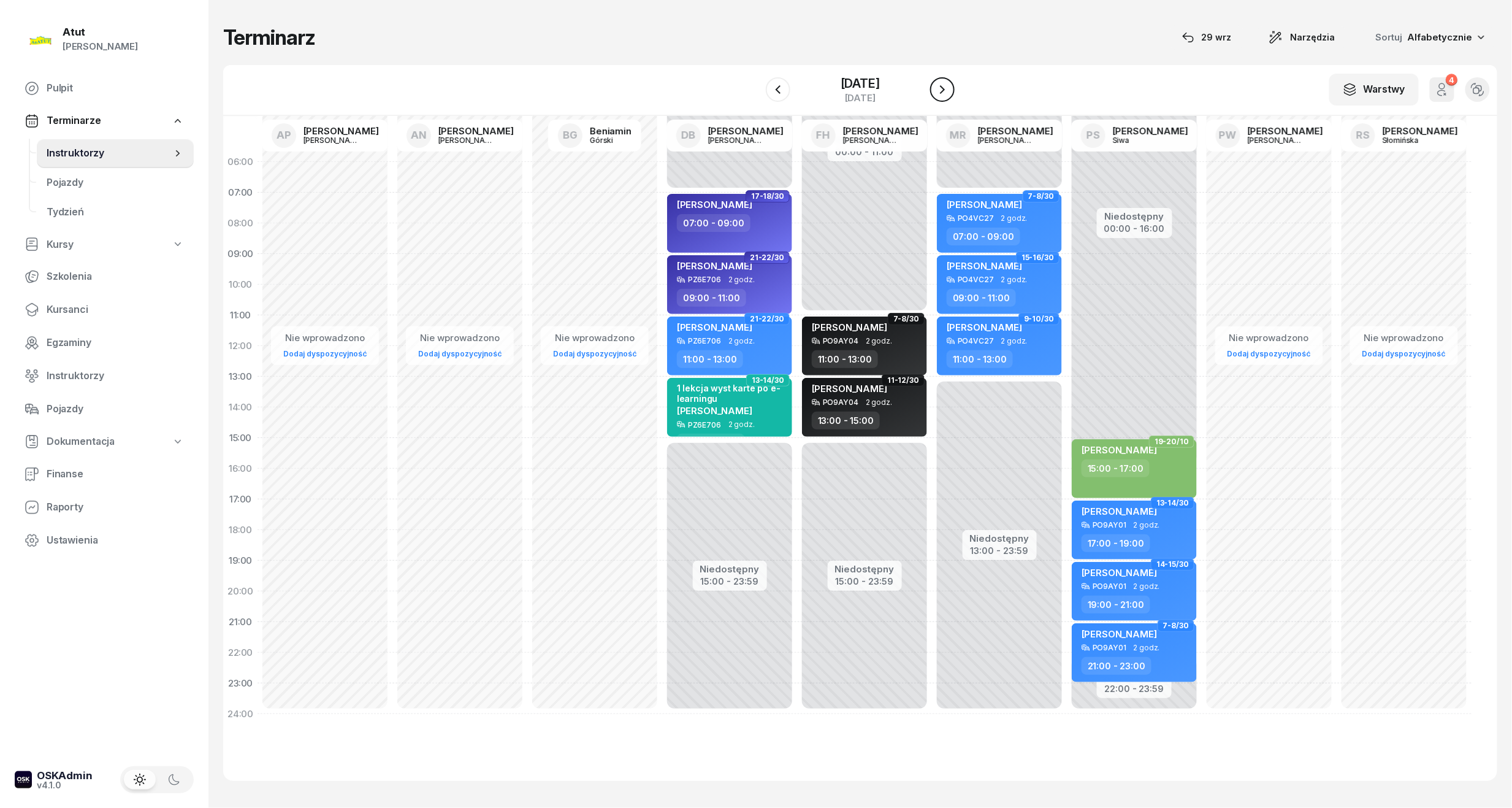
click at [950, 84] on icon "button" at bounding box center [942, 89] width 15 height 15
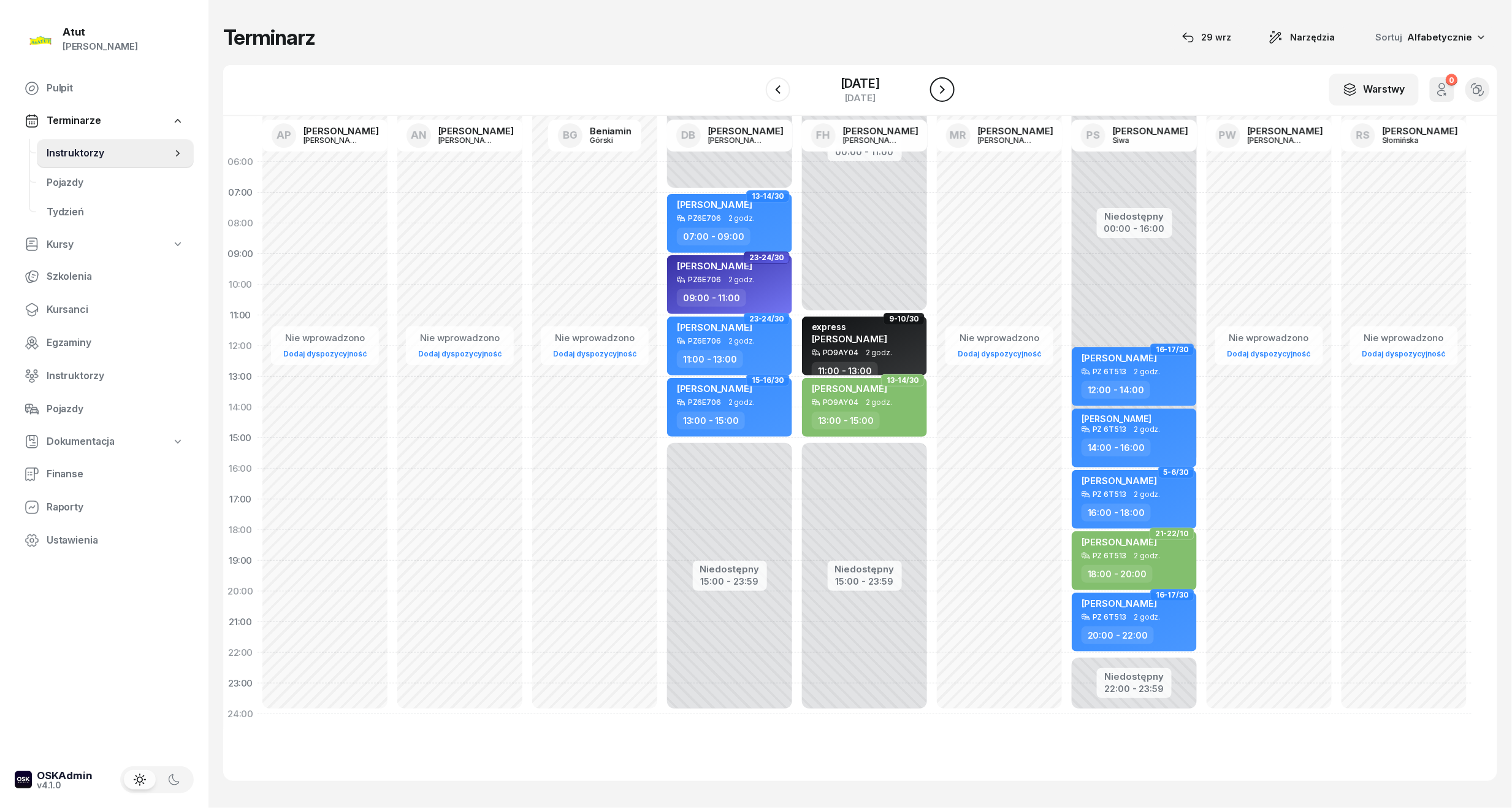
click at [950, 84] on icon "button" at bounding box center [942, 89] width 15 height 15
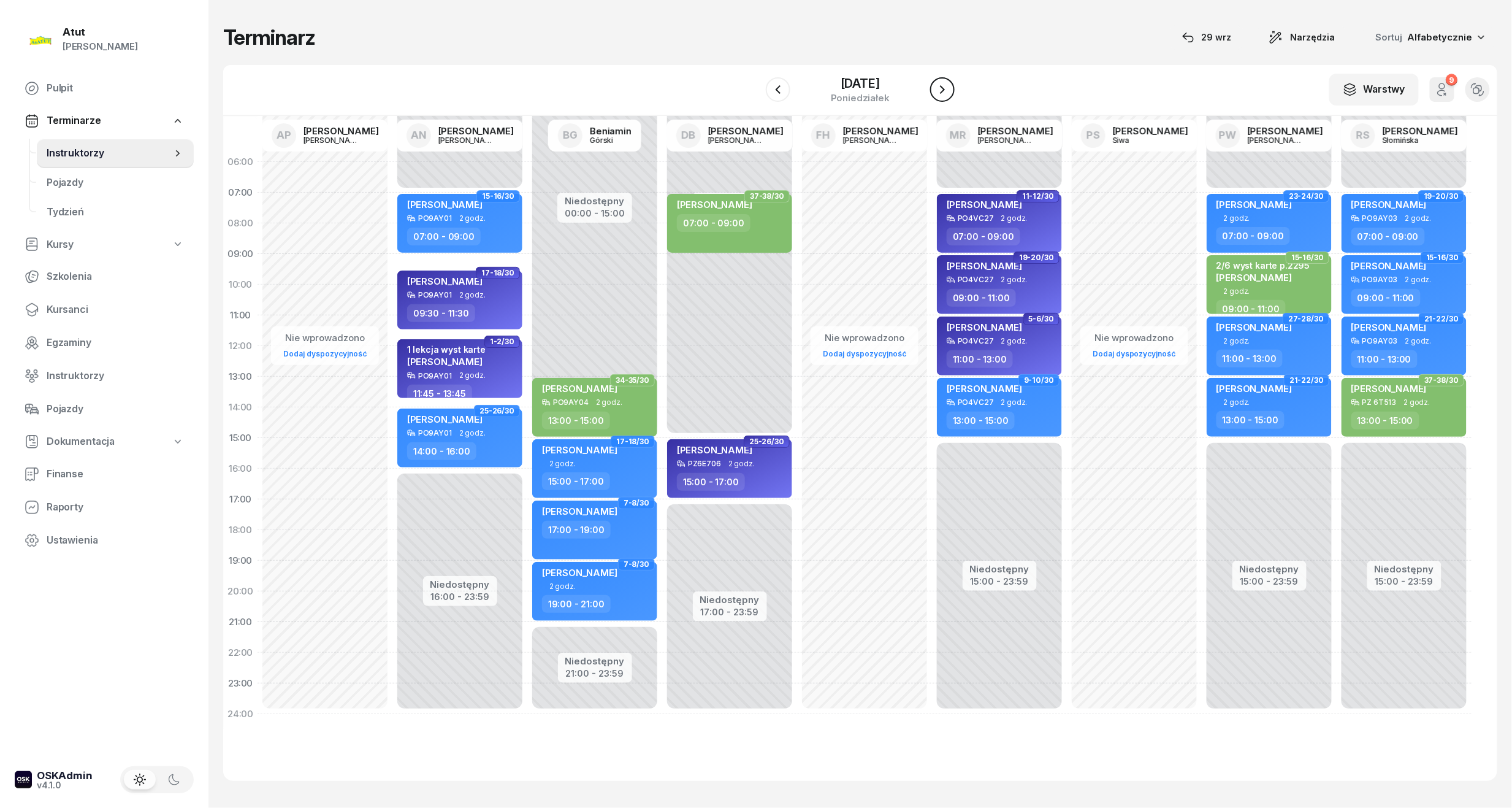
click at [950, 84] on icon "button" at bounding box center [942, 89] width 15 height 15
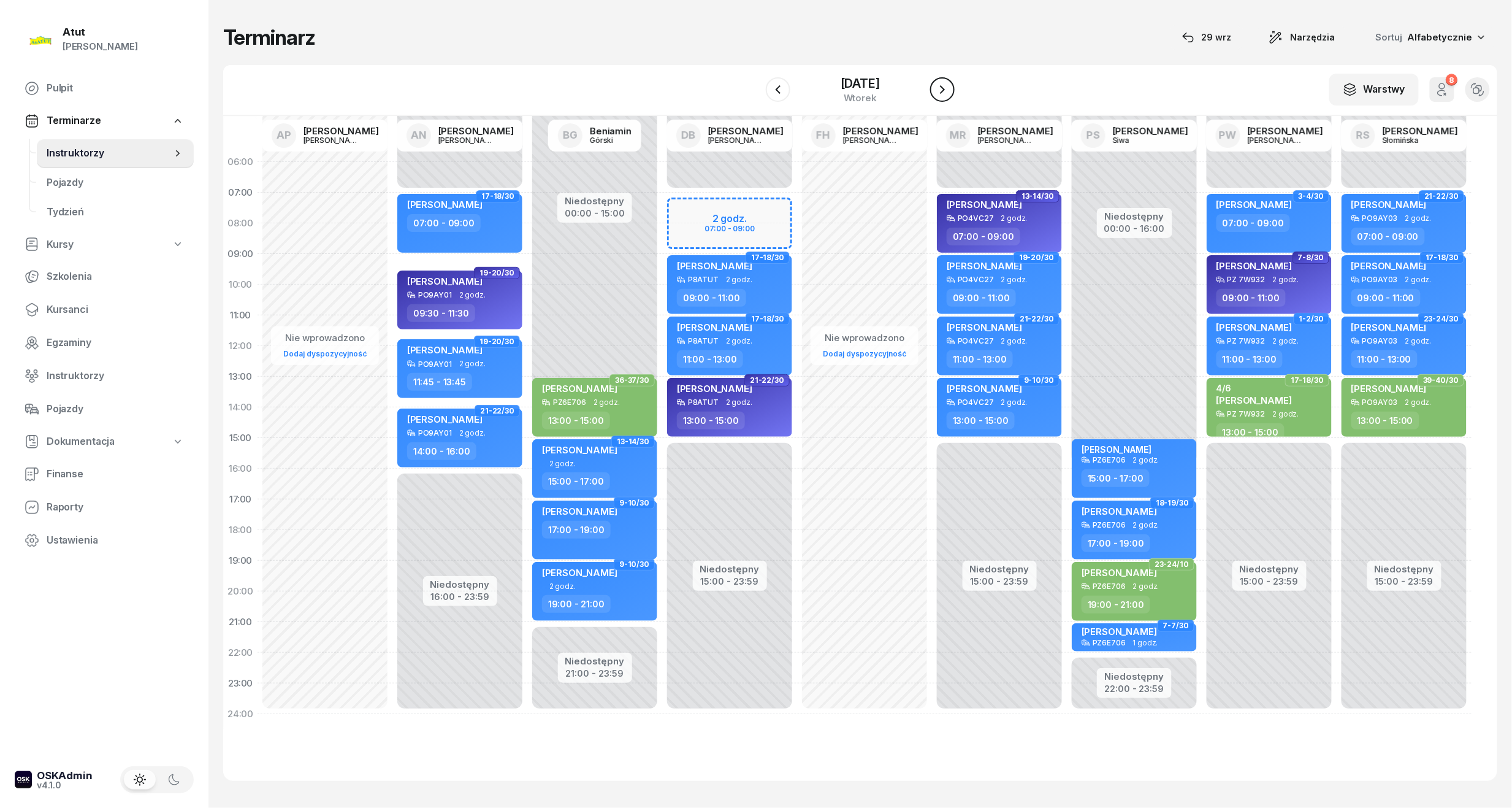
click at [950, 84] on icon "button" at bounding box center [942, 89] width 15 height 15
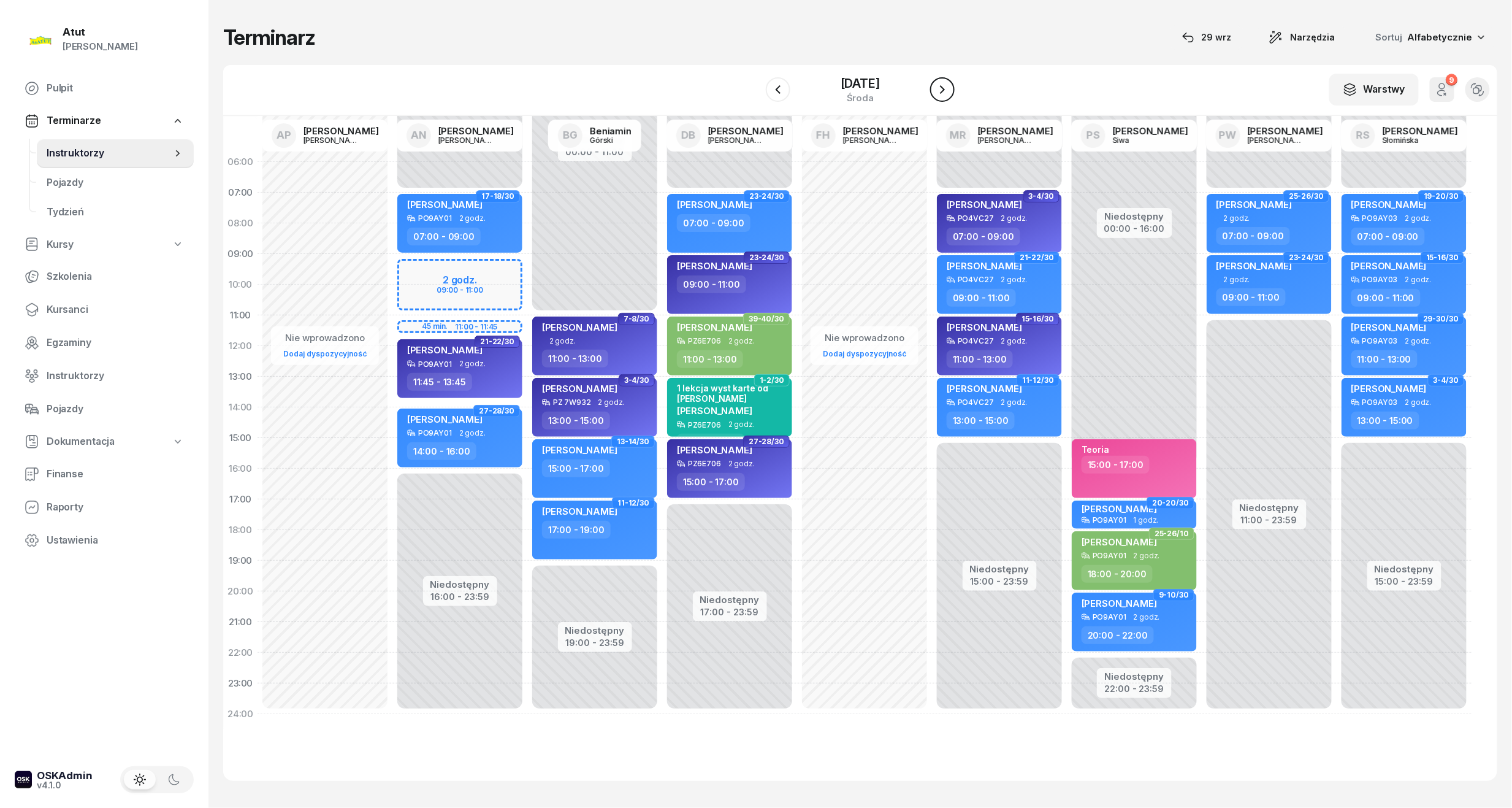
click at [950, 84] on icon "button" at bounding box center [942, 89] width 15 height 15
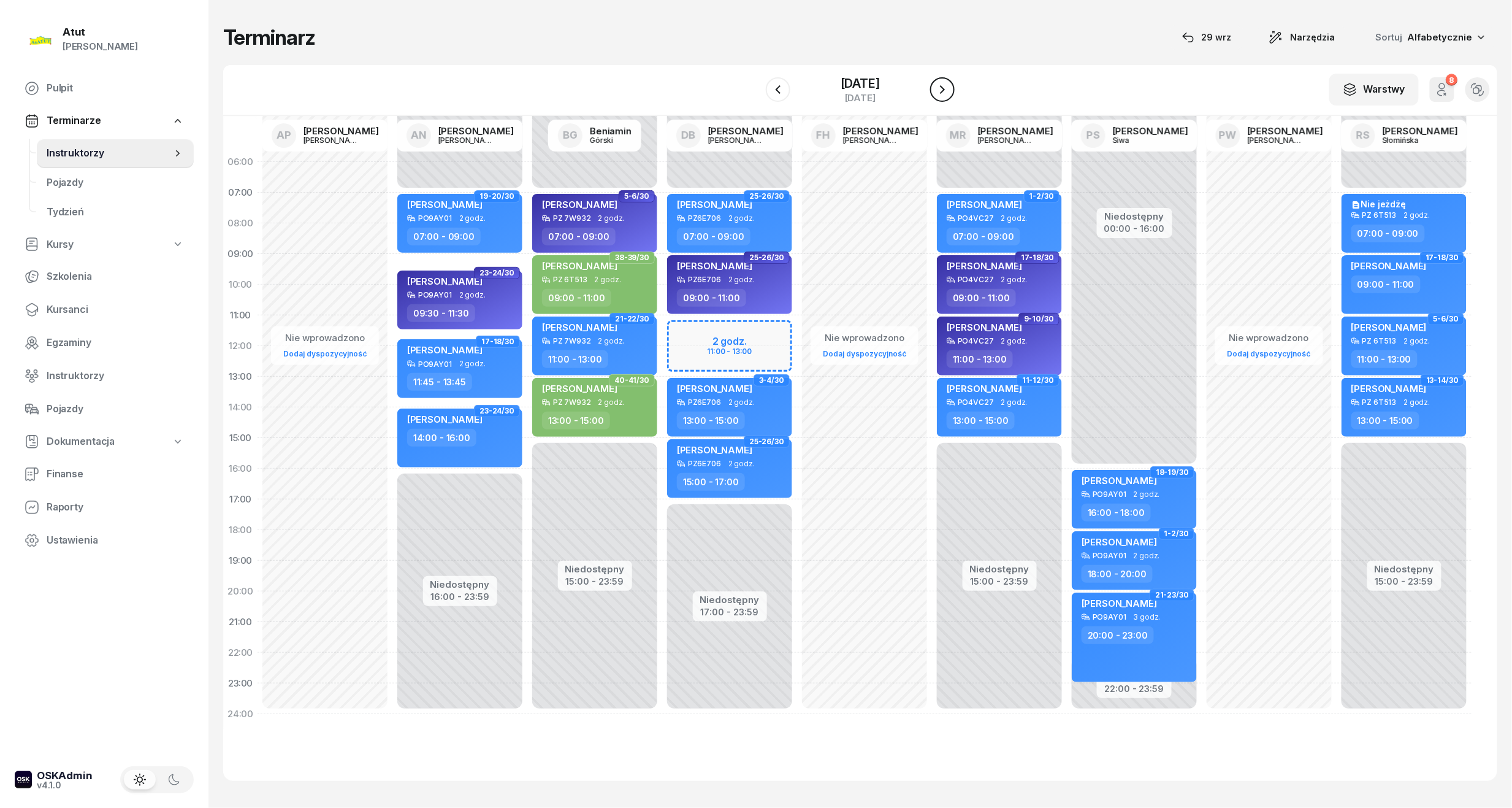
click at [950, 84] on icon "button" at bounding box center [942, 89] width 15 height 15
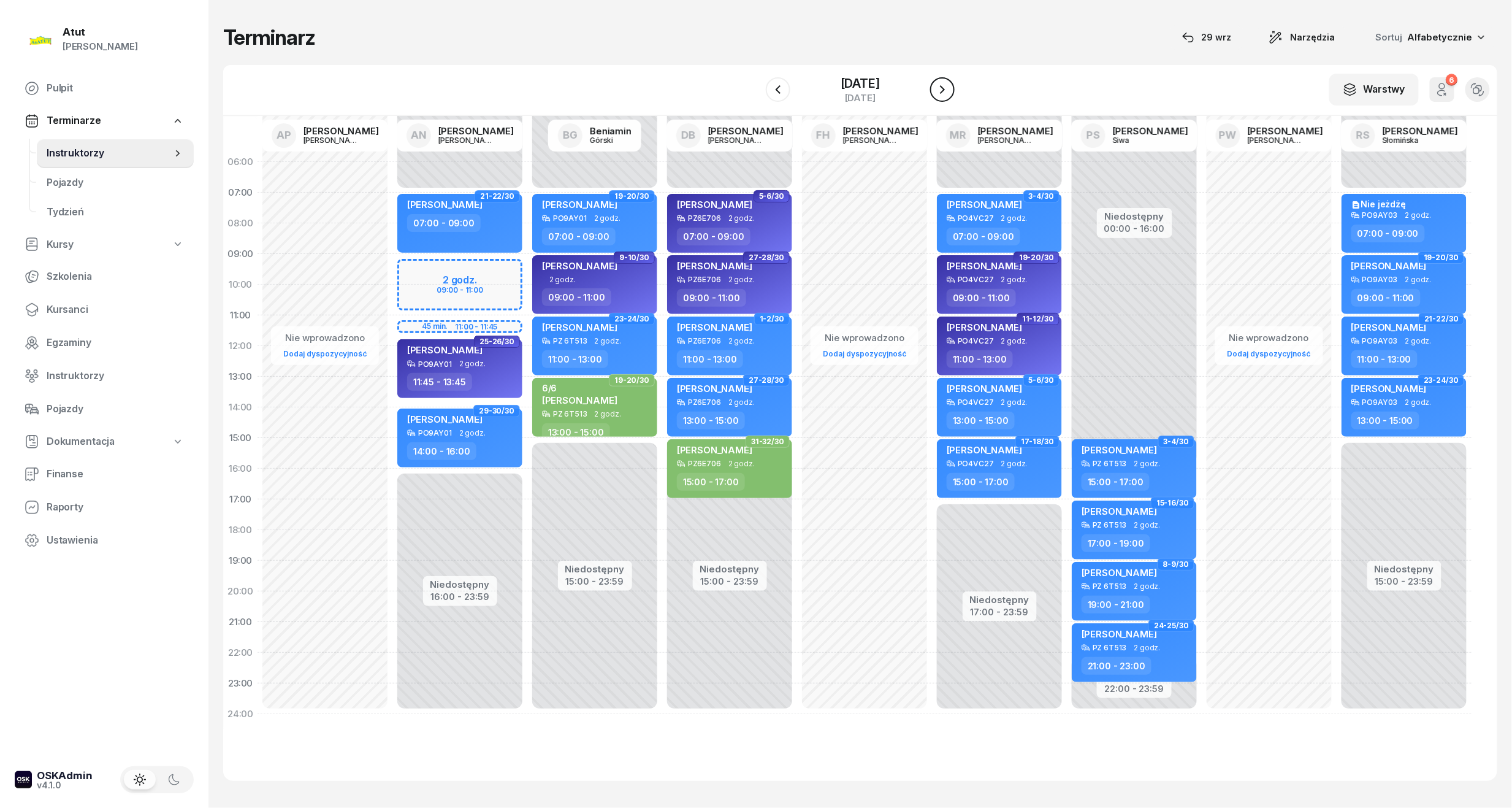
click at [950, 84] on icon "button" at bounding box center [942, 89] width 15 height 15
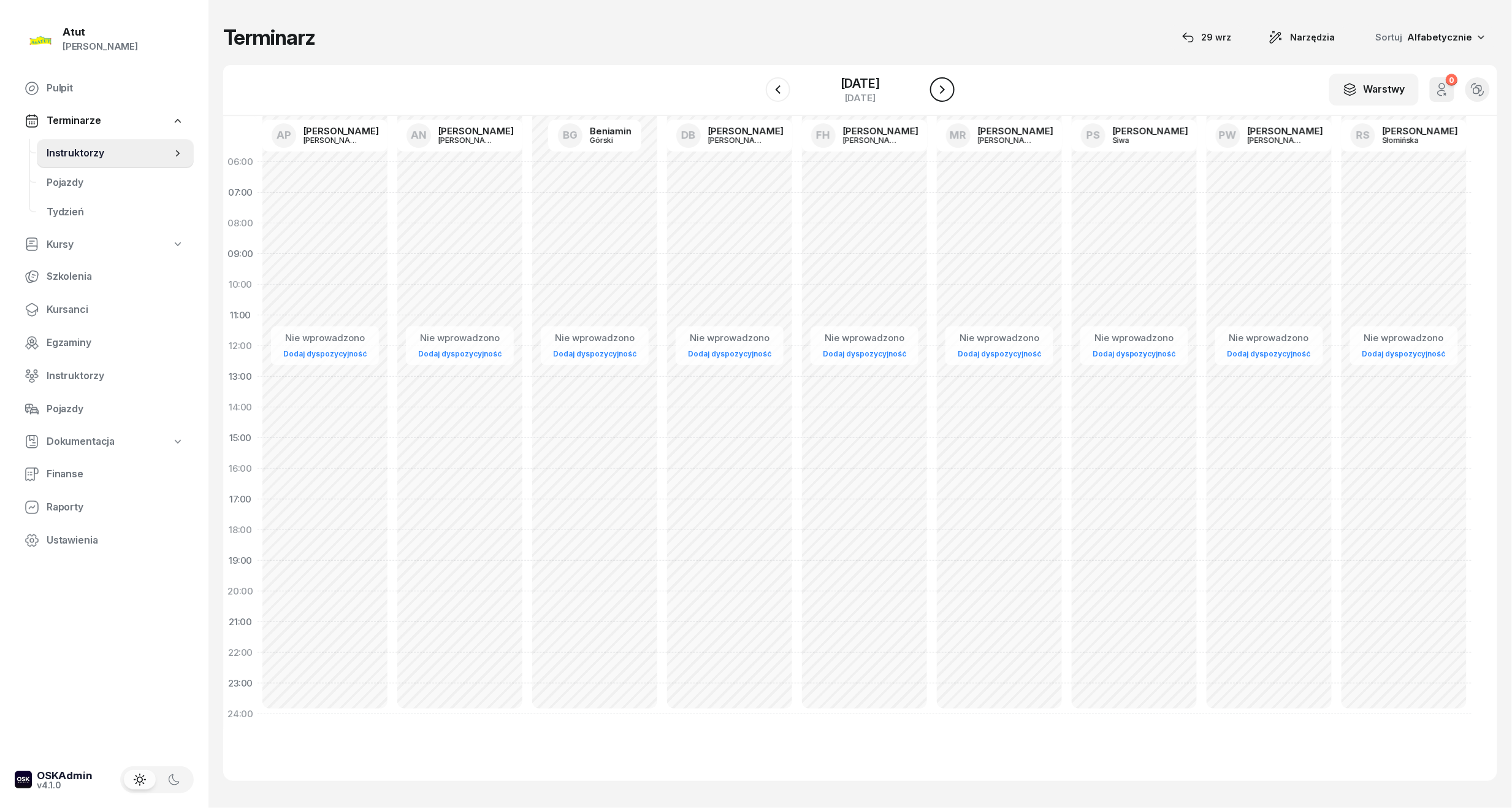
click at [950, 84] on icon "button" at bounding box center [942, 89] width 15 height 15
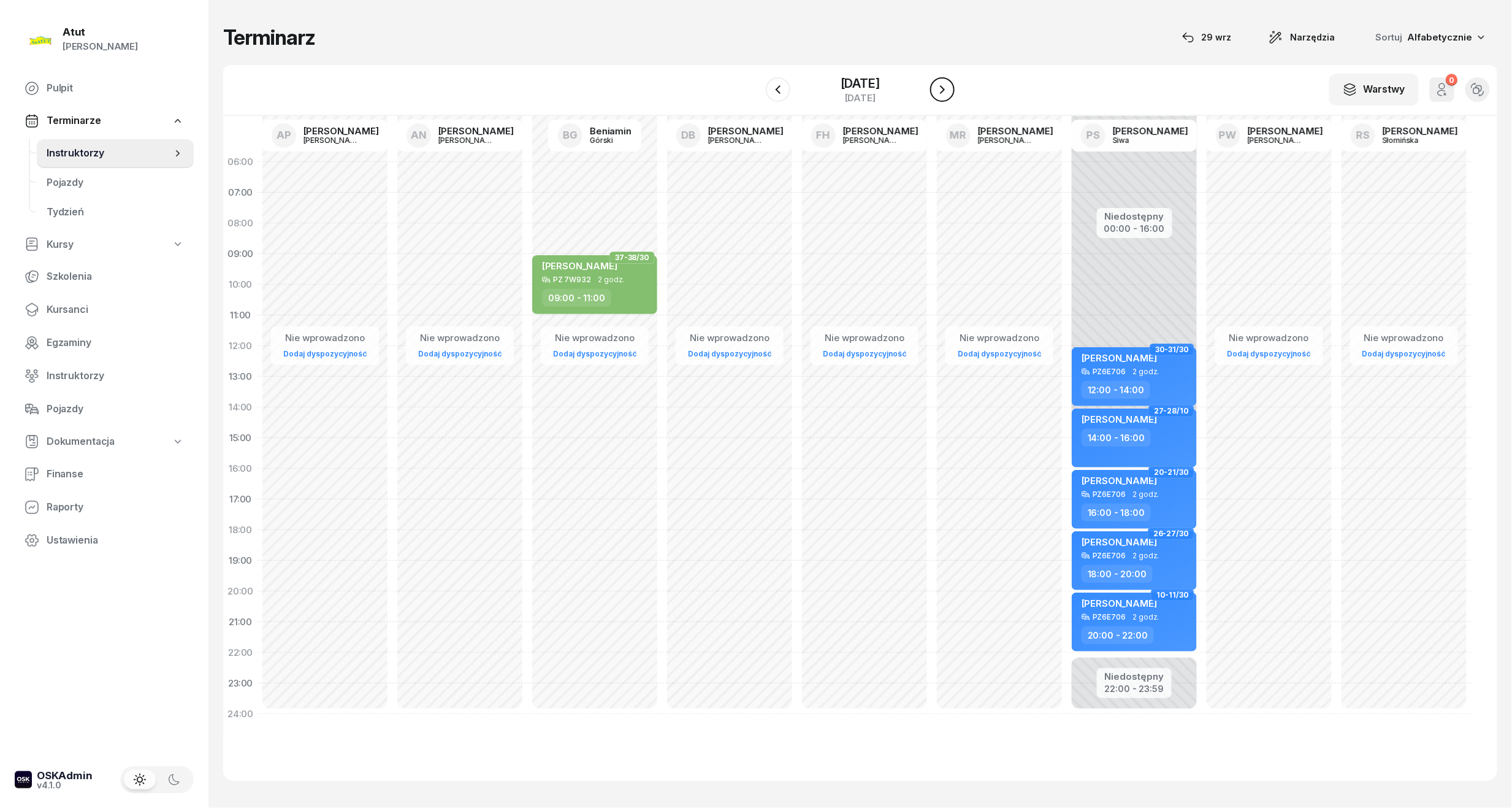
click at [950, 84] on icon "button" at bounding box center [942, 89] width 15 height 15
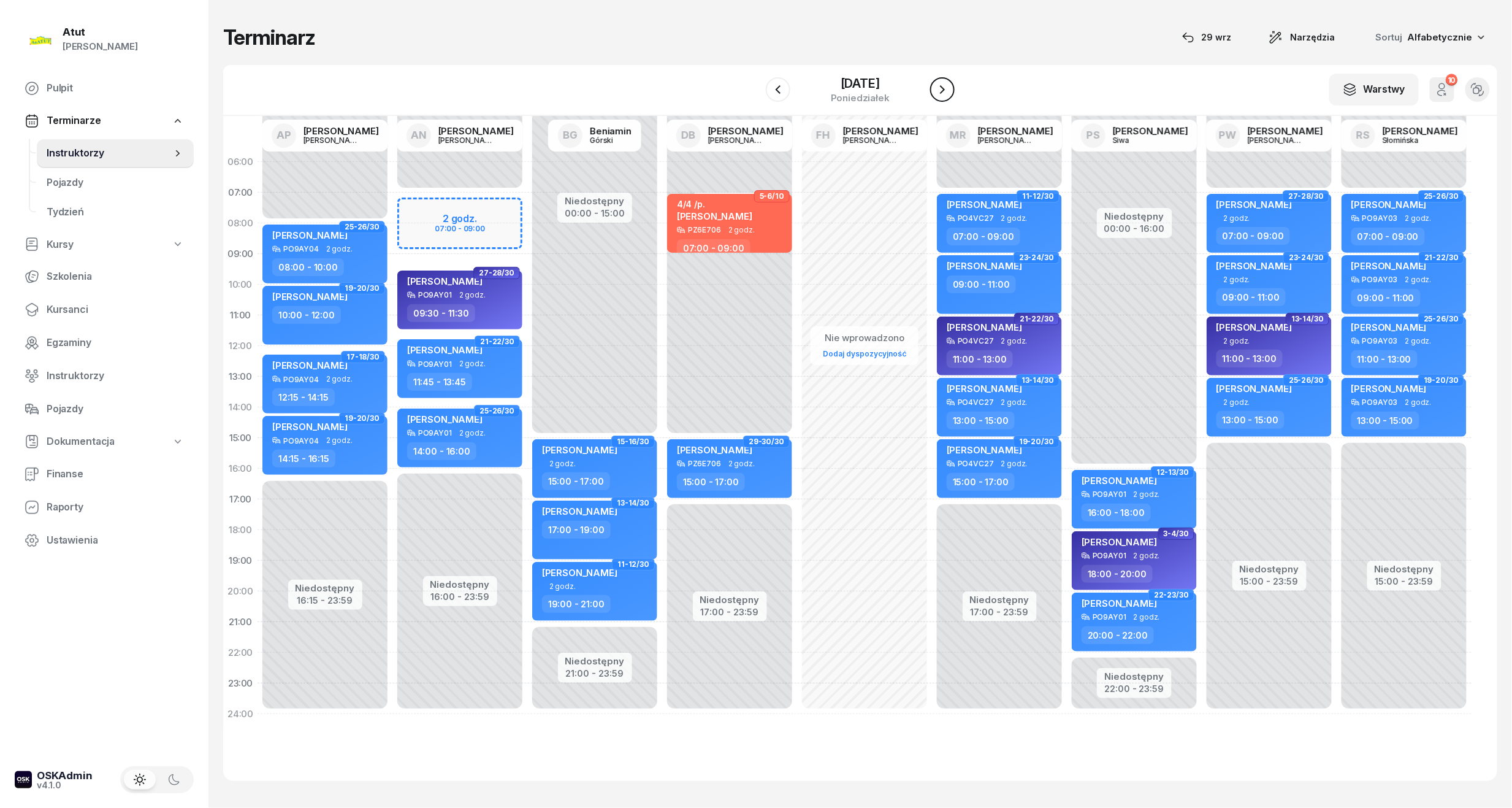
click at [950, 89] on icon "button" at bounding box center [942, 89] width 15 height 15
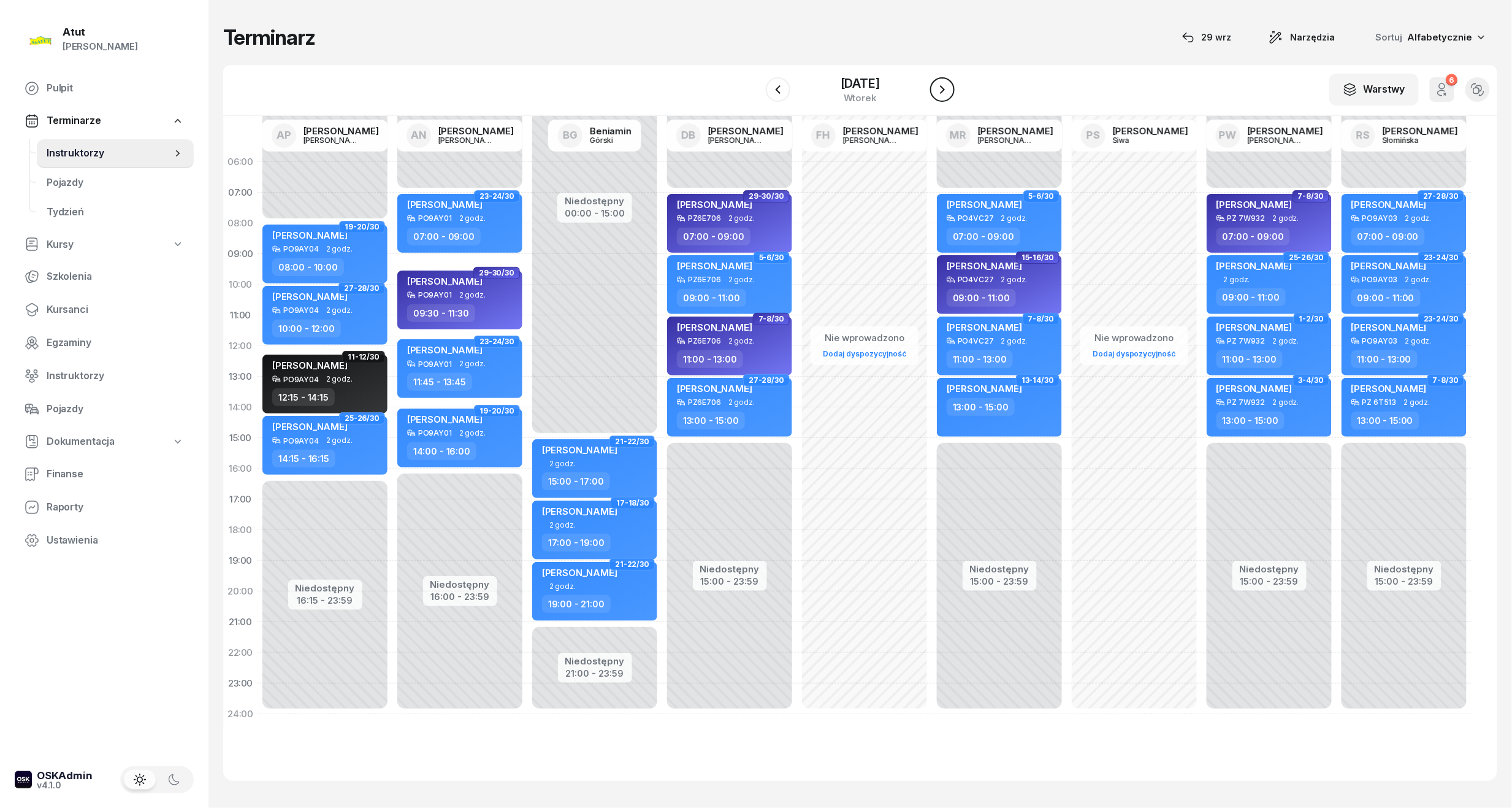
click at [950, 89] on icon "button" at bounding box center [942, 89] width 15 height 15
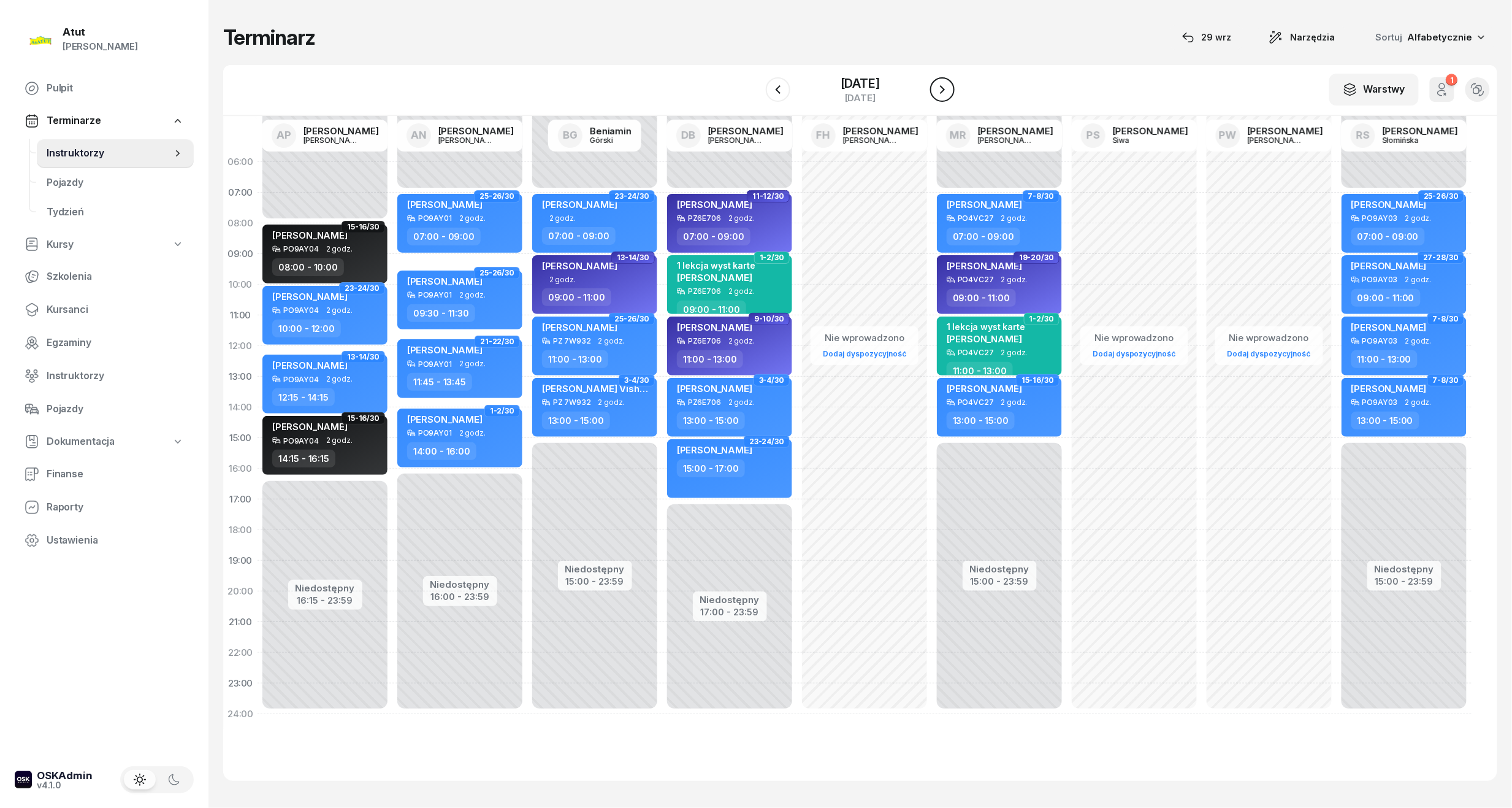
click at [950, 89] on icon "button" at bounding box center [942, 89] width 15 height 15
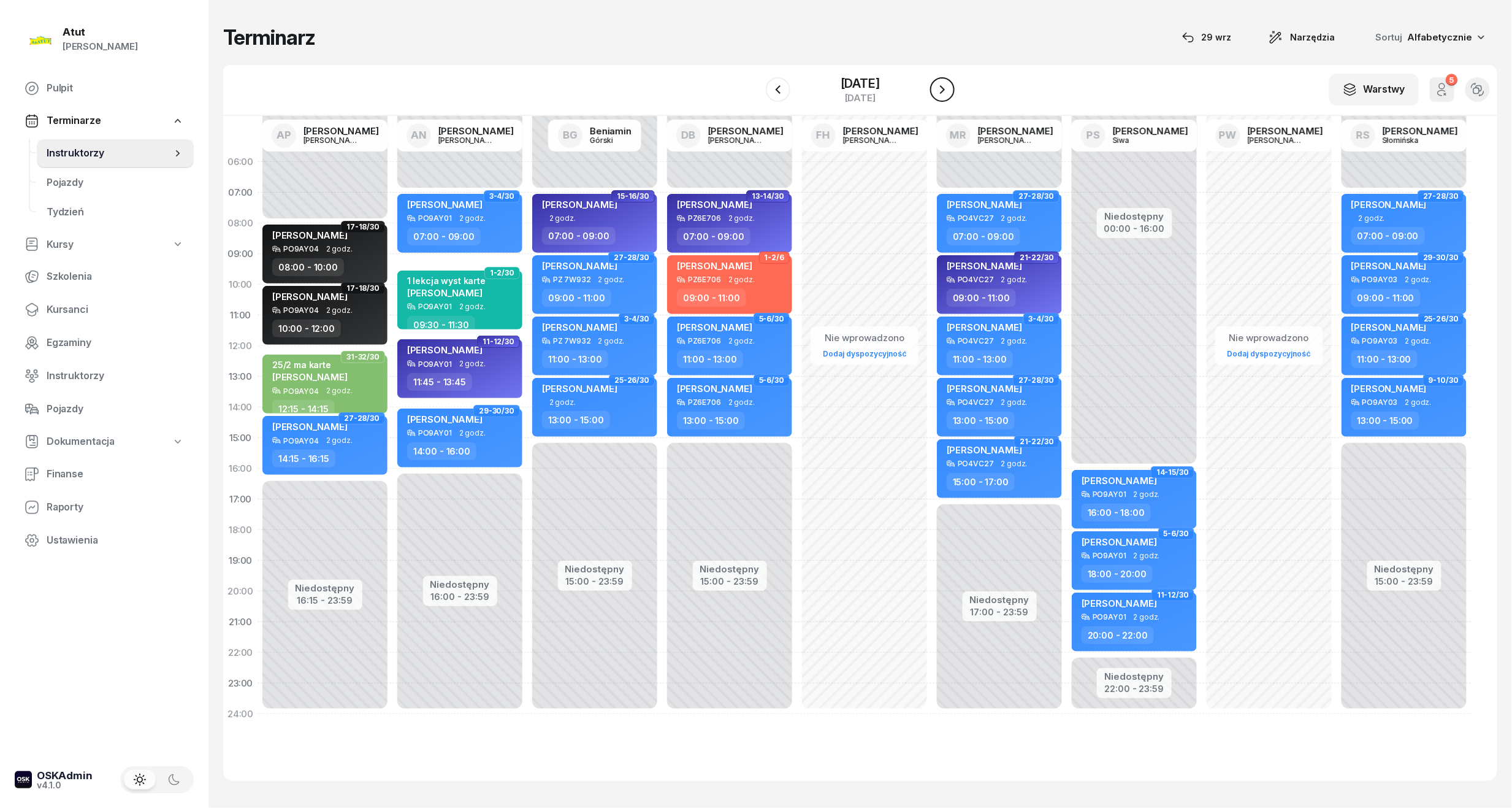
click at [950, 89] on icon "button" at bounding box center [942, 89] width 15 height 15
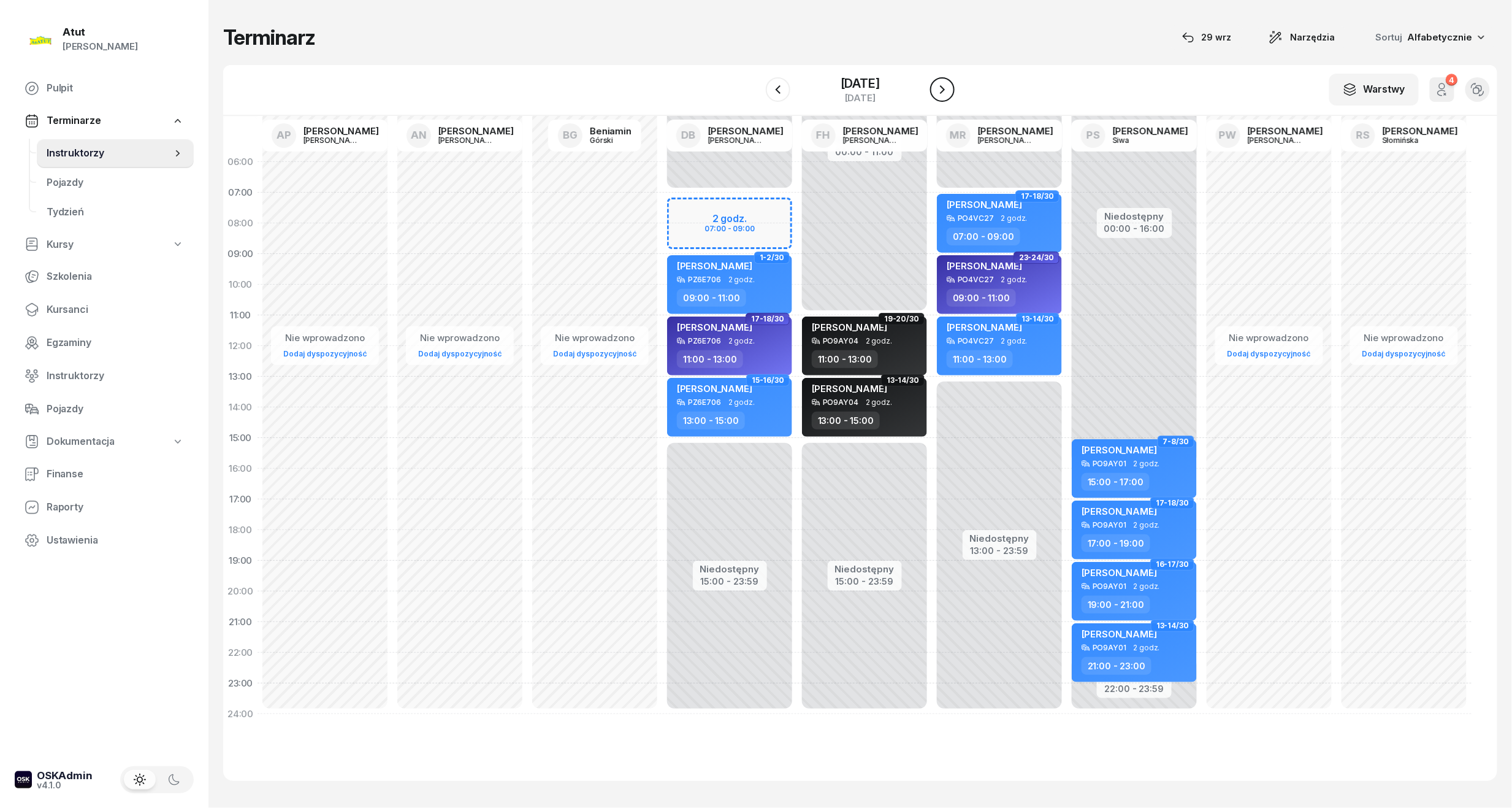
click at [950, 89] on icon "button" at bounding box center [942, 89] width 15 height 15
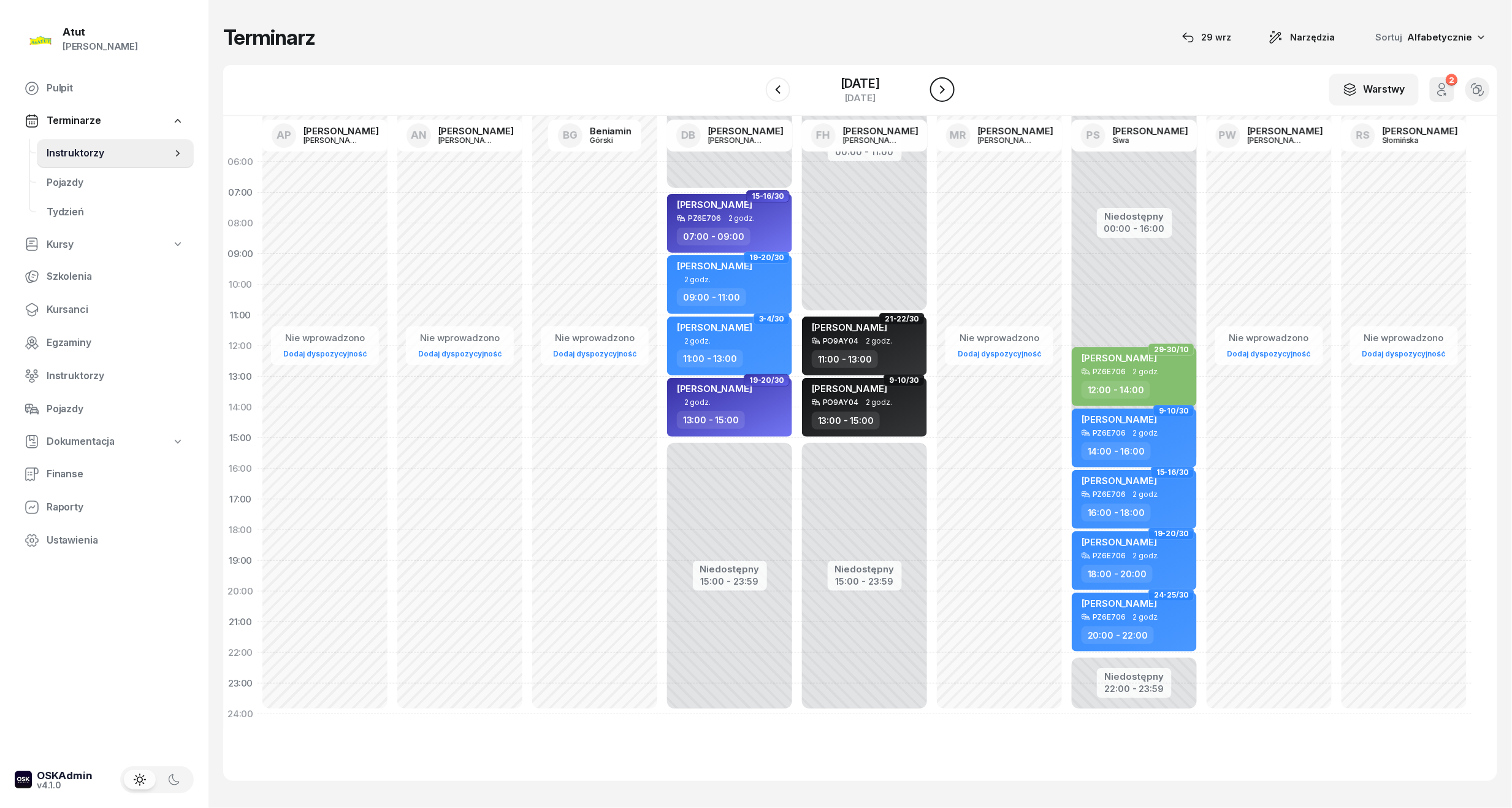
click at [948, 85] on button "button" at bounding box center [942, 89] width 24 height 24
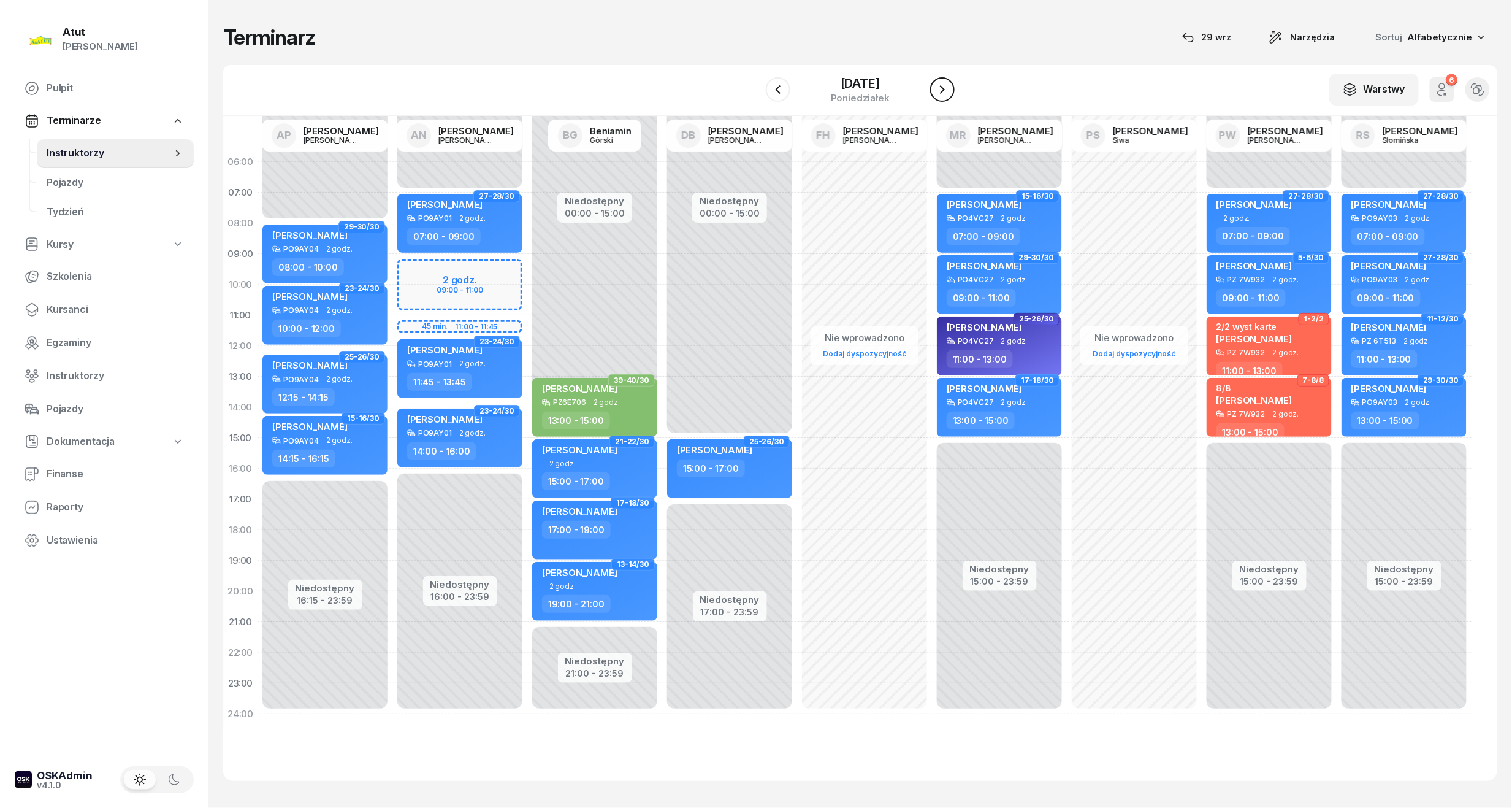
click at [947, 85] on button "button" at bounding box center [942, 89] width 24 height 24
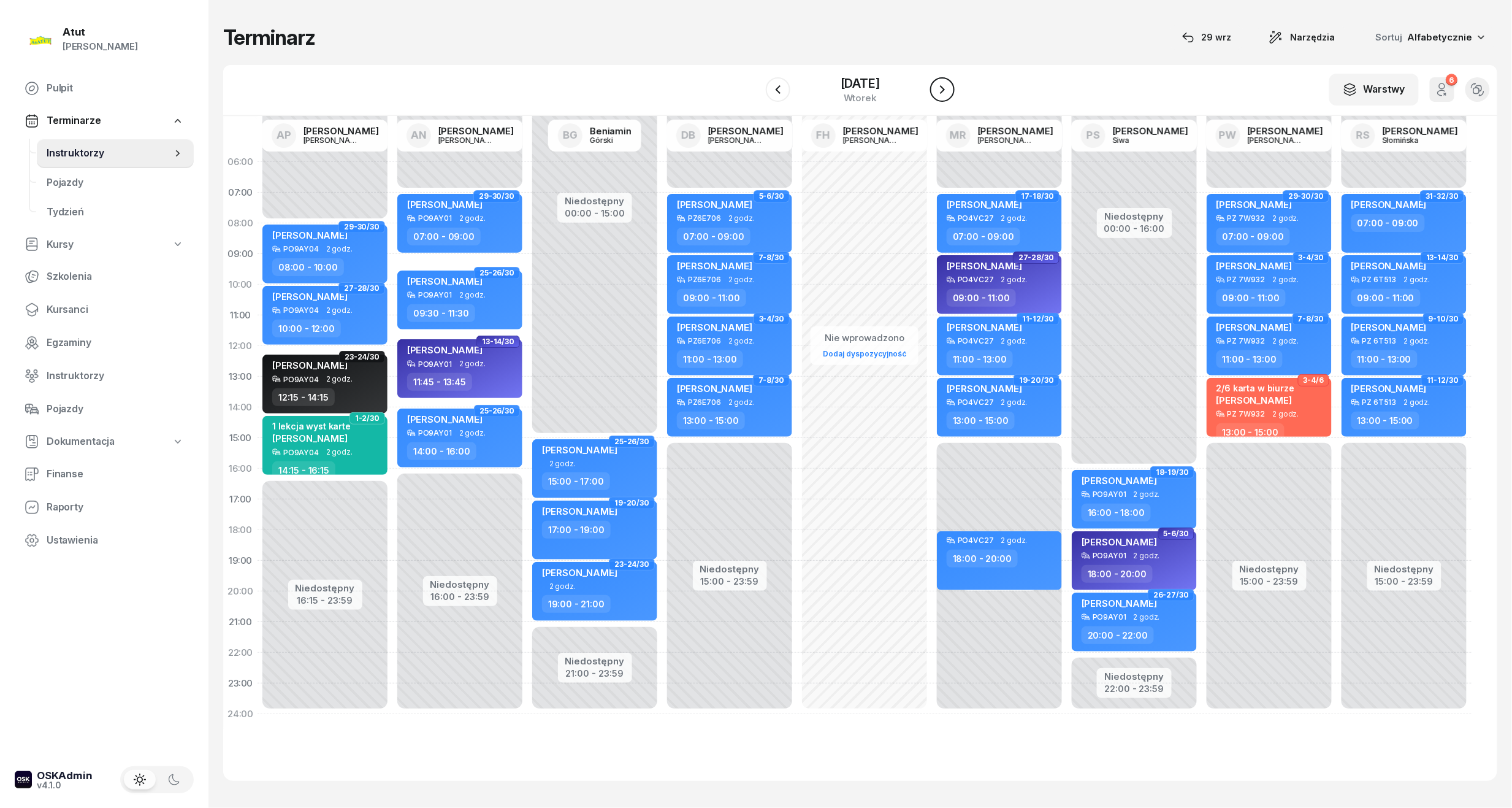
click at [947, 85] on button "button" at bounding box center [942, 89] width 24 height 24
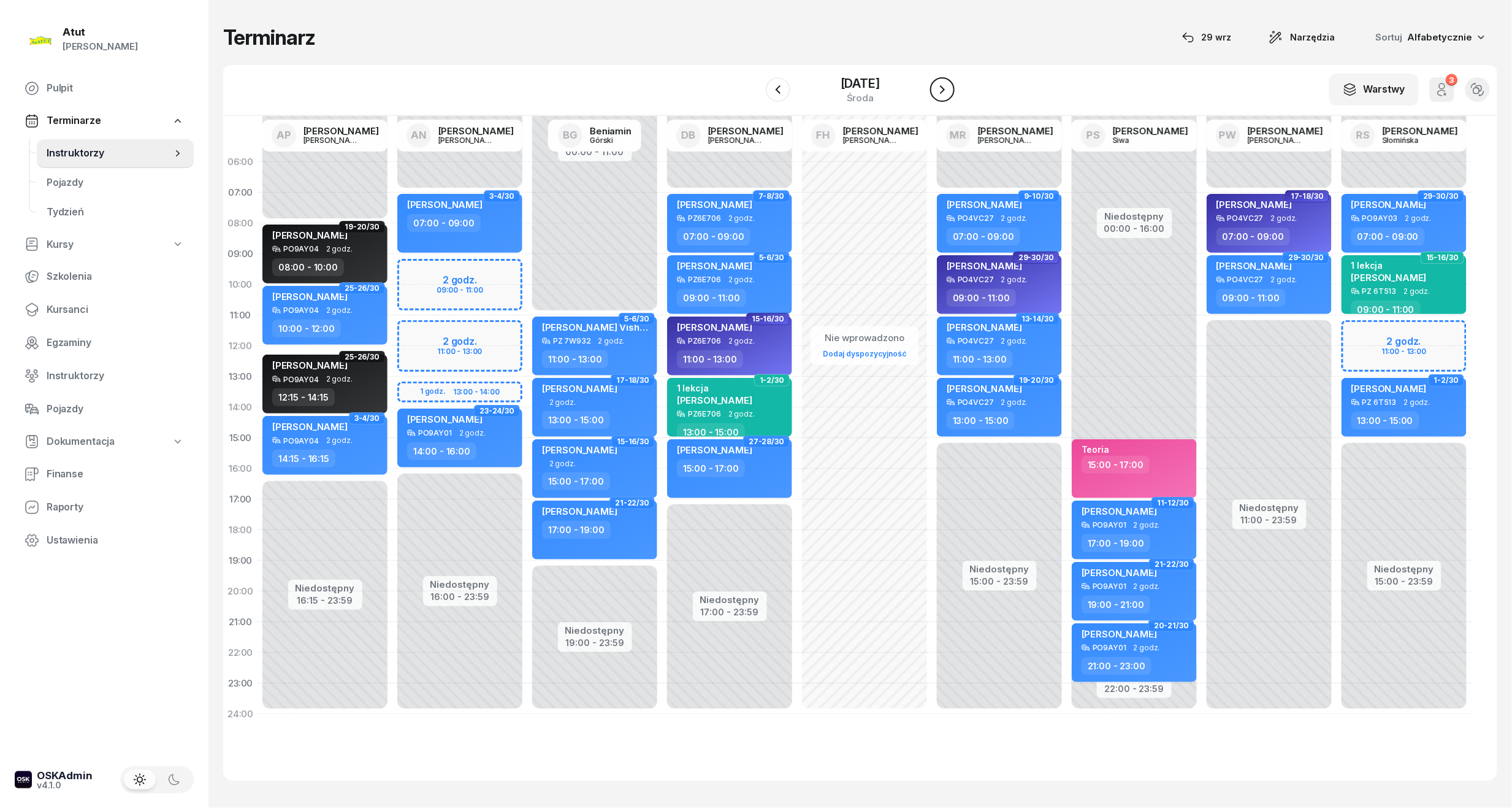
click at [947, 85] on button "button" at bounding box center [942, 89] width 24 height 24
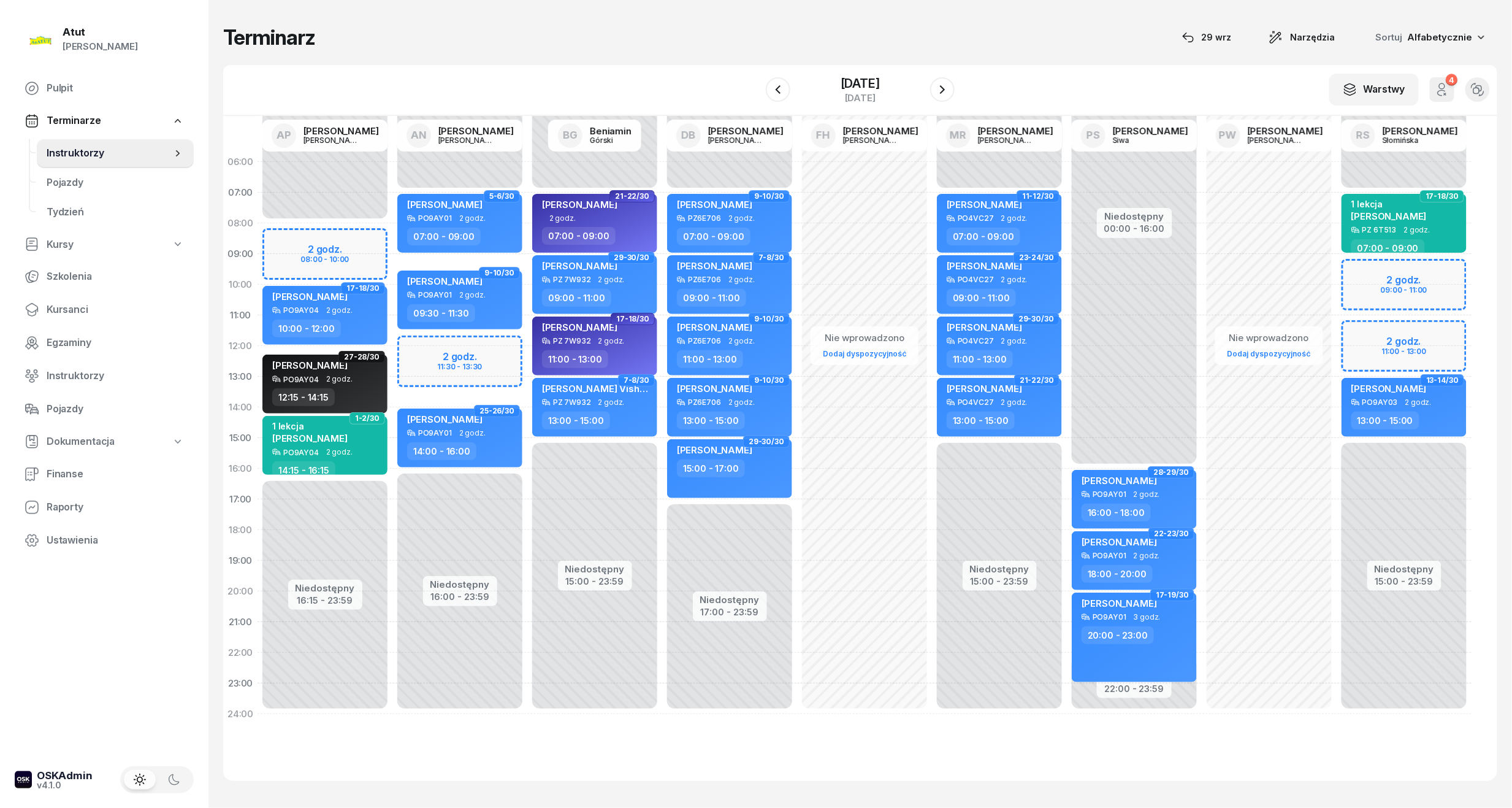
click at [338, 258] on div "Niedostępny 00:00 - 08:00 Niedostępny 16:15 - 23:59 2 godz. 08:00 - 10:00 31-32…" at bounding box center [325, 438] width 135 height 583
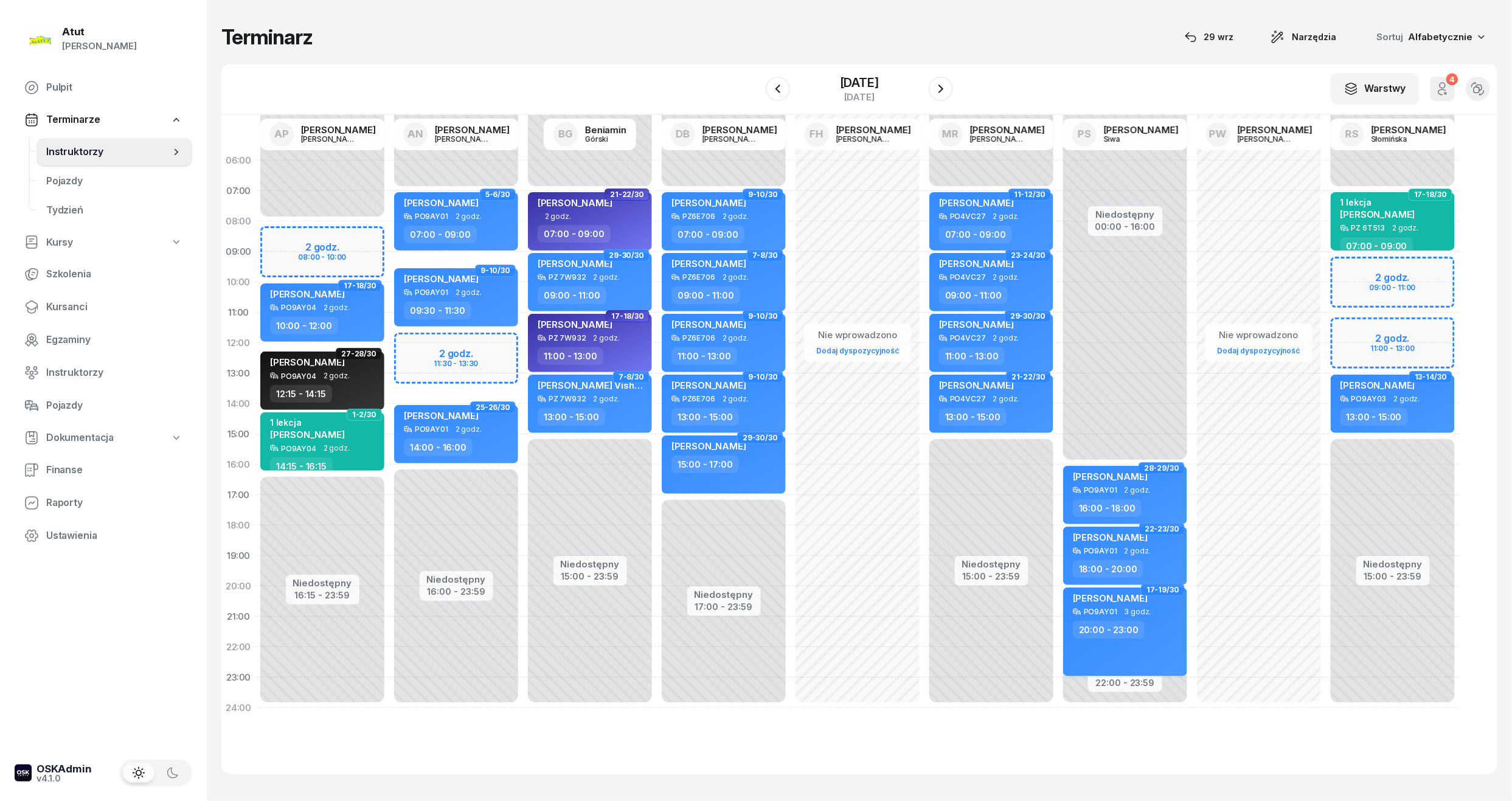
select select "09"
select select "10"
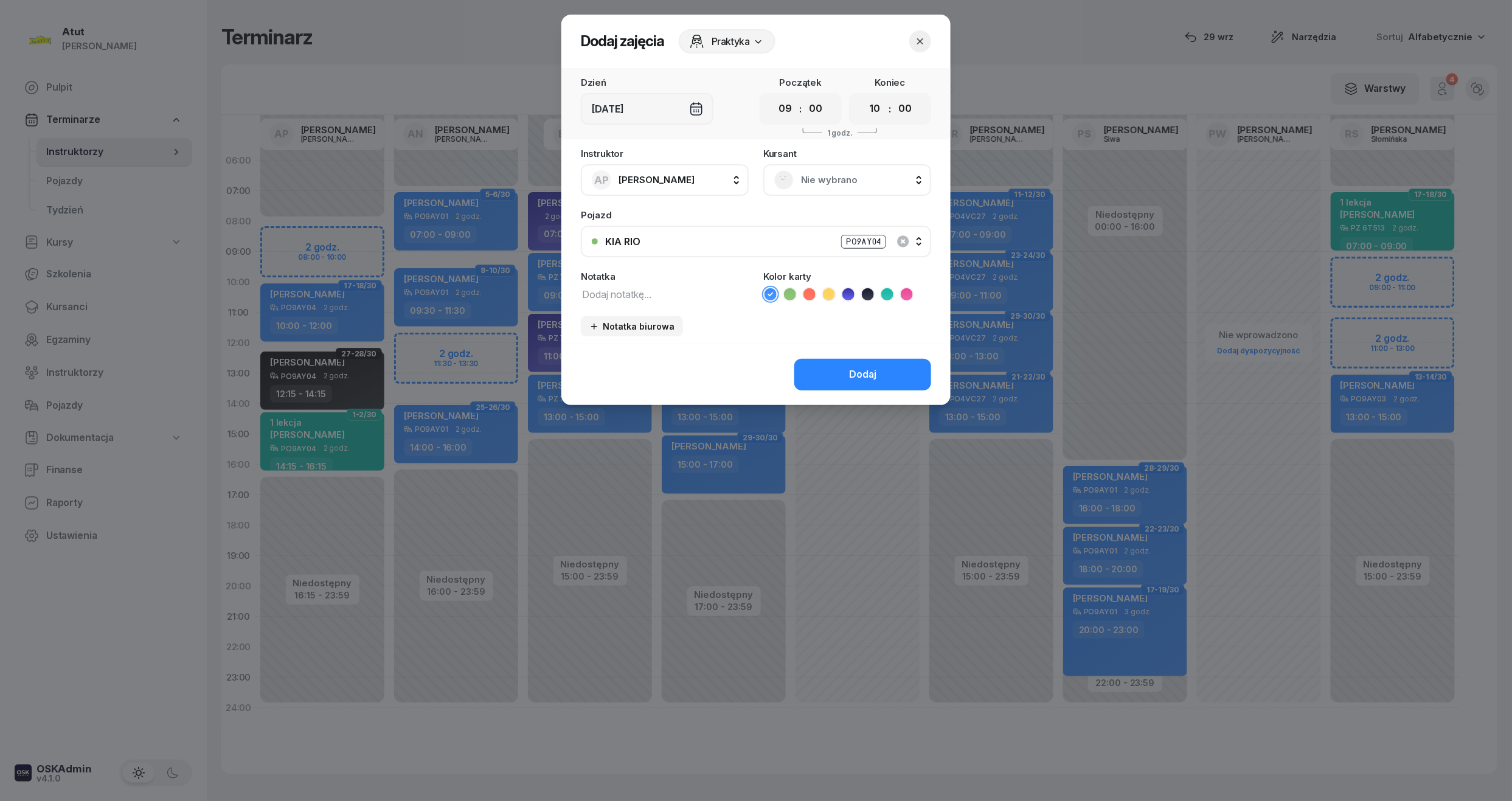
click at [851, 178] on span "Nie wybrano" at bounding box center [861, 180] width 119 height 16
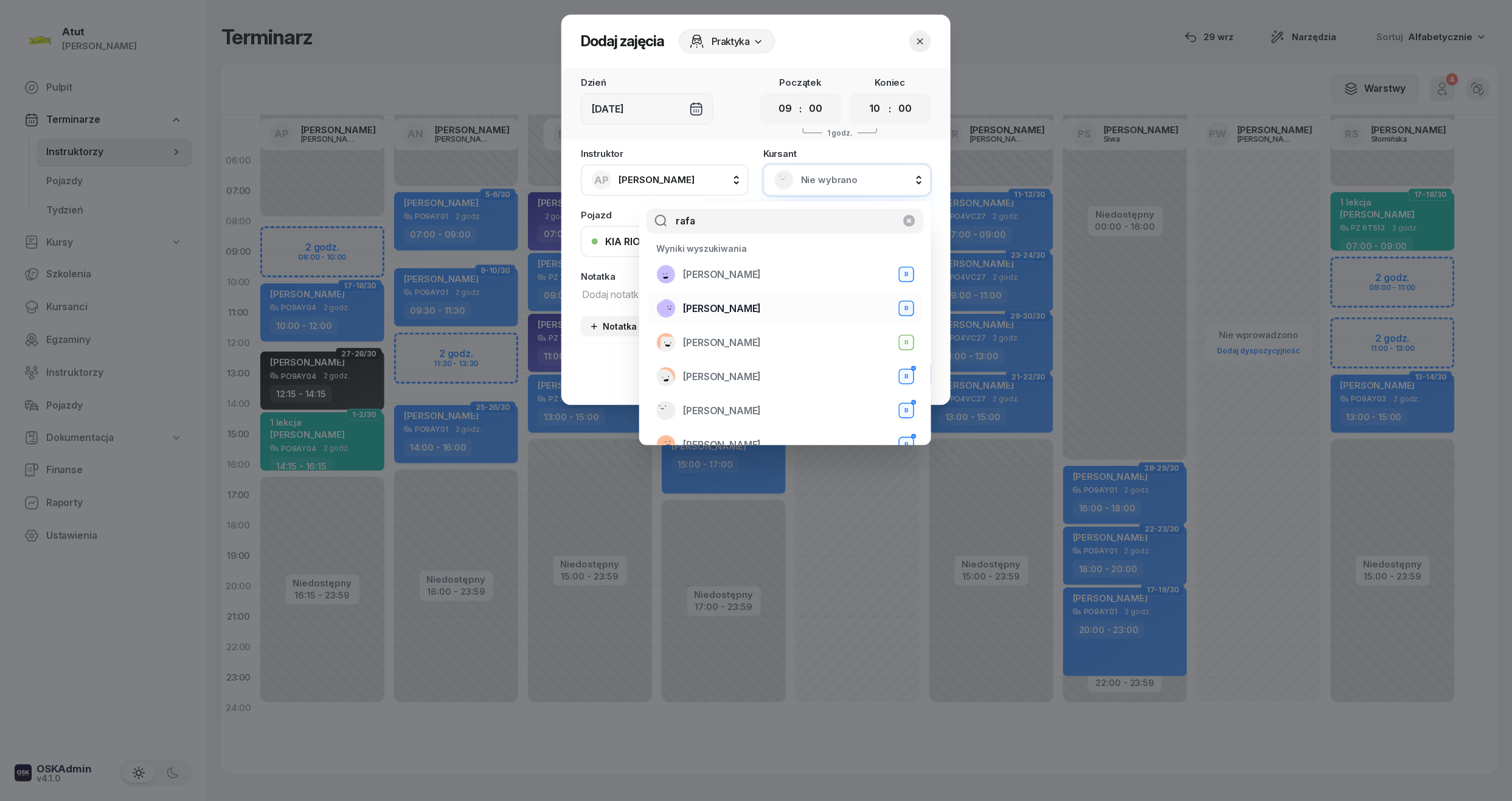
type input "rafa"
click at [729, 302] on span "Rafa Ahmed" at bounding box center [722, 309] width 78 height 16
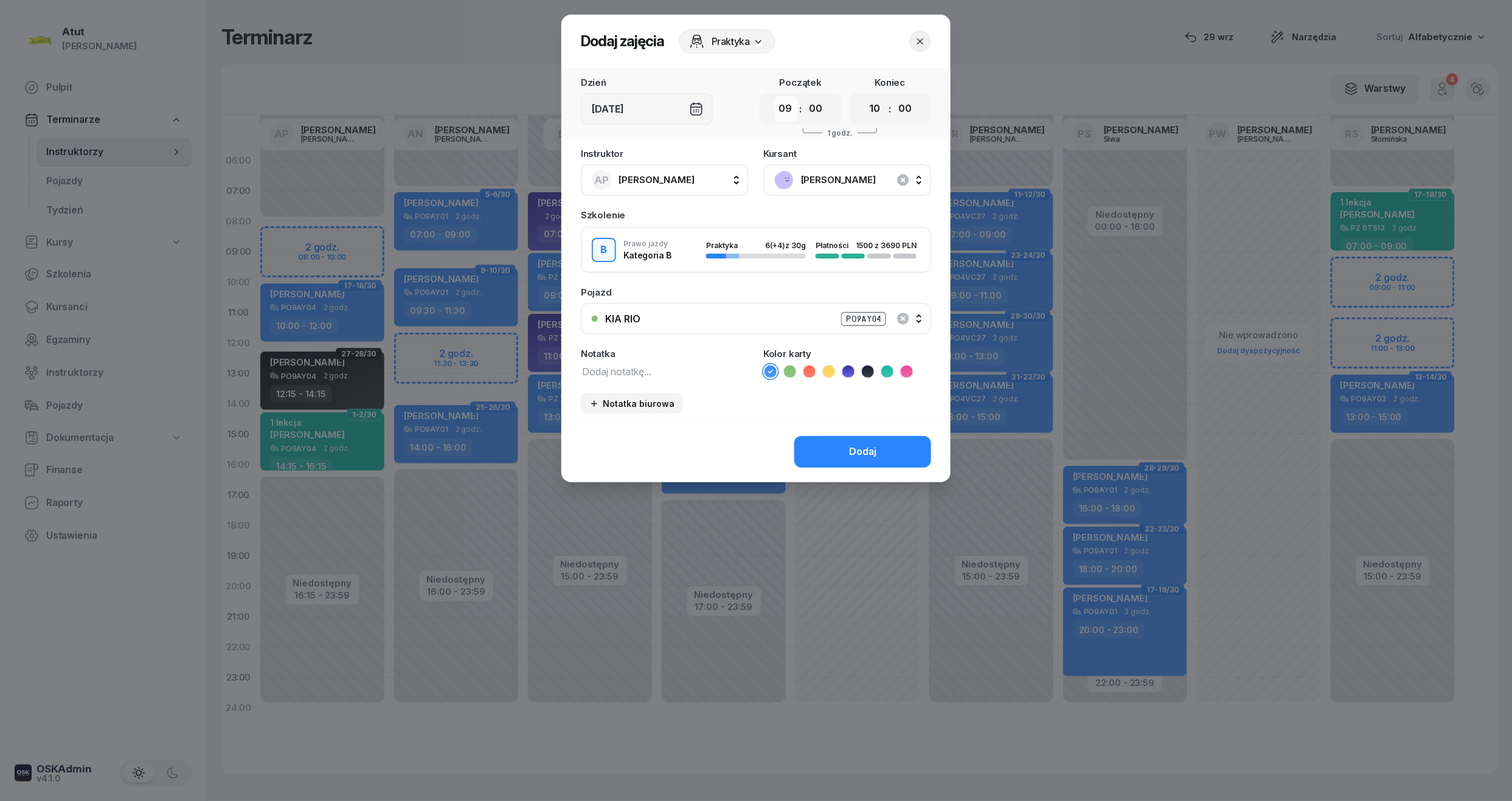
click at [782, 115] on select "00 01 02 03 04 05 06 07 08 09 10 11 12 13 14 15 16 17 18 19 20 21 22 23" at bounding box center [785, 109] width 23 height 26
select select "08"
click at [774, 96] on select "00 01 02 03 04 05 06 07 08 09 10 11 12 13 14 15 16 17 18 19 20 21 22 23" at bounding box center [785, 109] width 23 height 26
click at [925, 41] on icon "button" at bounding box center [920, 41] width 12 height 12
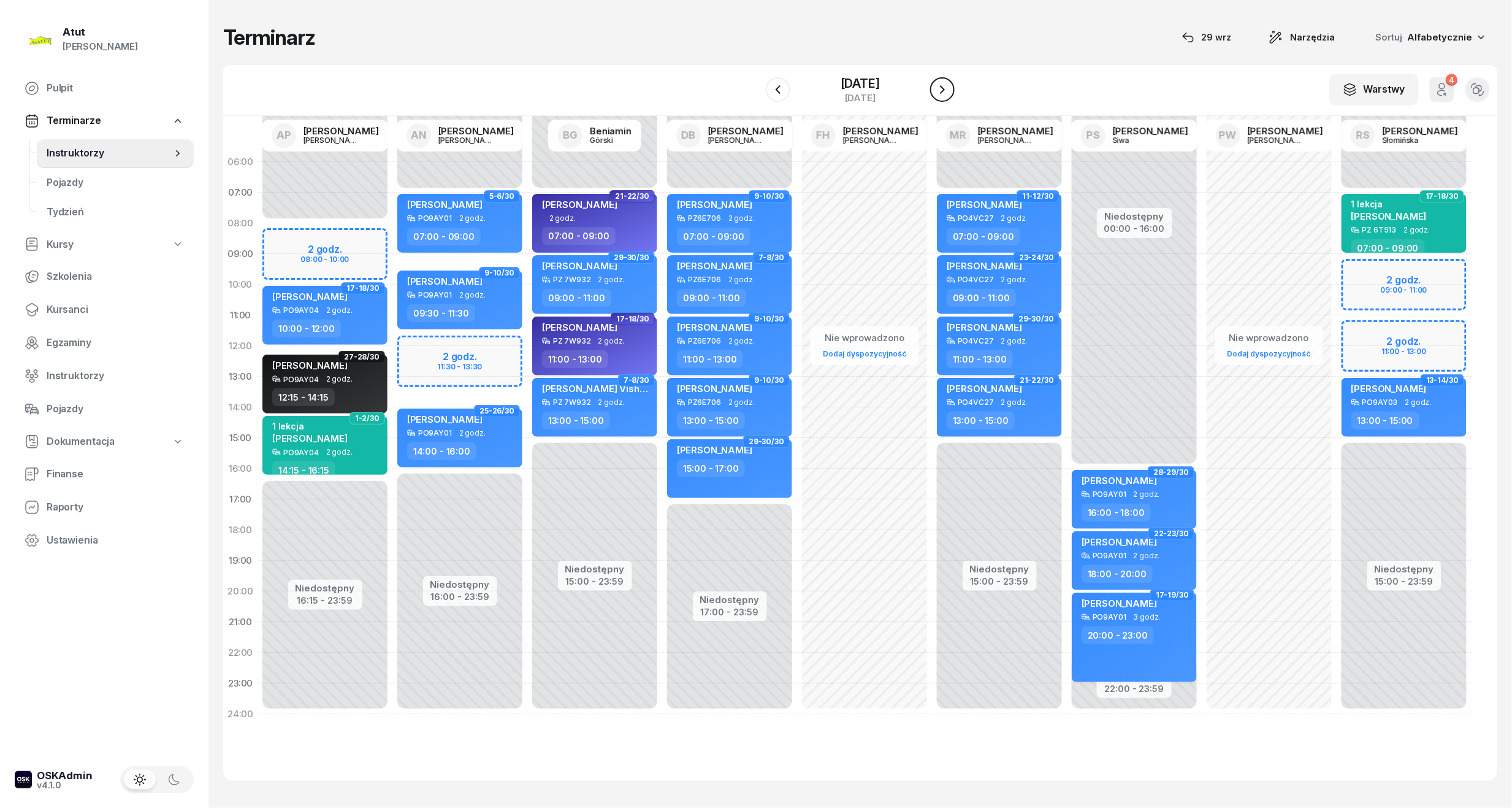
click at [950, 82] on icon "button" at bounding box center [942, 89] width 15 height 15
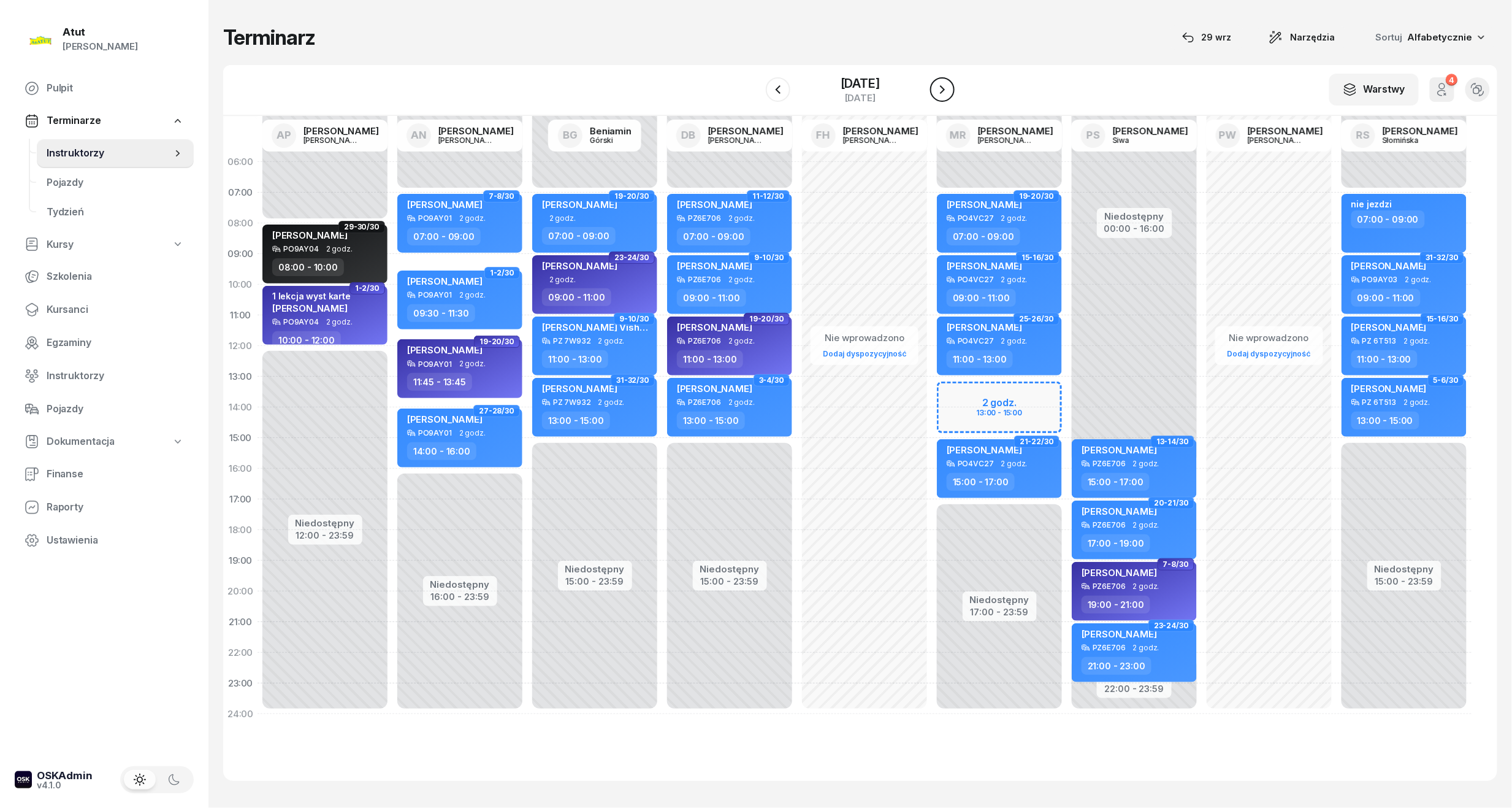
click at [950, 82] on icon "button" at bounding box center [942, 89] width 15 height 15
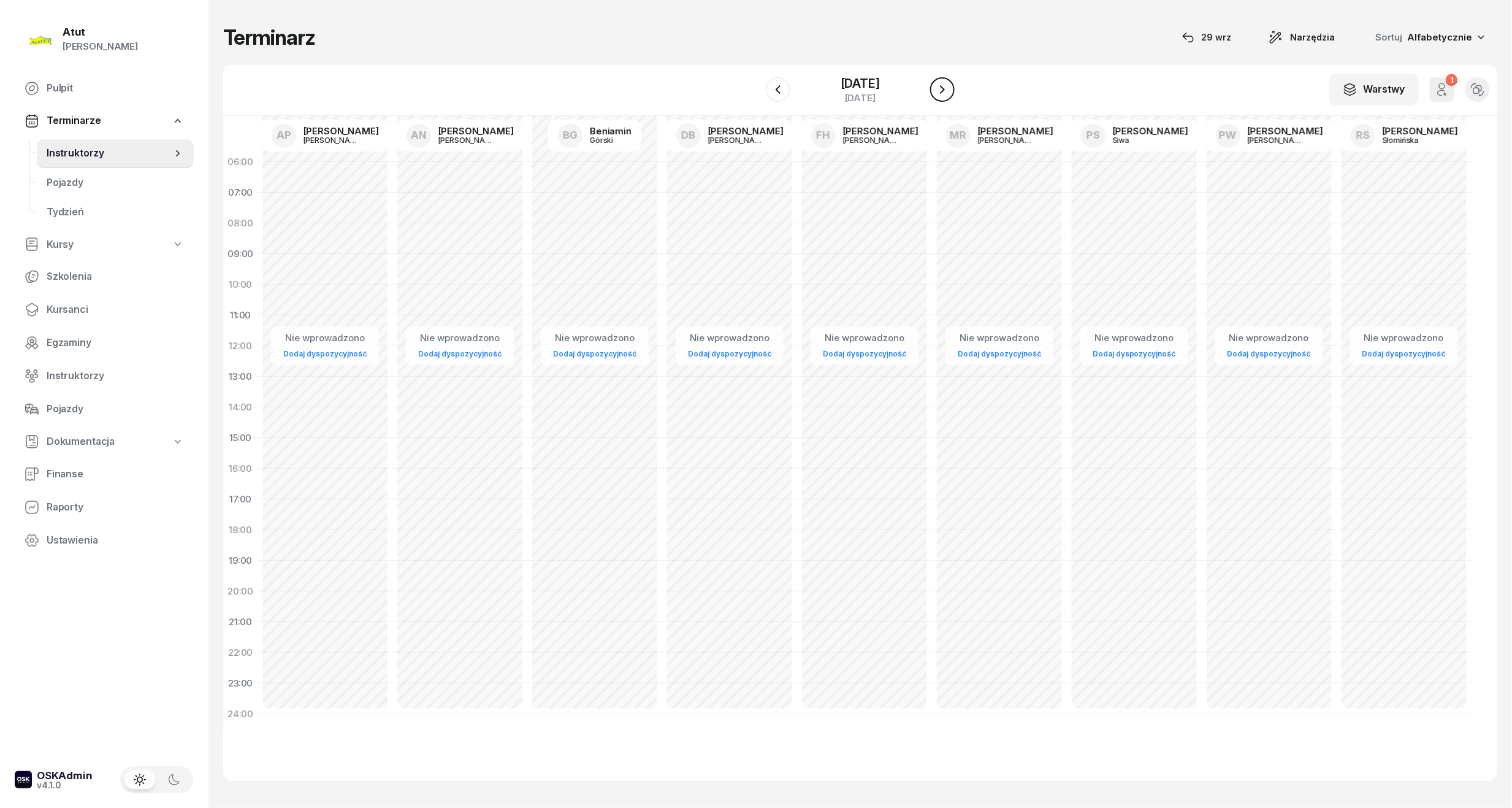
click at [962, 81] on div "W Wybierz AP Adam Pytlak AN Artur Nowakowski BG Beniamin Górski DB Dariusz Bańk…" at bounding box center [860, 90] width 1274 height 51
click at [947, 89] on icon "button" at bounding box center [942, 89] width 15 height 15
click at [947, 89] on icon "button" at bounding box center [942, 89] width 15 height 15
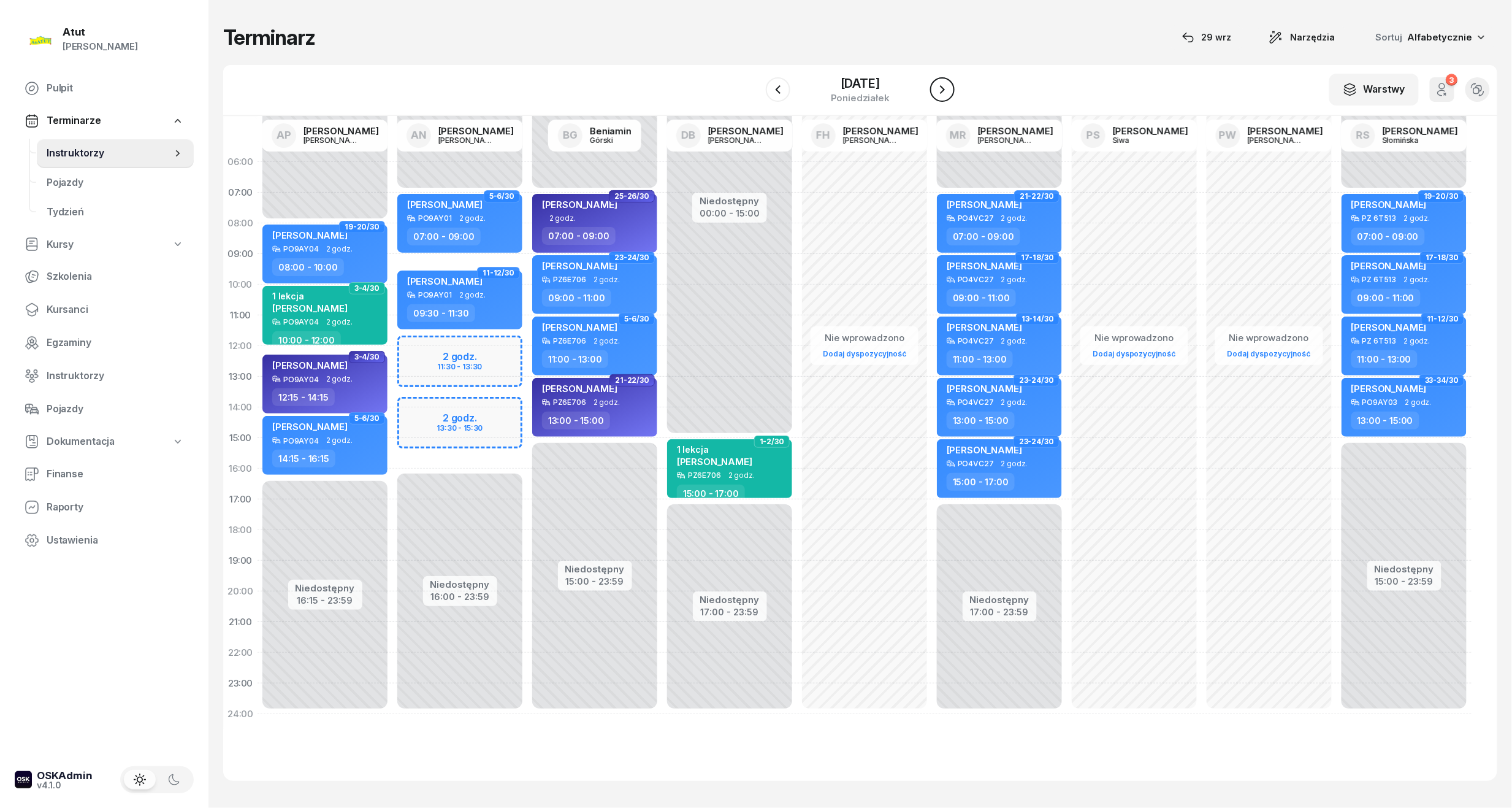
click at [947, 89] on icon "button" at bounding box center [942, 89] width 15 height 15
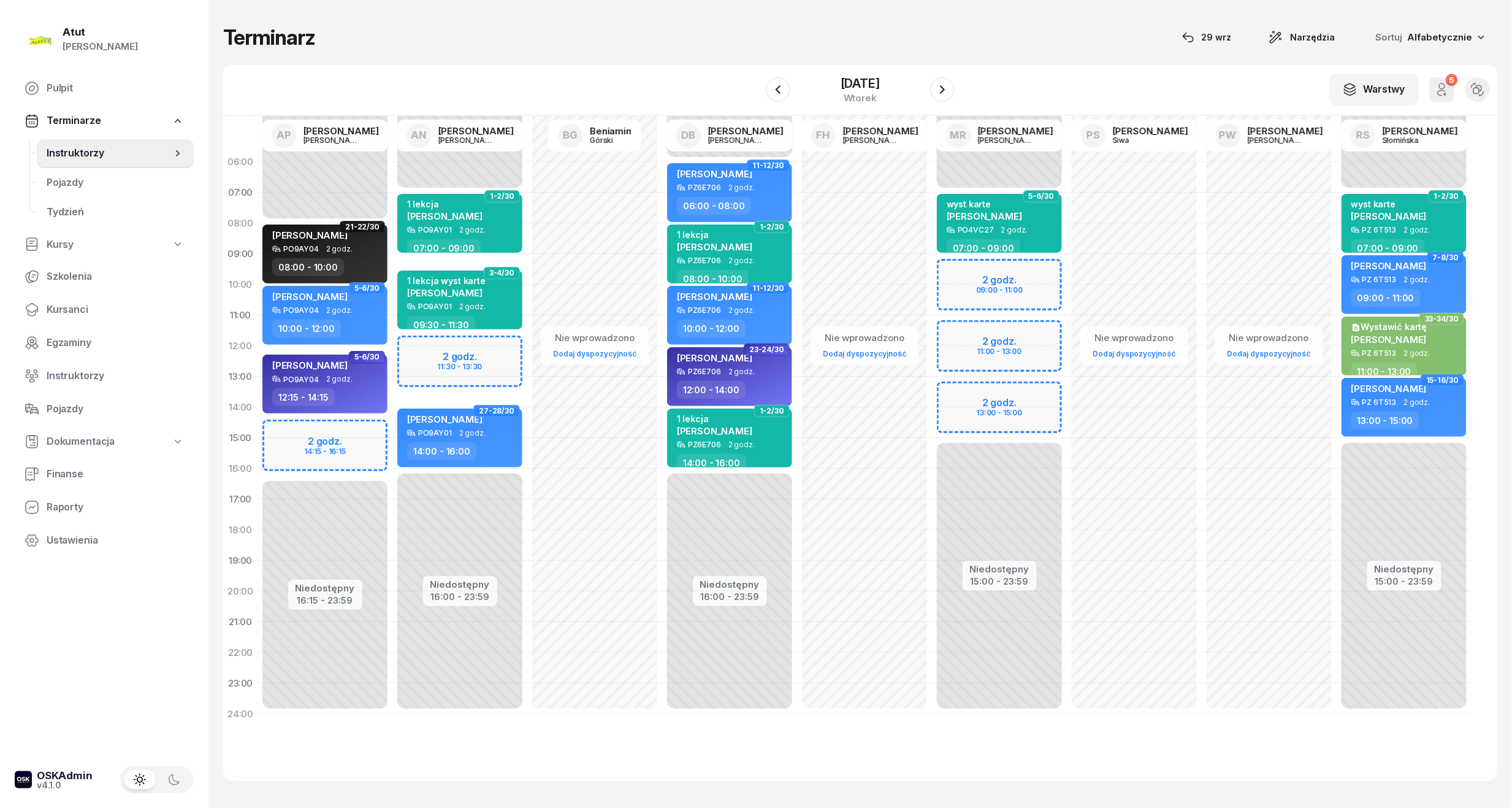
click at [305, 452] on div "Niedostępny 00:00 - 08:00 Niedostępny 16:15 - 23:59 2 godz. 14:15 - 16:15 21-22…" at bounding box center [325, 438] width 135 height 583
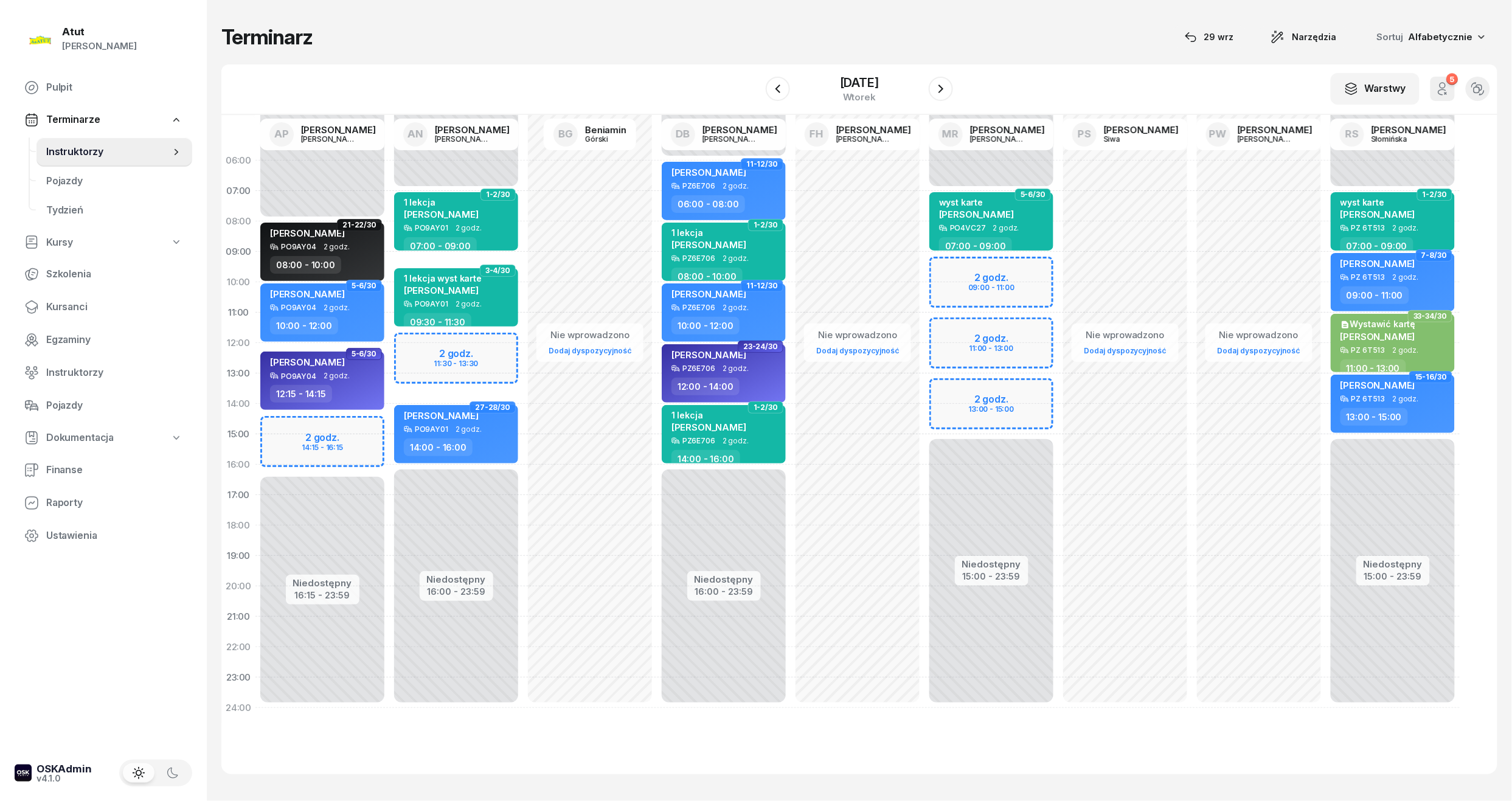
select select "15"
select select "17"
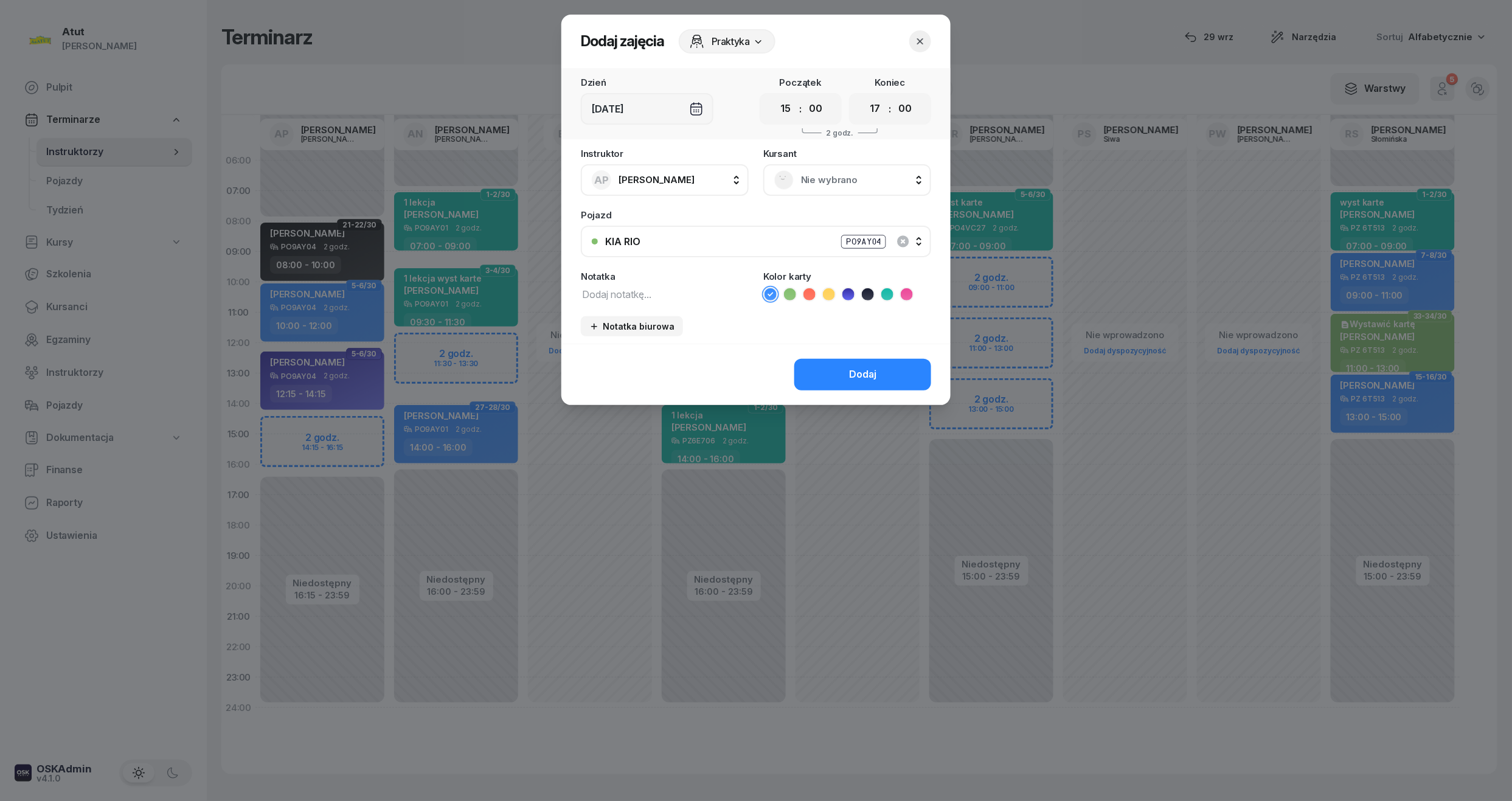
click at [876, 178] on span "Nie wybrano" at bounding box center [861, 180] width 119 height 16
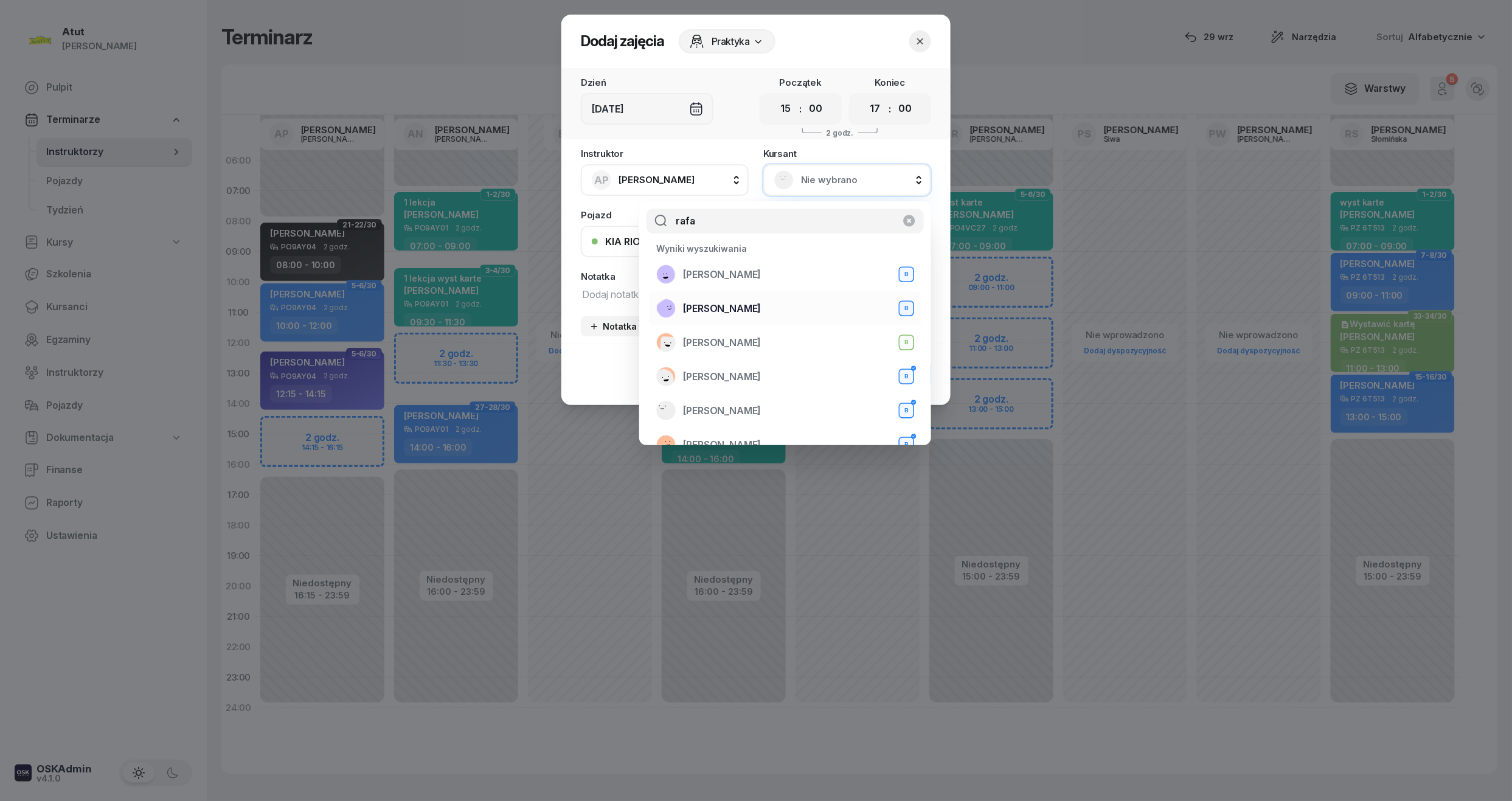
type input "rafa"
click at [726, 307] on span "Rafa Ahmed" at bounding box center [722, 309] width 78 height 16
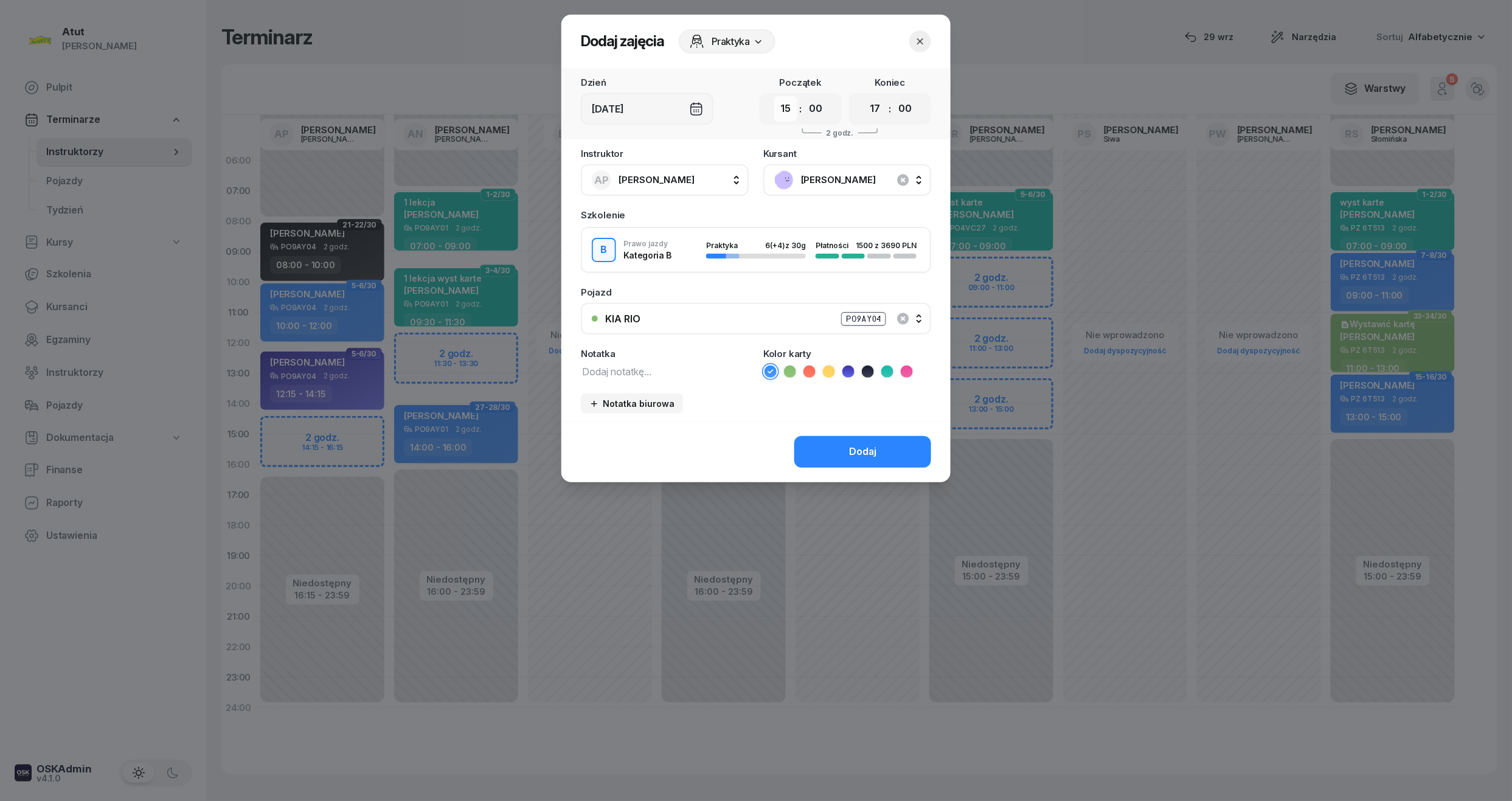
click at [781, 111] on select "00 01 02 03 04 05 06 07 08 09 10 11 12 13 14 15 16 17 18 19 20 21 22 23" at bounding box center [785, 109] width 23 height 26
select select "14"
click at [774, 96] on select "00 01 02 03 04 05 06 07 08 09 10 11 12 13 14 15 16 17 18 19 20 21 22 23" at bounding box center [785, 109] width 23 height 26
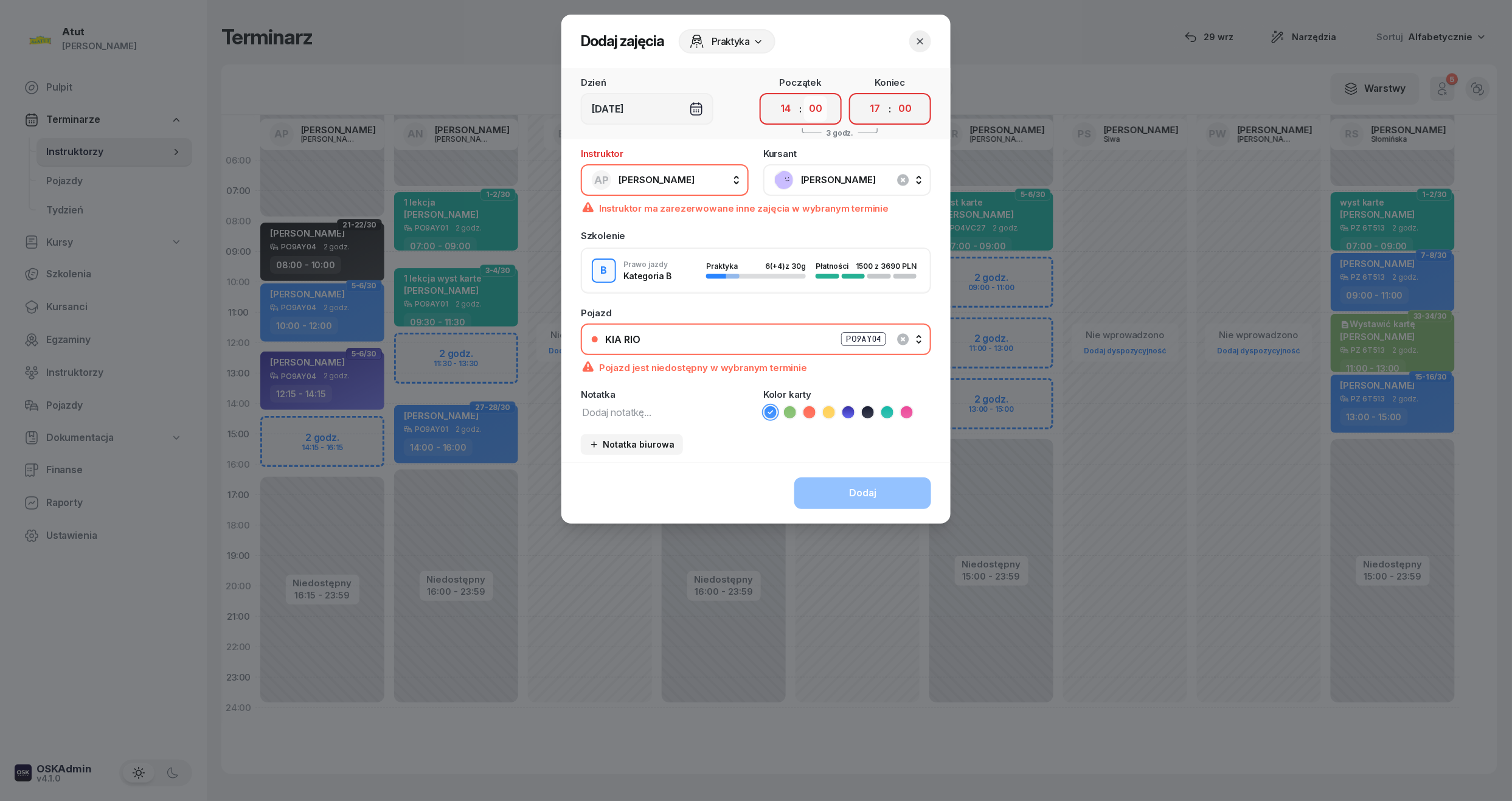
click at [818, 120] on select "00 05 10 15 20 25 30 35 40 45 50 55" at bounding box center [815, 109] width 23 height 26
select select "15"
click at [805, 96] on select "00 05 10 15 20 25 30 35 40 45 50 55" at bounding box center [815, 109] width 23 height 26
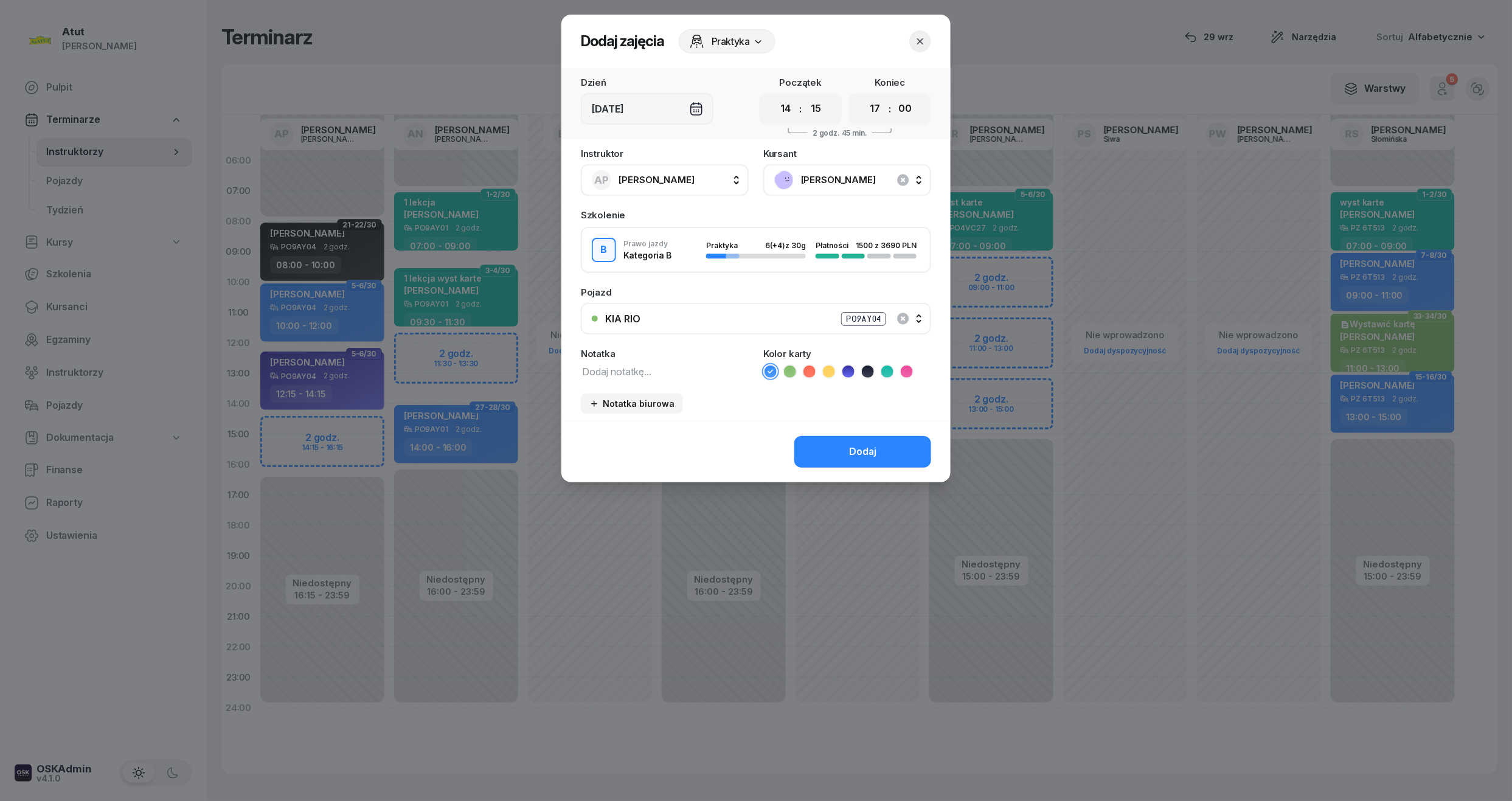
click at [857, 106] on div "00 01 02 03 04 05 06 07 08 09 10 11 12 13 14 15 16 17 18 19 20 21 22 23 : 00 05…" at bounding box center [889, 109] width 82 height 31
drag, startPoint x: 869, startPoint y: 111, endPoint x: 874, endPoint y: 120, distance: 10.3
click at [869, 111] on select "00 01 02 03 04 05 06 07 08 09 10 11 12 13 14 15 16 17 18 19 20 21 22 23" at bounding box center [874, 109] width 23 height 26
select select "16"
click at [863, 96] on select "00 01 02 03 04 05 06 07 08 09 10 11 12 13 14 15 16 17 18 19 20 21 22 23" at bounding box center [874, 109] width 23 height 26
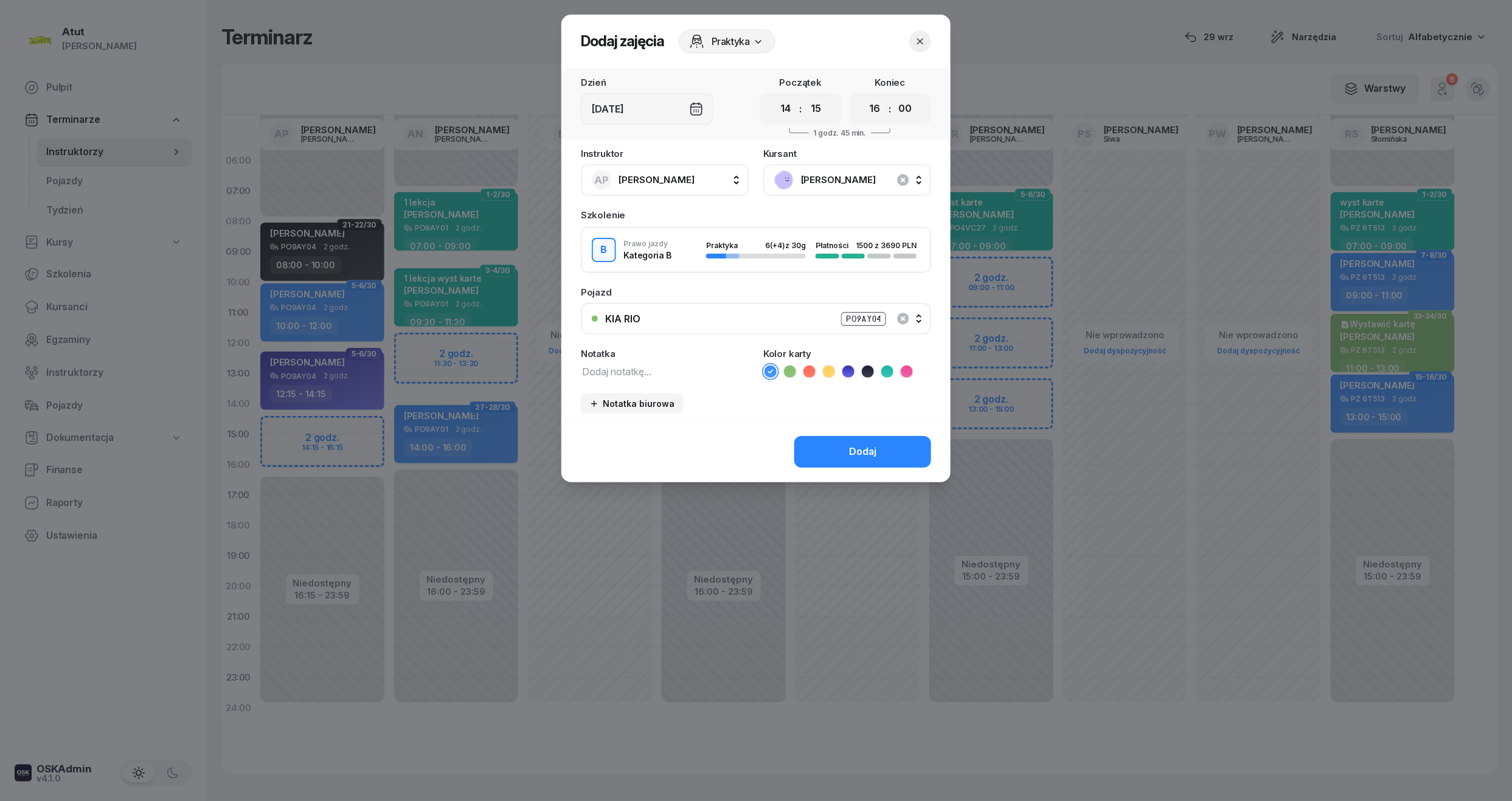
drag, startPoint x: 908, startPoint y: 108, endPoint x: 913, endPoint y: 121, distance: 13.9
click at [908, 108] on select "00 05 10 15 20 25 30 35 40 45 50 55" at bounding box center [904, 109] width 23 height 26
select select "15"
click at [894, 96] on select "00 05 10 15 20 25 30 35 40 45 50 55" at bounding box center [904, 109] width 23 height 26
click at [879, 446] on button "Dodaj" at bounding box center [863, 452] width 137 height 31
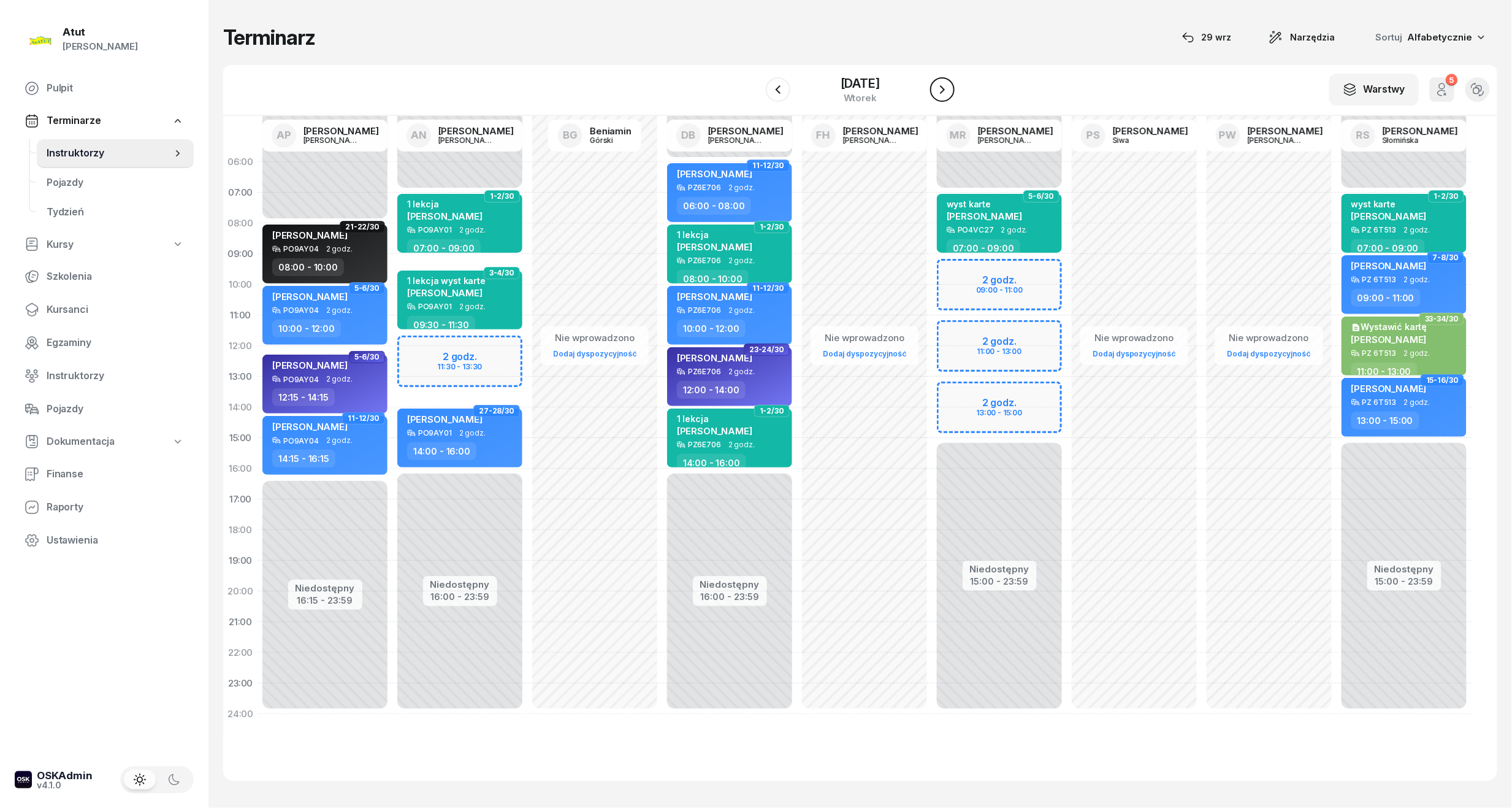
click at [938, 87] on icon "button" at bounding box center [942, 89] width 15 height 15
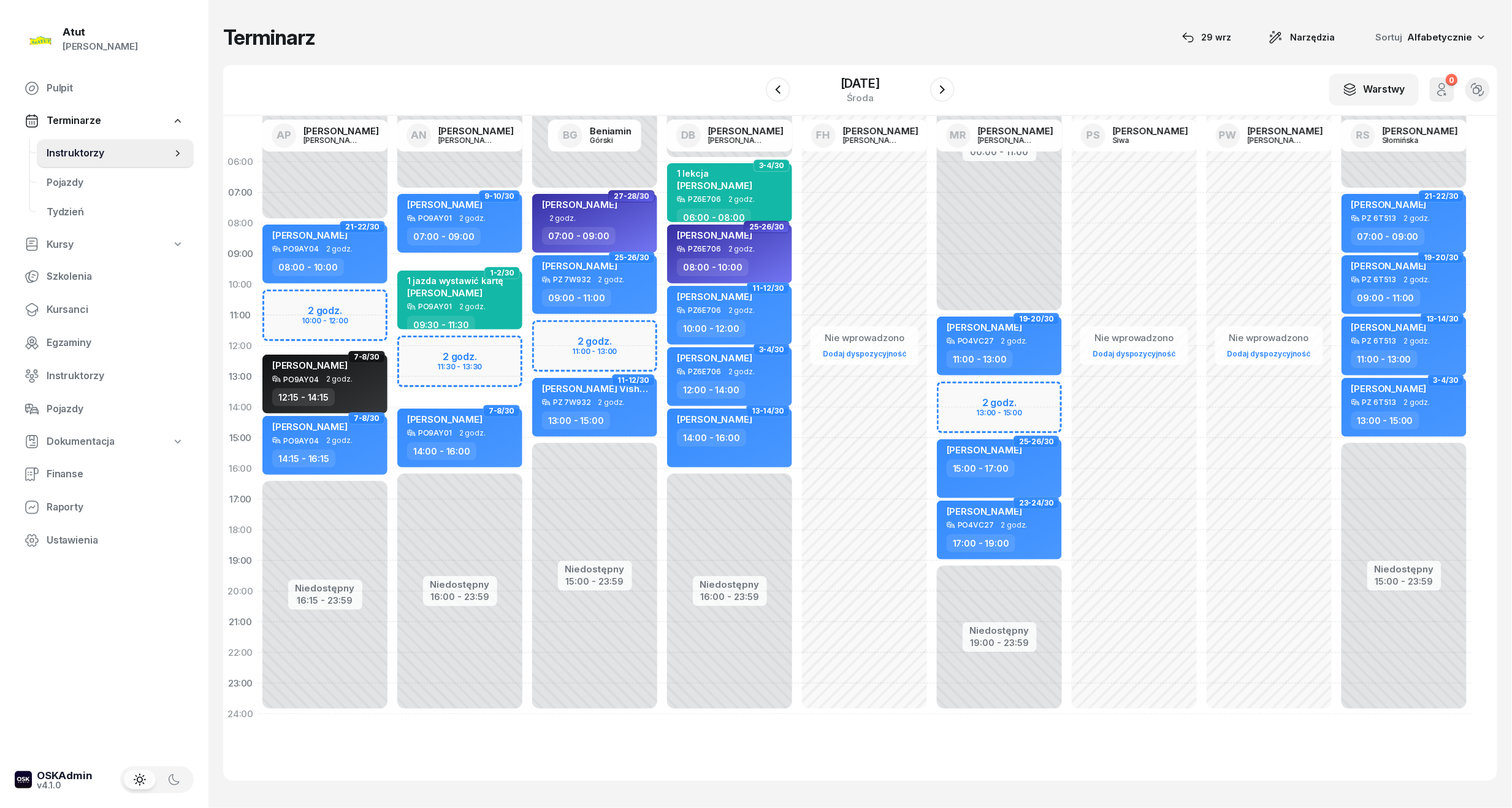
click at [307, 314] on div "Niedostępny 00:00 - 08:00 Niedostępny 16:15 - 23:59 2 godz. 10:00 - 12:00 21-22…" at bounding box center [325, 438] width 135 height 583
select select "10"
select select "12"
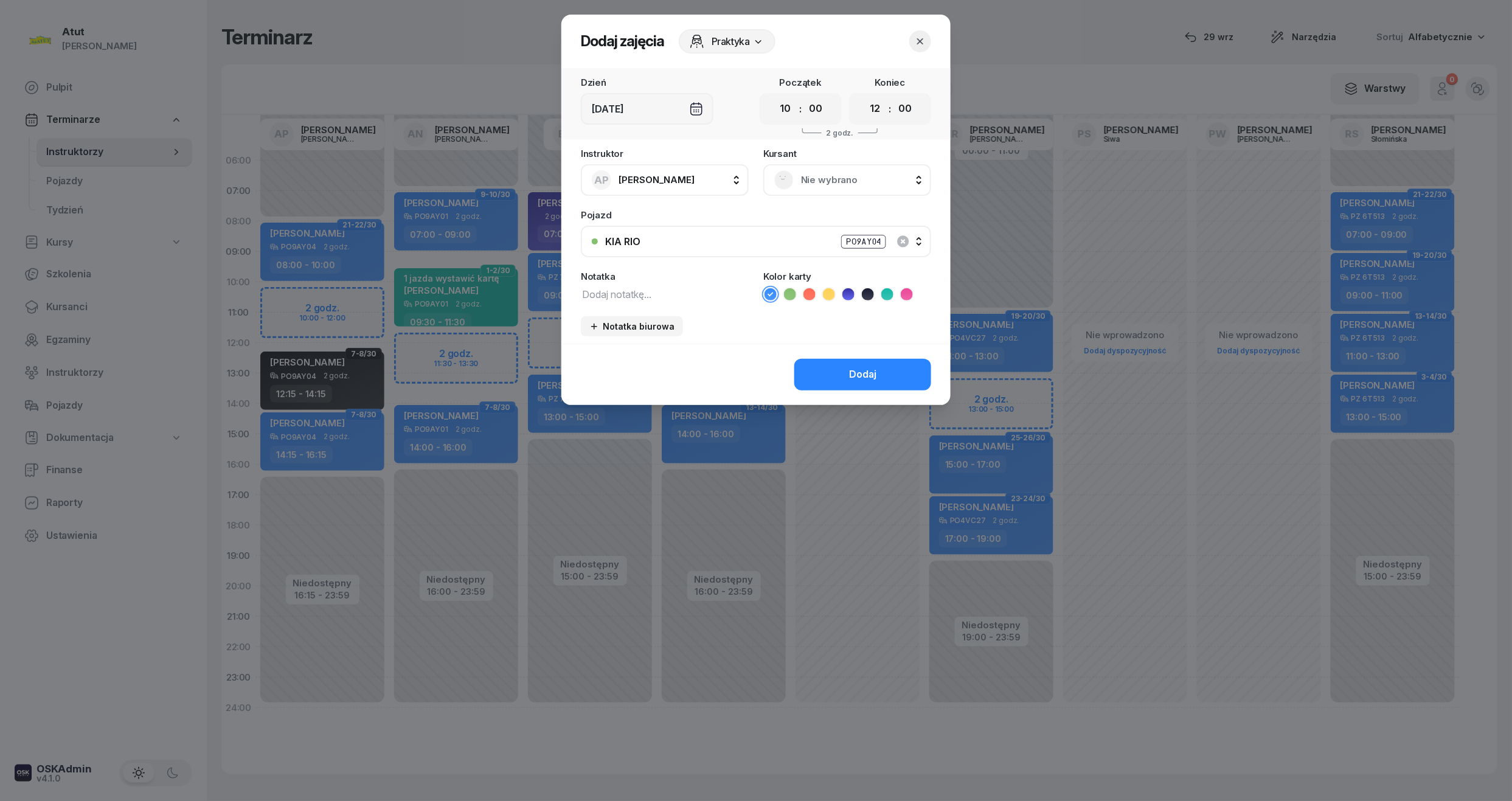
click at [822, 189] on div "Nie wybrano" at bounding box center [847, 180] width 168 height 31
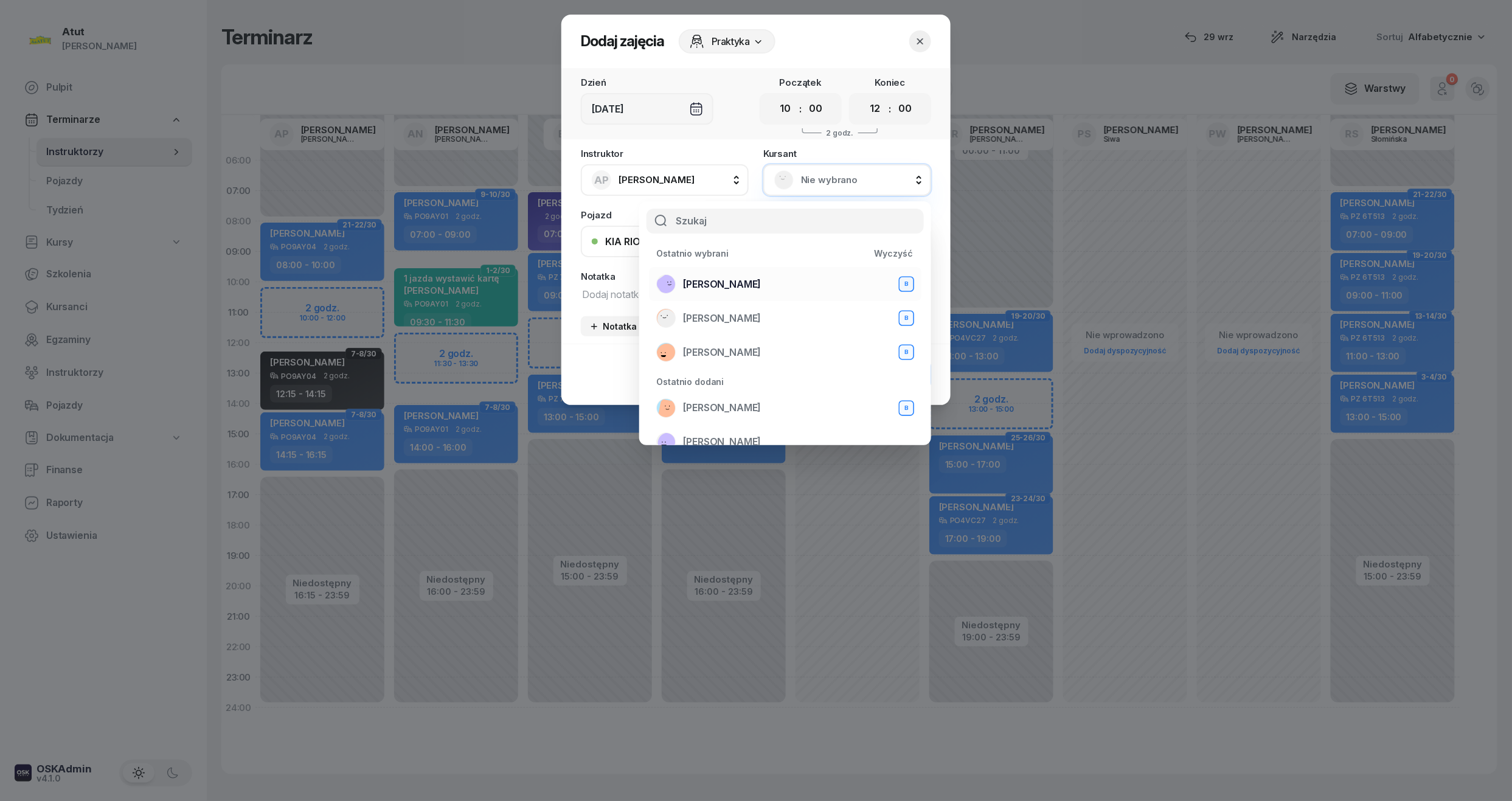
click at [726, 283] on span "Rafa Ahmed" at bounding box center [722, 284] width 78 height 16
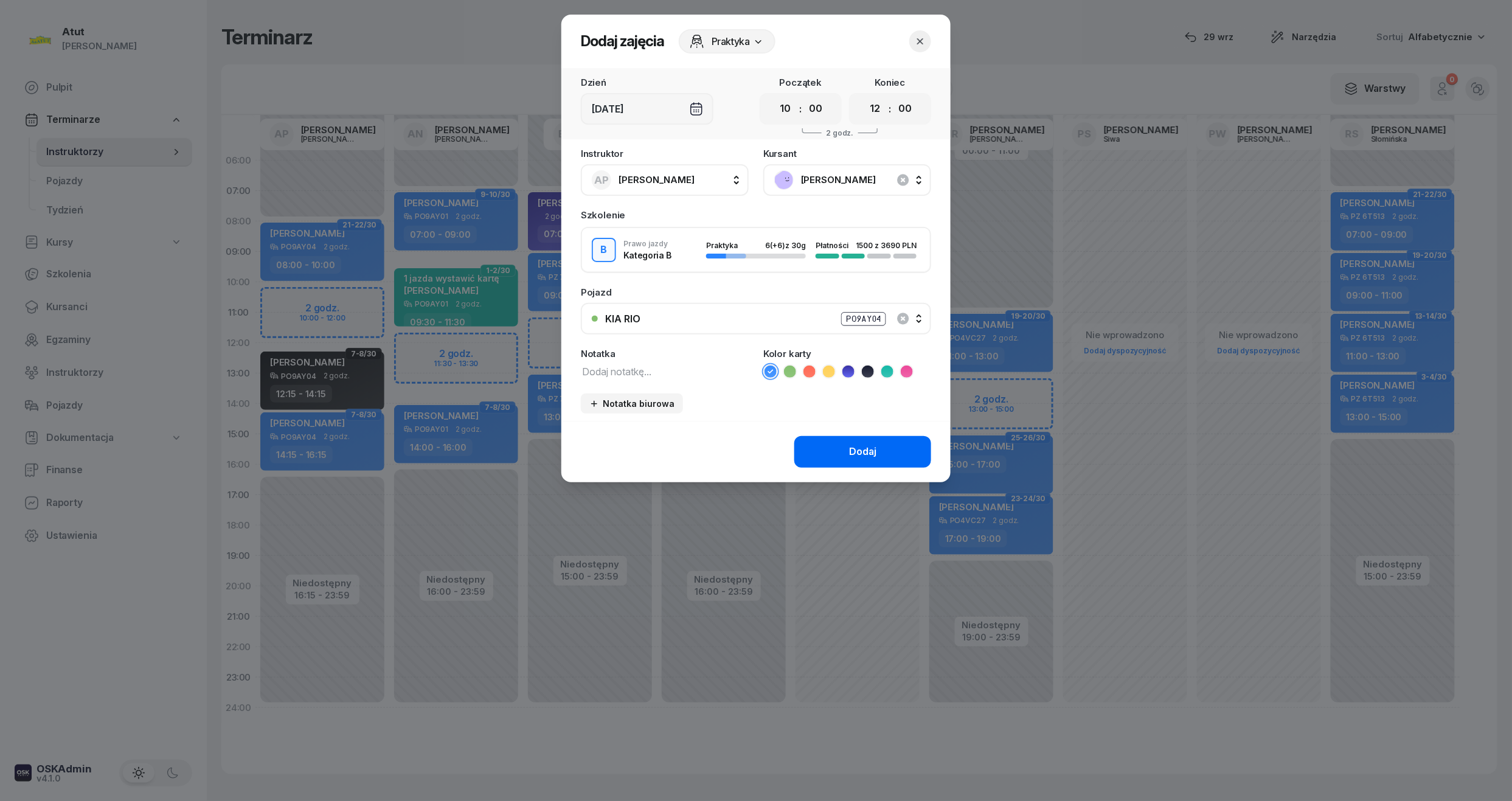
click at [857, 451] on div "Dodaj" at bounding box center [863, 452] width 28 height 16
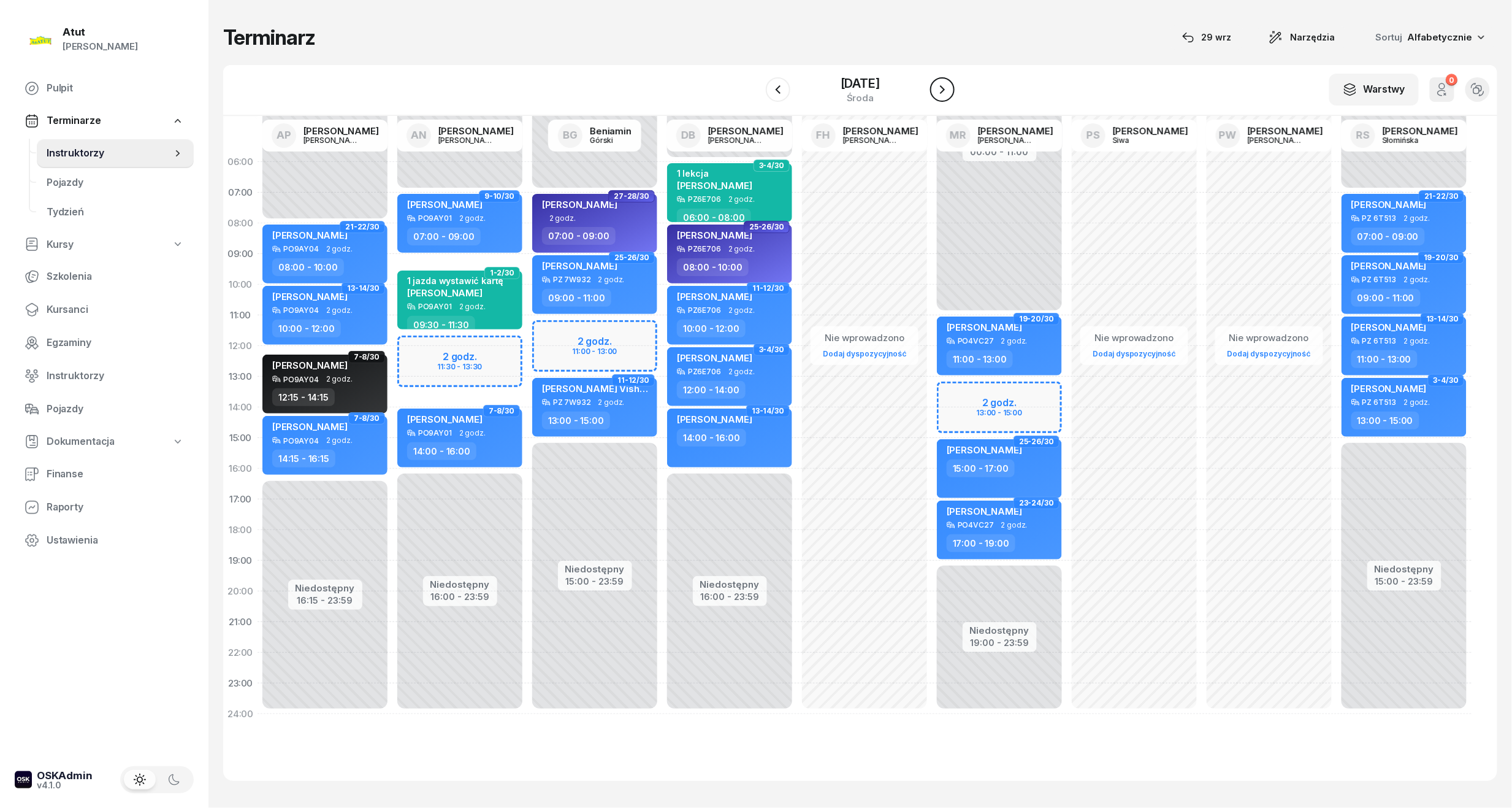
click at [950, 84] on button "button" at bounding box center [942, 89] width 24 height 24
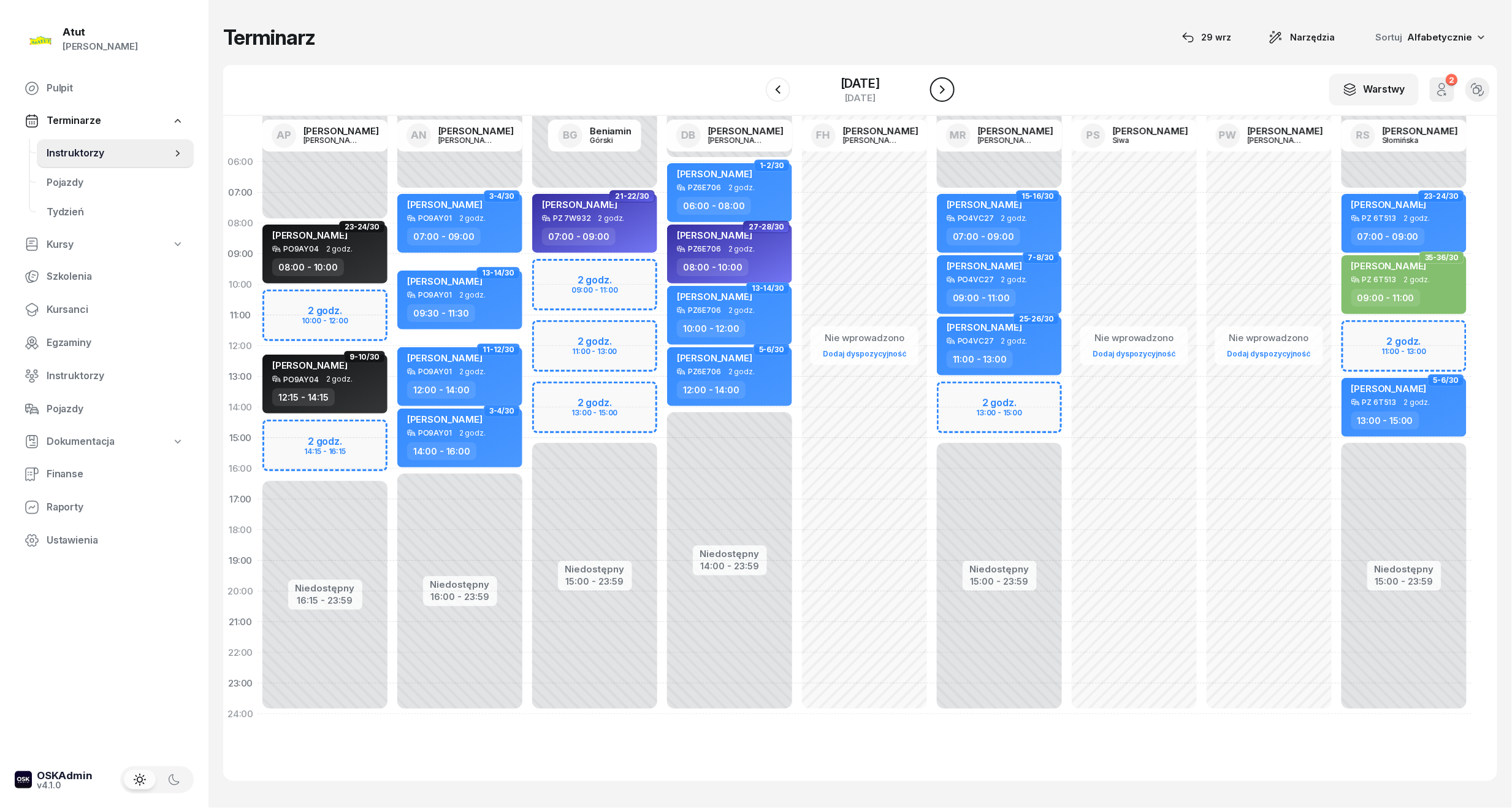
click at [950, 84] on button "button" at bounding box center [942, 89] width 24 height 24
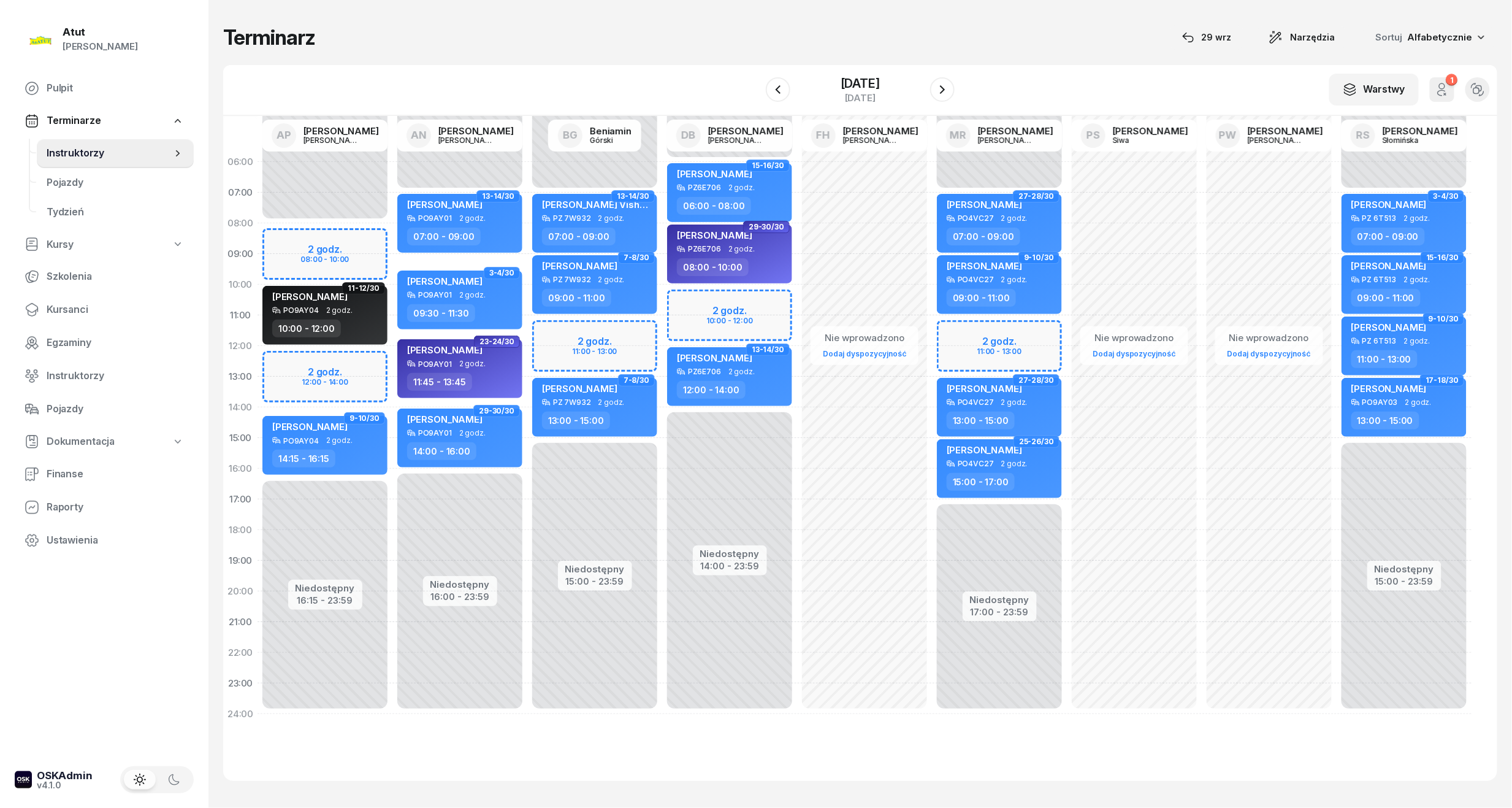
click at [317, 253] on div "Niedostępny 00:00 - 08:00 Niedostępny 16:15 - 23:59 2 godz. 08:00 - 10:00 2 god…" at bounding box center [325, 438] width 135 height 583
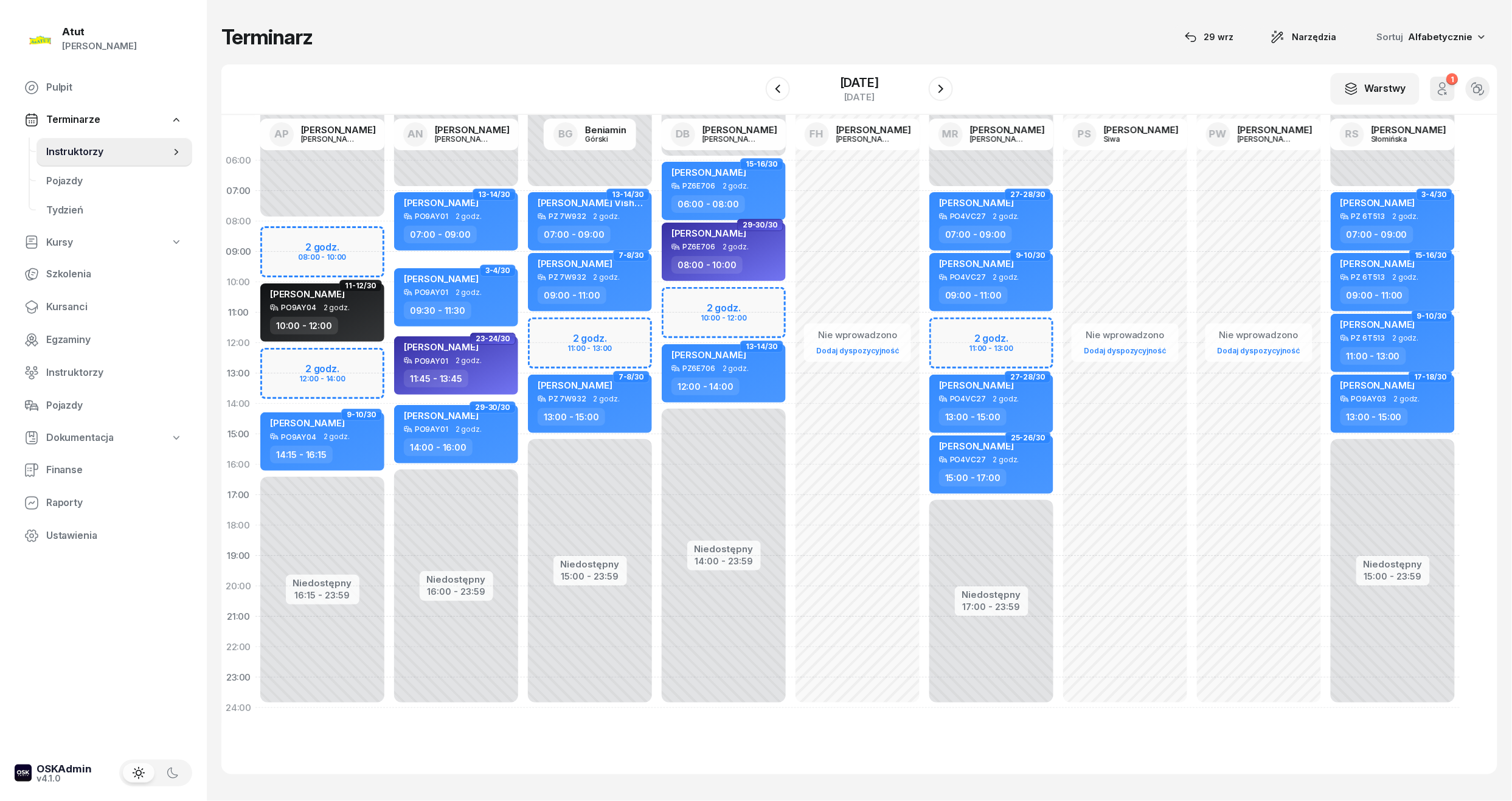
select select "08"
select select "10"
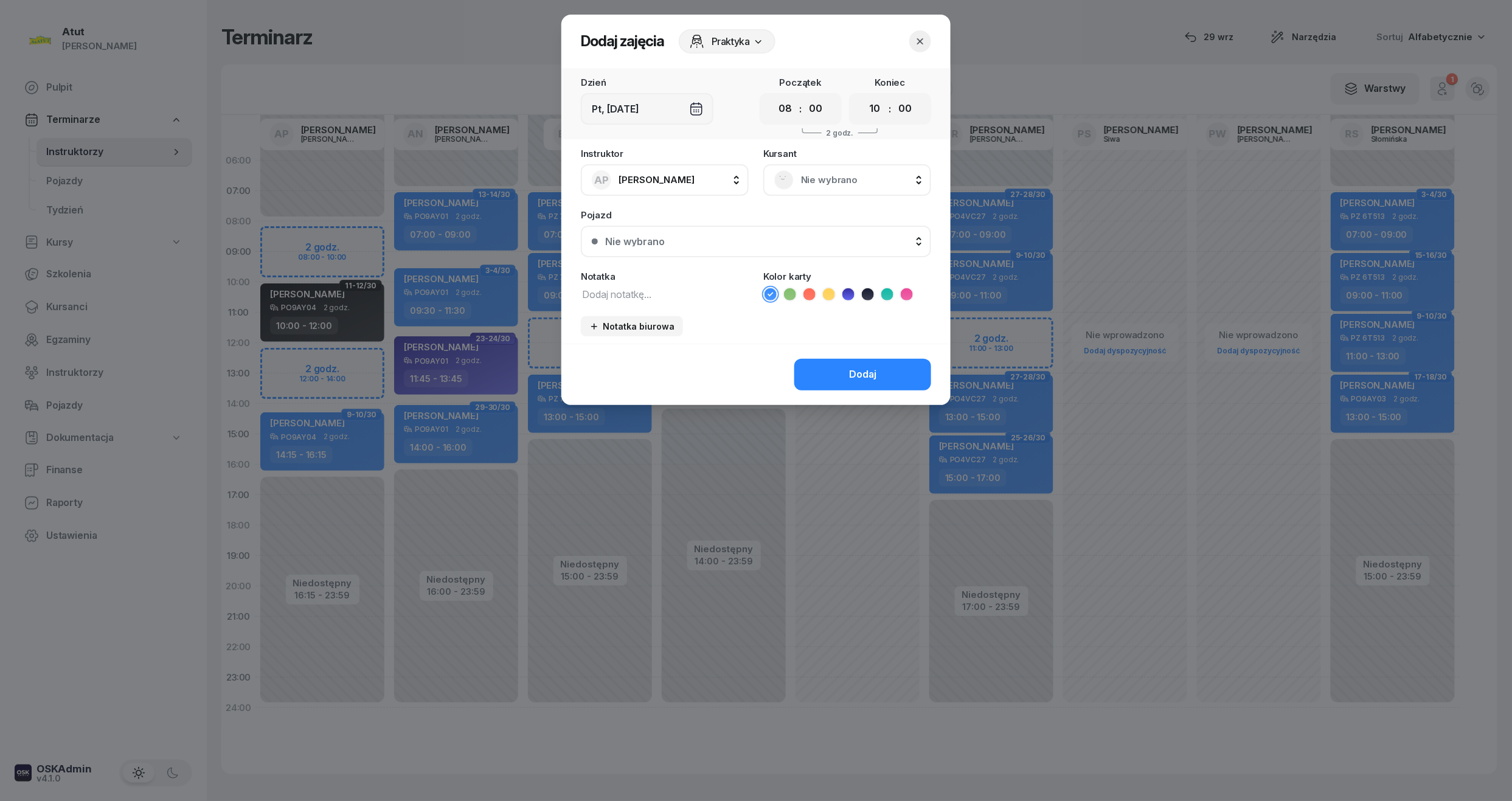
click at [821, 176] on span "Nie wybrano" at bounding box center [861, 180] width 119 height 16
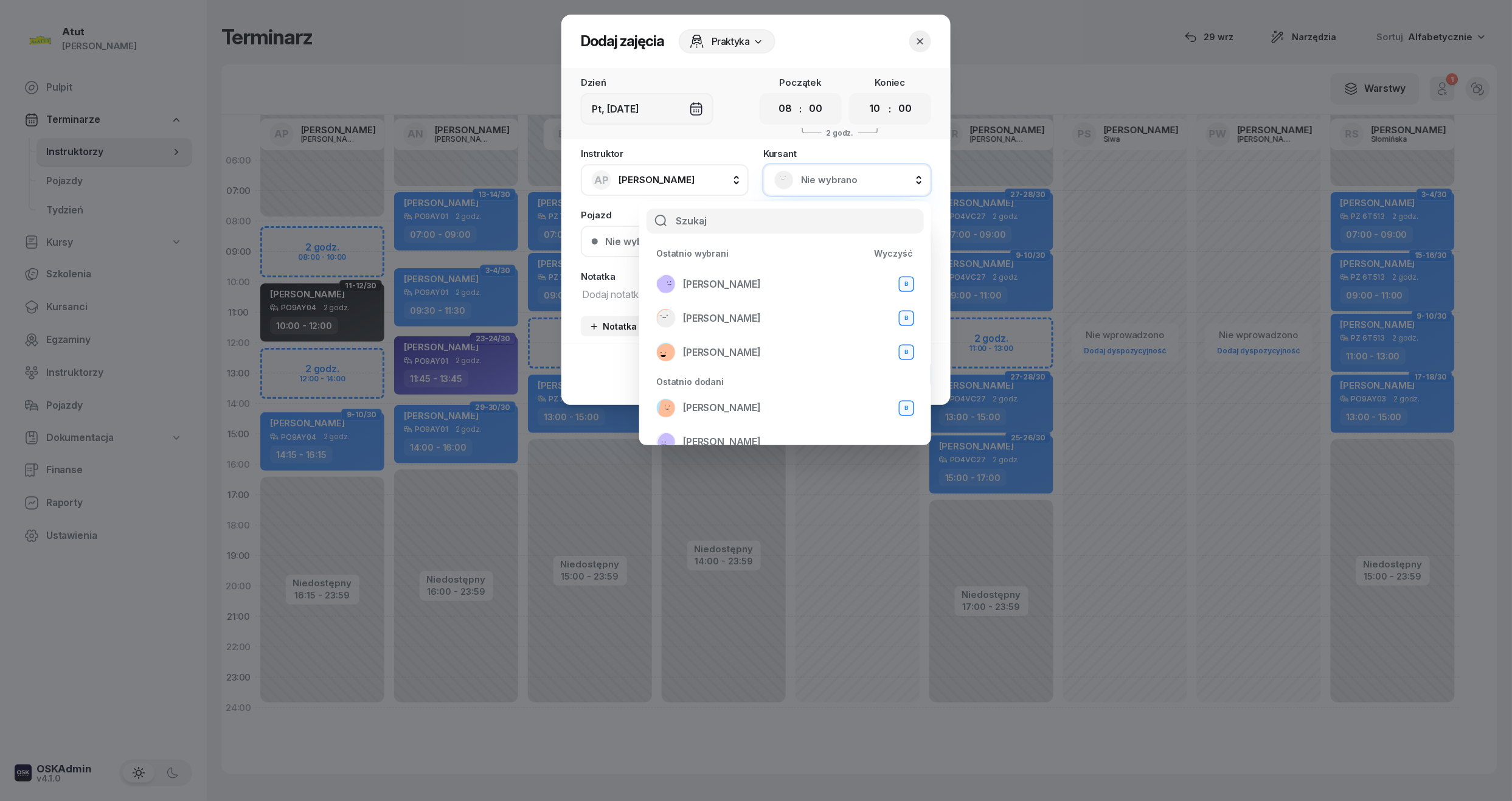
click at [695, 283] on span "Rafa Ahmed" at bounding box center [722, 284] width 78 height 16
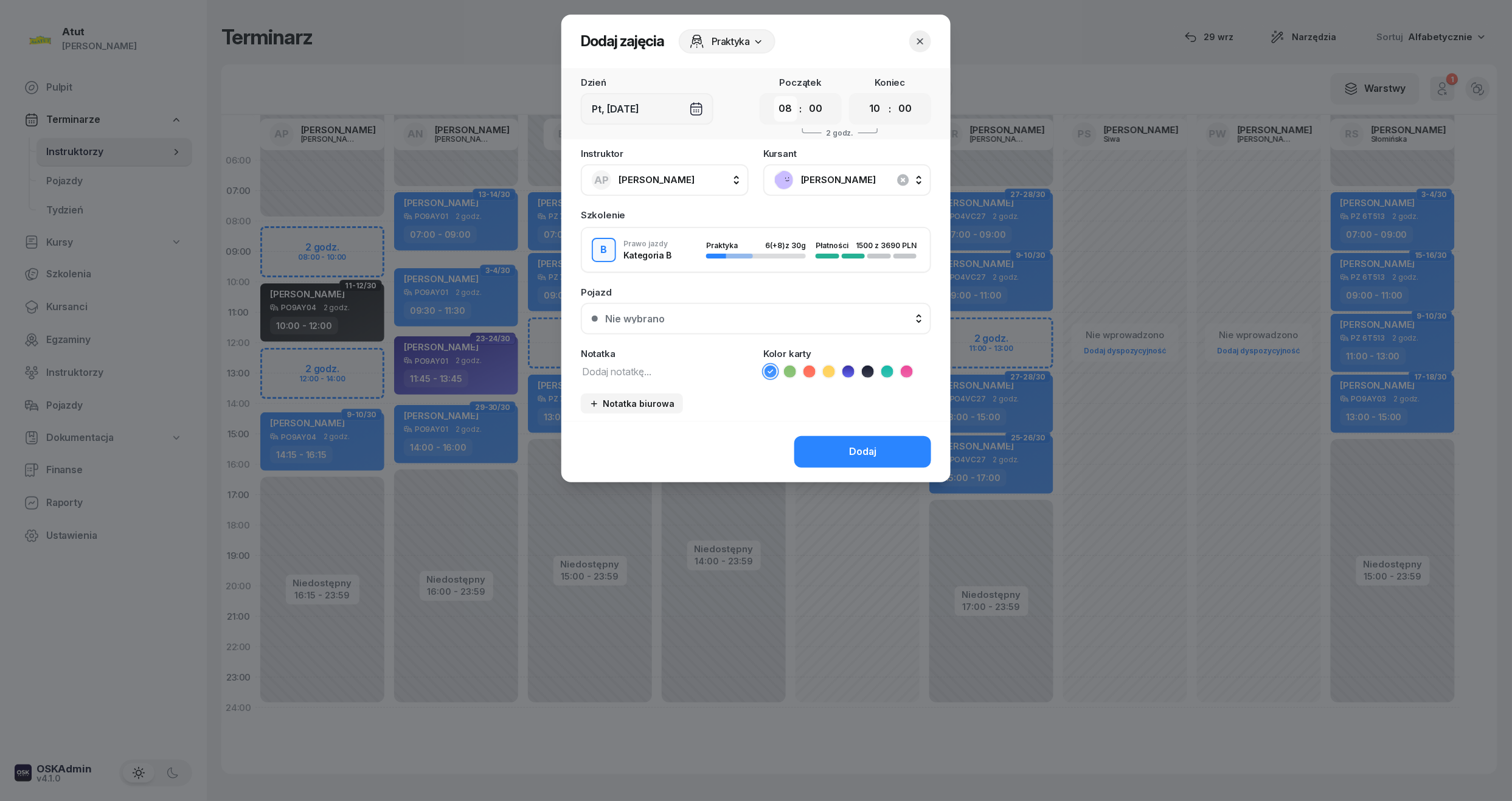
click at [793, 103] on select "00 01 02 03 04 05 06 07 08 09 10 11 12 13 14 15 16 17 18 19 20 21 22 23" at bounding box center [785, 109] width 23 height 26
click at [915, 121] on div "00 01 02 03 04 05 06 07 08 09 10 11 12 13 14 15 16 17 18 19 20 21 22 23 : 00 05…" at bounding box center [889, 109] width 82 height 31
click at [652, 307] on button "Nie wybrano" at bounding box center [756, 319] width 350 height 31
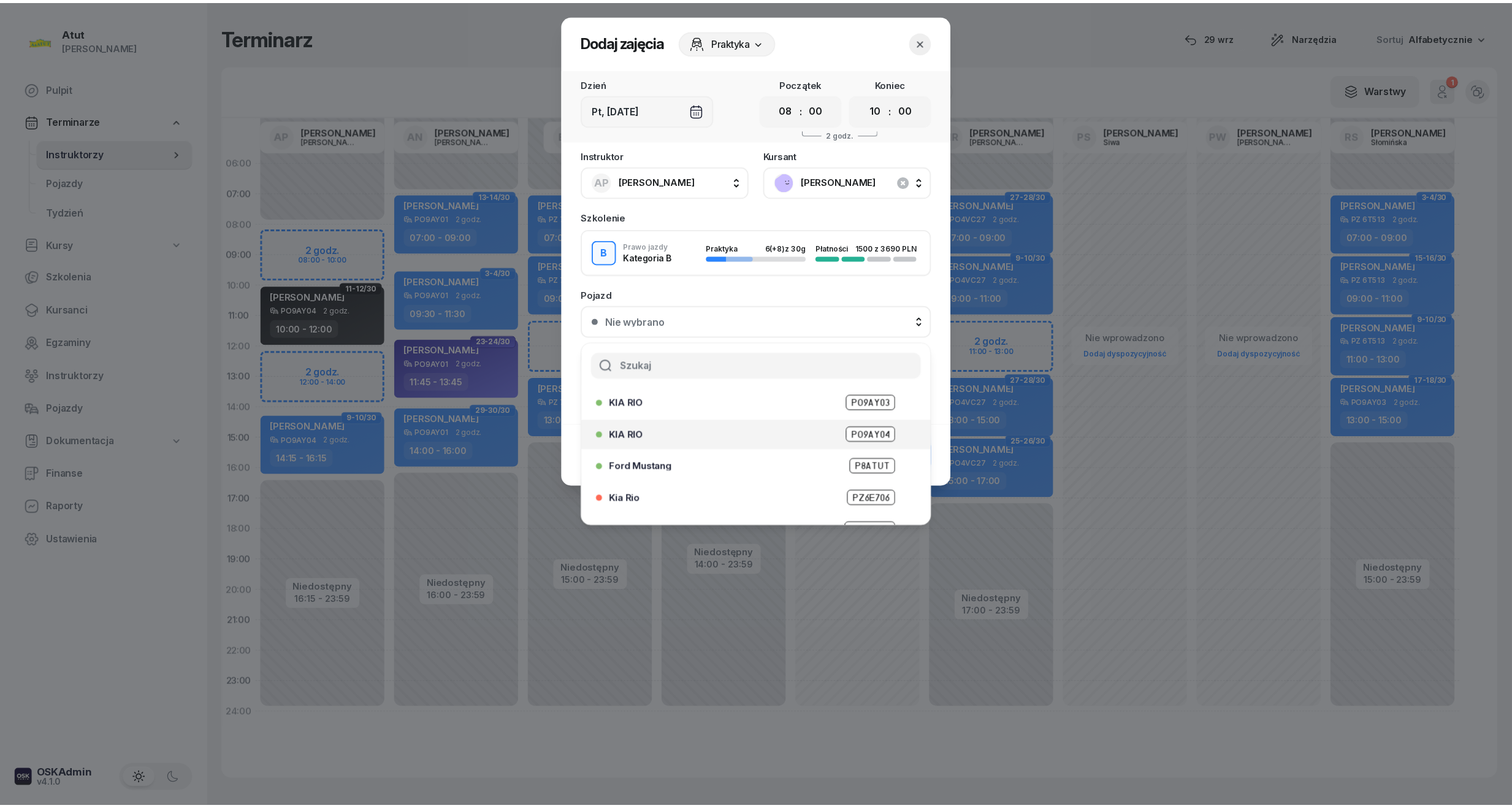
scroll to position [70, 0]
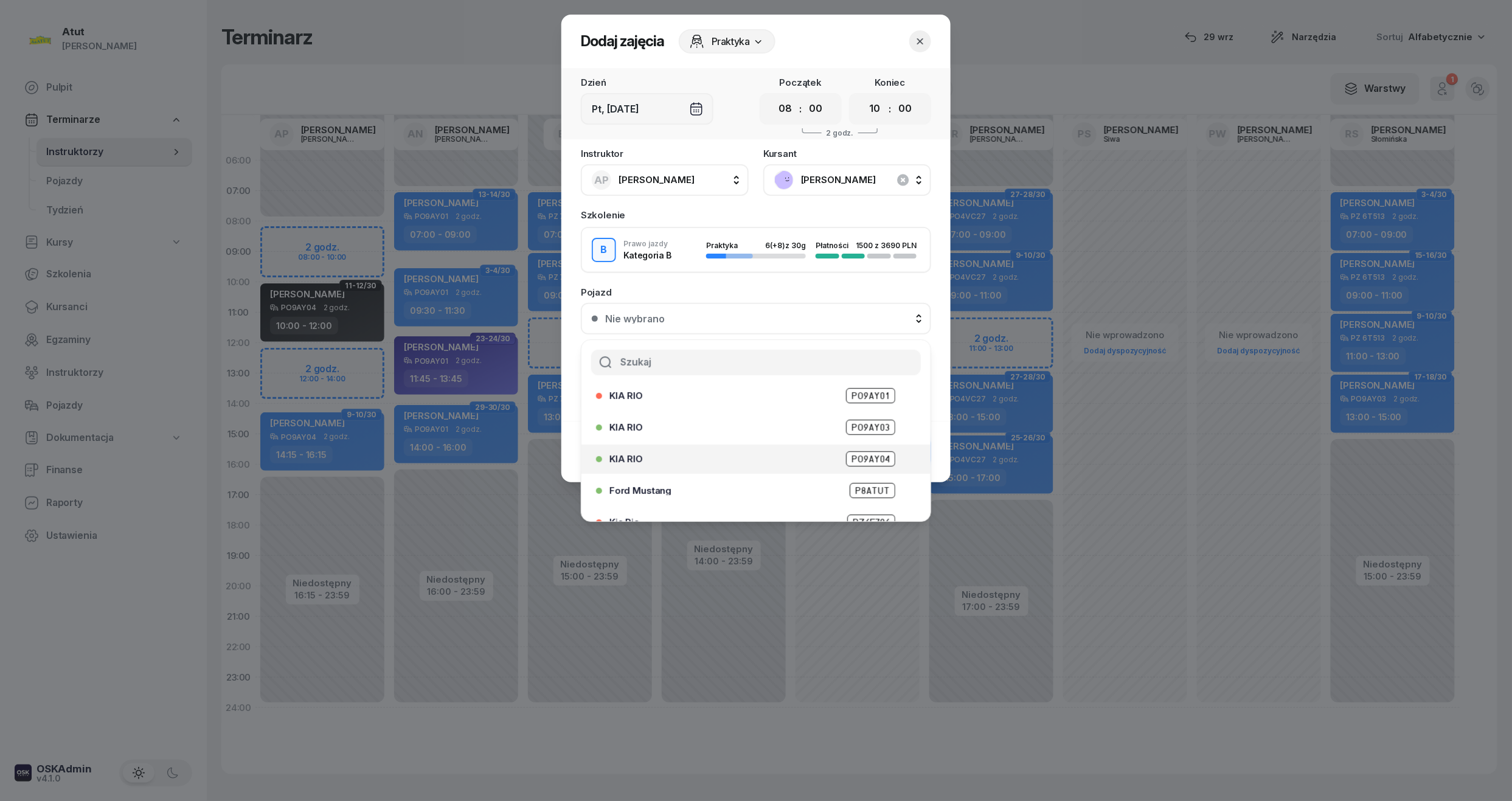
click at [864, 456] on span "PO9AY04" at bounding box center [870, 458] width 49 height 15
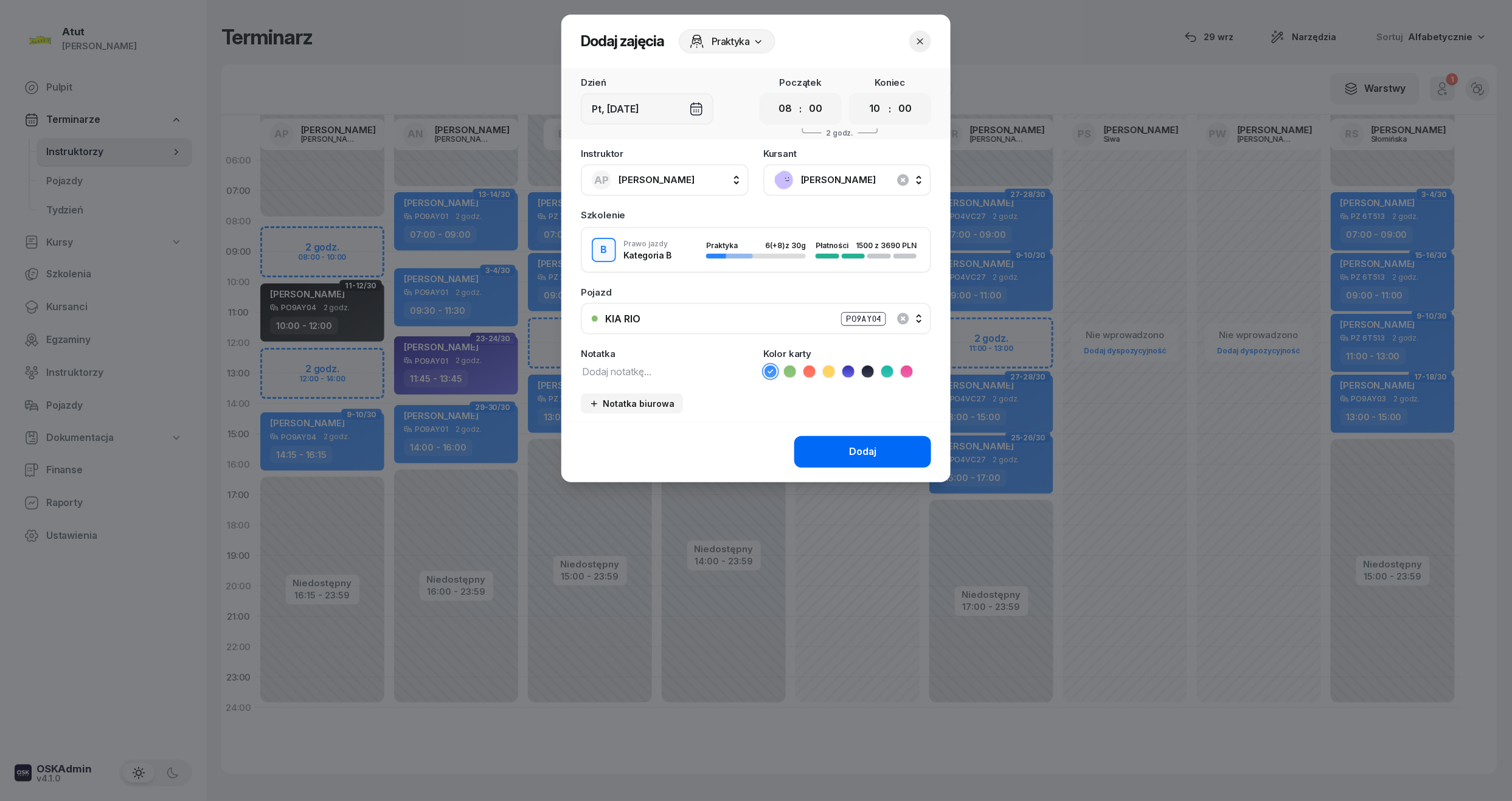
click at [859, 439] on button "Dodaj" at bounding box center [863, 452] width 137 height 31
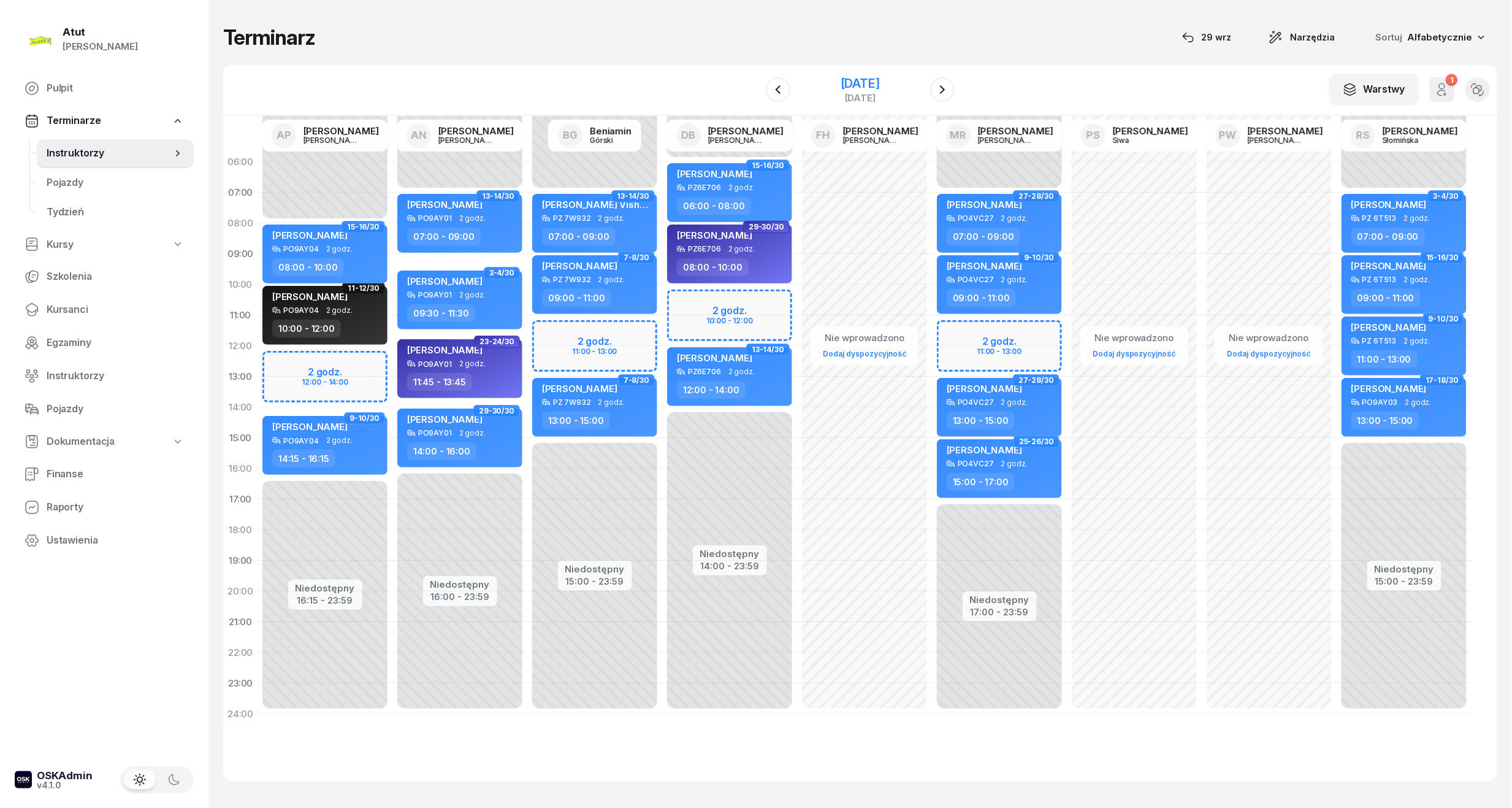
click at [880, 81] on div "7 listopada 2025" at bounding box center [860, 83] width 39 height 13
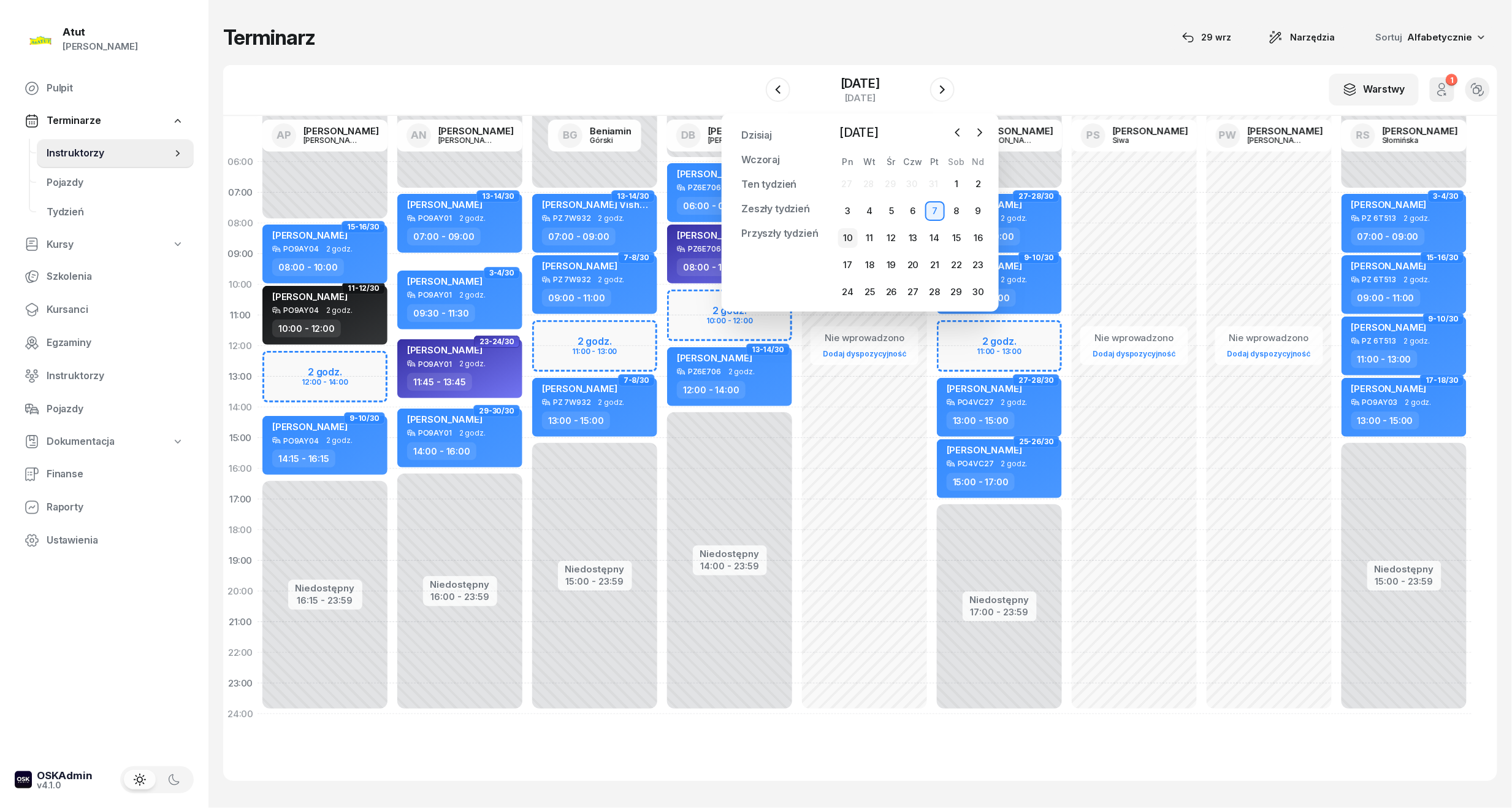
click at [854, 239] on div "10" at bounding box center [848, 238] width 20 height 20
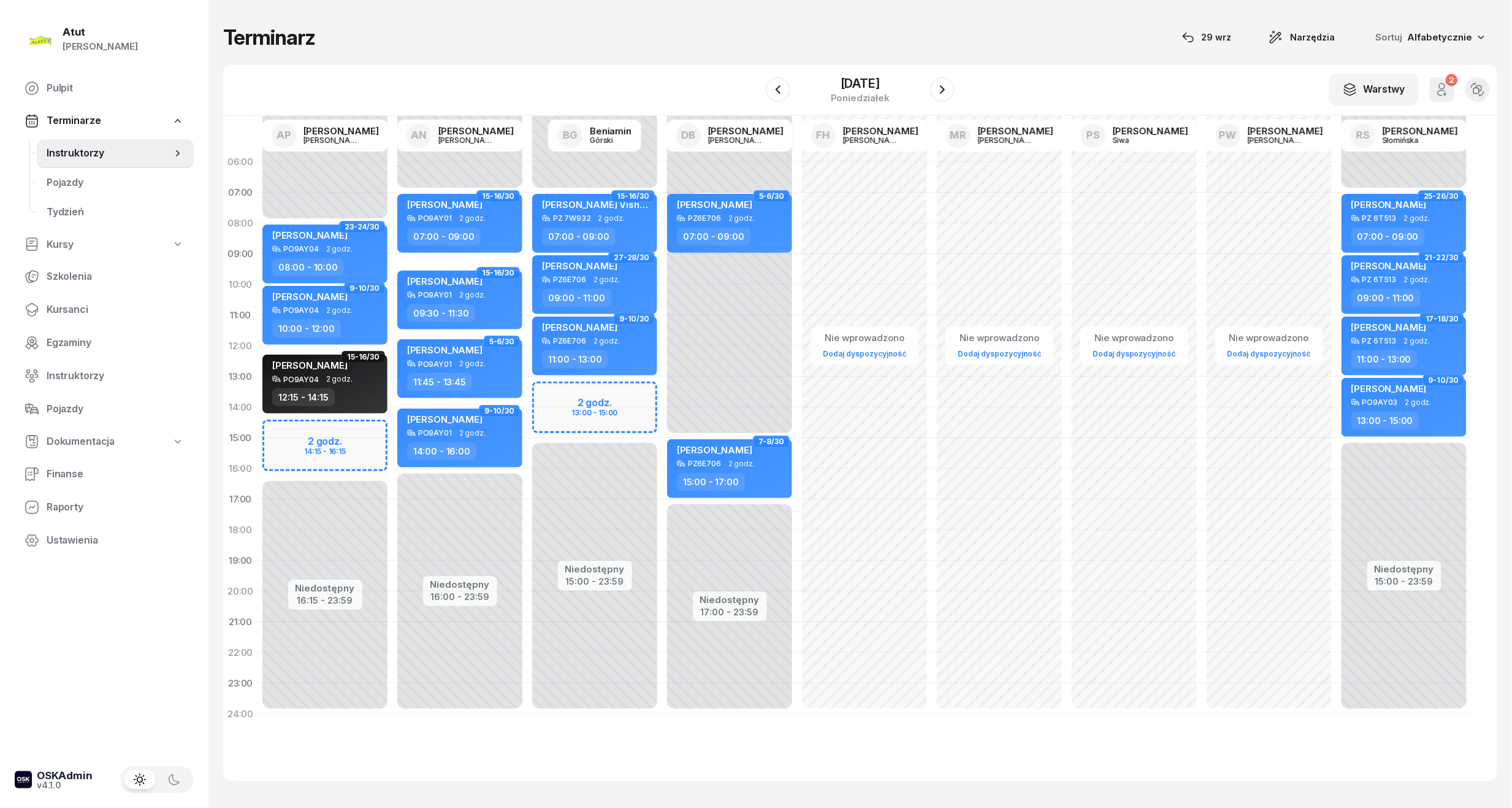
click at [357, 442] on div "Niedostępny 00:00 - 08:00 Niedostępny 16:15 - 23:59 2 godz. 14:15 - 16:15 23-24…" at bounding box center [325, 438] width 135 height 583
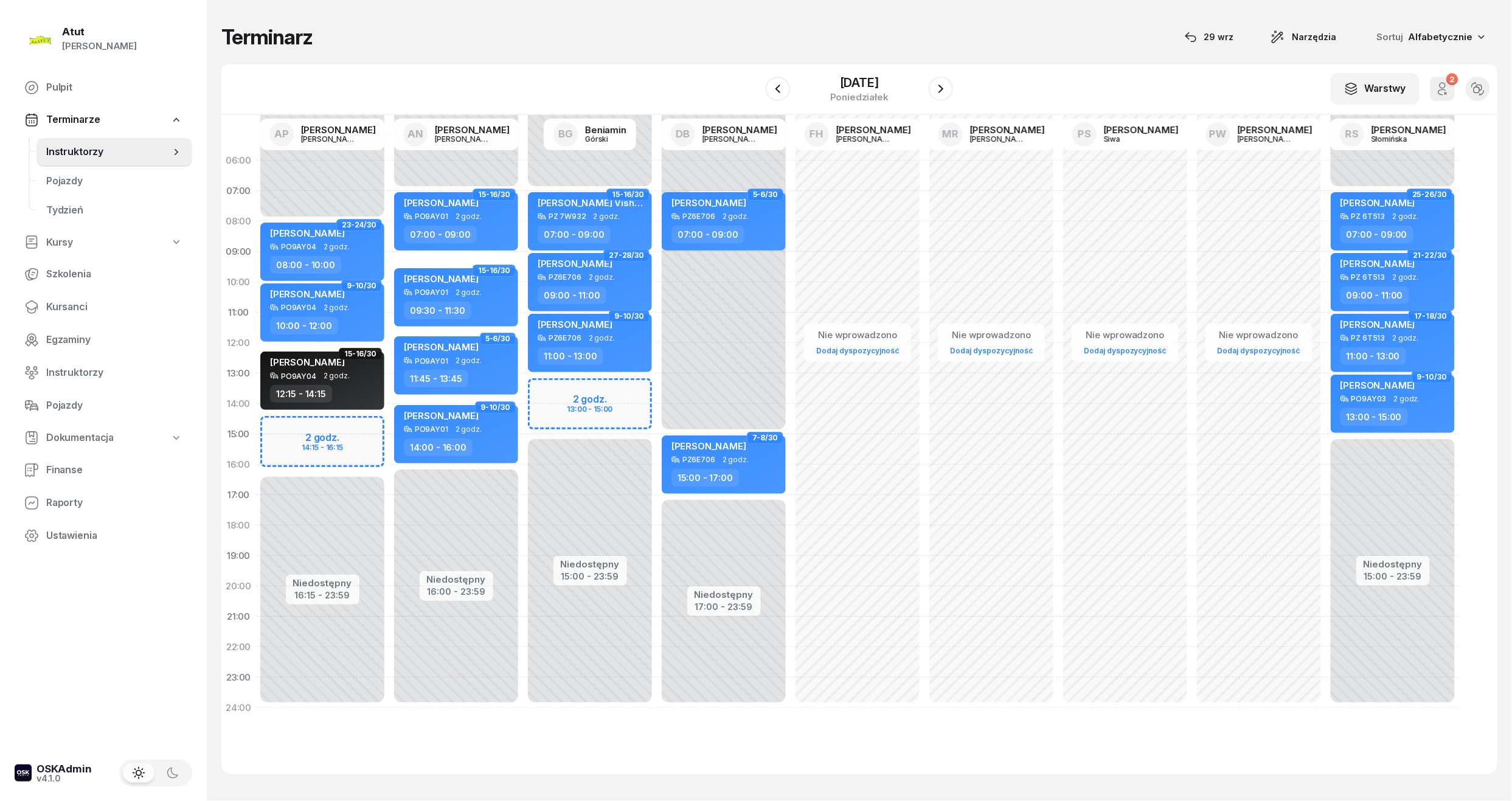
select select "15"
select select "17"
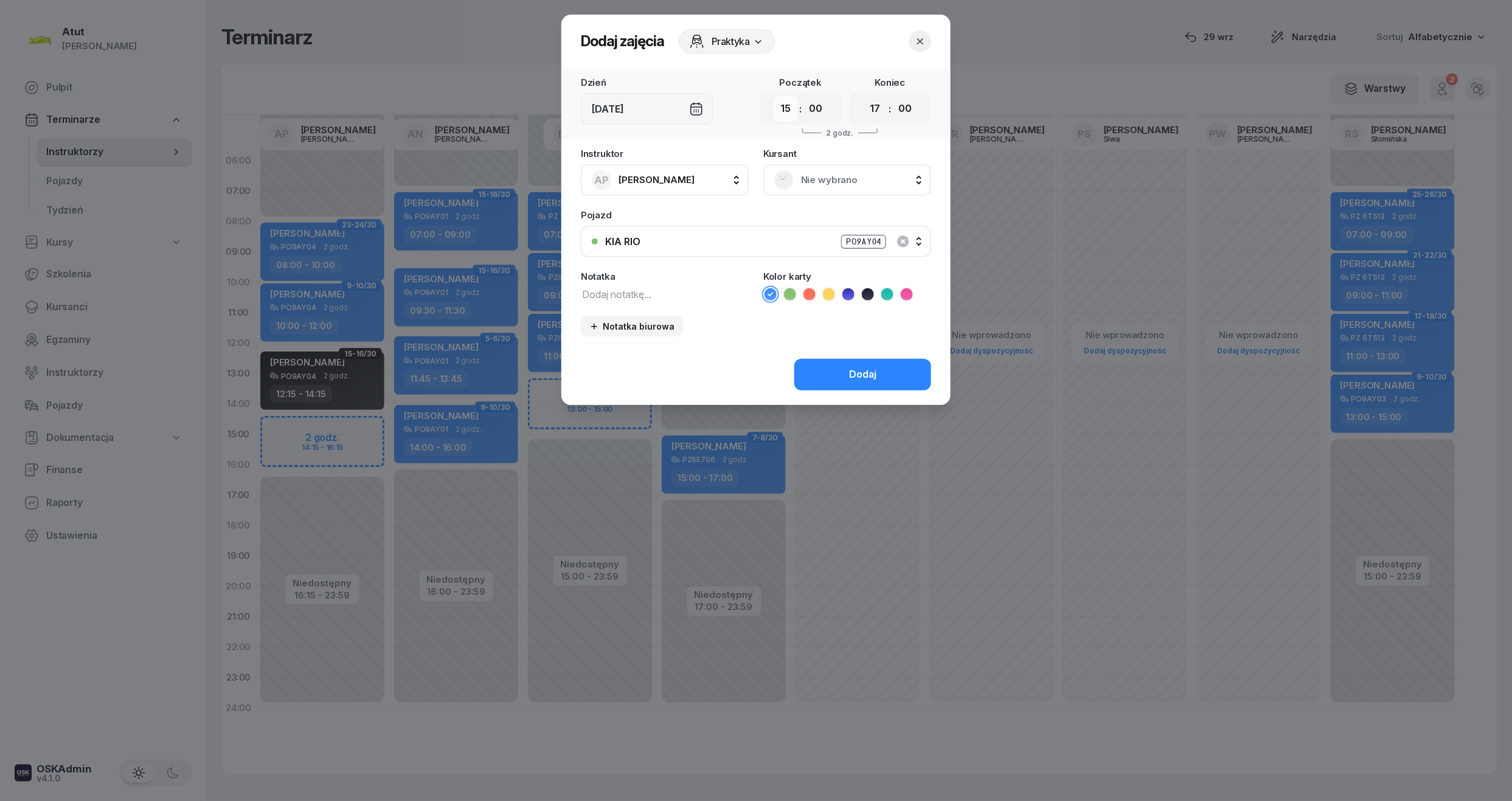
click at [786, 107] on select "00 01 02 03 04 05 06 07 08 09 10 11 12 13 14 15 16 17 18 19 20 21 22 23" at bounding box center [785, 109] width 23 height 26
select select "14"
click at [774, 96] on select "00 01 02 03 04 05 06 07 08 09 10 11 12 13 14 15 16 17 18 19 20 21 22 23" at bounding box center [785, 109] width 23 height 26
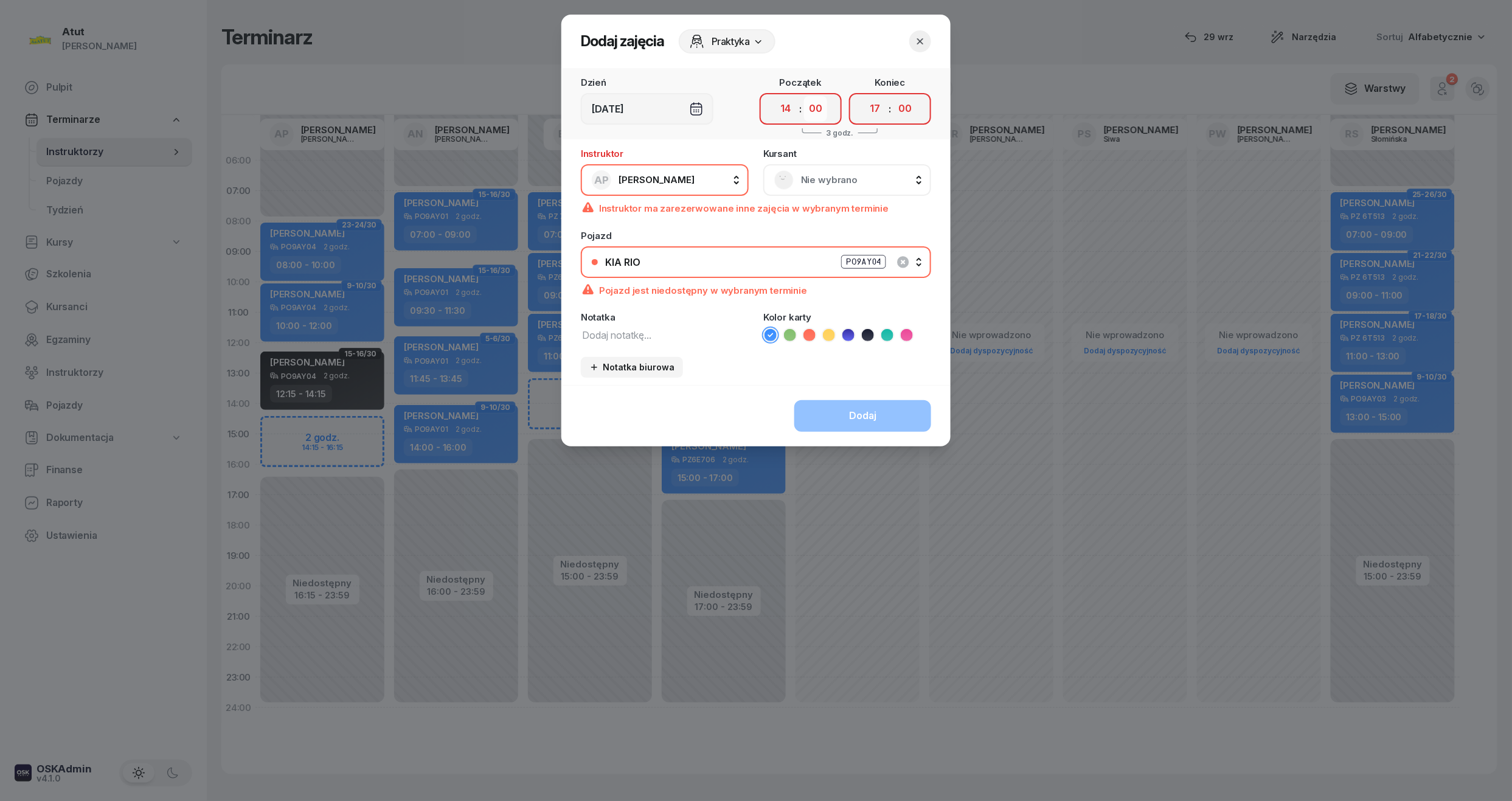
click at [821, 113] on select "00 05 10 15 20 25 30 35 40 45 50 55" at bounding box center [815, 109] width 23 height 26
select select "15"
click at [805, 96] on select "00 05 10 15 20 25 30 35 40 45 50 55" at bounding box center [815, 109] width 23 height 26
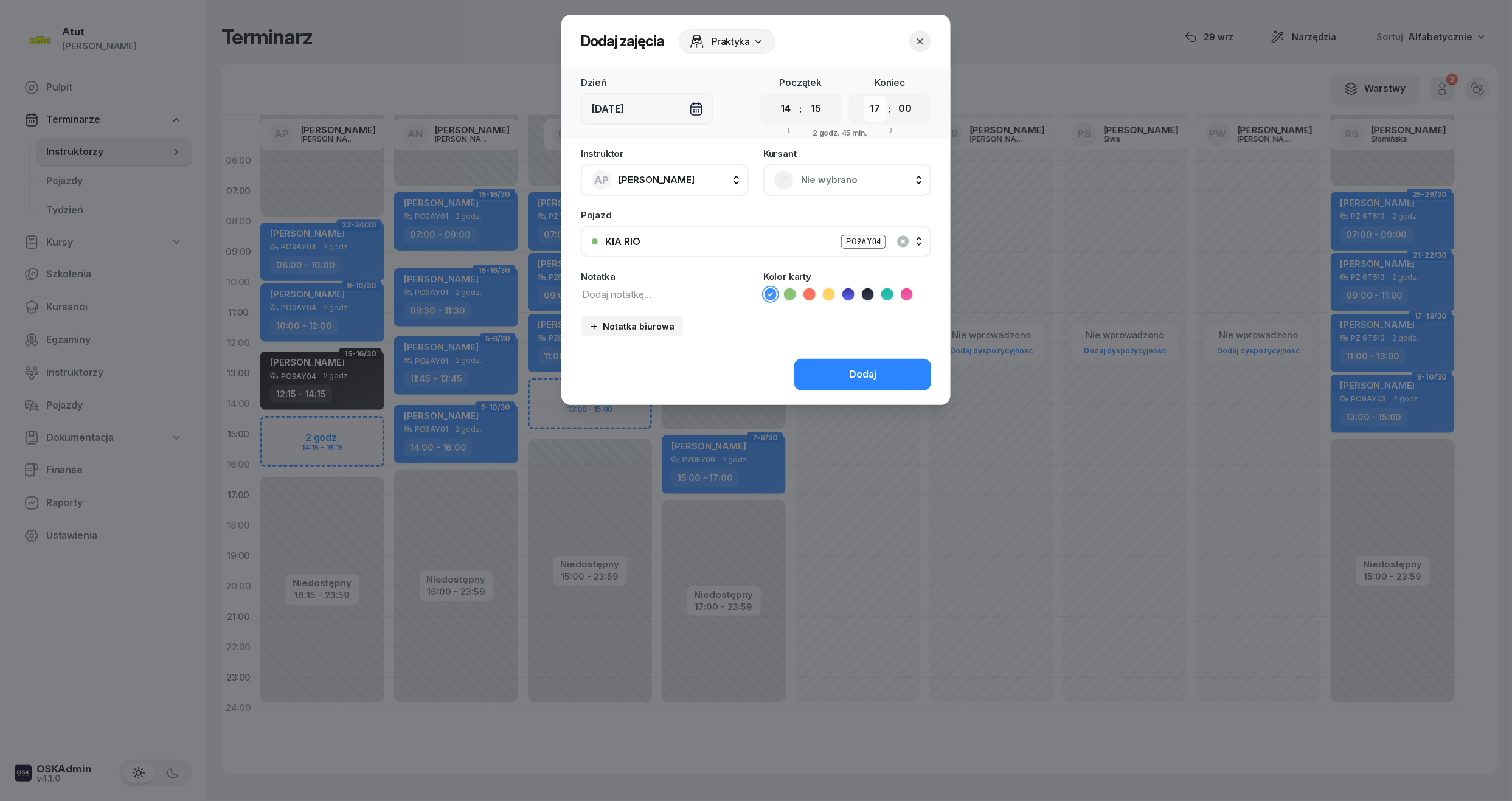
click at [877, 112] on select "00 01 02 03 04 05 06 07 08 09 10 11 12 13 14 15 16 17 18 19 20 21 22 23" at bounding box center [874, 109] width 23 height 26
select select "16"
click at [863, 96] on select "00 01 02 03 04 05 06 07 08 09 10 11 12 13 14 15 16 17 18 19 20 21 22 23" at bounding box center [874, 109] width 23 height 26
click at [904, 107] on select "00 05 10 15 20 25 30 35 40 45 50 55" at bounding box center [904, 109] width 23 height 26
select select "15"
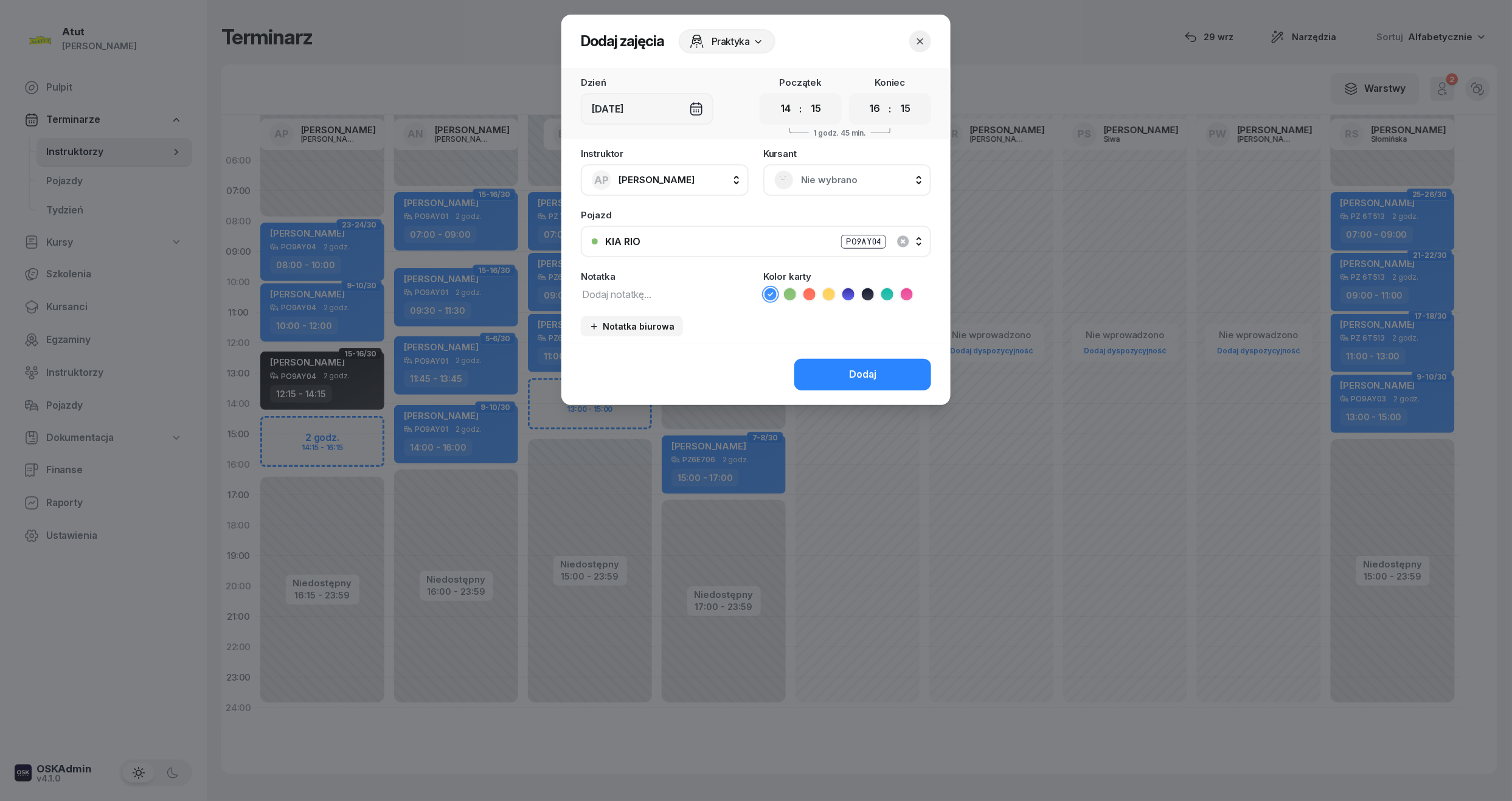
click at [894, 96] on select "00 05 10 15 20 25 30 35 40 45 50 55" at bounding box center [904, 109] width 23 height 26
click at [830, 183] on span "Nie wybrano" at bounding box center [861, 180] width 119 height 16
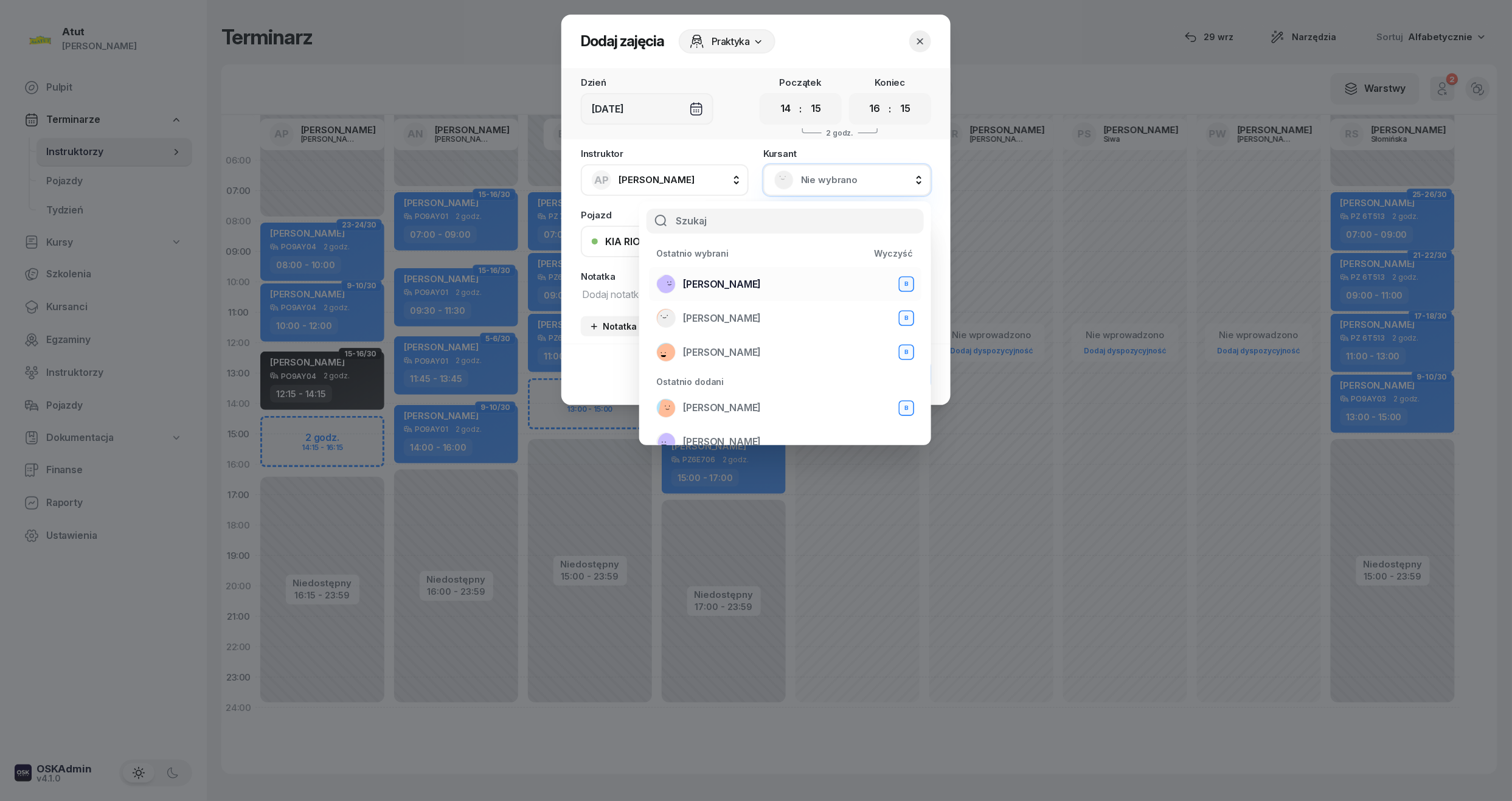
click at [718, 277] on span "Rafa Ahmed" at bounding box center [722, 284] width 78 height 16
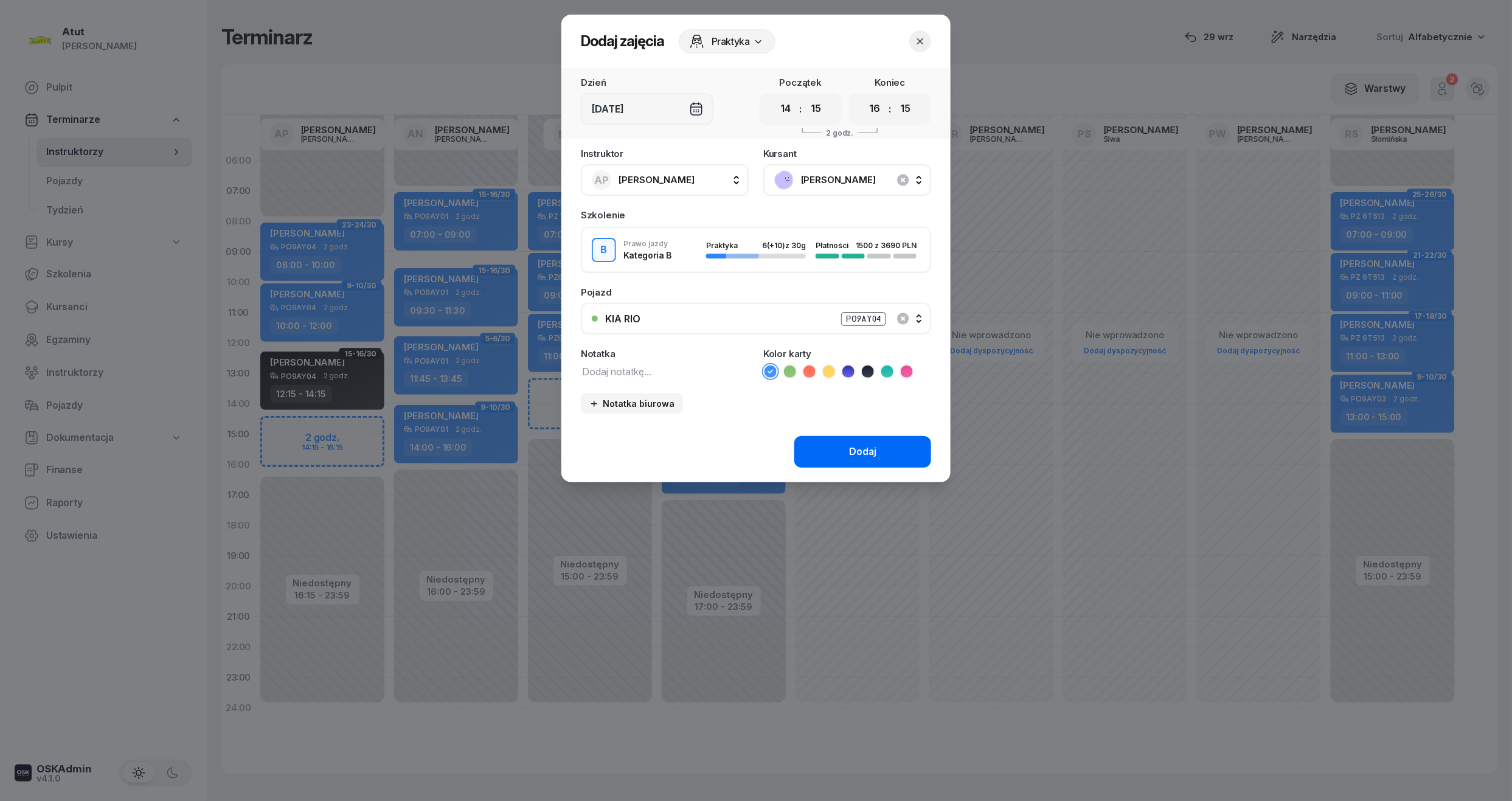
click at [843, 451] on button "Dodaj" at bounding box center [863, 452] width 137 height 31
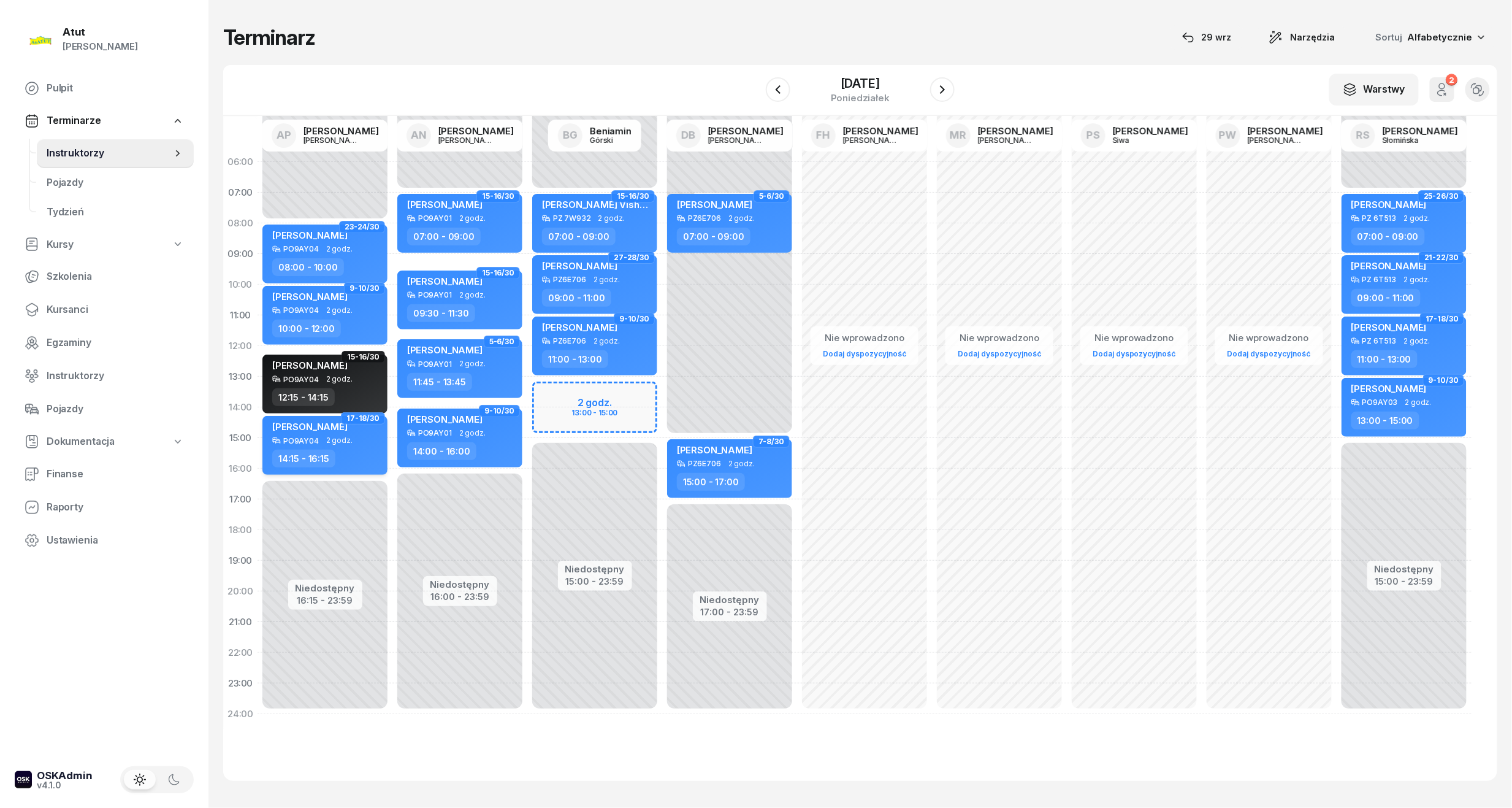
click at [326, 436] on span "2 godz." at bounding box center [340, 440] width 26 height 9
select select "14"
select select "15"
select select "16"
select select "15"
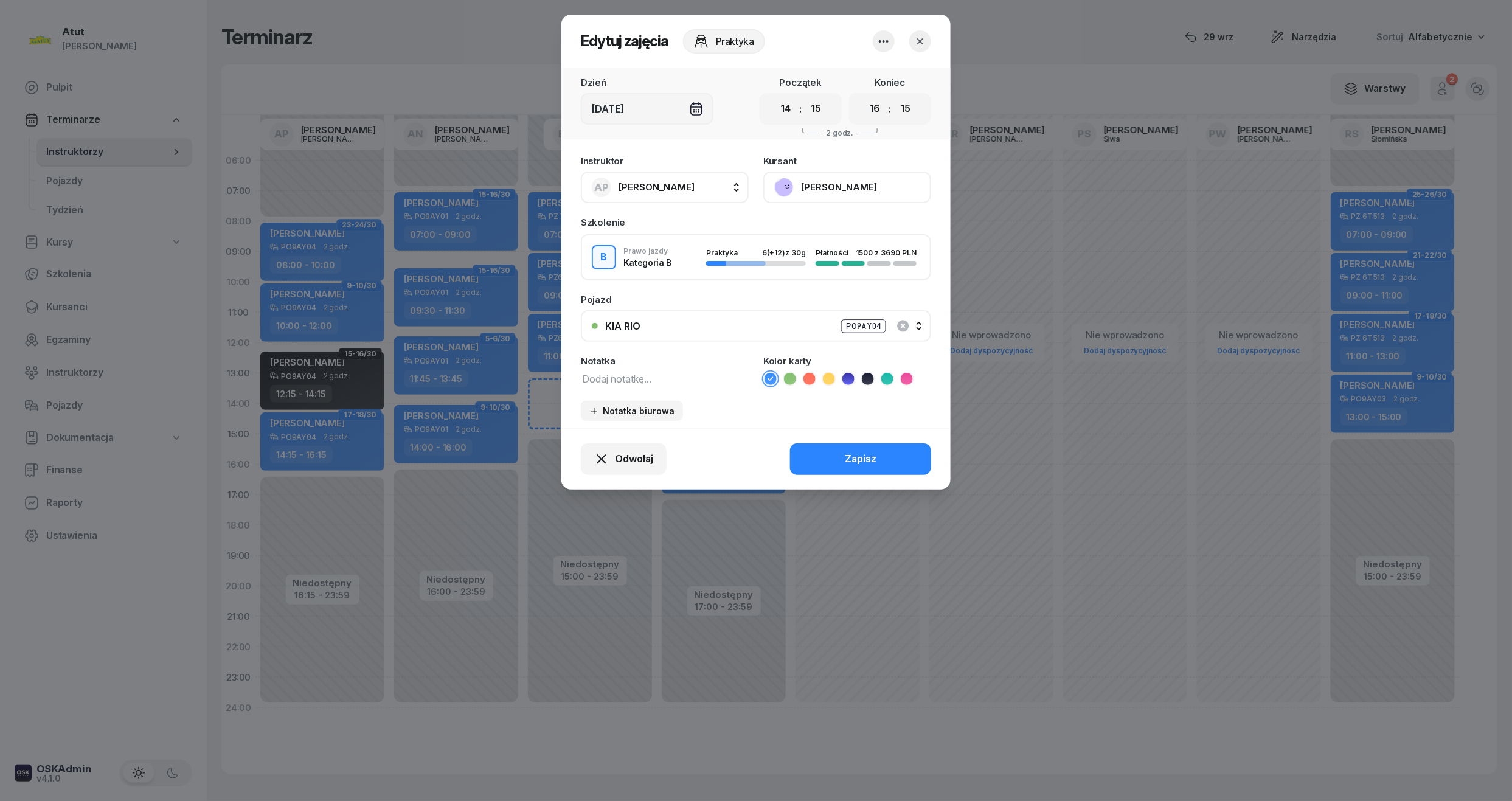
click at [876, 374] on ul at bounding box center [847, 379] width 168 height 14
click at [874, 376] on li at bounding box center [868, 379] width 14 height 14
click at [835, 475] on div "Odwołaj Zapisz" at bounding box center [756, 459] width 389 height 62
click at [823, 454] on button "Zapisz" at bounding box center [860, 459] width 141 height 31
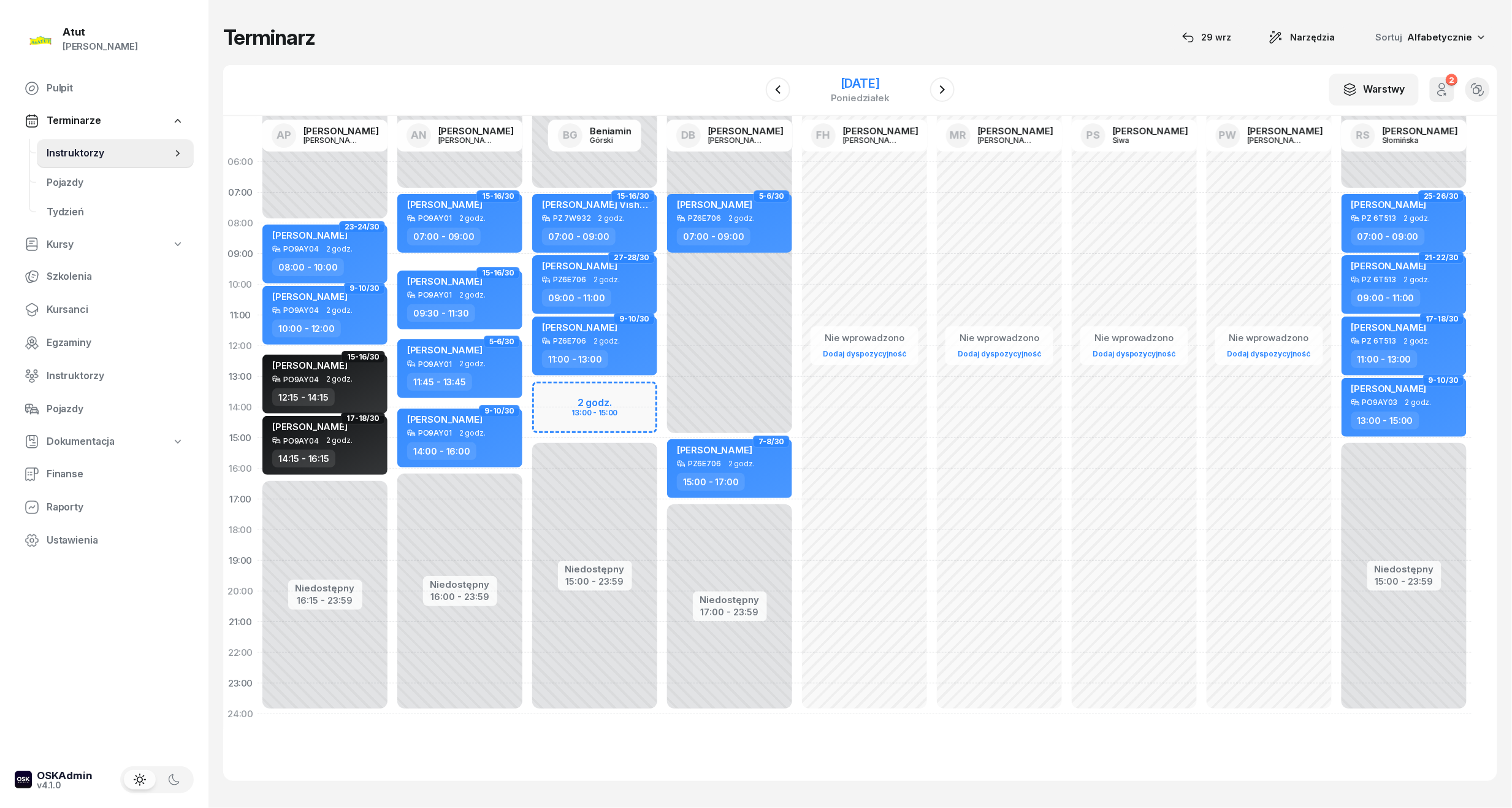
click at [862, 81] on div "10 listopada 2025" at bounding box center [860, 83] width 59 height 13
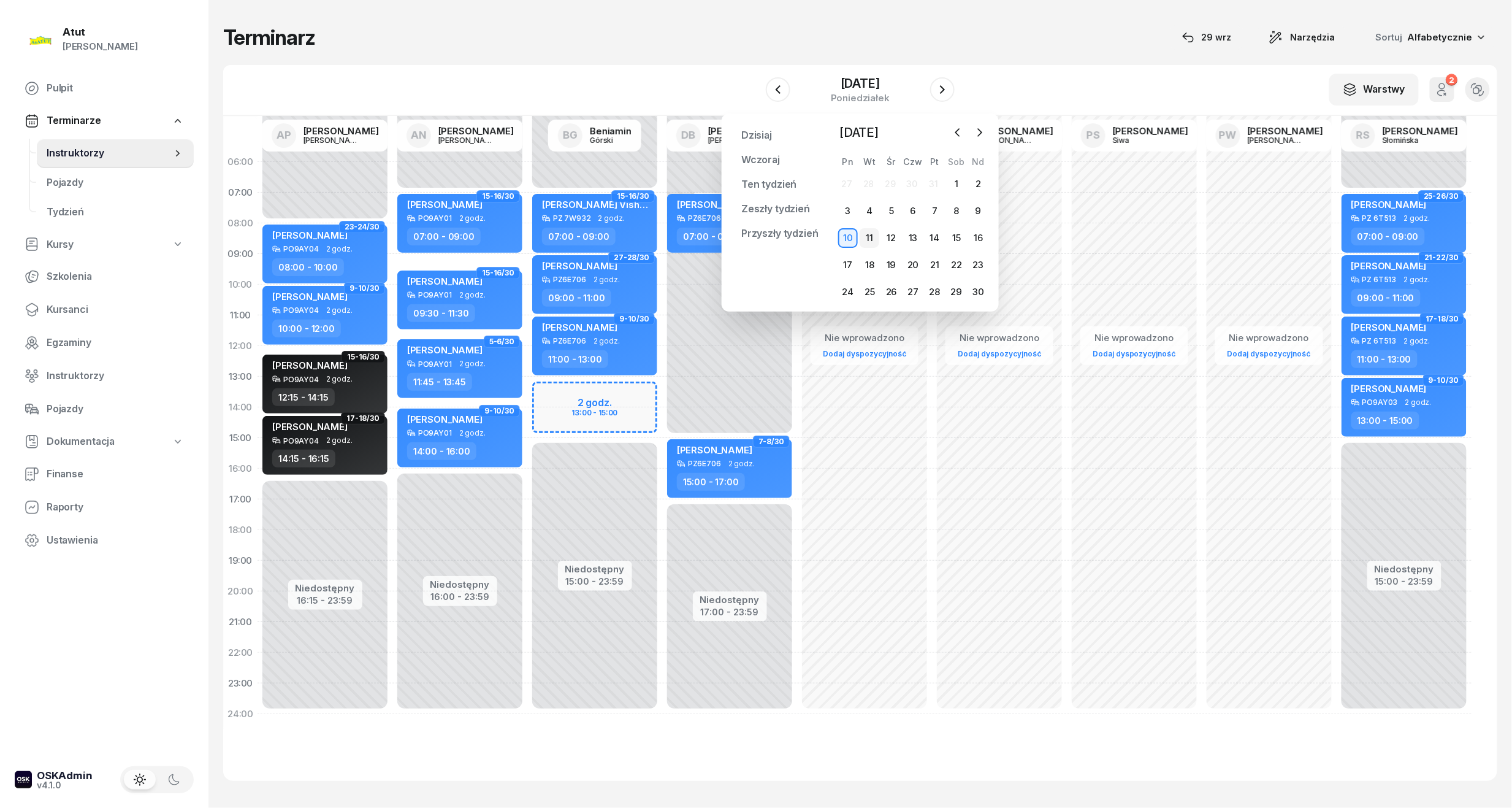
click at [869, 238] on div "11" at bounding box center [870, 238] width 20 height 20
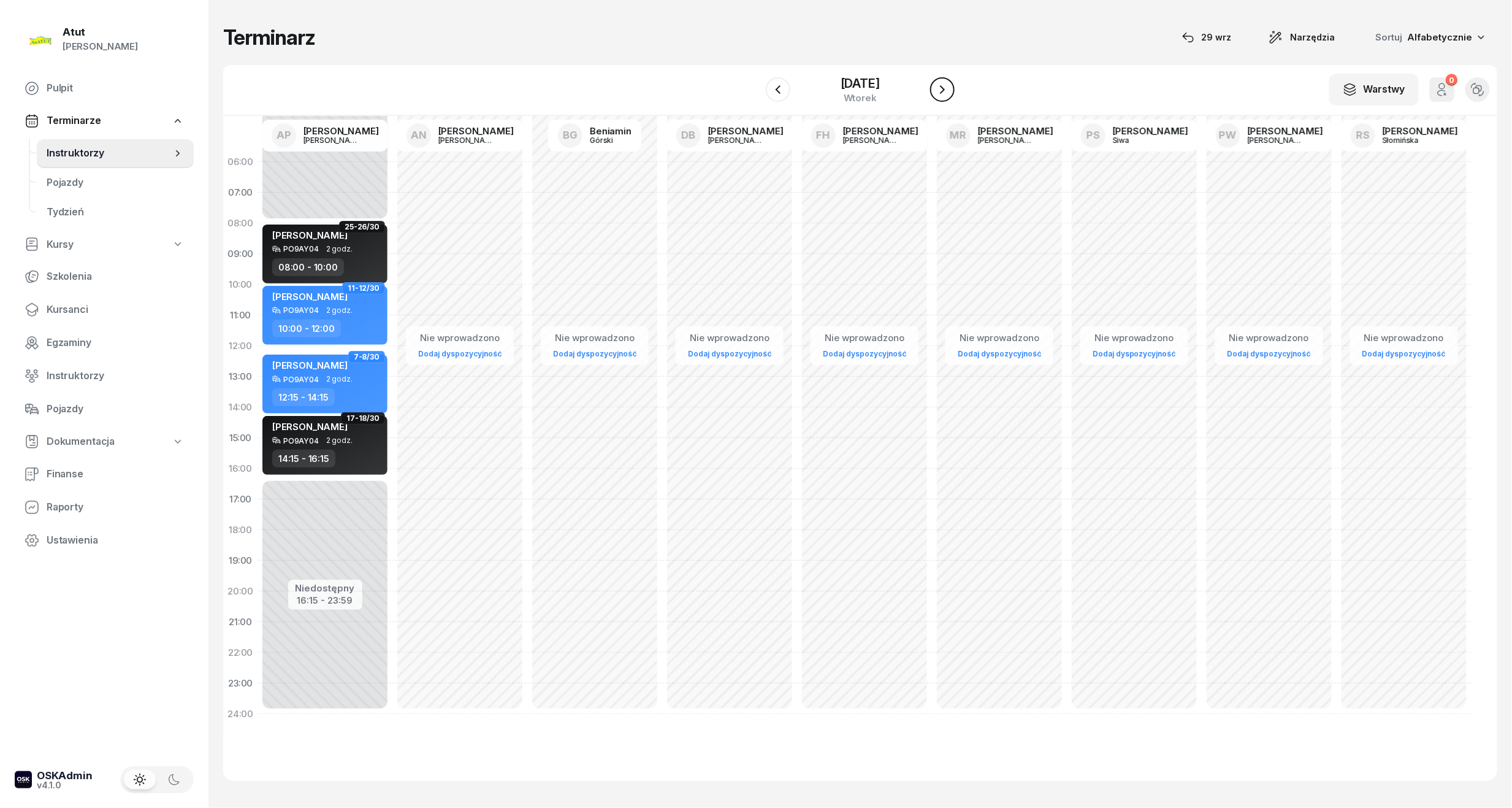
click at [946, 82] on icon "button" at bounding box center [942, 89] width 15 height 15
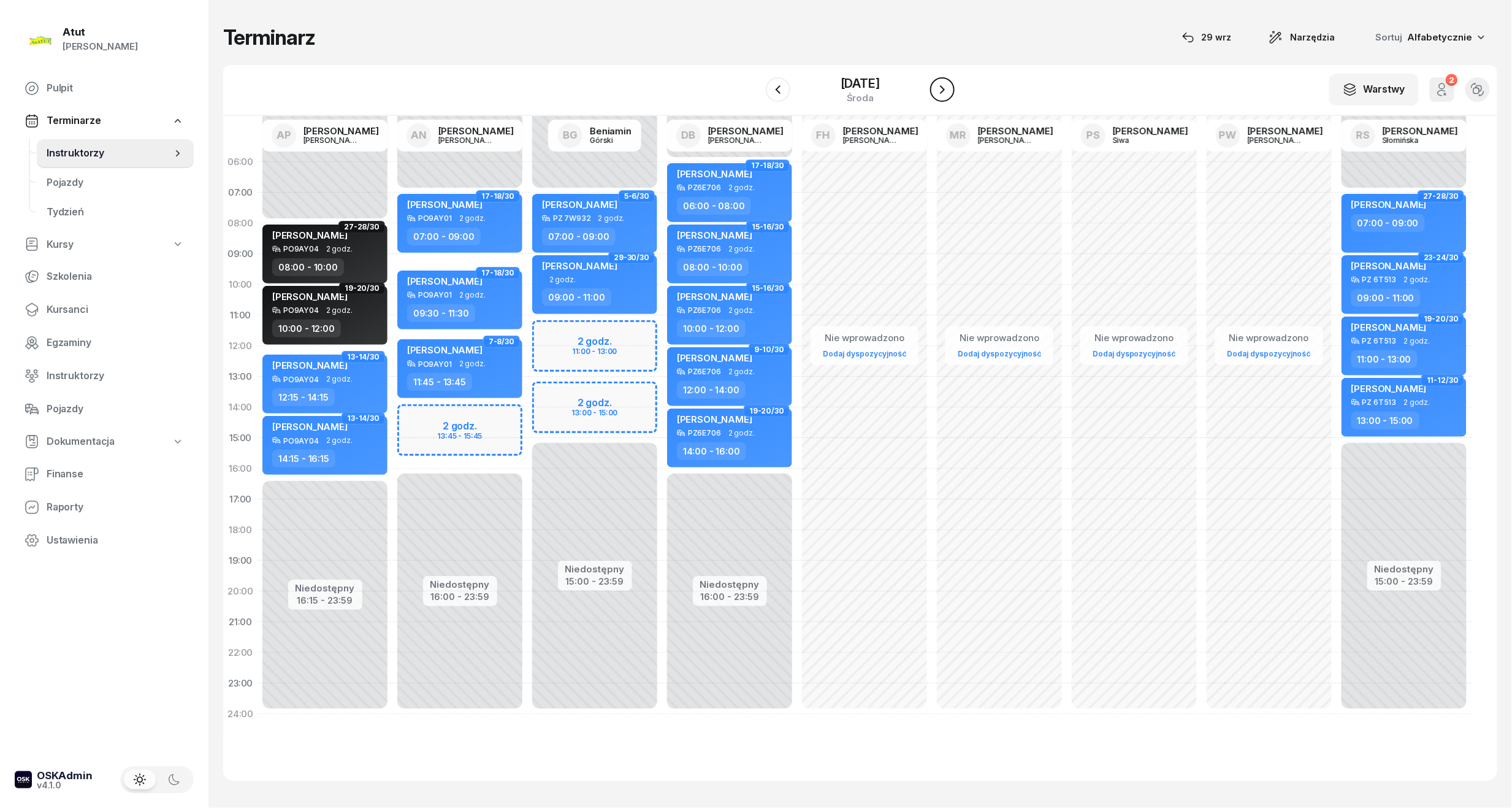
click at [946, 82] on icon "button" at bounding box center [942, 89] width 15 height 15
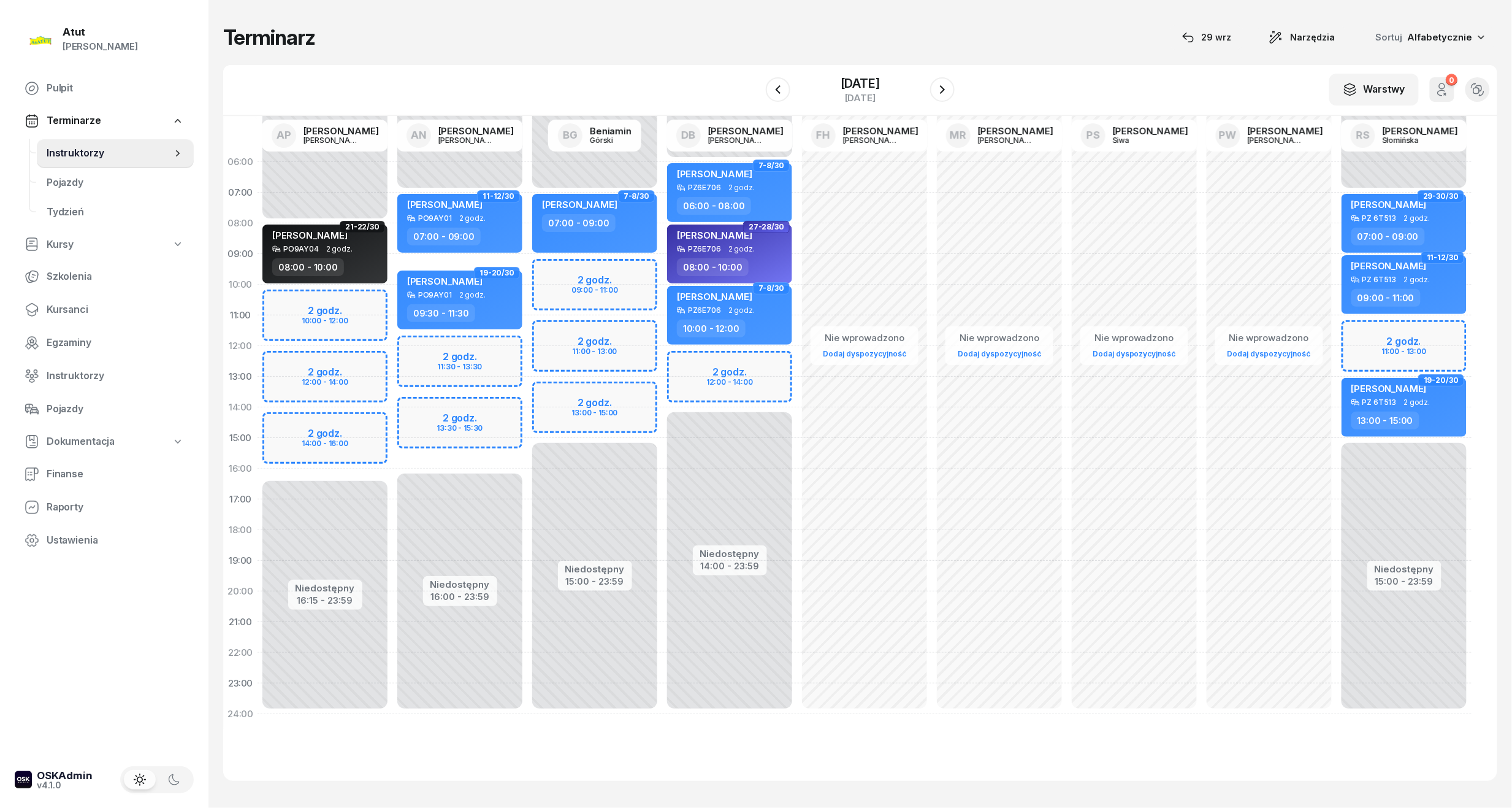
click at [363, 313] on div "Niedostępny 00:00 - 08:00 Niedostępny 16:15 - 23:59 2 godz. 10:00 - 12:00 2 god…" at bounding box center [325, 438] width 135 height 583
select select "10"
select select "12"
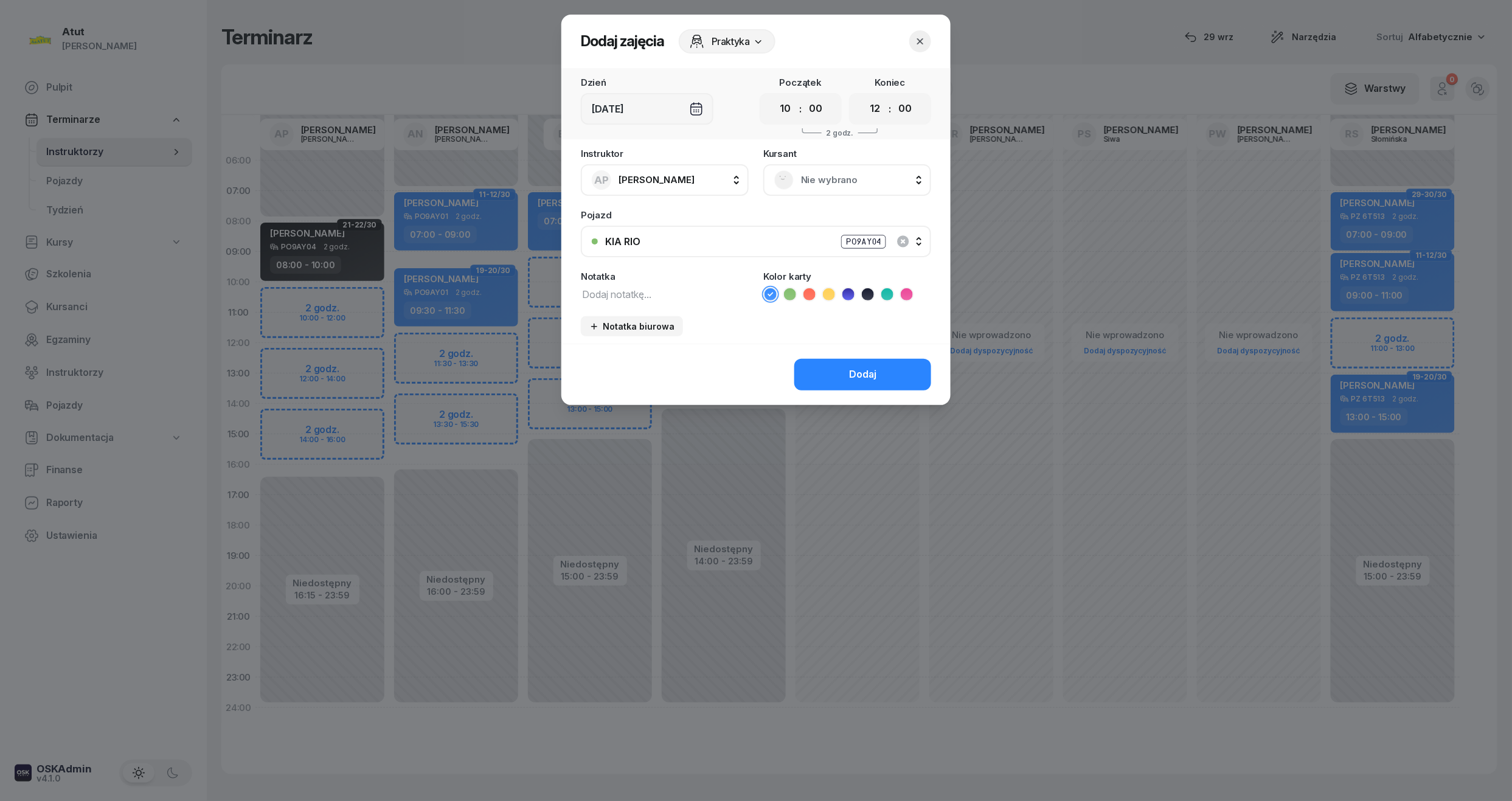
click at [816, 176] on span "Nie wybrano" at bounding box center [861, 180] width 119 height 16
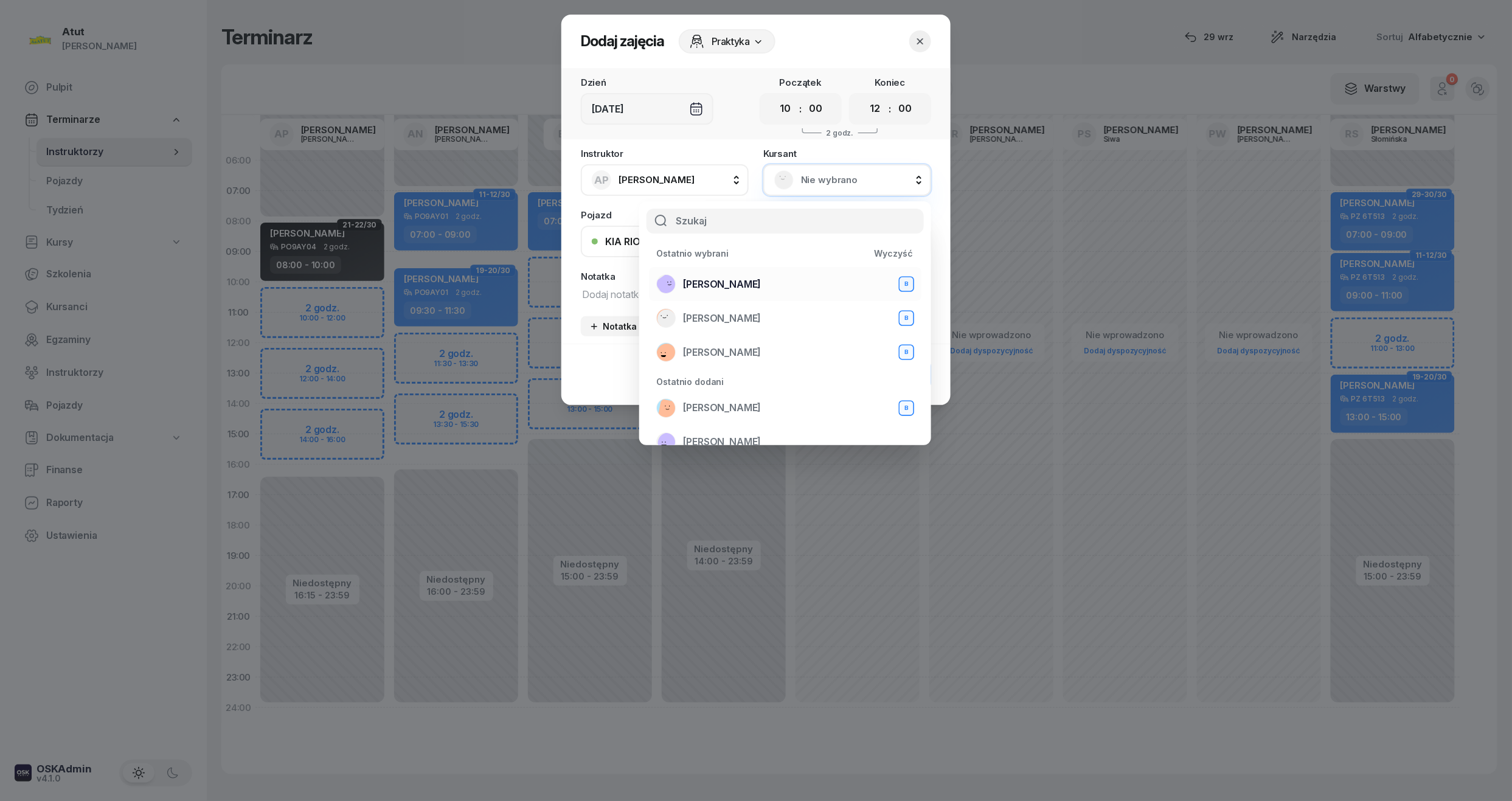
click at [691, 275] on div "Rafa Ahmed B" at bounding box center [785, 284] width 258 height 20
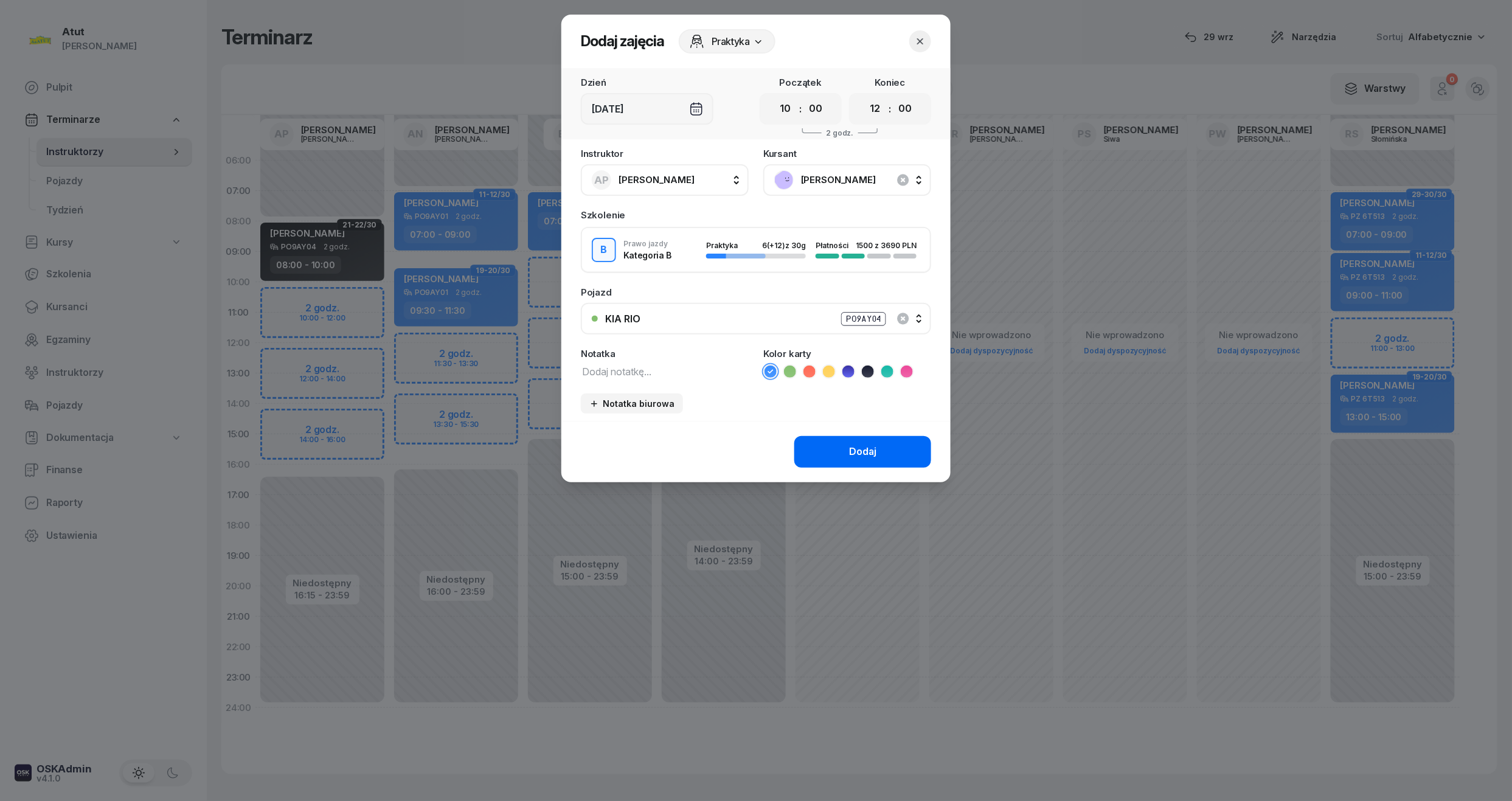
click at [830, 445] on button "Dodaj" at bounding box center [863, 452] width 137 height 31
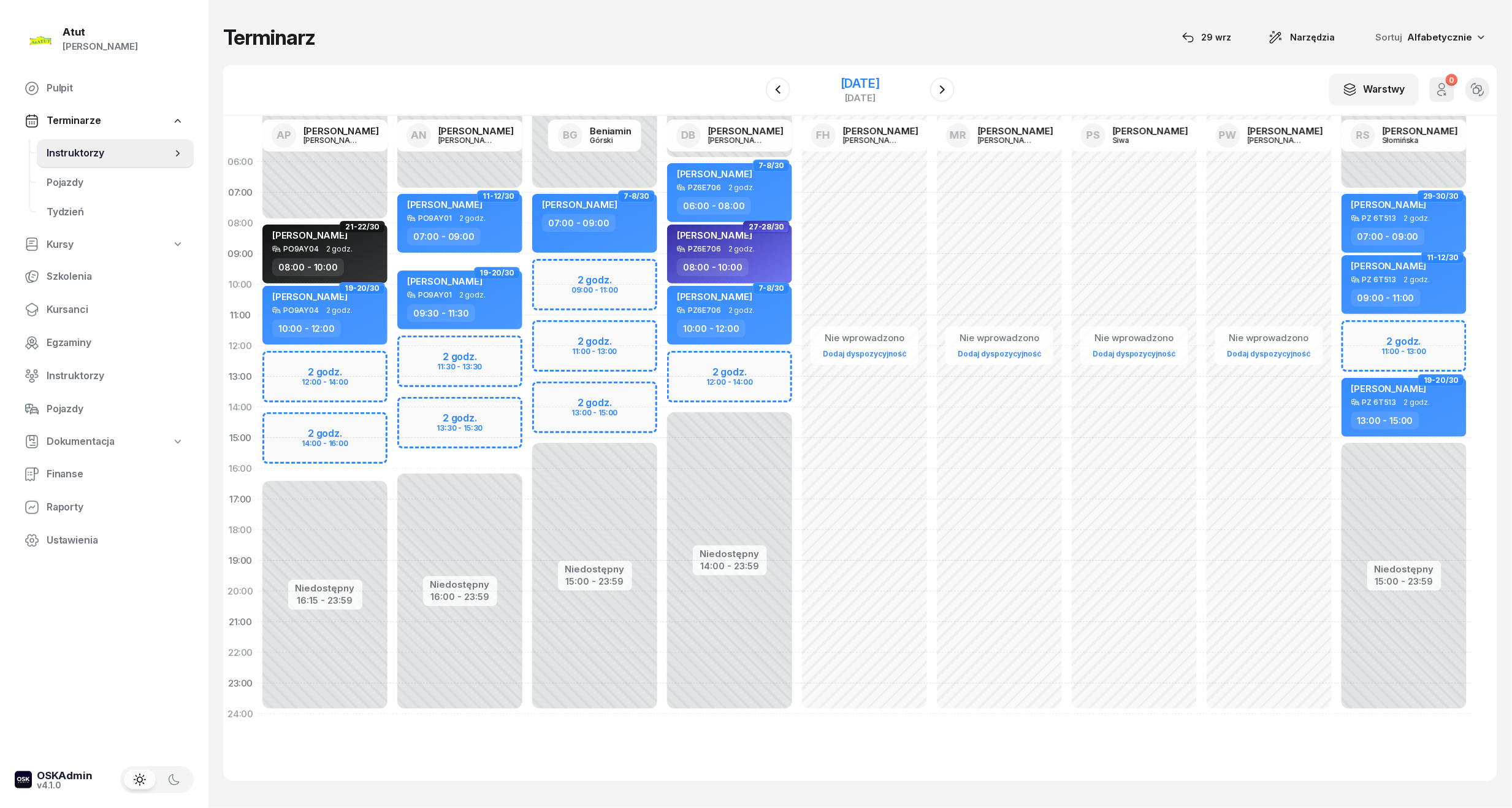
click at [856, 83] on div "13 listopada 2025" at bounding box center [860, 83] width 39 height 13
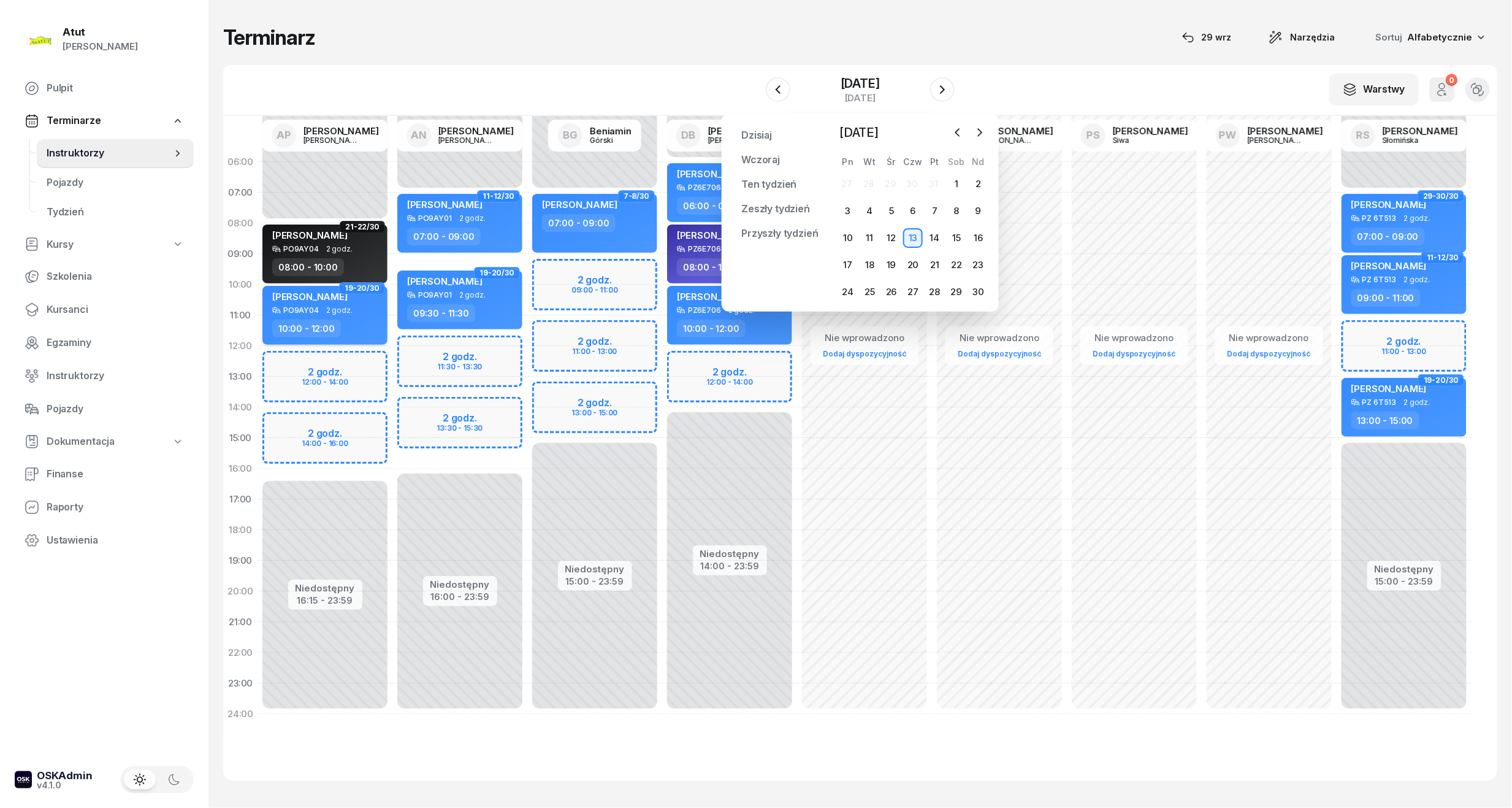
click at [320, 293] on span "Rafa Ahmed" at bounding box center [310, 297] width 75 height 12
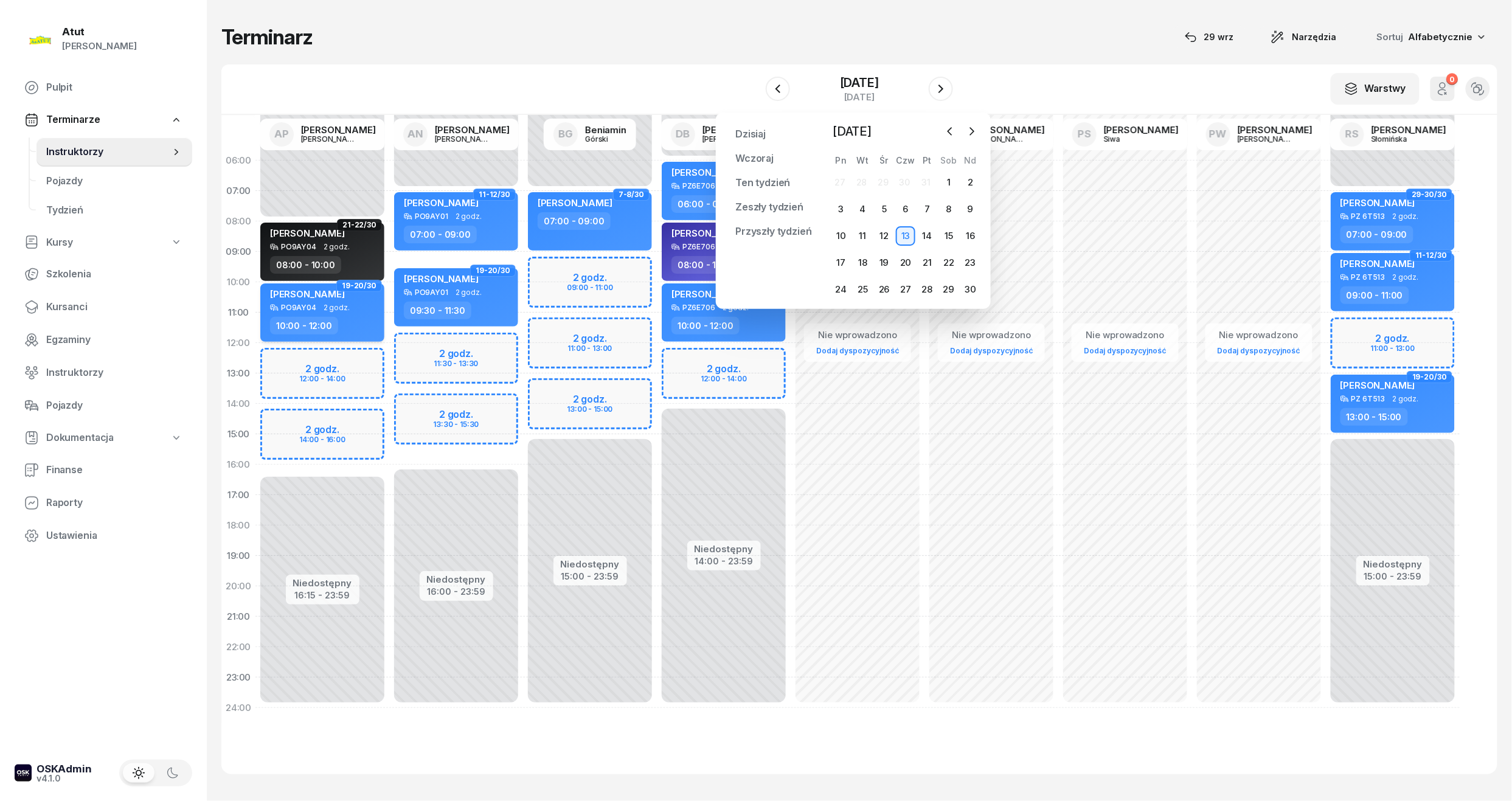
select select "10"
select select "12"
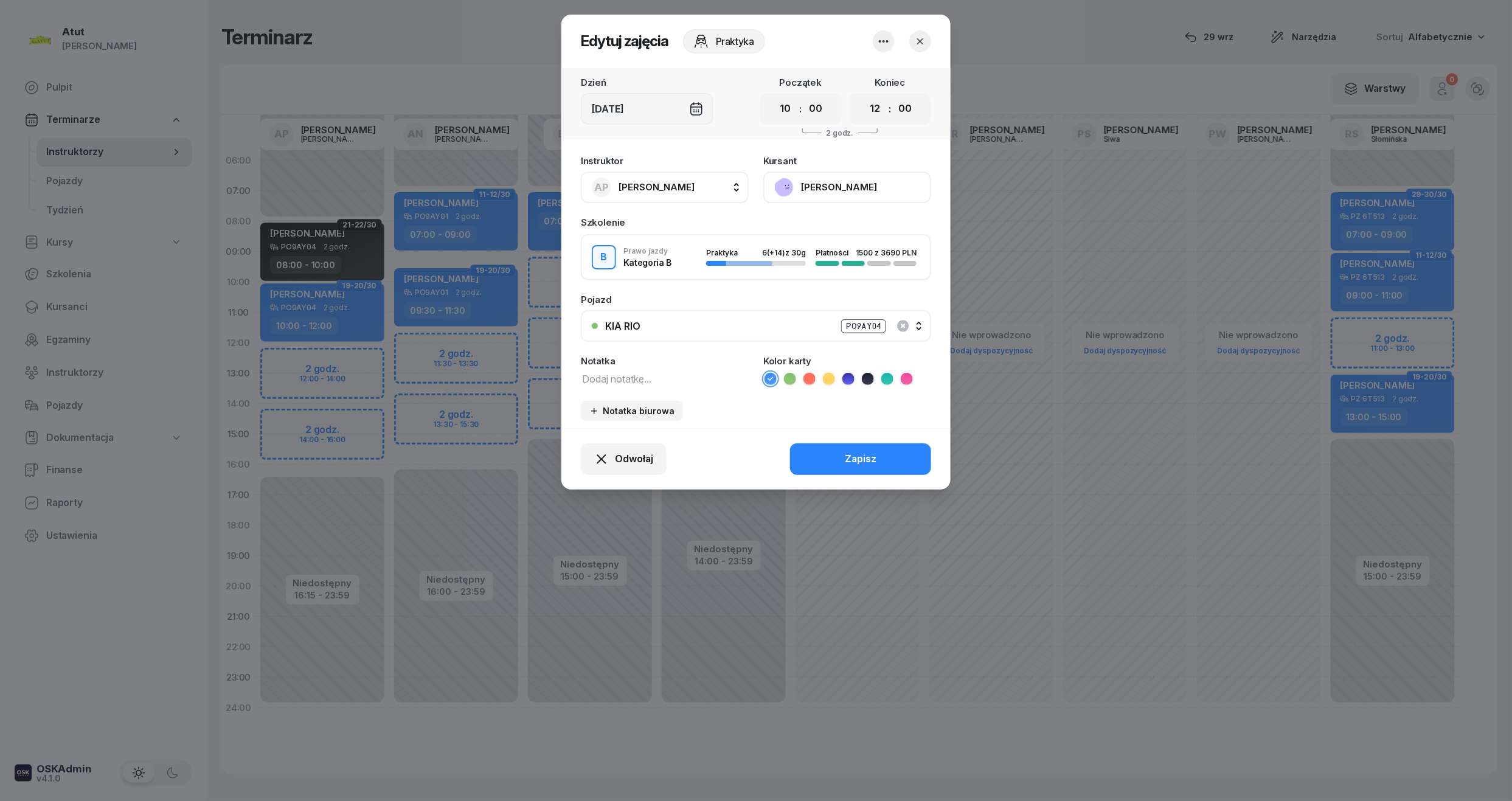
click at [869, 374] on icon at bounding box center [868, 379] width 12 height 12
click at [872, 463] on div "Zapisz" at bounding box center [861, 459] width 31 height 16
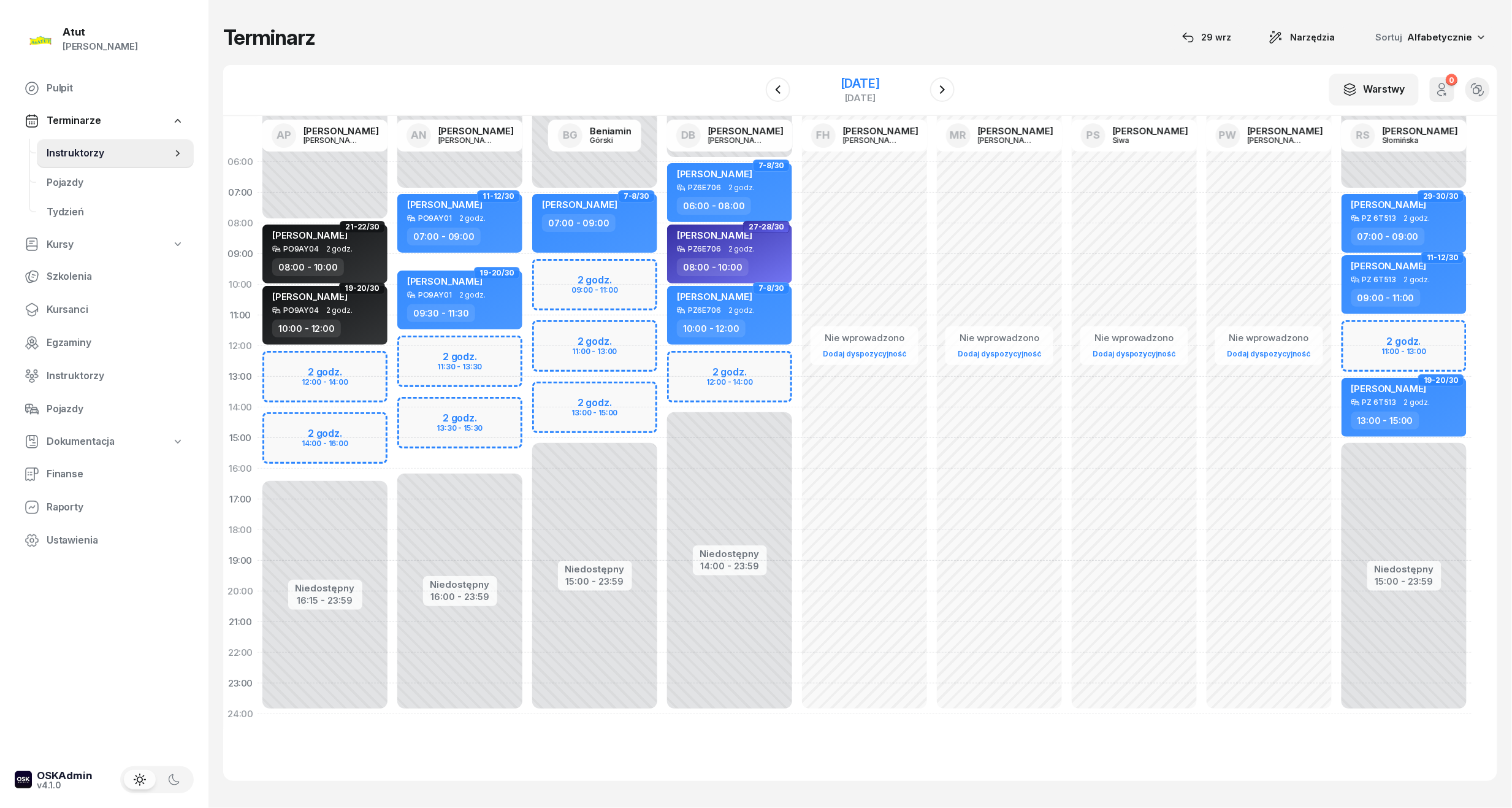
click at [864, 89] on div "13 listopada 2025" at bounding box center [860, 83] width 39 height 13
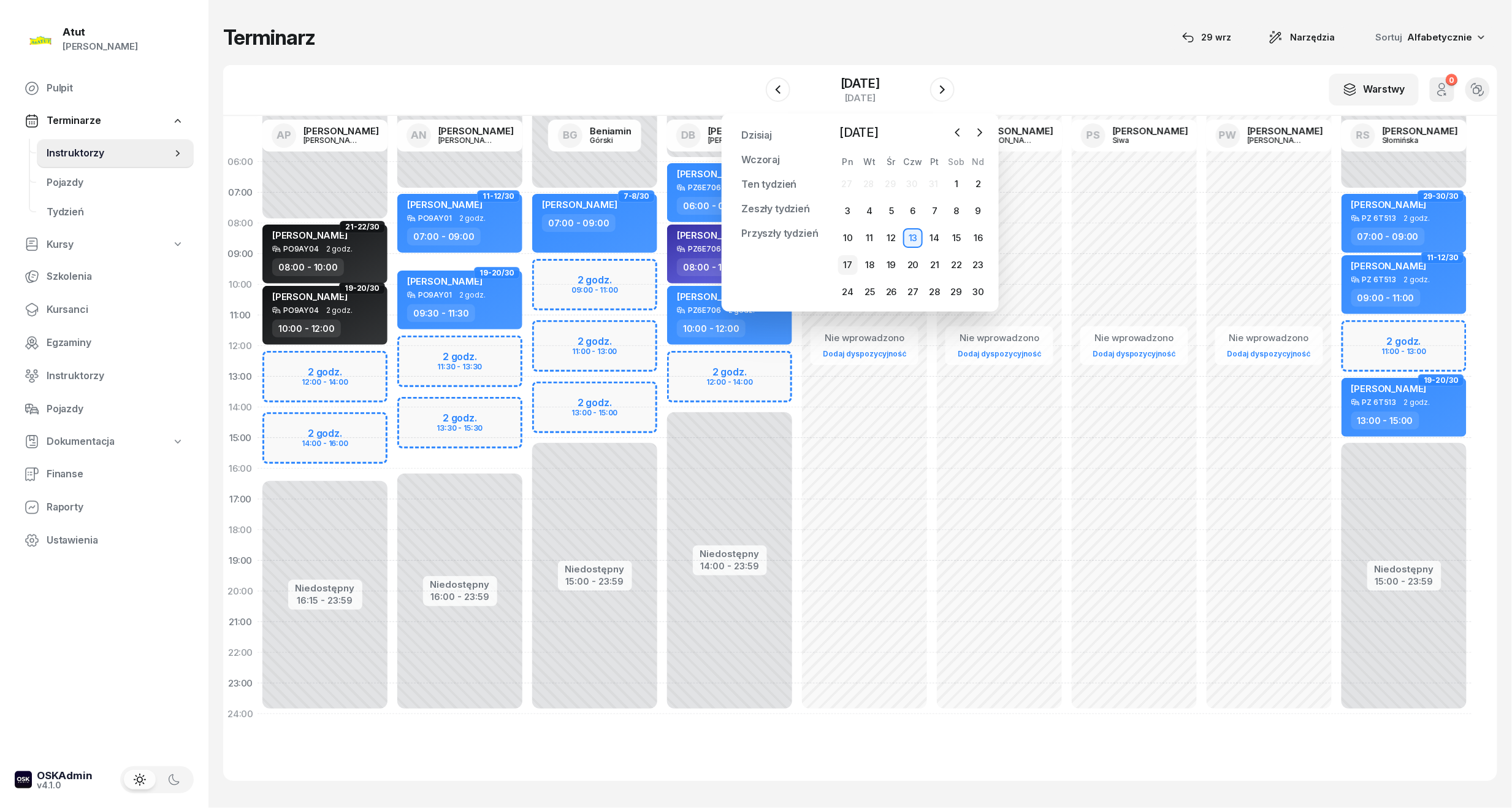
click at [851, 263] on div "17" at bounding box center [848, 265] width 20 height 20
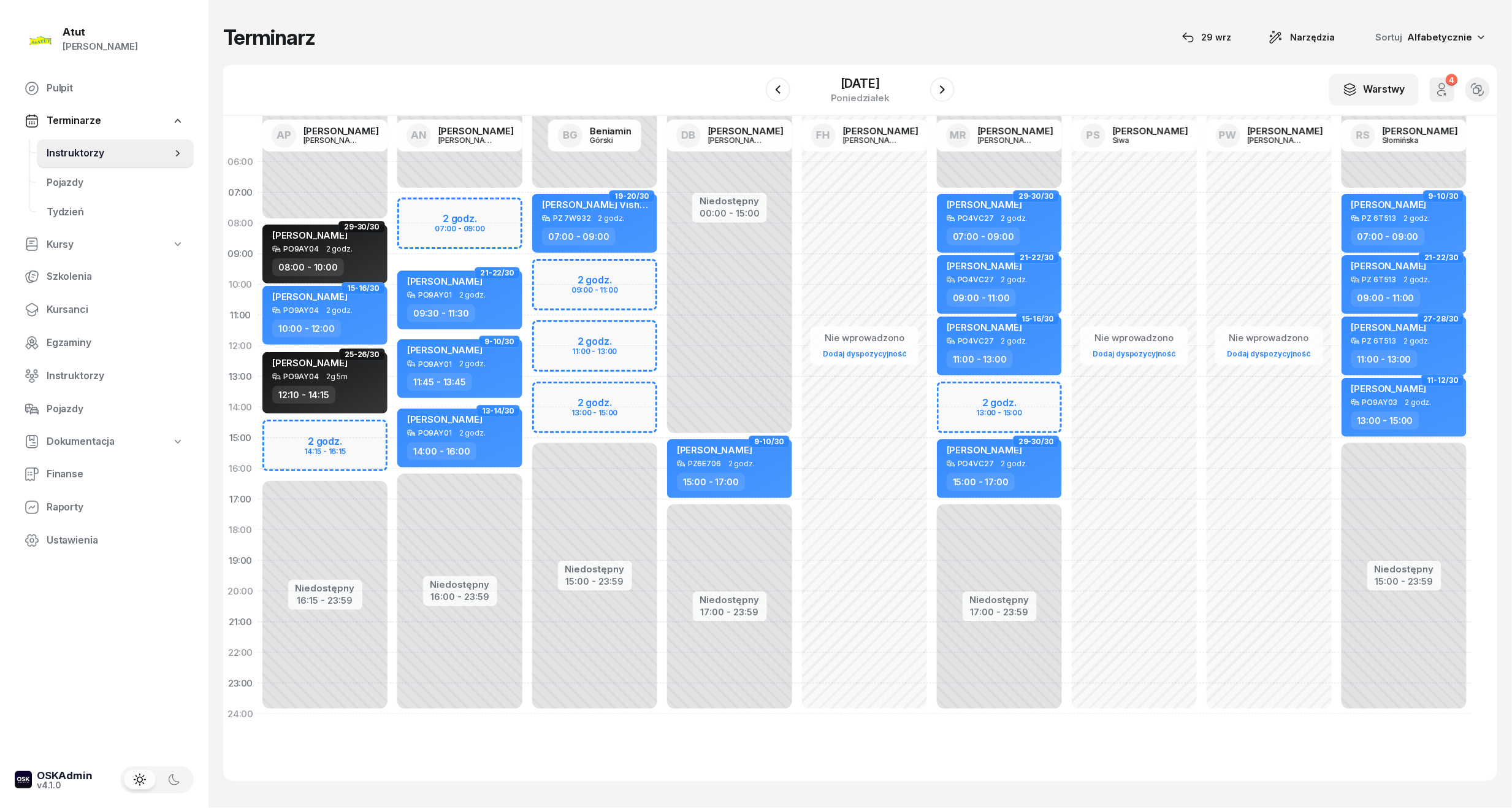
click at [341, 438] on div "Niedostępny 00:00 - 08:00 Niedostępny 16:15 - 23:59 2 godz. 14:15 - 16:15 29-30…" at bounding box center [325, 438] width 135 height 583
select select "15"
select select "17"
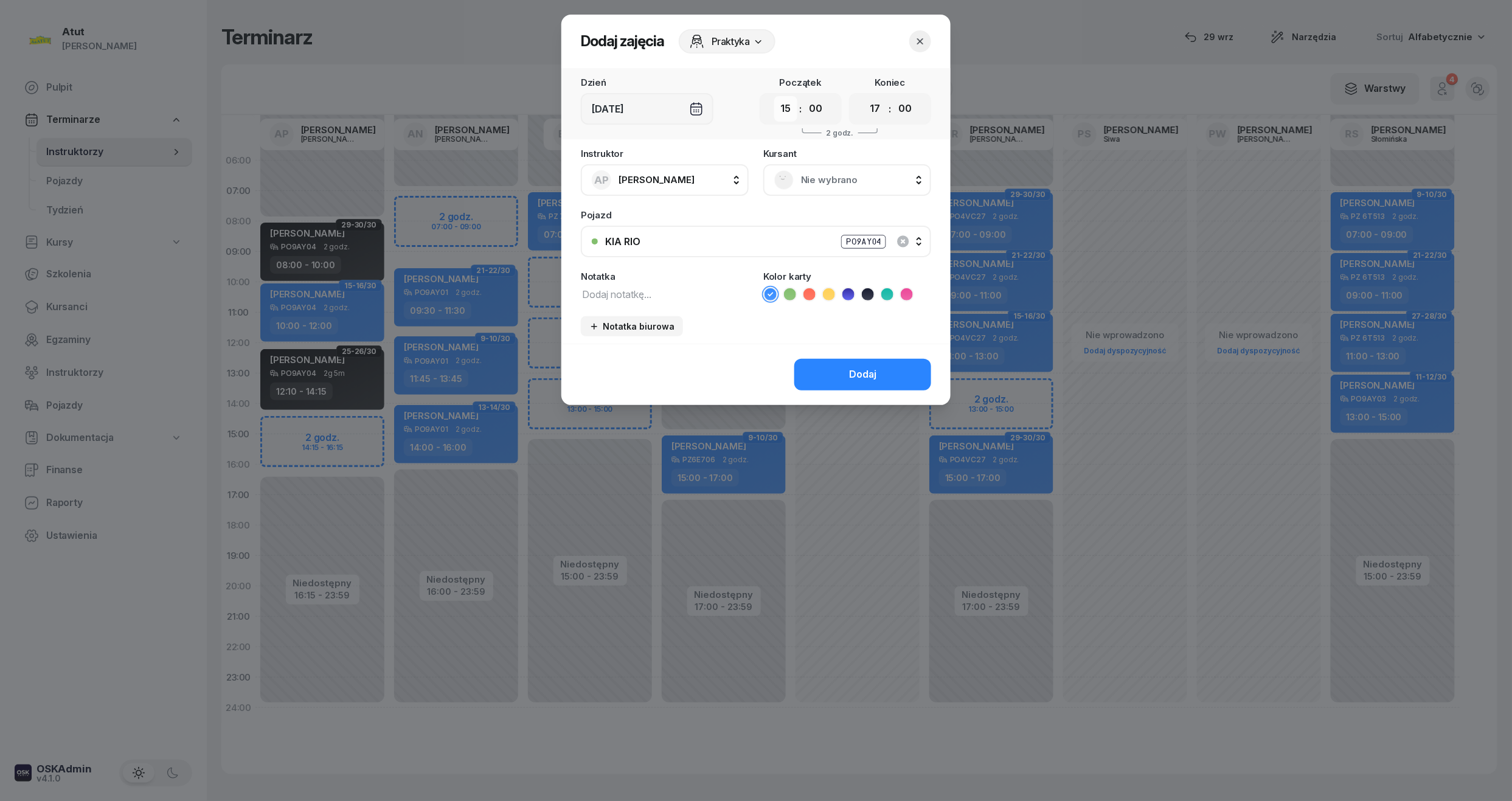
drag, startPoint x: 792, startPoint y: 109, endPoint x: 792, endPoint y: 120, distance: 11.0
click at [792, 109] on select "00 01 02 03 04 05 06 07 08 09 10 11 12 13 14 15 16 17 18 19 20 21 22 23" at bounding box center [785, 109] width 23 height 26
select select "14"
click at [774, 96] on select "00 01 02 03 04 05 06 07 08 09 10 11 12 13 14 15 16 17 18 19 20 21 22 23" at bounding box center [785, 109] width 23 height 26
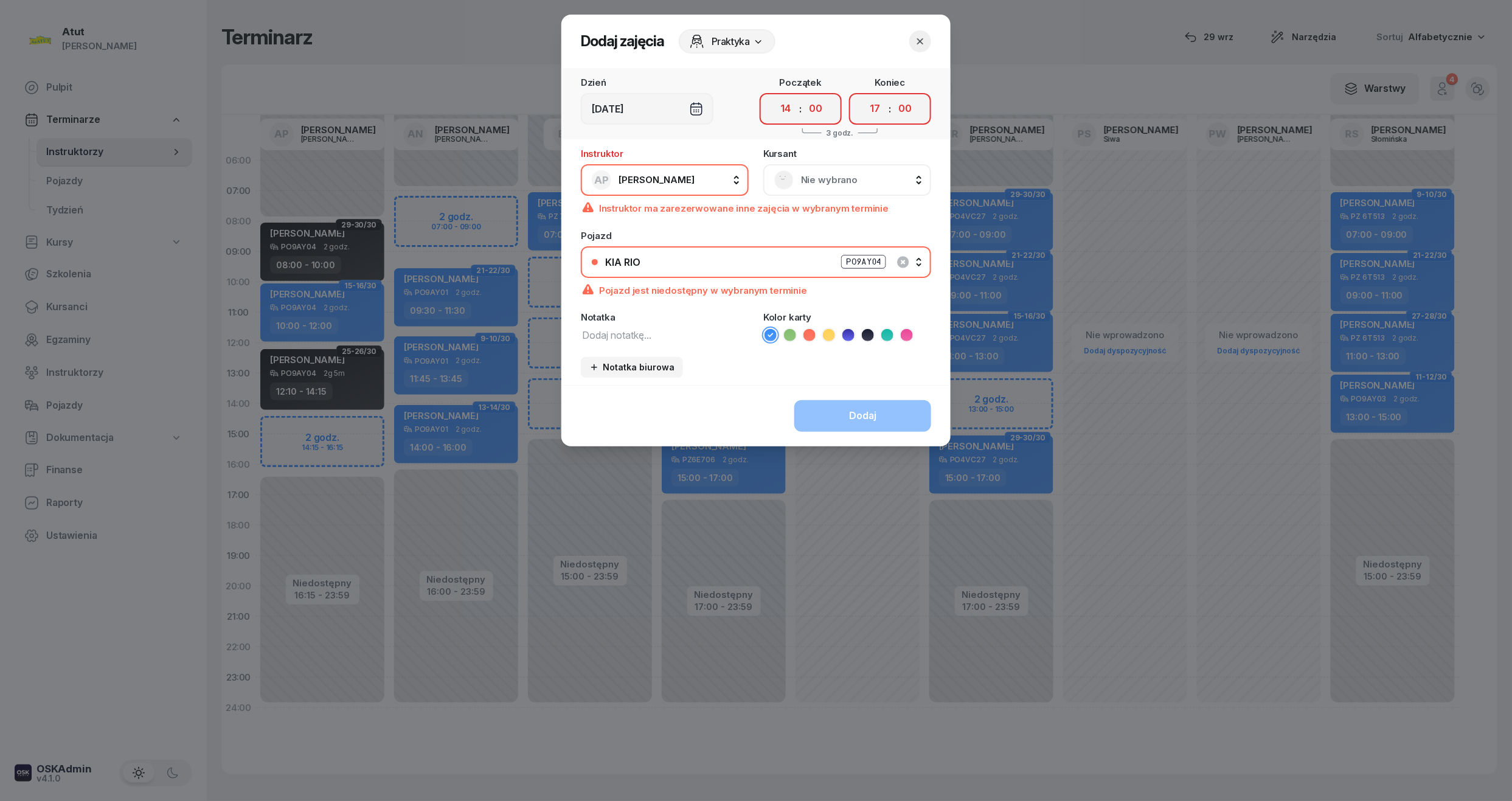
click at [821, 117] on select "00 05 10 15 20 25 30 35 40 45 50 55" at bounding box center [815, 109] width 23 height 26
select select "15"
click at [805, 96] on select "00 05 10 15 20 25 30 35 40 45 50 55" at bounding box center [815, 109] width 23 height 26
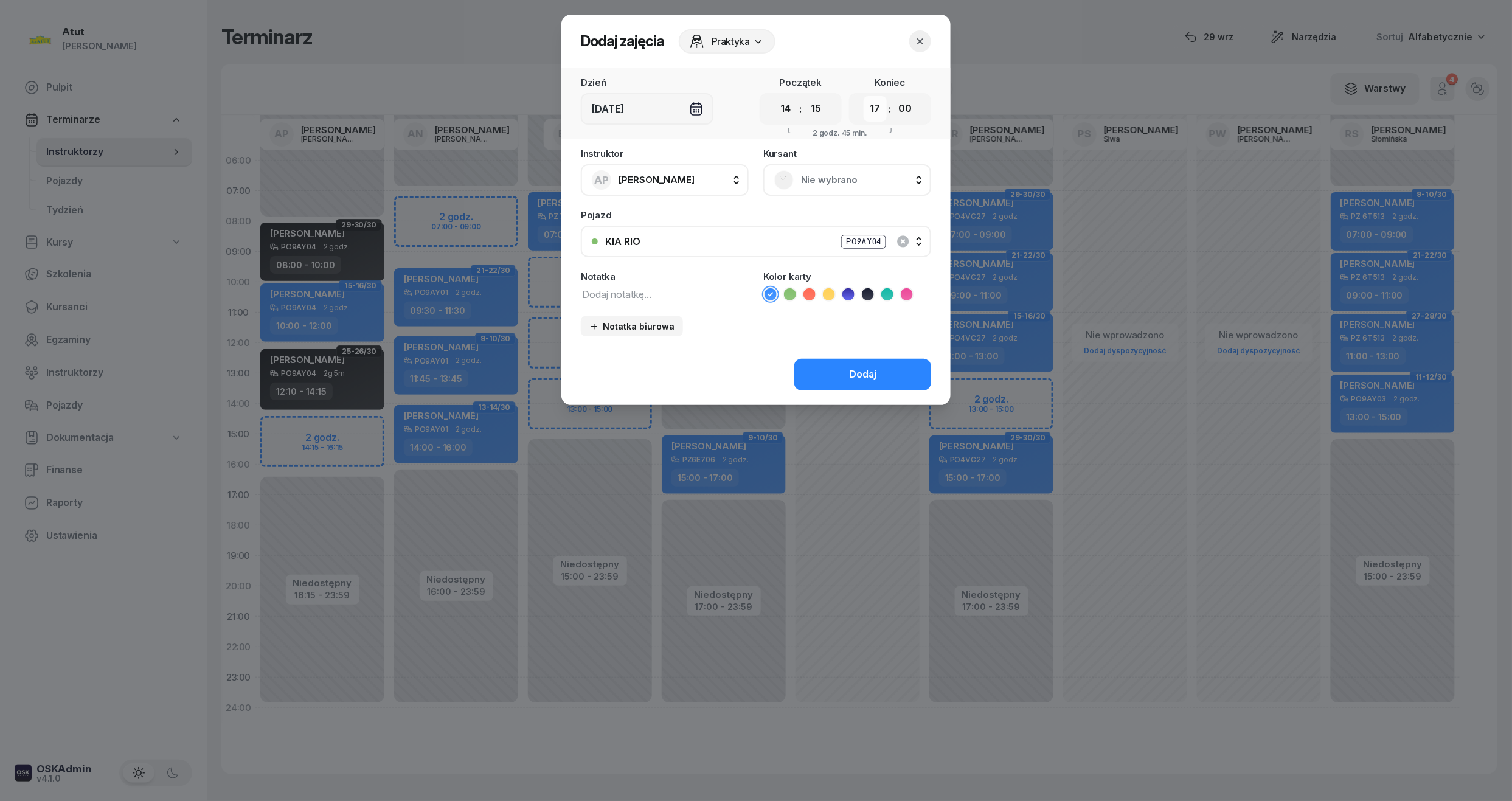
click at [874, 117] on select "00 01 02 03 04 05 06 07 08 09 10 11 12 13 14 15 16 17 18 19 20 21 22 23" at bounding box center [874, 109] width 23 height 26
click at [927, 39] on button "button" at bounding box center [920, 41] width 22 height 22
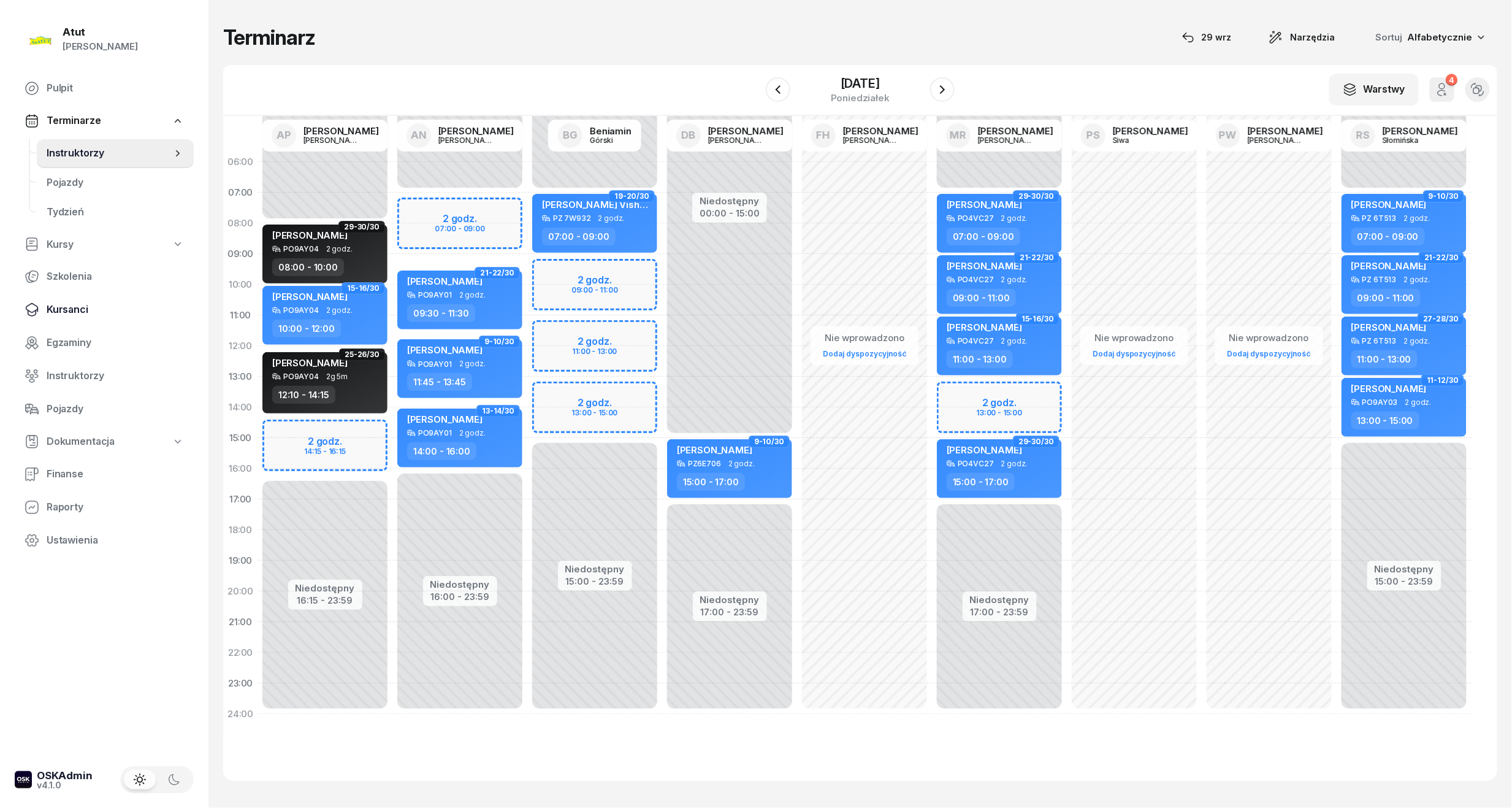
click at [61, 315] on span "Kursanci" at bounding box center [116, 309] width 137 height 16
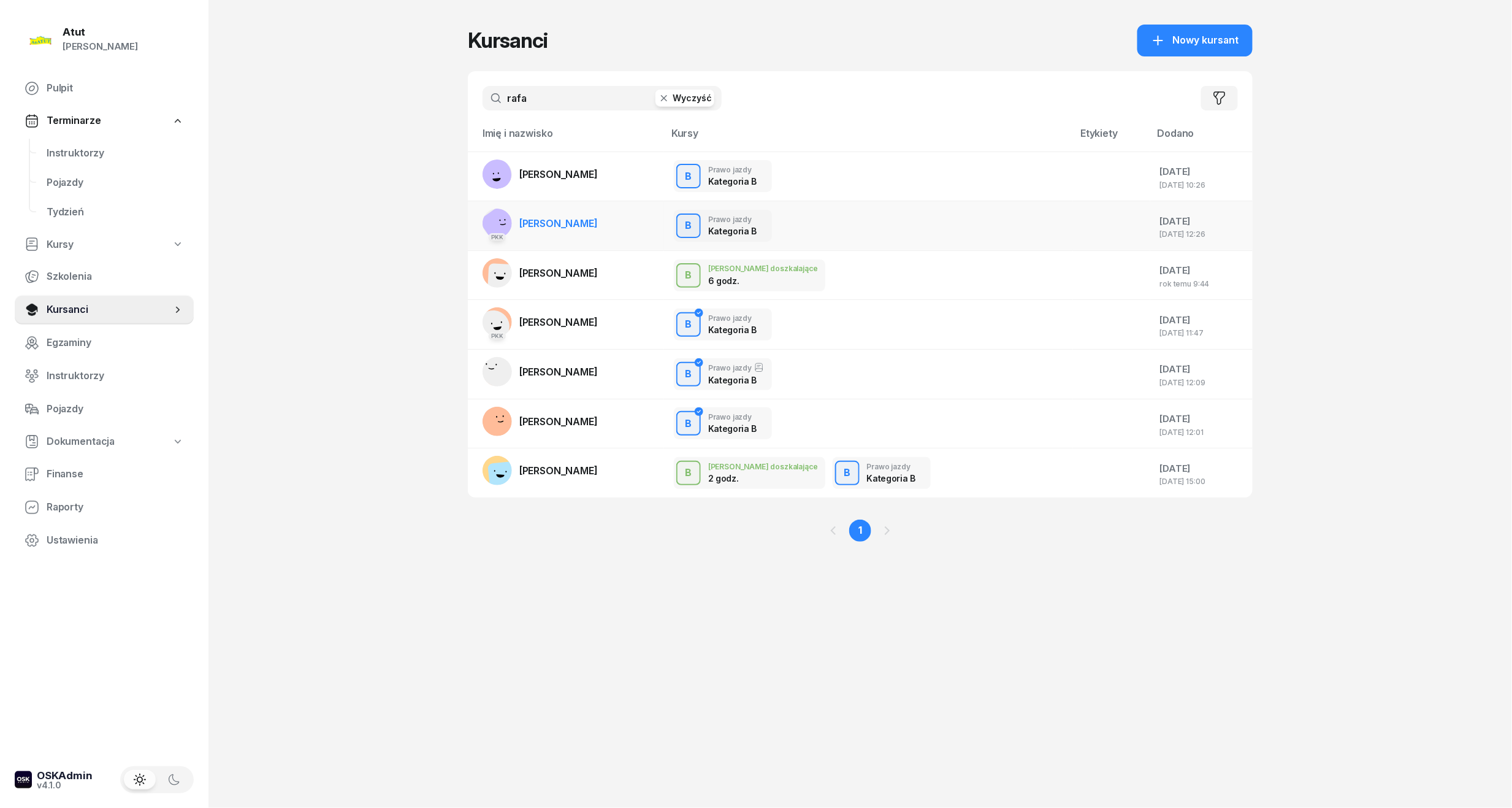
click at [556, 220] on span "Rafa Ahmed" at bounding box center [558, 223] width 79 height 13
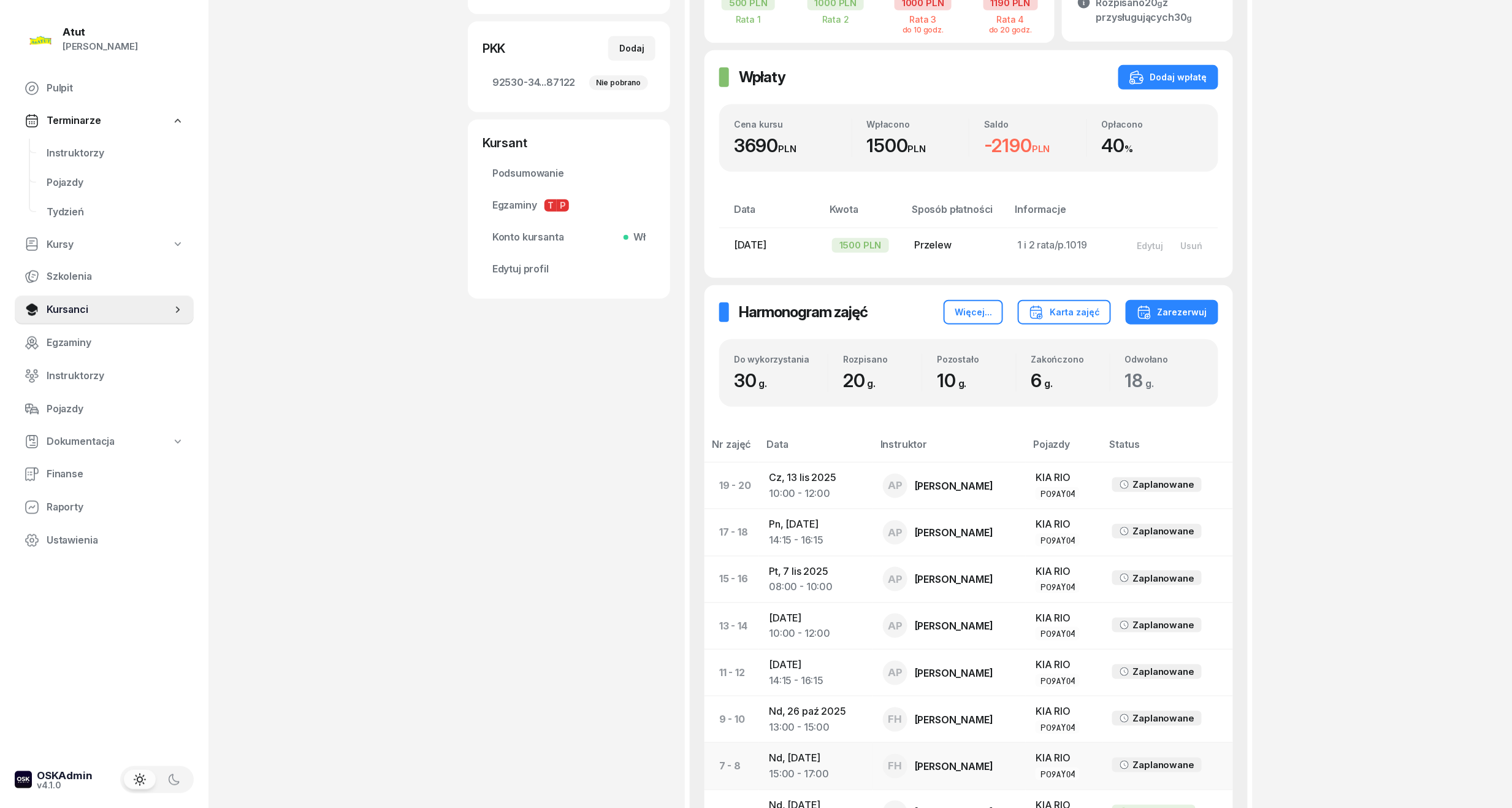
scroll to position [409, 0]
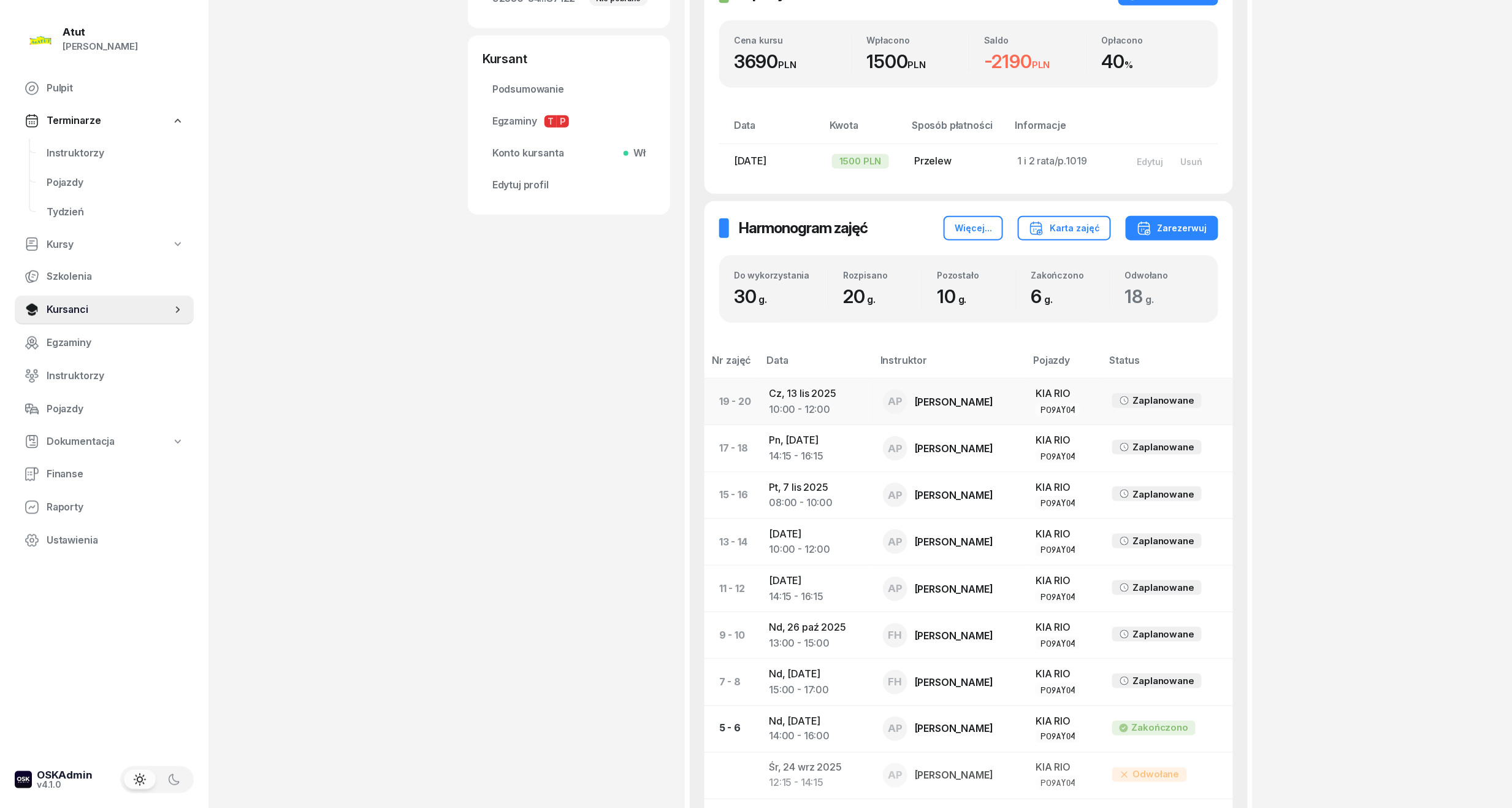
click at [807, 401] on td "Cz, 13 lis 2025 10:00 - 12:00" at bounding box center [816, 401] width 114 height 47
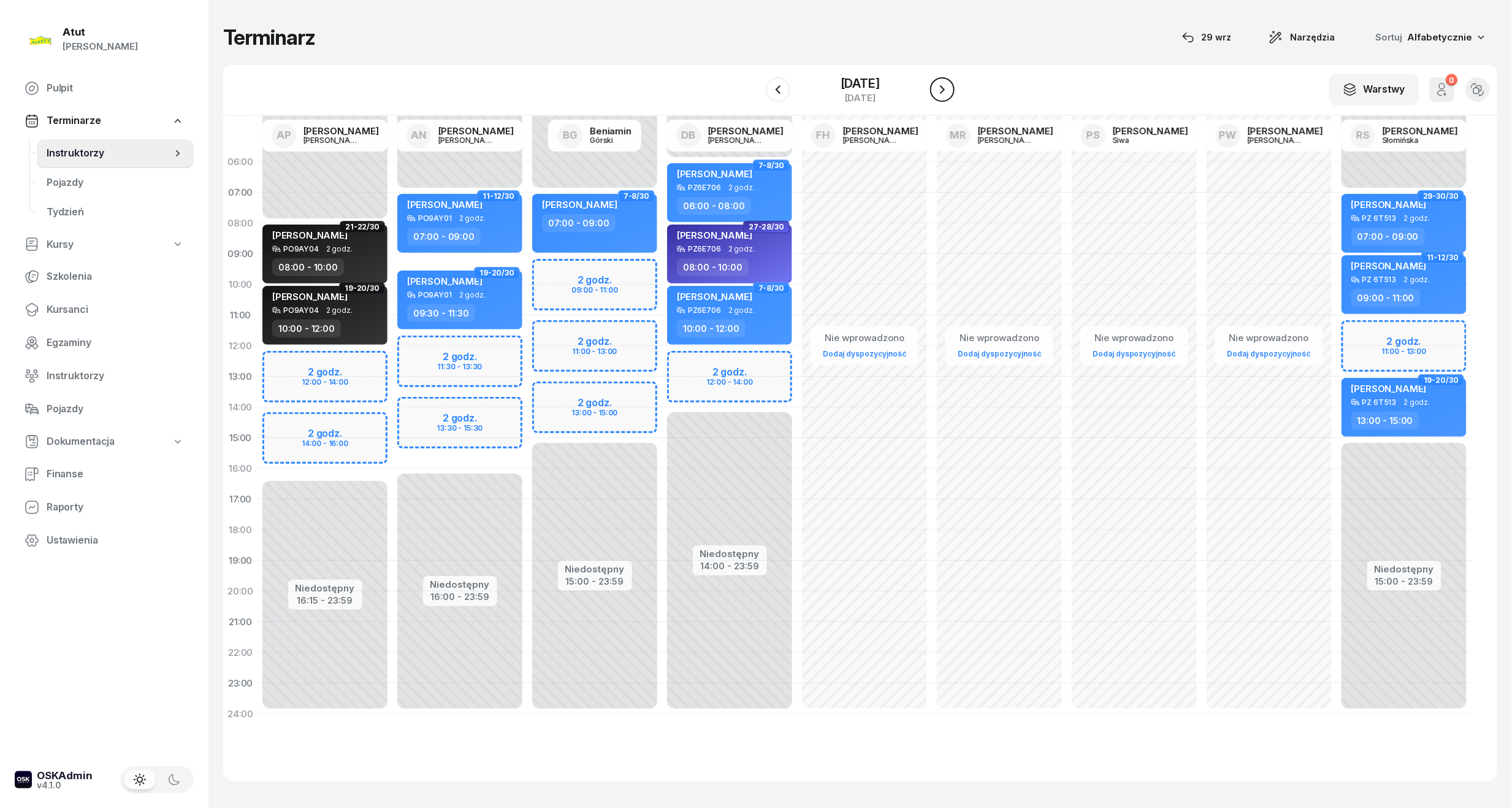
click at [945, 91] on icon "button" at bounding box center [942, 89] width 5 height 9
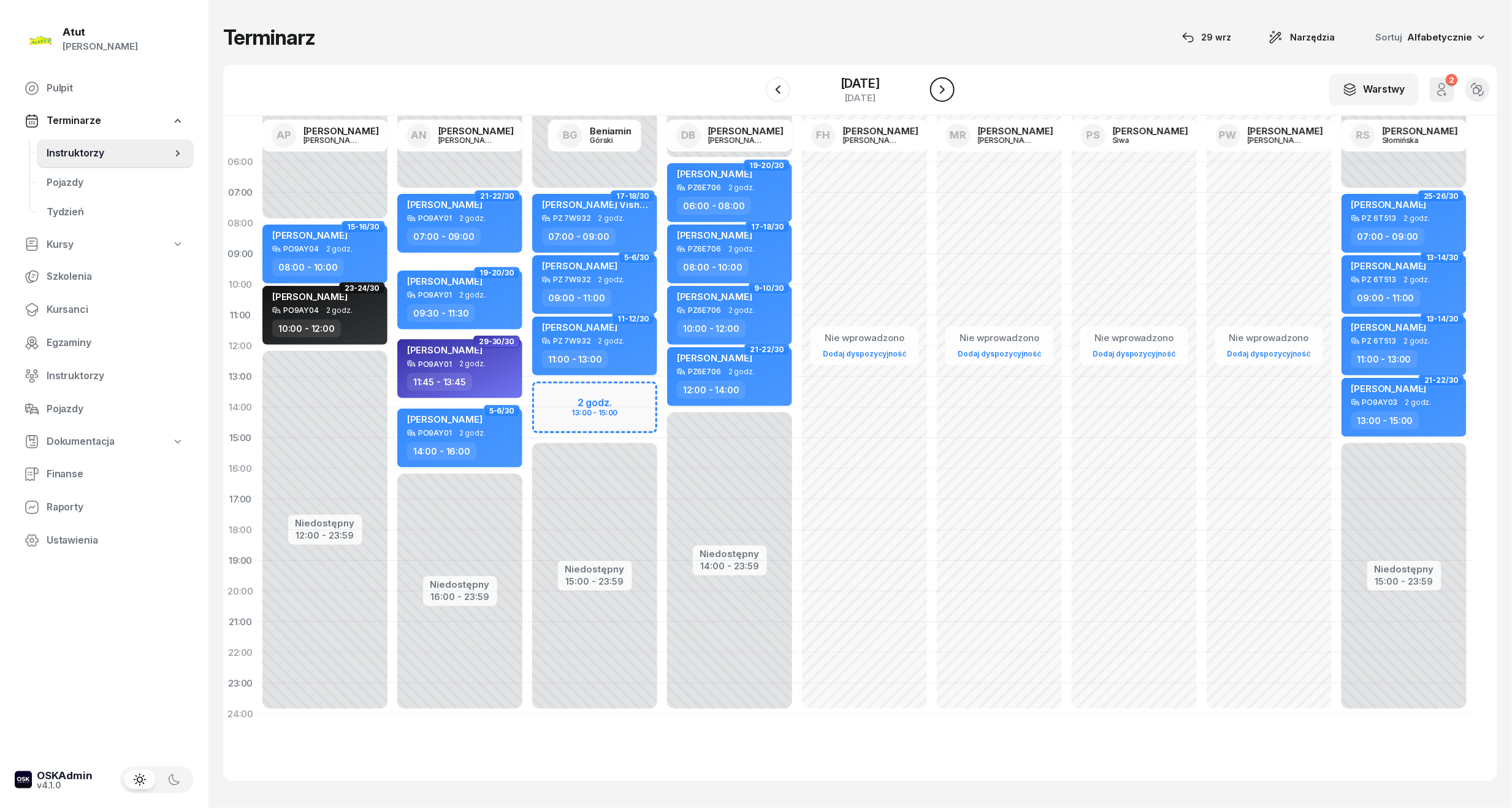
click at [945, 91] on icon "button" at bounding box center [942, 89] width 15 height 15
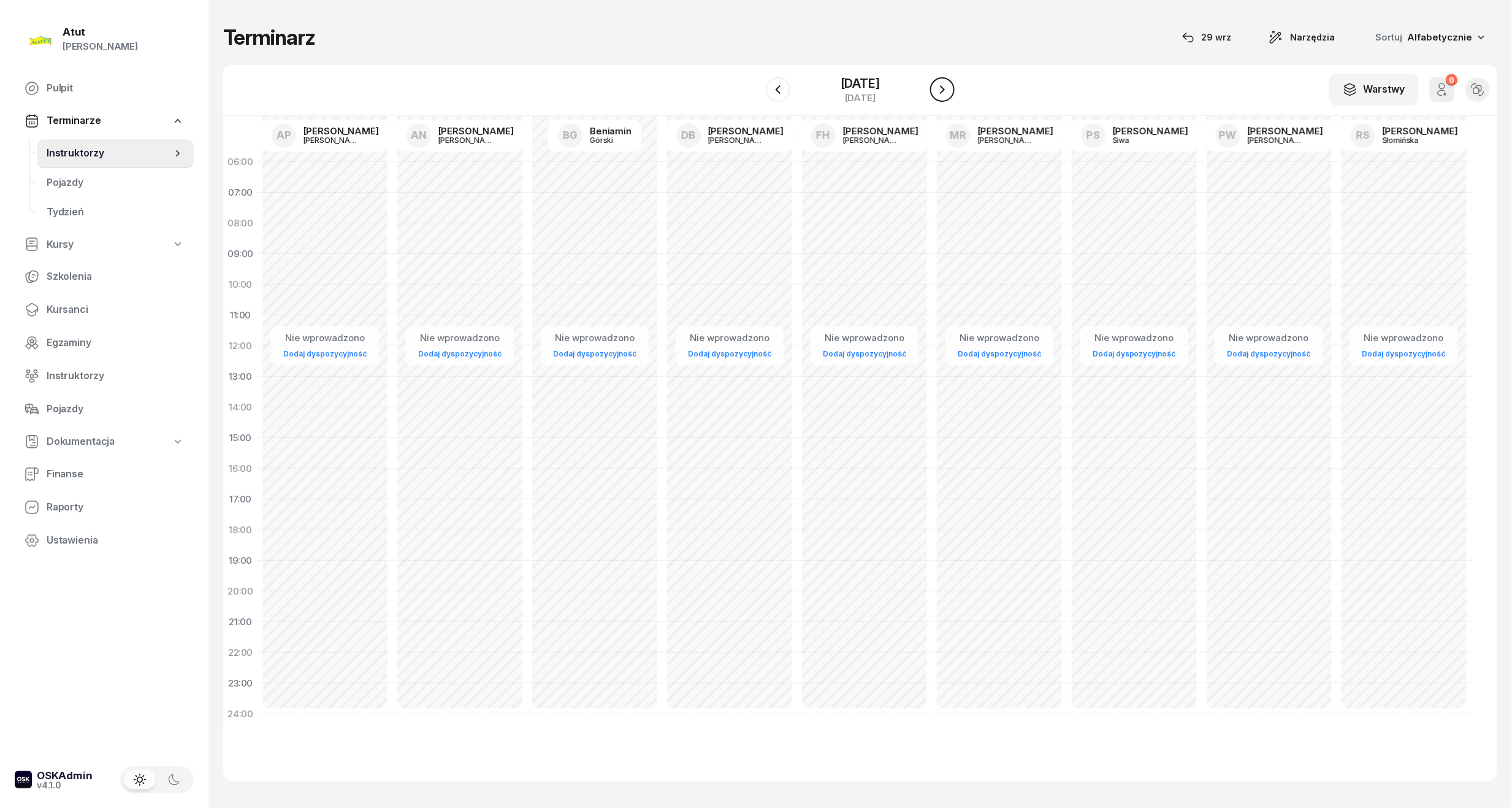
click at [945, 91] on icon "button" at bounding box center [942, 89] width 5 height 9
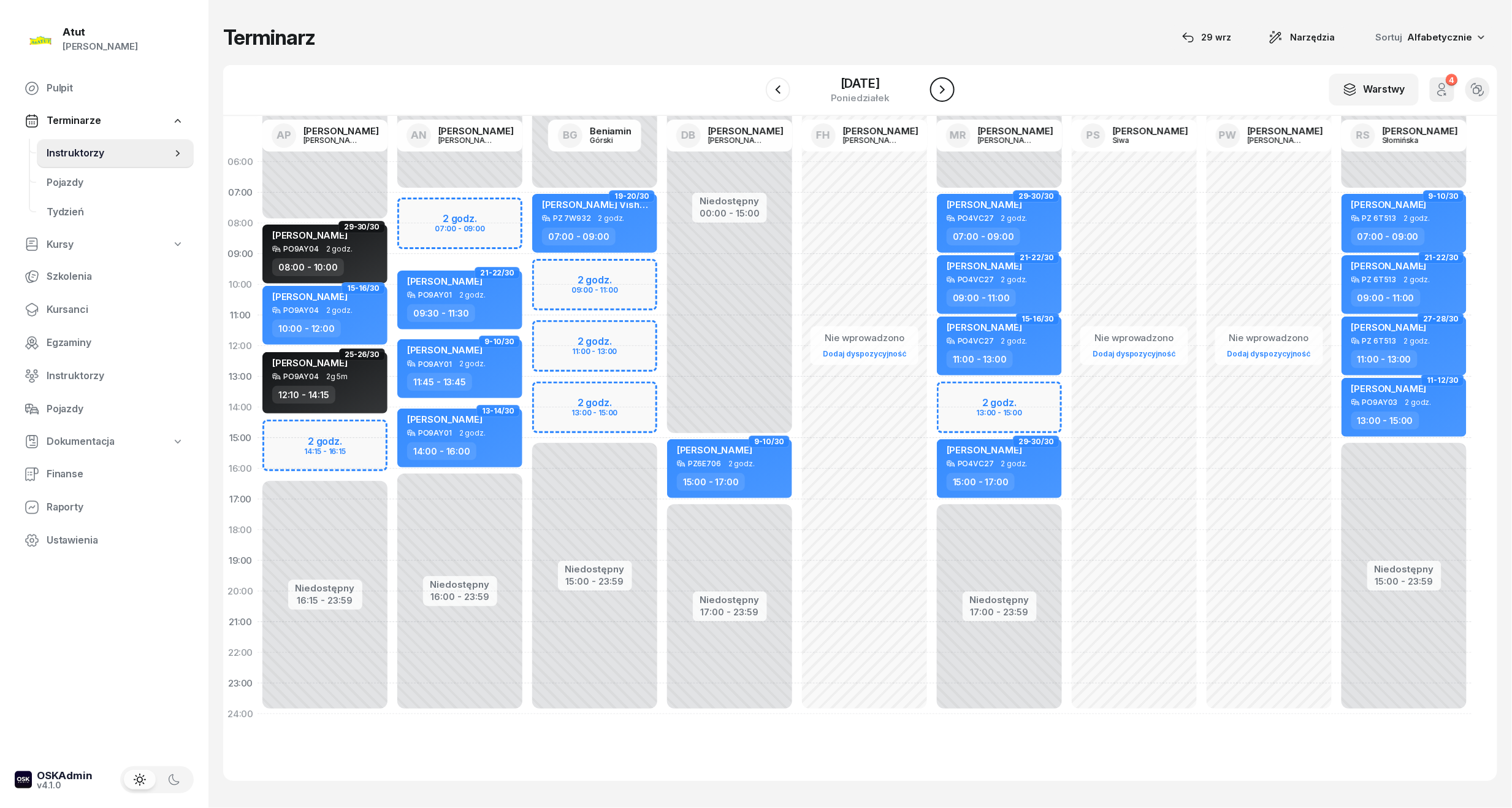
click at [940, 89] on icon "button" at bounding box center [942, 89] width 15 height 15
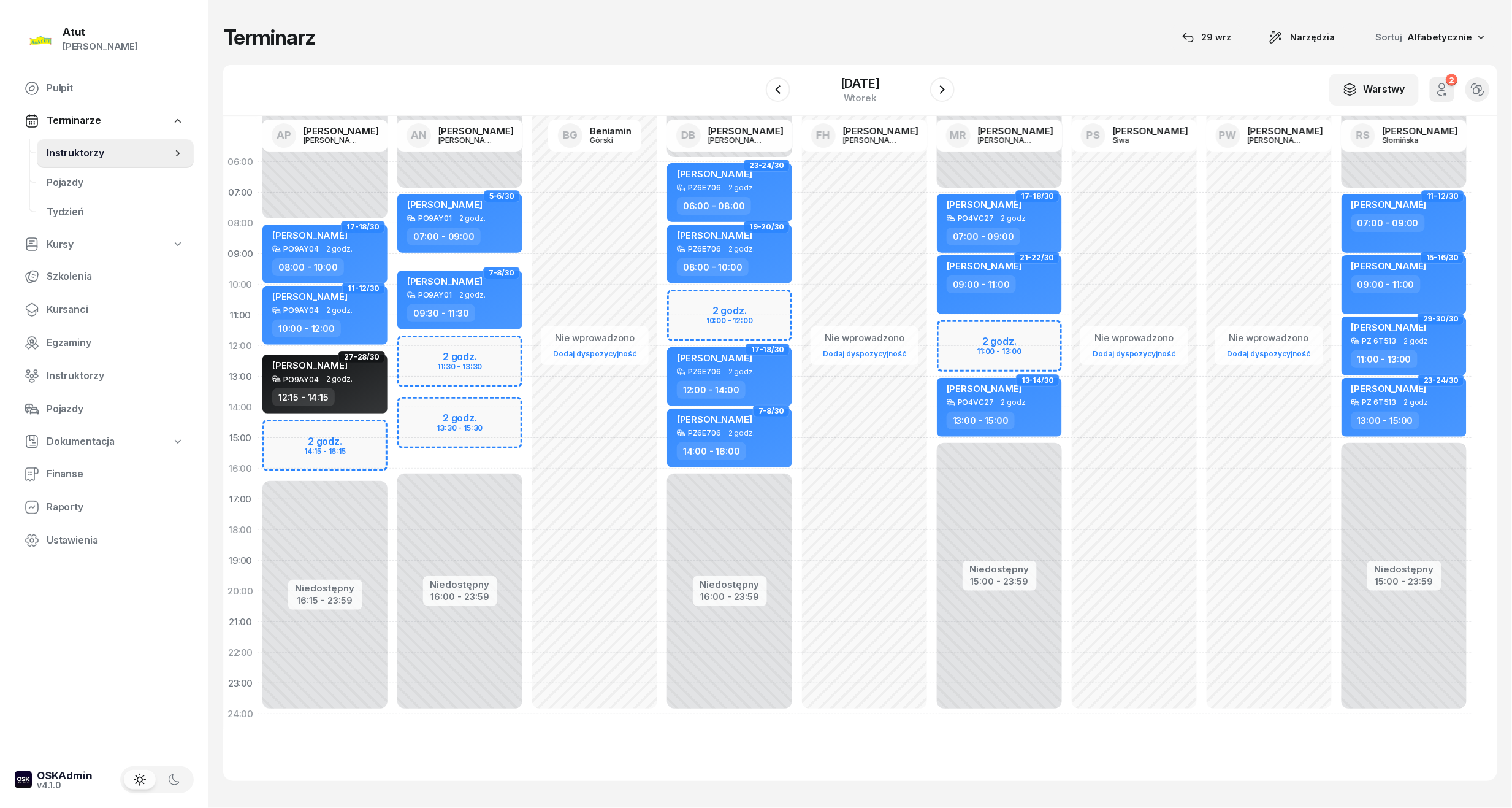
click at [308, 432] on div "Niedostępny 00:00 - 08:00 Niedostępny 16:15 - 23:59 2 godz. 14:15 - 16:15 17-18…" at bounding box center [325, 438] width 135 height 583
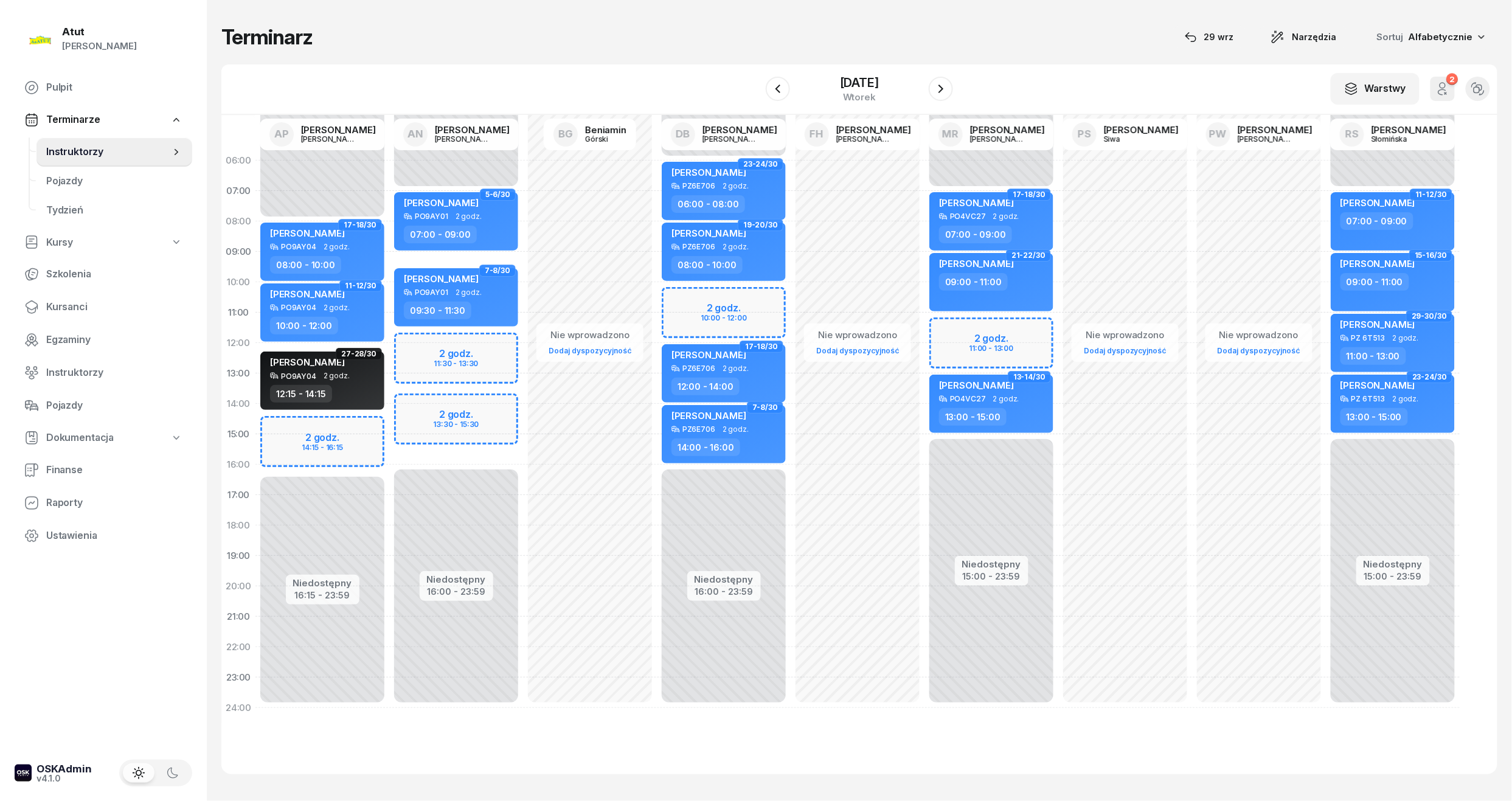
select select "14"
select select "15"
select select "16"
select select "15"
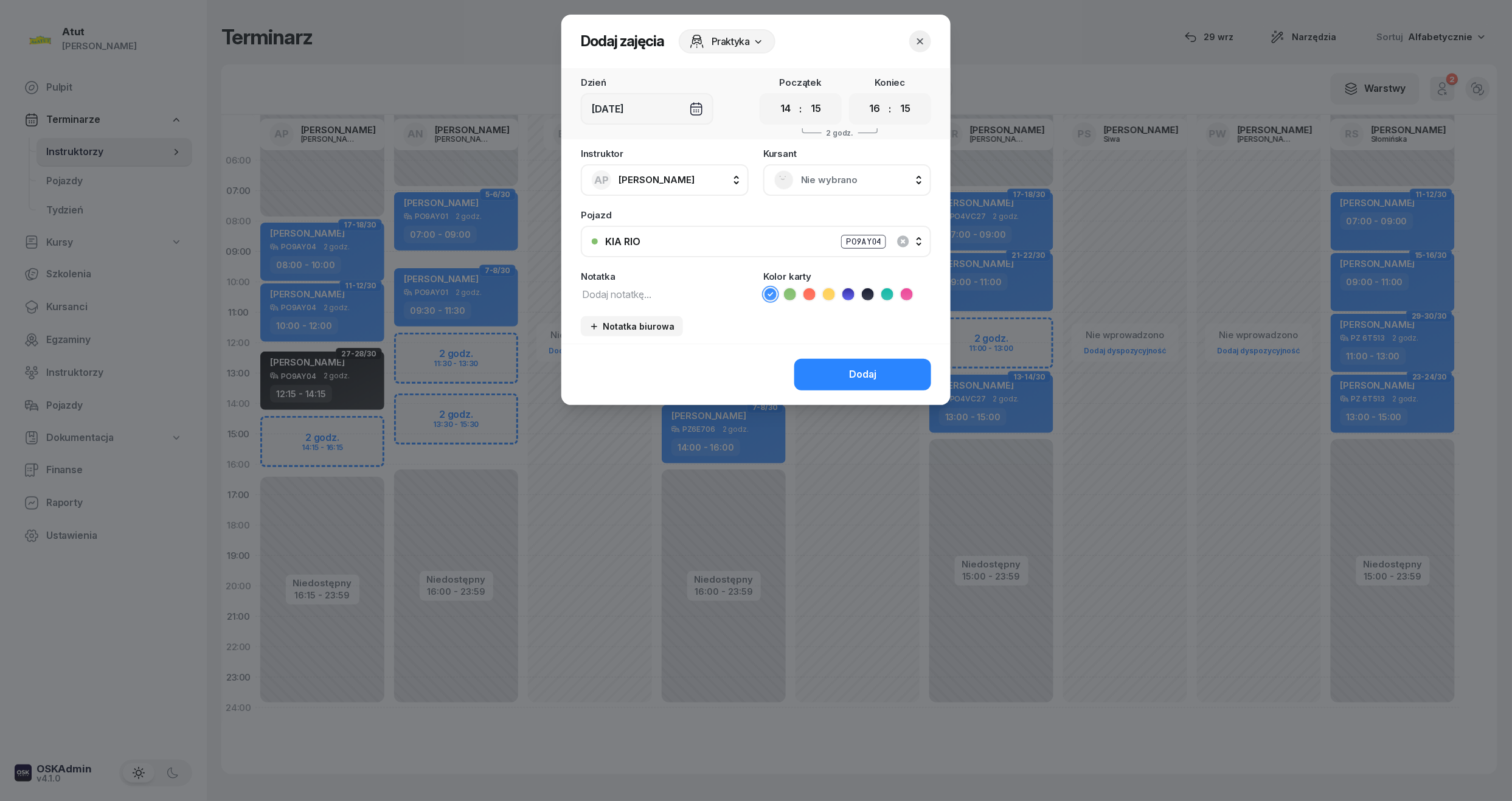
click at [857, 179] on span "Nie wybrano" at bounding box center [861, 180] width 119 height 16
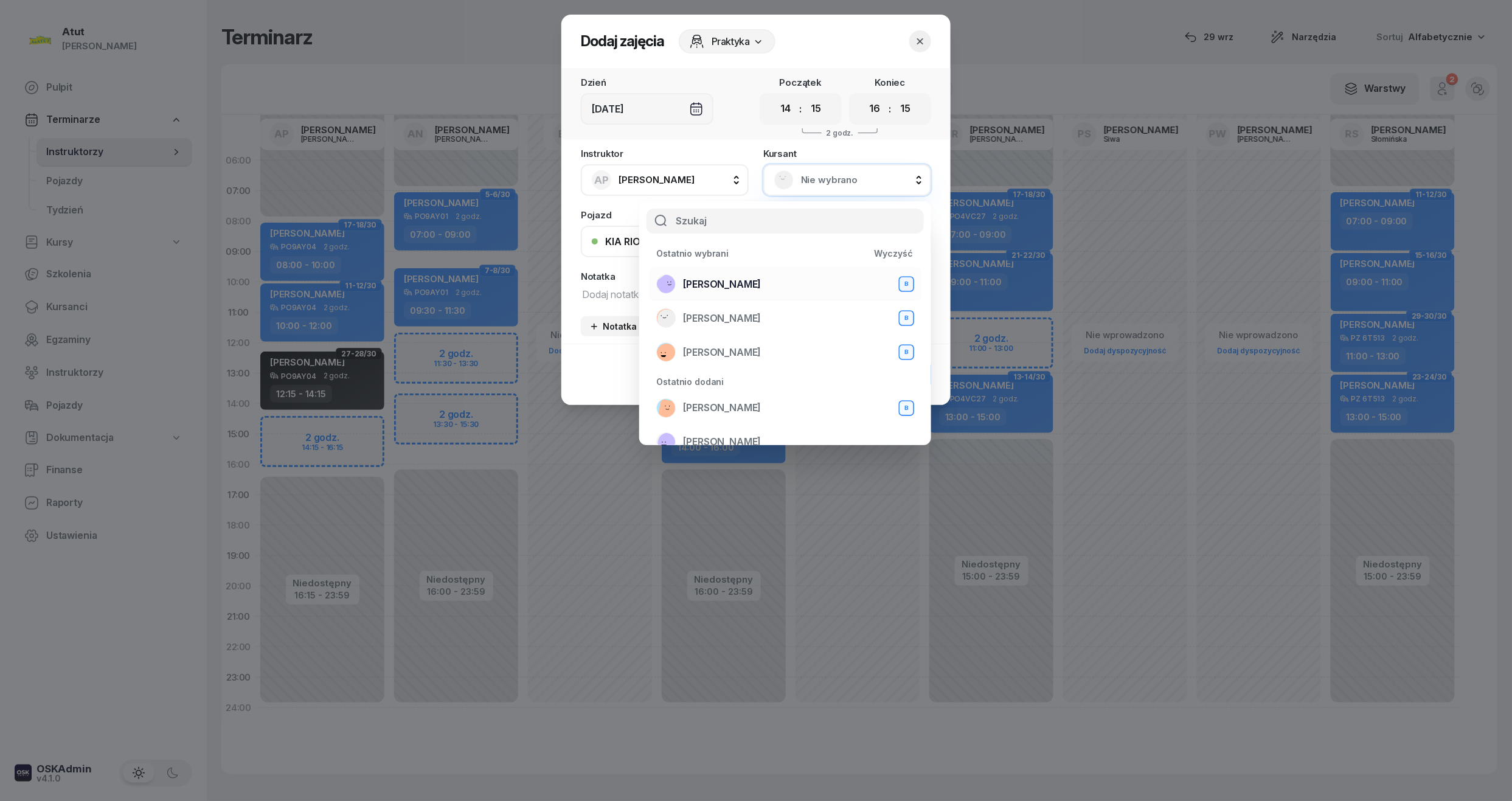
click at [712, 274] on div "Rafa Ahmed B" at bounding box center [785, 284] width 258 height 20
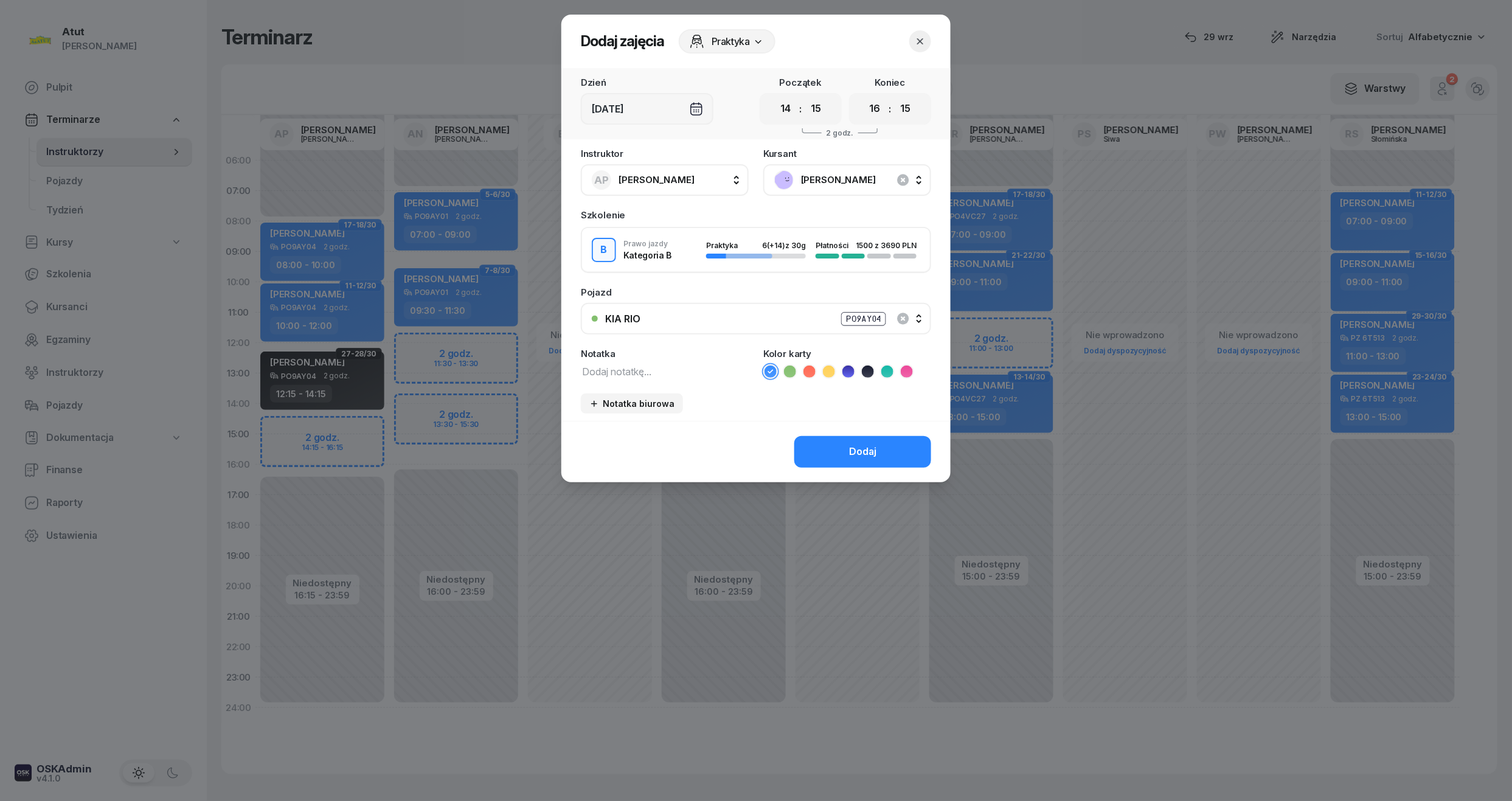
click at [870, 366] on icon at bounding box center [868, 372] width 12 height 12
click at [918, 37] on icon "button" at bounding box center [920, 41] width 12 height 12
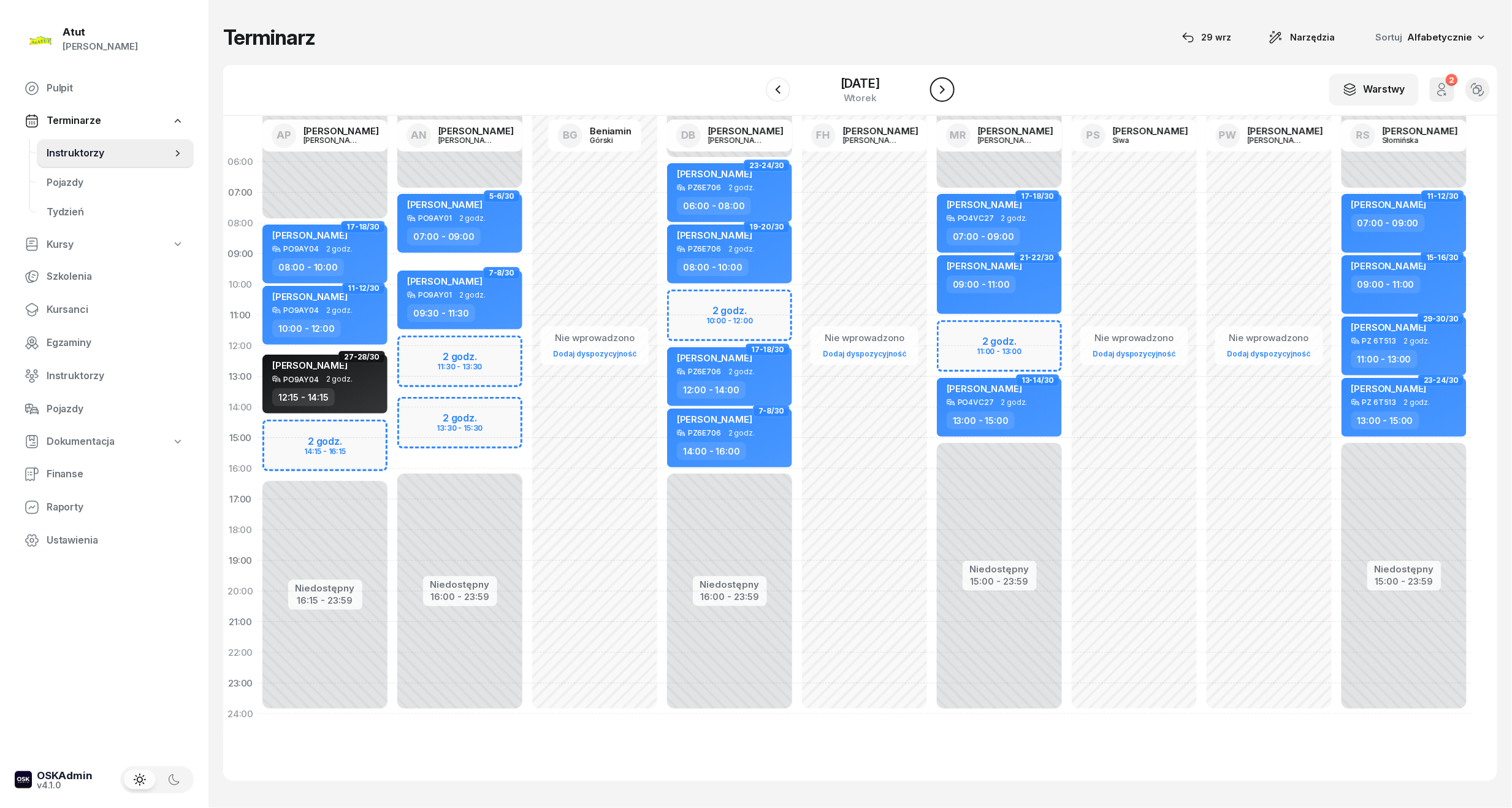
click at [942, 89] on icon "button" at bounding box center [942, 89] width 15 height 15
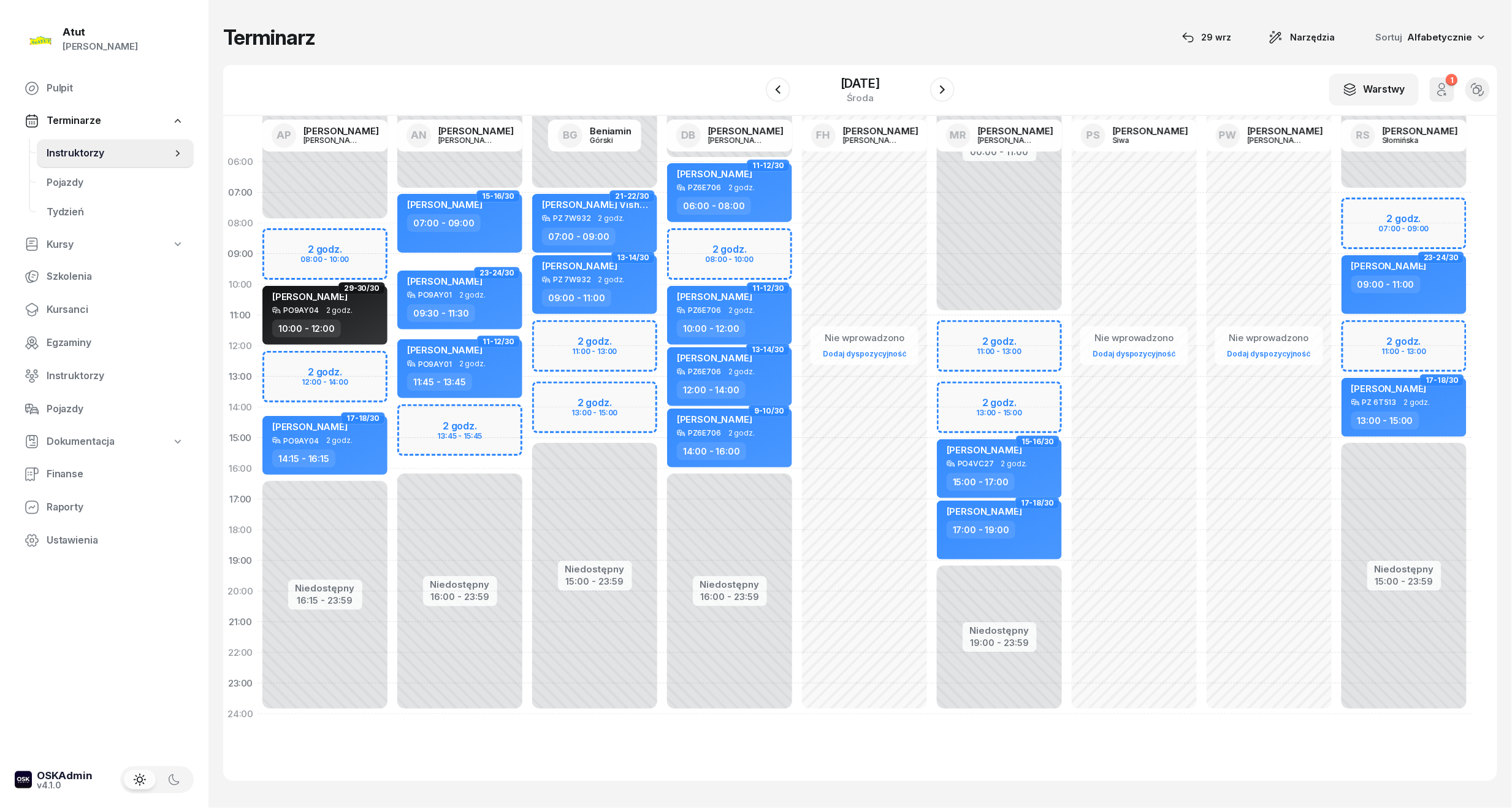
click at [332, 257] on div "Niedostępny 00:00 - 08:00 Niedostępny 16:15 - 23:59 2 godz. 08:00 - 10:00 2 god…" at bounding box center [325, 438] width 135 height 583
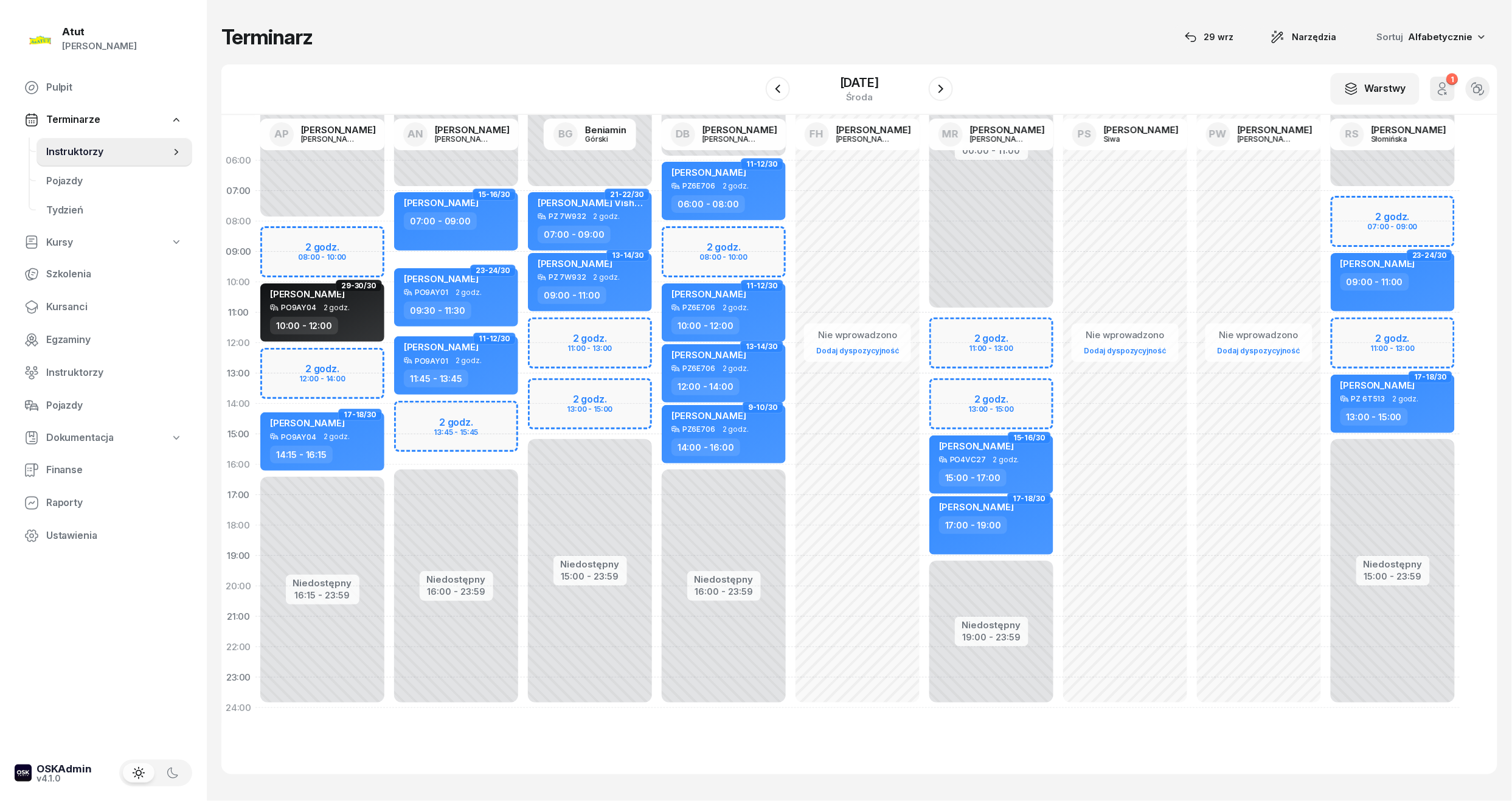
select select "09"
select select "10"
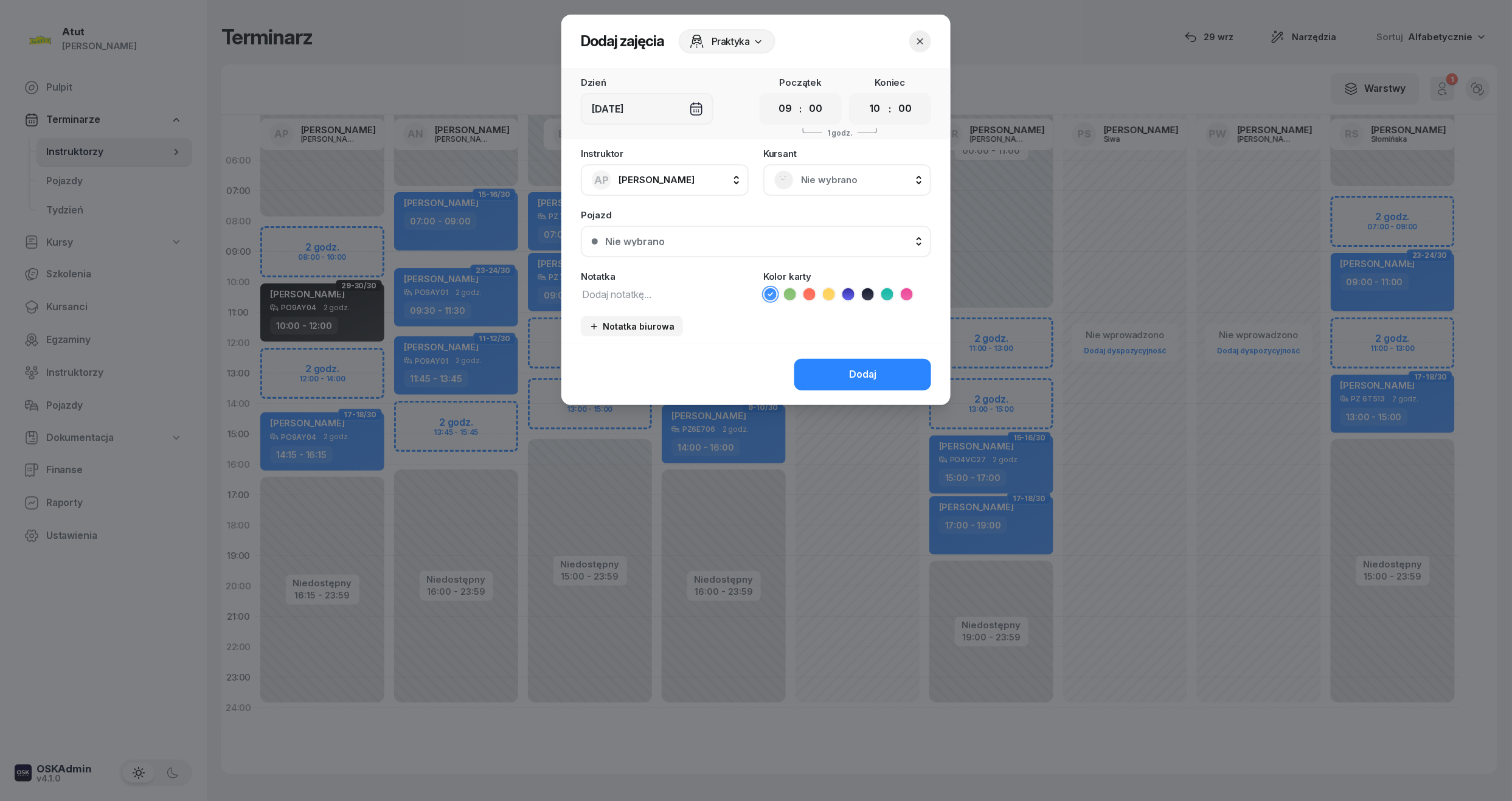
click at [840, 180] on span "Nie wybrano" at bounding box center [861, 180] width 119 height 16
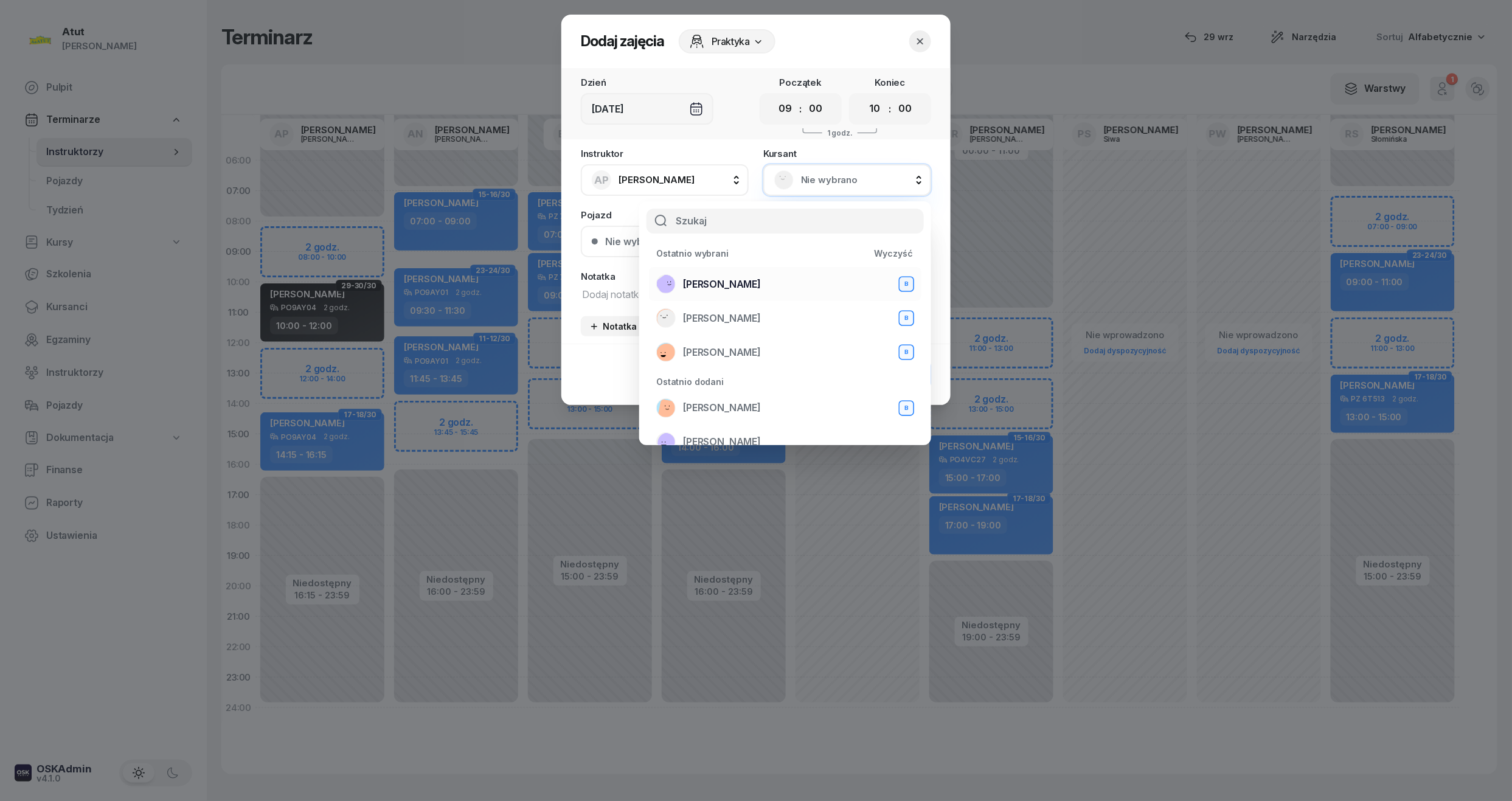
click at [685, 280] on span "Rafa Ahmed" at bounding box center [722, 284] width 78 height 16
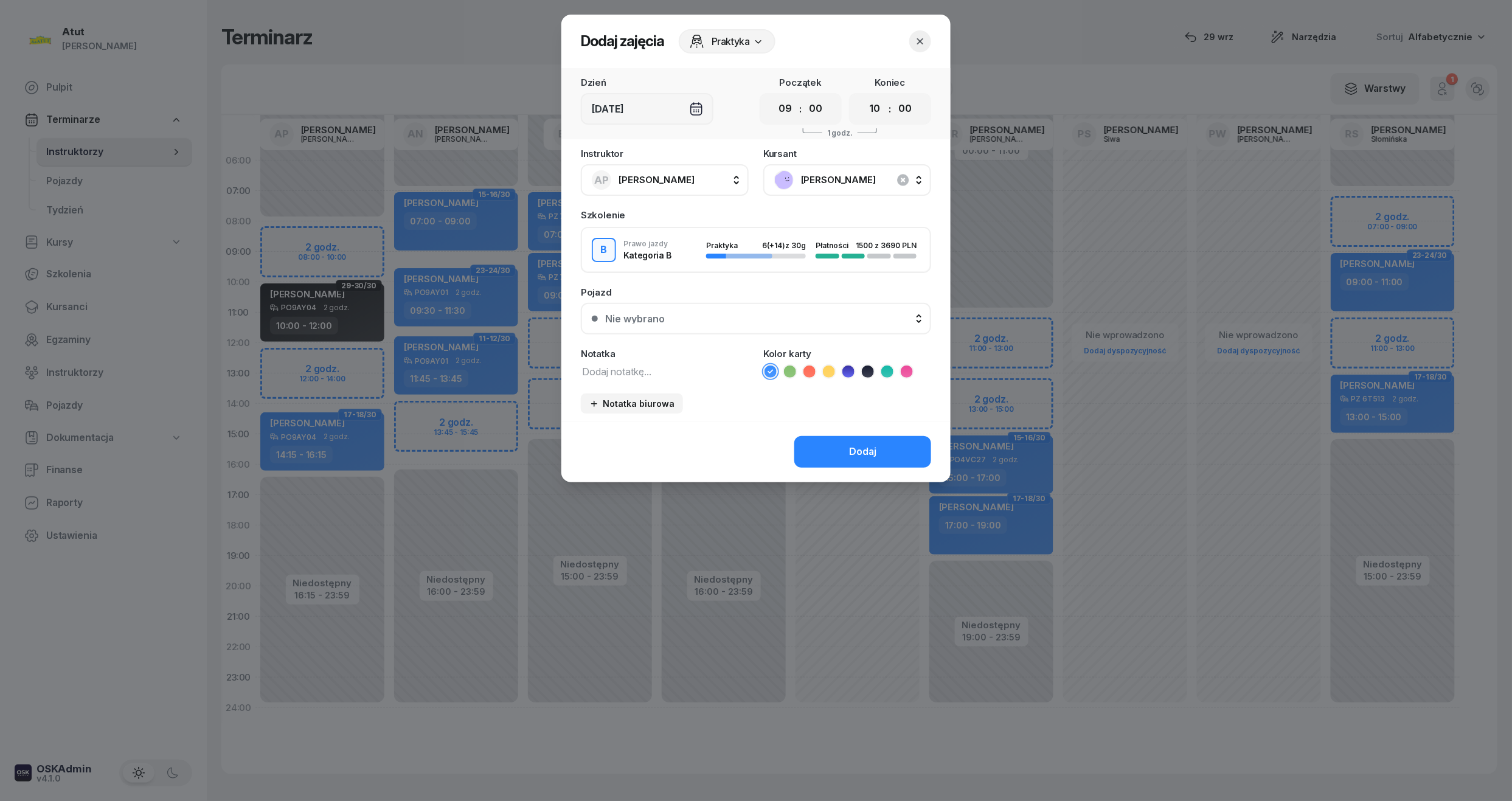
drag, startPoint x: 786, startPoint y: 106, endPoint x: 815, endPoint y: 159, distance: 60.4
click at [786, 106] on select "00 01 02 03 04 05 06 07 08 09 10 11 12 13 14 15 16 17 18 19 20 21 22 23" at bounding box center [785, 109] width 23 height 26
select select "08"
click at [774, 96] on select "00 01 02 03 04 05 06 07 08 09 10 11 12 13 14 15 16 17 18 19 20 21 22 23" at bounding box center [785, 109] width 23 height 26
click at [872, 371] on icon at bounding box center [868, 372] width 12 height 12
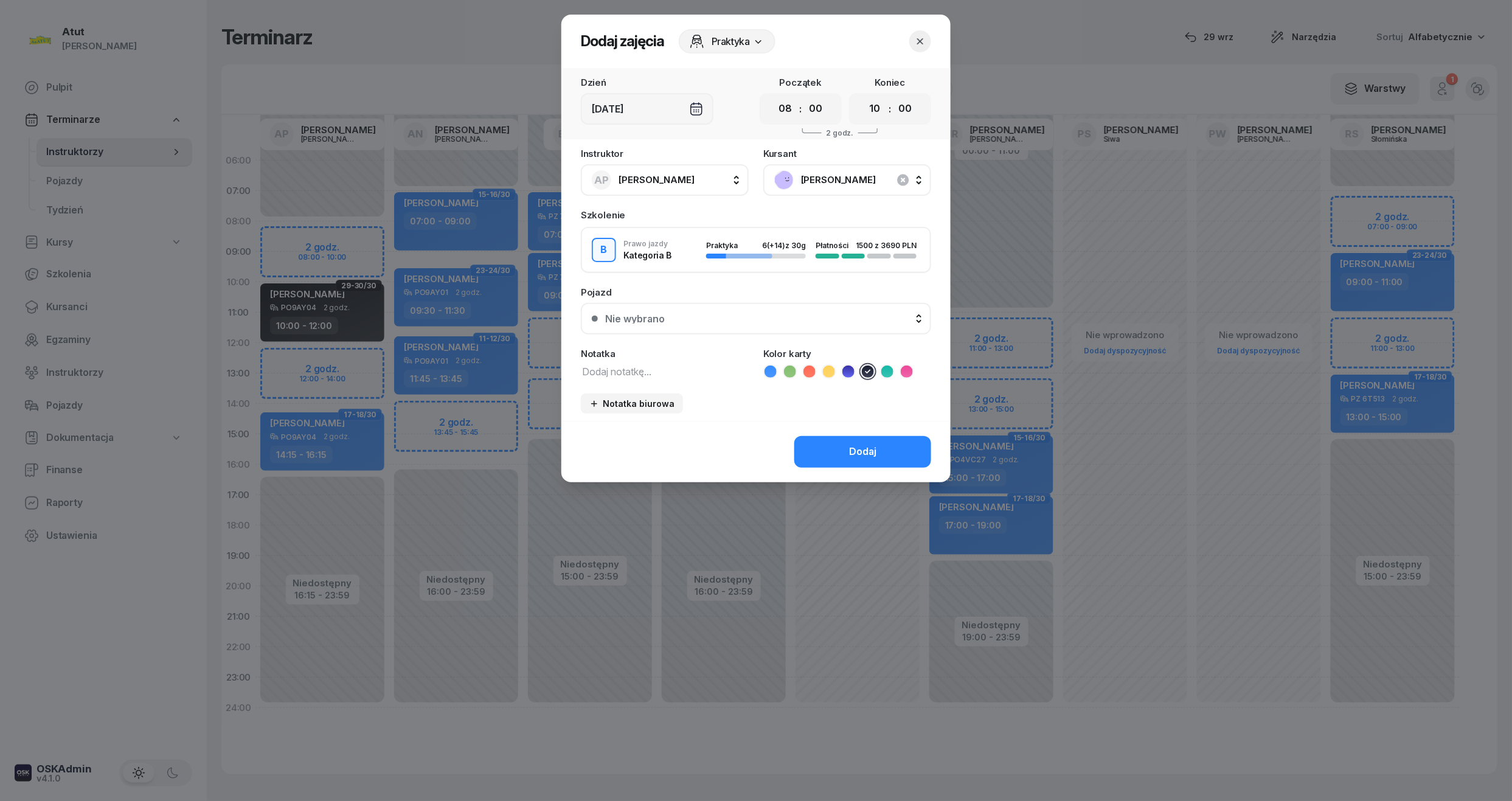
click at [759, 320] on div "Nie wybrano" at bounding box center [762, 319] width 315 height 10
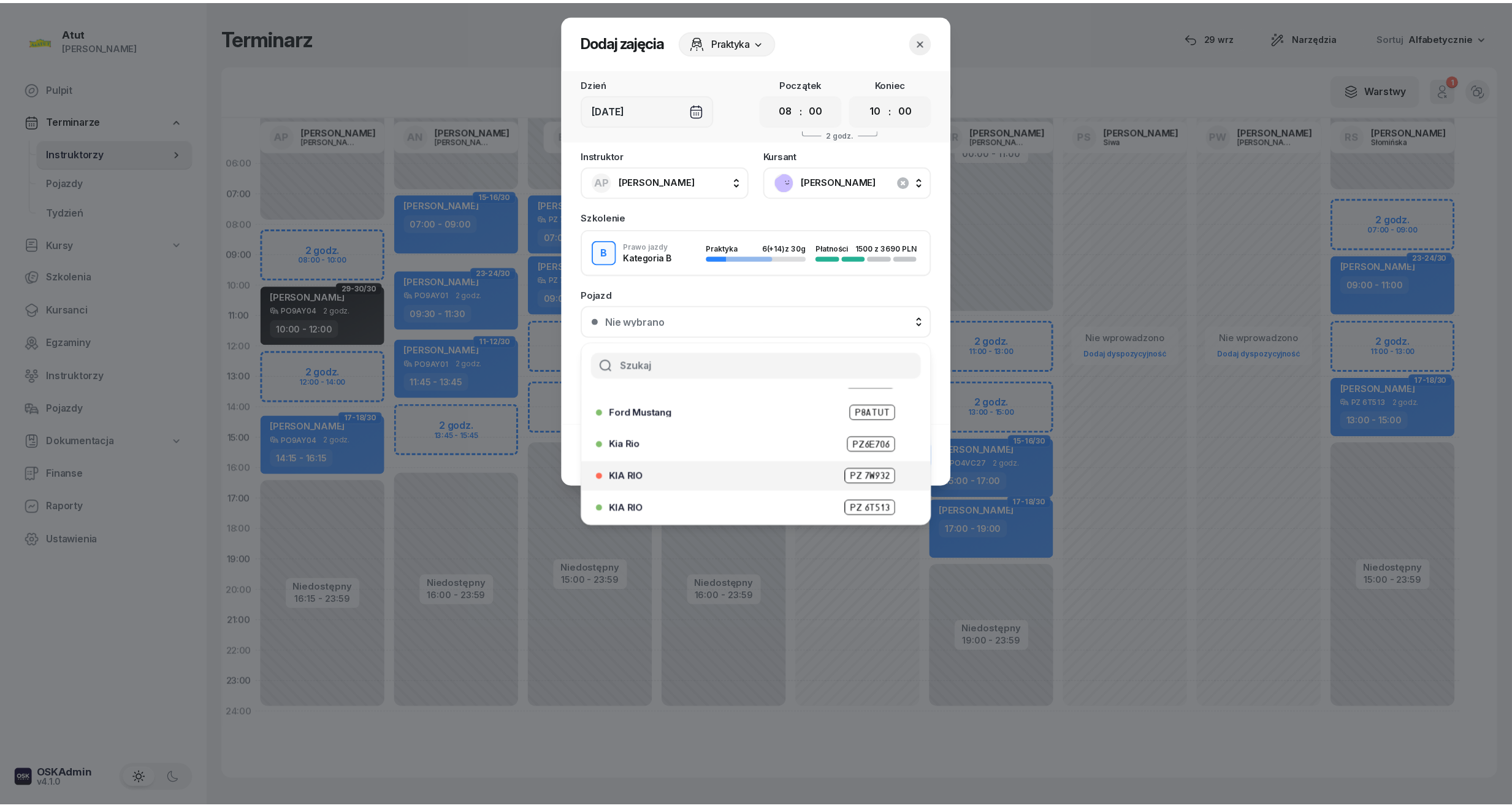
scroll to position [70, 0]
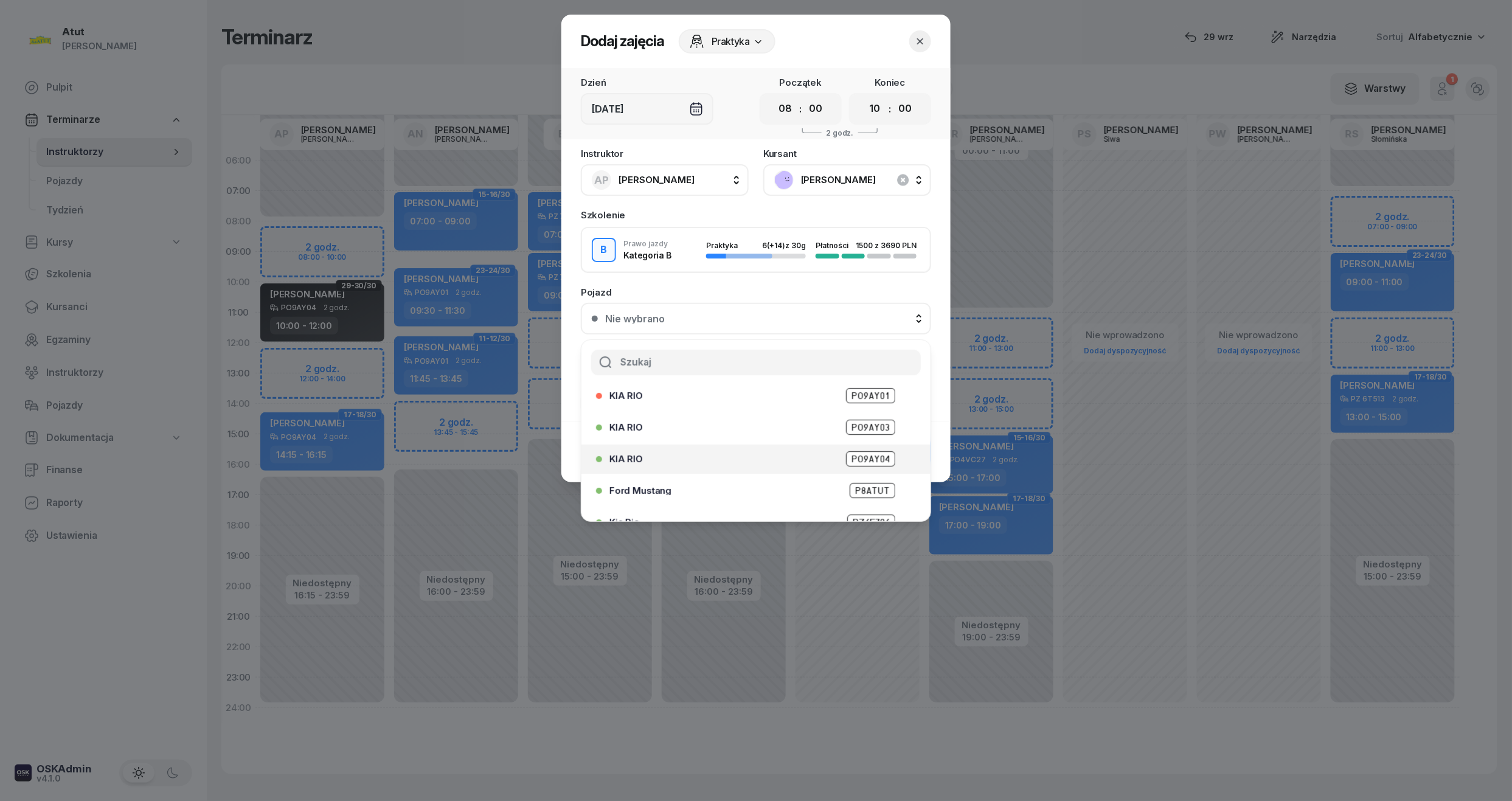
click at [872, 453] on span "PO9AY04" at bounding box center [870, 458] width 49 height 15
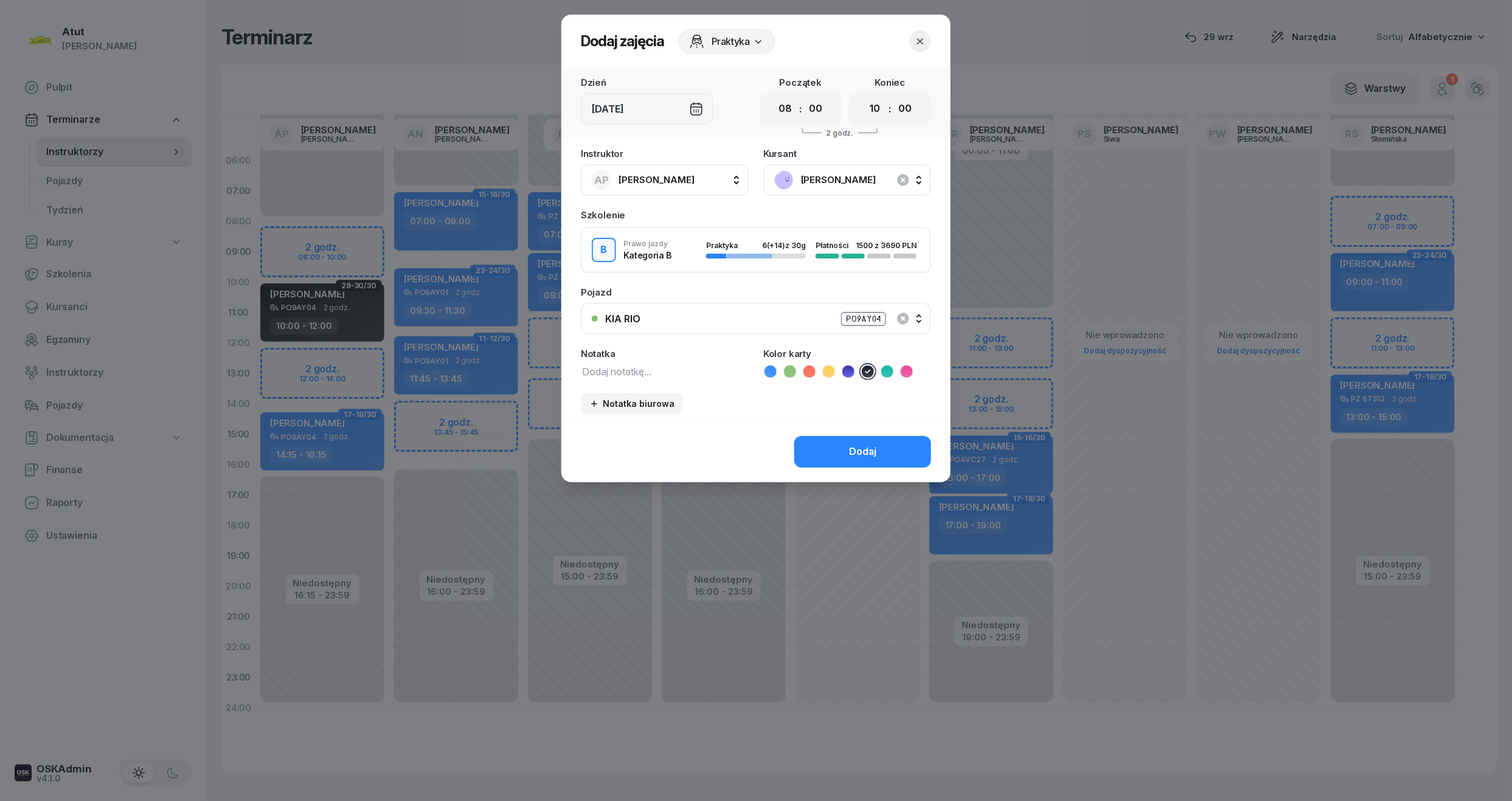
click at [872, 453] on div "Dodaj" at bounding box center [863, 452] width 28 height 16
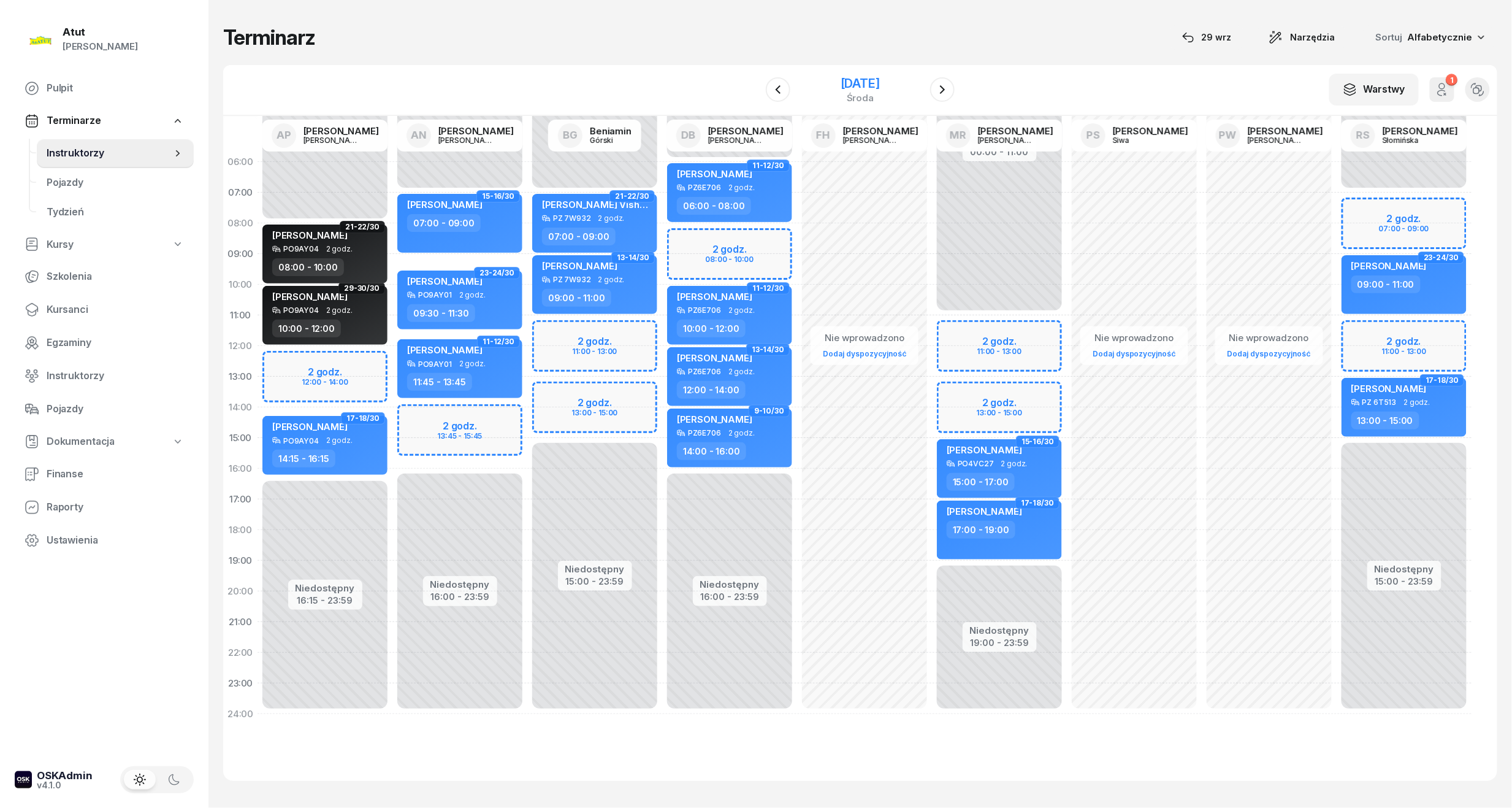
click at [874, 82] on div "19 listopada 2025" at bounding box center [860, 83] width 39 height 13
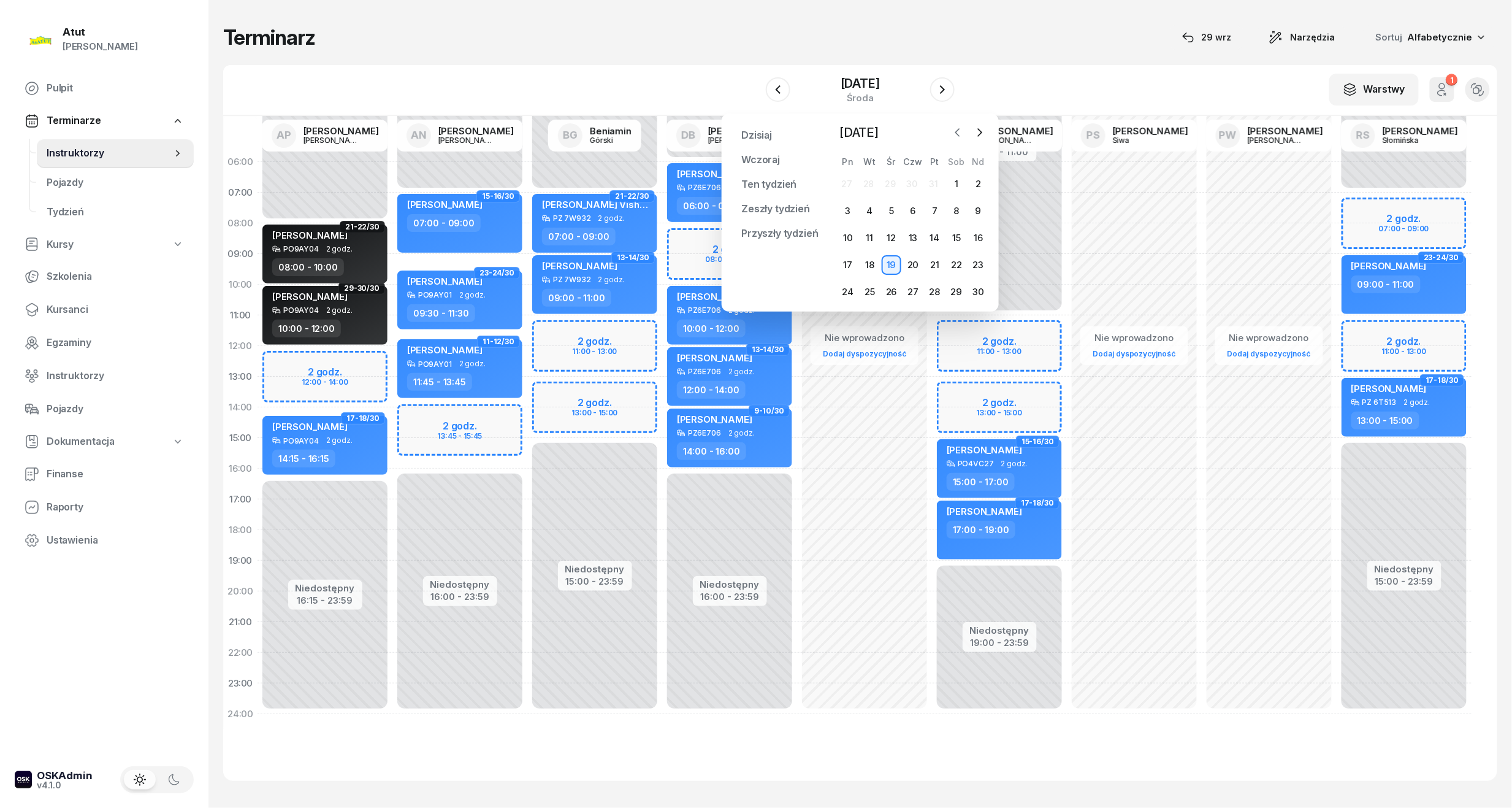
click at [964, 136] on button "button" at bounding box center [958, 132] width 19 height 19
drag, startPoint x: 33, startPoint y: 309, endPoint x: 42, endPoint y: 308, distance: 9.1
click at [34, 309] on icon at bounding box center [32, 309] width 15 height 15
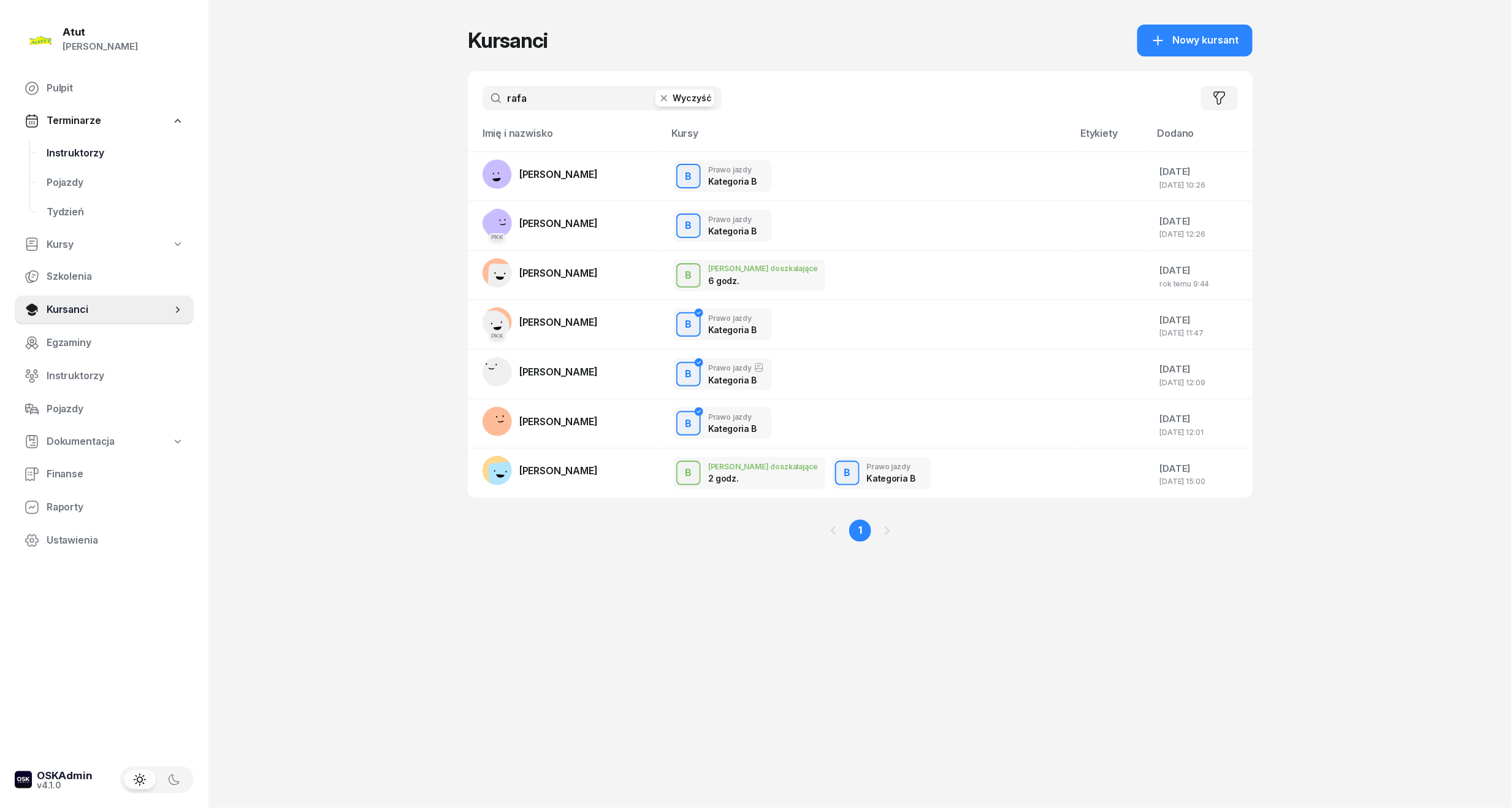
drag, startPoint x: 629, startPoint y: 104, endPoint x: 104, endPoint y: 152, distance: 527.2
click at [104, 152] on div "Atut Paulina Lis Pulpit Terminarze Instruktorzy Pojazdy Tydzień Kursy Szkolenia…" at bounding box center [756, 404] width 1512 height 808
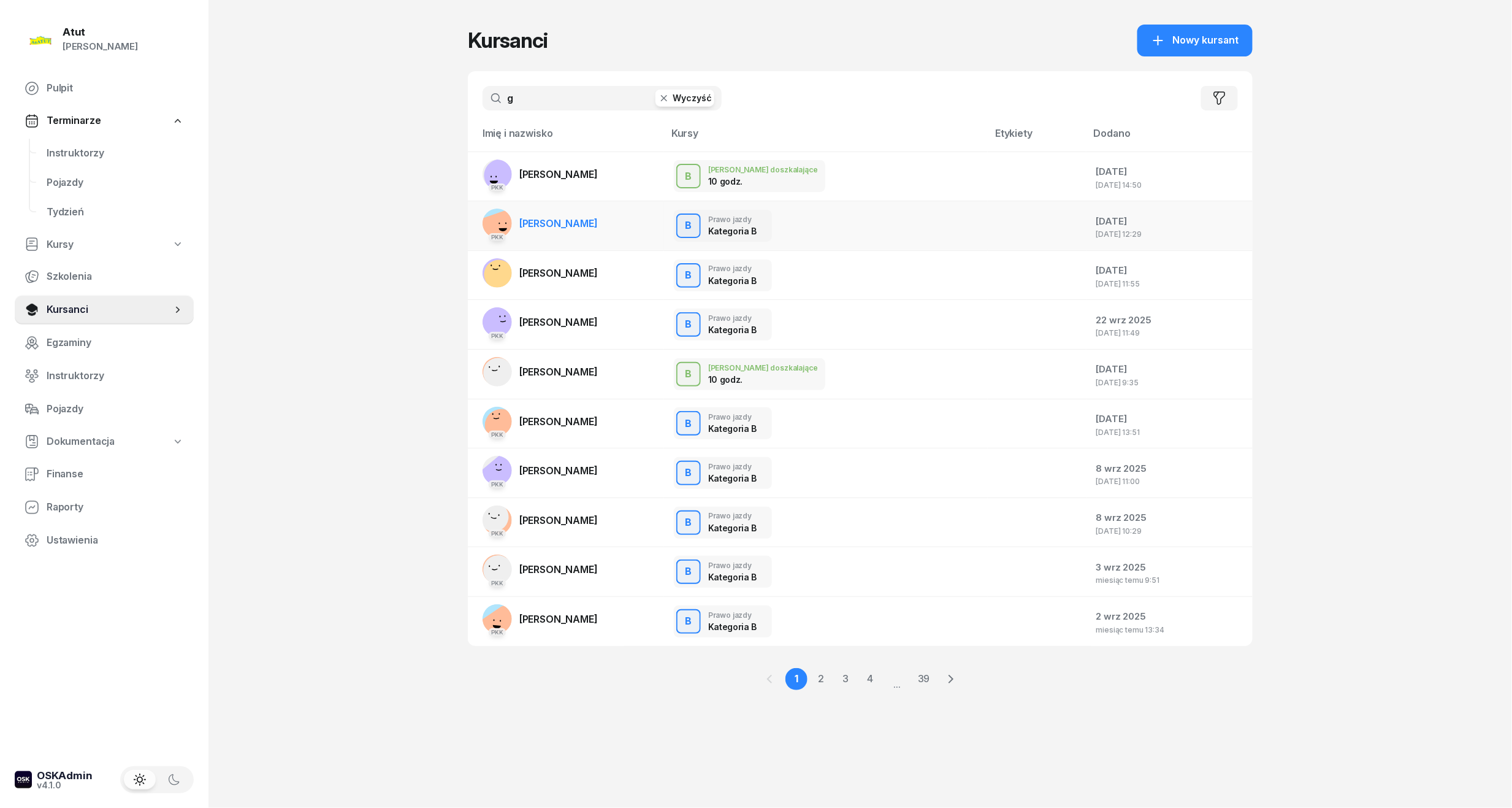
type input "g"
click at [595, 215] on td "PKK Dominik Gędek" at bounding box center [566, 225] width 196 height 50
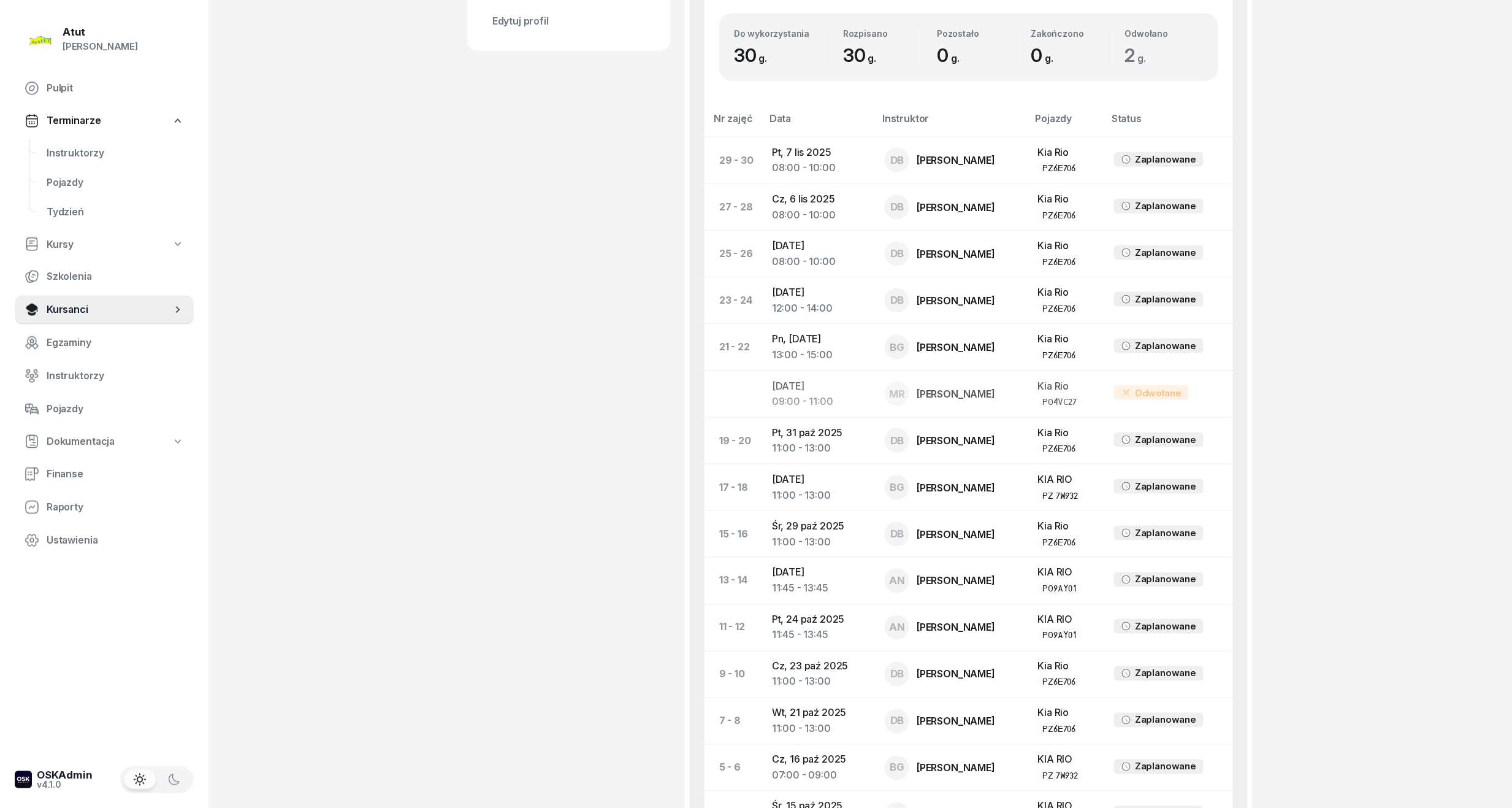
scroll to position [245, 0]
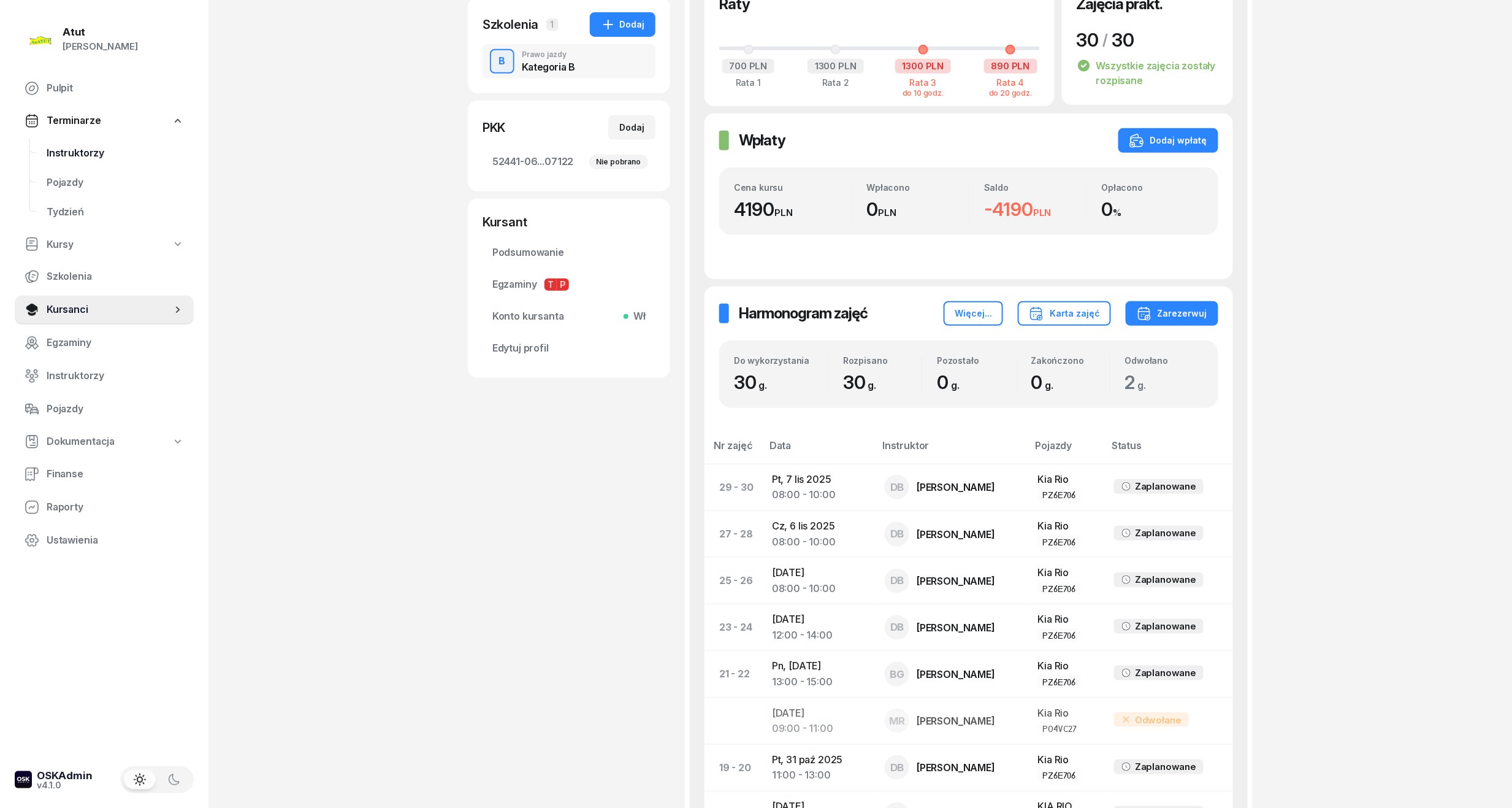
click at [71, 148] on span "Instruktorzy" at bounding box center [116, 153] width 137 height 16
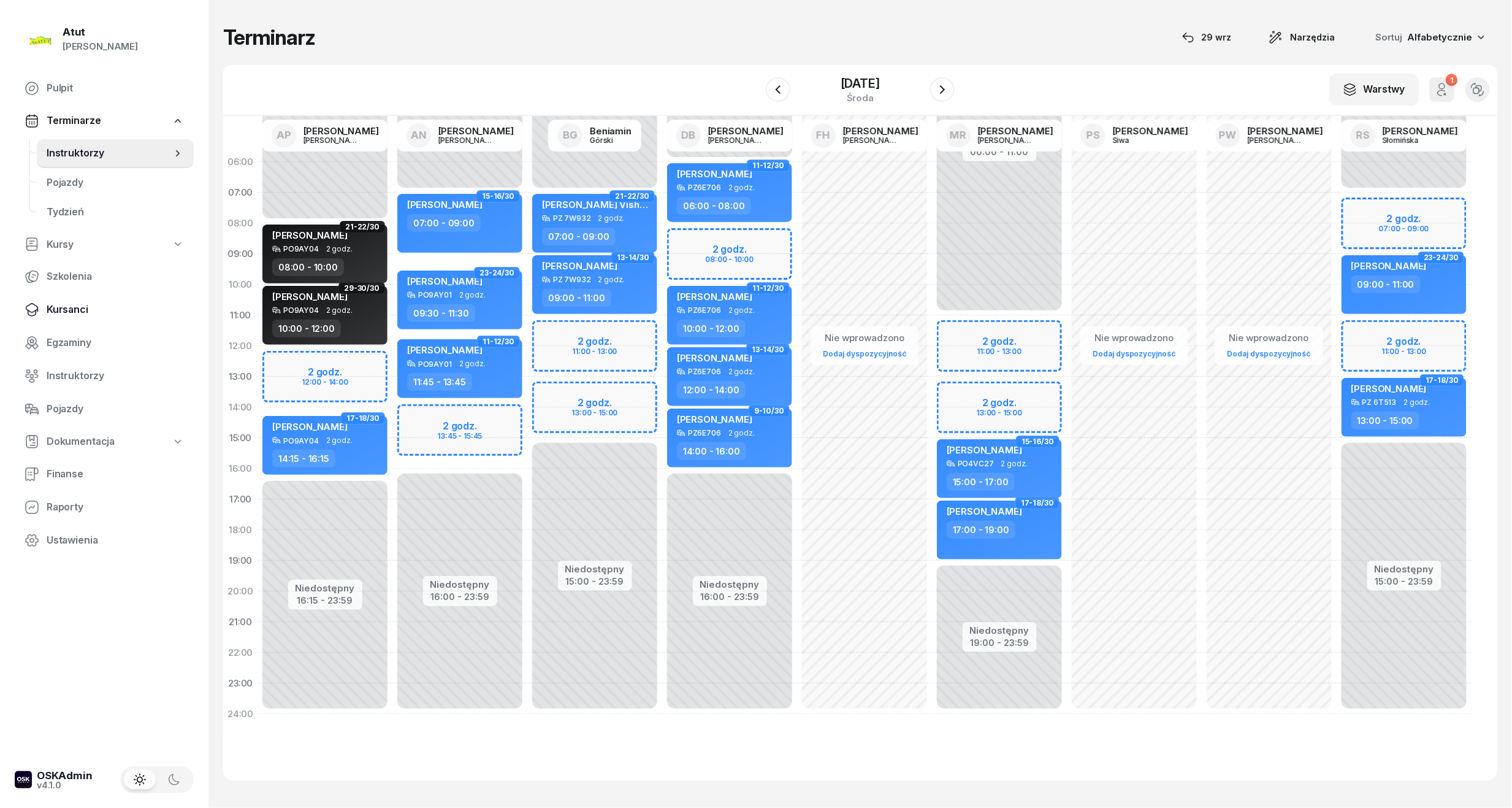
click at [79, 312] on span "Kursanci" at bounding box center [116, 309] width 137 height 16
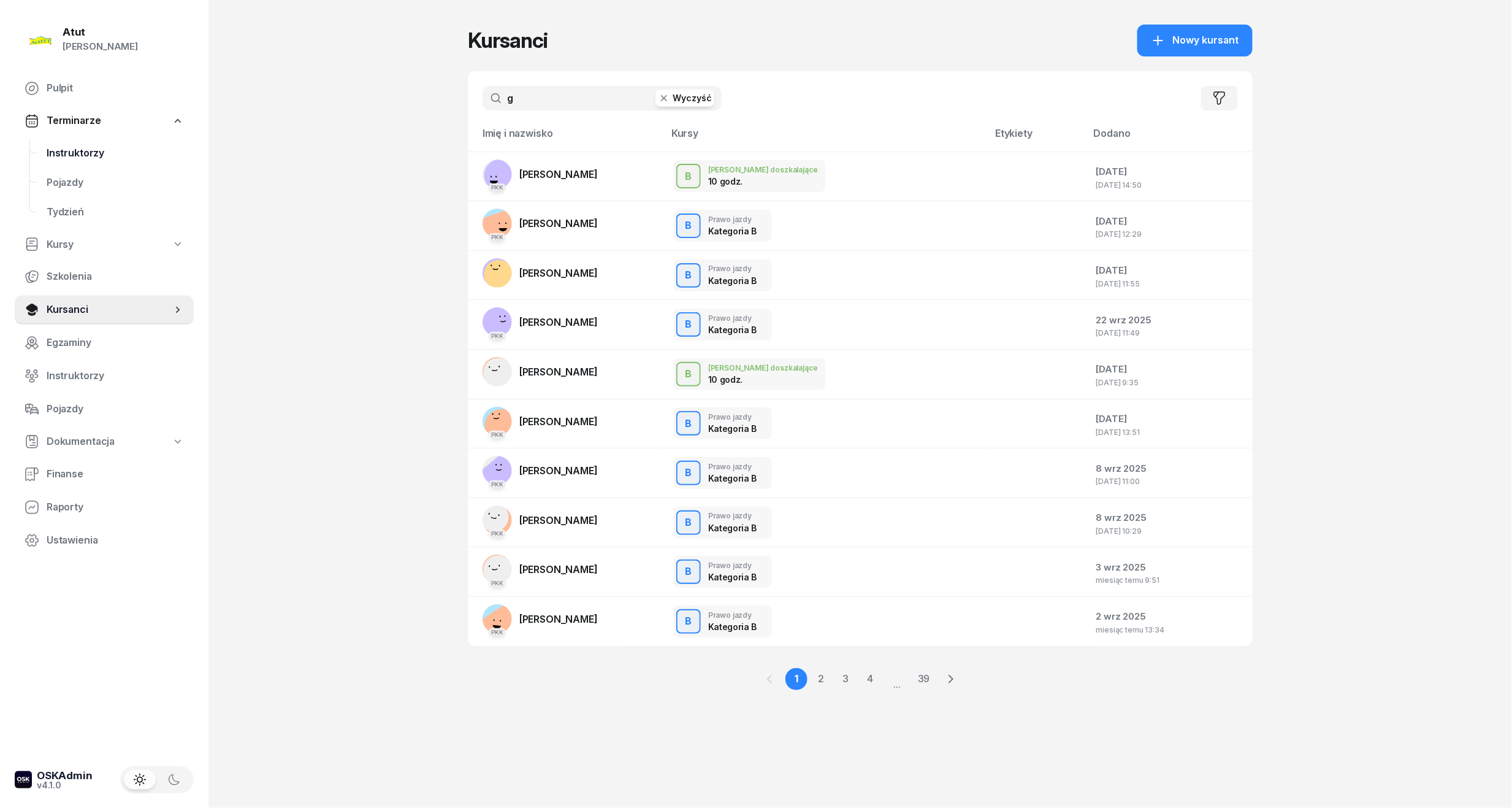
drag, startPoint x: 540, startPoint y: 99, endPoint x: 128, endPoint y: 142, distance: 414.2
click at [128, 142] on div "Atut Paulina Lis Pulpit Terminarze Instruktorzy Pojazdy Tydzień Kursy Szkolenia…" at bounding box center [756, 404] width 1512 height 808
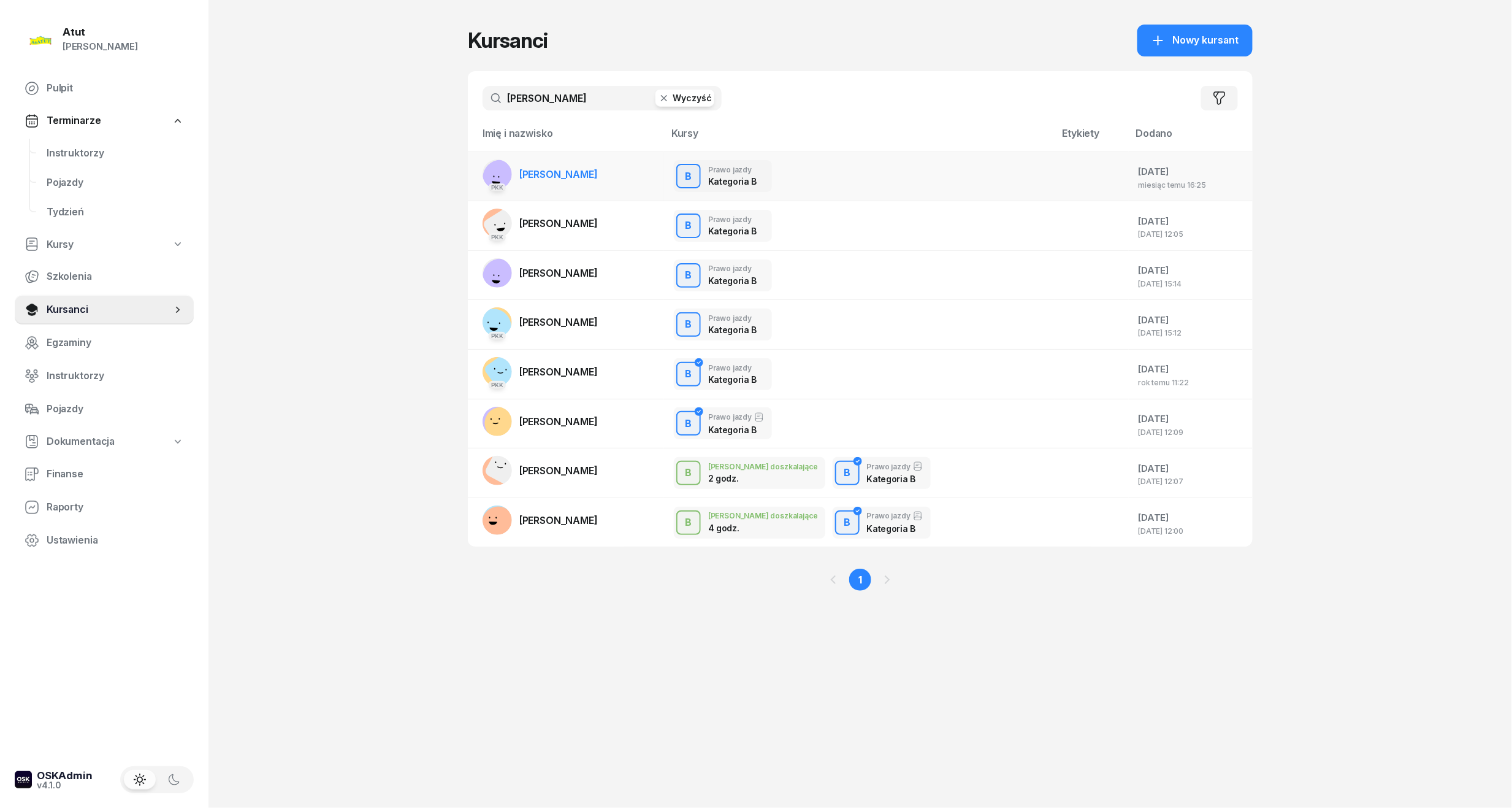
type input "walczak"
click at [589, 173] on span "Natalia Walczak" at bounding box center [558, 174] width 79 height 13
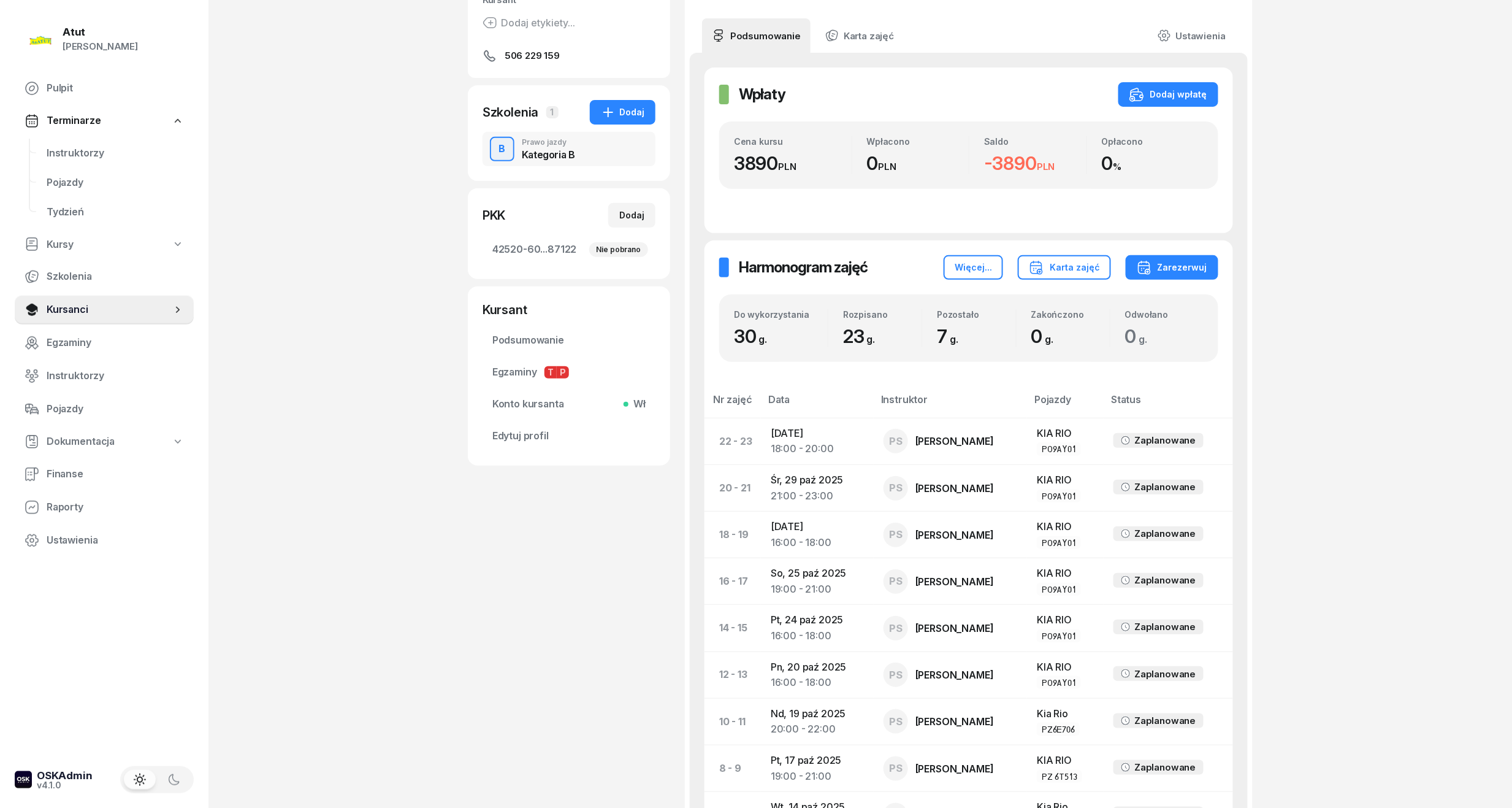
scroll to position [77, 0]
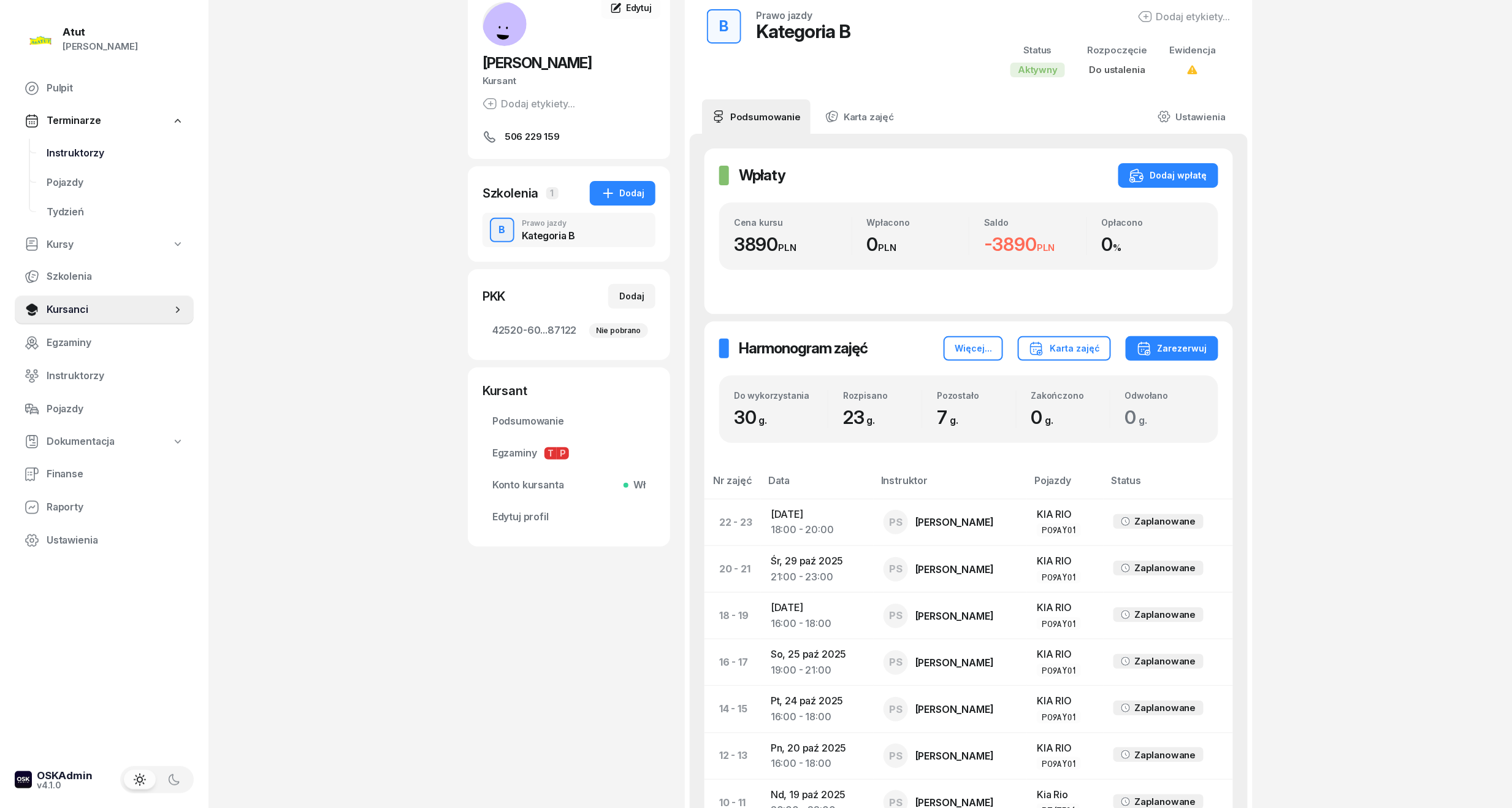
click at [52, 145] on span "Instruktorzy" at bounding box center [116, 153] width 137 height 16
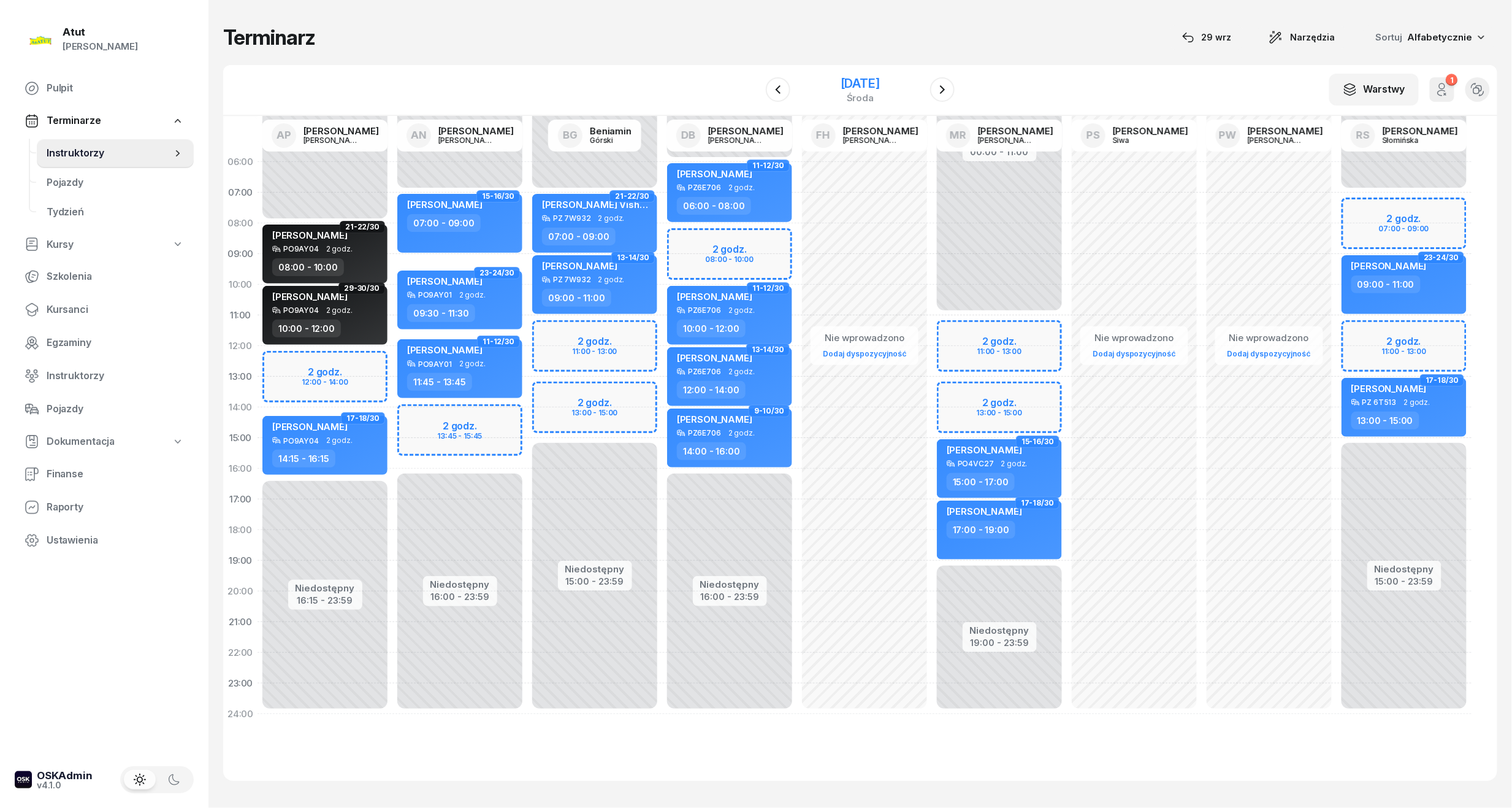
click at [841, 77] on div "19 listopada 2025" at bounding box center [860, 83] width 39 height 13
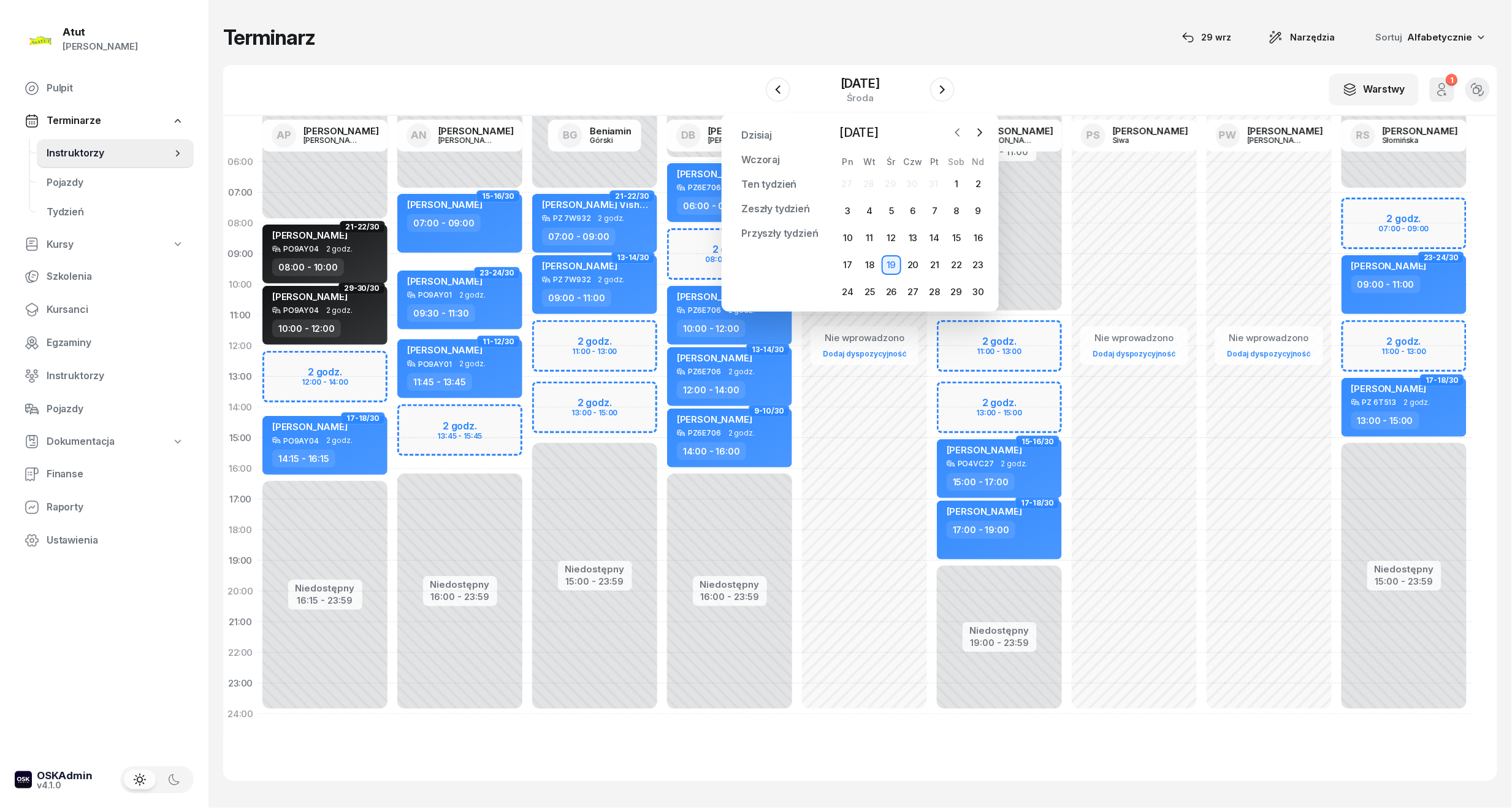
click at [960, 133] on icon "button" at bounding box center [958, 132] width 13 height 13
click at [960, 143] on div "Październik 2025 2025 sty lut mar kwi maj cze lip sie wrz paź lis gru Pn Wt Śr …" at bounding box center [913, 212] width 152 height 179
click at [960, 131] on icon "button" at bounding box center [958, 132] width 13 height 13
click at [870, 290] on div "30" at bounding box center [870, 292] width 20 height 20
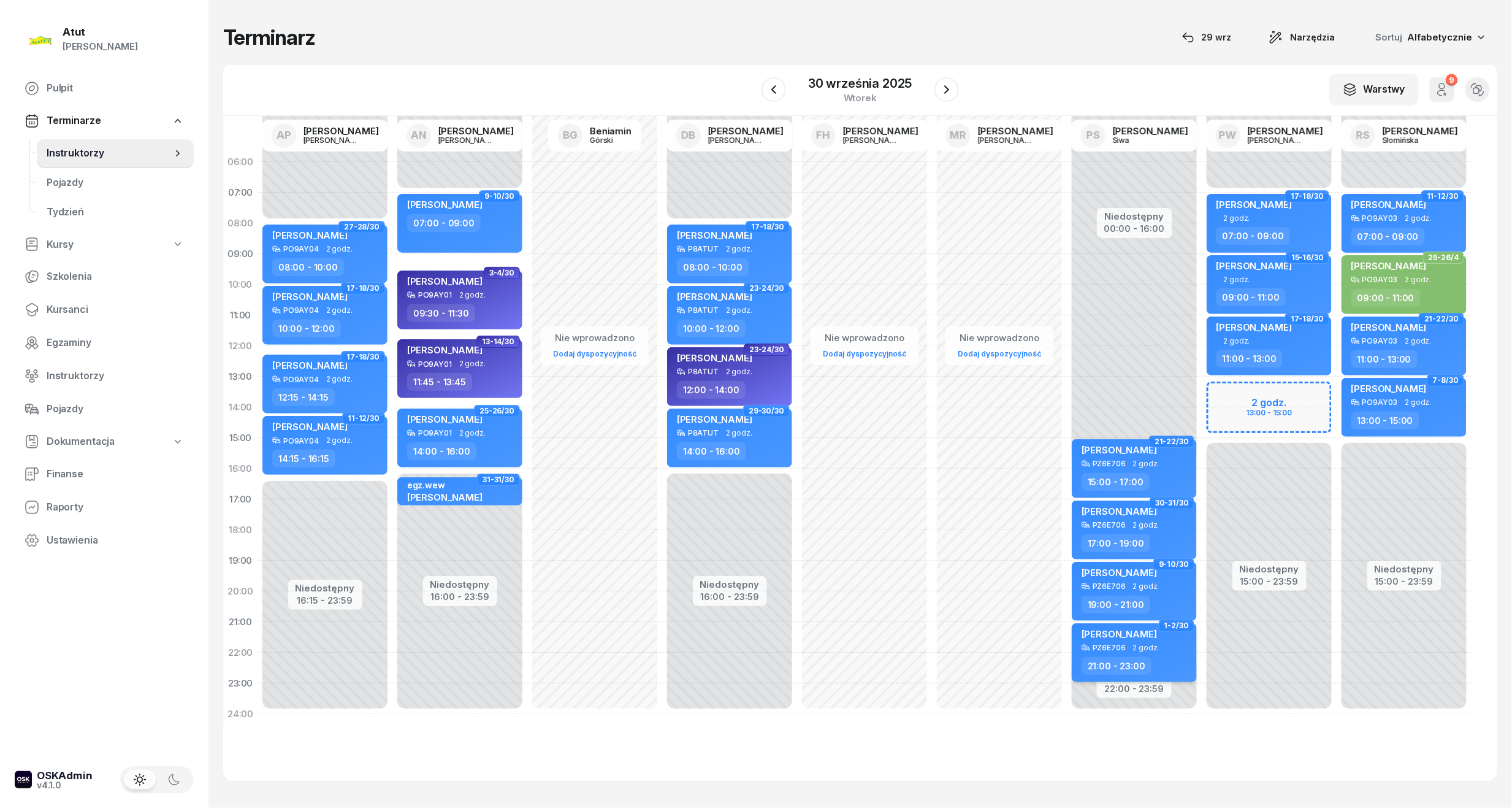
click at [1163, 649] on div "PZ6E706 2 godz." at bounding box center [1135, 647] width 108 height 9
select select "21"
select select "23"
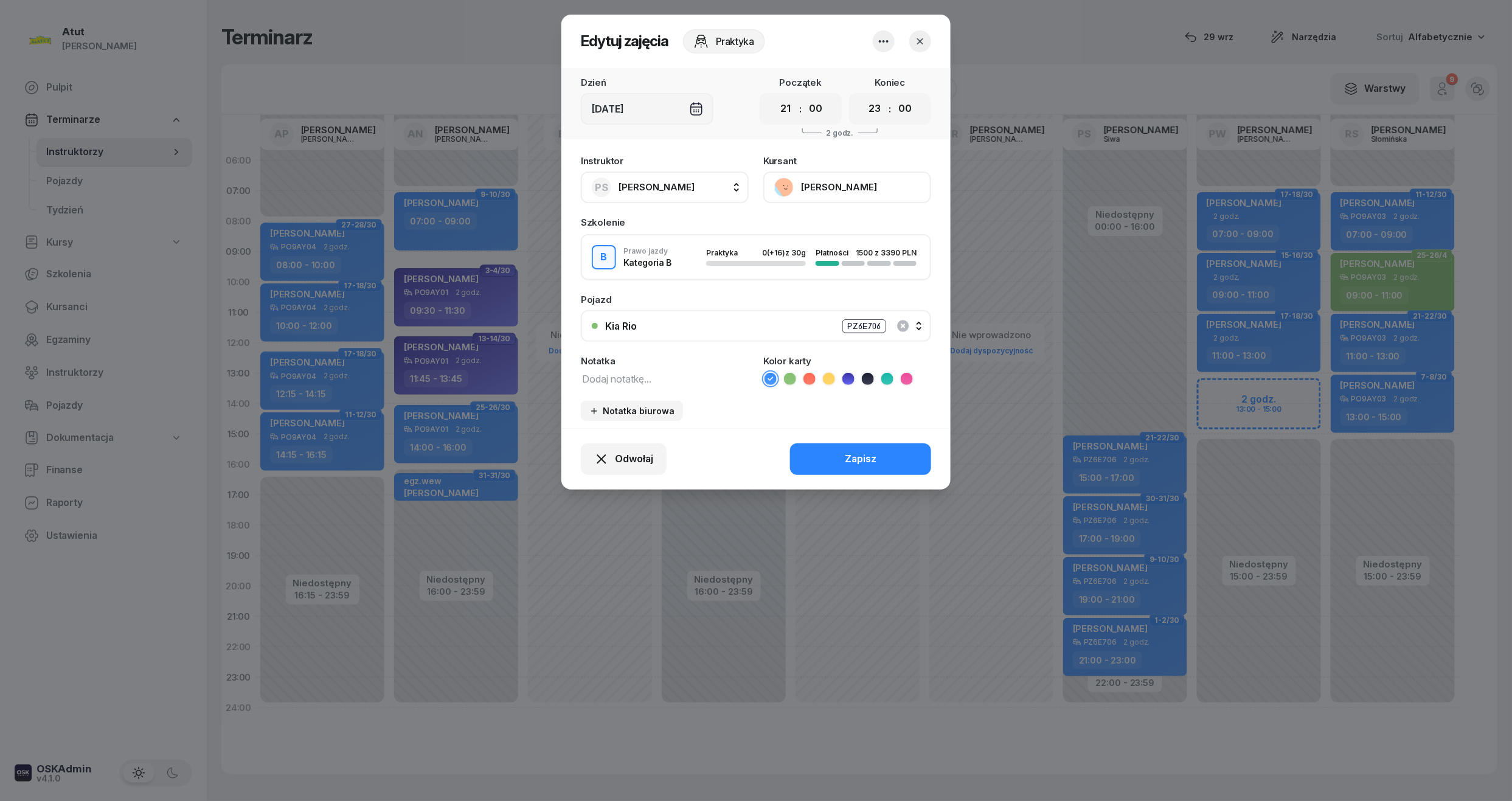
click at [918, 40] on icon "button" at bounding box center [920, 41] width 12 height 12
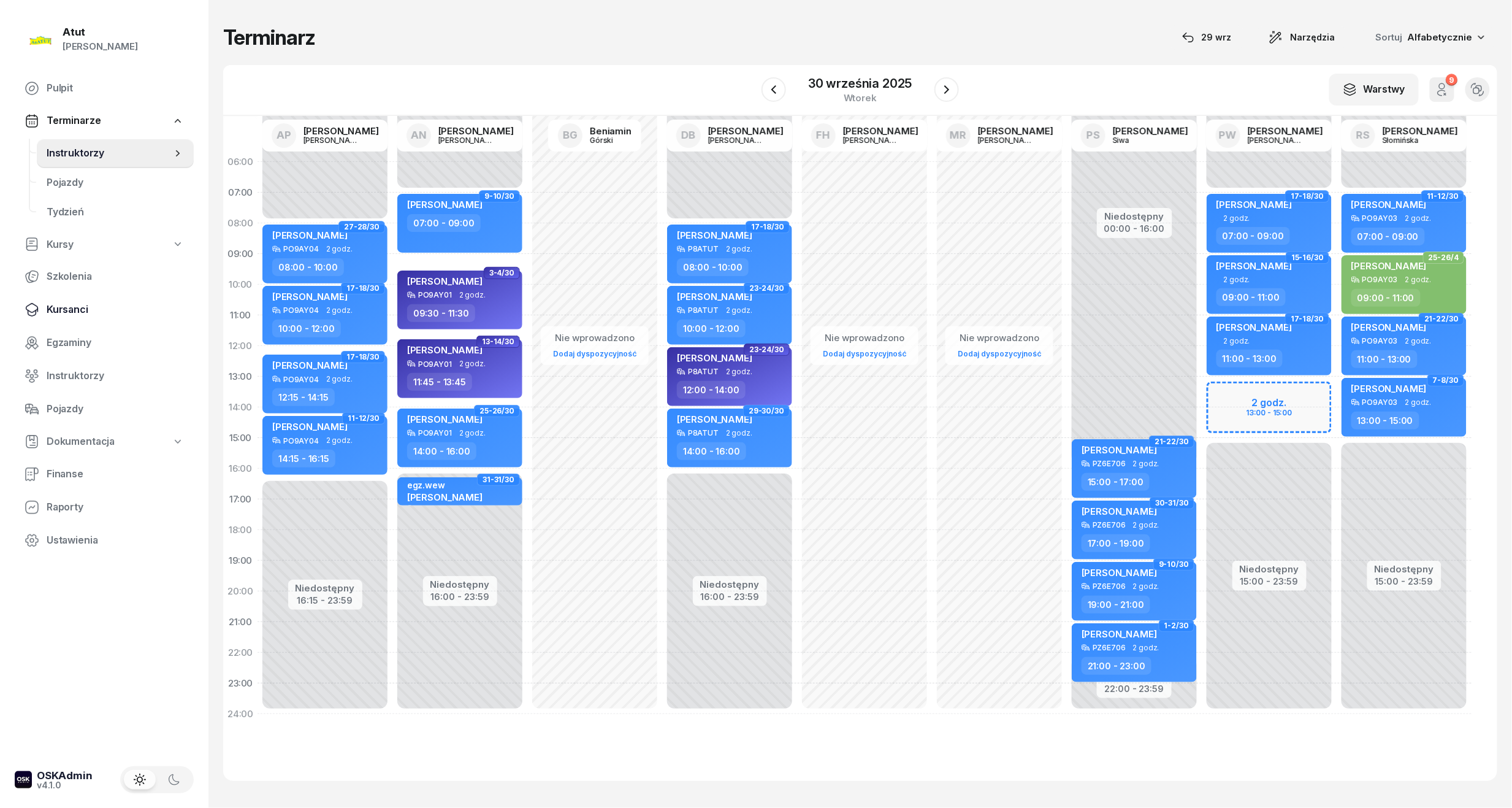
click at [75, 307] on span "Kursanci" at bounding box center [116, 309] width 137 height 16
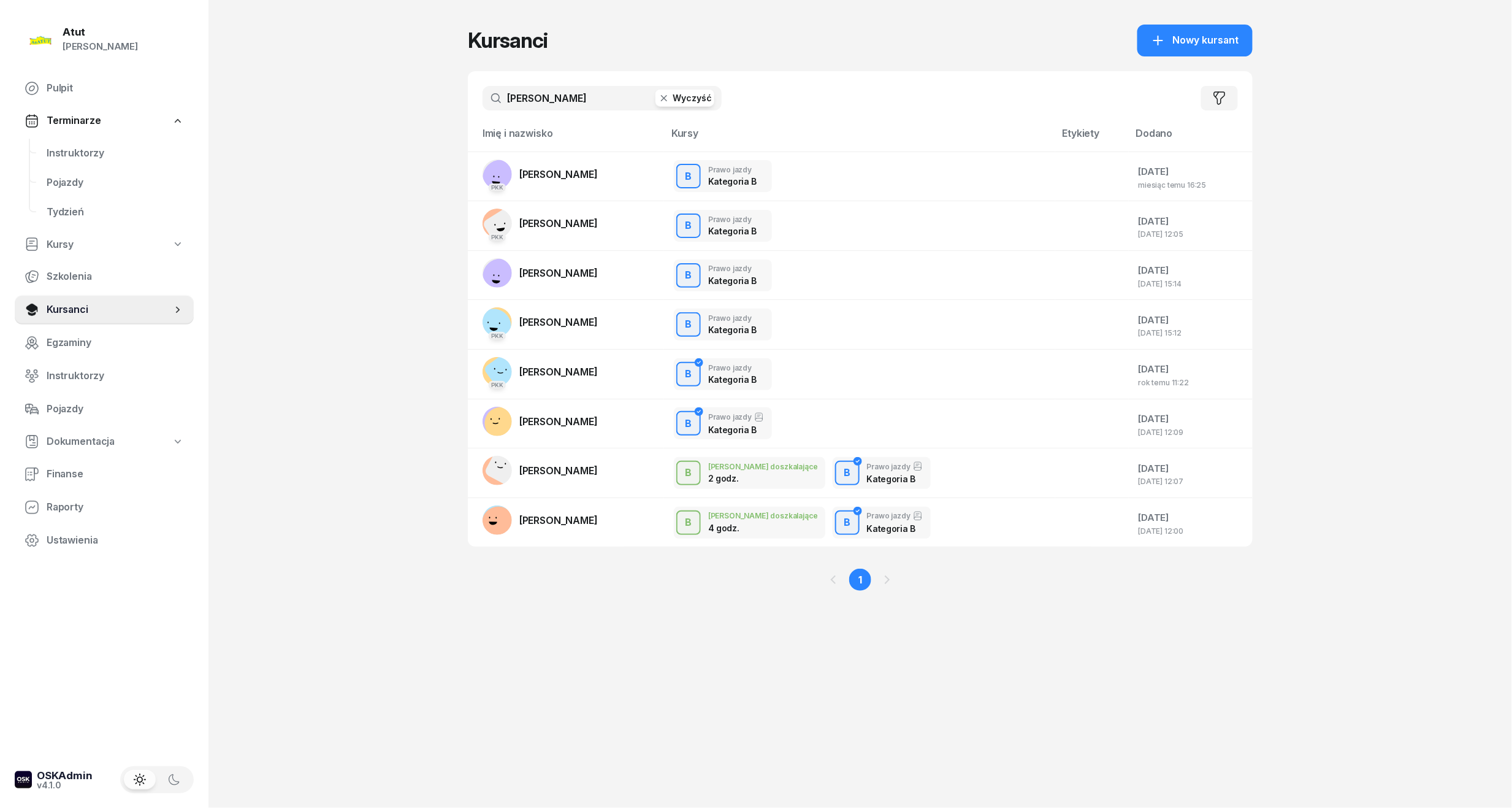
drag, startPoint x: 564, startPoint y: 101, endPoint x: -30, endPoint y: 159, distance: 596.8
click at [0, 159] on html "Paulina Atut Paulina Lis Pulpit Terminarze Instruktorzy Pojazdy Tydzień Kursy S…" at bounding box center [756, 404] width 1512 height 808
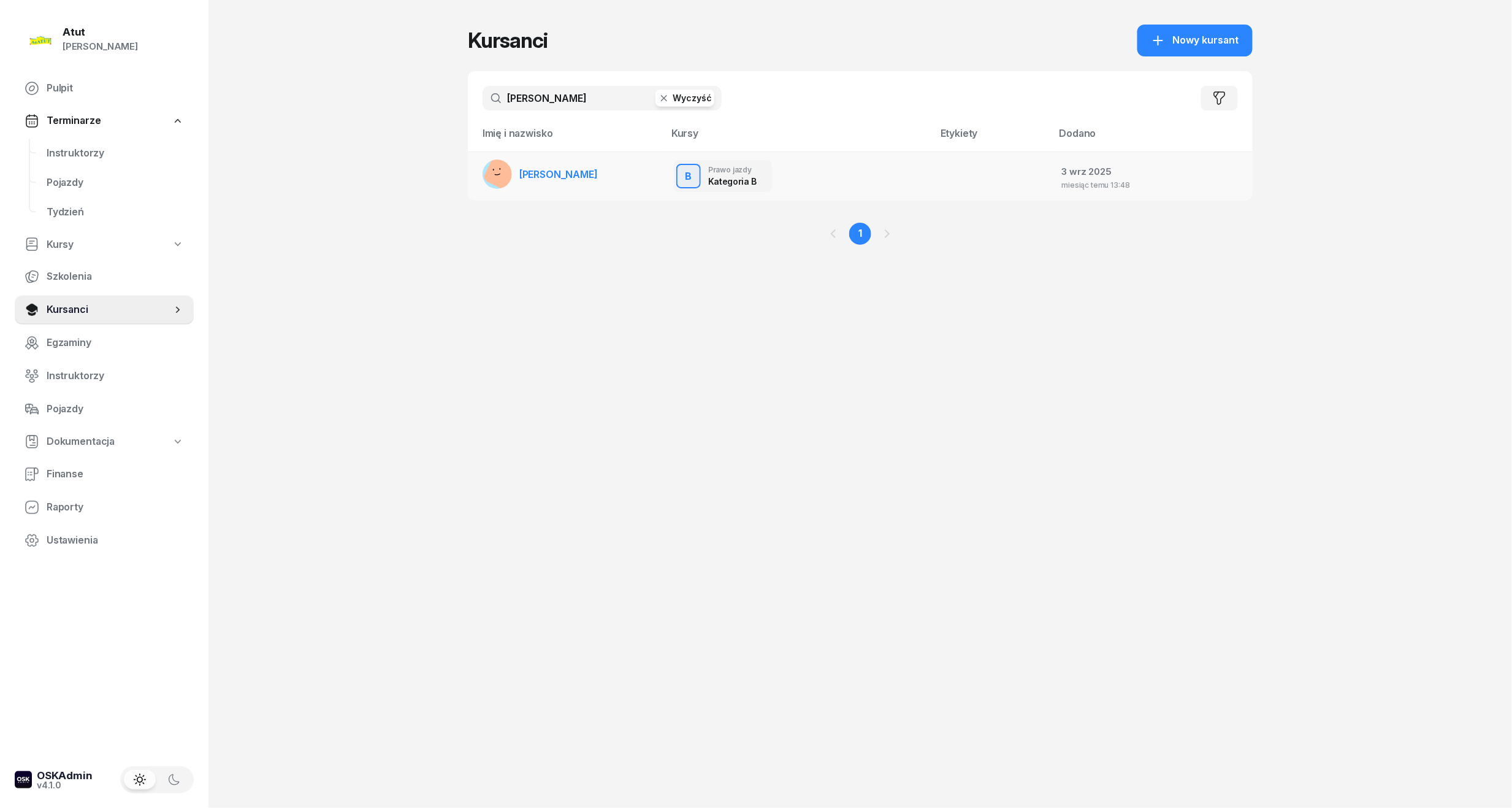
type input "joel"
click at [566, 180] on link "Joel Schmidl" at bounding box center [540, 174] width 115 height 30
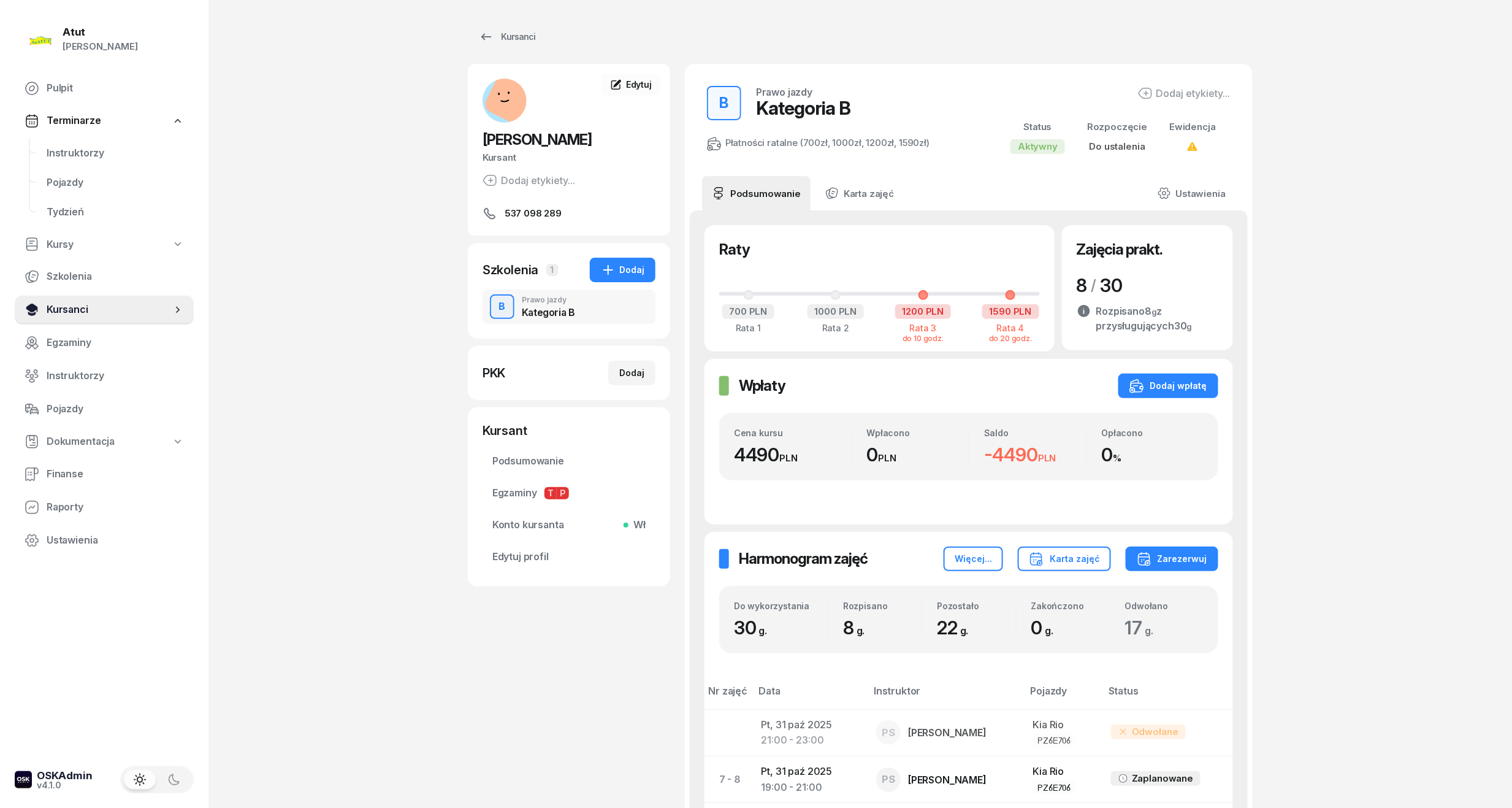
click at [47, 317] on span "Kursanci" at bounding box center [109, 309] width 125 height 16
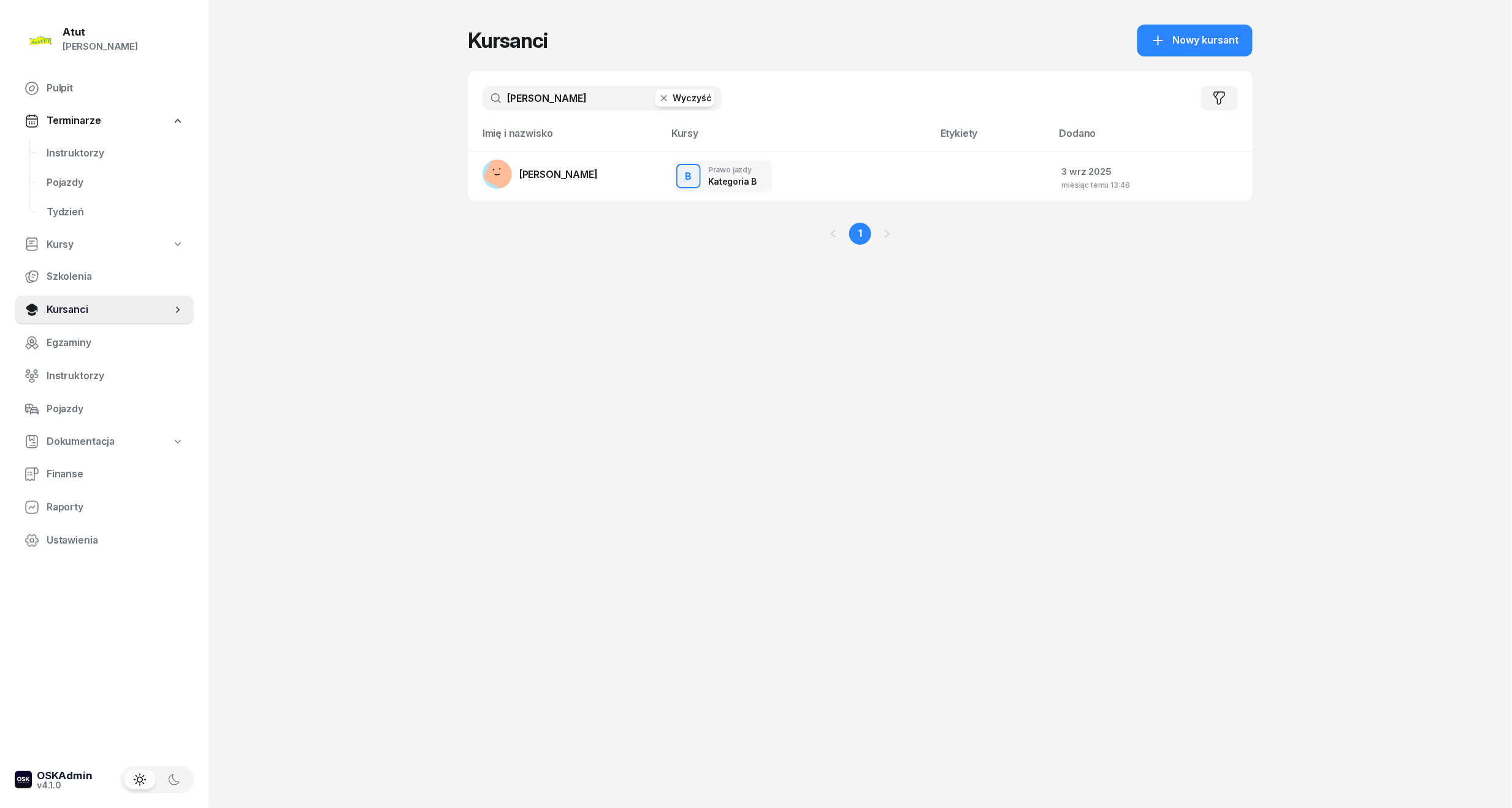
drag, startPoint x: 552, startPoint y: 94, endPoint x: -42, endPoint y: 157, distance: 597.3
click at [0, 157] on html "Paulina Atut Paulina Lis Pulpit Terminarze Instruktorzy Pojazdy Tydzień Kursy S…" at bounding box center [756, 404] width 1512 height 808
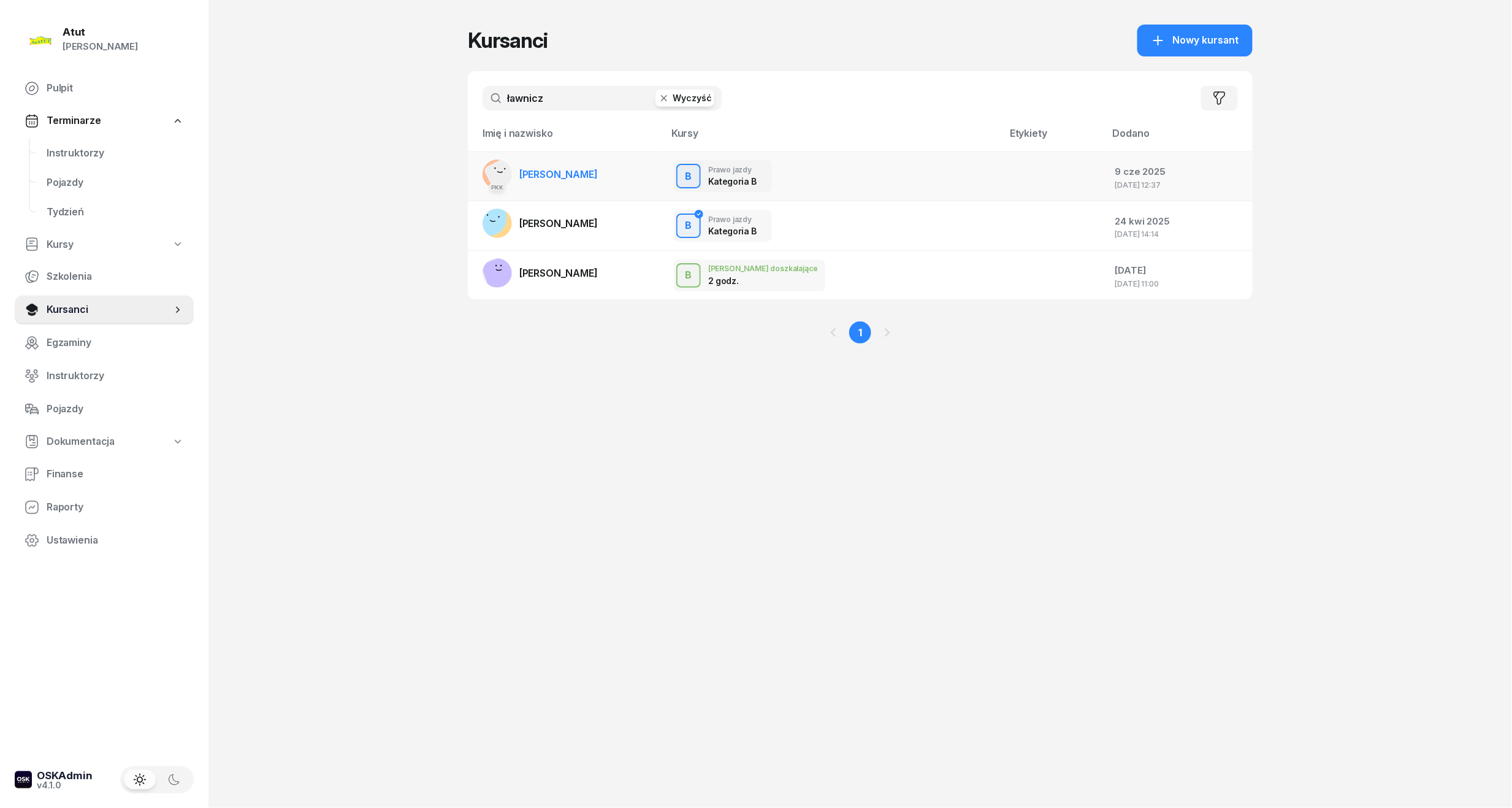
type input "ławnicz"
click at [598, 168] on span "Natalia Ławniczak" at bounding box center [558, 174] width 79 height 13
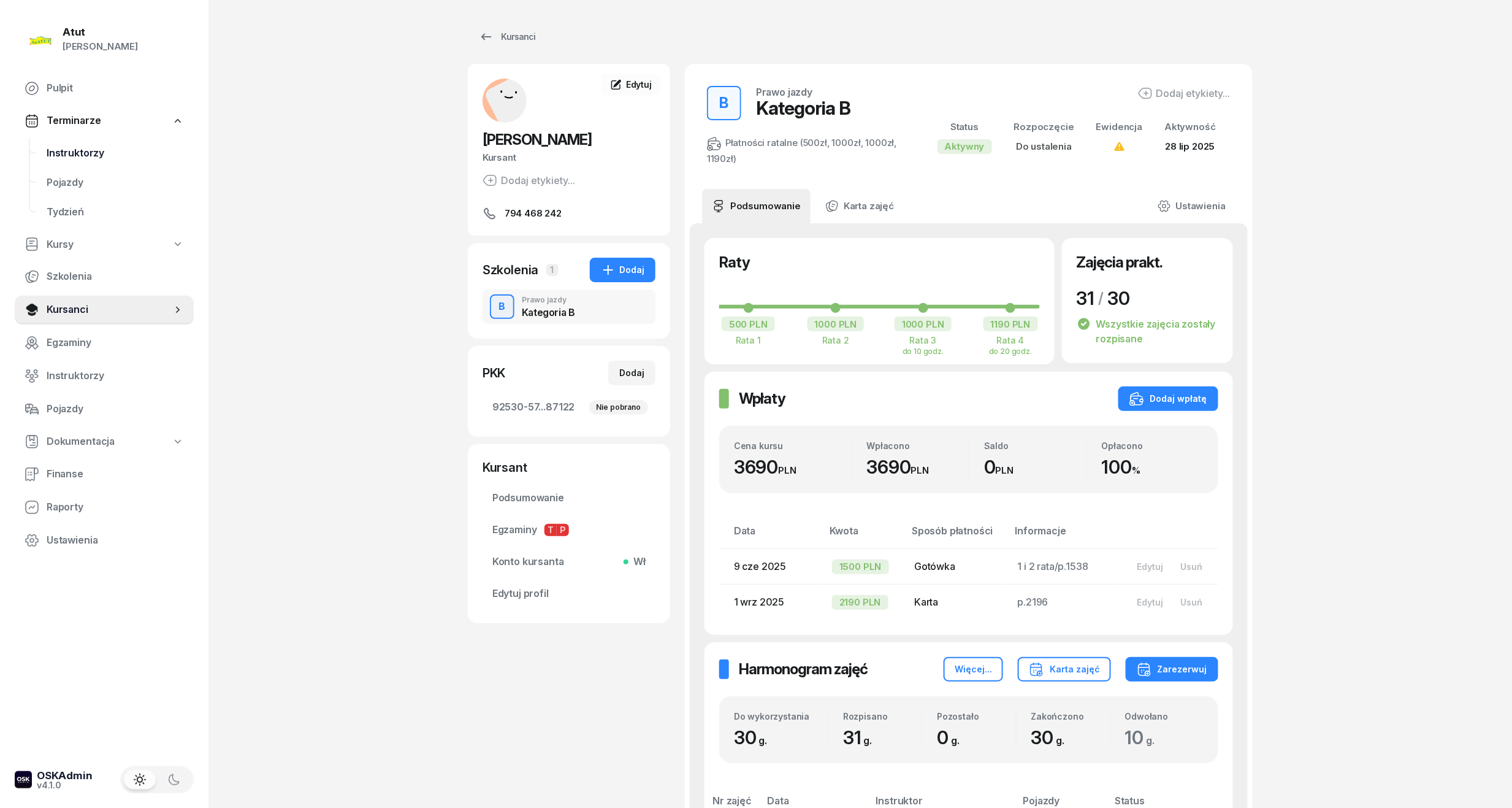
drag, startPoint x: 81, startPoint y: 153, endPoint x: 118, endPoint y: 145, distance: 37.9
click at [81, 153] on span "Instruktorzy" at bounding box center [116, 153] width 137 height 16
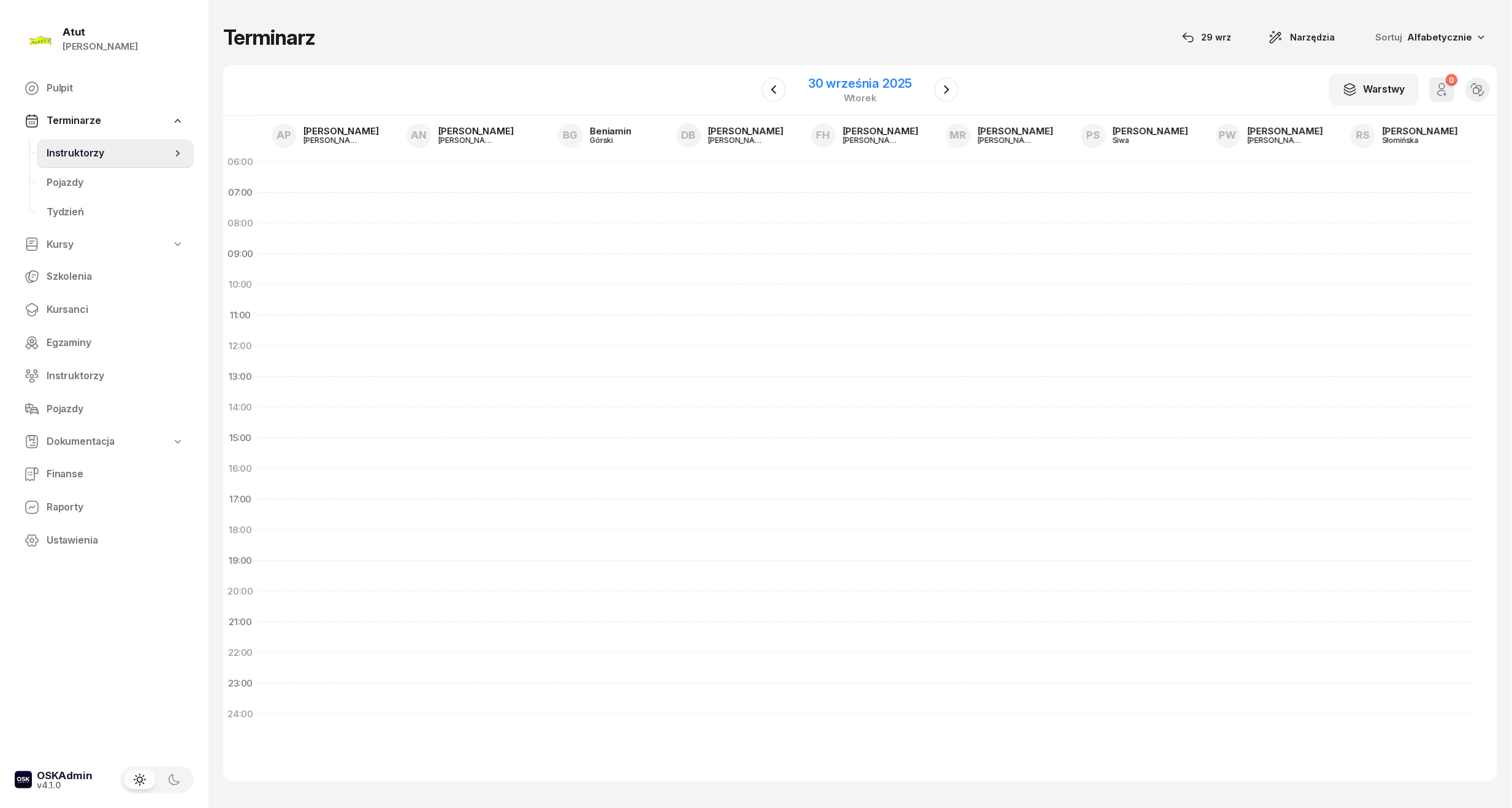
click at [896, 74] on div "30 września 2025 wtorek" at bounding box center [860, 89] width 133 height 35
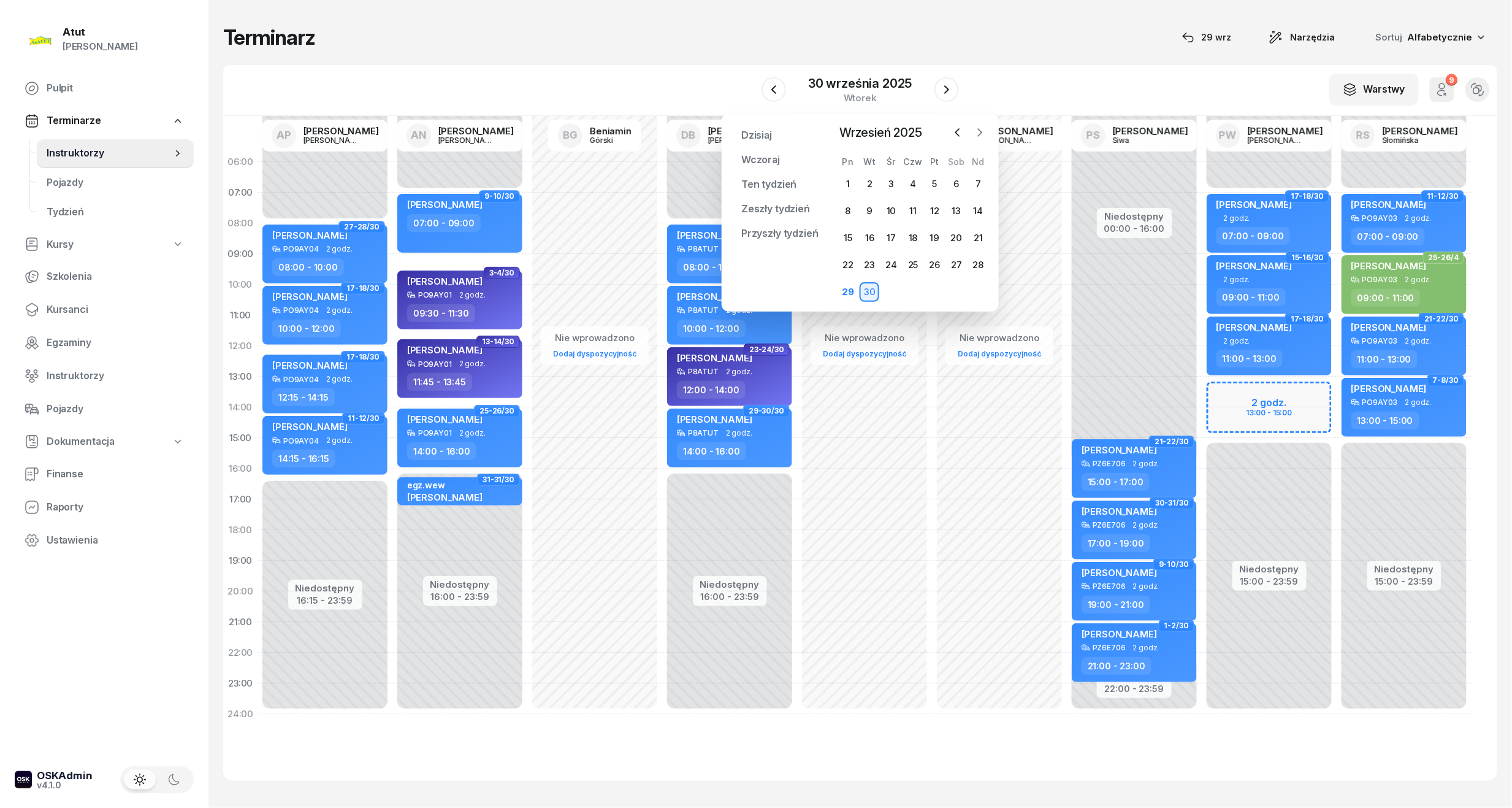
click at [973, 136] on icon "button" at bounding box center [979, 132] width 13 height 13
click at [843, 266] on div "17" at bounding box center [848, 265] width 20 height 20
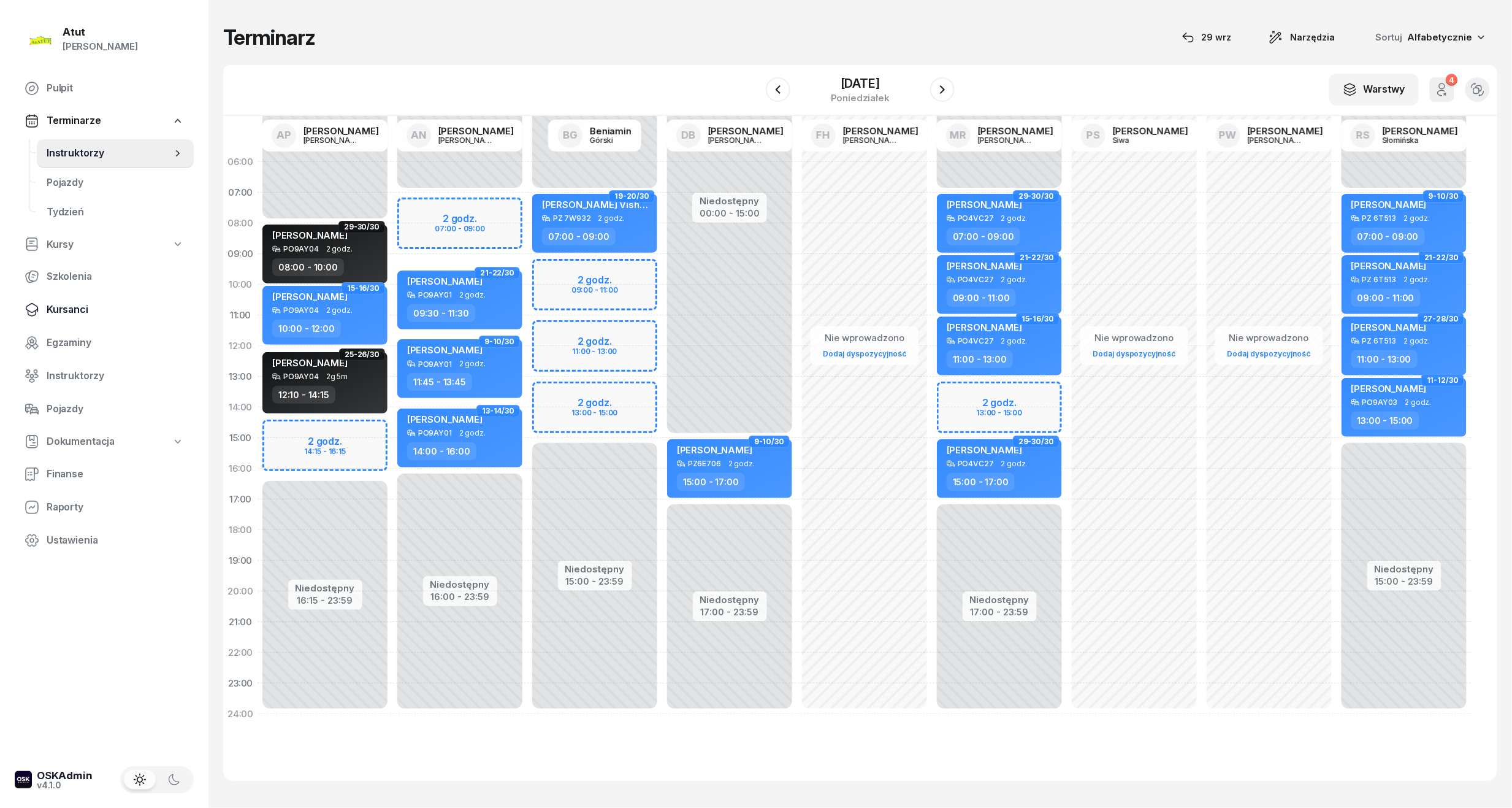
click at [73, 317] on span "Kursanci" at bounding box center [116, 309] width 137 height 16
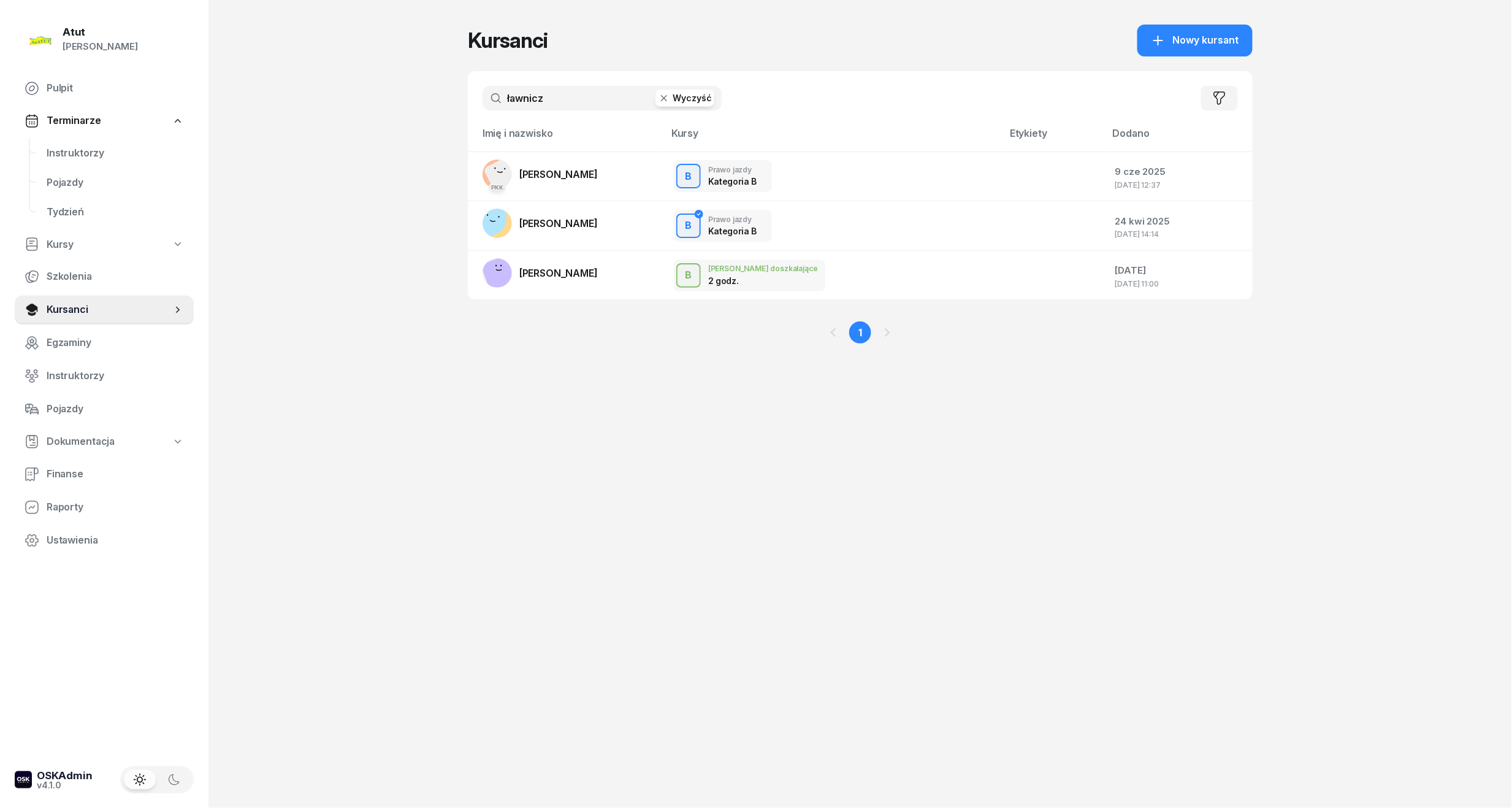
drag, startPoint x: 562, startPoint y: 97, endPoint x: 232, endPoint y: 132, distance: 331.9
click at [233, 132] on div "Atut Paulina Lis Pulpit Terminarze Instruktorzy Pojazdy Tydzień Kursy Szkolenia…" at bounding box center [756, 404] width 1512 height 808
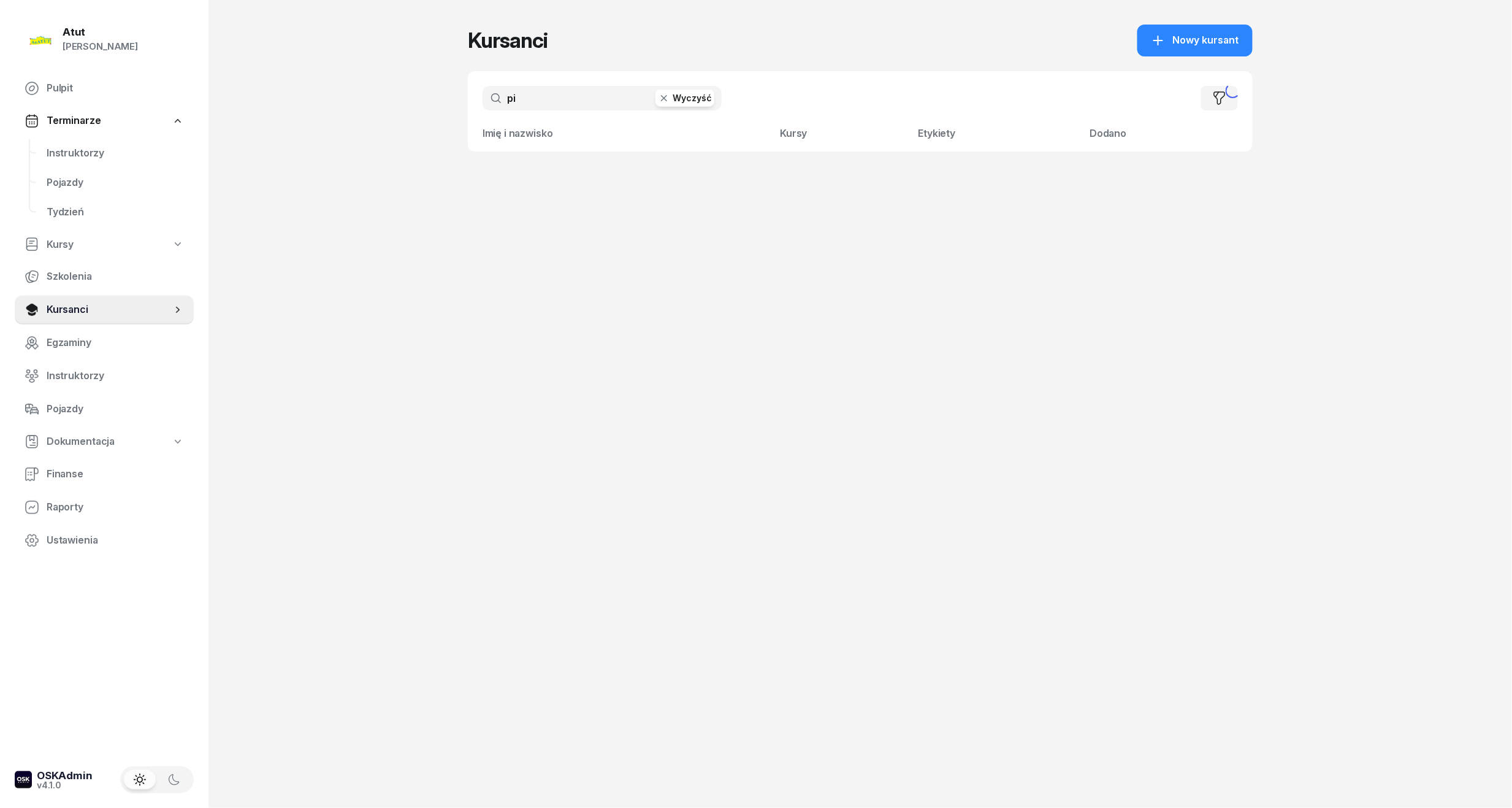
type input "p"
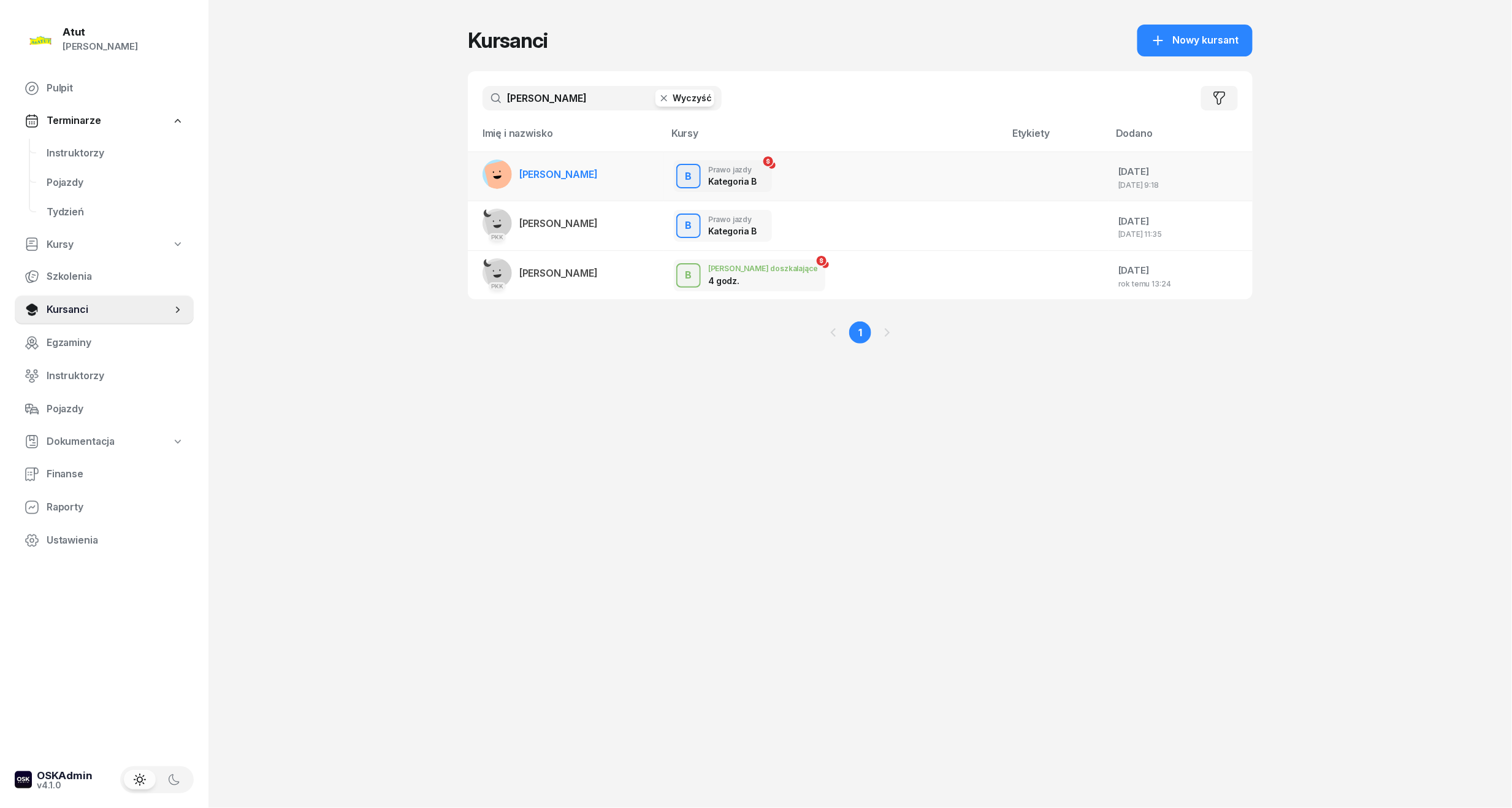
type input "buczarski"
click at [587, 184] on link "[PERSON_NAME]" at bounding box center [540, 174] width 115 height 30
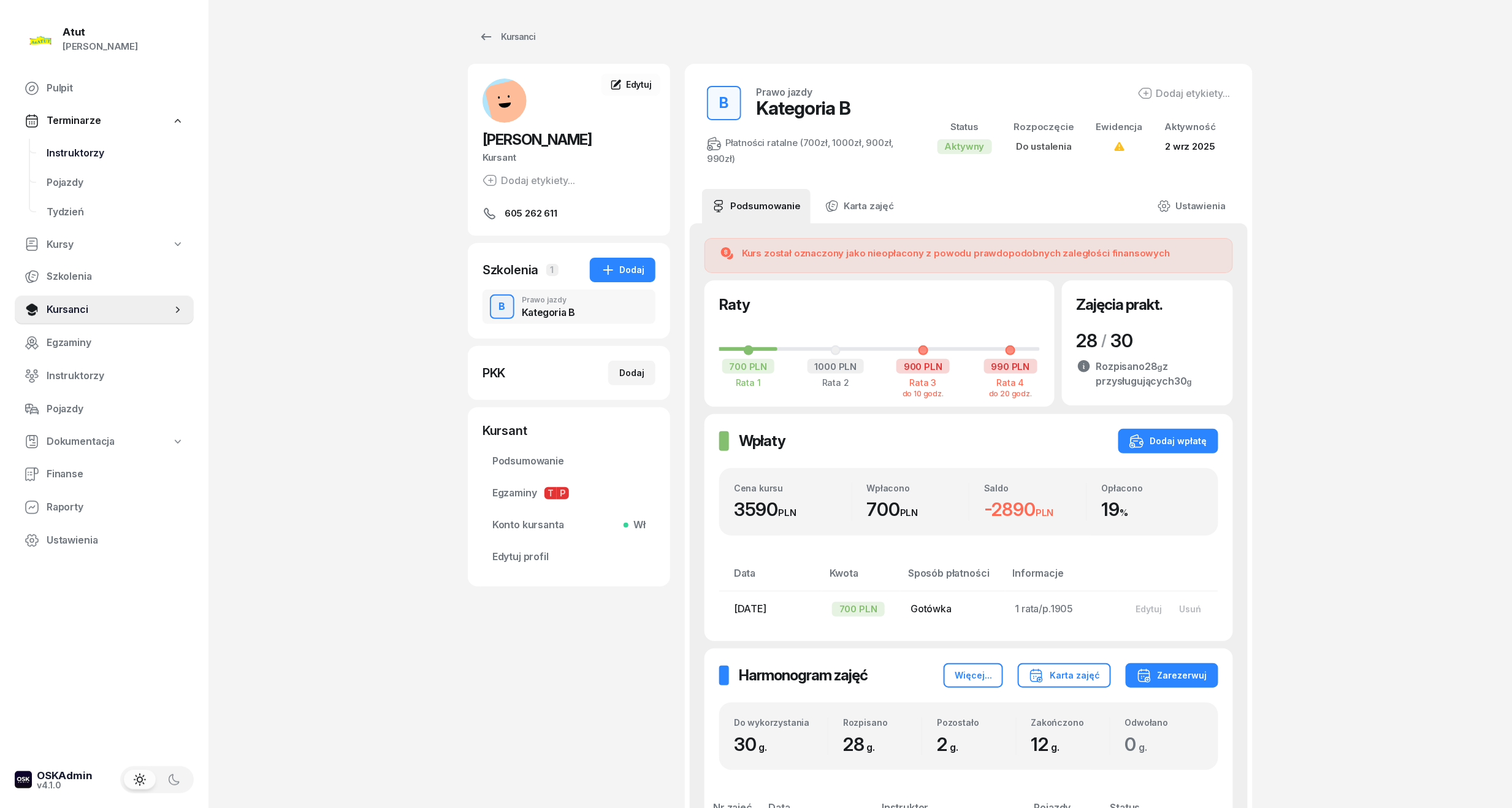
drag, startPoint x: 97, startPoint y: 153, endPoint x: 126, endPoint y: 155, distance: 29.1
click at [97, 153] on span "Instruktorzy" at bounding box center [116, 153] width 137 height 16
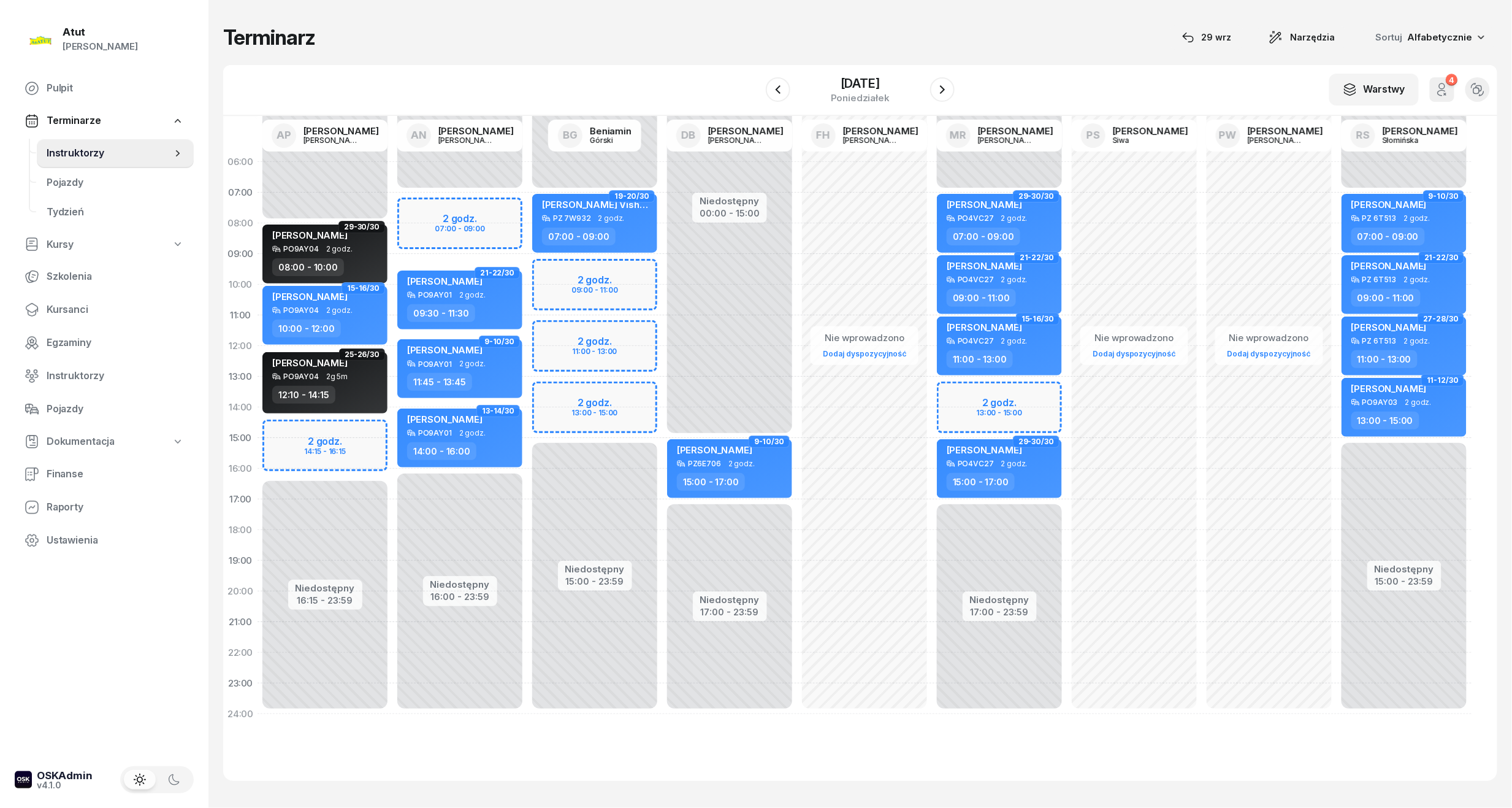
click at [576, 280] on div "Niedostępny 00:00 - 07:00 Niedostępny 15:00 - 23:59 2 godz. 09:00 - 11:00 2 god…" at bounding box center [595, 438] width 135 height 583
select select "09"
select select "11"
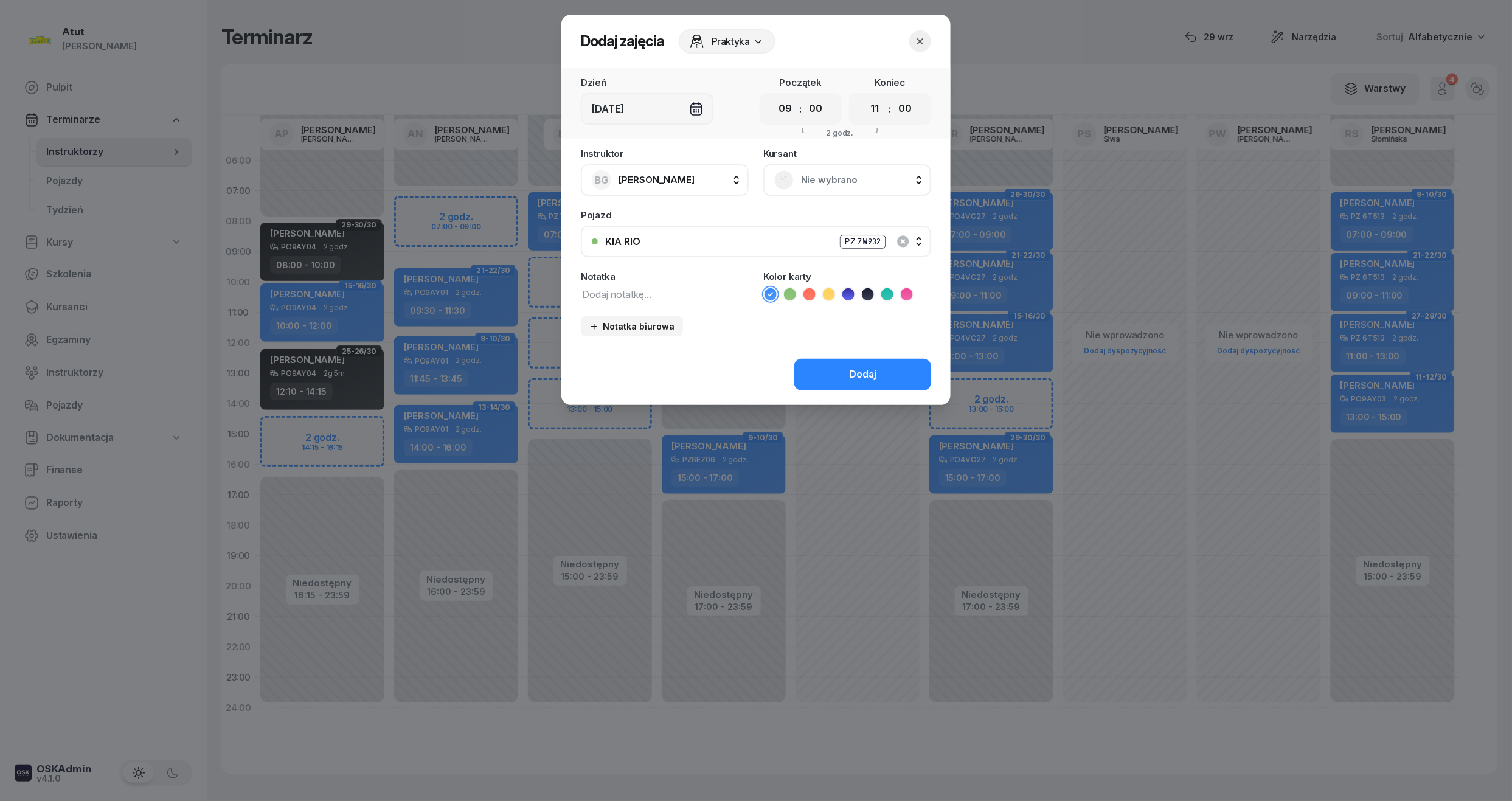
click at [823, 186] on span "Nie wybrano" at bounding box center [861, 180] width 119 height 16
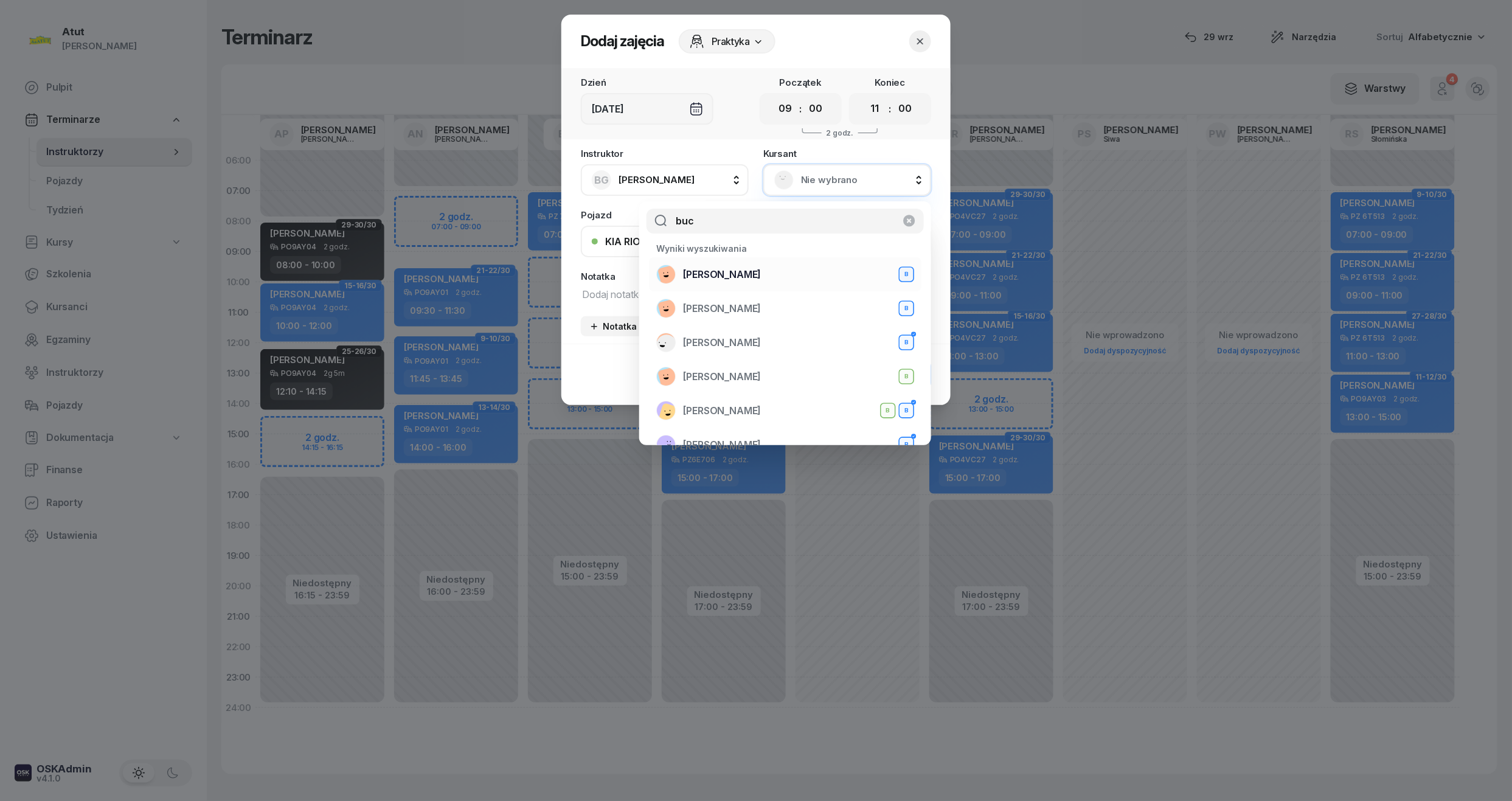
type input "buc"
click at [770, 273] on div "Marcin Buczarski B" at bounding box center [785, 275] width 258 height 20
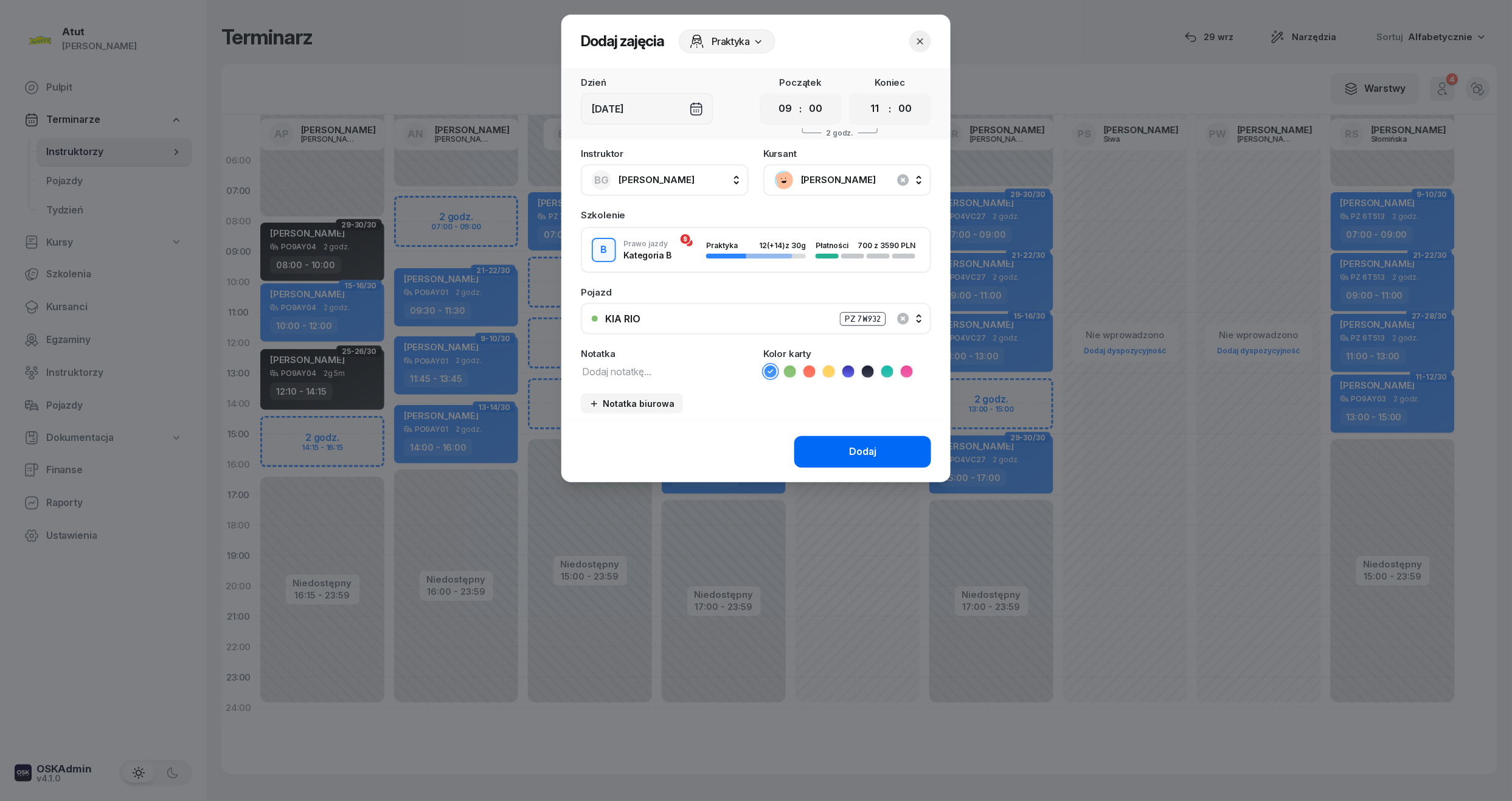
click at [876, 449] on div "Dodaj" at bounding box center [863, 452] width 28 height 16
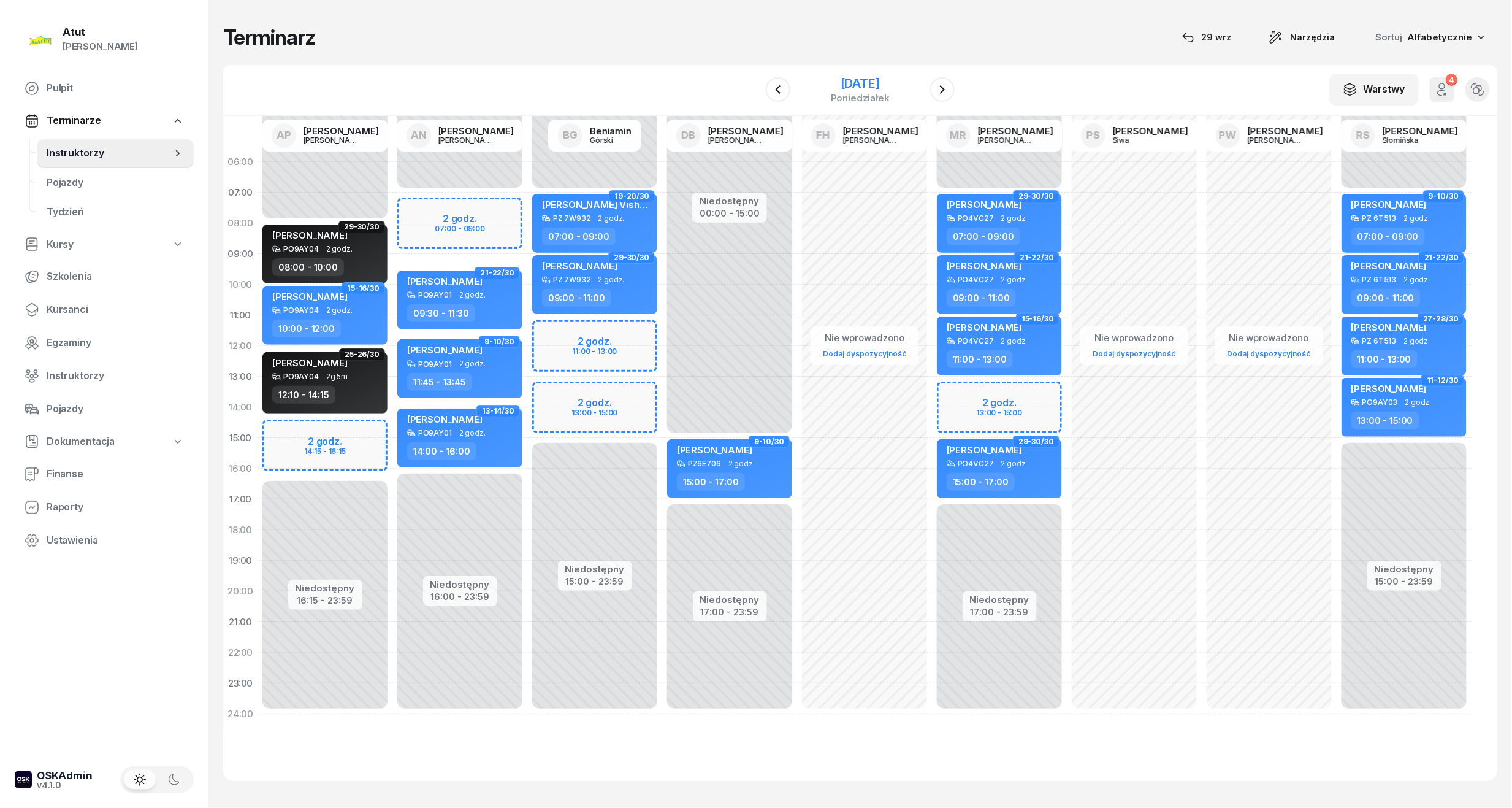
click at [851, 84] on div "17 listopada 2025" at bounding box center [860, 83] width 59 height 13
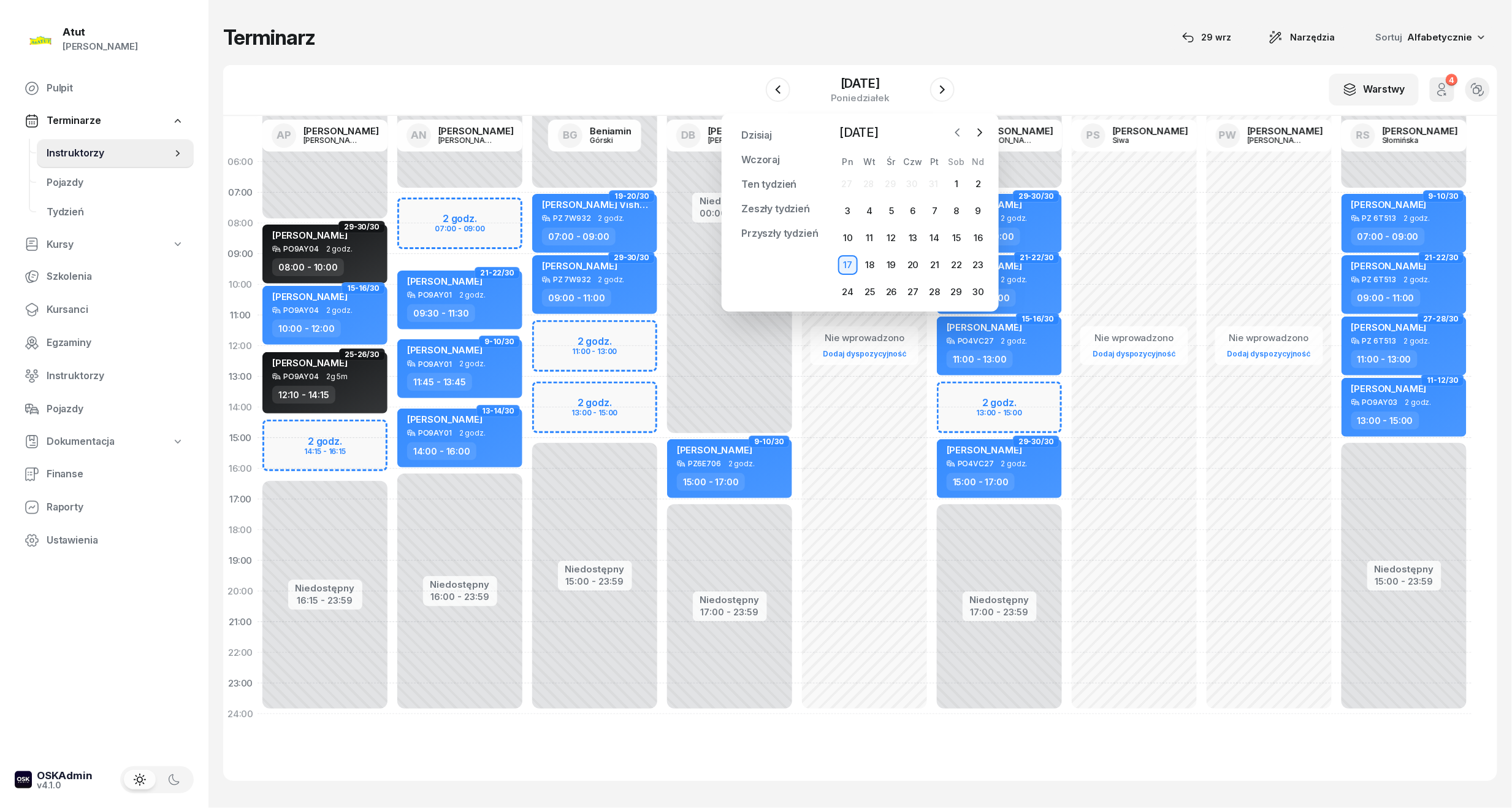
click at [960, 132] on icon "button" at bounding box center [958, 132] width 13 height 13
click at [893, 187] on div "1" at bounding box center [891, 184] width 20 height 20
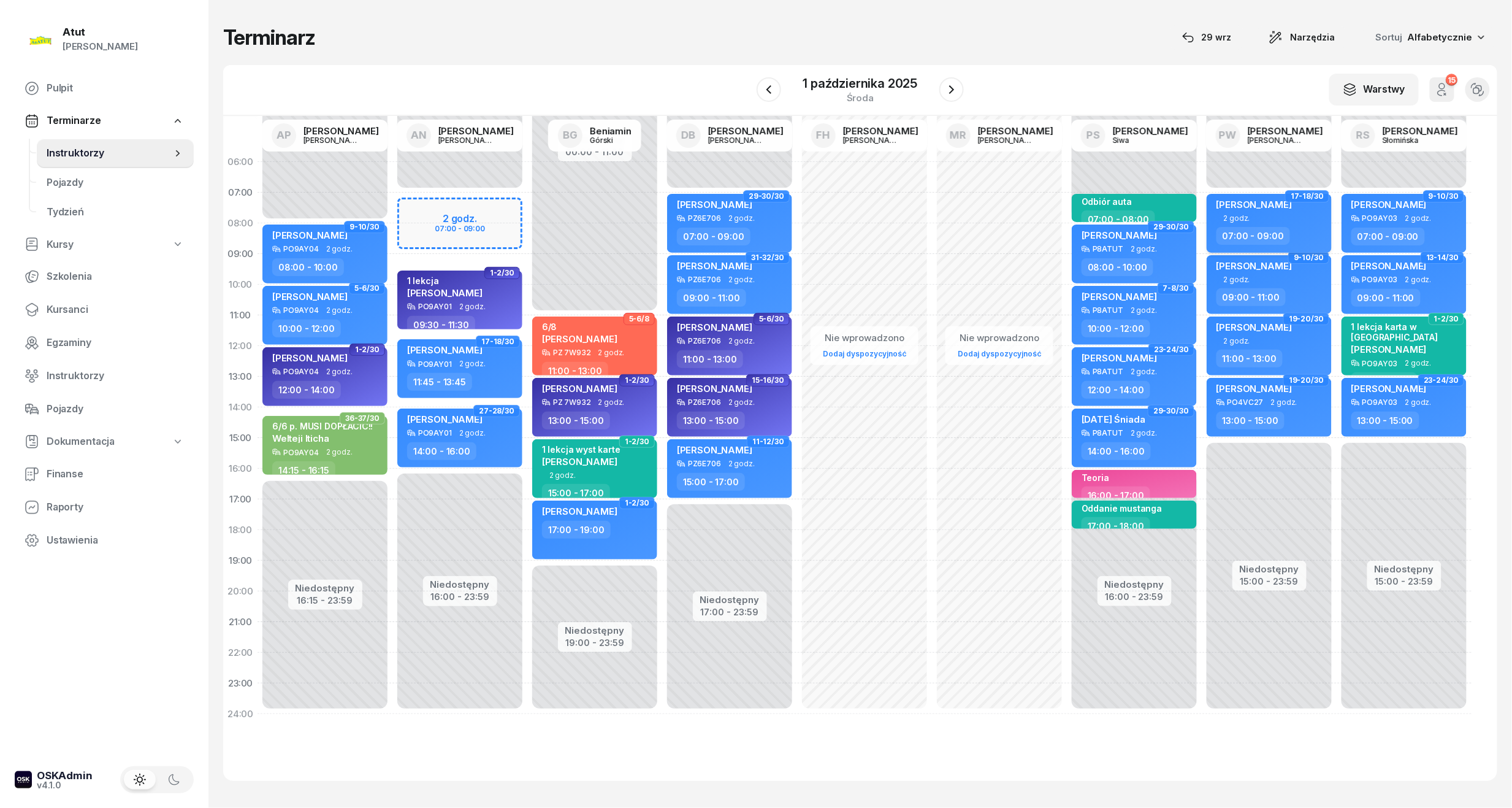
click at [1275, 211] on div "[PERSON_NAME]" at bounding box center [1254, 206] width 75 height 15
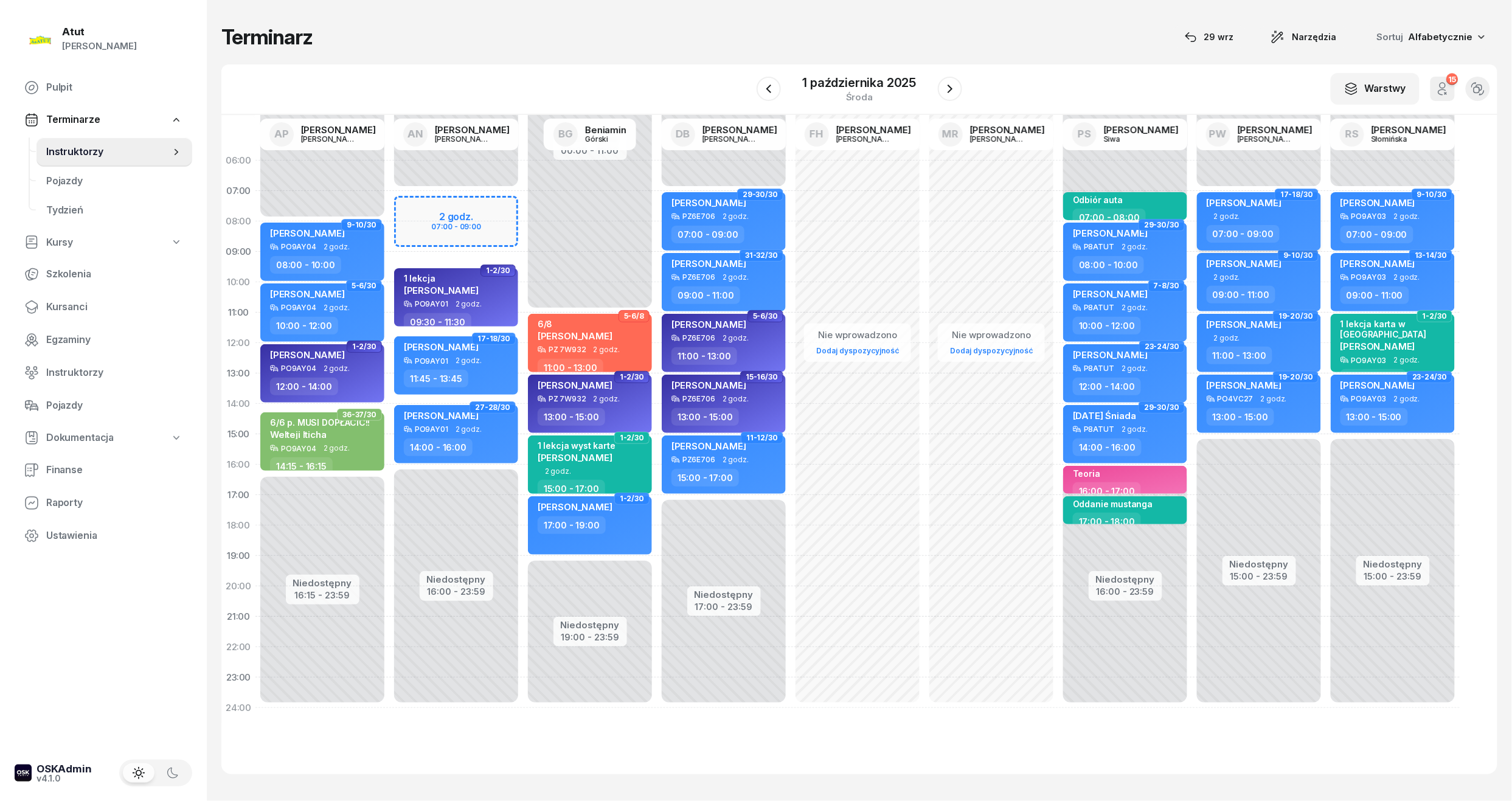
select select "07"
select select "09"
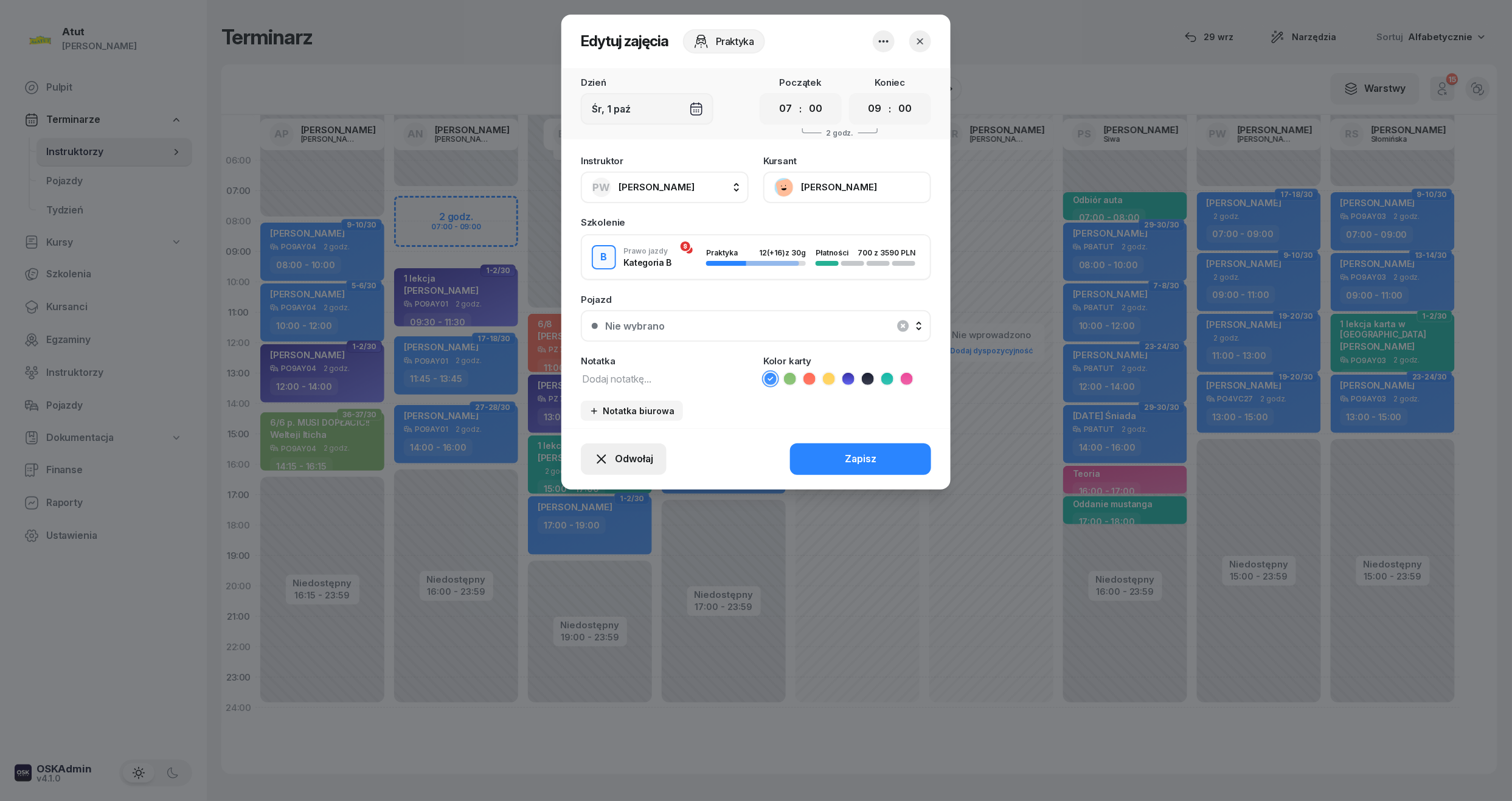
click at [636, 451] on span "Odwołaj" at bounding box center [634, 459] width 38 height 16
click at [633, 356] on div "My odwołaliśmy" at bounding box center [603, 355] width 73 height 16
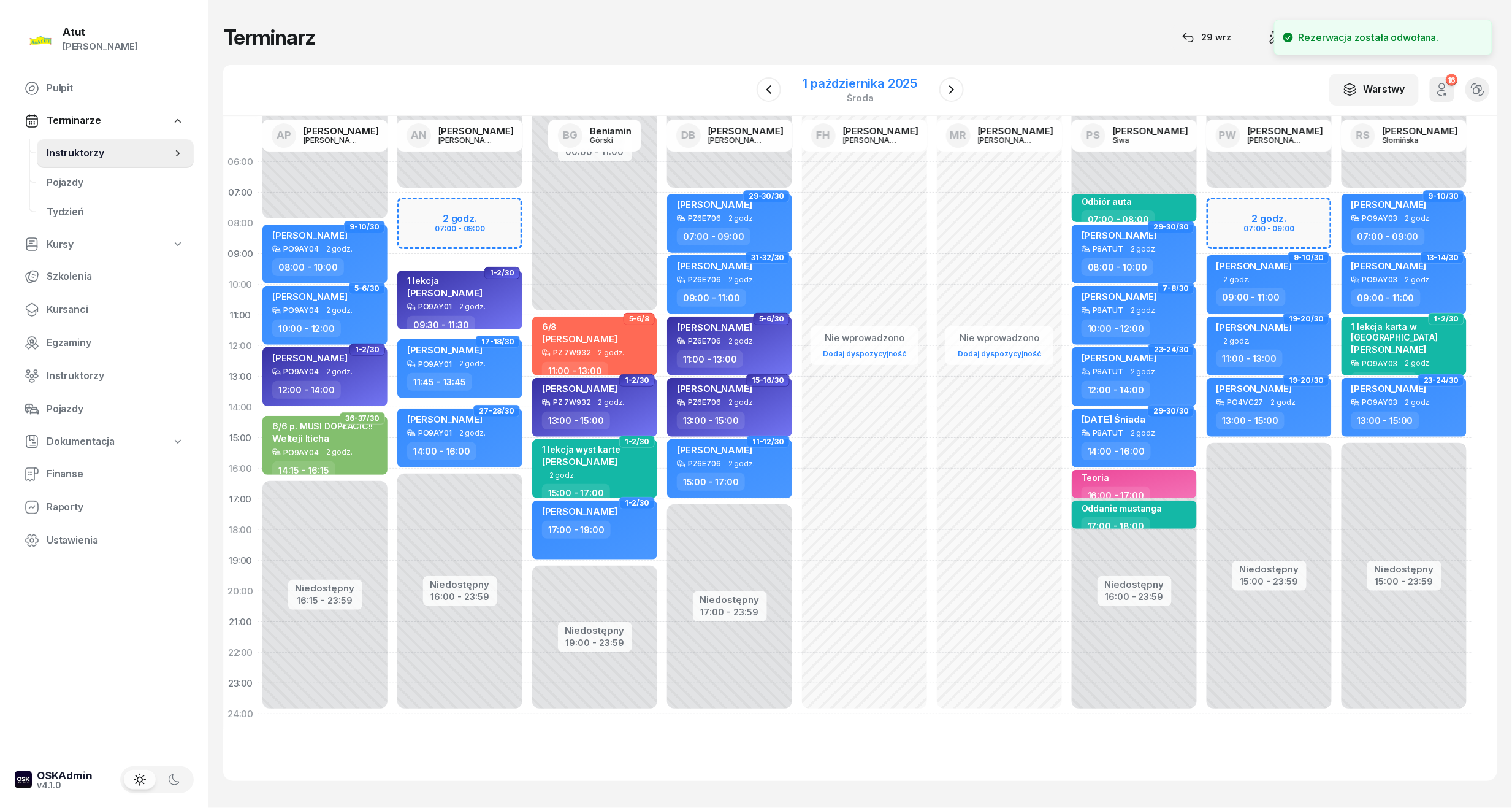
click at [852, 83] on div "1 października 2025" at bounding box center [860, 83] width 115 height 13
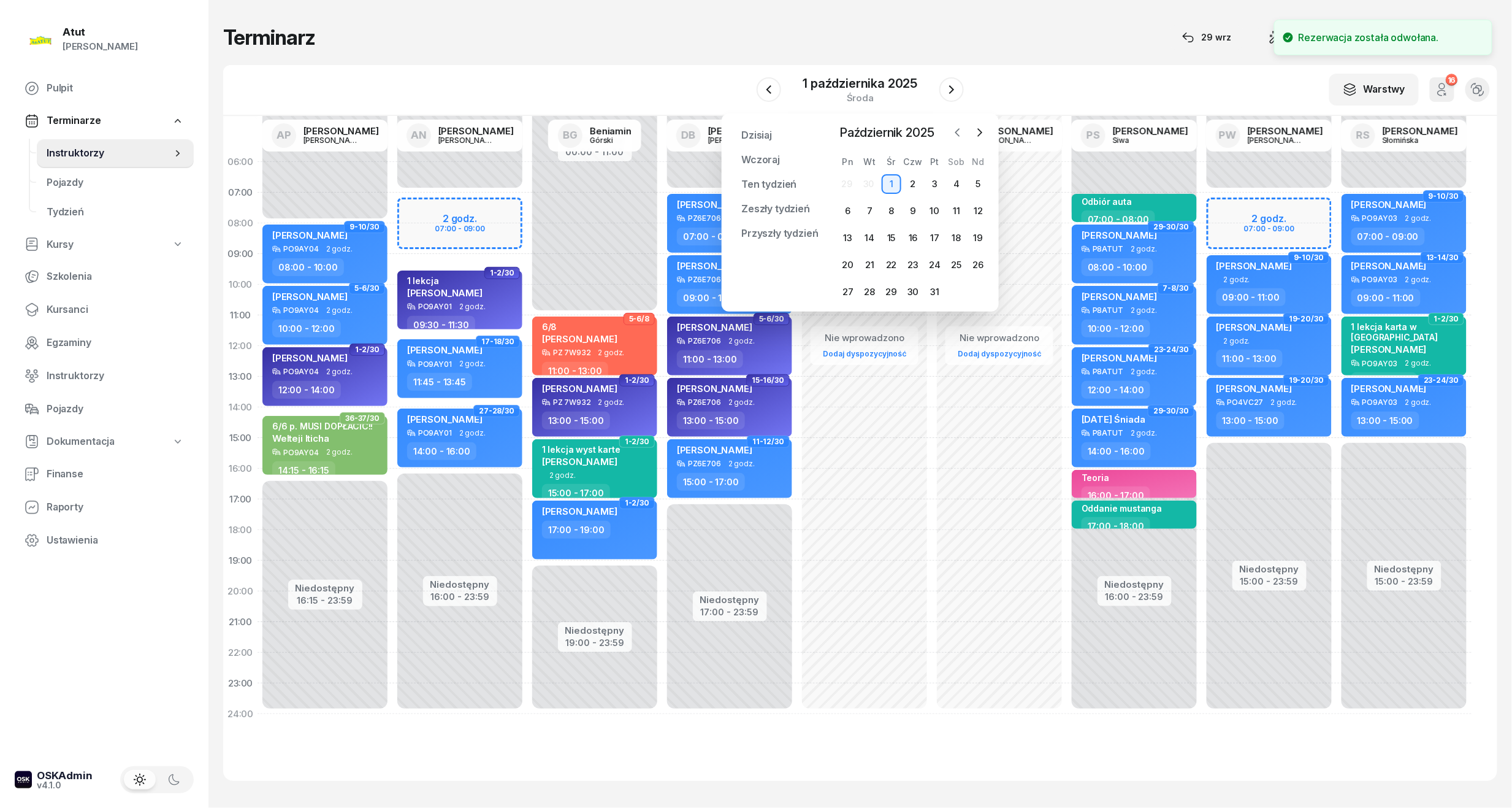
click at [956, 128] on icon "button" at bounding box center [958, 132] width 13 height 13
click at [972, 128] on button "button" at bounding box center [980, 132] width 19 height 19
click at [932, 238] on div "14" at bounding box center [935, 238] width 20 height 20
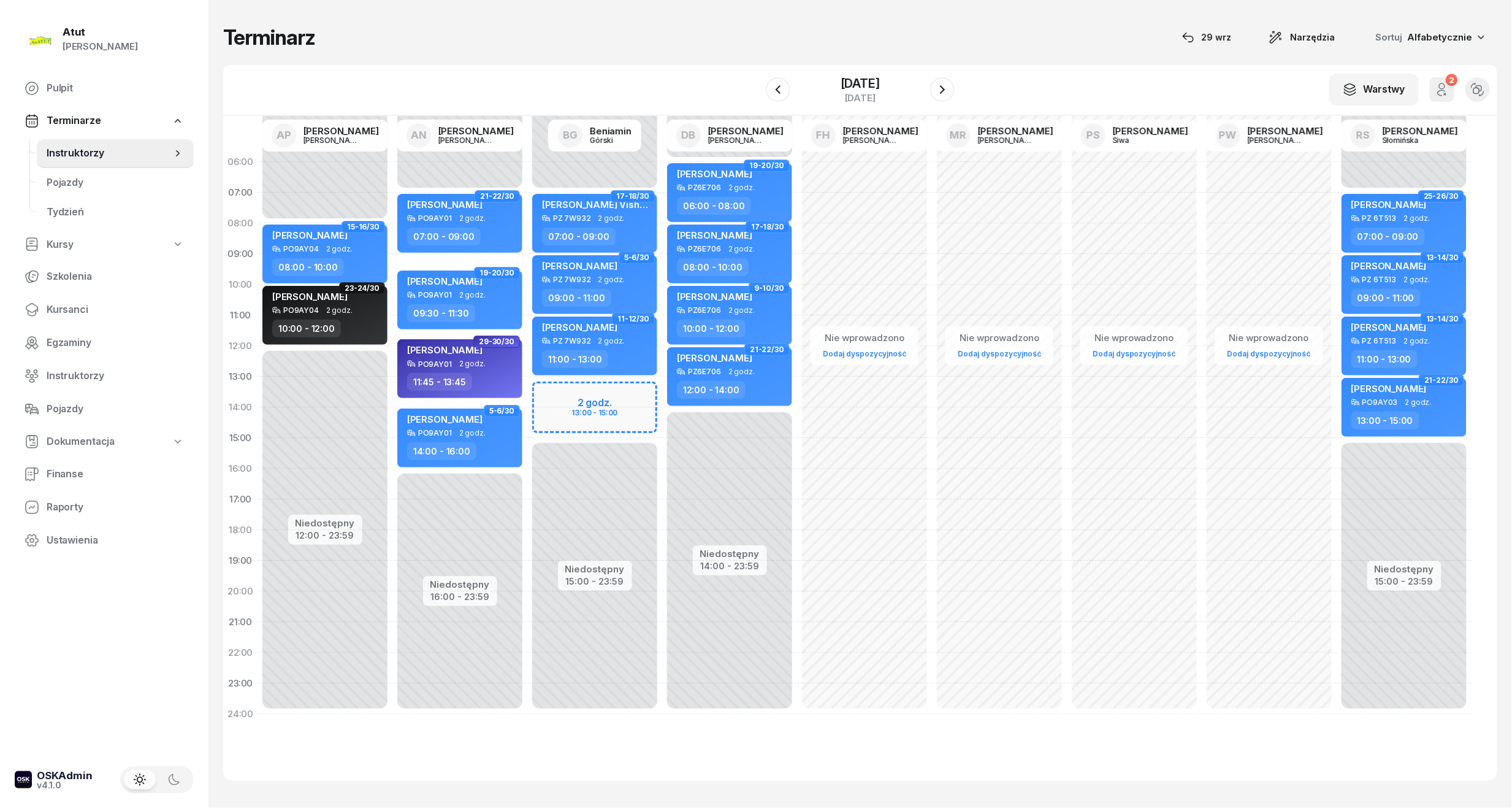
click at [628, 406] on div "Niedostępny 00:00 - 07:00 Niedostępny 15:00 - 23:59 2 godz. 13:00 - 15:00 17-18…" at bounding box center [595, 438] width 135 height 583
select select "13"
select select "15"
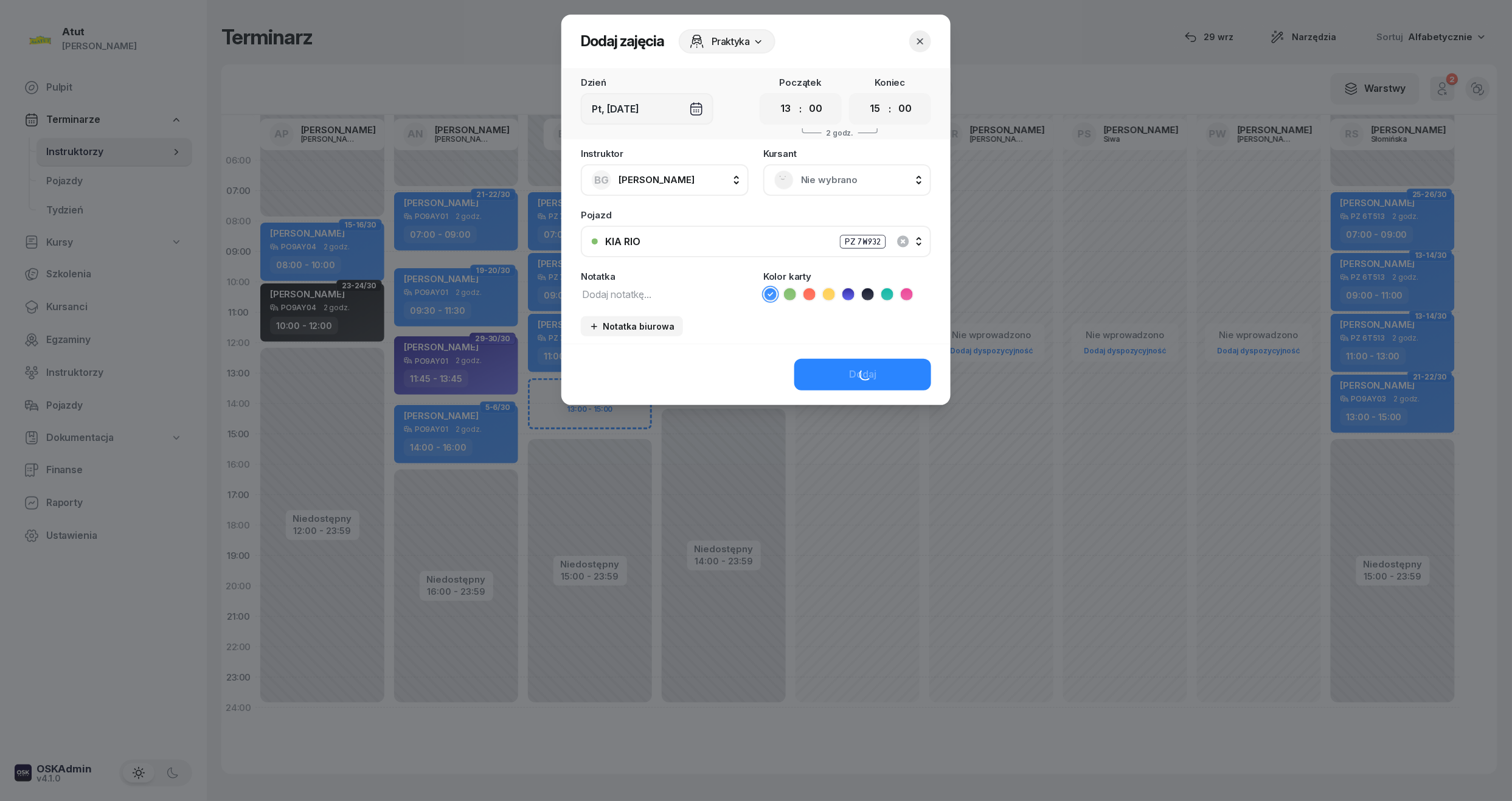
click at [842, 172] on span "Nie wybrano" at bounding box center [861, 180] width 119 height 16
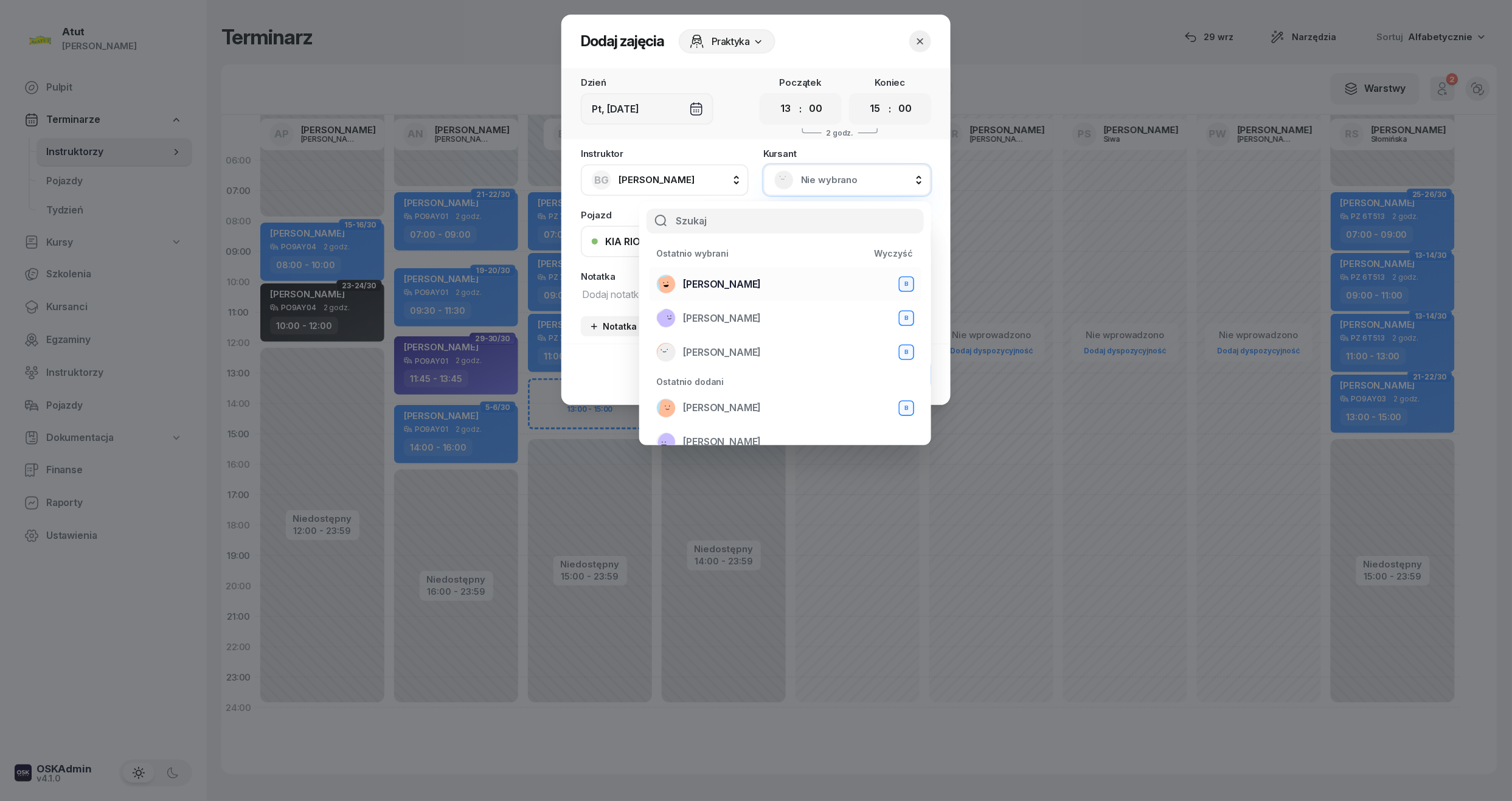
click at [770, 281] on div "Marcin Buczarski B" at bounding box center [785, 284] width 258 height 20
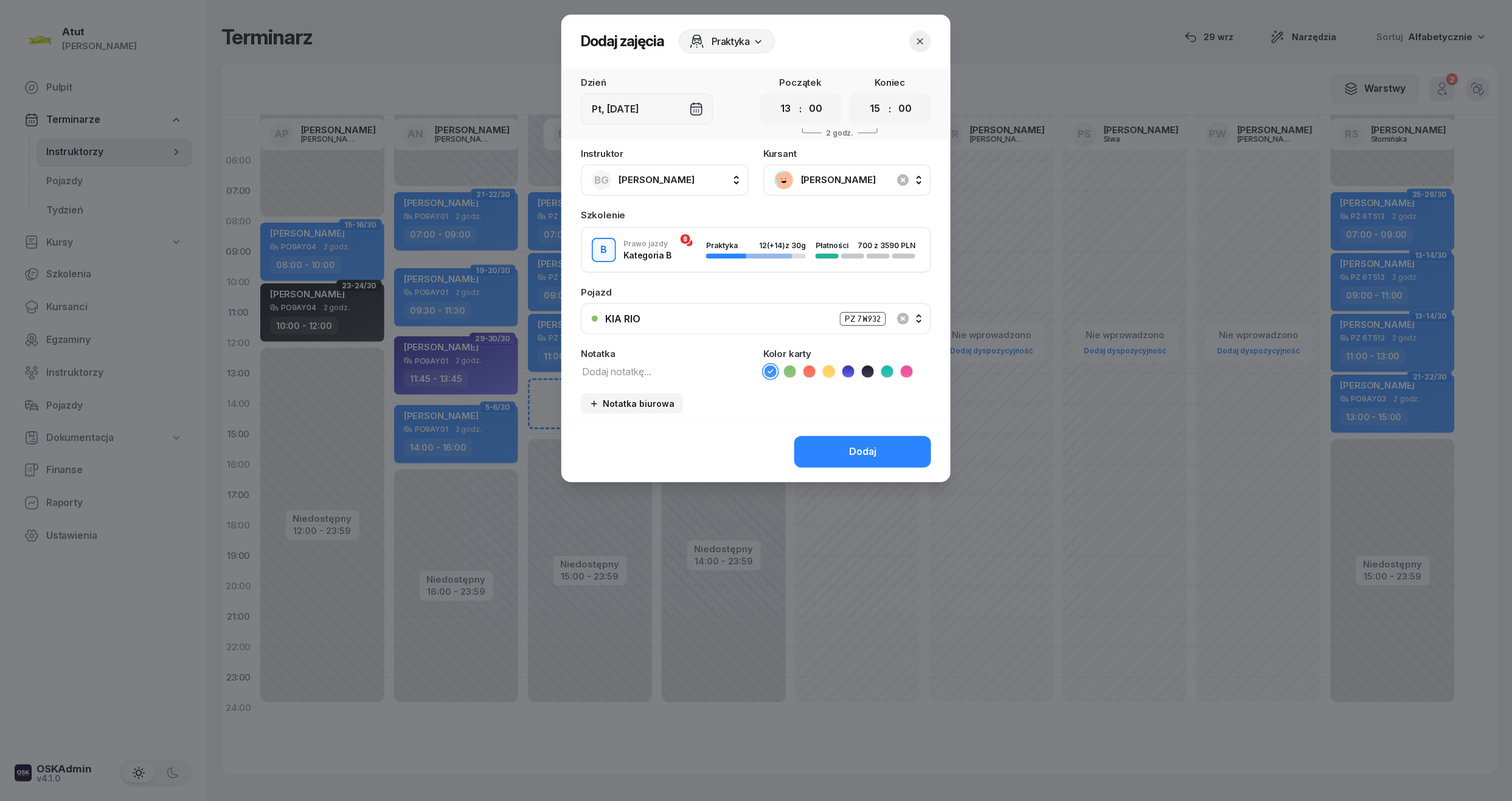
click at [916, 30] on button "button" at bounding box center [920, 41] width 22 height 22
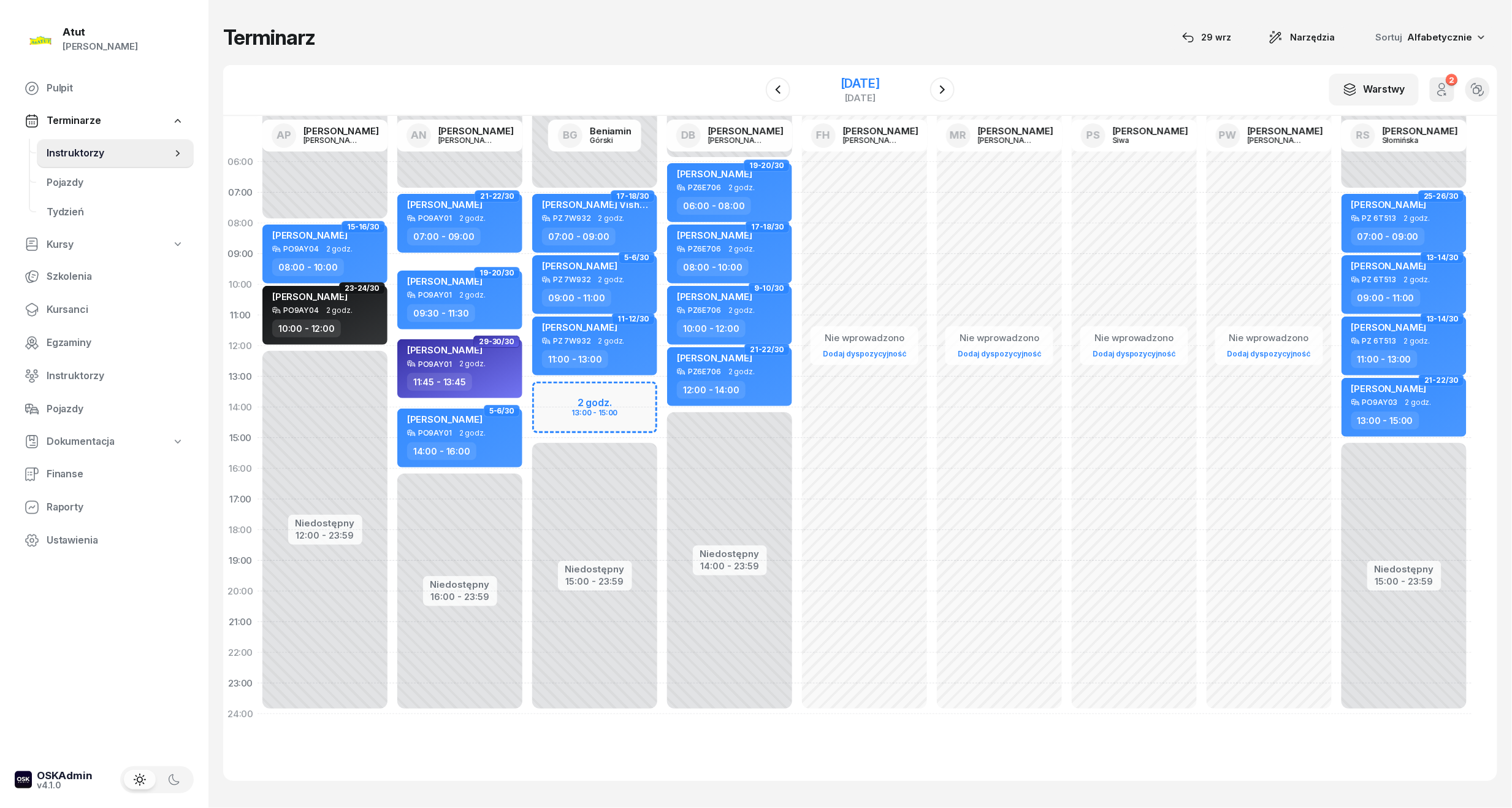
click at [856, 80] on div "14 listopada 2025" at bounding box center [860, 83] width 39 height 13
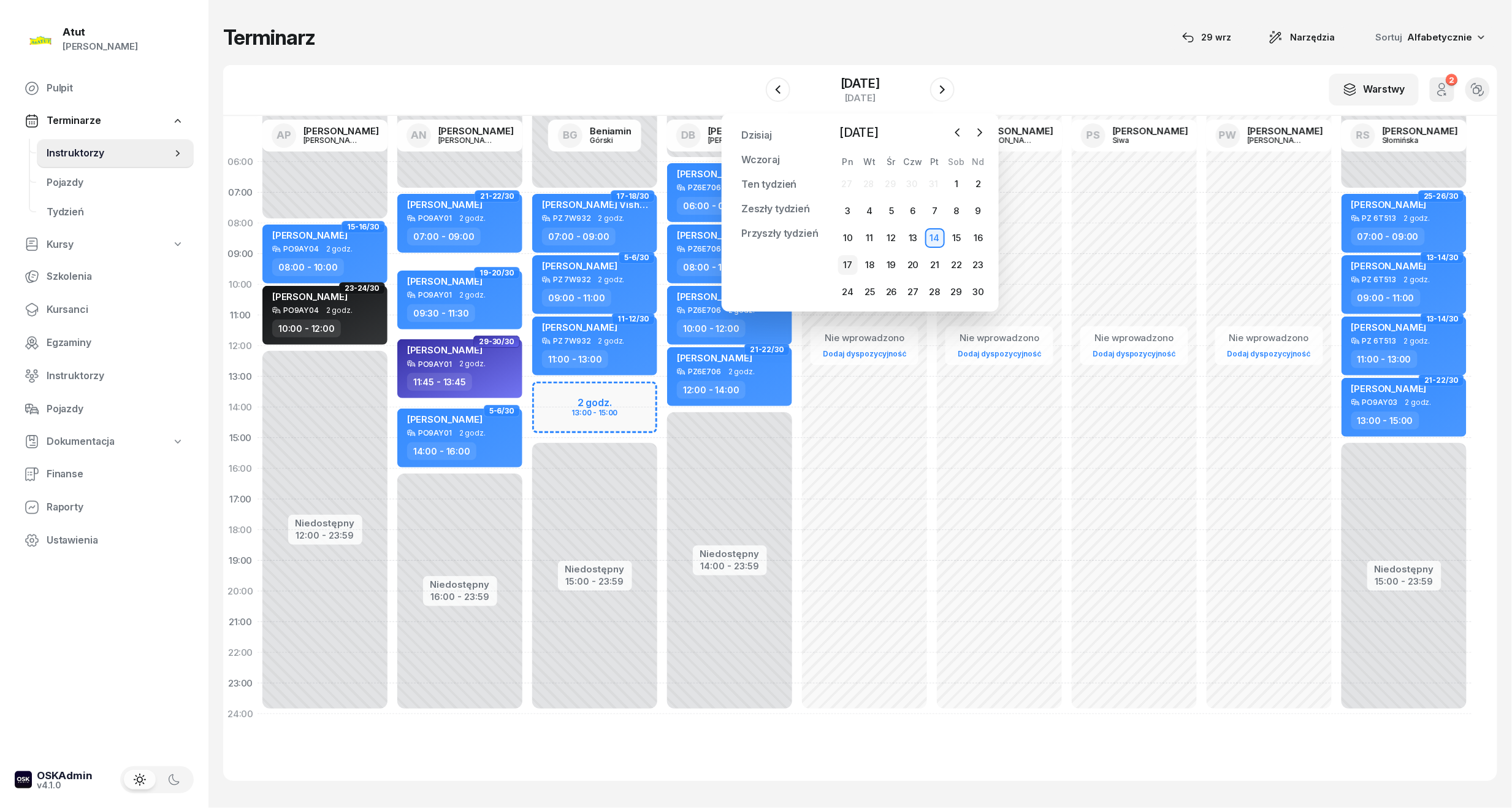
click at [854, 263] on div "17" at bounding box center [848, 265] width 20 height 20
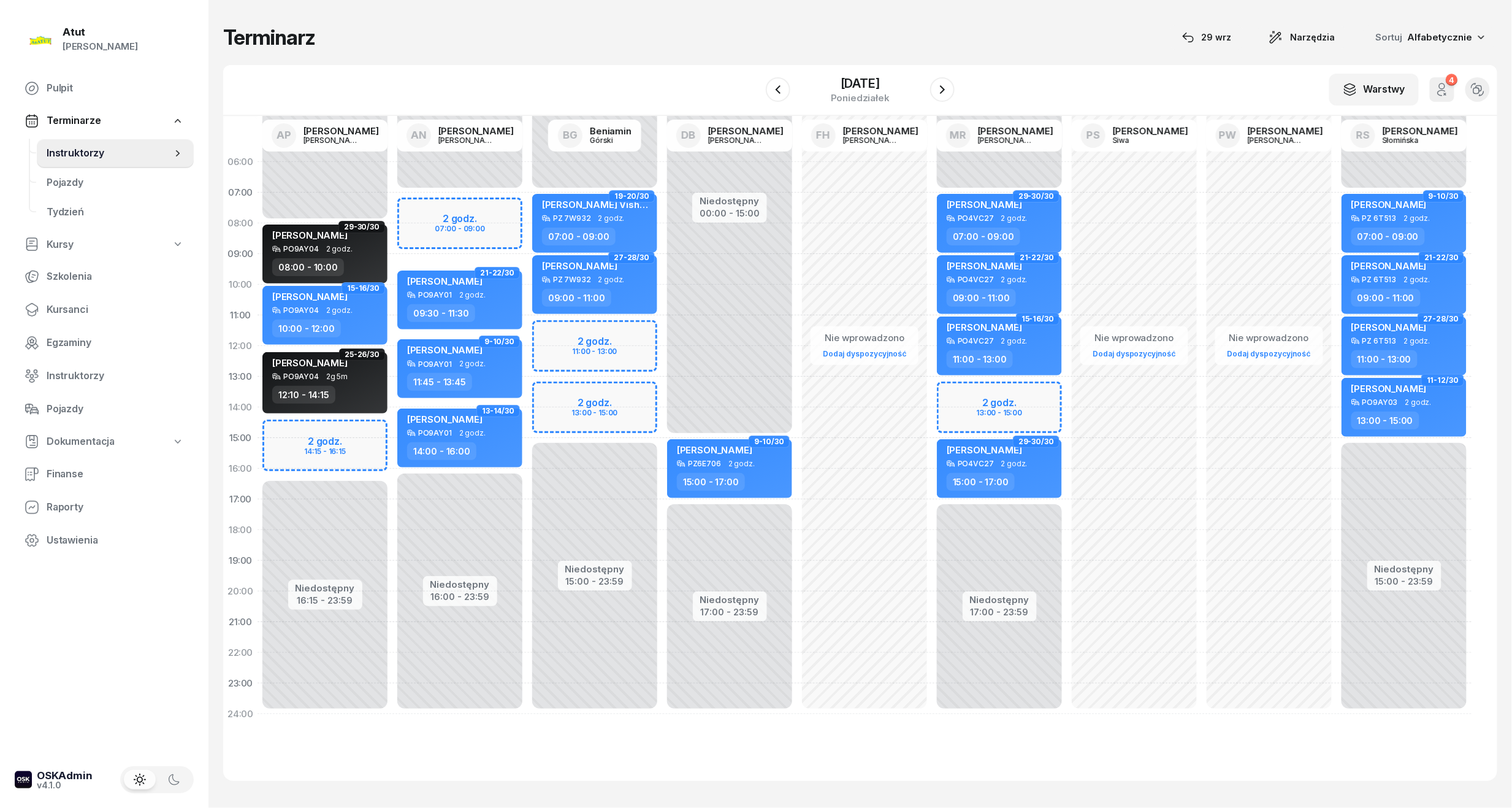
click at [599, 254] on div "27-28/30 Marcin Buczarski PZ 7W932 2 godz. 09:00 - 11:00" at bounding box center [595, 284] width 135 height 61
select select "09"
select select "11"
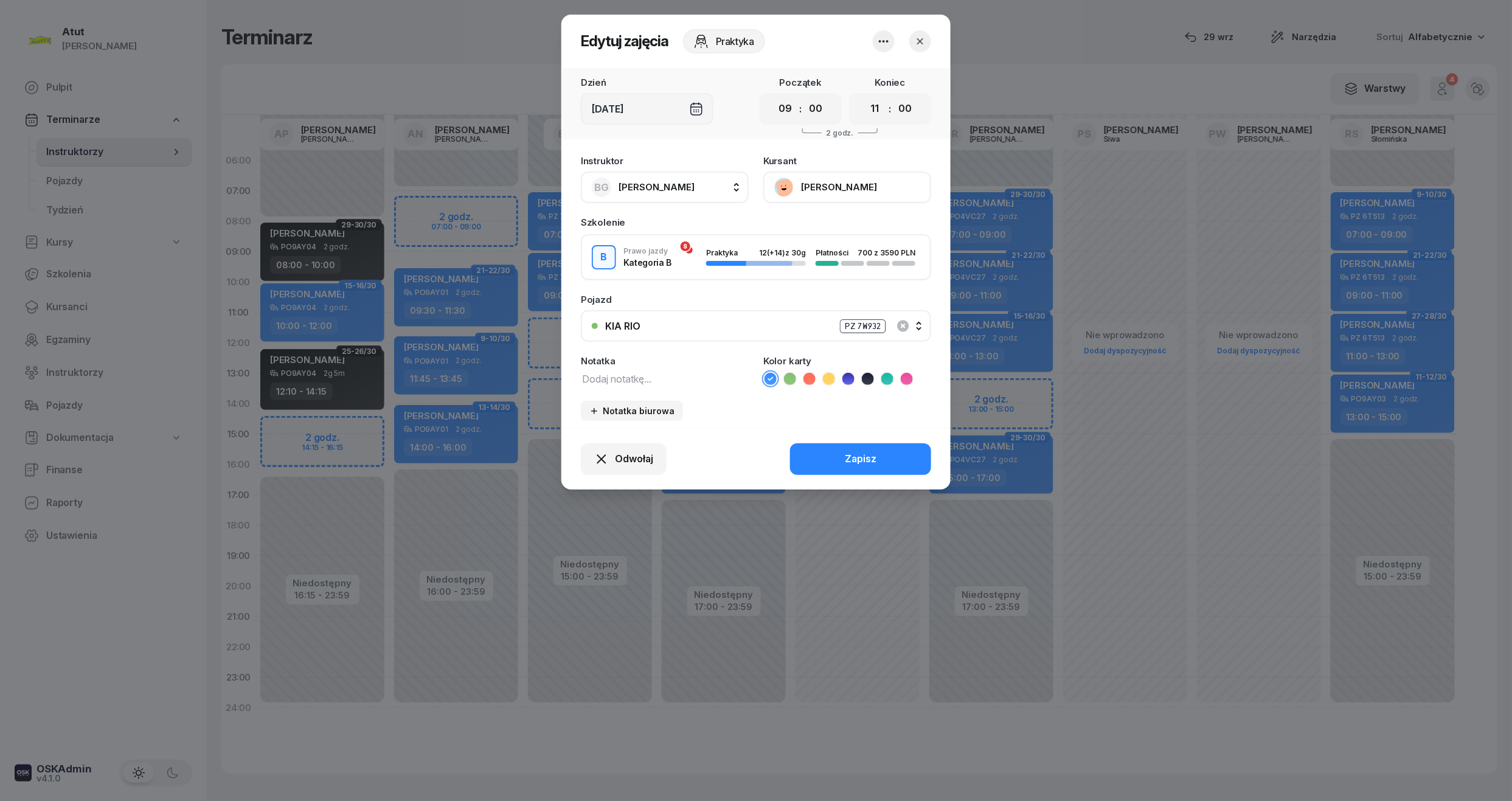
click at [920, 41] on icon "button" at bounding box center [920, 41] width 6 height 6
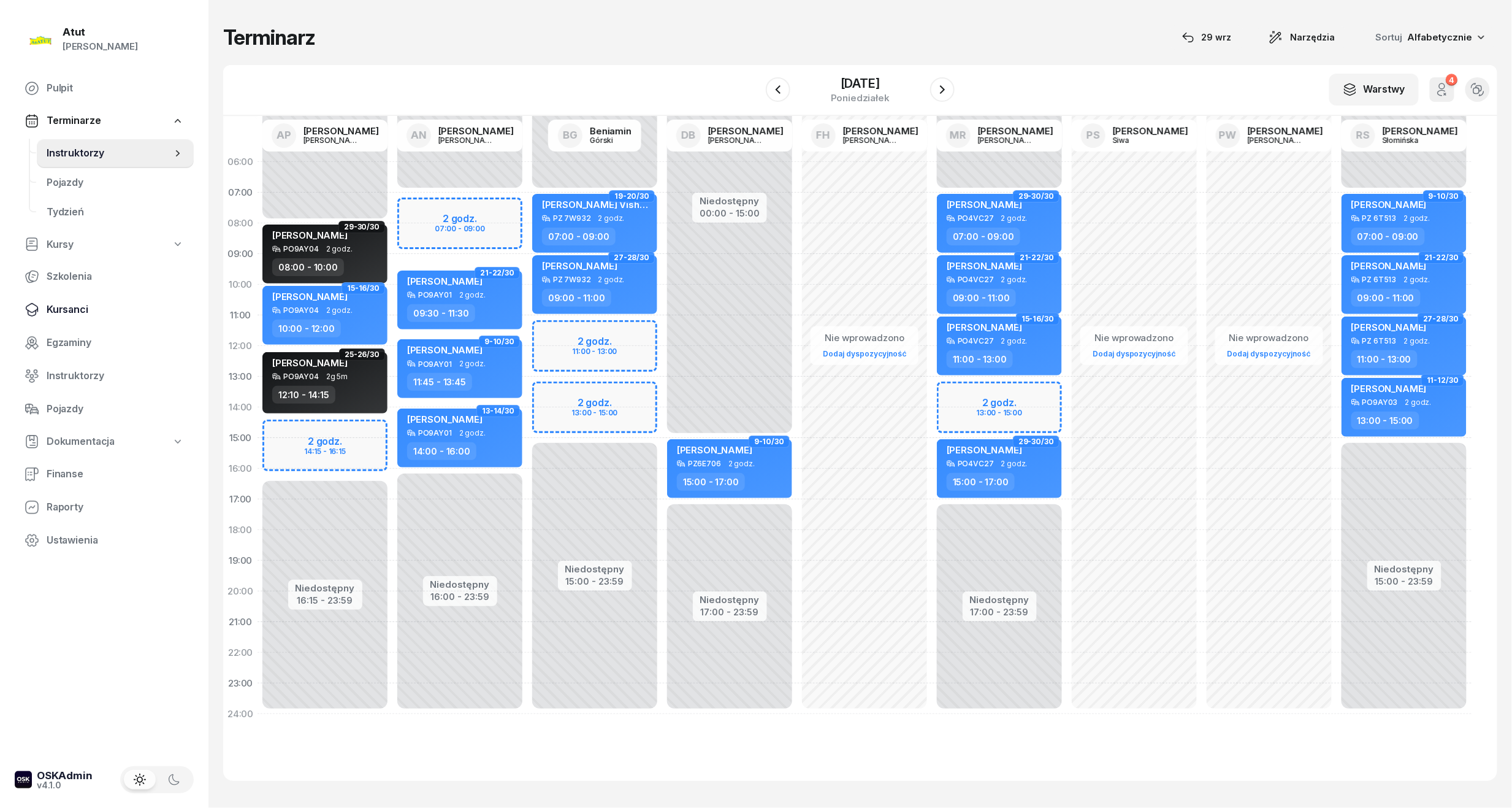
click at [69, 309] on span "Kursanci" at bounding box center [116, 309] width 137 height 16
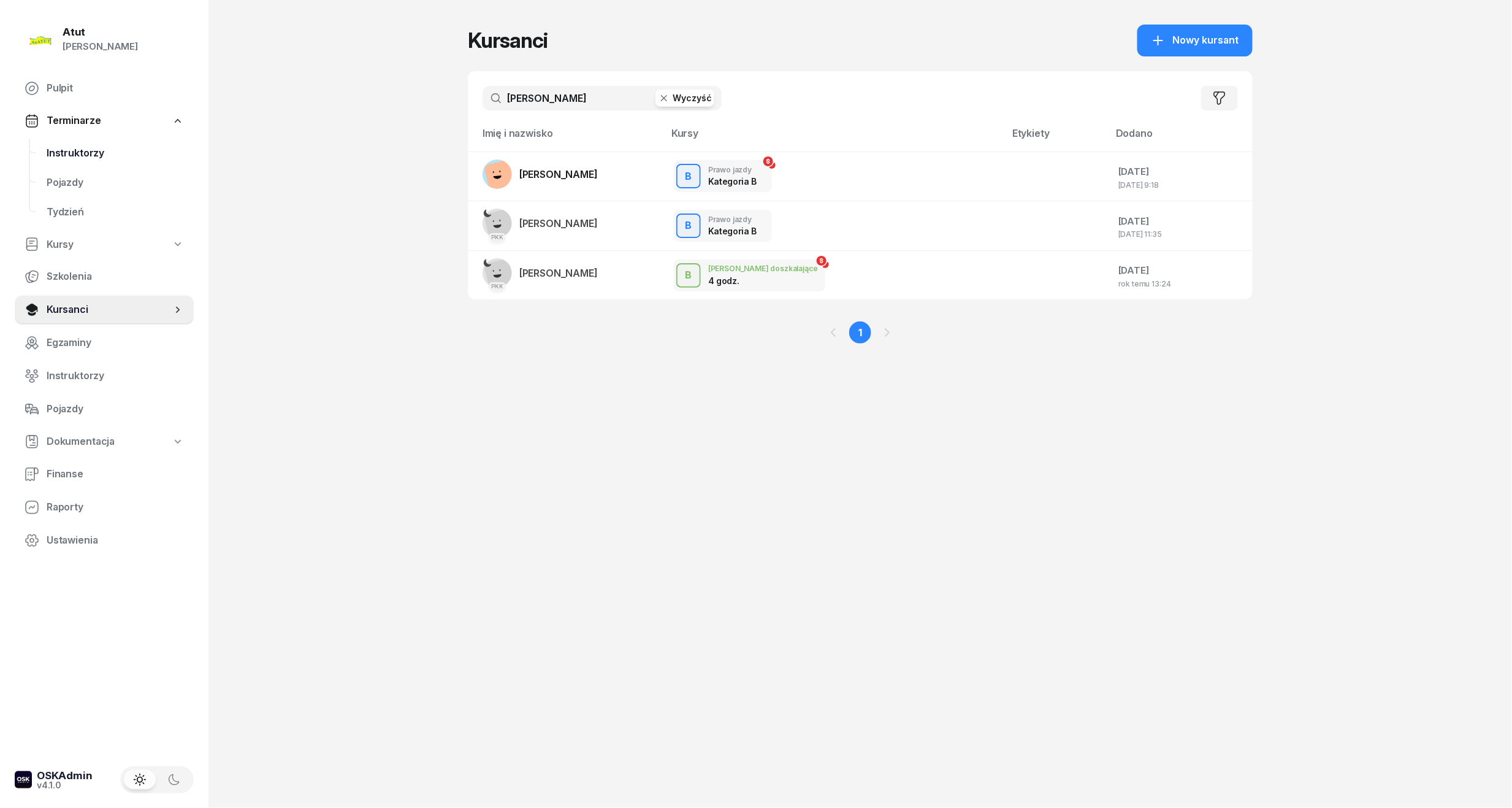
click at [97, 155] on span "Instruktorzy" at bounding box center [116, 153] width 137 height 16
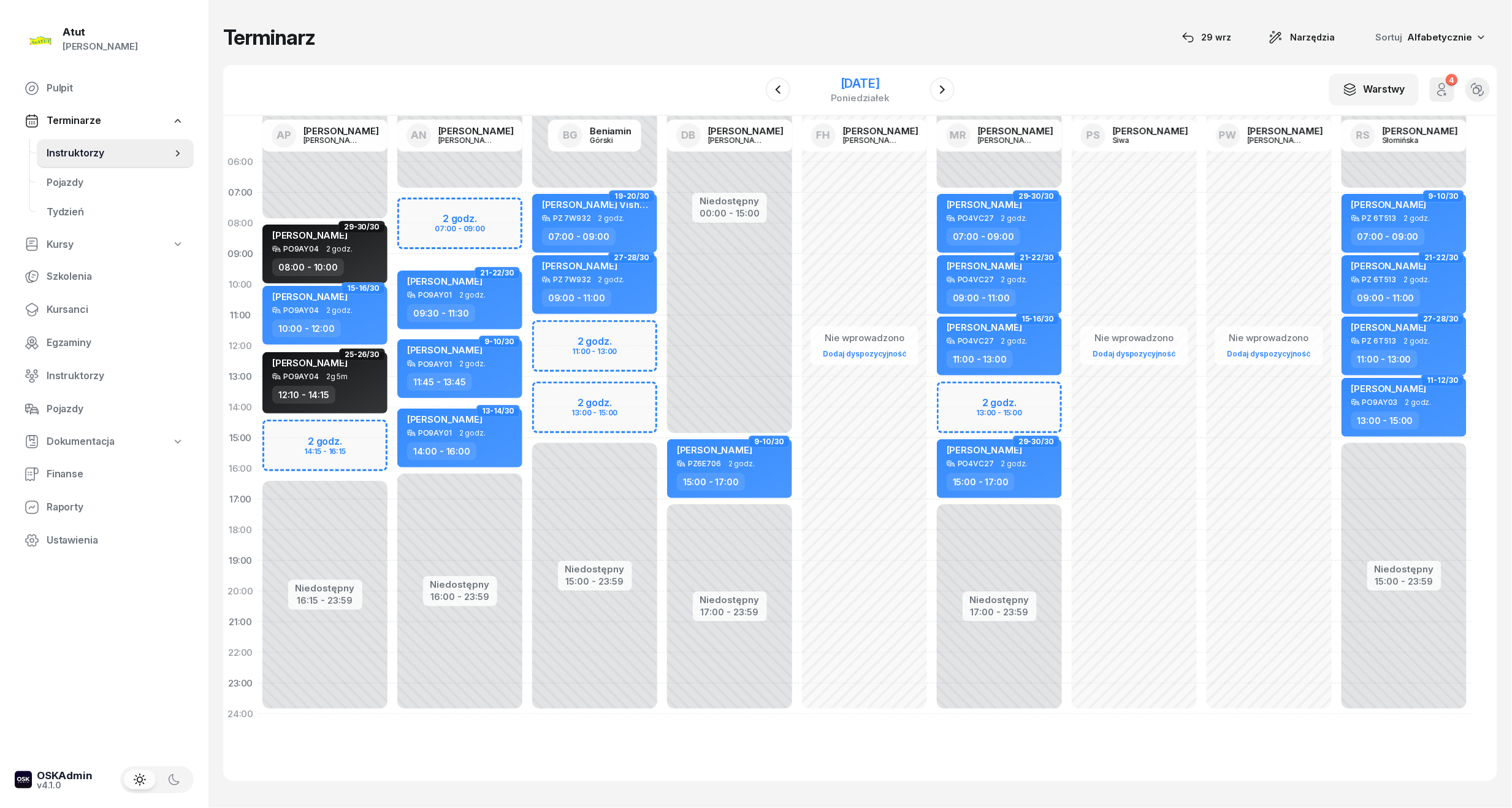
click at [854, 79] on div "17 listopada 2025" at bounding box center [860, 83] width 59 height 13
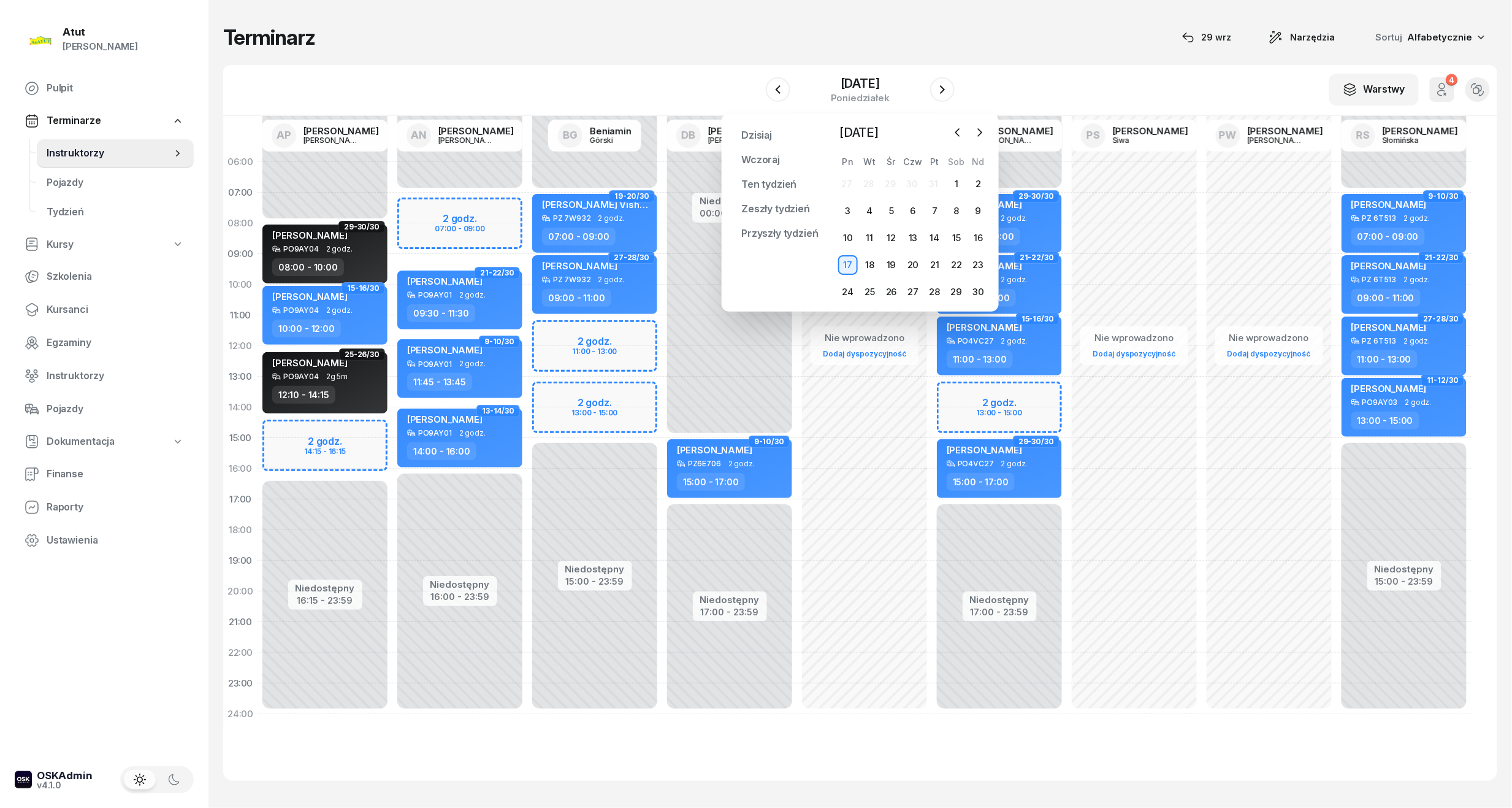
drag, startPoint x: 1069, startPoint y: 66, endPoint x: 1065, endPoint y: 56, distance: 10.8
click at [1065, 56] on div "Terminarz 29 wrz Narzędzia Sortuj Alfabetycznie W Wybierz AP Adam Pytlak AN Art…" at bounding box center [860, 403] width 1274 height 805
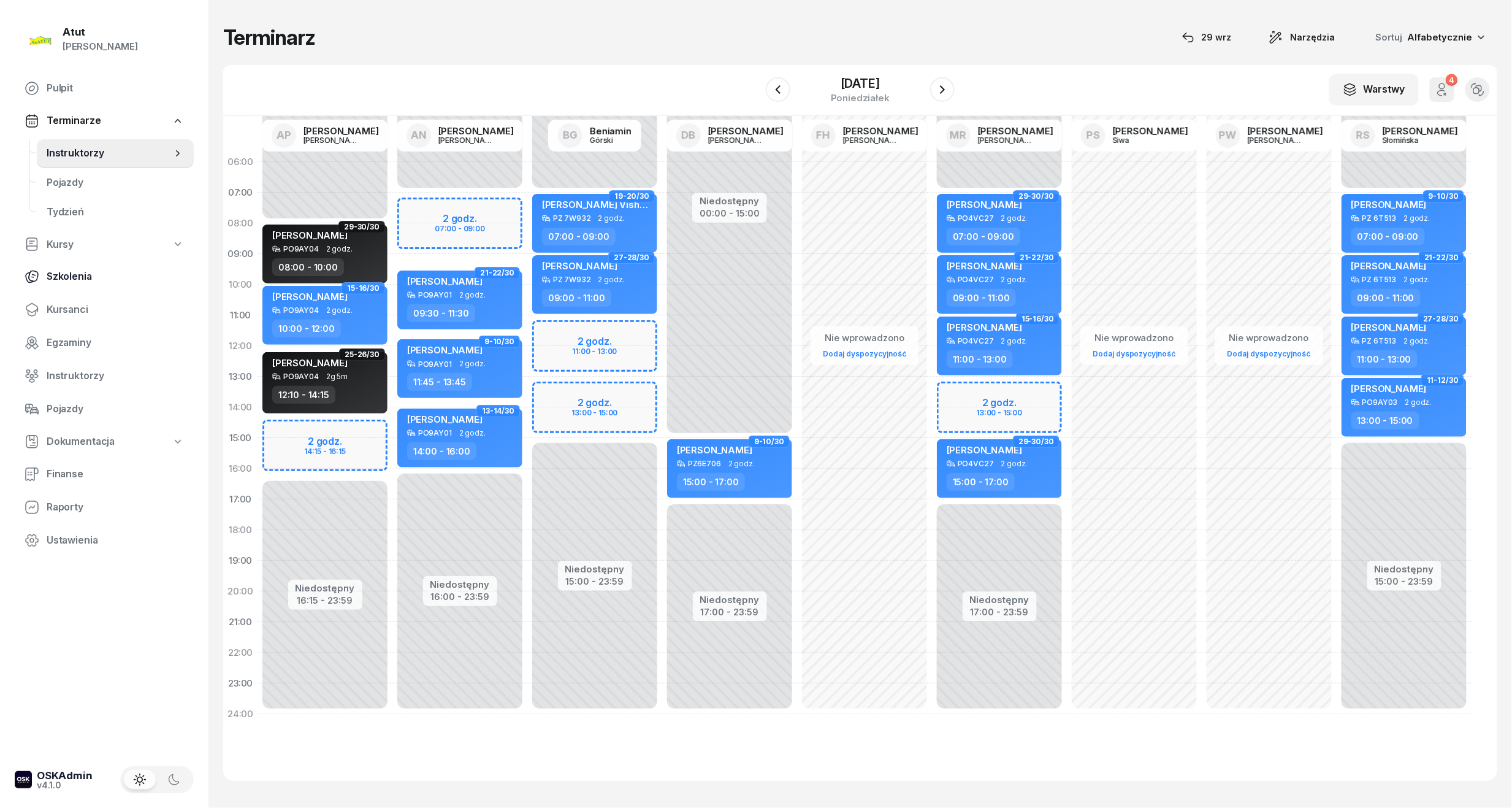
drag, startPoint x: 52, startPoint y: 313, endPoint x: 135, endPoint y: 268, distance: 94.4
click at [52, 312] on span "Kursanci" at bounding box center [116, 309] width 137 height 16
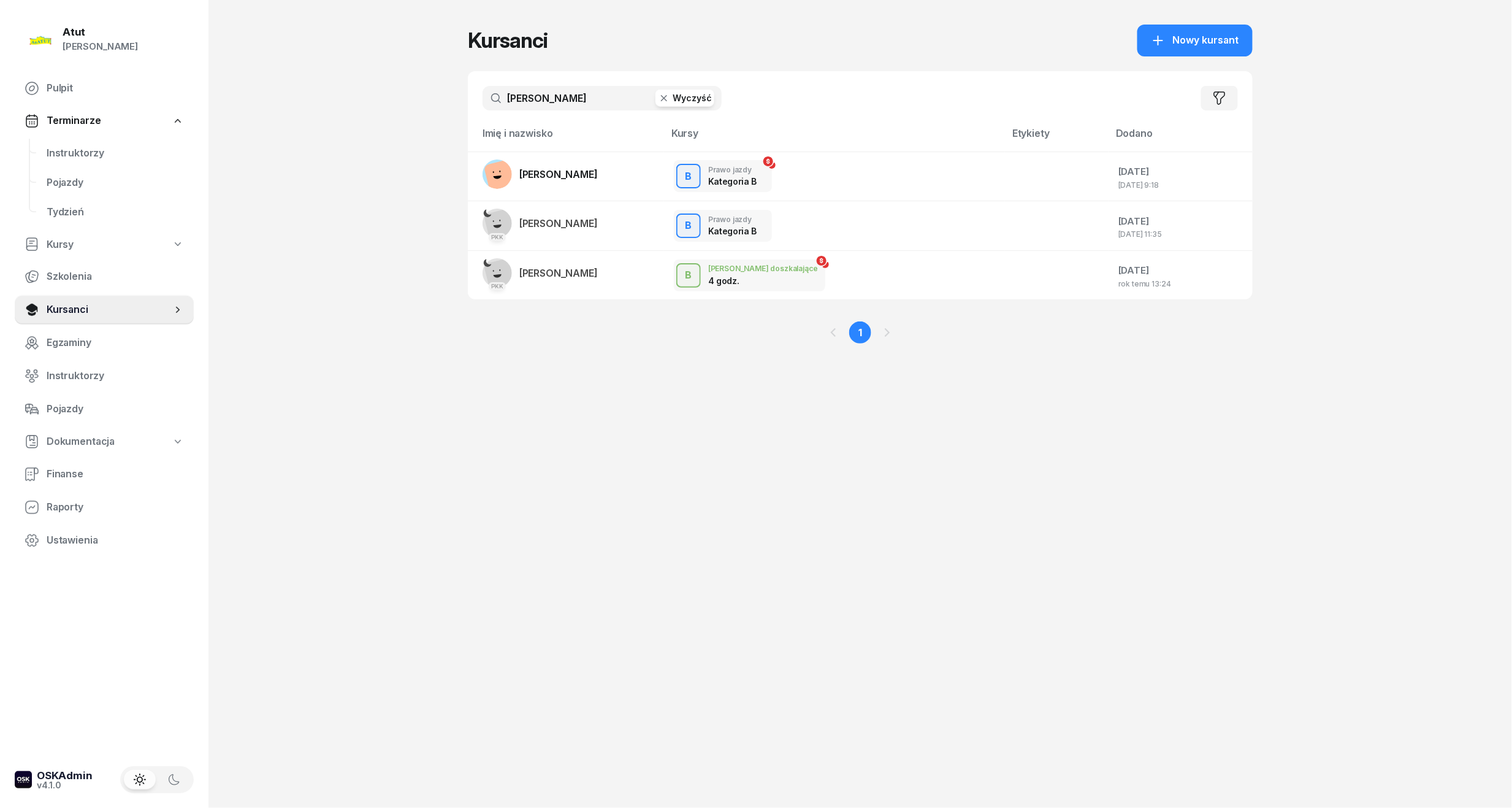
drag, startPoint x: 558, startPoint y: 91, endPoint x: -42, endPoint y: 132, distance: 601.4
click at [0, 132] on html "Paulina Atut Paulina Lis Pulpit Terminarze Instruktorzy Pojazdy Tydzień Kursy S…" at bounding box center [756, 404] width 1512 height 808
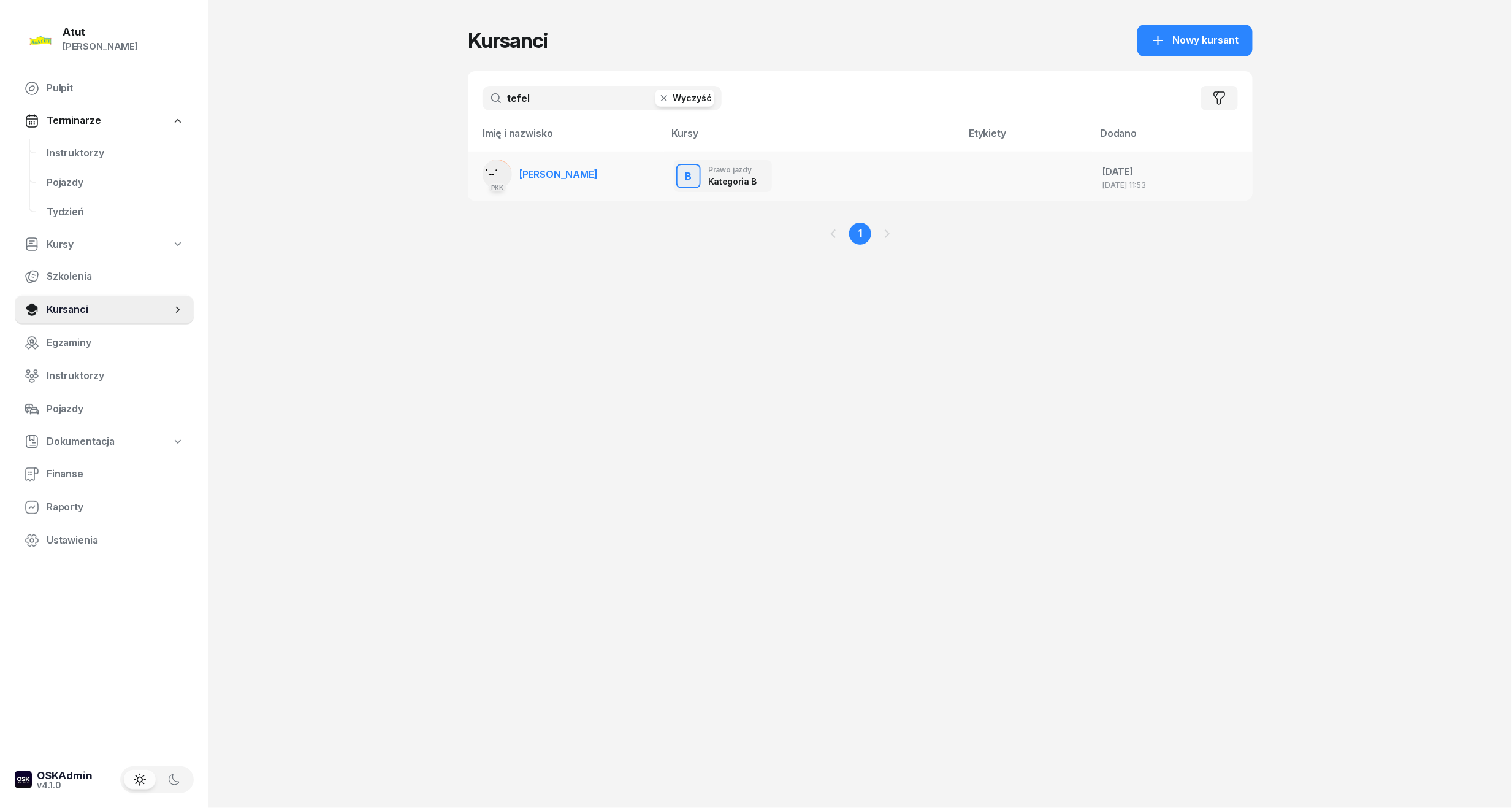
type input "tefel"
click at [592, 180] on link "PKK Krzysztof Tefelski" at bounding box center [540, 174] width 115 height 30
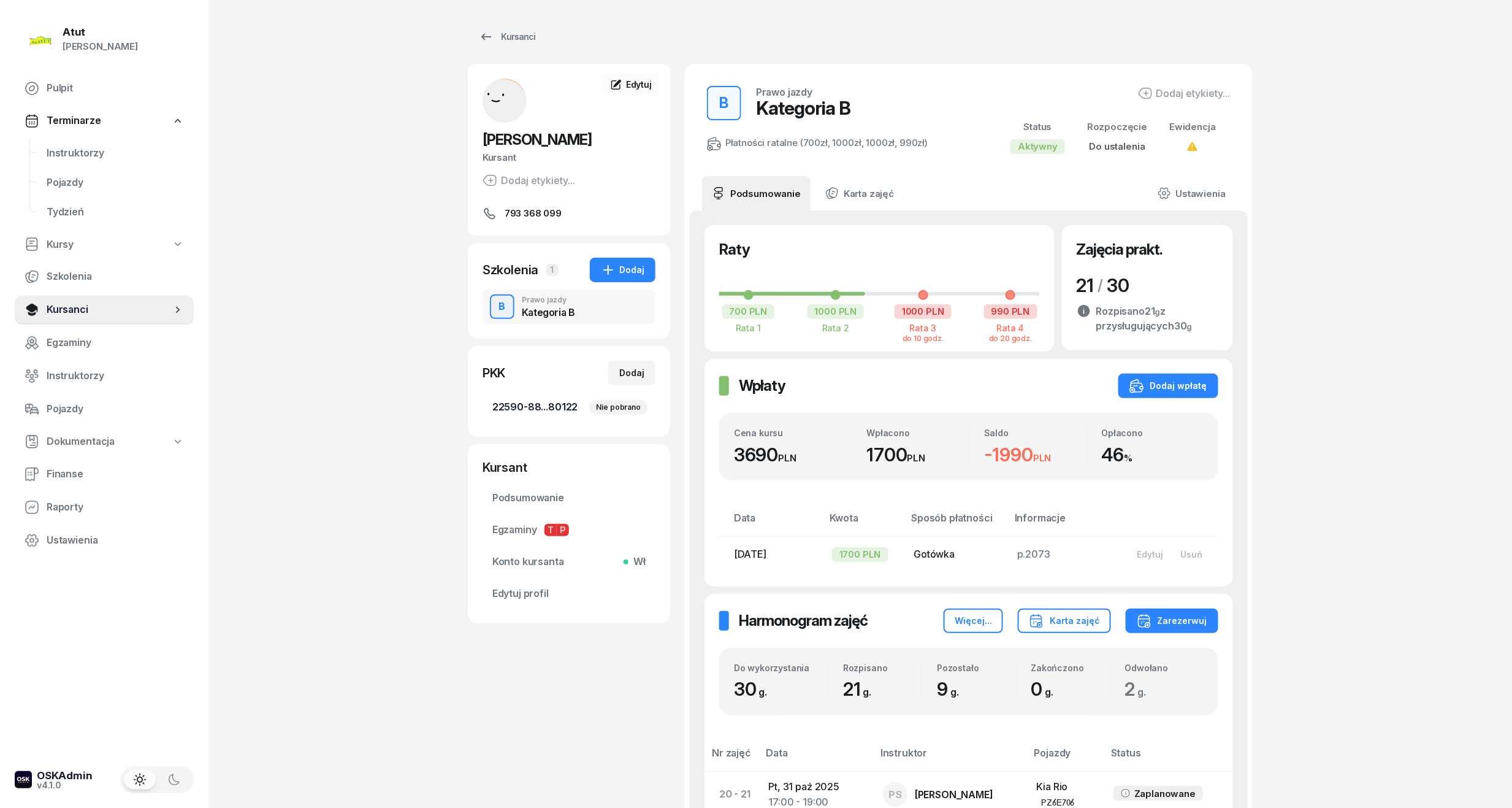
click at [611, 395] on link "22590-88...80122 Nie pobrano" at bounding box center [569, 407] width 173 height 30
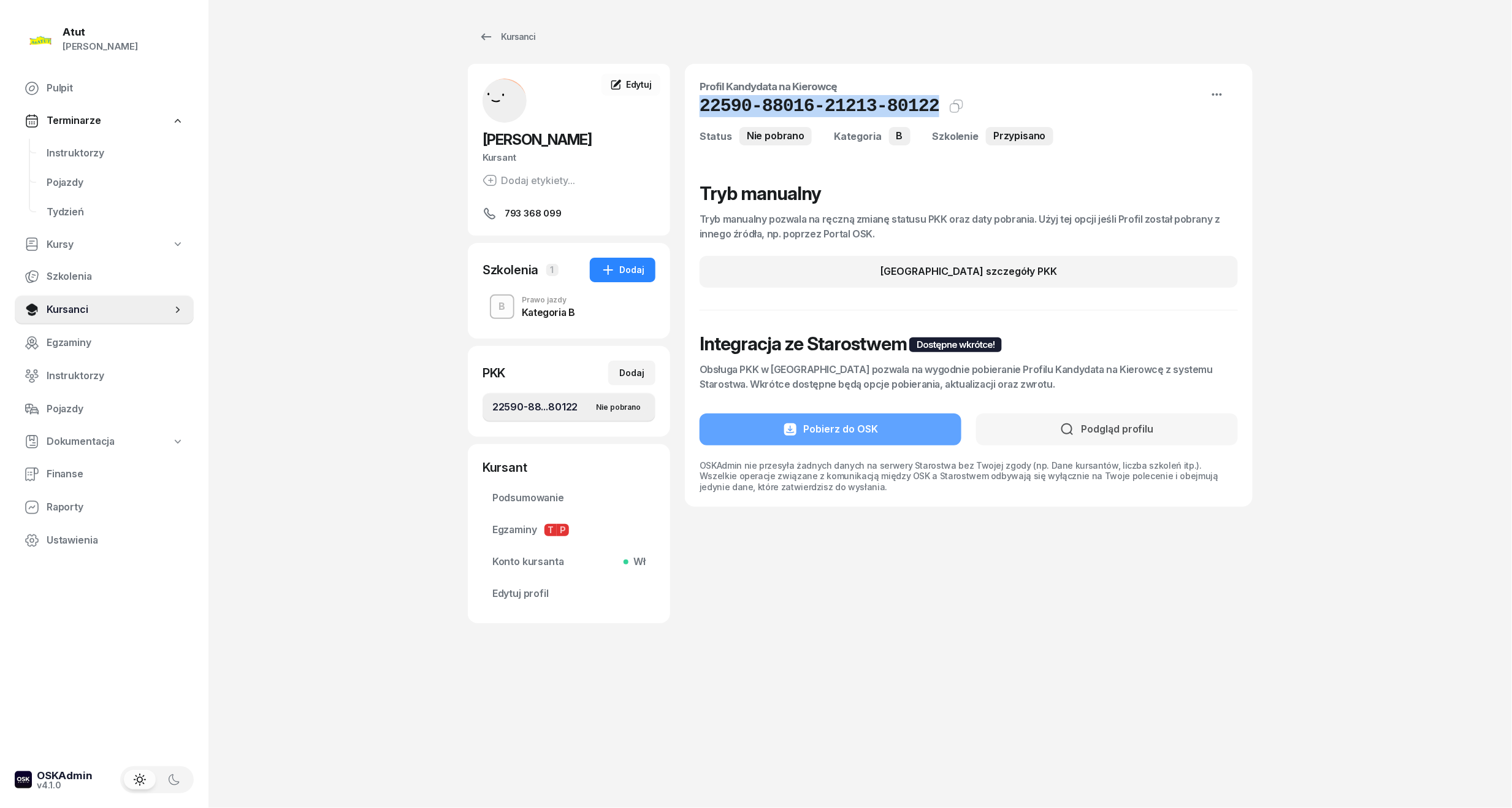
drag, startPoint x: 918, startPoint y: 108, endPoint x: 691, endPoint y: 114, distance: 227.1
click at [691, 114] on div "Profil Kandydata na Kierowcę 22590-88016-21213-80122 Kat.B Status Nie pobrano K…" at bounding box center [968, 285] width 568 height 443
copy h1 "22590-88016-21213-80122"
drag, startPoint x: 535, startPoint y: 592, endPoint x: 552, endPoint y: 559, distance: 37.1
click at [535, 592] on span "Edytuj profil" at bounding box center [569, 594] width 153 height 16
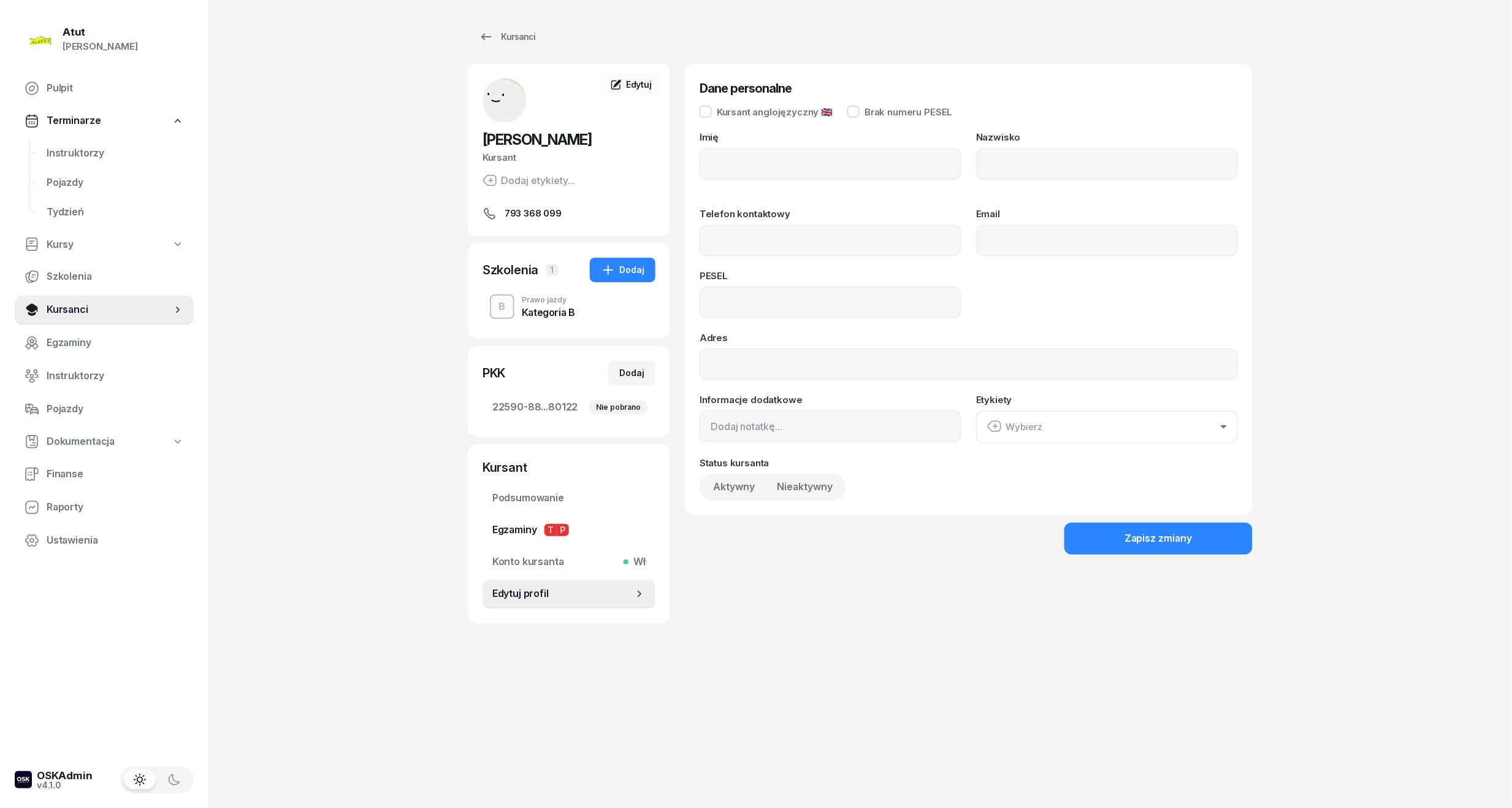
type input "Krzysztof"
type input "Tefelski"
type input "793368099"
type input "07280909432"
drag, startPoint x: 787, startPoint y: 293, endPoint x: 344, endPoint y: 286, distance: 443.1
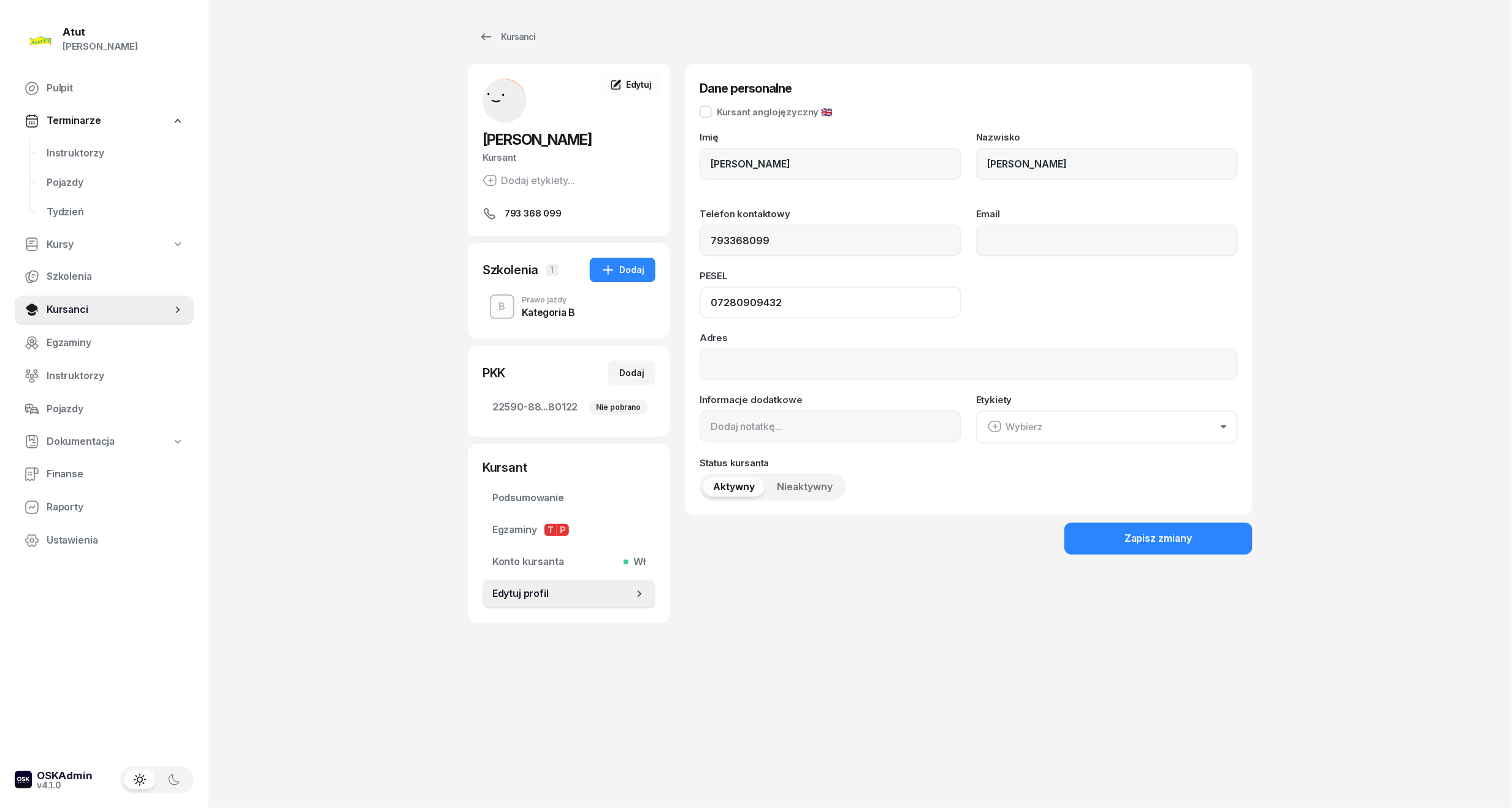
click at [344, 286] on div "Atut Paulina Lis Pulpit Terminarze Instruktorzy Pojazdy Tydzień Kursy Szkolenia…" at bounding box center [756, 404] width 1512 height 808
click at [71, 317] on span "Kursanci" at bounding box center [109, 309] width 125 height 16
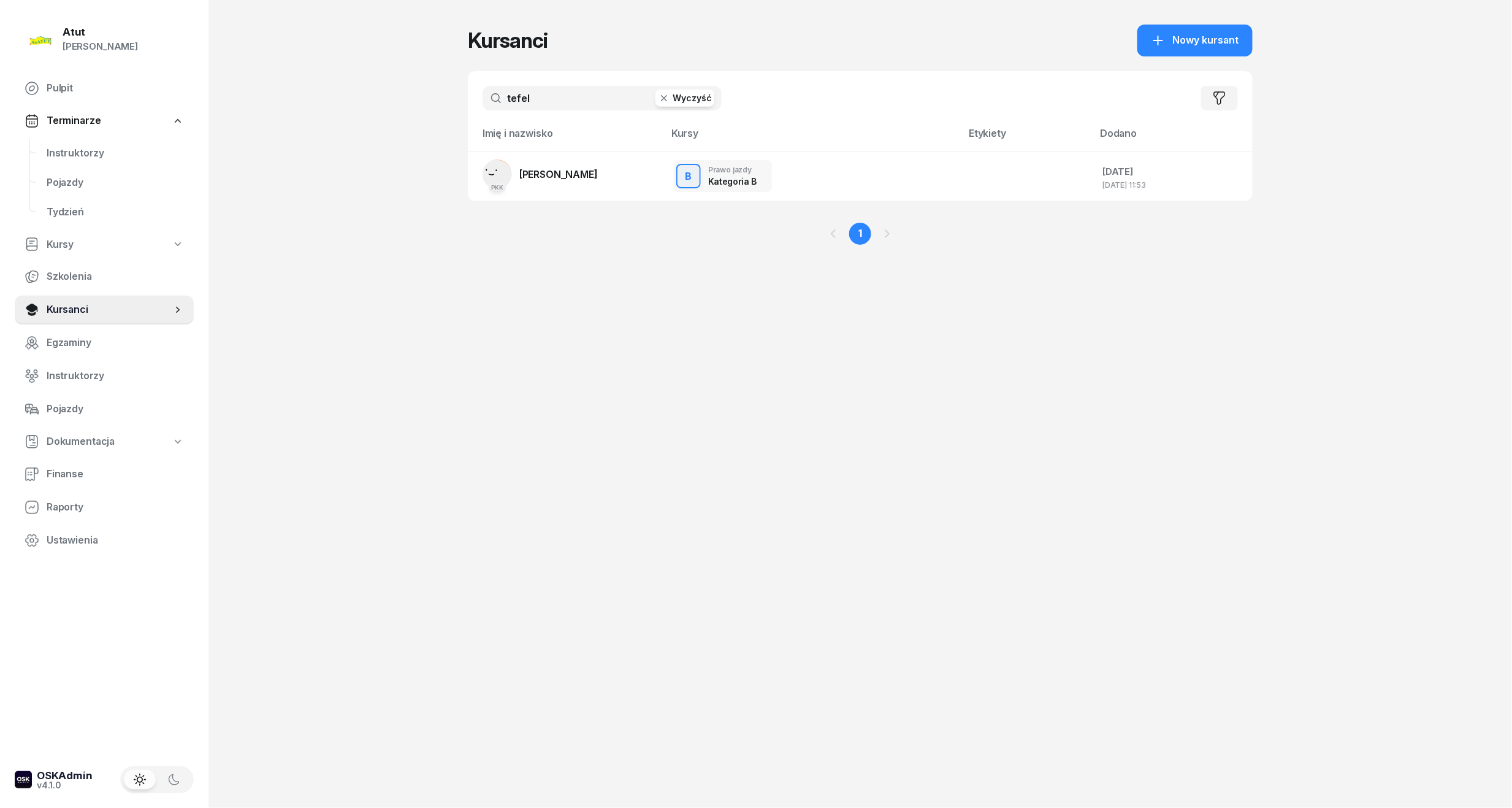
drag, startPoint x: 336, startPoint y: 95, endPoint x: 211, endPoint y: 99, distance: 125.1
click at [211, 99] on div "Atut Paulina Lis Pulpit Terminarze Instruktorzy Pojazdy Tydzień Kursy Szkolenia…" at bounding box center [756, 404] width 1512 height 808
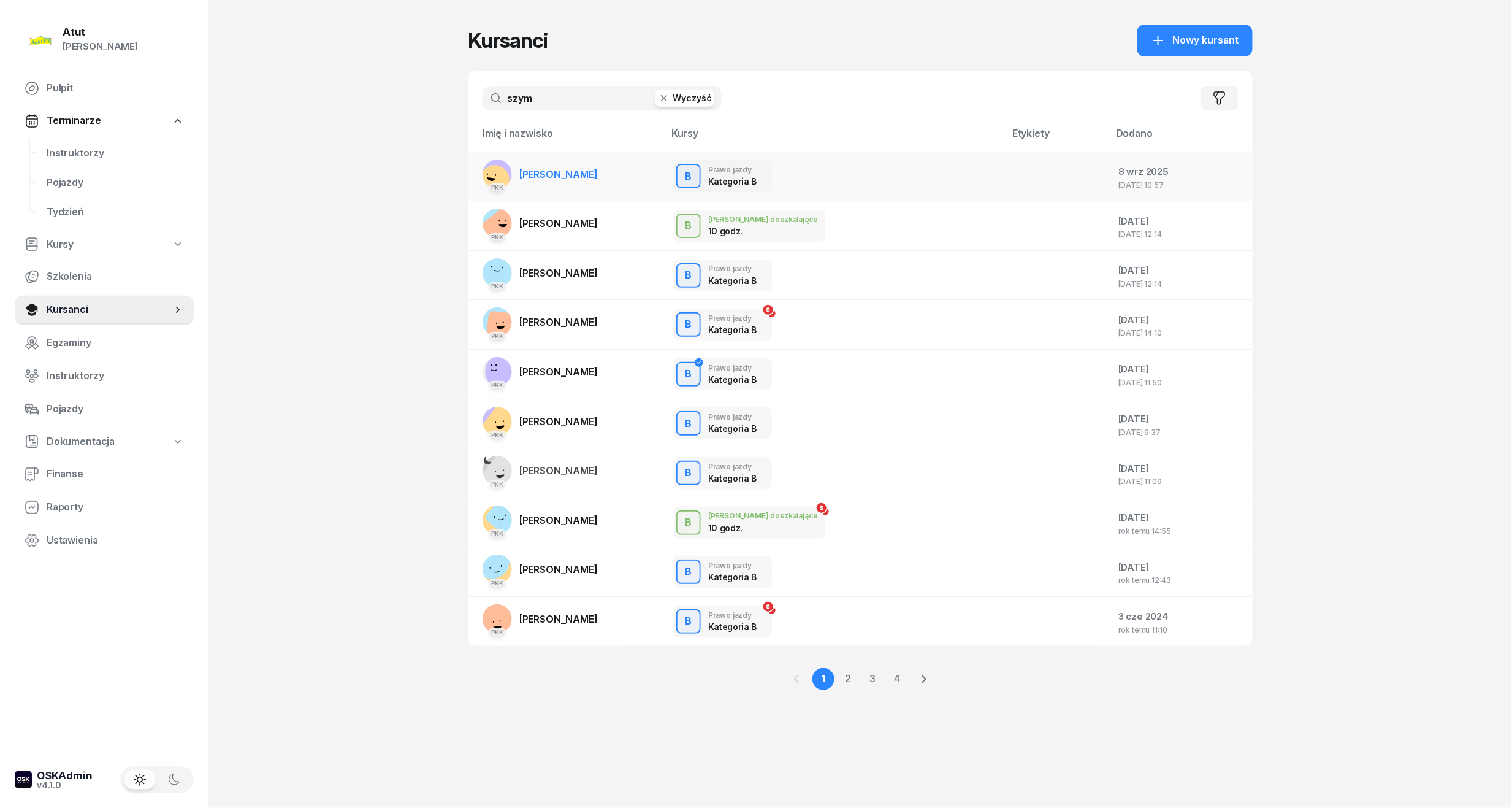
type input "szym"
click at [543, 182] on link "PKK Natalia Szymańska" at bounding box center [540, 174] width 115 height 30
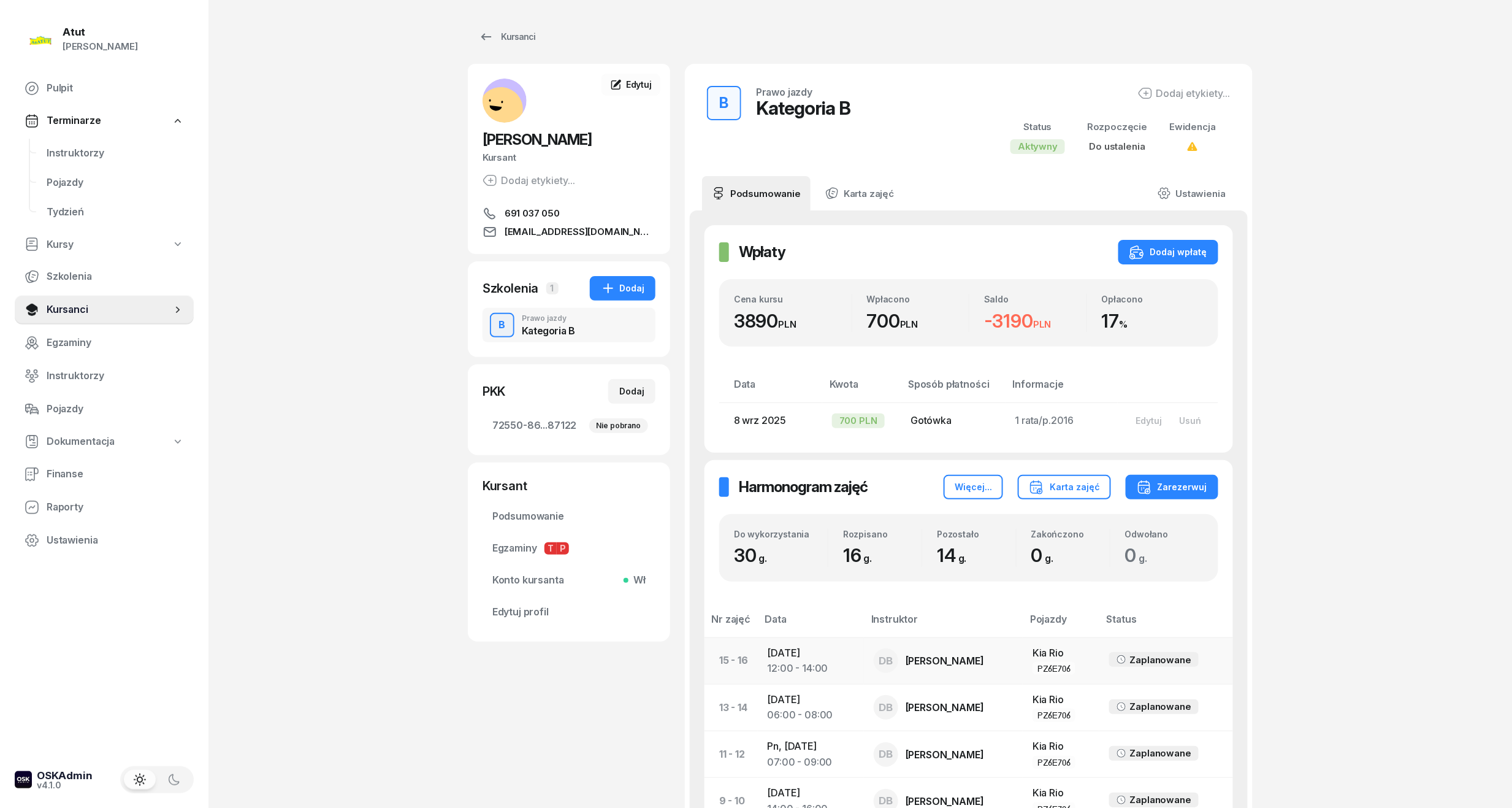
click at [807, 659] on td "So, 29 lis 2025 12:00 - 14:00" at bounding box center [811, 661] width 106 height 47
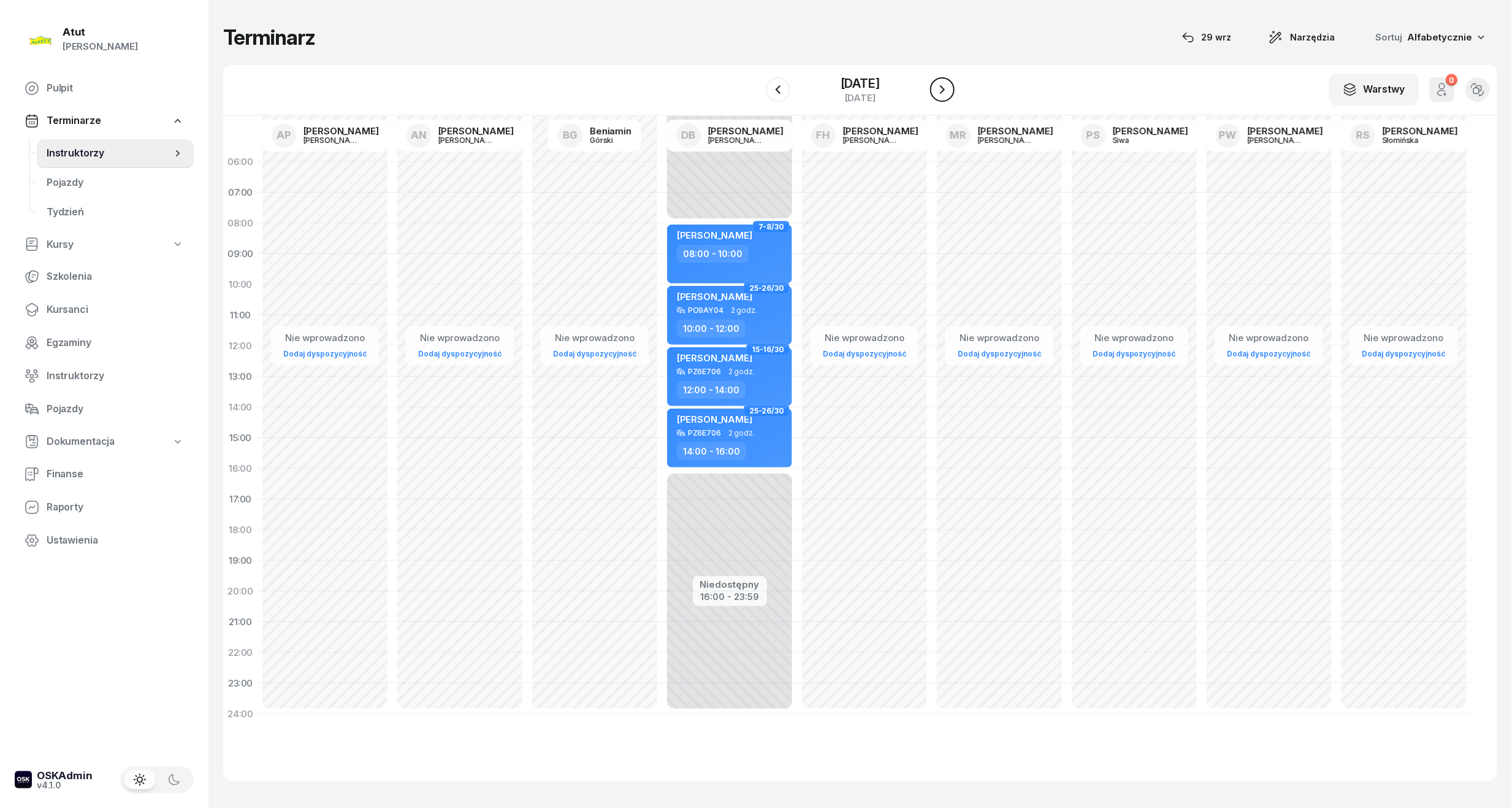
click at [942, 95] on icon "button" at bounding box center [942, 89] width 15 height 15
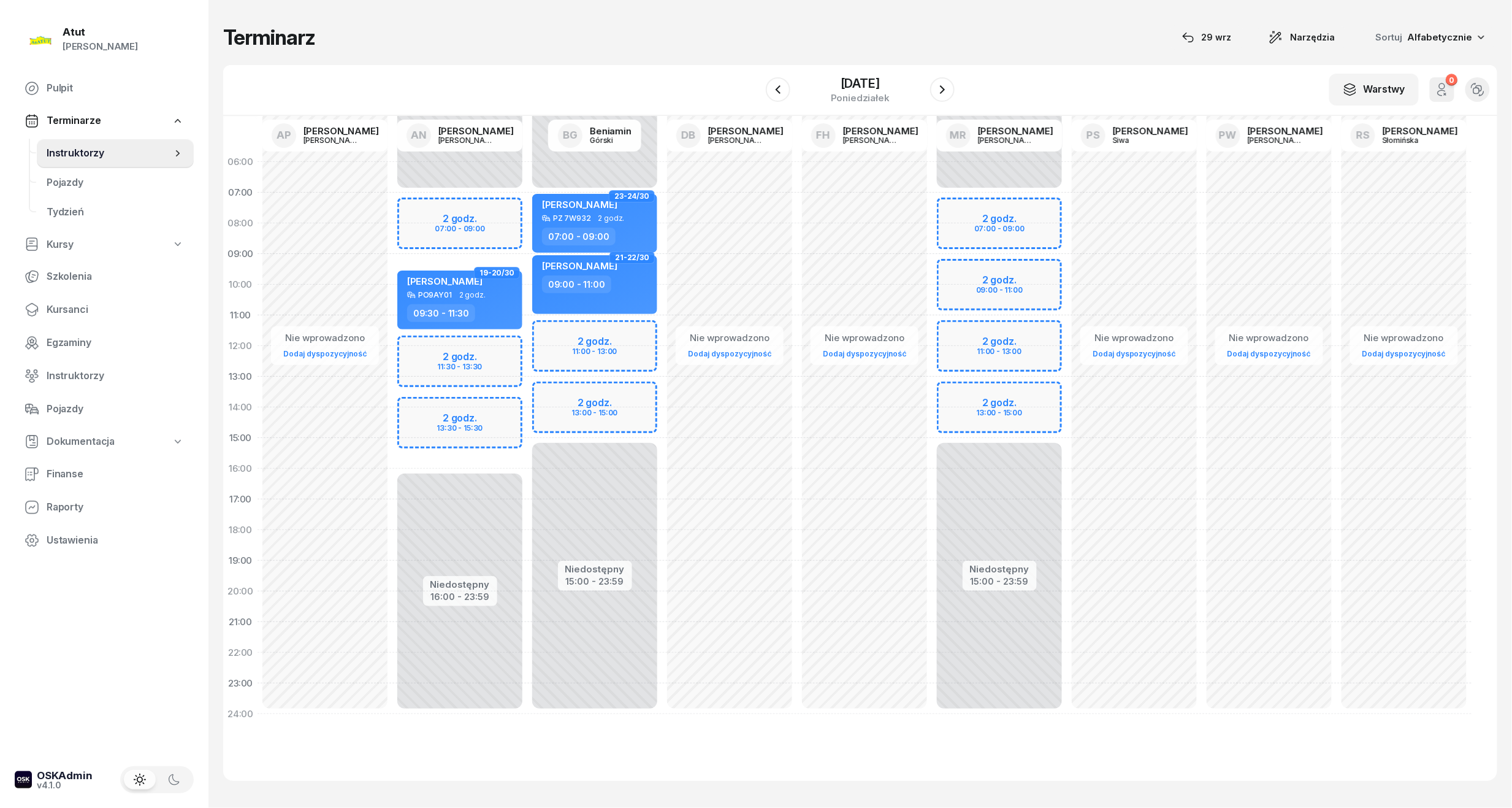
click at [930, 82] on div at bounding box center [942, 89] width 24 height 24
click at [938, 96] on icon "button" at bounding box center [942, 89] width 15 height 15
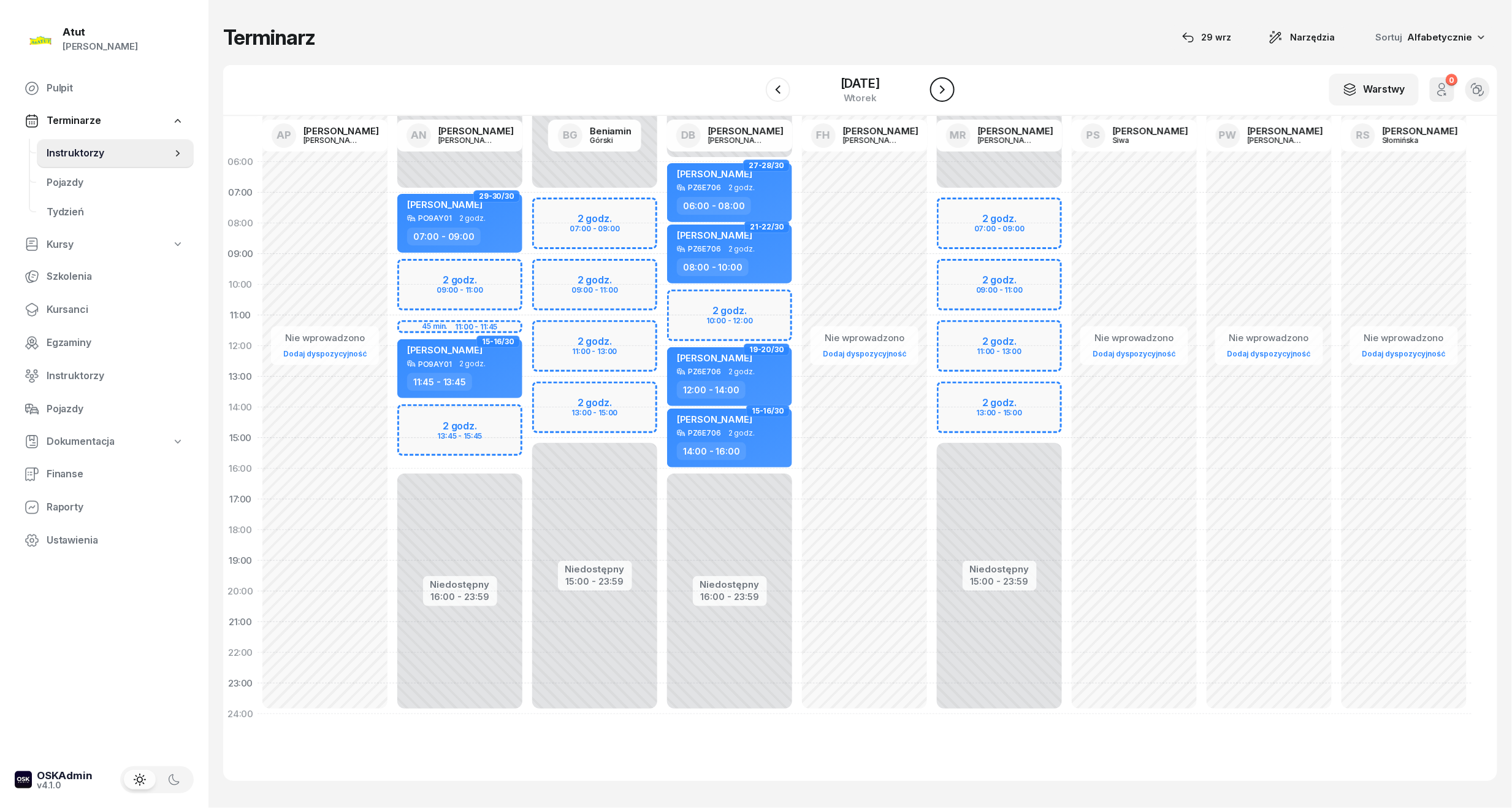
click at [940, 95] on icon "button" at bounding box center [942, 89] width 15 height 15
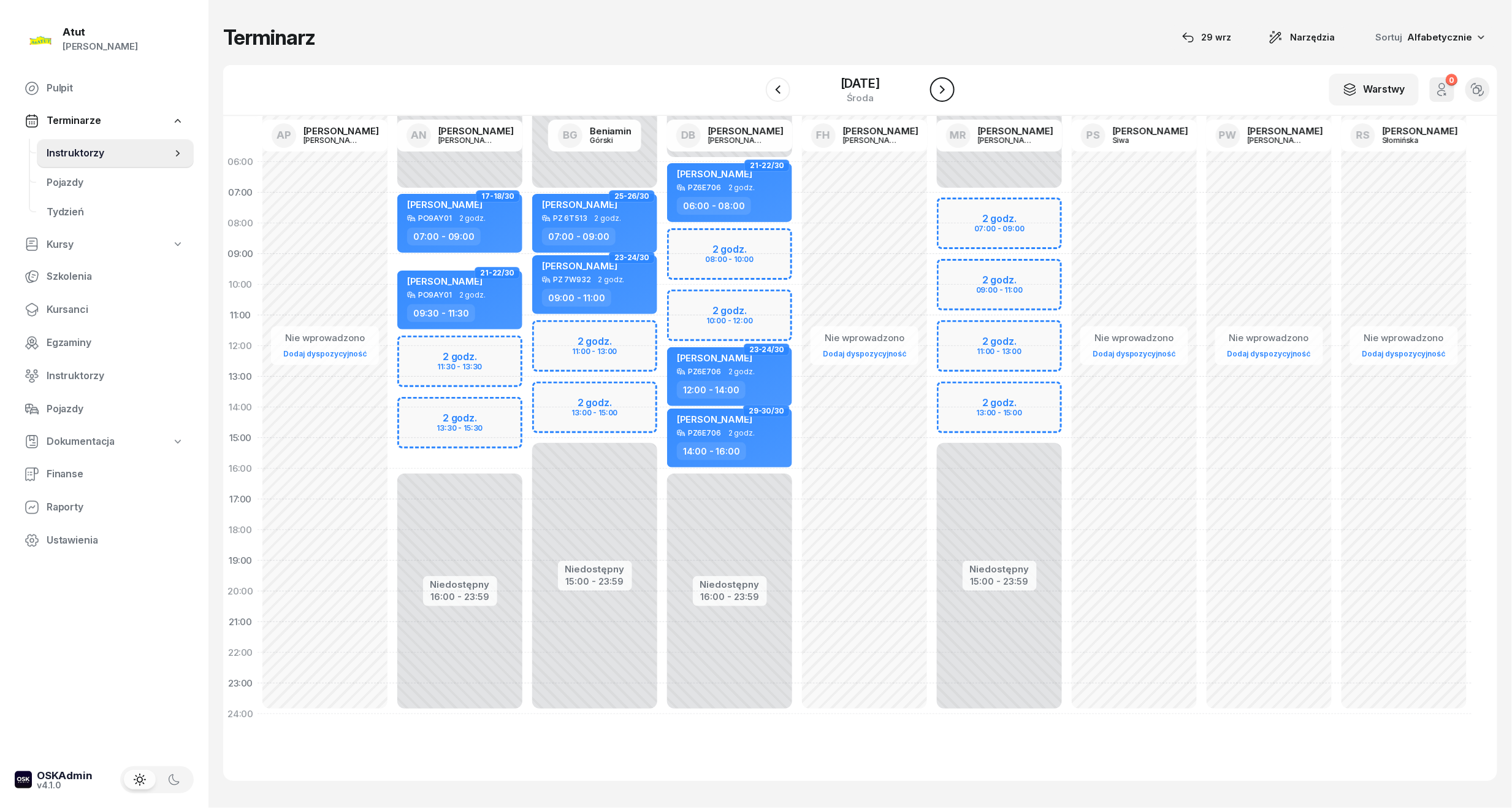
click at [940, 95] on icon "button" at bounding box center [942, 89] width 15 height 15
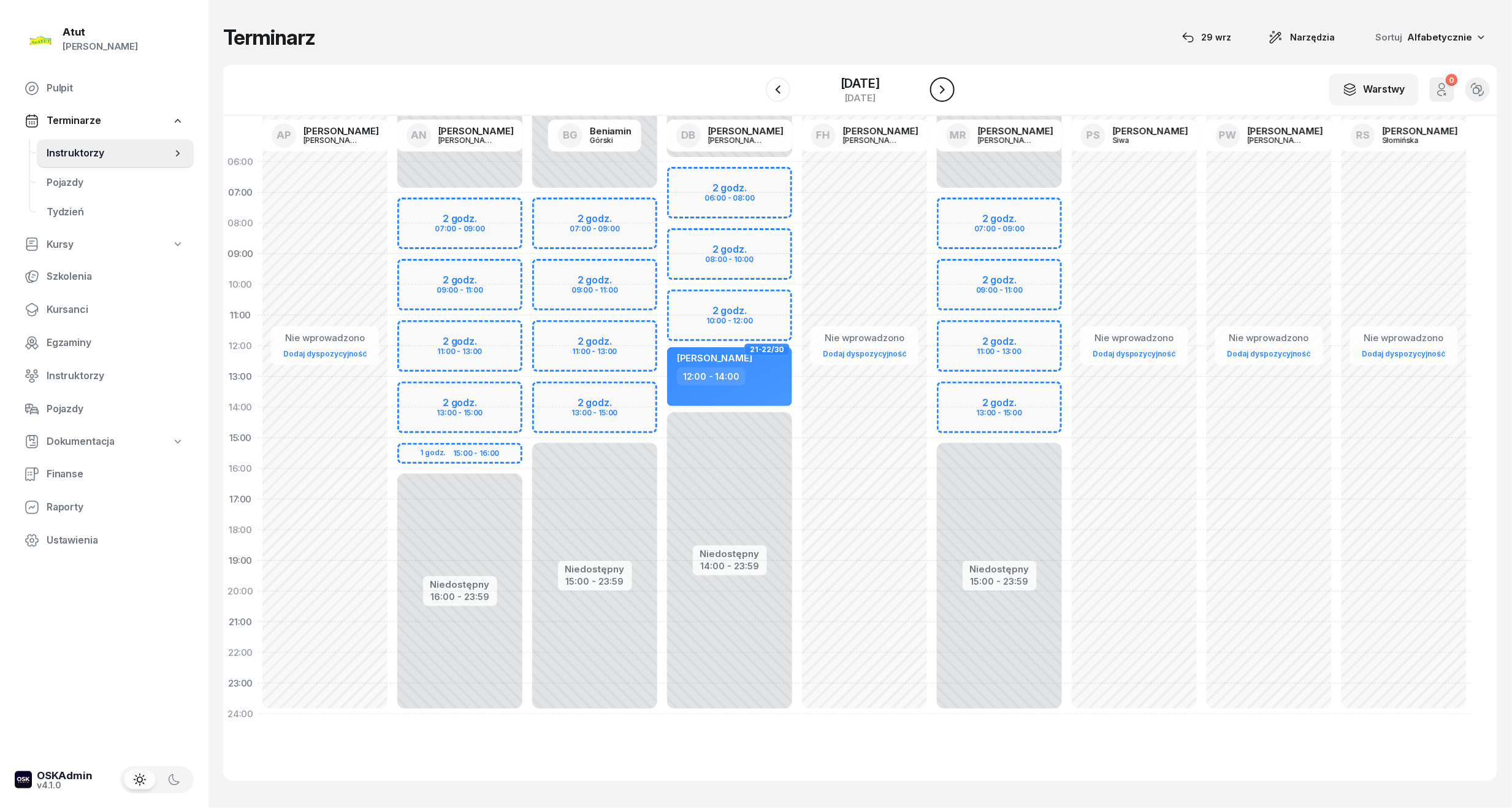
click at [940, 95] on icon "button" at bounding box center [942, 89] width 15 height 15
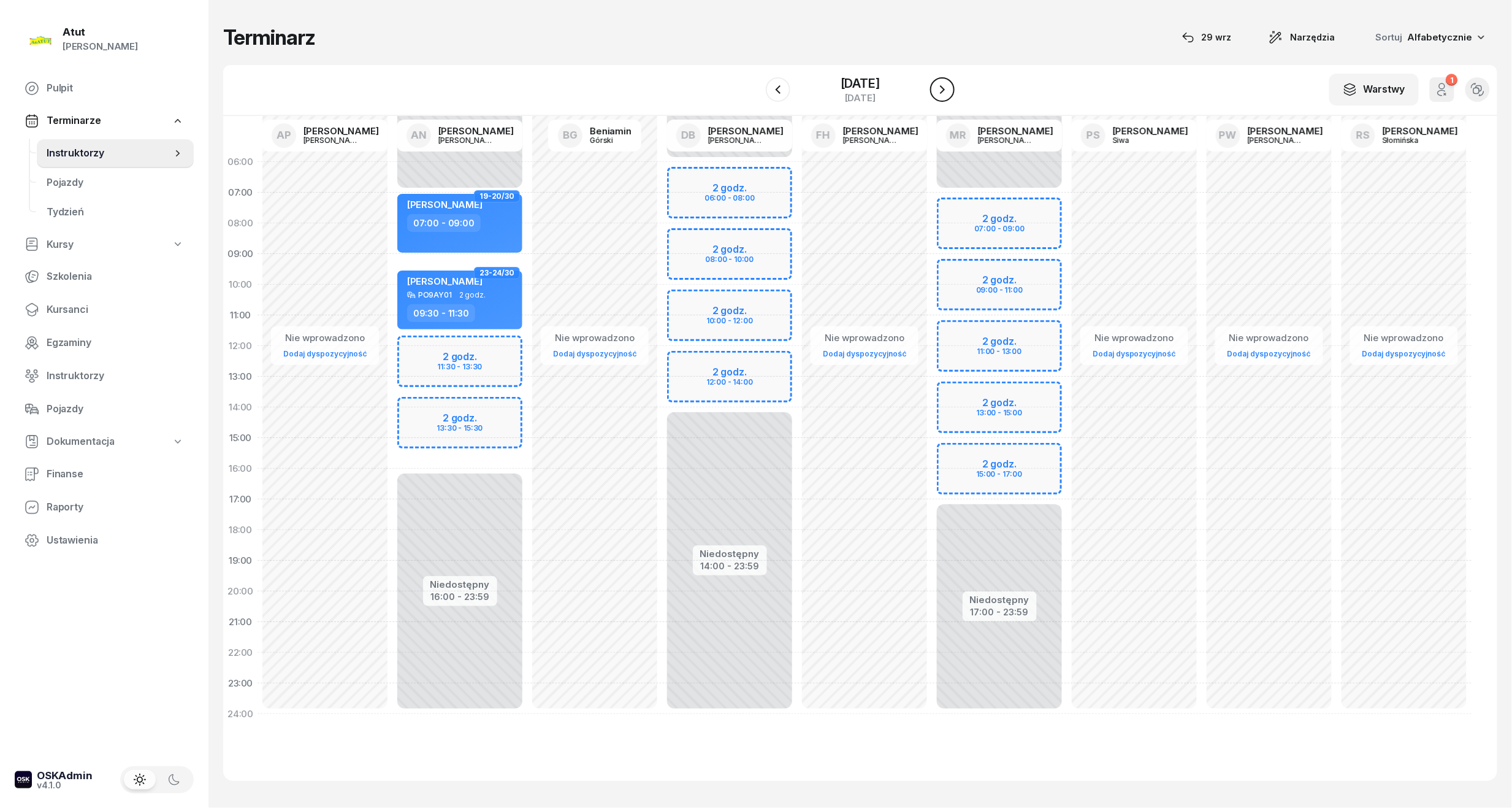
click at [940, 95] on icon "button" at bounding box center [942, 89] width 15 height 15
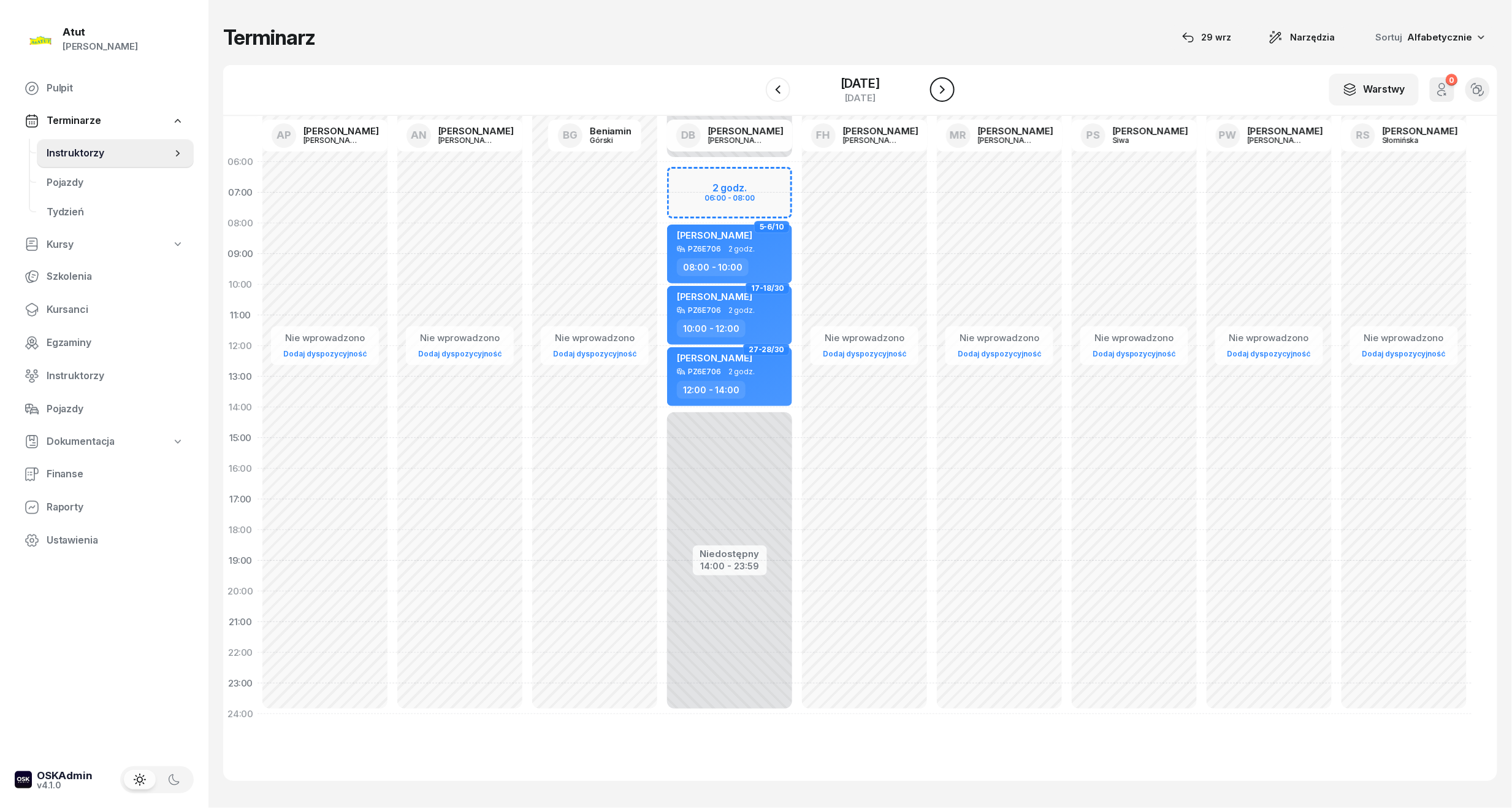
click at [940, 95] on icon "button" at bounding box center [942, 89] width 15 height 15
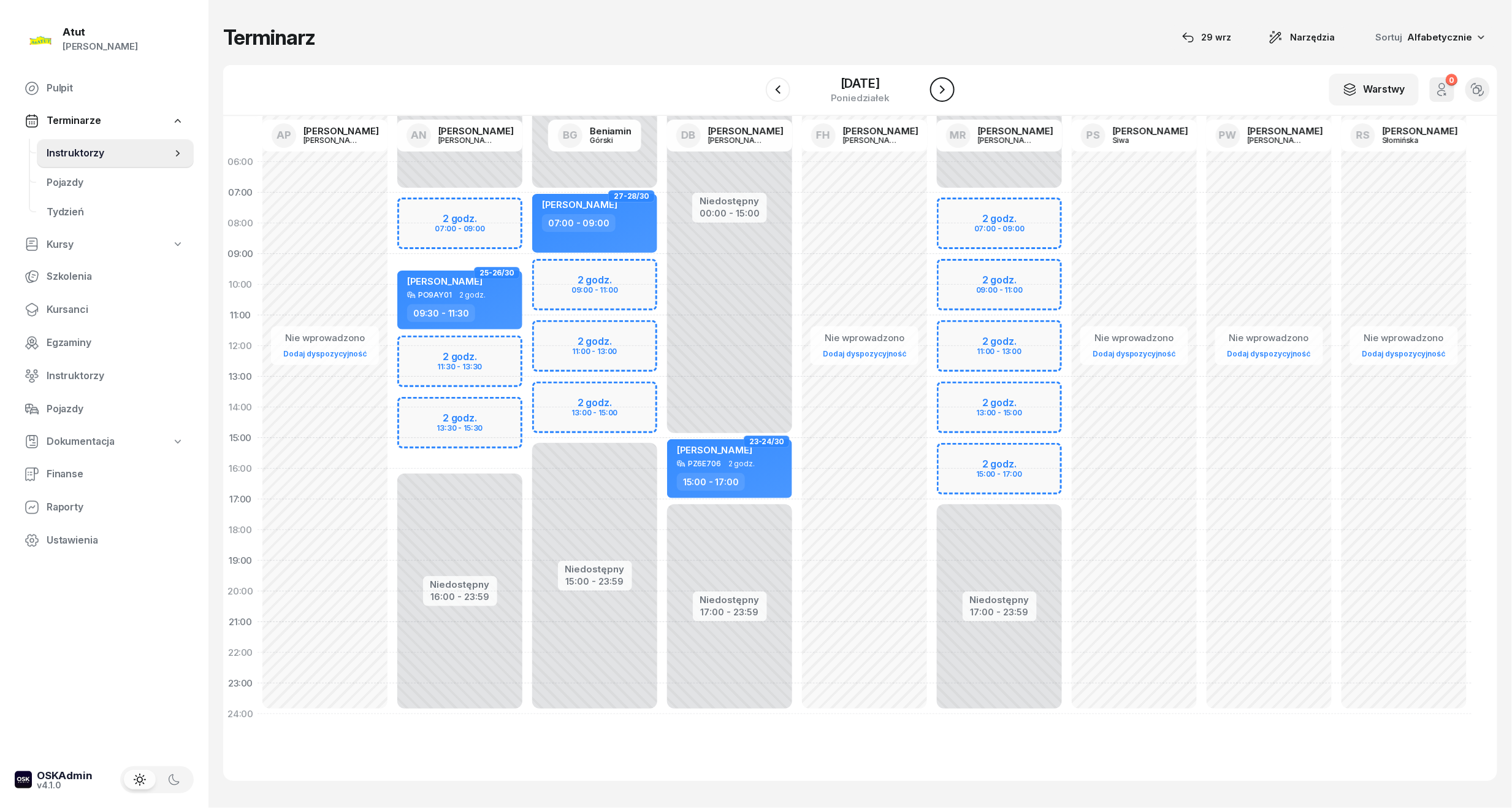
click at [940, 95] on icon "button" at bounding box center [942, 89] width 15 height 15
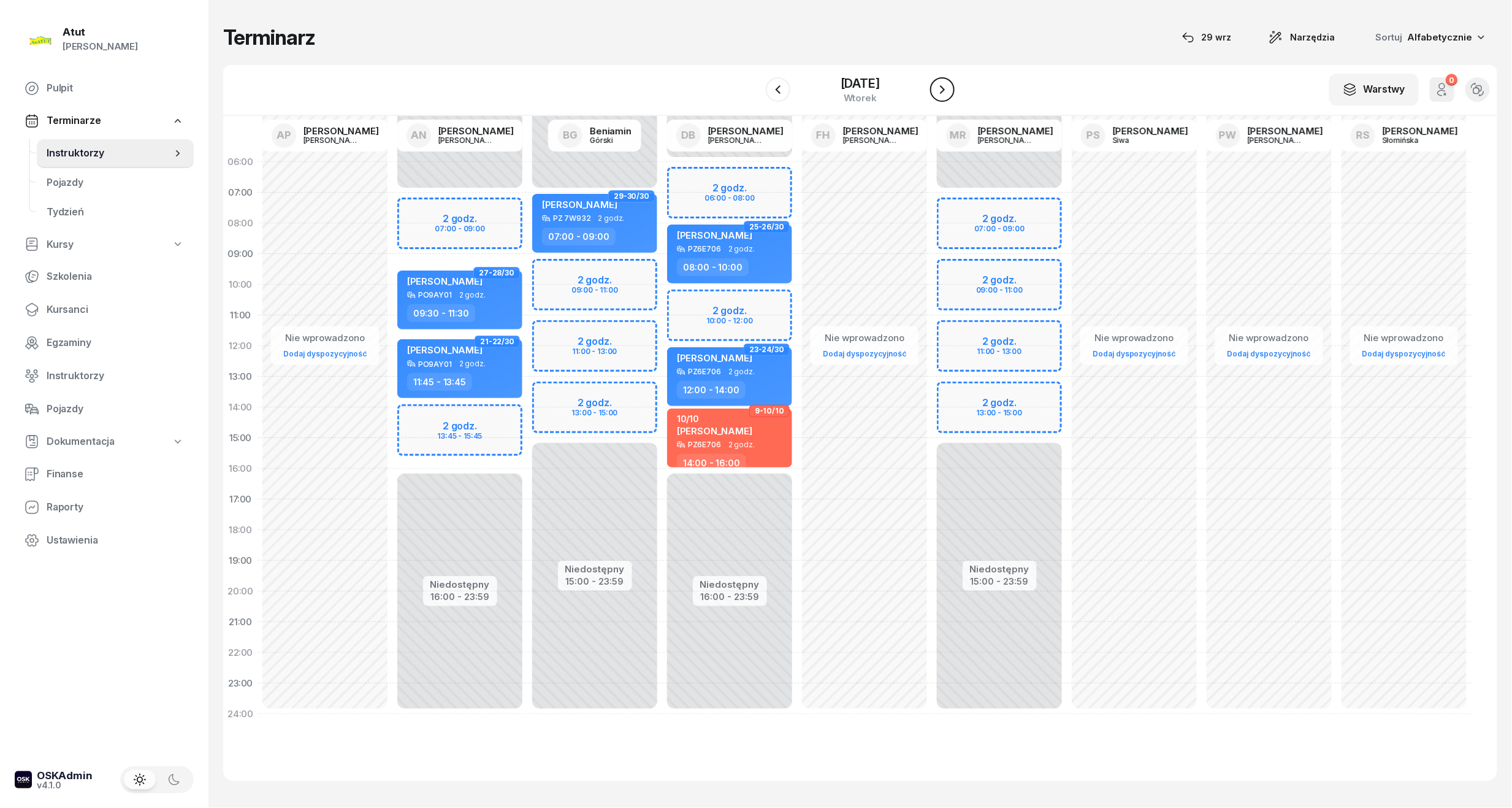
click at [940, 95] on icon "button" at bounding box center [942, 89] width 15 height 15
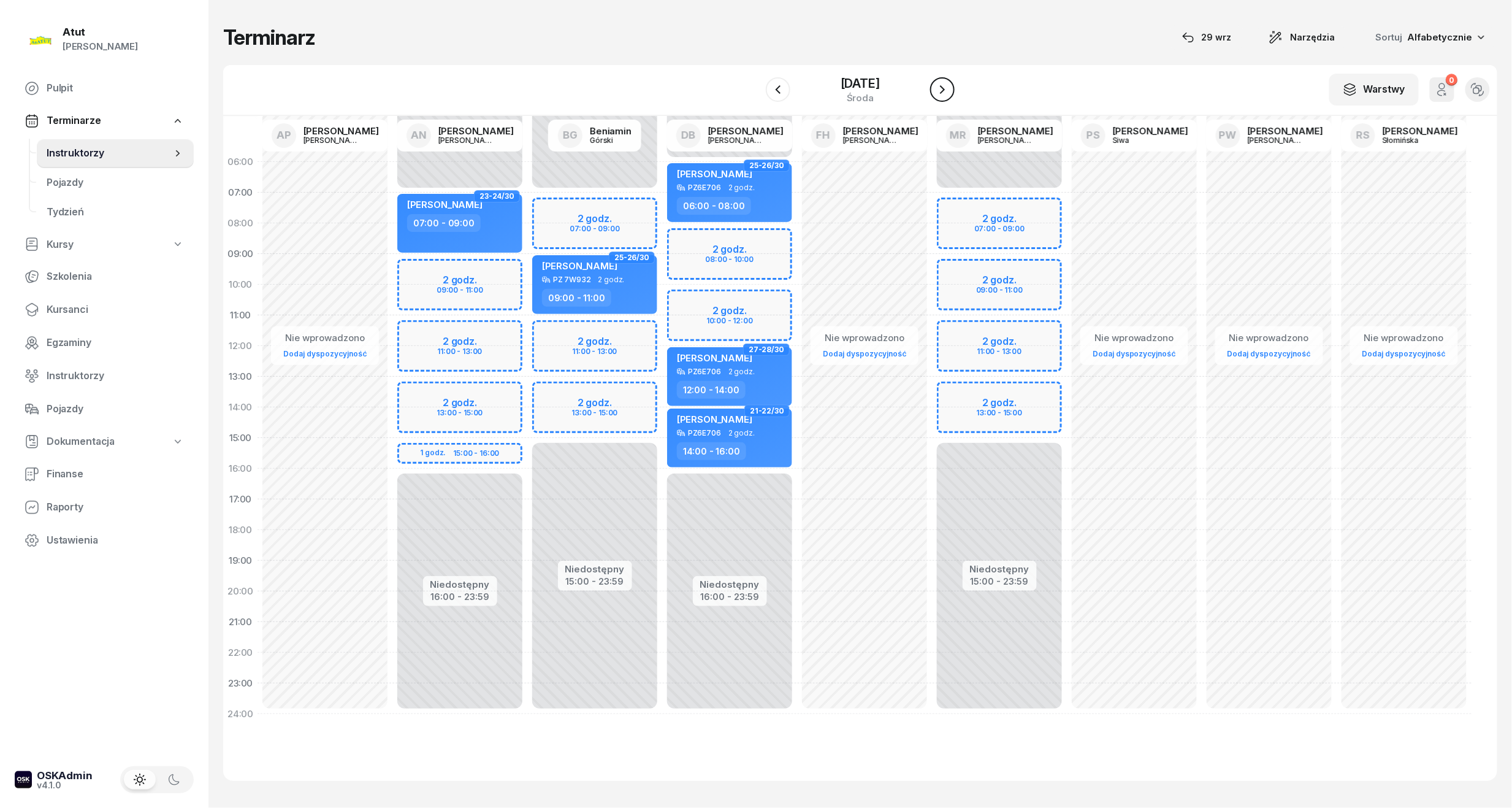
click at [940, 95] on icon "button" at bounding box center [942, 89] width 15 height 15
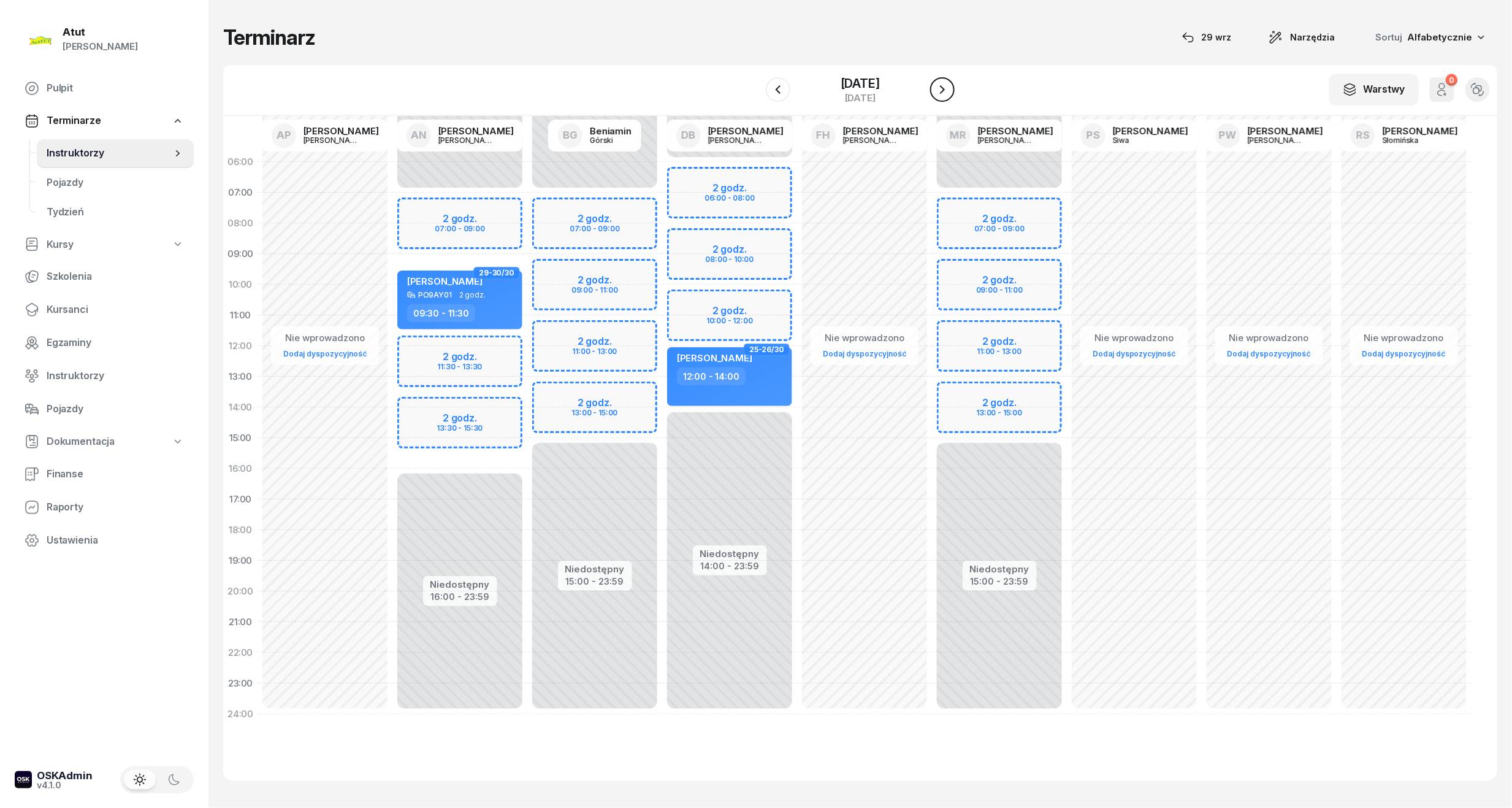
click at [938, 96] on icon "button" at bounding box center [942, 89] width 15 height 15
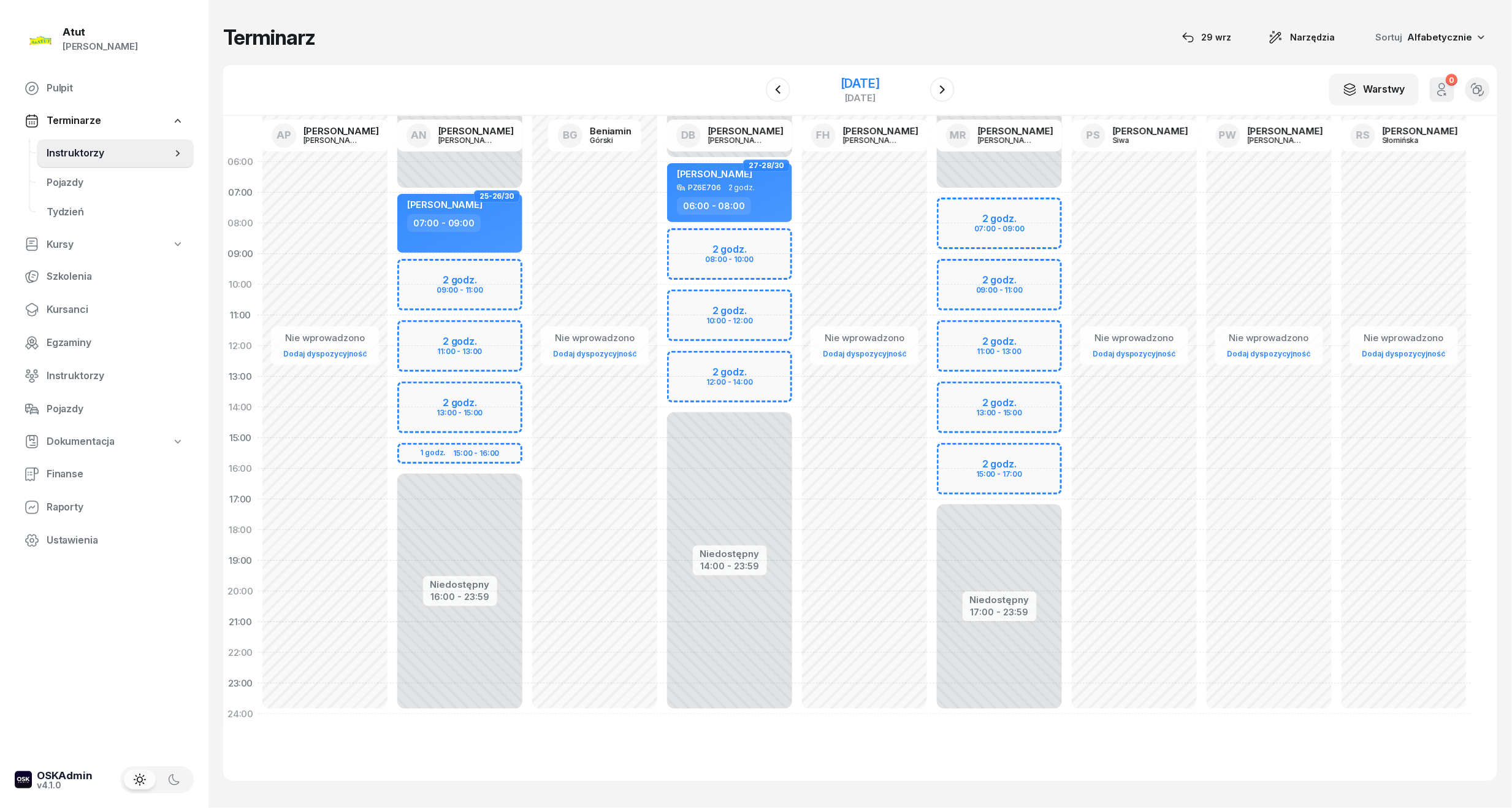
click at [880, 81] on div "12 grudnia 2025" at bounding box center [860, 83] width 39 height 13
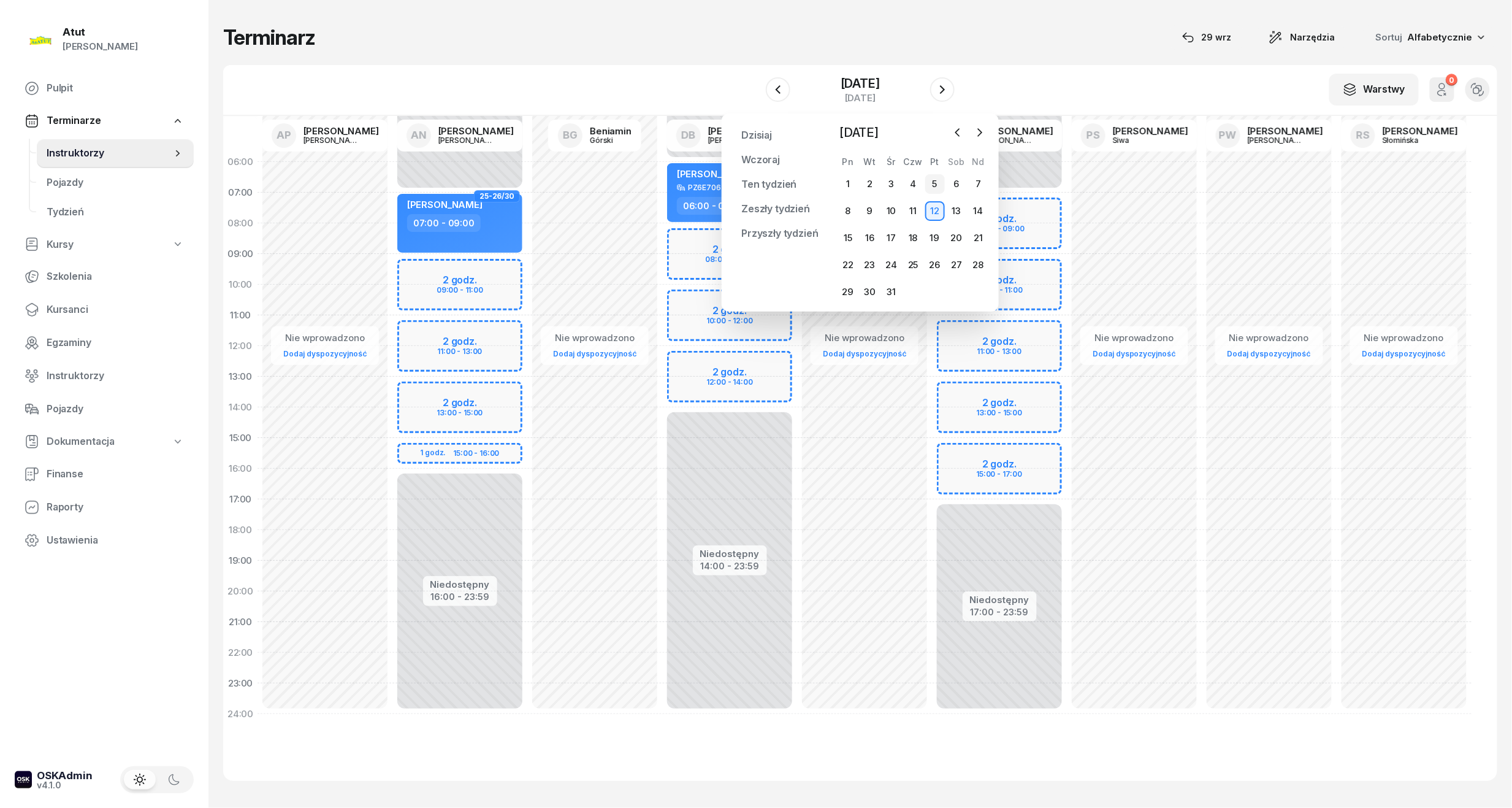
click at [940, 184] on div "5" at bounding box center [935, 184] width 20 height 20
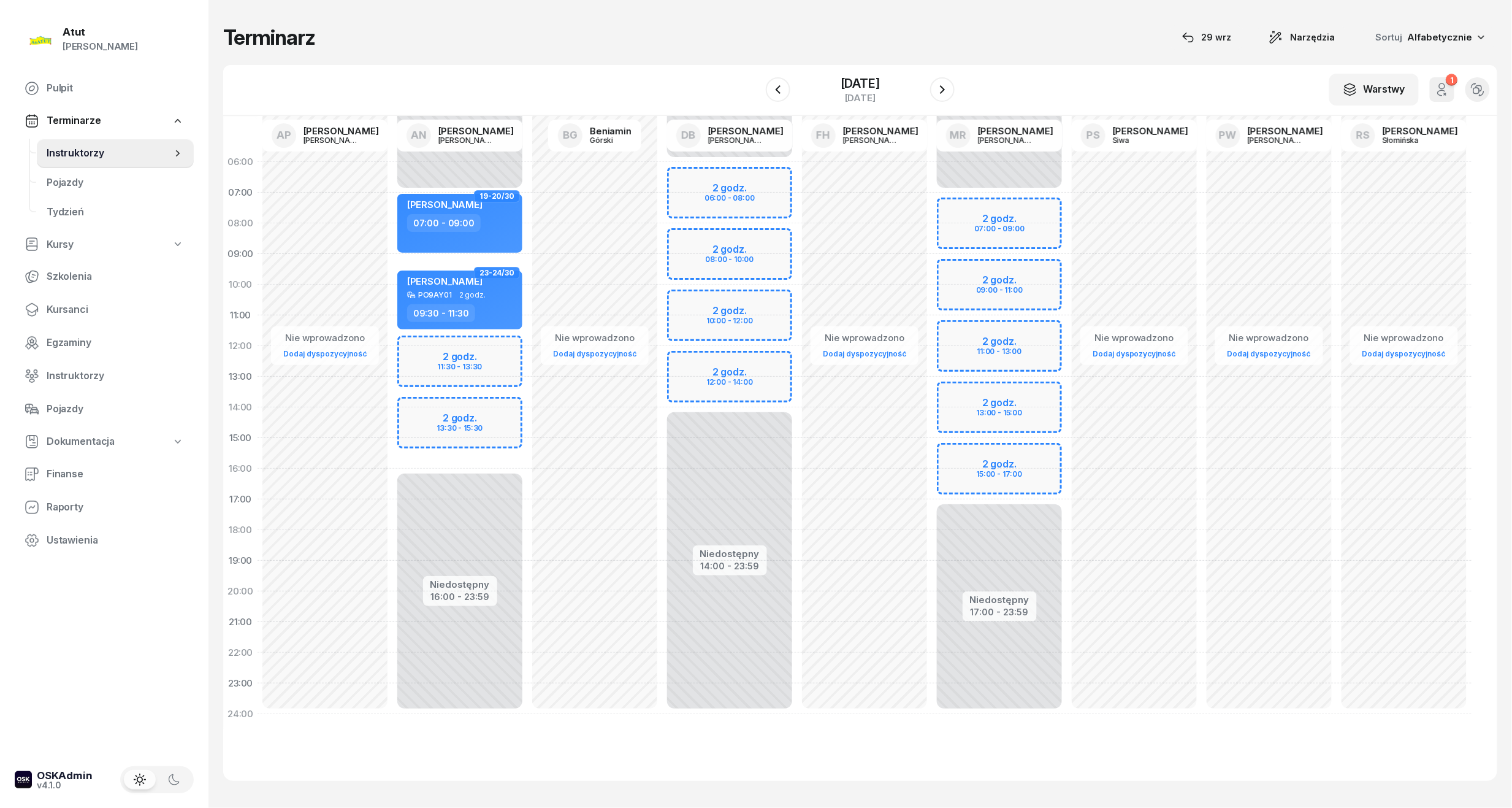
click at [738, 254] on div "Niedostępny 00:00 - 06:00 Niedostępny 14:00 - 23:59 2 godz. 06:00 - 08:00 2 god…" at bounding box center [730, 438] width 135 height 583
select select "09"
select select "11"
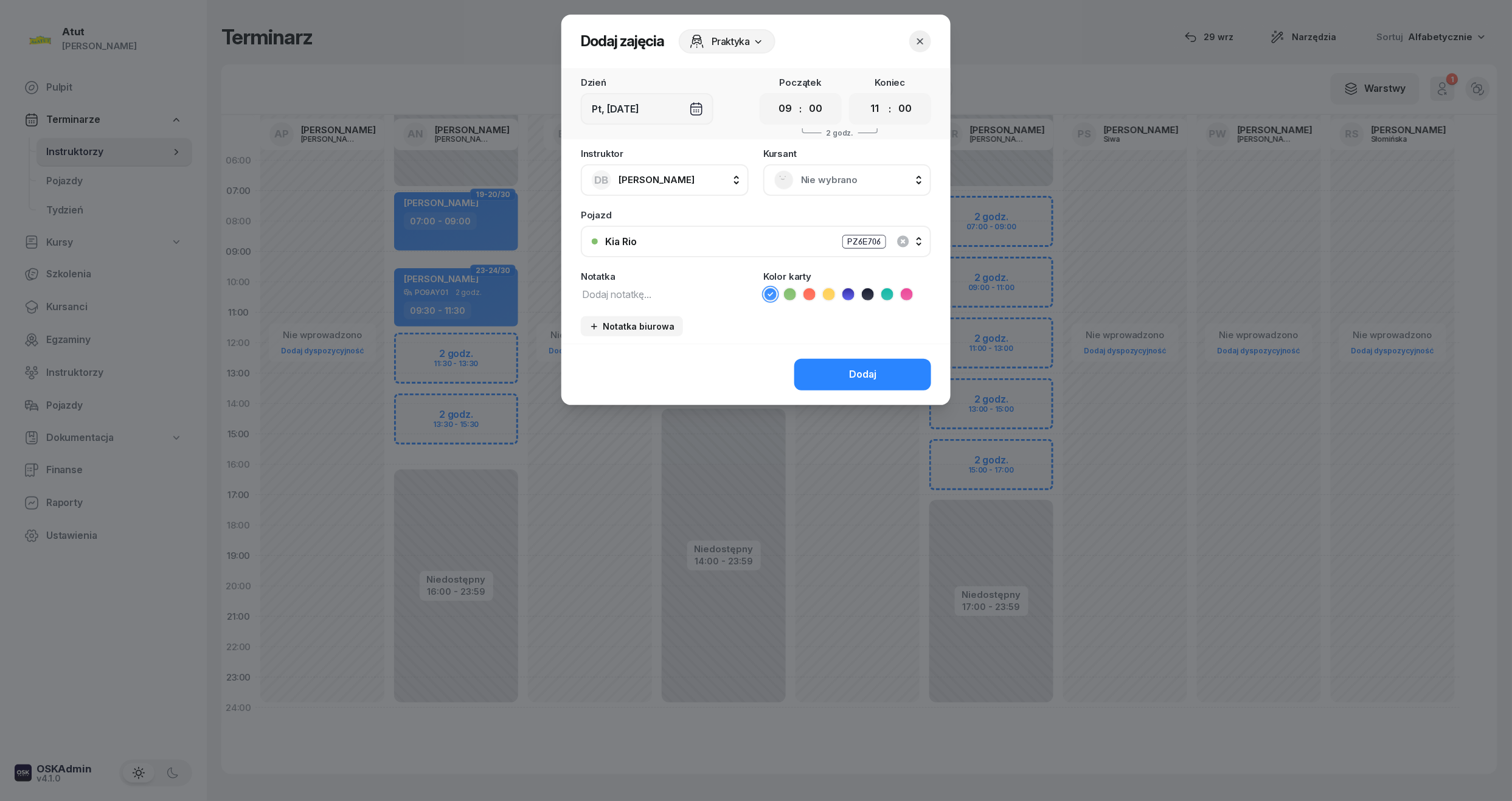
click at [826, 195] on div "Nie wybrano" at bounding box center [847, 180] width 168 height 31
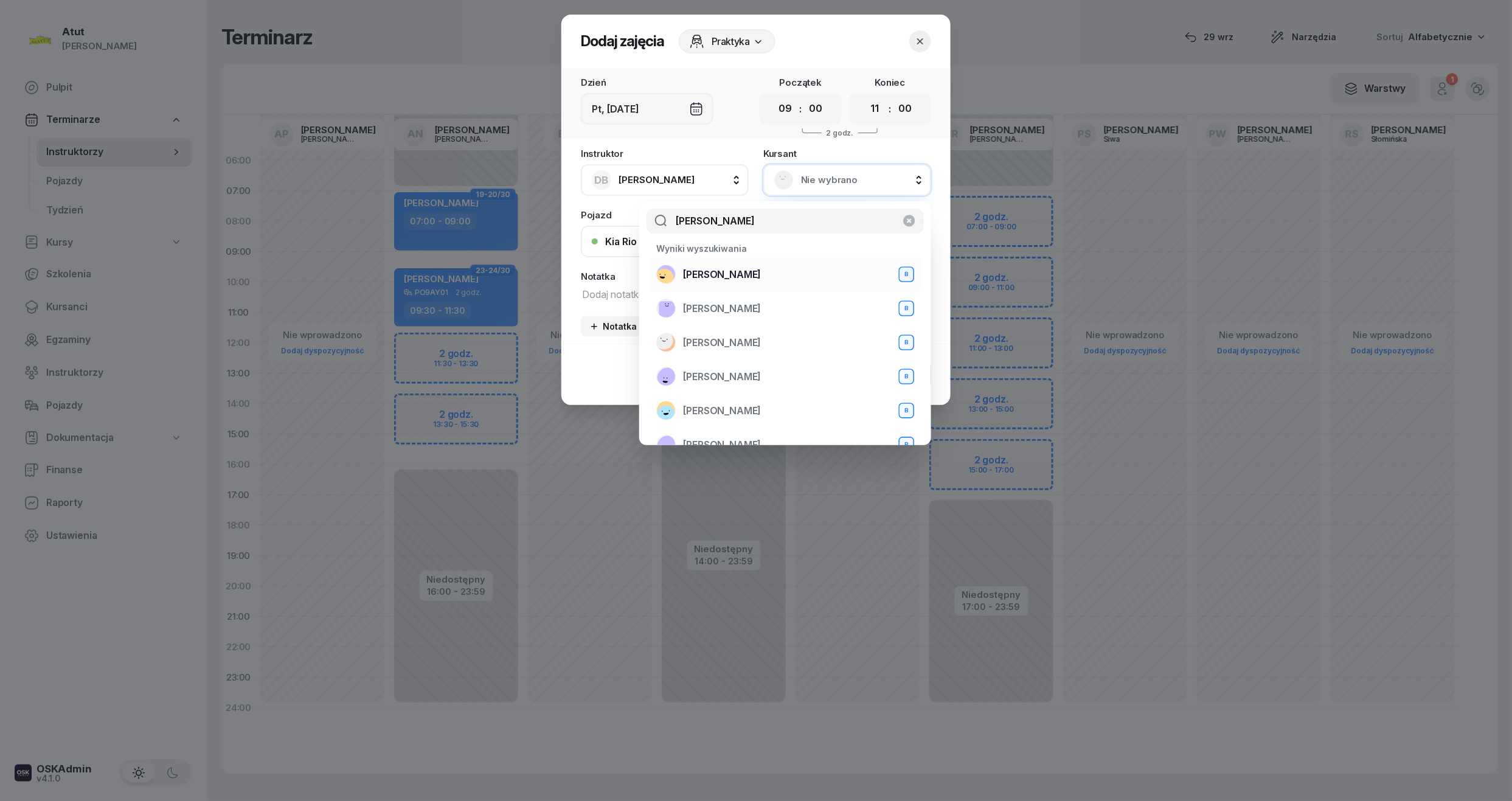
type input "natalia"
click at [714, 281] on span "Natalia Szymańska" at bounding box center [722, 275] width 78 height 16
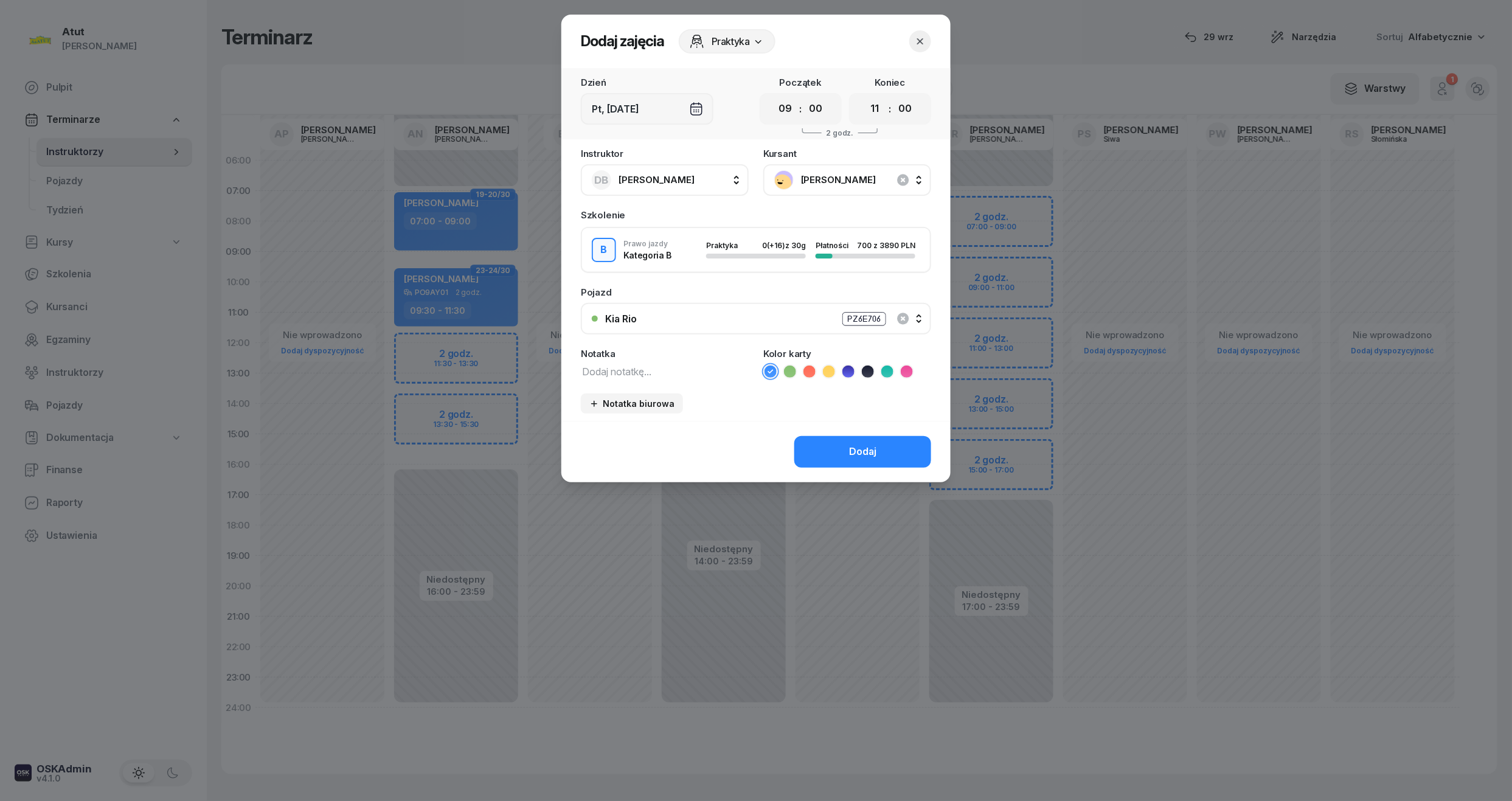
drag, startPoint x: 786, startPoint y: 105, endPoint x: 788, endPoint y: 123, distance: 18.1
click at [786, 105] on select "00 01 02 03 04 05 06 07 08 09 10 11 12 13 14 15 16 17 18 19 20 21 22 23" at bounding box center [785, 109] width 23 height 26
select select "08"
click at [774, 96] on select "00 01 02 03 04 05 06 07 08 09 10 11 12 13 14 15 16 17 18 19 20 21 22 23" at bounding box center [785, 109] width 23 height 26
drag, startPoint x: 882, startPoint y: 115, endPoint x: 880, endPoint y: 123, distance: 8.2
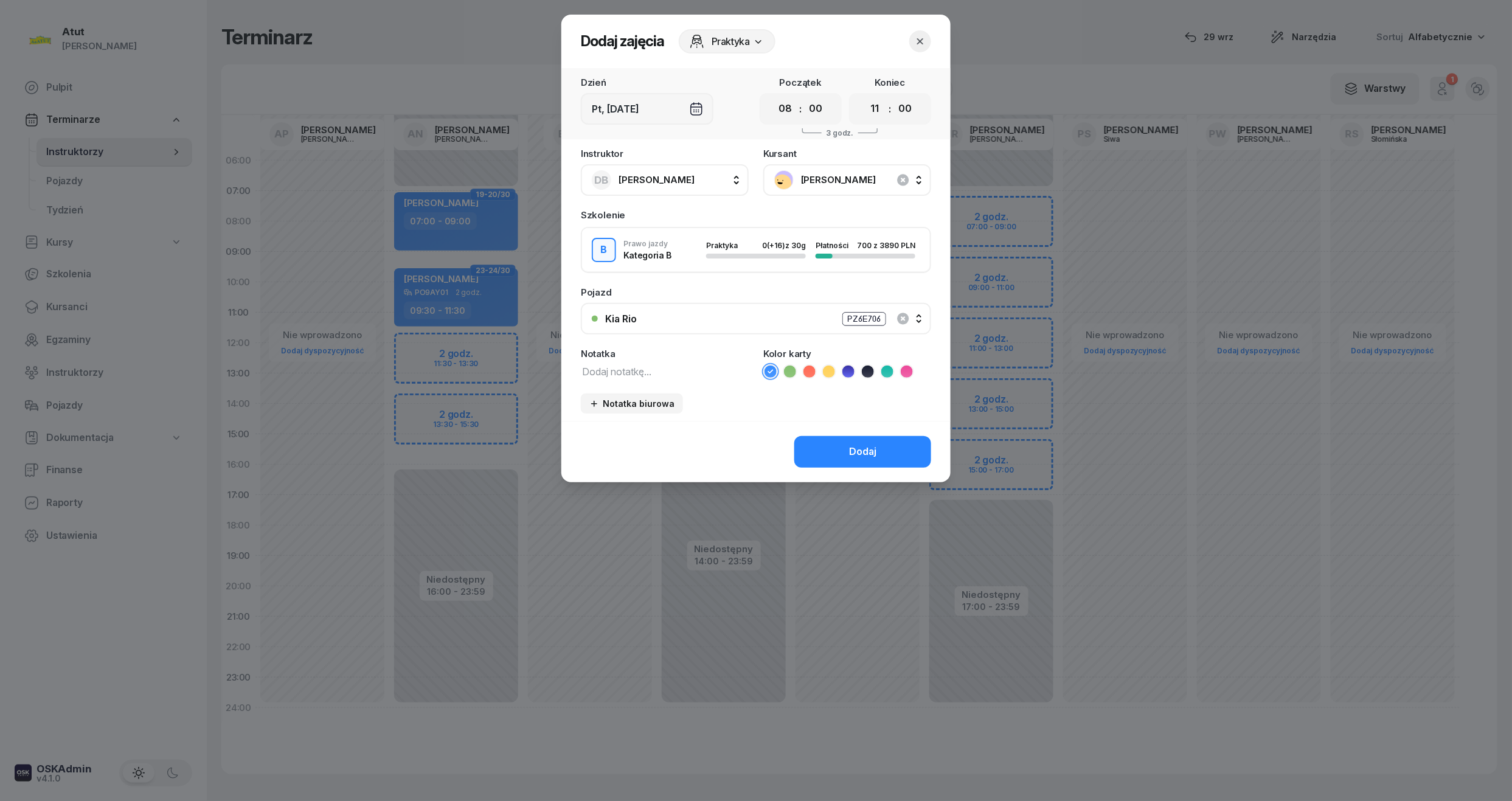
click at [882, 115] on select "00 01 02 03 04 05 06 07 08 09 10 11 12 13 14 15 16 17 18 19 20 21 22 23" at bounding box center [874, 109] width 23 height 26
select select "10"
click at [863, 96] on select "00 01 02 03 04 05 06 07 08 09 10 11 12 13 14 15 16 17 18 19 20 21 22 23" at bounding box center [874, 109] width 23 height 26
click at [878, 442] on button "Dodaj" at bounding box center [863, 452] width 137 height 31
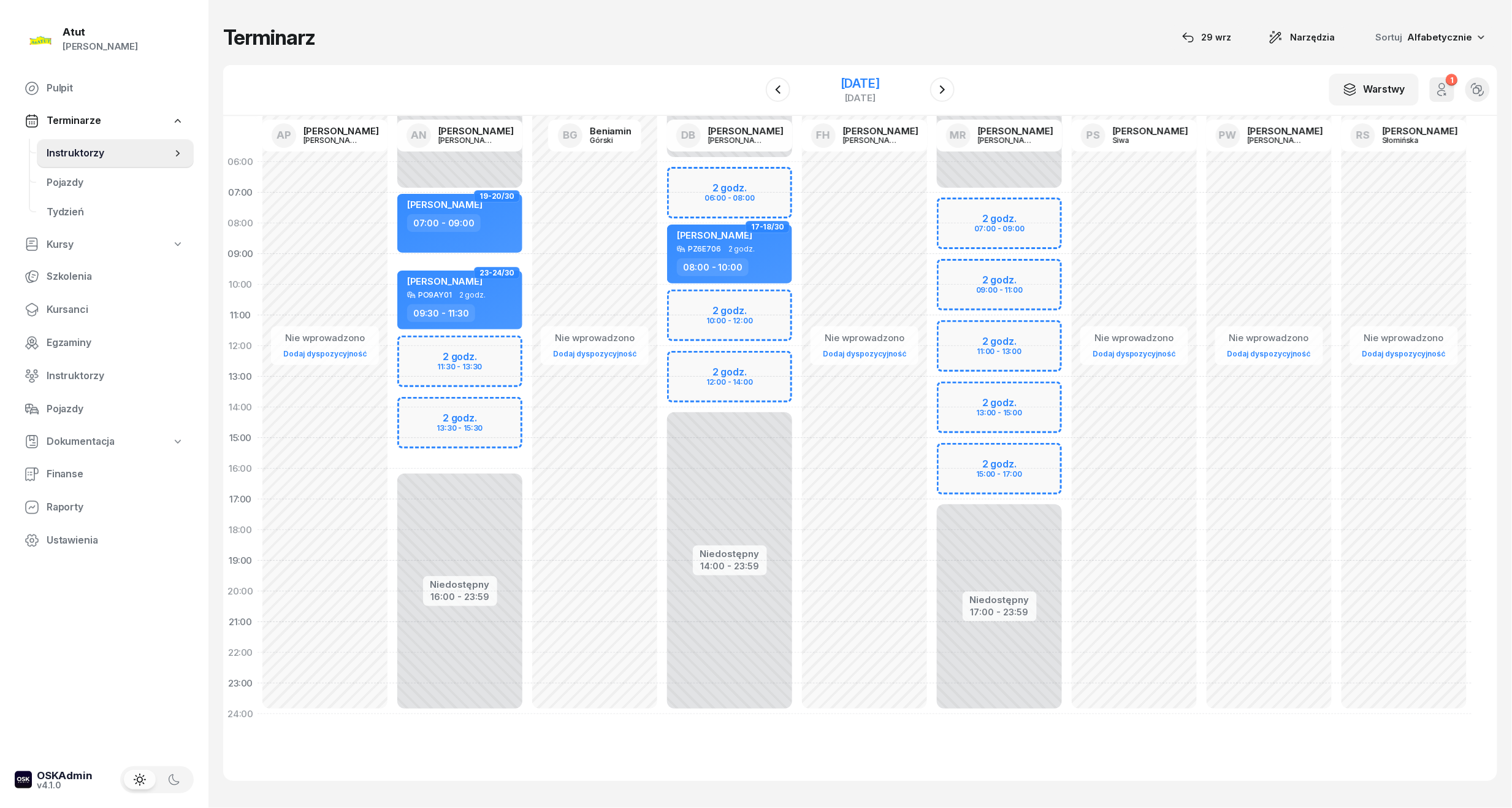
drag, startPoint x: 845, startPoint y: 87, endPoint x: 852, endPoint y: 106, distance: 20.2
click at [845, 87] on div "5 grudnia 2025" at bounding box center [860, 83] width 39 height 13
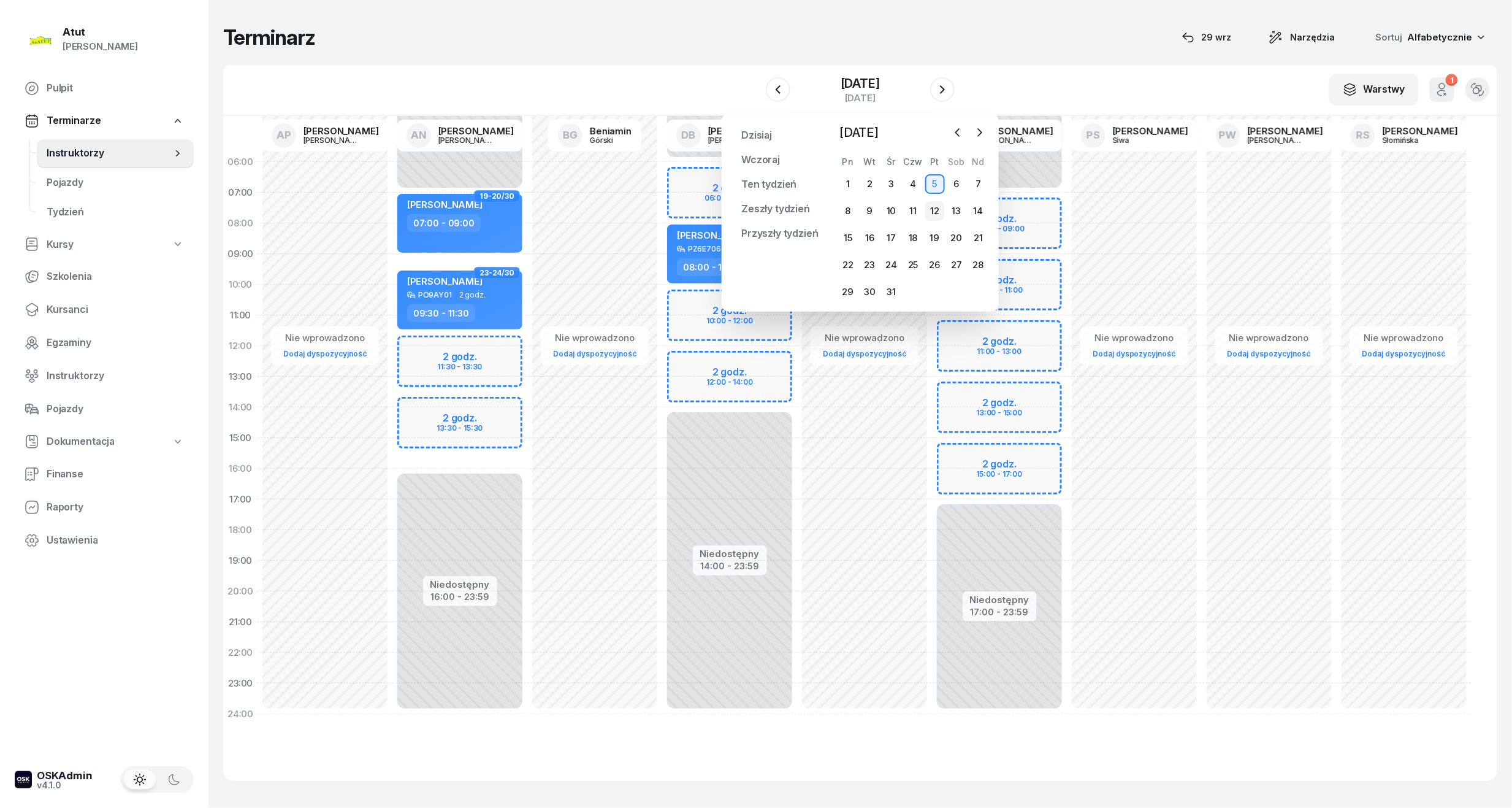
click at [932, 209] on div "12" at bounding box center [935, 211] width 20 height 20
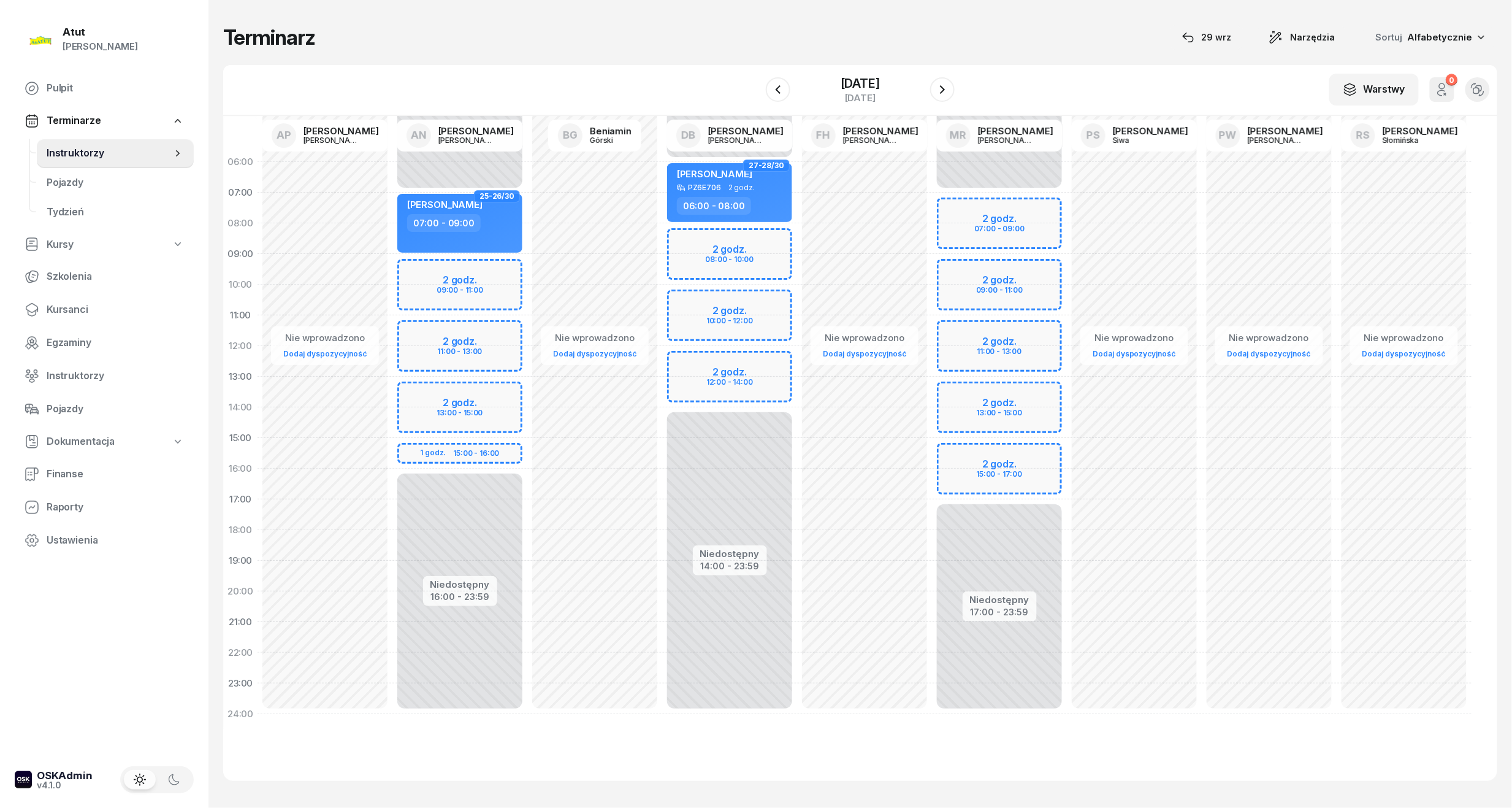
click at [732, 249] on div "Niedostępny 00:00 - 06:00 Niedostępny 14:00 - 23:59 2 godz. 08:00 - 10:00 2 god…" at bounding box center [730, 438] width 135 height 583
select select "08"
select select "10"
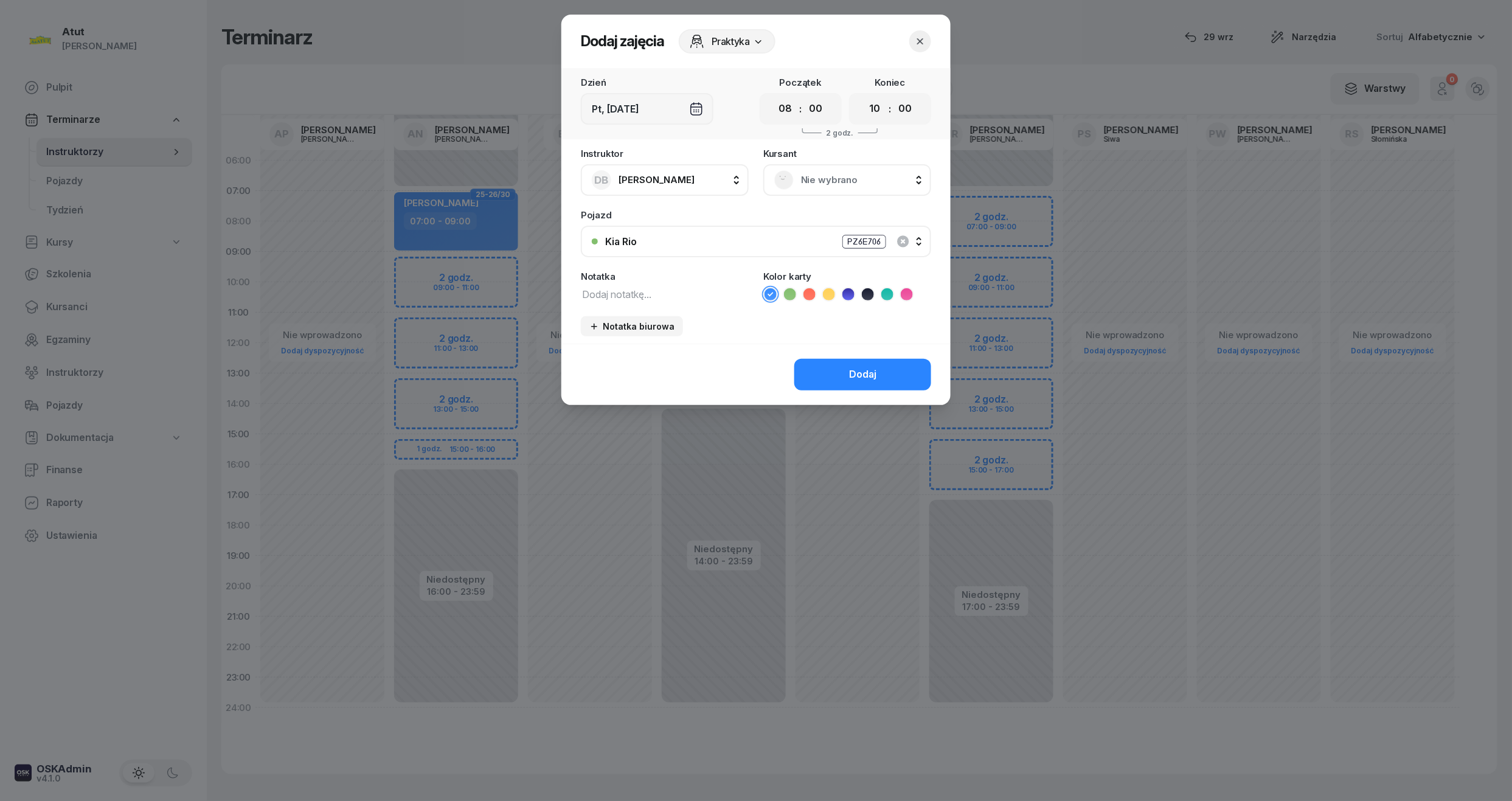
click at [838, 178] on span "Nie wybrano" at bounding box center [861, 180] width 119 height 16
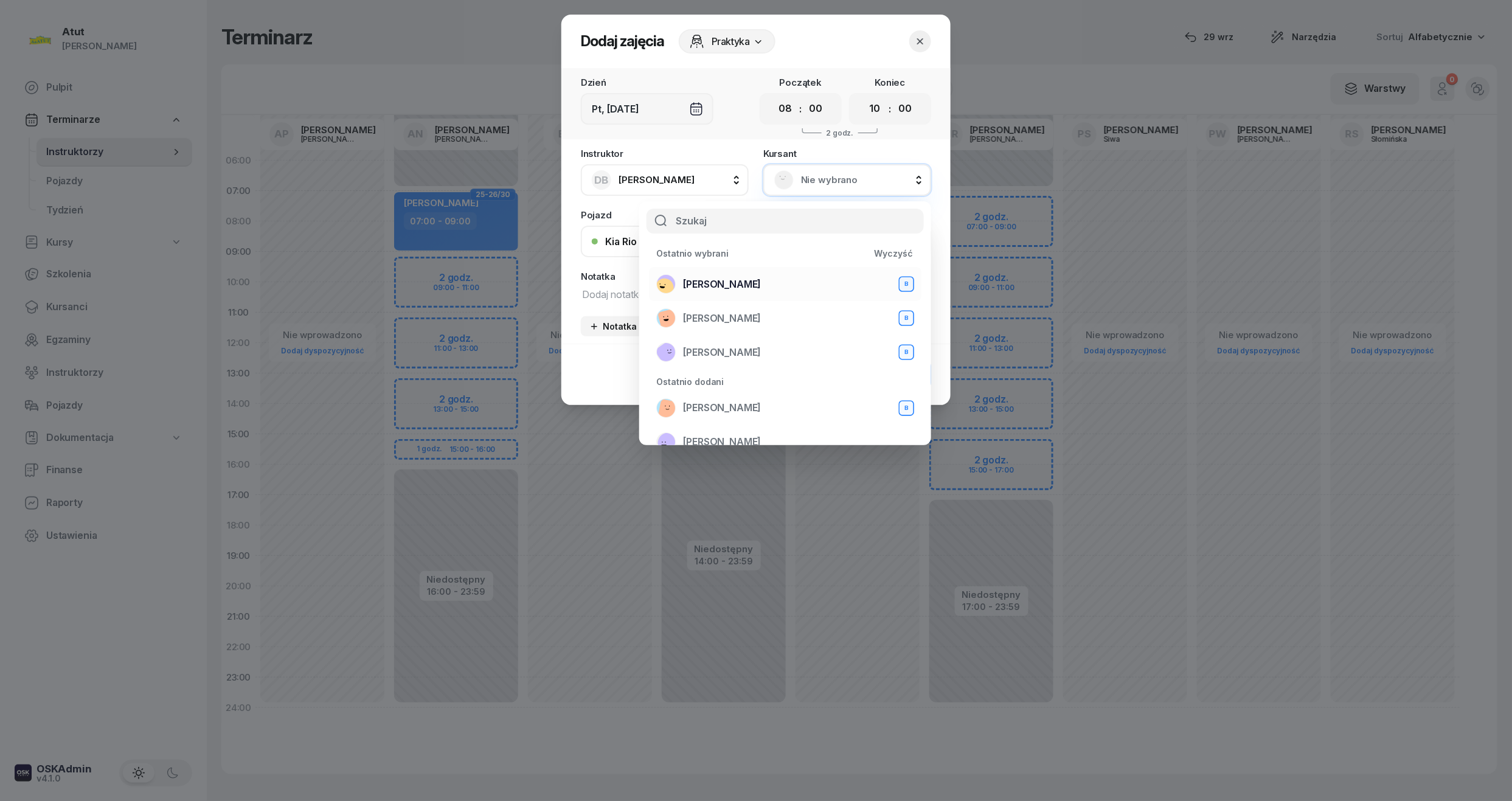
click at [711, 283] on span "Natalia Szymańska" at bounding box center [722, 284] width 78 height 16
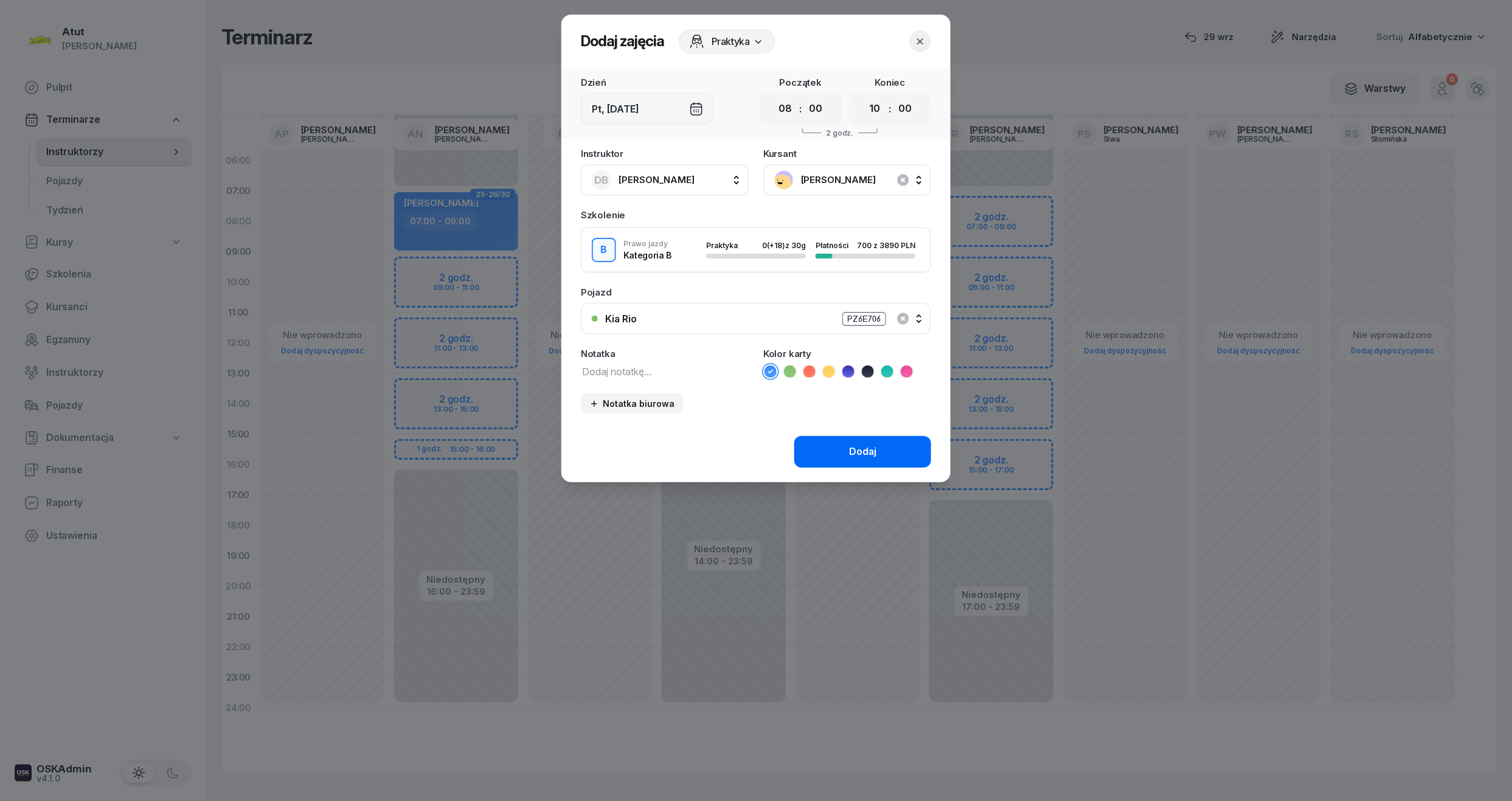
click at [889, 446] on button "Dodaj" at bounding box center [863, 452] width 137 height 31
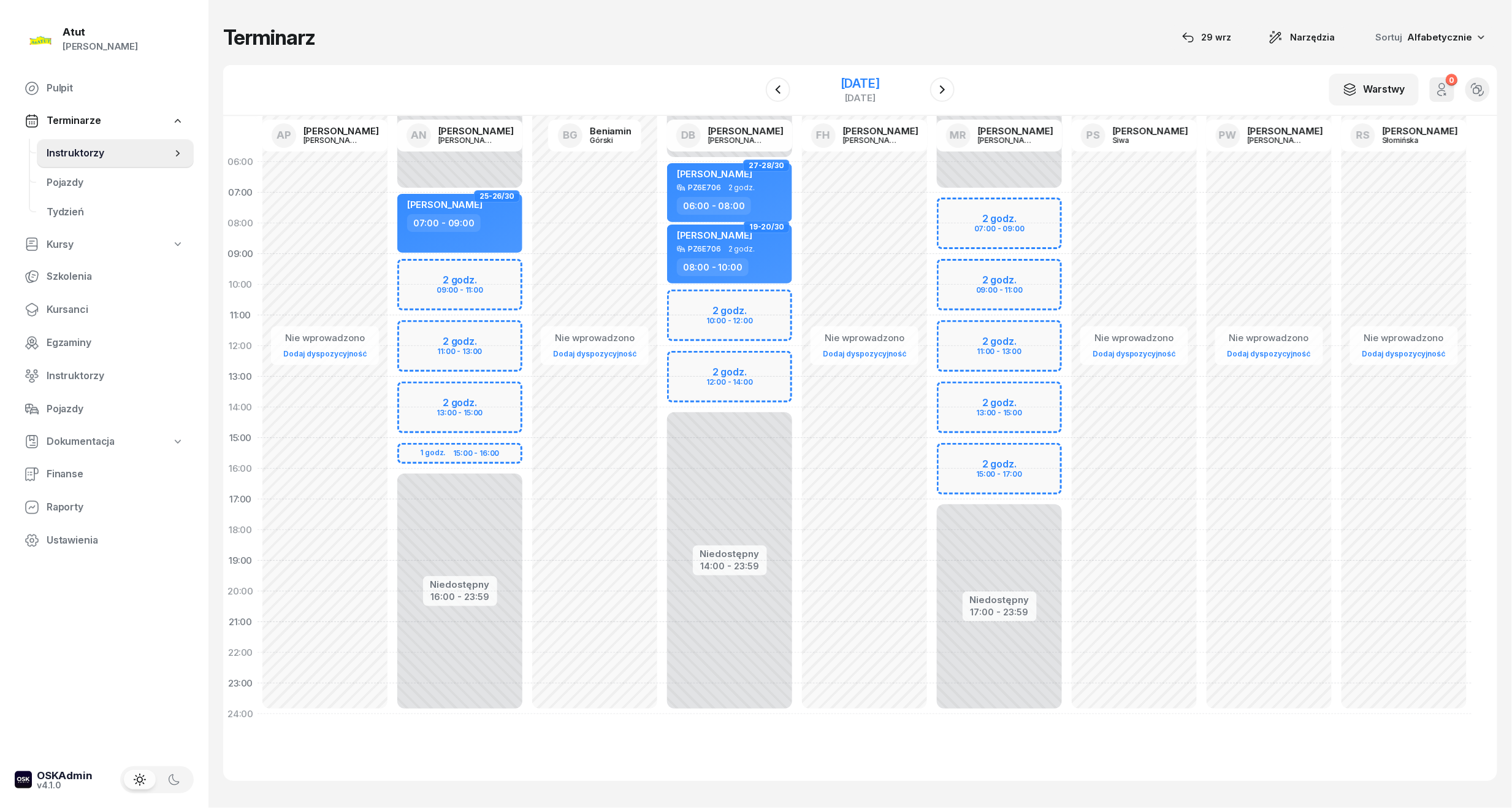
click at [844, 84] on div "12 grudnia 2025" at bounding box center [860, 83] width 39 height 13
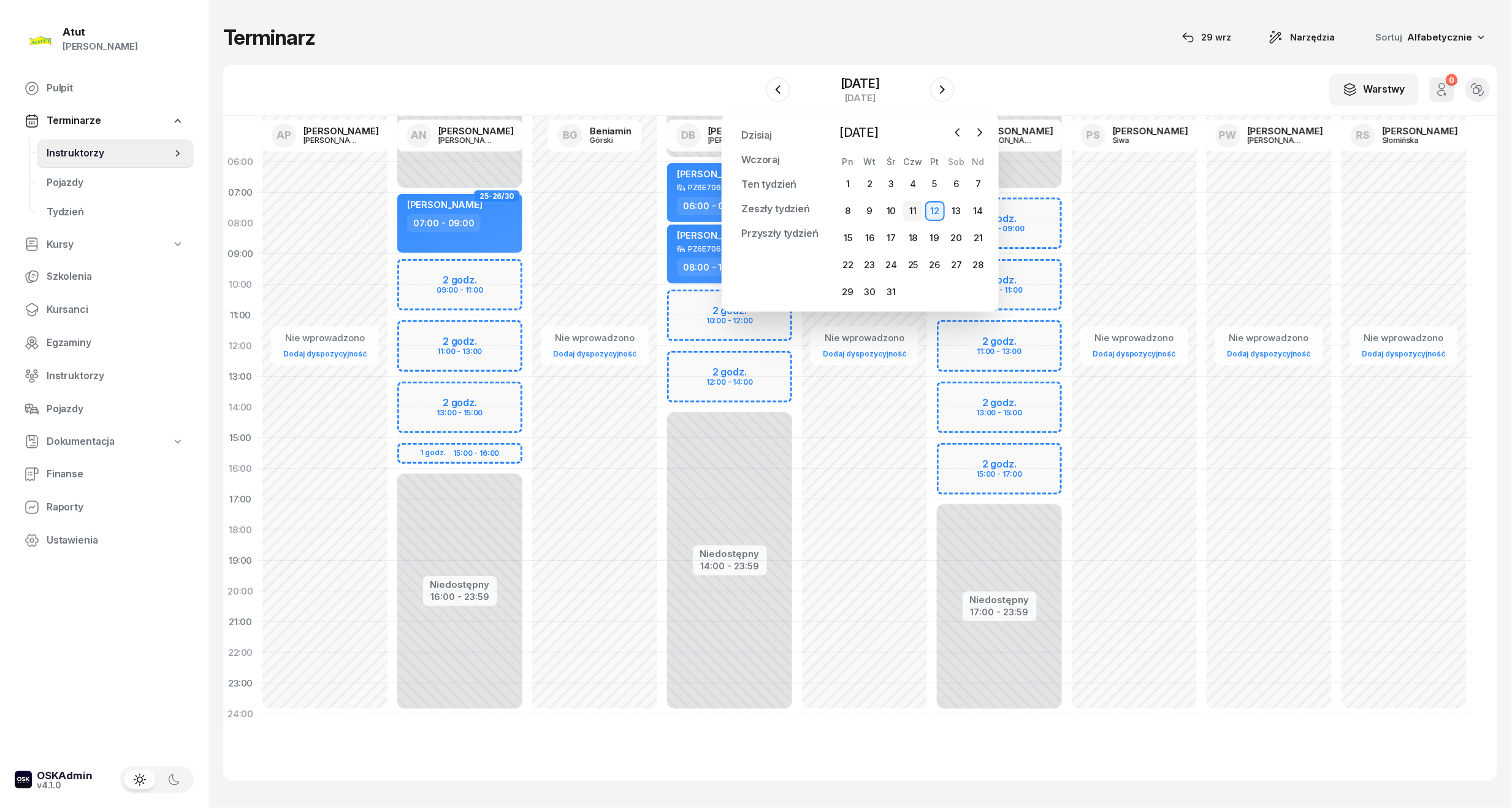
click at [918, 212] on div "11" at bounding box center [913, 211] width 20 height 20
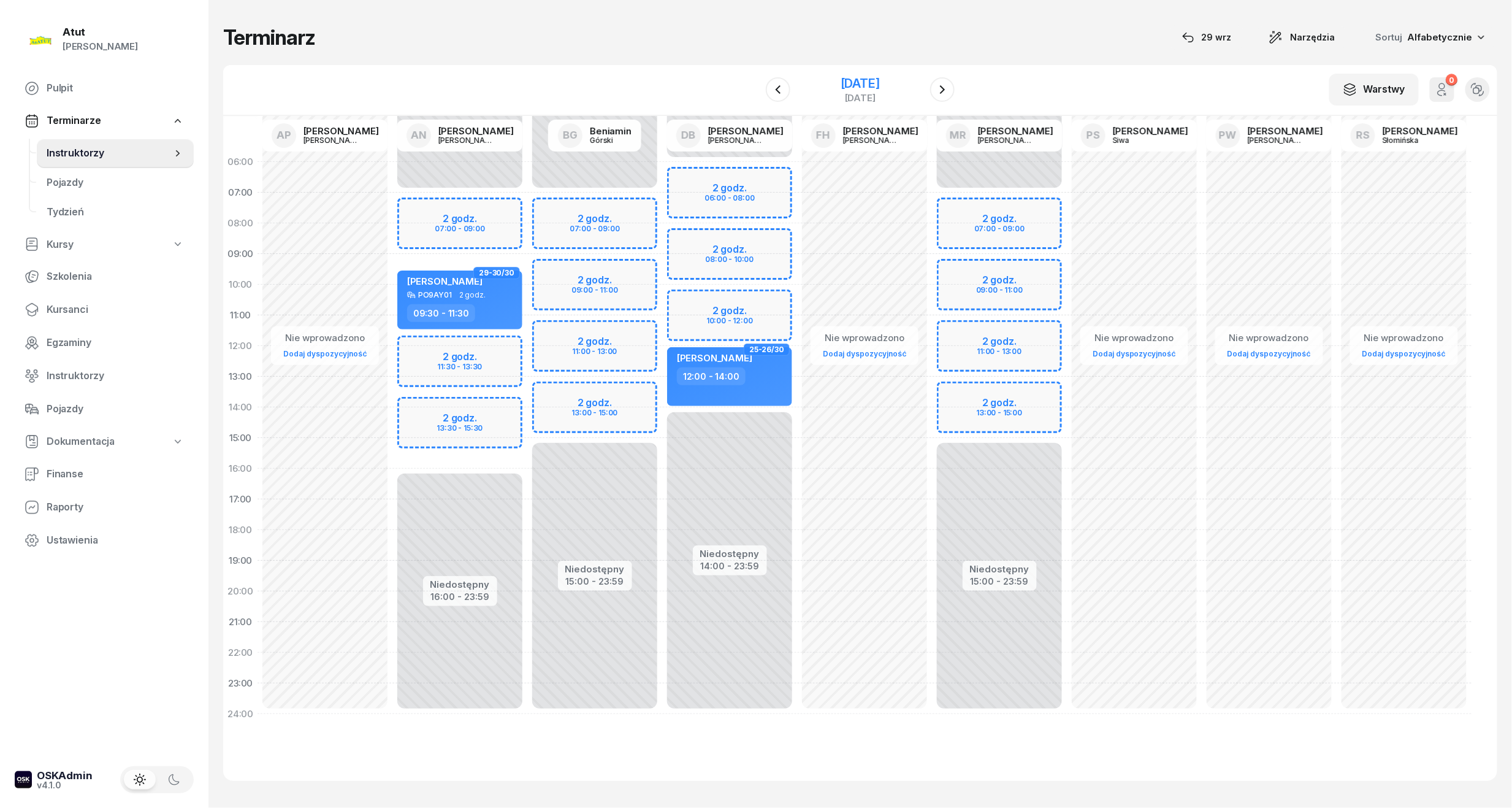
click at [869, 82] on div "11 grudnia 2025" at bounding box center [860, 83] width 39 height 13
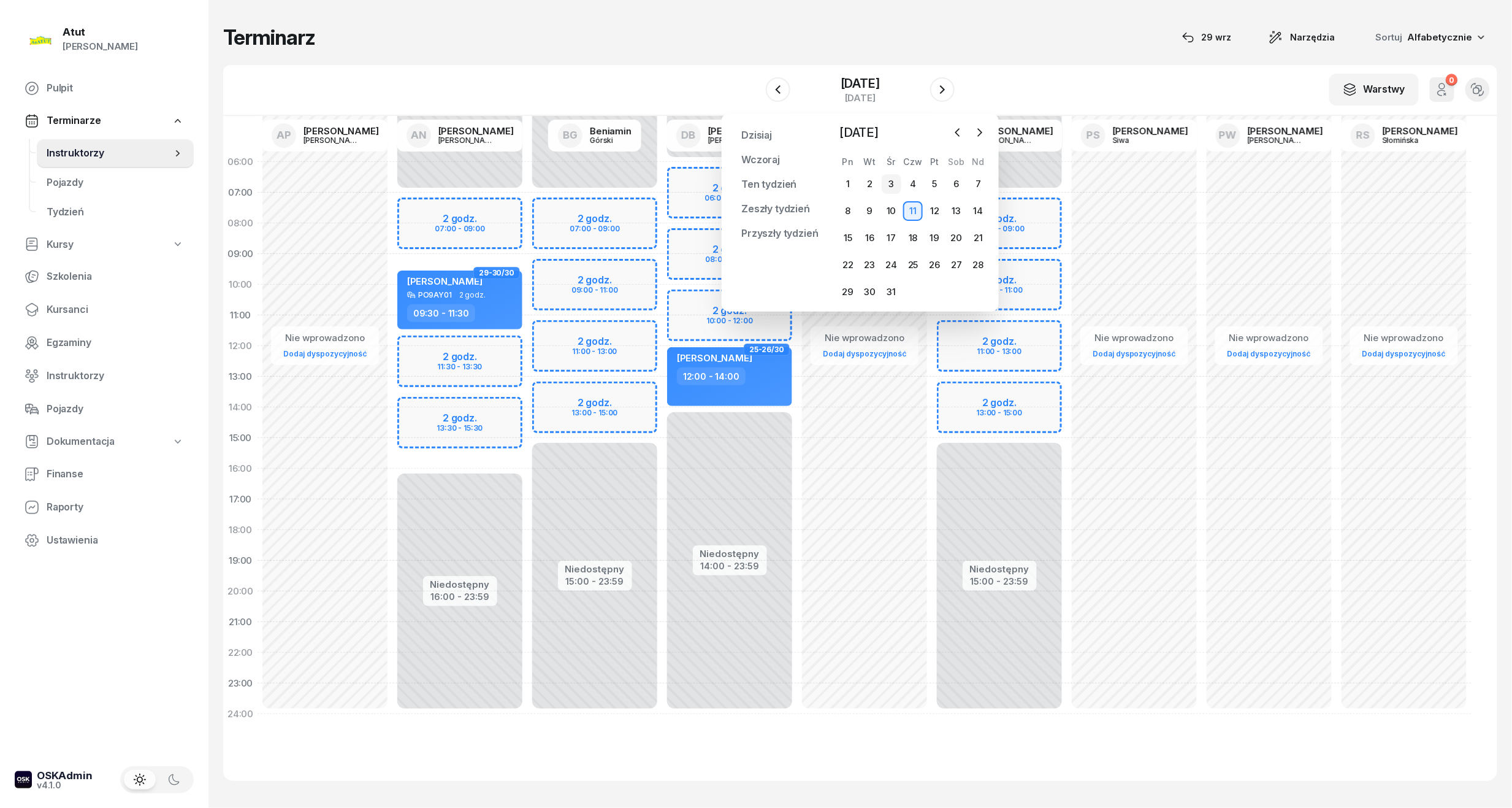
click at [891, 187] on div "3" at bounding box center [891, 184] width 20 height 20
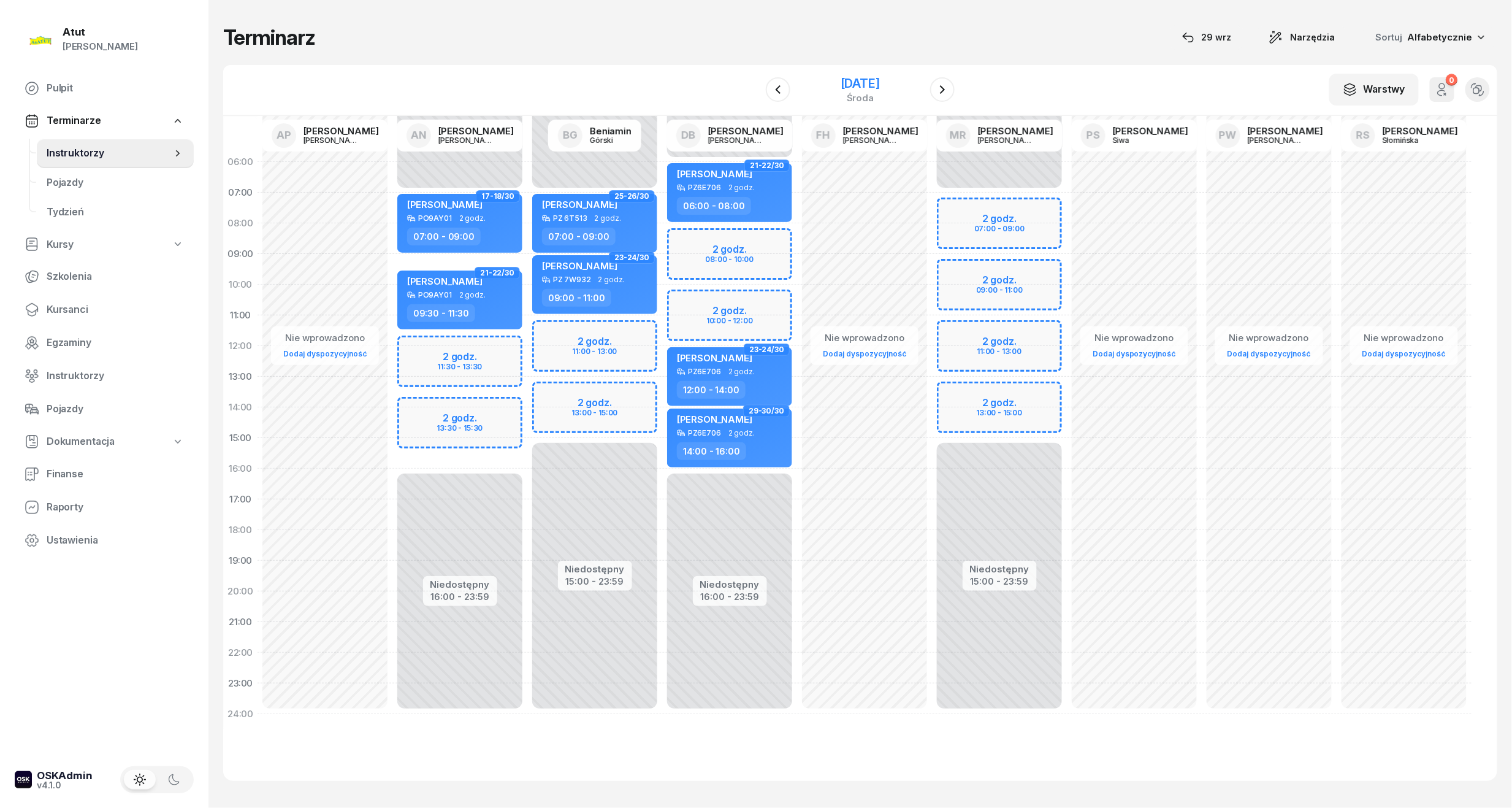
click at [876, 79] on div "3 grudnia 2025" at bounding box center [860, 83] width 39 height 13
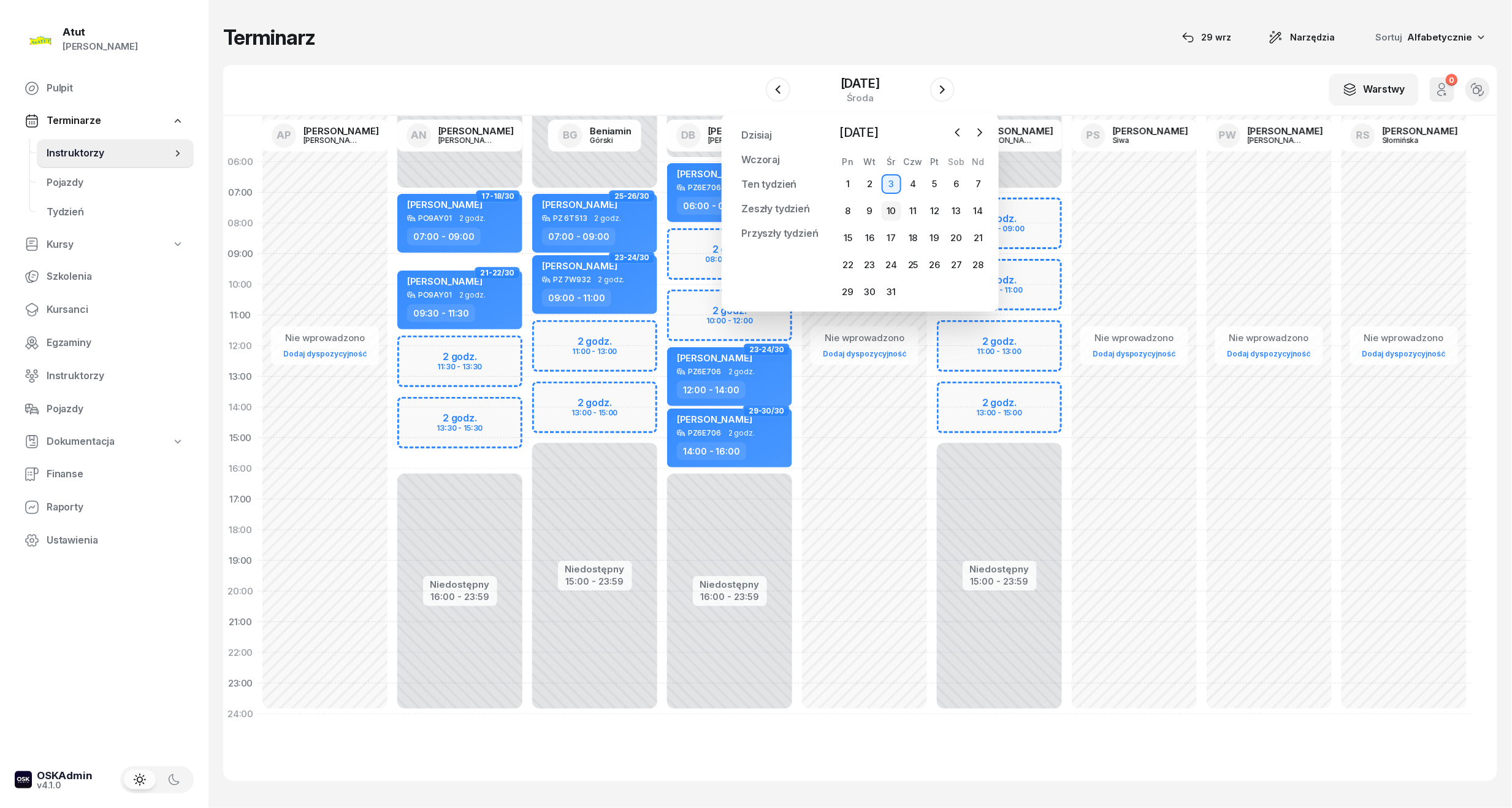
click at [886, 208] on div "10" at bounding box center [891, 211] width 20 height 20
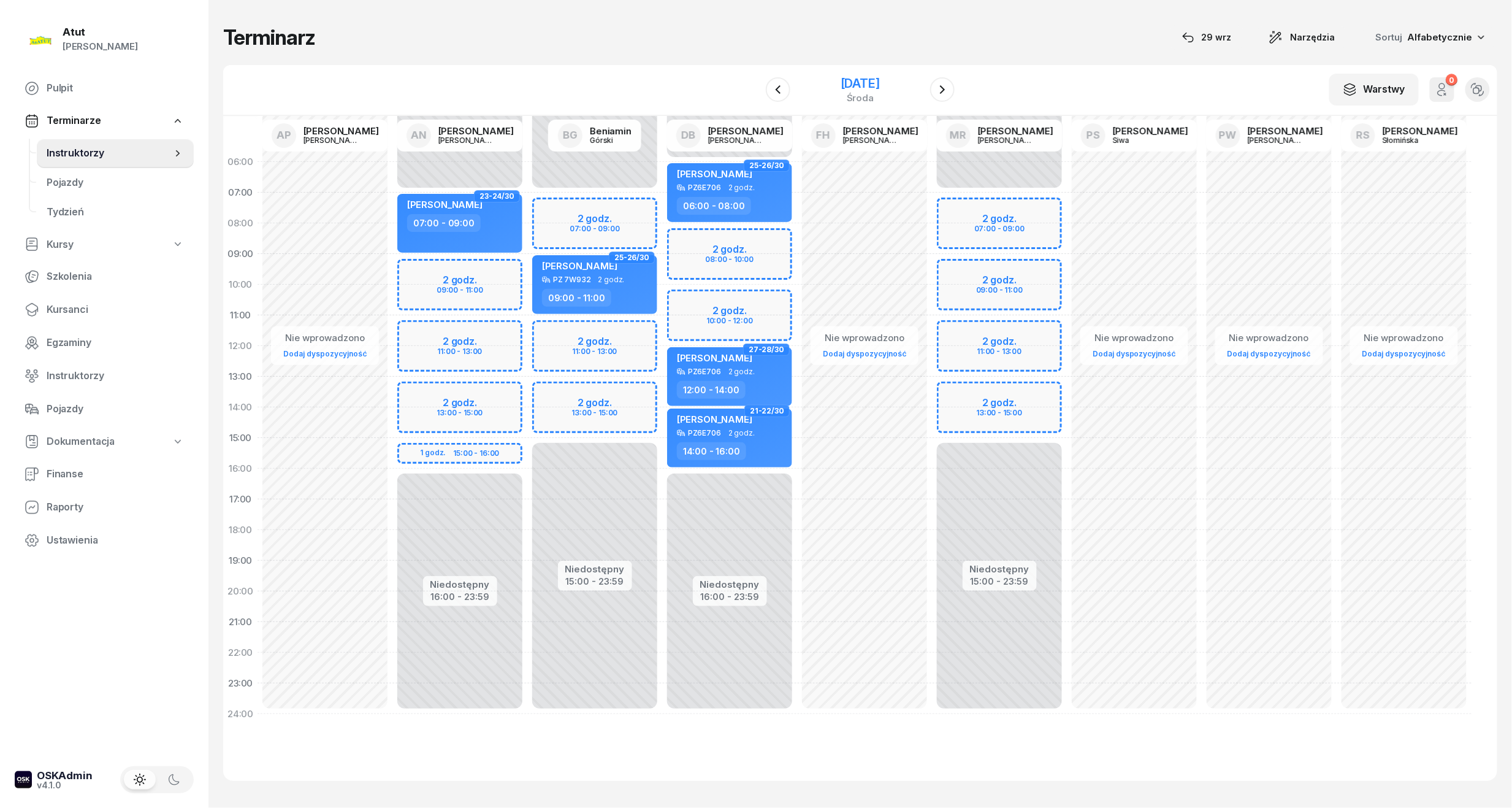
click at [856, 80] on div "10 grudnia 2025" at bounding box center [860, 83] width 39 height 13
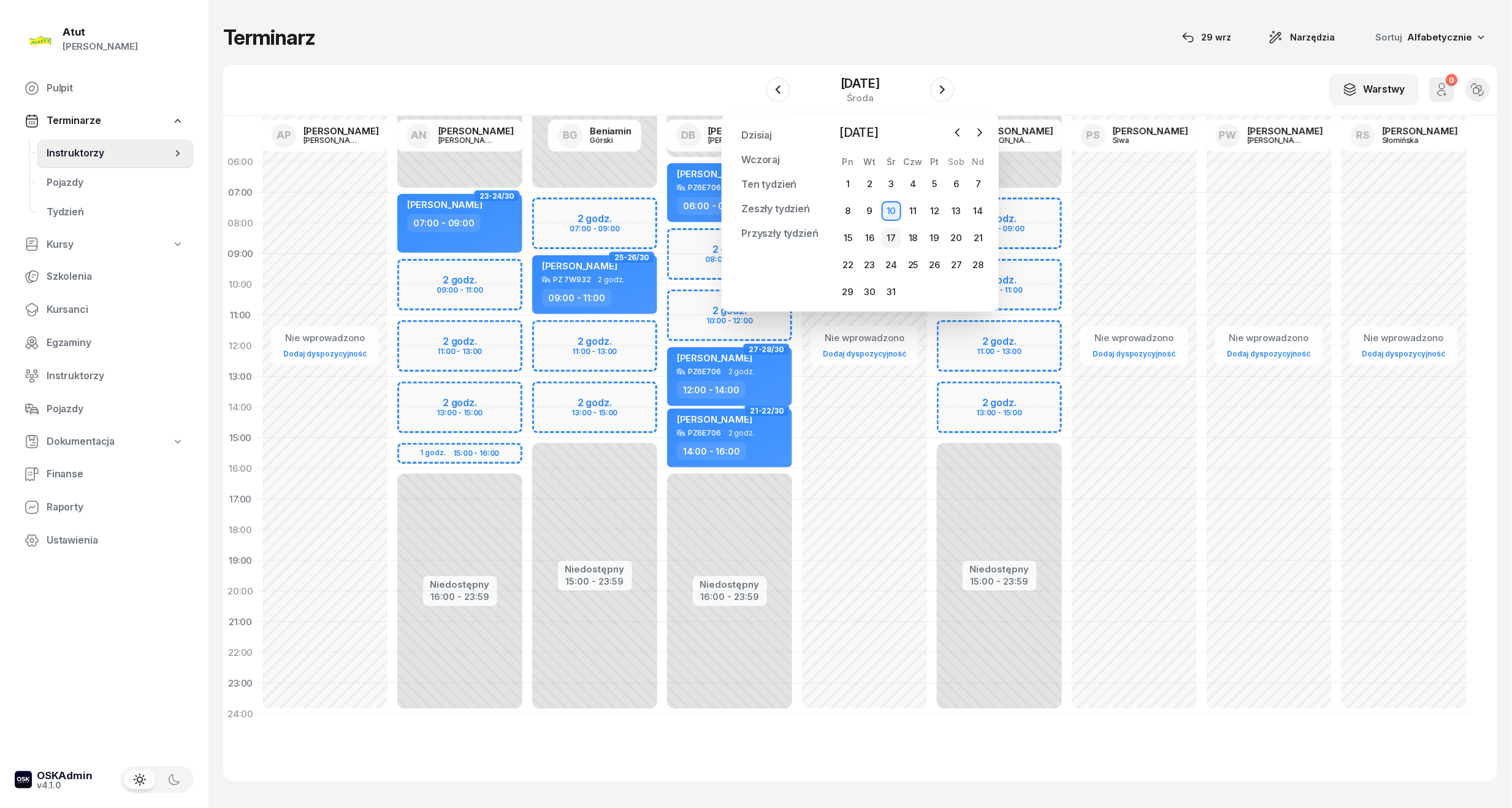
click at [895, 246] on div "17" at bounding box center [891, 238] width 20 height 20
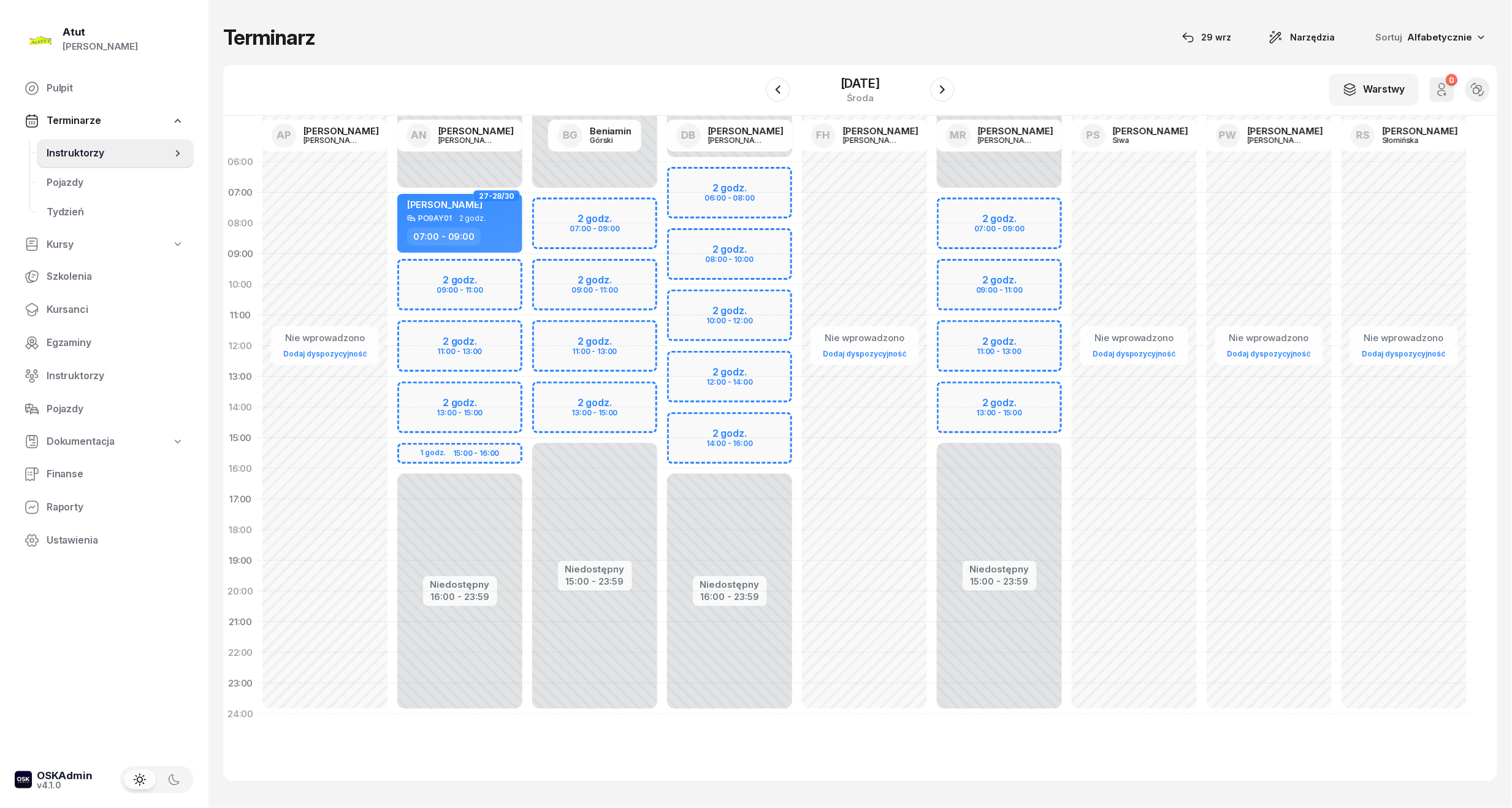
click at [717, 190] on div "Niedostępny 00:00 - 06:00 Niedostępny 16:00 - 23:59 2 godz. 06:00 - 08:00 2 god…" at bounding box center [730, 438] width 135 height 583
select select "06"
select select "08"
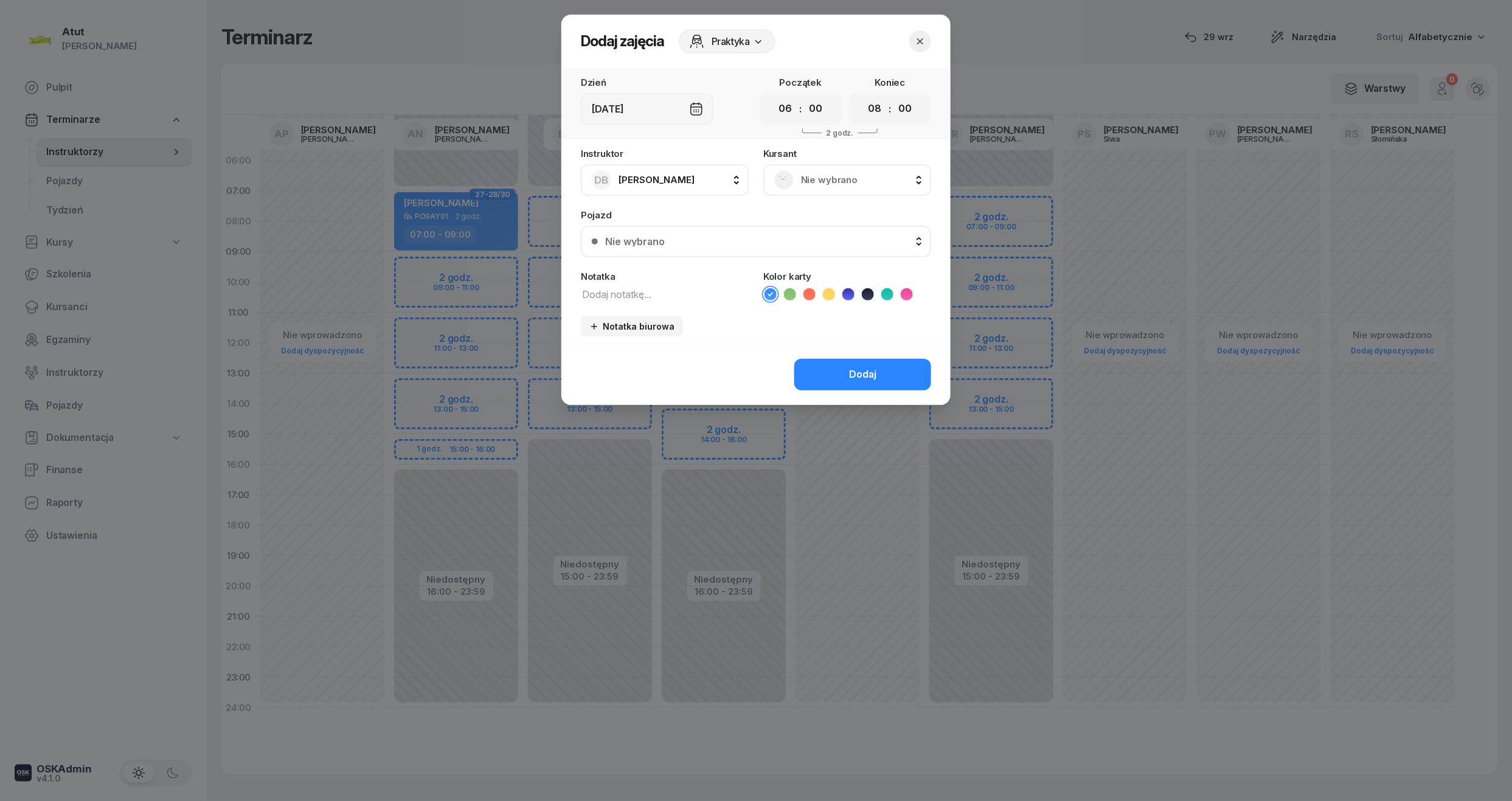
click at [802, 186] on span "Nie wybrano" at bounding box center [861, 180] width 119 height 16
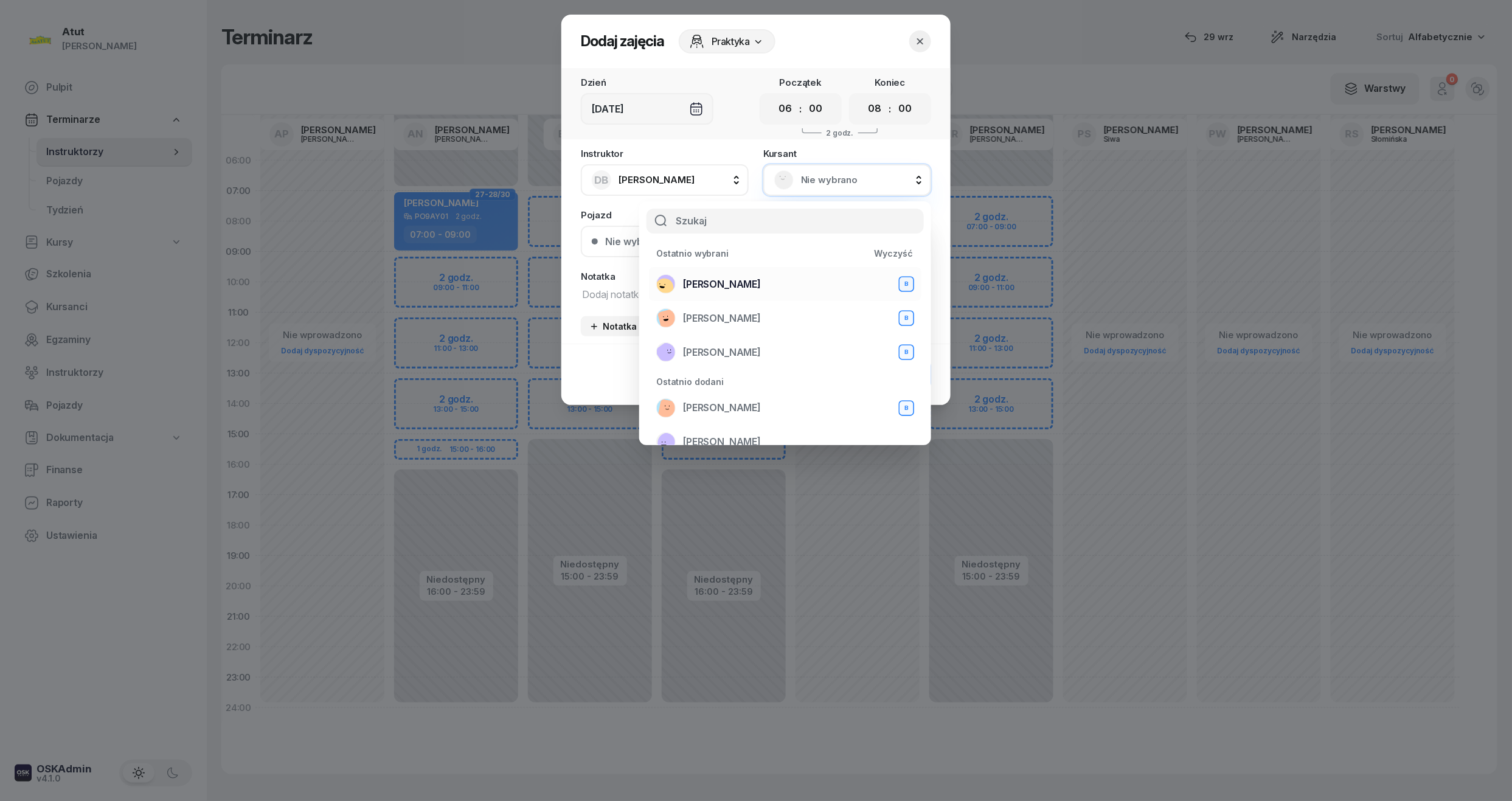
click at [716, 277] on span "Natalia Szymańska" at bounding box center [722, 284] width 78 height 16
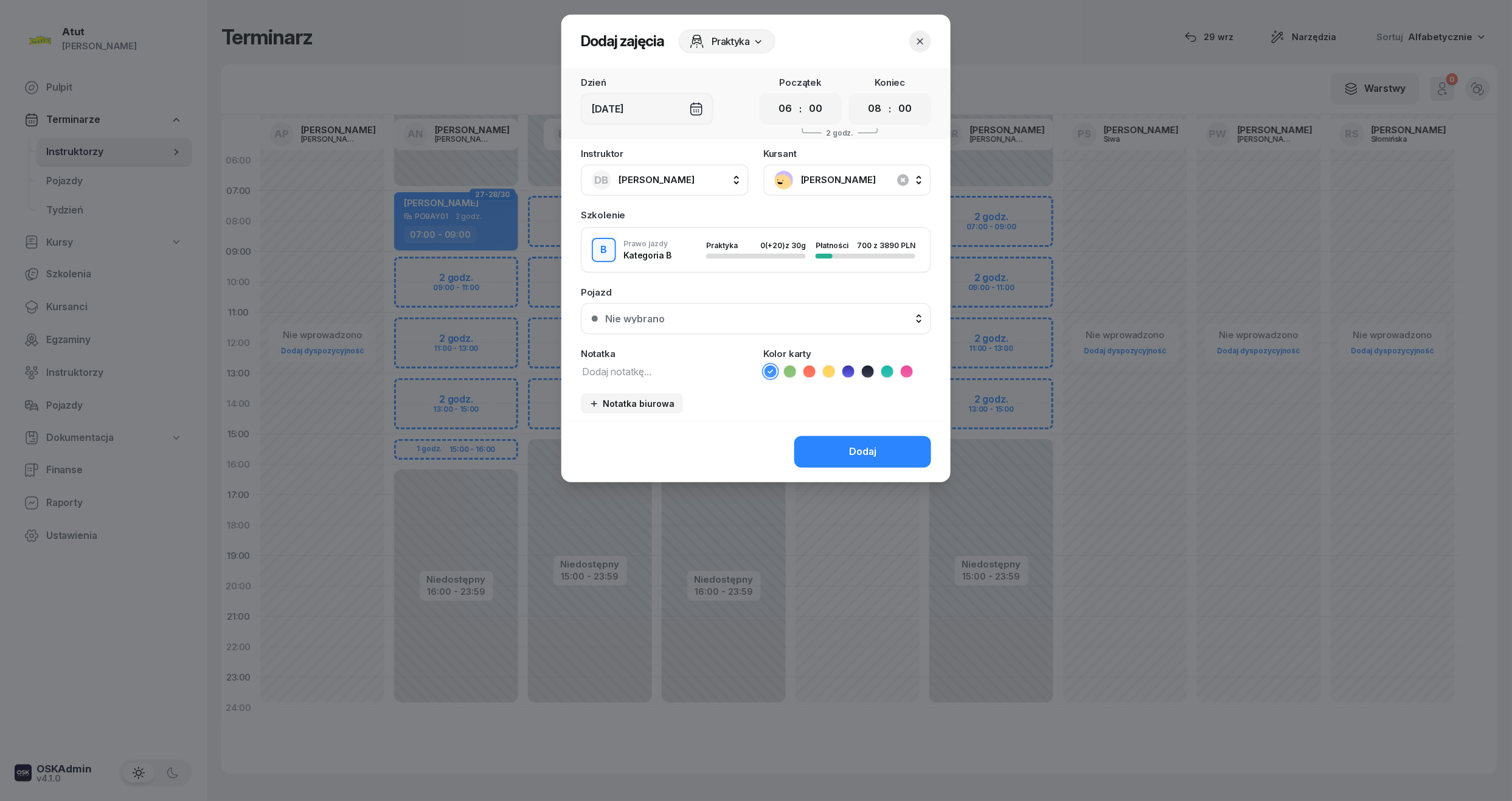
click at [713, 315] on div "Nie wybrano" at bounding box center [762, 319] width 315 height 10
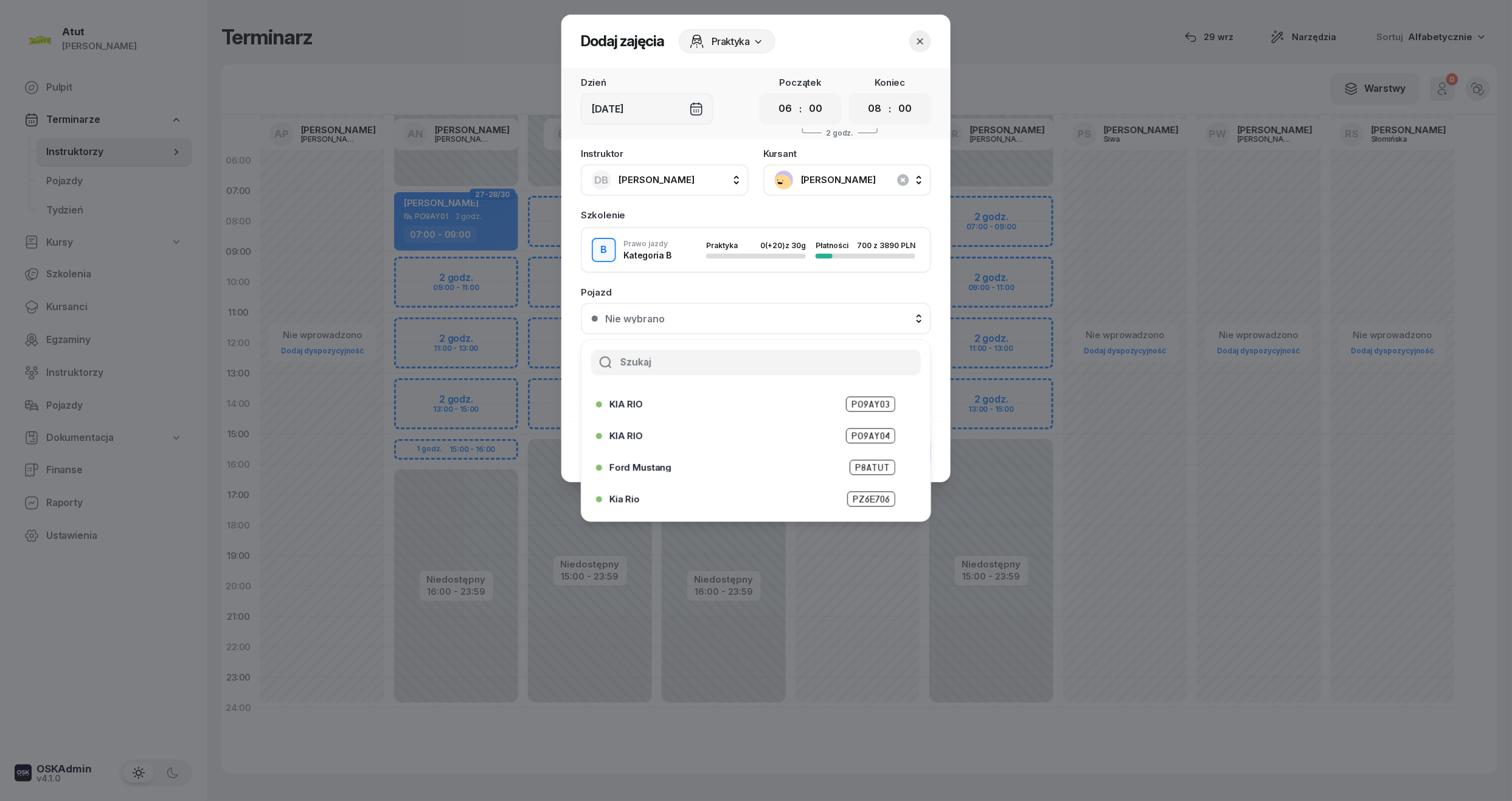
scroll to position [151, 0]
click at [847, 448] on div "Kia Rio PZ6E706" at bounding box center [752, 441] width 313 height 20
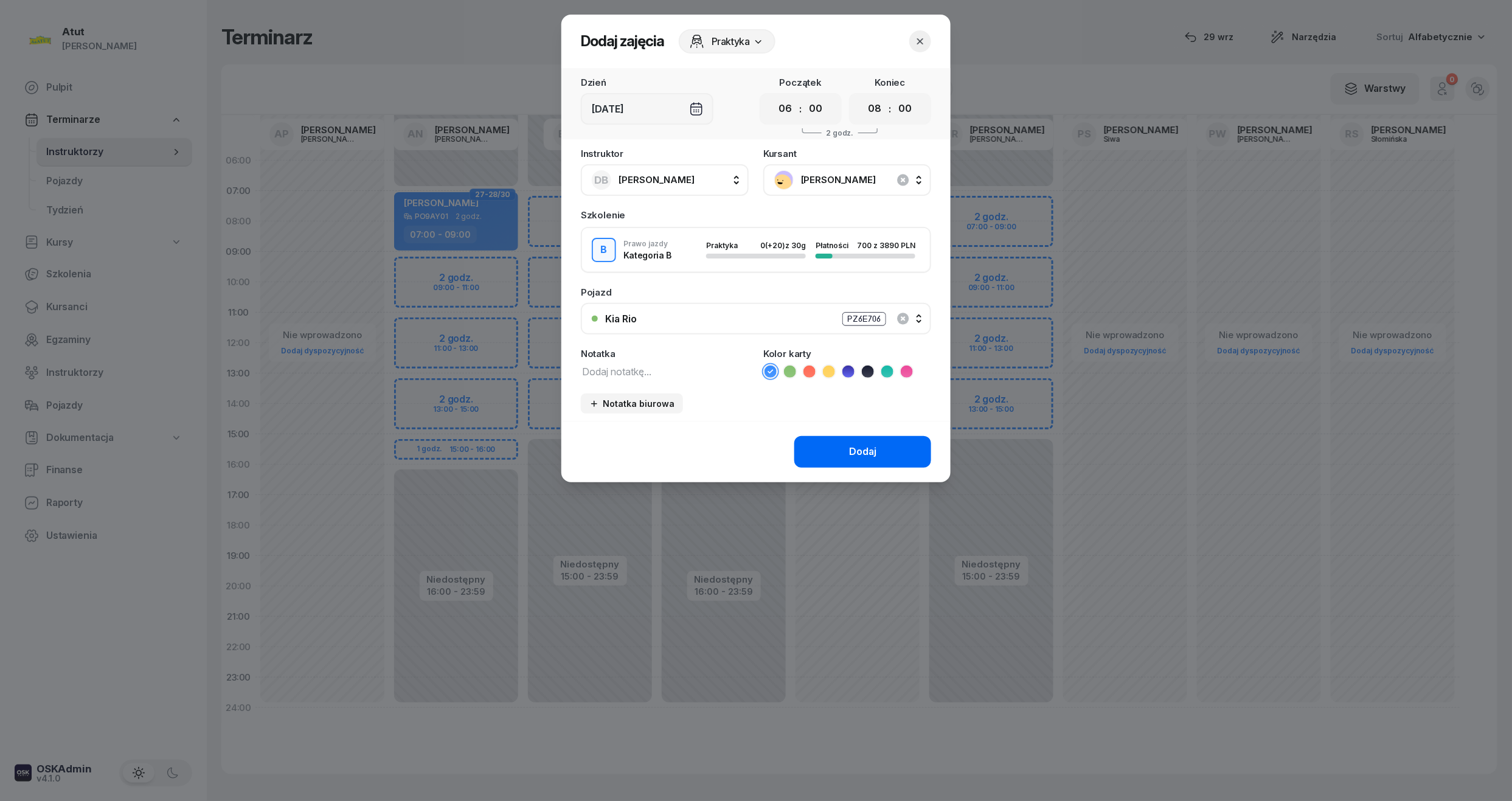
click at [852, 444] on div "Dodaj" at bounding box center [863, 452] width 28 height 16
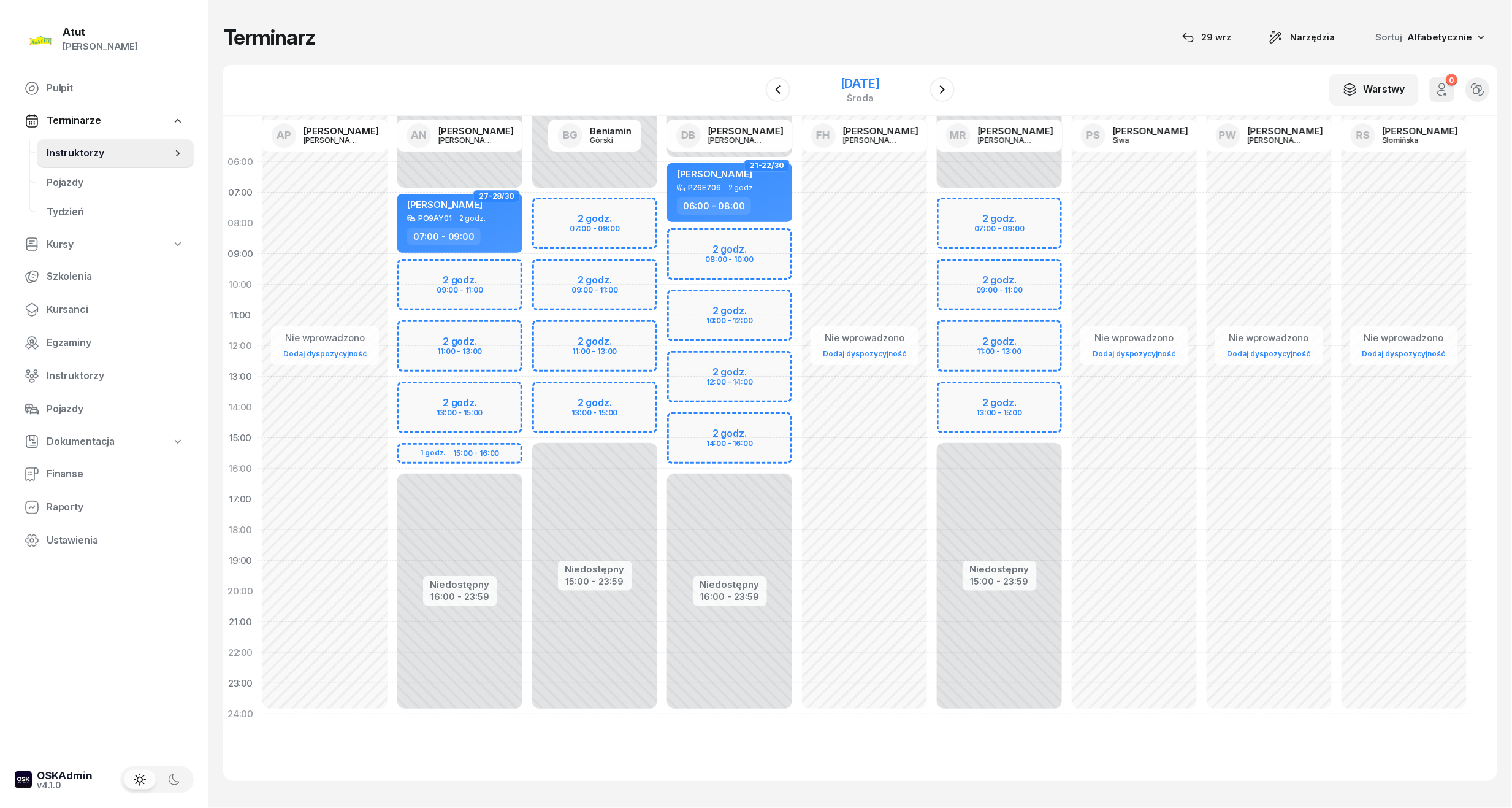
click at [864, 77] on div "17 grudnia 2025" at bounding box center [860, 83] width 39 height 13
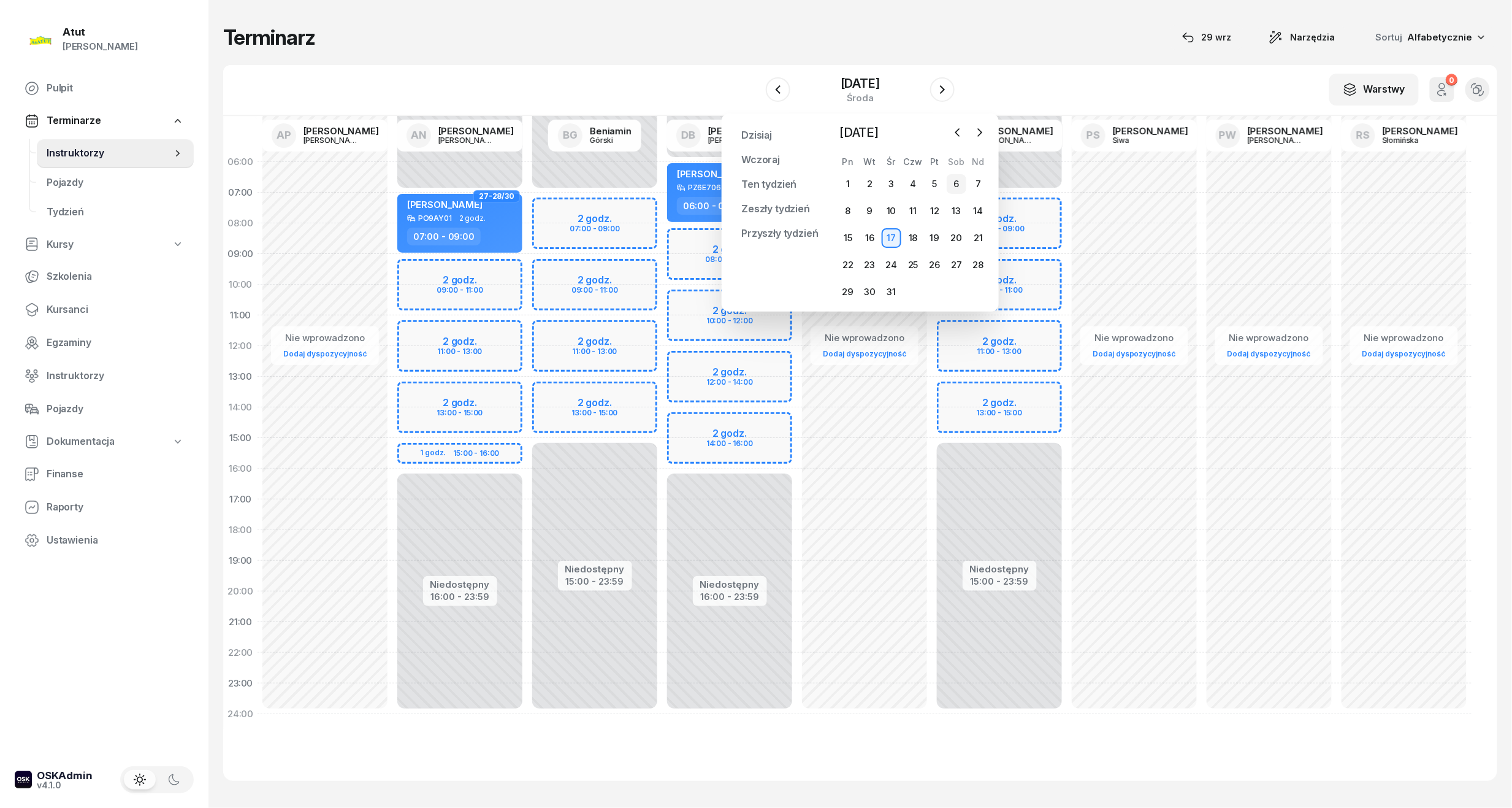
click at [950, 182] on div "6" at bounding box center [957, 184] width 20 height 20
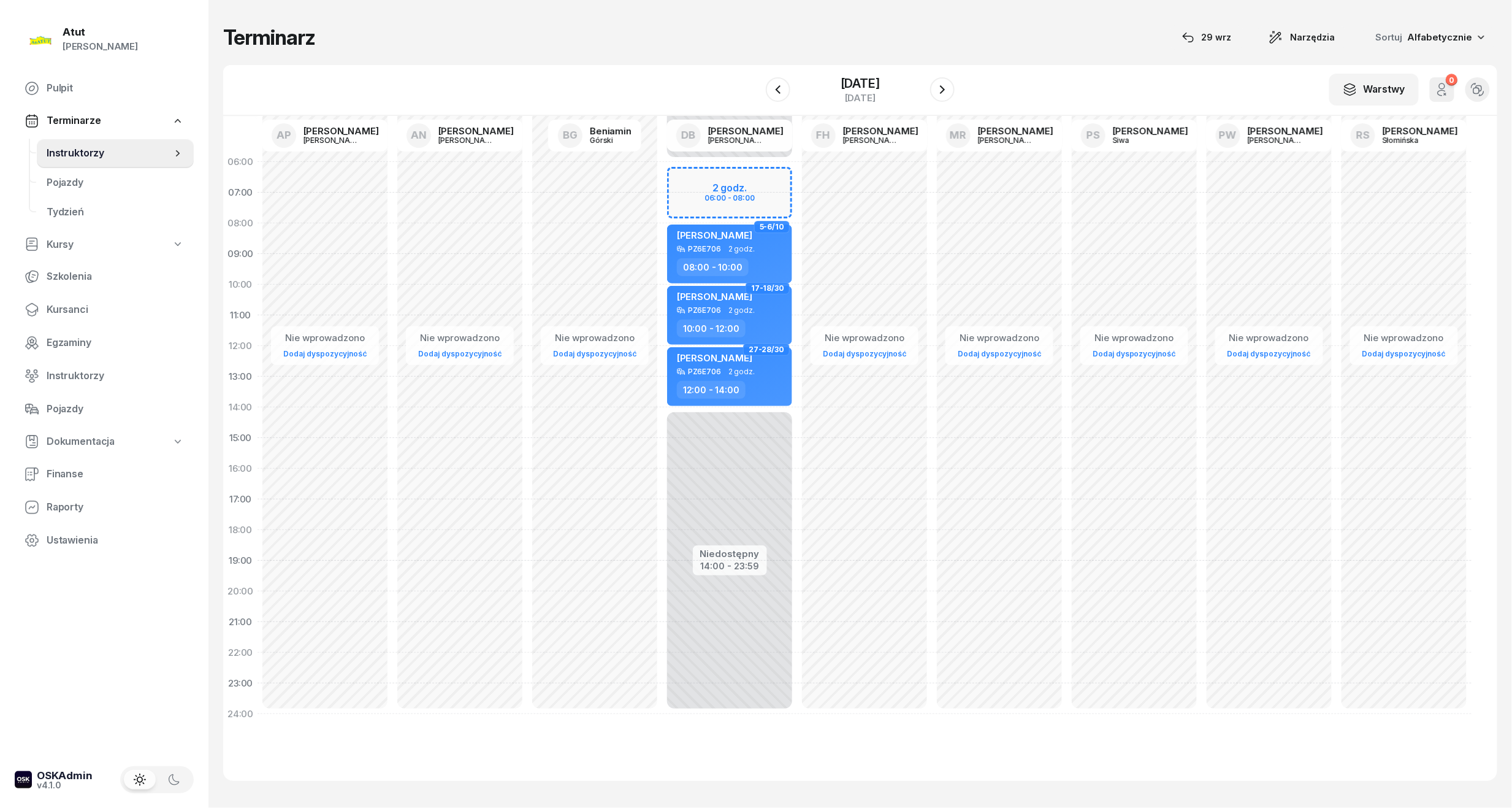
click at [732, 184] on div "Niedostępny 00:00 - 06:00 Niedostępny 14:00 - 23:59 2 godz. 06:00 - 08:00 5-6/1…" at bounding box center [730, 438] width 135 height 583
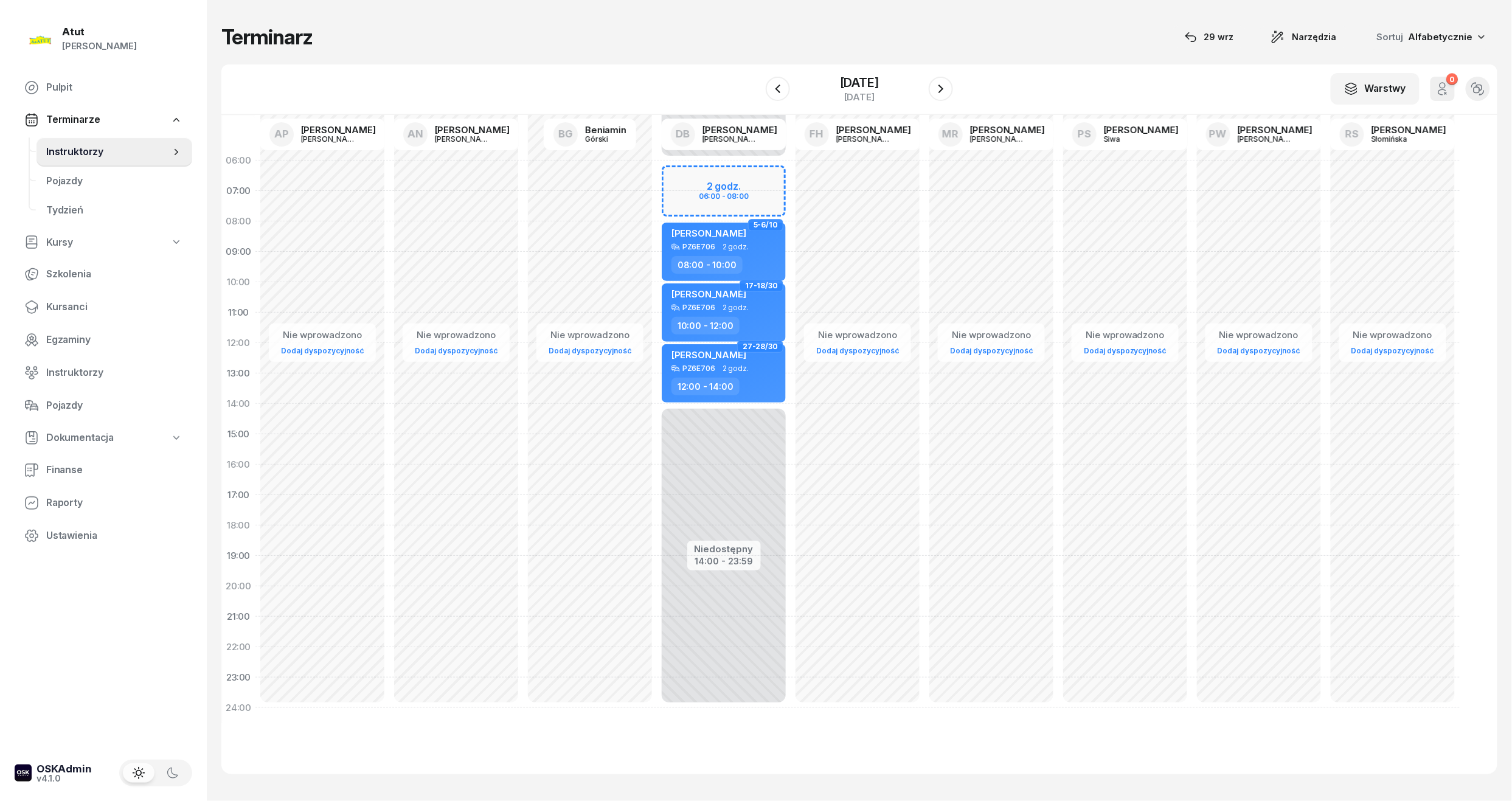
select select "06"
select select "08"
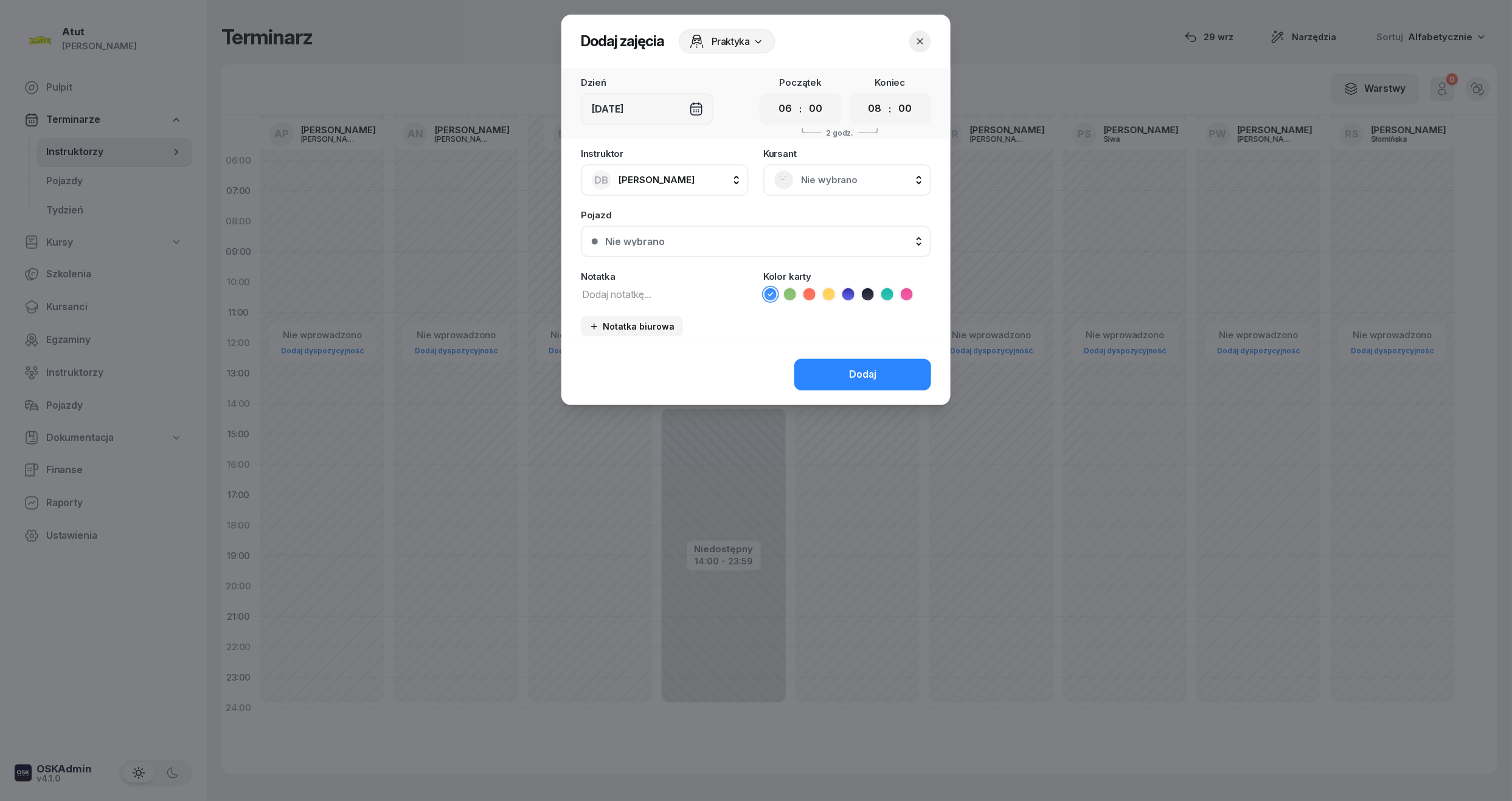
click at [847, 193] on div "Nie wybrano" at bounding box center [847, 180] width 168 height 31
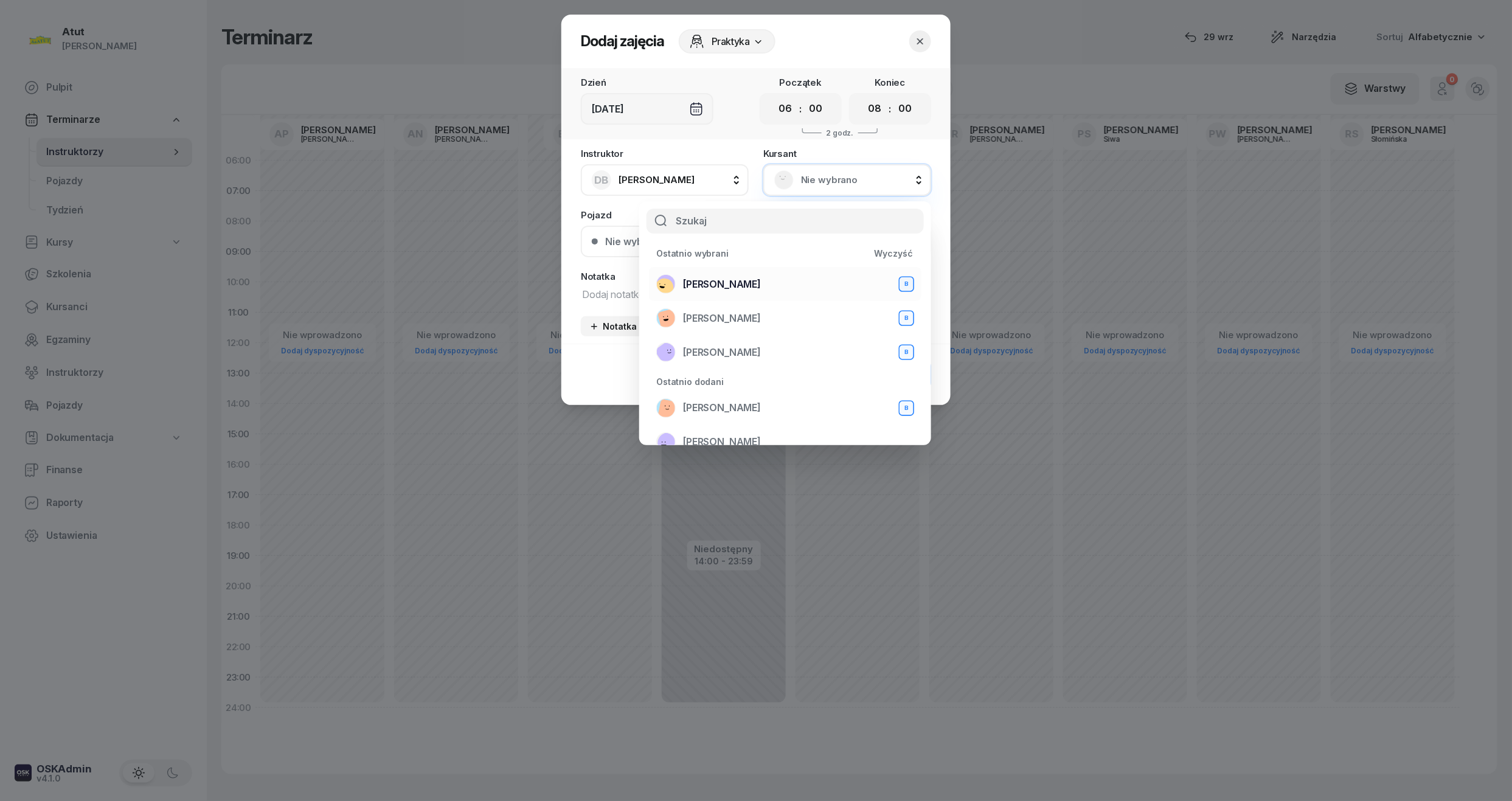
click at [728, 277] on span "Natalia Szymańska" at bounding box center [722, 284] width 78 height 16
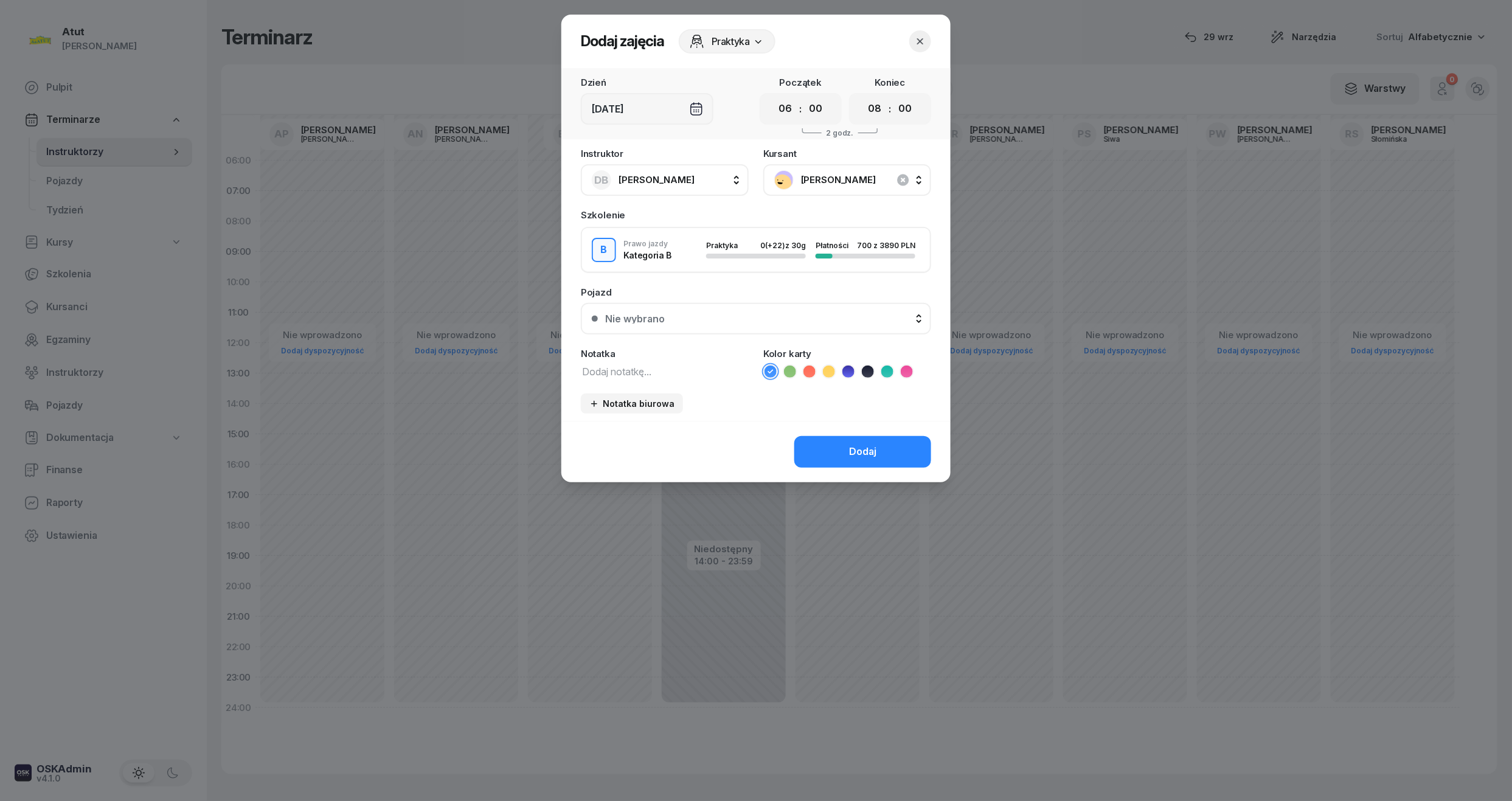
click at [729, 324] on button "Nie wybrano" at bounding box center [756, 319] width 350 height 31
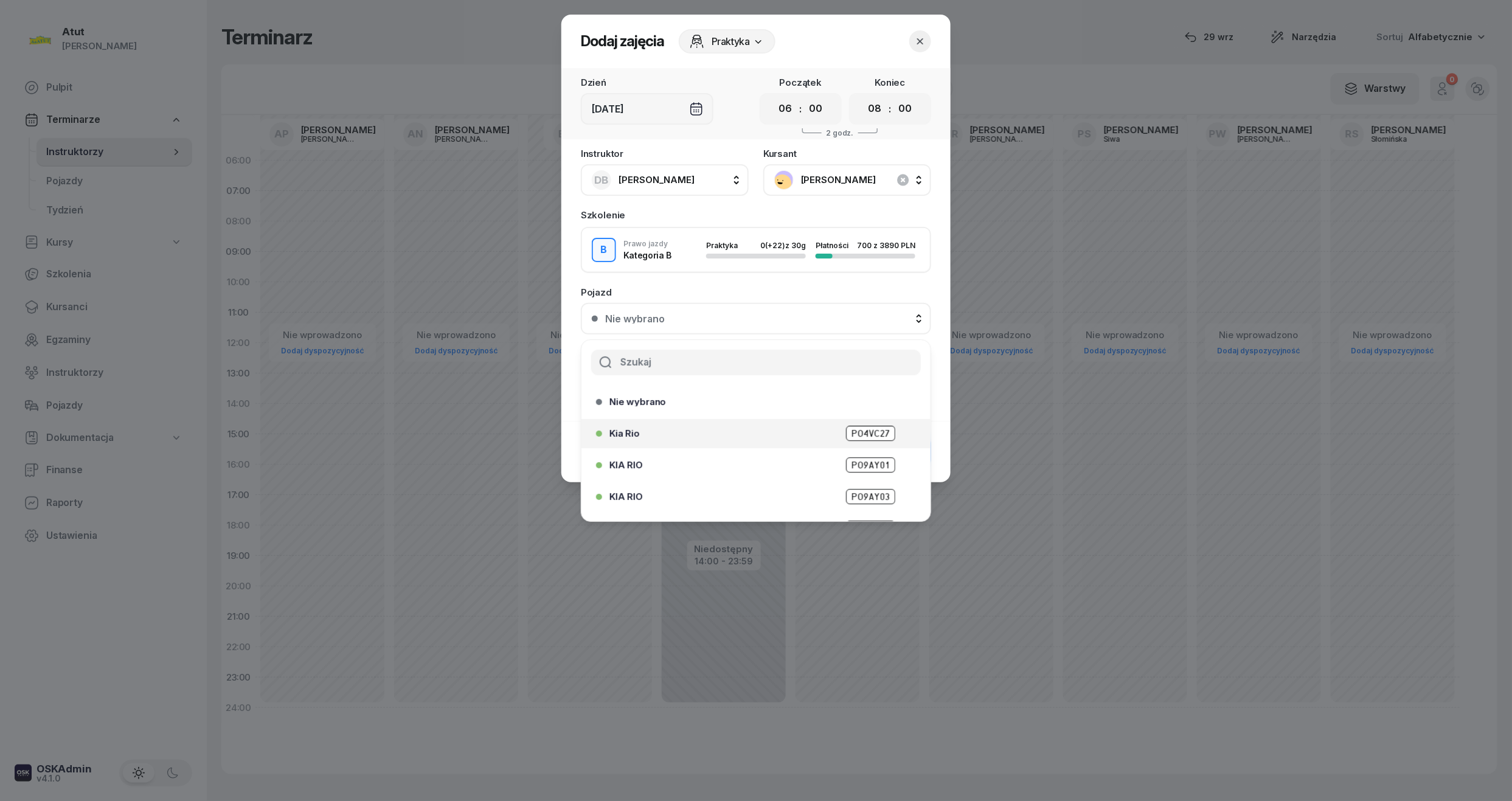
scroll to position [151, 0]
click at [855, 442] on span "PZ6E706" at bounding box center [870, 440] width 48 height 15
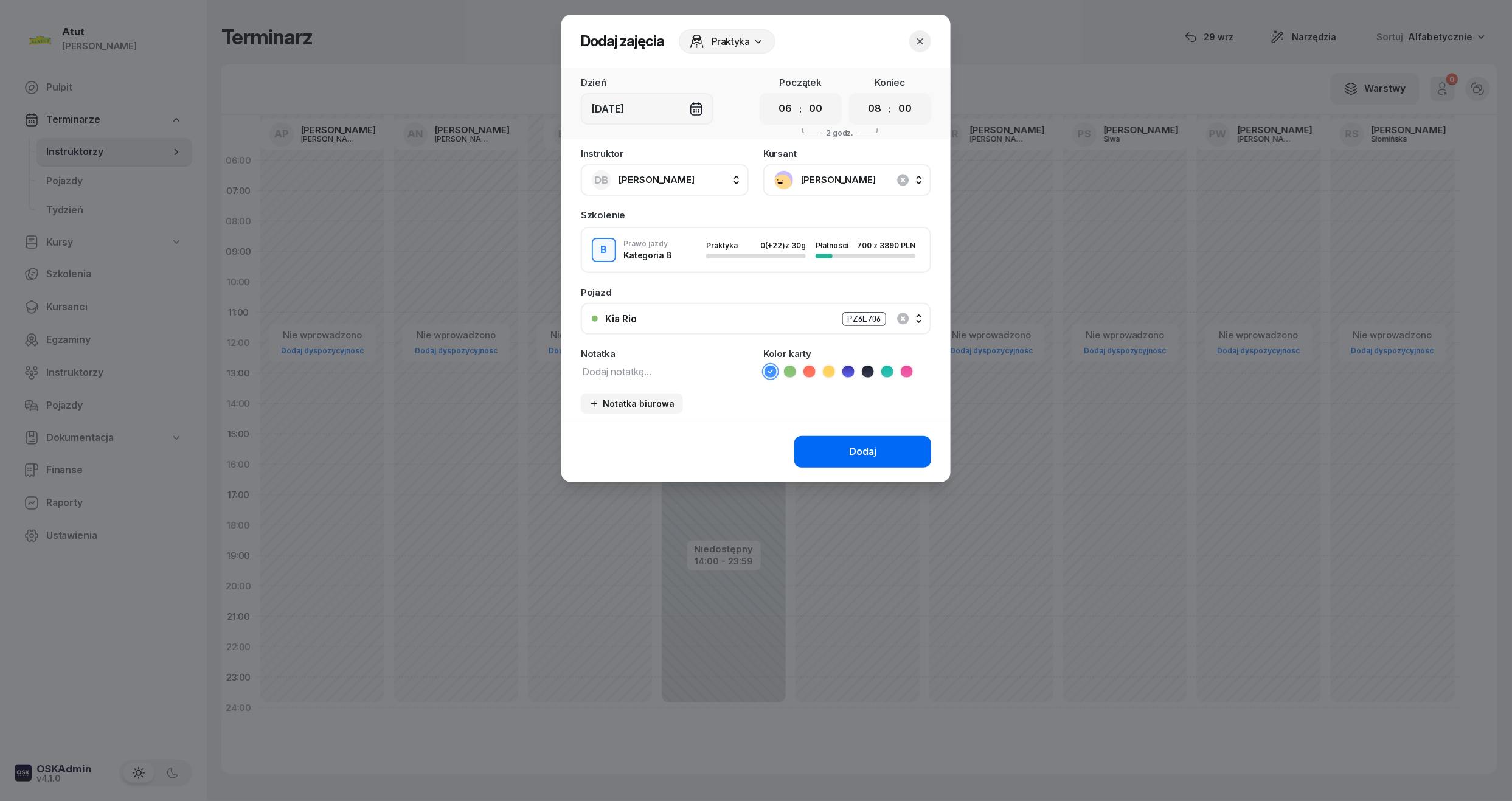
click at [849, 444] on div "Dodaj" at bounding box center [863, 452] width 28 height 16
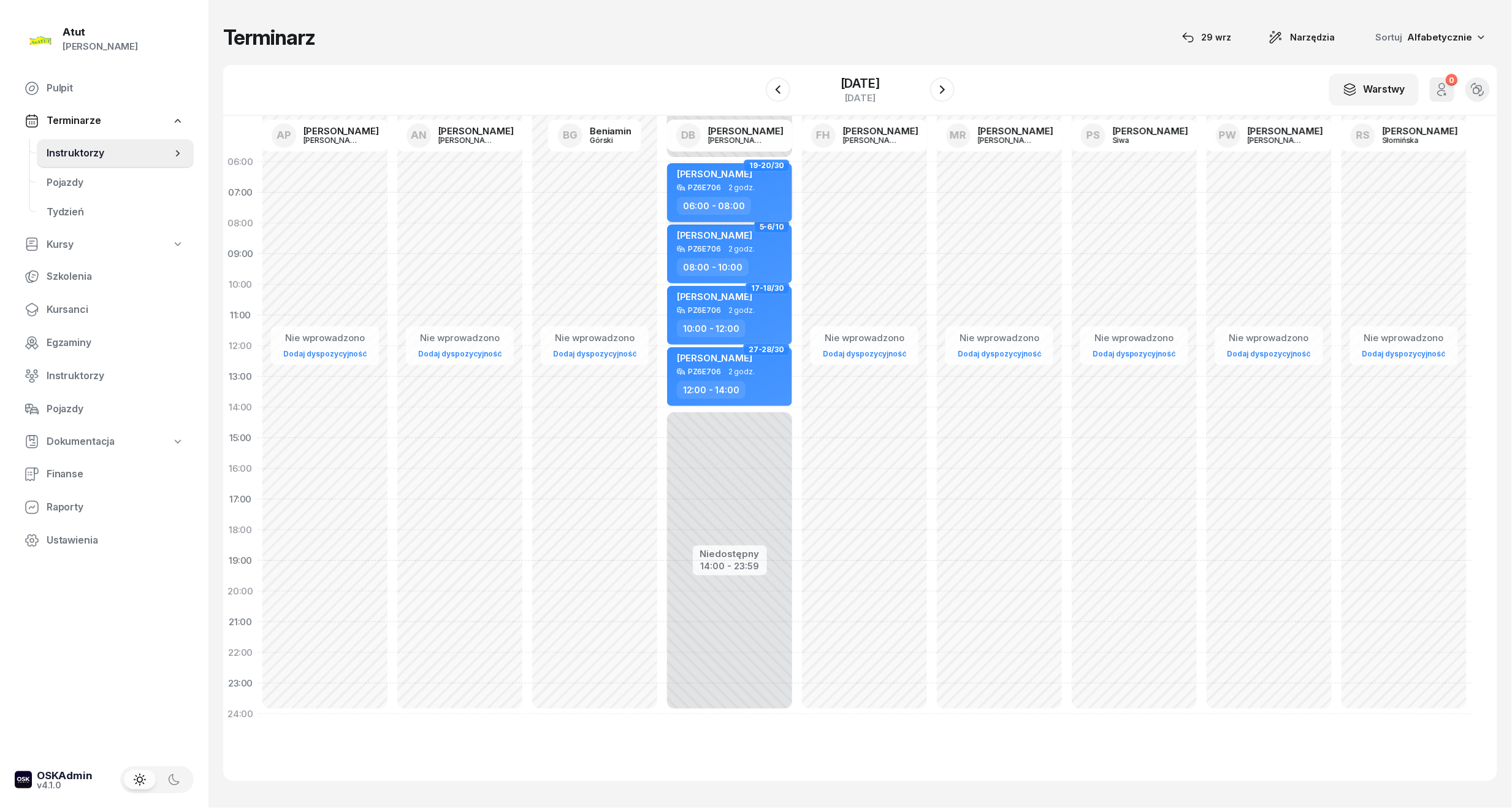
click at [741, 178] on div "Natalia Szymańska" at bounding box center [714, 175] width 75 height 15
select select "06"
select select "08"
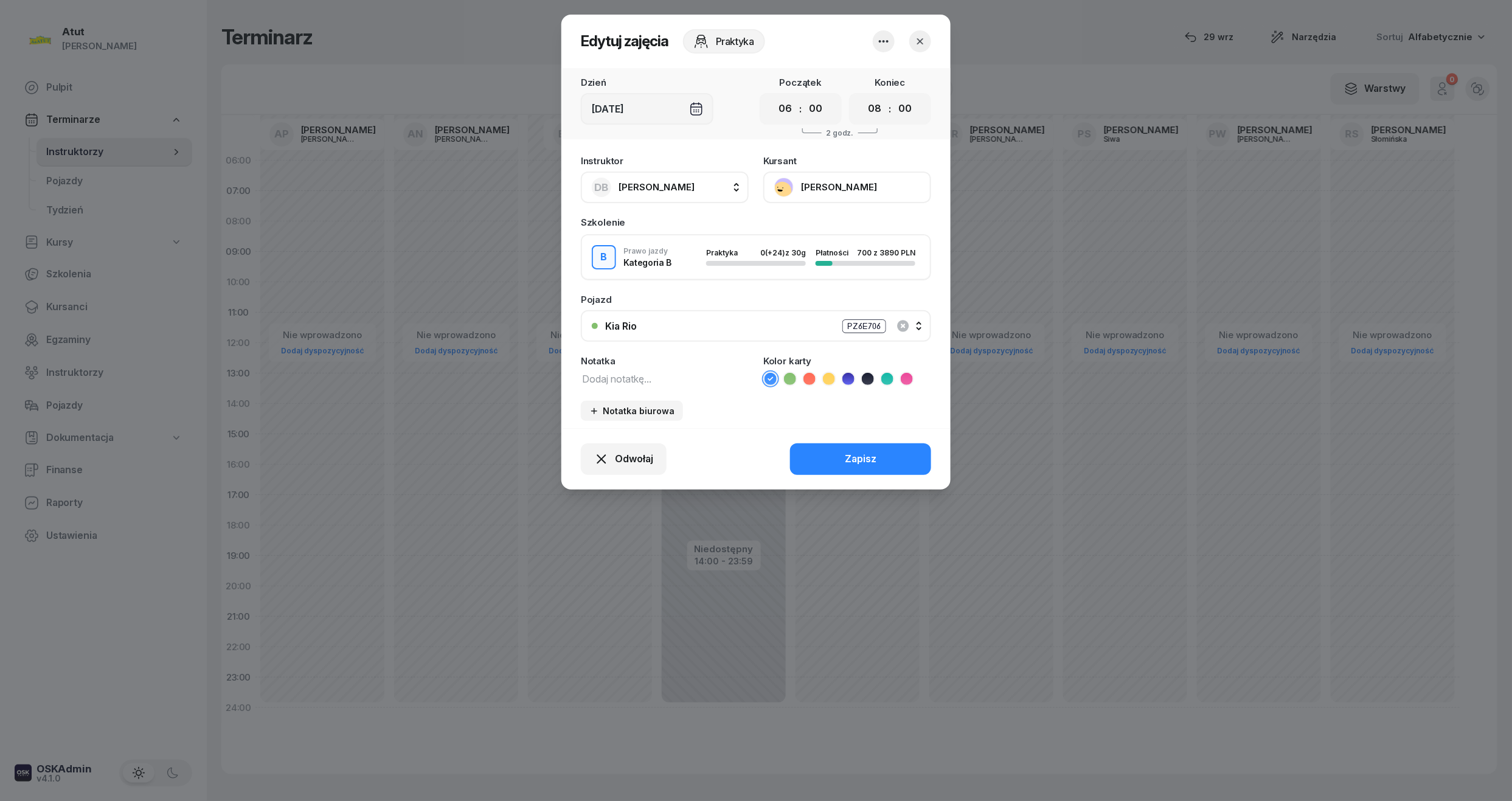
click at [845, 189] on button "Natalia Szymańska" at bounding box center [847, 187] width 168 height 31
click at [833, 229] on link "Otwórz profil" at bounding box center [845, 229] width 161 height 30
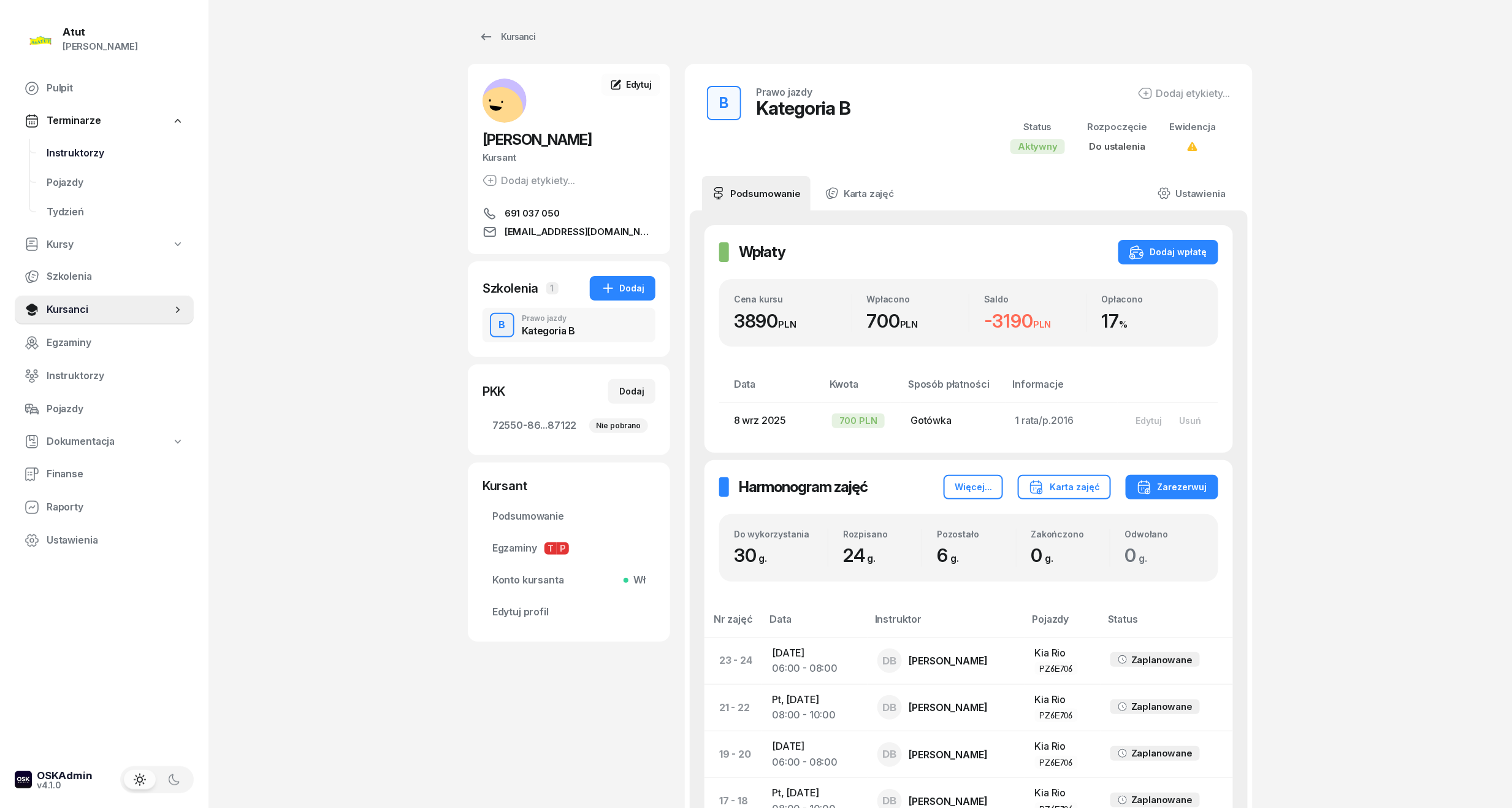
drag, startPoint x: 70, startPoint y: 153, endPoint x: 103, endPoint y: 156, distance: 33.1
click at [70, 153] on span "Instruktorzy" at bounding box center [116, 153] width 137 height 16
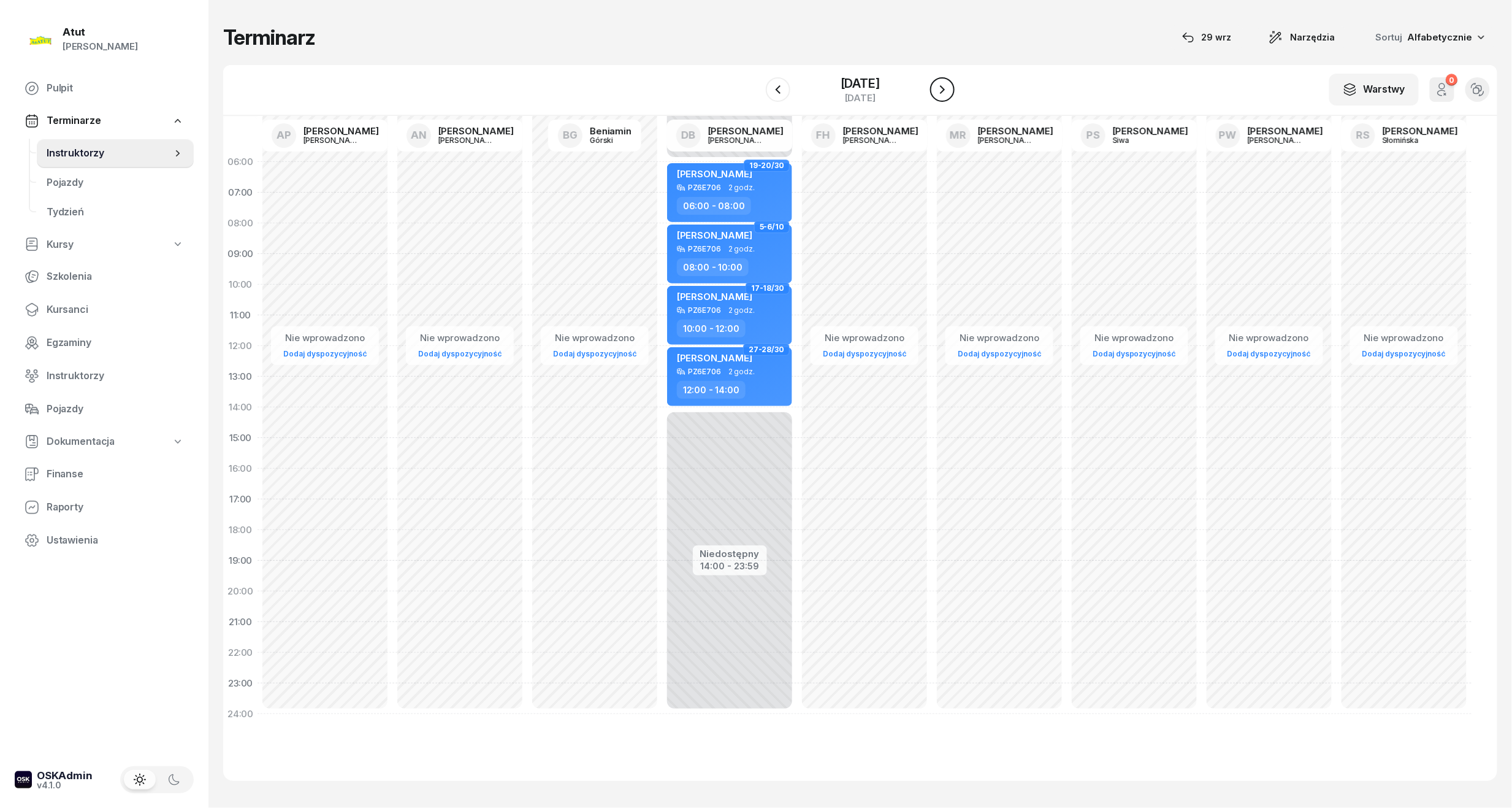
click at [942, 82] on icon "button" at bounding box center [942, 89] width 15 height 15
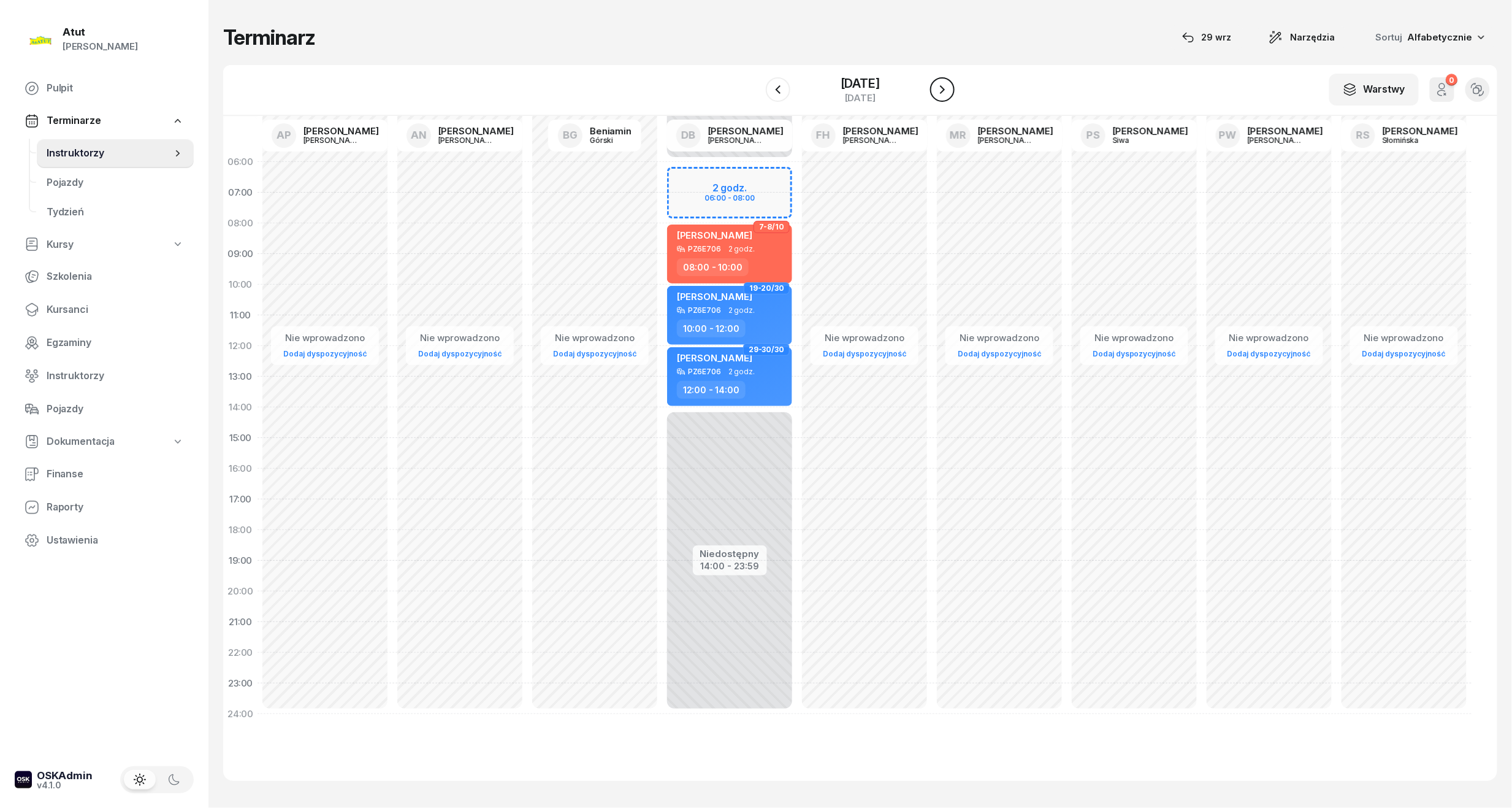
click at [942, 82] on icon "button" at bounding box center [942, 89] width 15 height 15
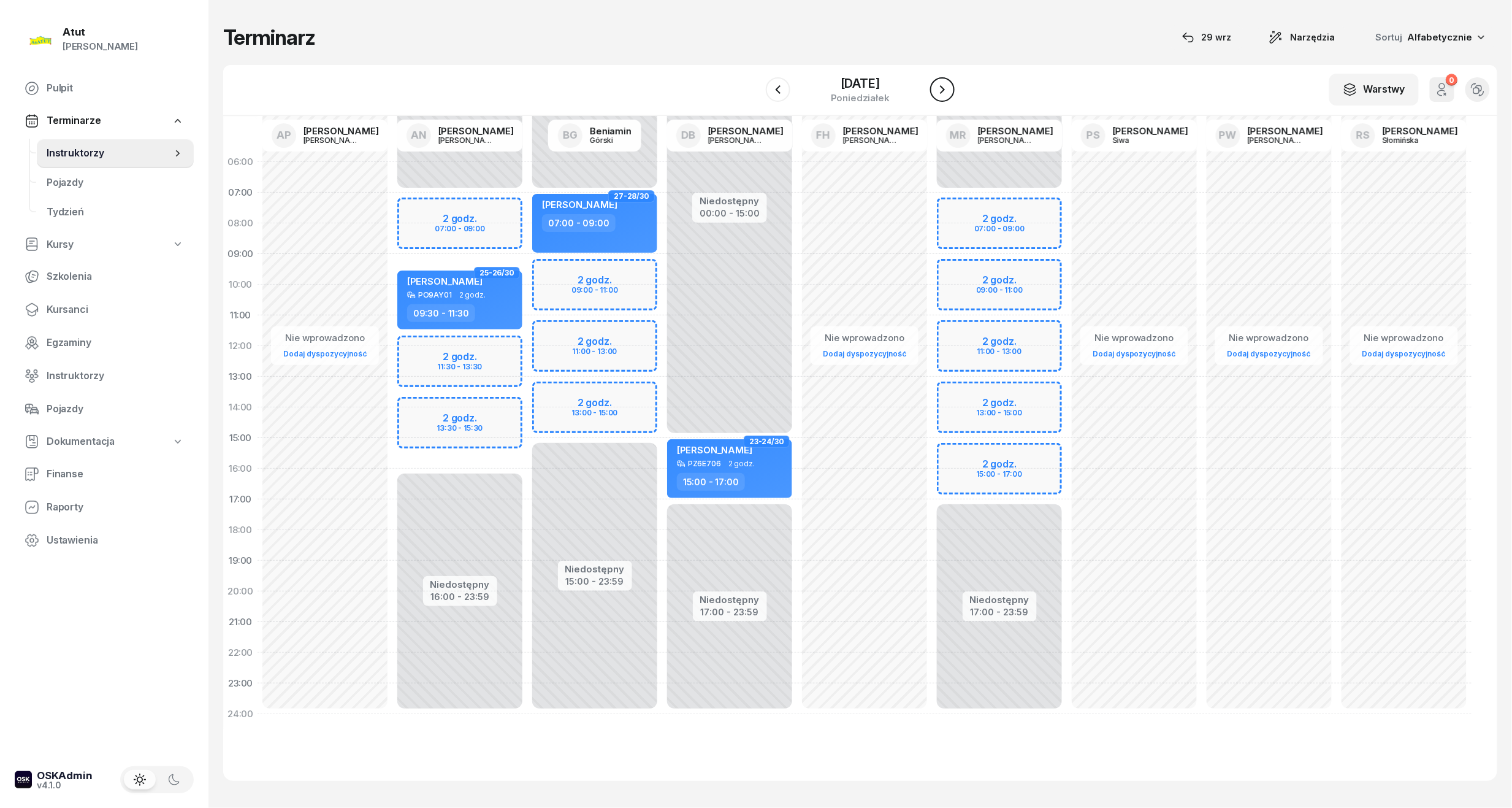
click at [942, 82] on icon "button" at bounding box center [942, 89] width 15 height 15
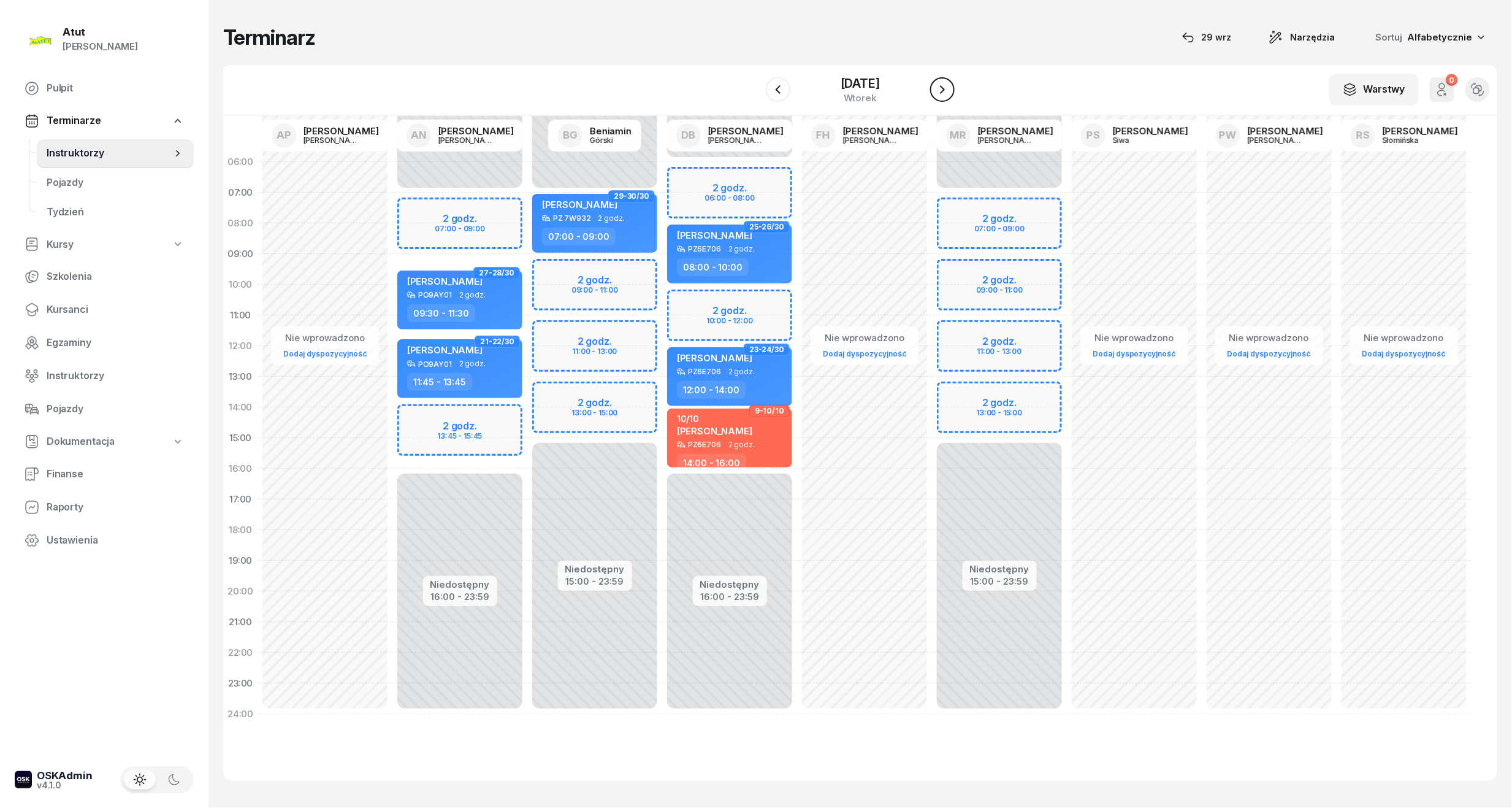
click at [942, 82] on icon "button" at bounding box center [942, 89] width 15 height 15
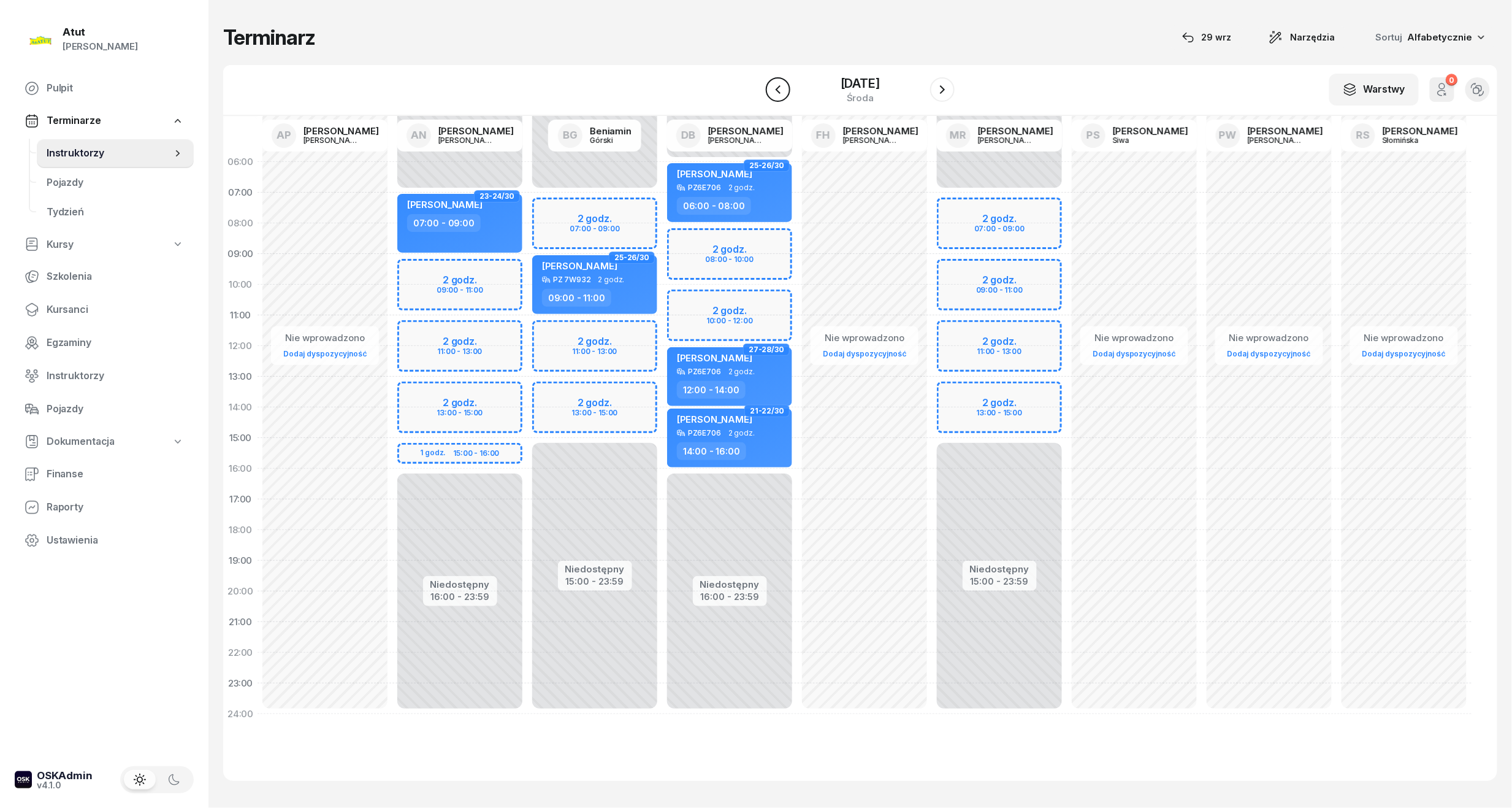
click at [775, 87] on icon "button" at bounding box center [778, 89] width 15 height 15
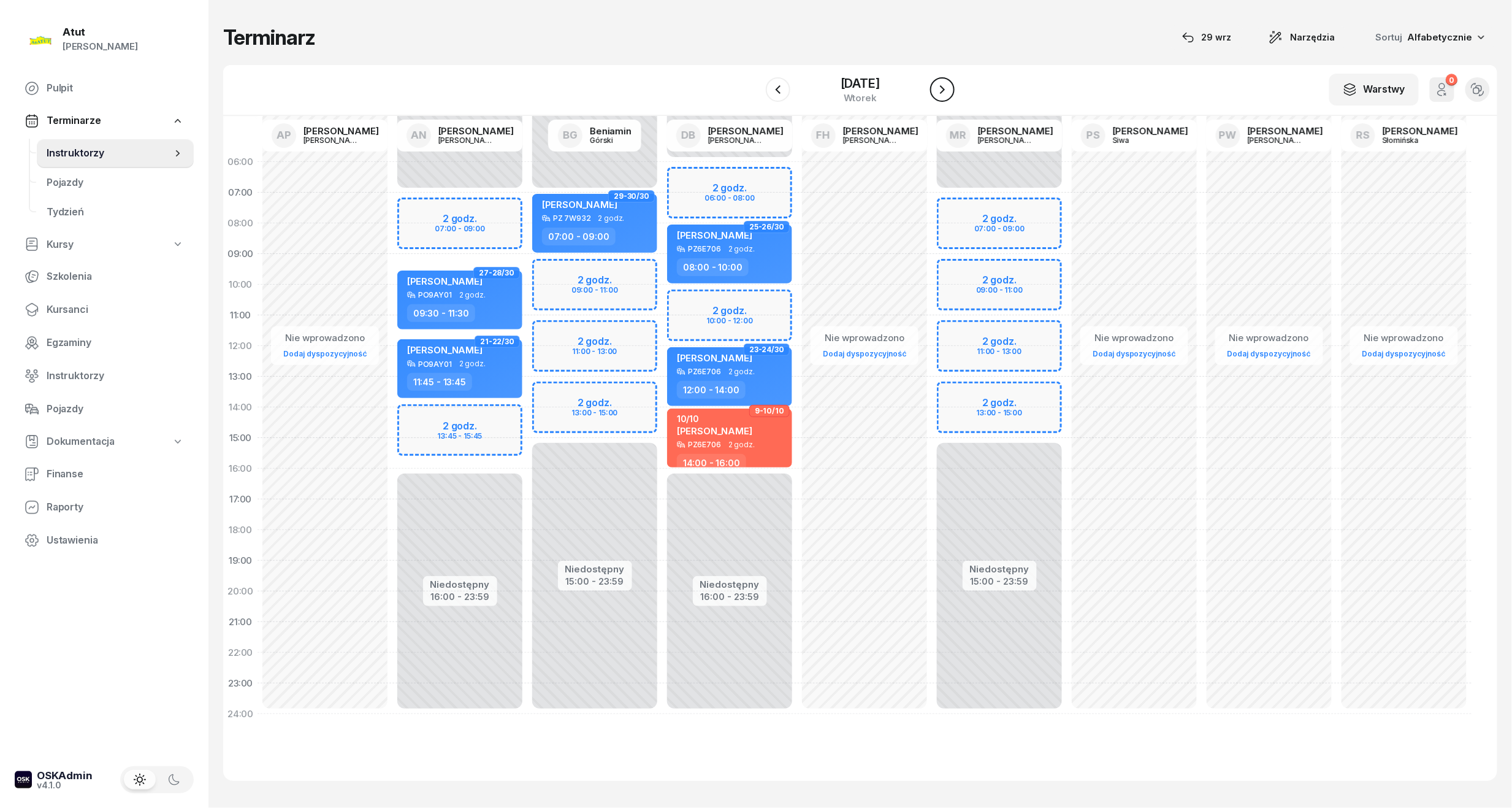
click at [942, 93] on icon "button" at bounding box center [942, 89] width 5 height 9
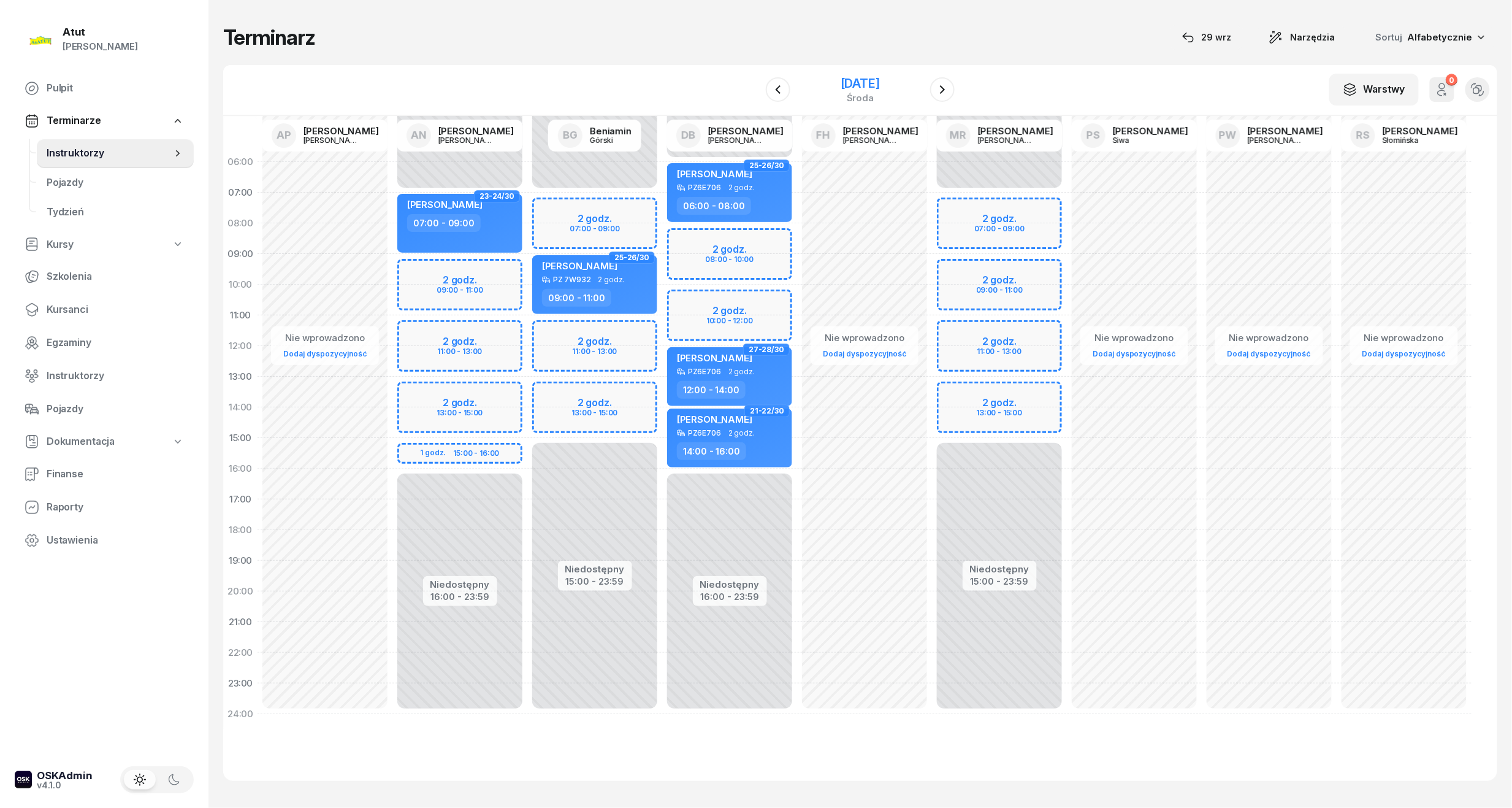
click at [841, 91] on div "10 grudnia 2025 środa" at bounding box center [860, 90] width 39 height 25
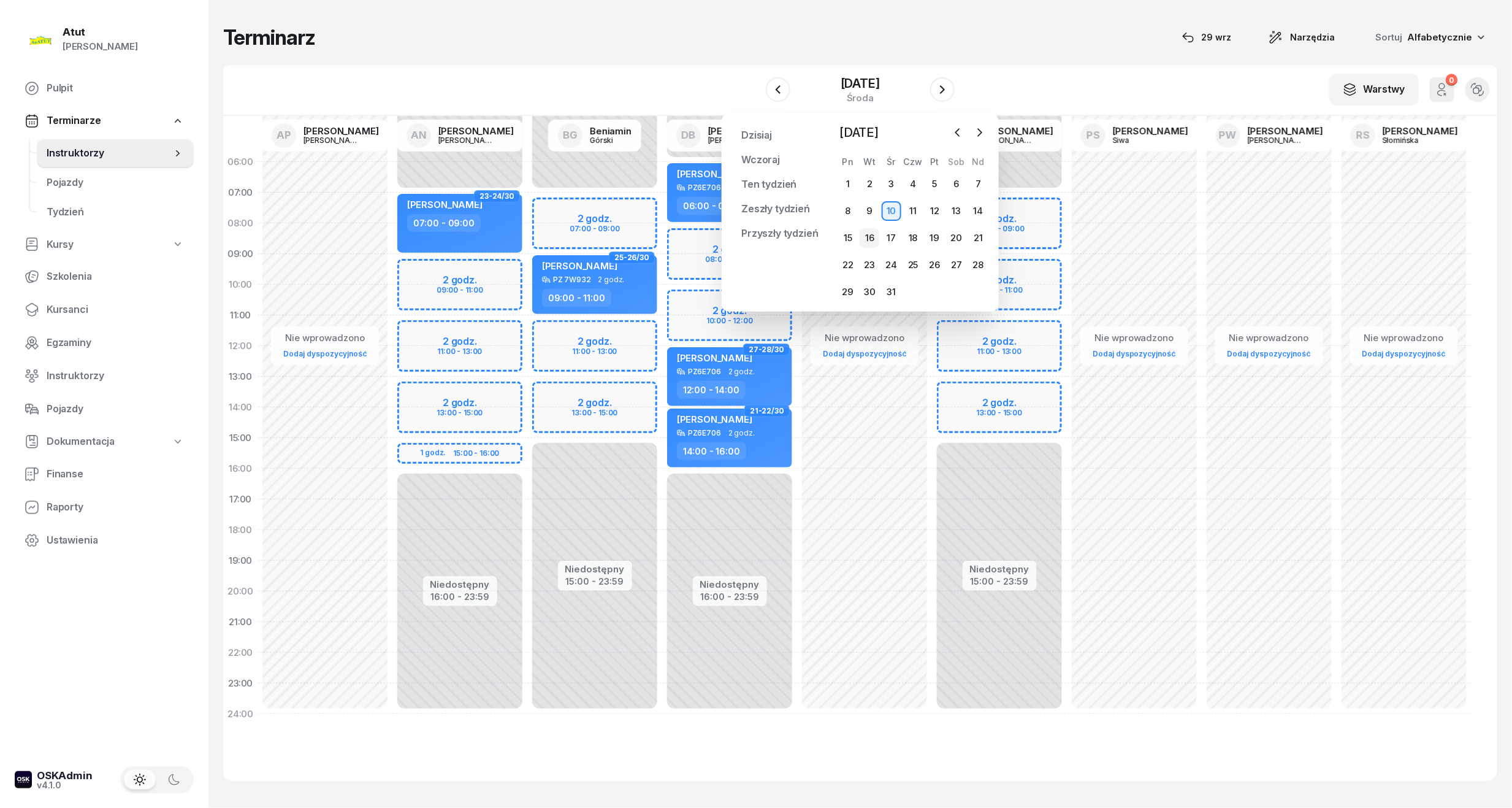
click at [864, 233] on div "16" at bounding box center [870, 238] width 20 height 20
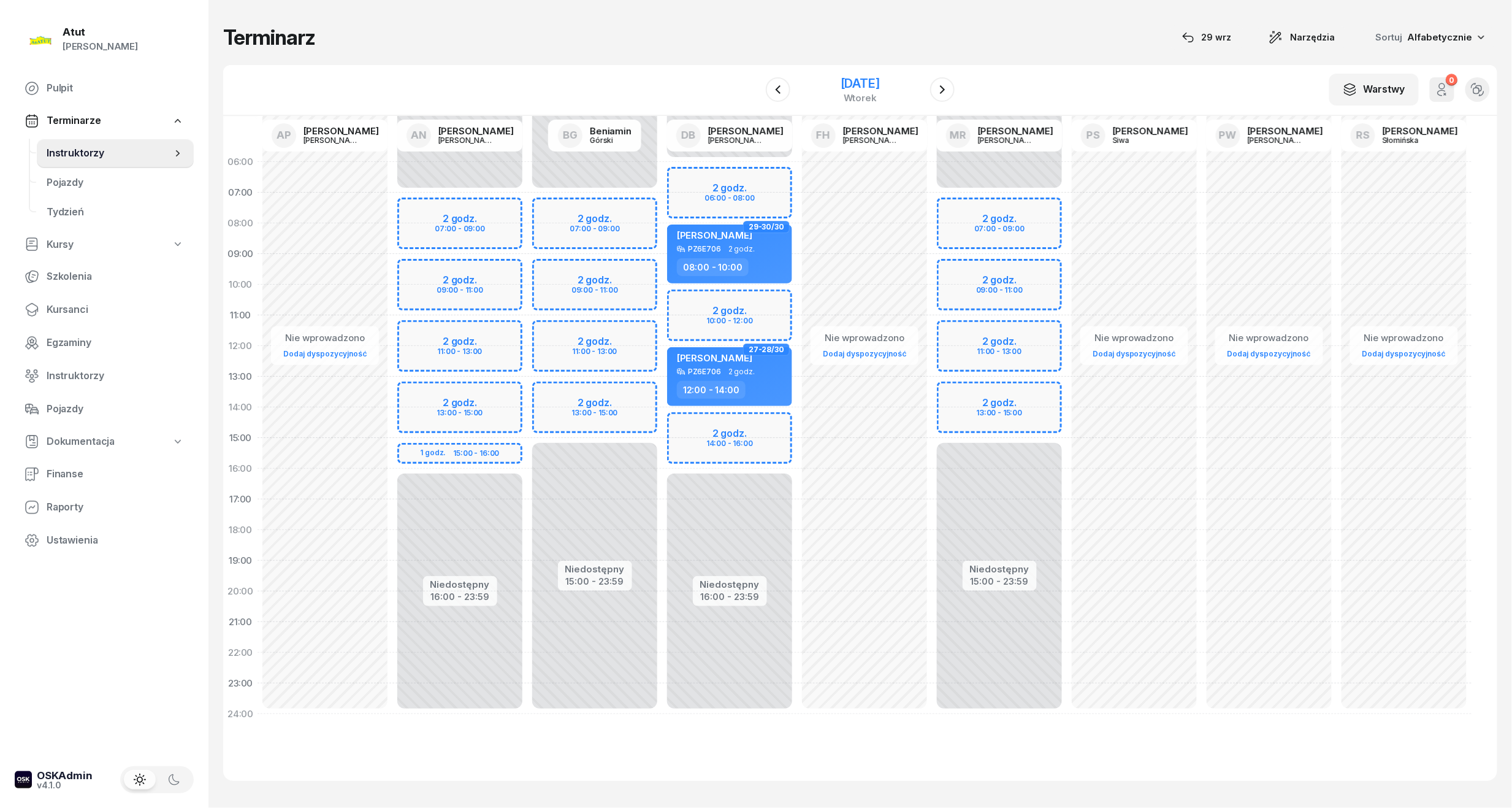
click at [844, 89] on div "16 grudnia 2025" at bounding box center [860, 83] width 39 height 13
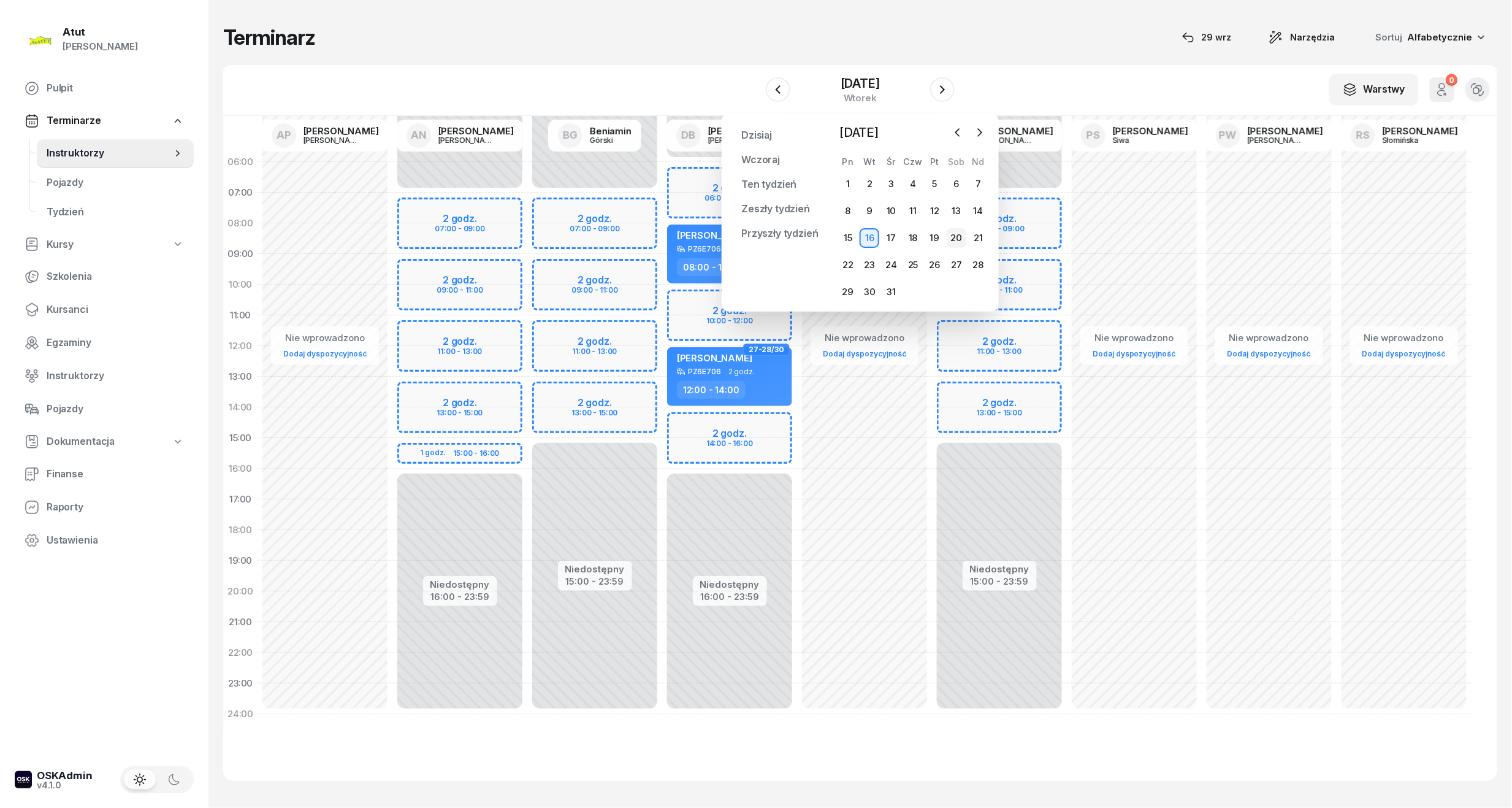
click at [960, 241] on div "20" at bounding box center [957, 238] width 20 height 20
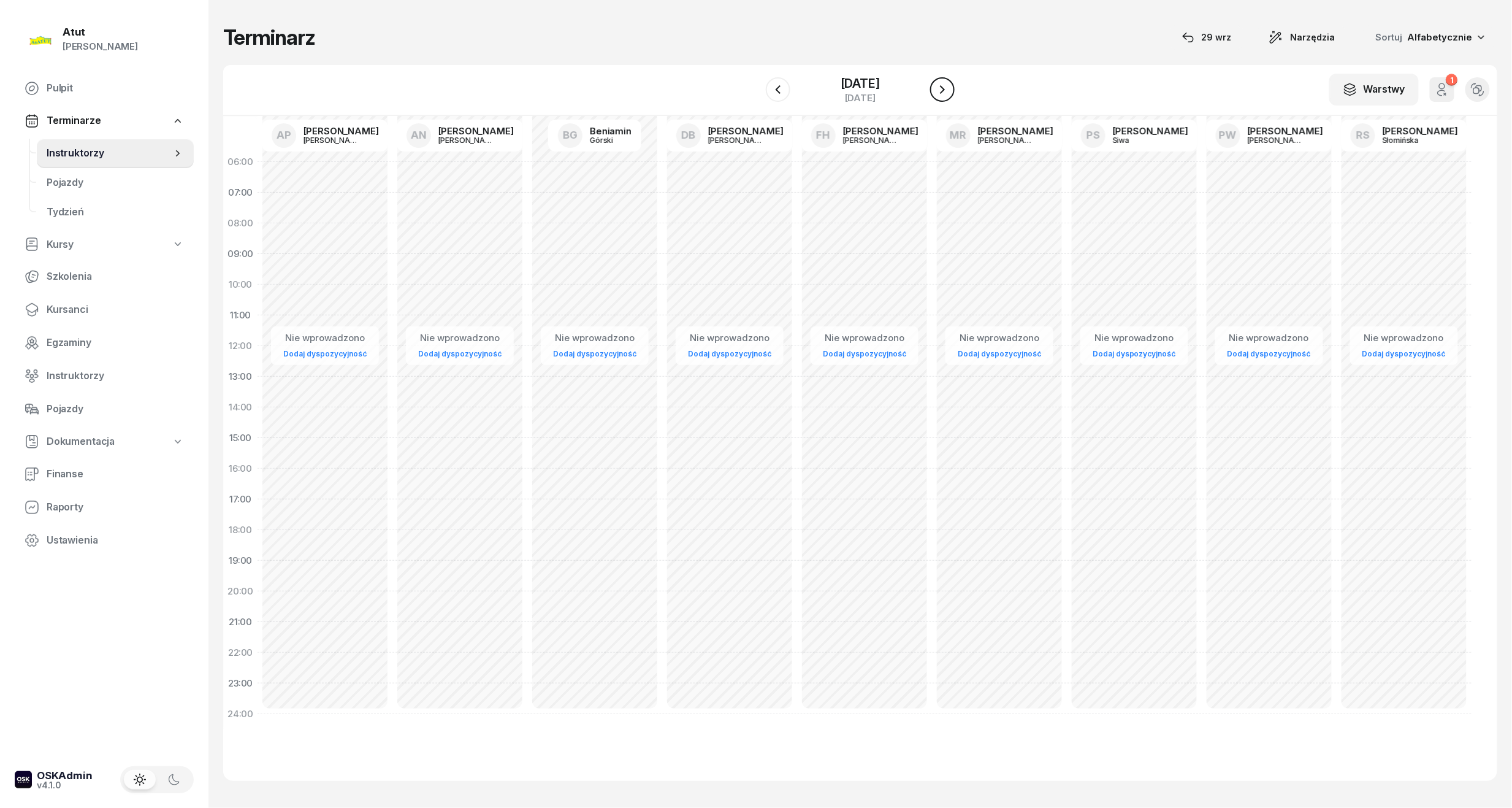
click at [945, 80] on button "button" at bounding box center [942, 89] width 24 height 24
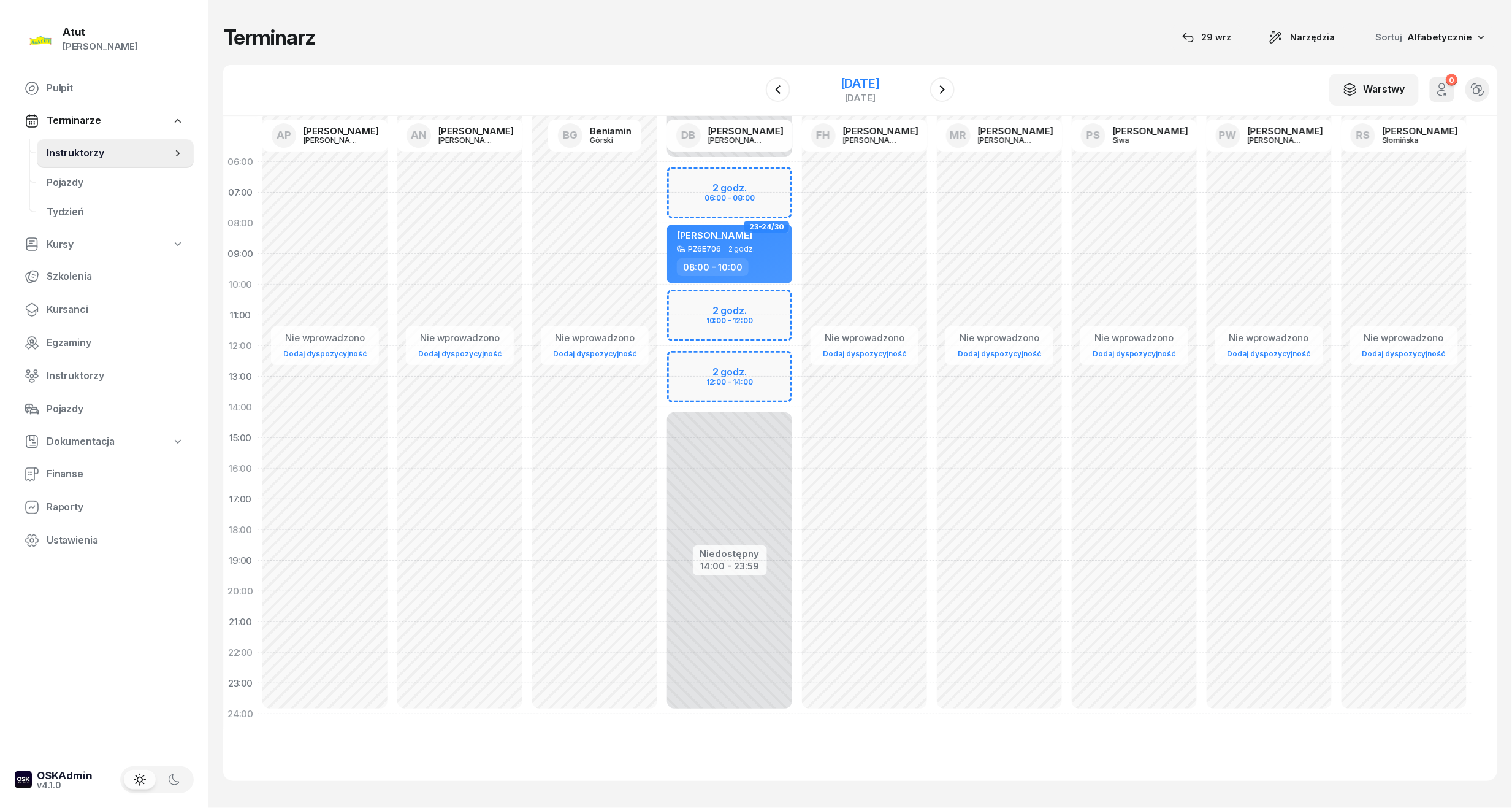
click at [842, 77] on div "21 grudnia 2025" at bounding box center [860, 83] width 39 height 13
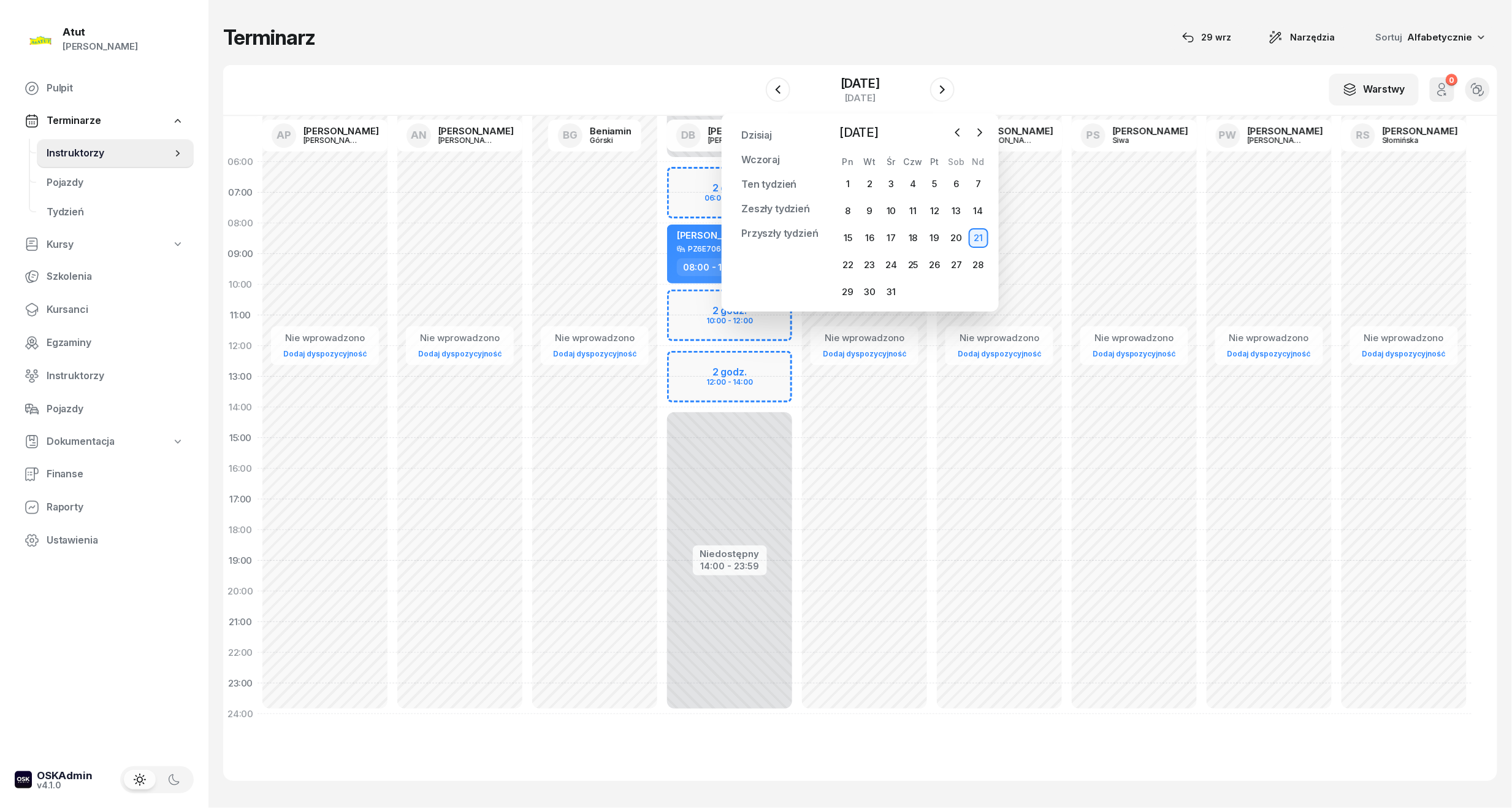
click at [979, 69] on div "W Wybierz AP Adam Pytlak AN Artur Nowakowski BG Beniamin Górski DB Dariusz Bańk…" at bounding box center [860, 90] width 1274 height 51
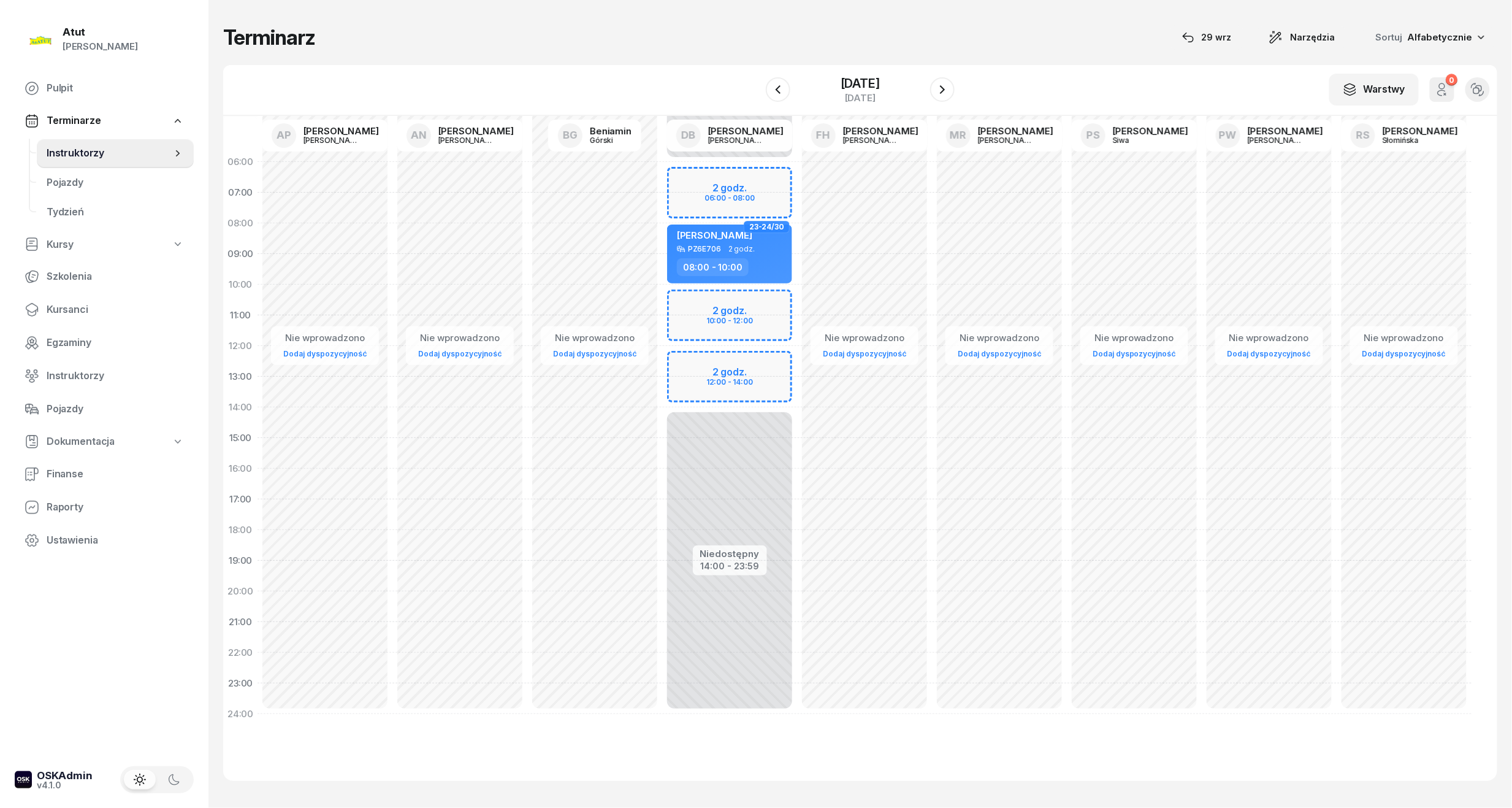
click at [741, 187] on div "Niedostępny 00:00 - 06:00 Niedostępny 14:00 - 23:59 2 godz. 06:00 - 08:00 2 god…" at bounding box center [730, 438] width 135 height 583
select select "06"
select select "08"
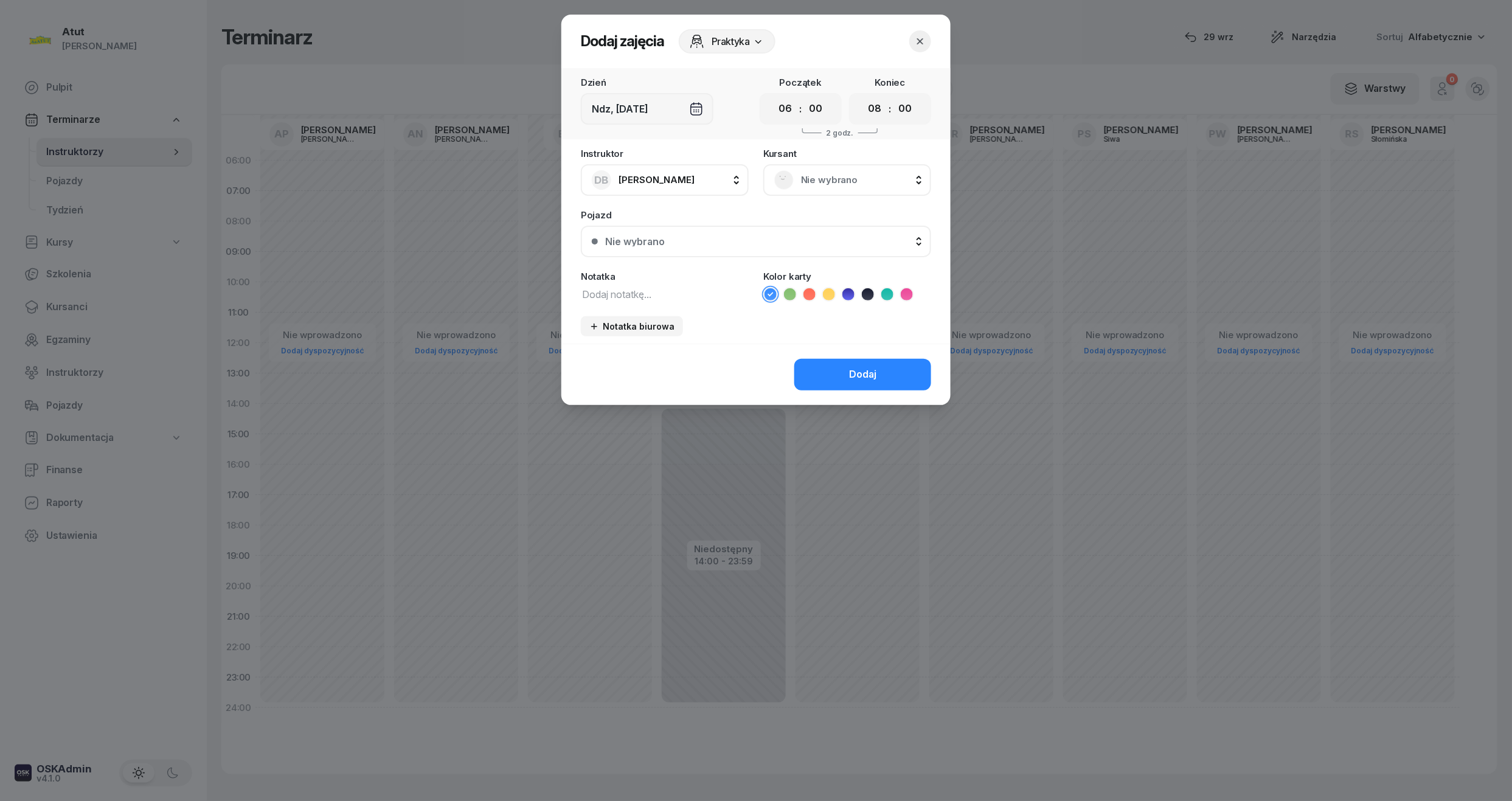
click at [918, 44] on icon "button" at bounding box center [920, 41] width 12 height 12
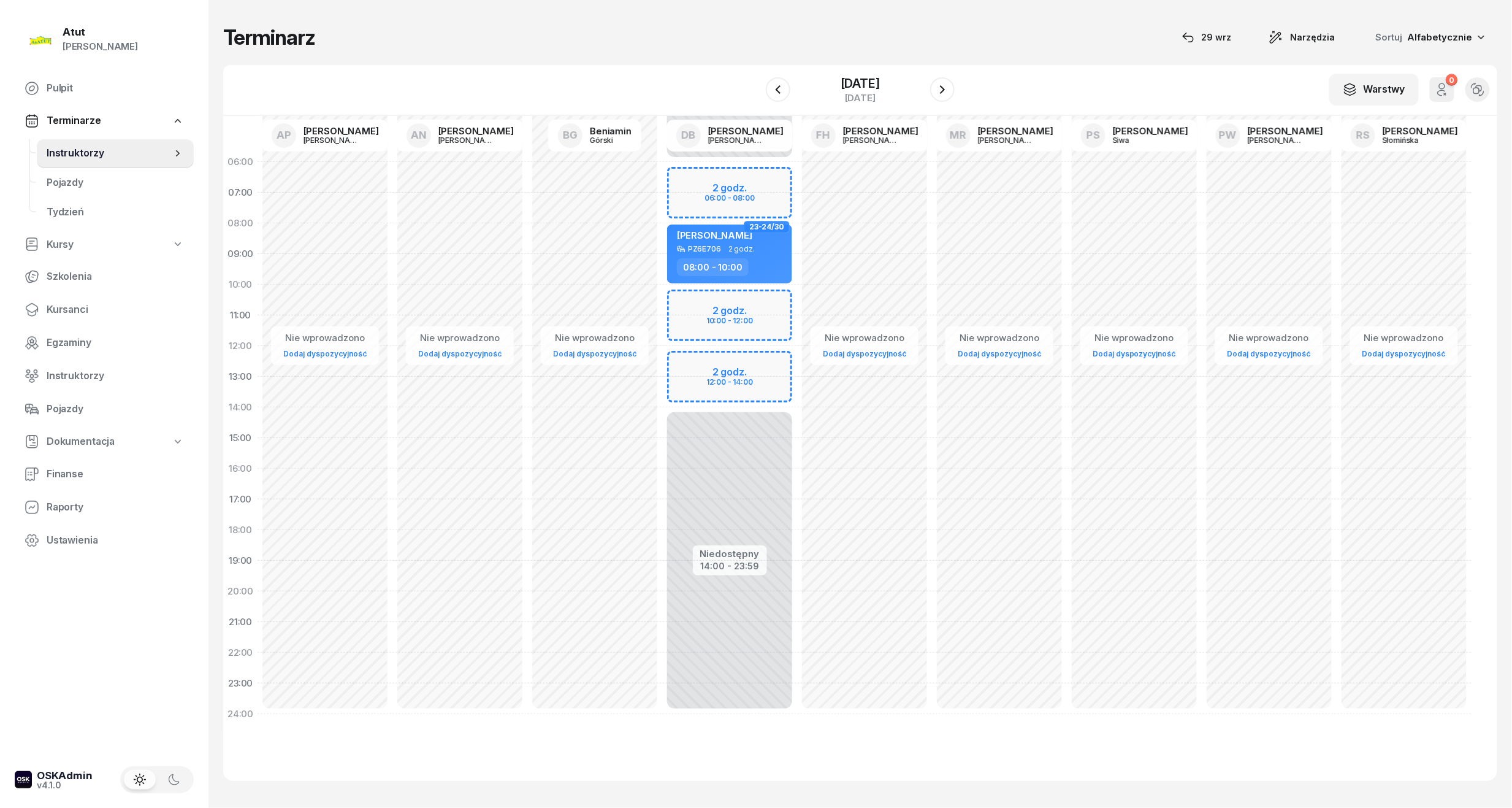
click at [706, 336] on div "Niedostępny 00:00 - 06:00 Niedostępny 14:00 - 23:59 2 godz. 06:00 - 08:00 2 god…" at bounding box center [730, 438] width 135 height 583
select select "11"
select select "13"
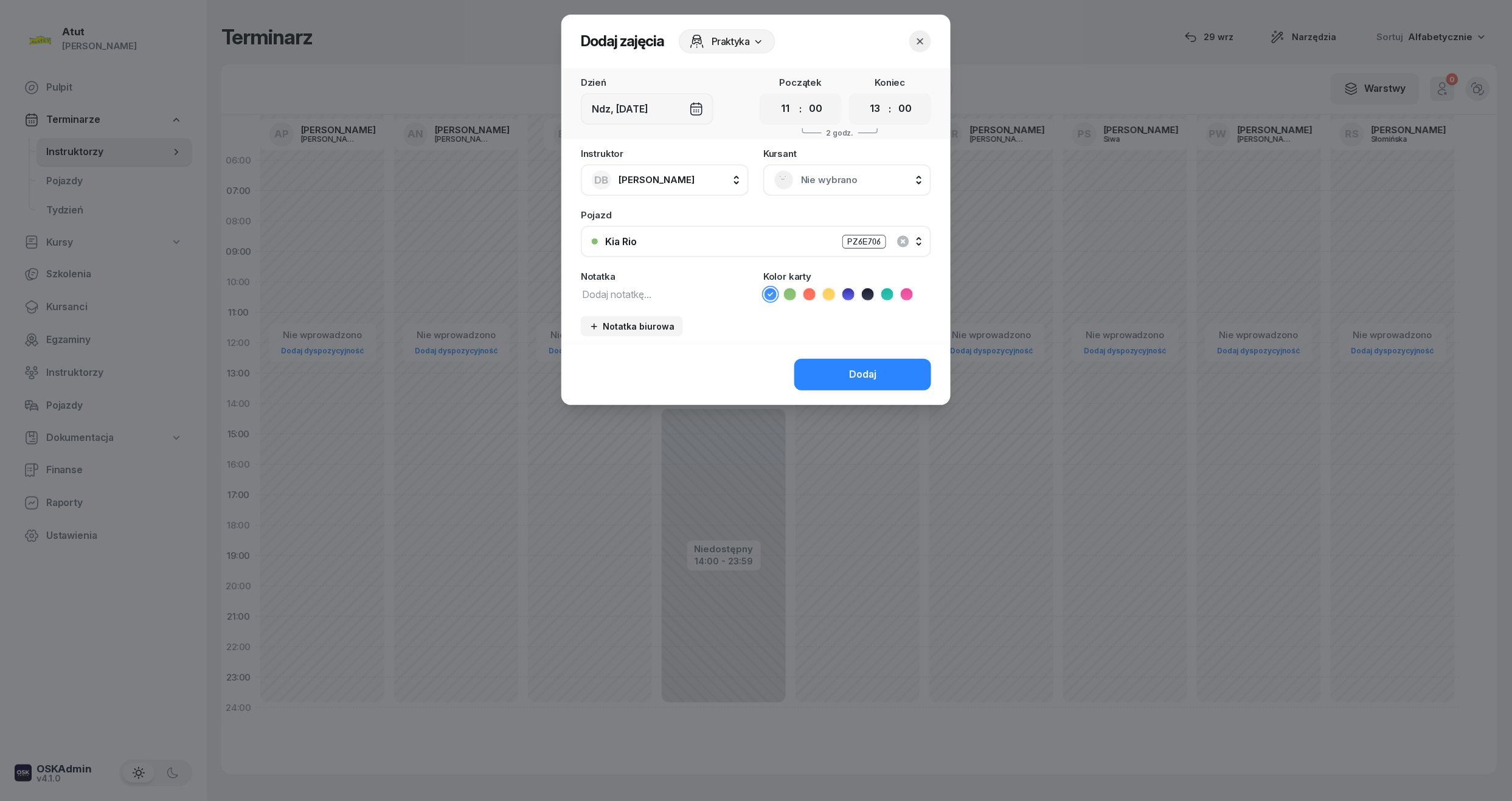
click at [859, 180] on span "Nie wybrano" at bounding box center [861, 180] width 119 height 16
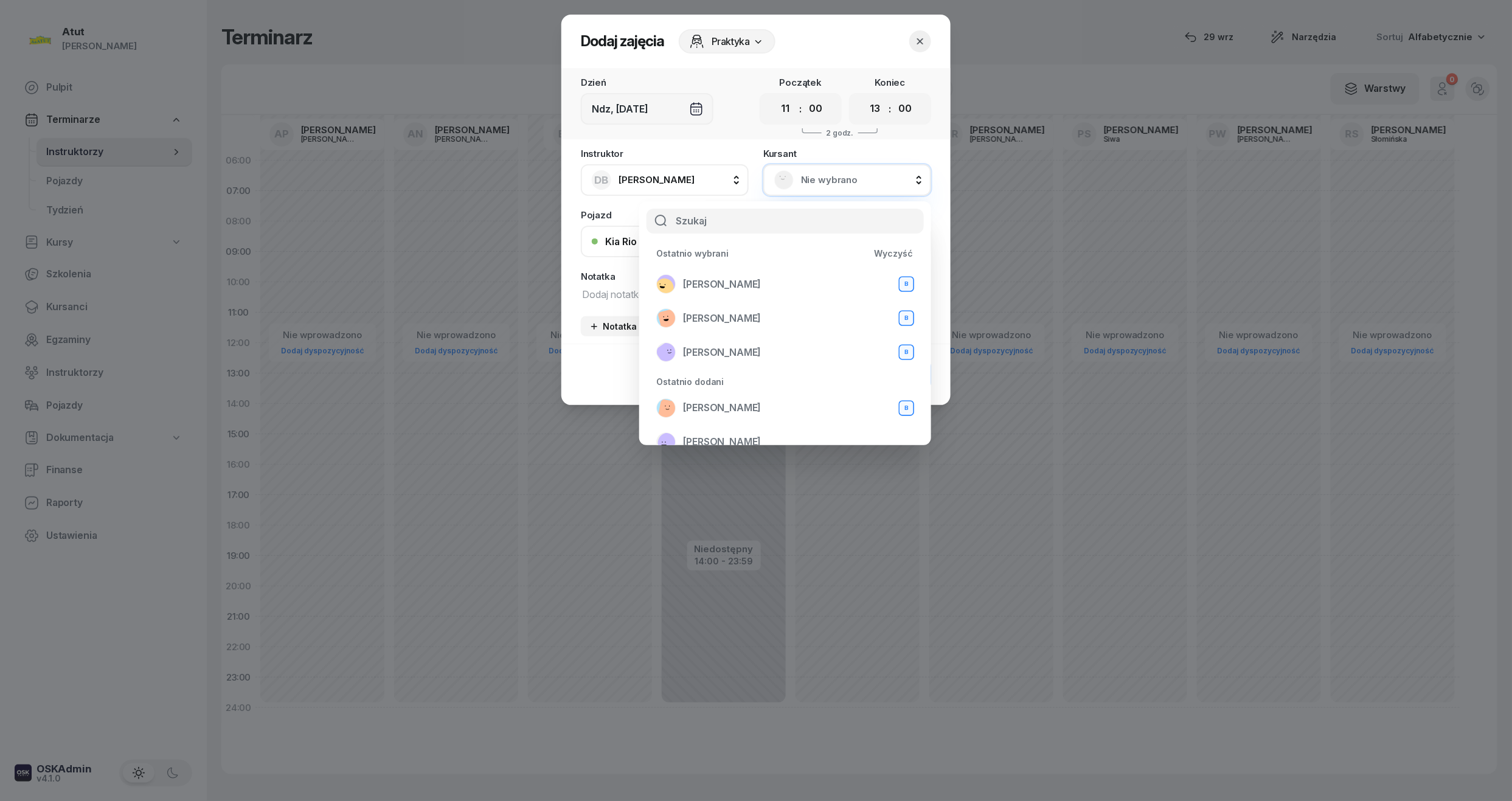
click at [918, 41] on icon "button" at bounding box center [920, 41] width 12 height 12
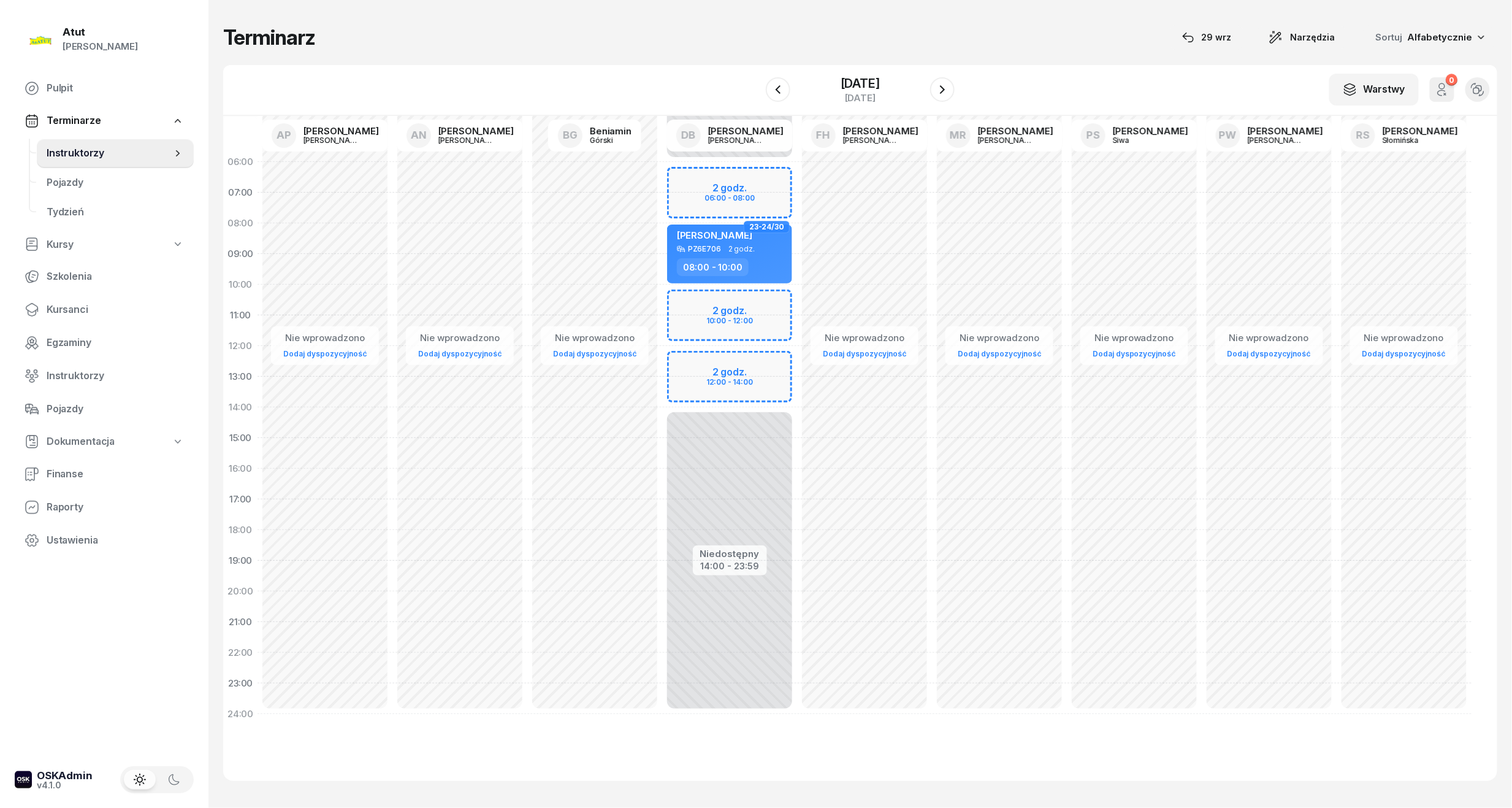
click at [739, 185] on div "Niedostępny 00:00 - 06:00 Niedostępny 14:00 - 23:59 2 godz. 06:00 - 08:00 2 god…" at bounding box center [730, 438] width 135 height 583
select select "06"
select select "08"
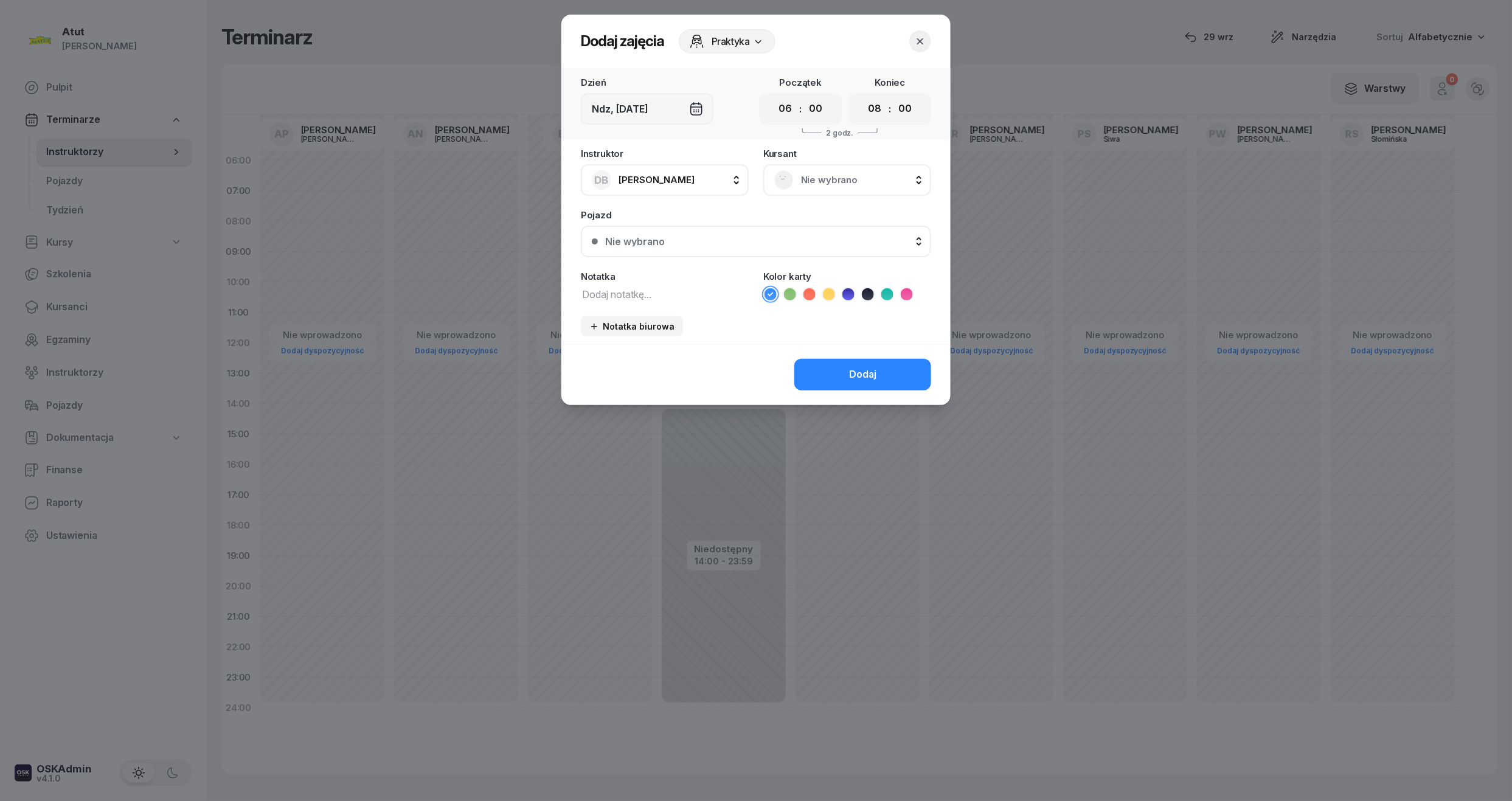
click at [843, 182] on span "Nie wybrano" at bounding box center [861, 180] width 119 height 16
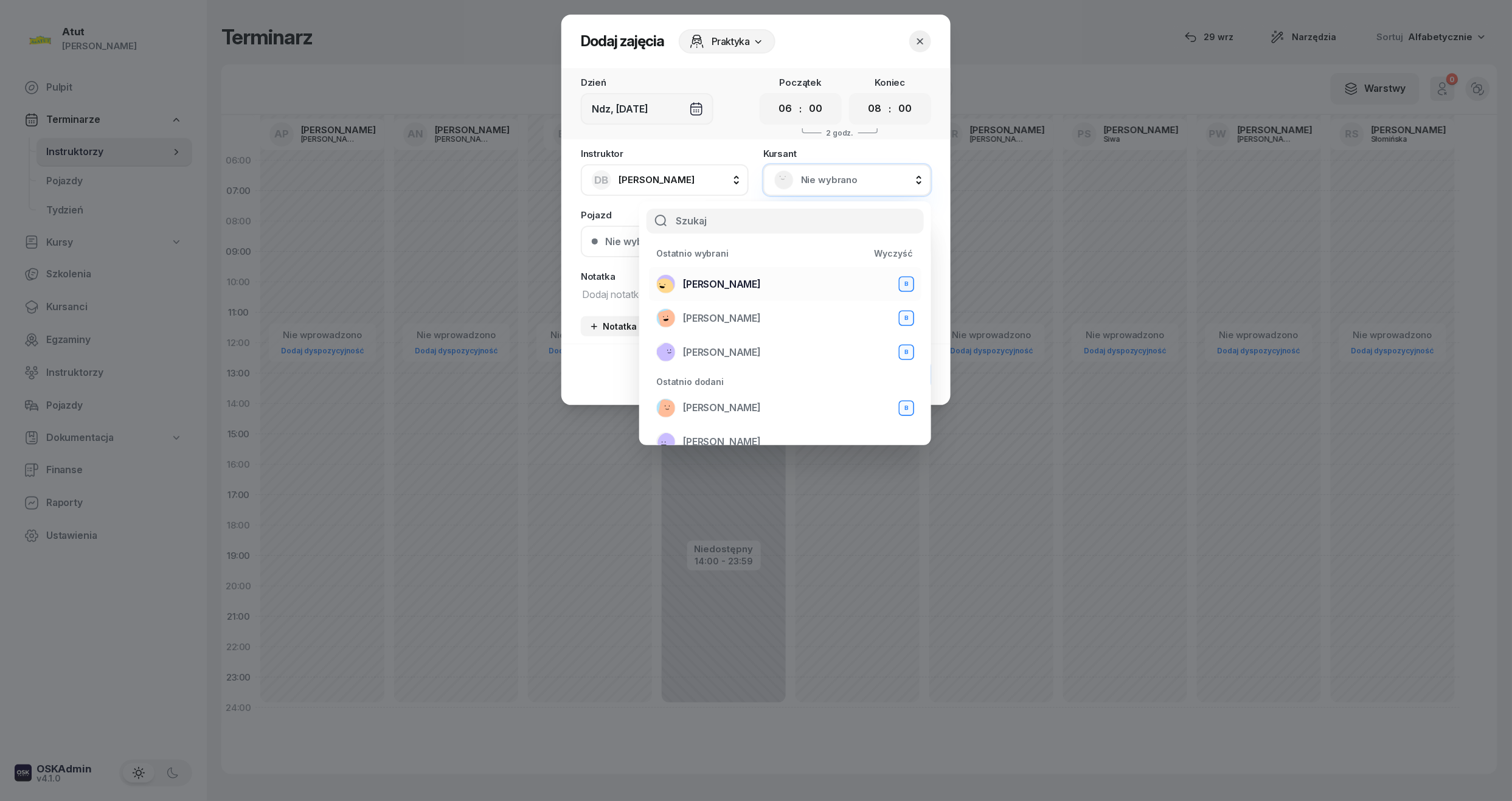
click at [754, 283] on span "Natalia Szymańska" at bounding box center [722, 284] width 78 height 16
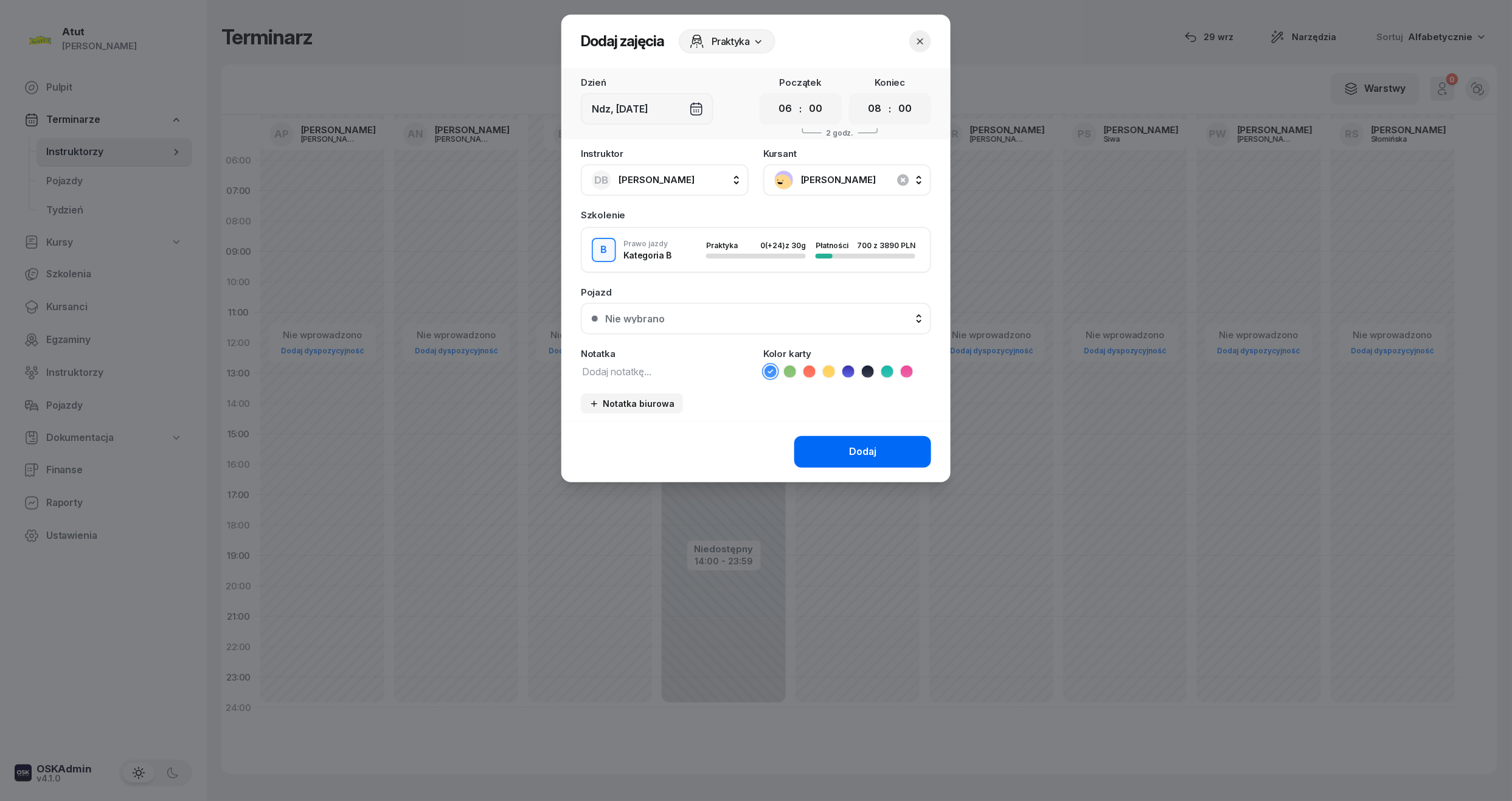
click at [866, 458] on div "Dodaj" at bounding box center [863, 452] width 28 height 16
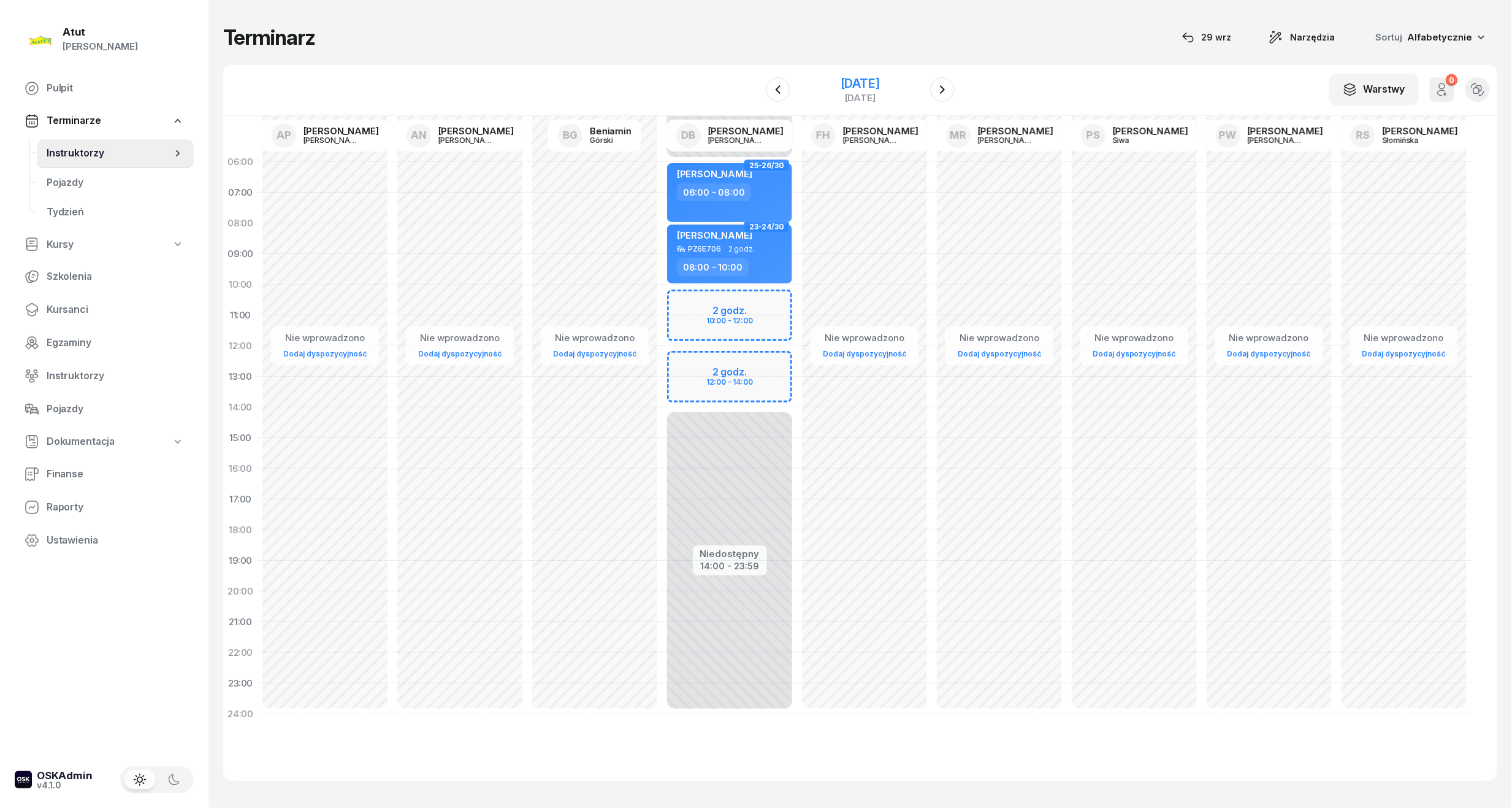
click at [864, 86] on div "21 grudnia 2025" at bounding box center [860, 83] width 39 height 13
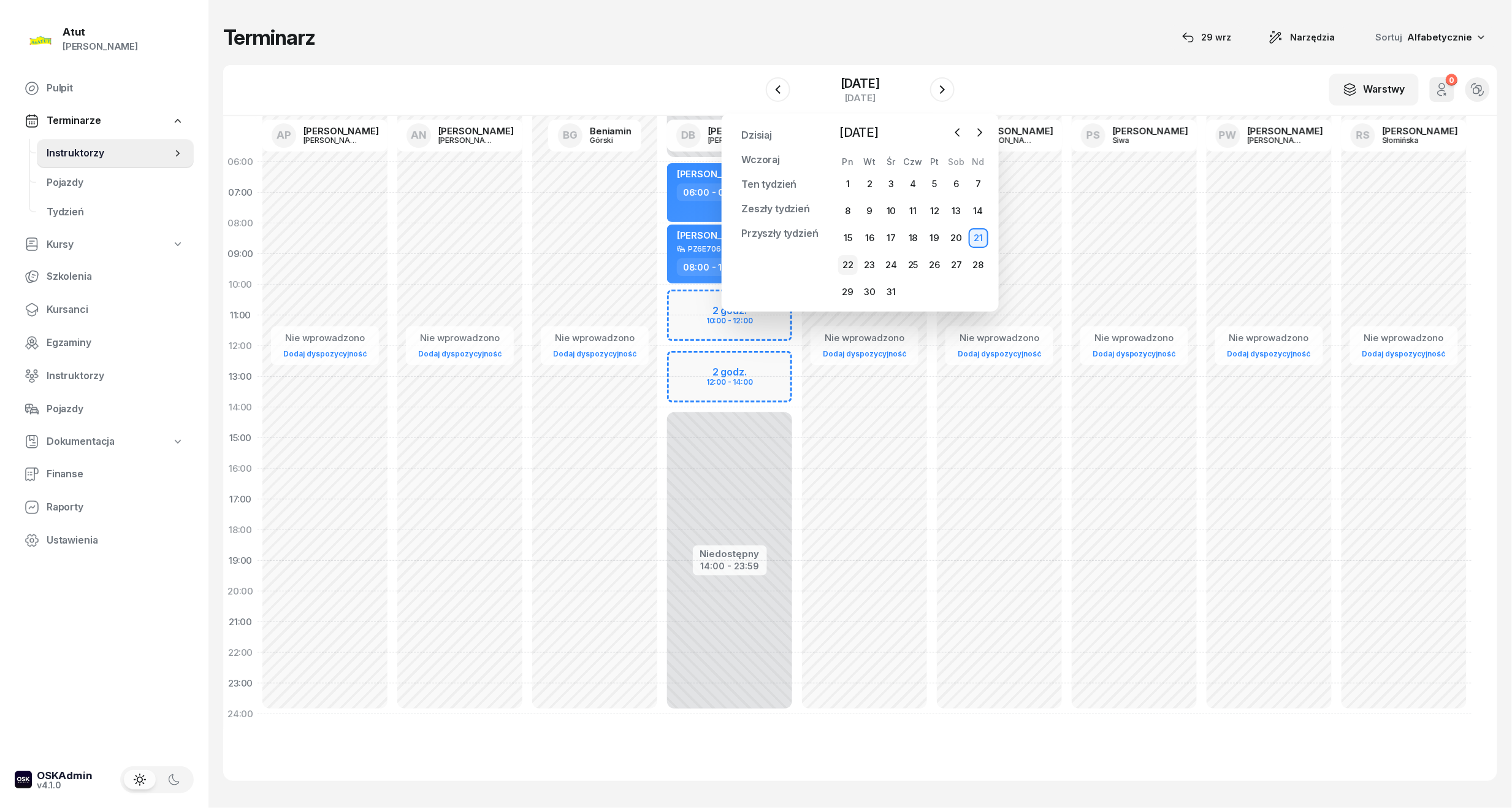
drag, startPoint x: 867, startPoint y: 87, endPoint x: 851, endPoint y: 263, distance: 176.7
click at [851, 263] on div "22" at bounding box center [848, 265] width 20 height 20
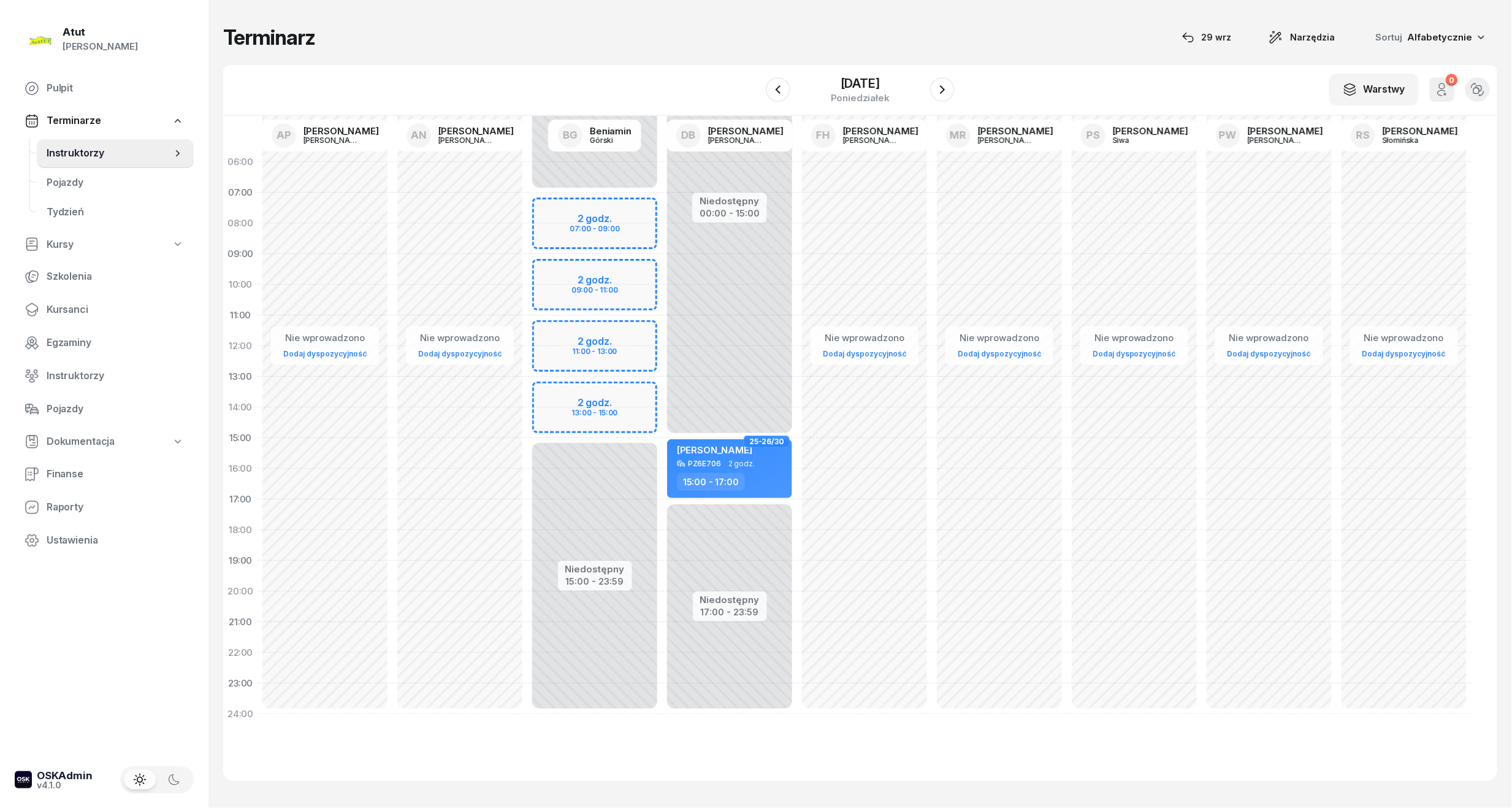
click at [967, 81] on div "W Wybierz AP Adam Pytlak AN Artur Nowakowski BG Beniamin Górski DB Dariusz Bańk…" at bounding box center [860, 90] width 1274 height 51
click at [950, 89] on button "button" at bounding box center [942, 89] width 24 height 24
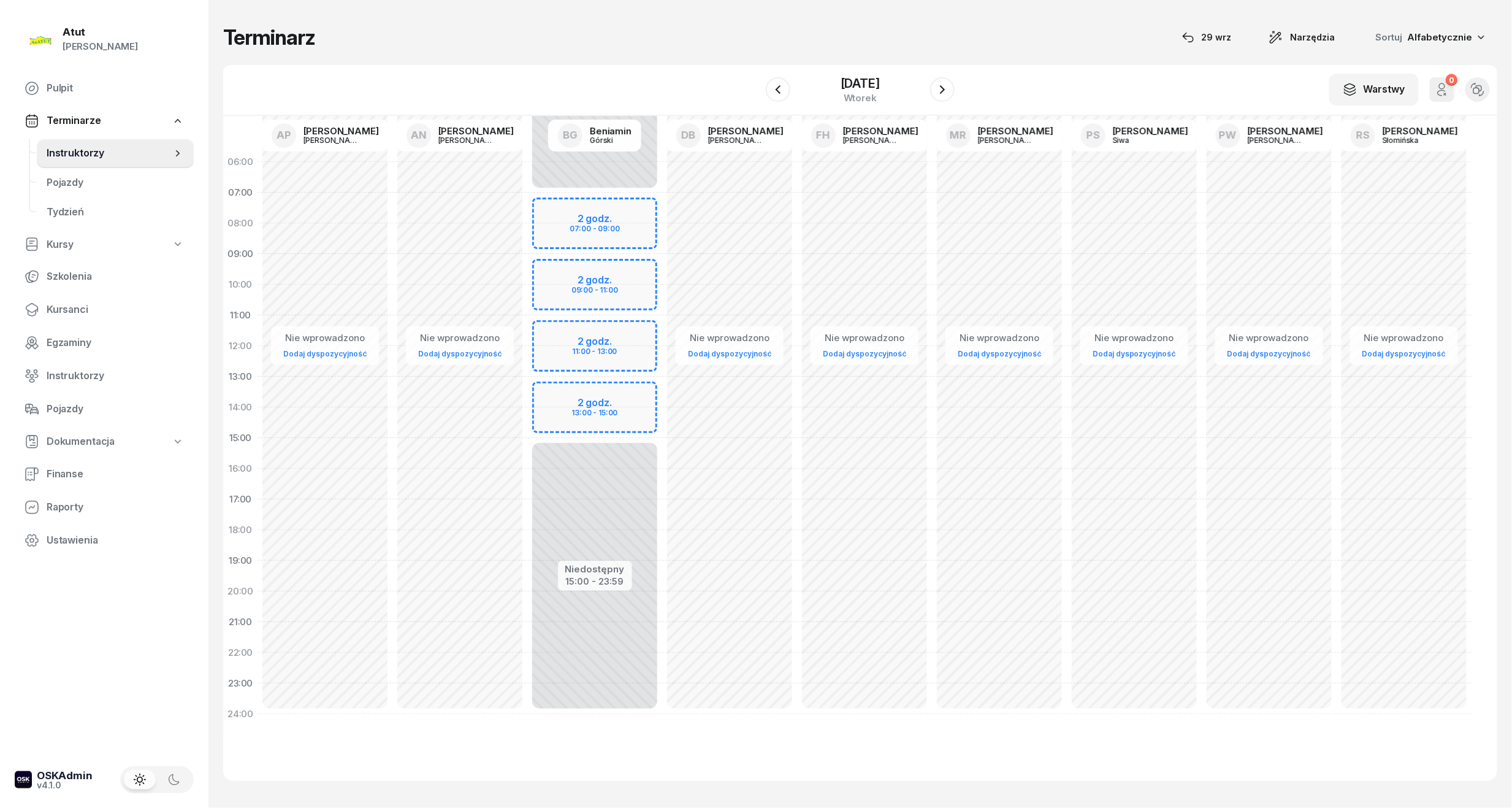
click at [850, 70] on div "W Wybierz AP Adam Pytlak AN Artur Nowakowski BG Beniamin Górski DB Dariusz Bańk…" at bounding box center [860, 90] width 1274 height 51
click at [852, 74] on div "23 grudnia 2025 wtorek" at bounding box center [860, 89] width 125 height 35
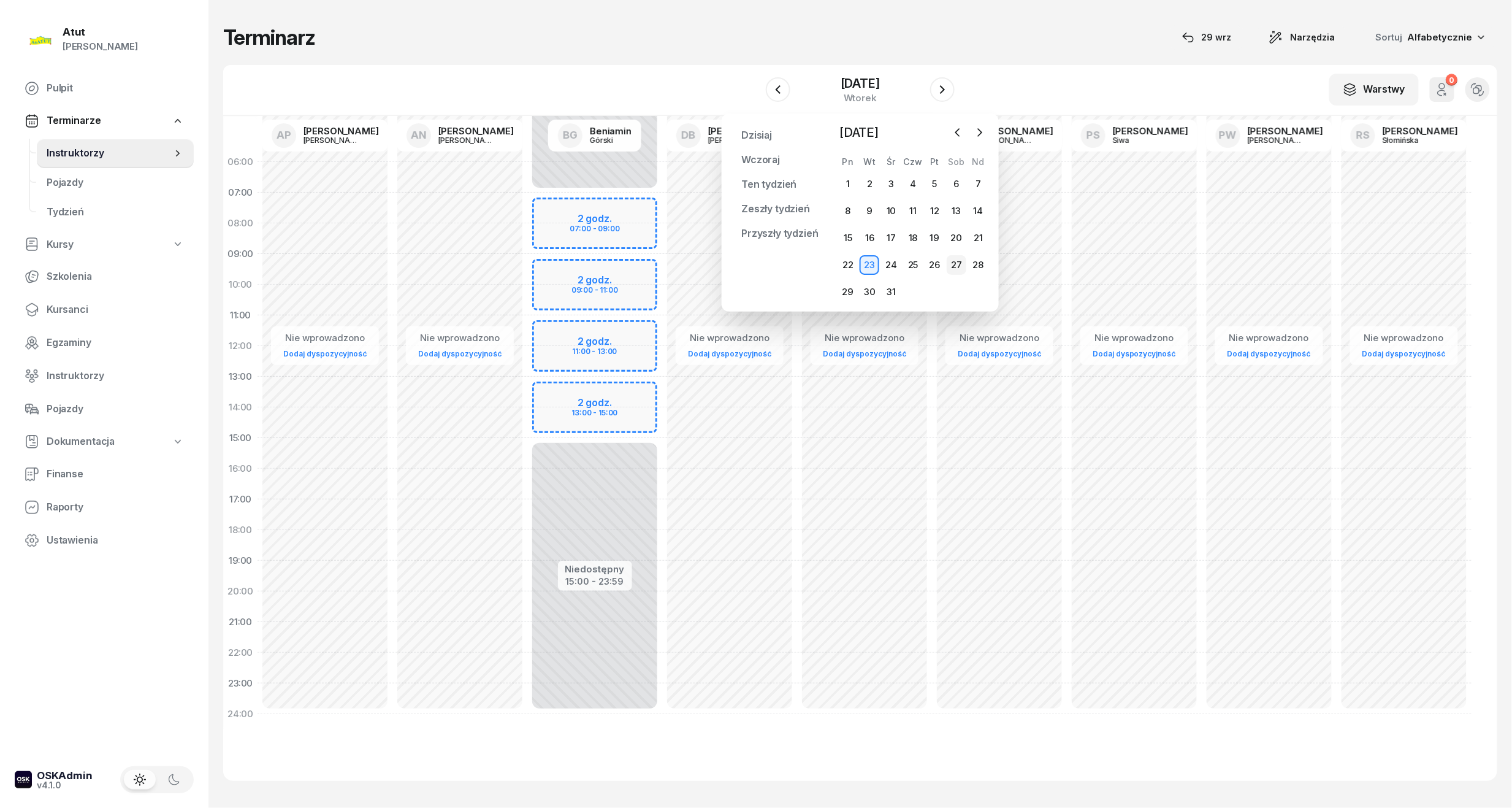
click at [954, 266] on div "27" at bounding box center [957, 265] width 20 height 20
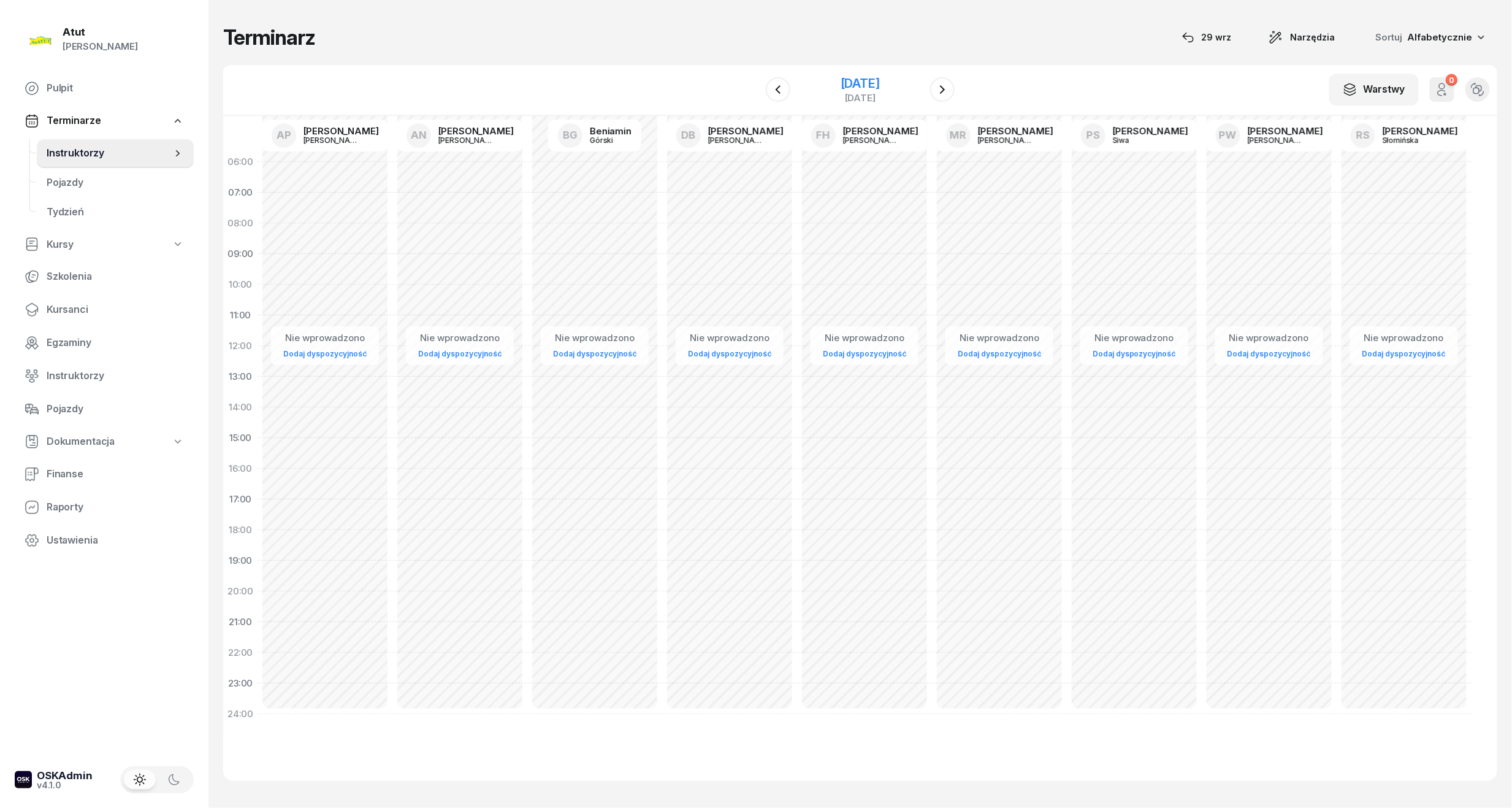
click at [851, 85] on div "27 grudnia 2025" at bounding box center [860, 83] width 39 height 13
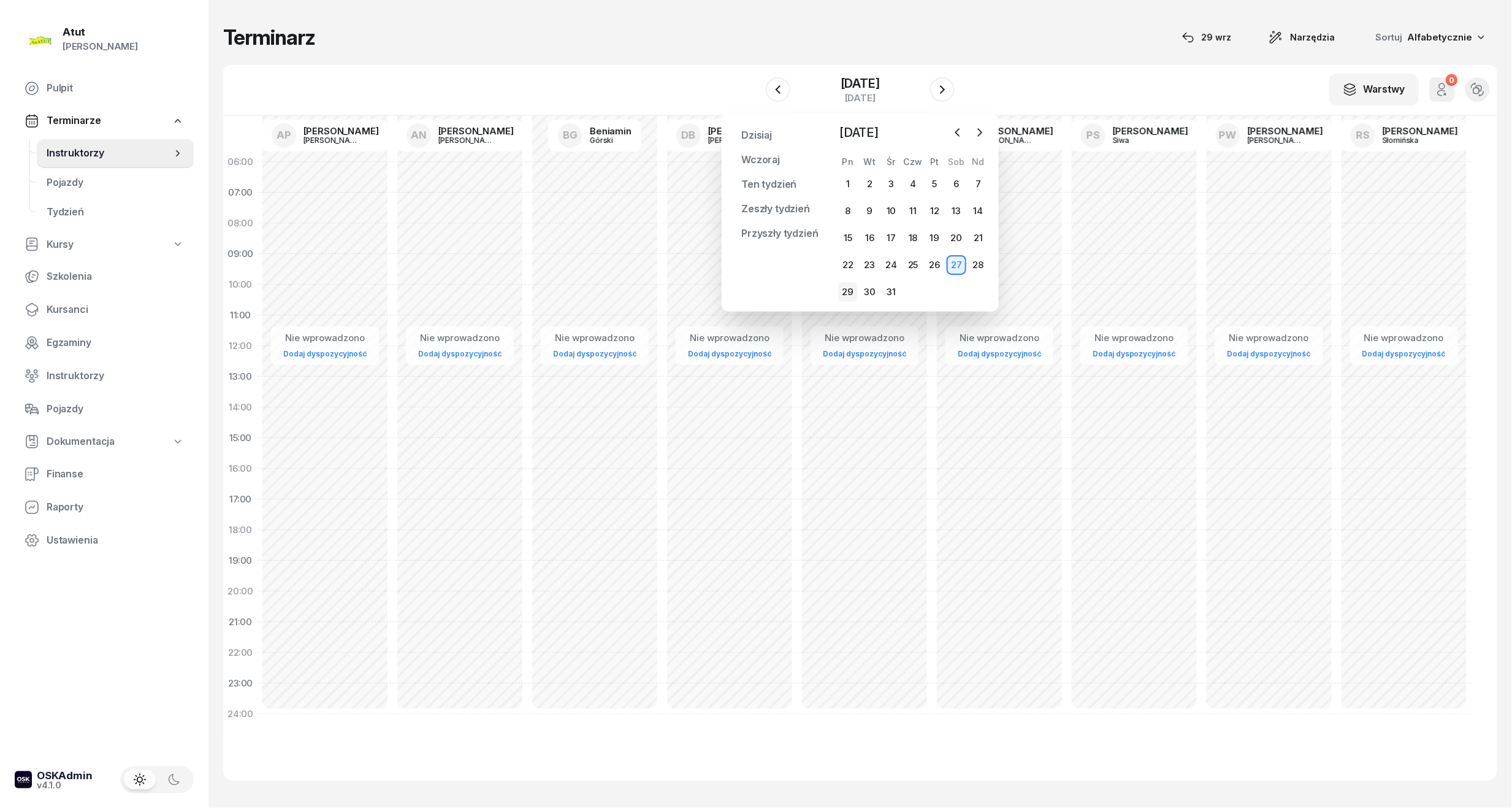
click at [852, 292] on div "29" at bounding box center [848, 292] width 20 height 20
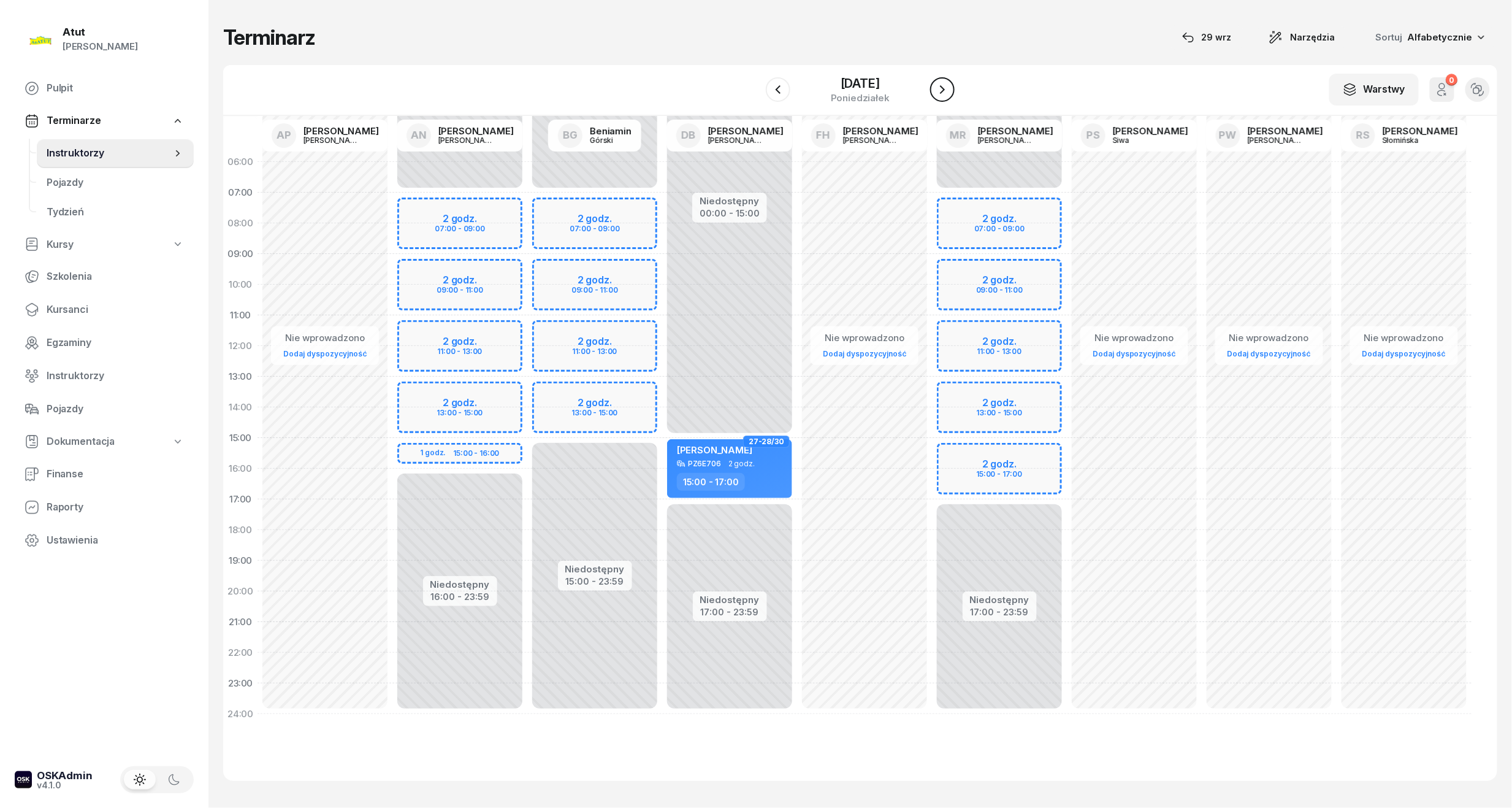
click at [942, 89] on icon "button" at bounding box center [942, 89] width 15 height 15
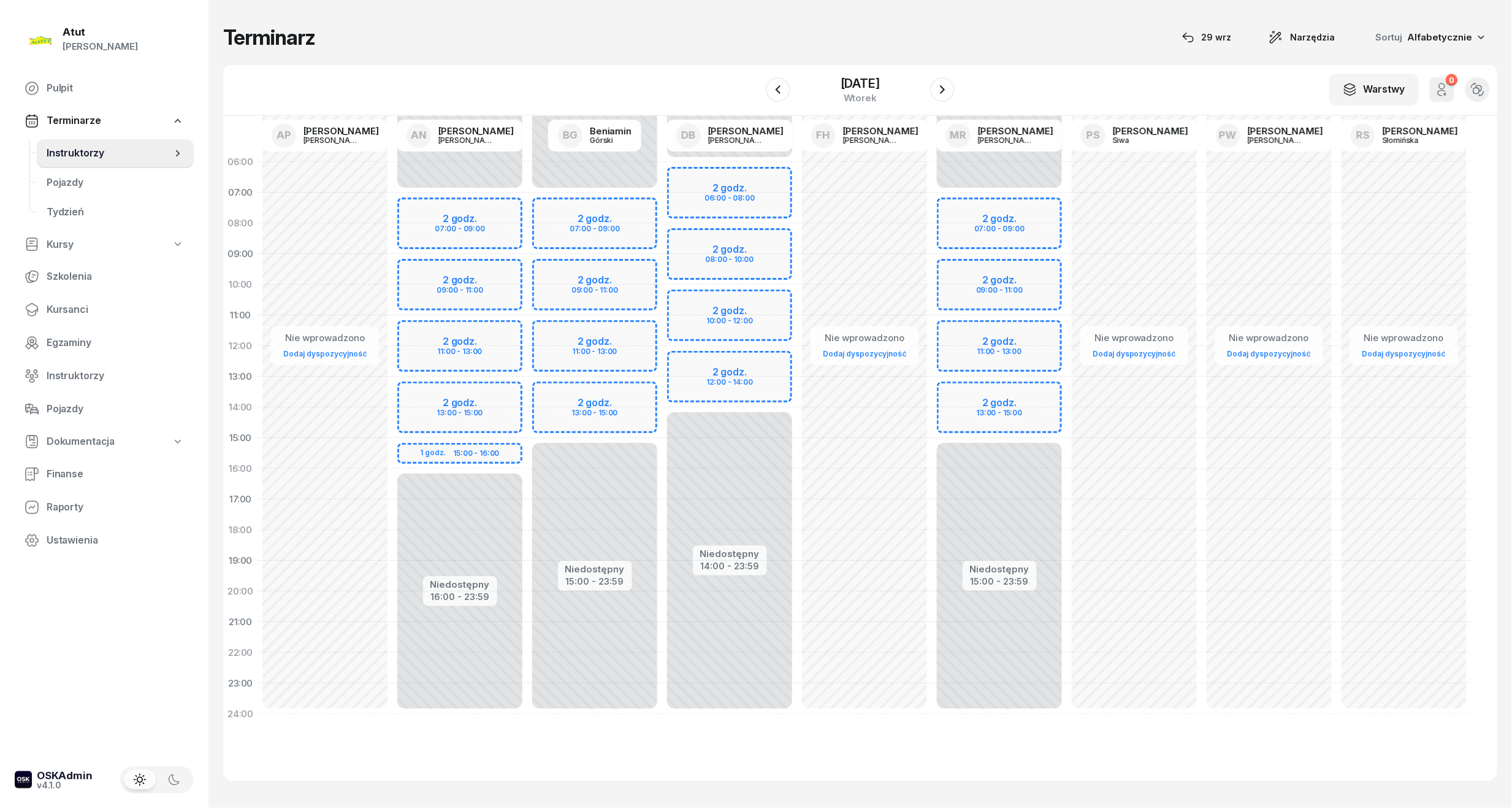
click at [731, 251] on div "Niedostępny 00:00 - 06:00 Niedostępny 14:00 - 23:59 2 godz. 06:00 - 08:00 2 god…" at bounding box center [730, 438] width 135 height 583
select select "08"
select select "10"
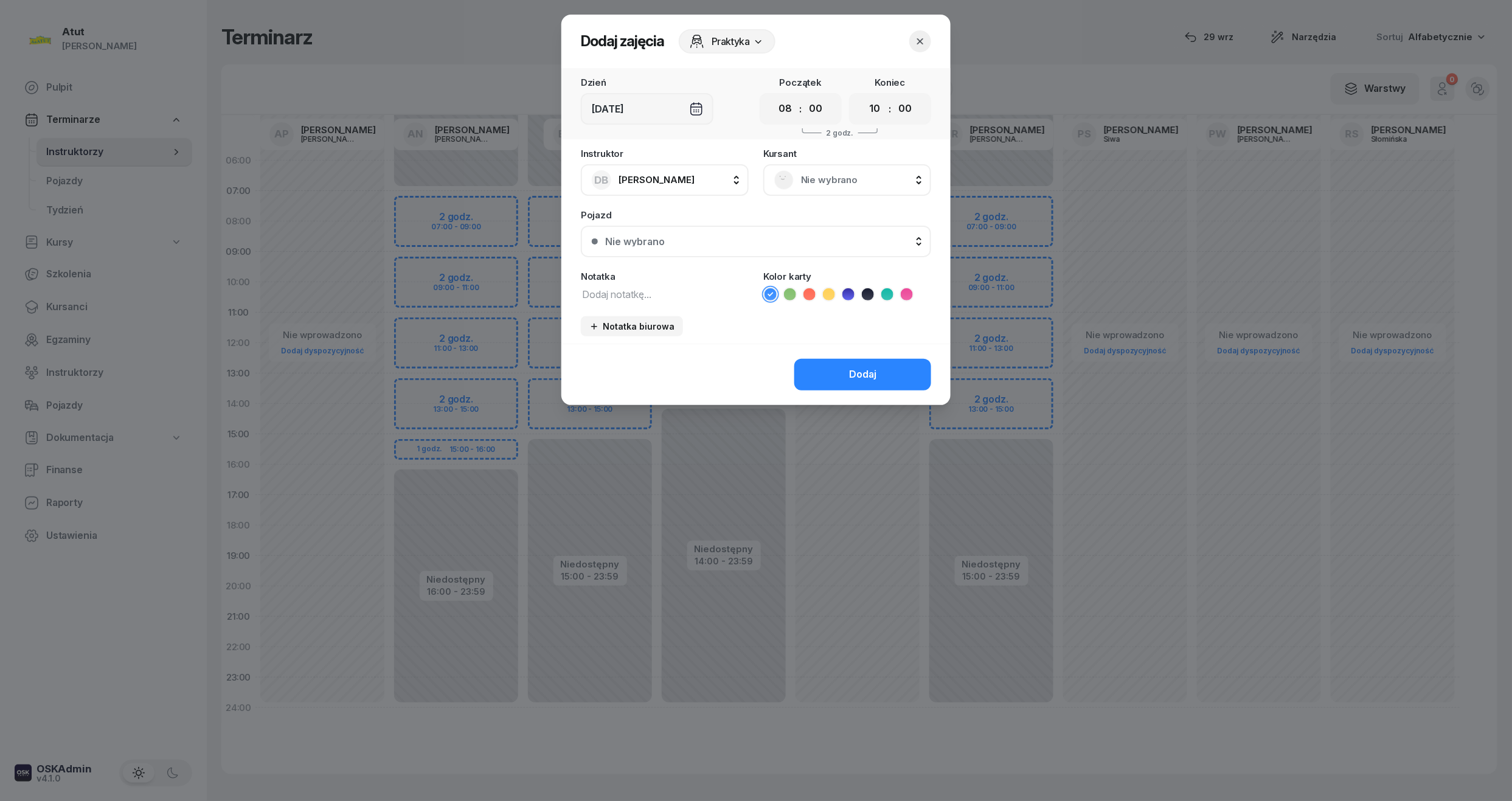
click at [859, 178] on span "Nie wybrano" at bounding box center [861, 180] width 119 height 16
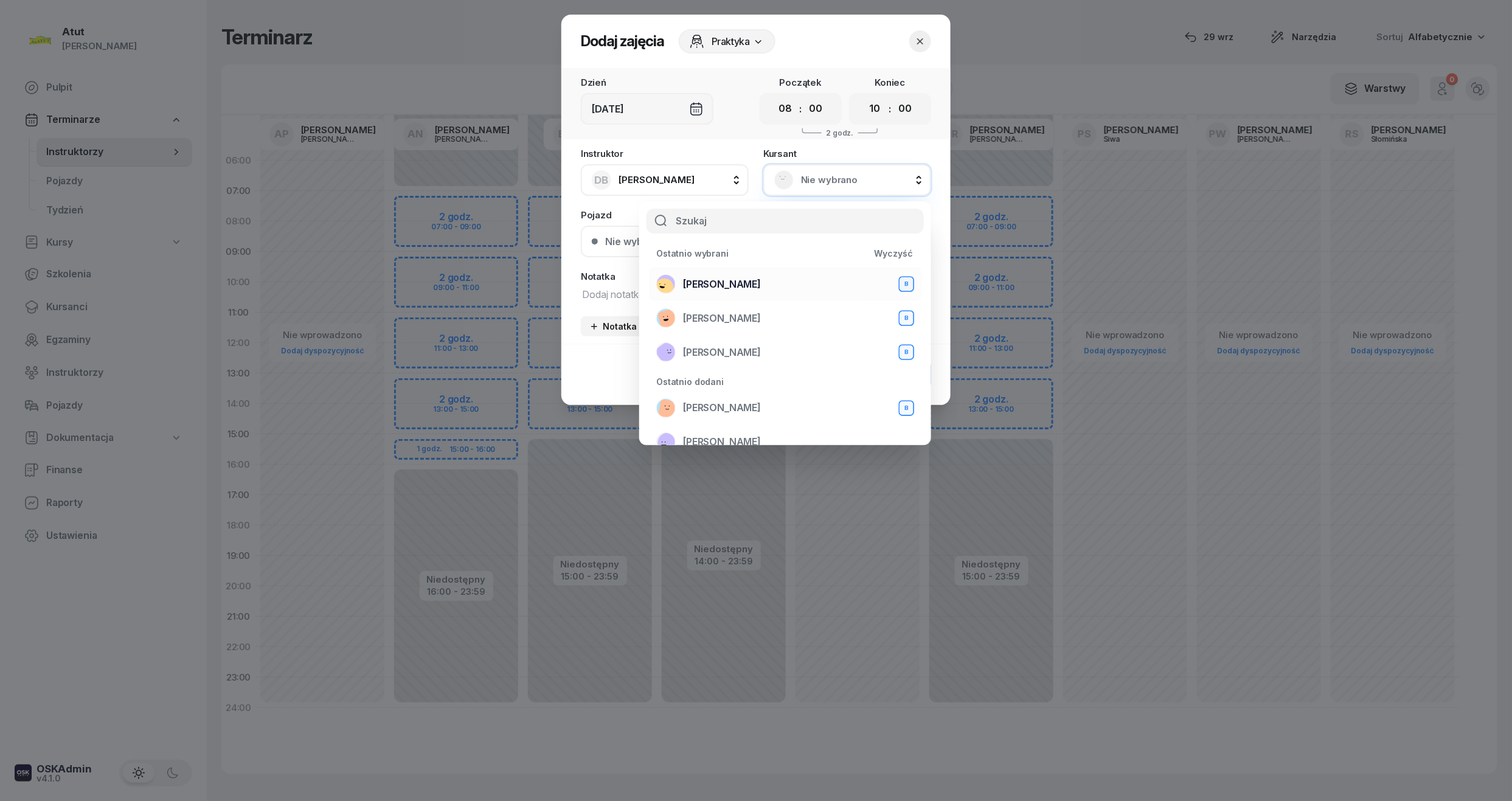
click at [701, 277] on span "Natalia Szymańska" at bounding box center [722, 284] width 78 height 16
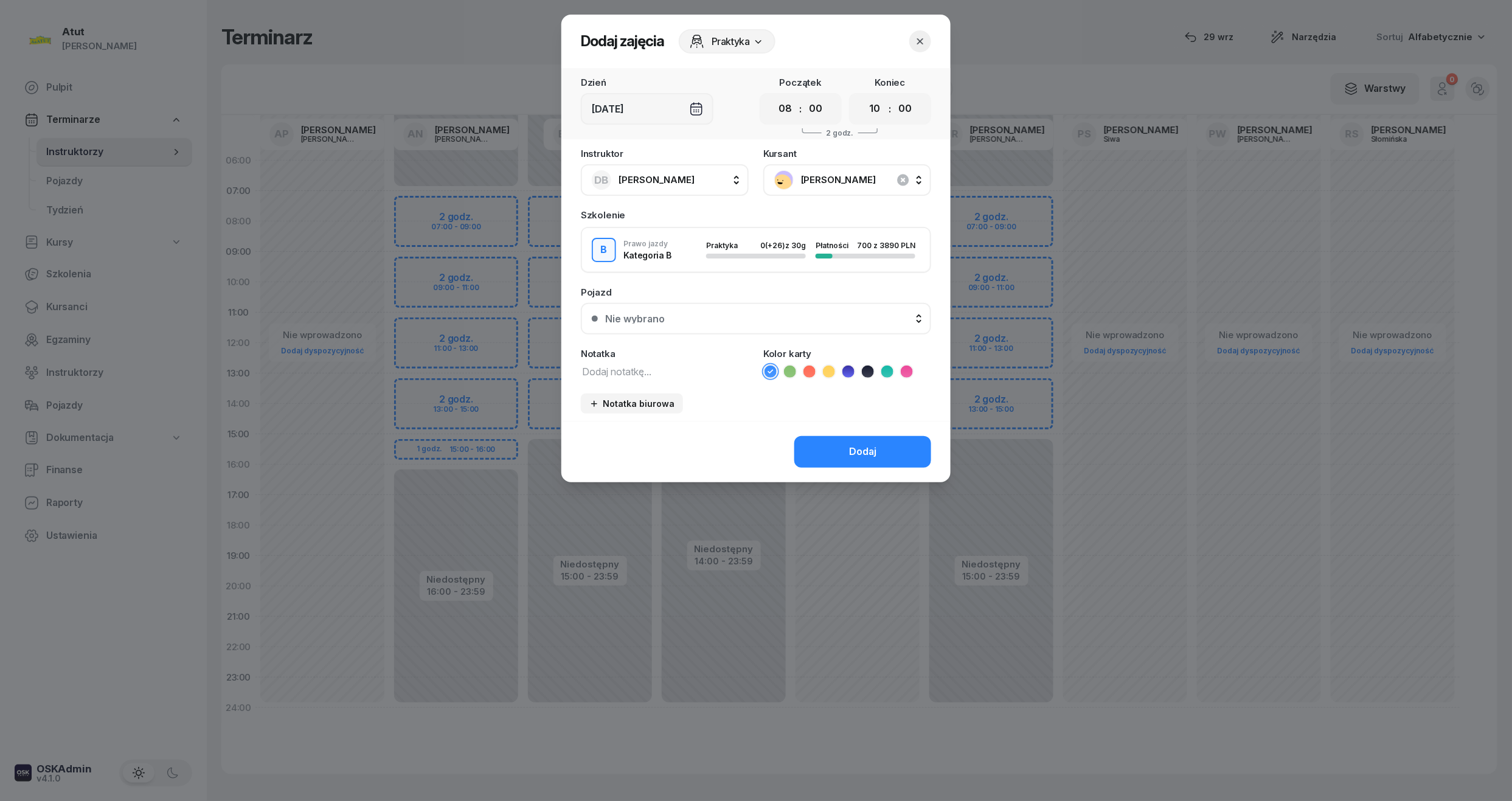
click at [726, 315] on div "Nie wybrano" at bounding box center [762, 319] width 315 height 10
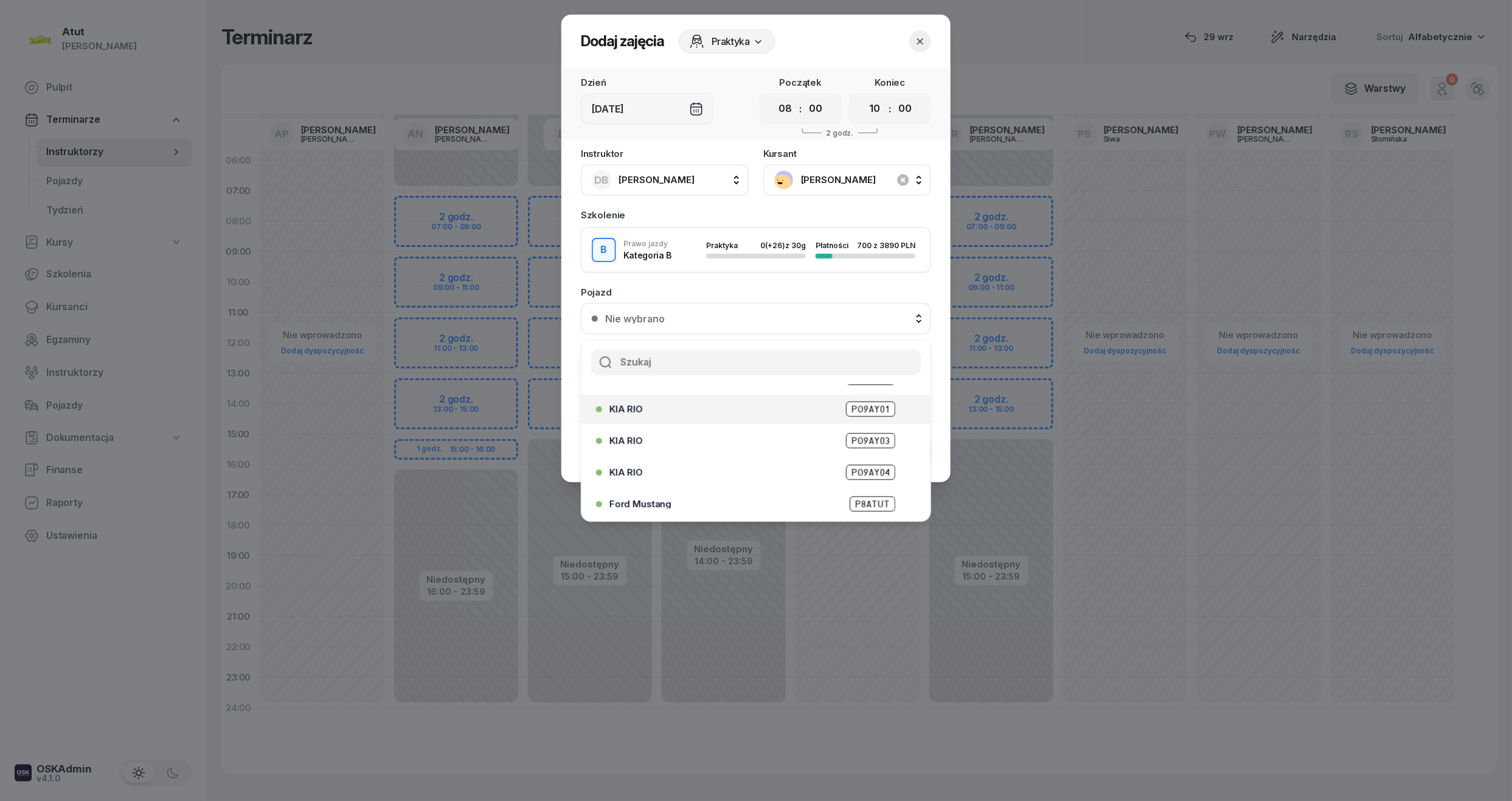
scroll to position [151, 0]
click at [855, 439] on span "PZ6E706" at bounding box center [870, 440] width 48 height 15
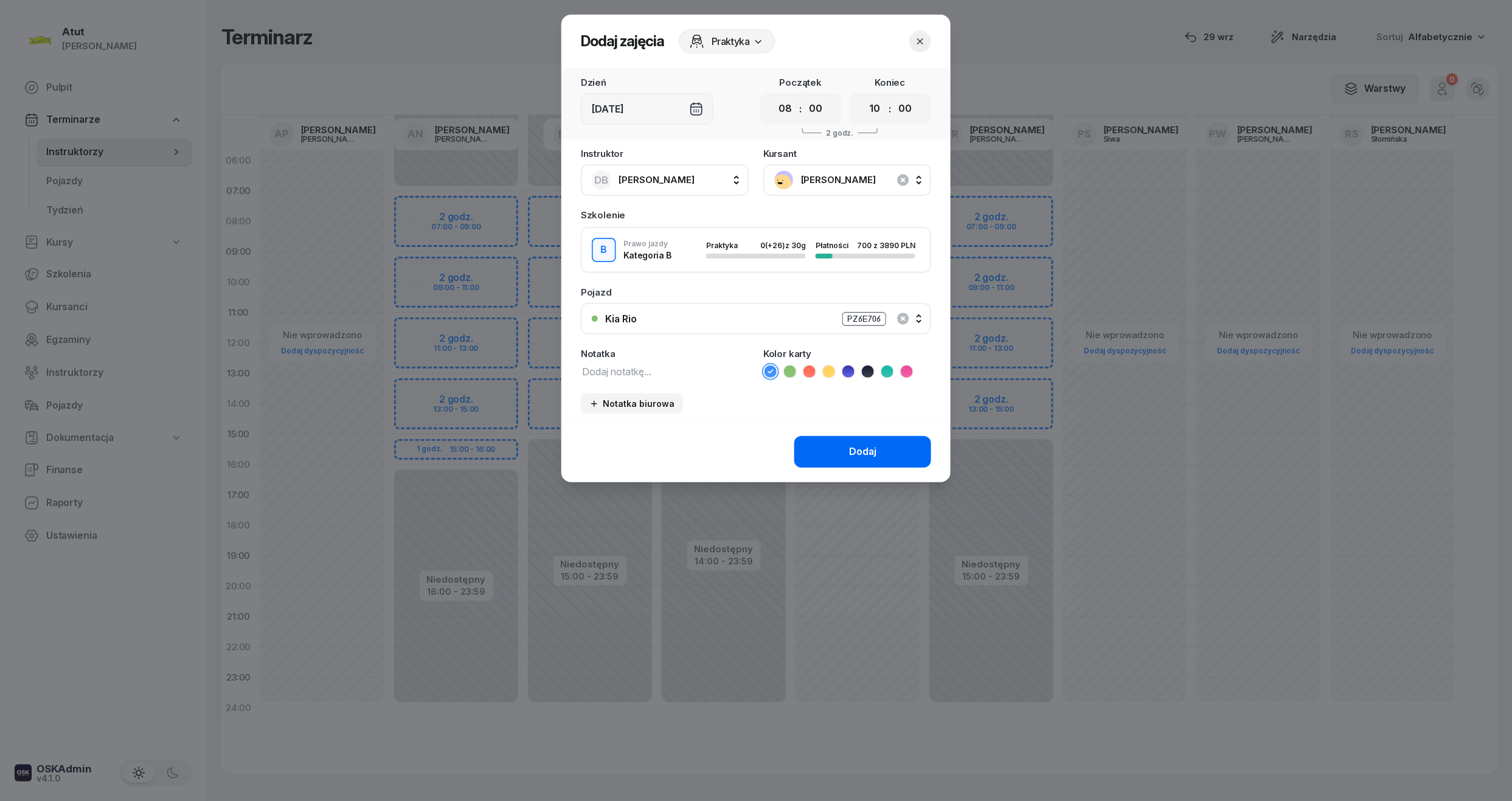
click at [861, 460] on button "Dodaj" at bounding box center [863, 452] width 137 height 31
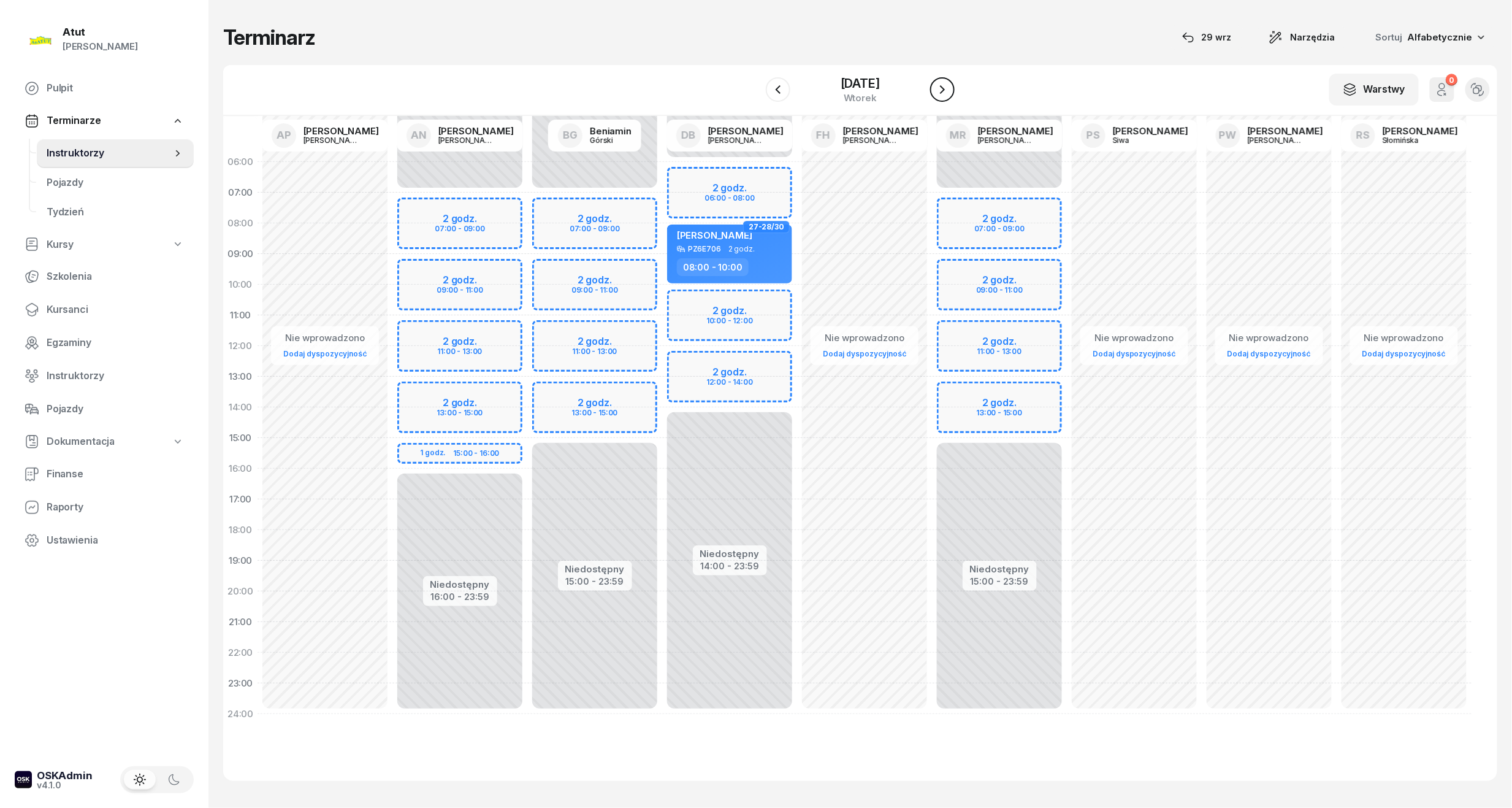
click at [934, 87] on button "button" at bounding box center [942, 89] width 24 height 24
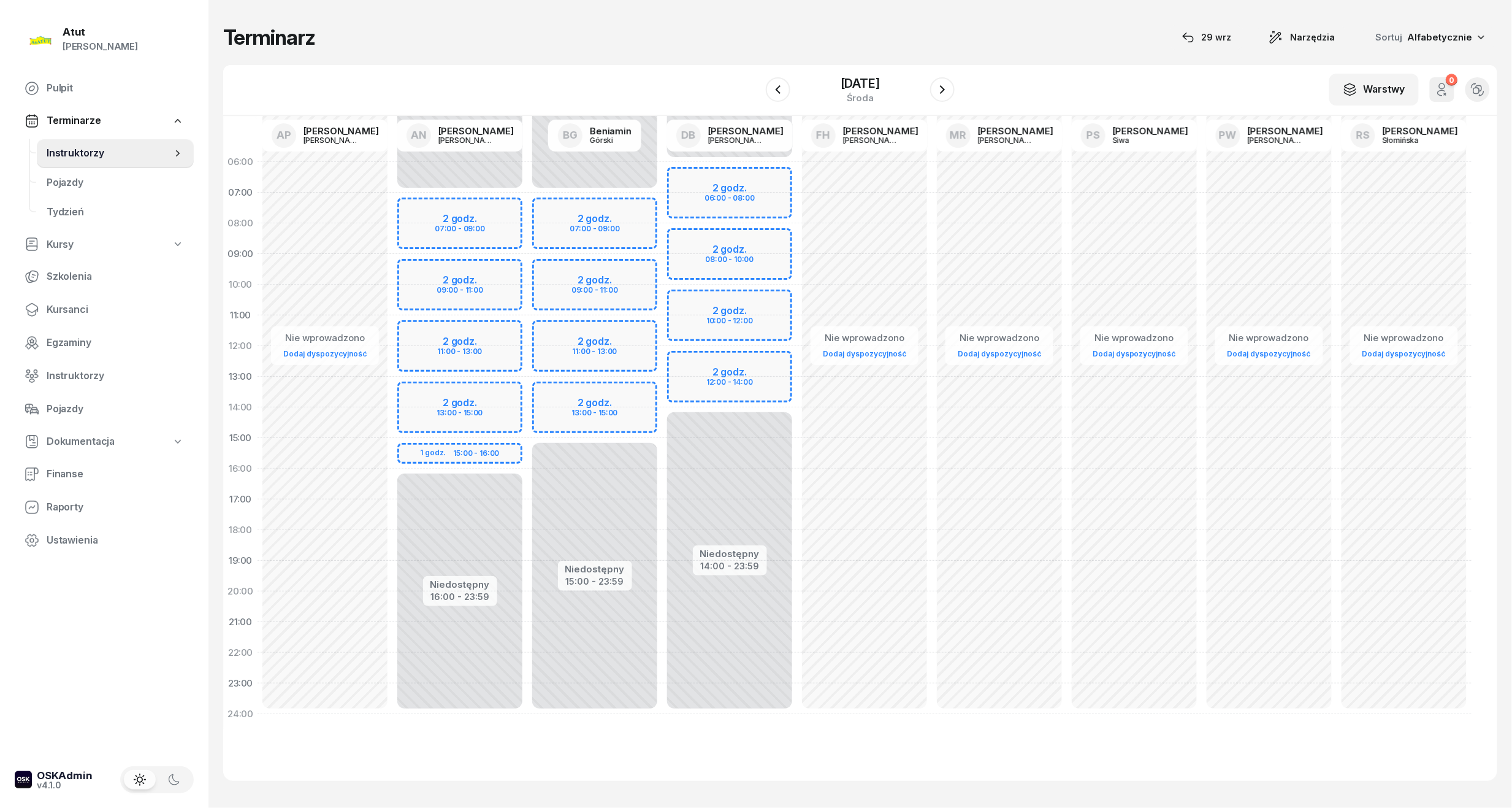
click at [755, 192] on div "Niedostępny 00:00 - 06:00 Niedostępny 14:00 - 23:59 2 godz. 06:00 - 08:00 2 god…" at bounding box center [730, 438] width 135 height 583
select select "07"
select select "09"
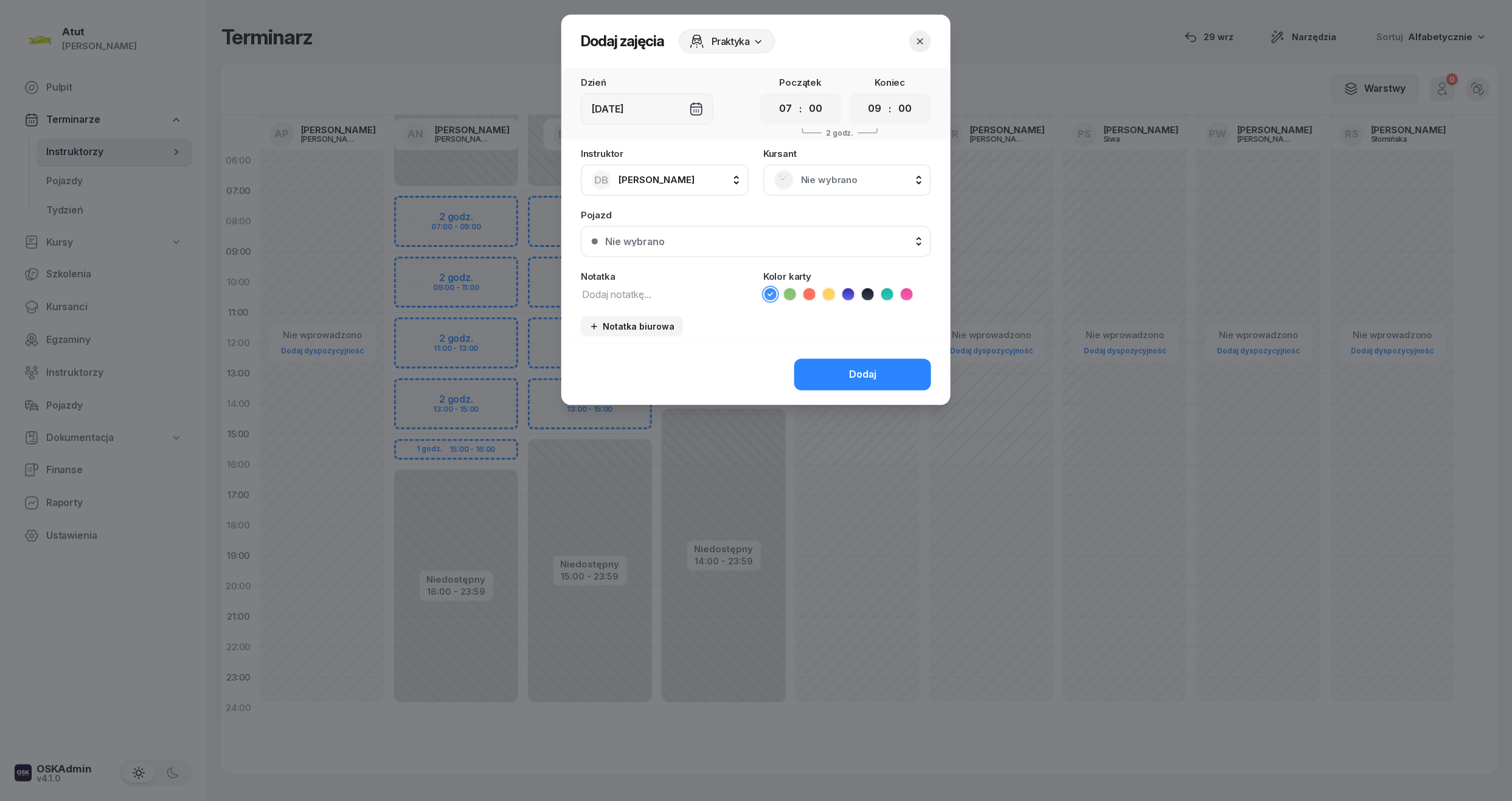
click at [863, 172] on span "Nie wybrano" at bounding box center [861, 180] width 119 height 16
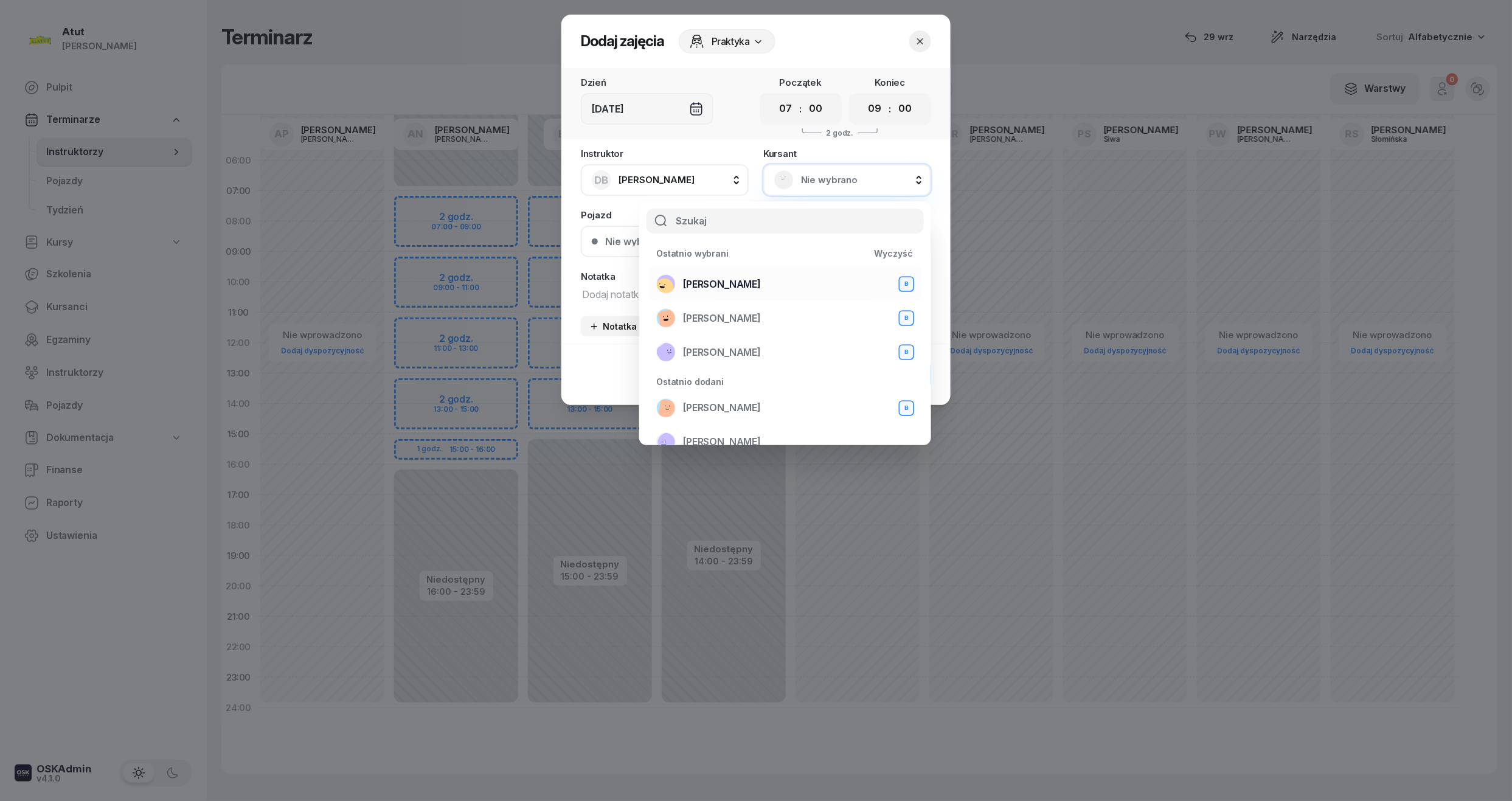
click at [710, 279] on span "Natalia Szymańska" at bounding box center [722, 284] width 78 height 16
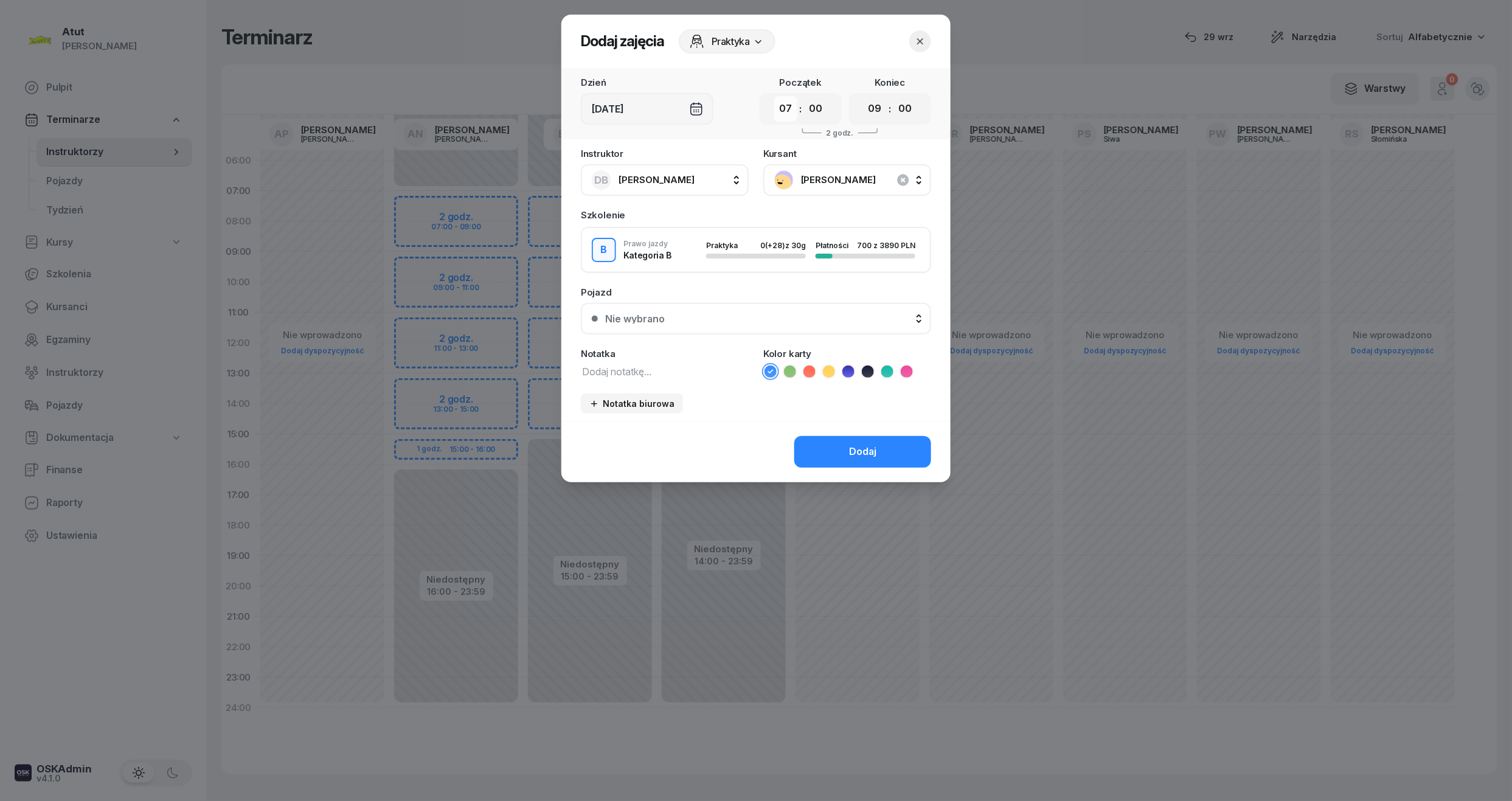
drag, startPoint x: 781, startPoint y: 97, endPoint x: 784, endPoint y: 117, distance: 20.2
click at [781, 97] on select "00 01 02 03 04 05 06 07 08 09 10 11 12 13 14 15 16 17 18 19 20 21 22 23" at bounding box center [785, 109] width 23 height 26
select select "06"
click at [774, 96] on select "00 01 02 03 04 05 06 07 08 09 10 11 12 13 14 15 16 17 18 19 20 21 22 23" at bounding box center [785, 109] width 23 height 26
click at [871, 114] on select "00 01 02 03 04 05 06 07 08 09 10 11 12 13 14 15 16 17 18 19 20 21 22 23" at bounding box center [874, 109] width 23 height 26
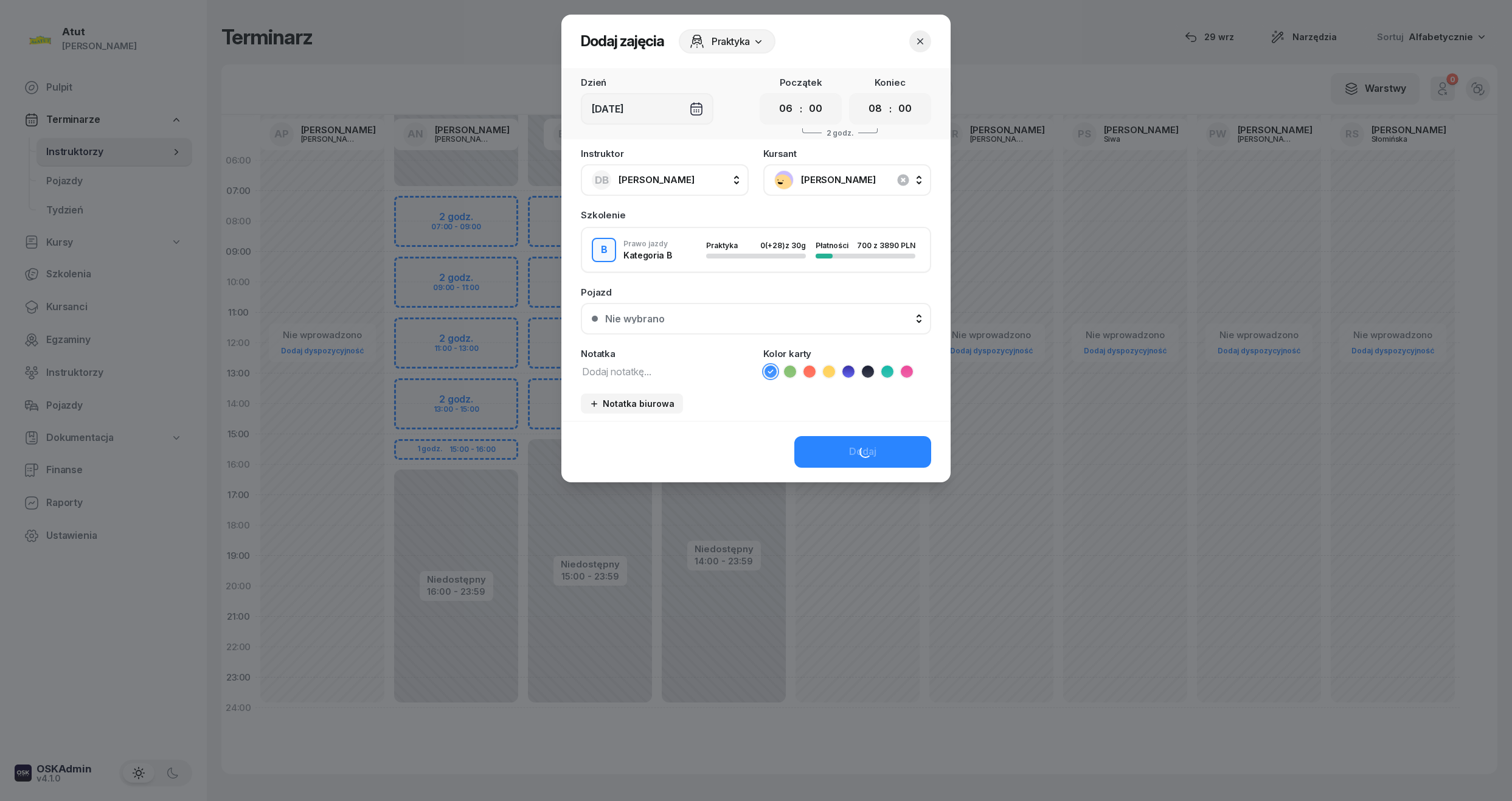
select select "06"
select select "08"
click at [725, 307] on button "Nie wybrano" at bounding box center [756, 319] width 350 height 31
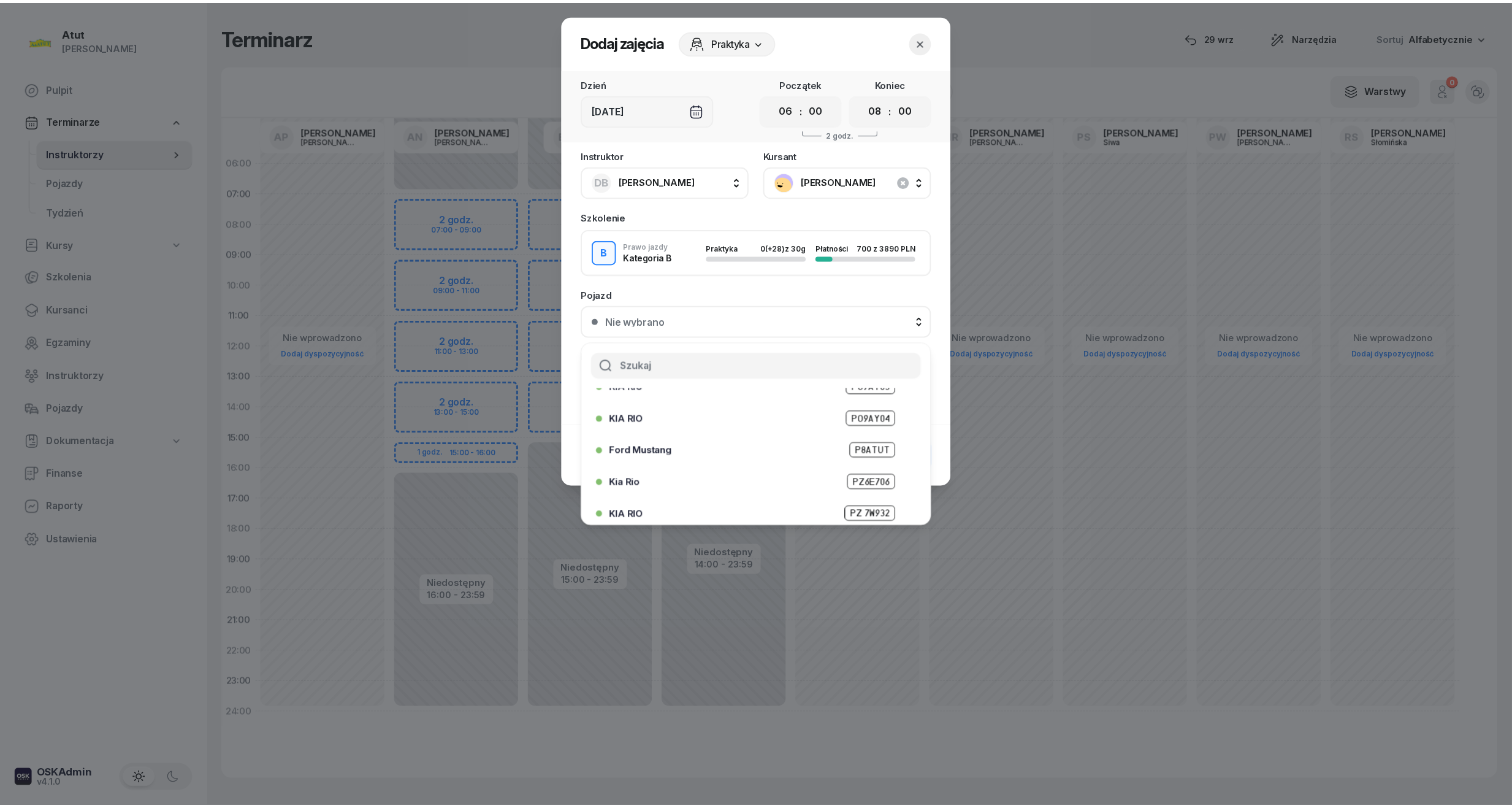
scroll to position [152, 0]
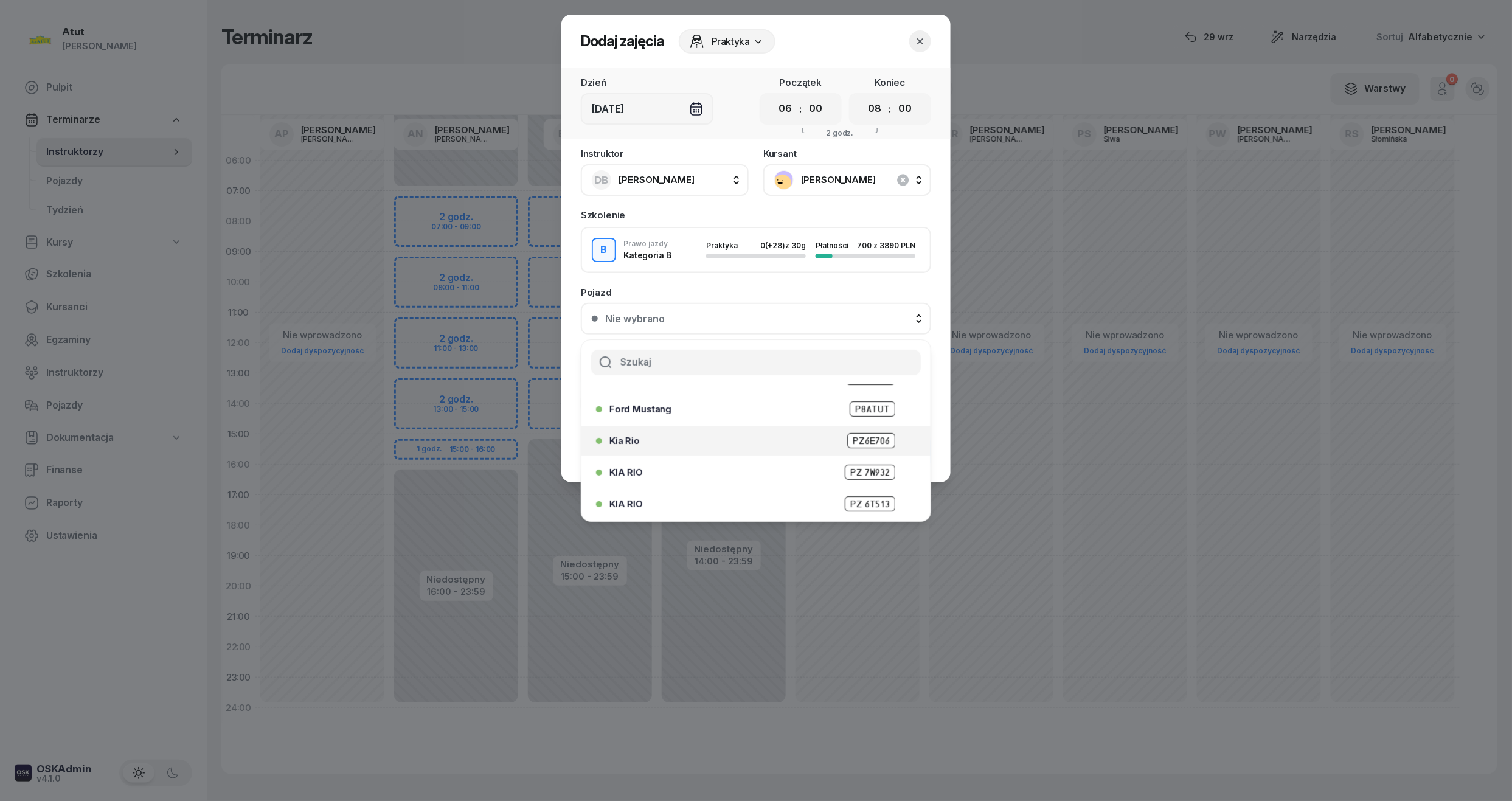
click at [847, 443] on span "PZ6E706" at bounding box center [870, 440] width 48 height 15
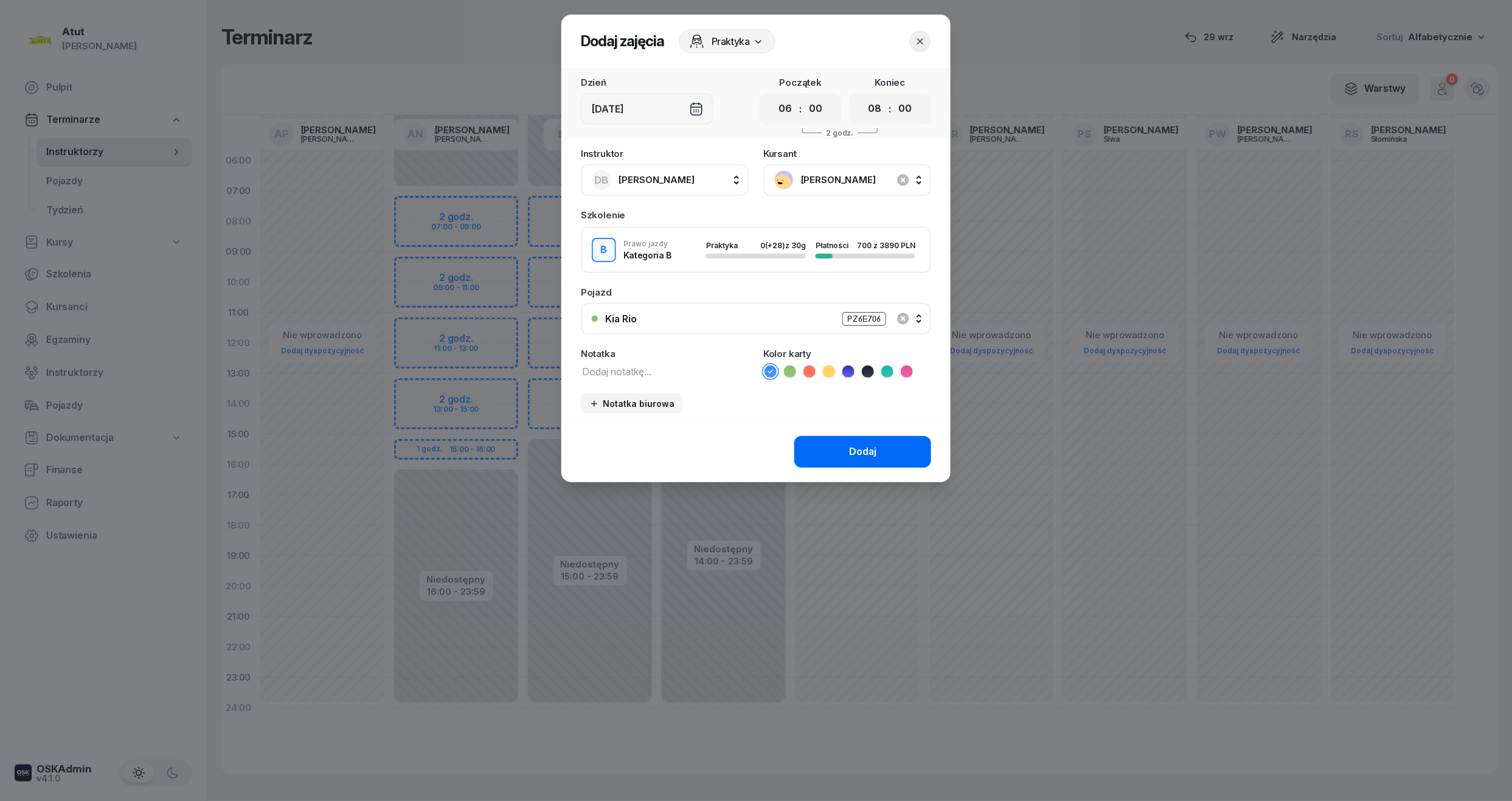
click at [844, 449] on button "Dodaj" at bounding box center [863, 452] width 137 height 31
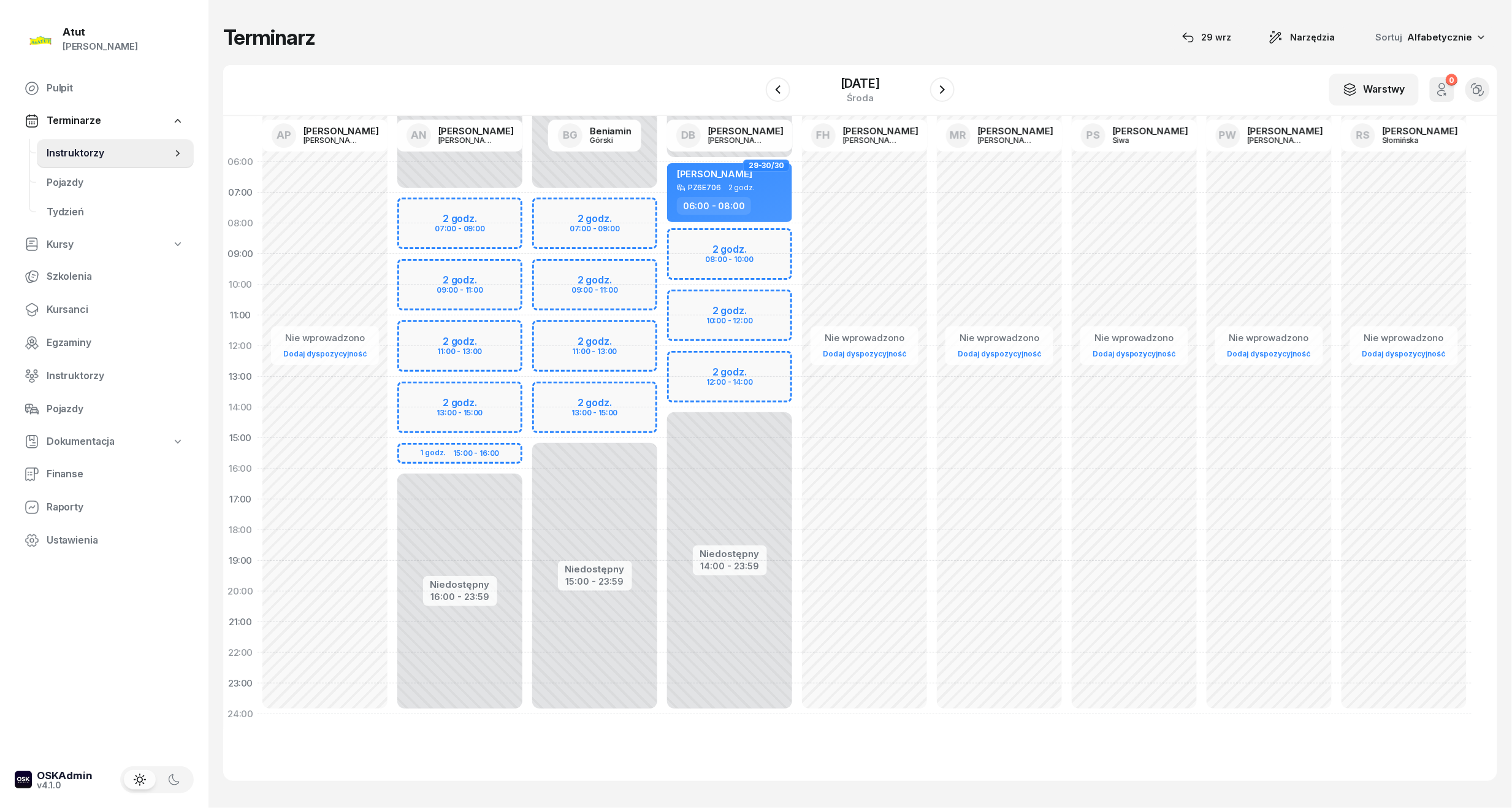
click at [795, 79] on div "31 grudnia 2025 środa" at bounding box center [860, 89] width 189 height 35
click at [812, 79] on div "31 grudnia 2025 środa" at bounding box center [860, 89] width 125 height 35
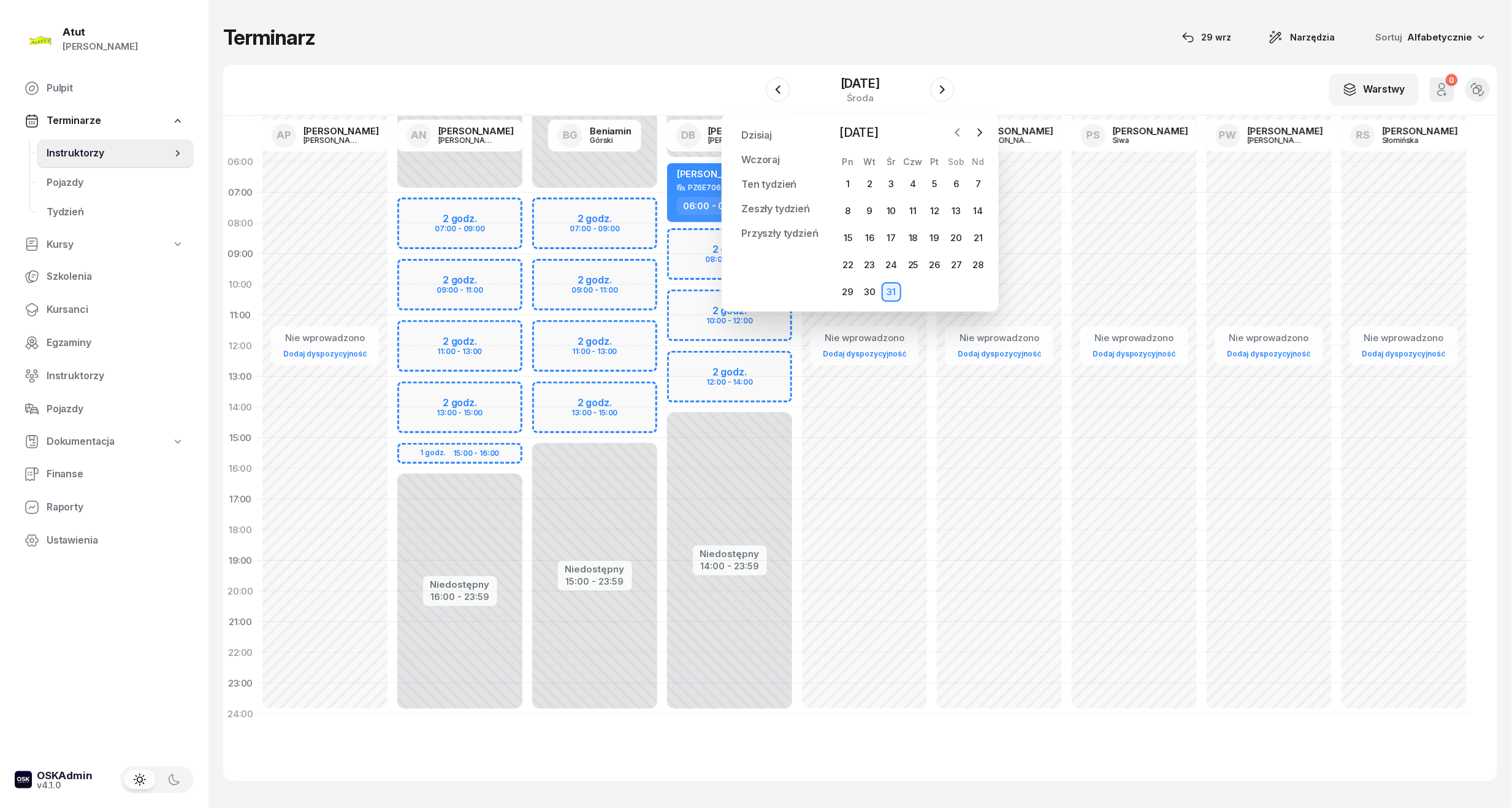
click at [957, 138] on icon "button" at bounding box center [958, 132] width 13 height 13
click at [843, 290] on div "24" at bounding box center [848, 292] width 20 height 20
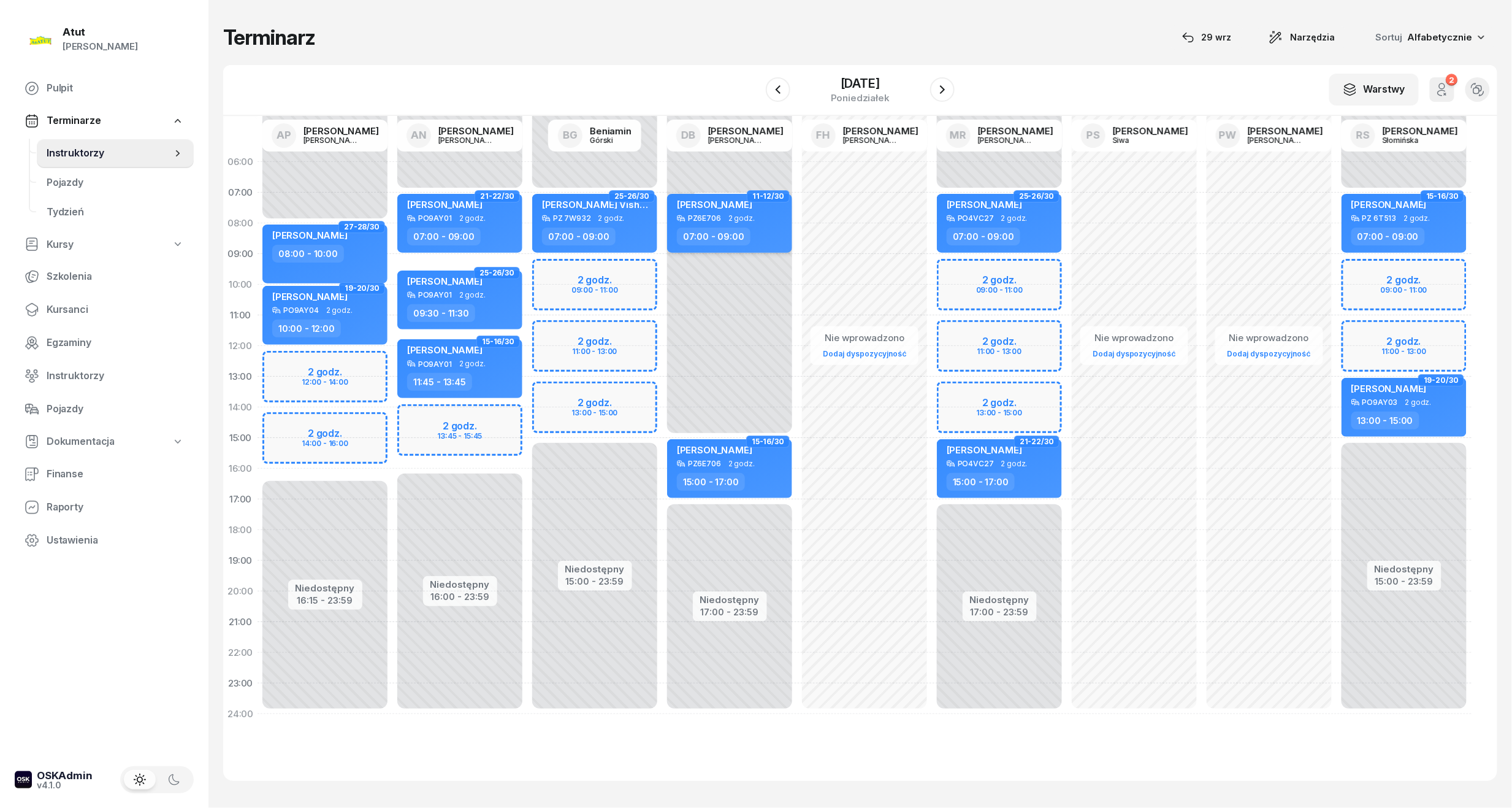
click at [749, 206] on span "[PERSON_NAME]" at bounding box center [714, 205] width 75 height 12
select select "07"
select select "09"
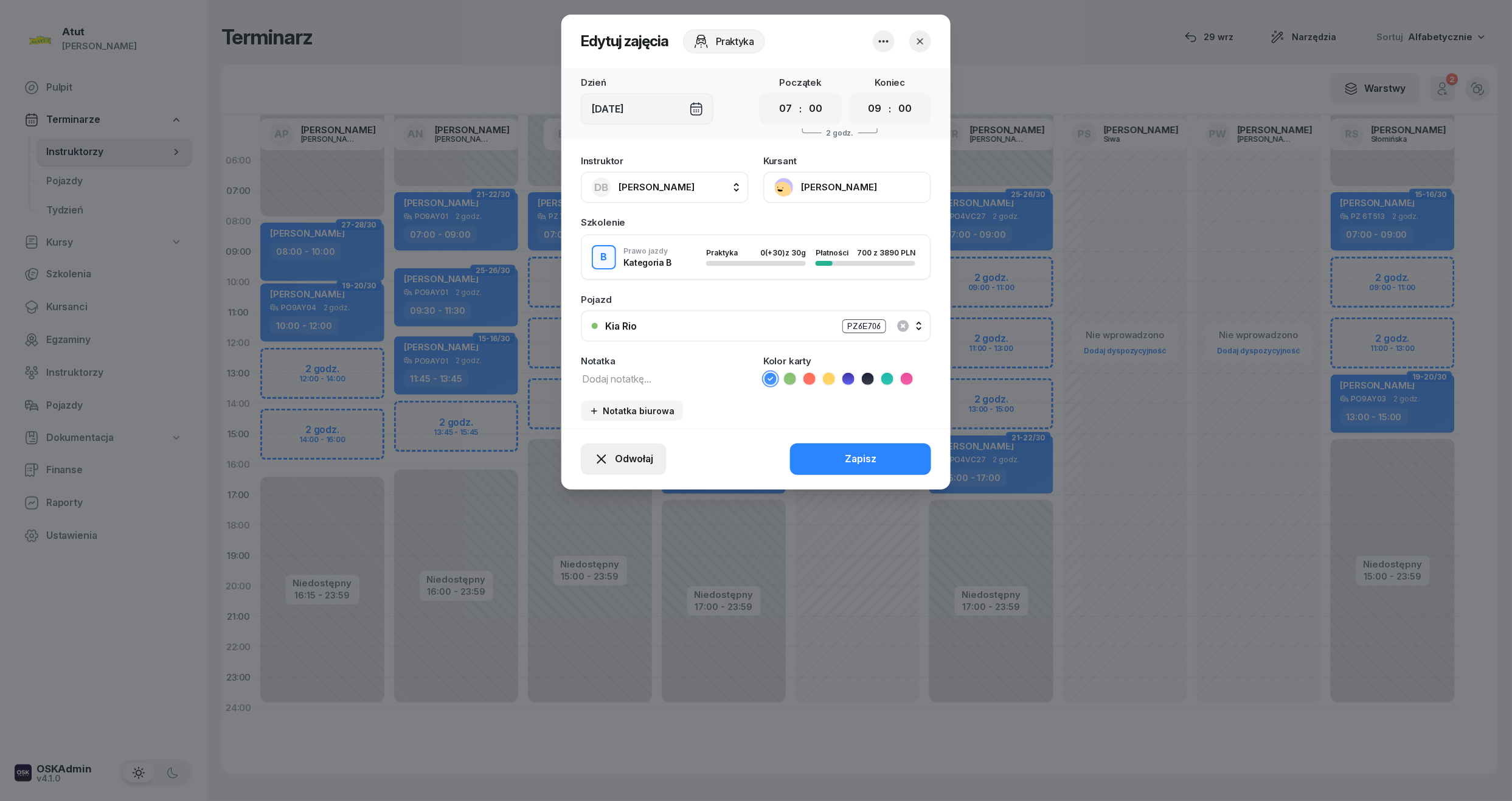
click at [604, 458] on icon "button" at bounding box center [601, 459] width 14 height 14
click at [586, 354] on div "My odwołaliśmy" at bounding box center [603, 355] width 73 height 16
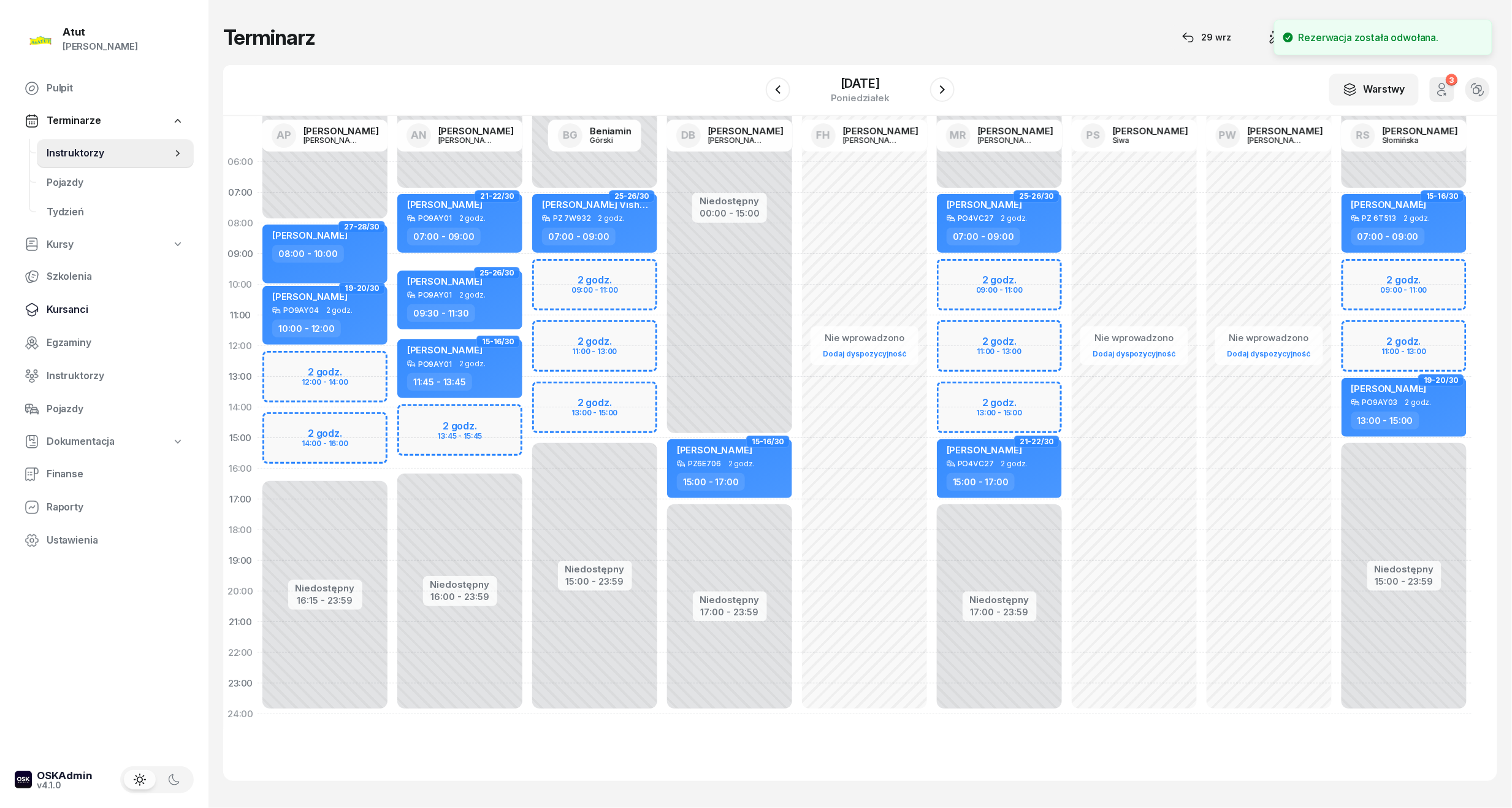
click at [47, 307] on span "Kursanci" at bounding box center [116, 309] width 137 height 16
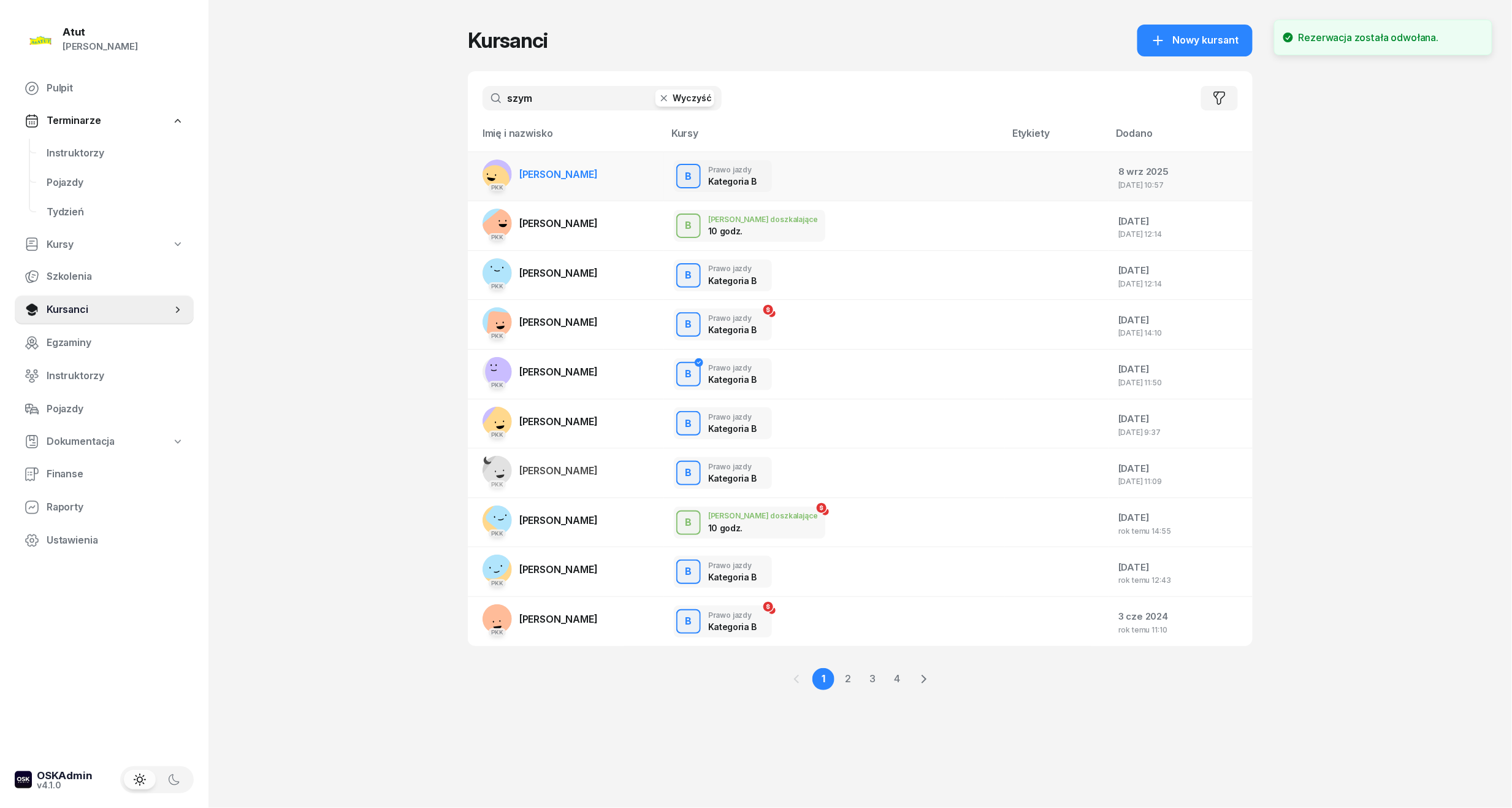
click at [576, 177] on span "[PERSON_NAME]" at bounding box center [558, 174] width 79 height 13
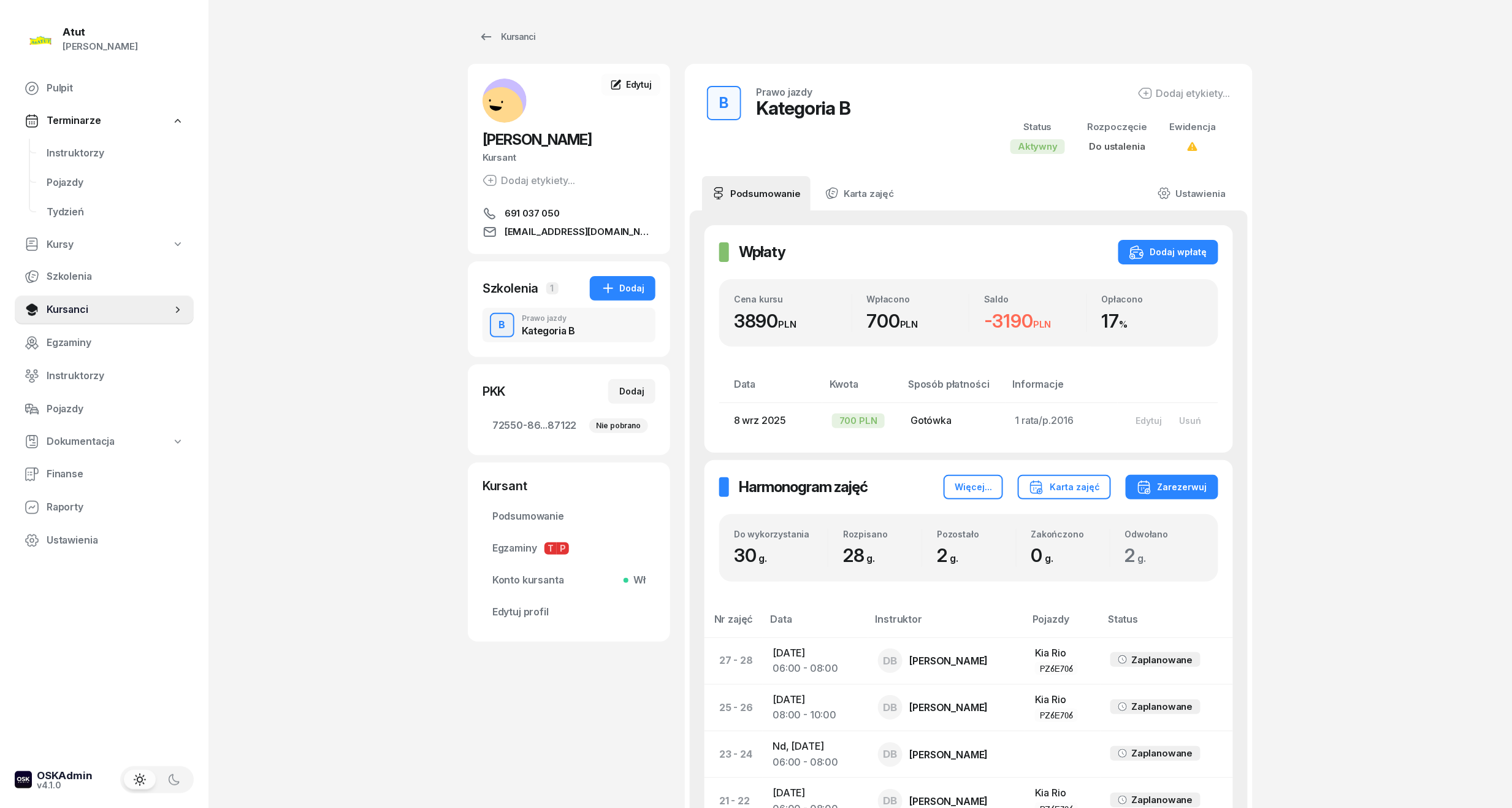
scroll to position [409, 0]
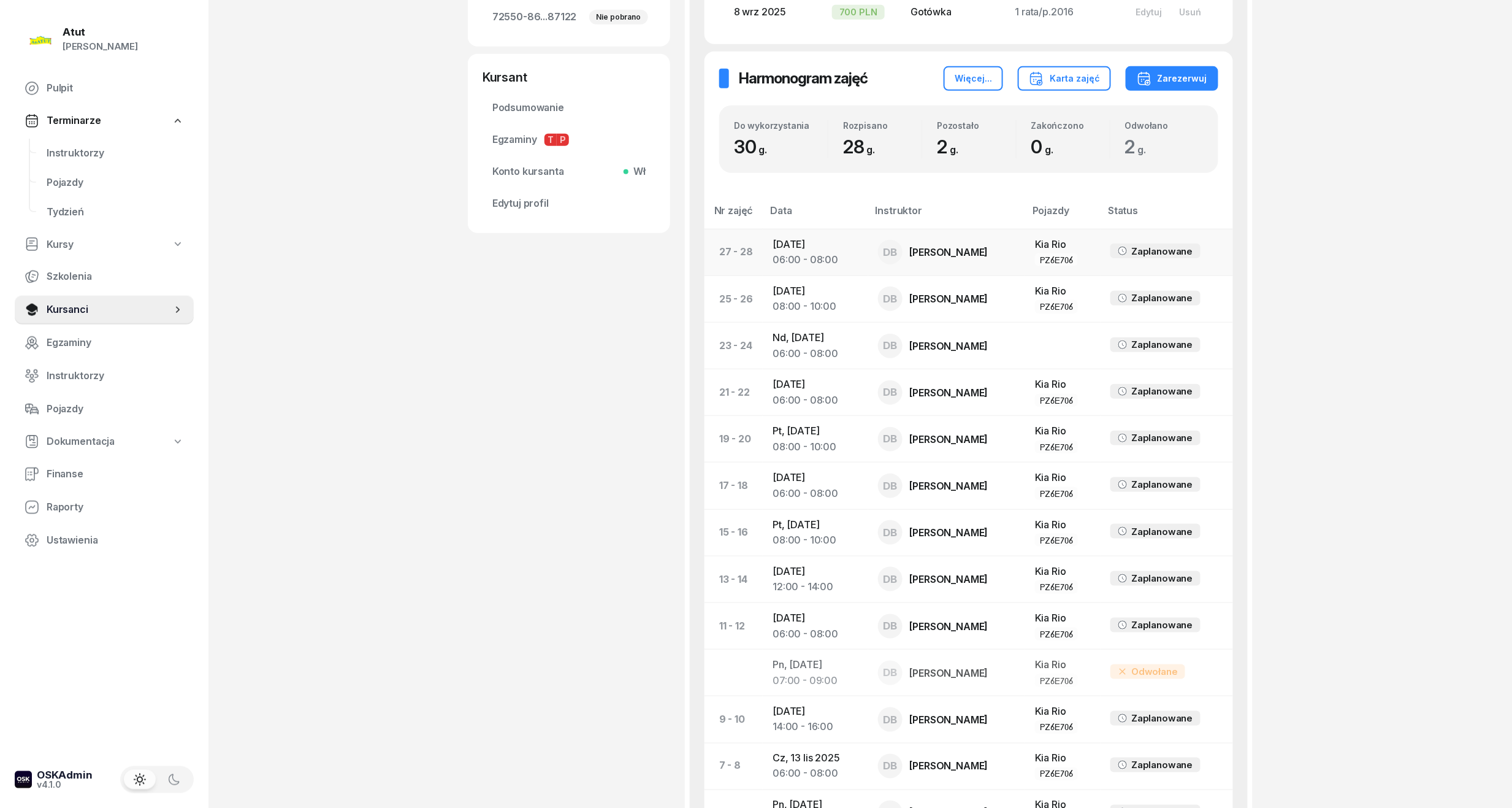
click at [801, 252] on div "06:00 - 08:00" at bounding box center [815, 260] width 85 height 16
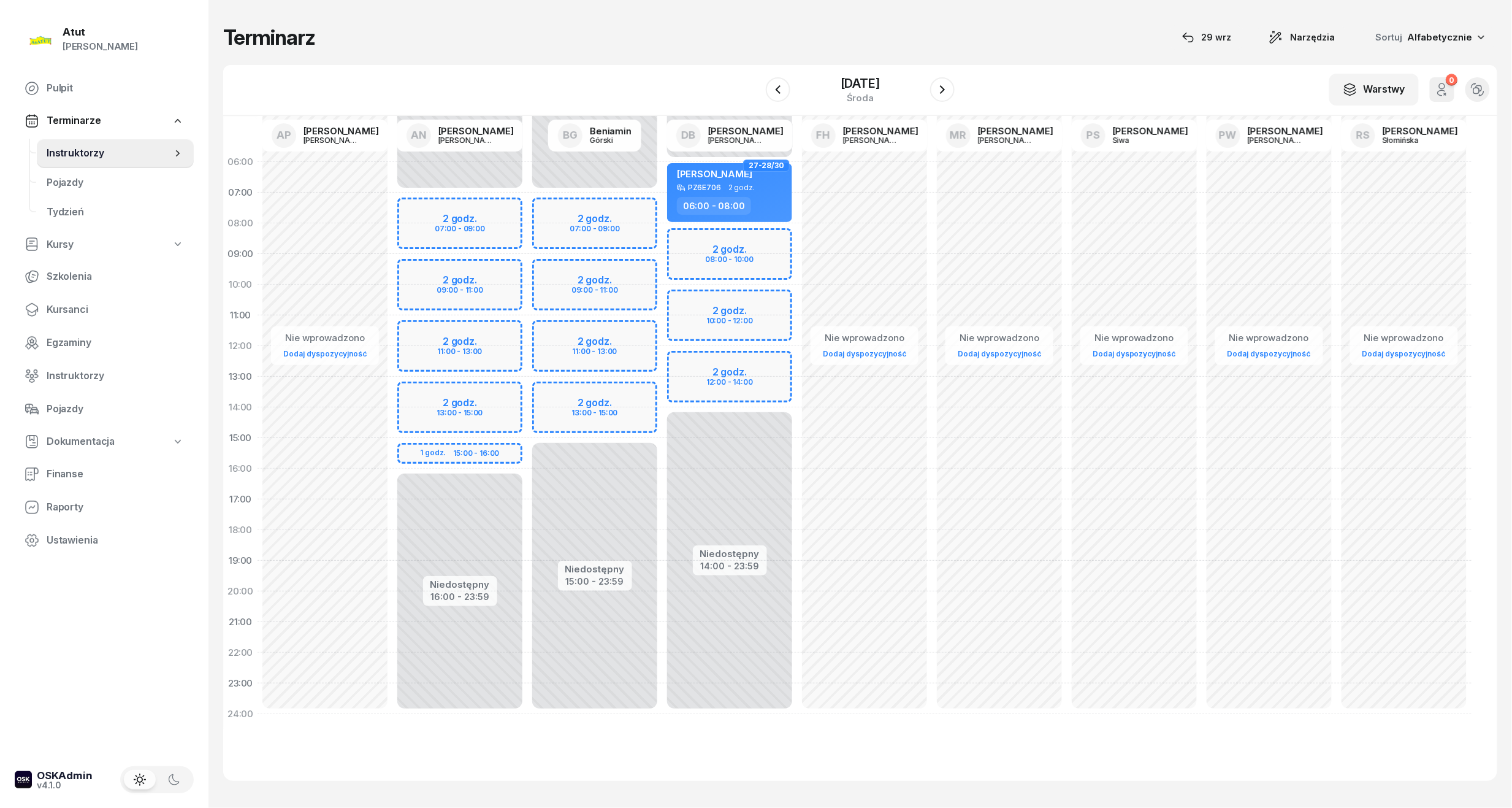
click at [955, 79] on div "W Wybierz AP Adam Pytlak AN Artur Nowakowski BG Beniamin Górski DB Dariusz Bańk…" at bounding box center [860, 90] width 1274 height 51
click at [944, 87] on icon "button" at bounding box center [942, 89] width 15 height 15
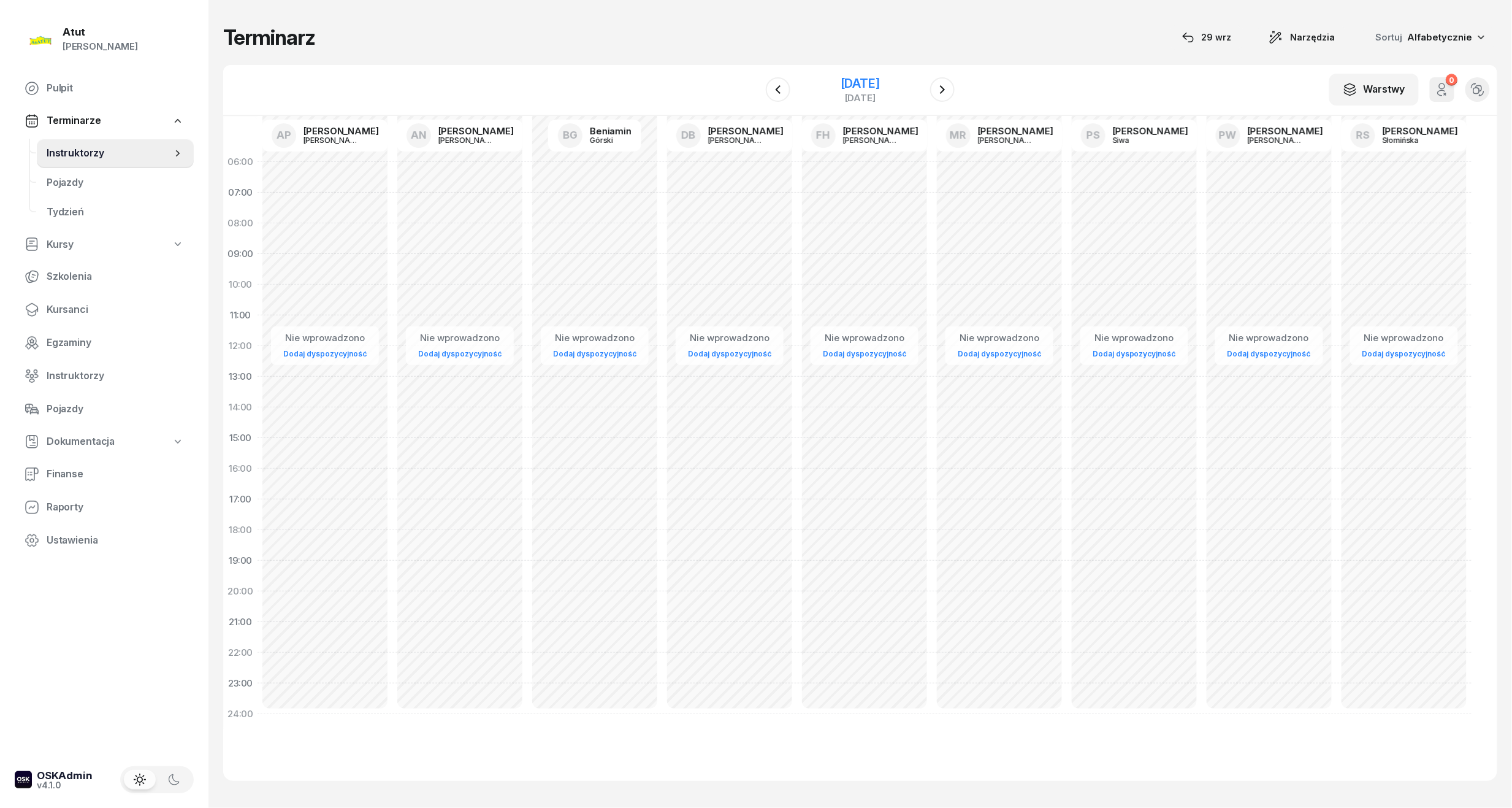
click at [866, 77] on div "1 stycznia 2026" at bounding box center [860, 83] width 39 height 13
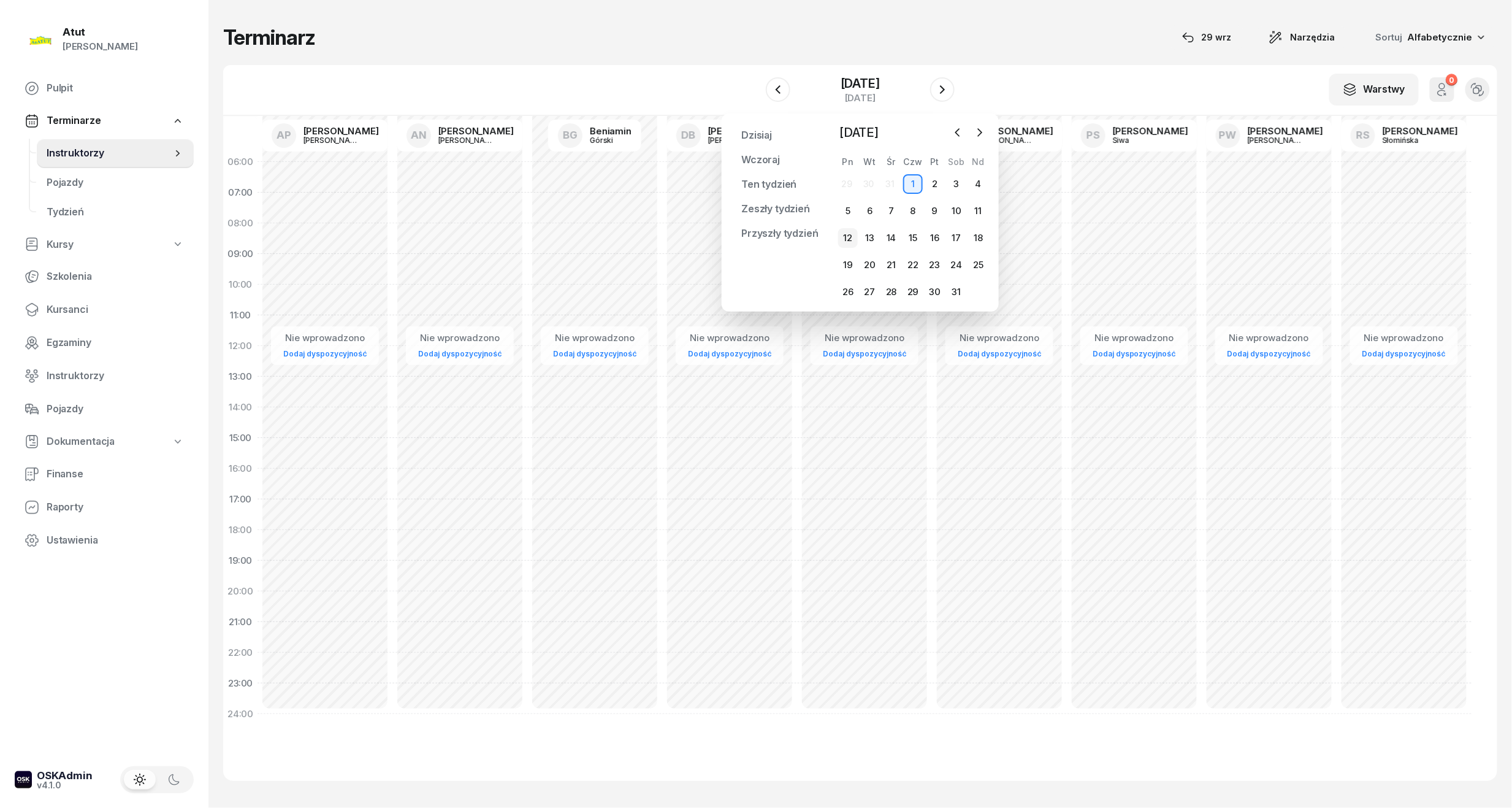
click at [845, 229] on div "12" at bounding box center [848, 238] width 20 height 20
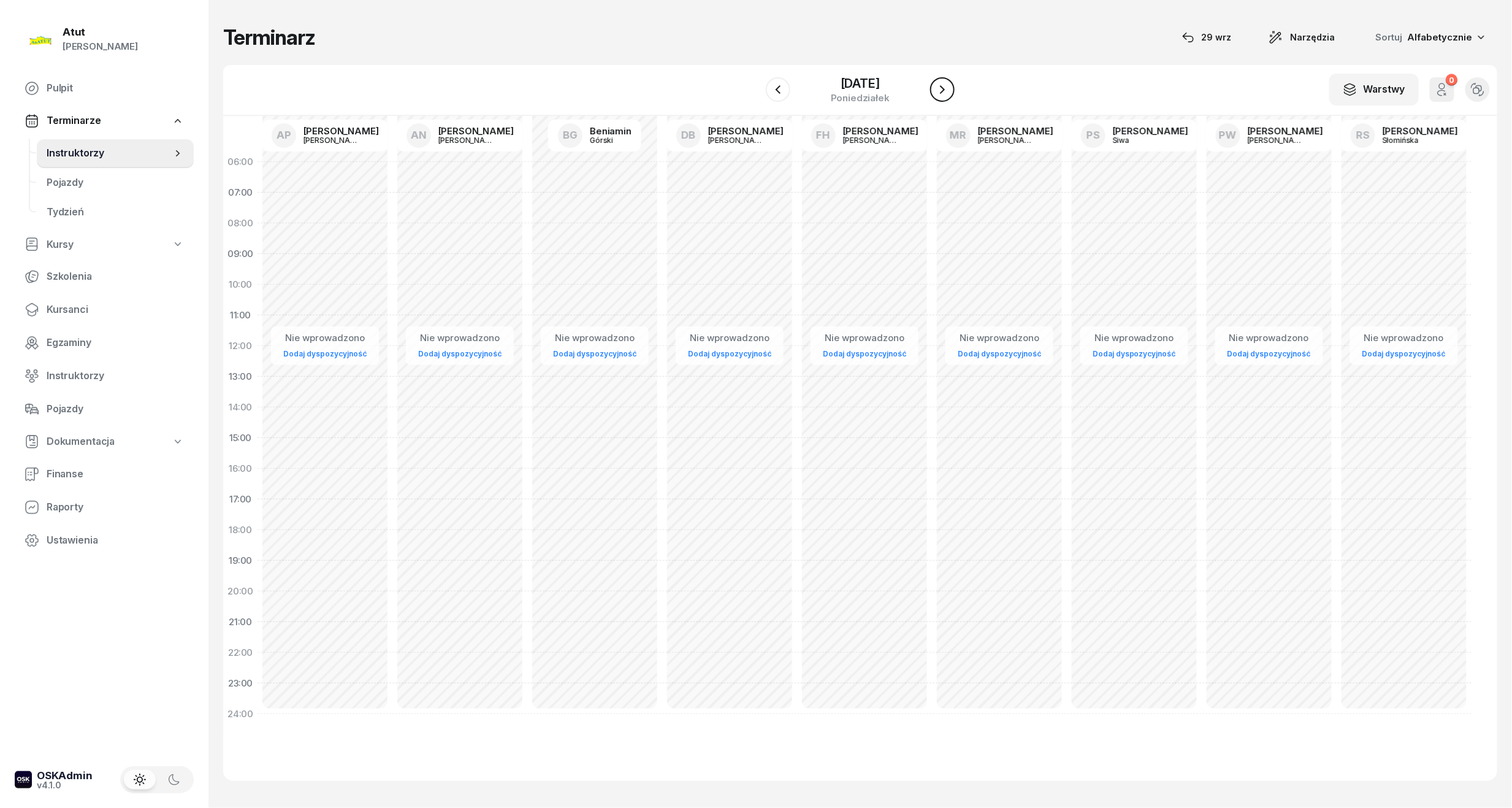
drag, startPoint x: 956, startPoint y: 87, endPoint x: 948, endPoint y: 87, distance: 8.0
click at [955, 87] on div "W Wybierz AP Adam Pytlak AN Artur Nowakowski BG Beniamin Górski DB Dariusz Bańk…" at bounding box center [860, 90] width 1274 height 51
click at [947, 87] on icon "button" at bounding box center [942, 89] width 15 height 15
click at [947, 93] on icon "button" at bounding box center [942, 89] width 15 height 15
click at [868, 77] on div "14 stycznia 2026" at bounding box center [860, 83] width 39 height 13
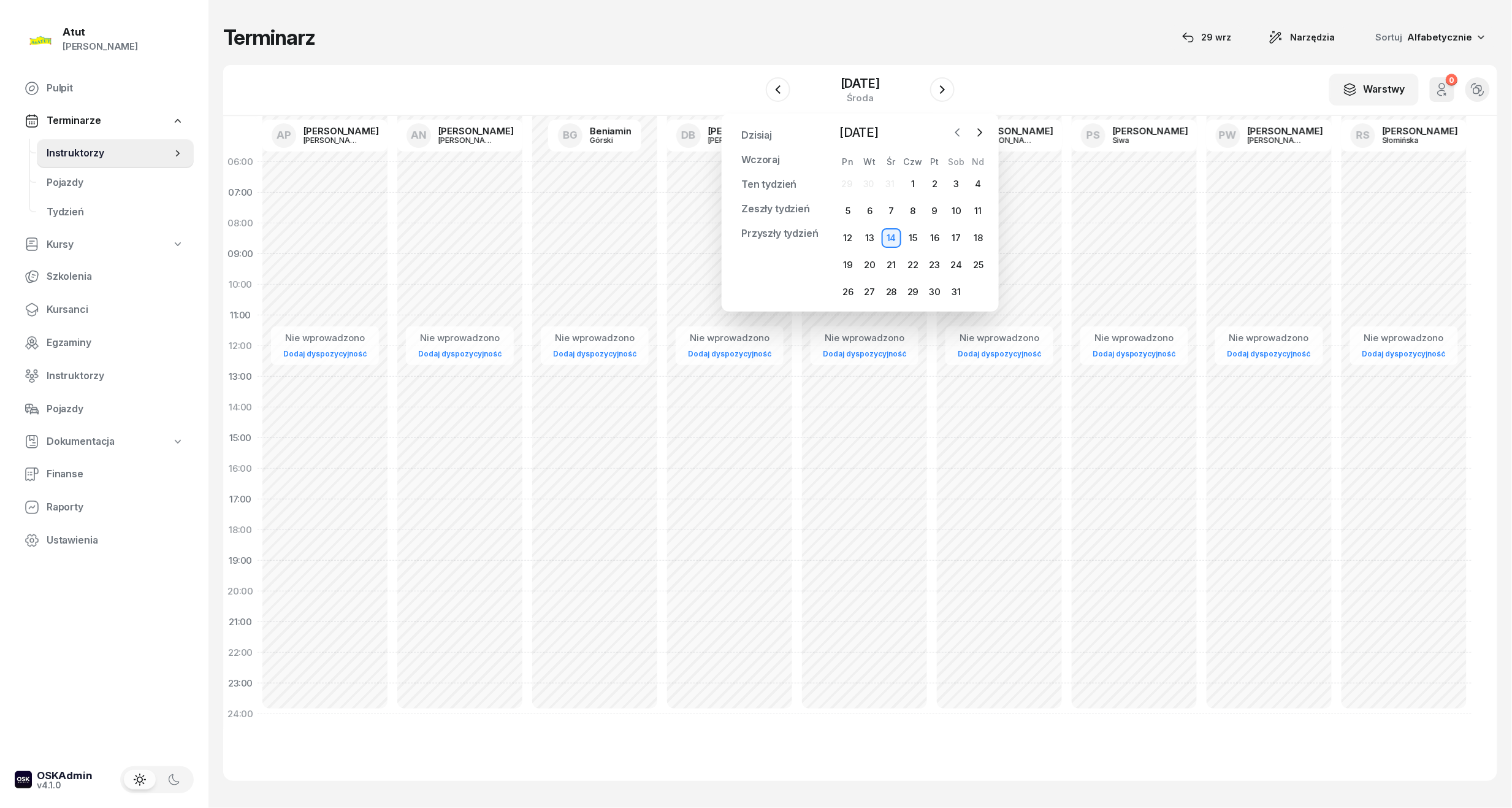
click at [956, 126] on icon "button" at bounding box center [958, 132] width 13 height 13
click at [926, 184] on div "5" at bounding box center [935, 184] width 20 height 20
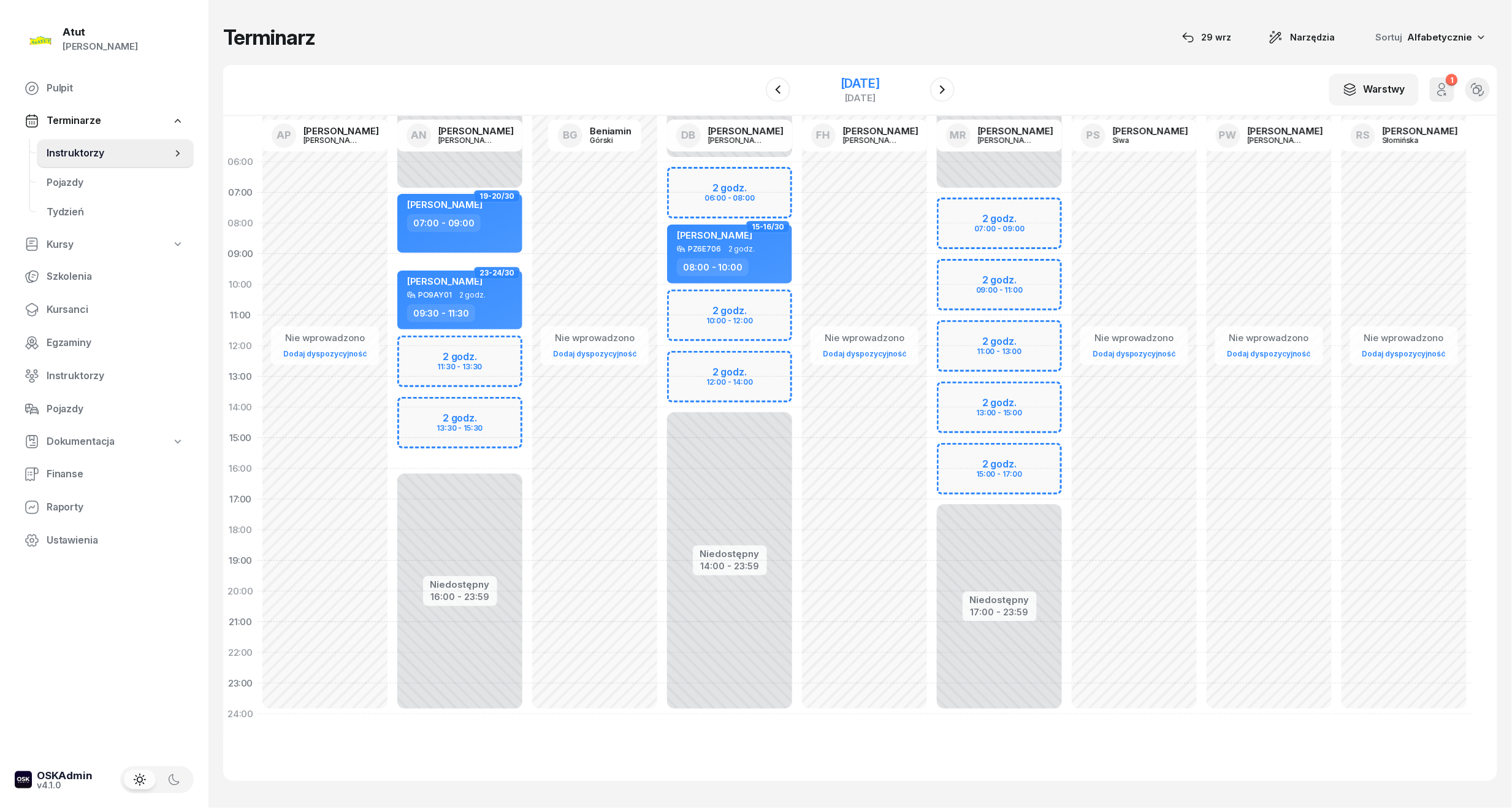
click at [864, 77] on div "[DATE]" at bounding box center [860, 83] width 39 height 13
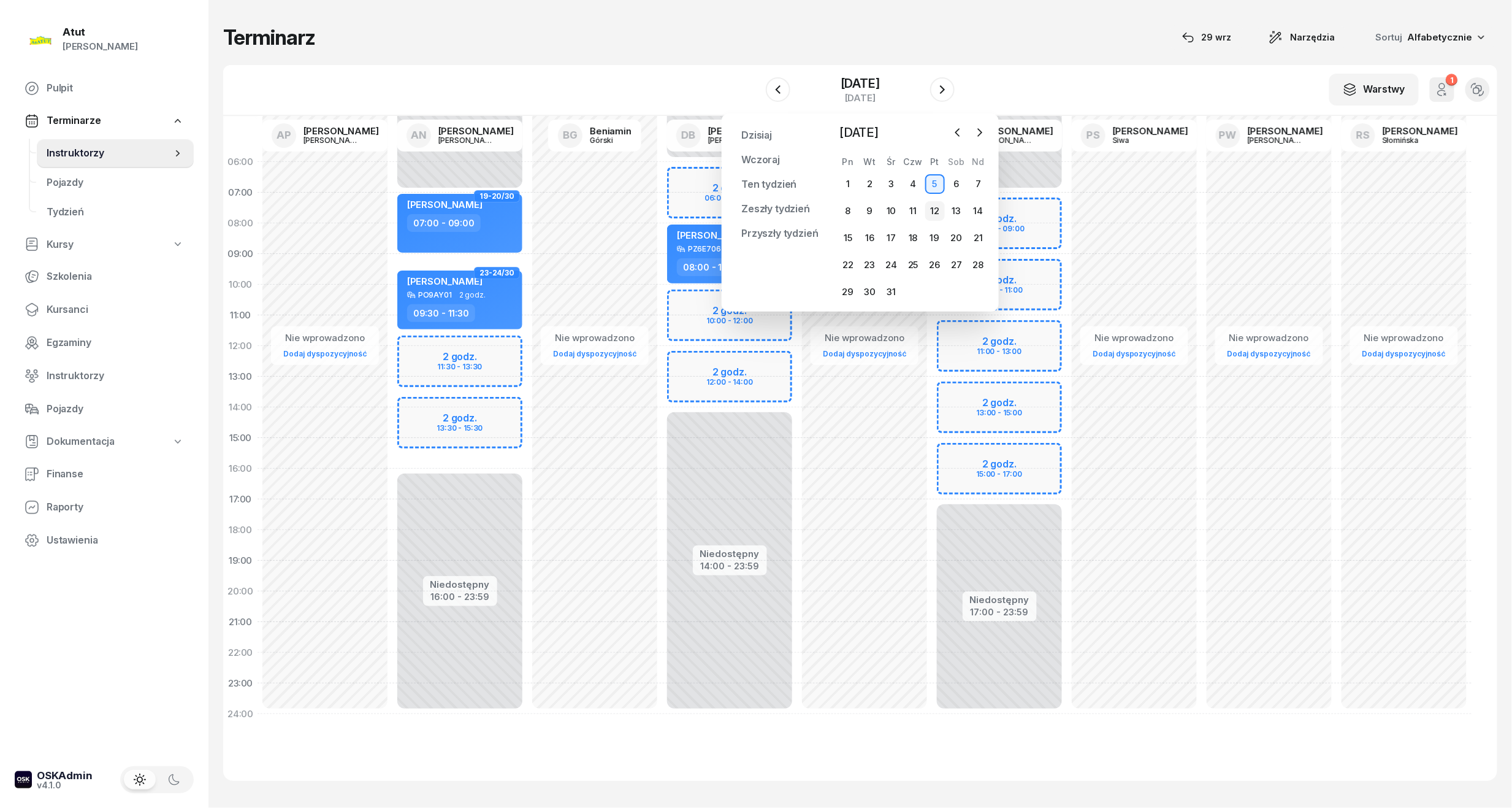
click at [933, 211] on div "12" at bounding box center [935, 211] width 20 height 20
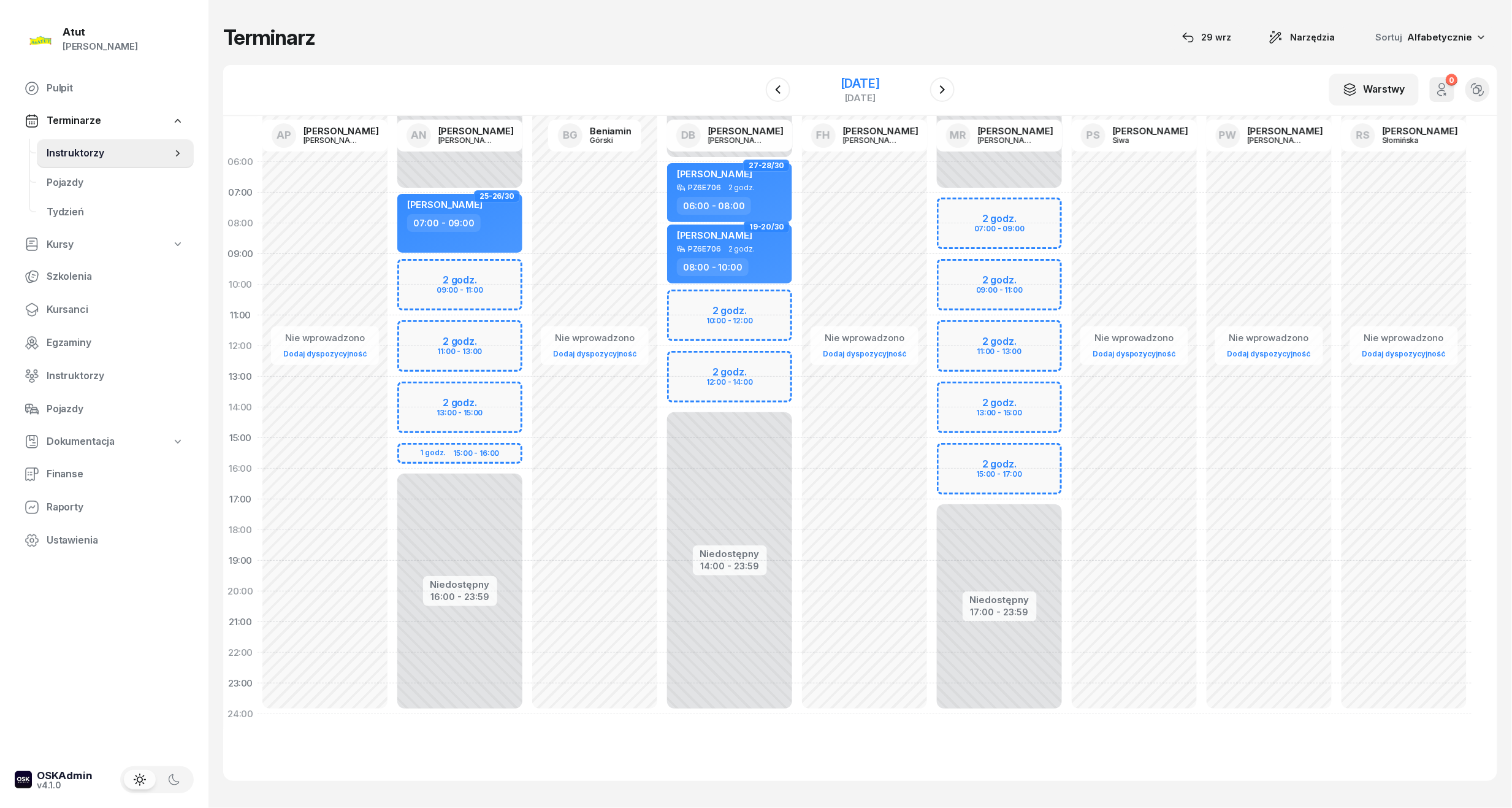
click at [861, 84] on div "[DATE]" at bounding box center [860, 83] width 39 height 13
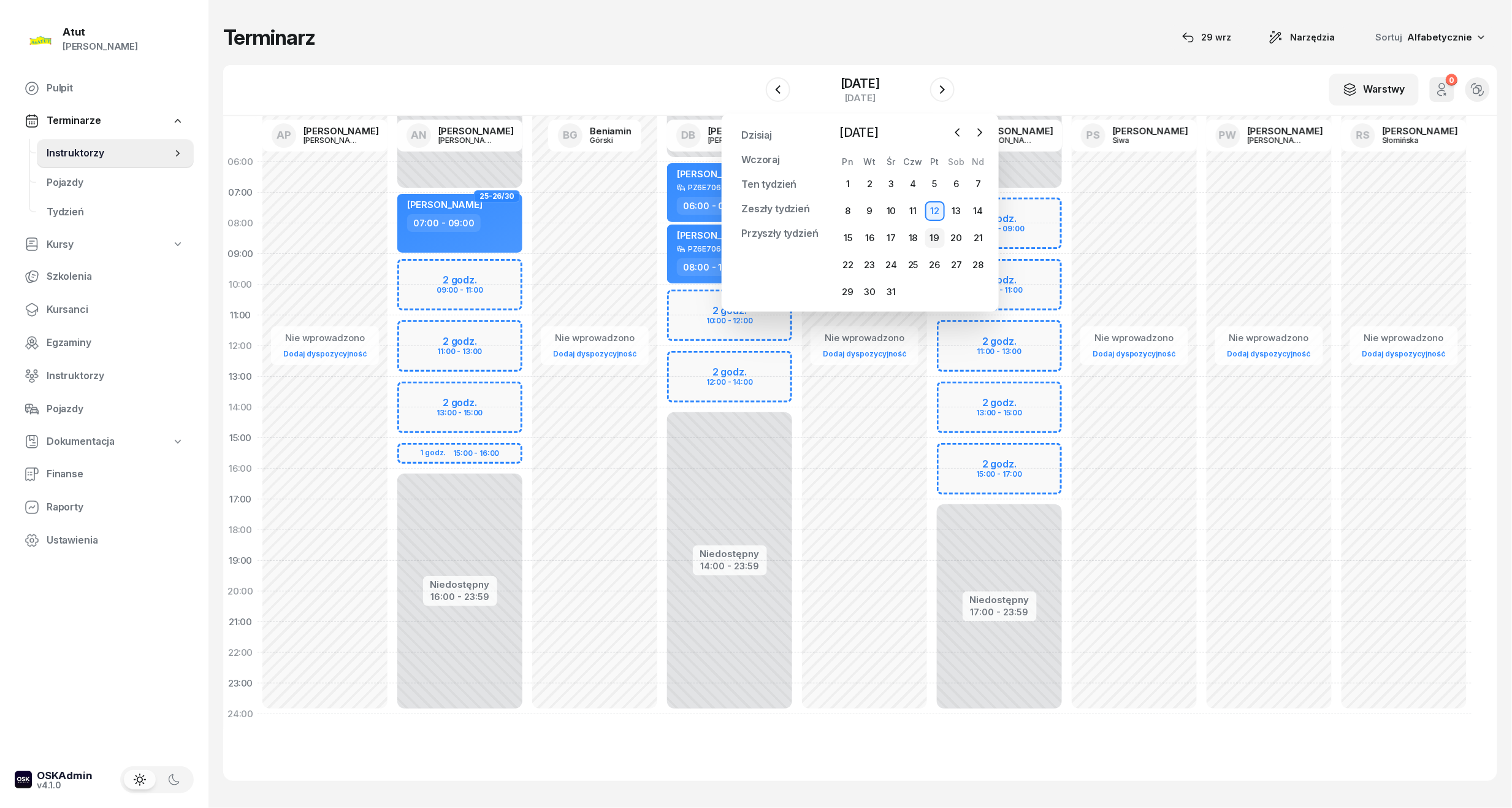
click at [928, 242] on div "19" at bounding box center [935, 238] width 20 height 20
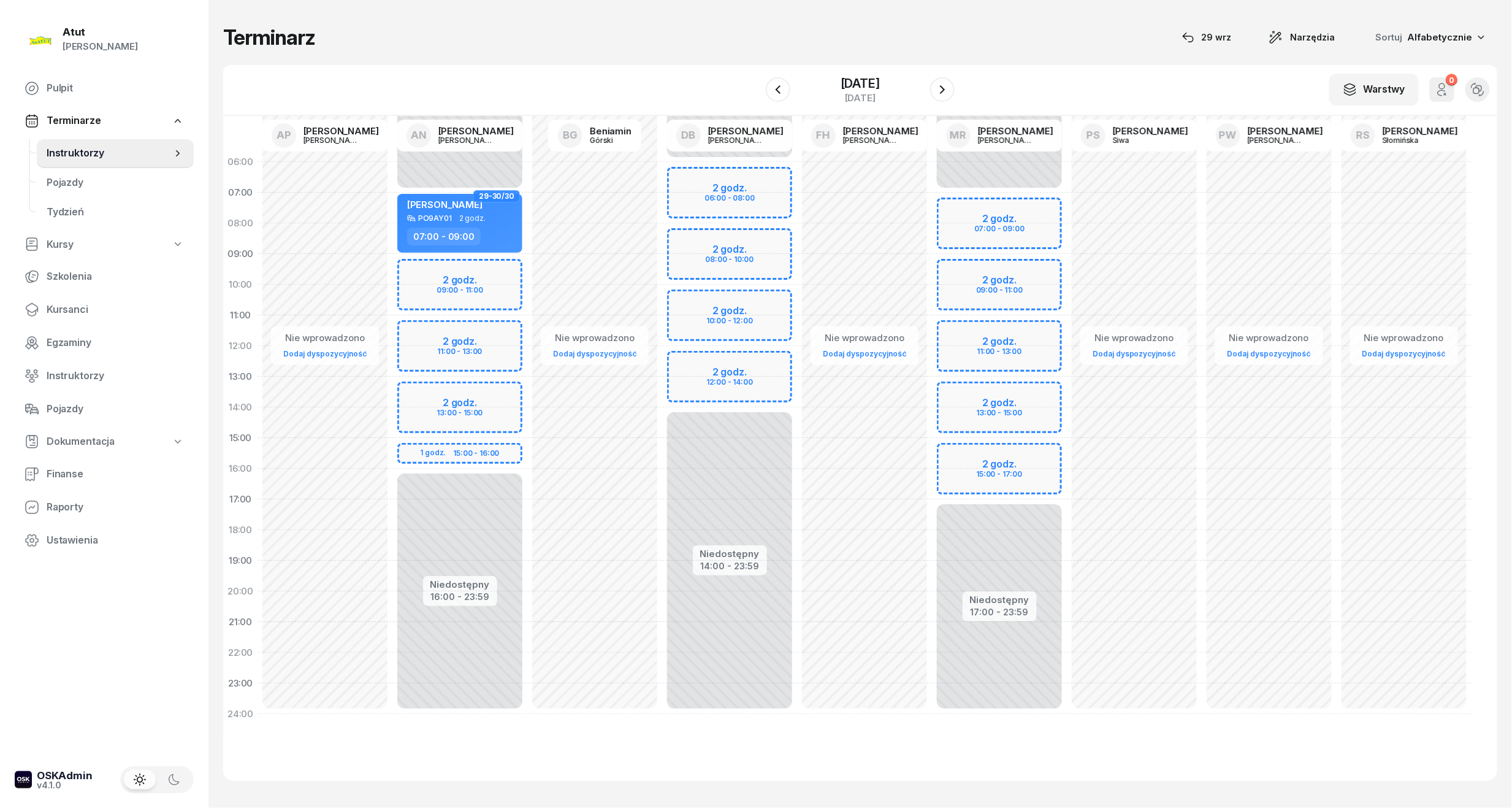
click at [699, 253] on div "Niedostępny 00:00 - 06:00 Niedostępny 14:00 - 23:59 2 godz. 06:00 - 08:00 2 god…" at bounding box center [730, 438] width 135 height 583
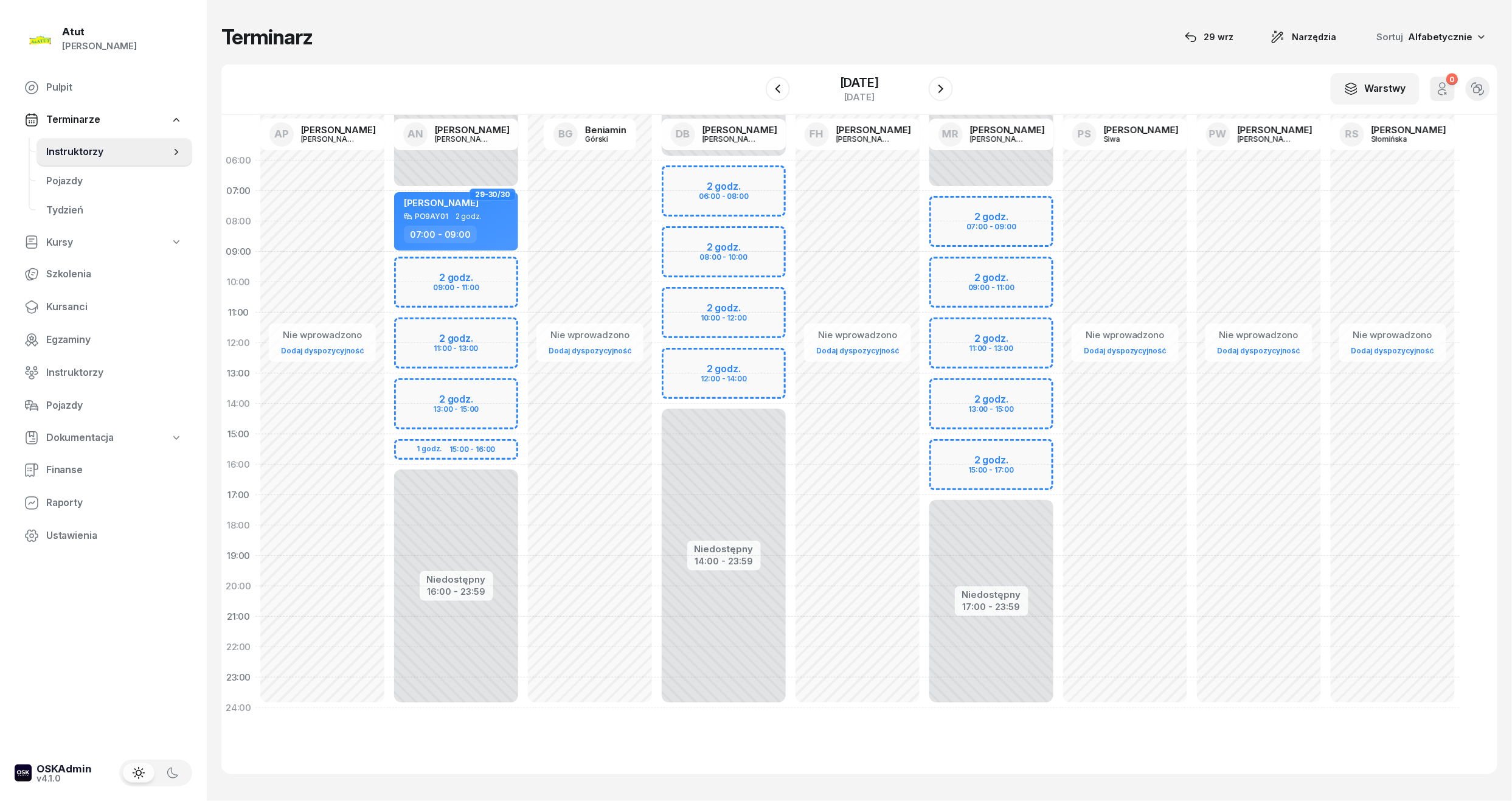
select select "08"
select select "10"
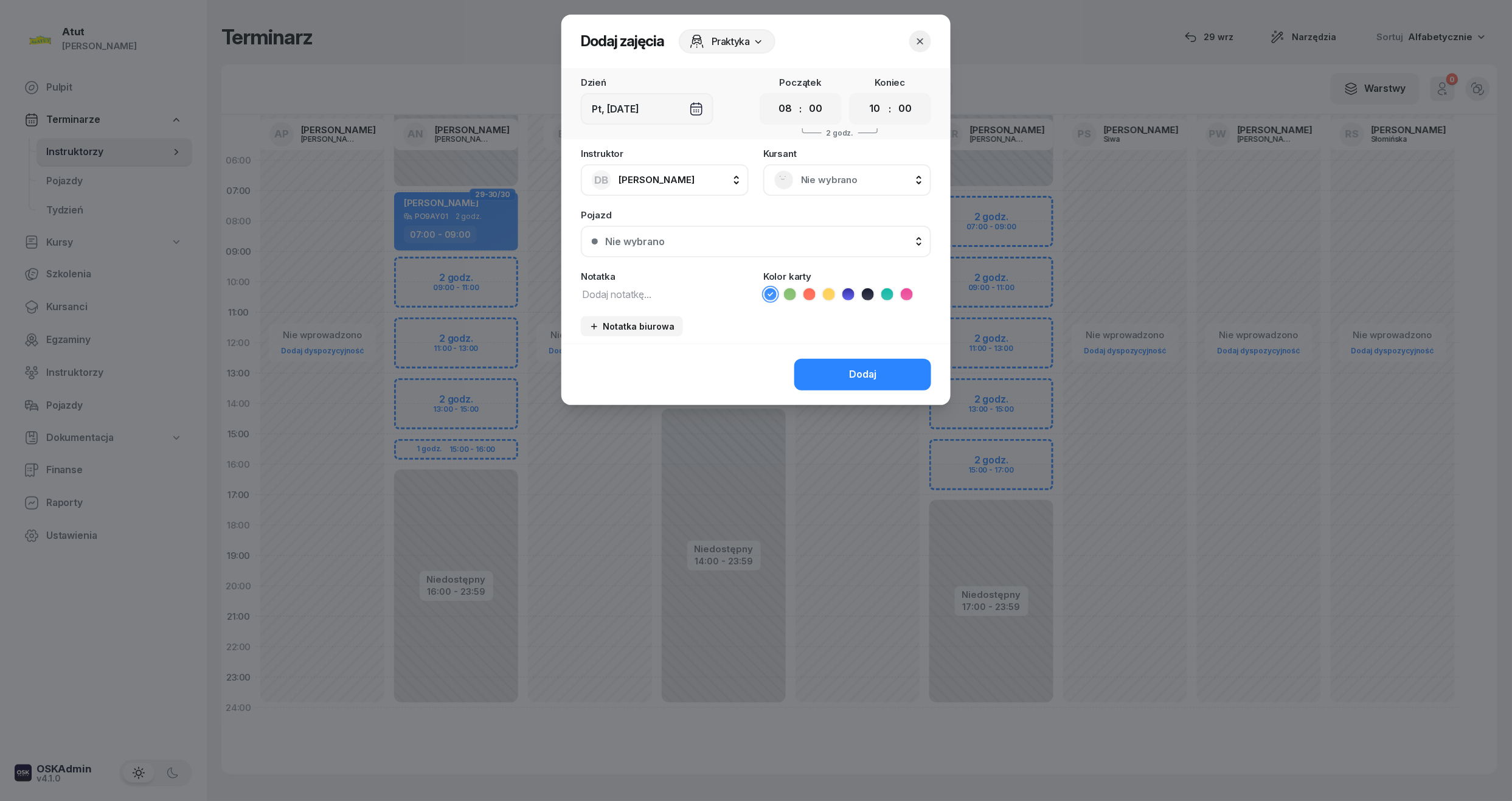
click at [806, 178] on span "Nie wybrano" at bounding box center [861, 180] width 119 height 16
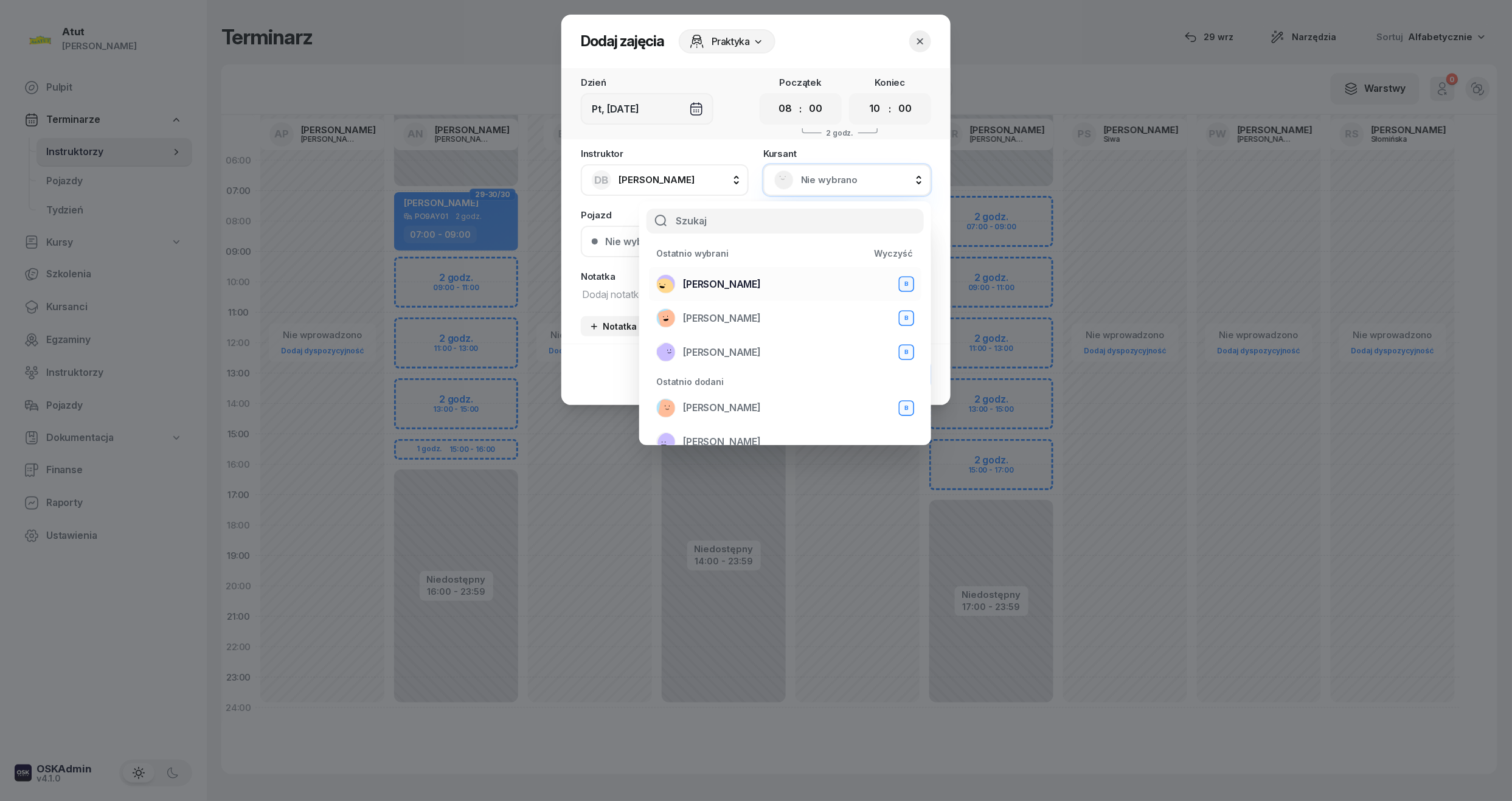
click at [712, 277] on span "[PERSON_NAME]" at bounding box center [722, 284] width 78 height 16
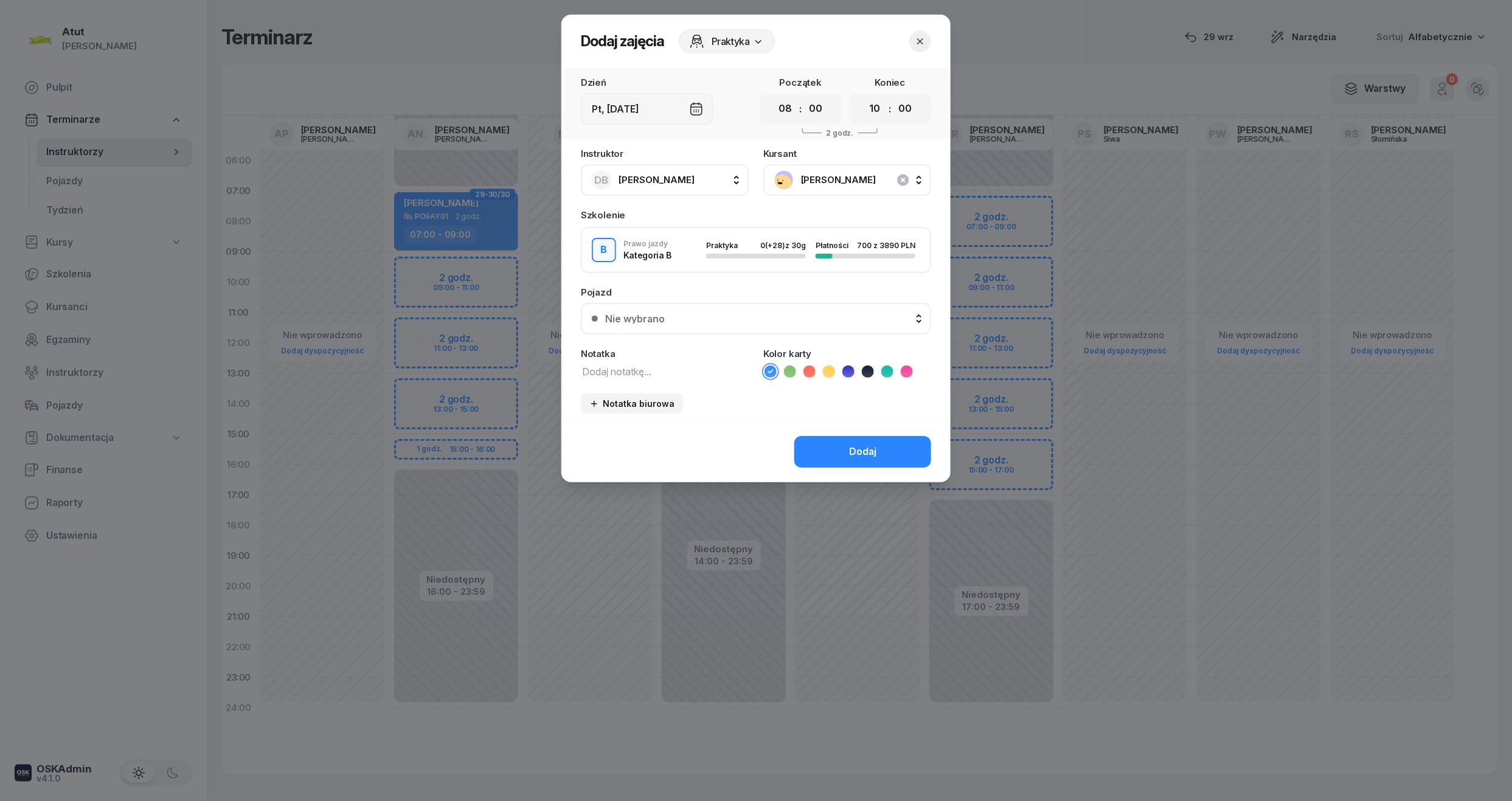
click at [684, 314] on div "Nie wybrano" at bounding box center [762, 319] width 315 height 10
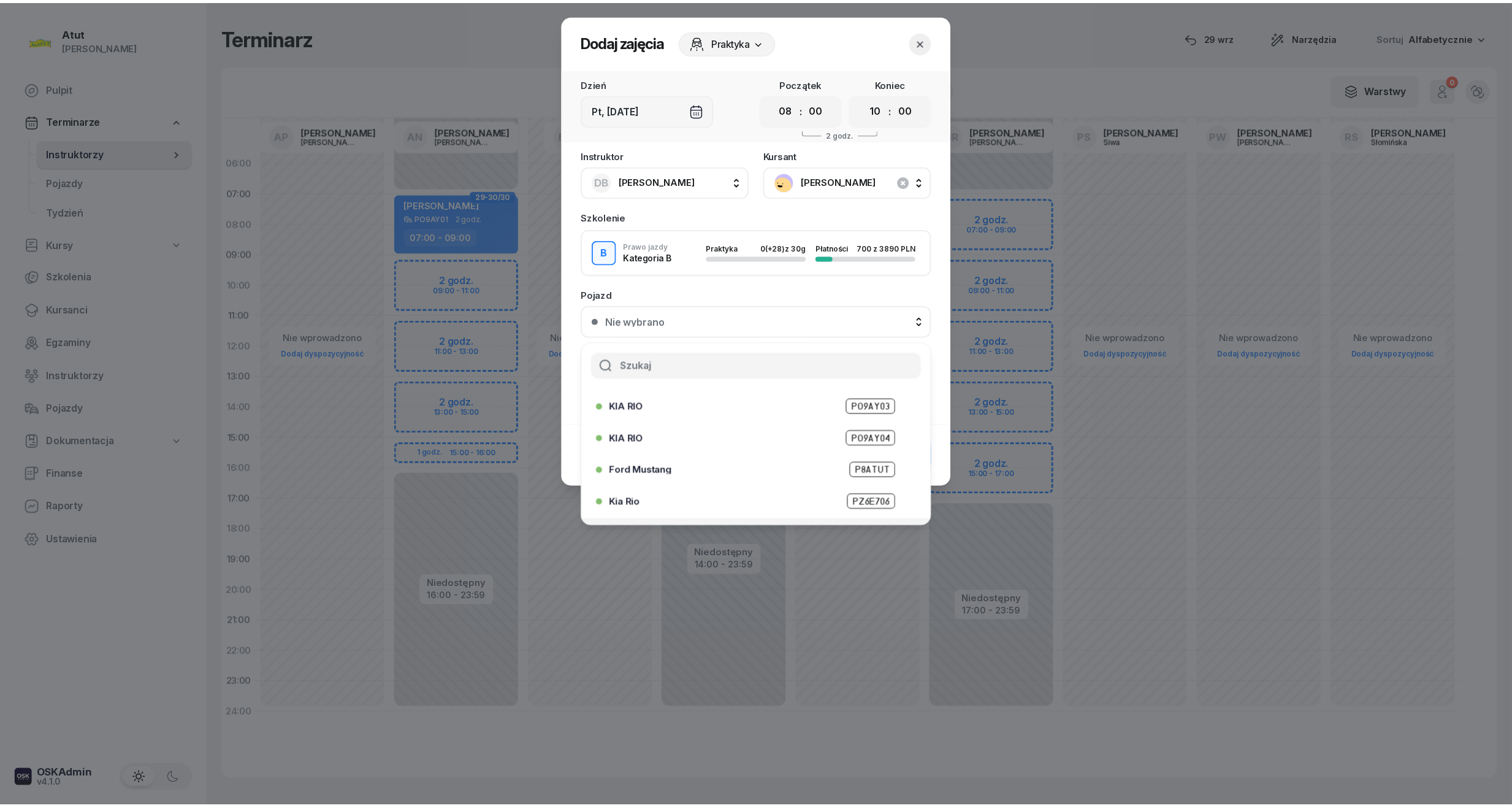
scroll to position [152, 0]
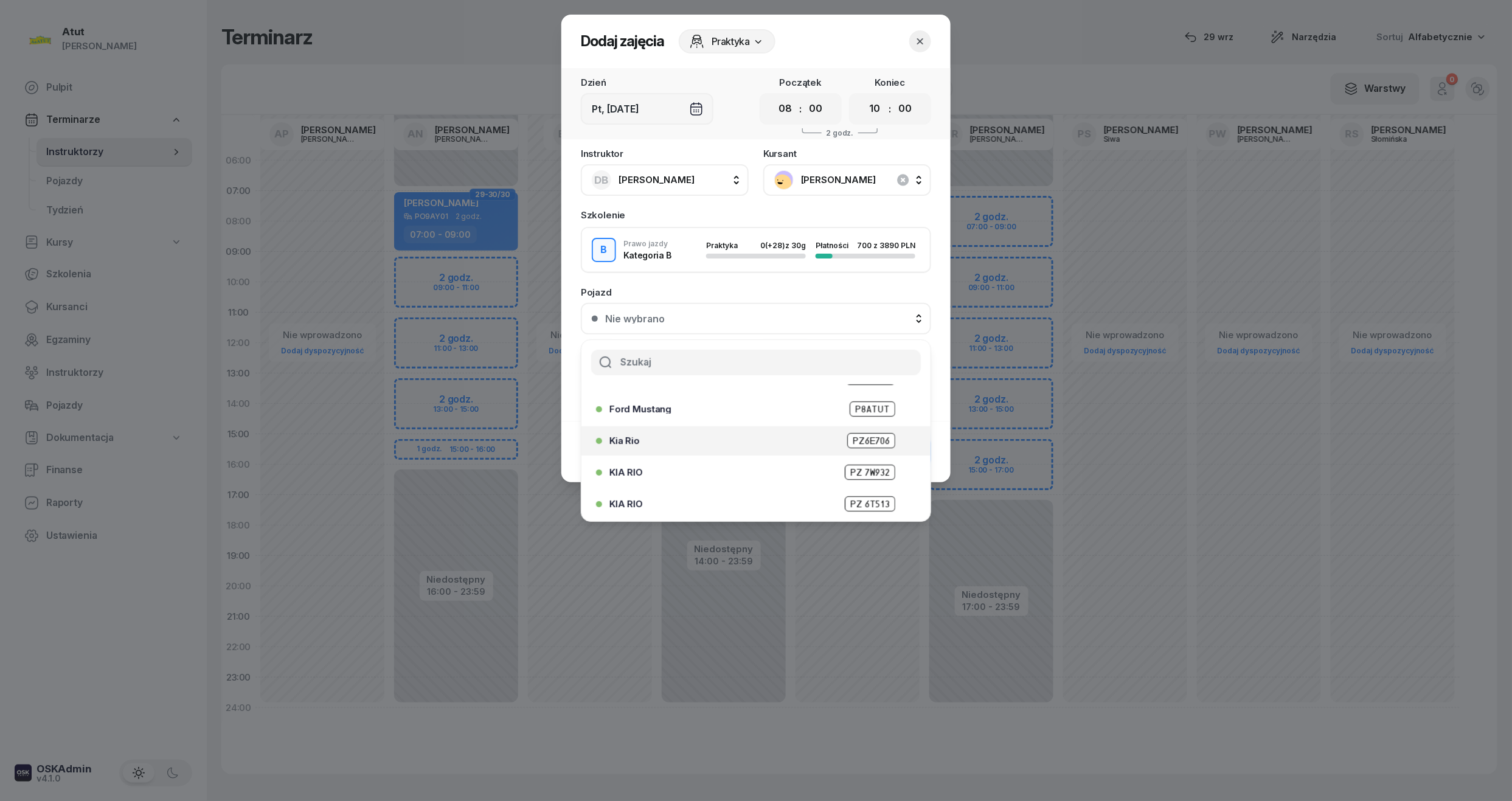
click at [859, 434] on span "PZ6E706" at bounding box center [870, 440] width 48 height 15
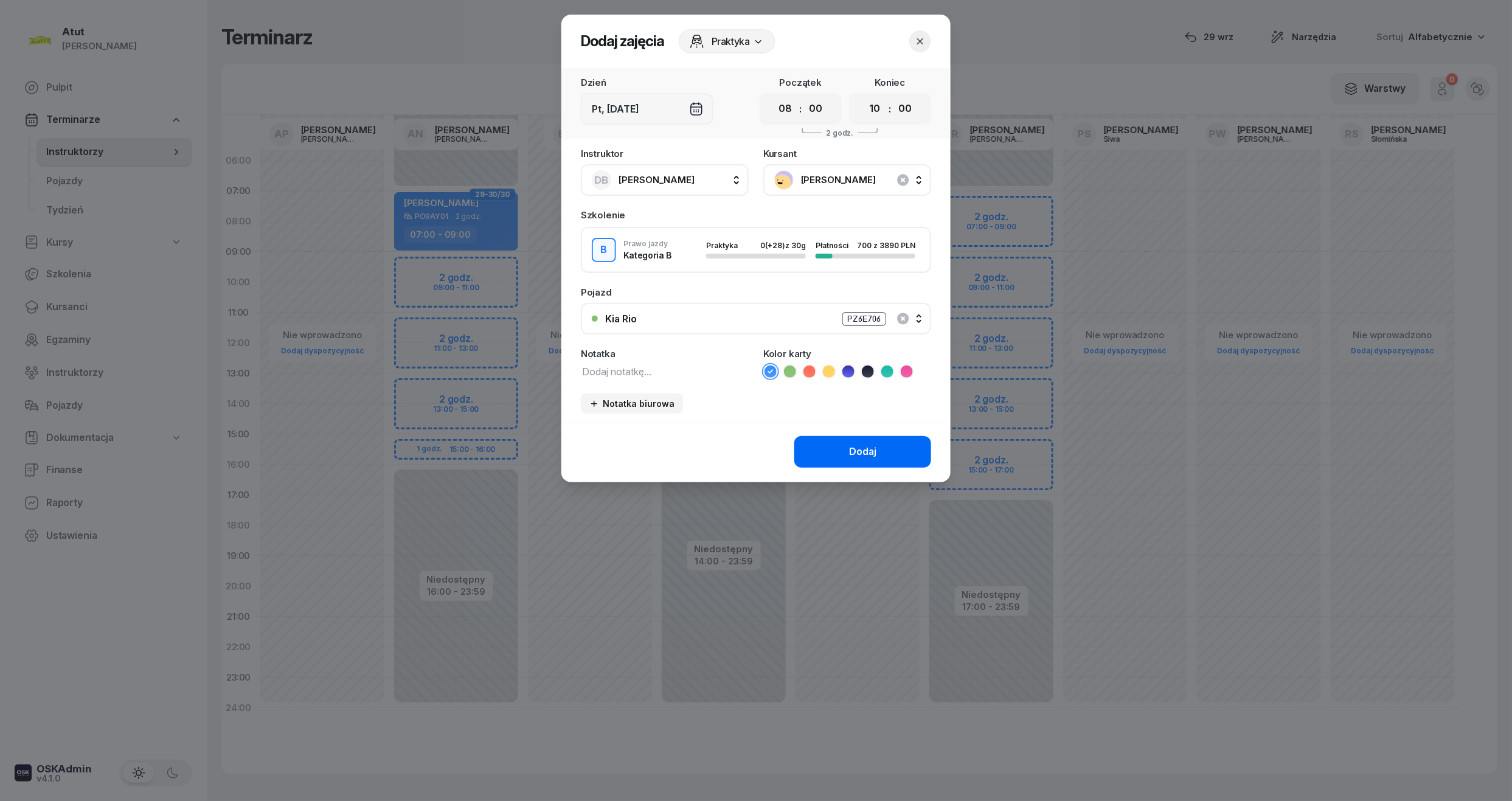
click at [883, 451] on button "Dodaj" at bounding box center [863, 452] width 137 height 31
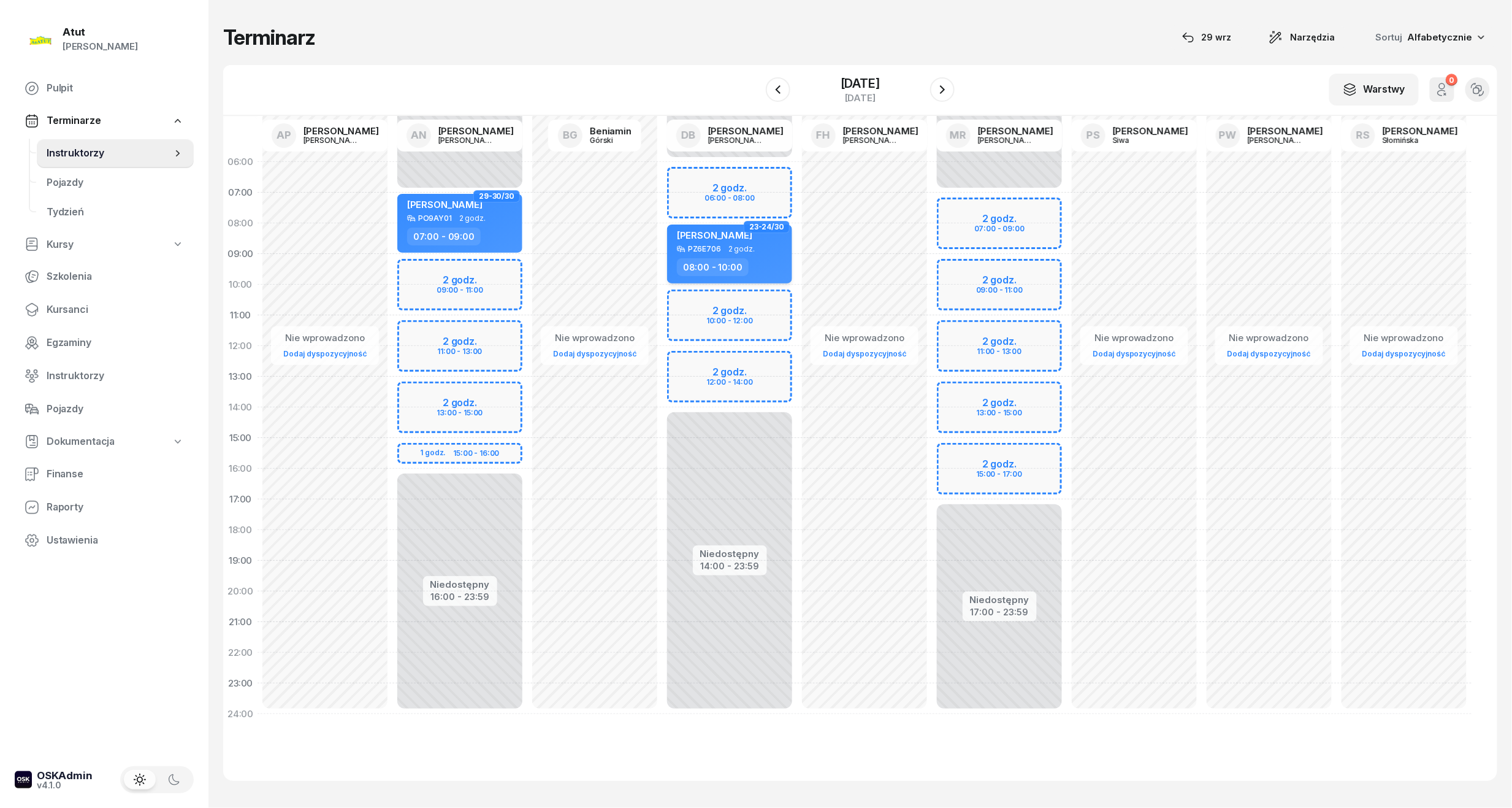
click at [720, 251] on div "PZ6E706 2 godz." at bounding box center [730, 249] width 108 height 9
select select "08"
select select "10"
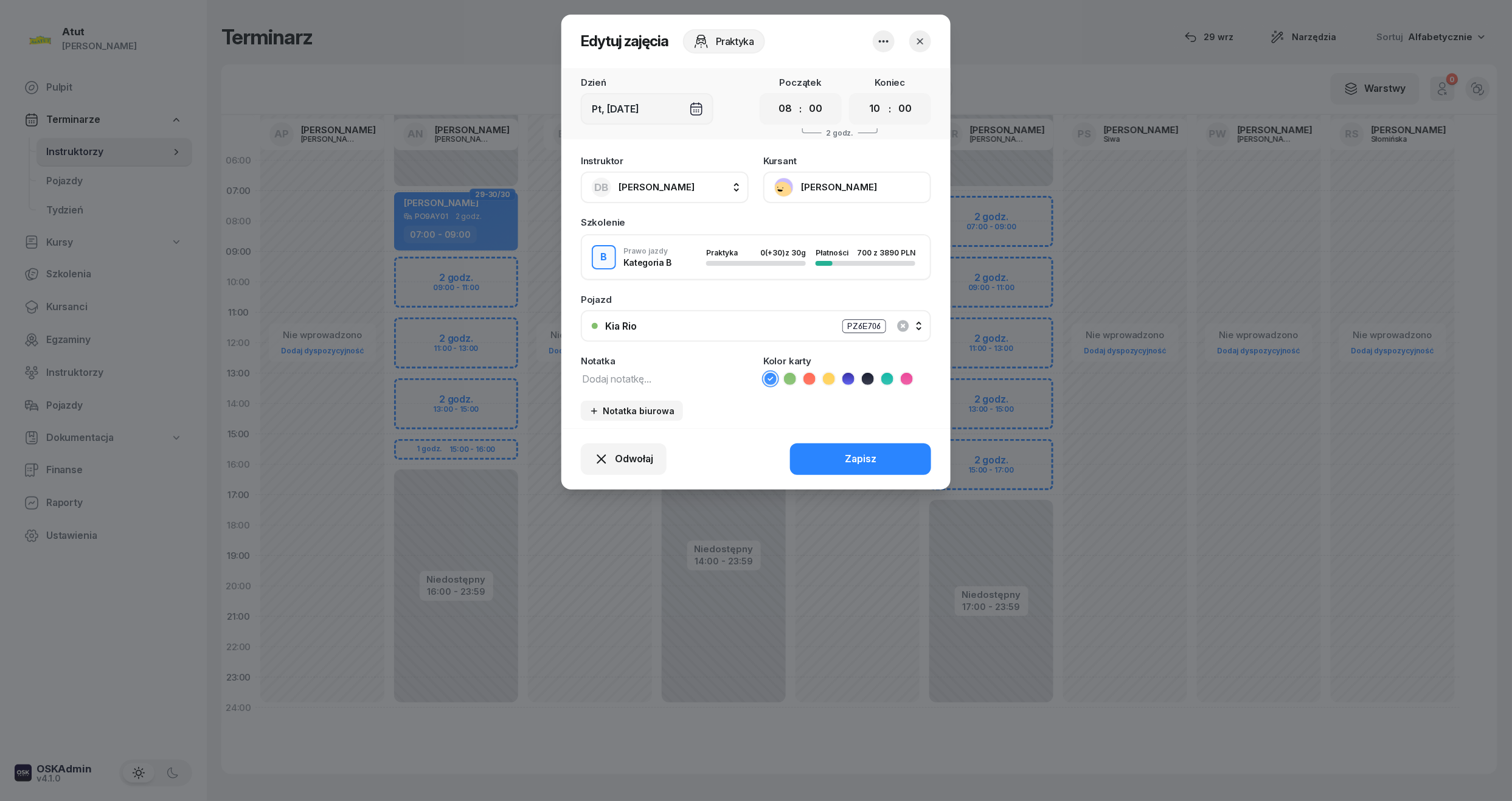
click at [859, 200] on button "[PERSON_NAME]" at bounding box center [847, 187] width 168 height 31
click at [826, 224] on div "Otwórz profil" at bounding box center [802, 229] width 59 height 16
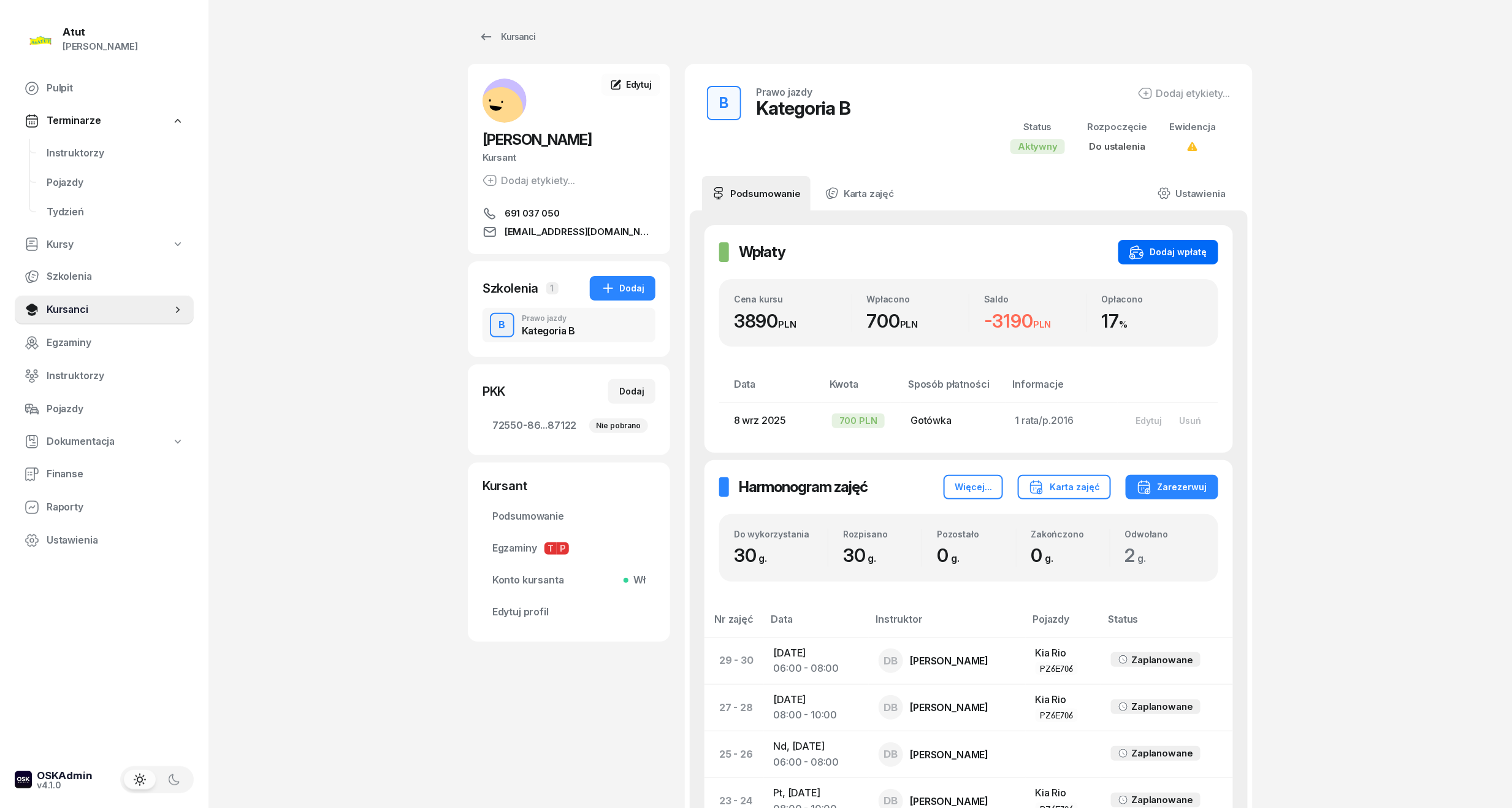
click at [1190, 249] on div "Dodaj wpłatę" at bounding box center [1168, 252] width 78 height 15
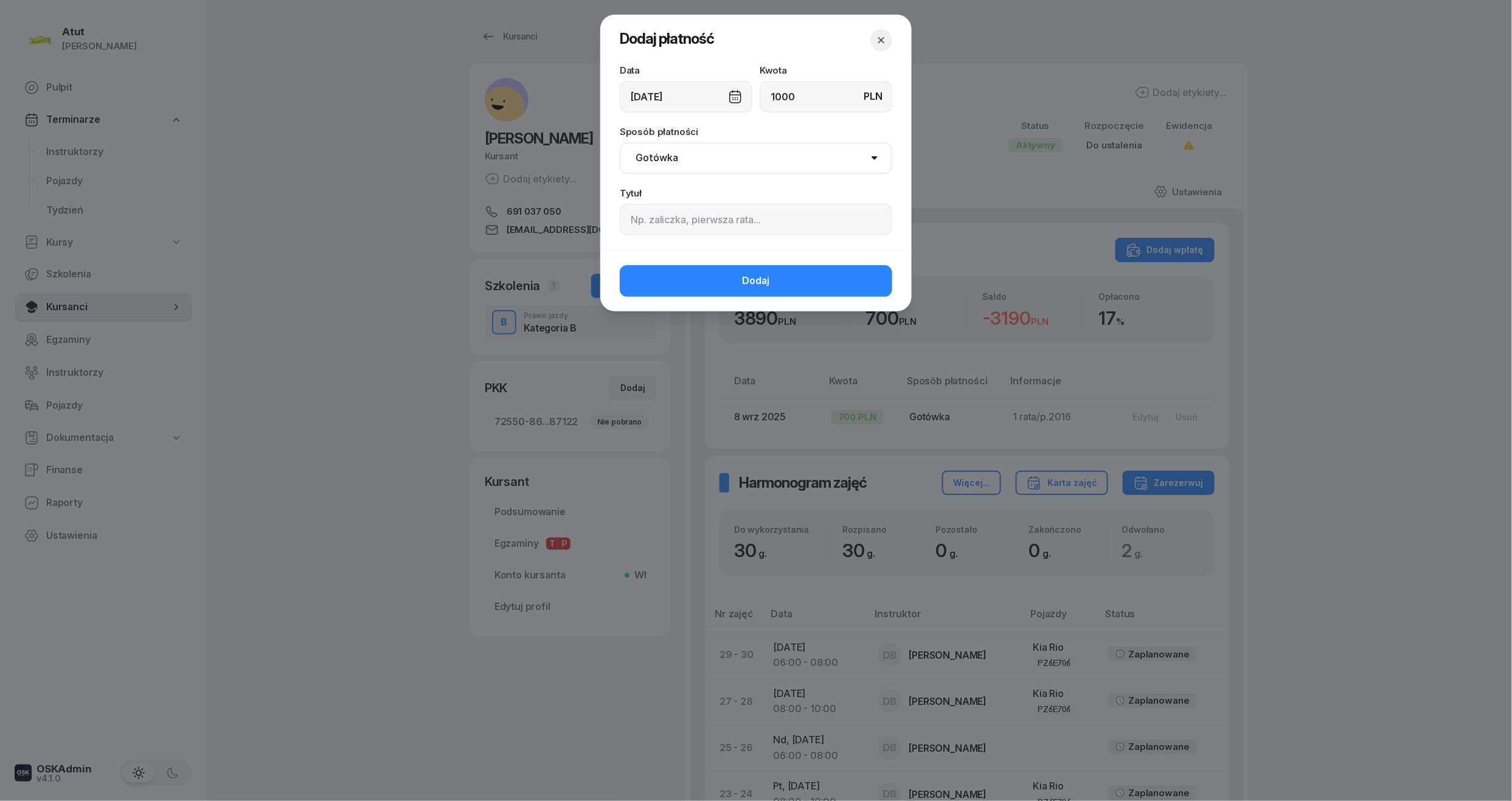
type input "1000"
click at [689, 216] on input at bounding box center [756, 220] width 273 height 31
type input "2 rata/p.2303"
click at [689, 271] on button "Dodaj" at bounding box center [756, 281] width 273 height 31
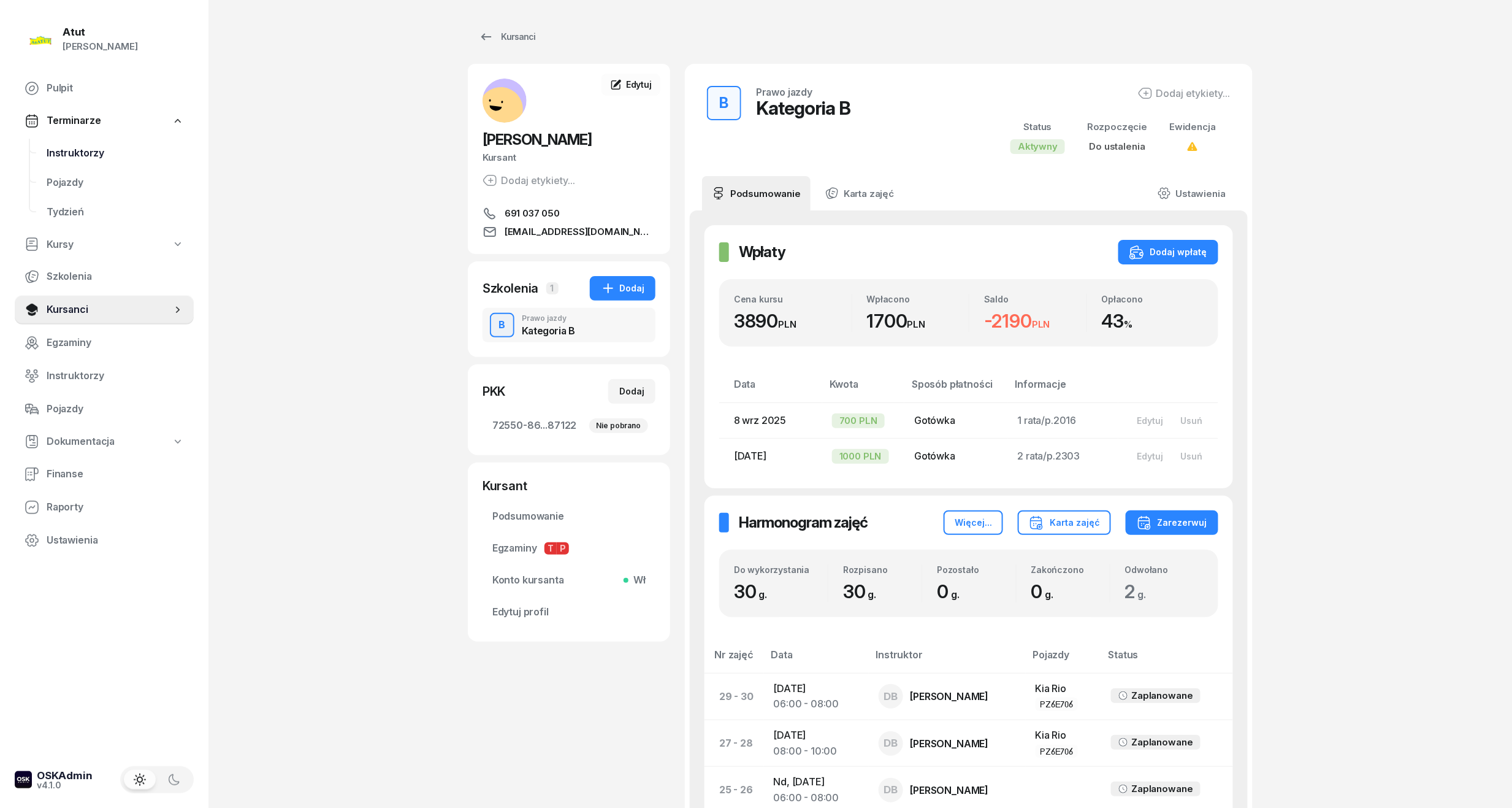
click at [80, 145] on span "Instruktorzy" at bounding box center [116, 153] width 137 height 16
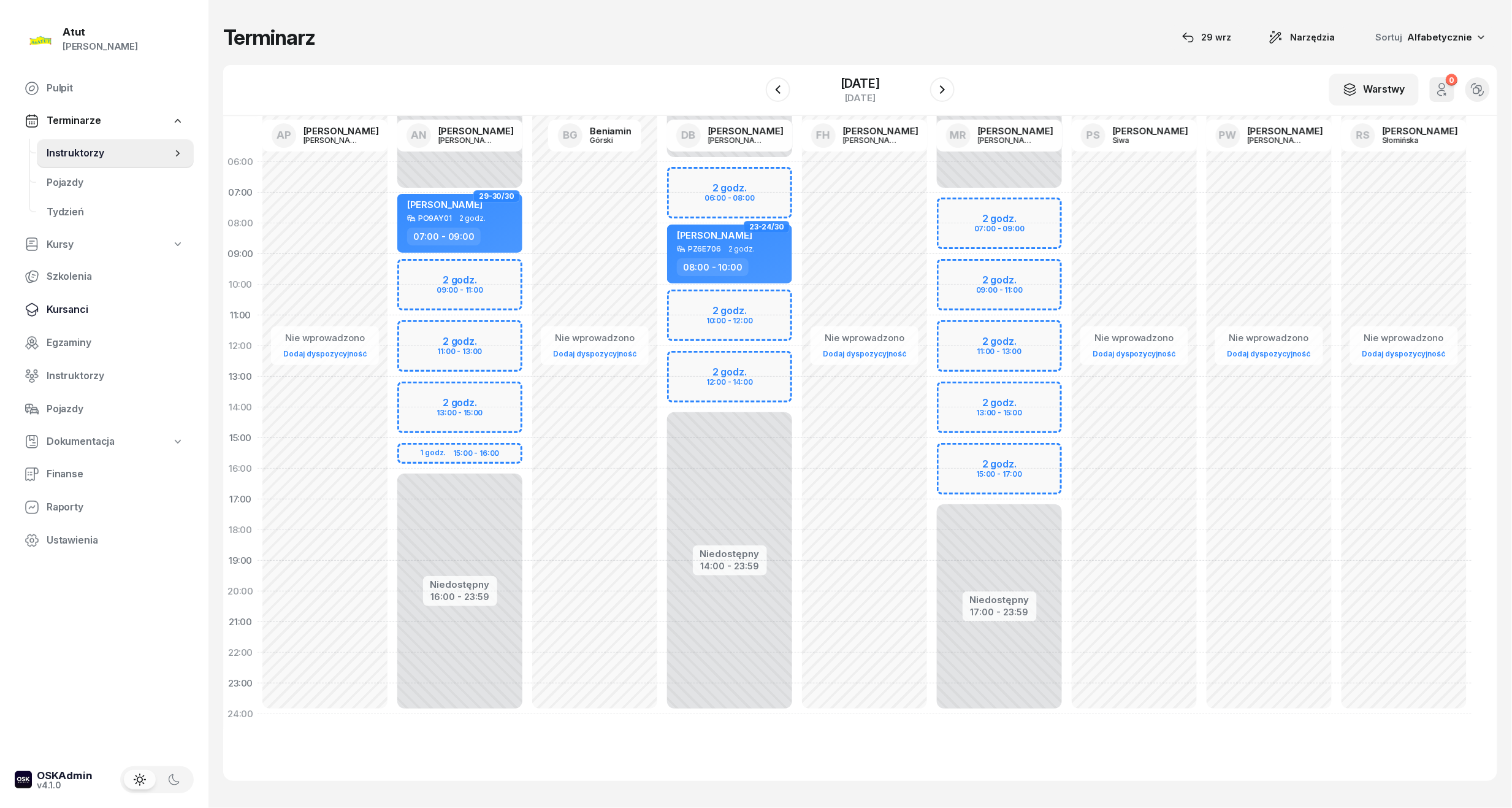
click at [84, 310] on span "Kursanci" at bounding box center [116, 309] width 137 height 16
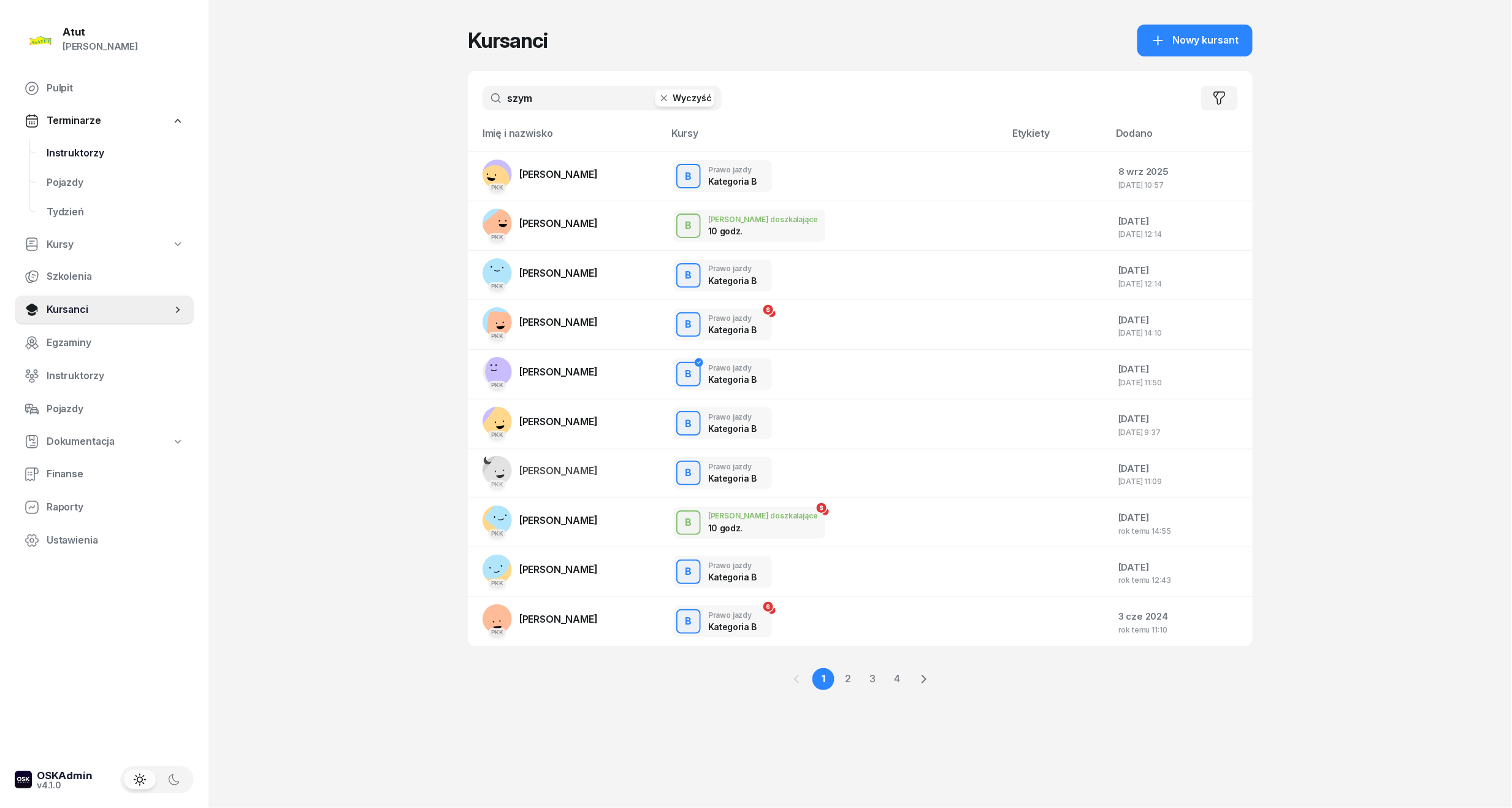
drag, startPoint x: 582, startPoint y: 97, endPoint x: 98, endPoint y: 163, distance: 488.5
click at [98, 163] on div "Atut Paulina Lis Pulpit Terminarze Instruktorzy Pojazdy Tydzień Kursy Szkolenia…" at bounding box center [756, 404] width 1512 height 808
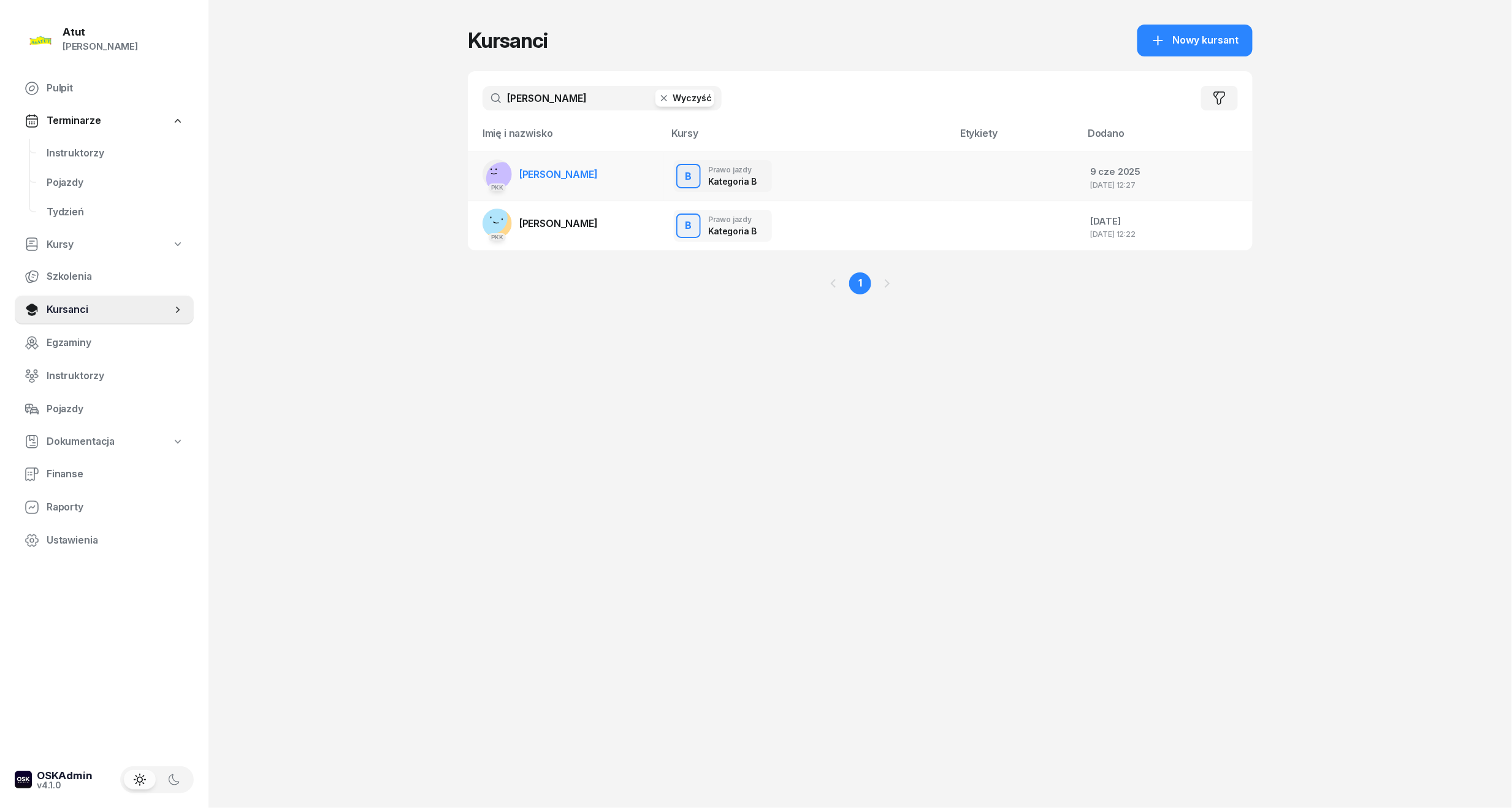
type input "danylo"
click at [584, 179] on span "Danylo Zatulyviter" at bounding box center [558, 174] width 79 height 13
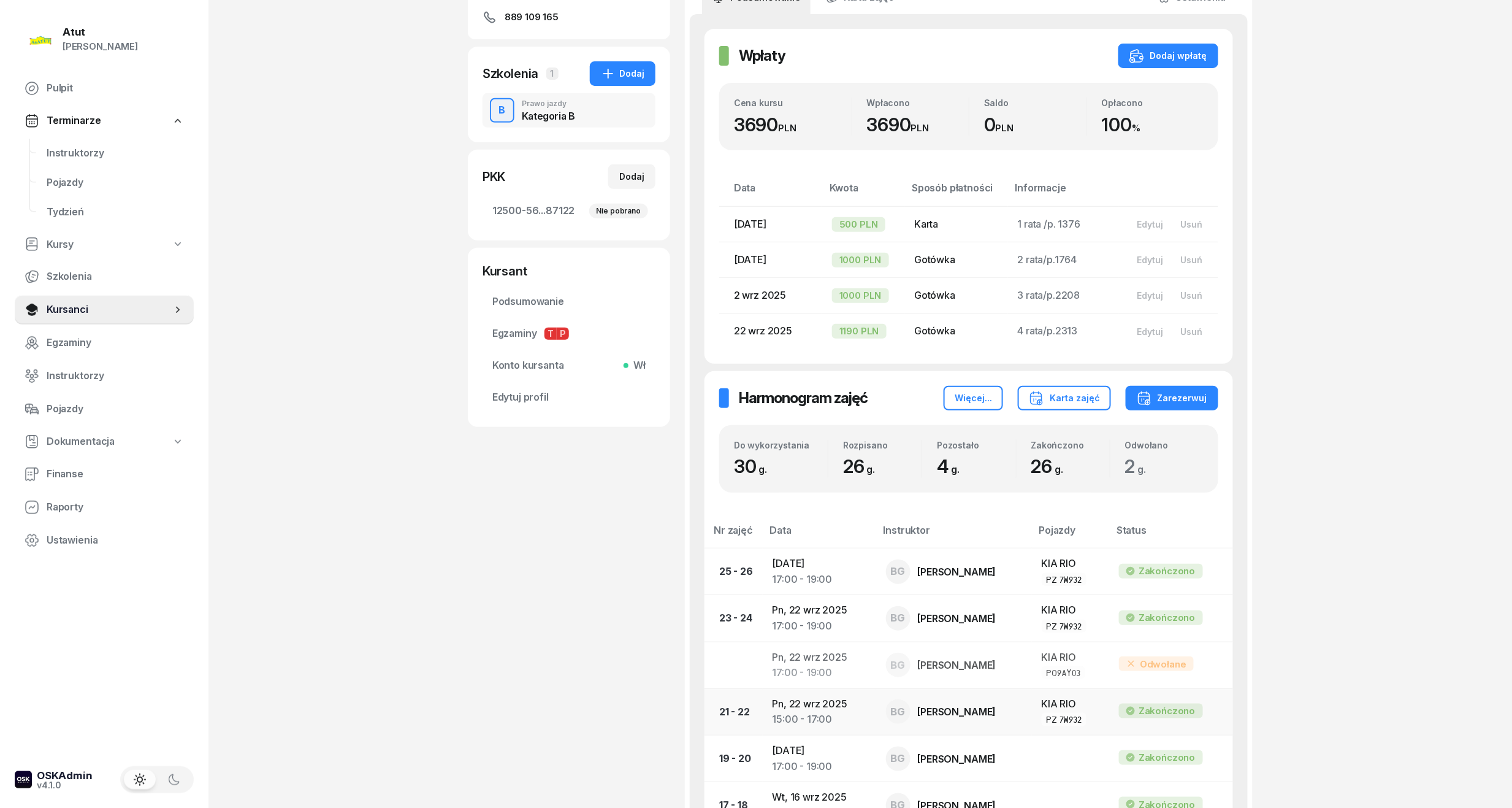
scroll to position [327, 0]
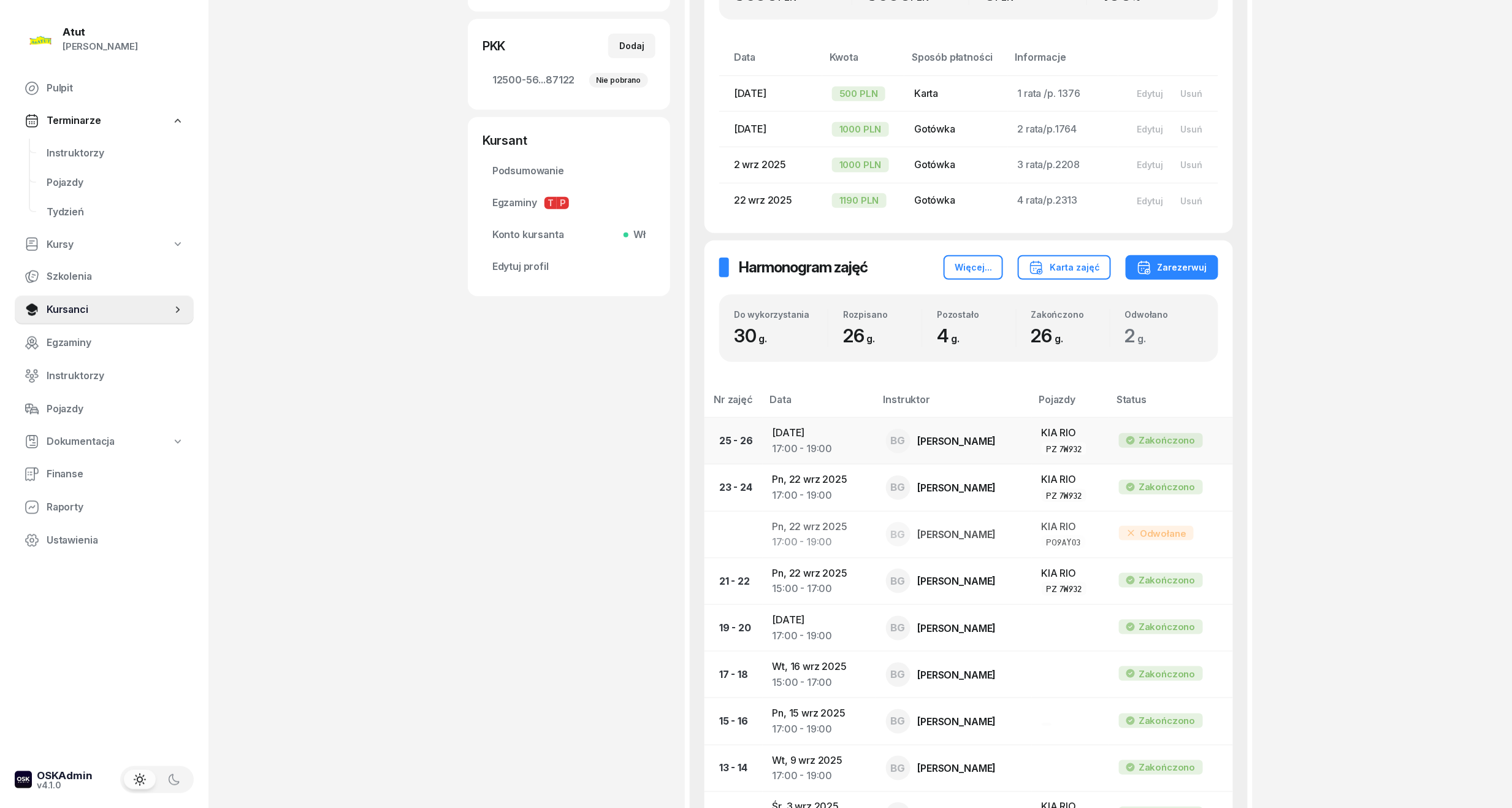
click at [835, 436] on td "Wt, 23 wrz 2025 17:00 - 19:00" at bounding box center [819, 441] width 114 height 47
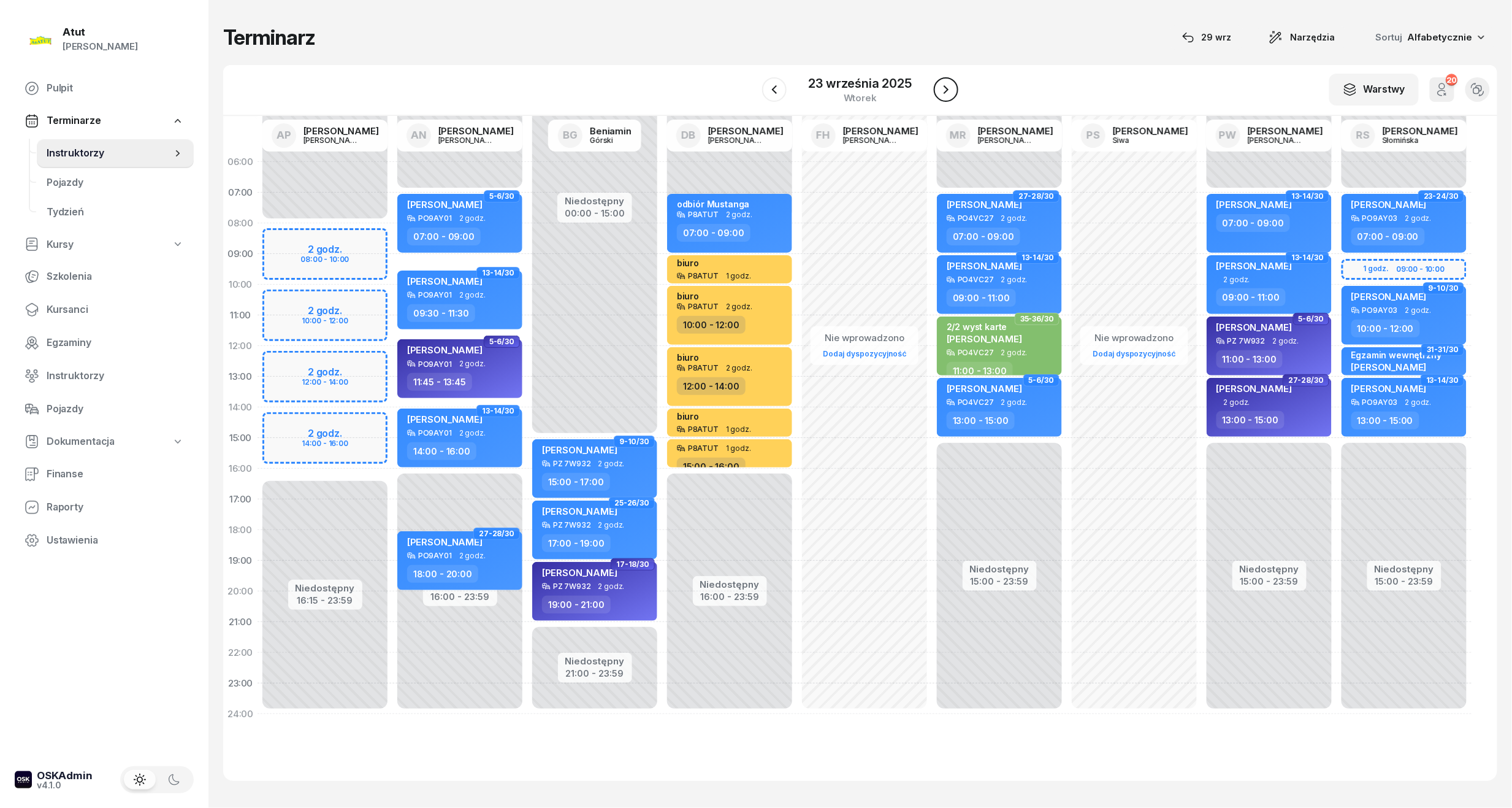
click at [947, 89] on icon "button" at bounding box center [946, 89] width 5 height 9
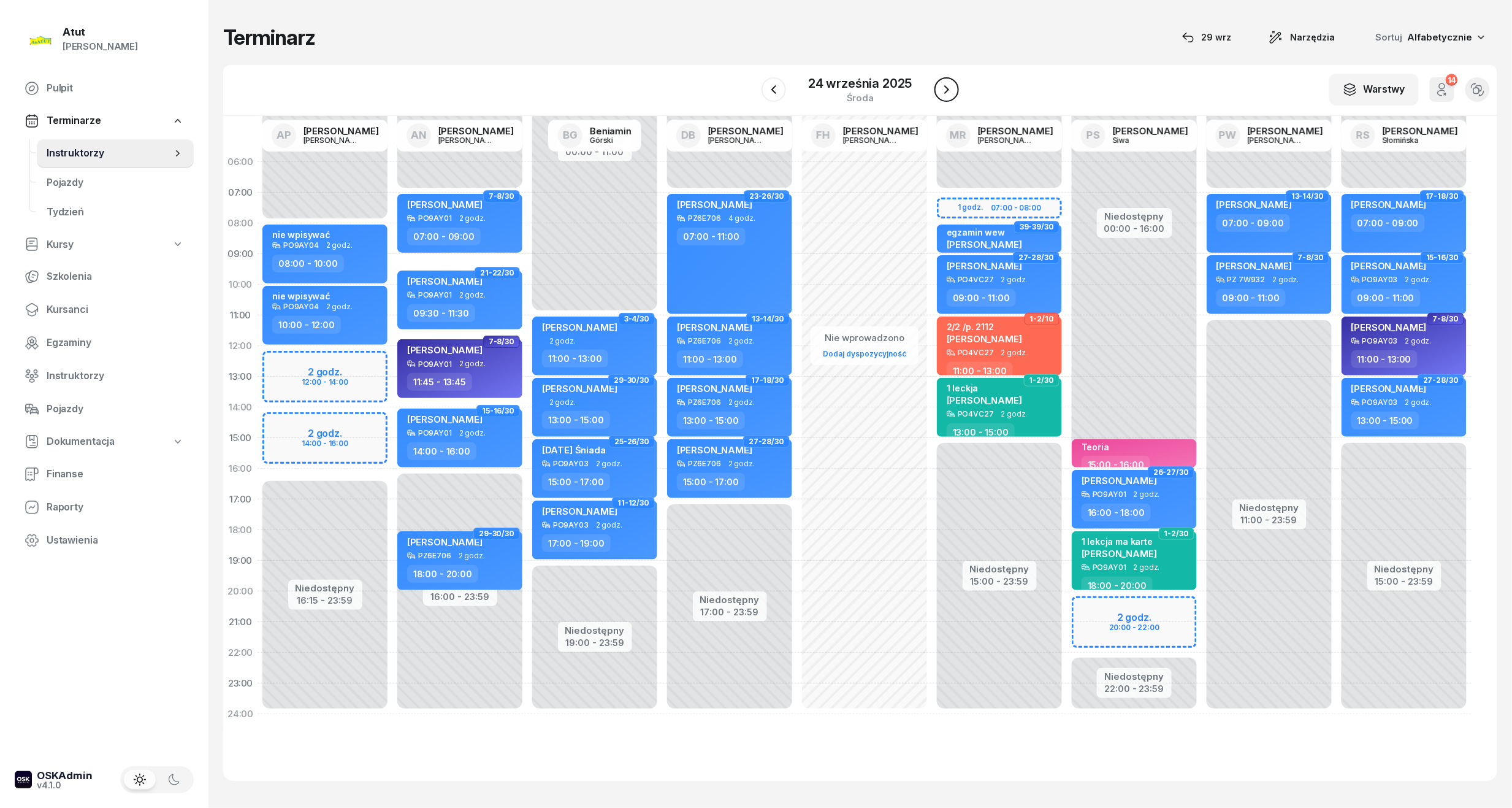
click at [947, 89] on icon "button" at bounding box center [946, 89] width 5 height 9
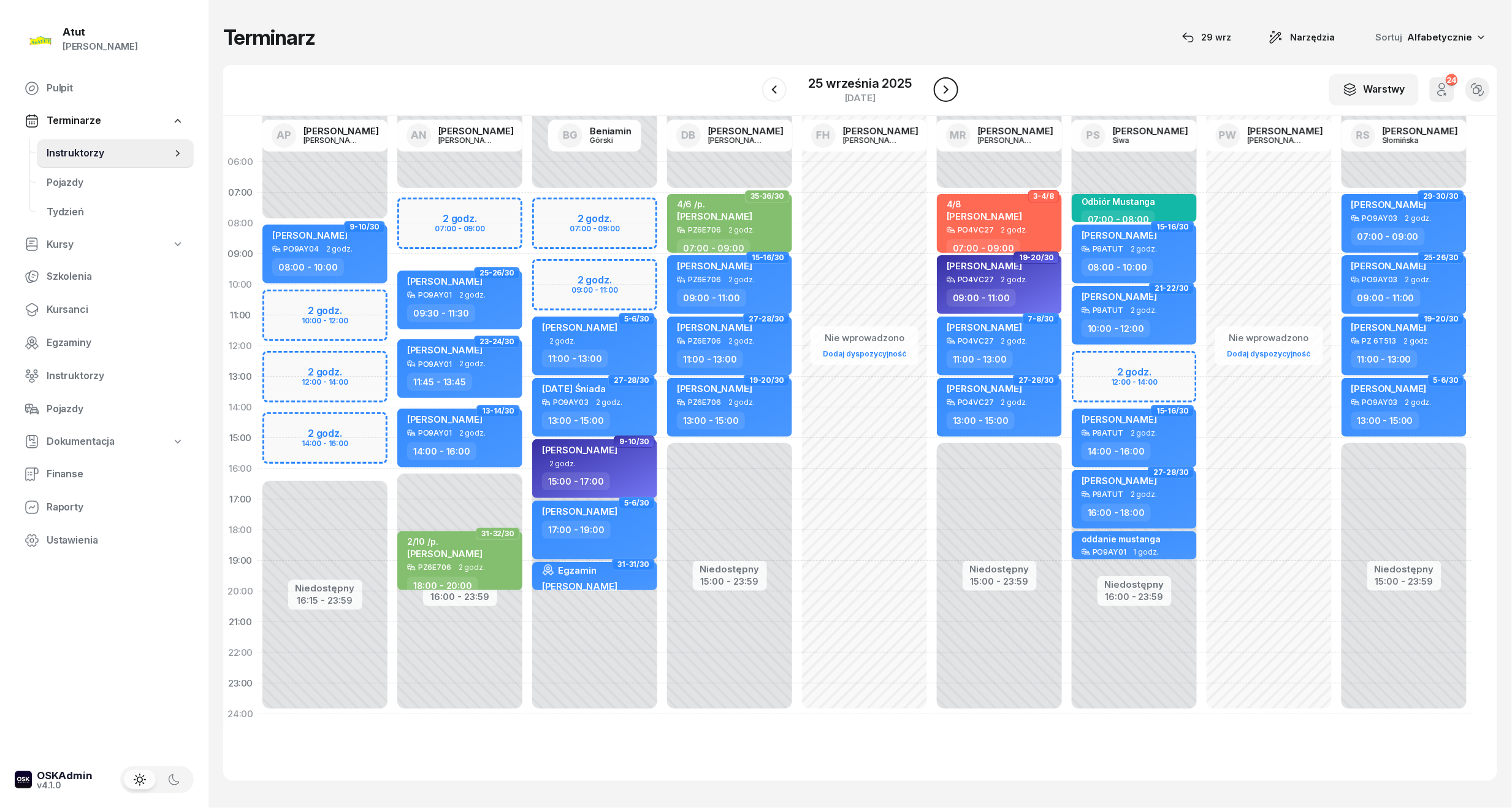
click at [950, 89] on icon "button" at bounding box center [946, 89] width 15 height 15
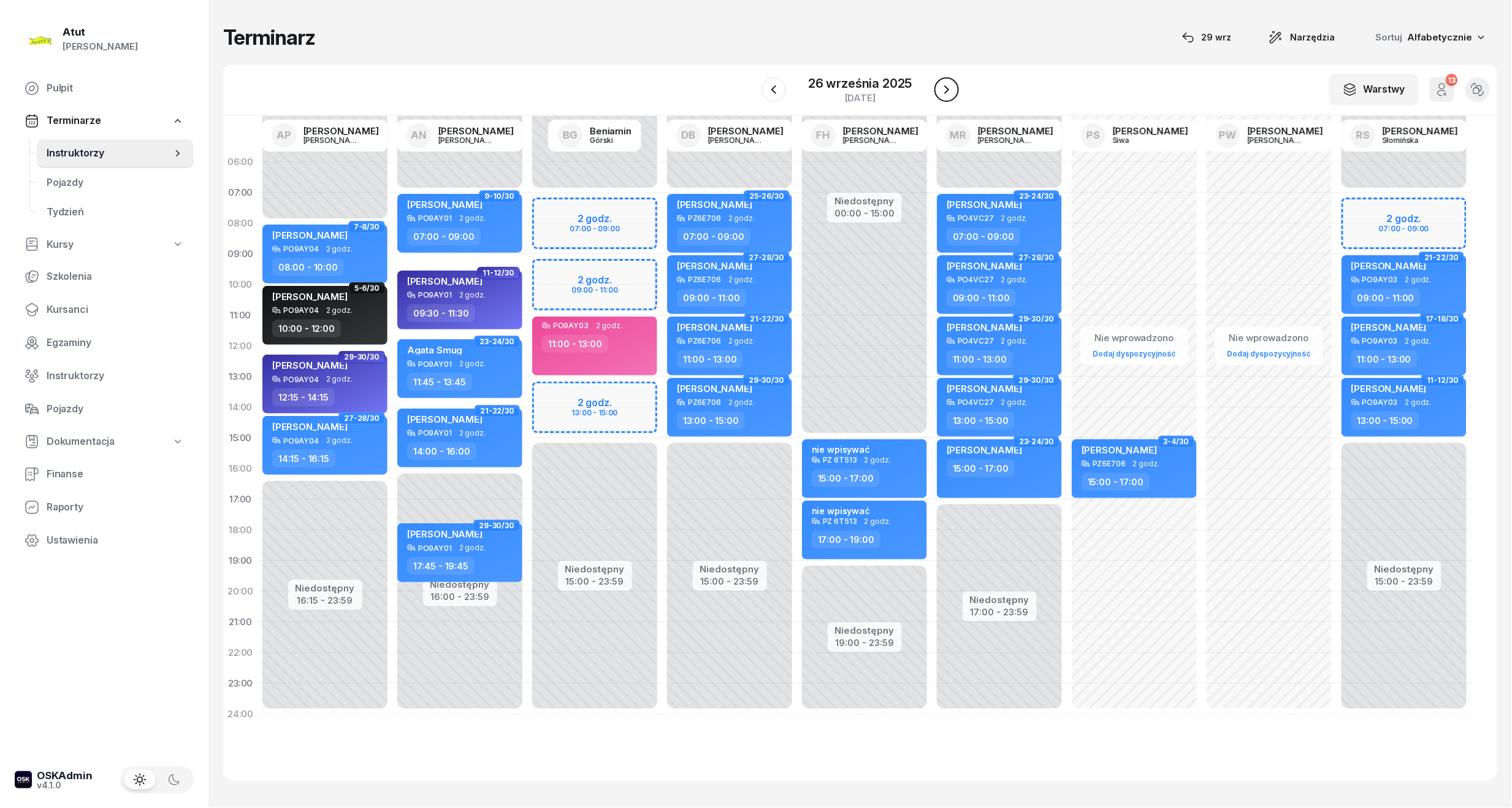
click at [950, 89] on icon "button" at bounding box center [946, 89] width 15 height 15
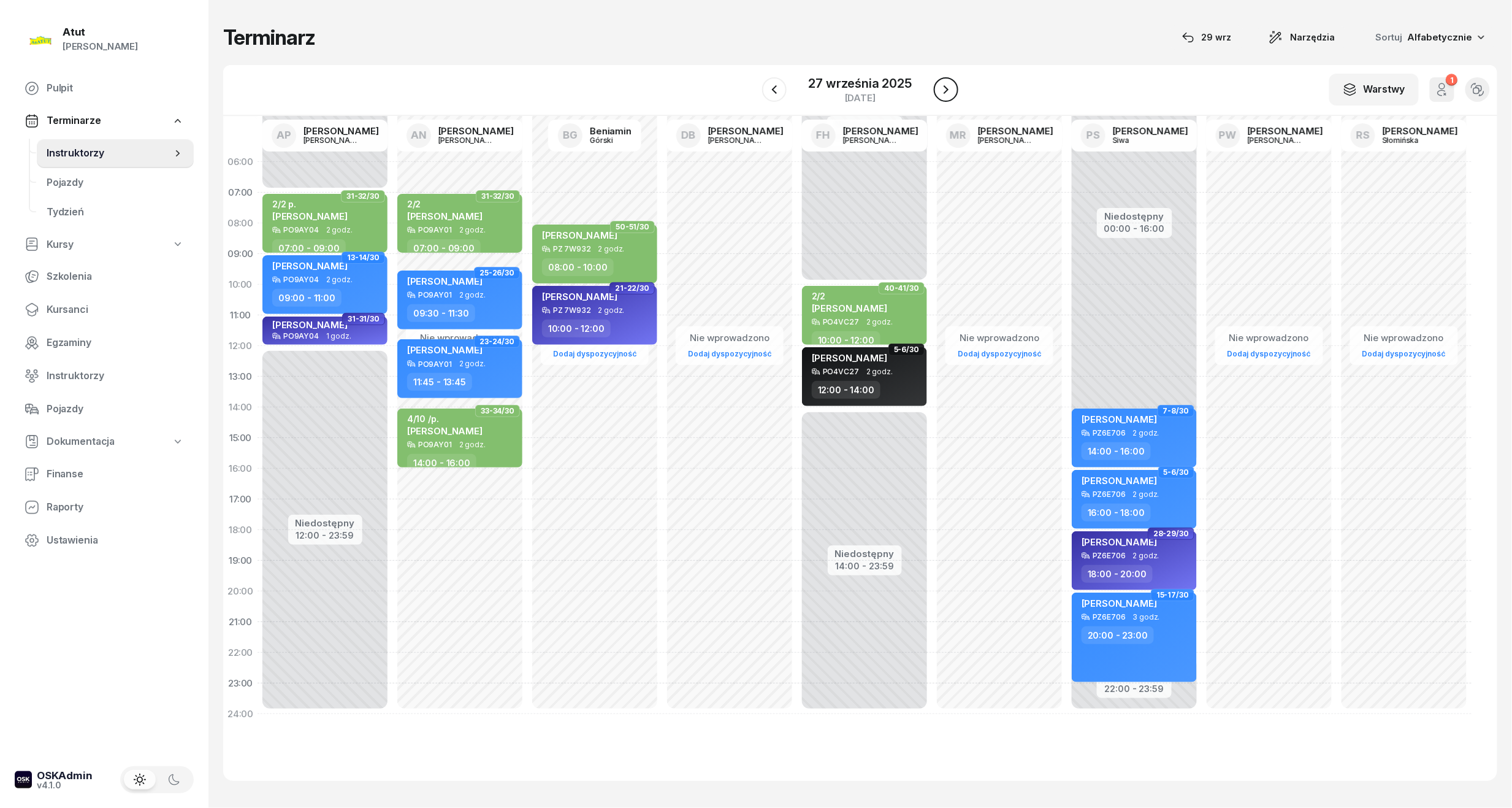
click at [950, 89] on icon "button" at bounding box center [946, 89] width 15 height 15
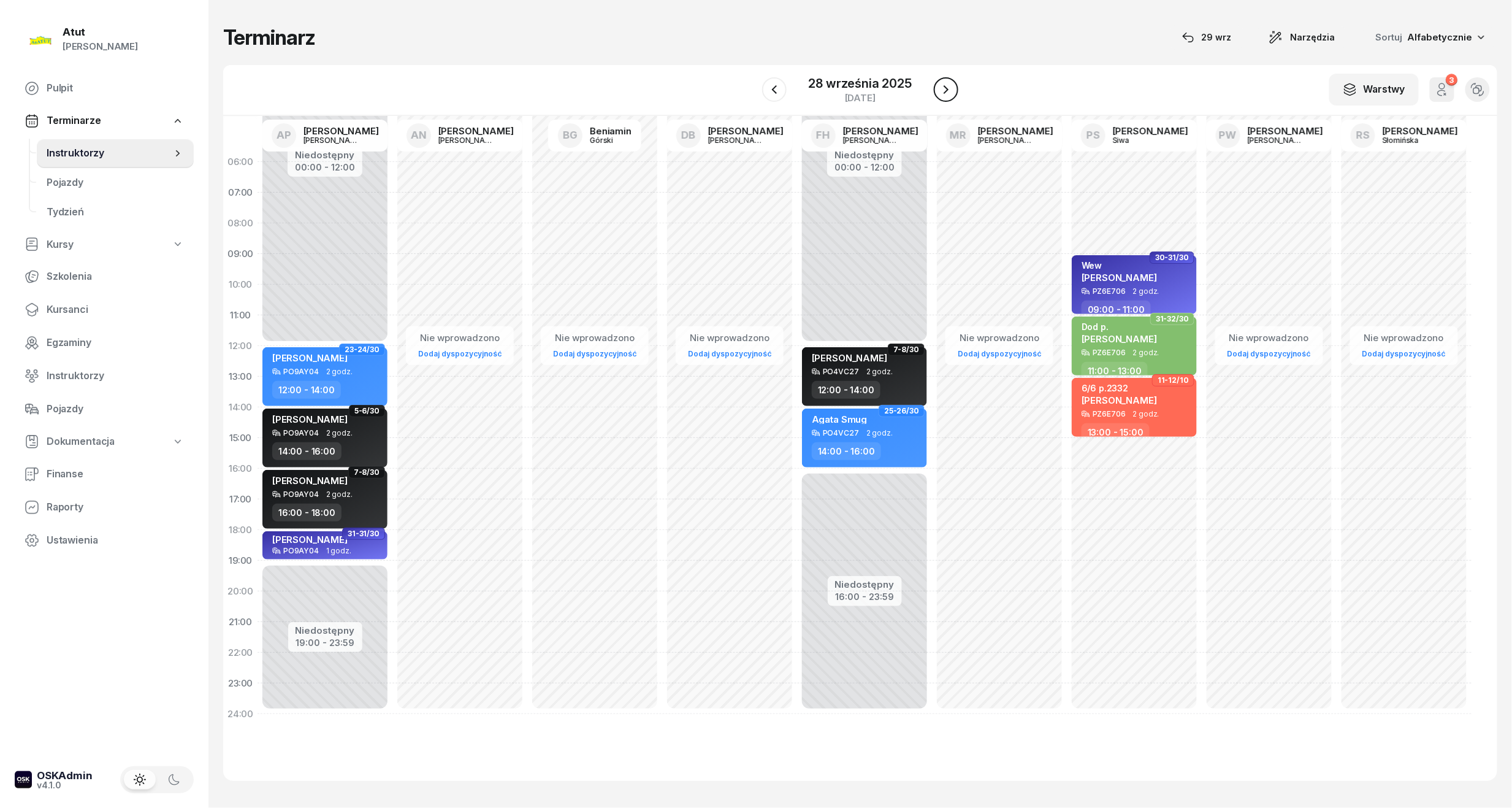
click at [950, 89] on icon "button" at bounding box center [946, 89] width 15 height 15
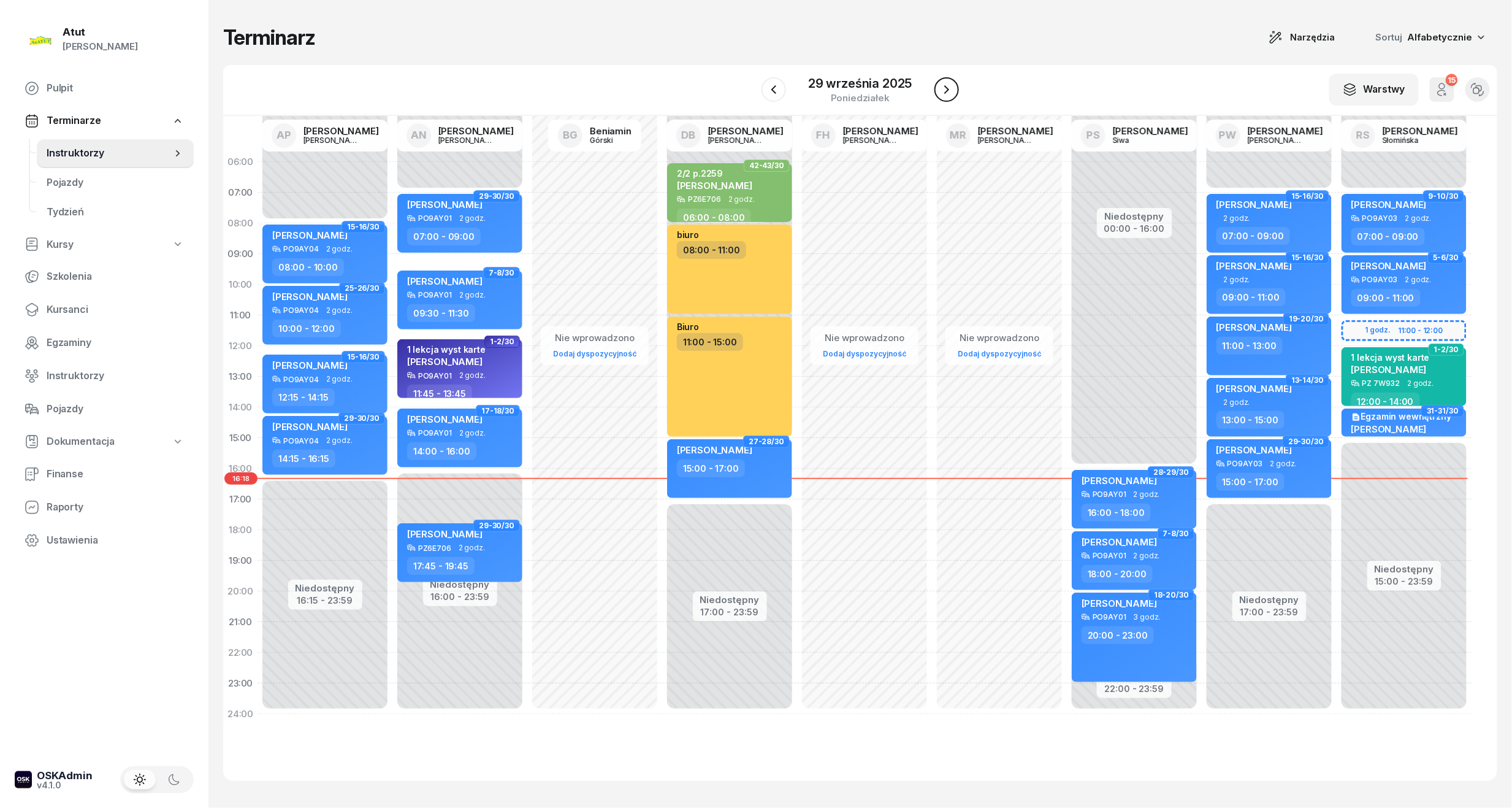
click at [950, 89] on icon "button" at bounding box center [946, 89] width 15 height 15
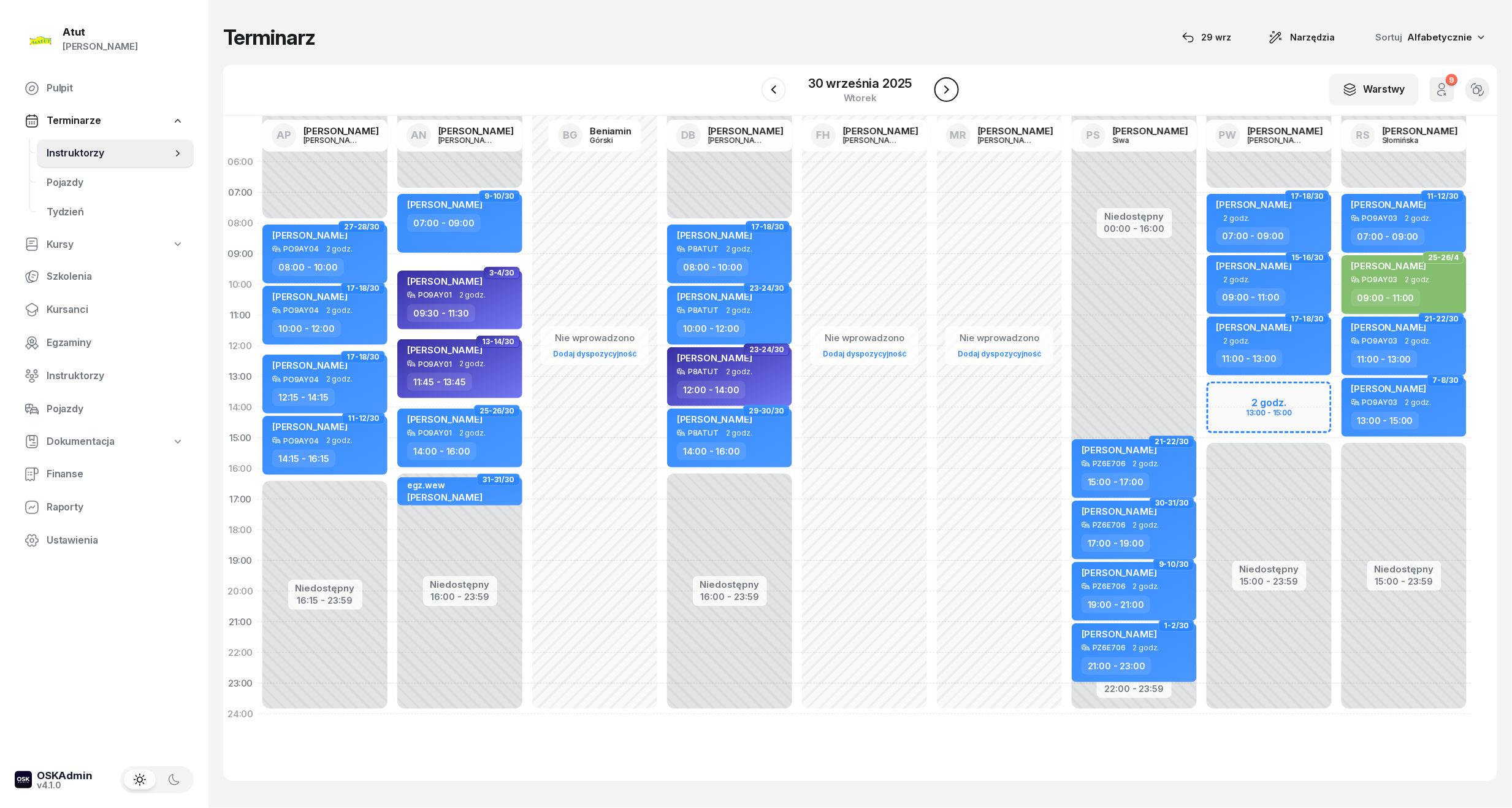
click at [950, 89] on icon "button" at bounding box center [946, 89] width 15 height 15
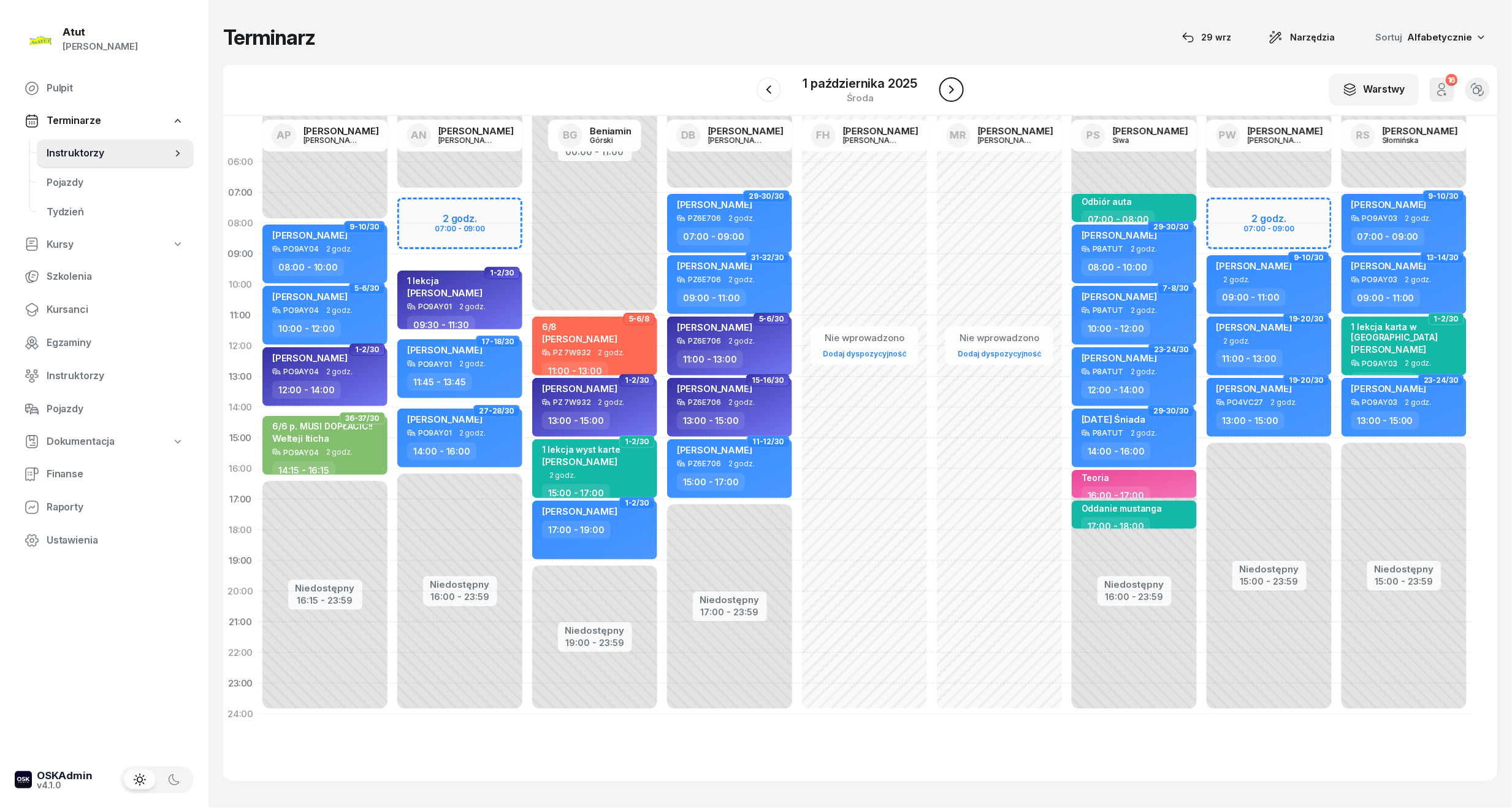
click at [950, 89] on icon "button" at bounding box center [952, 89] width 15 height 15
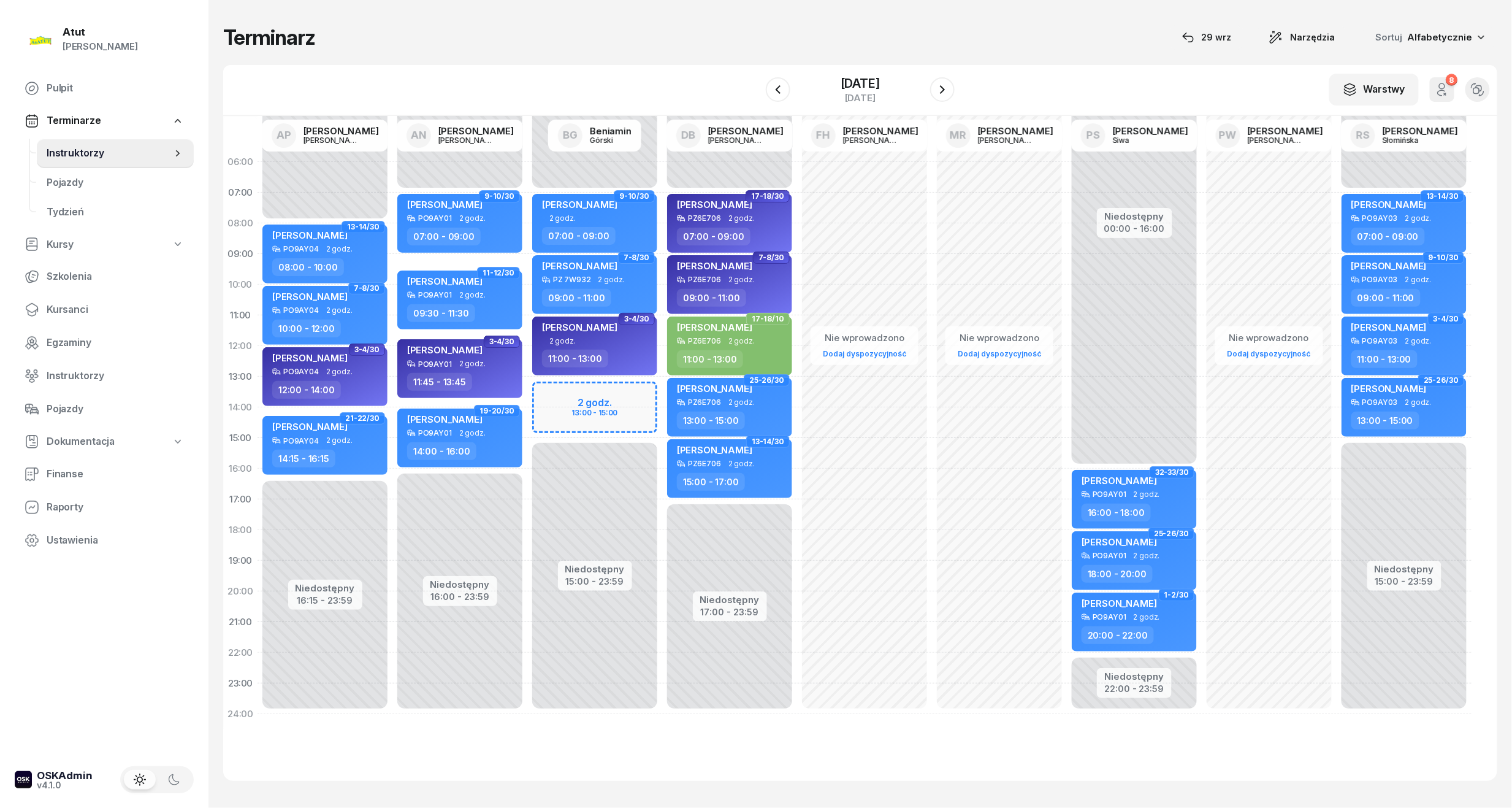
click at [607, 415] on div "Niedostępny 00:00 - 07:00 Niedostępny 15:00 - 23:59 2 godz. 13:00 - 15:00 9-10/…" at bounding box center [595, 438] width 135 height 583
select select "14"
select select "16"
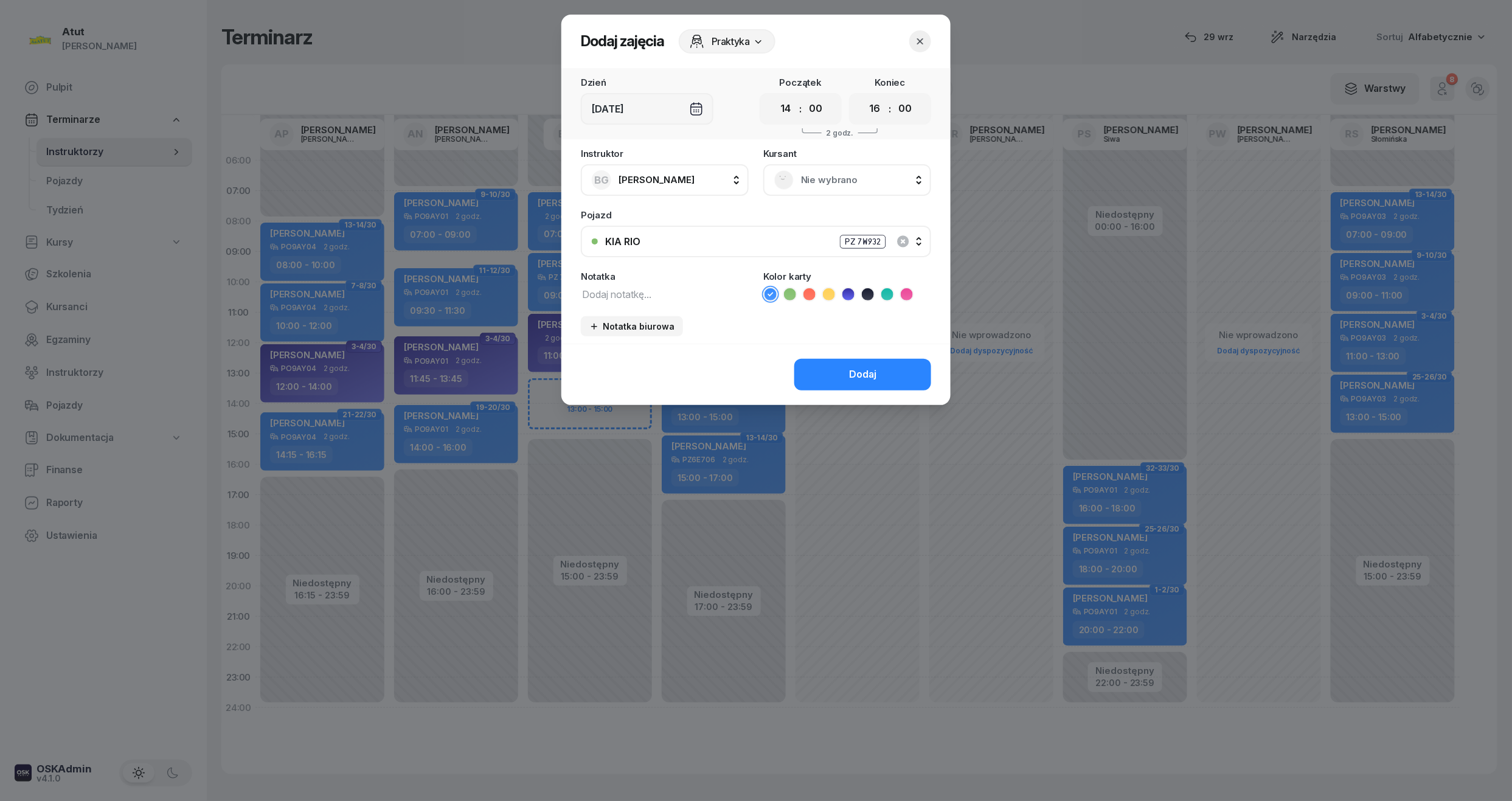
click at [833, 176] on span "Nie wybrano" at bounding box center [861, 180] width 119 height 16
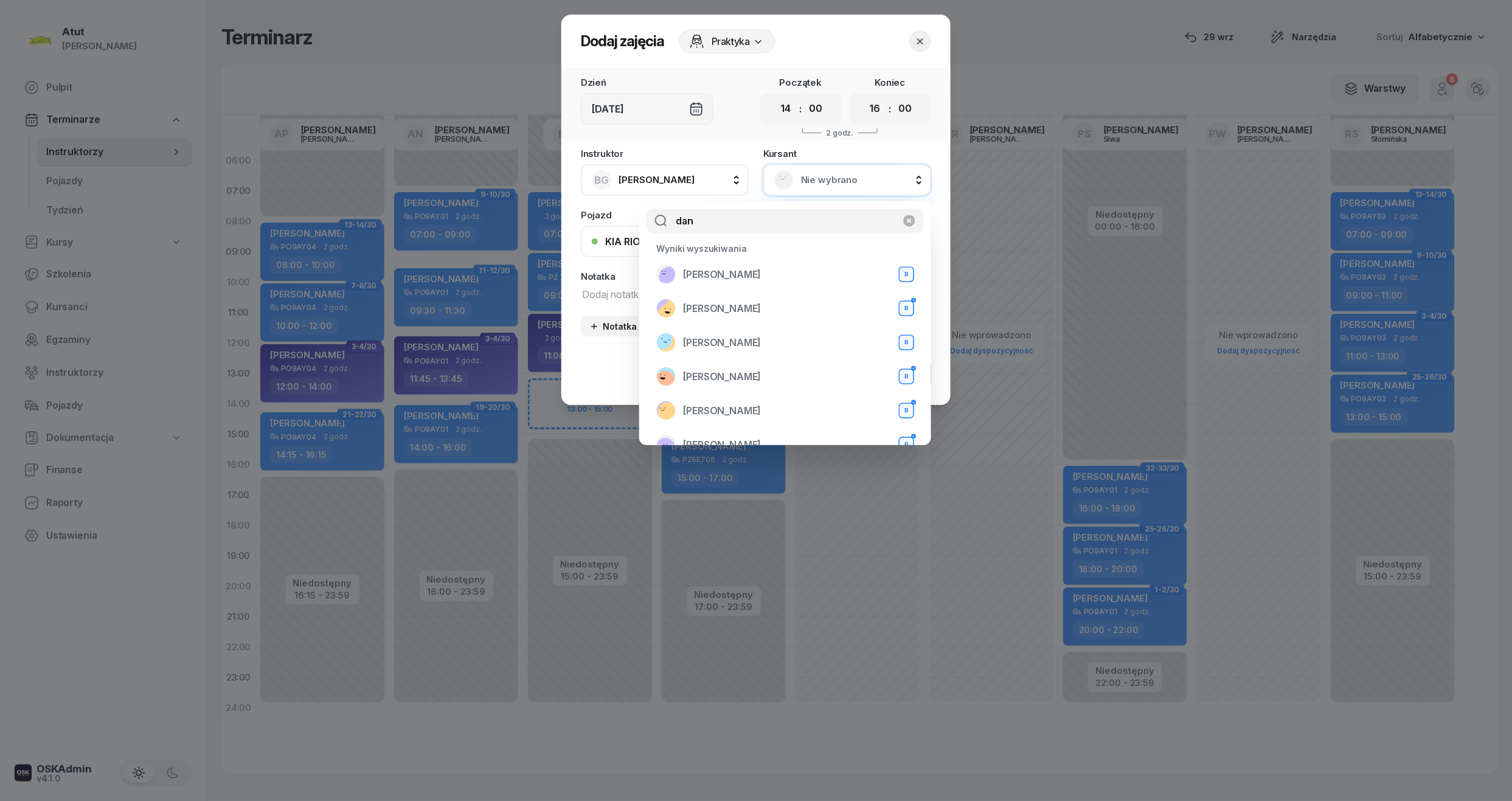
type input "dan"
click at [920, 43] on icon "button" at bounding box center [920, 41] width 12 height 12
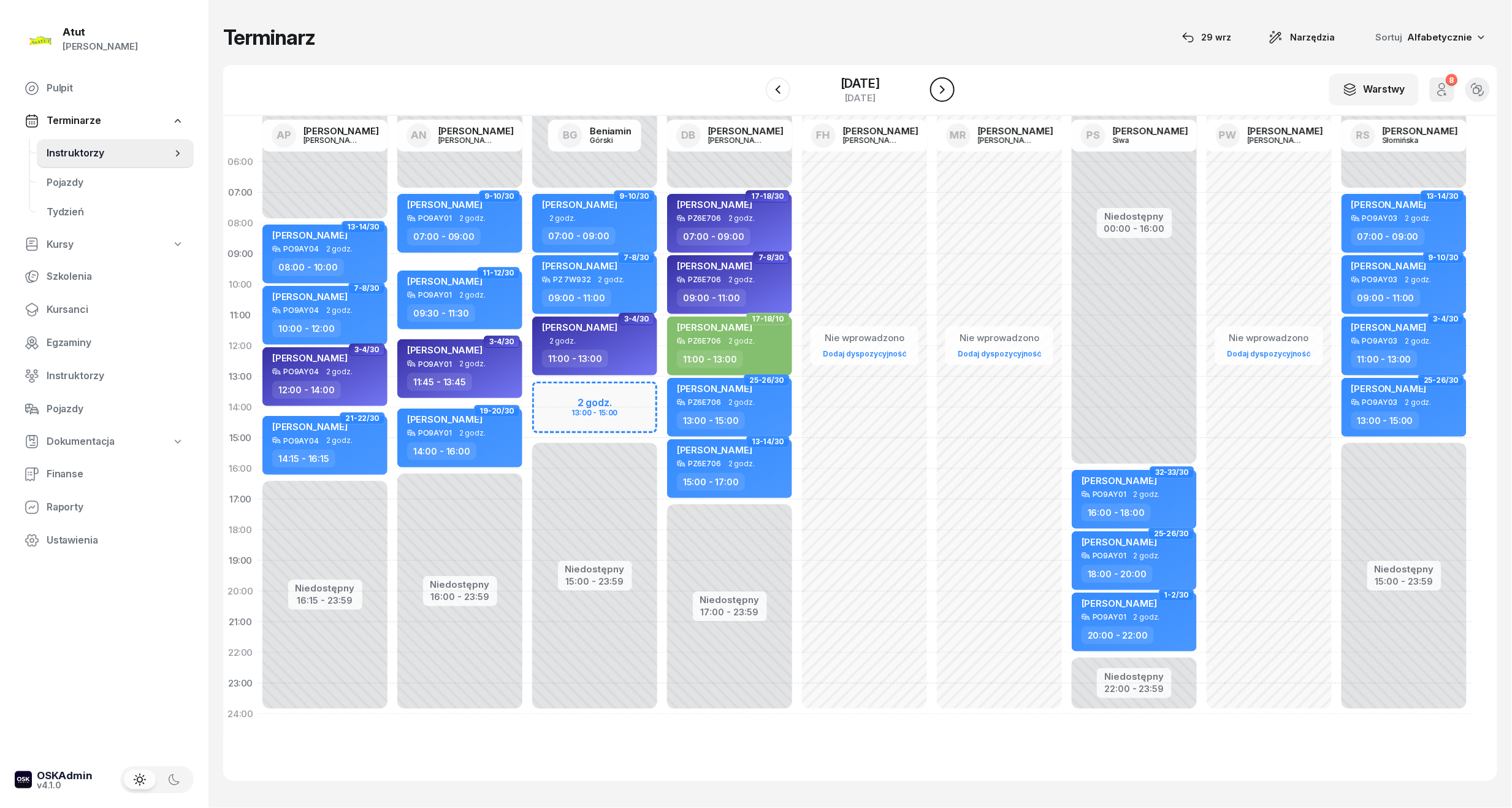
click at [947, 82] on icon "button" at bounding box center [942, 89] width 15 height 15
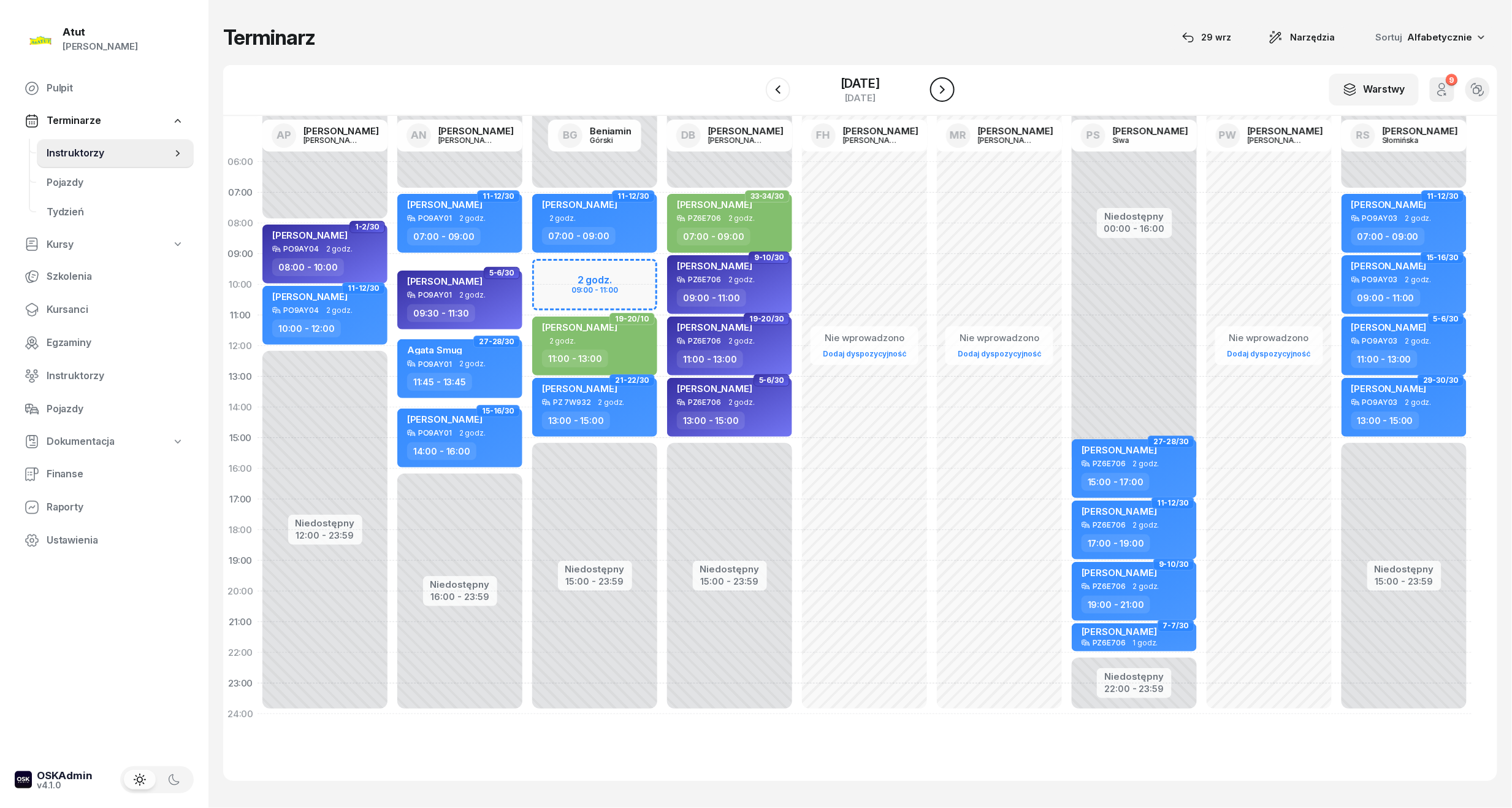
click at [947, 87] on icon "button" at bounding box center [942, 89] width 15 height 15
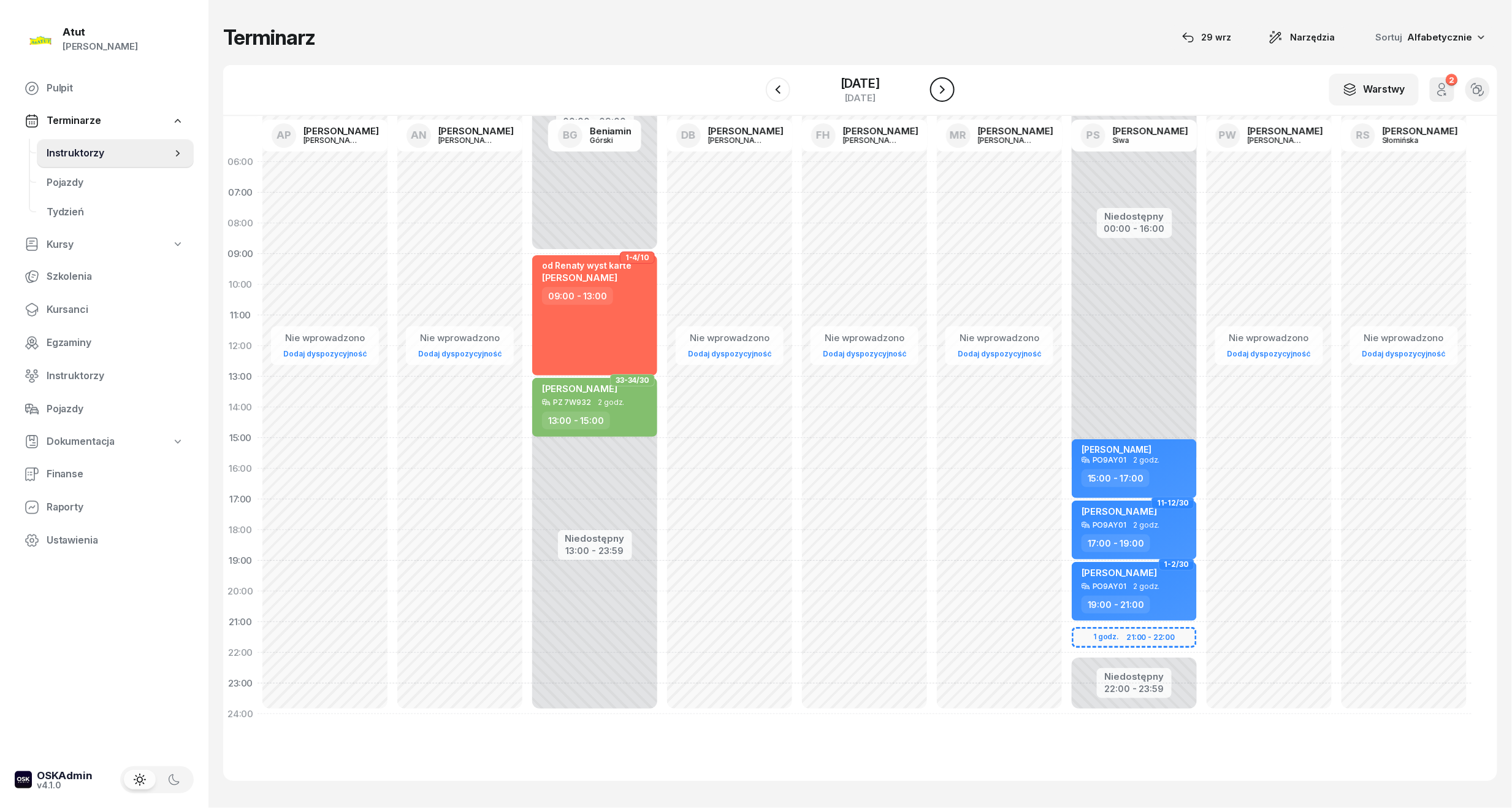
click at [947, 87] on icon "button" at bounding box center [942, 89] width 15 height 15
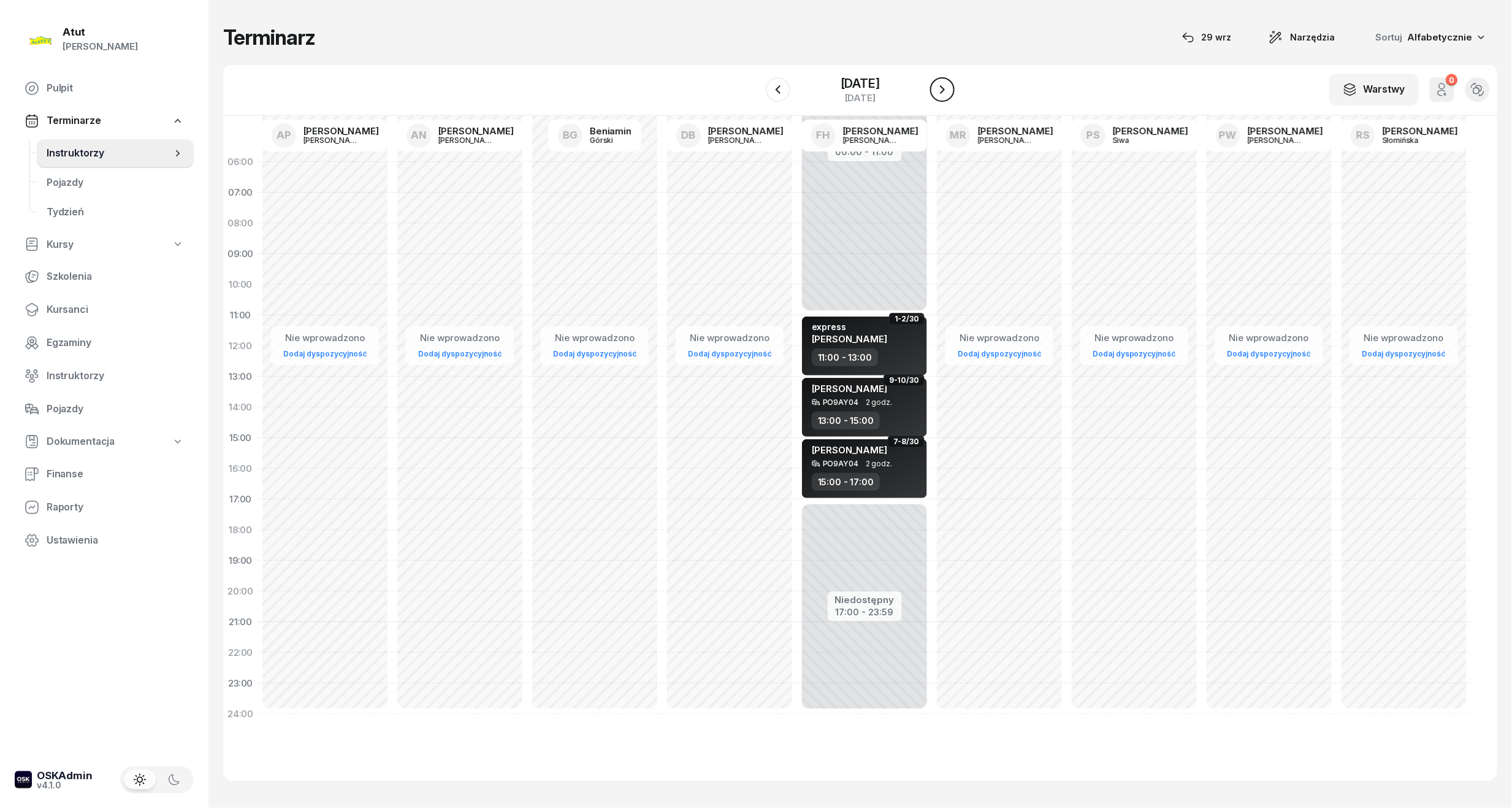
click at [947, 87] on icon "button" at bounding box center [942, 89] width 15 height 15
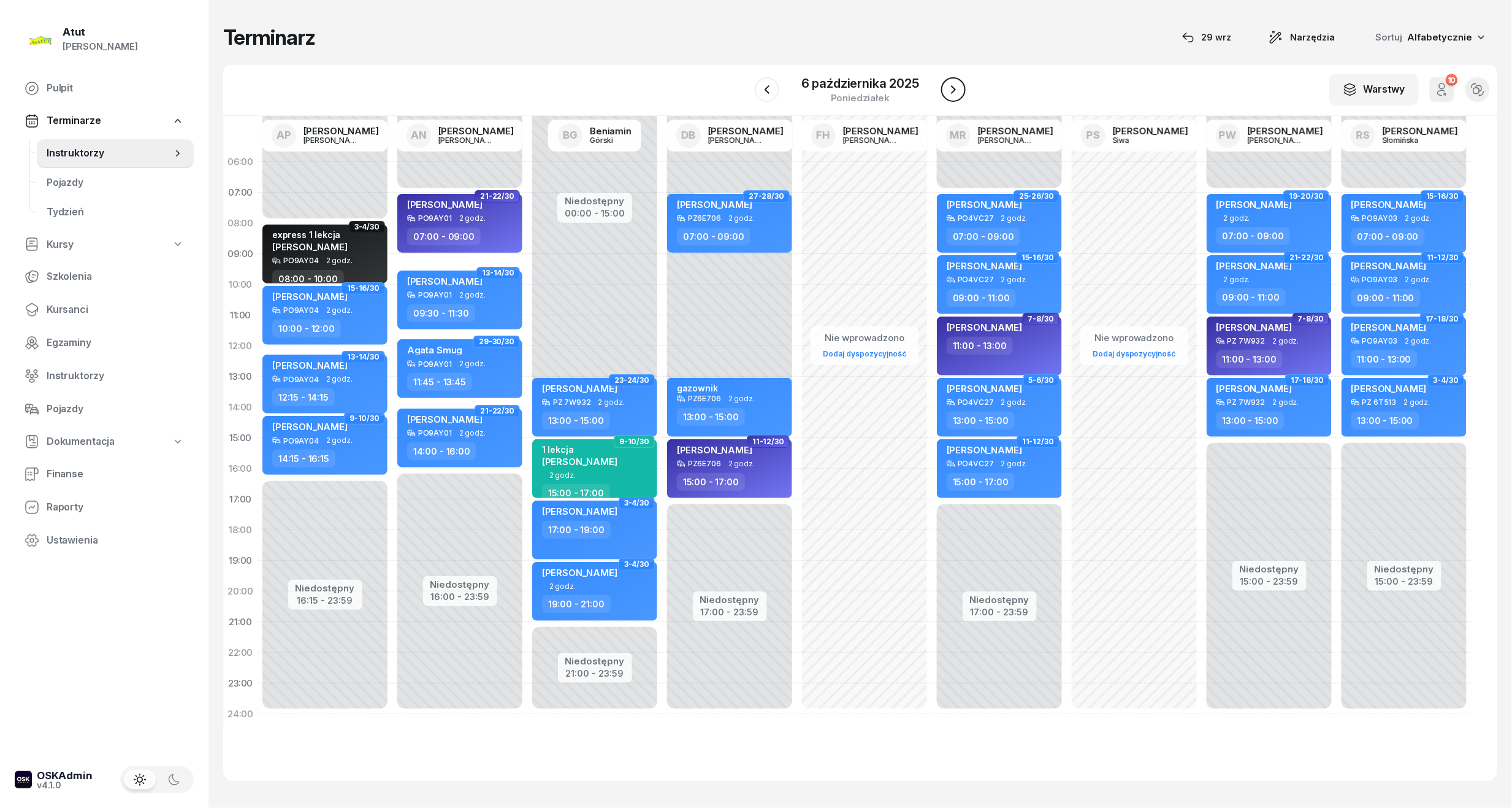
click at [947, 91] on icon "button" at bounding box center [954, 89] width 15 height 15
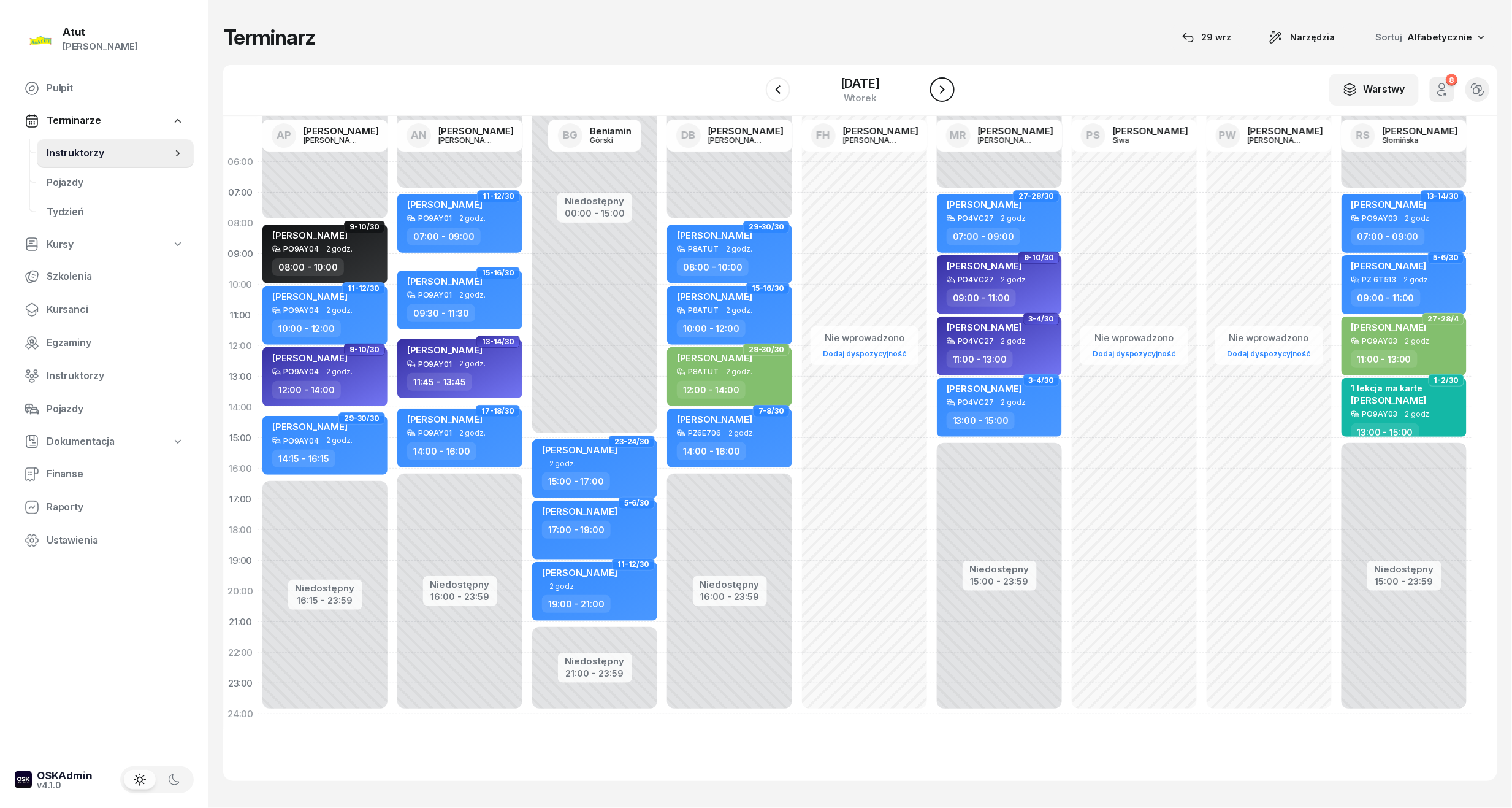
click at [947, 91] on icon "button" at bounding box center [942, 89] width 15 height 15
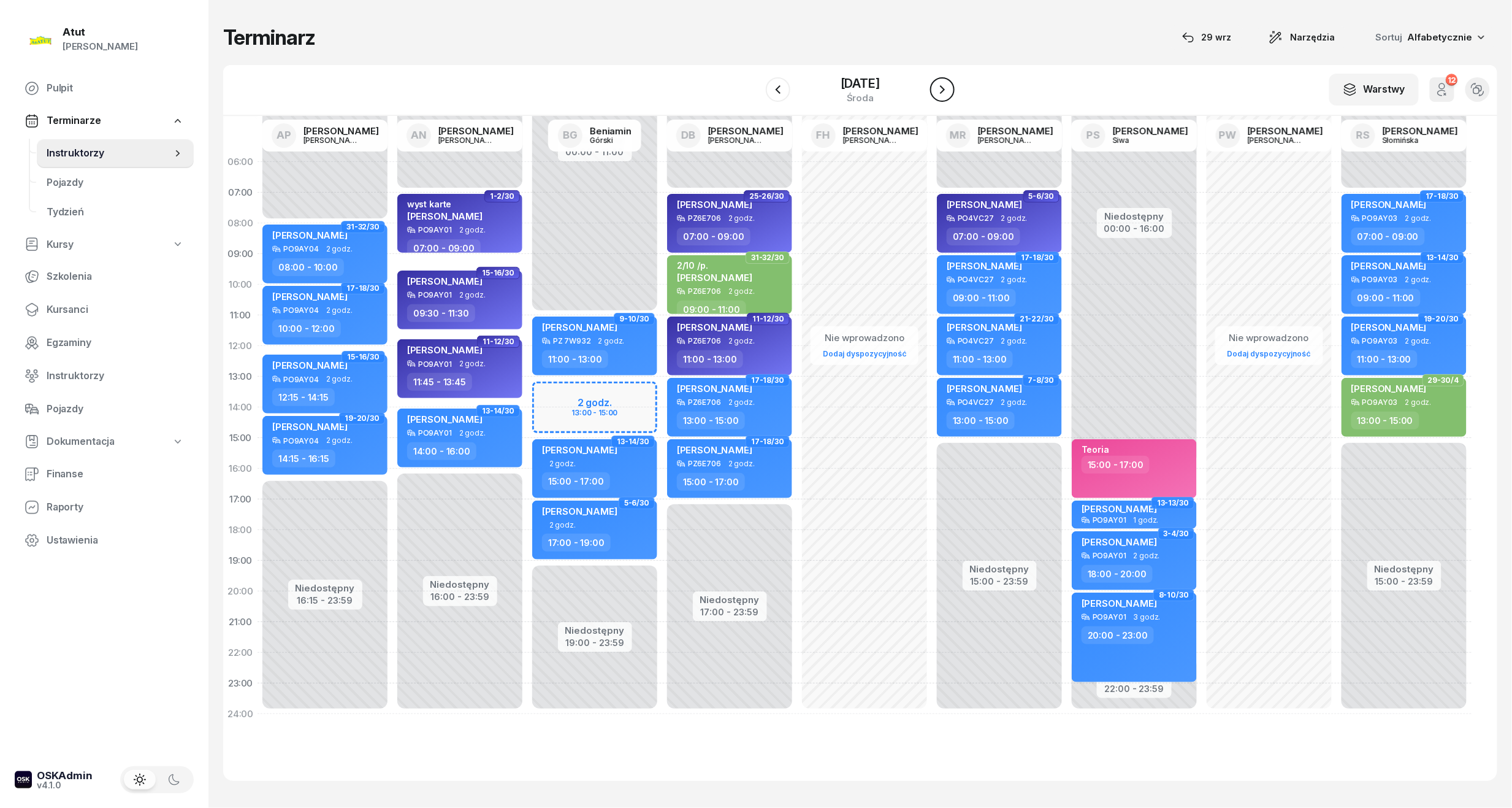
click at [950, 89] on icon "button" at bounding box center [942, 89] width 15 height 15
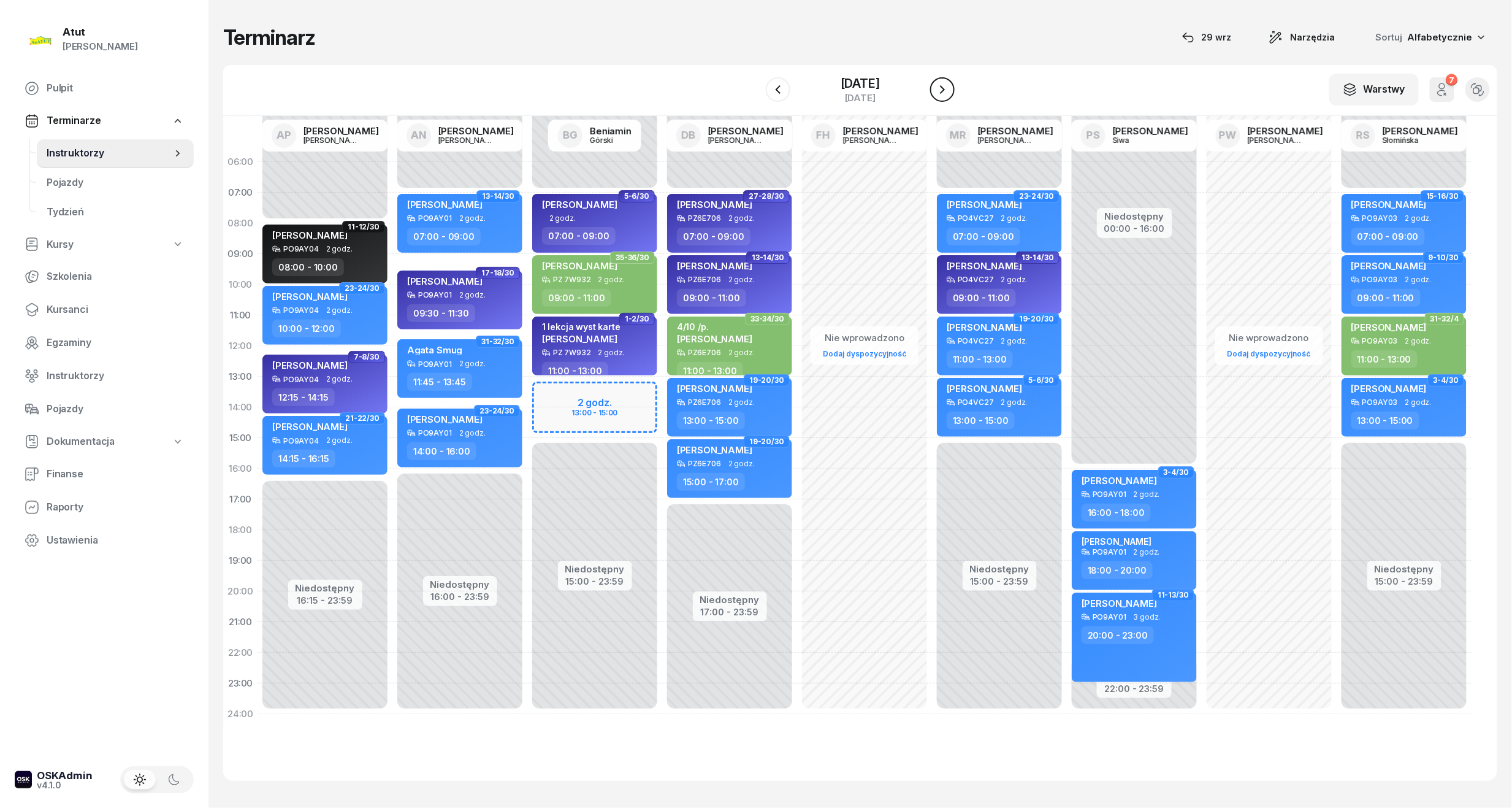
click at [950, 89] on icon "button" at bounding box center [942, 89] width 15 height 15
click at [945, 89] on icon "button" at bounding box center [942, 89] width 5 height 9
click at [950, 89] on icon "button" at bounding box center [942, 89] width 15 height 15
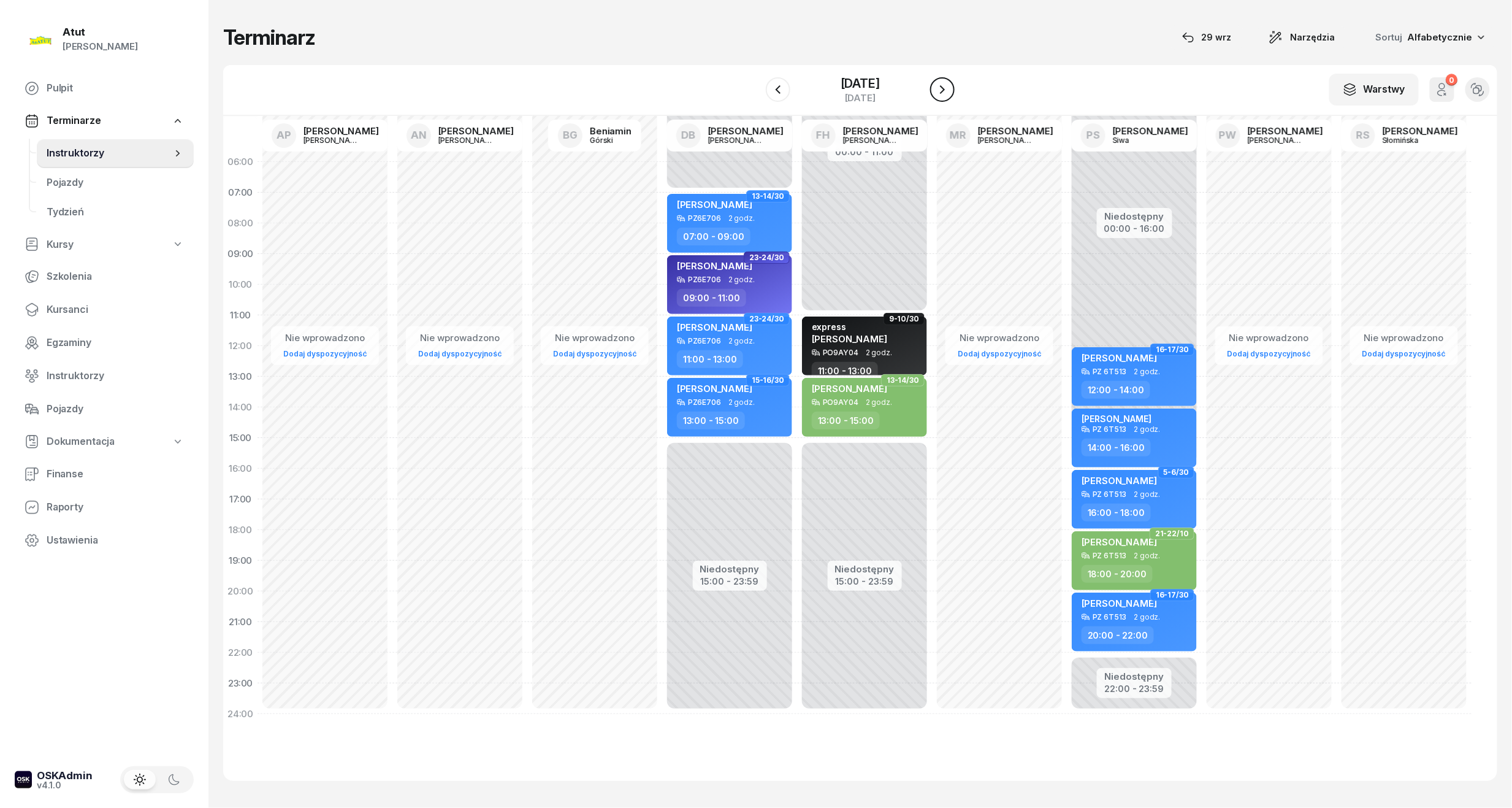
click at [950, 89] on icon "button" at bounding box center [942, 89] width 15 height 15
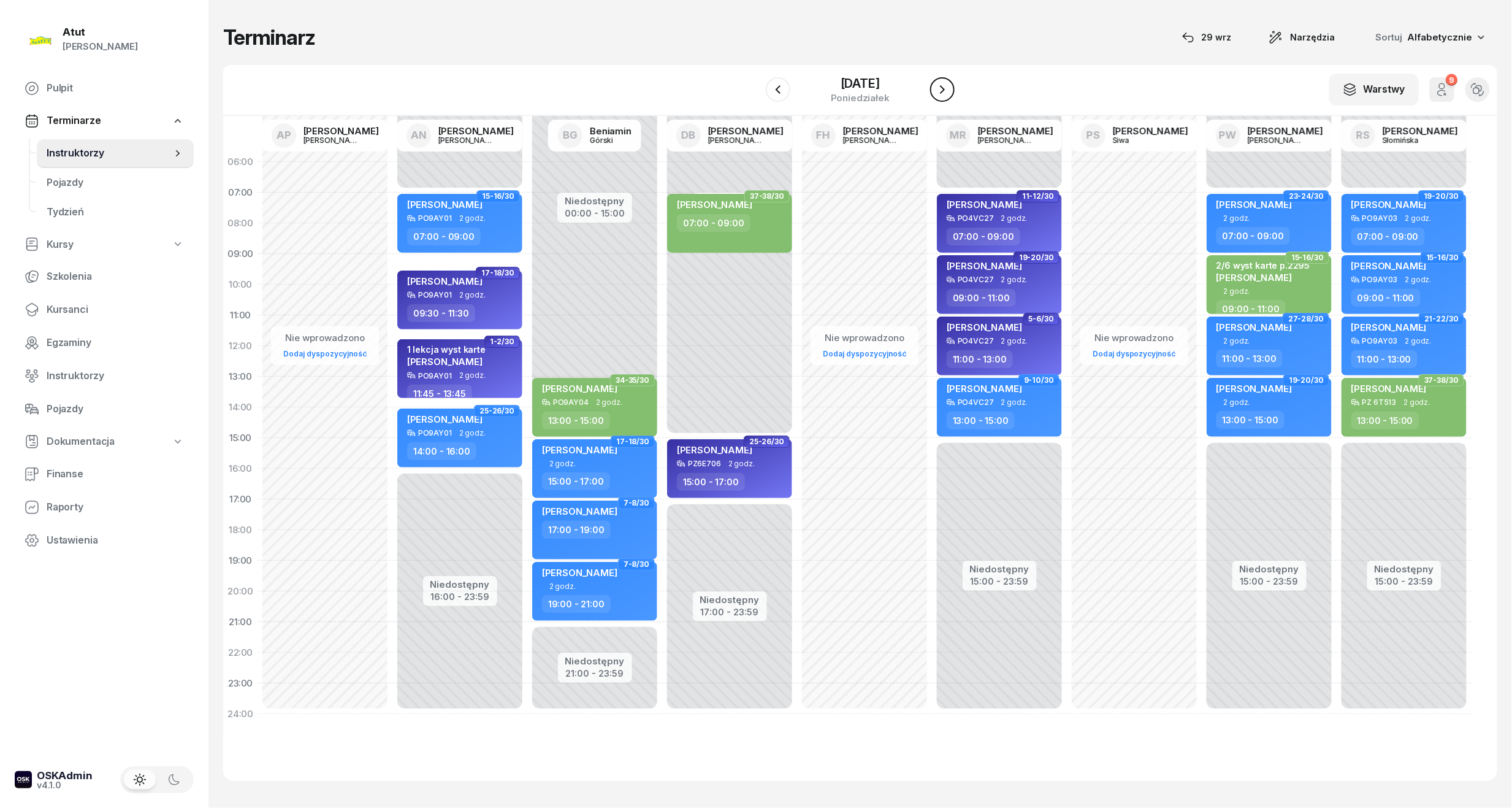
click at [950, 89] on icon "button" at bounding box center [942, 89] width 15 height 15
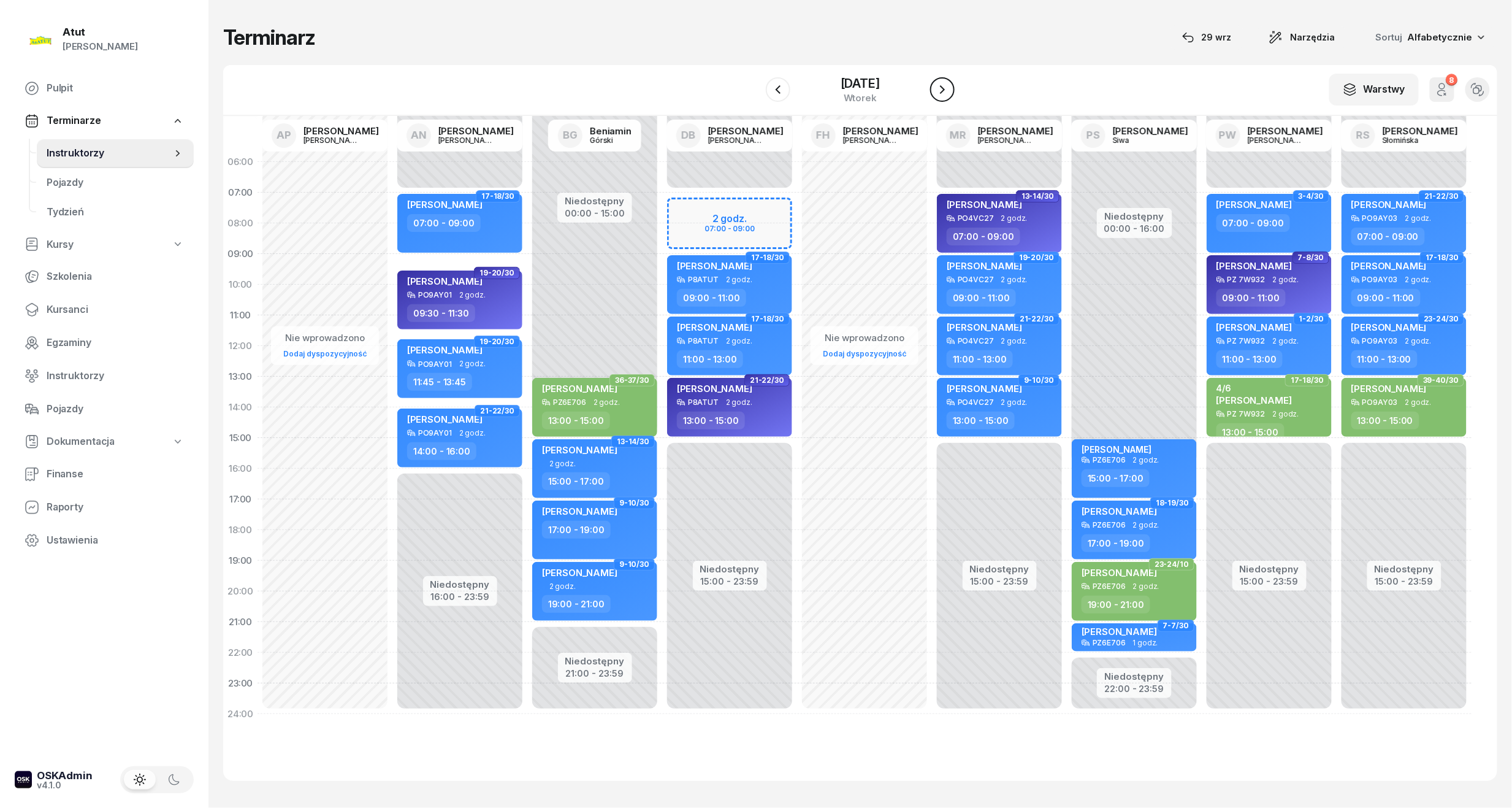
click at [945, 89] on icon "button" at bounding box center [942, 89] width 5 height 9
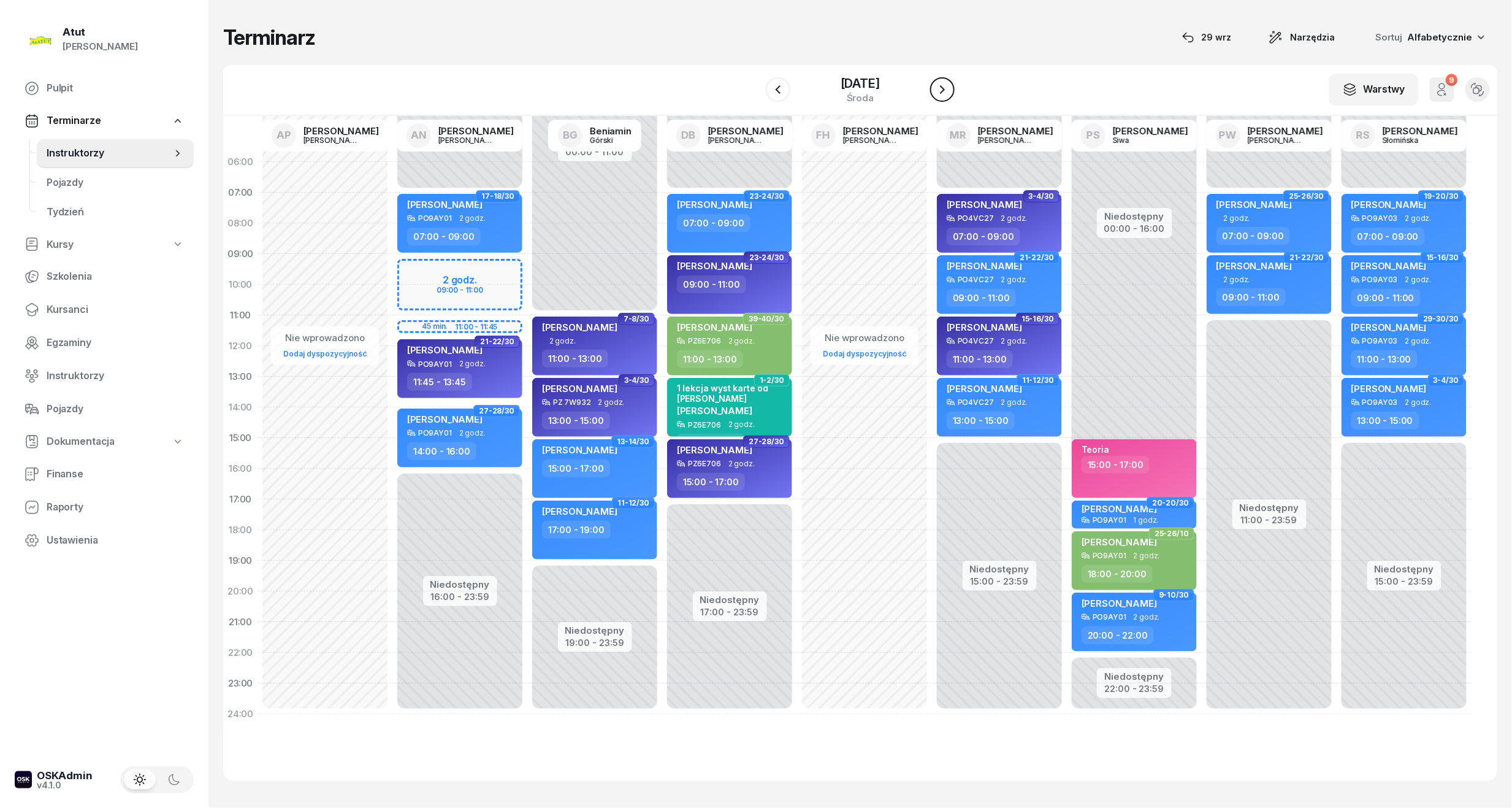
click at [950, 89] on icon "button" at bounding box center [942, 89] width 15 height 15
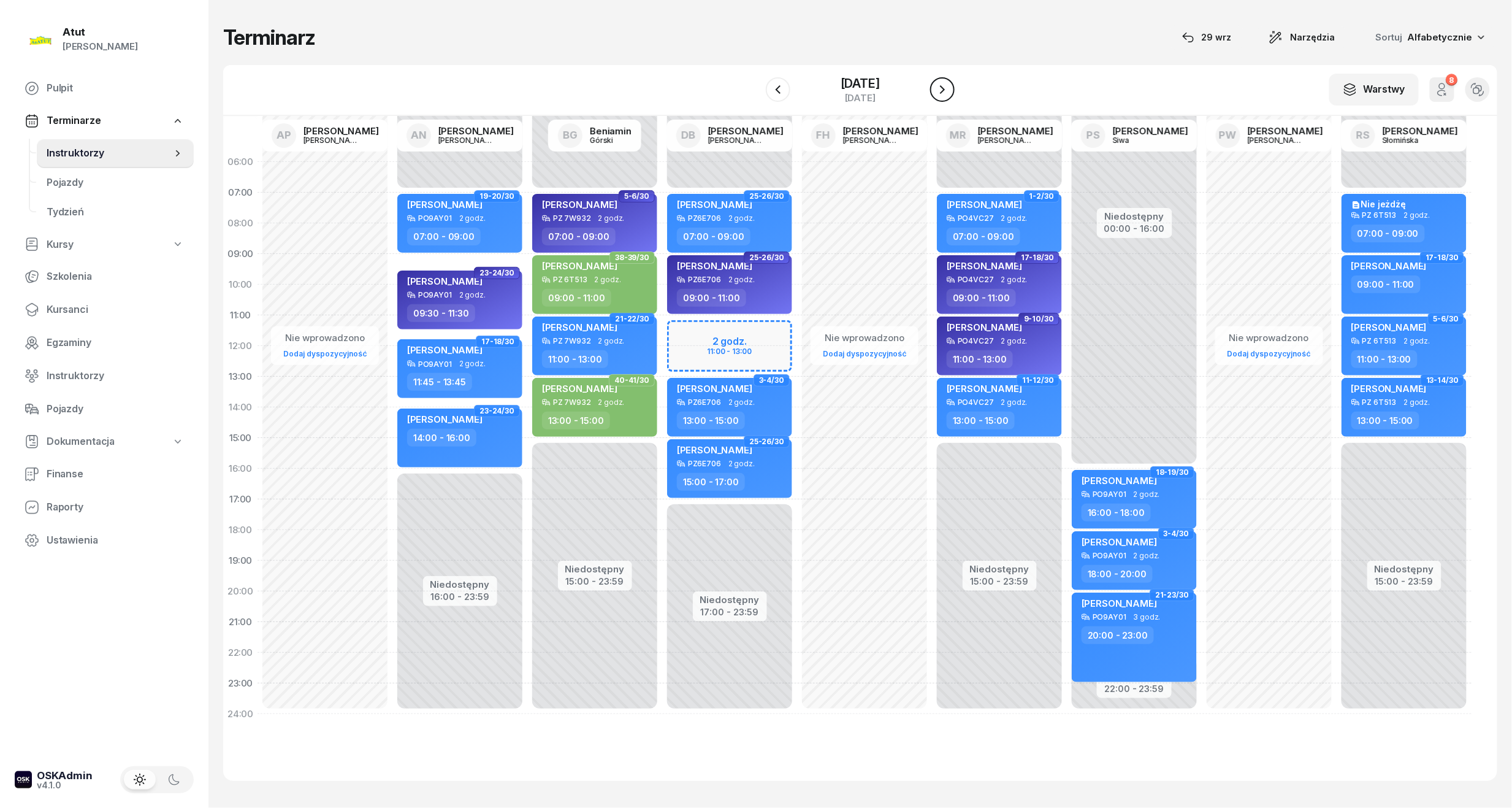
click at [950, 89] on icon "button" at bounding box center [942, 89] width 15 height 15
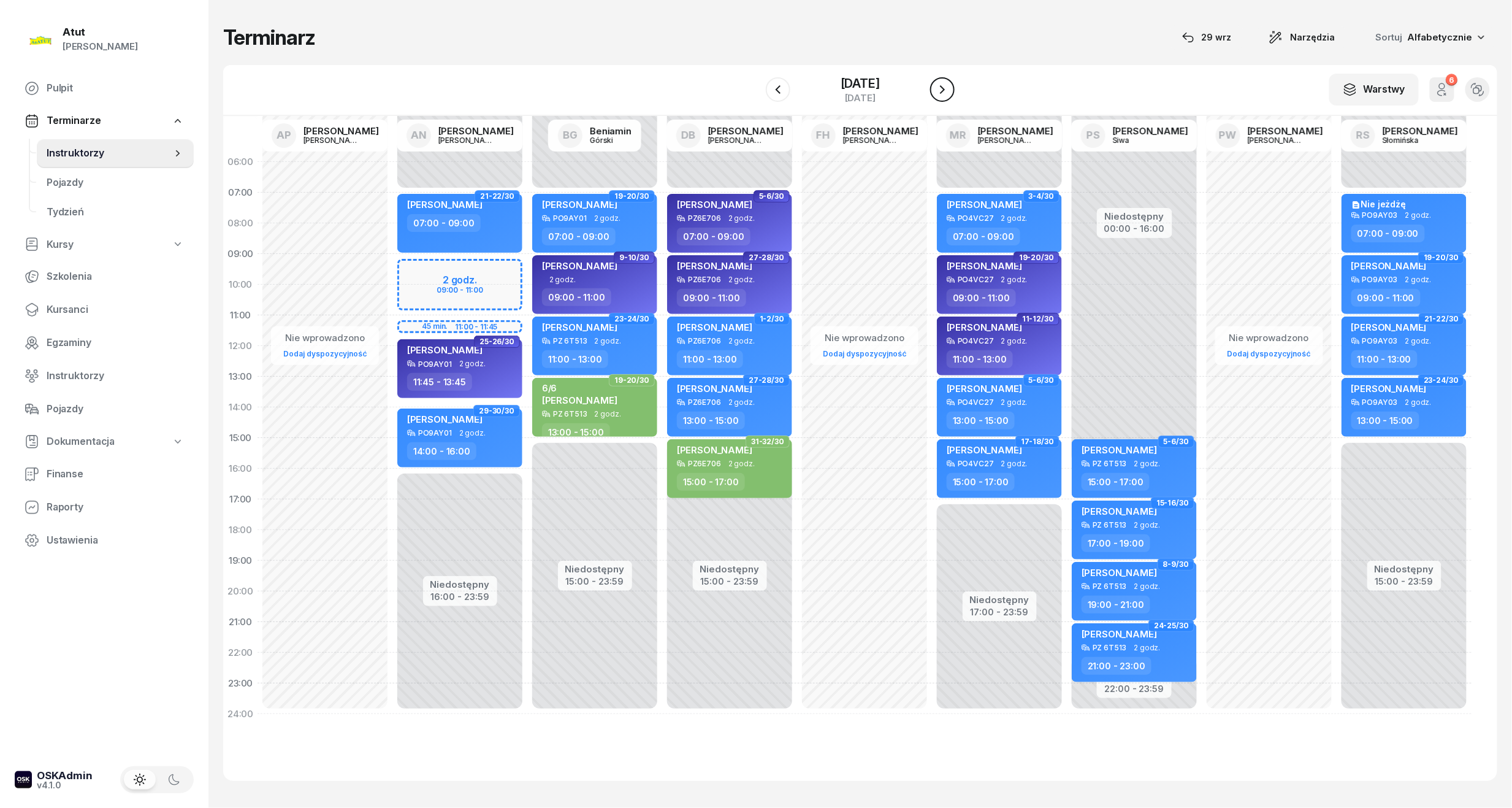
click at [950, 89] on icon "button" at bounding box center [942, 89] width 15 height 15
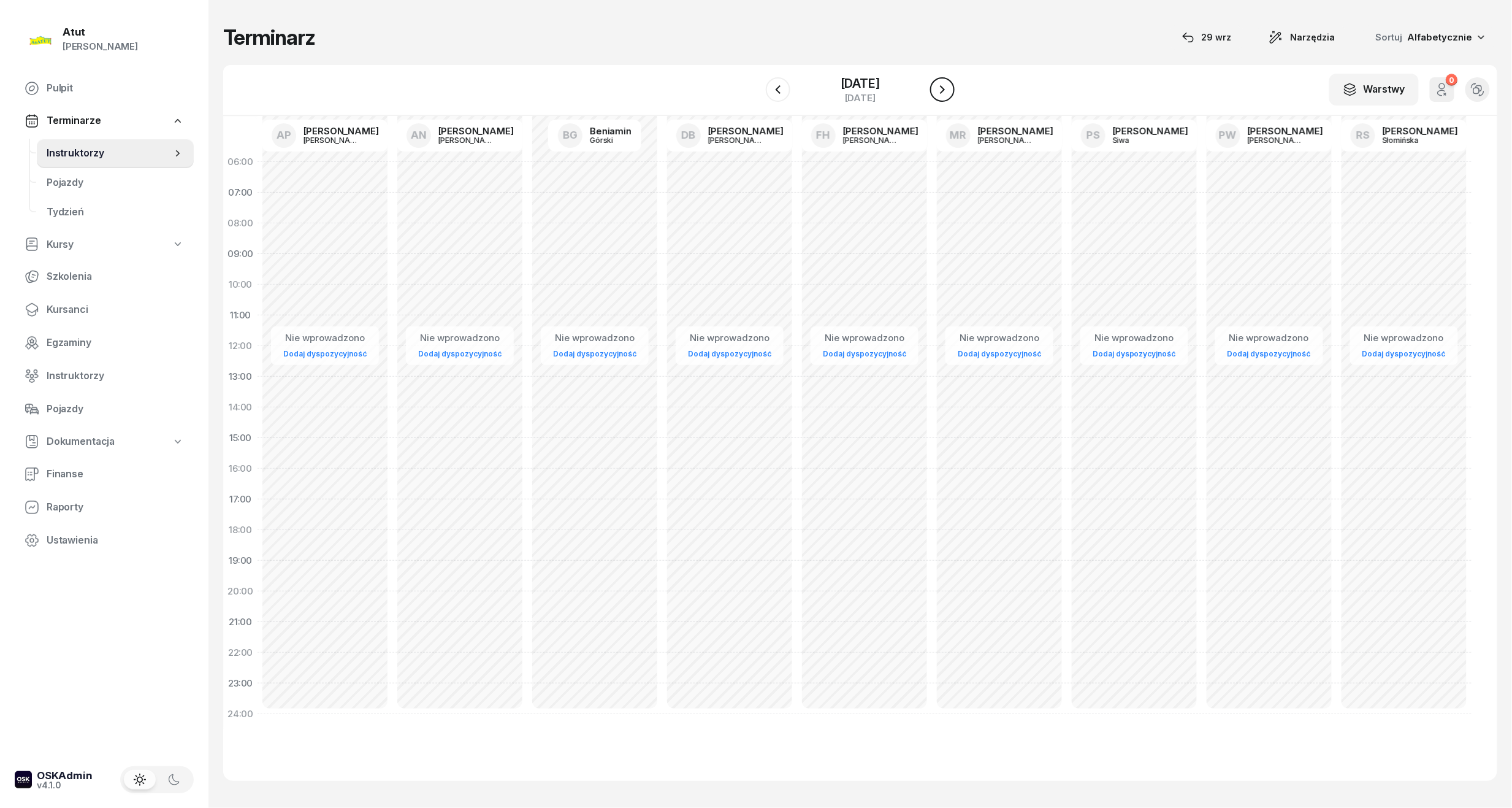
click at [950, 89] on icon "button" at bounding box center [942, 89] width 15 height 15
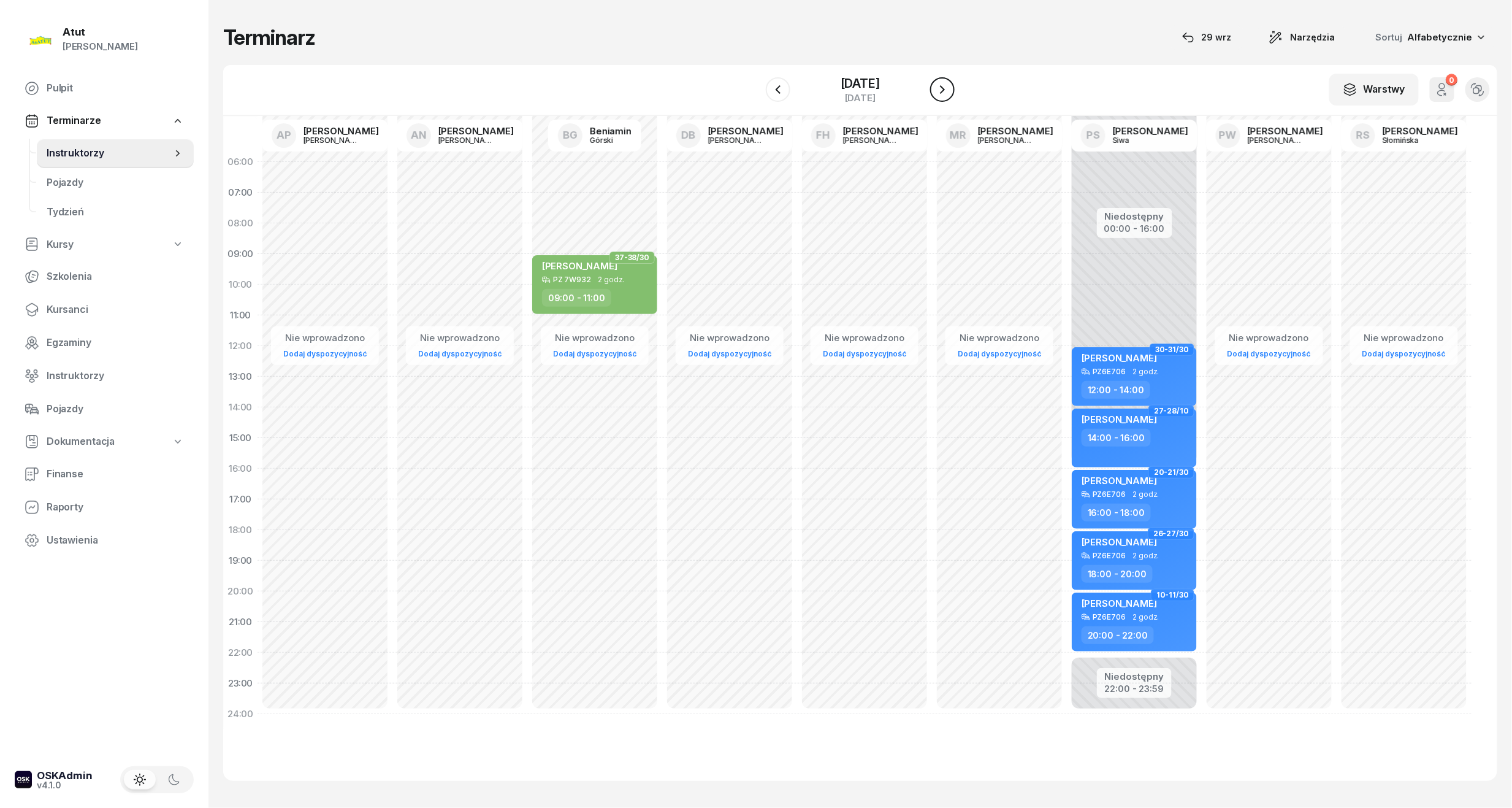
click at [950, 89] on icon "button" at bounding box center [942, 89] width 15 height 15
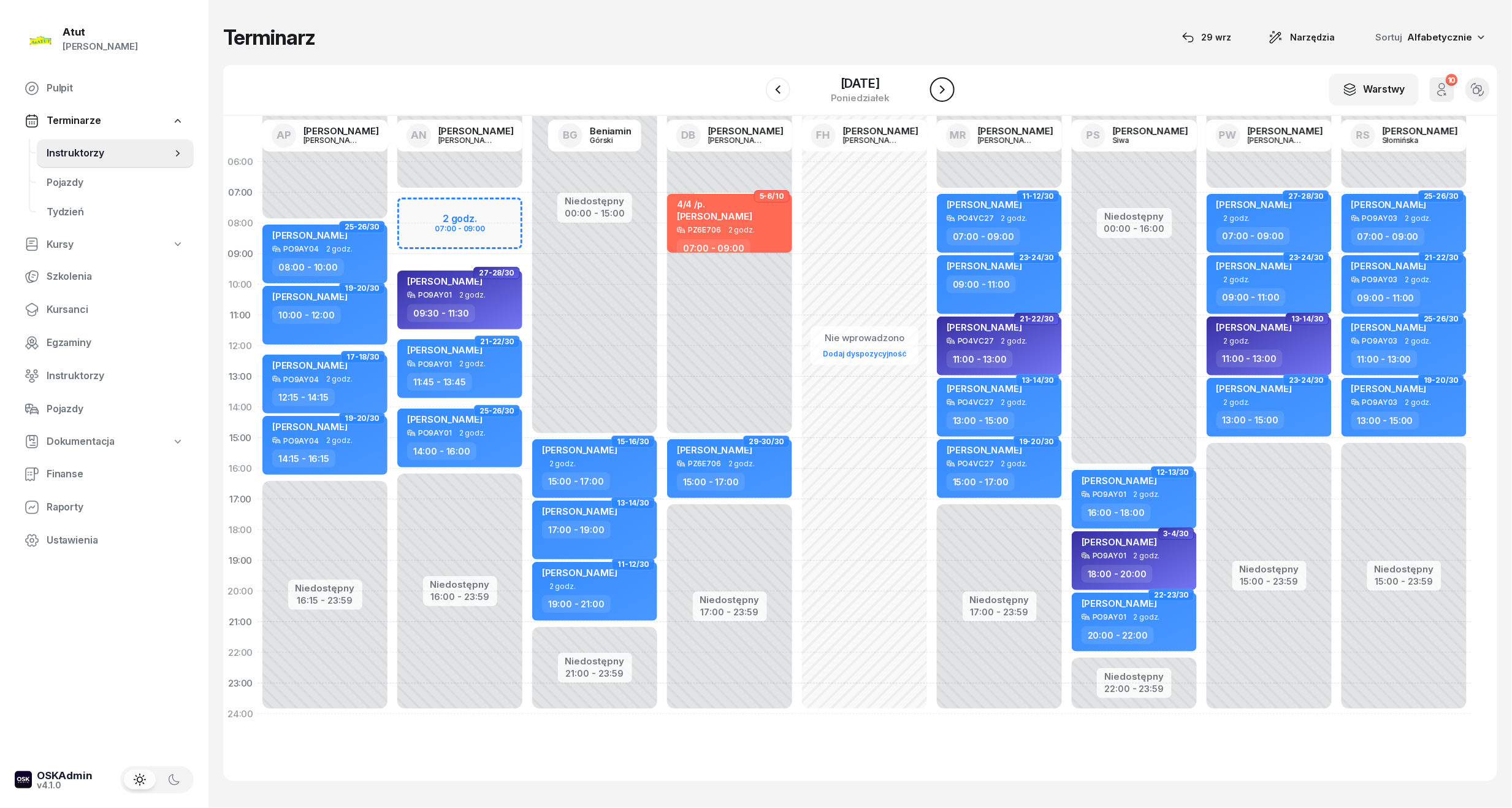
click at [945, 89] on icon "button" at bounding box center [942, 89] width 5 height 9
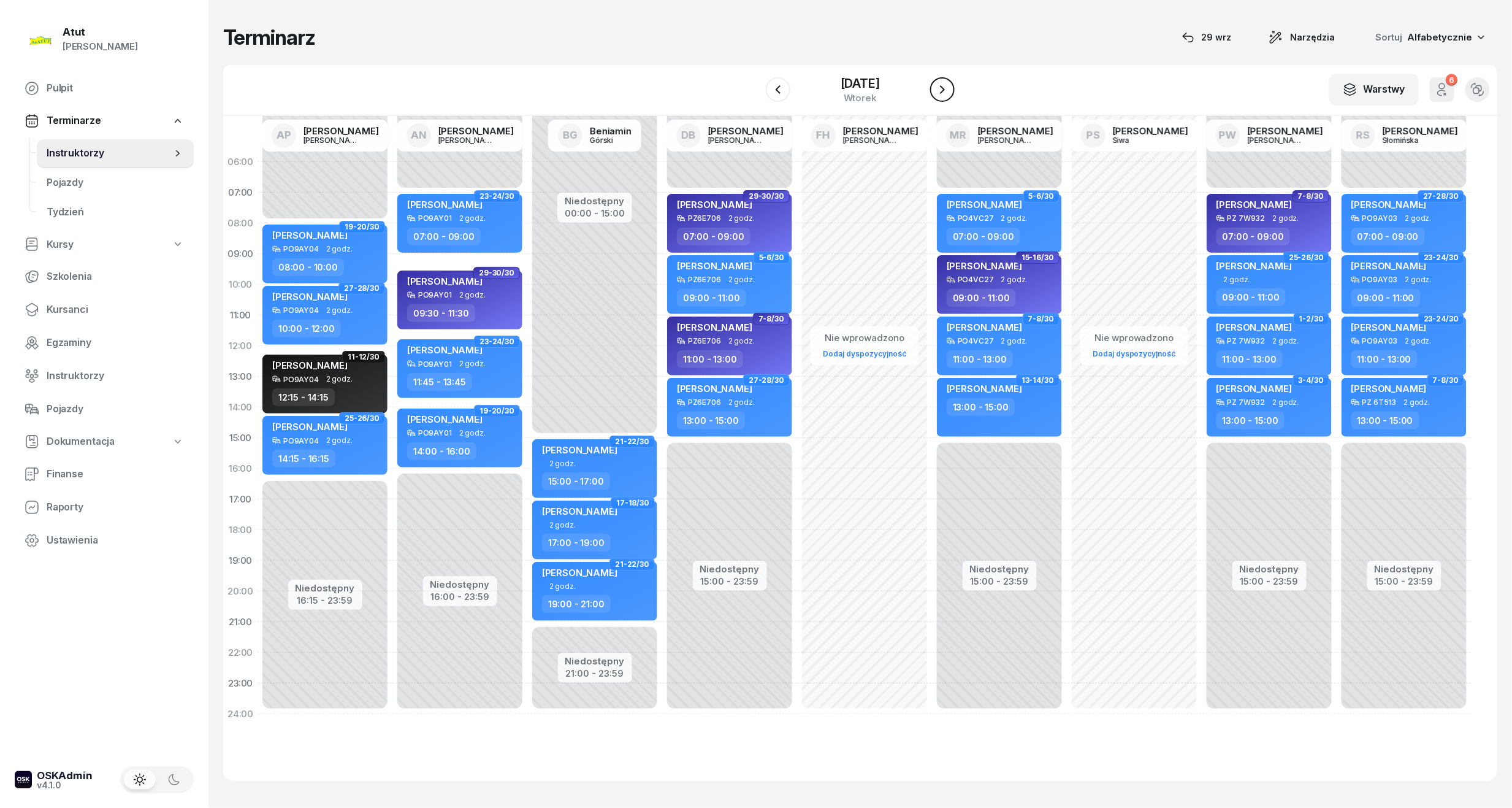
click at [950, 89] on icon "button" at bounding box center [942, 89] width 15 height 15
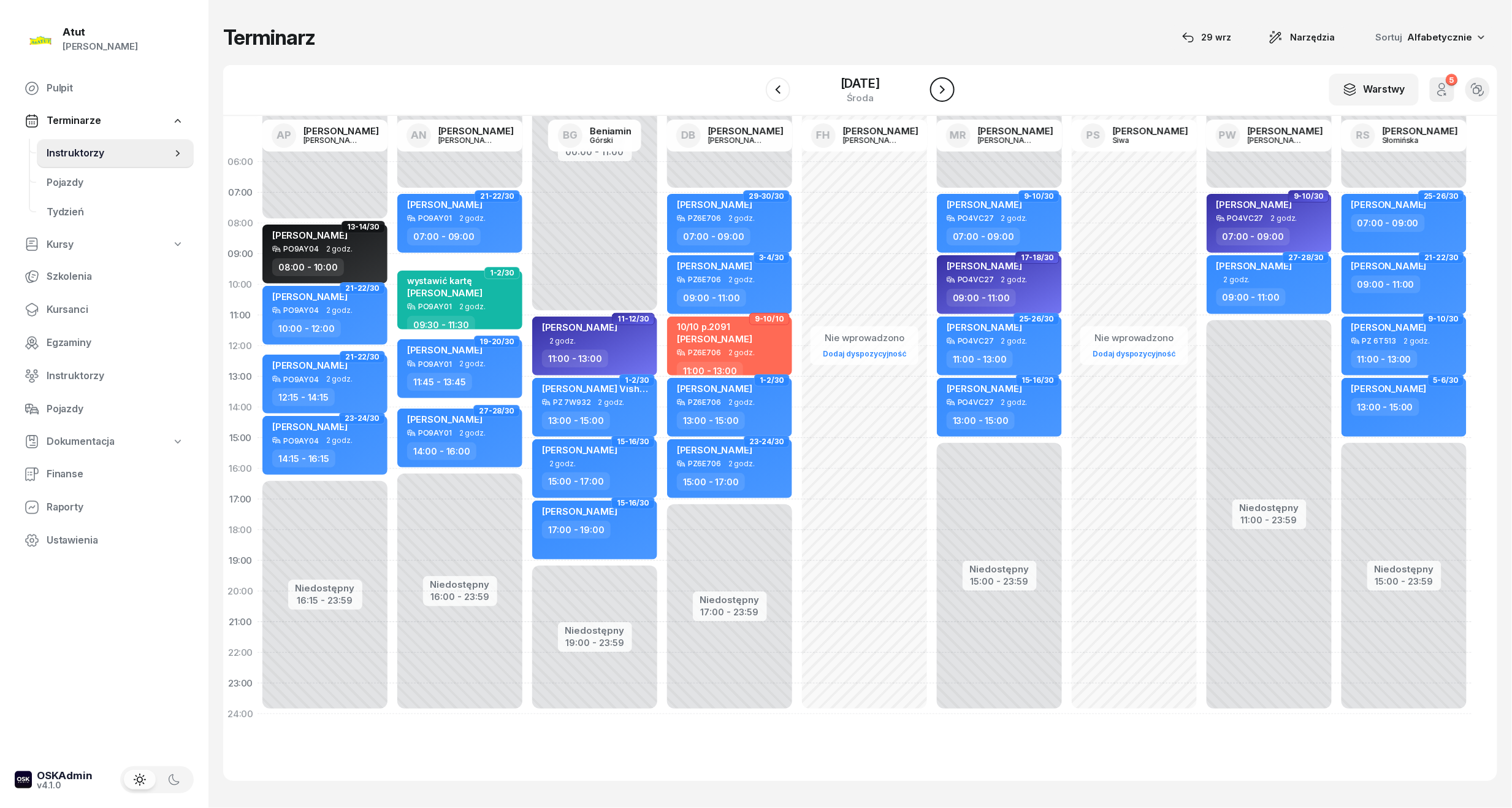
click at [945, 89] on icon "button" at bounding box center [942, 89] width 5 height 9
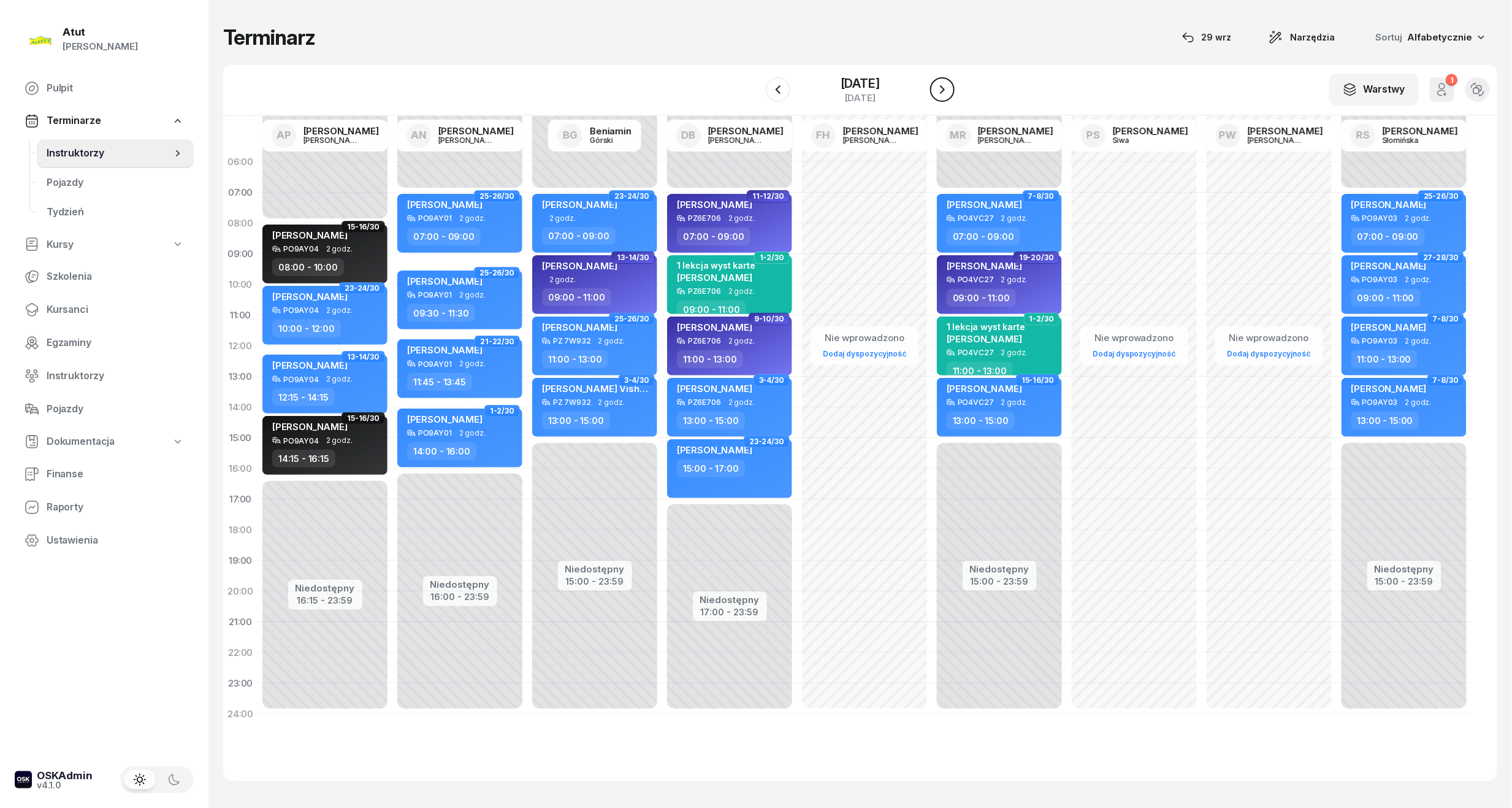
click at [945, 89] on icon "button" at bounding box center [942, 89] width 5 height 9
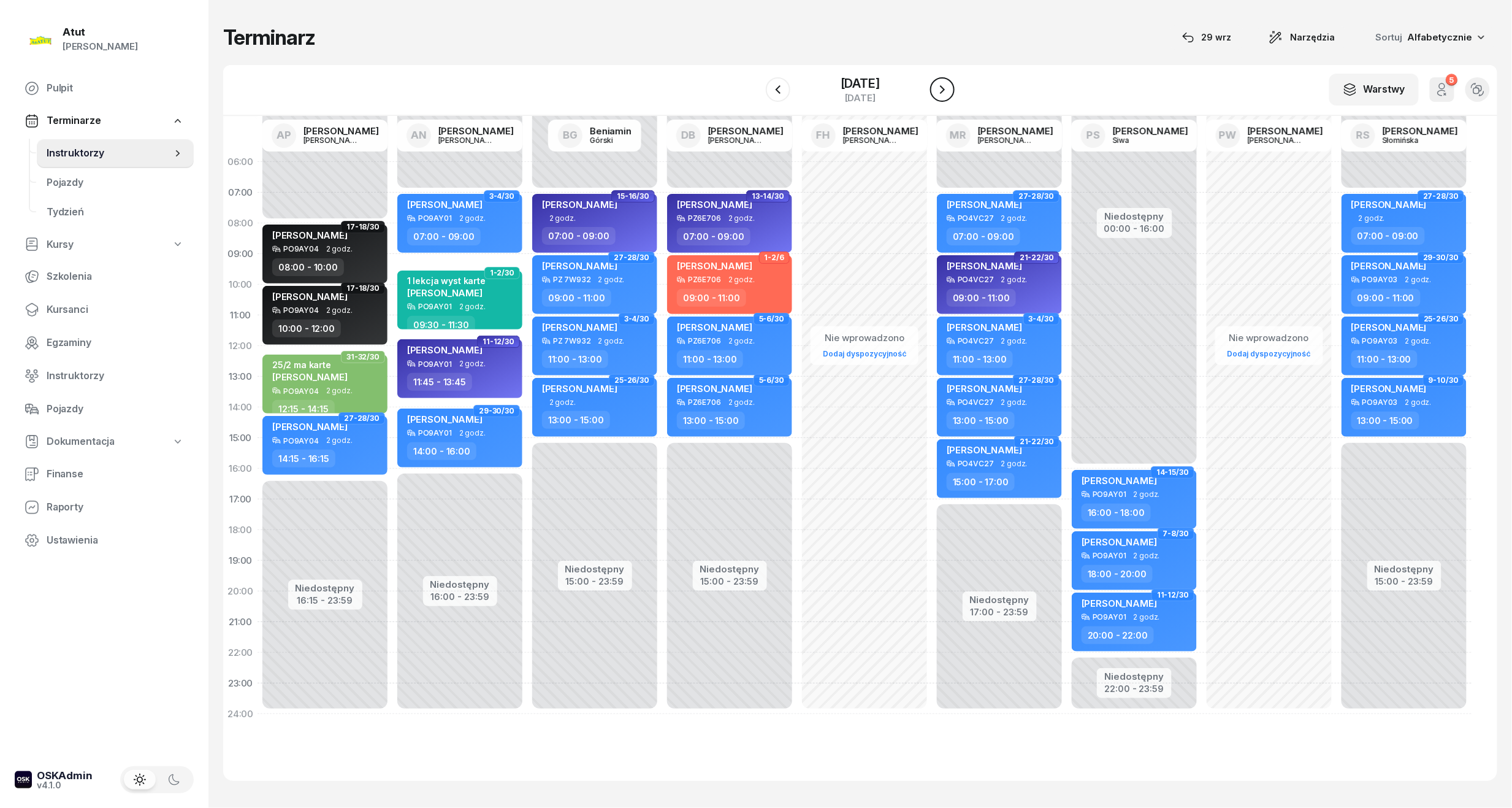
click at [945, 89] on icon "button" at bounding box center [942, 89] width 5 height 9
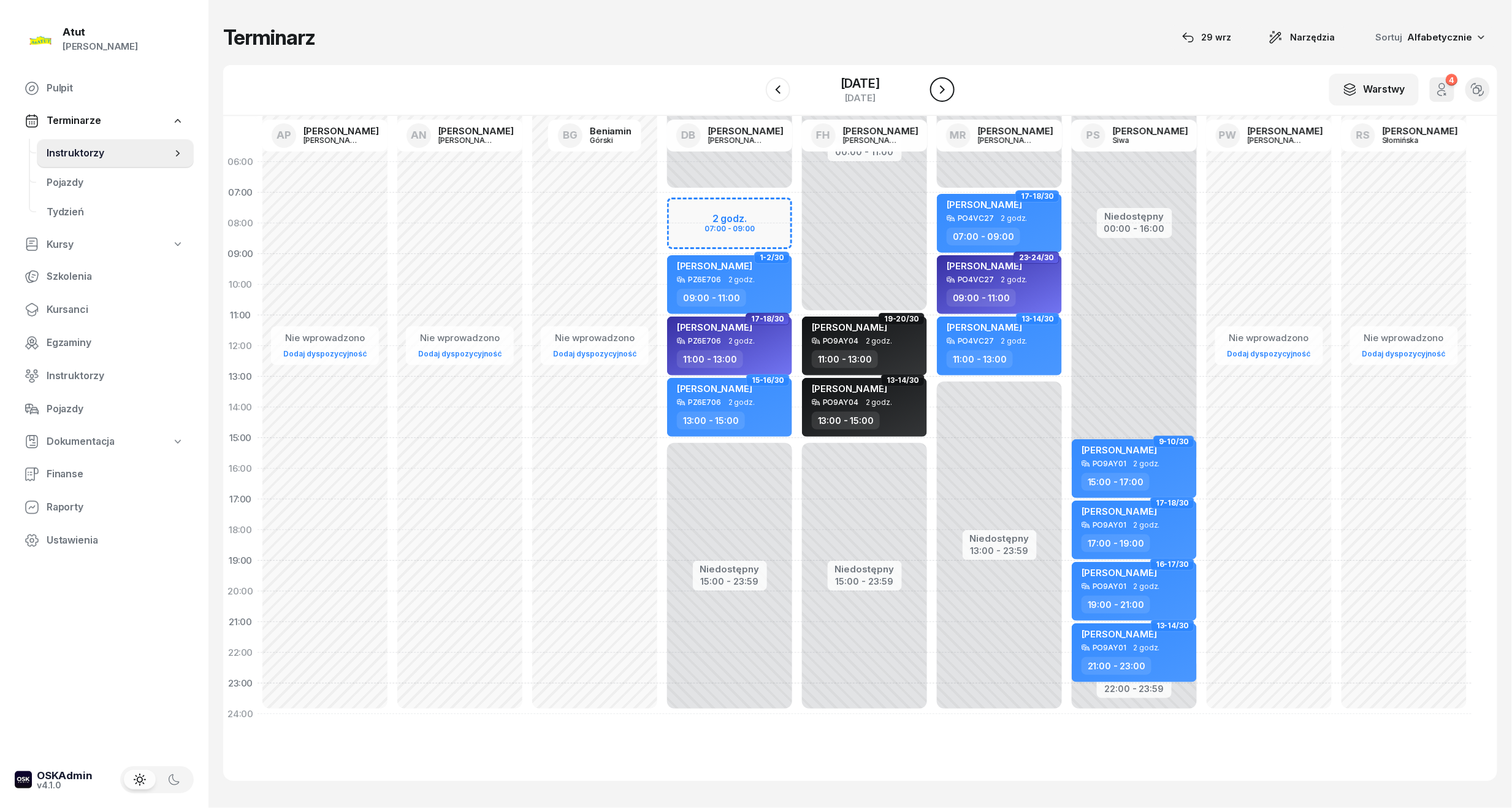
click at [945, 89] on icon "button" at bounding box center [942, 89] width 5 height 9
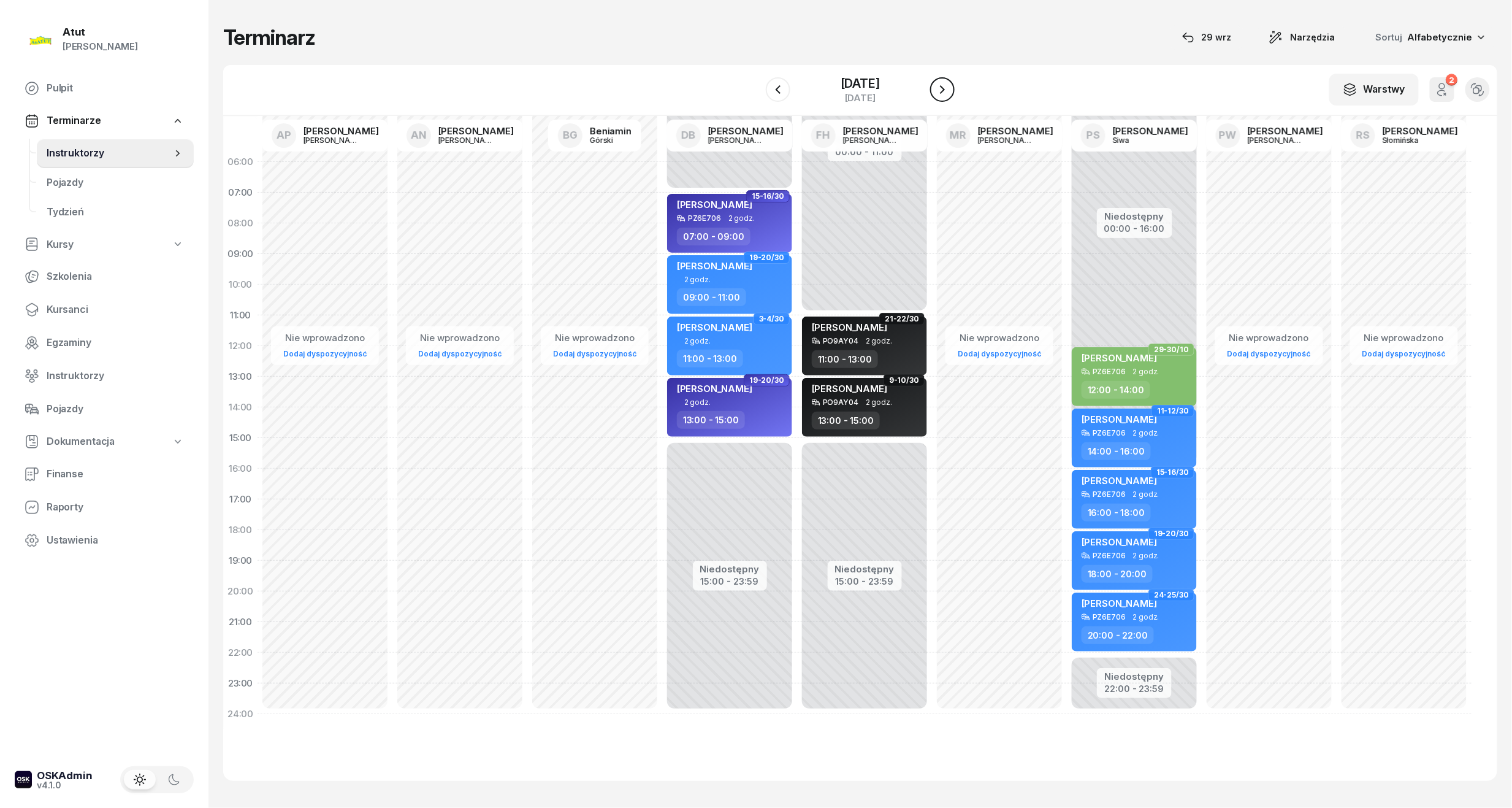
click at [950, 92] on icon "button" at bounding box center [942, 89] width 15 height 15
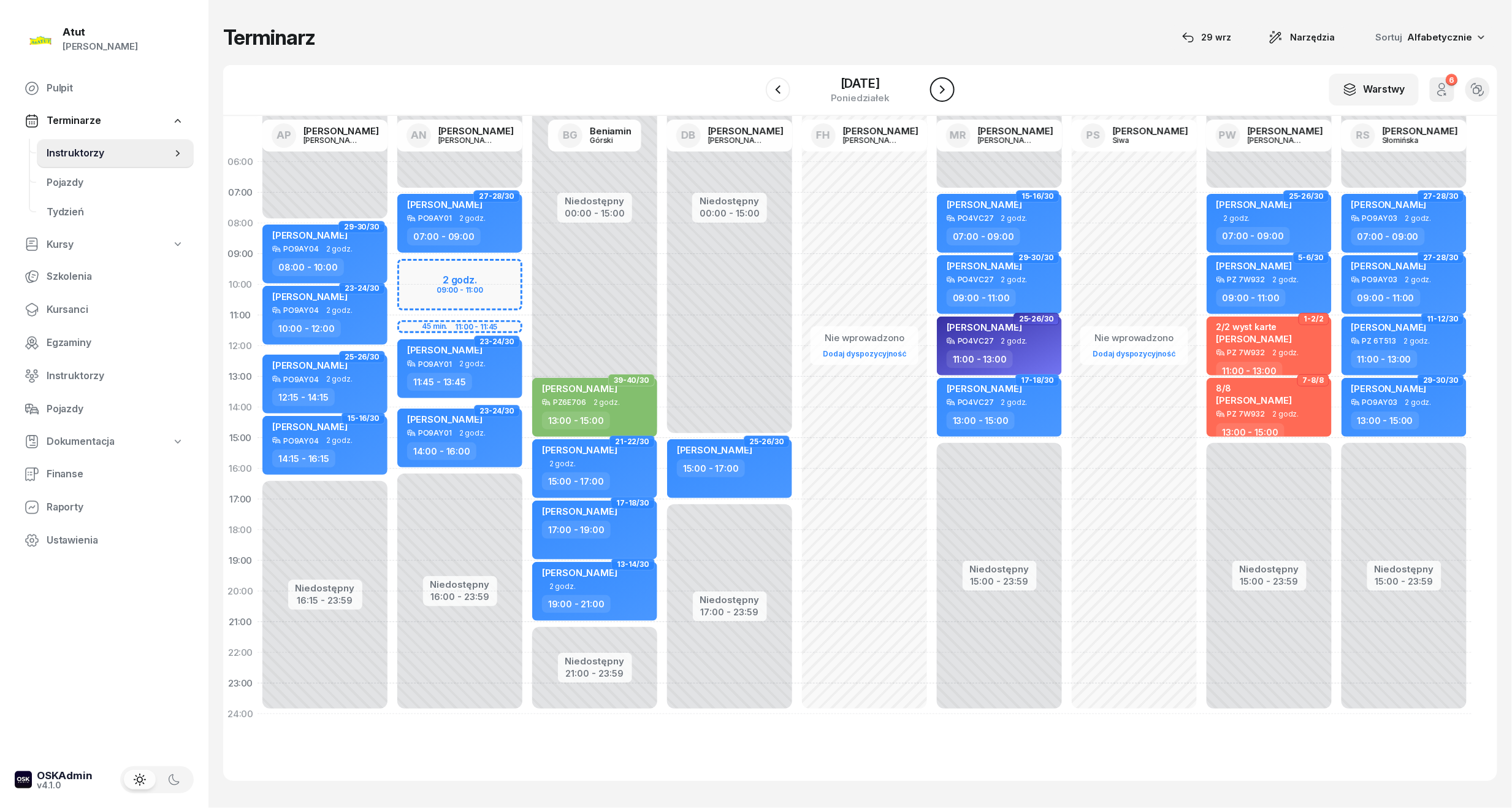
click at [950, 92] on icon "button" at bounding box center [942, 89] width 15 height 15
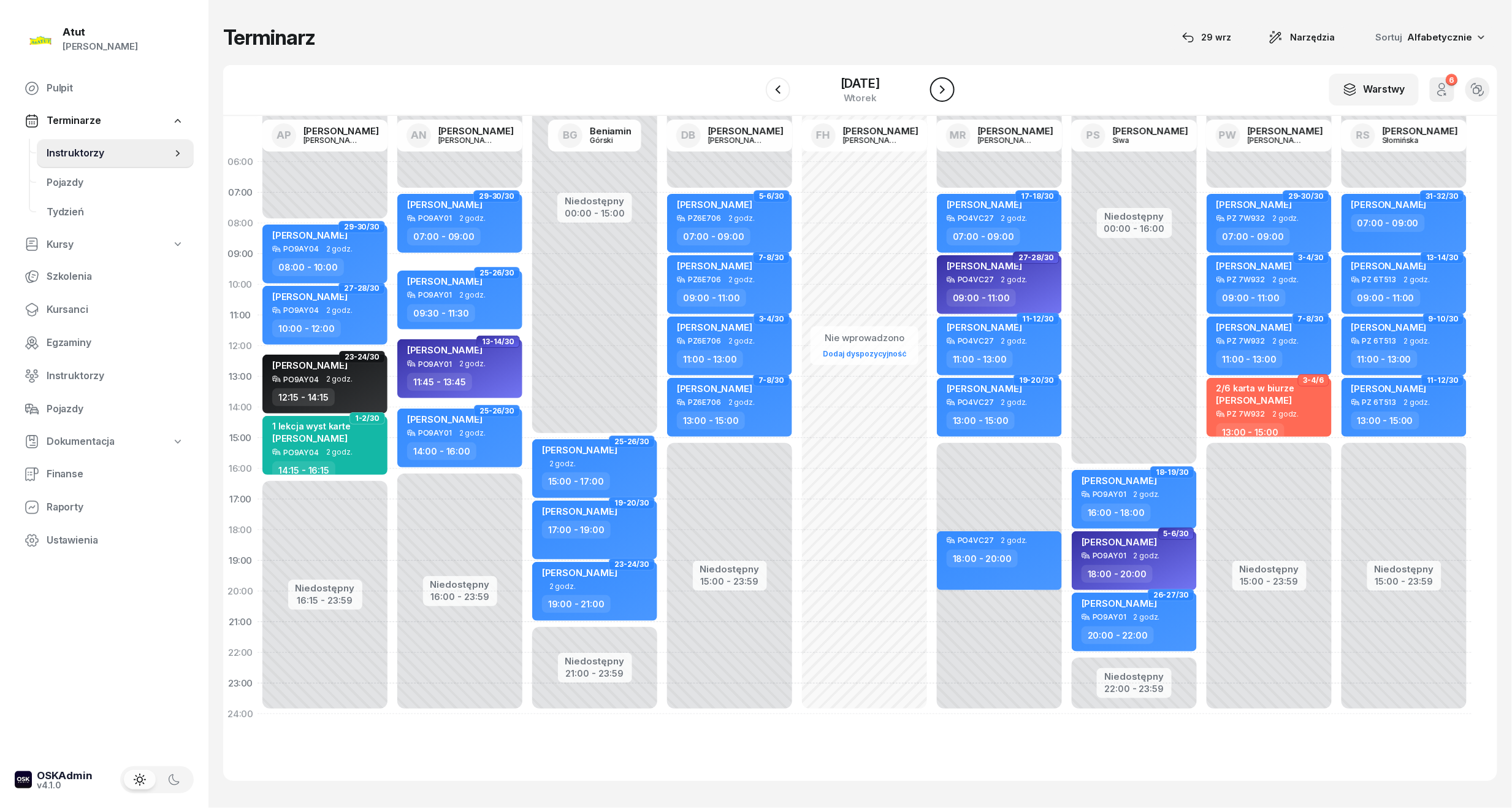
click at [950, 92] on icon "button" at bounding box center [942, 89] width 15 height 15
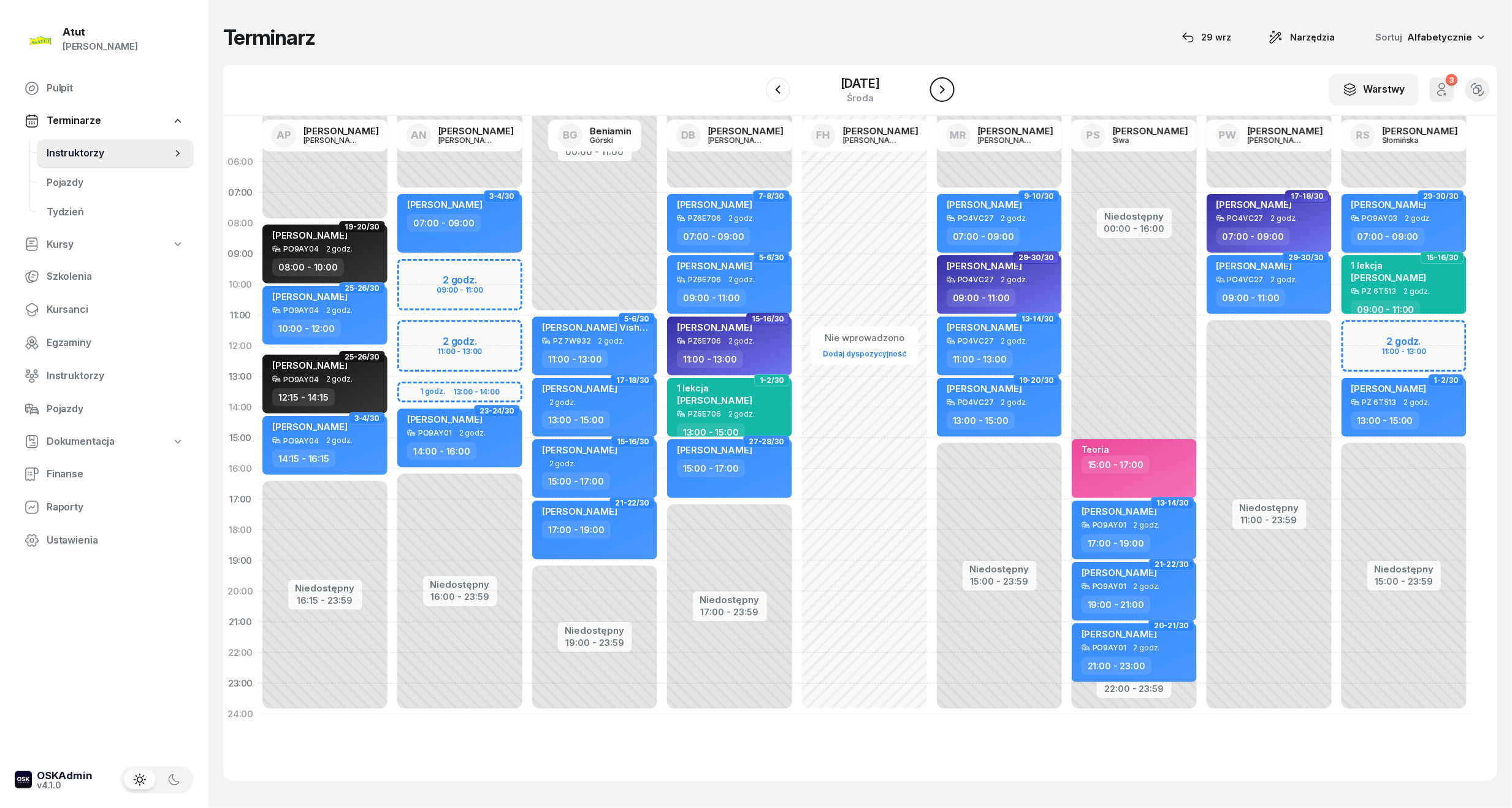
click at [950, 92] on icon "button" at bounding box center [942, 89] width 15 height 15
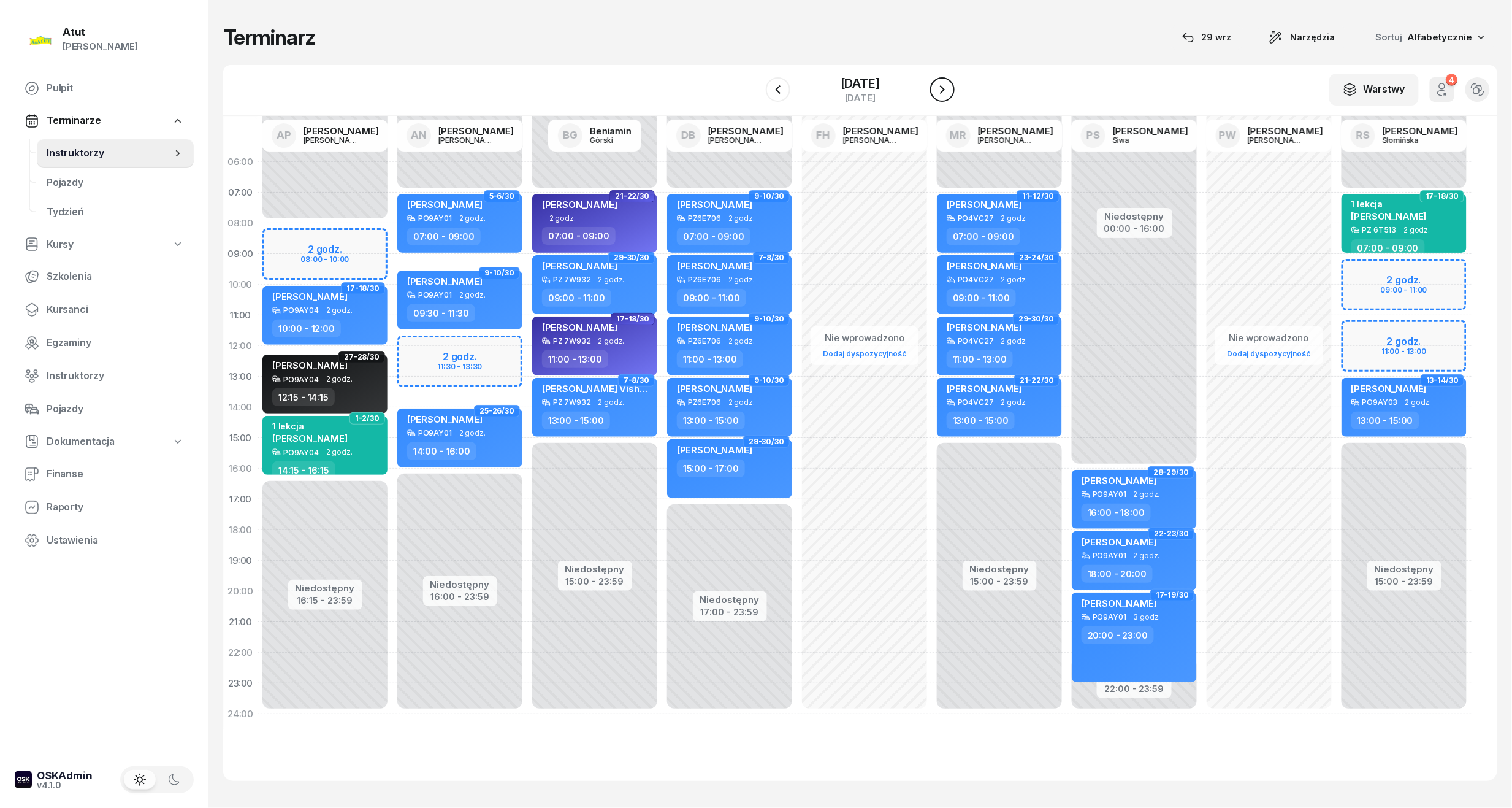
click at [950, 92] on icon "button" at bounding box center [942, 89] width 15 height 15
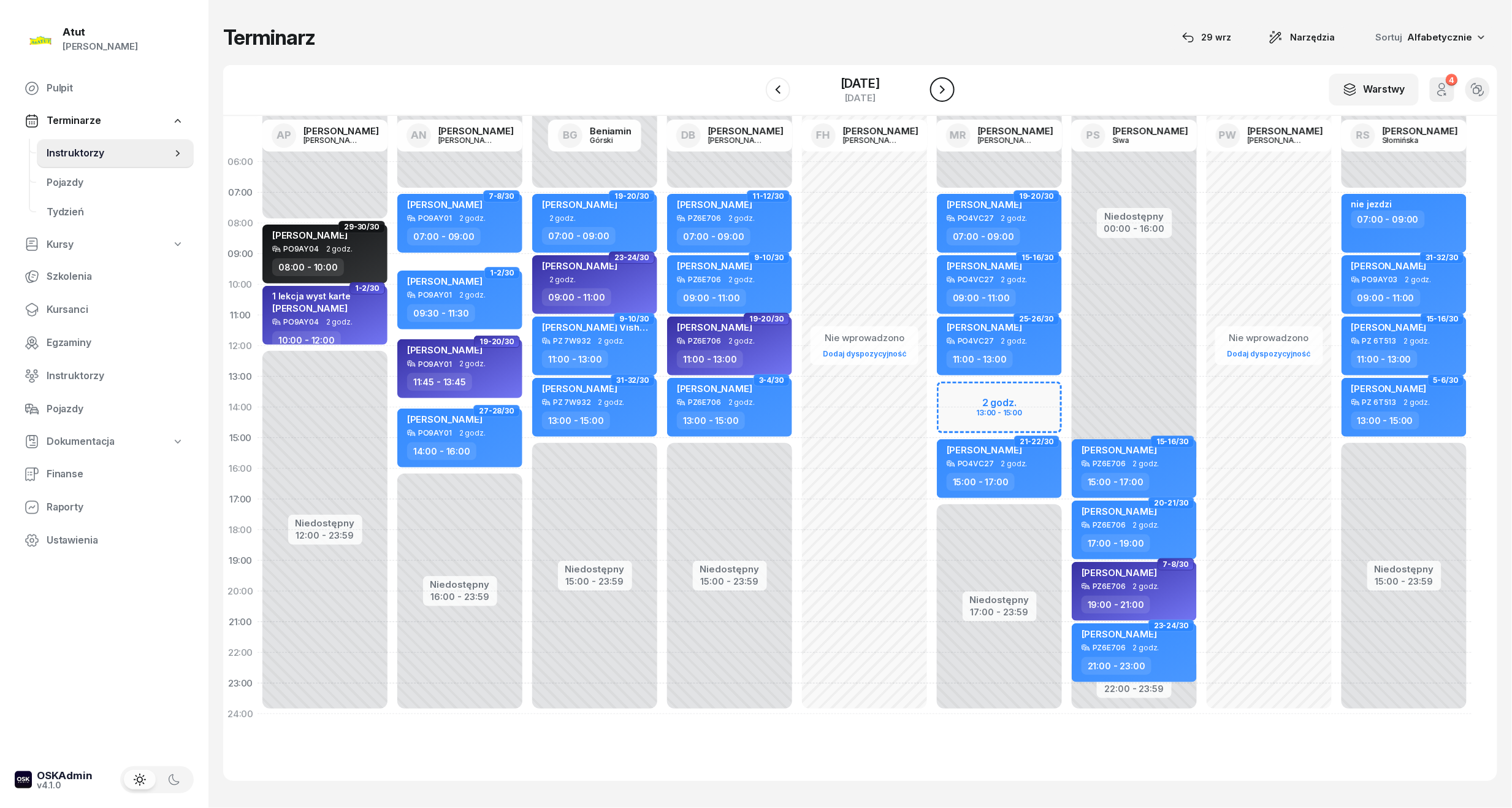
click at [950, 92] on icon "button" at bounding box center [942, 89] width 15 height 15
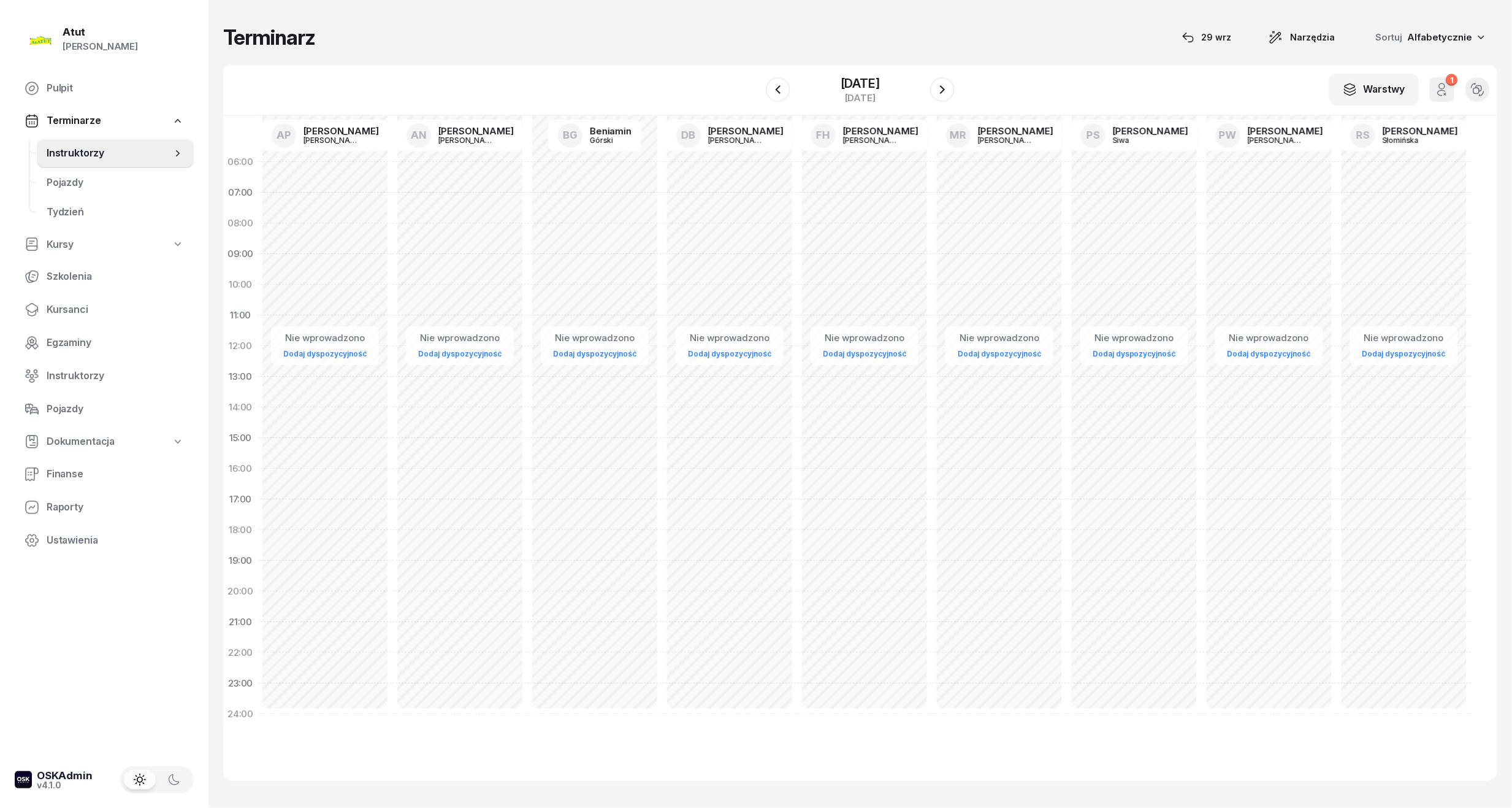
click at [955, 87] on div "W Wybierz AP [PERSON_NAME] AN [PERSON_NAME] BG [PERSON_NAME] DB [PERSON_NAME] F…" at bounding box center [860, 90] width 1274 height 51
click at [944, 89] on icon "button" at bounding box center [942, 89] width 5 height 9
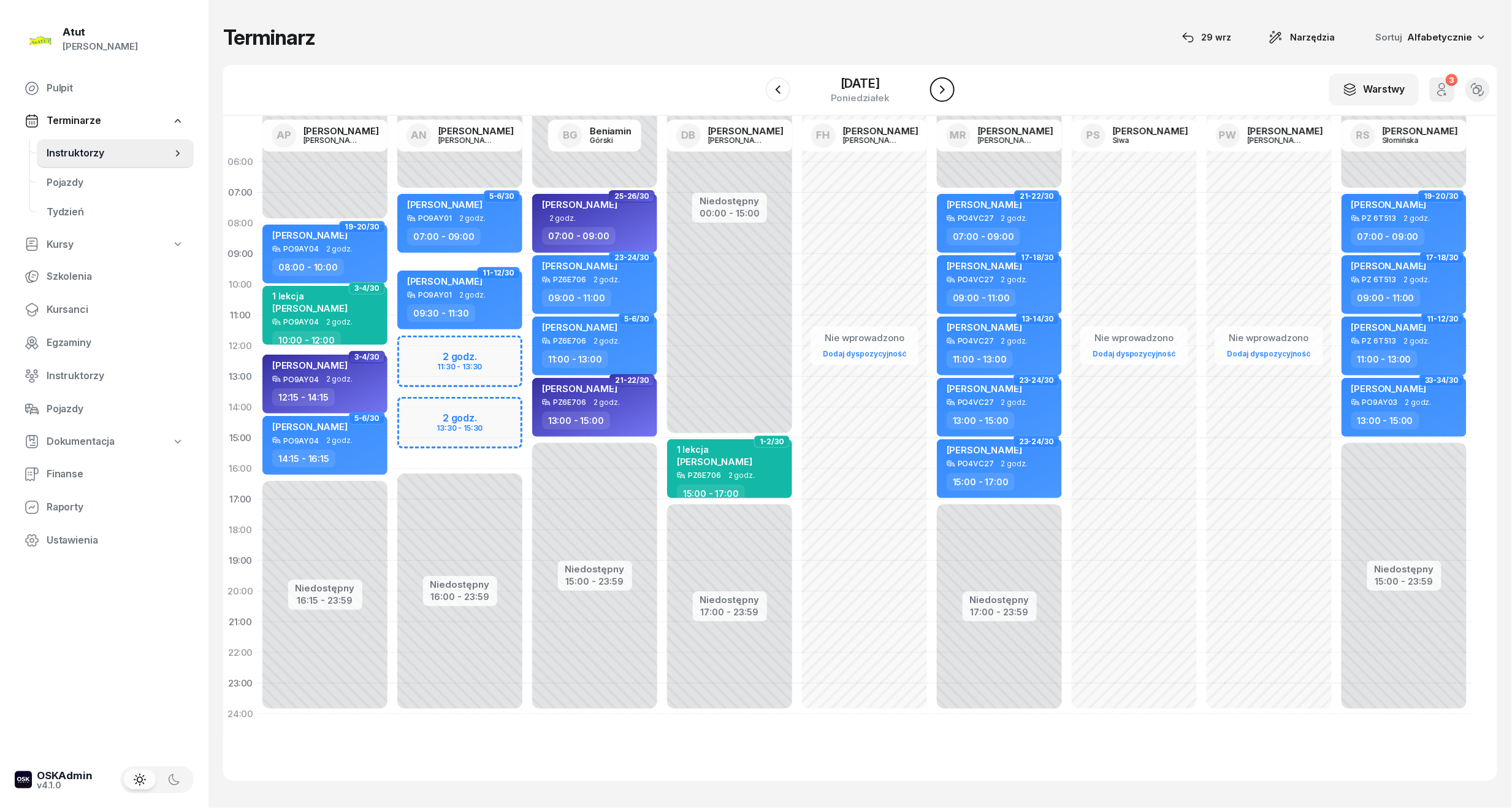
click at [944, 89] on icon "button" at bounding box center [942, 89] width 5 height 9
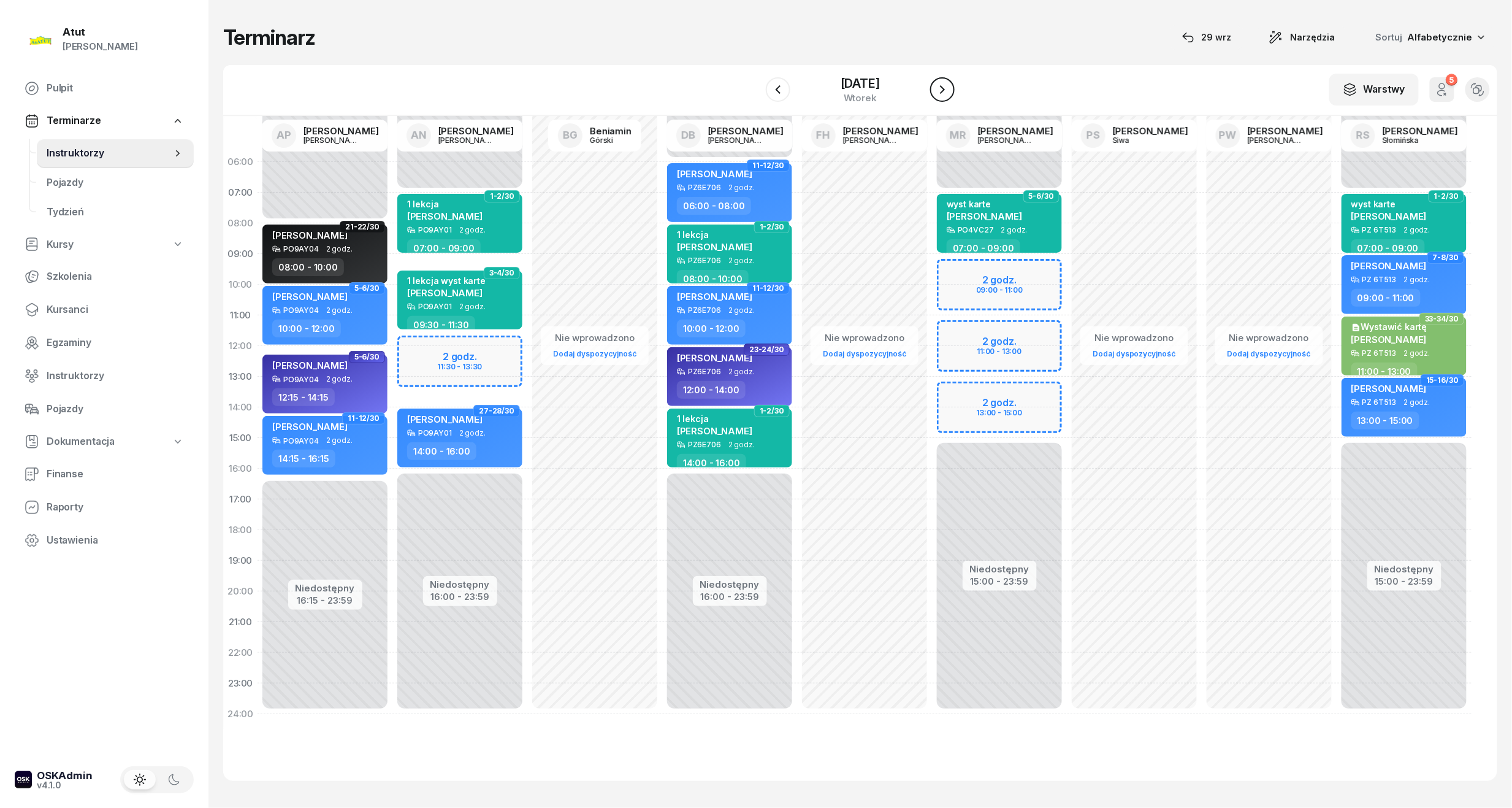
click at [944, 89] on icon "button" at bounding box center [942, 89] width 5 height 9
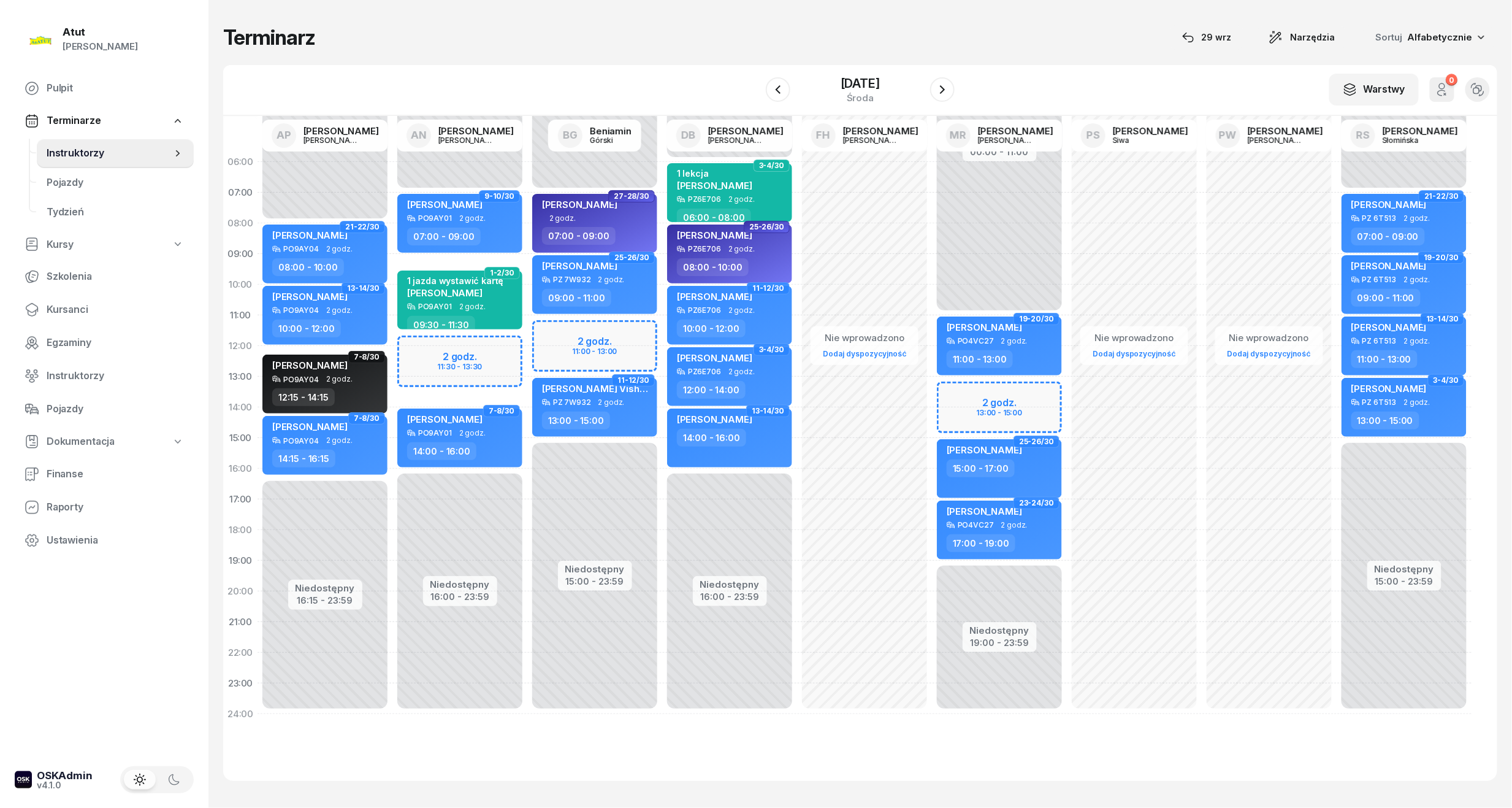
drag, startPoint x: 944, startPoint y: 89, endPoint x: 1133, endPoint y: 66, distance: 190.4
click at [1133, 66] on div "W Wybierz AP Adam Pytlak AN Artur Nowakowski BG Beniamin Górski DB Dariusz Bańk…" at bounding box center [860, 90] width 1274 height 51
click at [946, 99] on button "button" at bounding box center [942, 89] width 24 height 24
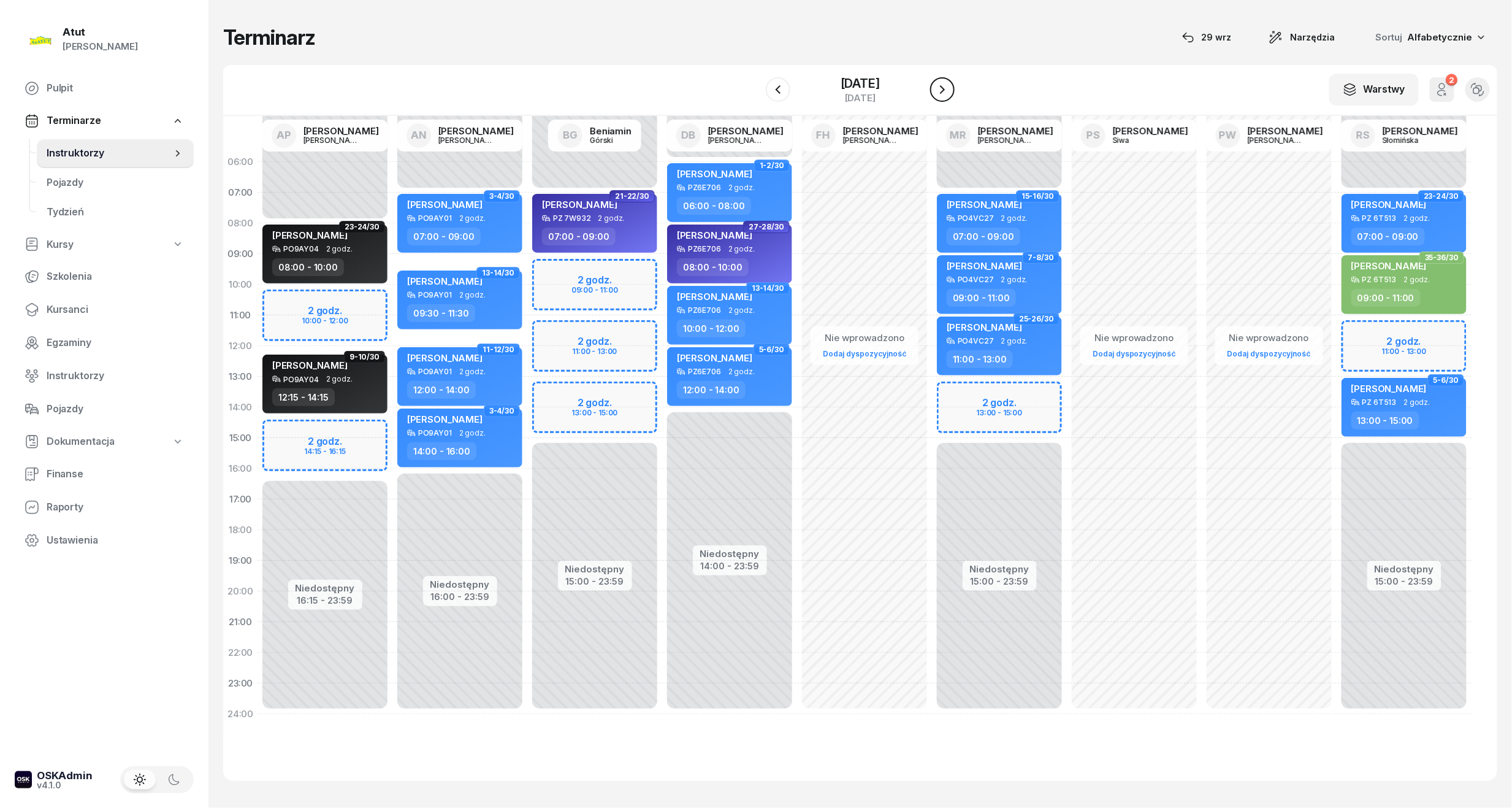
click at [938, 92] on icon "button" at bounding box center [942, 89] width 15 height 15
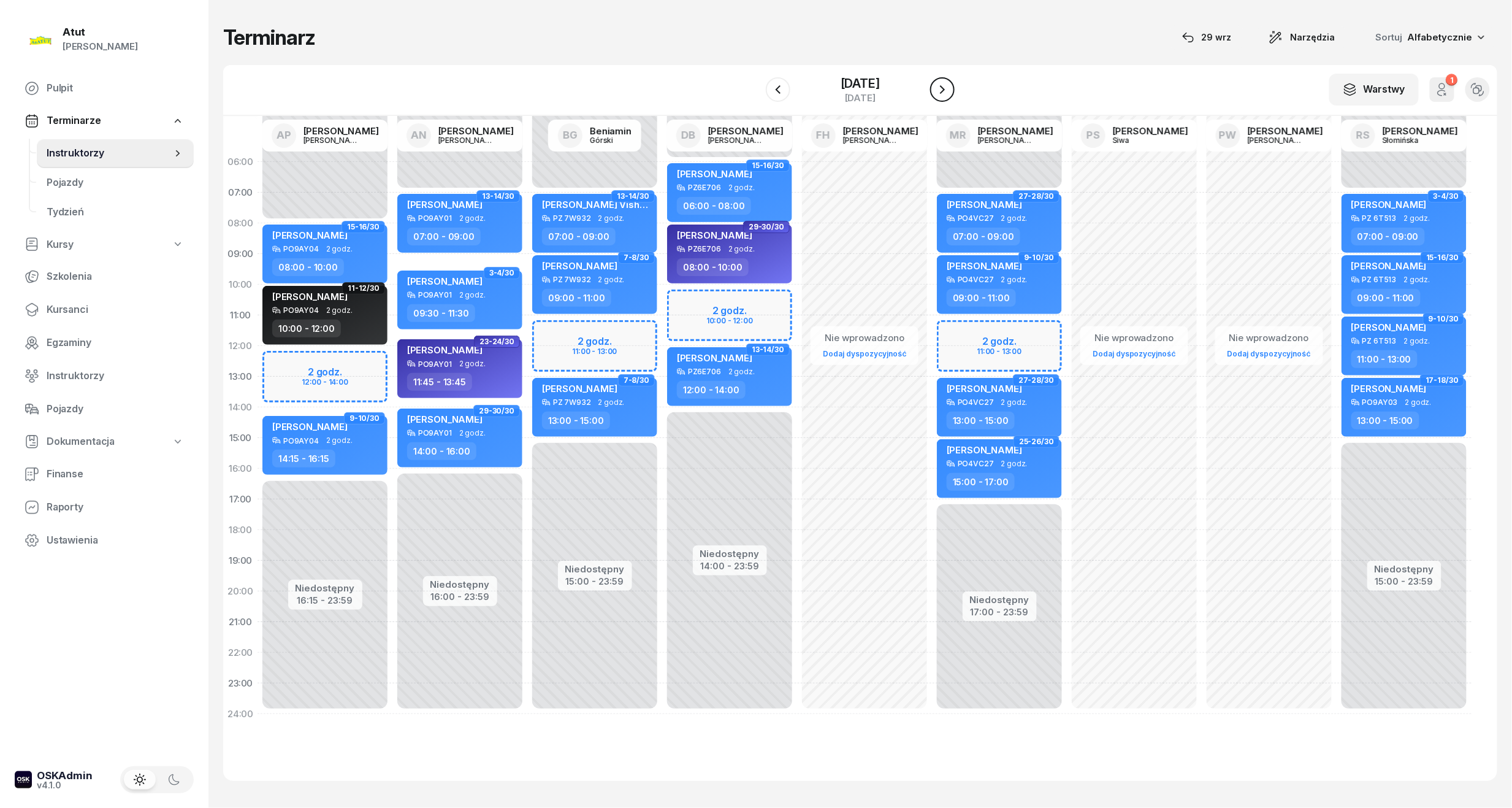
click at [938, 92] on icon "button" at bounding box center [942, 89] width 15 height 15
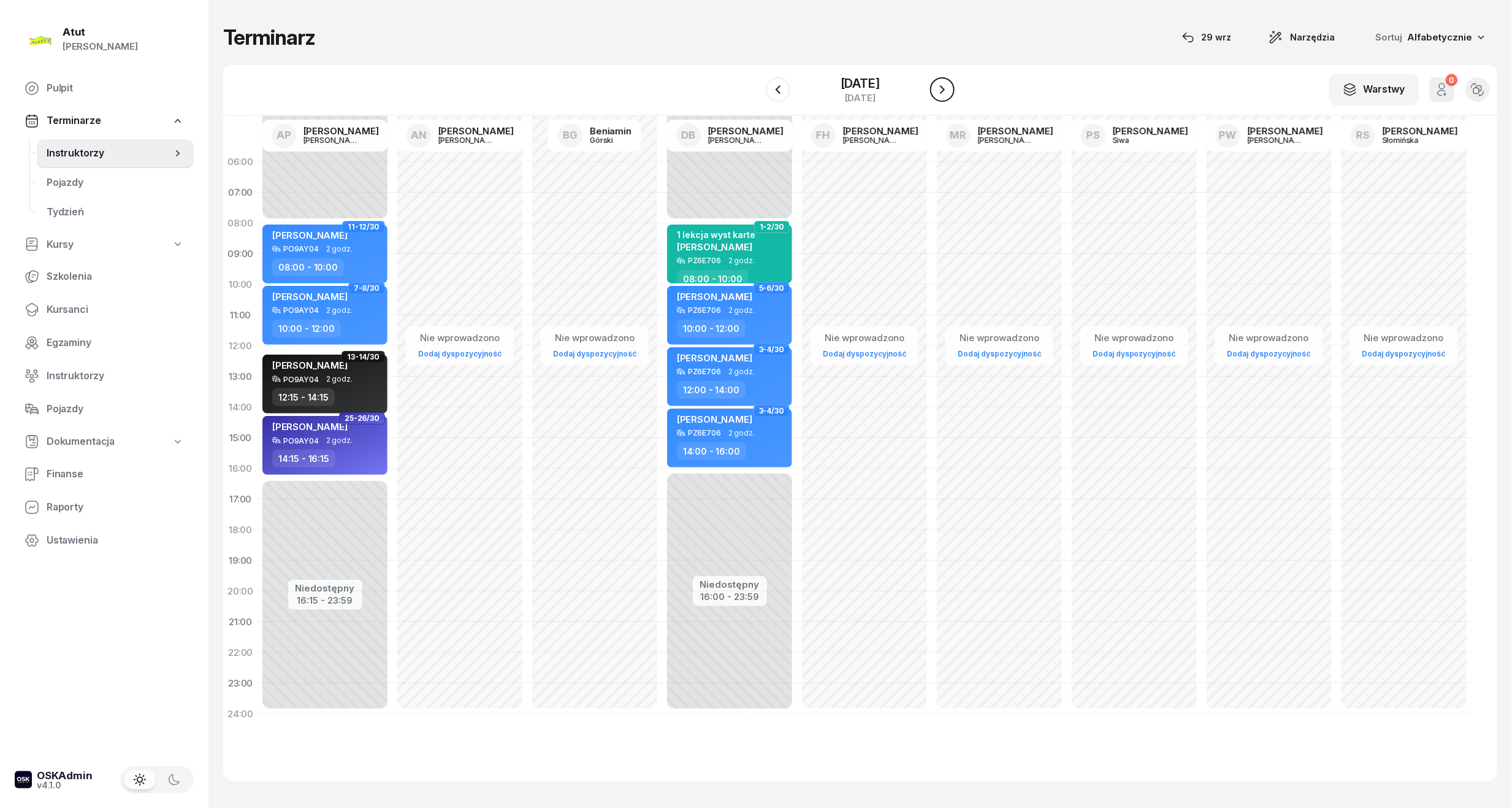
click at [938, 92] on icon "button" at bounding box center [942, 89] width 15 height 15
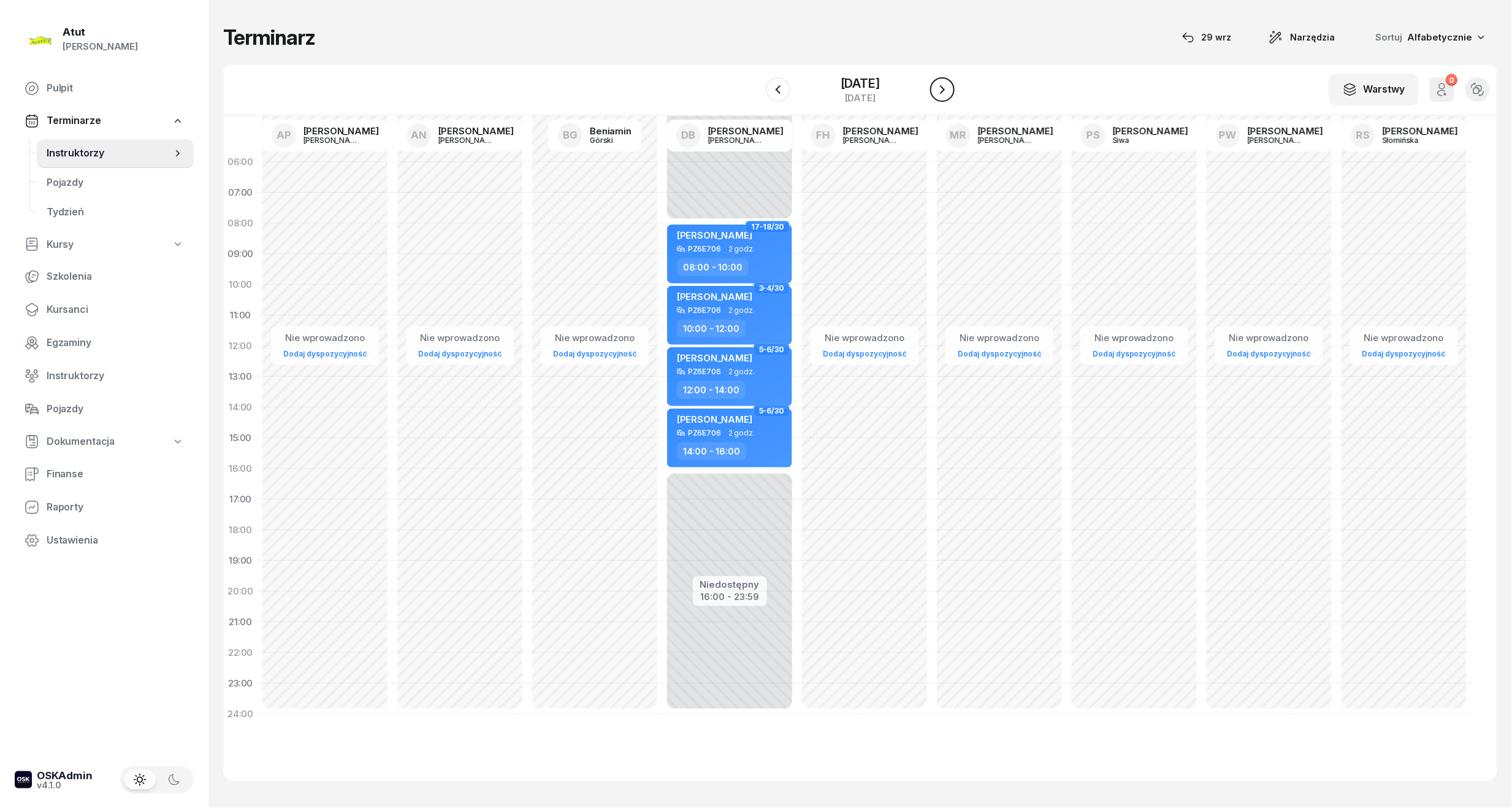
click at [938, 92] on icon "button" at bounding box center [942, 89] width 15 height 15
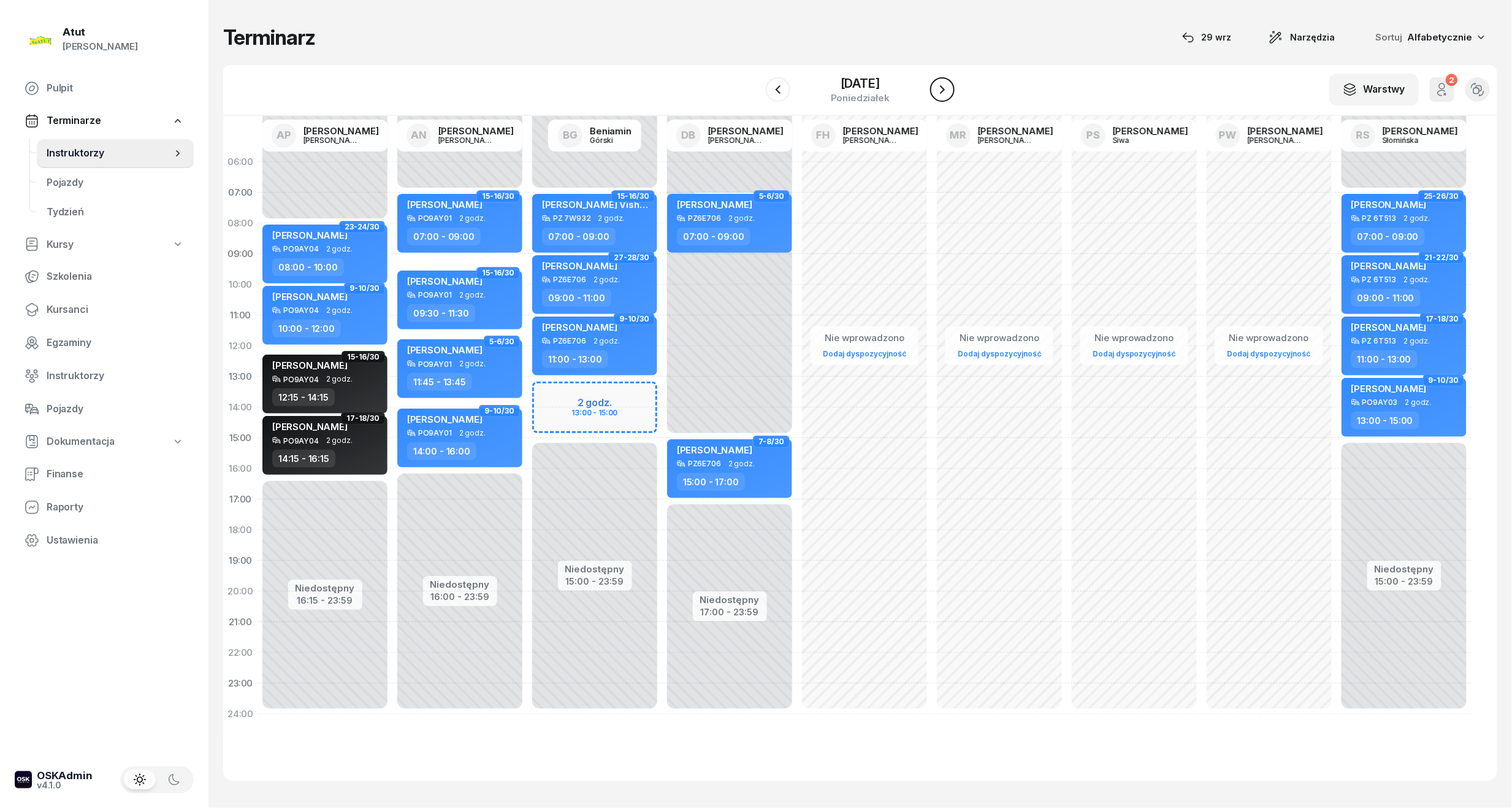
click at [938, 92] on icon "button" at bounding box center [942, 89] width 15 height 15
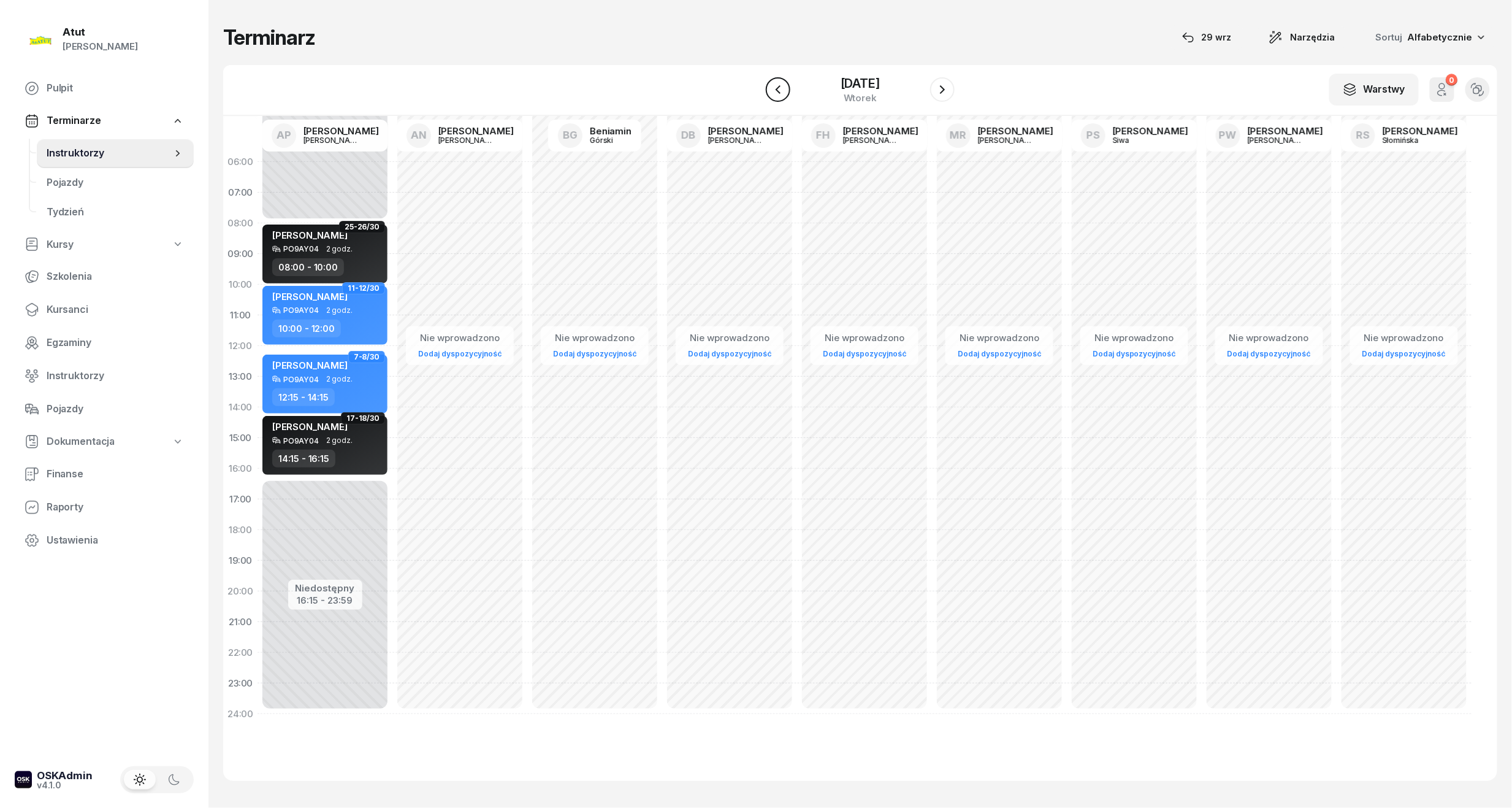
click at [773, 89] on icon "button" at bounding box center [778, 89] width 15 height 15
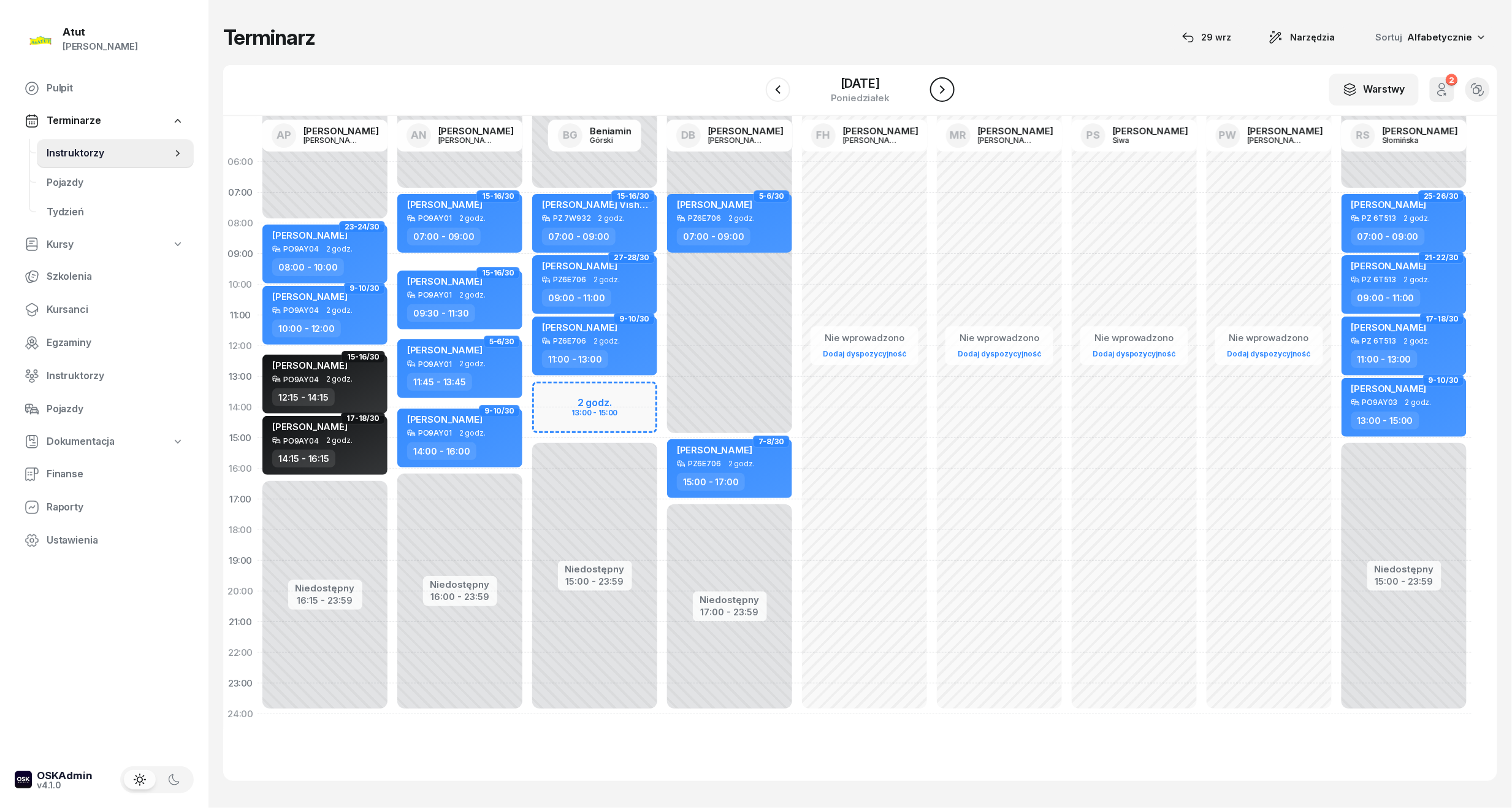
click at [950, 91] on icon "button" at bounding box center [942, 89] width 15 height 15
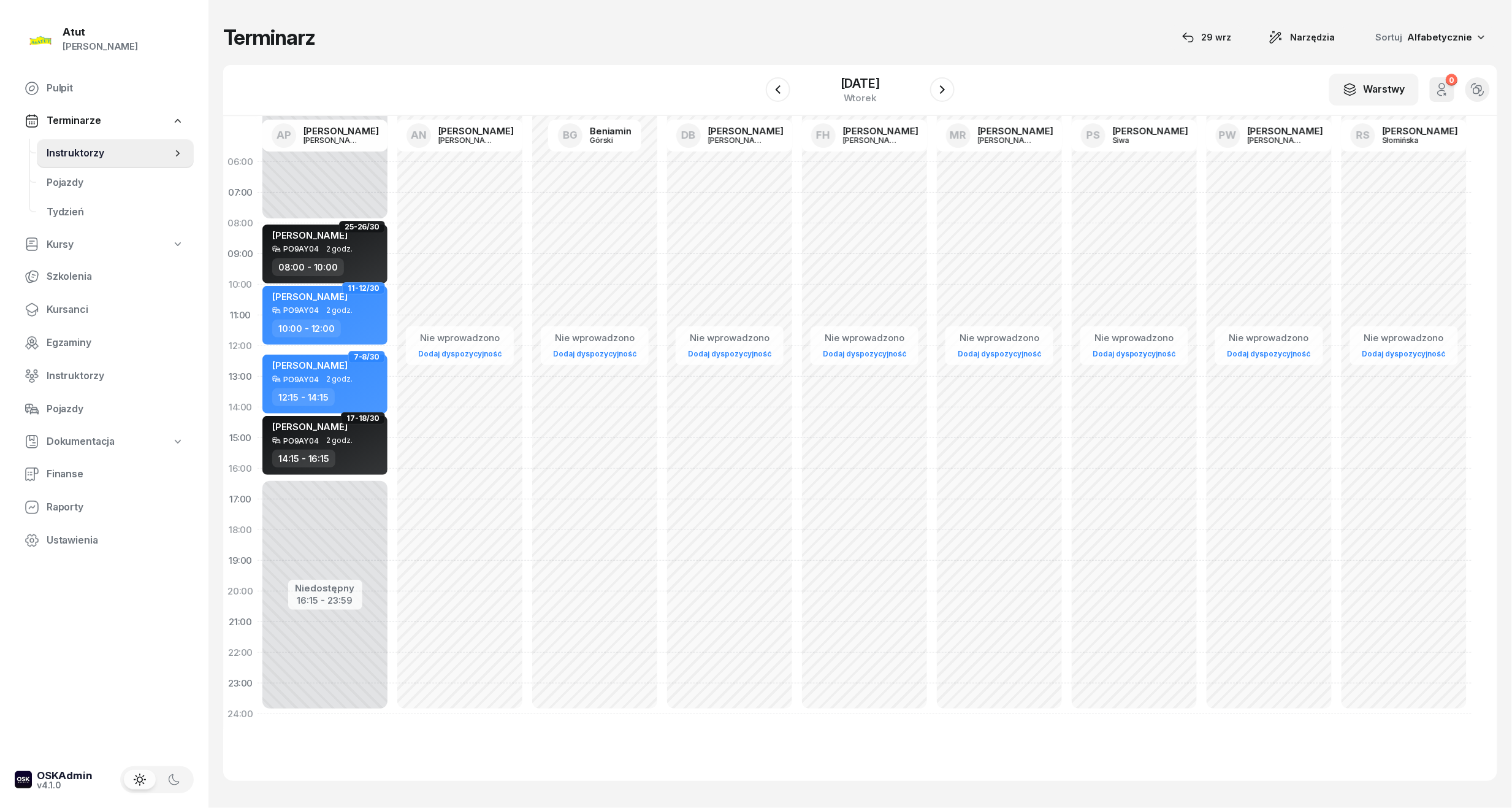
click at [955, 79] on div at bounding box center [942, 89] width 24 height 24
click at [943, 80] on button "button" at bounding box center [942, 89] width 24 height 24
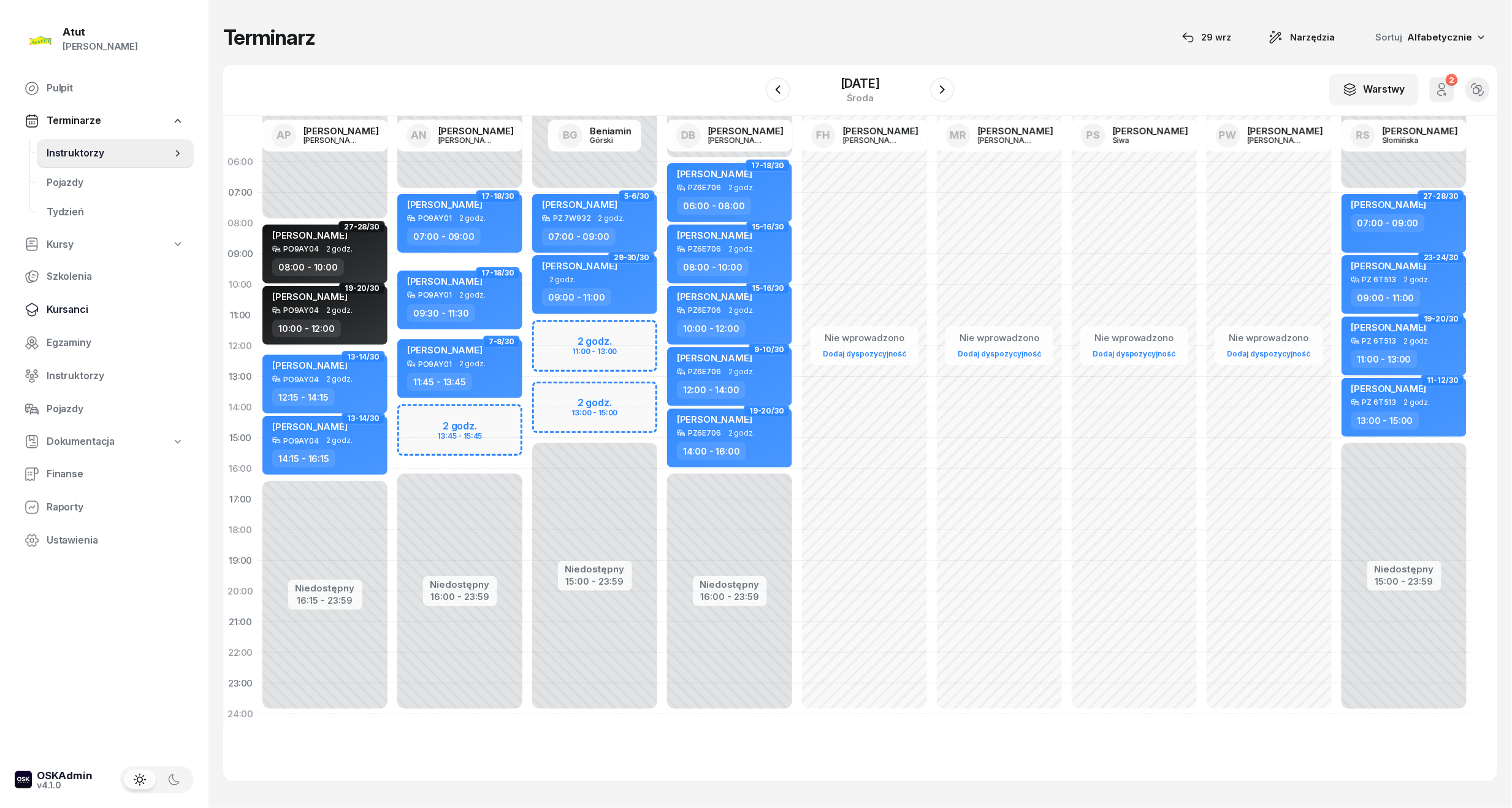
drag, startPoint x: 67, startPoint y: 310, endPoint x: 126, endPoint y: 290, distance: 62.3
click at [67, 310] on span "Kursanci" at bounding box center [116, 309] width 137 height 16
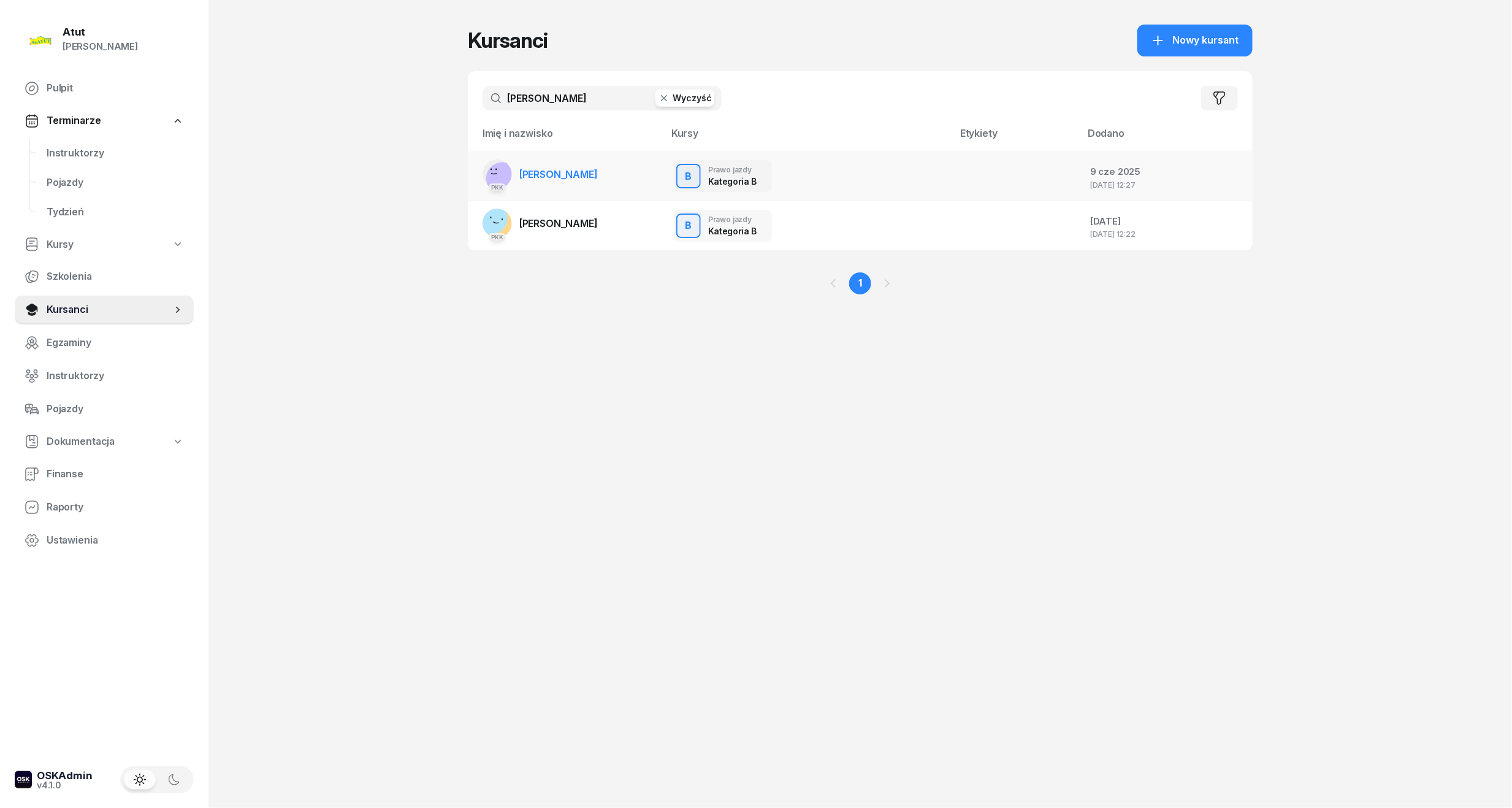
click at [539, 178] on span "Danylo Zatulyviter" at bounding box center [558, 174] width 79 height 13
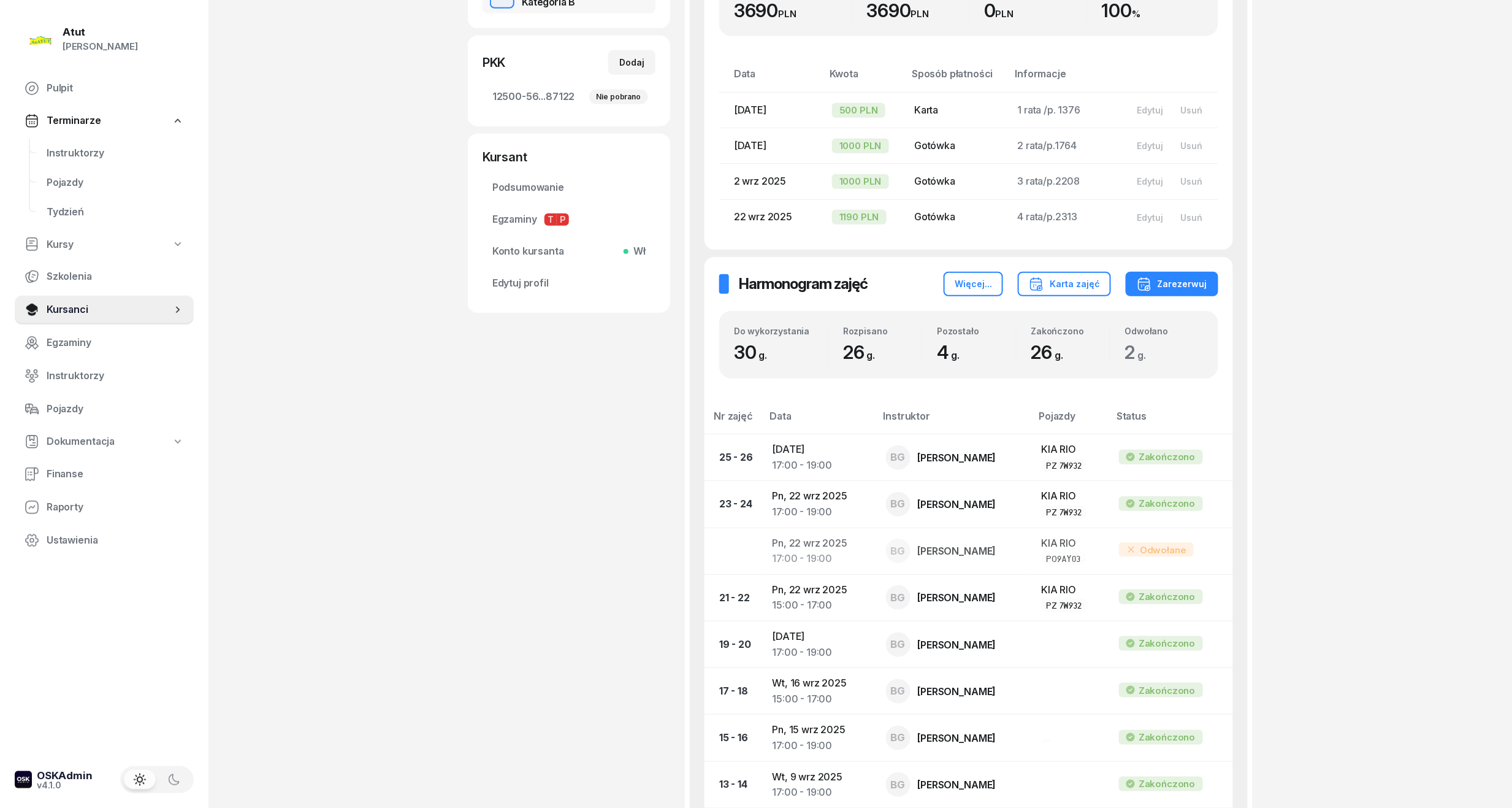
scroll to position [429, 0]
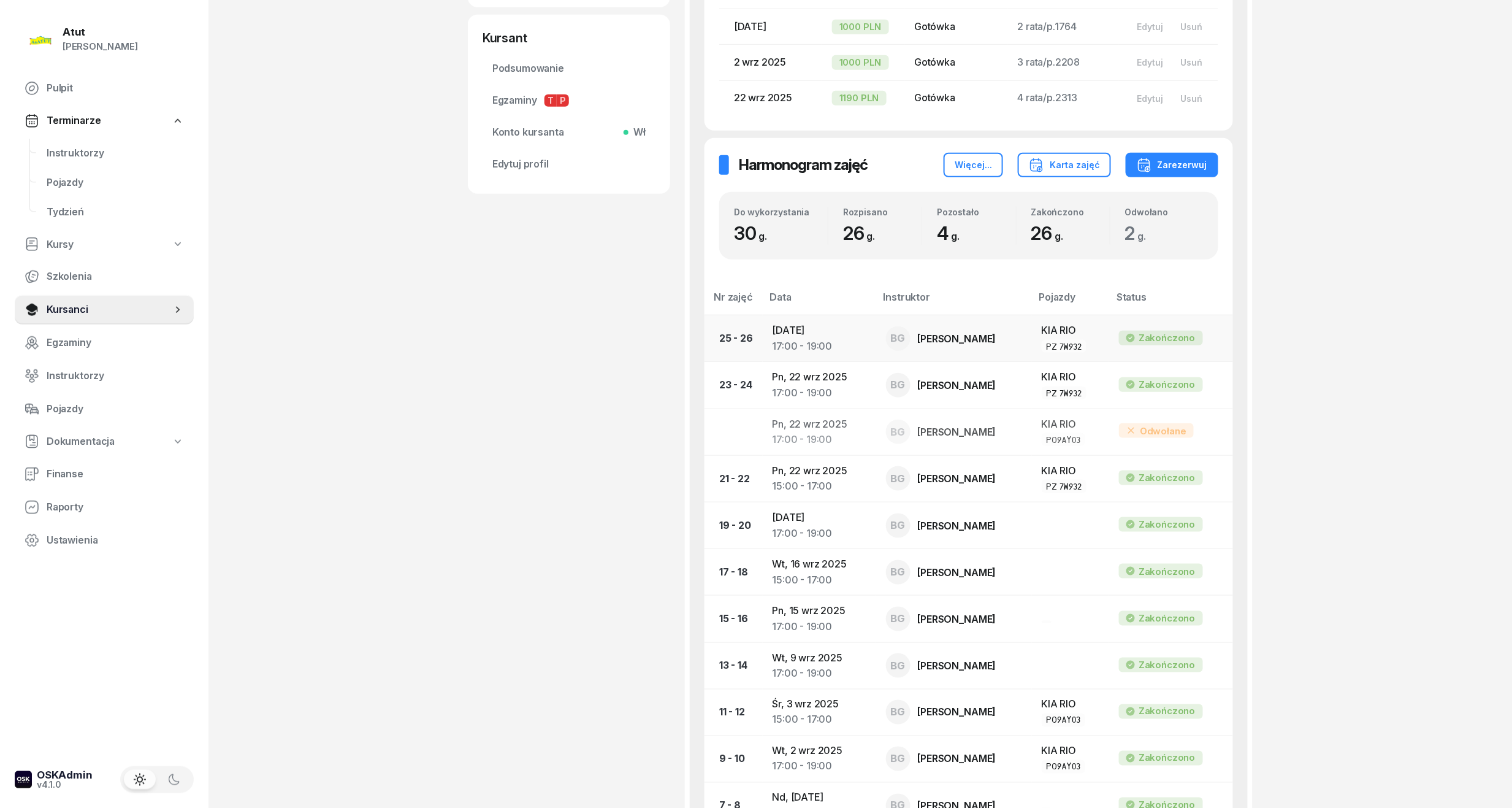
click at [837, 343] on div "17:00 - 19:00" at bounding box center [819, 346] width 94 height 16
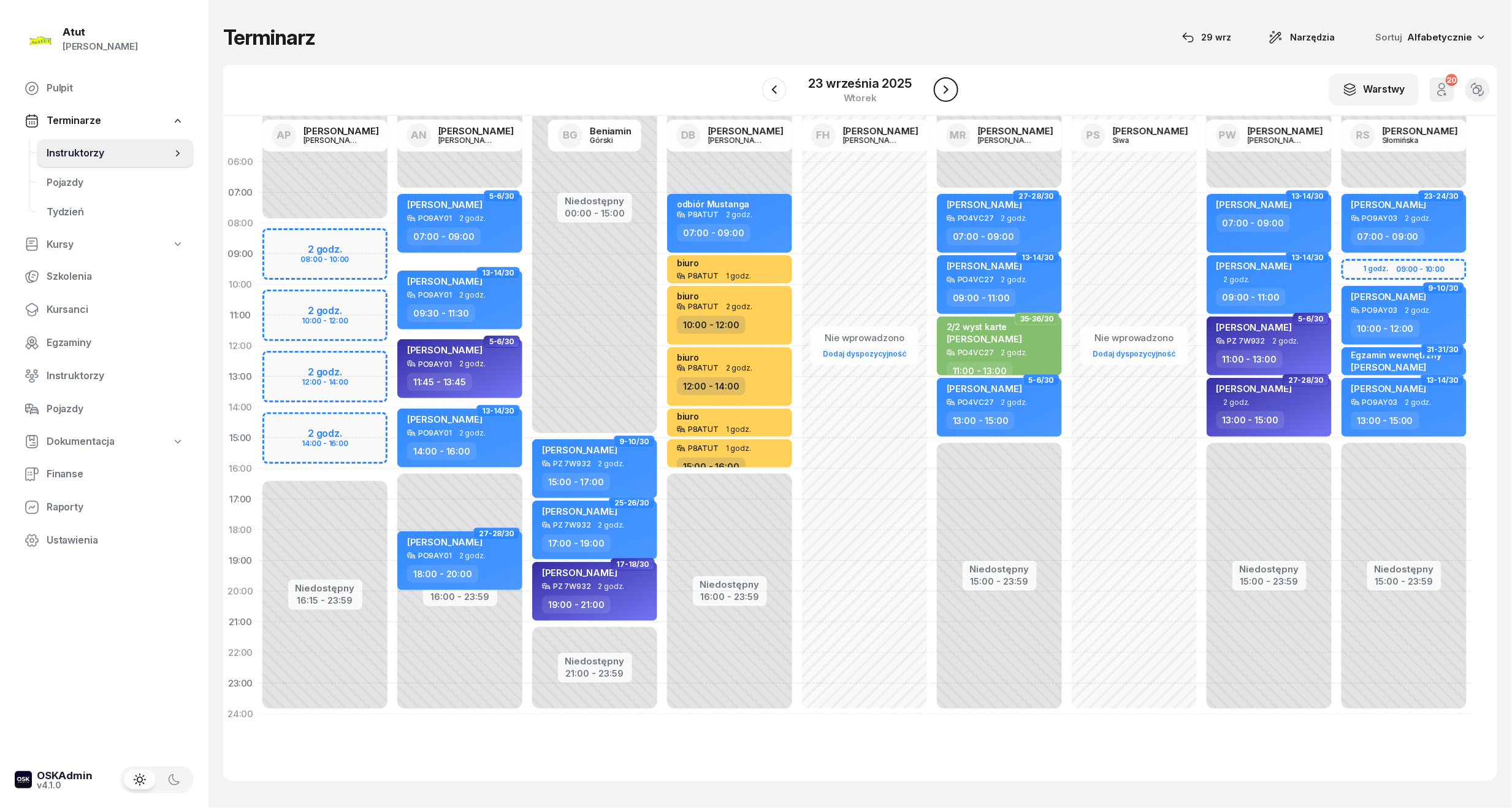
click at [942, 89] on icon "button" at bounding box center [946, 89] width 15 height 15
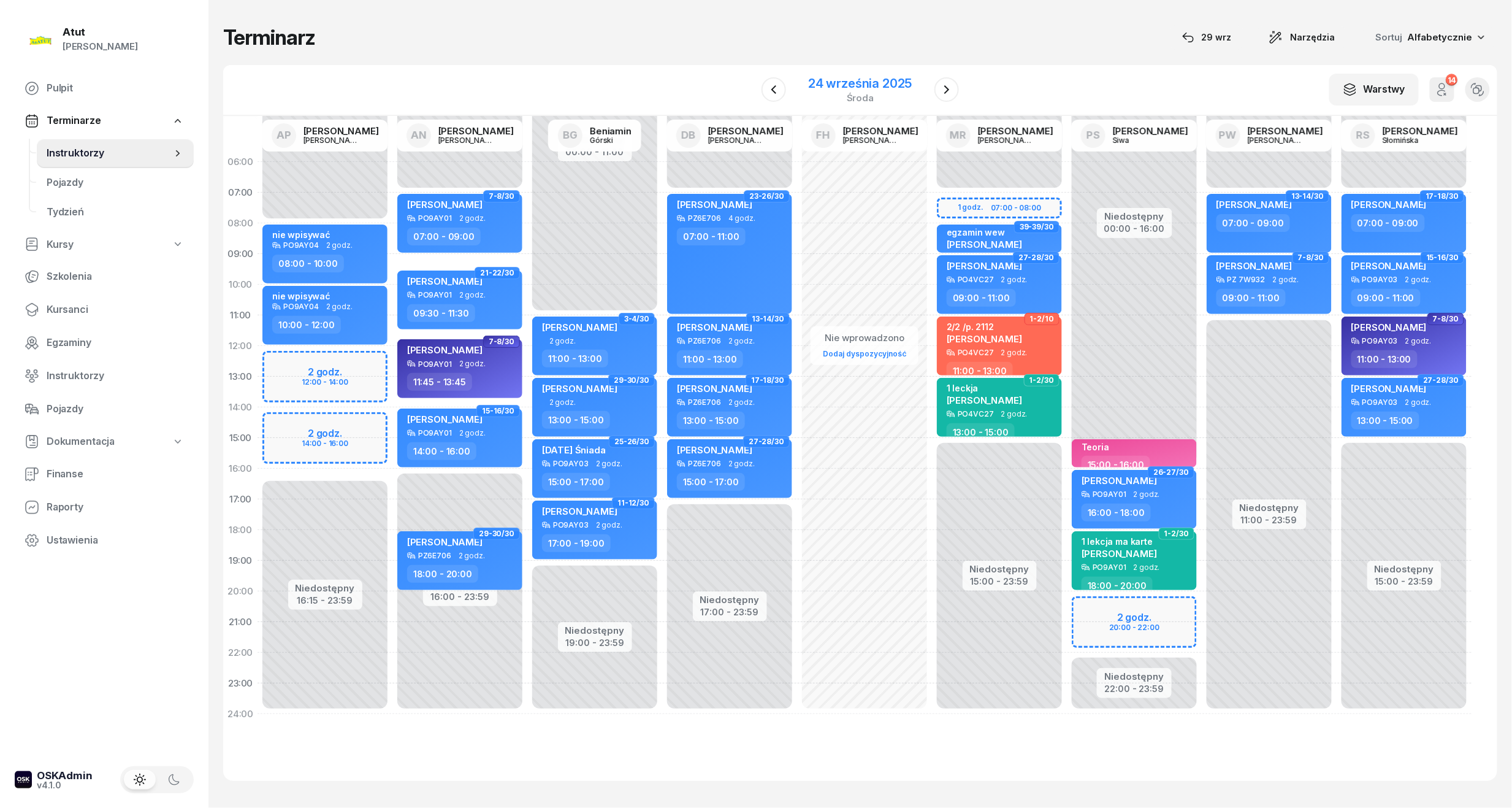
click at [859, 91] on div "24 września 2025 środa" at bounding box center [860, 90] width 104 height 25
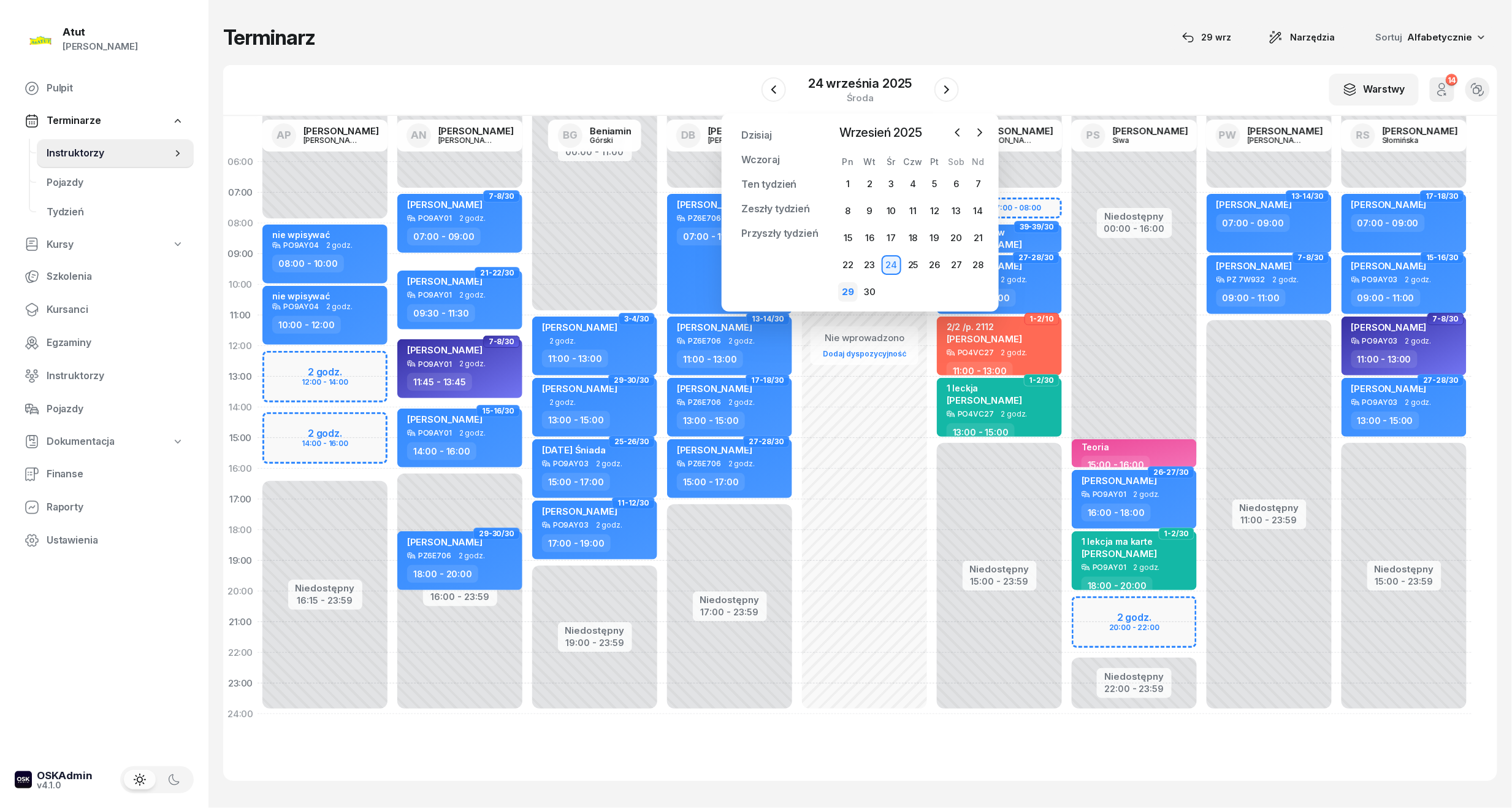
click at [852, 290] on div "29" at bounding box center [848, 292] width 20 height 20
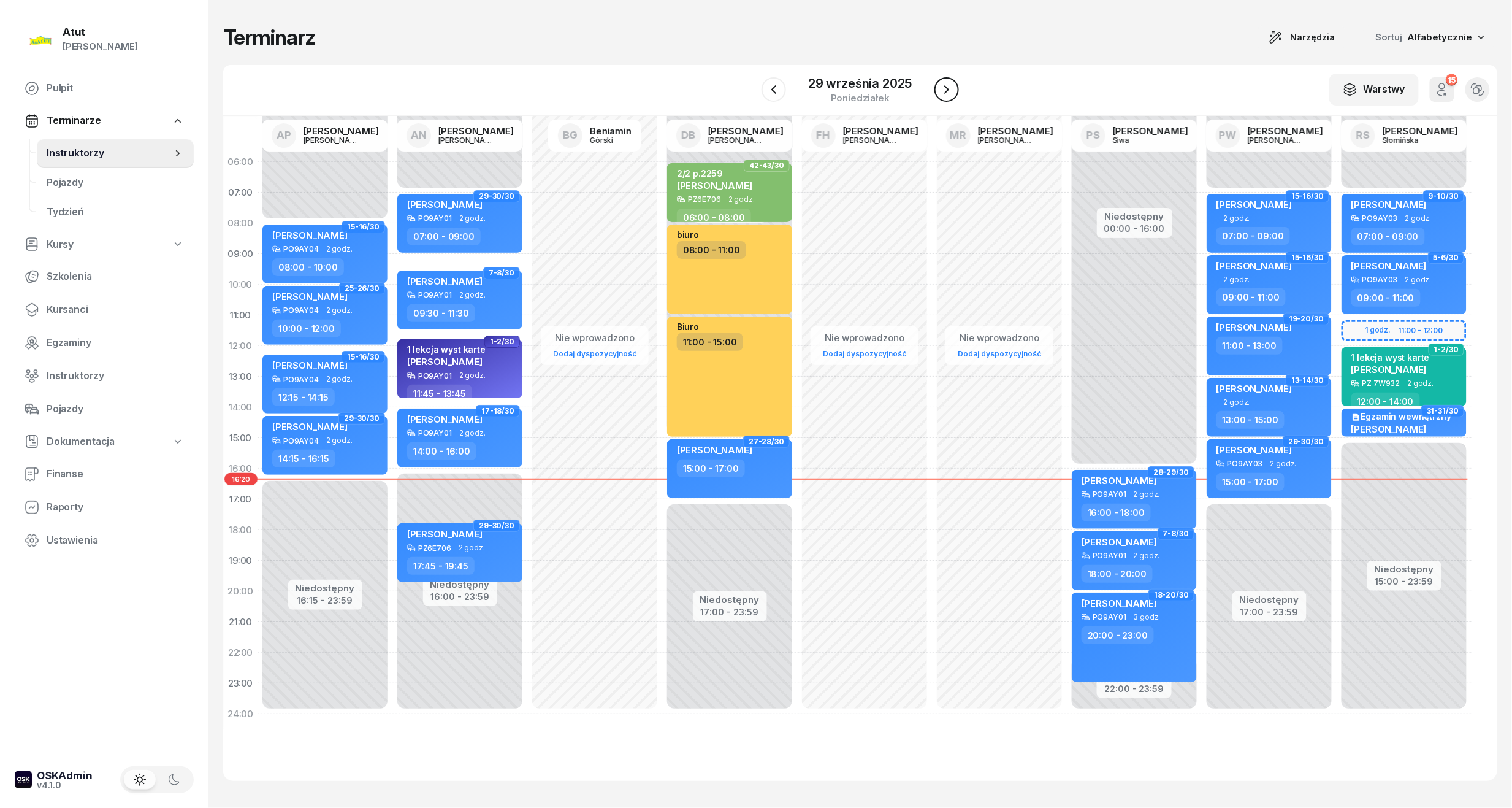
click at [952, 91] on icon "button" at bounding box center [946, 89] width 15 height 15
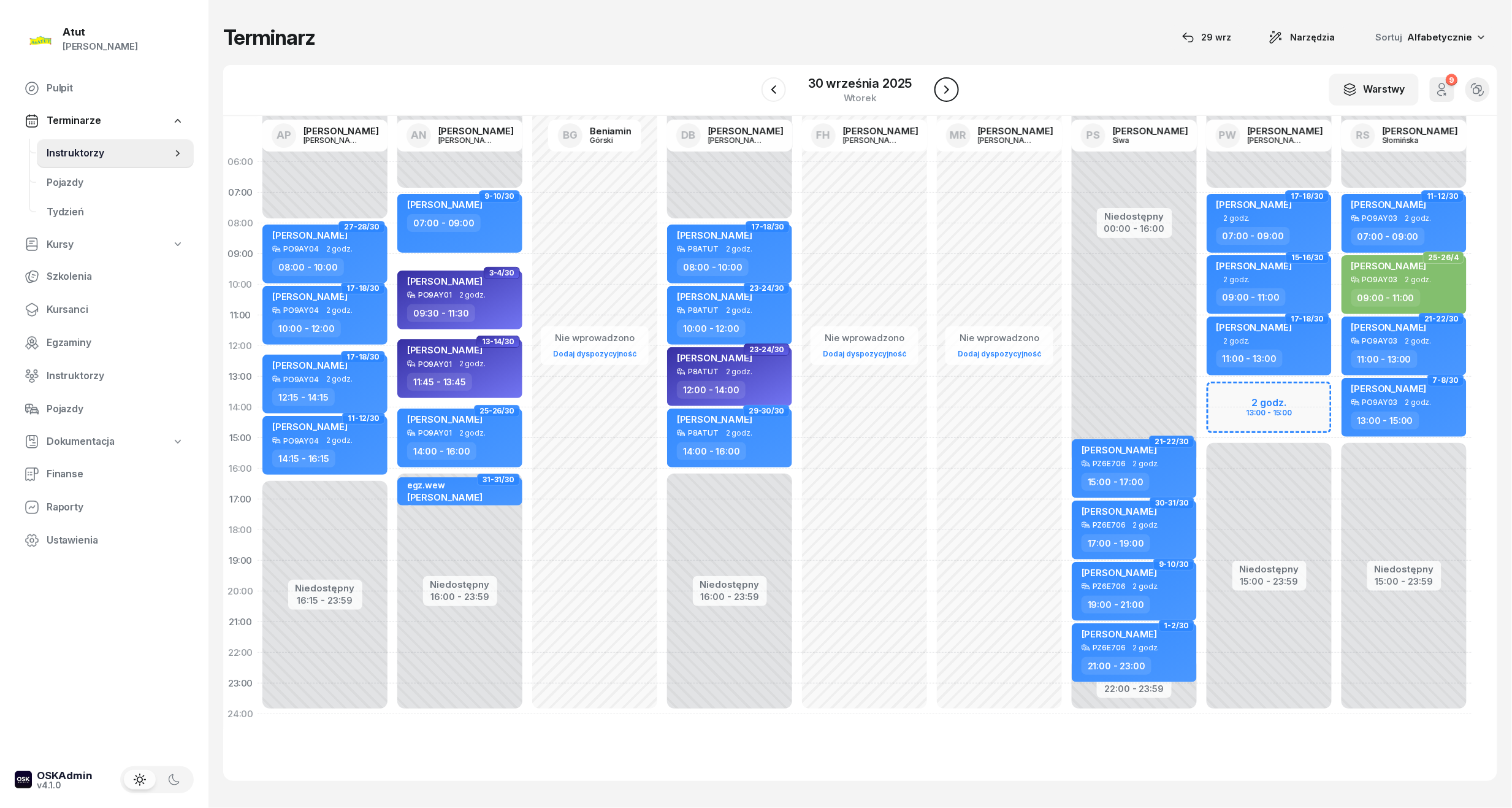
click at [944, 94] on icon "button" at bounding box center [946, 89] width 15 height 15
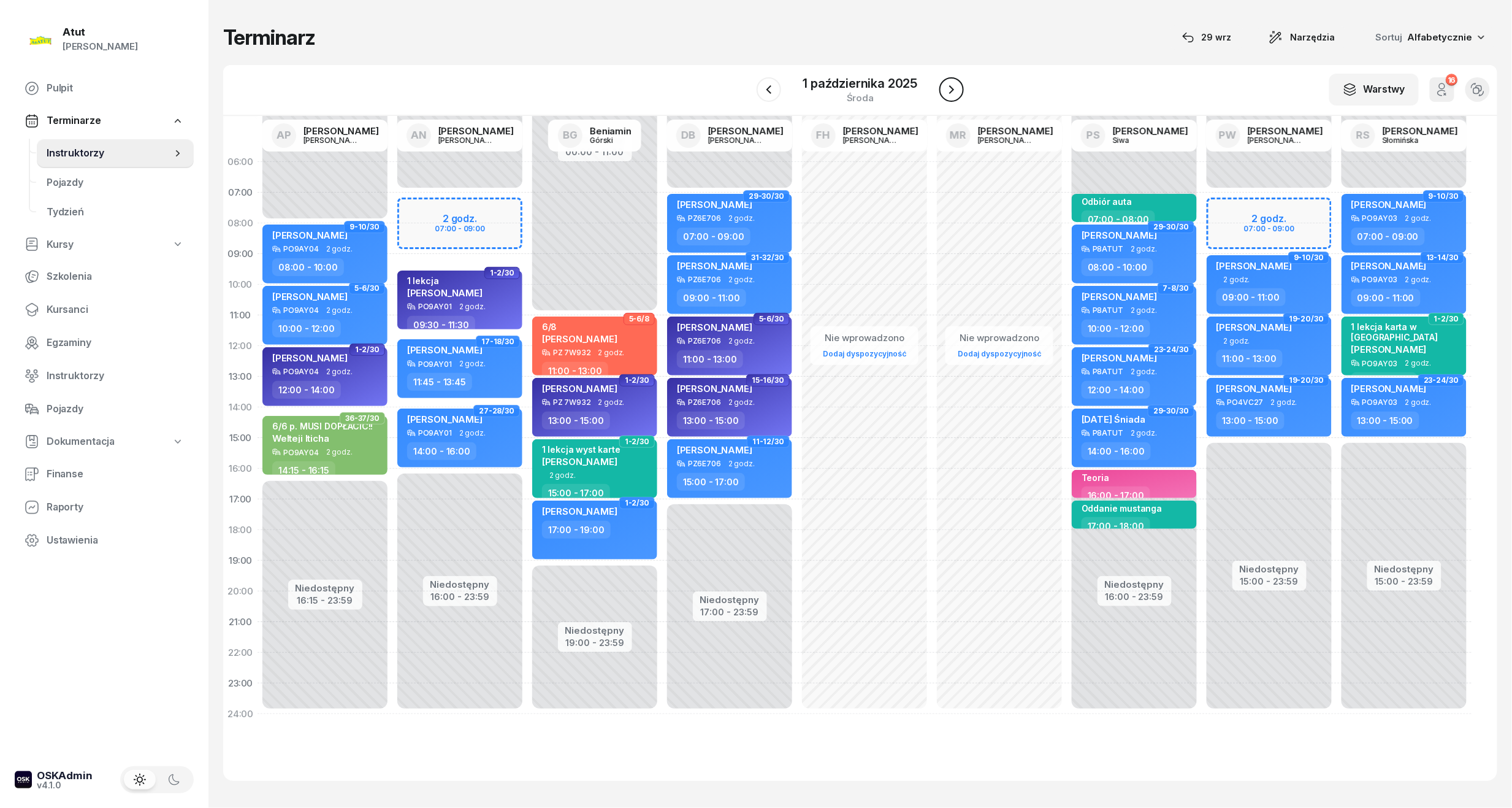
click at [944, 94] on icon "button" at bounding box center [952, 89] width 15 height 15
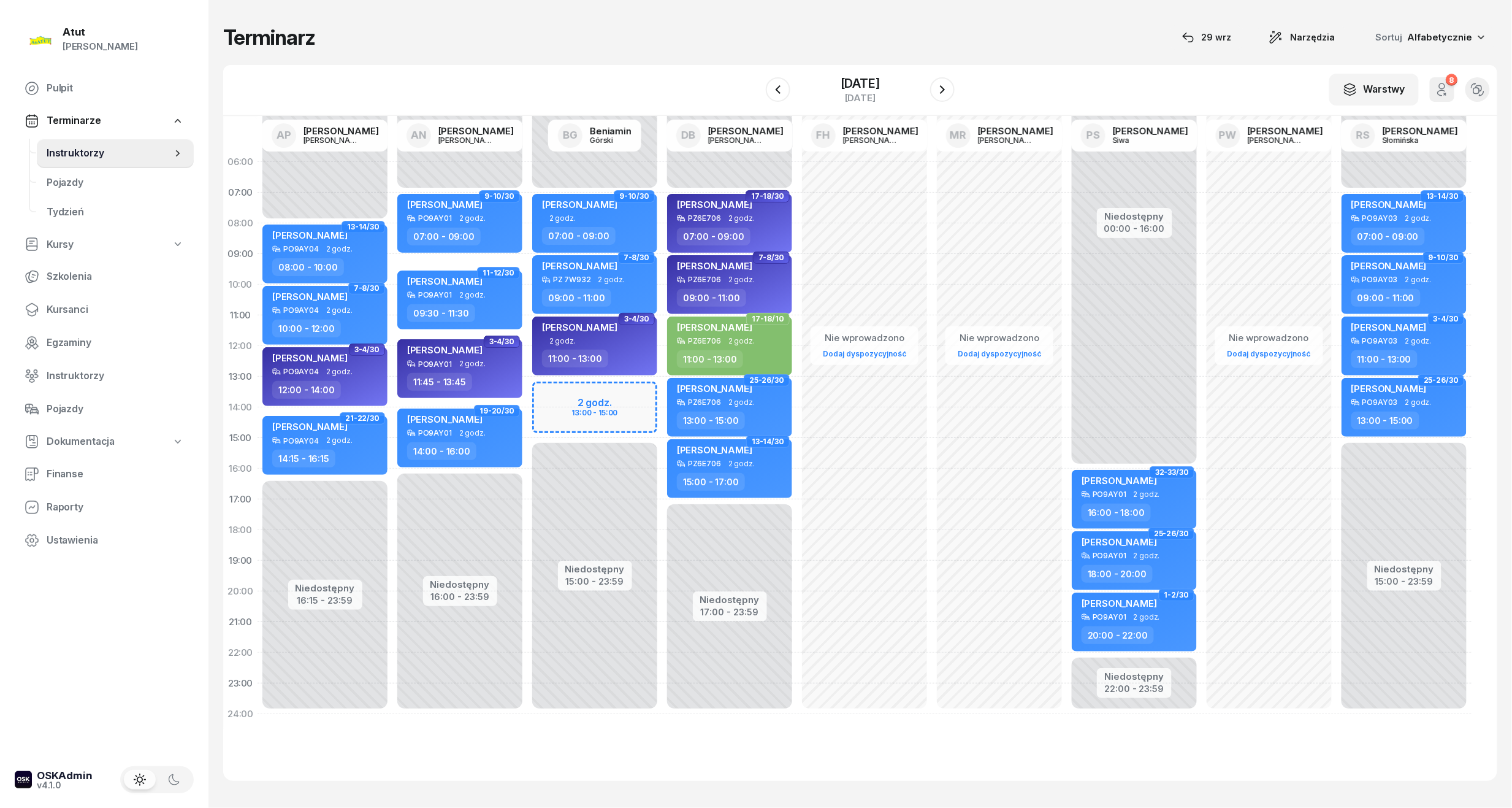
click at [611, 417] on div "Niedostępny 00:00 - 07:00 Niedostępny 15:00 - 23:59 2 godz. 13:00 - 15:00 9-10/…" at bounding box center [595, 438] width 135 height 583
select select "14"
select select "16"
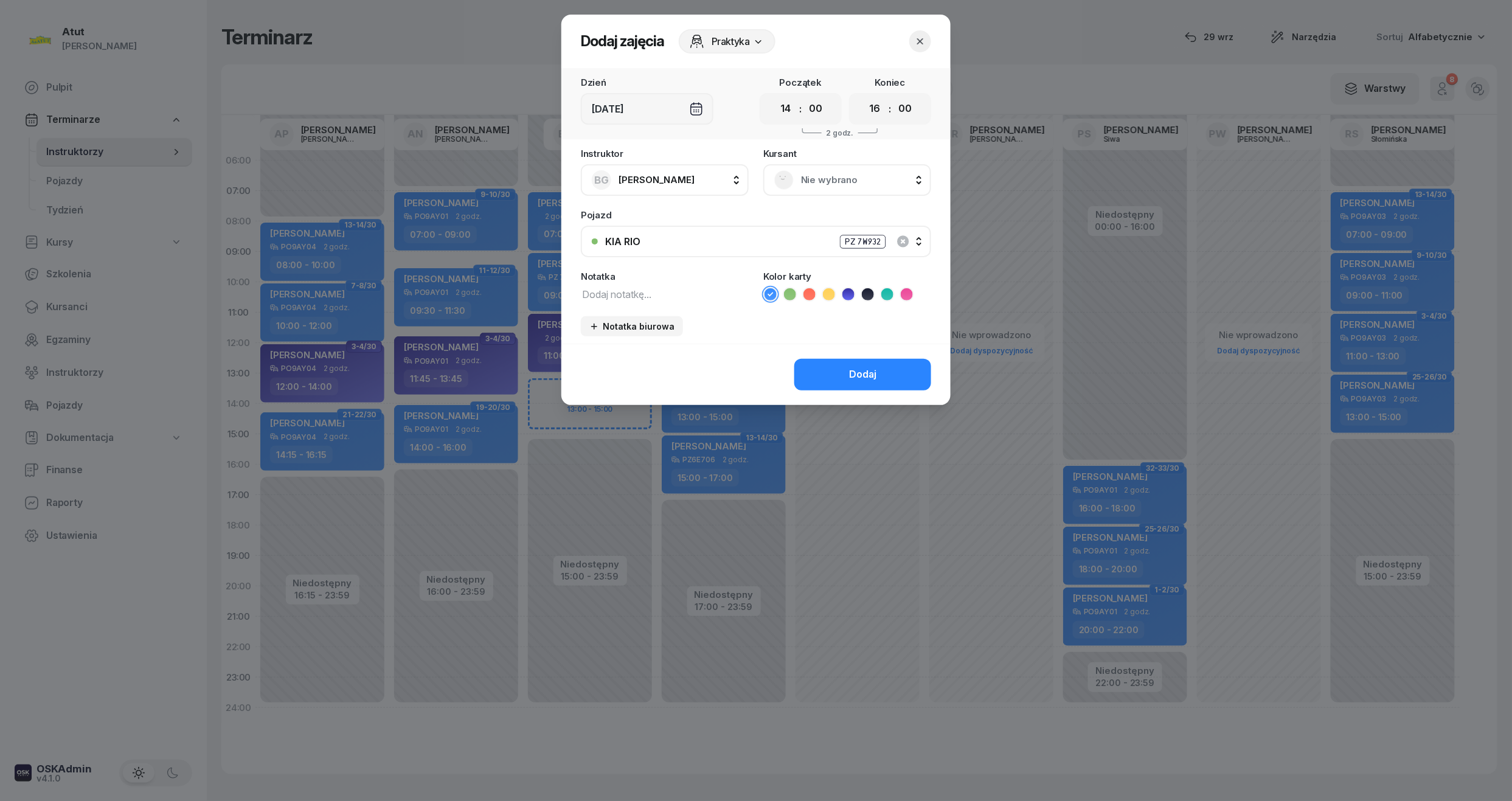
click at [840, 172] on span "Nie wybrano" at bounding box center [861, 180] width 119 height 16
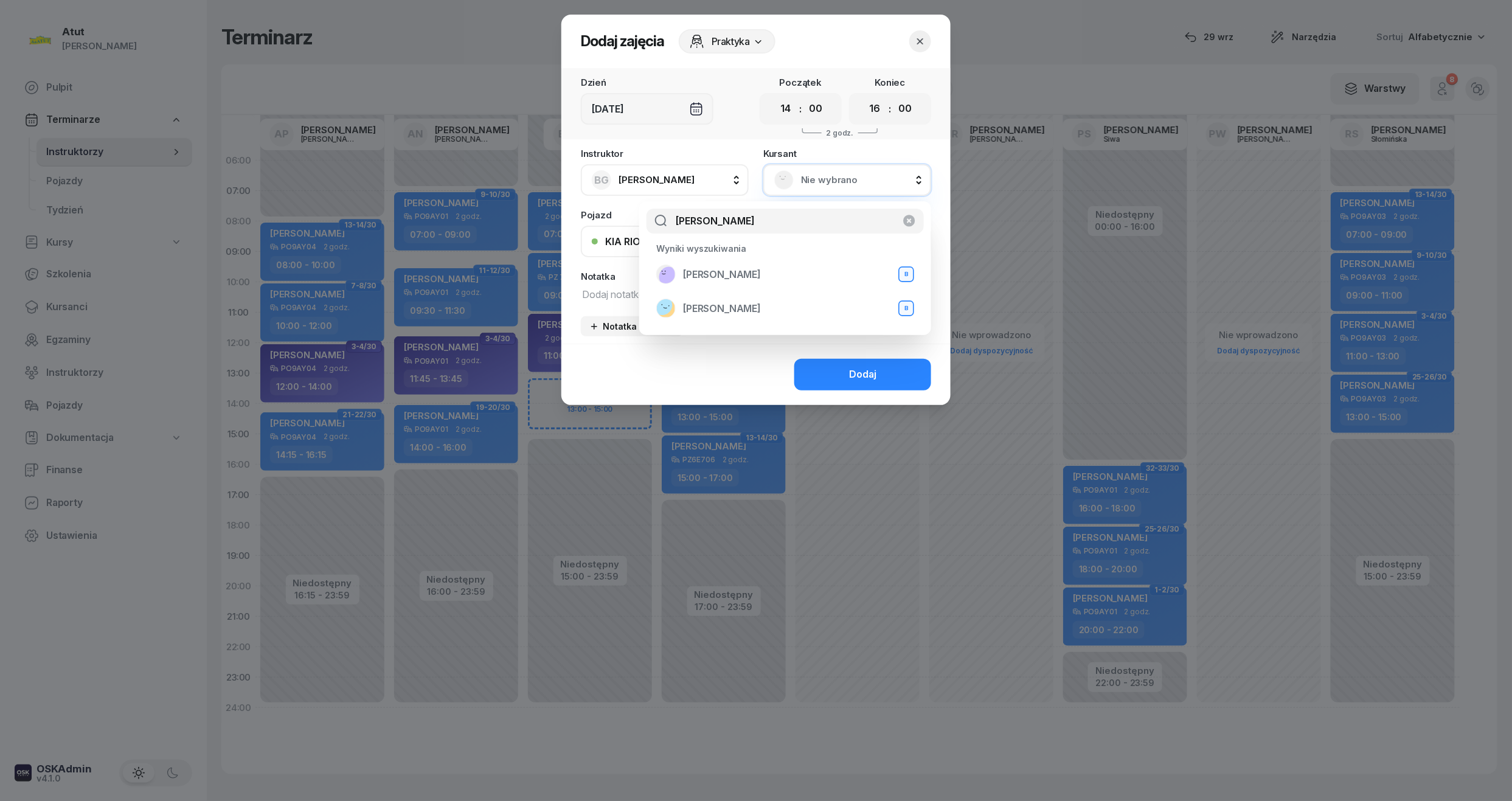
type input "danylo"
click at [772, 265] on div "Danylo Zatulyviter B" at bounding box center [785, 275] width 258 height 20
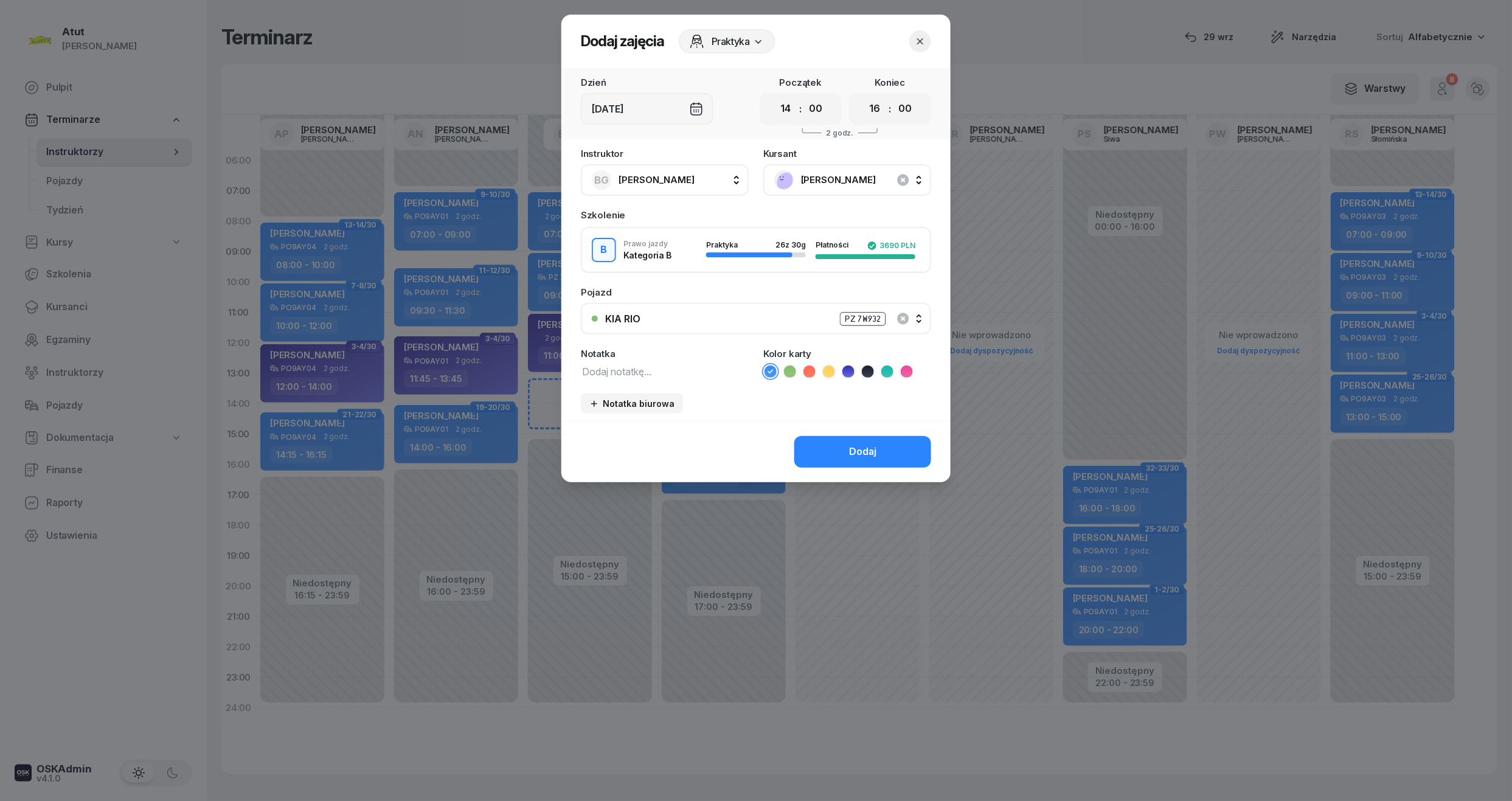
drag, startPoint x: 781, startPoint y: 105, endPoint x: 818, endPoint y: 175, distance: 79.2
click at [781, 105] on select "00 01 02 03 04 05 06 07 08 09 10 11 12 13 14 15 16 17 18 19 20 21 22 23" at bounding box center [785, 109] width 23 height 26
select select "13"
click at [774, 96] on select "00 01 02 03 04 05 06 07 08 09 10 11 12 13 14 15 16 17 18 19 20 21 22 23" at bounding box center [785, 109] width 23 height 26
click at [879, 111] on select "00 01 02 03 04 05 06 07 08 09 10 11 12 13 14 15 16 17 18 19 20 21 22 23" at bounding box center [874, 109] width 23 height 26
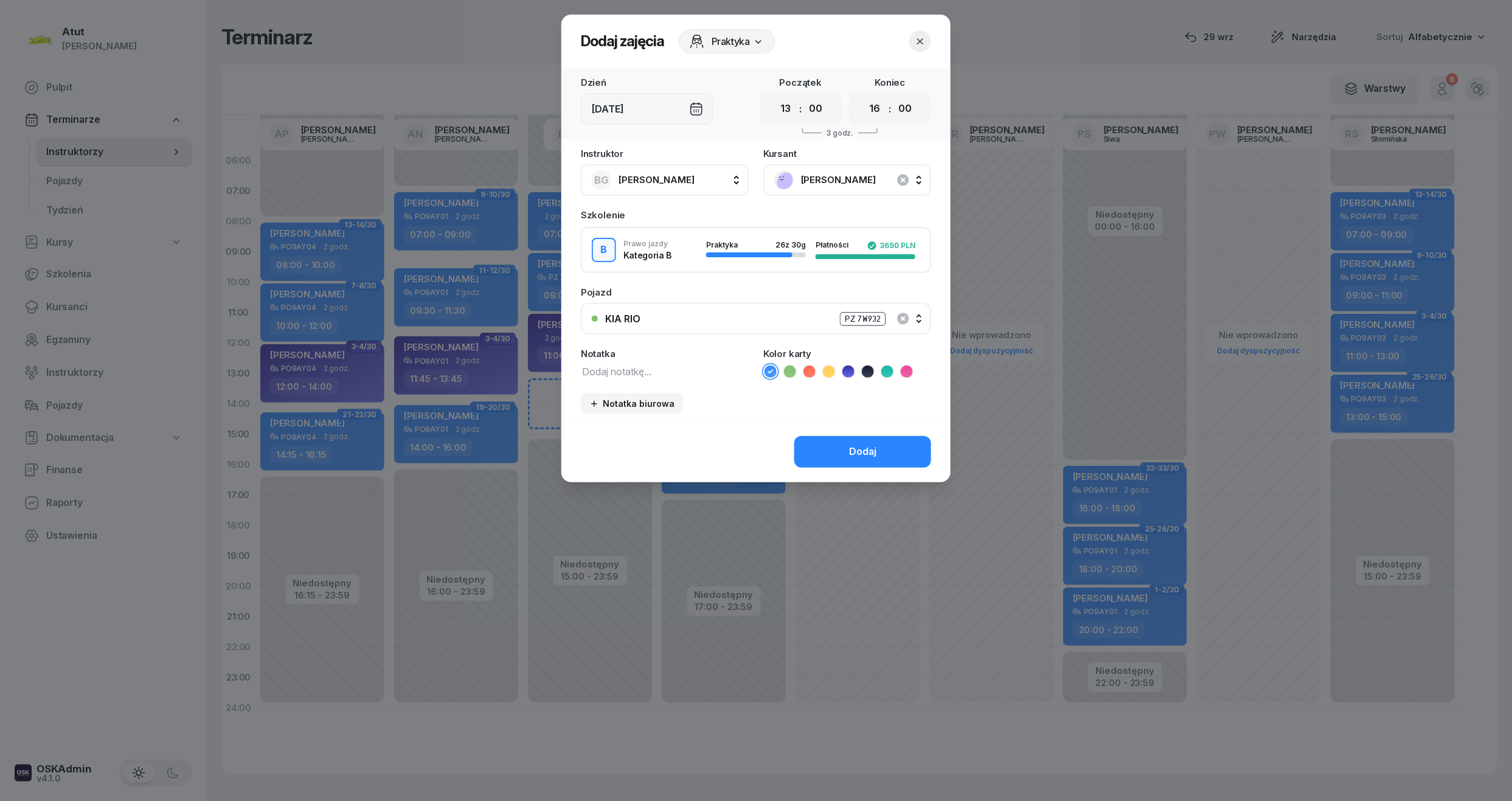
select select "15"
click at [863, 96] on select "00 01 02 03 04 05 06 07 08 09 10 11 12 13 14 15 16 17 18 19 20 21 22 23" at bounding box center [874, 109] width 23 height 26
click at [881, 448] on button "Dodaj" at bounding box center [863, 452] width 137 height 31
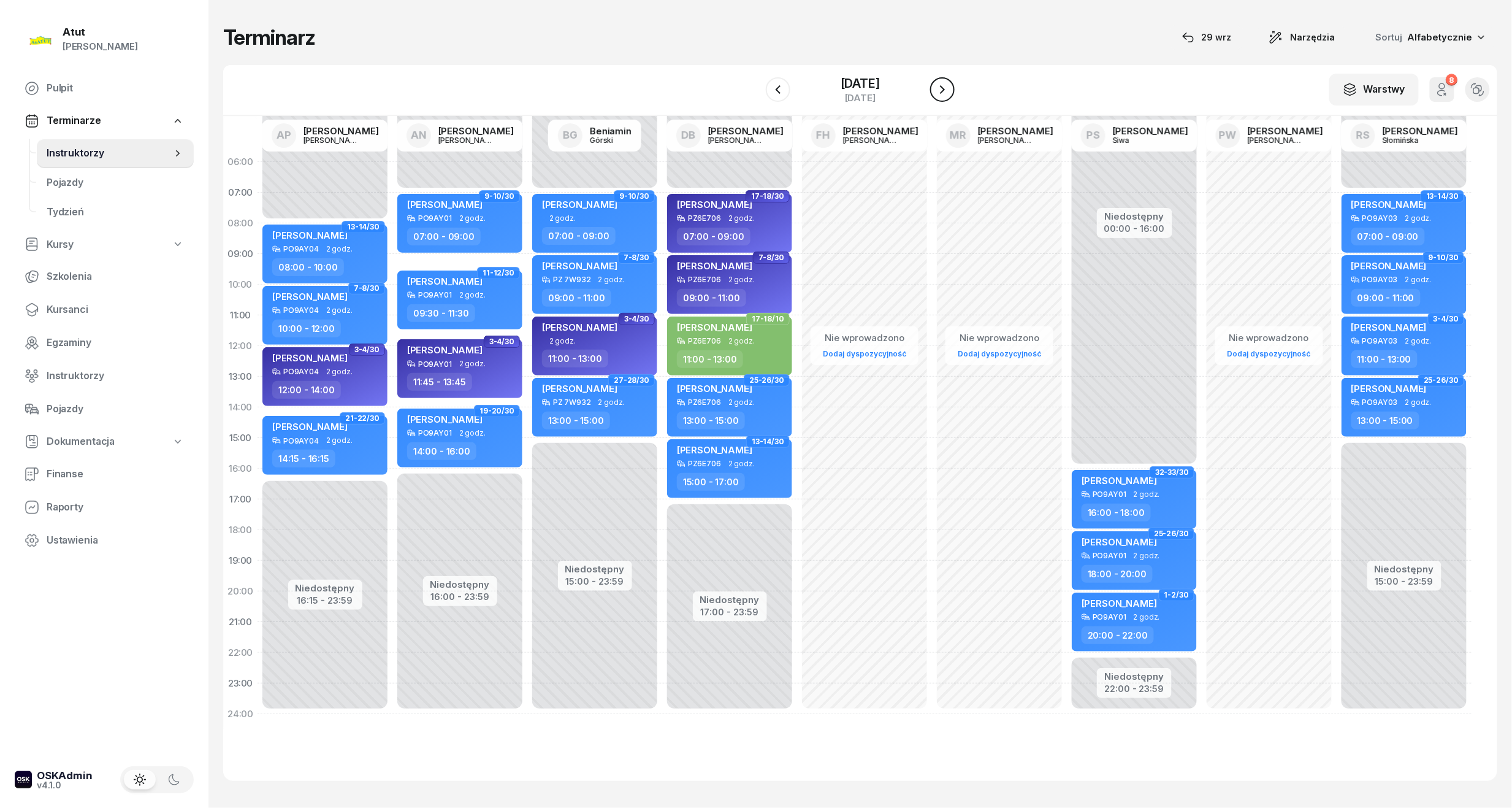
click at [950, 82] on icon "button" at bounding box center [942, 89] width 15 height 15
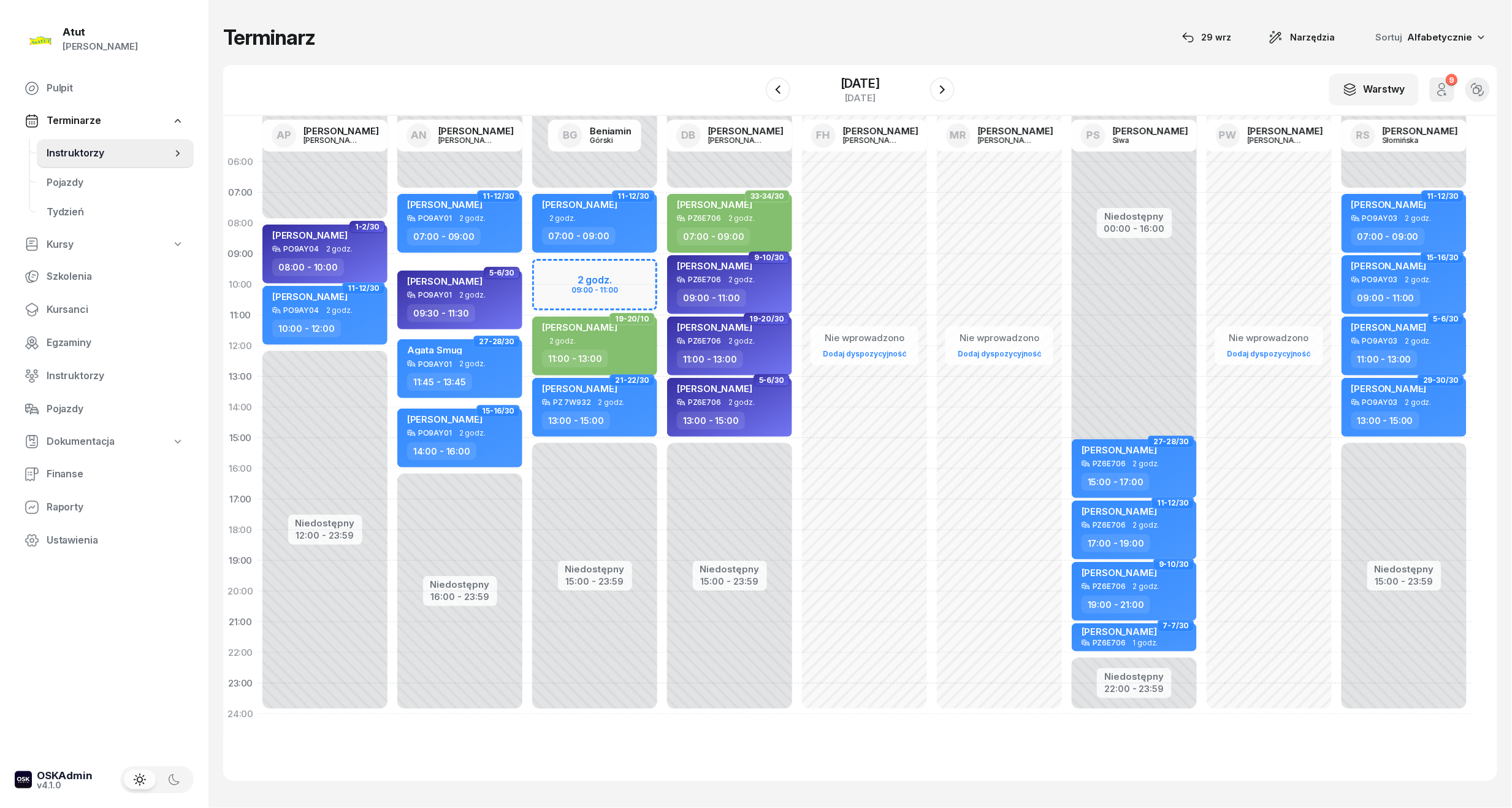
click at [611, 270] on div "Niedostępny 00:00 - 07:00 Niedostępny 15:00 - 23:59 2 godz. 09:00 - 11:00 11-12…" at bounding box center [595, 438] width 135 height 583
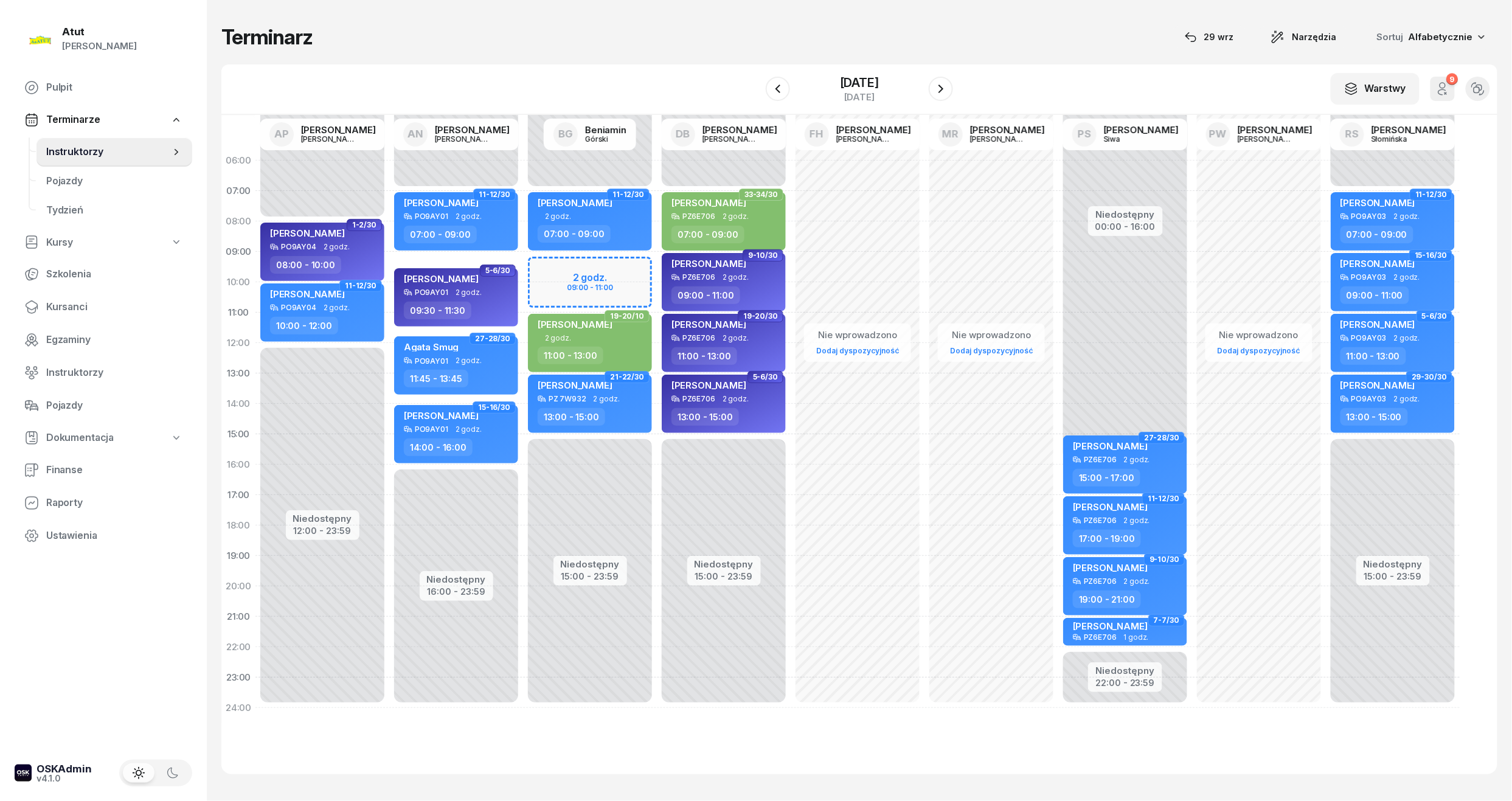
select select "09"
select select "11"
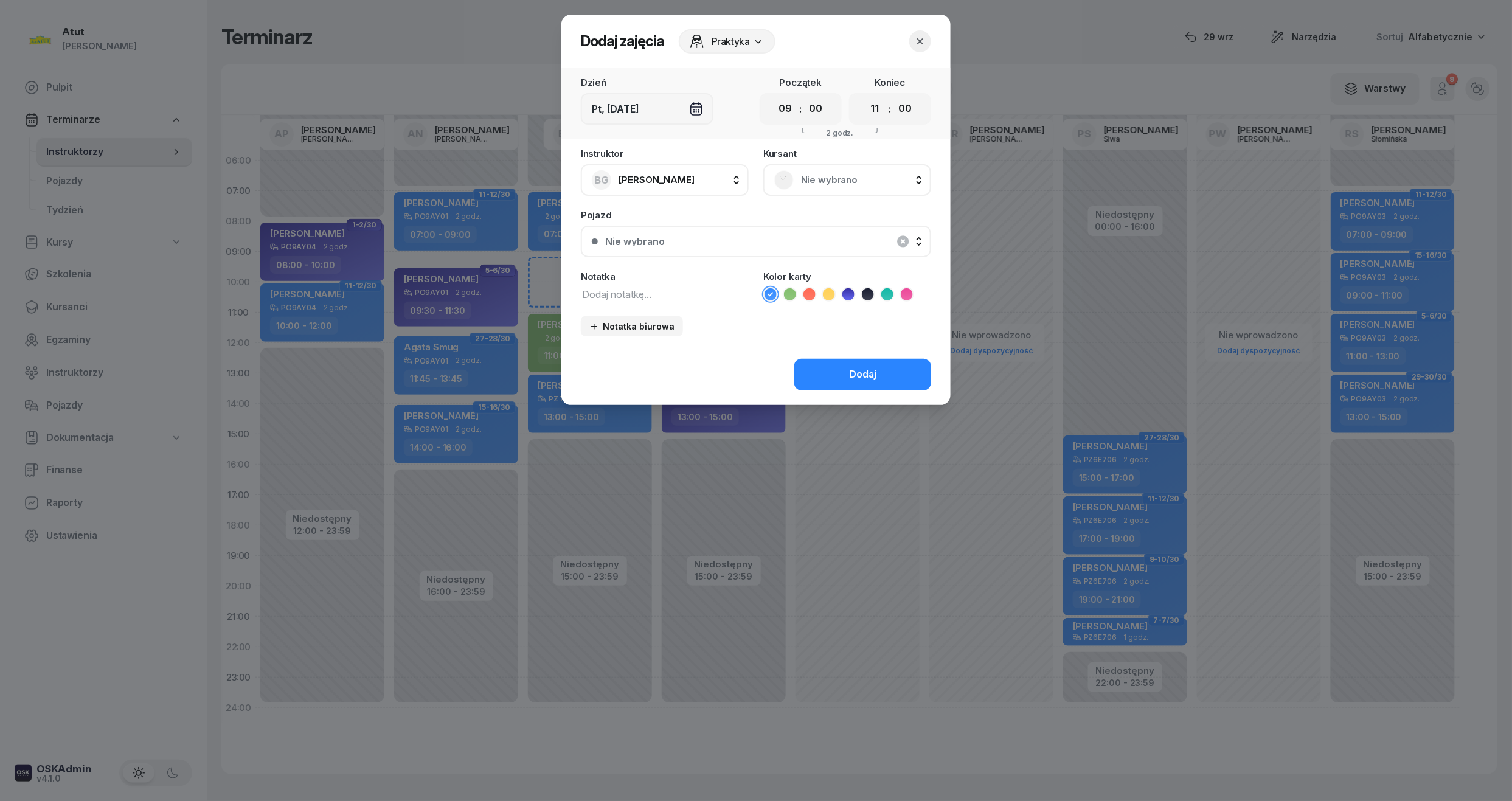
click at [927, 45] on button "button" at bounding box center [920, 41] width 22 height 22
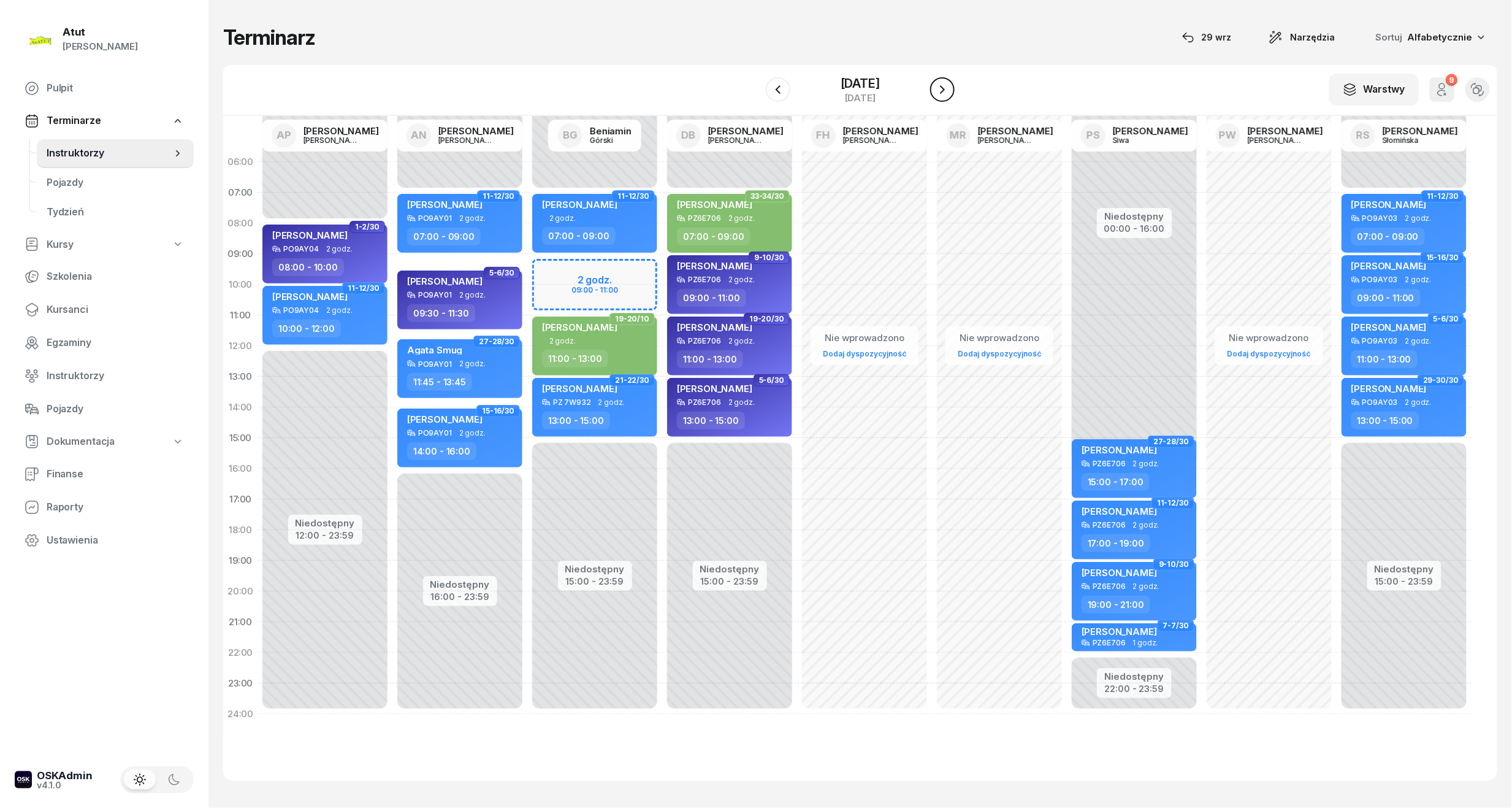
click at [950, 84] on icon "button" at bounding box center [942, 89] width 15 height 15
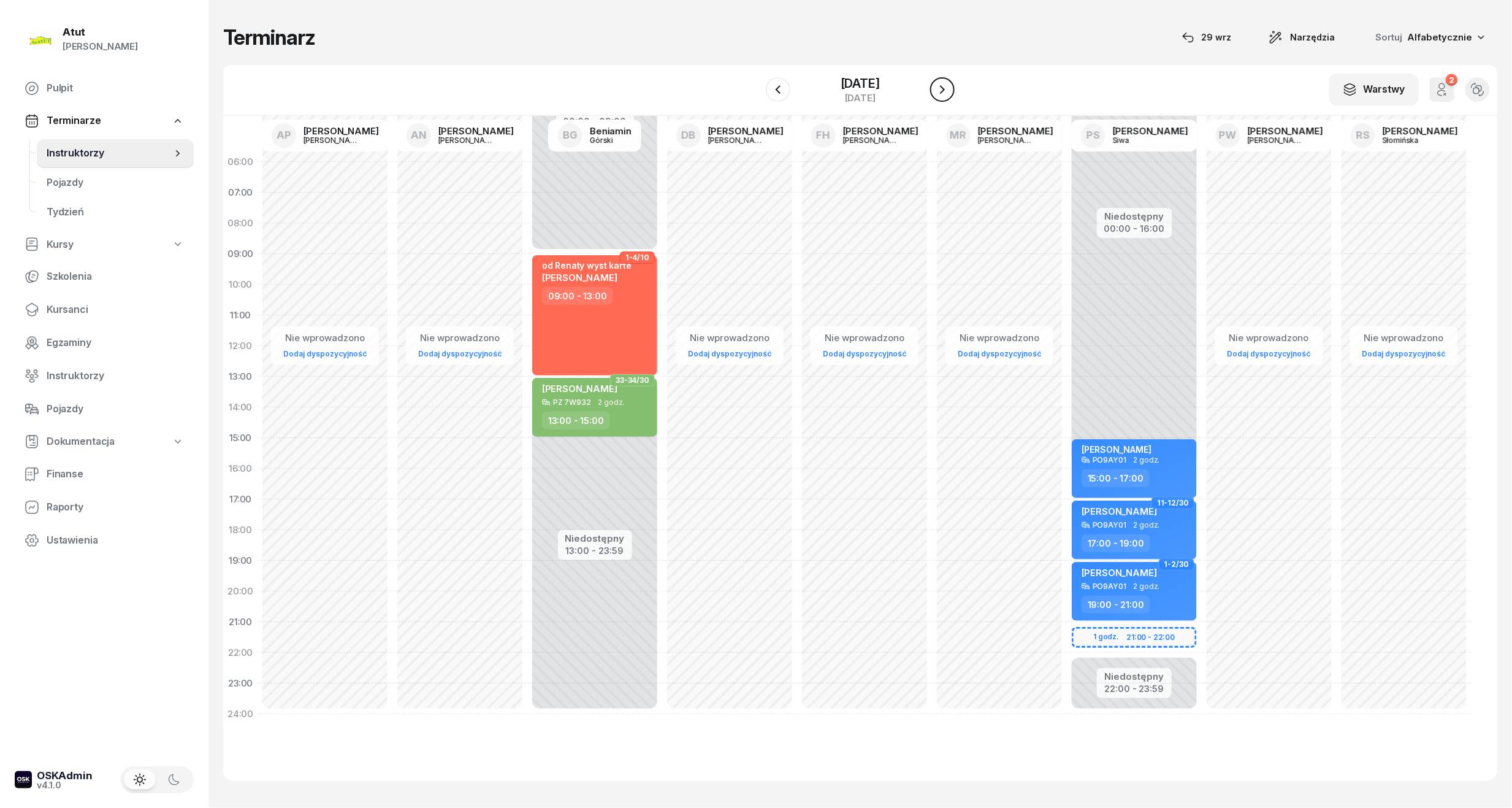
click at [950, 85] on icon "button" at bounding box center [942, 89] width 15 height 15
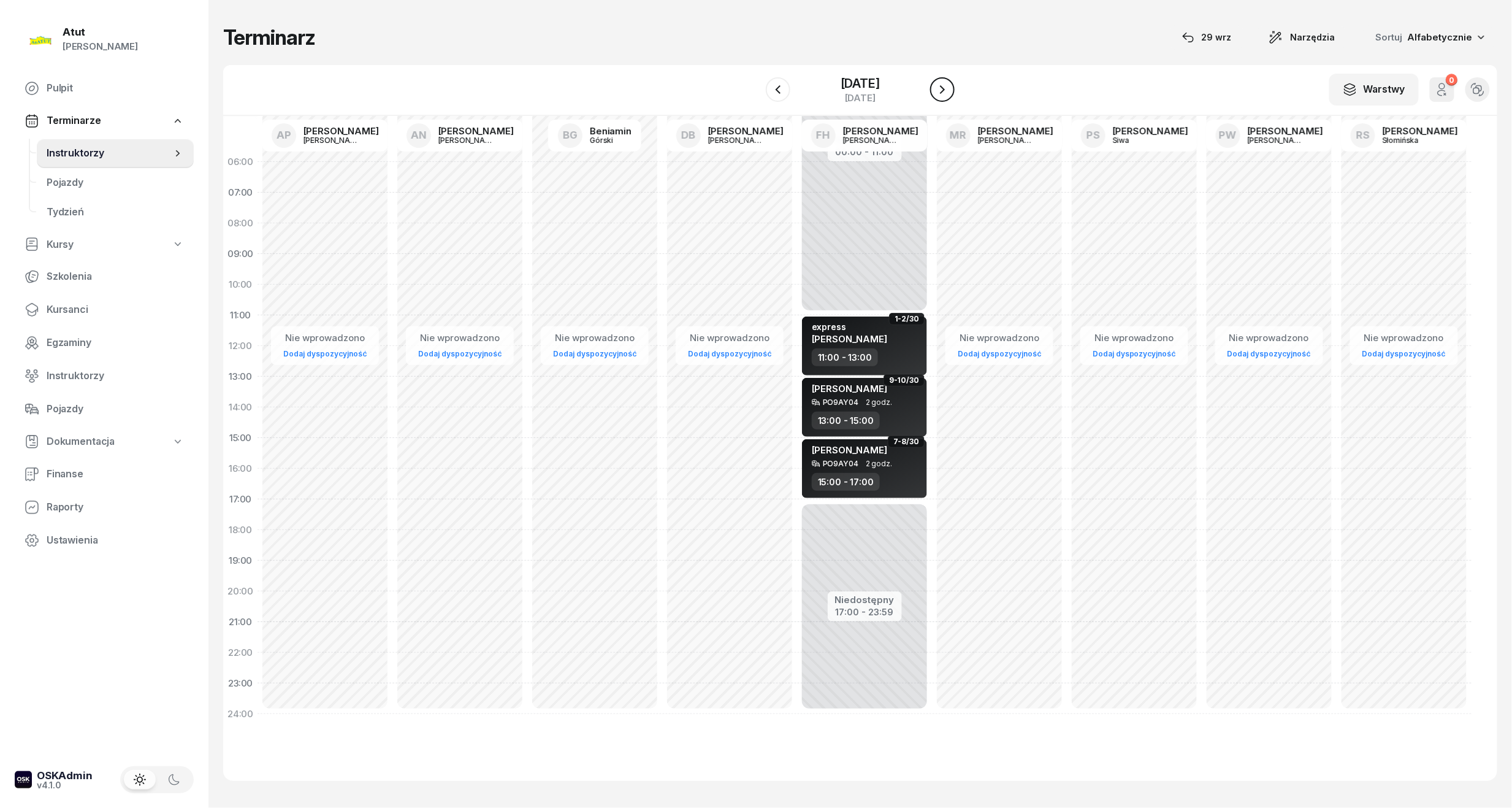
click at [950, 87] on icon "button" at bounding box center [942, 89] width 15 height 15
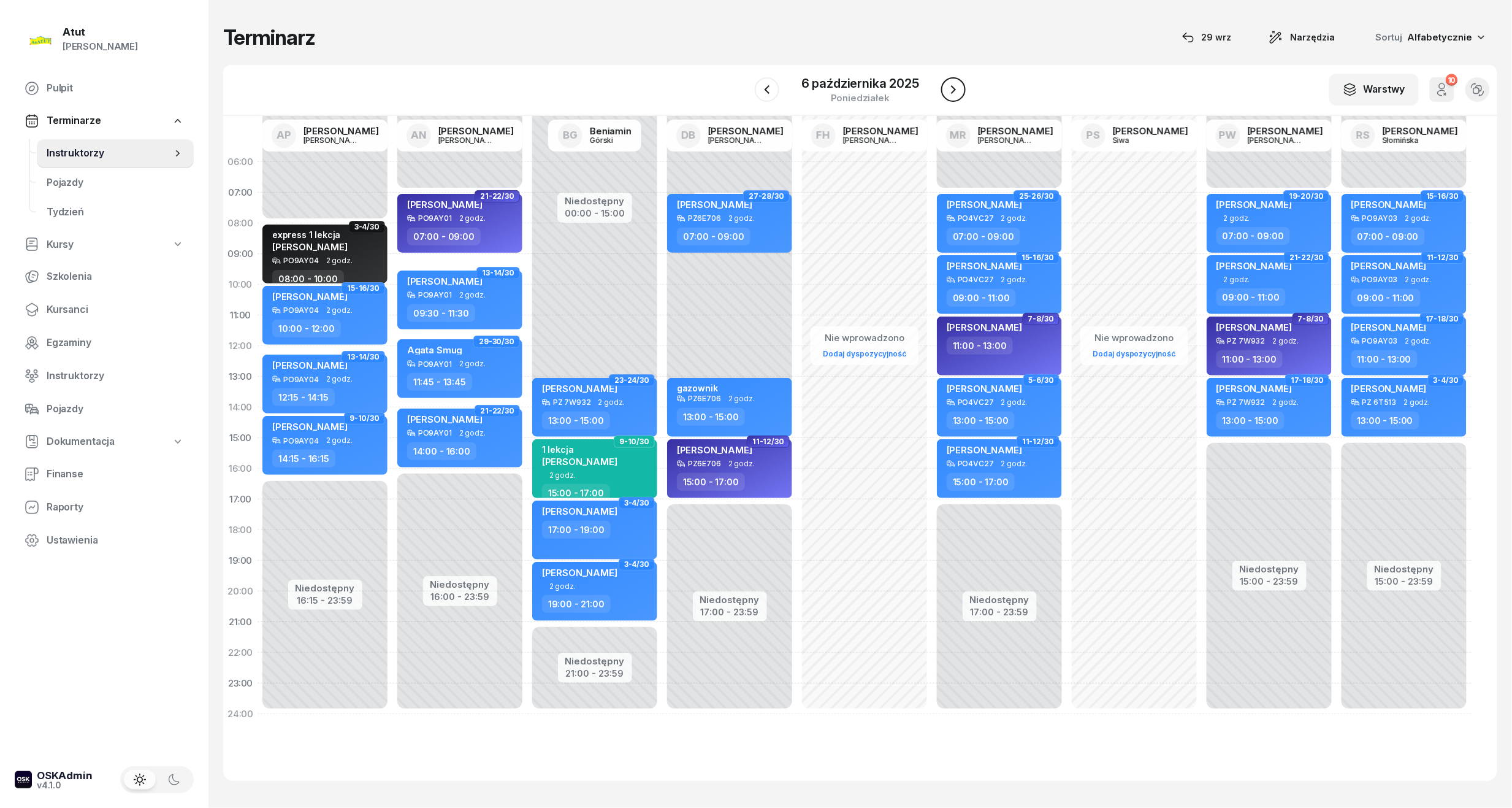
click at [950, 87] on icon "button" at bounding box center [954, 89] width 15 height 15
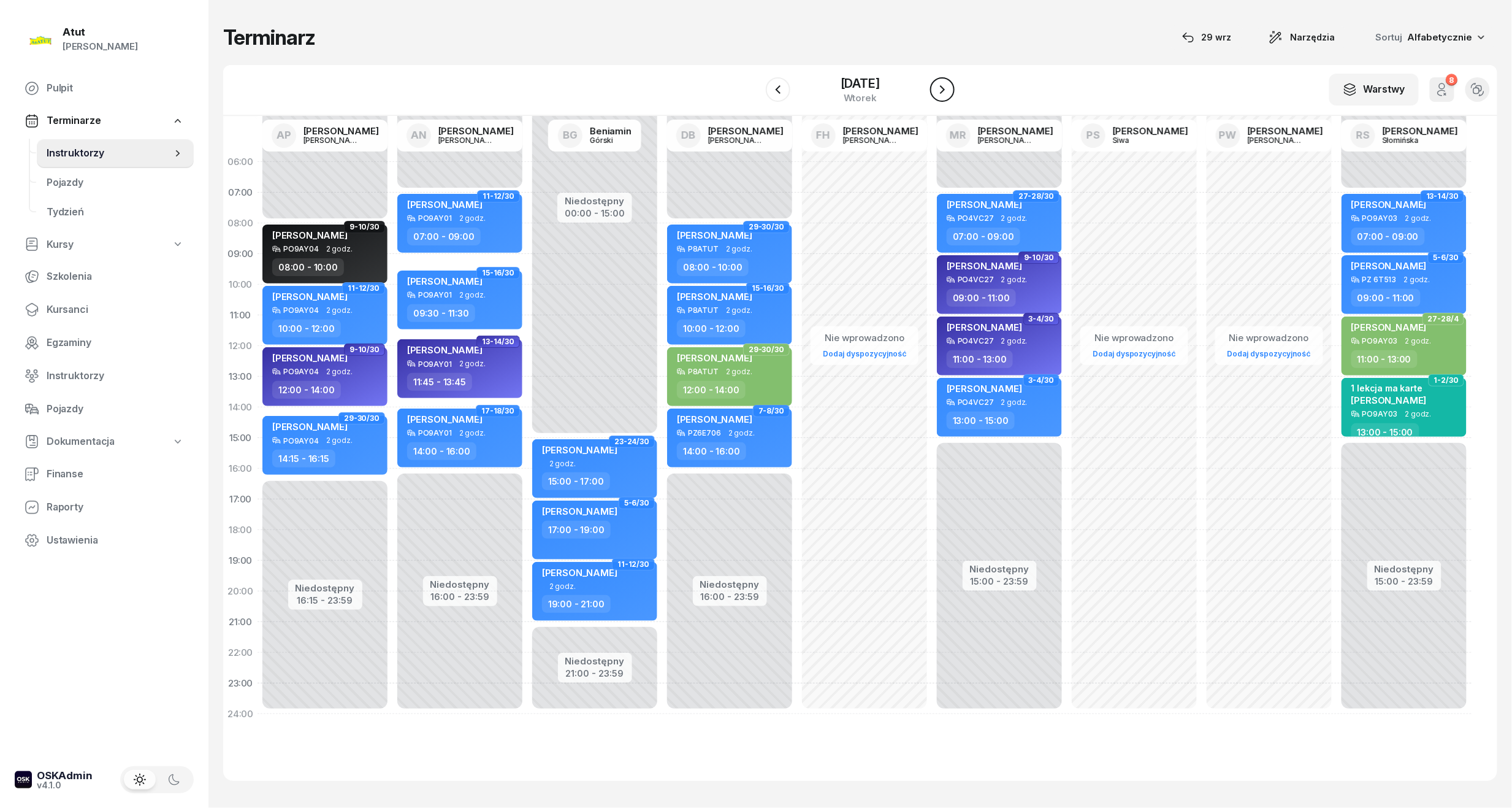
click at [950, 87] on icon "button" at bounding box center [942, 89] width 15 height 15
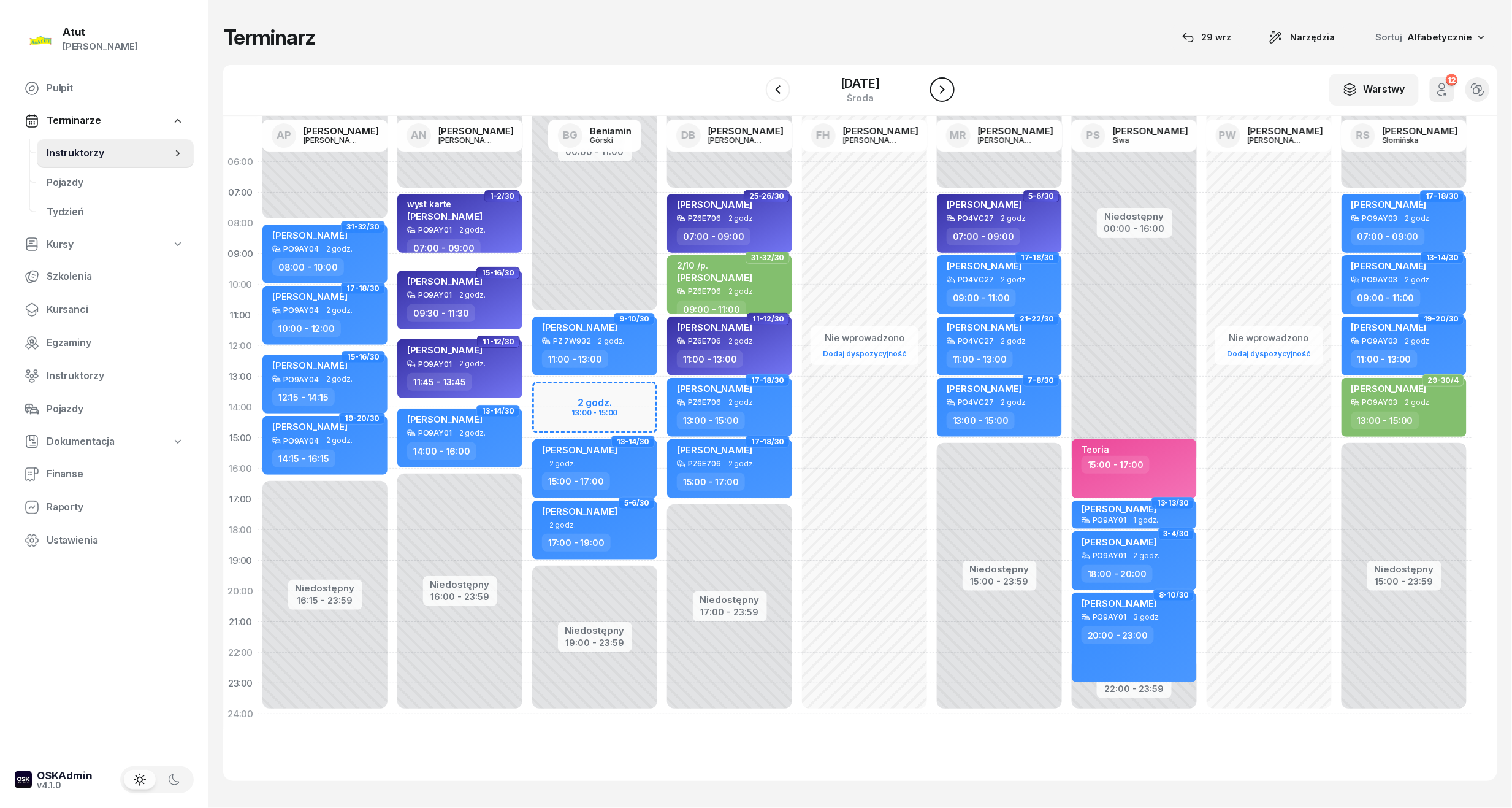
click at [950, 87] on icon "button" at bounding box center [942, 89] width 15 height 15
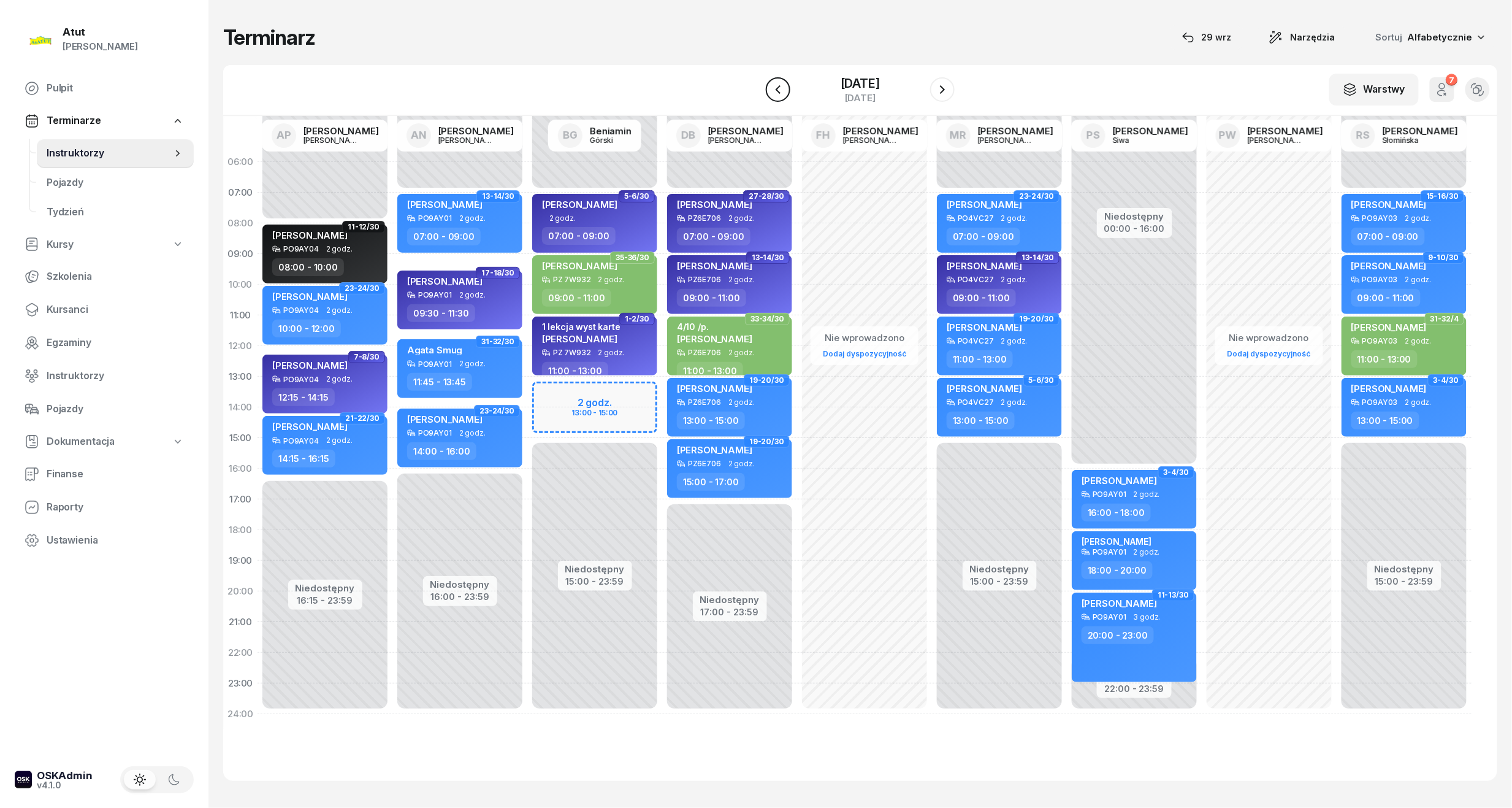
click at [771, 94] on icon "button" at bounding box center [778, 89] width 15 height 15
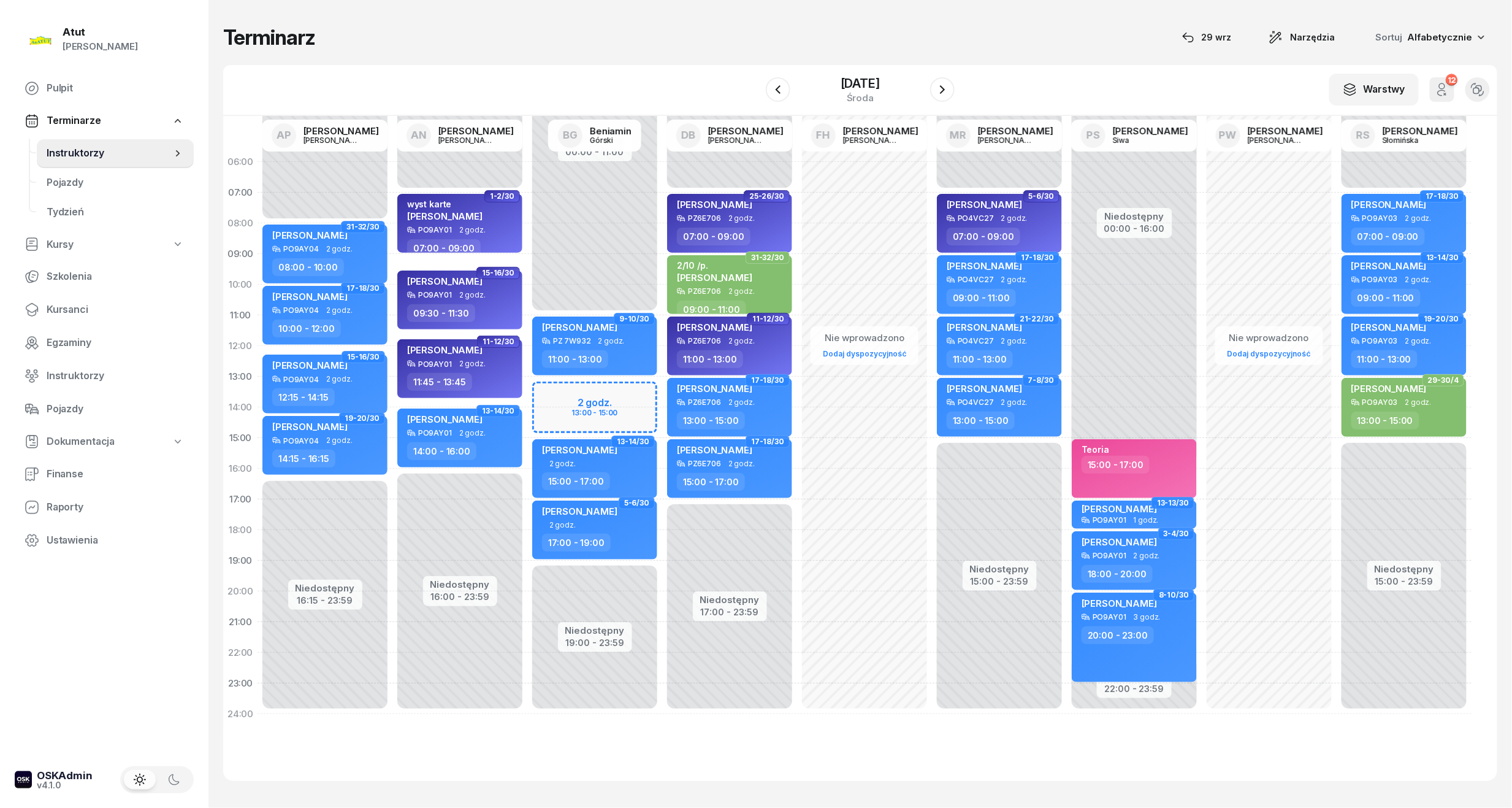
drag, startPoint x: 49, startPoint y: 312, endPoint x: 178, endPoint y: 258, distance: 139.8
click at [49, 312] on span "Kursanci" at bounding box center [116, 309] width 137 height 16
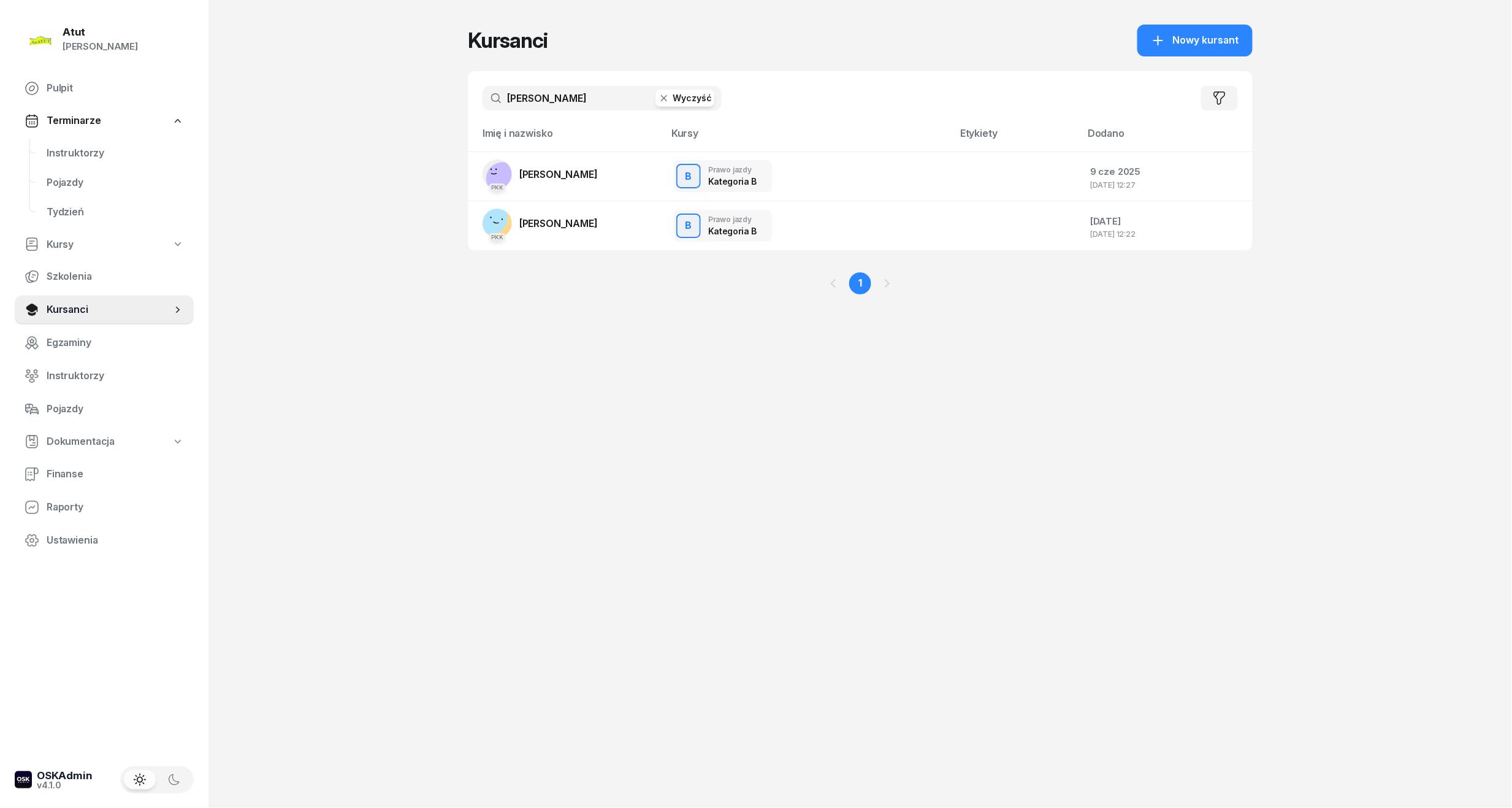
drag, startPoint x: 555, startPoint y: 101, endPoint x: -42, endPoint y: 197, distance: 604.7
click at [0, 197] on html "Paulina Atut Paulina Lis Pulpit Terminarze Instruktorzy Pojazdy Tydzień Kursy S…" at bounding box center [756, 404] width 1512 height 808
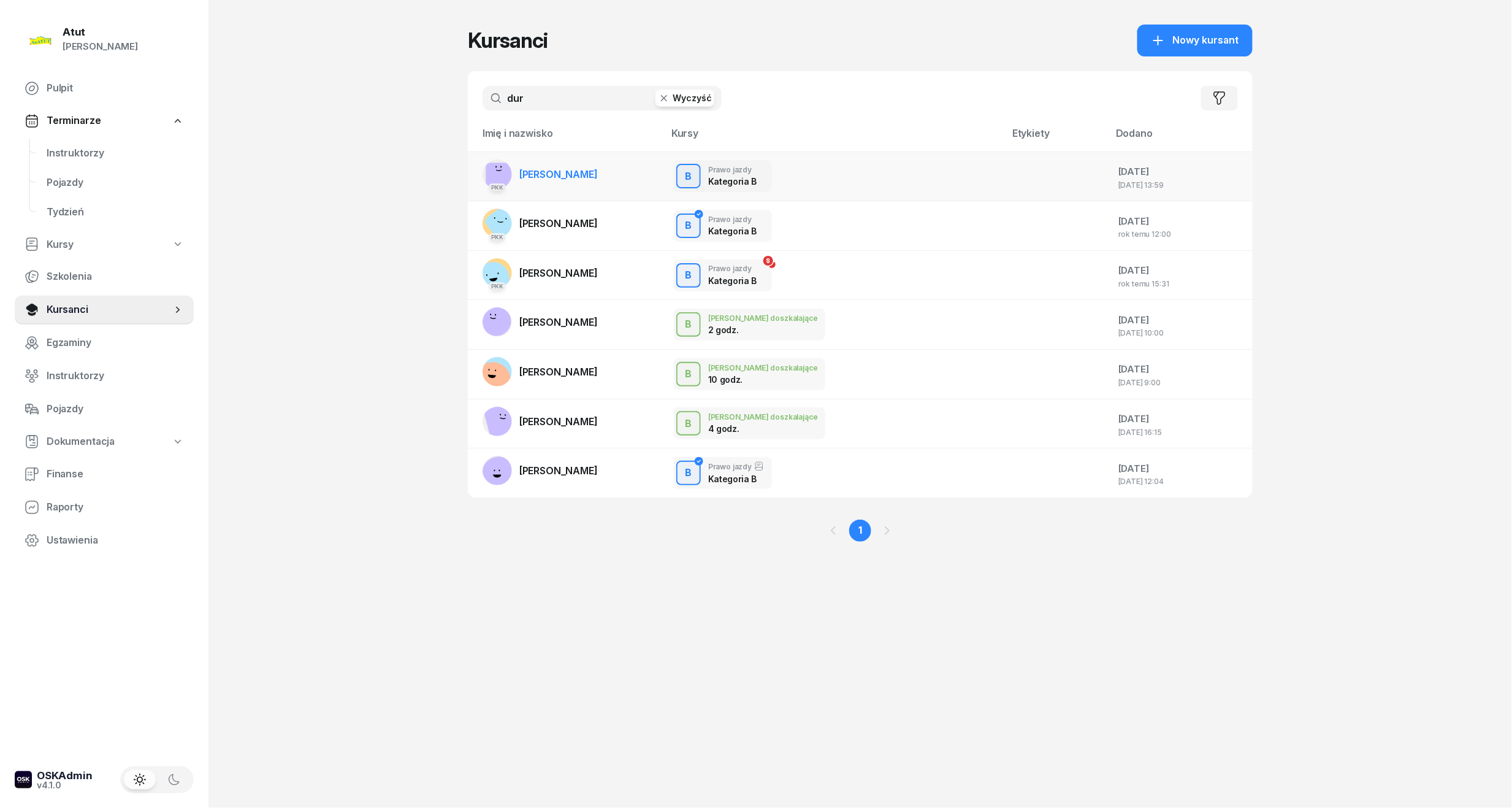
type input "dur"
click at [574, 180] on td "PKK Marika Dur" at bounding box center [566, 176] width 196 height 50
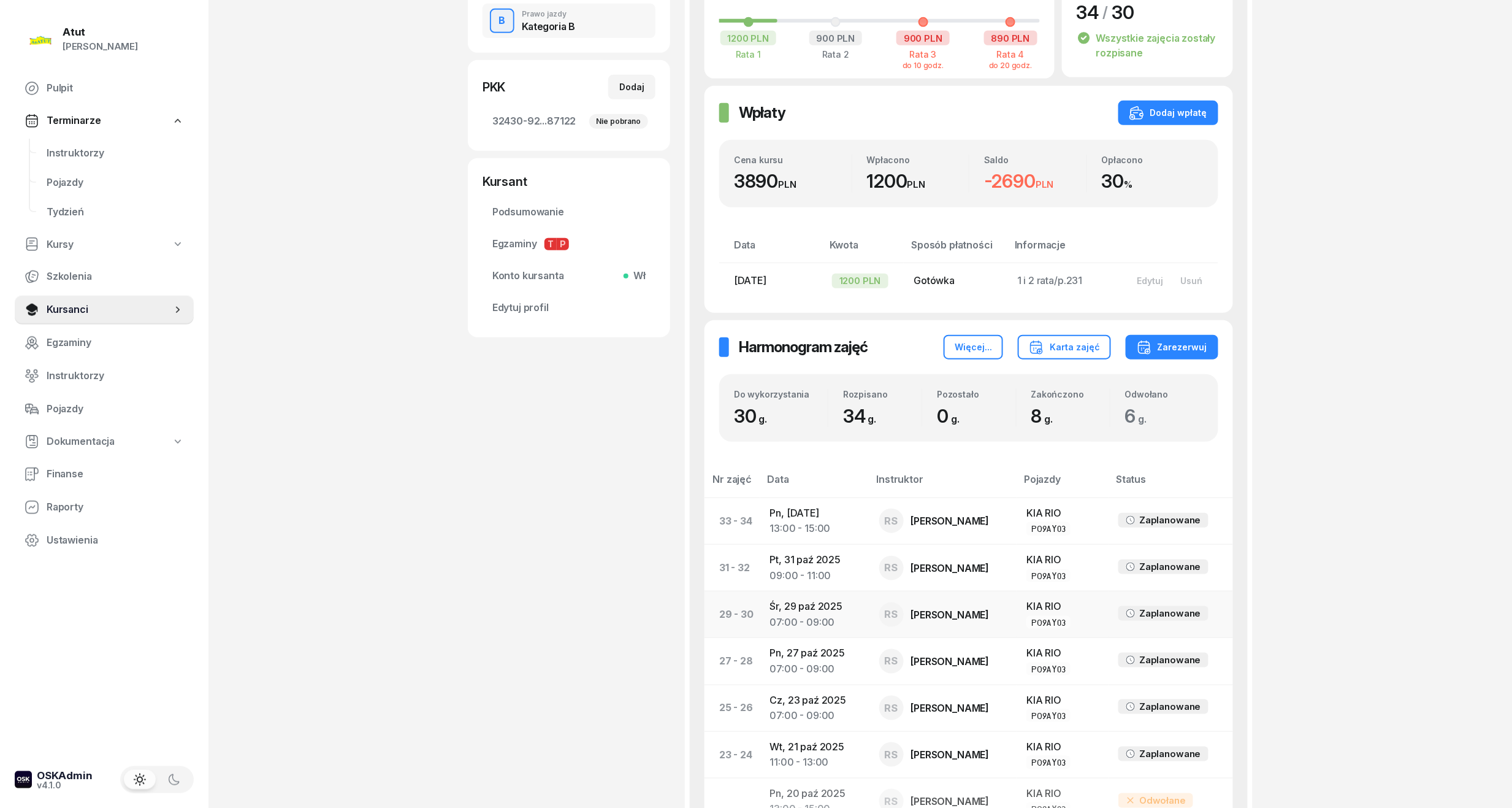
scroll to position [409, 0]
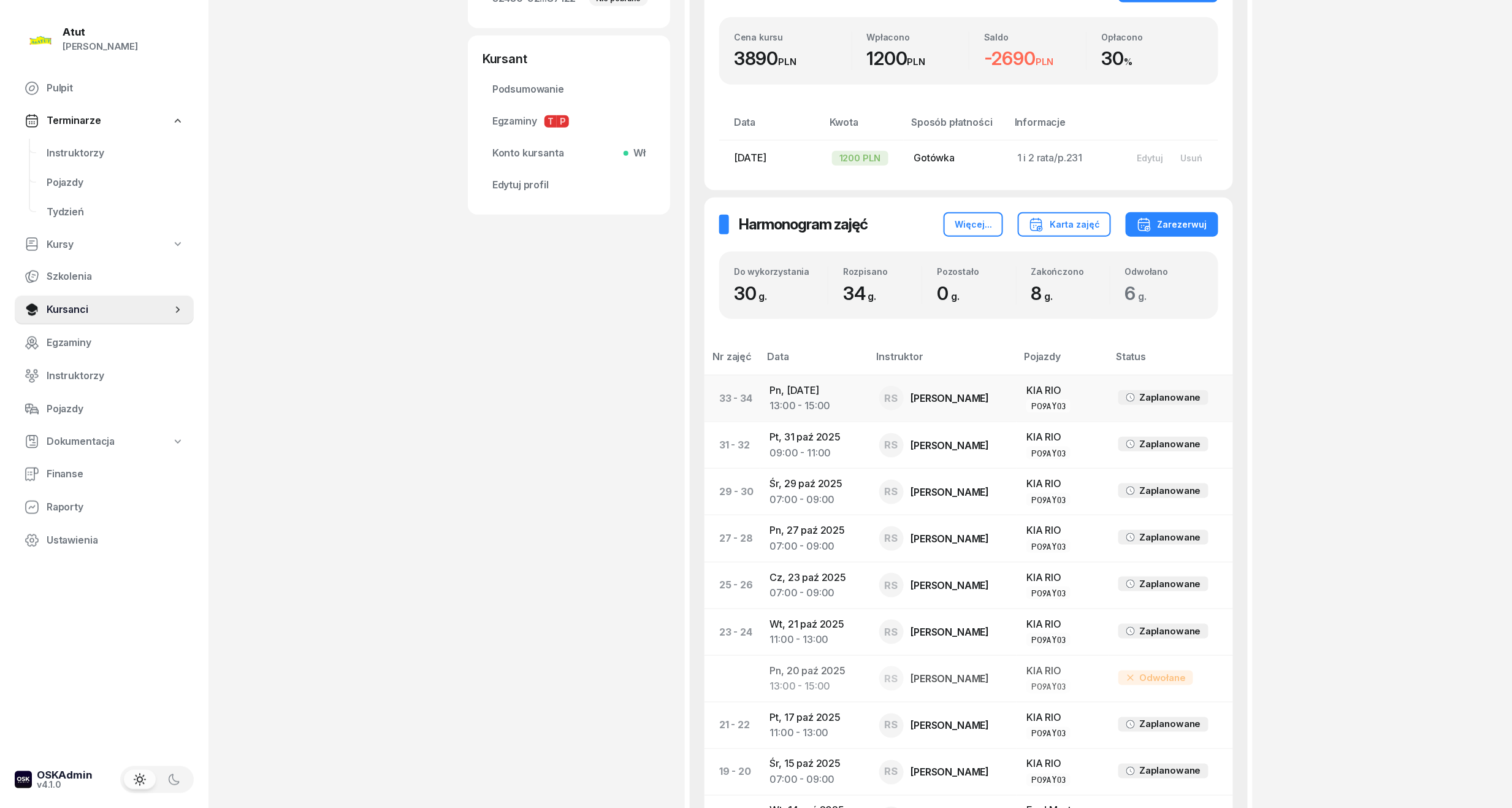
click at [837, 400] on td "Pn, 3 lis 2025 13:00 - 15:00" at bounding box center [814, 398] width 109 height 47
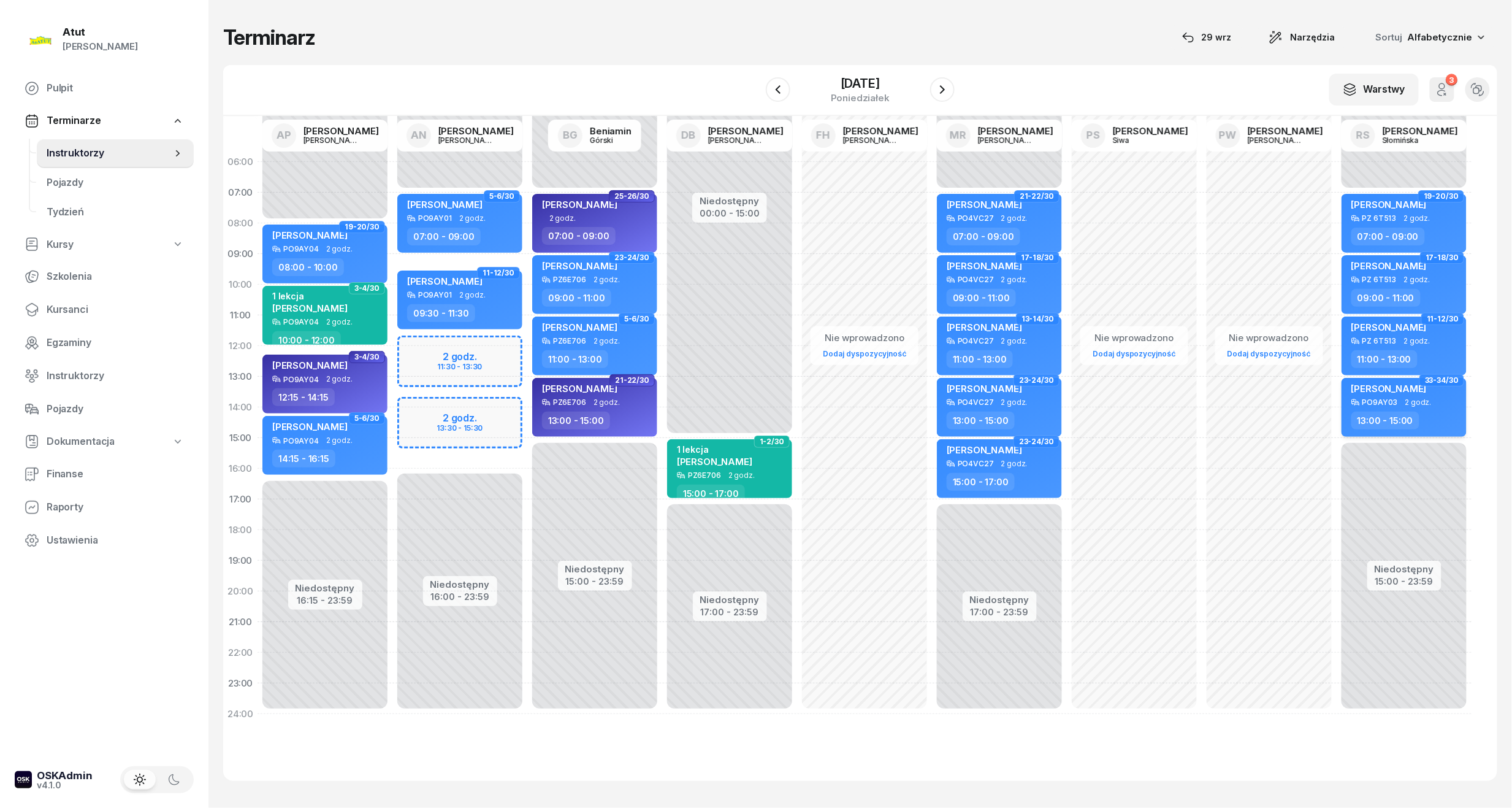
click at [1427, 415] on div "13:00 - 15:00" at bounding box center [1405, 421] width 108 height 18
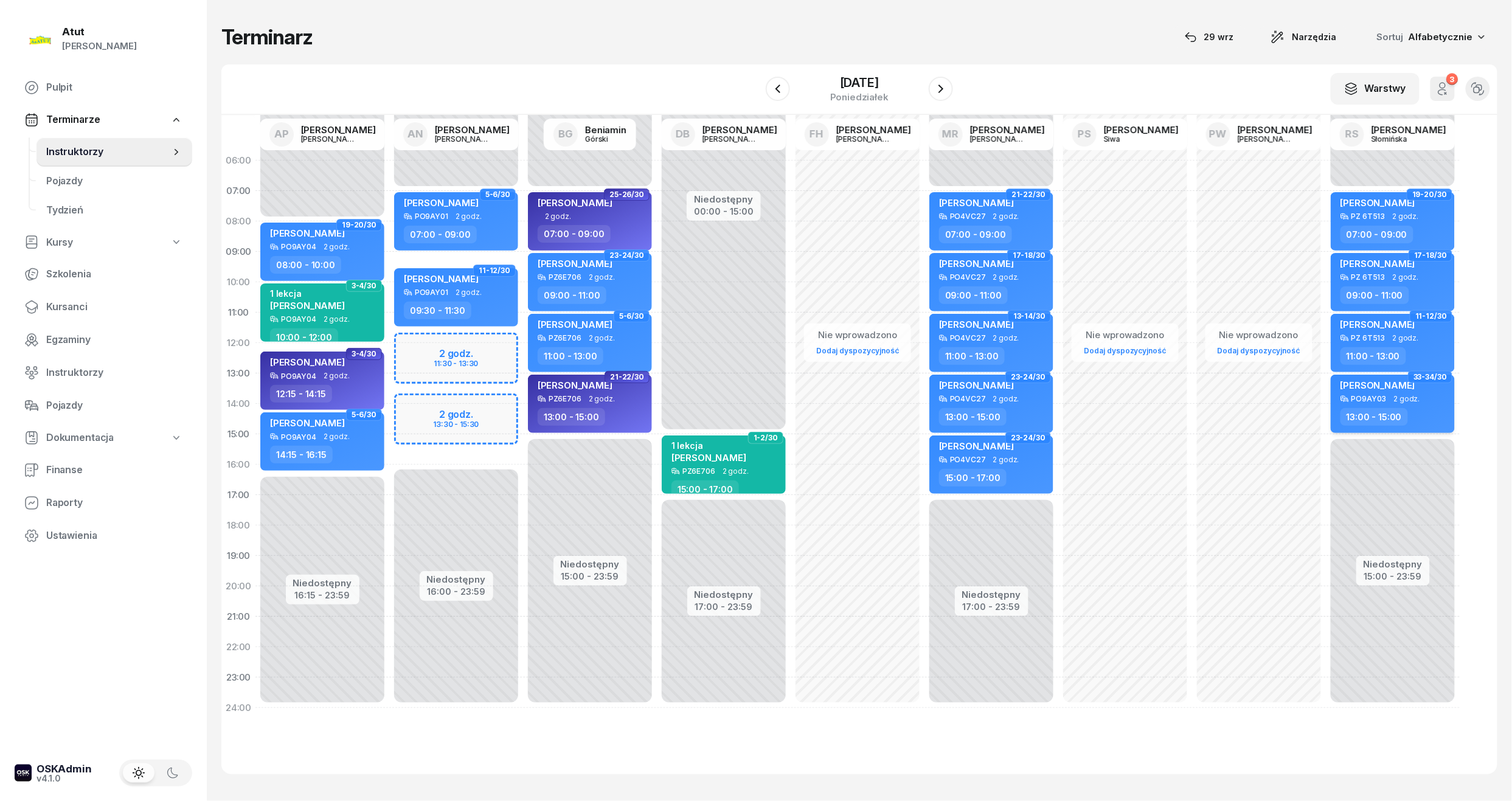
select select "13"
select select "15"
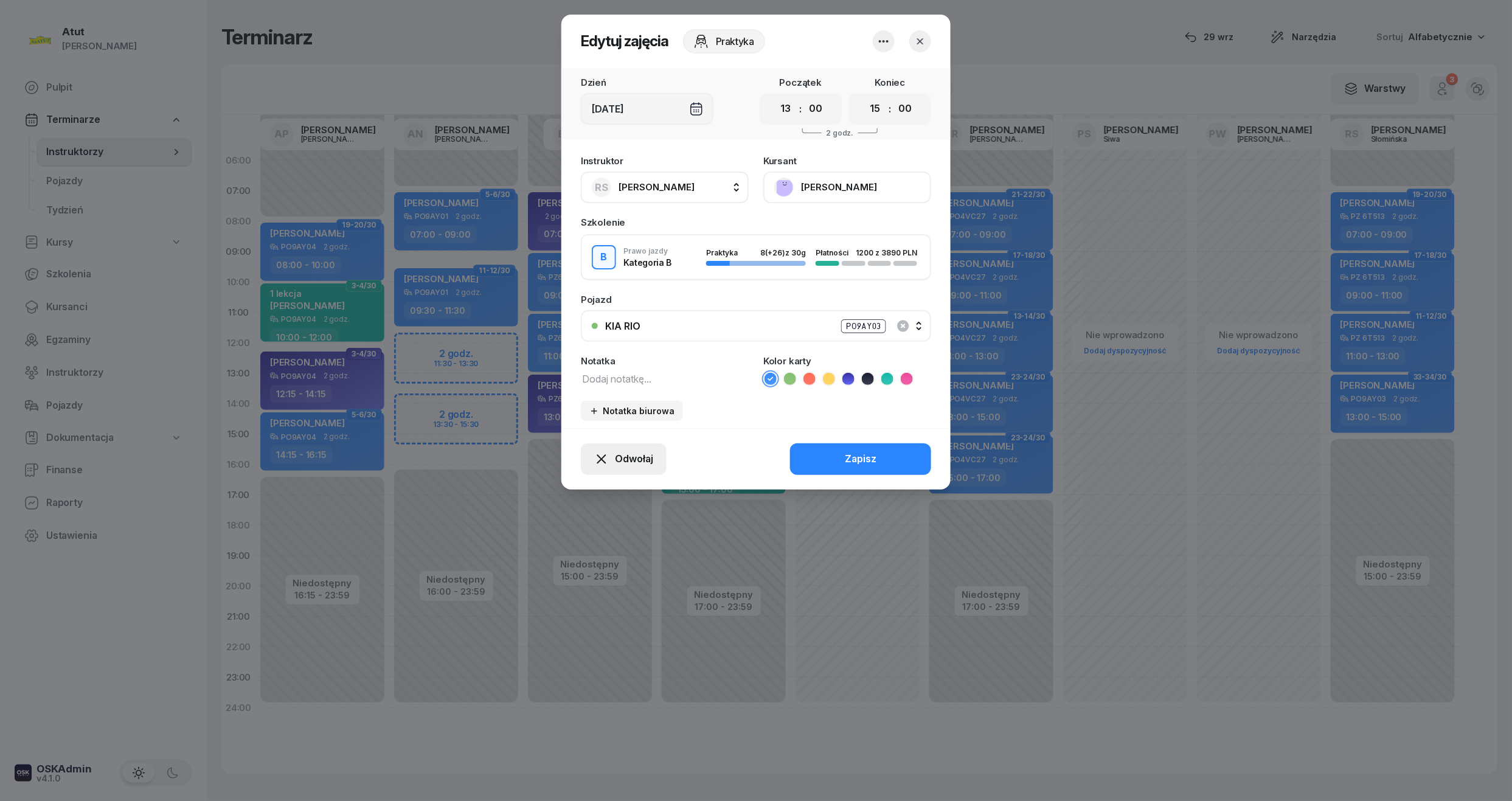
click at [632, 458] on span "Odwołaj" at bounding box center [634, 459] width 38 height 16
click at [575, 343] on link "My odwołaliśmy" at bounding box center [617, 355] width 161 height 30
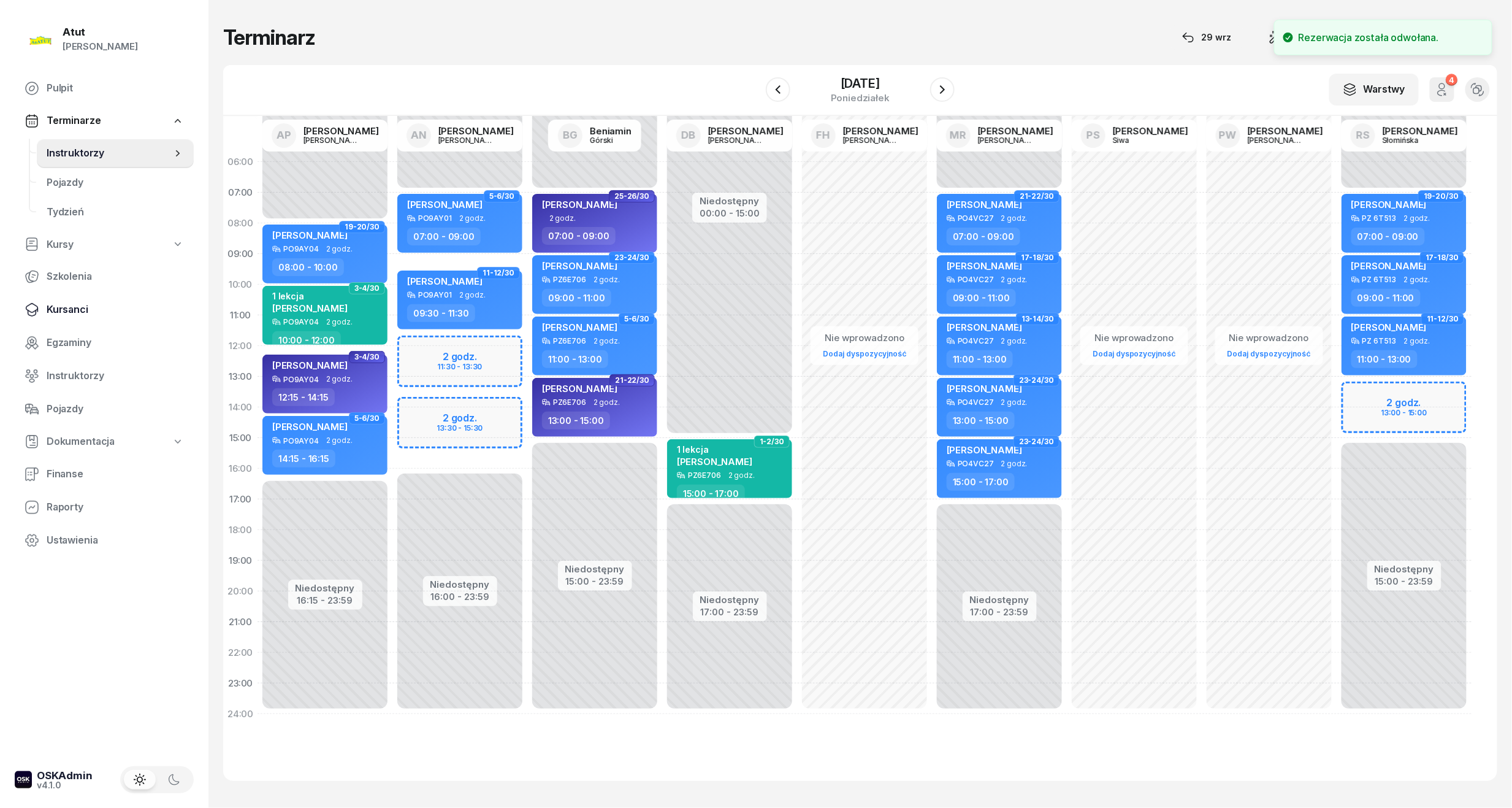
click at [79, 305] on span "Kursanci" at bounding box center [116, 309] width 137 height 16
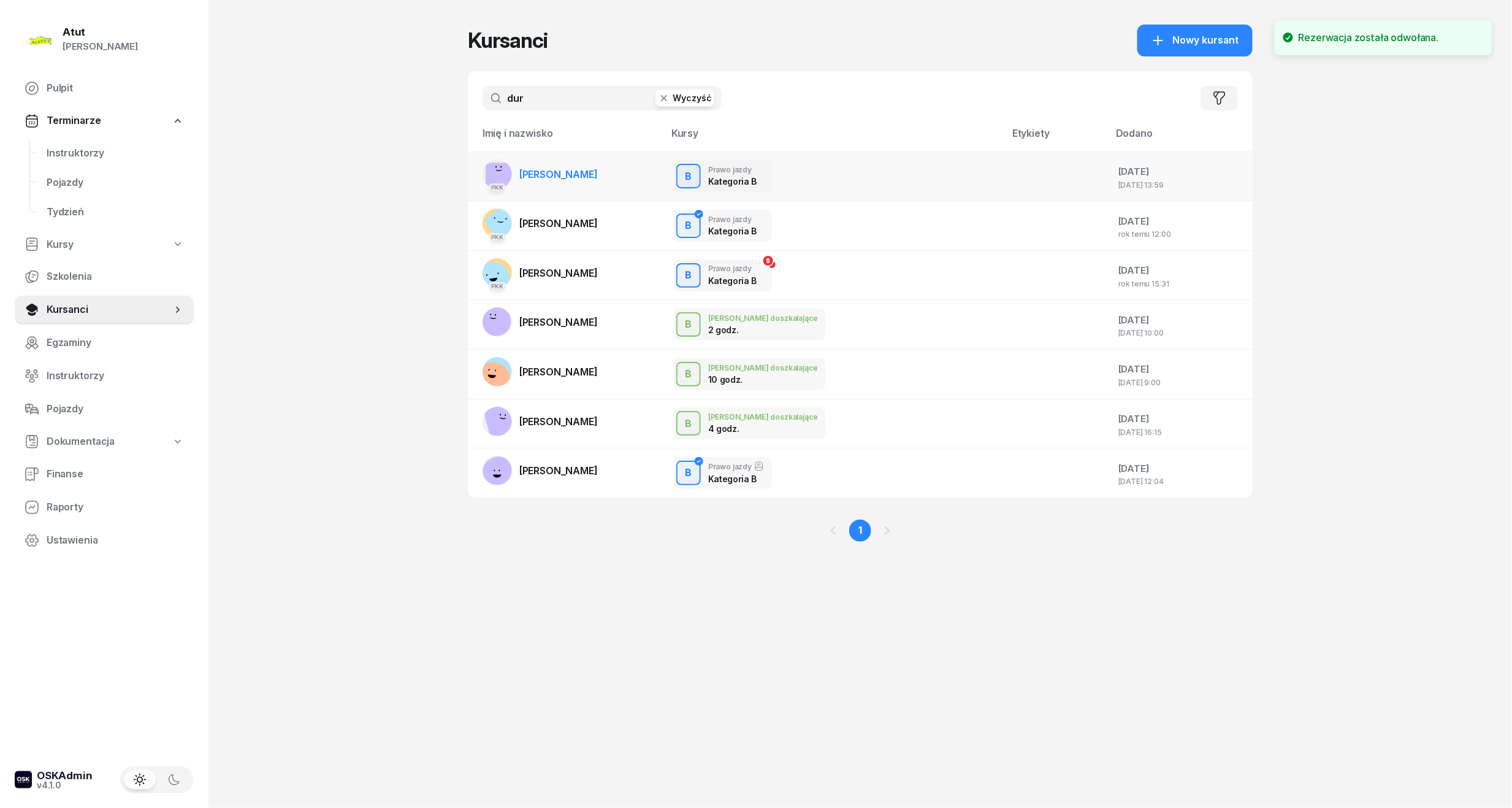
click at [533, 177] on span "[PERSON_NAME]" at bounding box center [558, 174] width 79 height 13
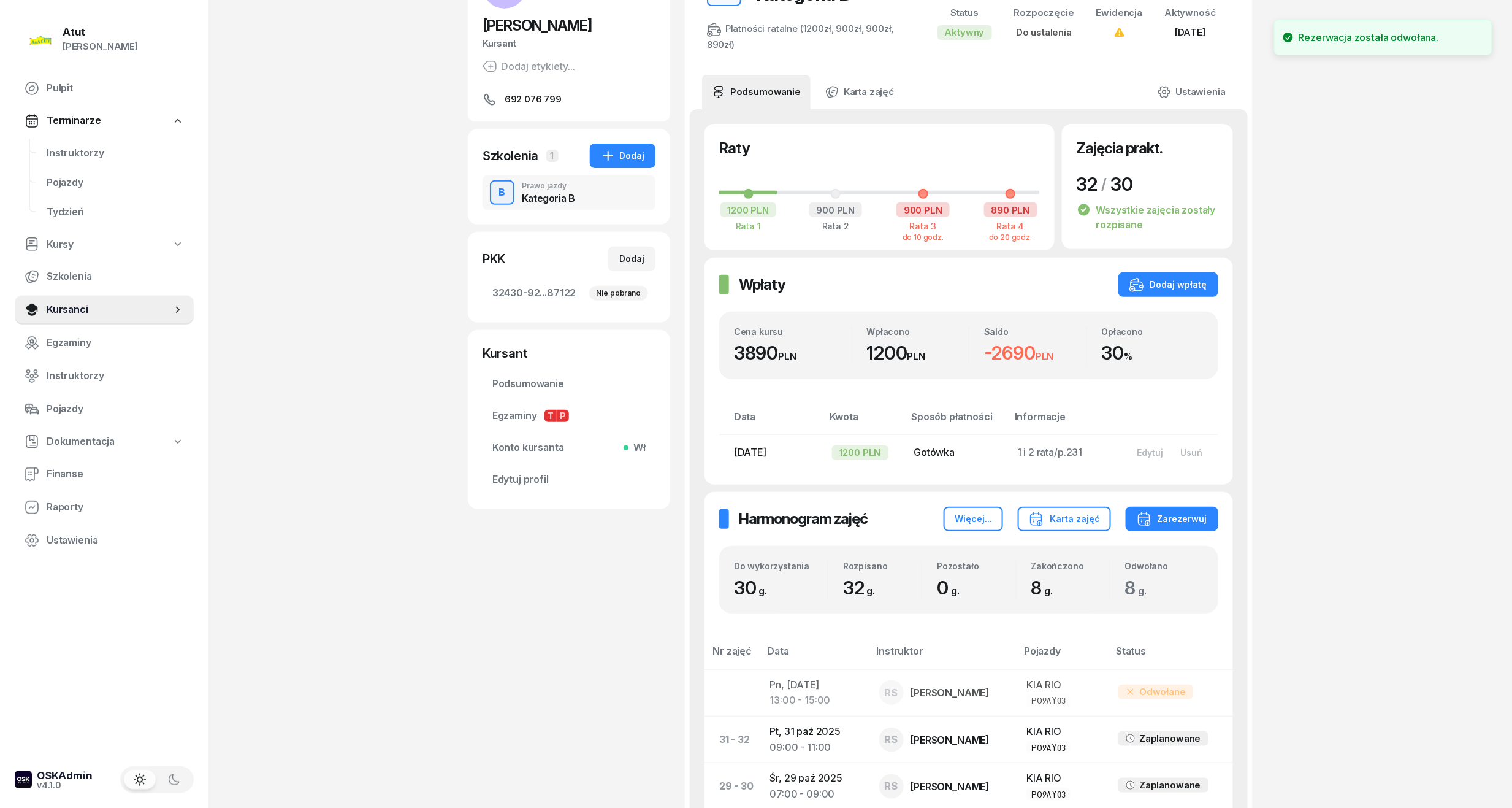
scroll to position [245, 0]
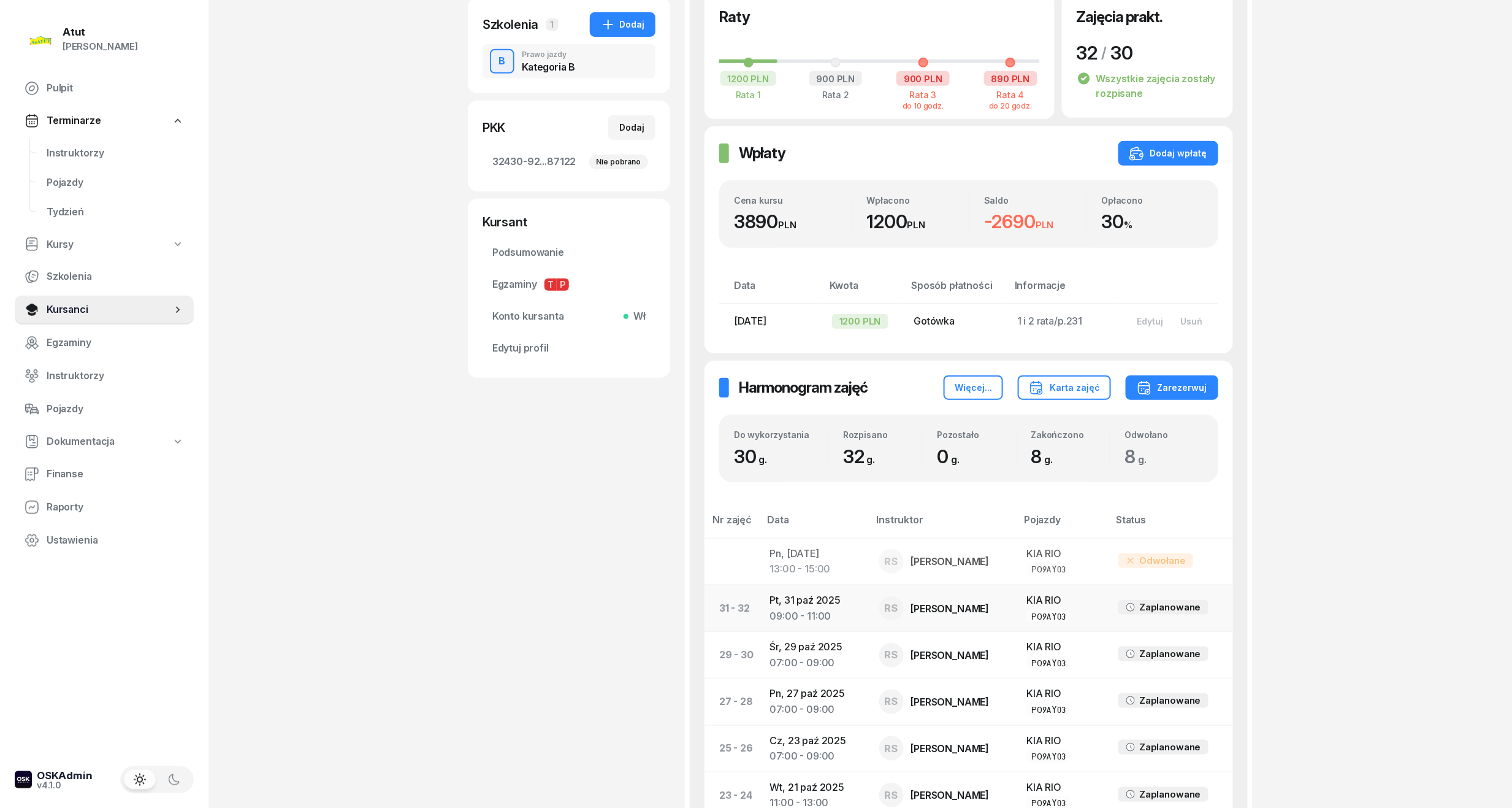
click at [778, 619] on div "09:00 - 11:00" at bounding box center [814, 616] width 89 height 16
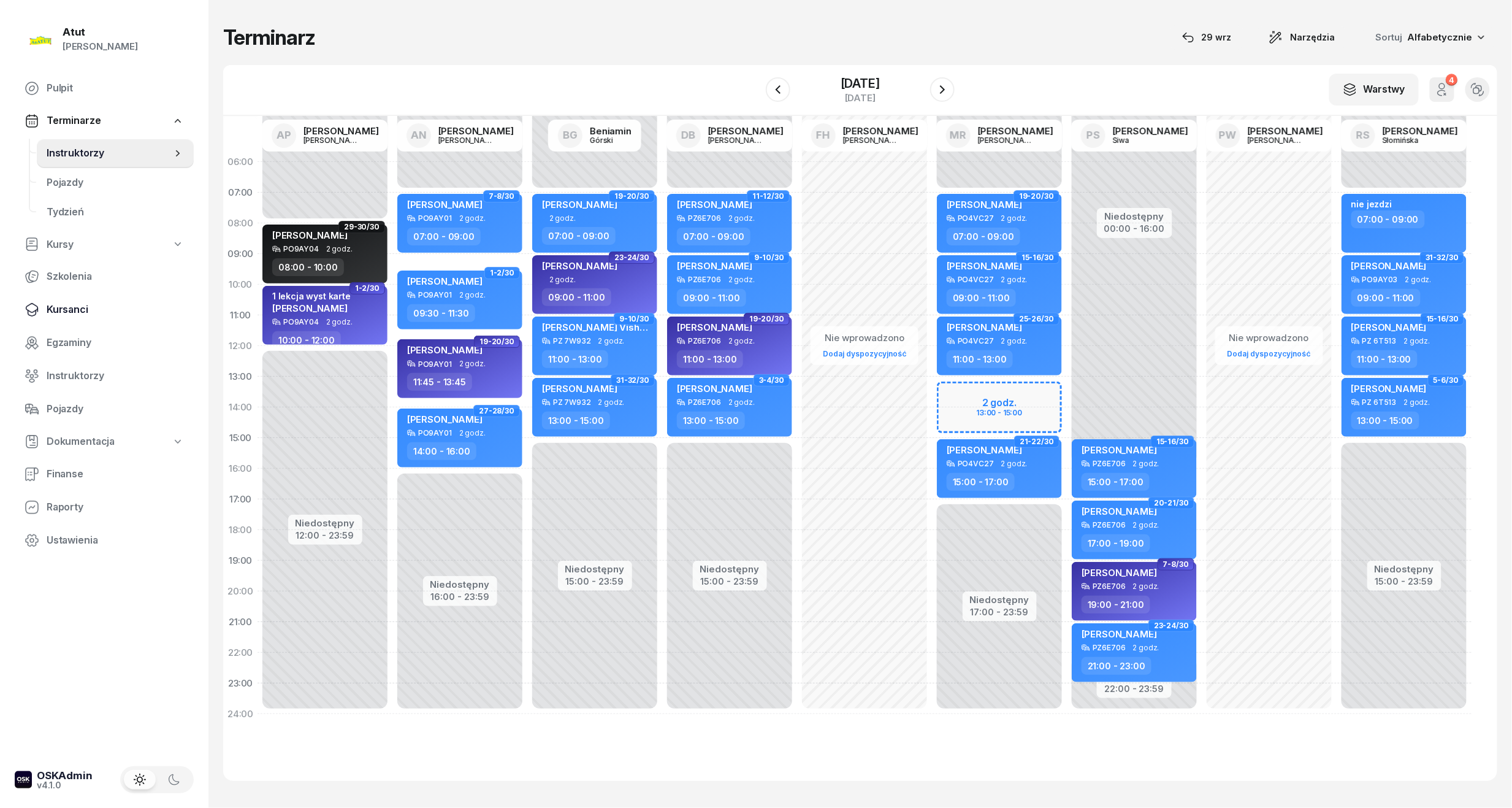
click at [65, 302] on span "Kursanci" at bounding box center [116, 309] width 137 height 16
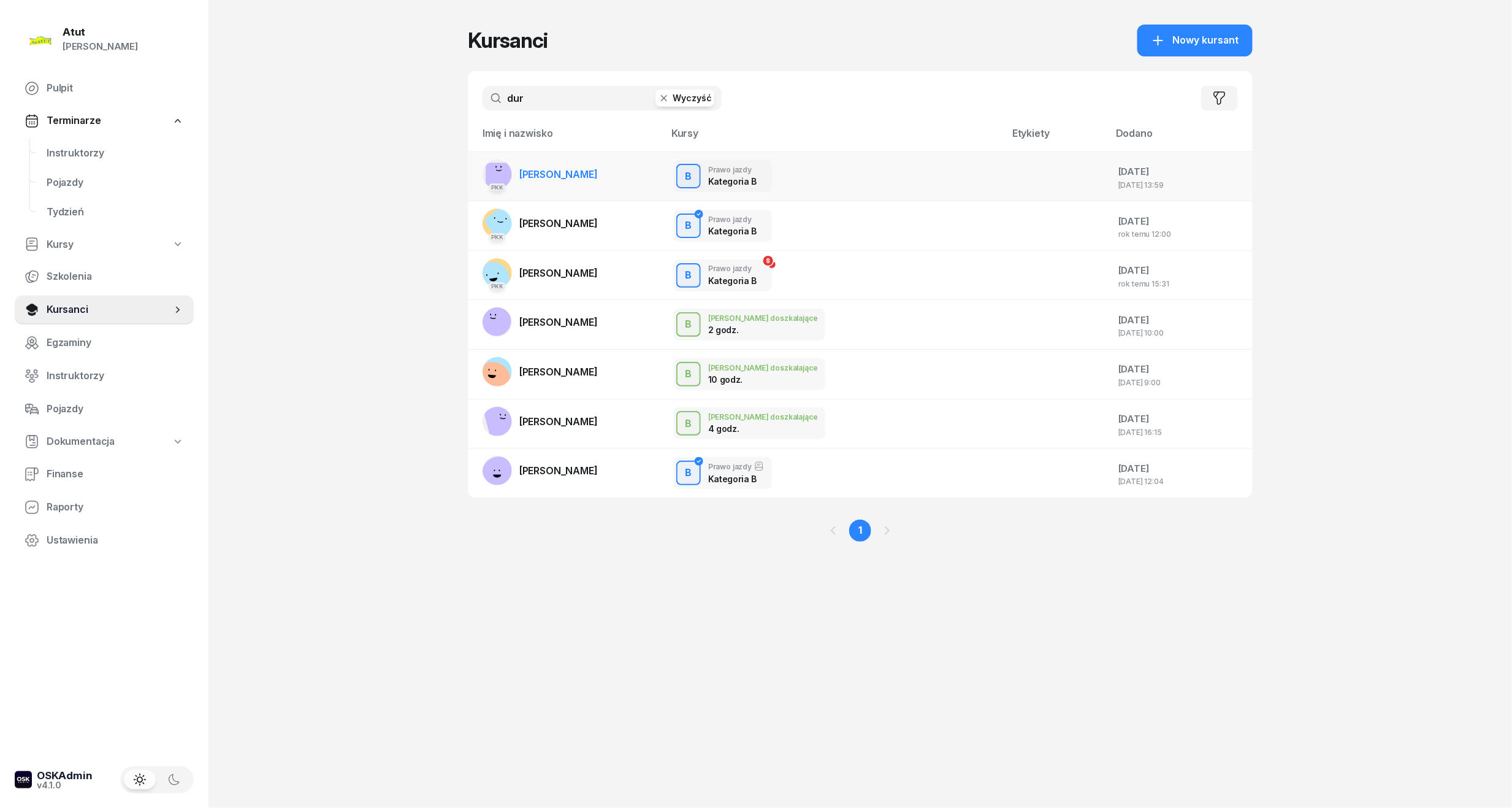
click at [532, 170] on span "[PERSON_NAME]" at bounding box center [558, 174] width 79 height 13
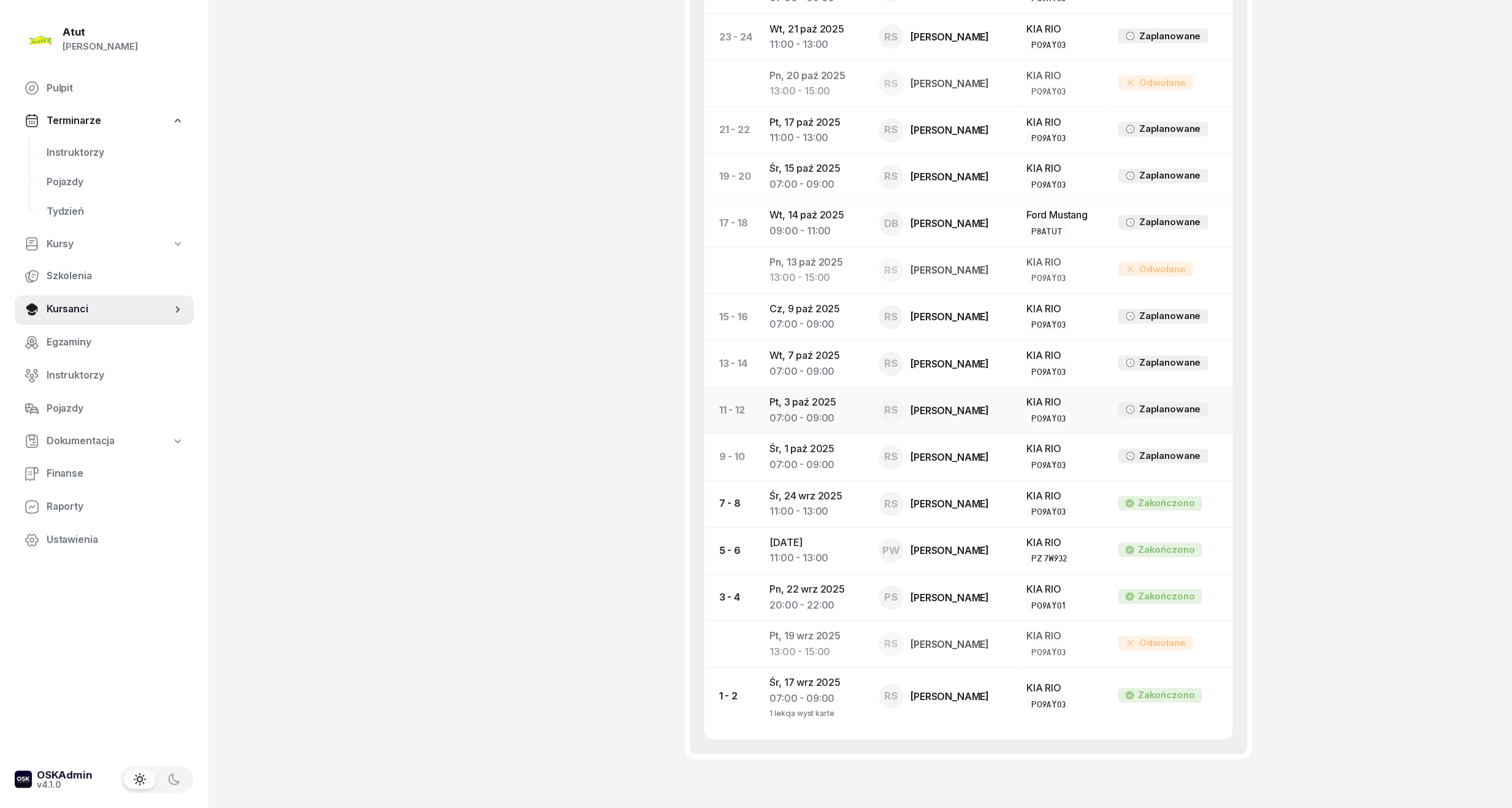
scroll to position [1082, 0]
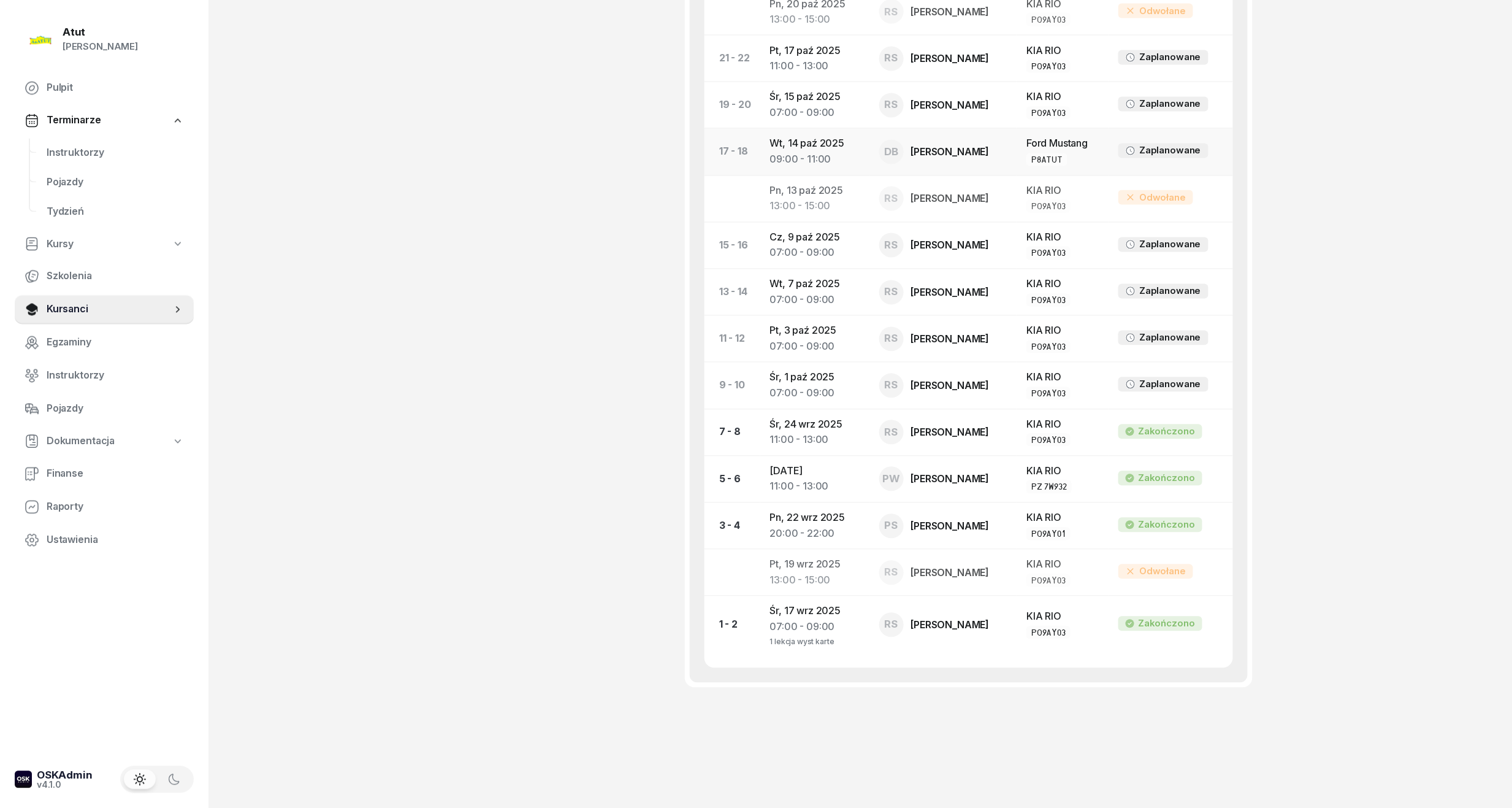
click at [815, 146] on td "Wt, 14 paź 2025 09:00 - 11:00" at bounding box center [814, 152] width 109 height 47
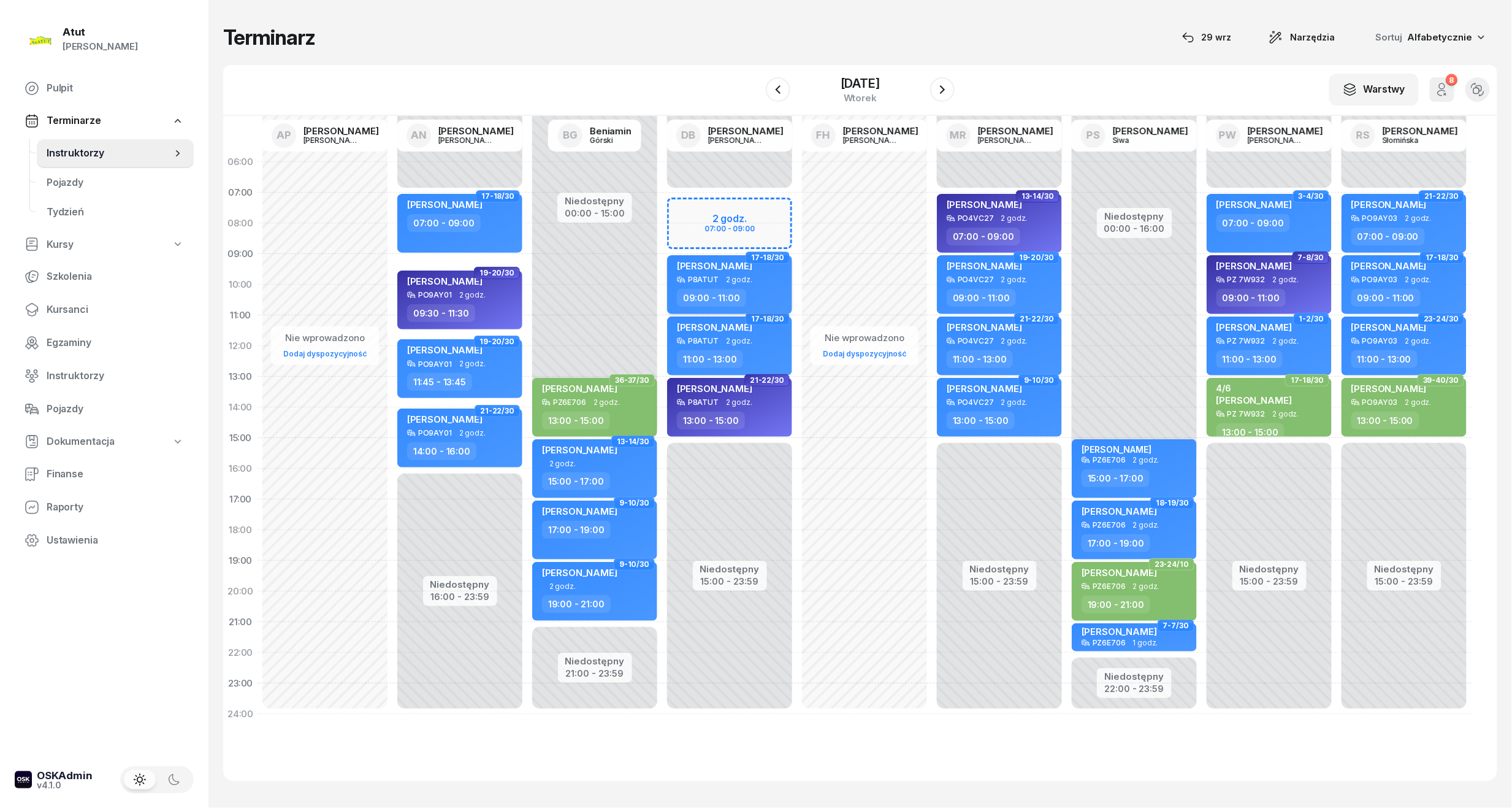
click at [722, 266] on span "[PERSON_NAME]" at bounding box center [714, 266] width 75 height 12
select select "09"
select select "11"
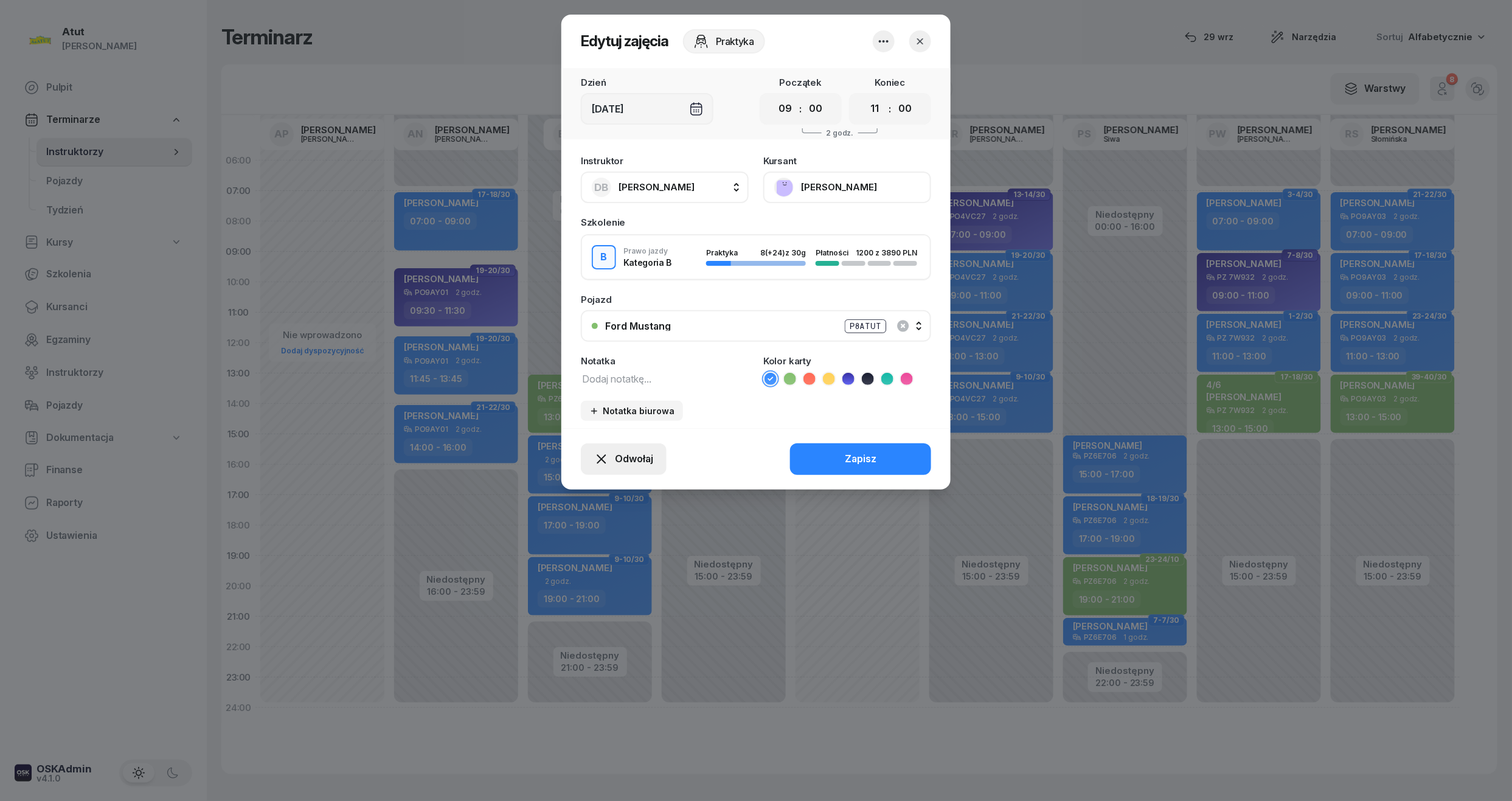
click at [636, 446] on button "Odwołaj" at bounding box center [623, 459] width 86 height 31
click at [611, 350] on div "My odwołaliśmy" at bounding box center [603, 355] width 73 height 16
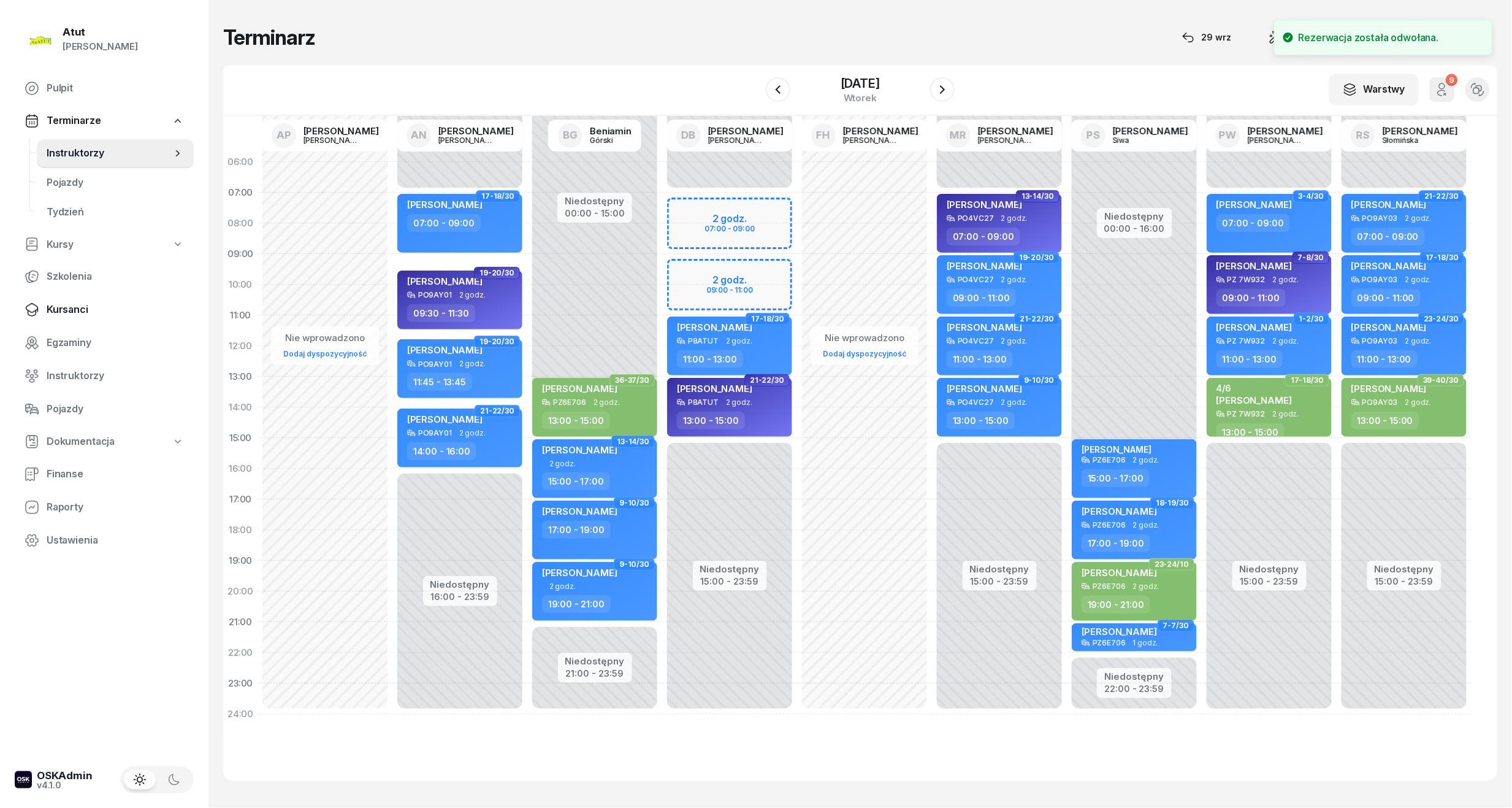
click at [71, 310] on span "Kursanci" at bounding box center [116, 309] width 137 height 16
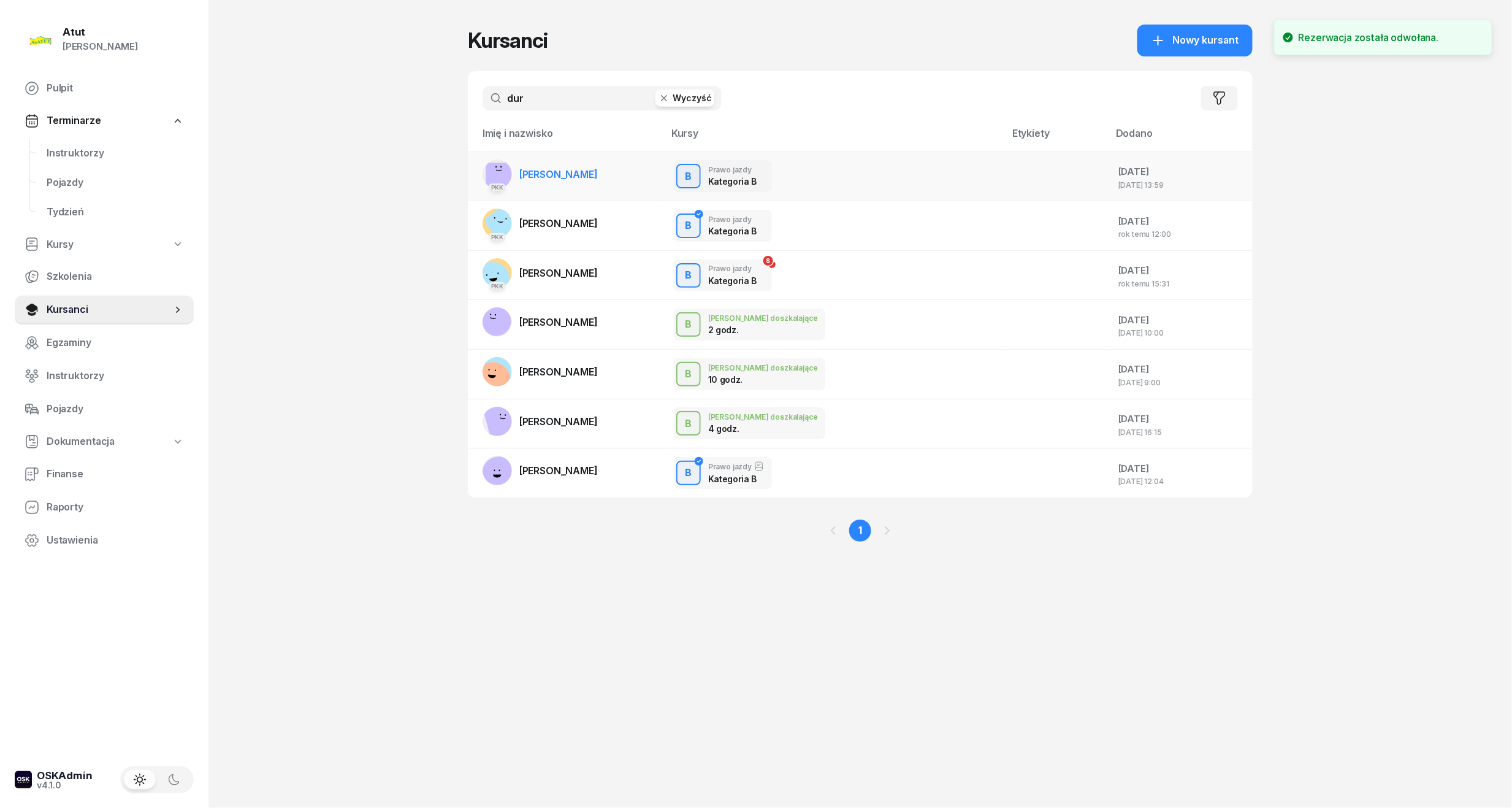
click at [527, 168] on span "[PERSON_NAME]" at bounding box center [558, 174] width 79 height 13
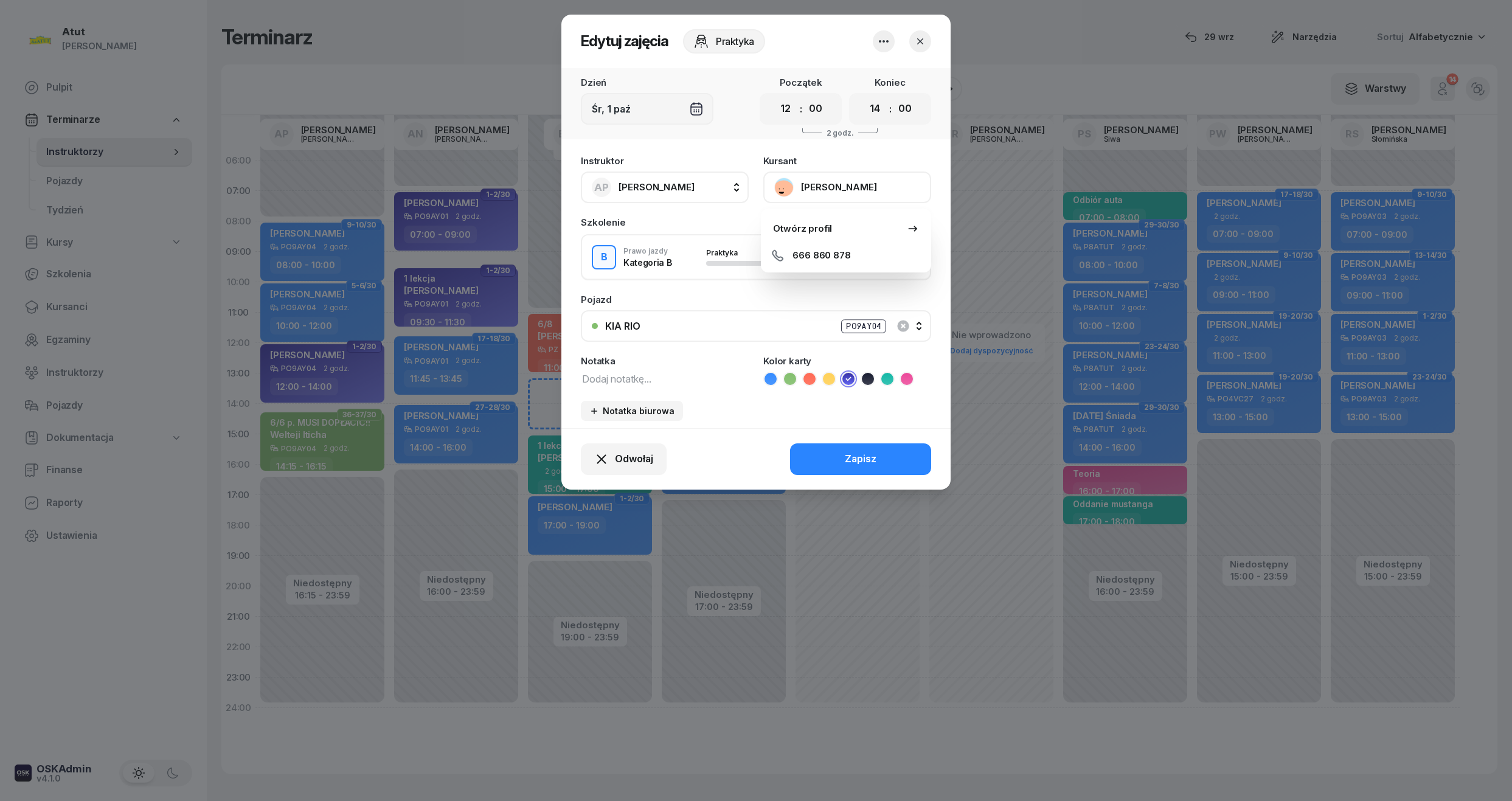
select select "12"
select select "14"
click at [927, 43] on button "button" at bounding box center [920, 41] width 22 height 22
